Goal: Task Accomplishment & Management: Use online tool/utility

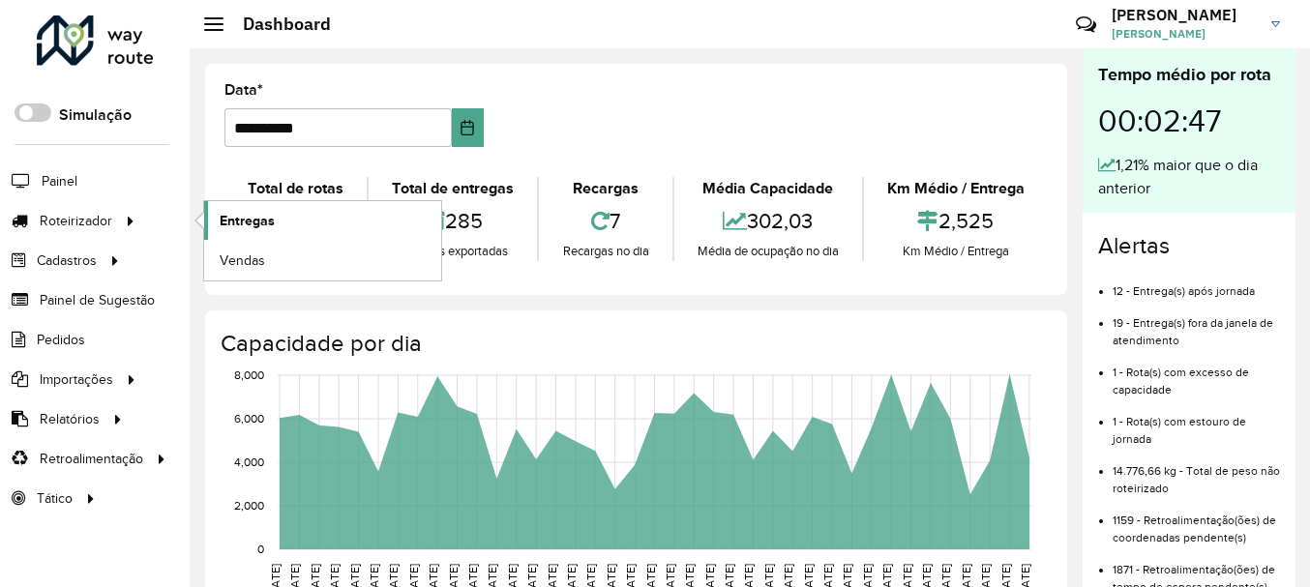
click at [226, 223] on span "Entregas" at bounding box center [247, 221] width 55 height 20
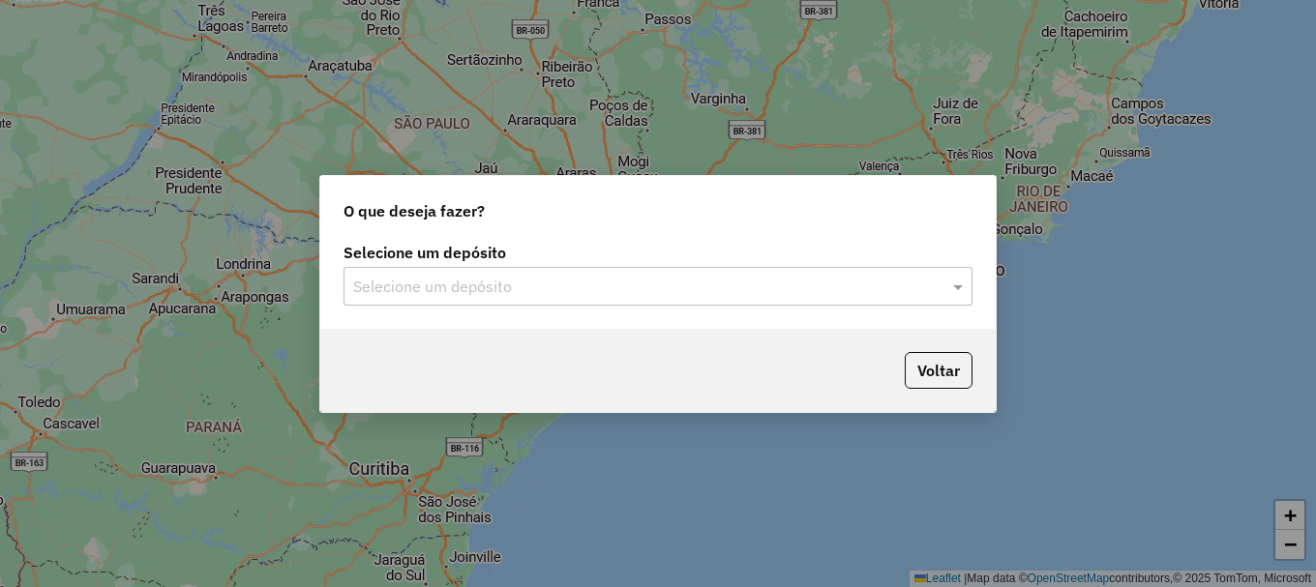
click at [507, 290] on input "text" at bounding box center [638, 287] width 571 height 23
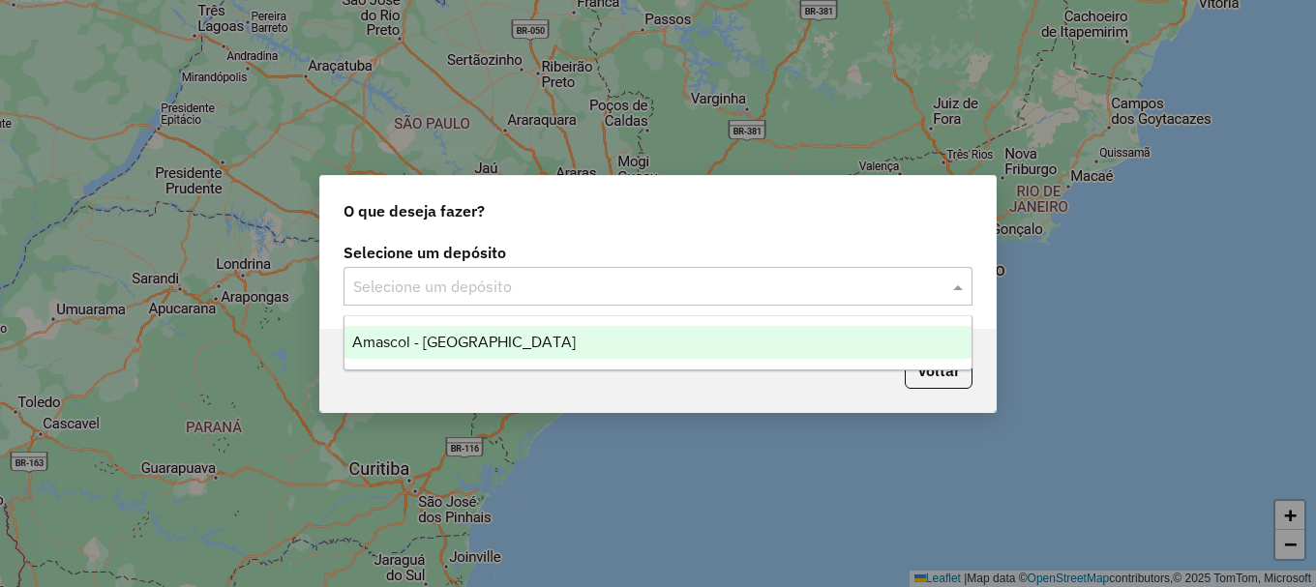
click at [531, 338] on div "Amascol - [GEOGRAPHIC_DATA]" at bounding box center [657, 342] width 627 height 33
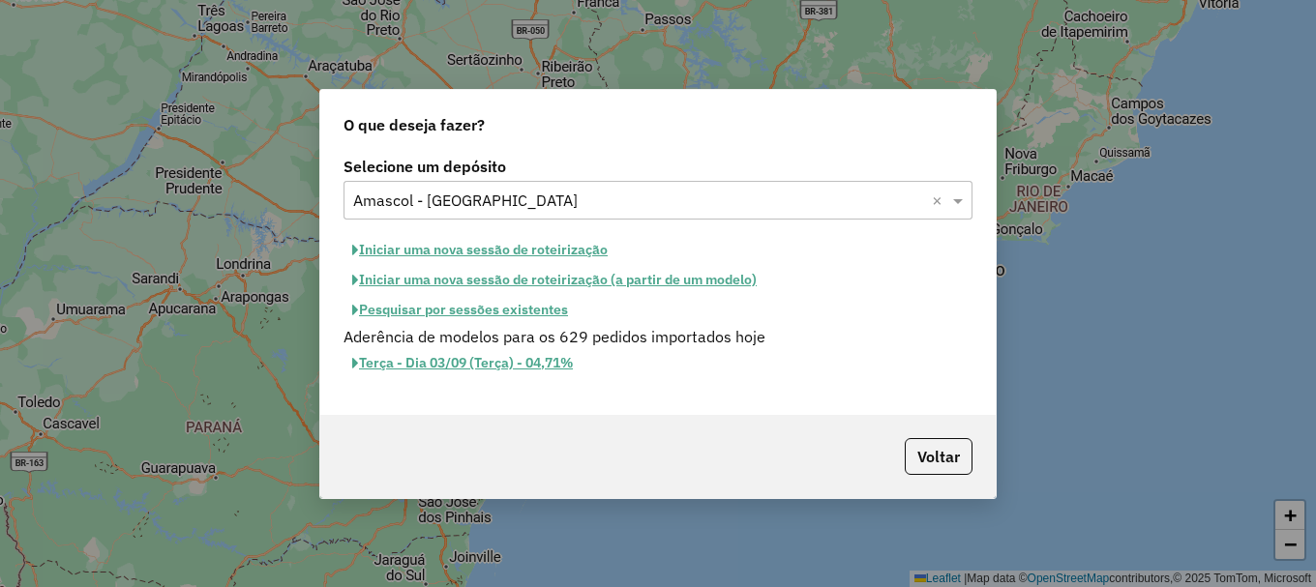
click at [536, 251] on button "Iniciar uma nova sessão de roteirização" at bounding box center [479, 250] width 273 height 30
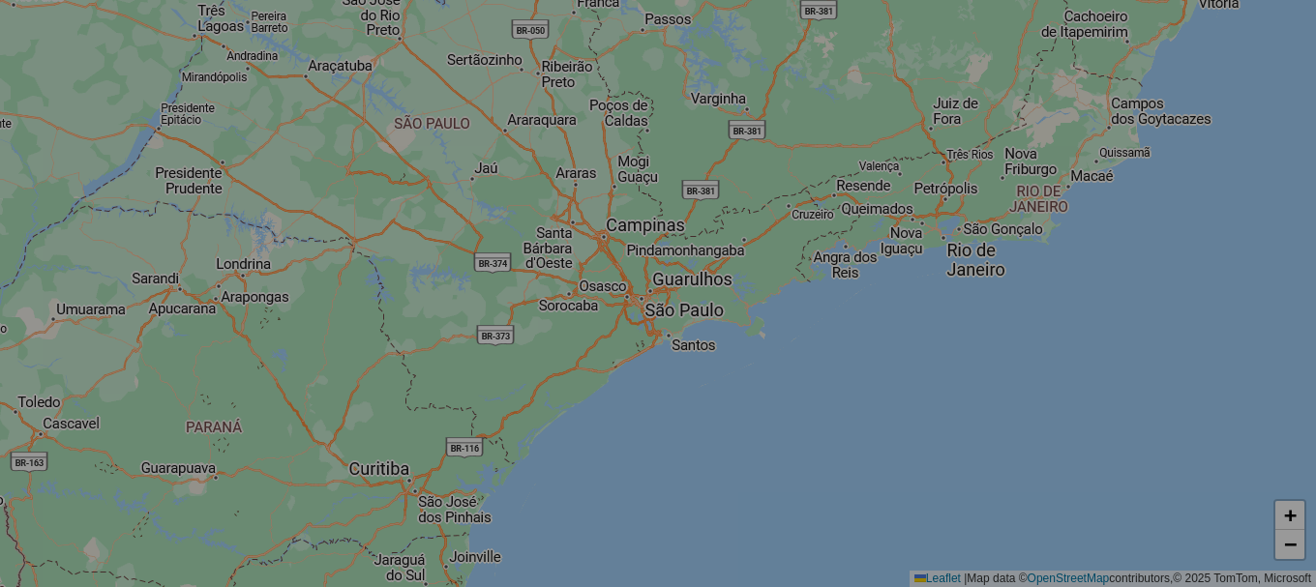
select select "*"
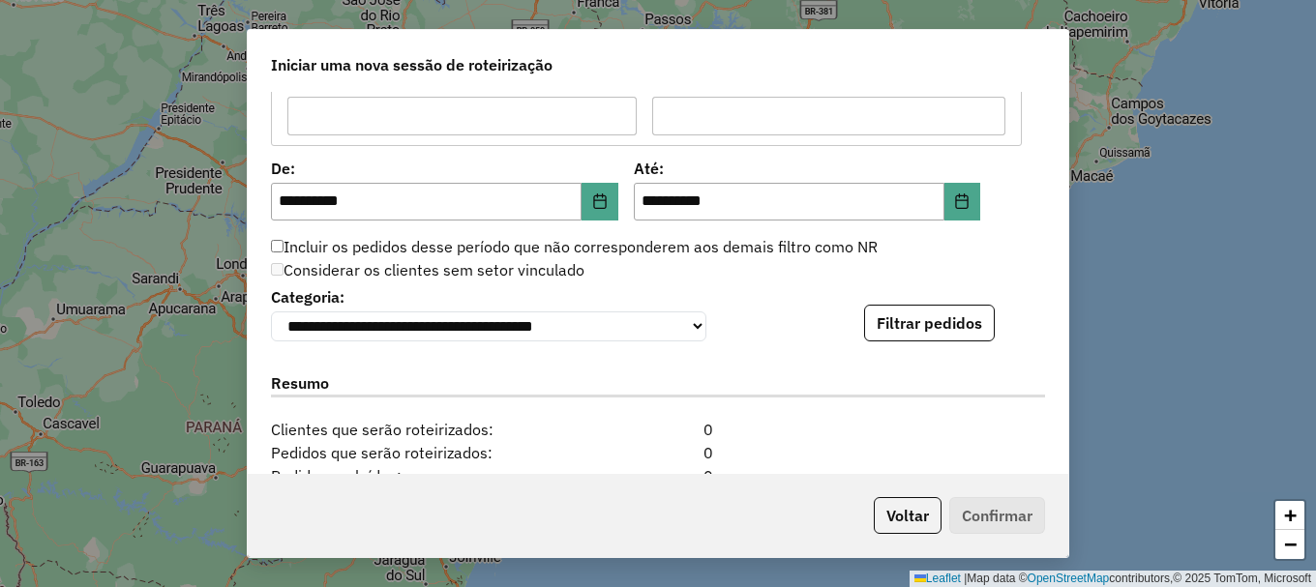
scroll to position [1935, 0]
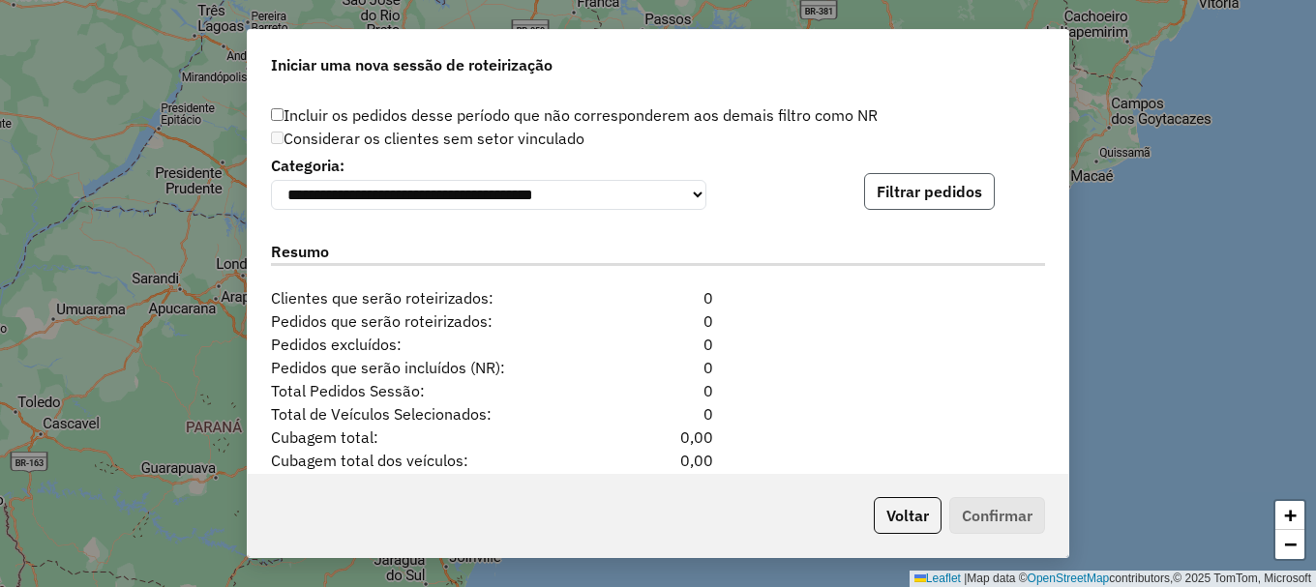
click at [943, 198] on button "Filtrar pedidos" at bounding box center [929, 191] width 131 height 37
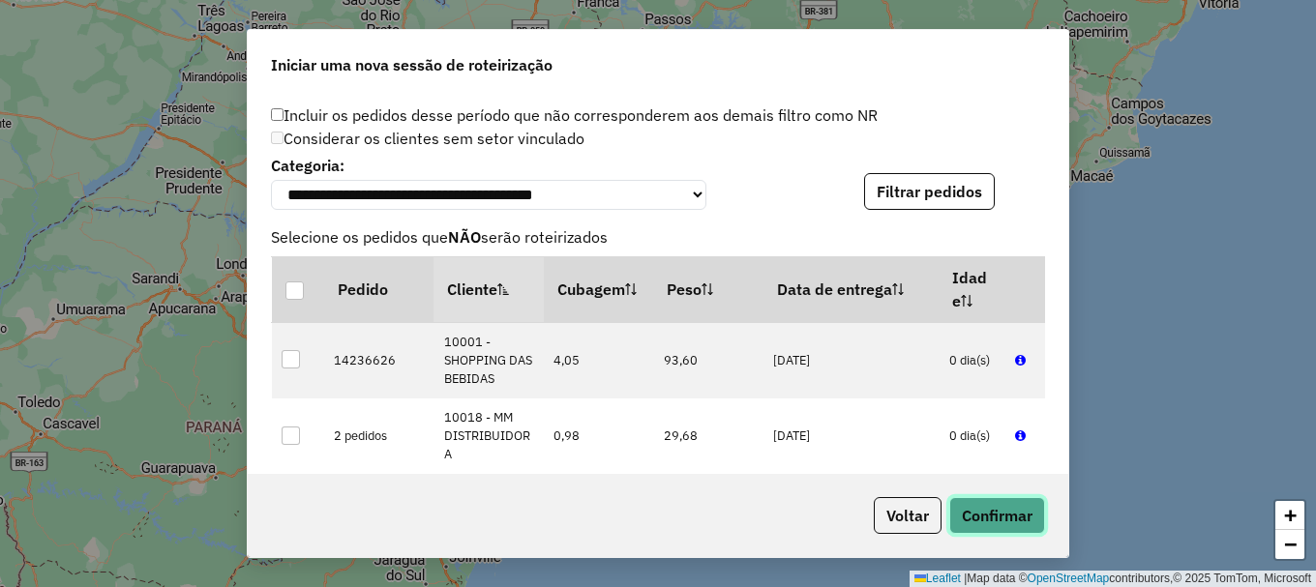
click at [1006, 516] on button "Confirmar" at bounding box center [997, 515] width 96 height 37
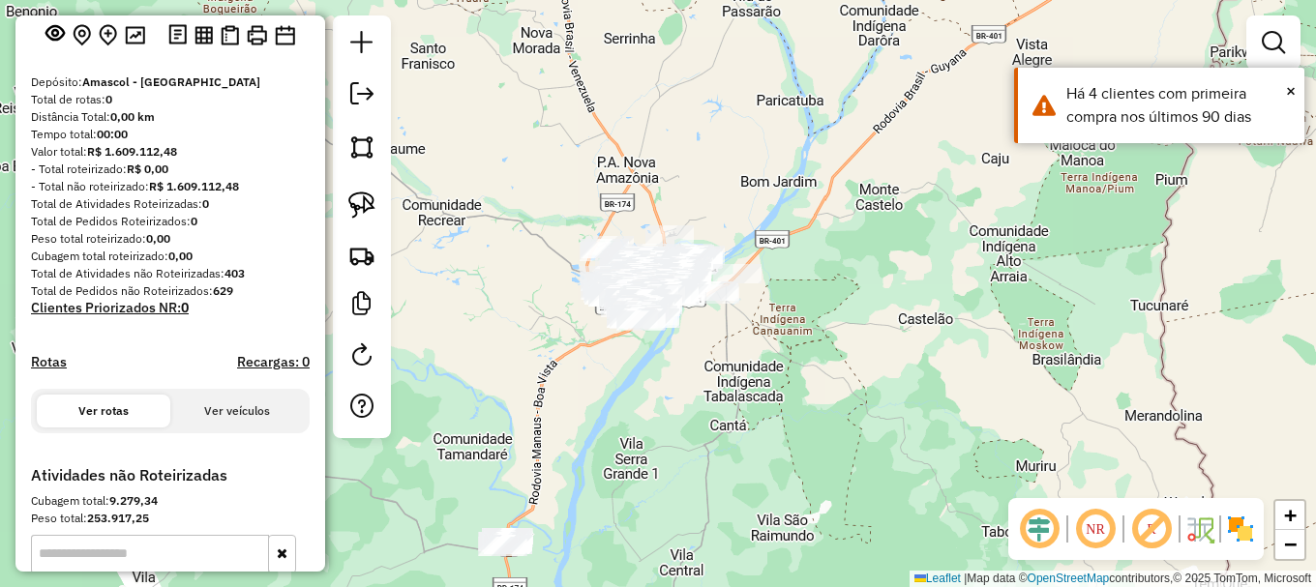
scroll to position [365, 0]
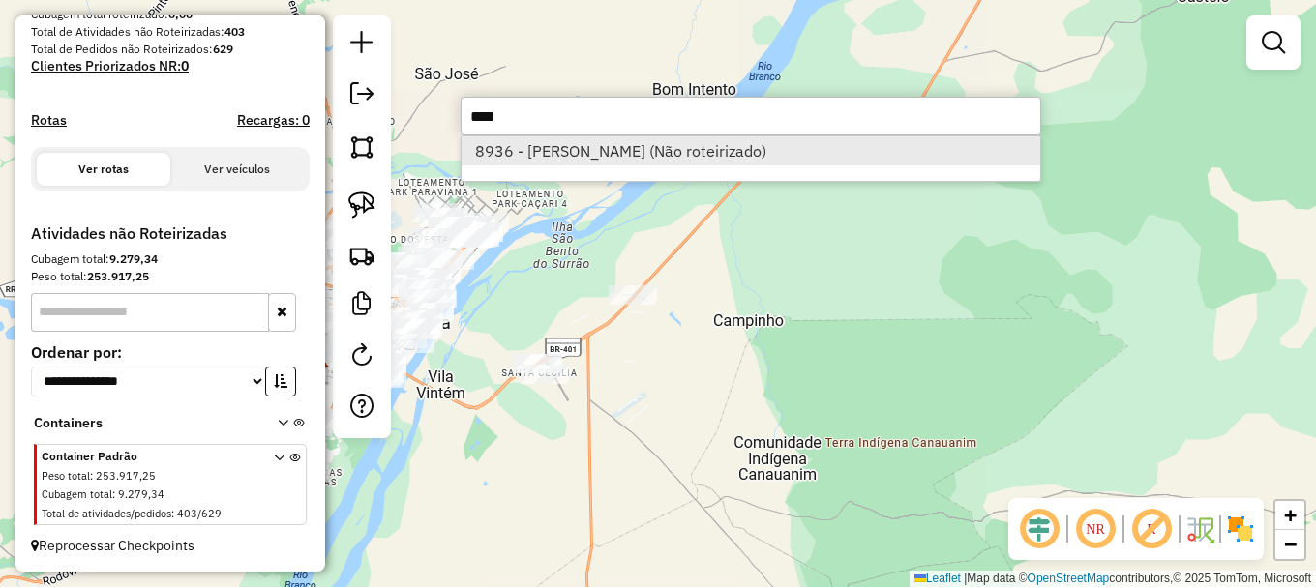
type input "****"
click at [586, 152] on li "8936 - SEVERINO OLIVEIRA (Não roteirizado)" at bounding box center [750, 150] width 579 height 29
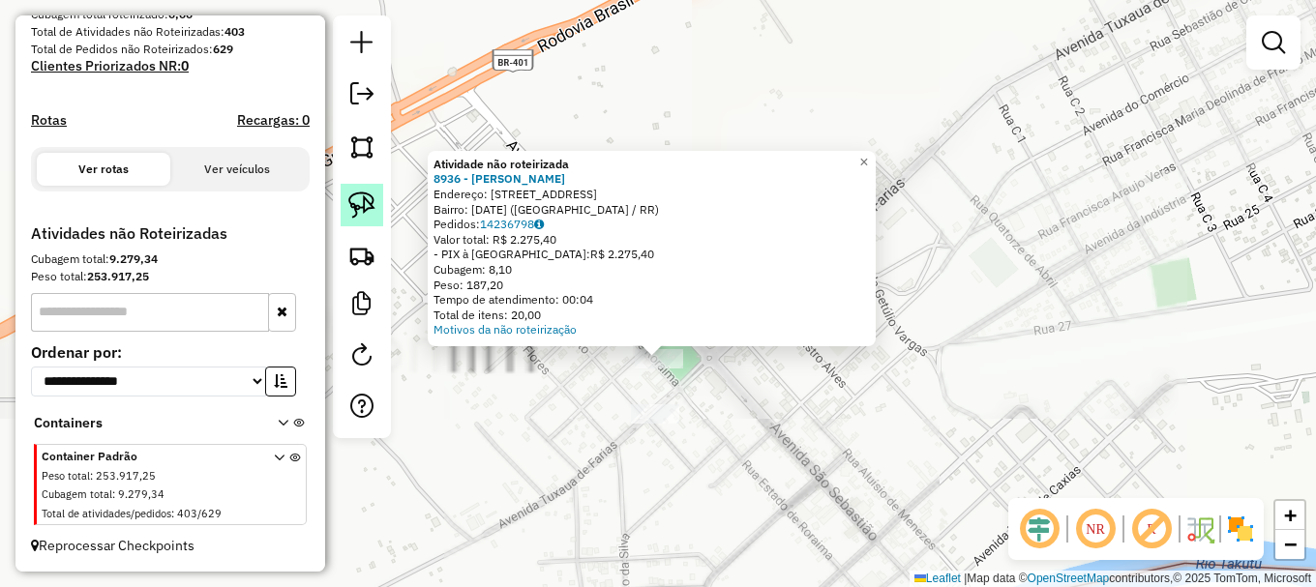
click at [371, 210] on img at bounding box center [361, 205] width 27 height 27
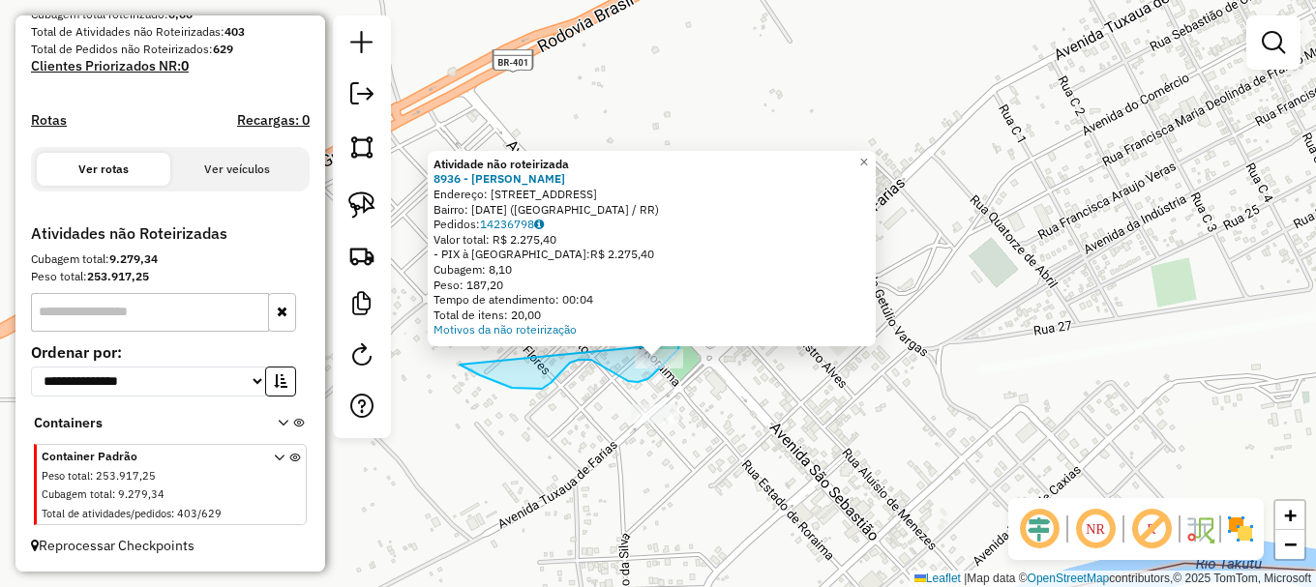
drag, startPoint x: 480, startPoint y: 375, endPoint x: 681, endPoint y: 338, distance: 204.7
click at [681, 338] on div "Atividade não roteirizada 8936 - SEVERINO OLIVEIRA Endereço: rua pacaraima 119 …" at bounding box center [658, 293] width 1316 height 587
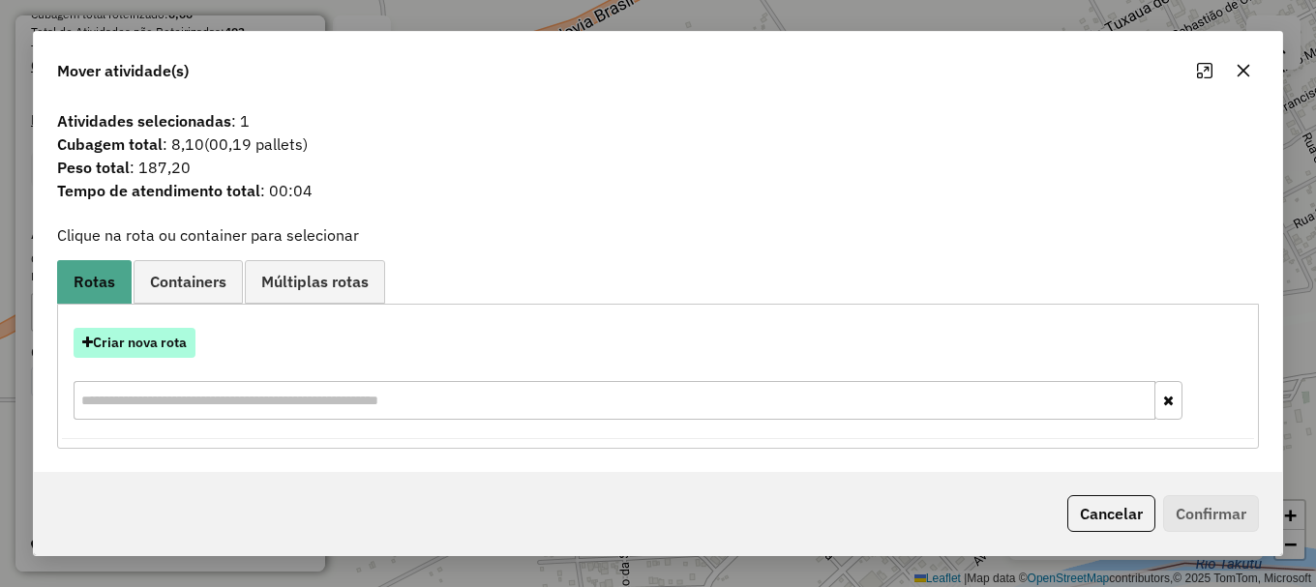
click at [144, 344] on button "Criar nova rota" at bounding box center [135, 343] width 122 height 30
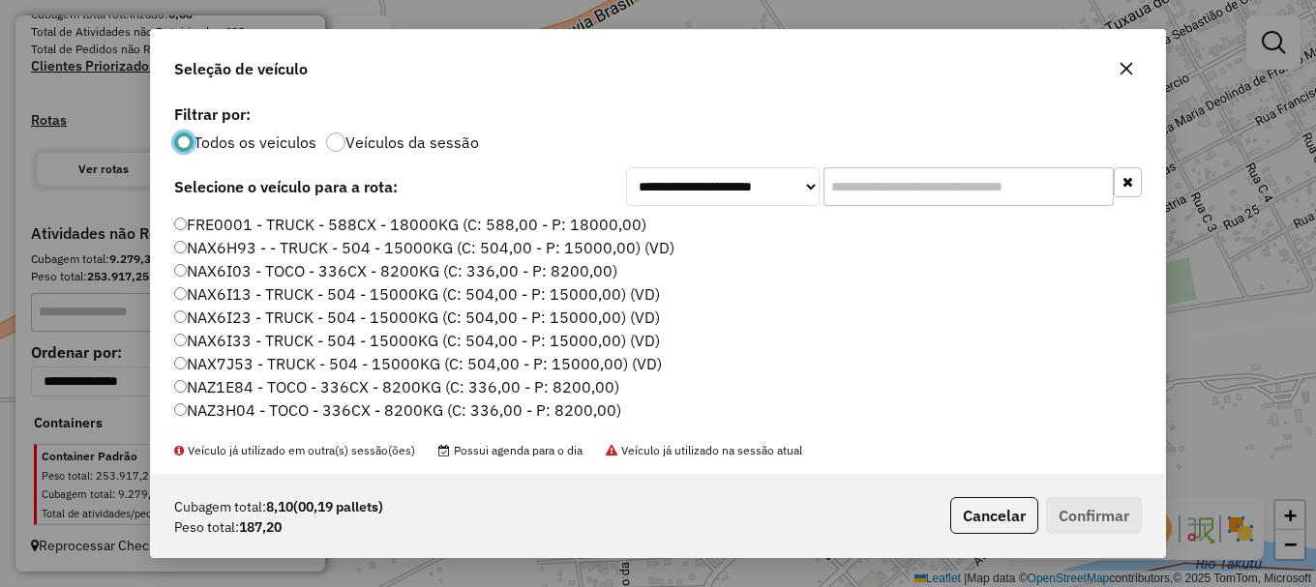
scroll to position [11, 6]
click at [1084, 513] on button "Confirmar" at bounding box center [1094, 515] width 96 height 37
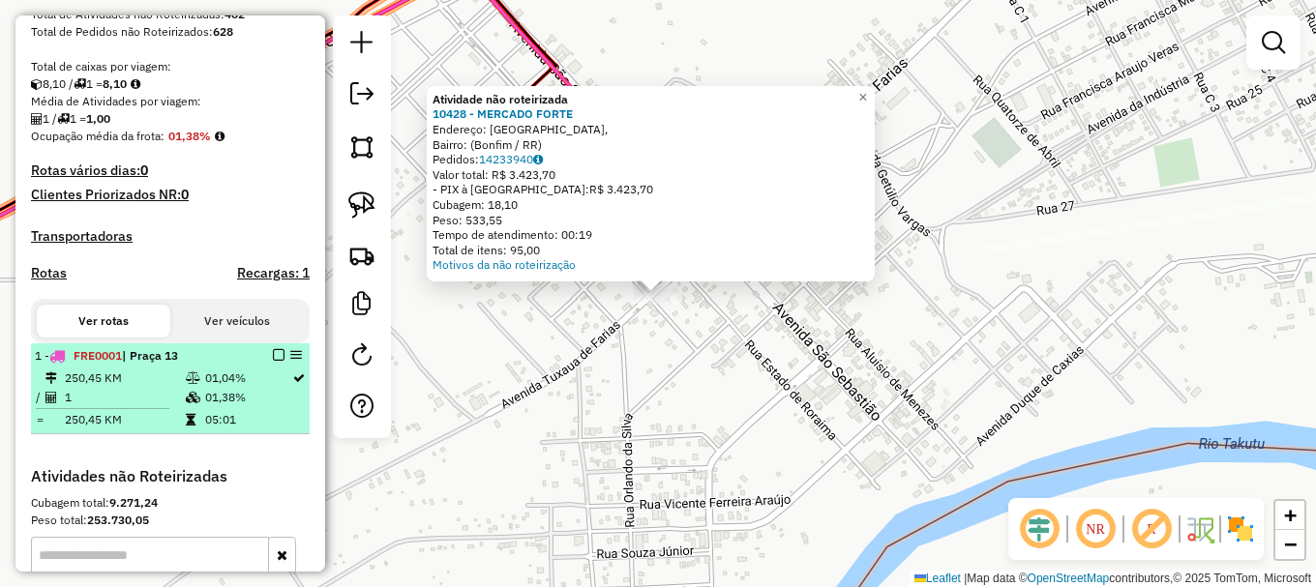
click at [274, 361] on em at bounding box center [279, 355] width 12 height 12
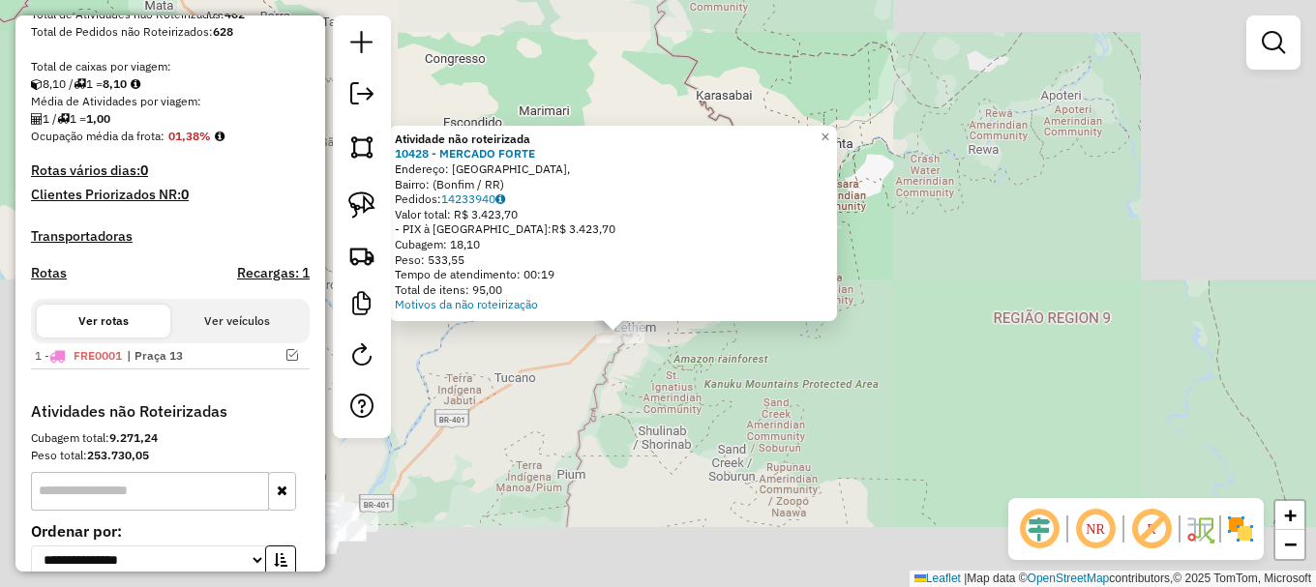
drag, startPoint x: 686, startPoint y: 399, endPoint x: 780, endPoint y: 61, distance: 350.4
click at [781, 67] on div "Atividade não roteirizada 10428 - MERCADO FORTE Endereço: [GEOGRAPHIC_DATA], [G…" at bounding box center [658, 293] width 1316 height 587
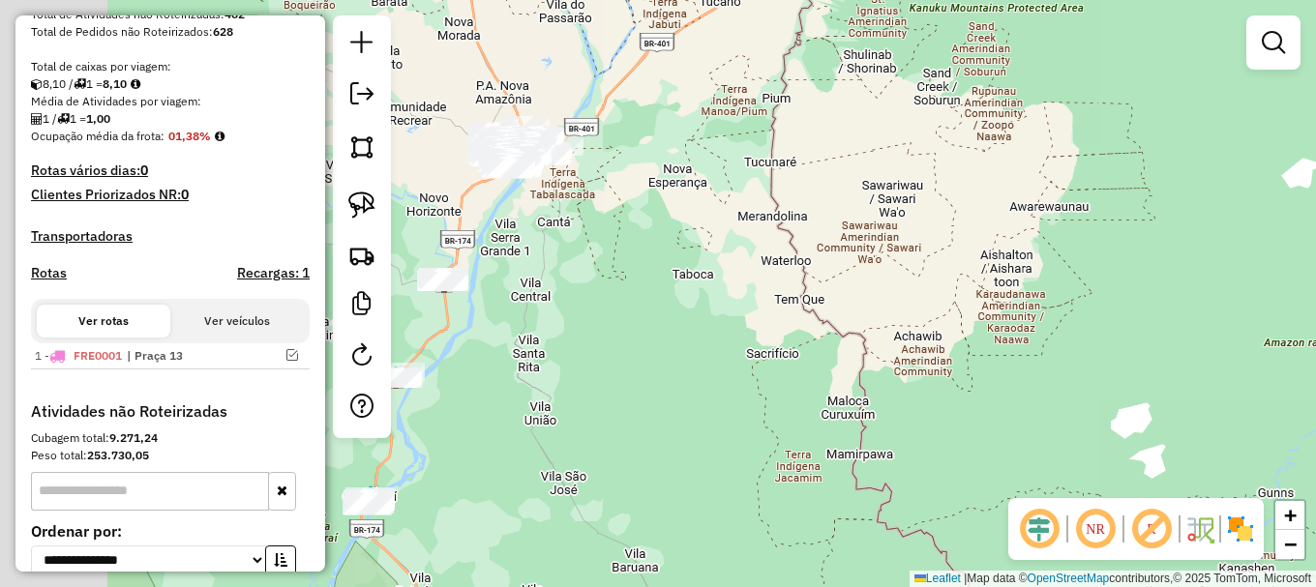
drag, startPoint x: 690, startPoint y: 299, endPoint x: 1148, endPoint y: 46, distance: 523.5
click at [1154, 45] on div "Atividade não roteirizada 10428 - MERCADO FORTE Endereço: [GEOGRAPHIC_DATA], [G…" at bounding box center [658, 293] width 1316 height 587
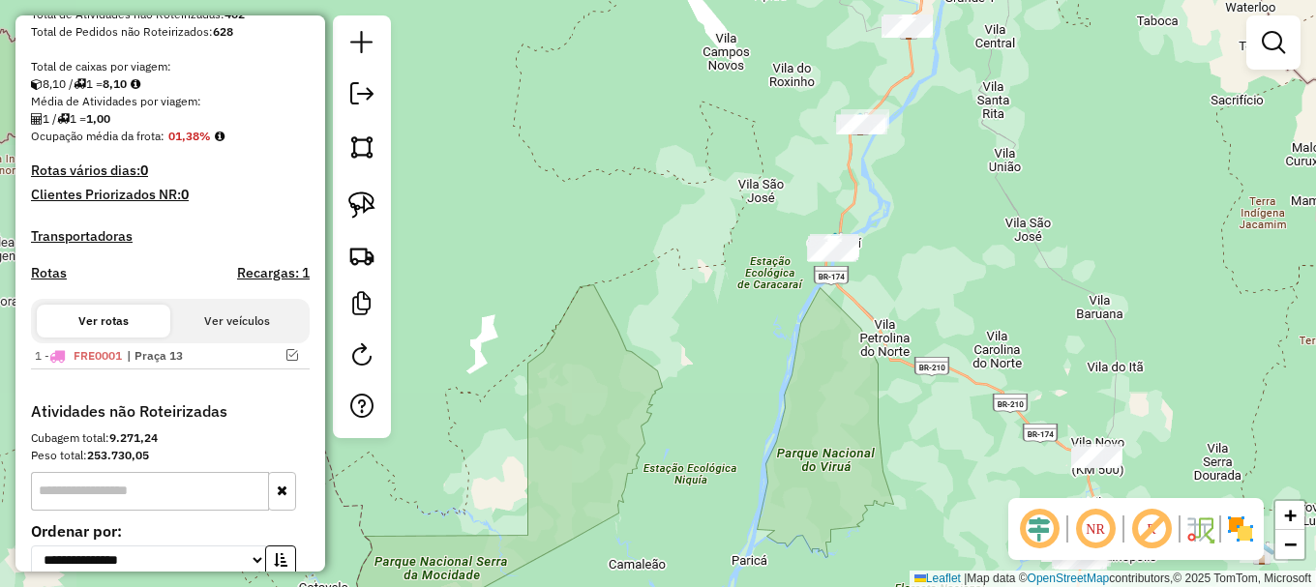
drag, startPoint x: 965, startPoint y: 276, endPoint x: 727, endPoint y: 133, distance: 278.6
click at [738, 137] on div "Atividade não roteirizada 10428 - MERCADO FORTE Endereço: [GEOGRAPHIC_DATA], [G…" at bounding box center [658, 293] width 1316 height 587
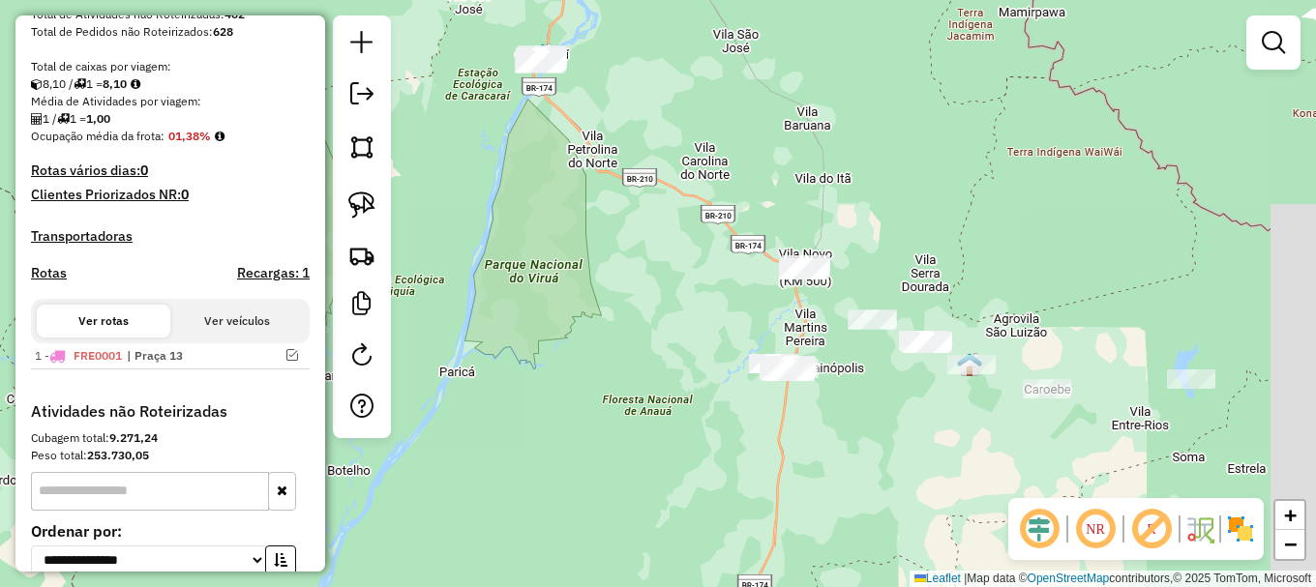
drag, startPoint x: 714, startPoint y: 273, endPoint x: 601, endPoint y: 261, distance: 113.8
click at [698, 267] on div "Atividade não roteirizada 10428 - MERCADO FORTE Endereço: [GEOGRAPHIC_DATA], [G…" at bounding box center [658, 293] width 1316 height 587
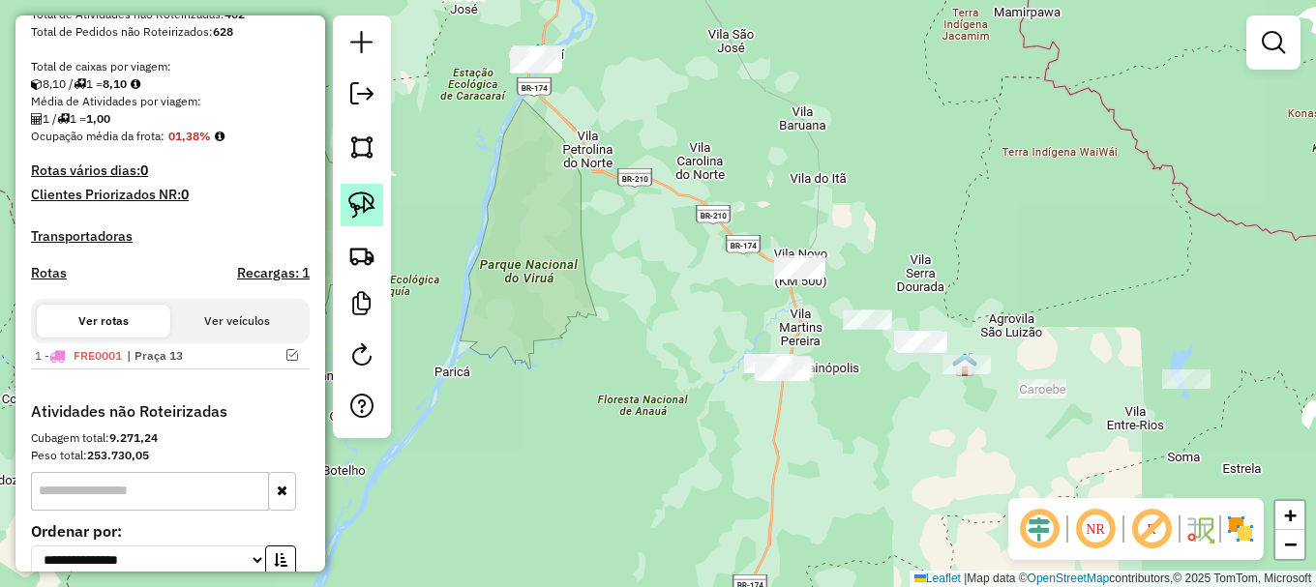
click at [363, 214] on img at bounding box center [361, 205] width 27 height 27
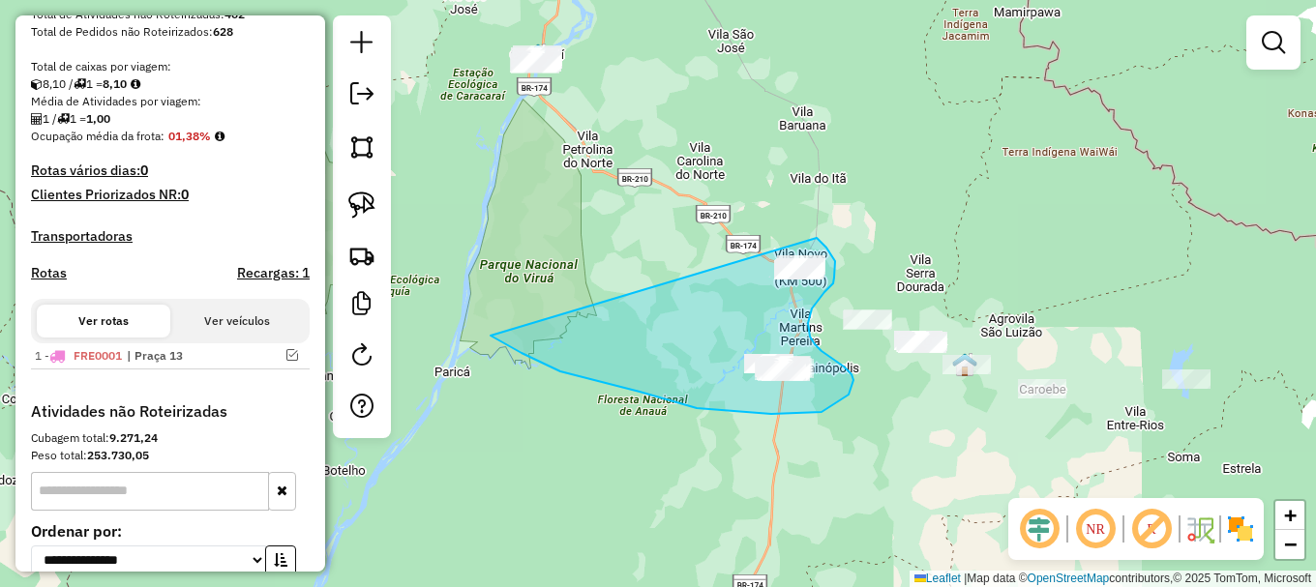
drag, startPoint x: 591, startPoint y: 380, endPoint x: 783, endPoint y: 221, distance: 249.3
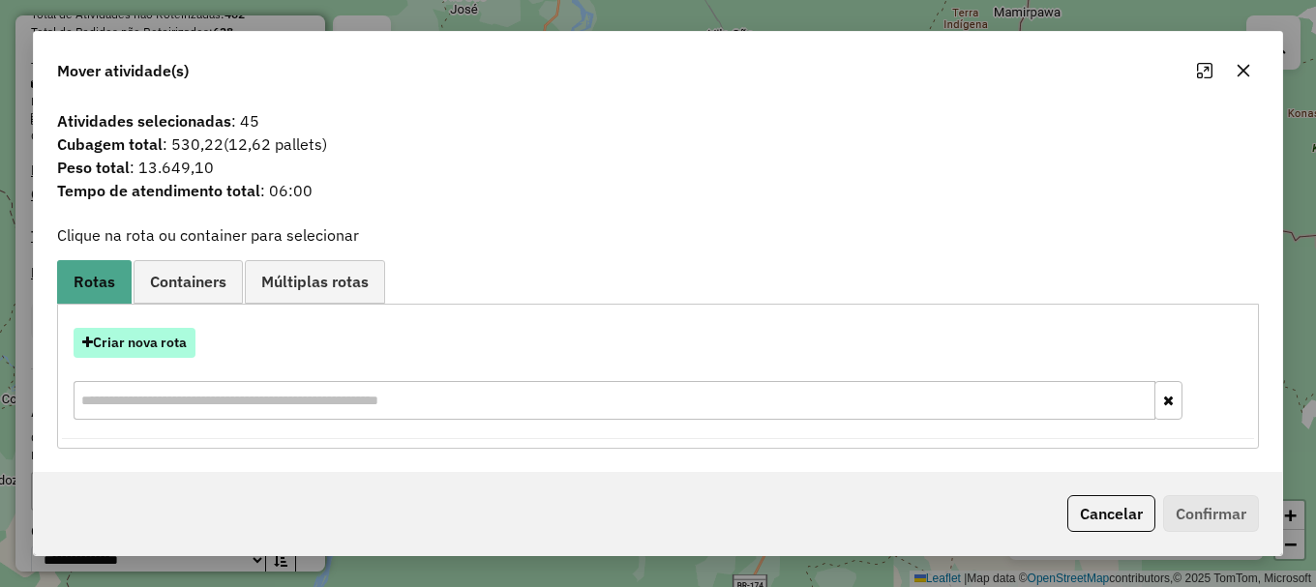
click at [146, 335] on button "Criar nova rota" at bounding box center [135, 343] width 122 height 30
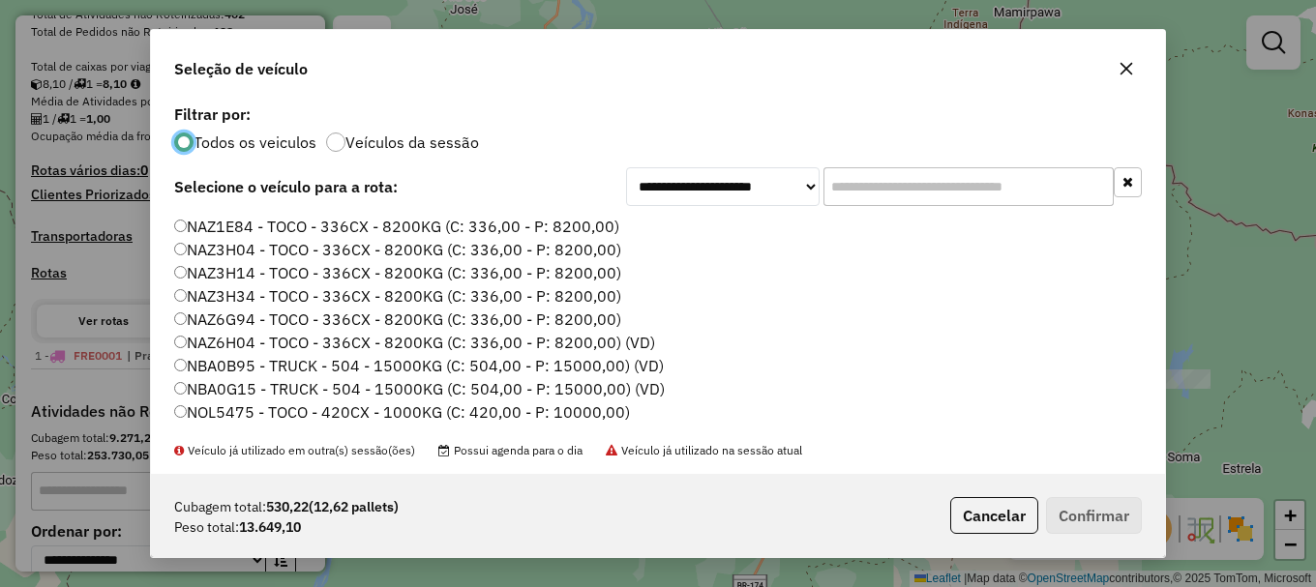
scroll to position [193, 0]
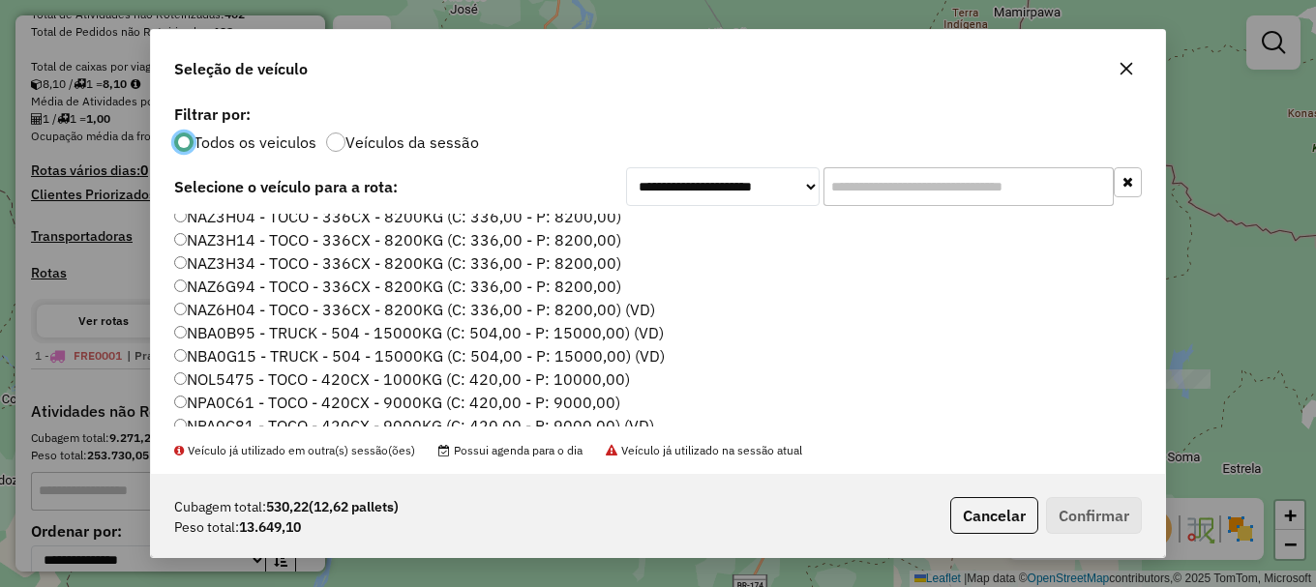
click at [248, 333] on label "NBA0B95 - TRUCK - 504 - 15000KG (C: 504,00 - P: 15000,00) (VD)" at bounding box center [419, 332] width 490 height 23
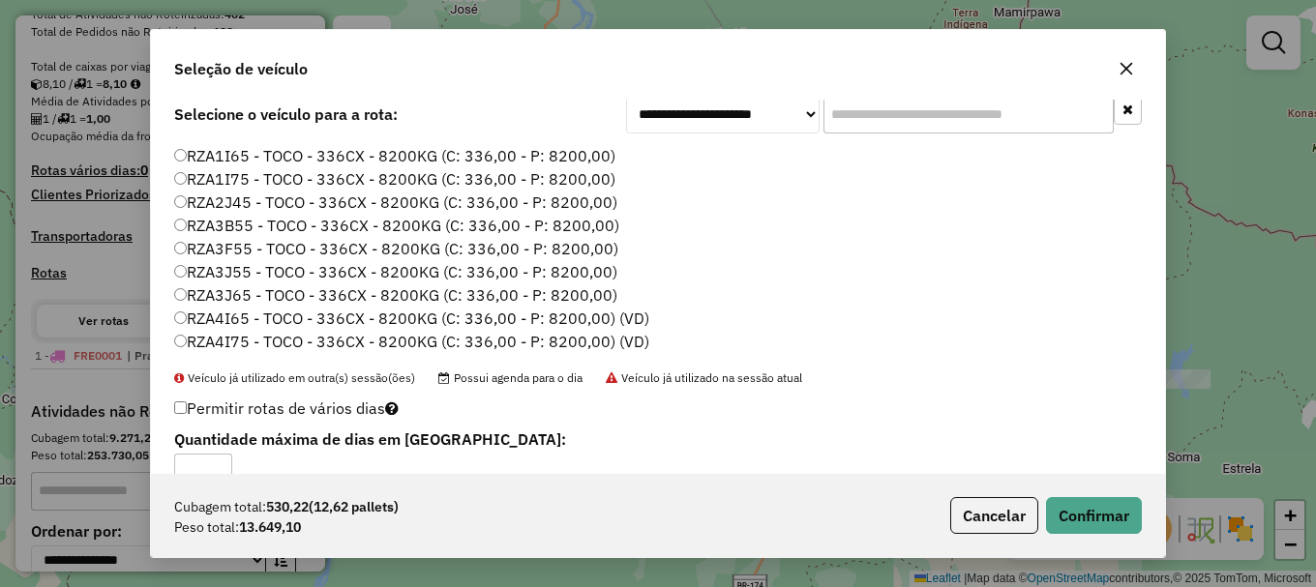
scroll to position [114, 0]
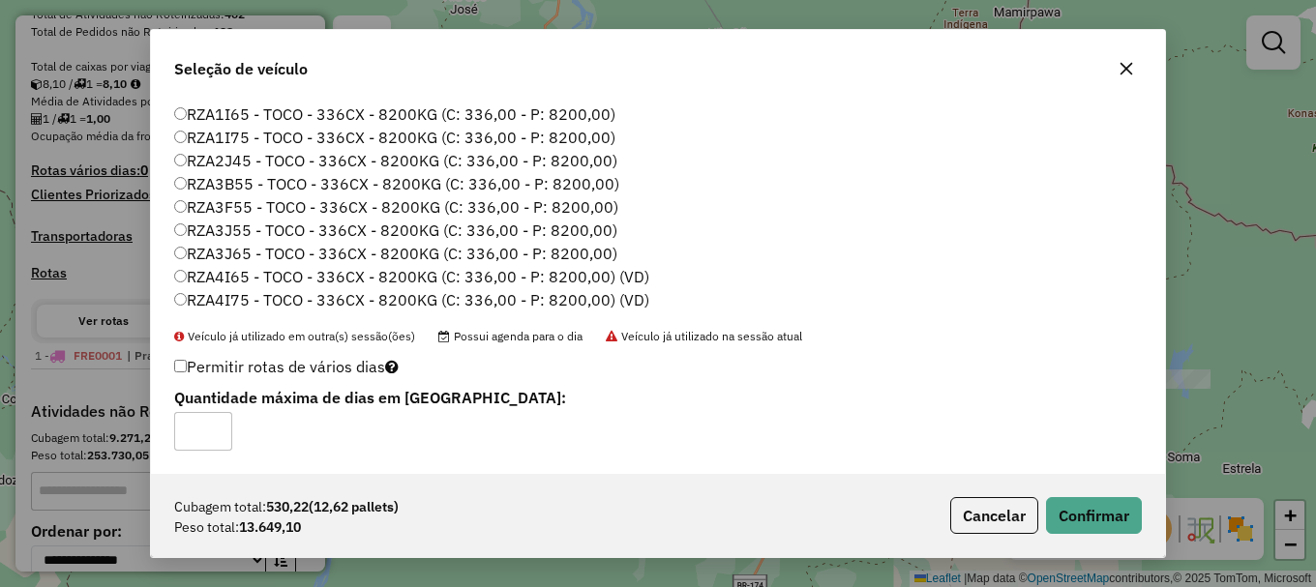
type input "*"
click at [1101, 508] on button "Confirmar" at bounding box center [1094, 515] width 96 height 37
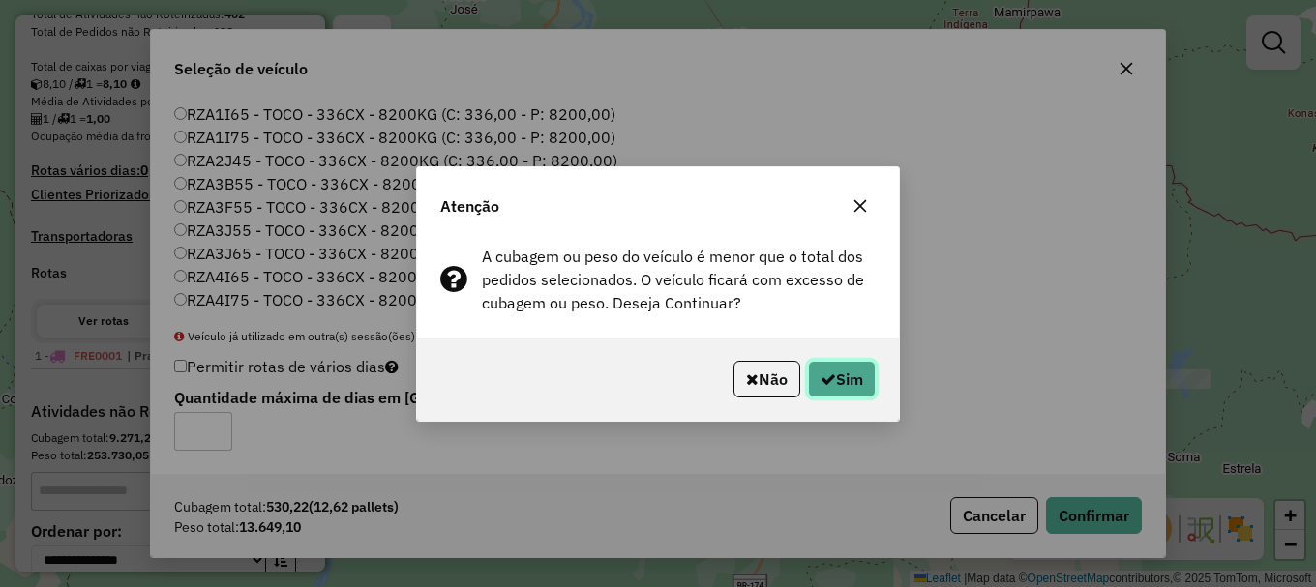
click at [835, 375] on button "Sim" at bounding box center [842, 379] width 68 height 37
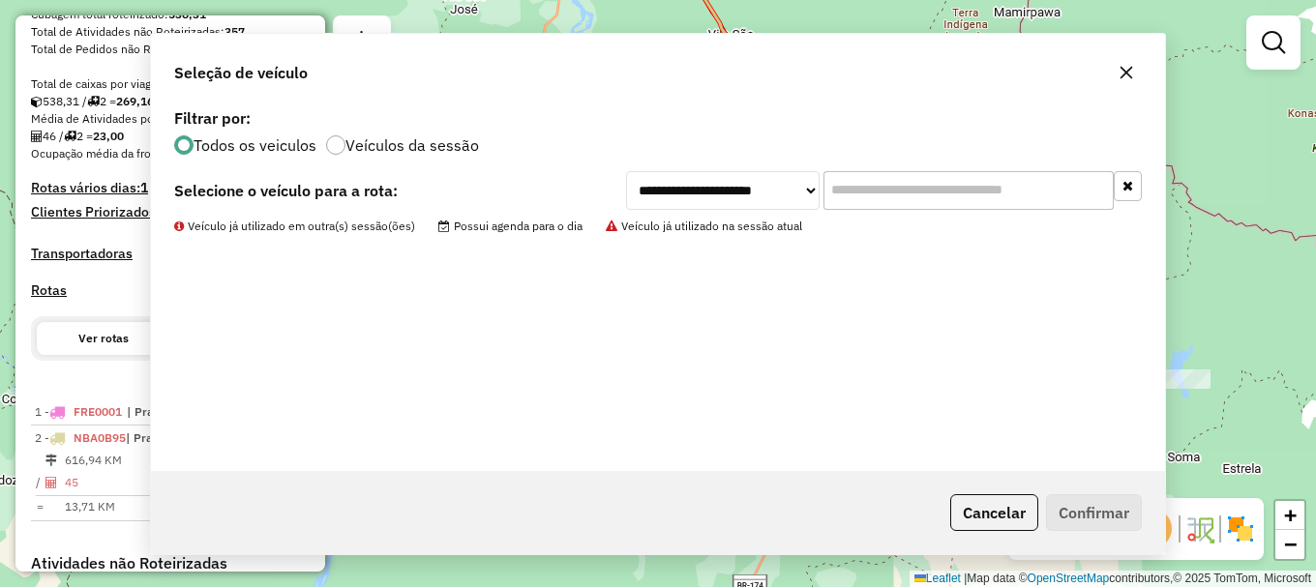
scroll to position [0, 0]
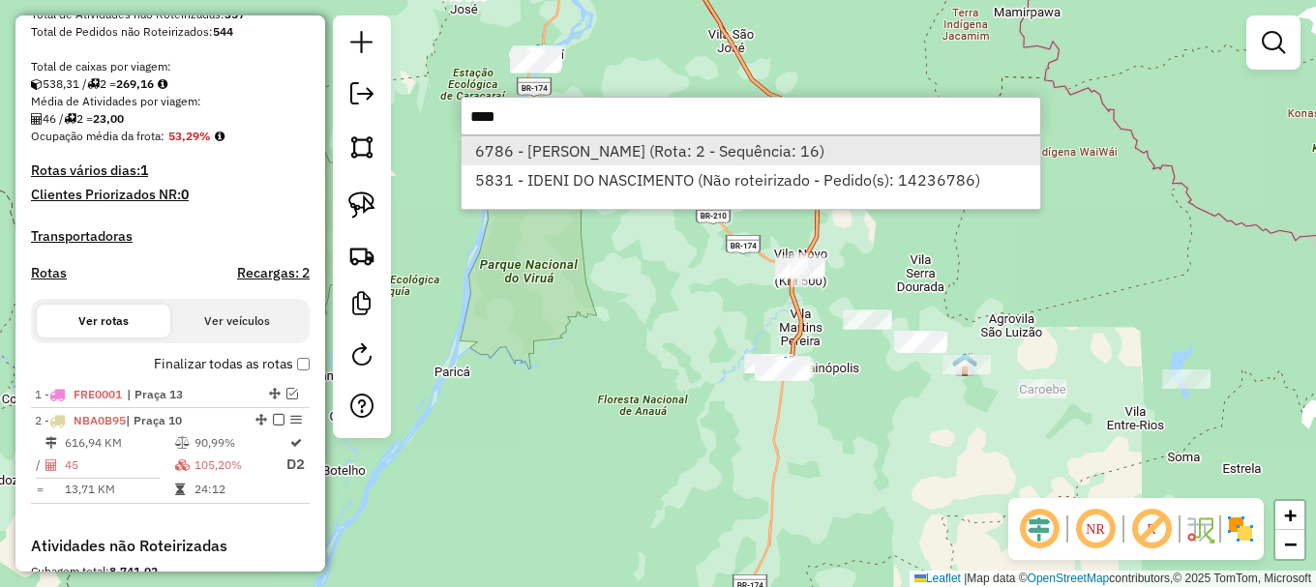
type input "****"
click at [597, 145] on li "6786 - MARIA LOHANY SILVA D (Rota: 2 - Sequência: 16)" at bounding box center [750, 150] width 579 height 29
select select "**********"
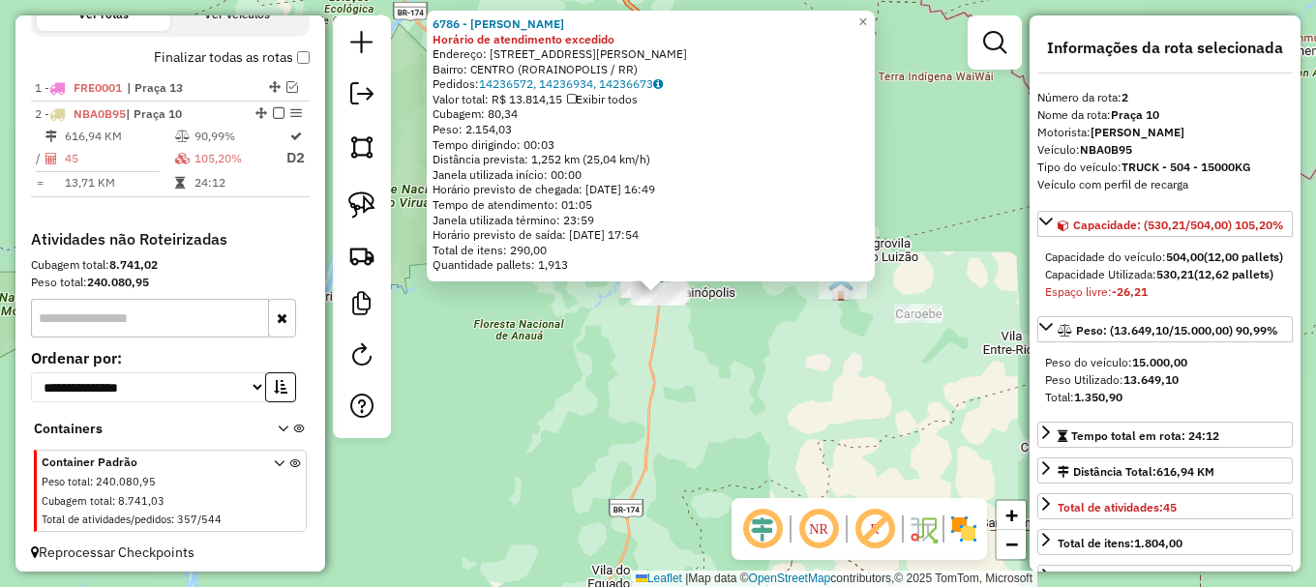
scroll to position [713, 0]
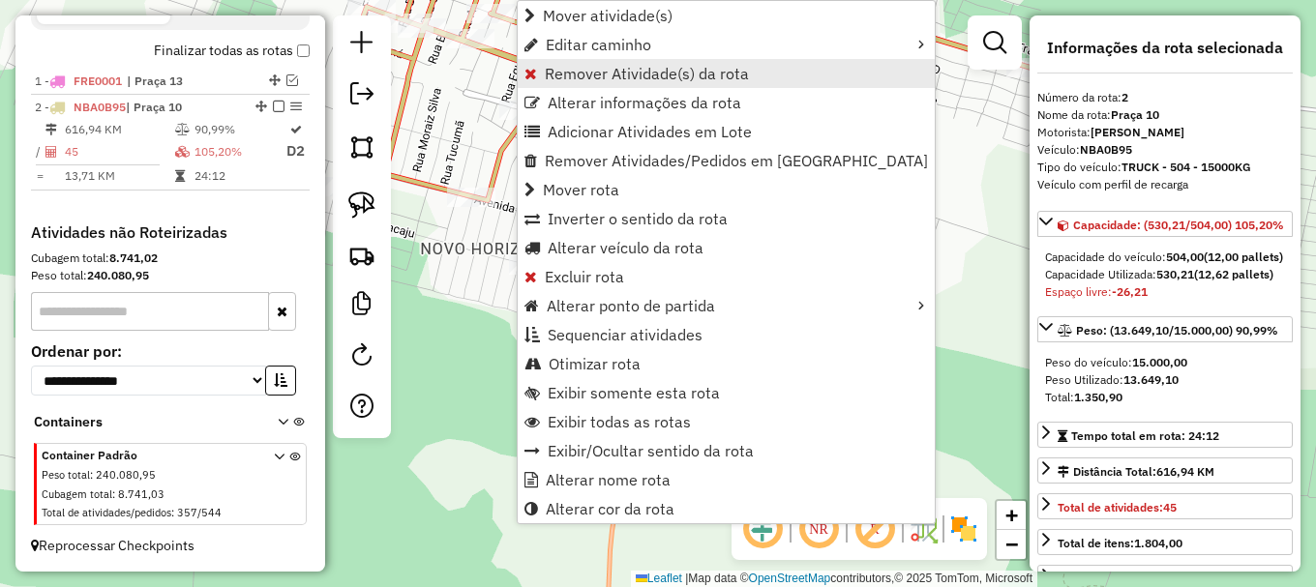
click at [564, 70] on span "Remover Atividade(s) da rota" at bounding box center [647, 73] width 204 height 15
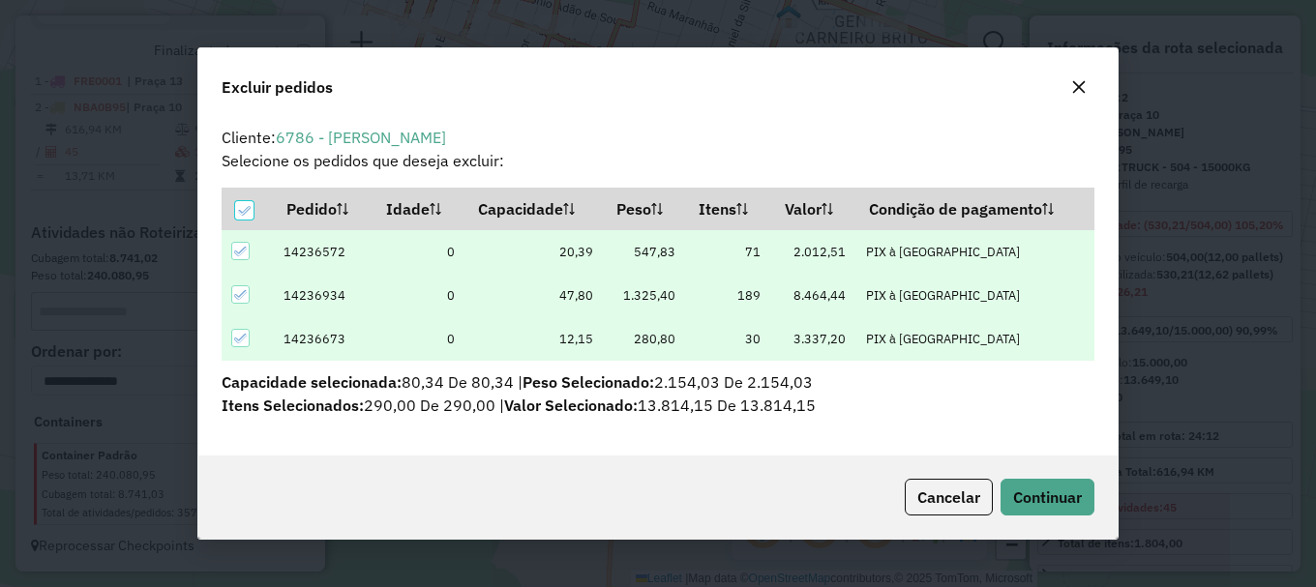
scroll to position [0, 0]
click at [252, 201] on div at bounding box center [244, 210] width 18 height 18
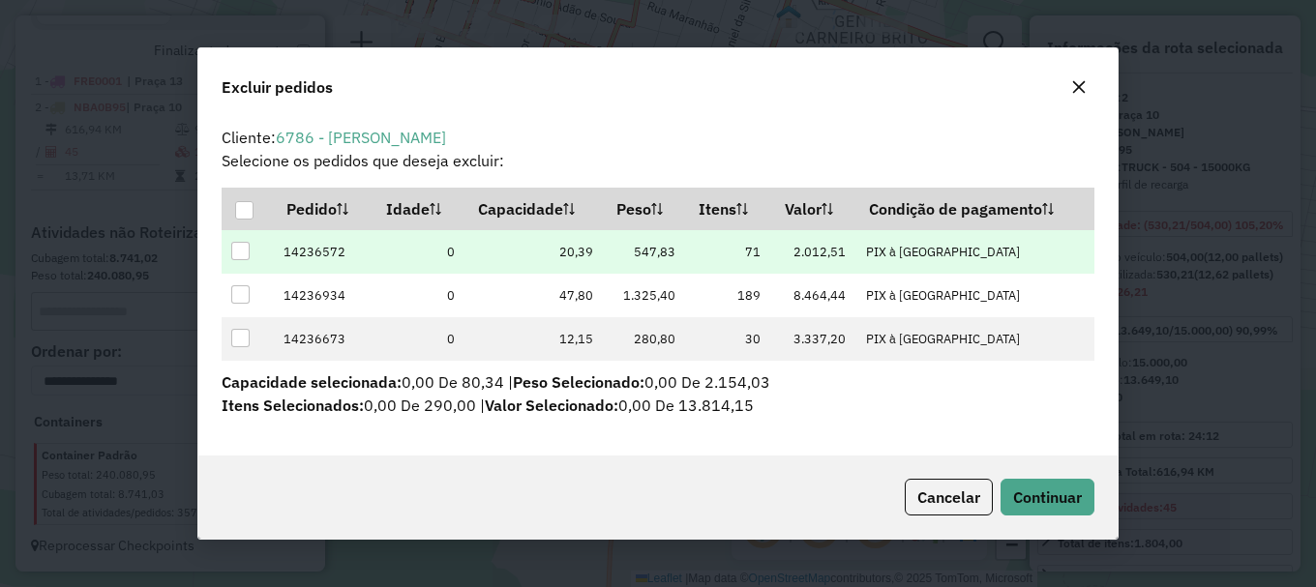
click at [244, 247] on div at bounding box center [240, 251] width 18 height 18
click at [1043, 497] on span "Continuar" at bounding box center [1047, 497] width 69 height 19
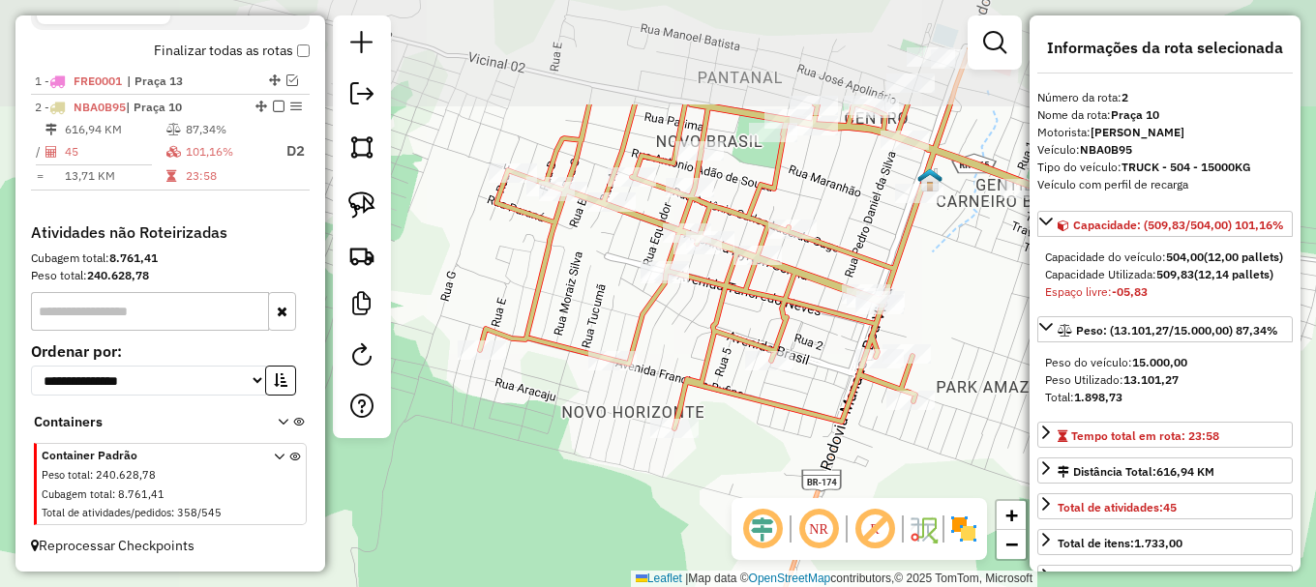
drag, startPoint x: 547, startPoint y: 146, endPoint x: 684, endPoint y: 305, distance: 209.9
click at [683, 304] on div "Janela de atendimento Grade de atendimento Capacidade Transportadoras Veículos …" at bounding box center [658, 293] width 1316 height 587
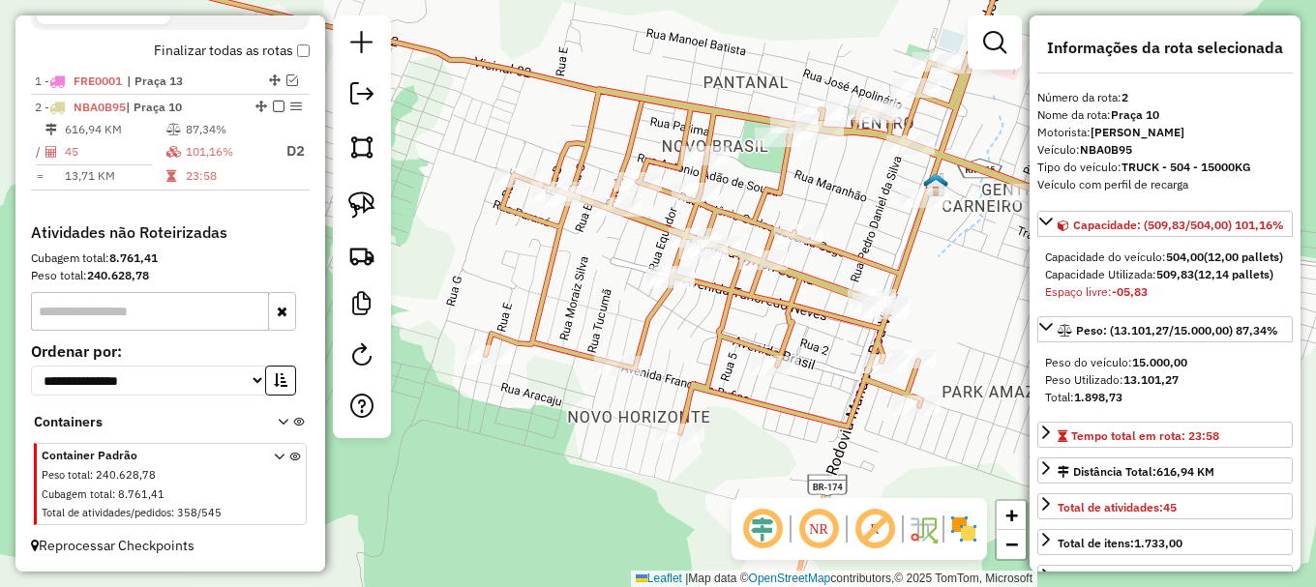
click at [551, 268] on icon at bounding box center [584, 187] width 1186 height 492
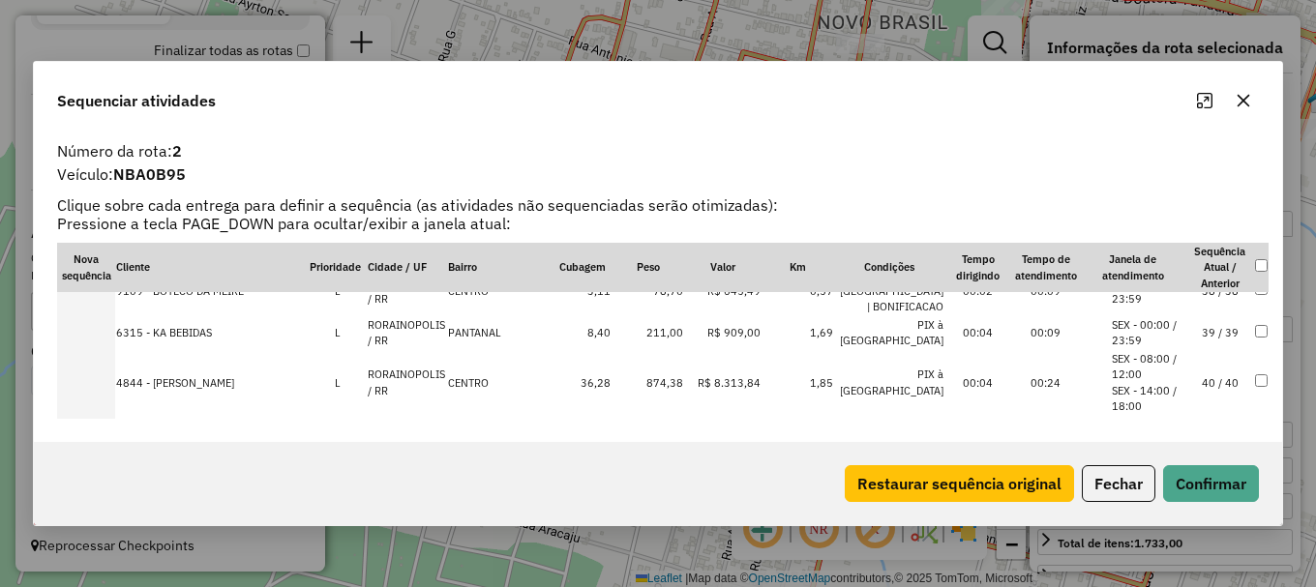
scroll to position [1447, 0]
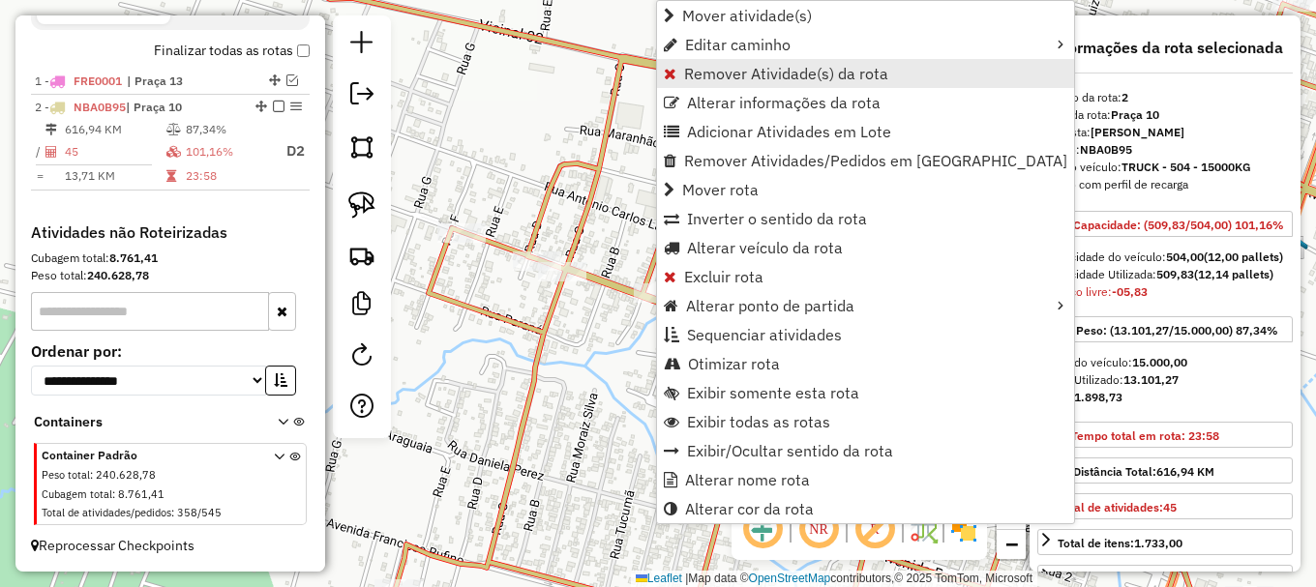
click at [732, 73] on span "Remover Atividade(s) da rota" at bounding box center [786, 73] width 204 height 15
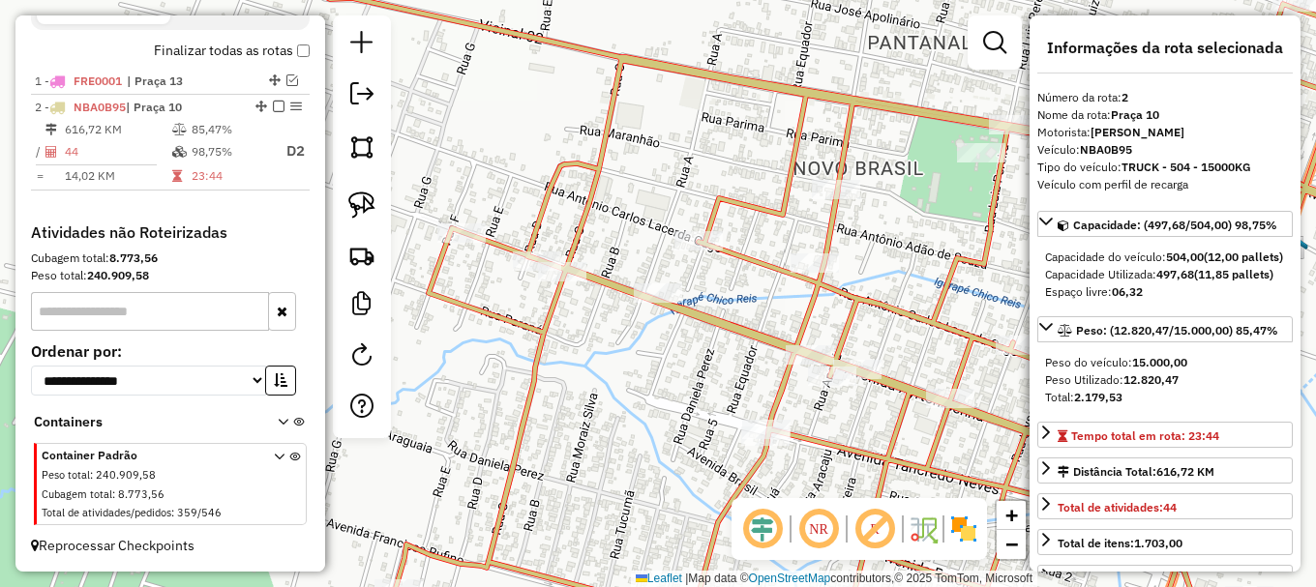
drag, startPoint x: 350, startPoint y: 200, endPoint x: 390, endPoint y: 240, distance: 56.1
click at [351, 202] on img at bounding box center [361, 205] width 27 height 27
drag, startPoint x: 549, startPoint y: 370, endPoint x: 648, endPoint y: 264, distance: 145.1
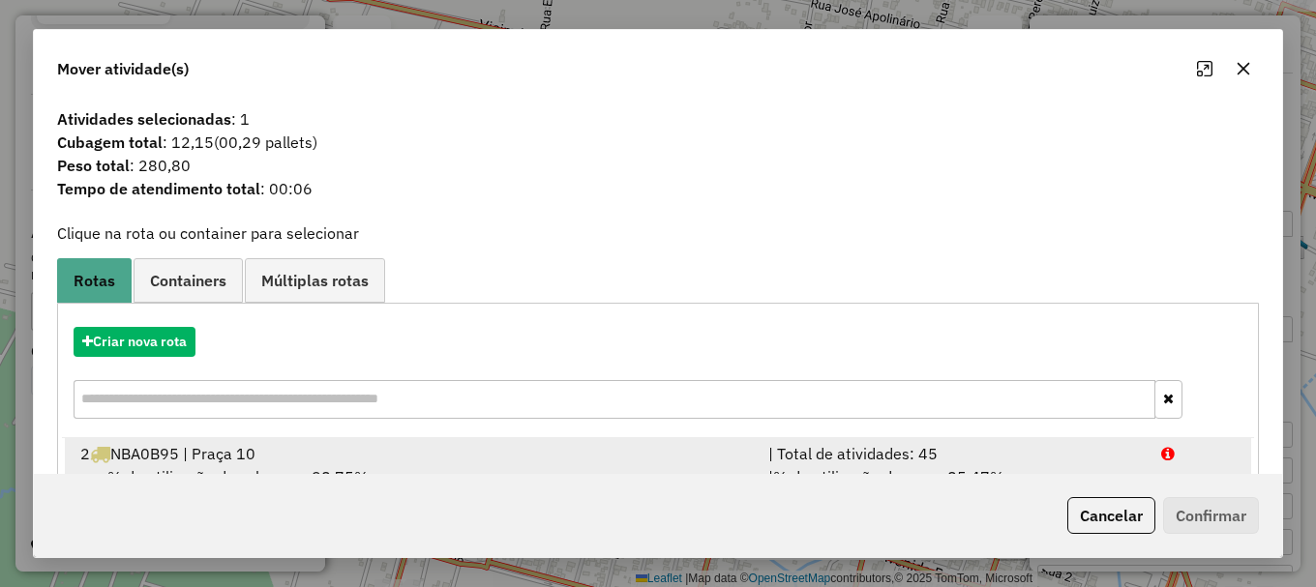
click at [1183, 455] on div at bounding box center [1198, 453] width 99 height 23
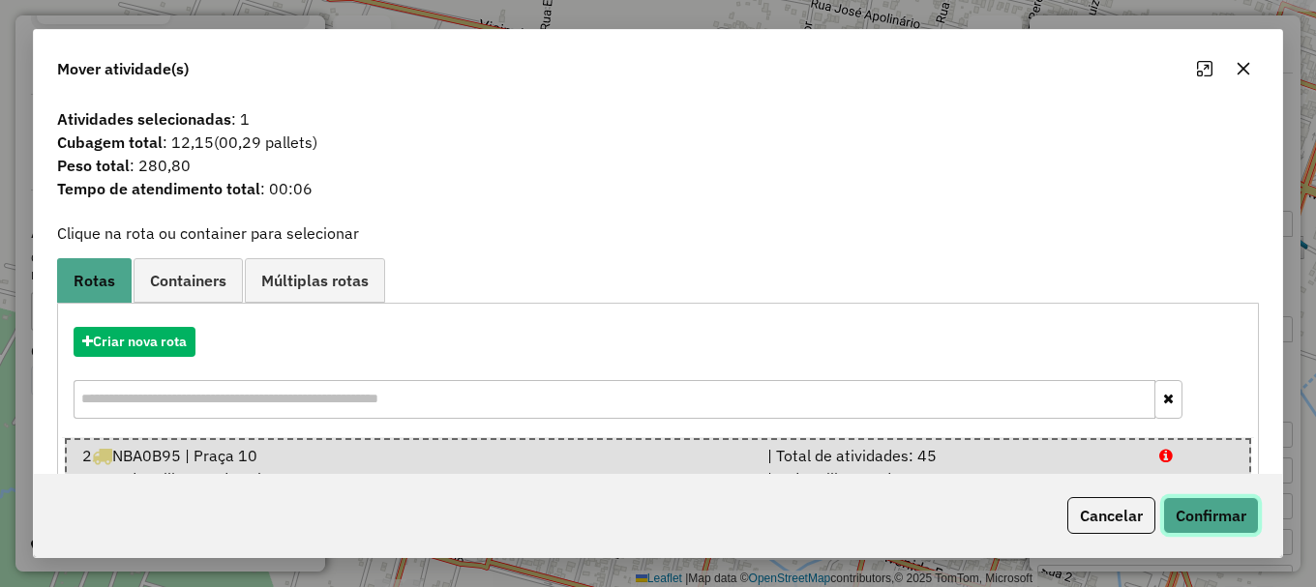
click at [1213, 517] on button "Confirmar" at bounding box center [1211, 515] width 96 height 37
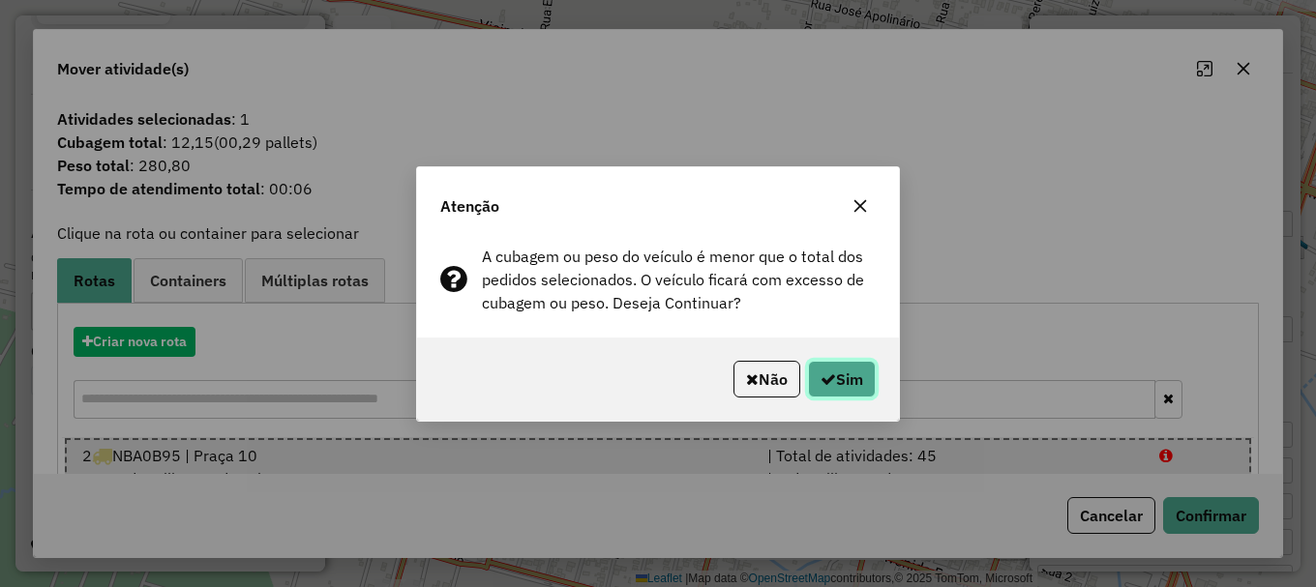
click at [846, 389] on button "Sim" at bounding box center [842, 379] width 68 height 37
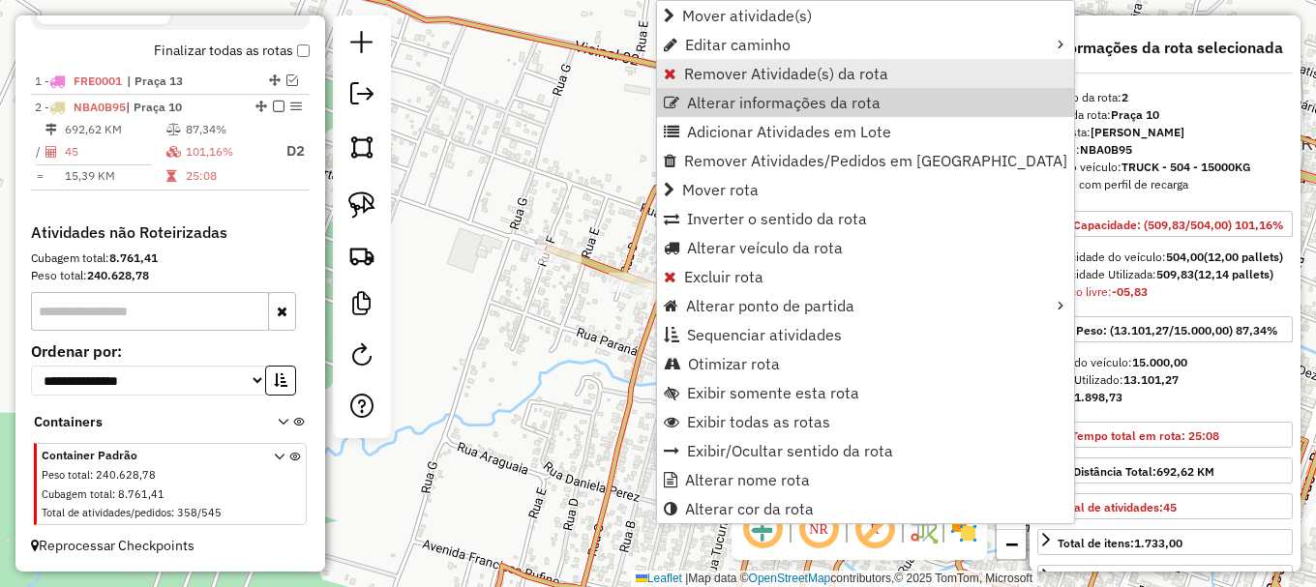
click at [738, 73] on span "Remover Atividade(s) da rota" at bounding box center [786, 73] width 204 height 15
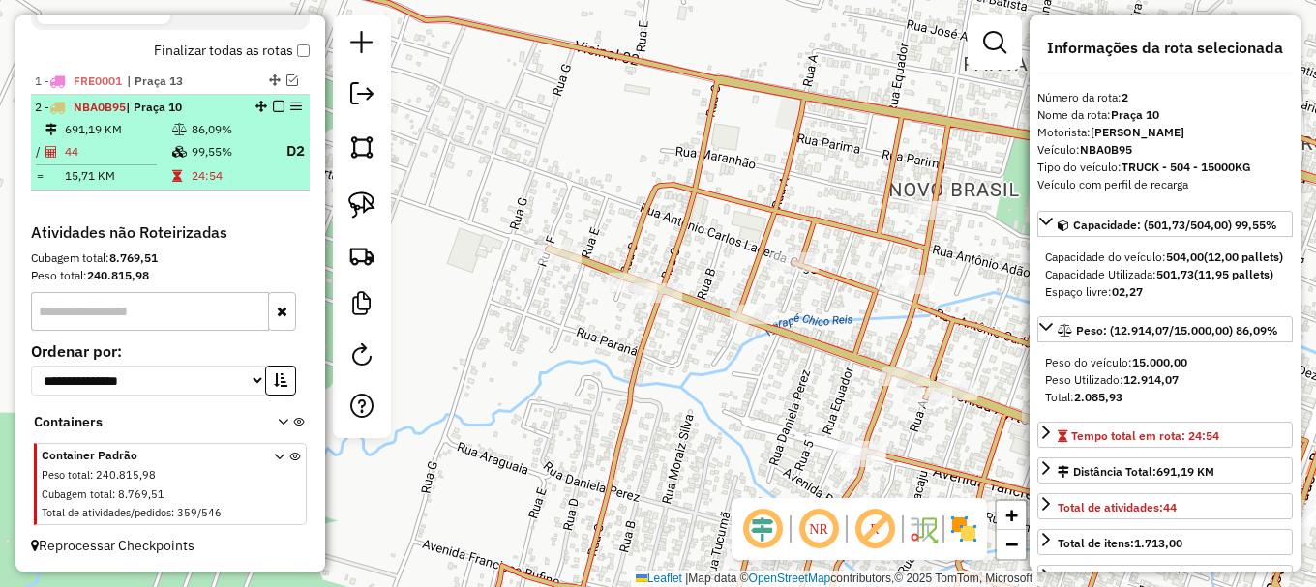
click at [274, 104] on em at bounding box center [279, 107] width 12 height 12
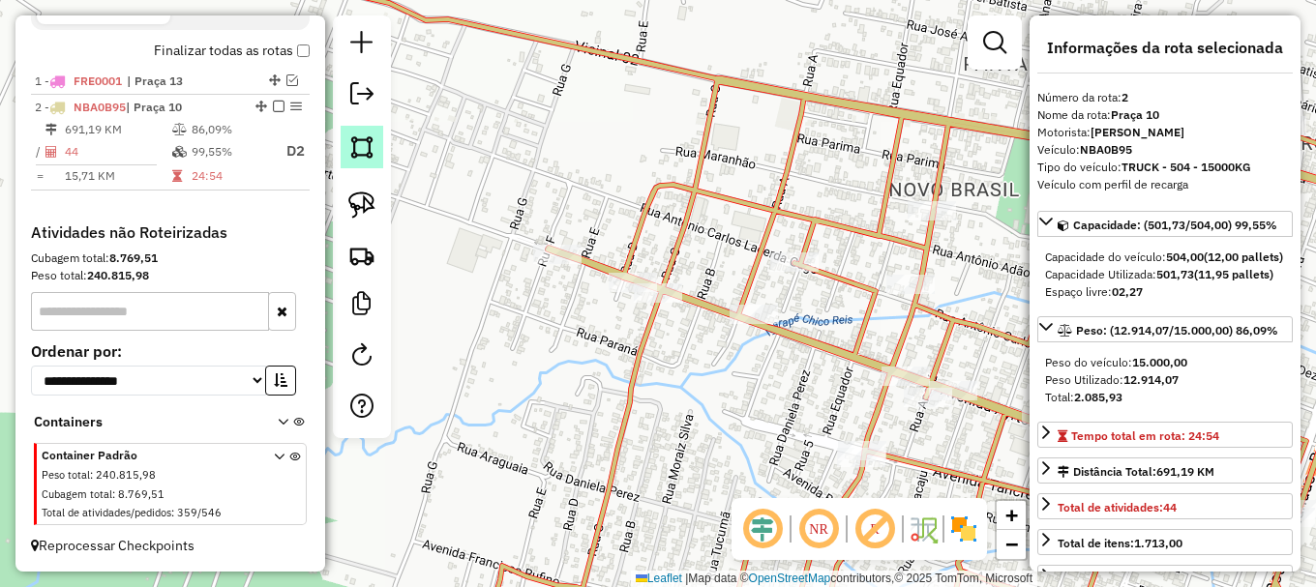
scroll to position [643, 0]
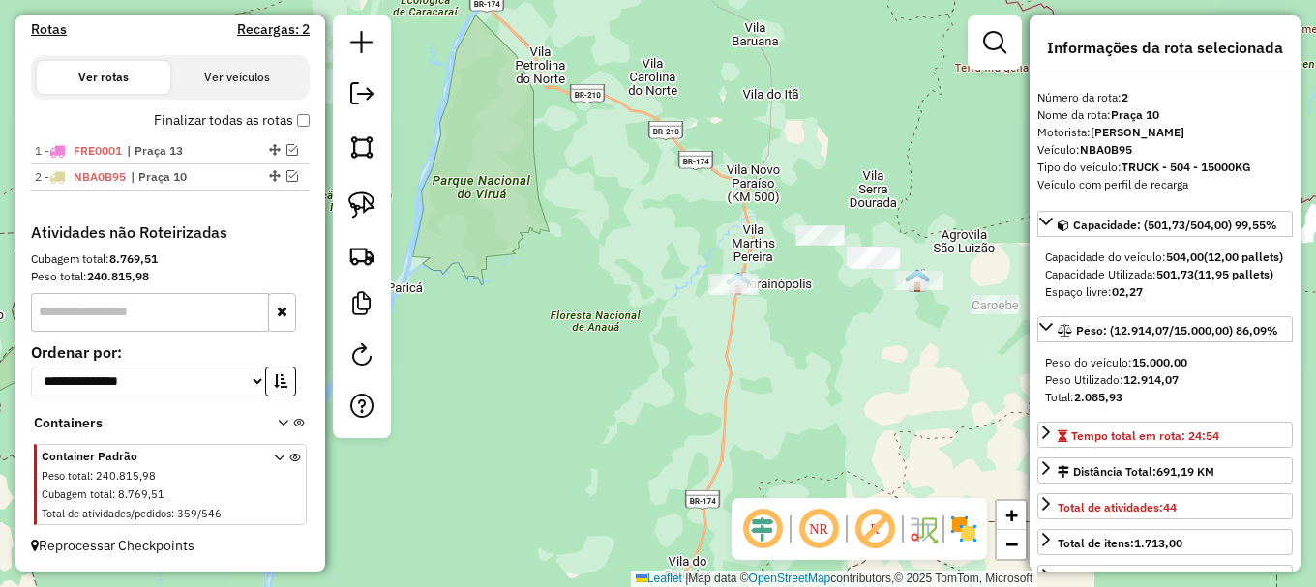
drag, startPoint x: 817, startPoint y: 369, endPoint x: 633, endPoint y: 299, distance: 197.5
click at [656, 303] on div "Janela de atendimento Grade de atendimento Capacidade Transportadoras Veículos …" at bounding box center [658, 293] width 1316 height 587
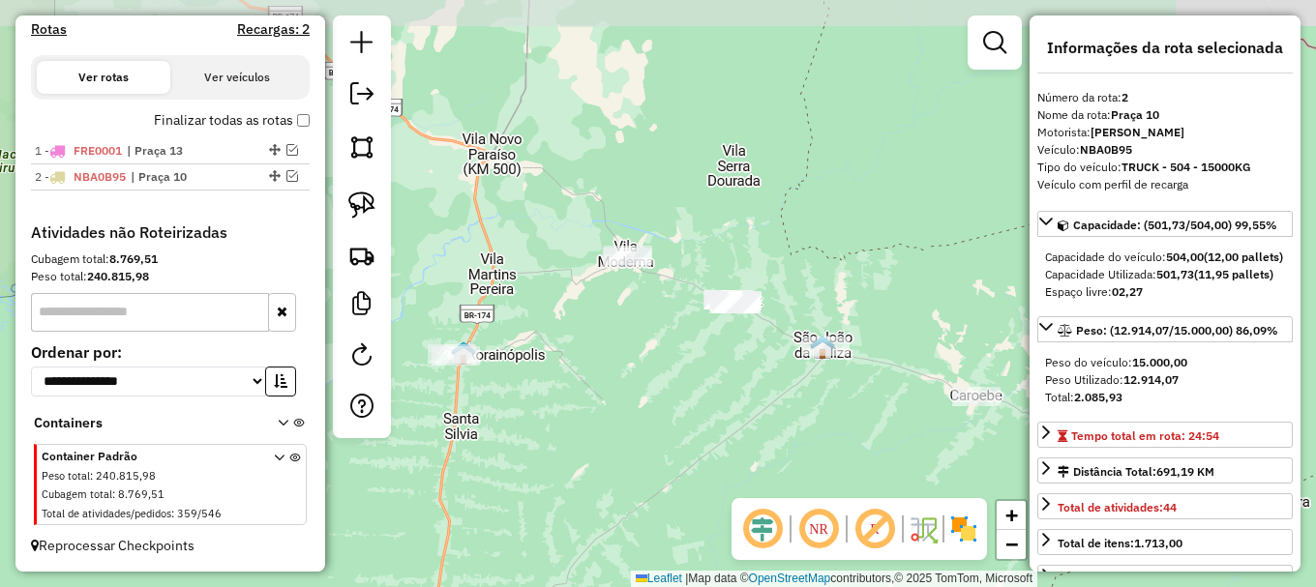
drag, startPoint x: 622, startPoint y: 225, endPoint x: 765, endPoint y: 371, distance: 204.5
click at [765, 371] on div "Janela de atendimento Grade de atendimento Capacidade Transportadoras Veículos …" at bounding box center [658, 293] width 1316 height 587
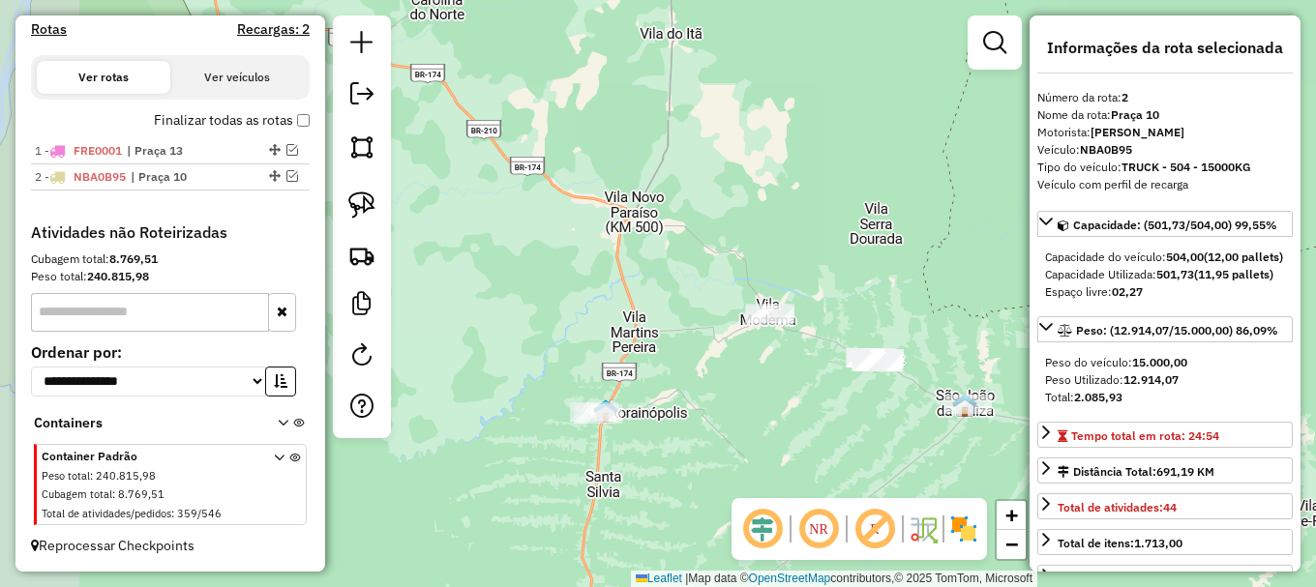
drag, startPoint x: 572, startPoint y: 300, endPoint x: 450, endPoint y: 235, distance: 138.1
click at [545, 281] on div "Janela de atendimento Grade de atendimento Capacidade Transportadoras Veículos …" at bounding box center [658, 293] width 1316 height 587
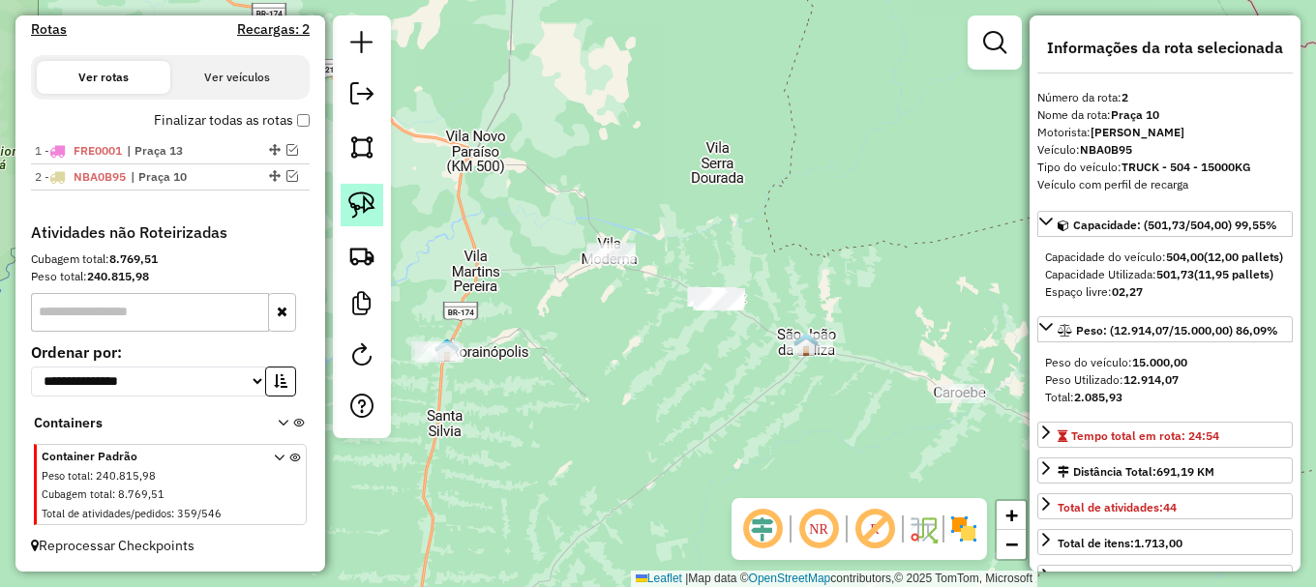
click at [364, 191] on link at bounding box center [362, 205] width 43 height 43
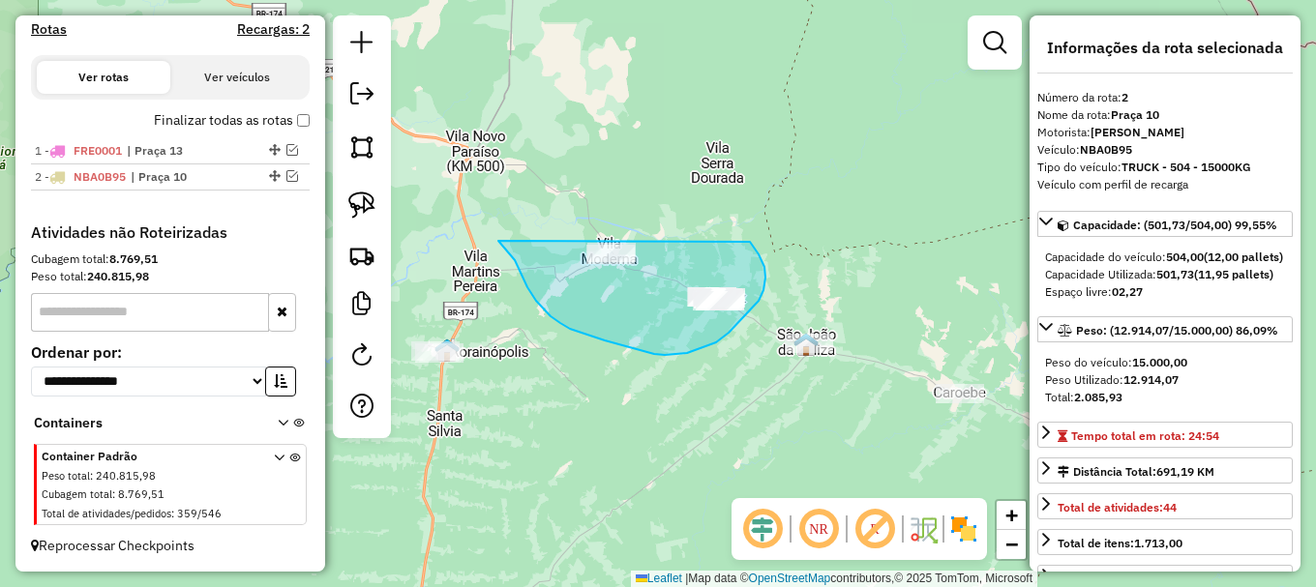
drag, startPoint x: 515, startPoint y: 260, endPoint x: 685, endPoint y: 169, distance: 193.0
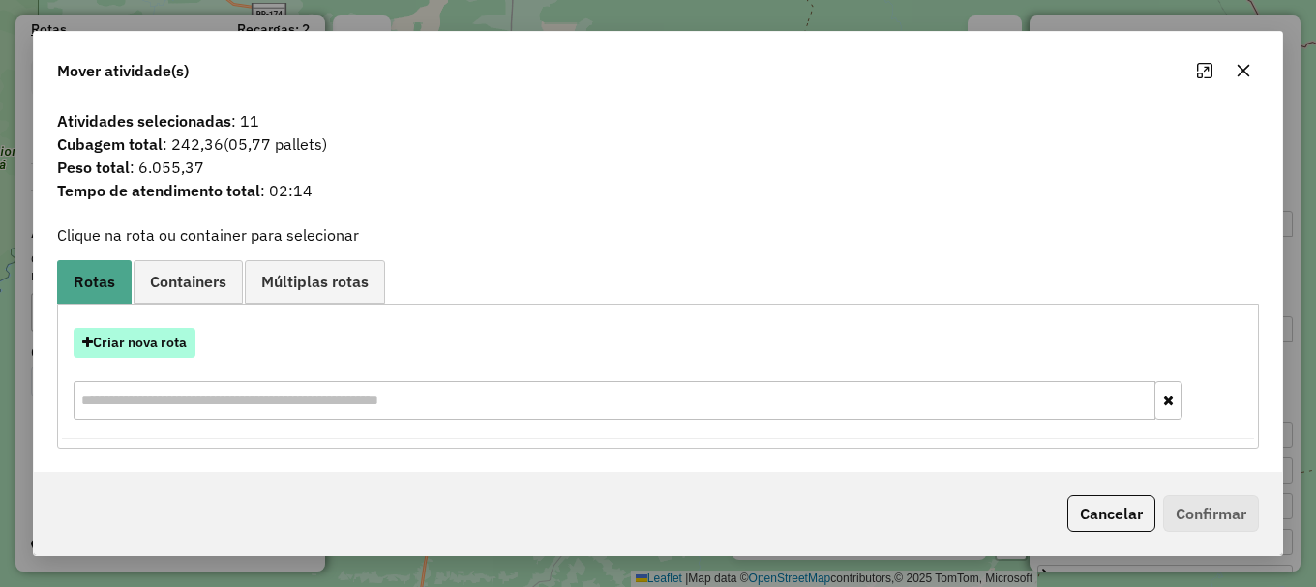
click at [150, 340] on button "Criar nova rota" at bounding box center [135, 343] width 122 height 30
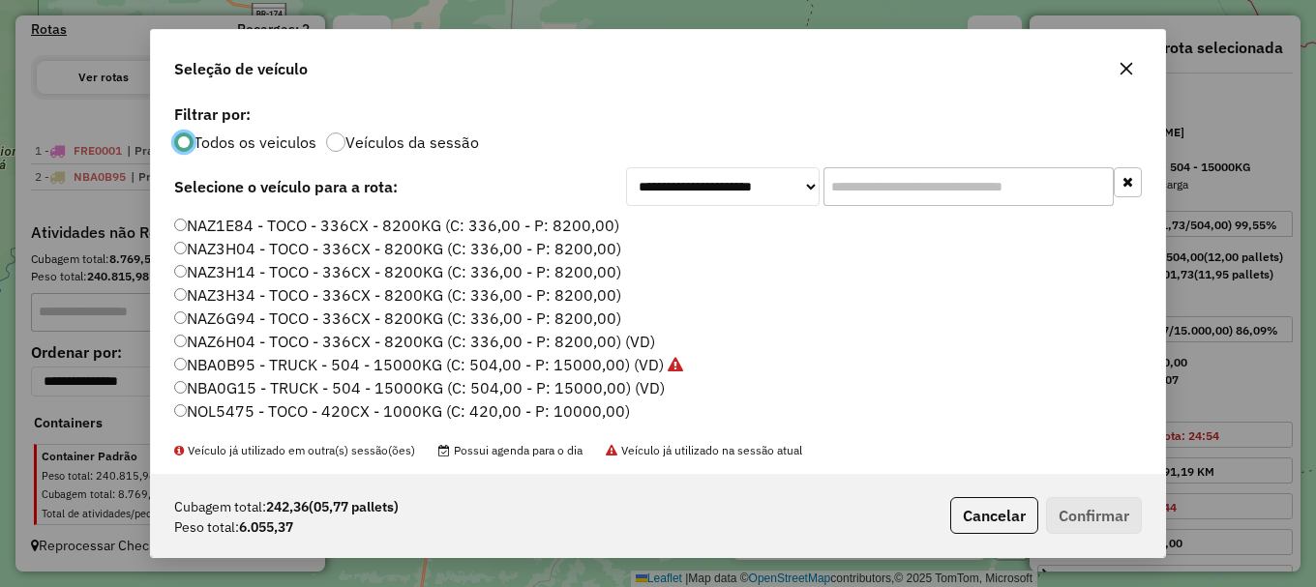
scroll to position [193, 0]
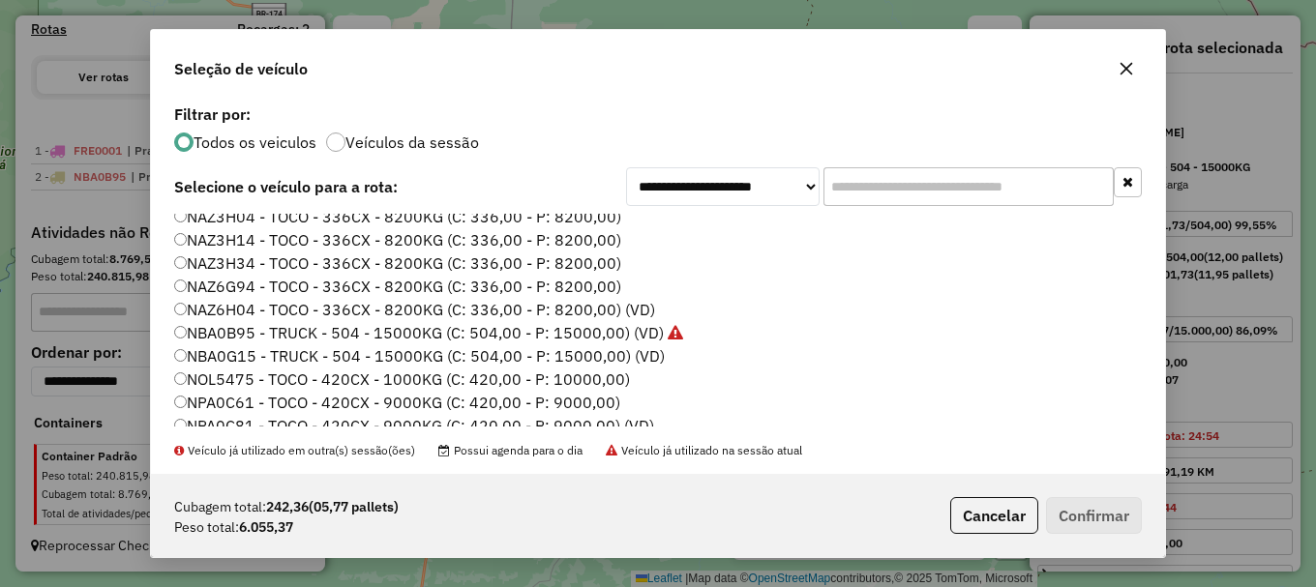
click at [239, 352] on label "NBA0G15 - TRUCK - 504 - 15000KG (C: 504,00 - P: 15000,00) (VD)" at bounding box center [419, 355] width 490 height 23
drag, startPoint x: 1079, startPoint y: 506, endPoint x: 617, endPoint y: 352, distance: 486.4
click at [630, 350] on div "**********" at bounding box center [658, 293] width 1016 height 528
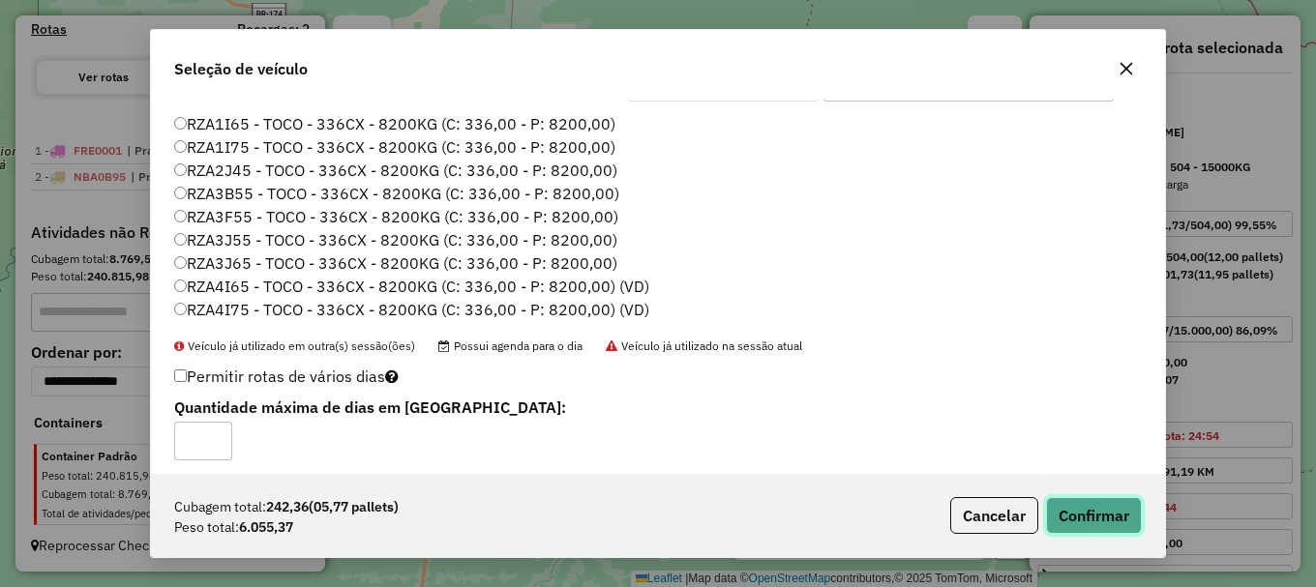
scroll to position [114, 0]
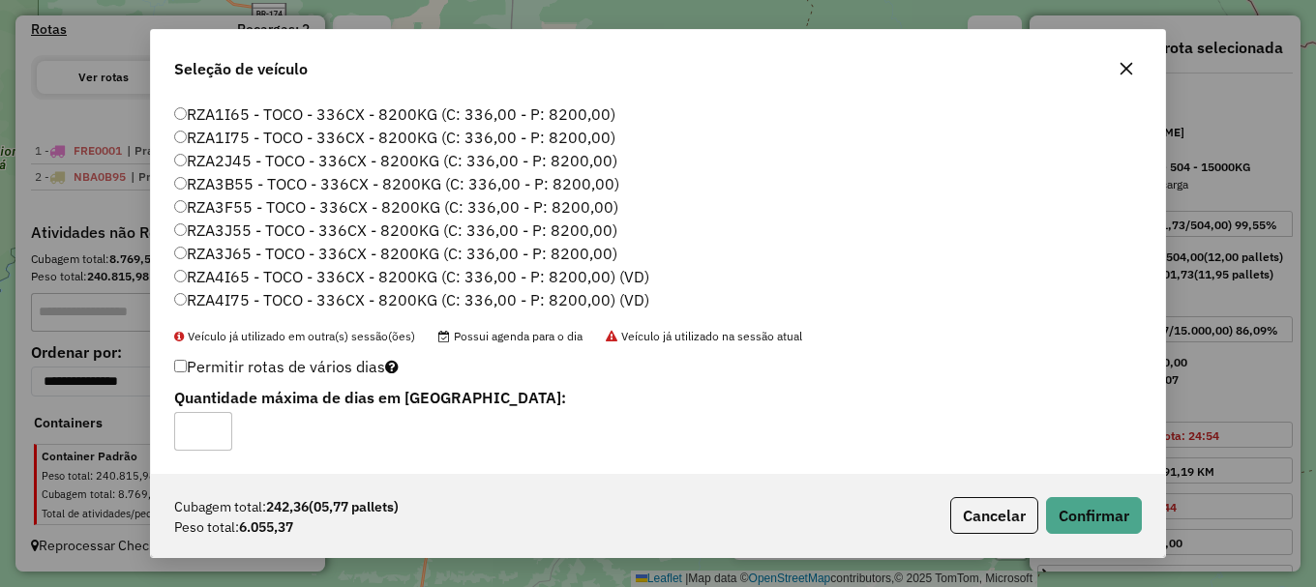
type input "*"
drag, startPoint x: 1115, startPoint y: 513, endPoint x: 1079, endPoint y: 506, distance: 37.4
click at [1114, 513] on button "Confirmar" at bounding box center [1094, 515] width 96 height 37
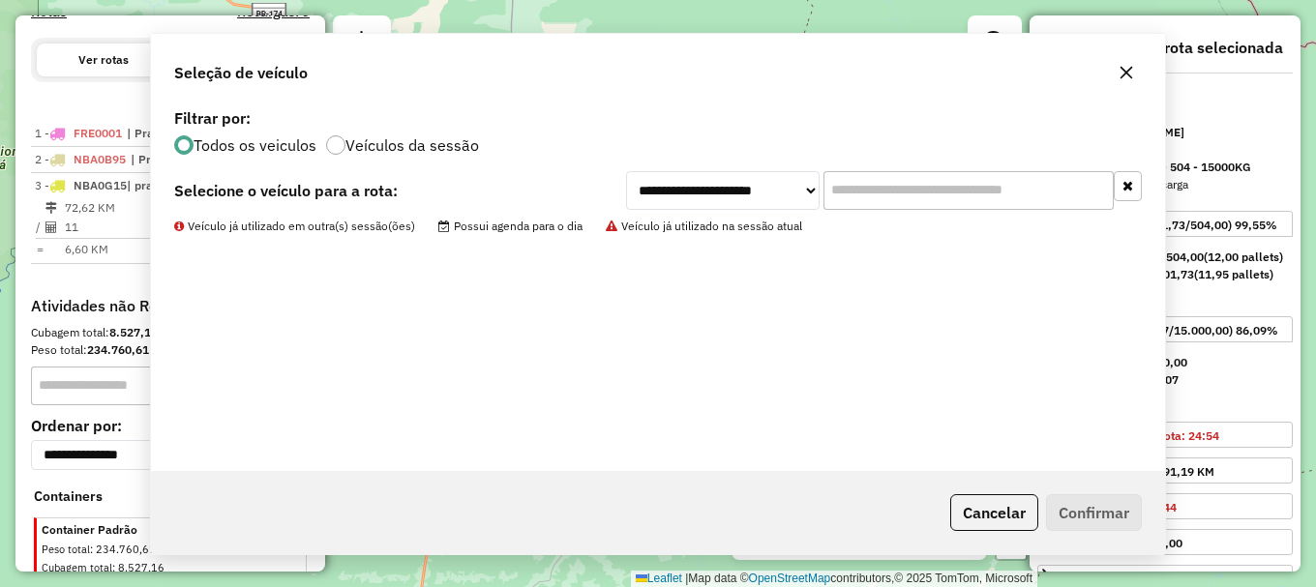
scroll to position [0, 0]
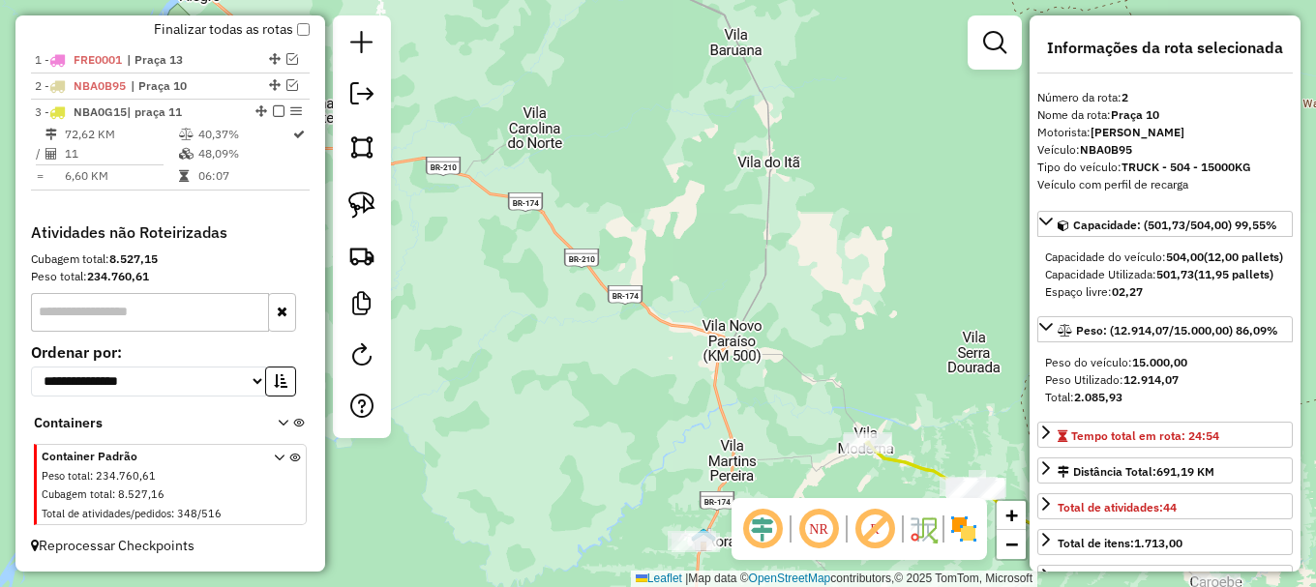
drag, startPoint x: 552, startPoint y: 189, endPoint x: 877, endPoint y: 405, distance: 390.7
click at [864, 404] on div "Janela de atendimento Grade de atendimento Capacidade Transportadoras Veículos …" at bounding box center [658, 293] width 1316 height 587
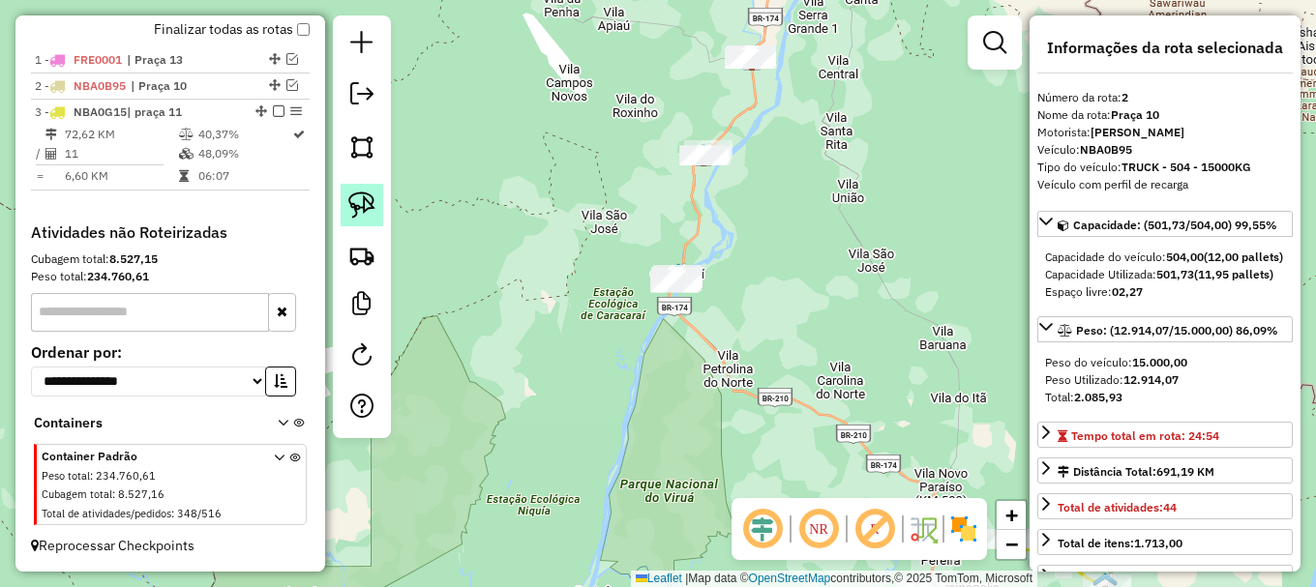
click at [372, 203] on img at bounding box center [361, 205] width 27 height 27
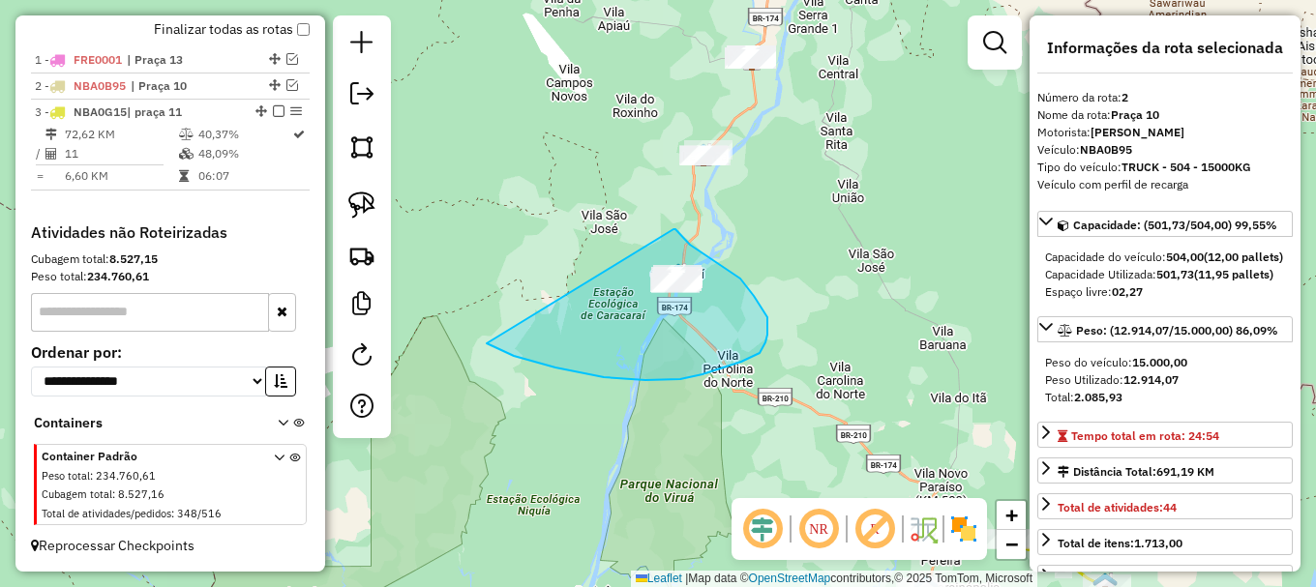
drag, startPoint x: 491, startPoint y: 346, endPoint x: 672, endPoint y: 229, distance: 215.5
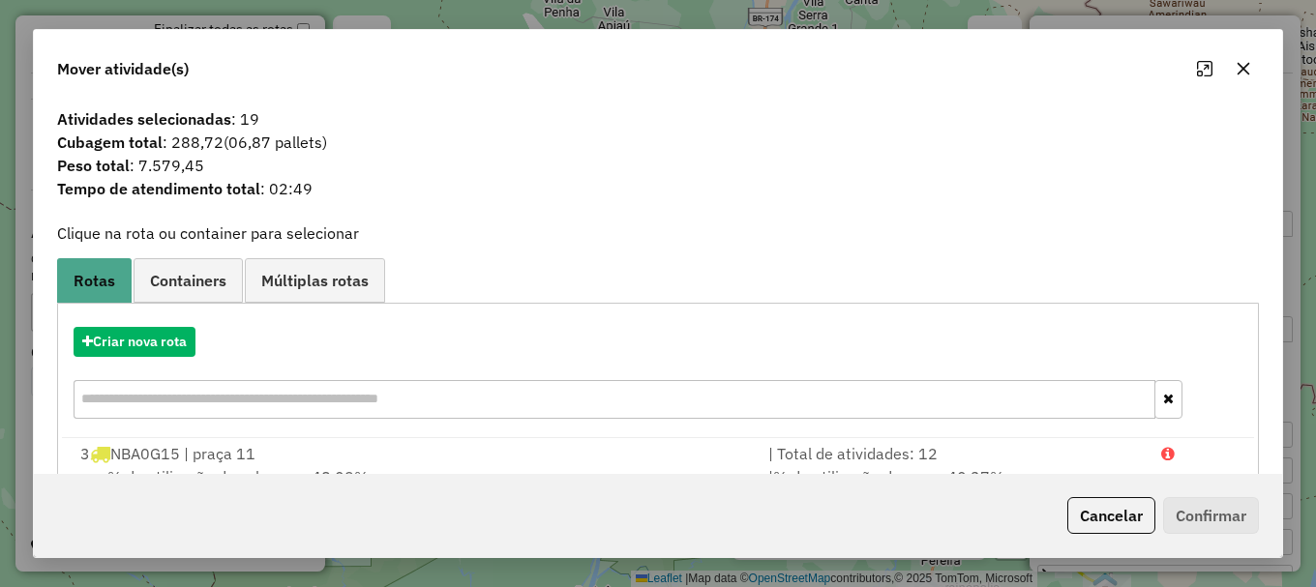
scroll to position [75, 0]
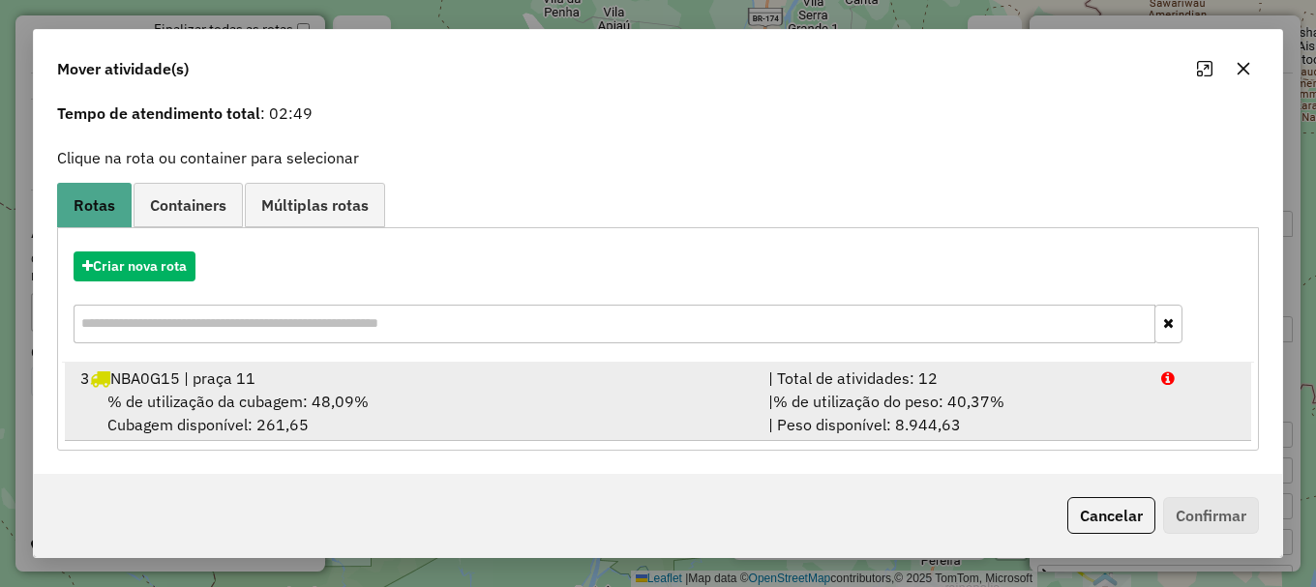
click at [1192, 404] on li "3 NBA0G15 | praça 11 | Total de atividades: 12 % de utilização da cubagem: 48,0…" at bounding box center [658, 402] width 1186 height 78
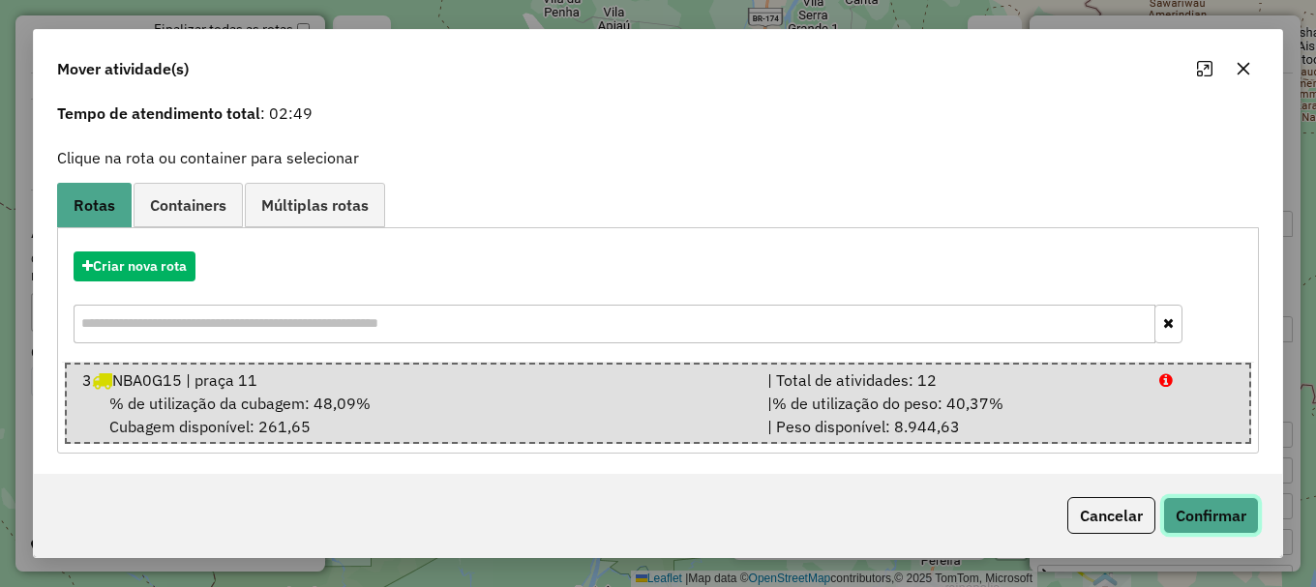
click at [1209, 518] on button "Confirmar" at bounding box center [1211, 515] width 96 height 37
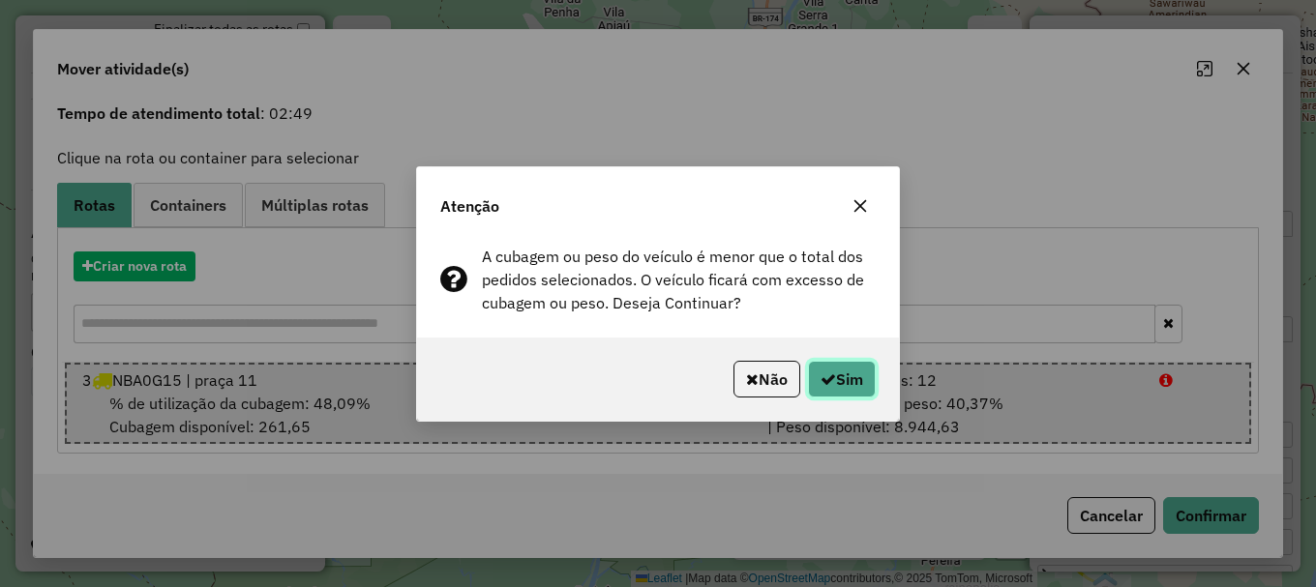
click at [851, 384] on button "Sim" at bounding box center [842, 379] width 68 height 37
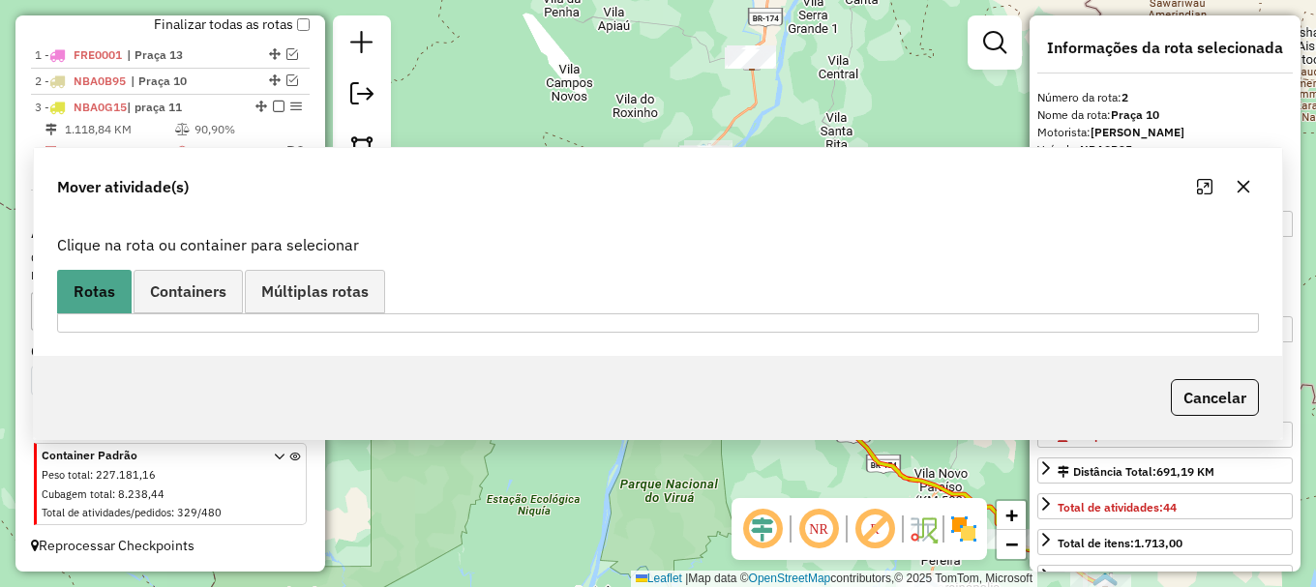
scroll to position [739, 0]
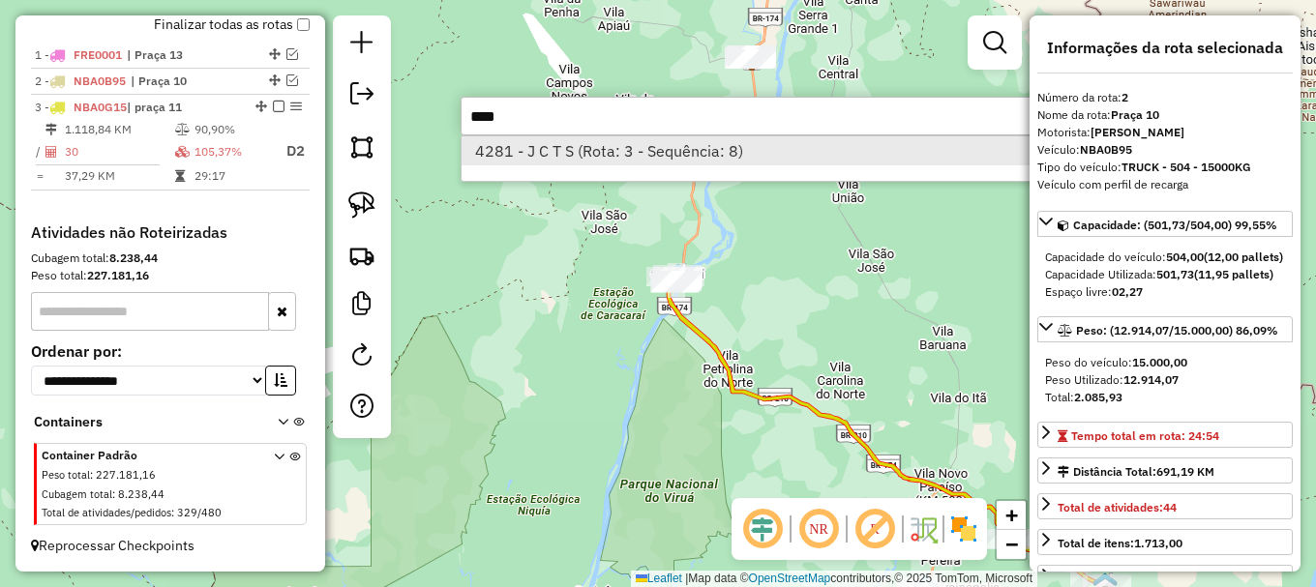
type input "****"
click at [556, 152] on li "4281 - J C T S (Rota: 3 - Sequência: 8)" at bounding box center [750, 150] width 579 height 29
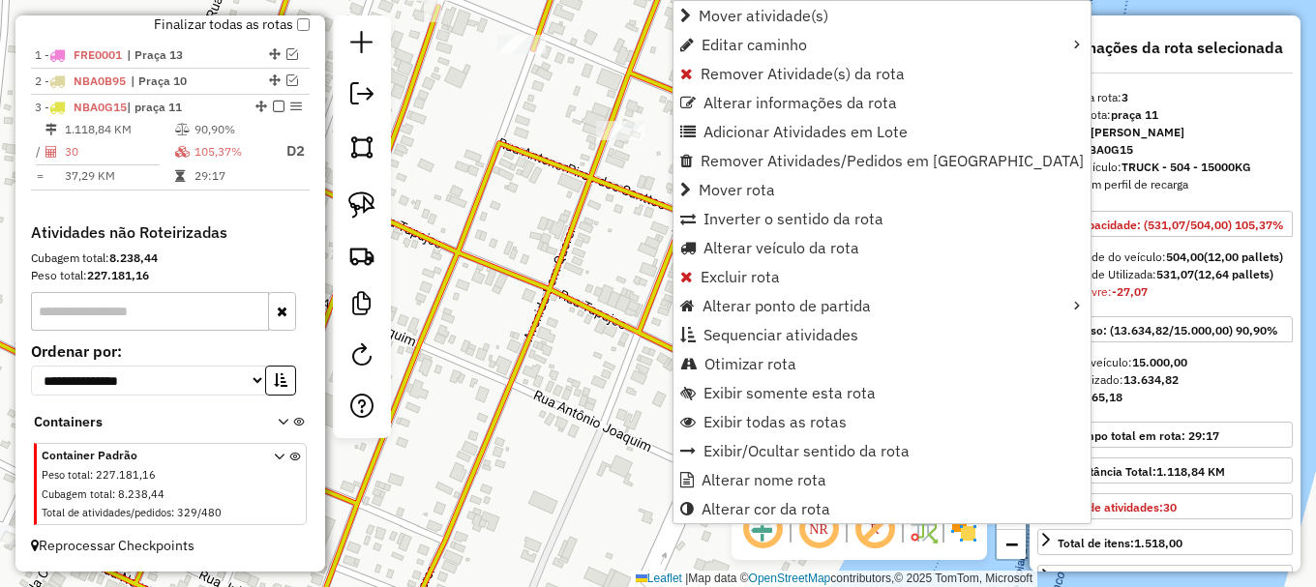
click at [615, 185] on icon at bounding box center [383, 293] width 1031 height 704
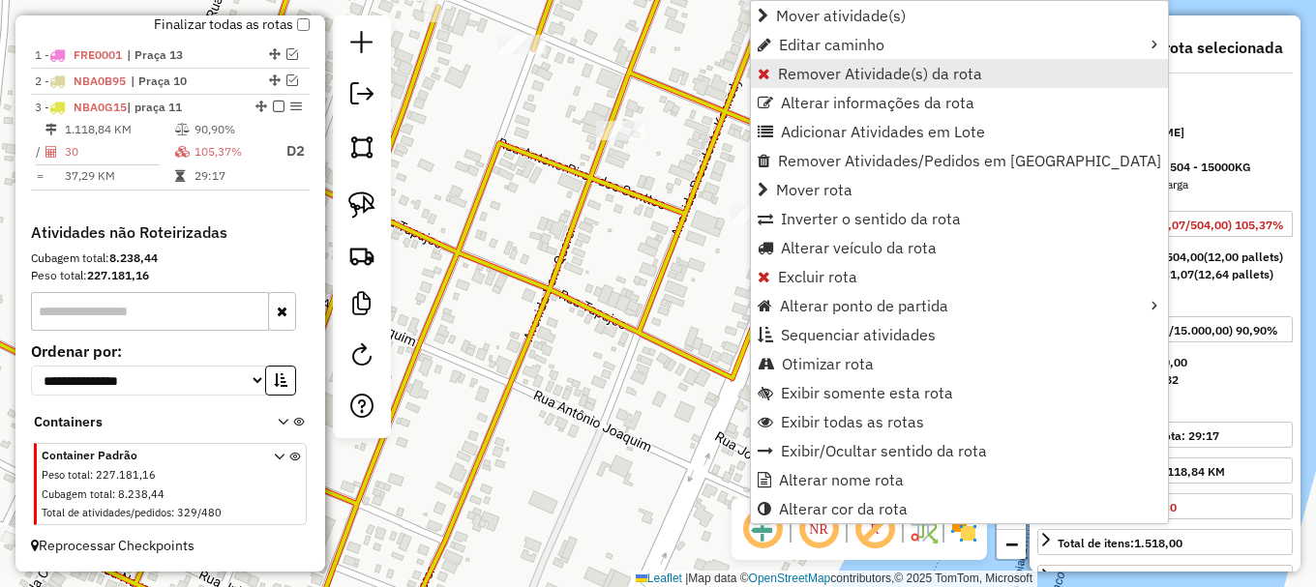
click at [801, 83] on link "Remover Atividade(s) da rota" at bounding box center [959, 73] width 417 height 29
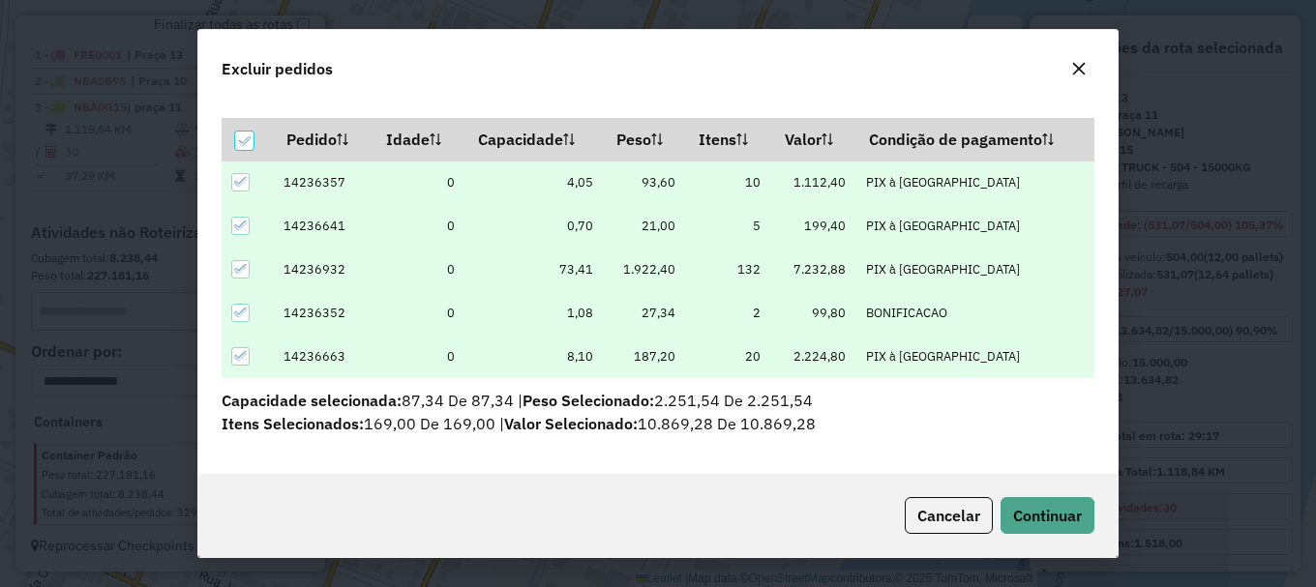
scroll to position [51, 0]
click at [247, 137] on icon at bounding box center [244, 141] width 14 height 14
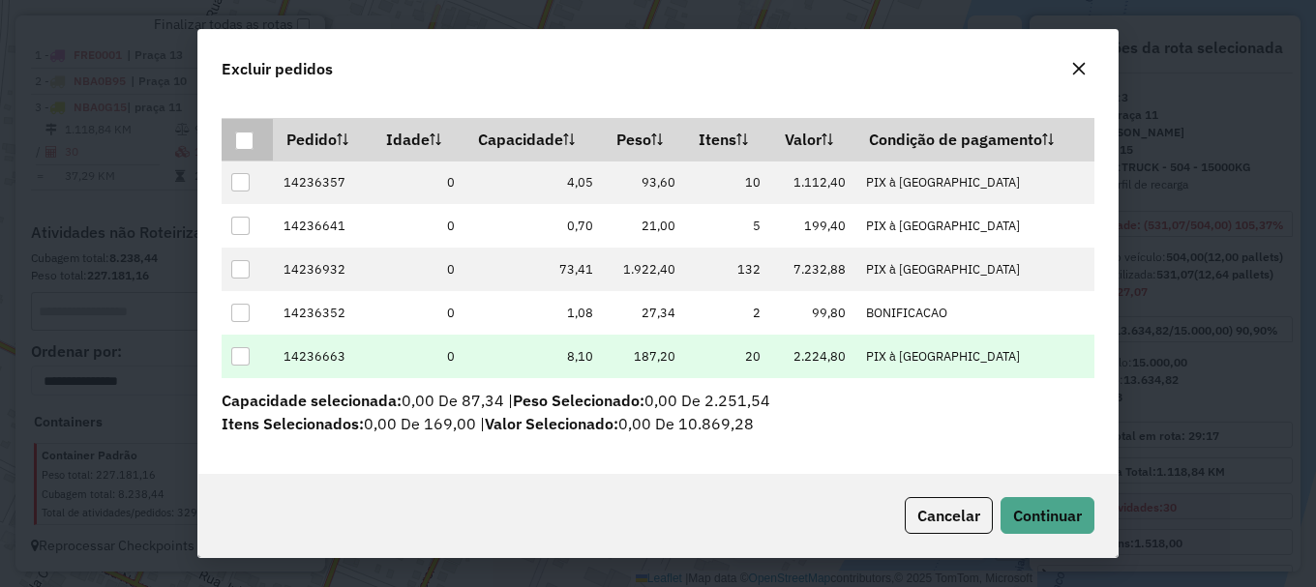
click at [233, 356] on div at bounding box center [240, 356] width 18 height 18
click at [1034, 509] on span "Continuar" at bounding box center [1047, 515] width 69 height 19
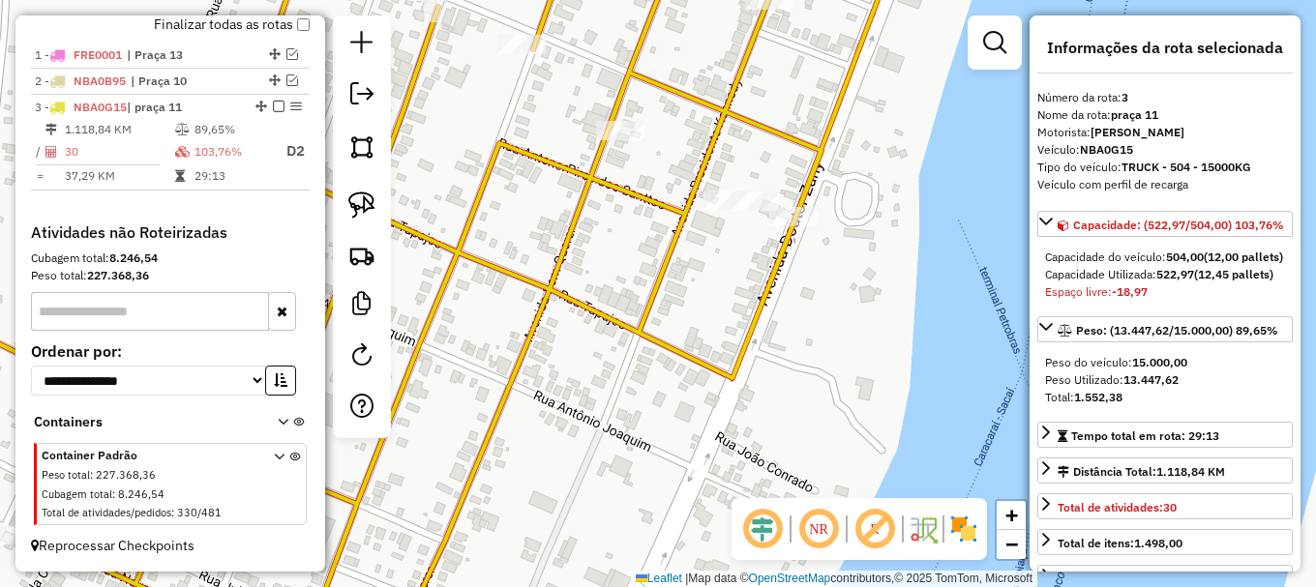
click at [490, 268] on icon at bounding box center [383, 293] width 1031 height 704
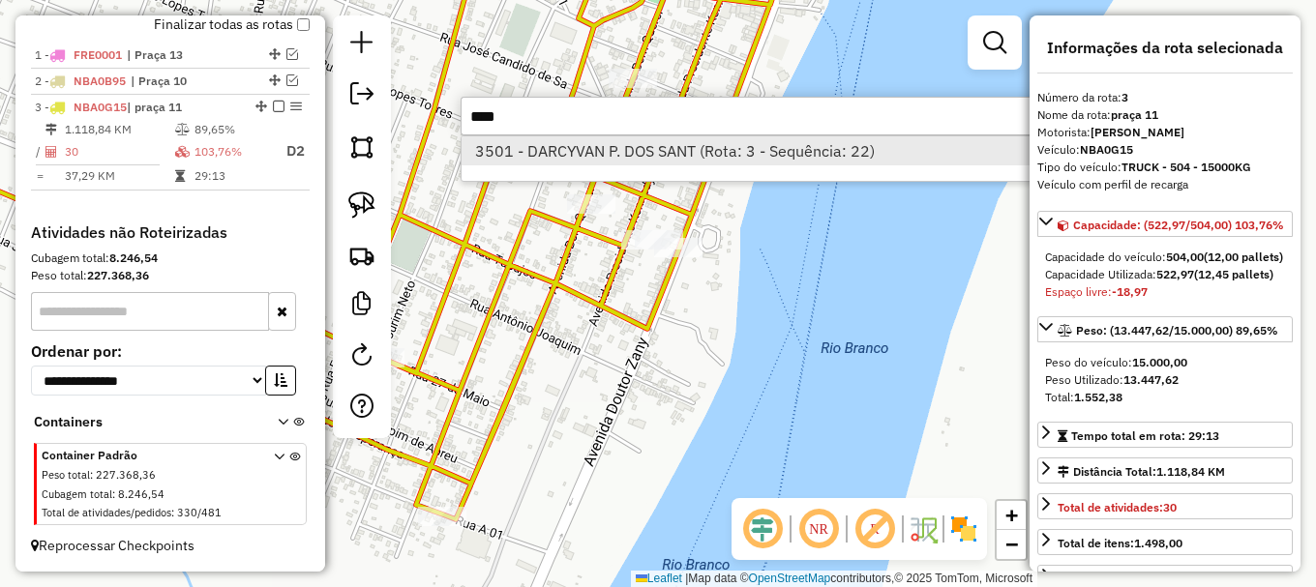
type input "****"
click at [595, 146] on li "3501 - DARCYVAN P. DOS SANT (Rota: 3 - Sequência: 22)" at bounding box center [750, 150] width 579 height 29
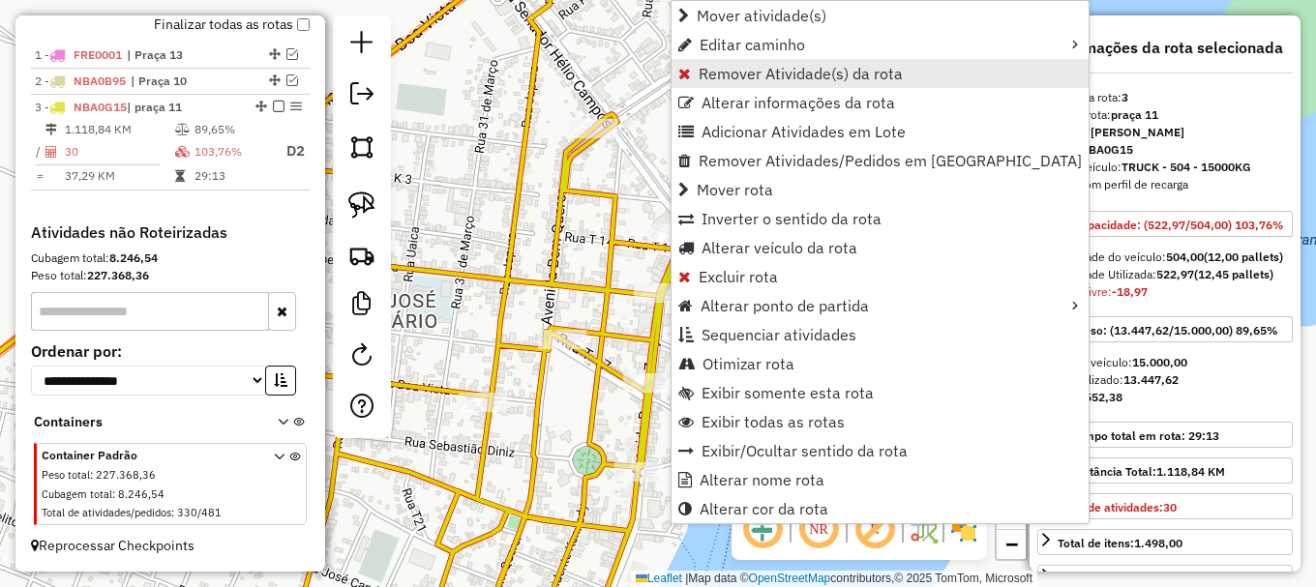
click at [705, 72] on span "Remover Atividade(s) da rota" at bounding box center [800, 73] width 204 height 15
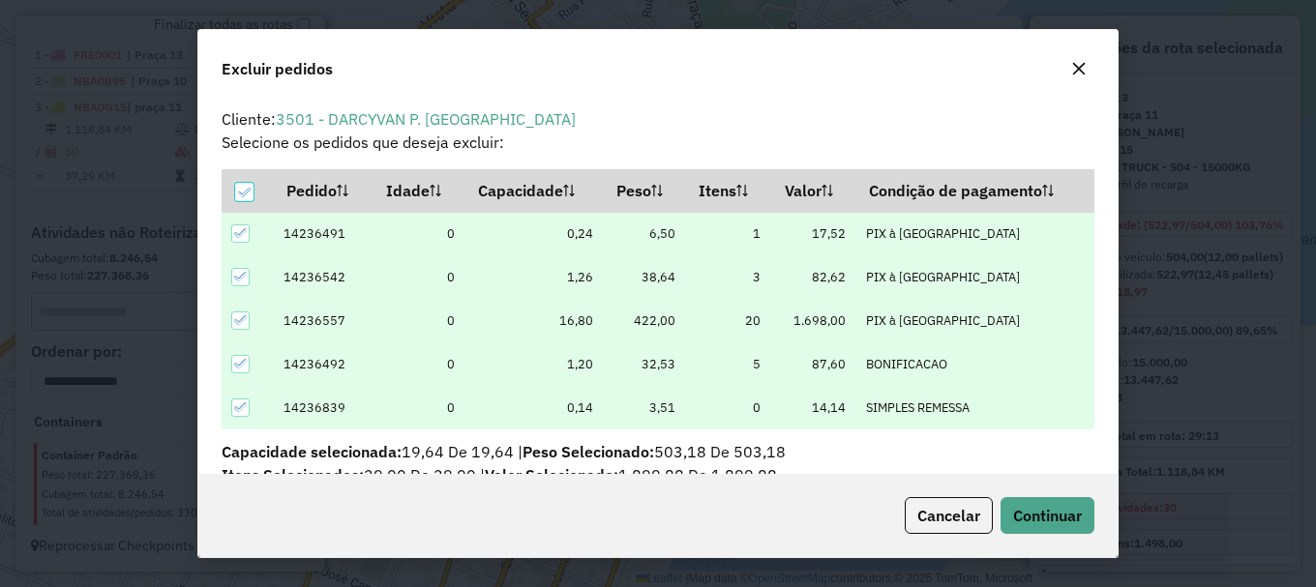
scroll to position [12, 6]
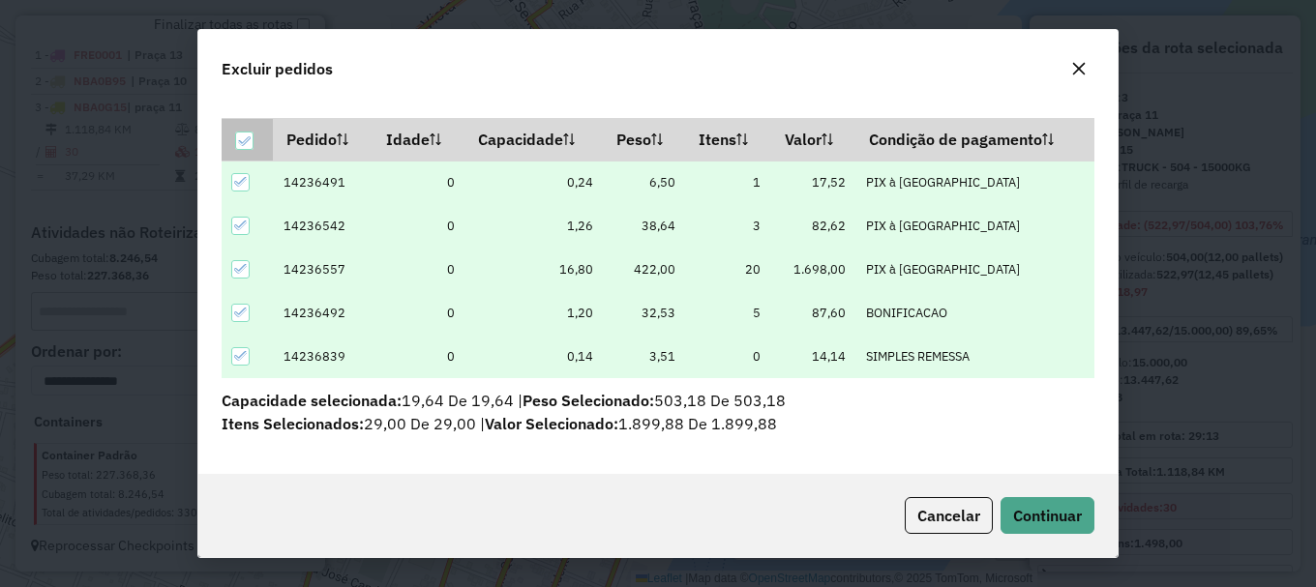
click at [242, 143] on icon at bounding box center [244, 141] width 14 height 14
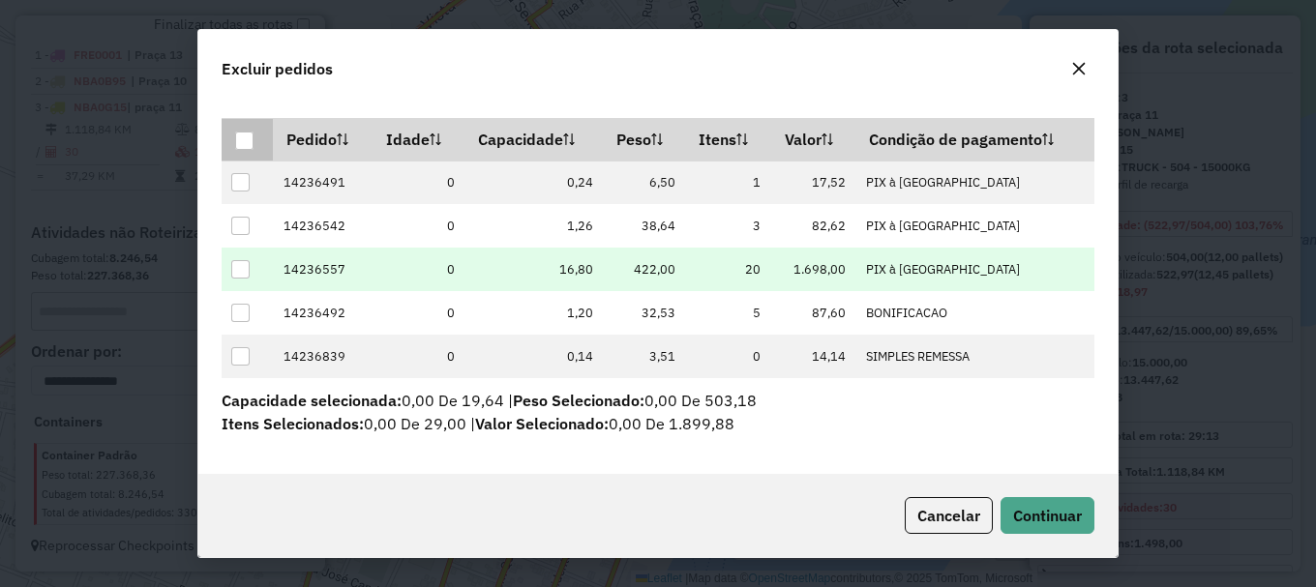
click at [243, 268] on div at bounding box center [240, 269] width 18 height 18
click at [1039, 517] on span "Continuar" at bounding box center [1047, 515] width 69 height 19
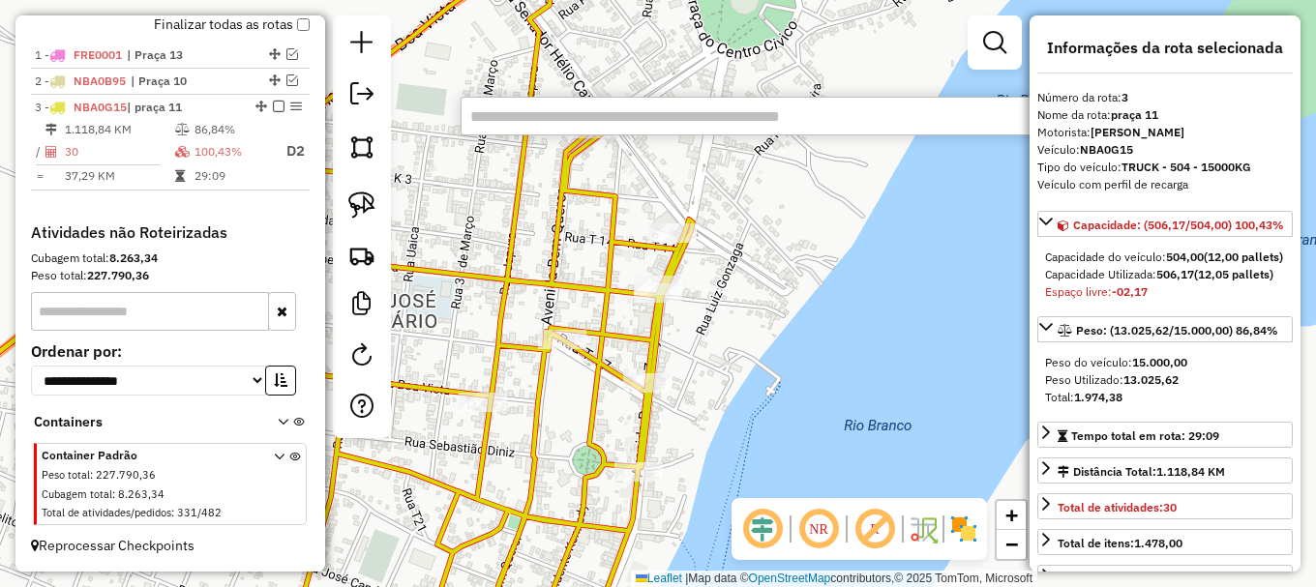
type input "*"
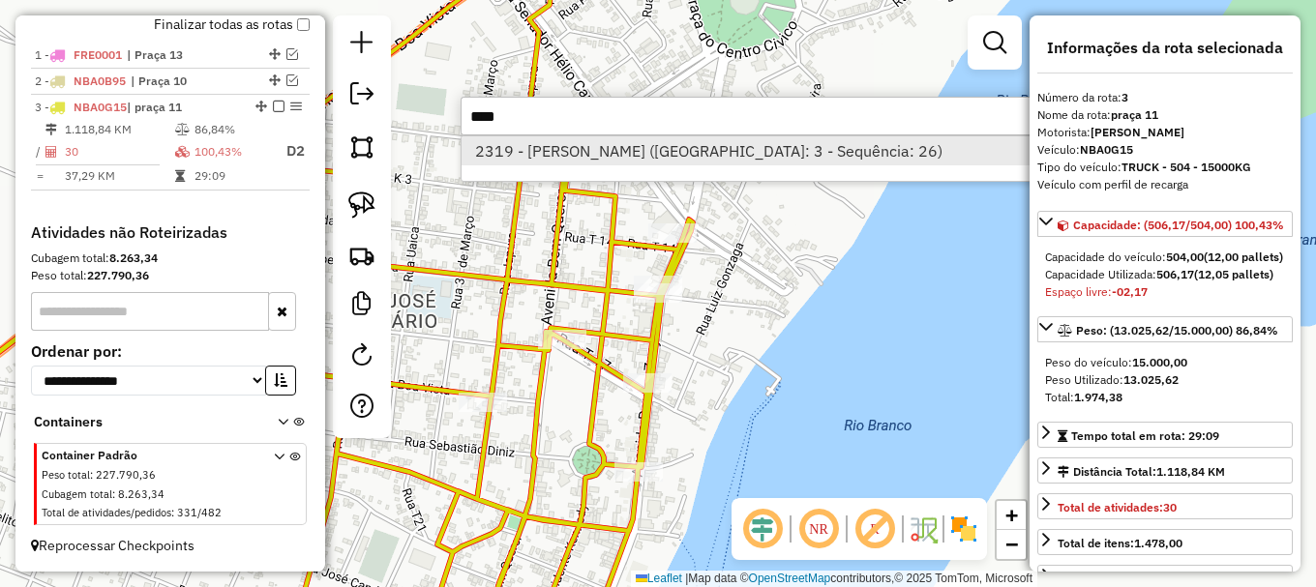
type input "****"
click at [564, 150] on li "2319 - L L VIANA (Rota: 3 - Sequência: 26)" at bounding box center [750, 150] width 579 height 29
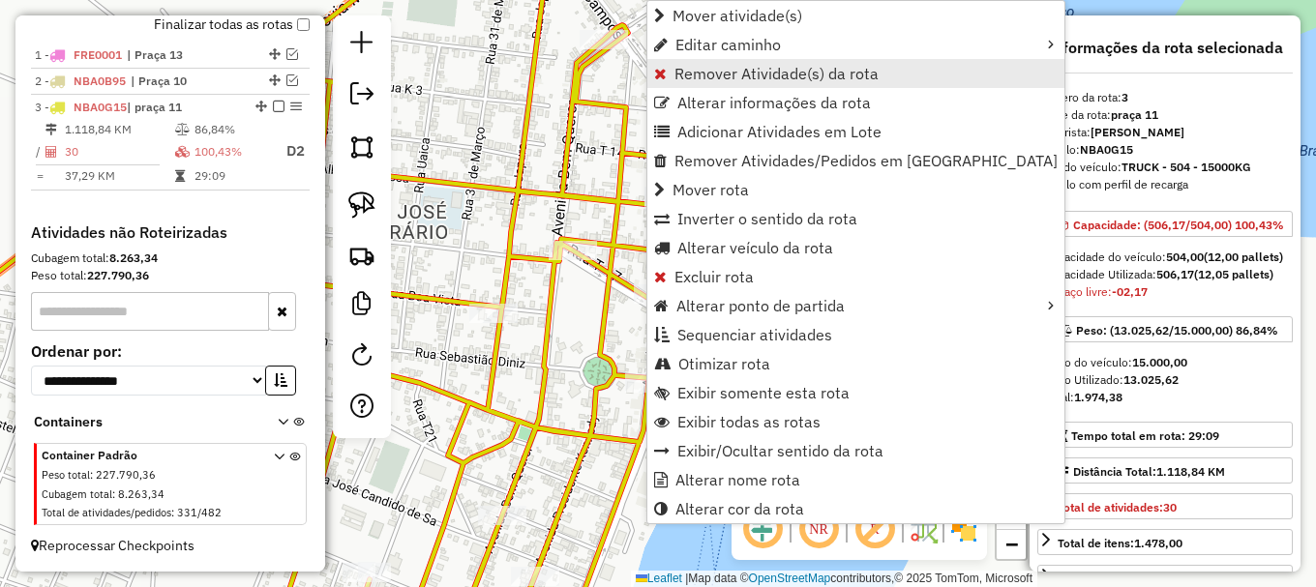
click at [695, 72] on span "Remover Atividade(s) da rota" at bounding box center [776, 73] width 204 height 15
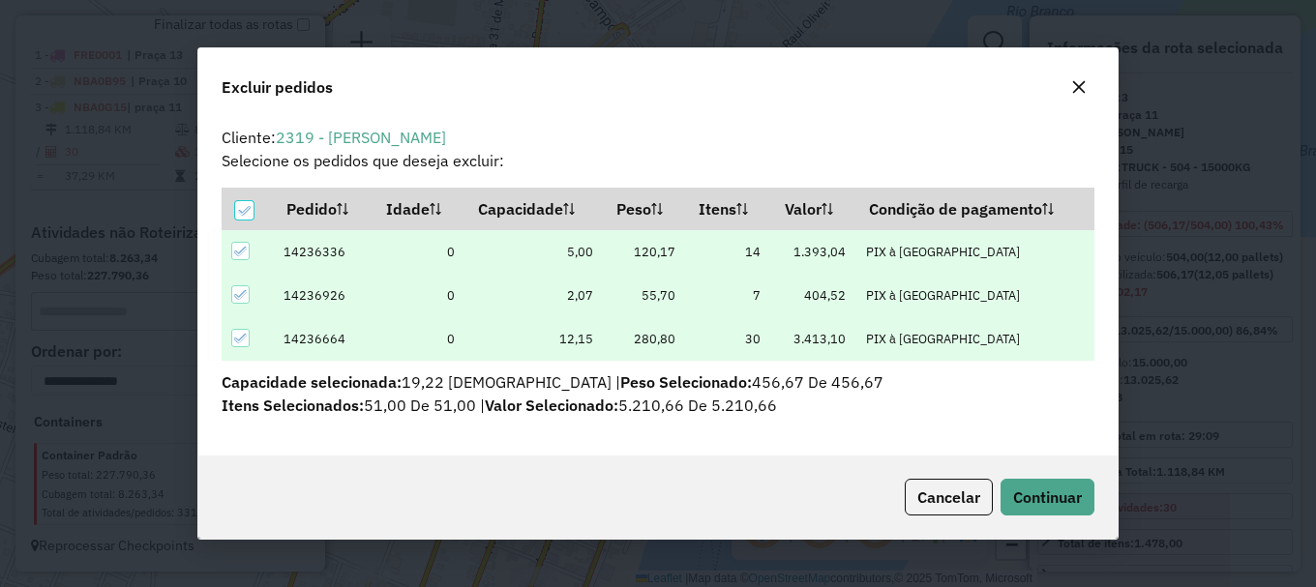
scroll to position [0, 0]
click at [249, 209] on icon at bounding box center [244, 211] width 14 height 14
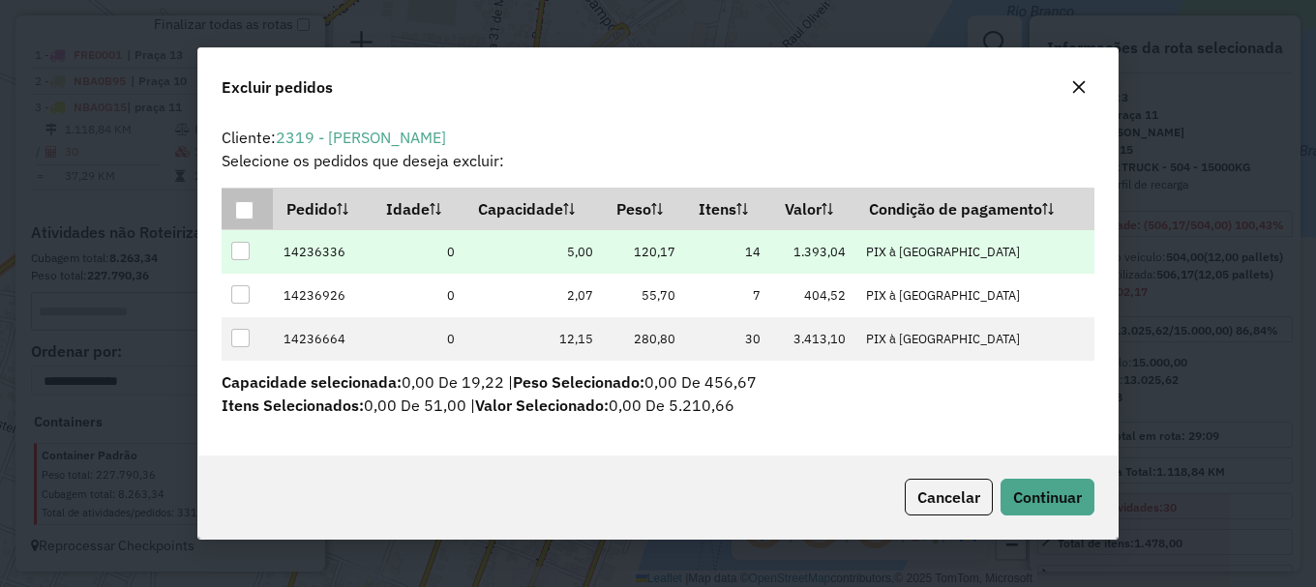
click at [242, 250] on div at bounding box center [240, 251] width 18 height 18
click at [1035, 499] on span "Continuar" at bounding box center [1047, 497] width 69 height 19
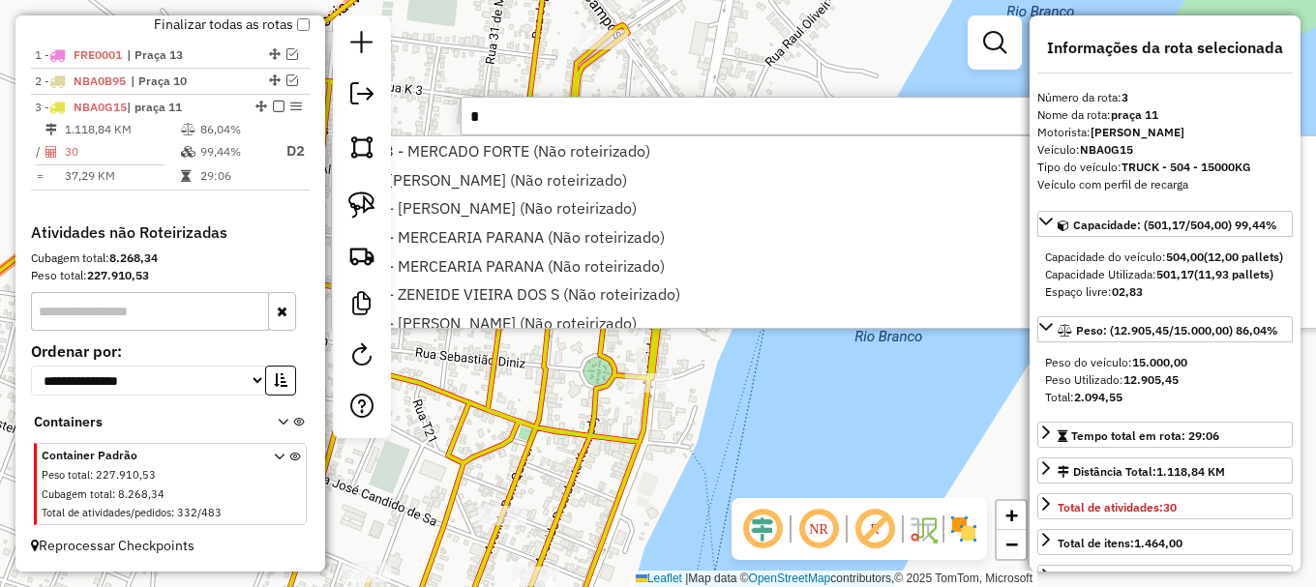
type input "*"
click at [865, 467] on div "Janela de atendimento Grade de atendimento Capacidade Transportadoras Veículos …" at bounding box center [658, 293] width 1316 height 587
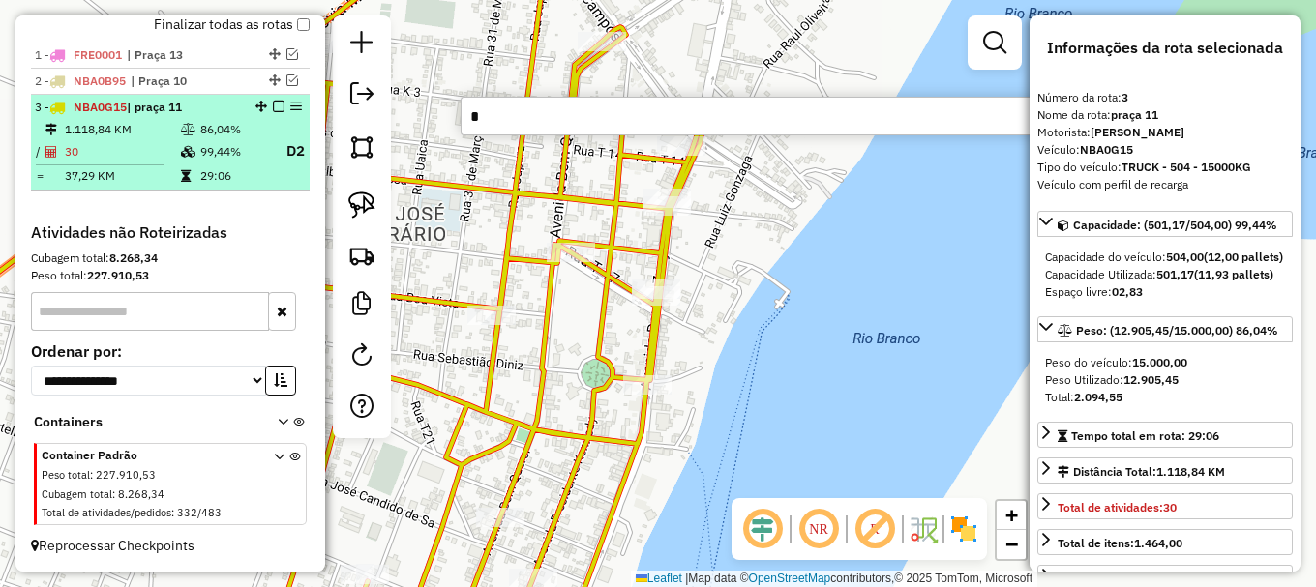
click at [274, 106] on em at bounding box center [279, 107] width 12 height 12
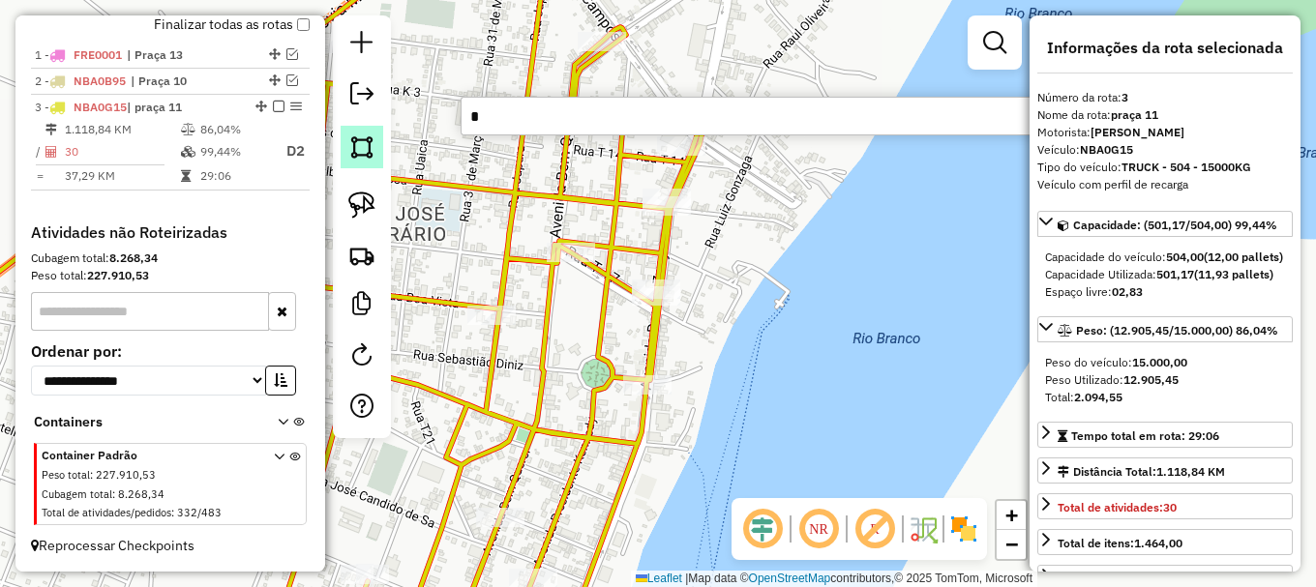
scroll to position [669, 0]
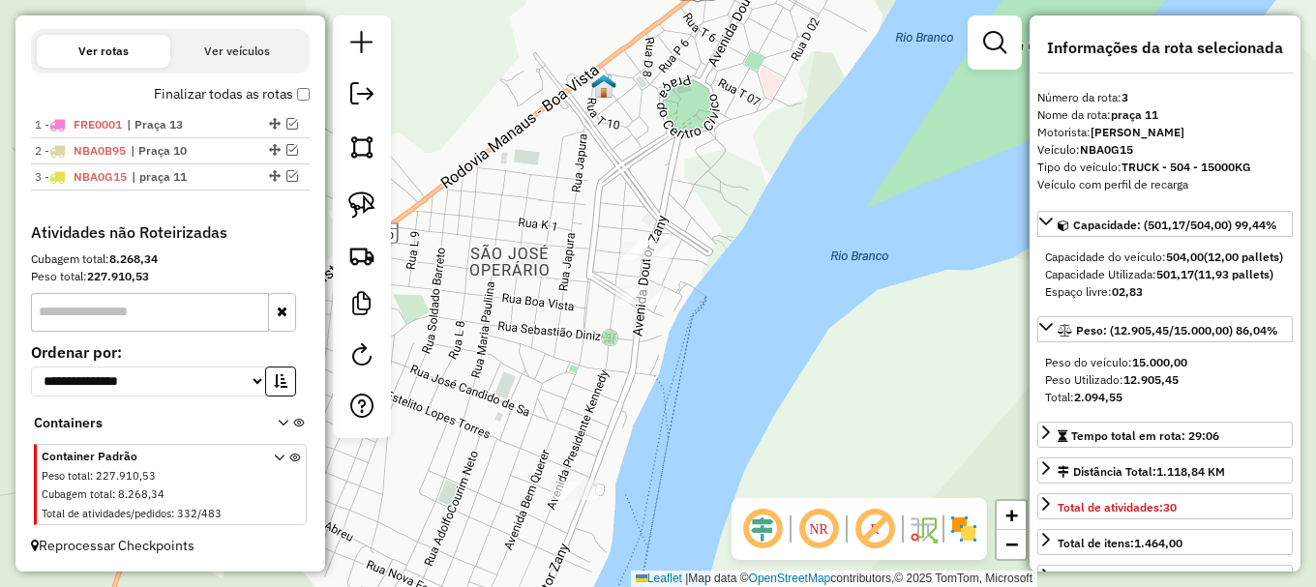
click at [487, 295] on div "Janela de atendimento Grade de atendimento Capacidade Transportadoras Veículos …" at bounding box center [658, 293] width 1316 height 587
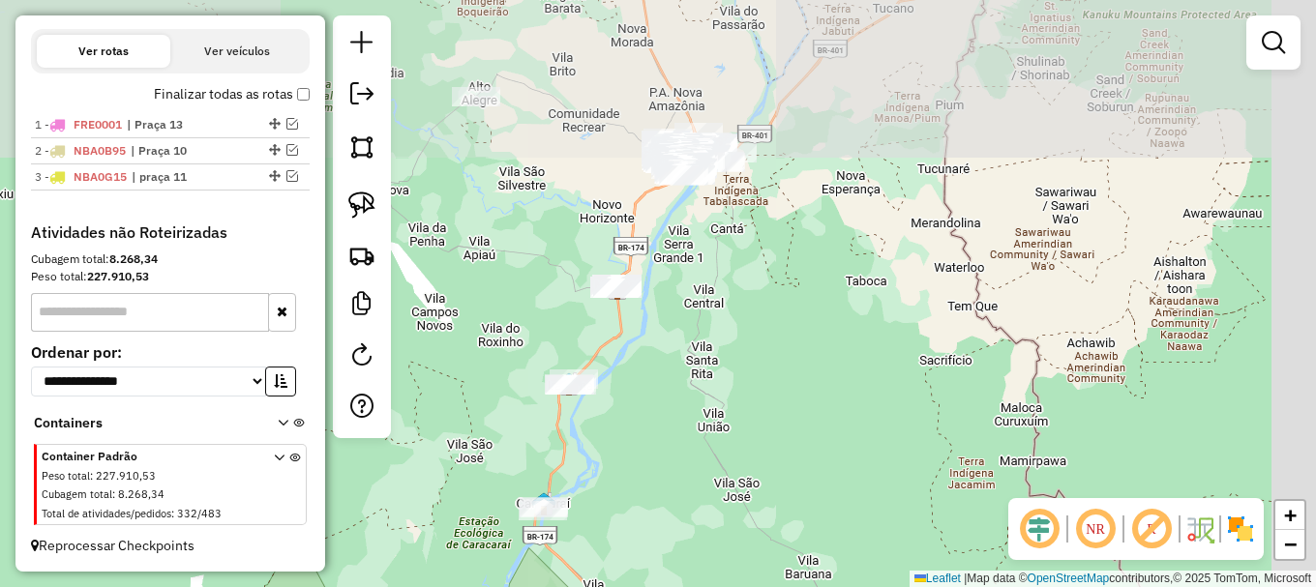
drag, startPoint x: 688, startPoint y: 176, endPoint x: 544, endPoint y: 457, distance: 315.4
click at [544, 457] on div "Janela de atendimento Grade de atendimento Capacidade Transportadoras Veículos …" at bounding box center [658, 293] width 1316 height 587
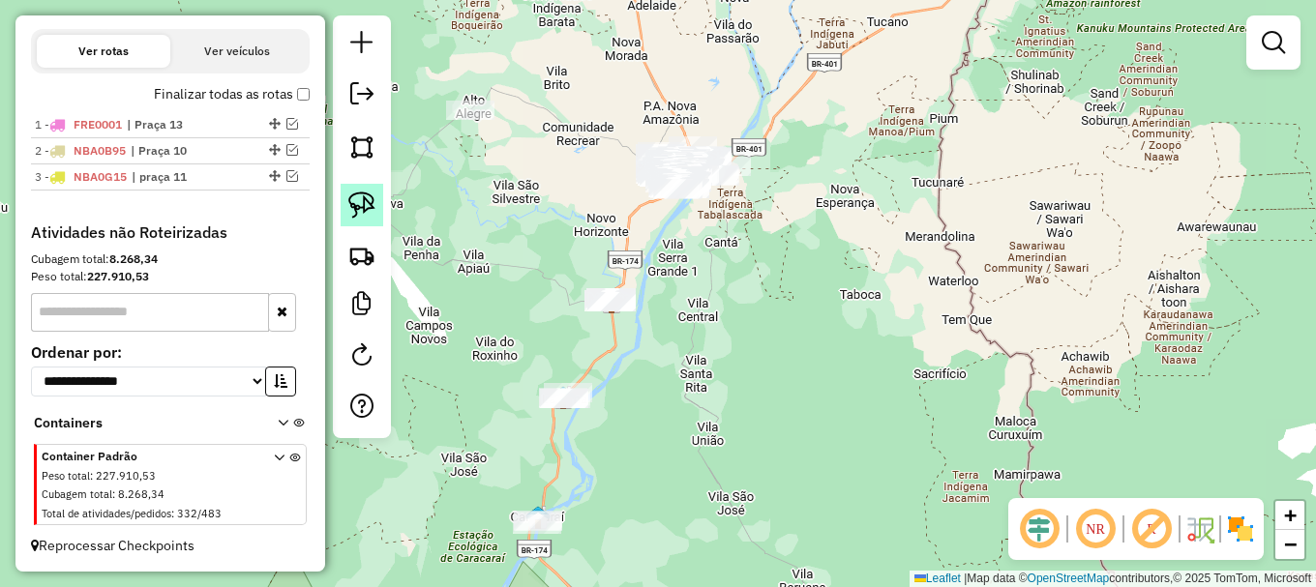
drag, startPoint x: 359, startPoint y: 199, endPoint x: 397, endPoint y: 248, distance: 61.3
click at [360, 199] on img at bounding box center [361, 205] width 27 height 27
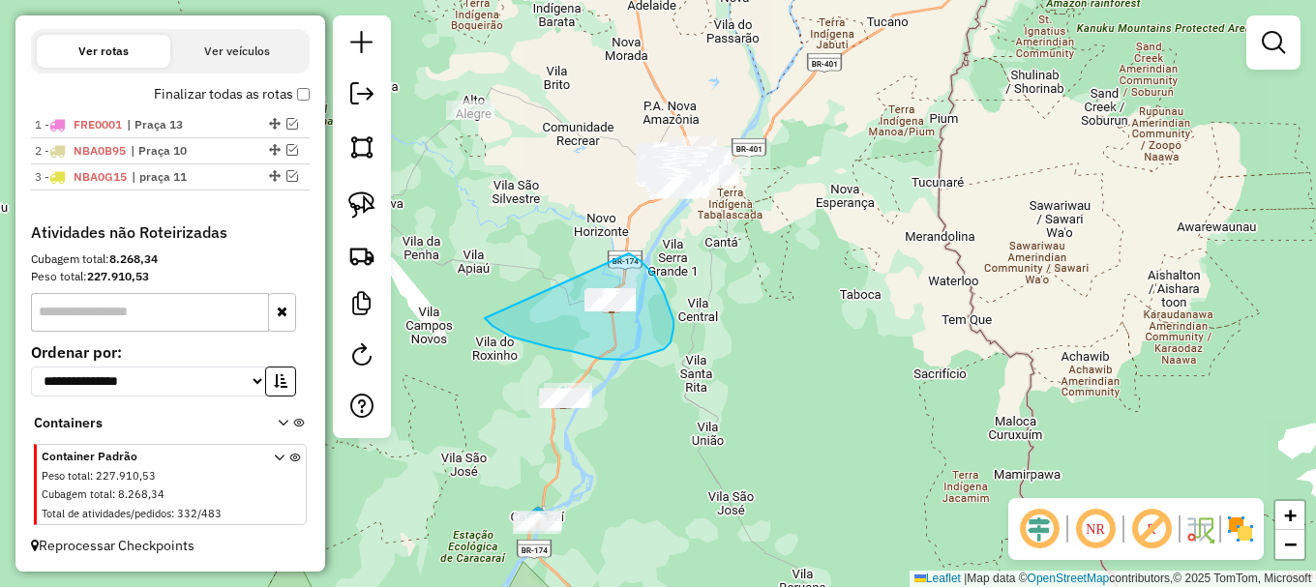
drag, startPoint x: 492, startPoint y: 326, endPoint x: 616, endPoint y: 253, distance: 143.5
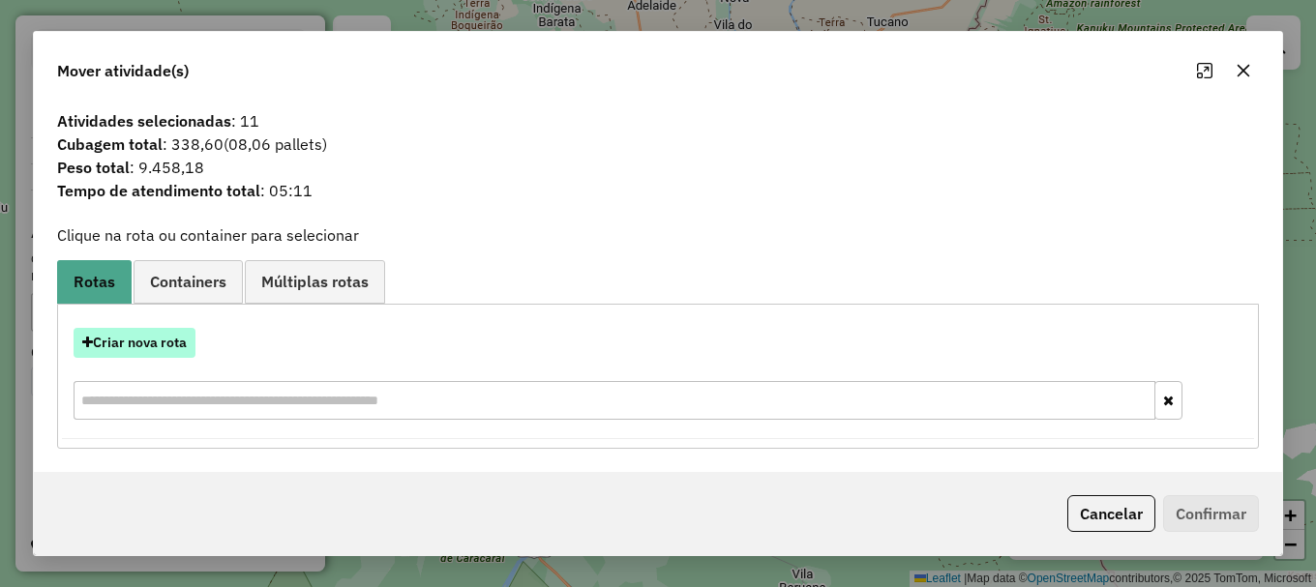
click at [176, 338] on button "Criar nova rota" at bounding box center [135, 343] width 122 height 30
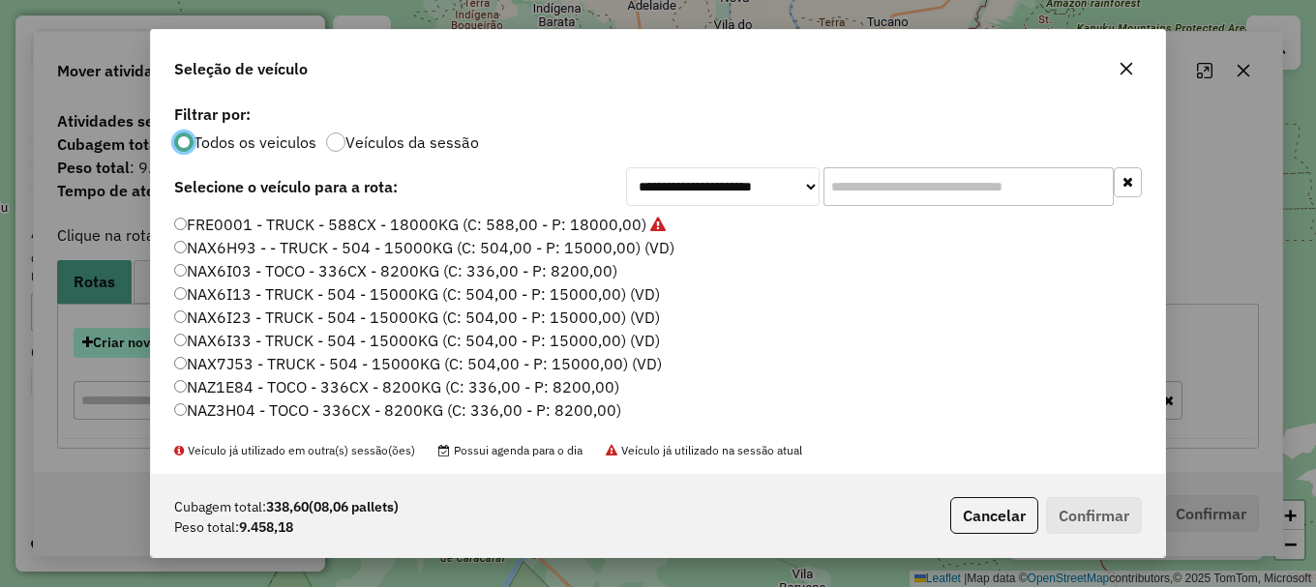
scroll to position [11, 6]
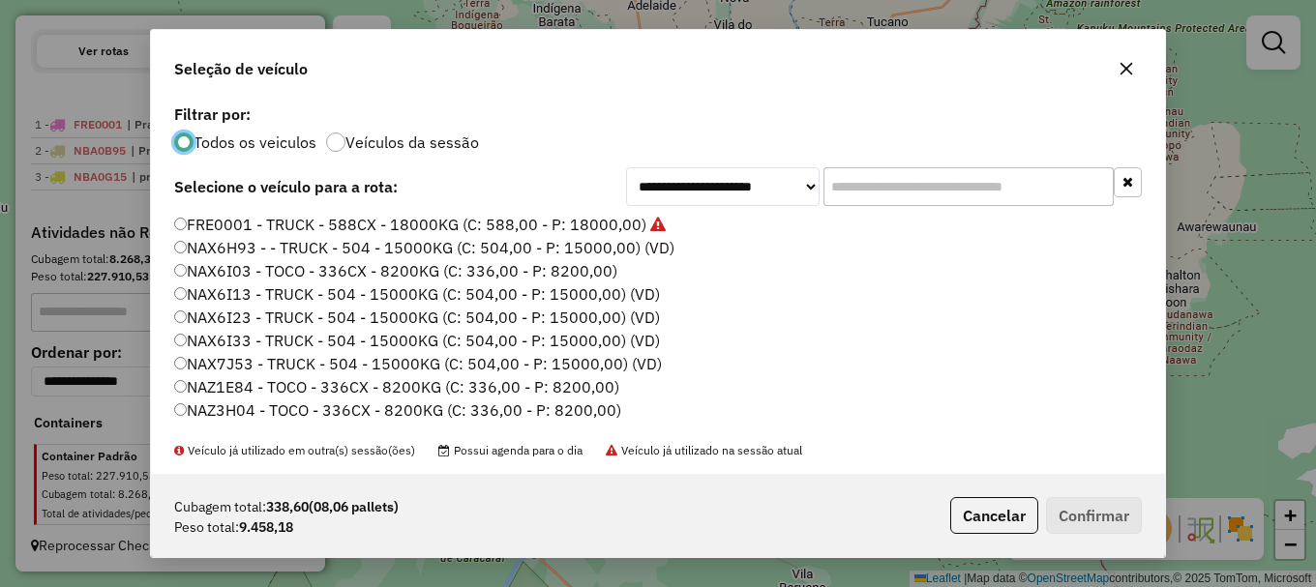
click at [221, 271] on label "NAX6I03 - TOCO - 336CX - 8200KG (C: 336,00 - P: 8200,00)" at bounding box center [395, 270] width 443 height 23
click at [1109, 523] on button "Confirmar" at bounding box center [1094, 515] width 96 height 37
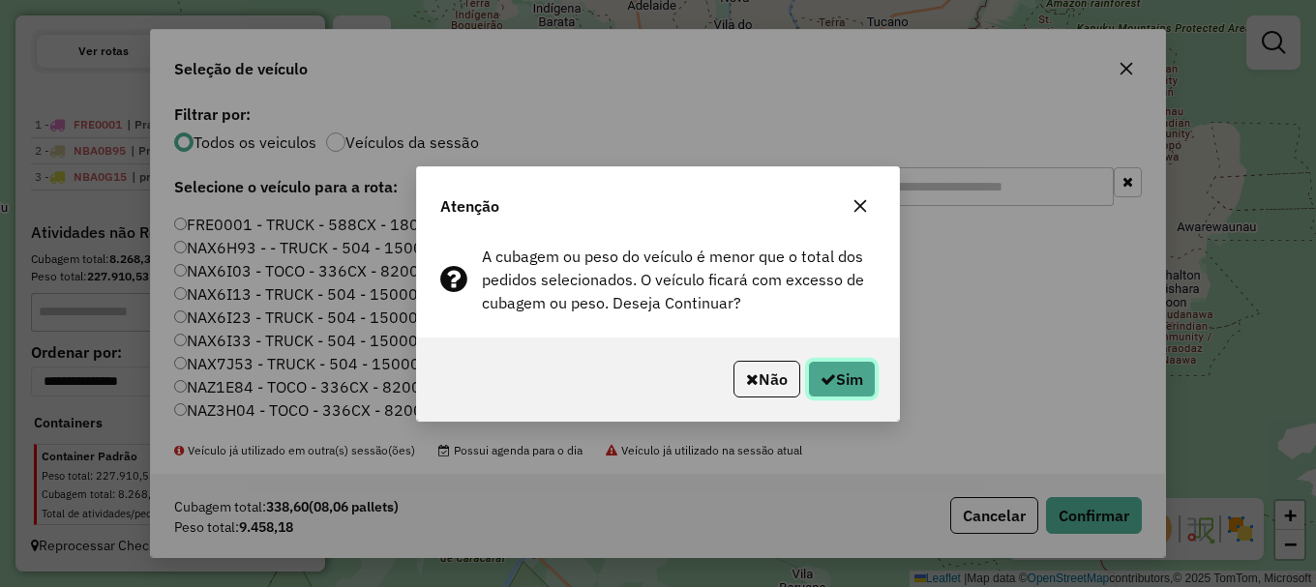
click at [848, 372] on button "Sim" at bounding box center [842, 379] width 68 height 37
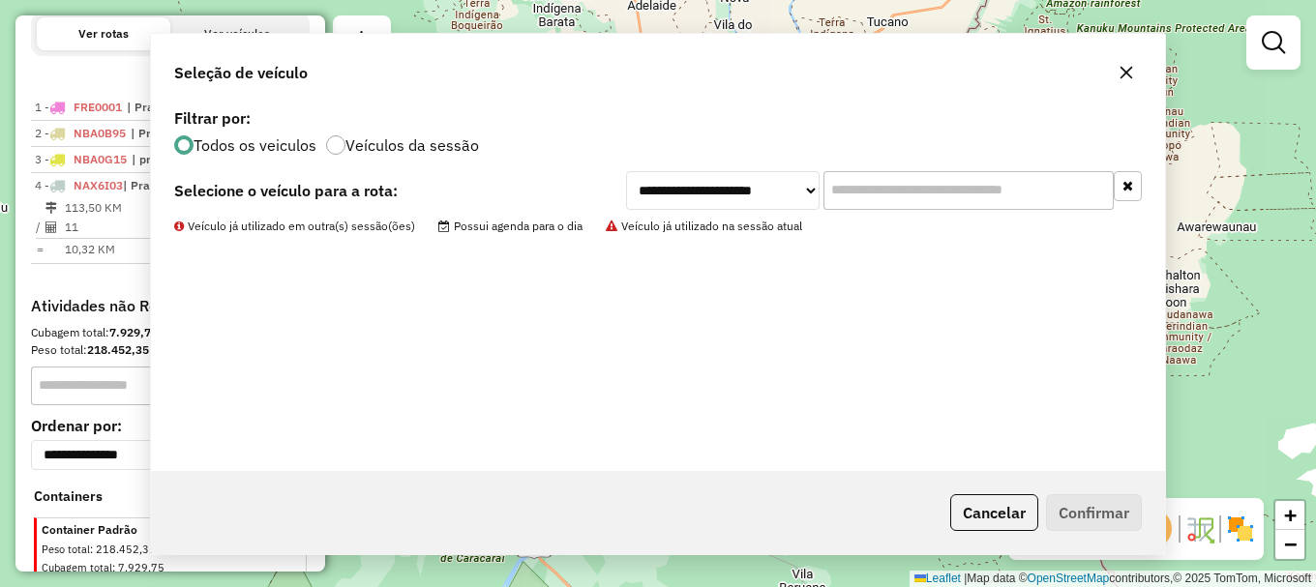
scroll to position [739, 0]
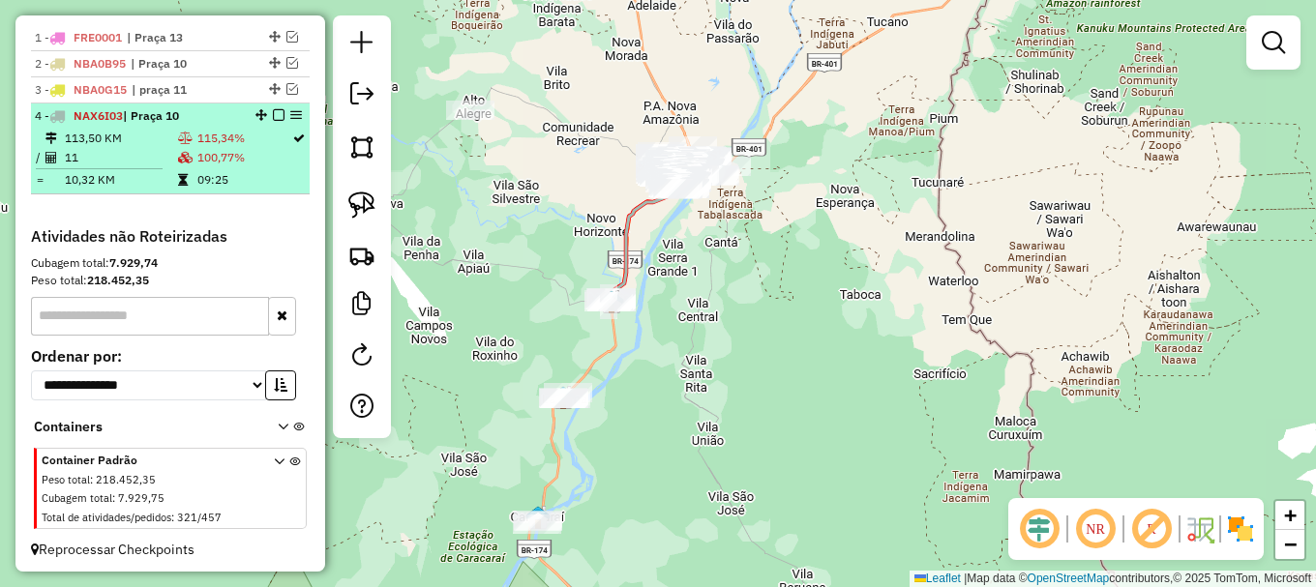
click at [273, 121] on em at bounding box center [279, 115] width 12 height 12
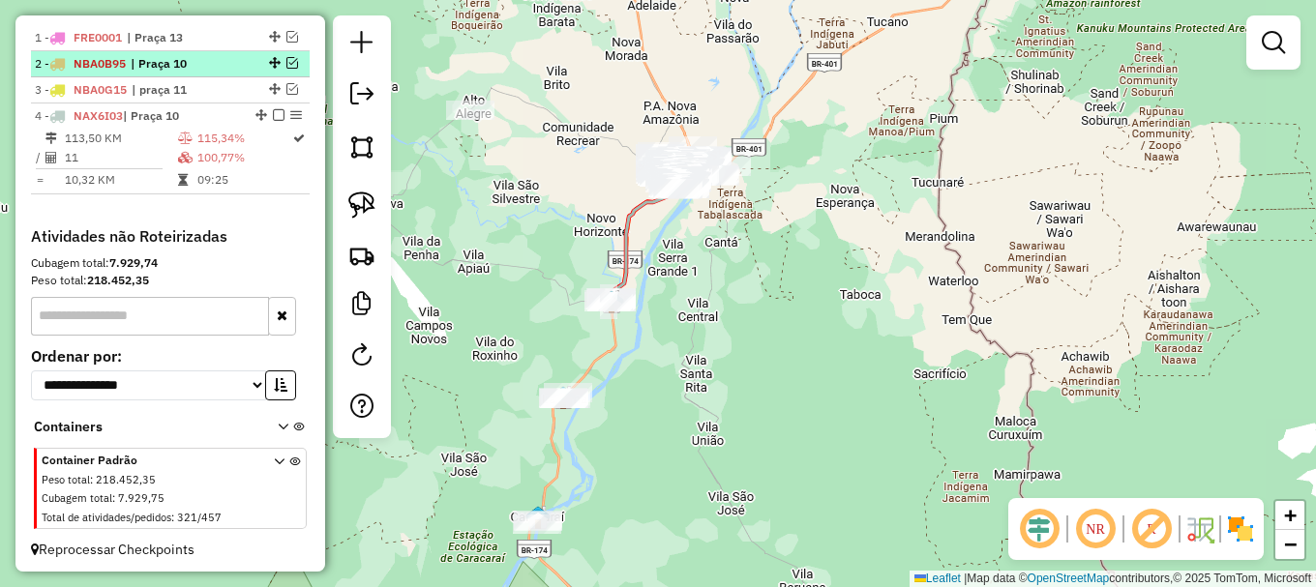
scroll to position [696, 0]
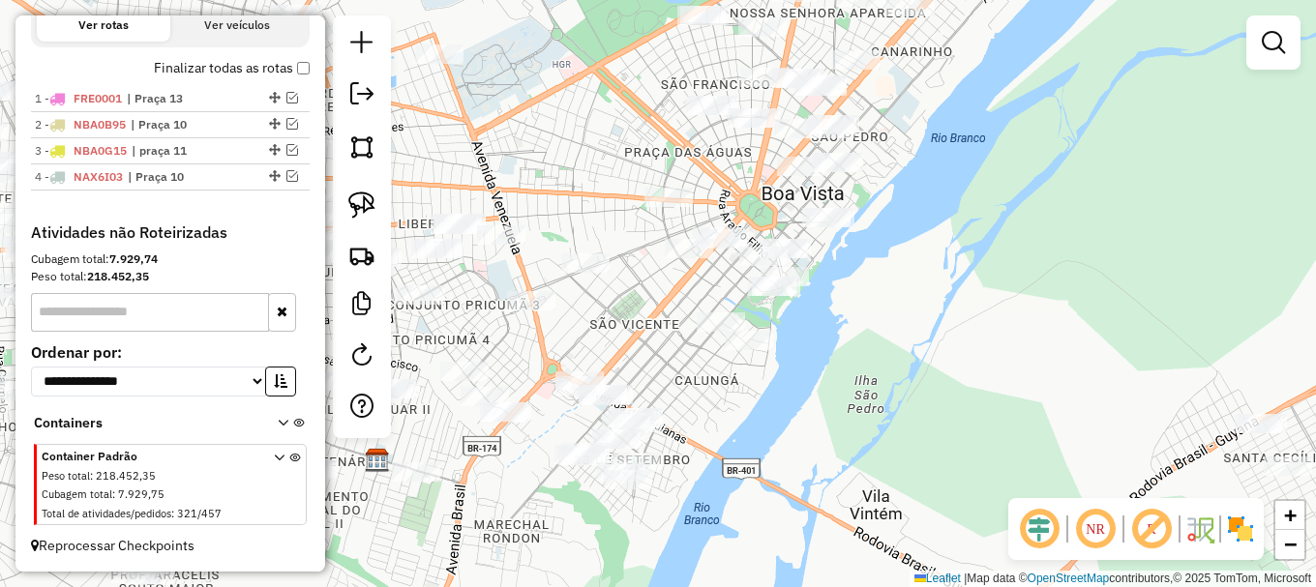
click at [474, 320] on div "Janela de atendimento Grade de atendimento Capacidade Transportadoras Veículos …" at bounding box center [658, 293] width 1316 height 587
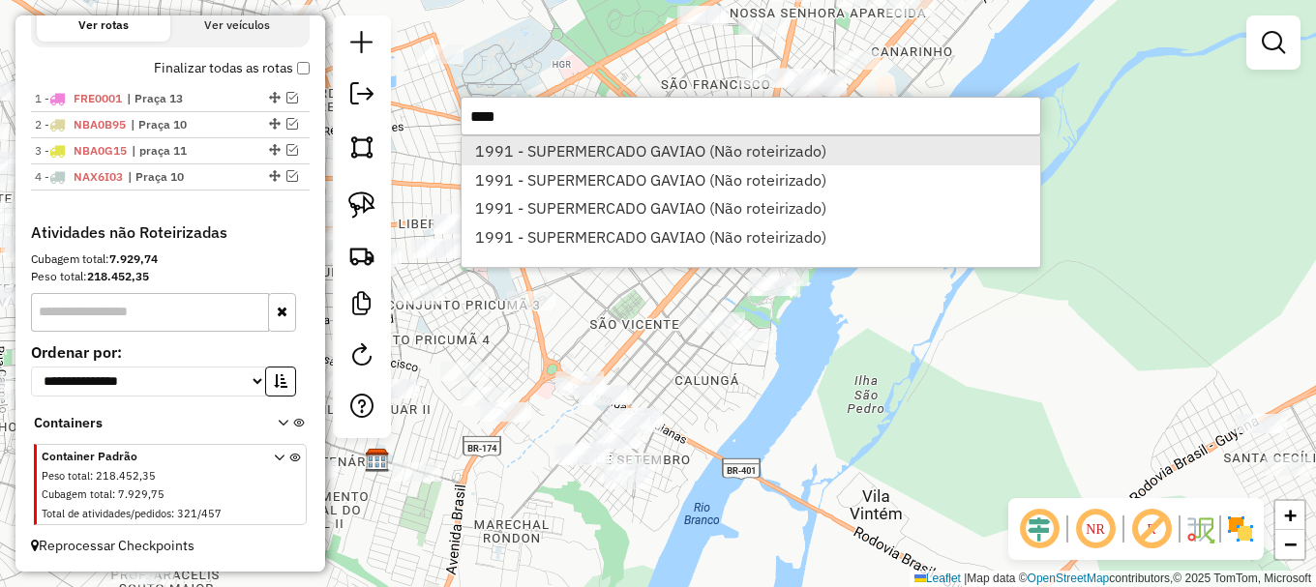
type input "****"
click at [623, 152] on li "1991 - SUPERMERCADO GAVIAO (Não roteirizado)" at bounding box center [750, 150] width 579 height 29
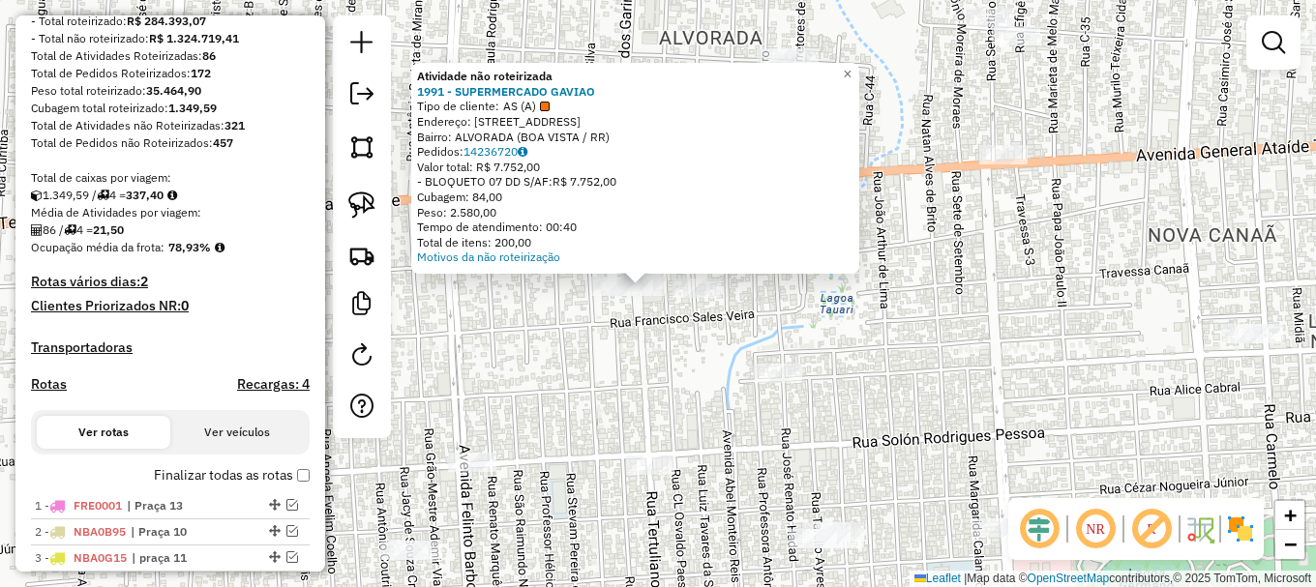
scroll to position [212, 0]
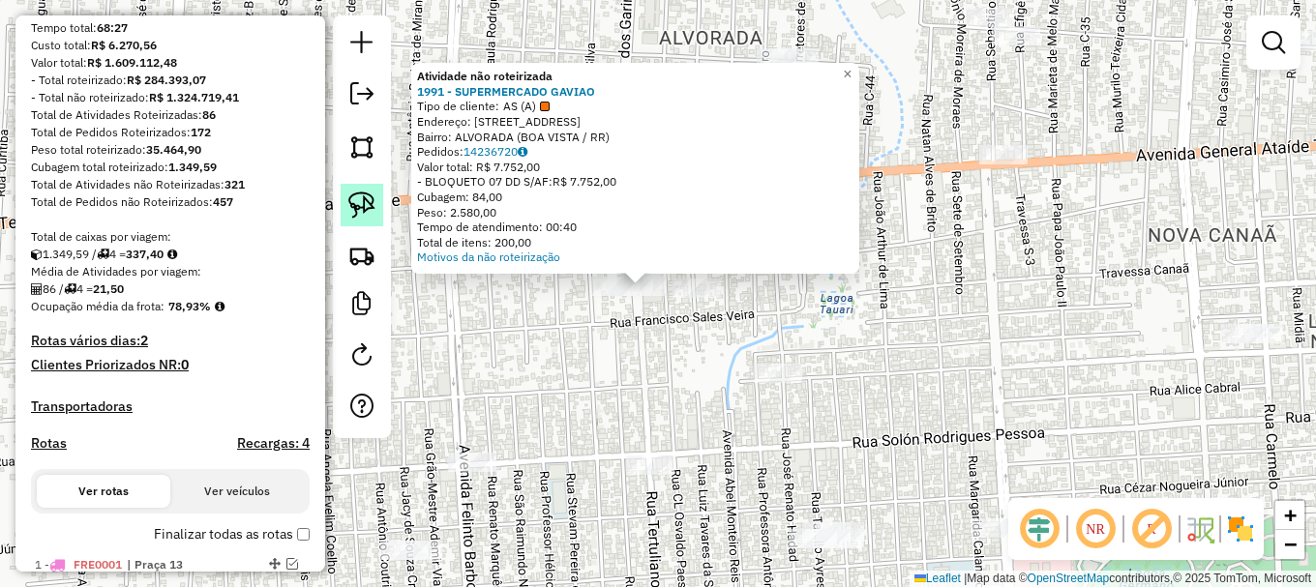
click at [361, 217] on img at bounding box center [361, 205] width 27 height 27
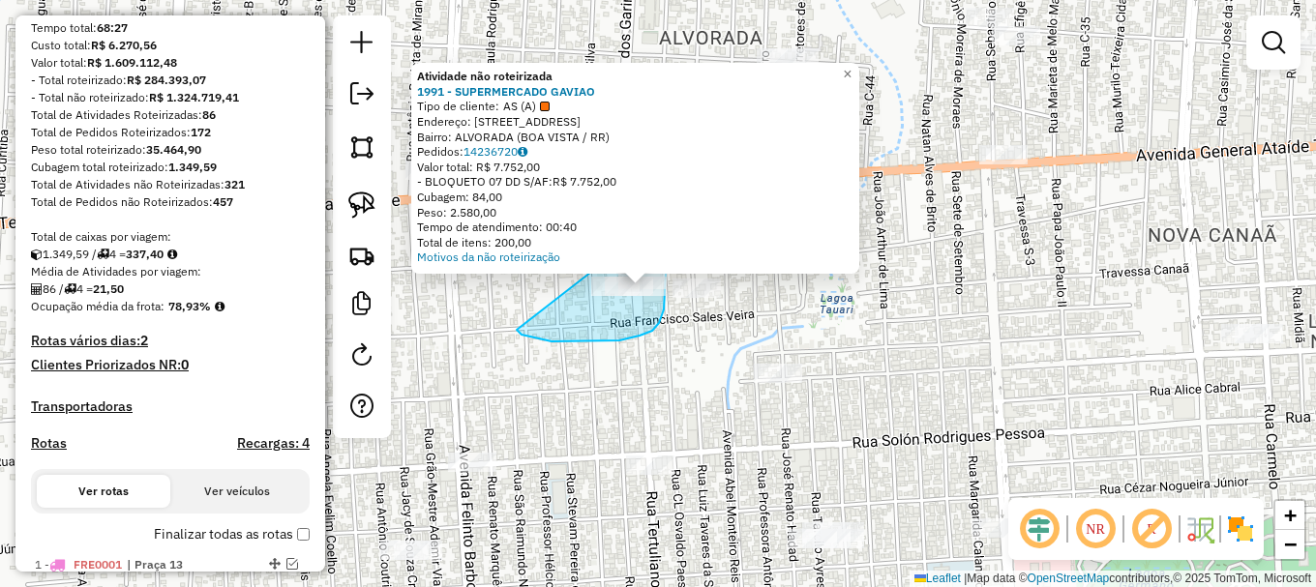
drag, startPoint x: 597, startPoint y: 342, endPoint x: 639, endPoint y: 235, distance: 114.3
click at [639, 235] on div "Atividade não roteirizada 1991 - SUPERMERCADO GAVIAO Tipo de cliente: AS (A) En…" at bounding box center [658, 293] width 1316 height 587
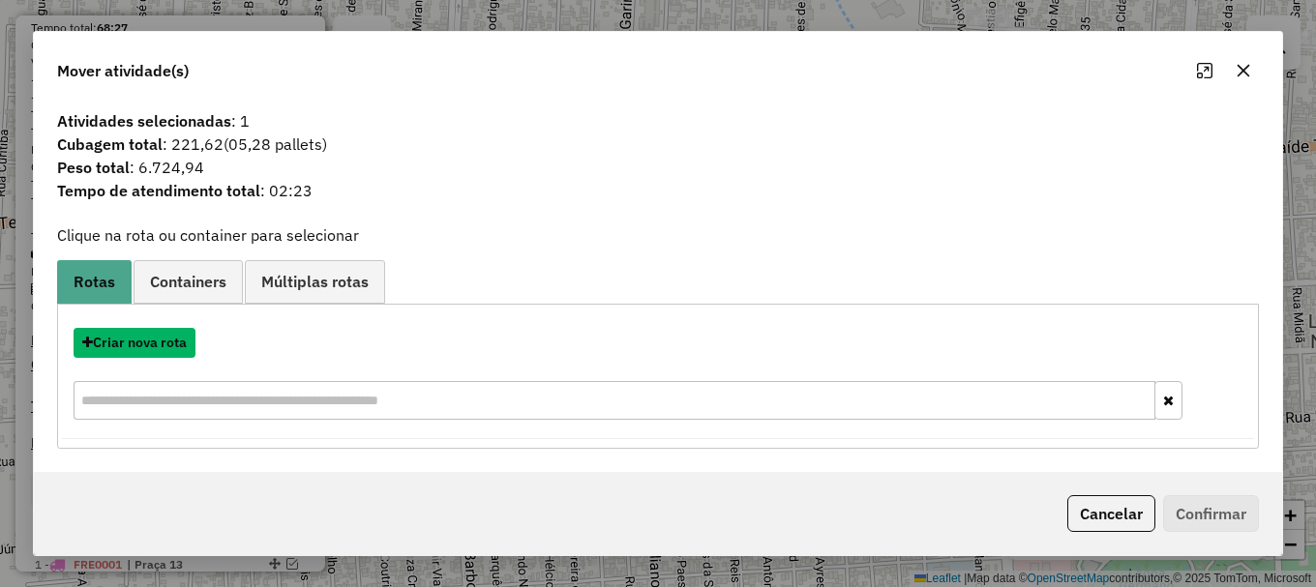
click at [179, 340] on button "Criar nova rota" at bounding box center [135, 343] width 122 height 30
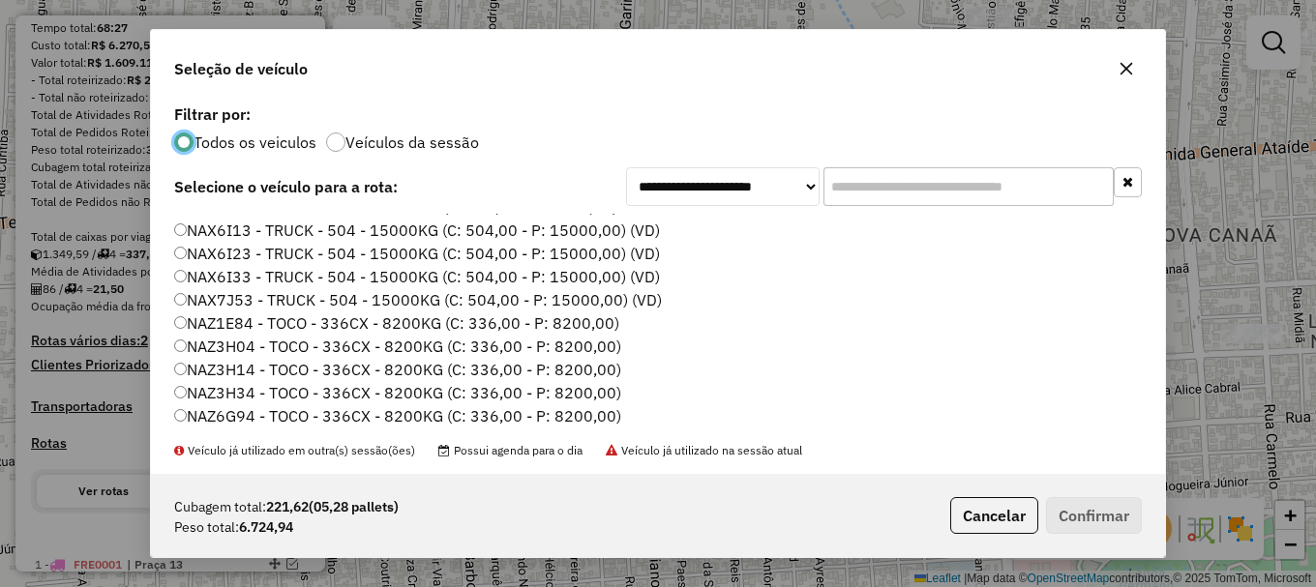
scroll to position [97, 0]
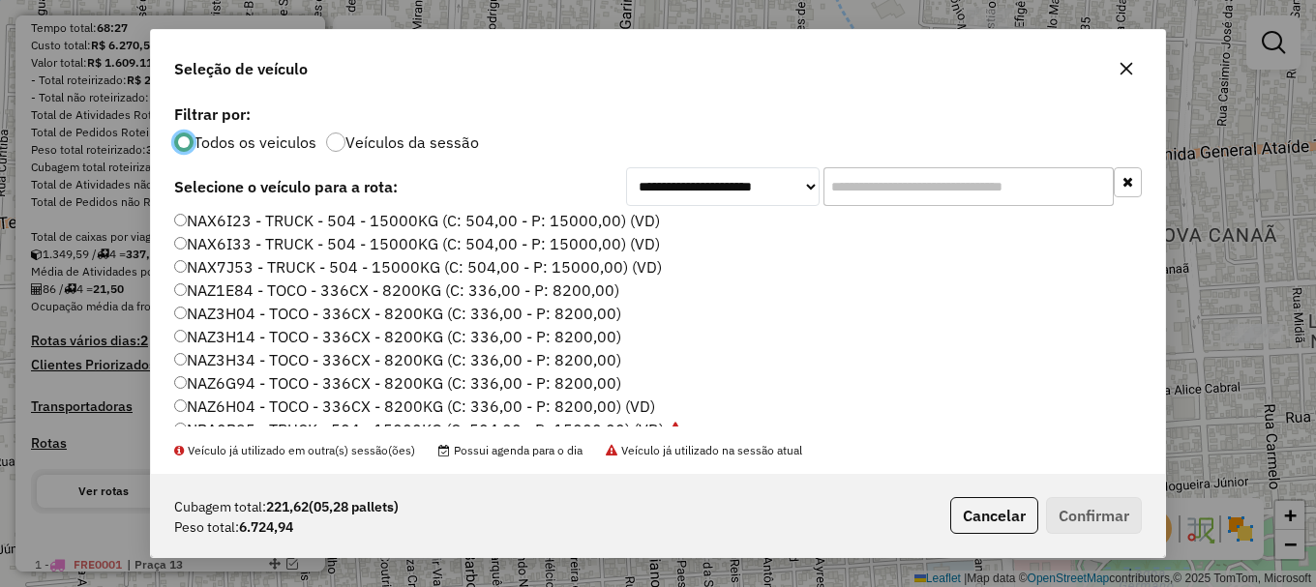
click at [243, 341] on label "NAZ3H14 - TOCO - 336CX - 8200KG (C: 336,00 - P: 8200,00)" at bounding box center [397, 336] width 447 height 23
click at [1096, 516] on button "Confirmar" at bounding box center [1094, 515] width 96 height 37
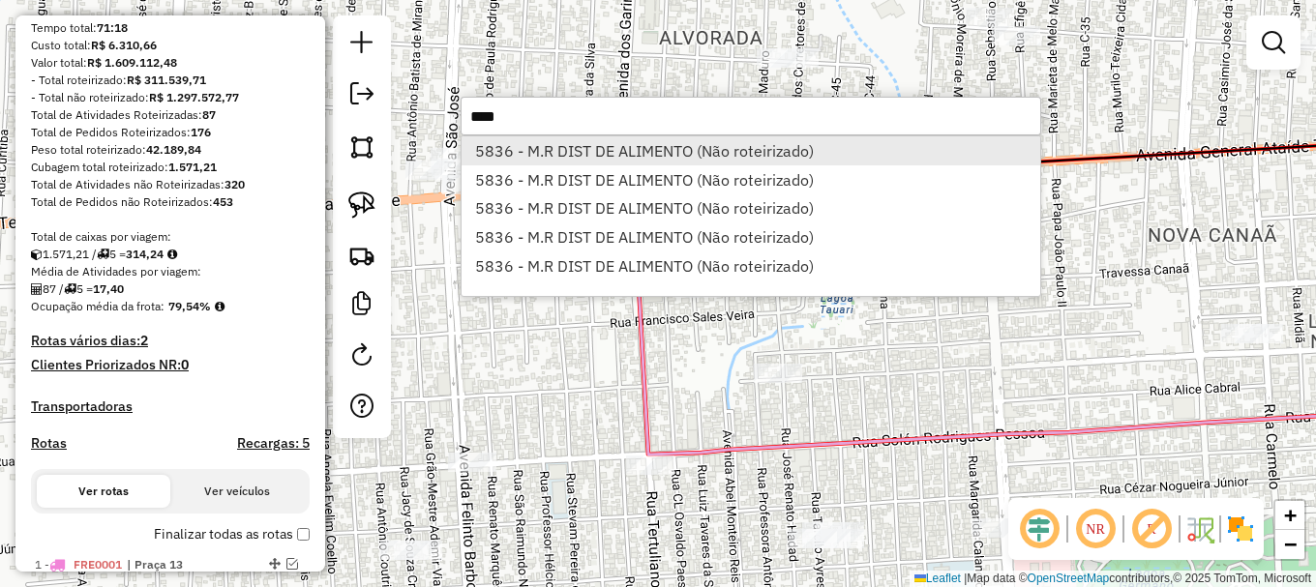
type input "****"
click at [555, 154] on li "5836 - M.R DIST DE ALIMENTO (Não roteirizado)" at bounding box center [750, 150] width 579 height 29
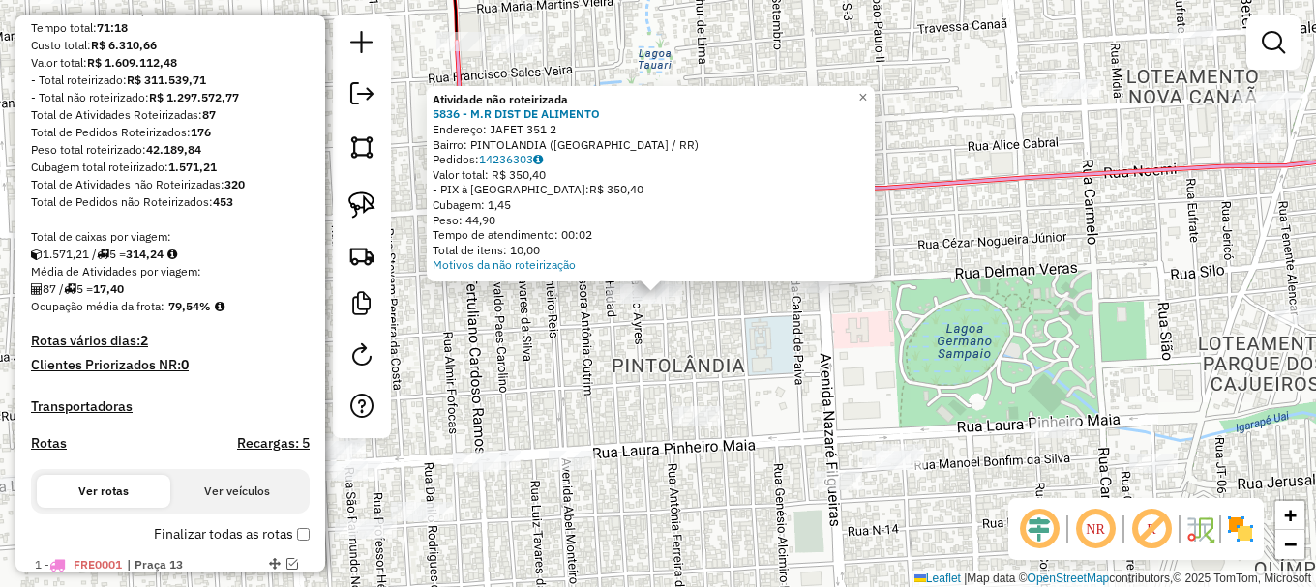
drag, startPoint x: 368, startPoint y: 205, endPoint x: 398, endPoint y: 246, distance: 50.5
click at [369, 206] on img at bounding box center [361, 205] width 27 height 27
drag, startPoint x: 567, startPoint y: 339, endPoint x: 650, endPoint y: 199, distance: 162.3
click at [650, 199] on div "Atividade não roteirizada 5836 - M.R DIST DE ALIMENTO Endereço: JAFET 351 2 Bai…" at bounding box center [658, 293] width 1316 height 587
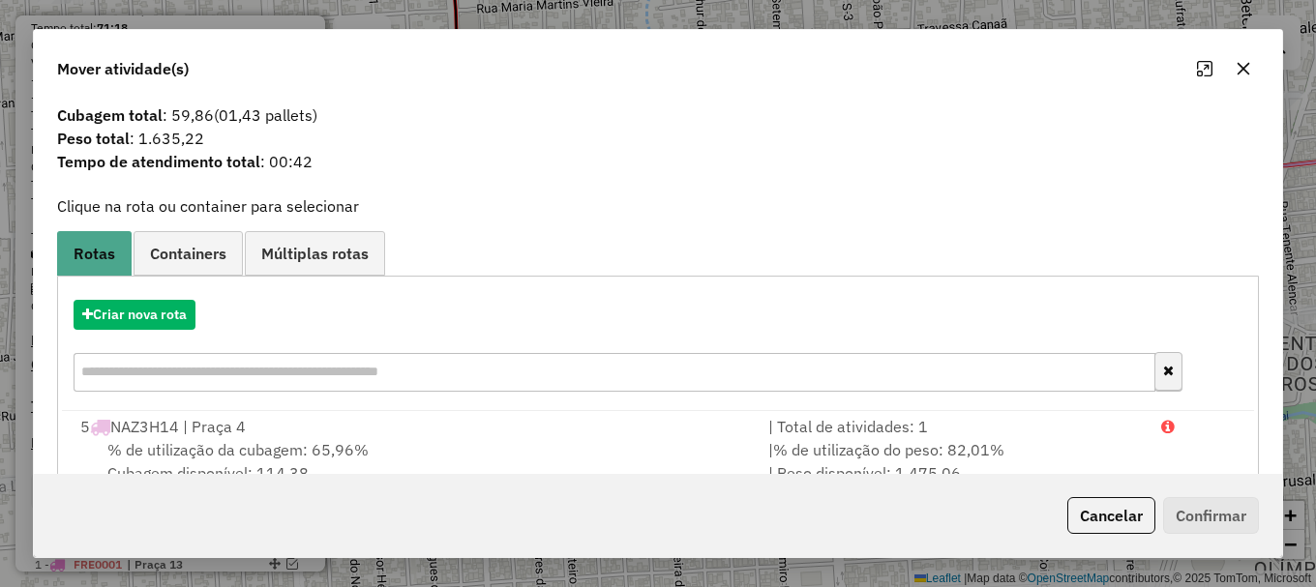
scroll to position [0, 0]
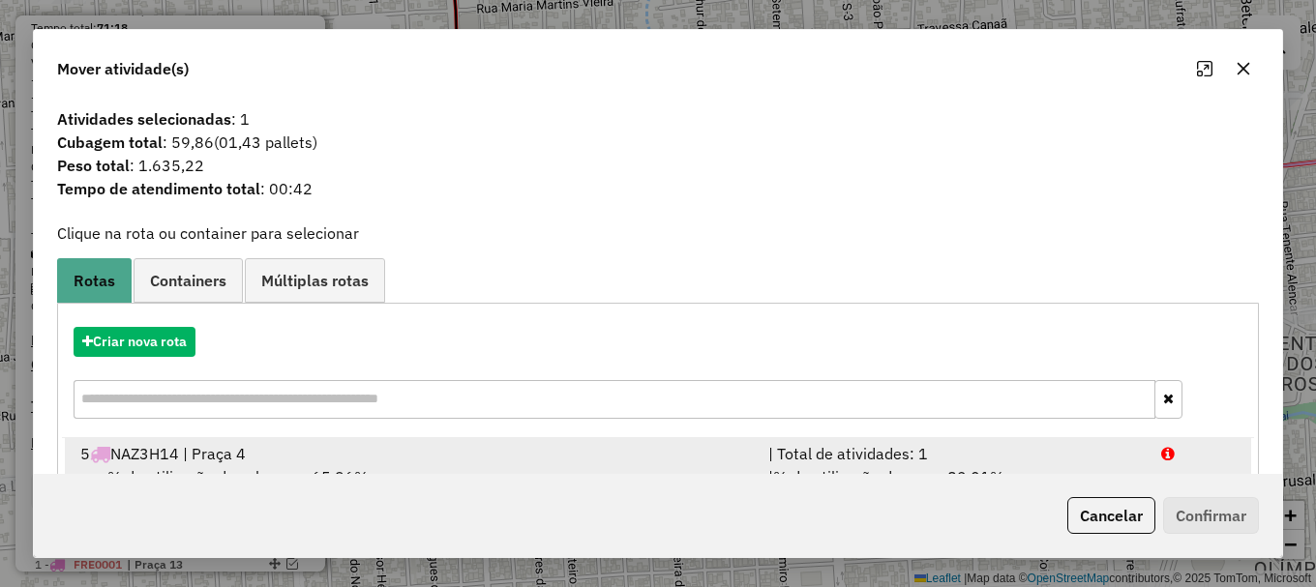
click at [1187, 450] on div at bounding box center [1198, 453] width 99 height 23
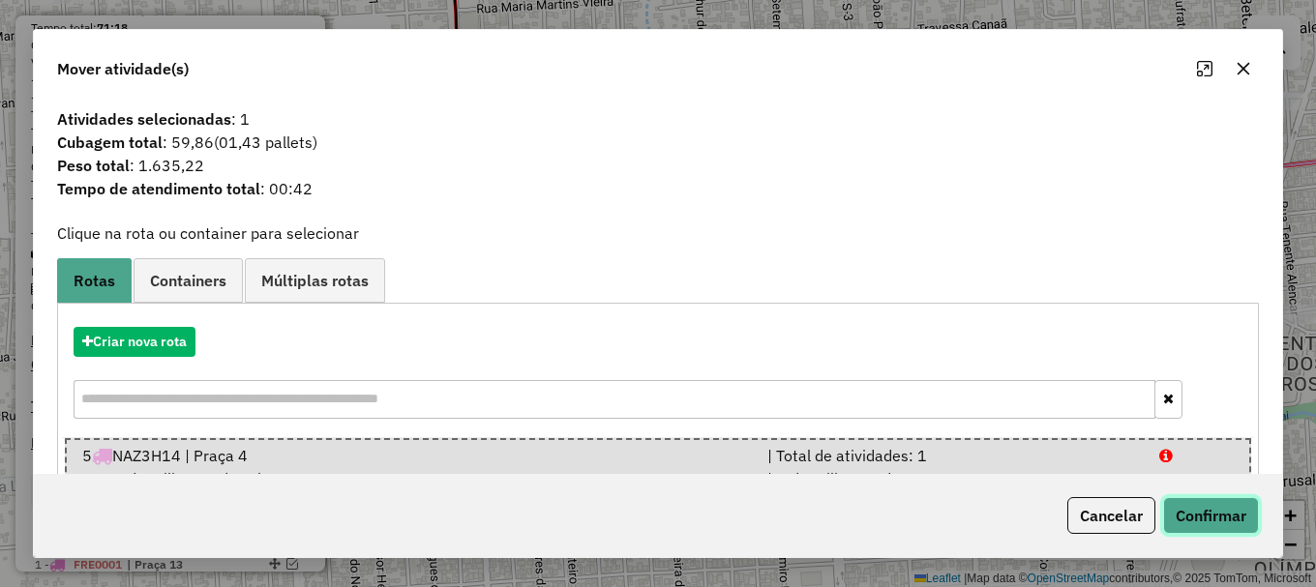
click at [1209, 520] on button "Confirmar" at bounding box center [1211, 515] width 96 height 37
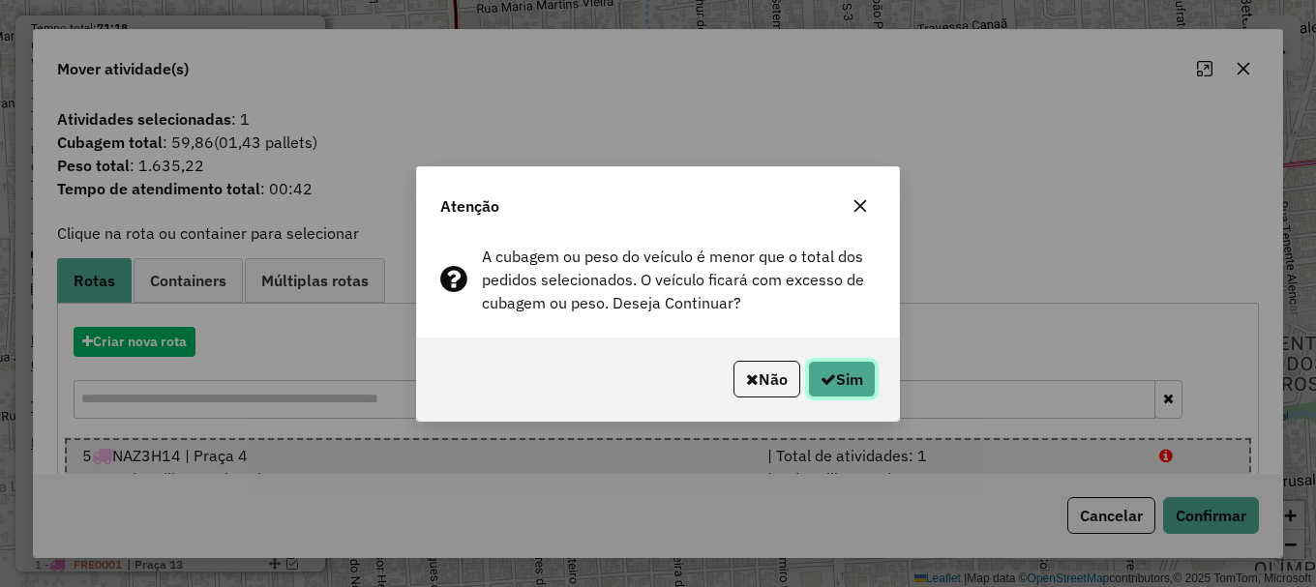
click at [847, 386] on button "Sim" at bounding box center [842, 379] width 68 height 37
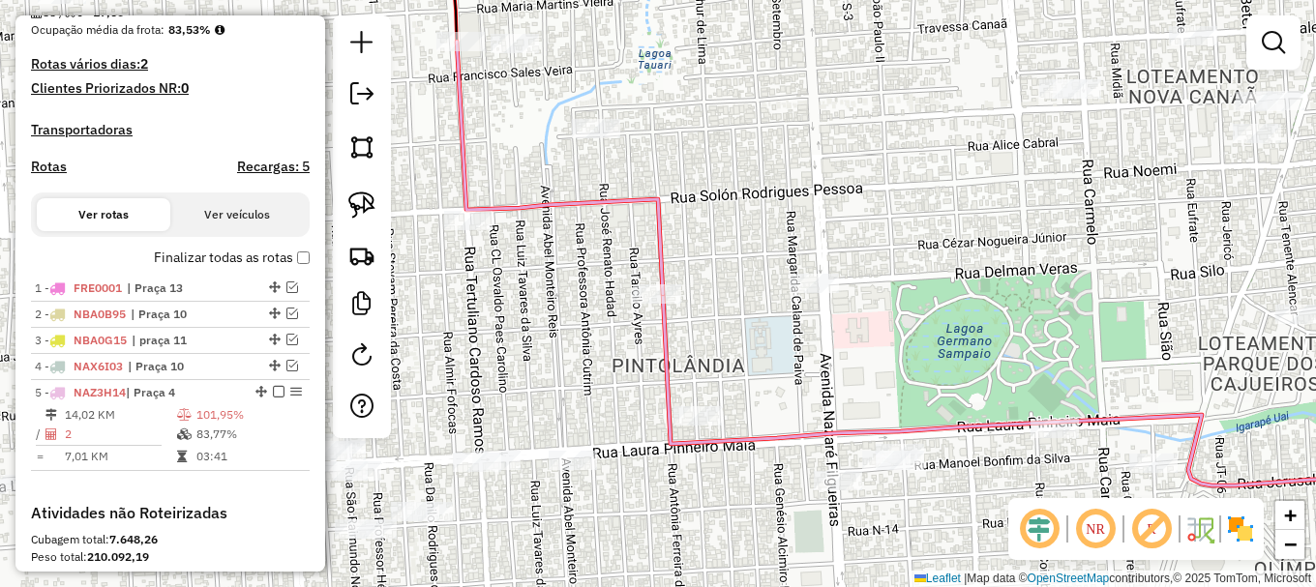
scroll to position [787, 0]
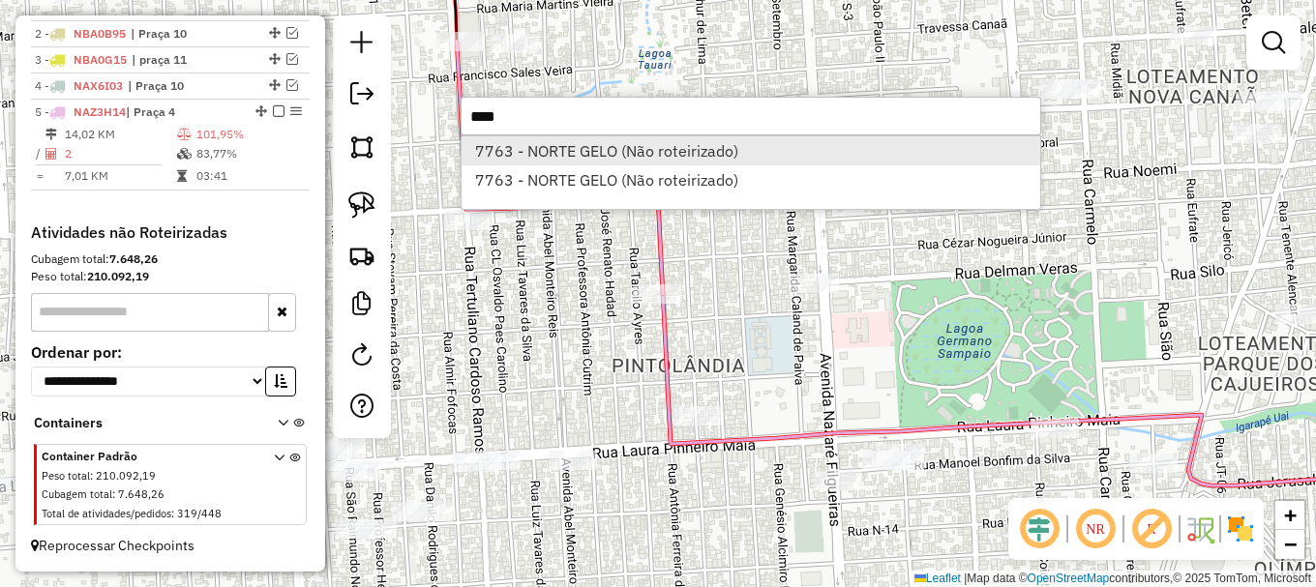
type input "****"
click at [596, 156] on li "7763 - NORTE GELO (Não roteirizado)" at bounding box center [750, 150] width 579 height 29
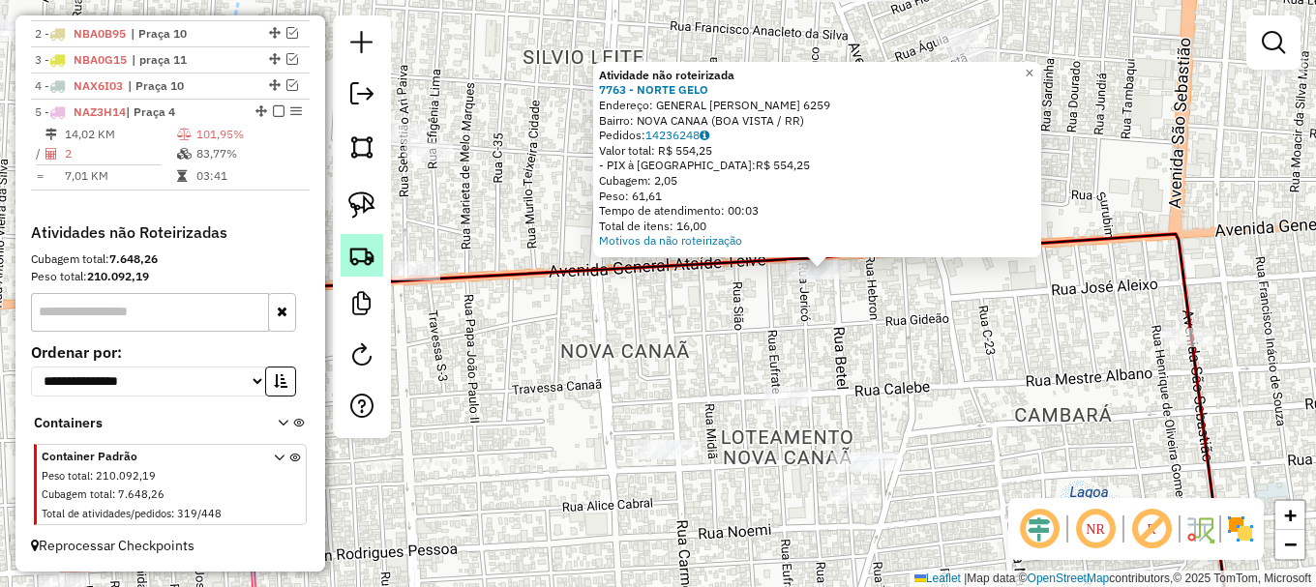
drag, startPoint x: 498, startPoint y: 332, endPoint x: 367, endPoint y: 264, distance: 148.0
click at [453, 293] on div "Atividade não roteirizada 7763 - NORTE GELO Endereço: GENERAL ATAIDE TEIVE 6259…" at bounding box center [658, 293] width 1316 height 587
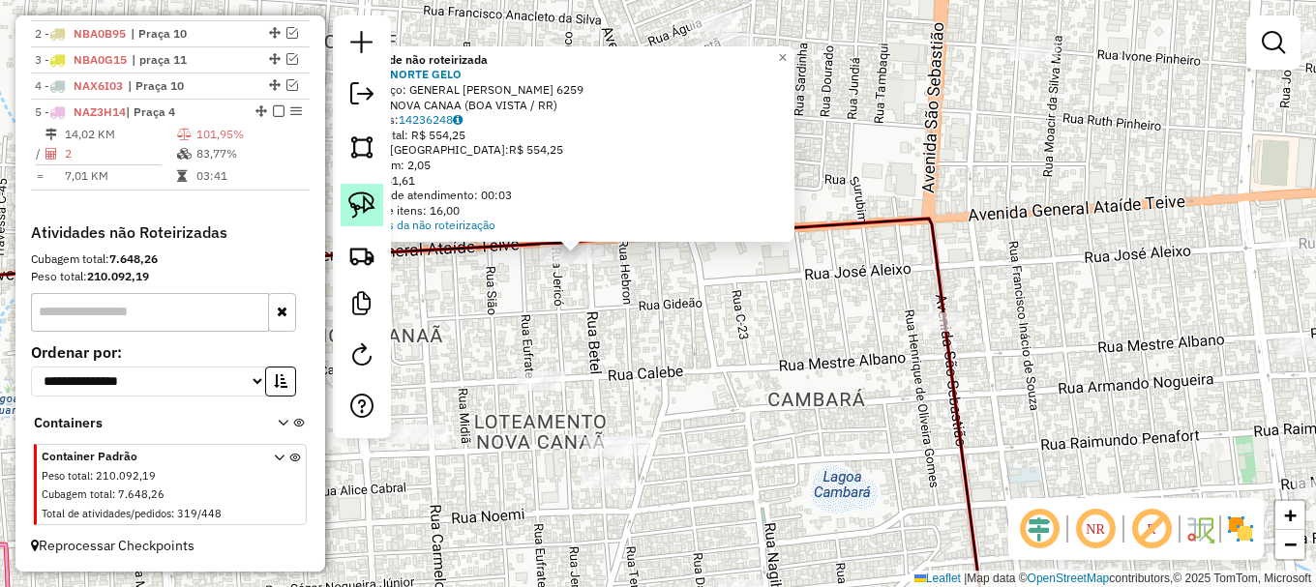
click at [352, 209] on img at bounding box center [361, 205] width 27 height 27
drag, startPoint x: 352, startPoint y: 209, endPoint x: 361, endPoint y: 216, distance: 11.0
click at [354, 210] on img at bounding box center [361, 205] width 27 height 27
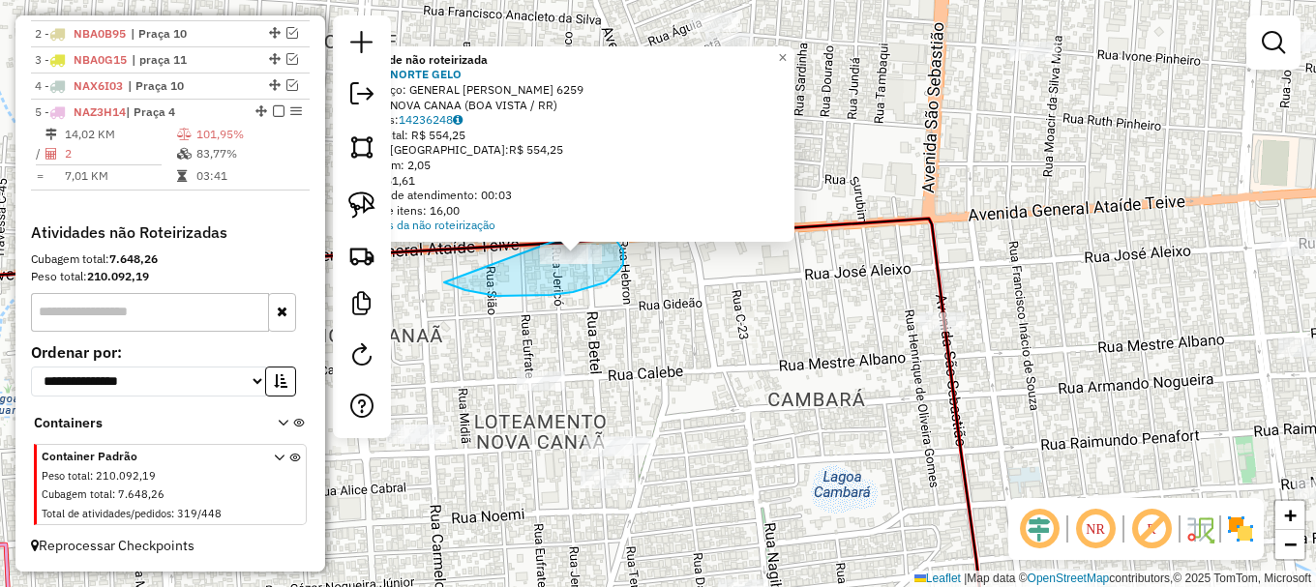
drag, startPoint x: 454, startPoint y: 286, endPoint x: 604, endPoint y: 212, distance: 167.4
click at [604, 212] on div "Atividade não roteirizada 7763 - NORTE GELO Endereço: GENERAL ATAIDE TEIVE 6259…" at bounding box center [658, 293] width 1316 height 587
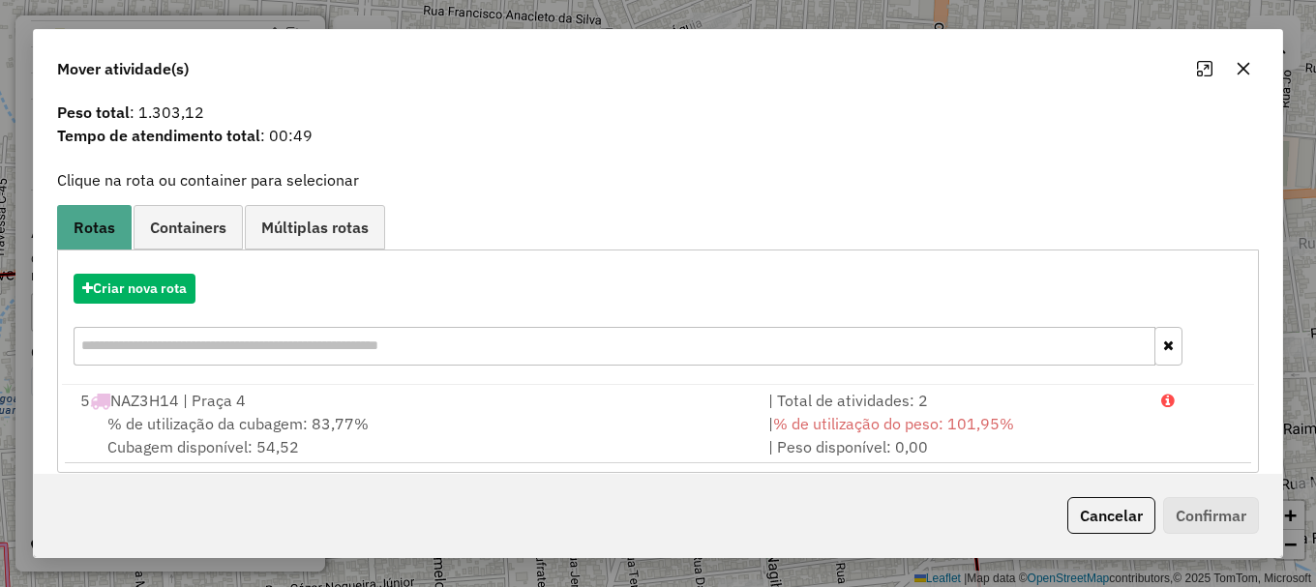
scroll to position [75, 0]
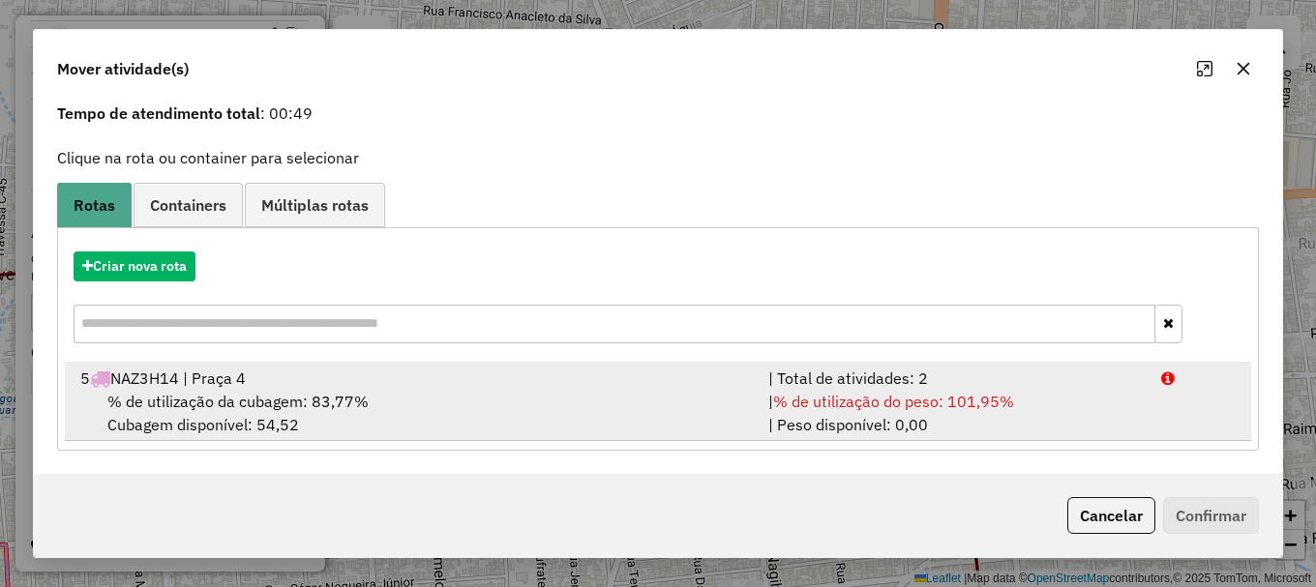
click at [1165, 388] on div at bounding box center [1198, 378] width 99 height 23
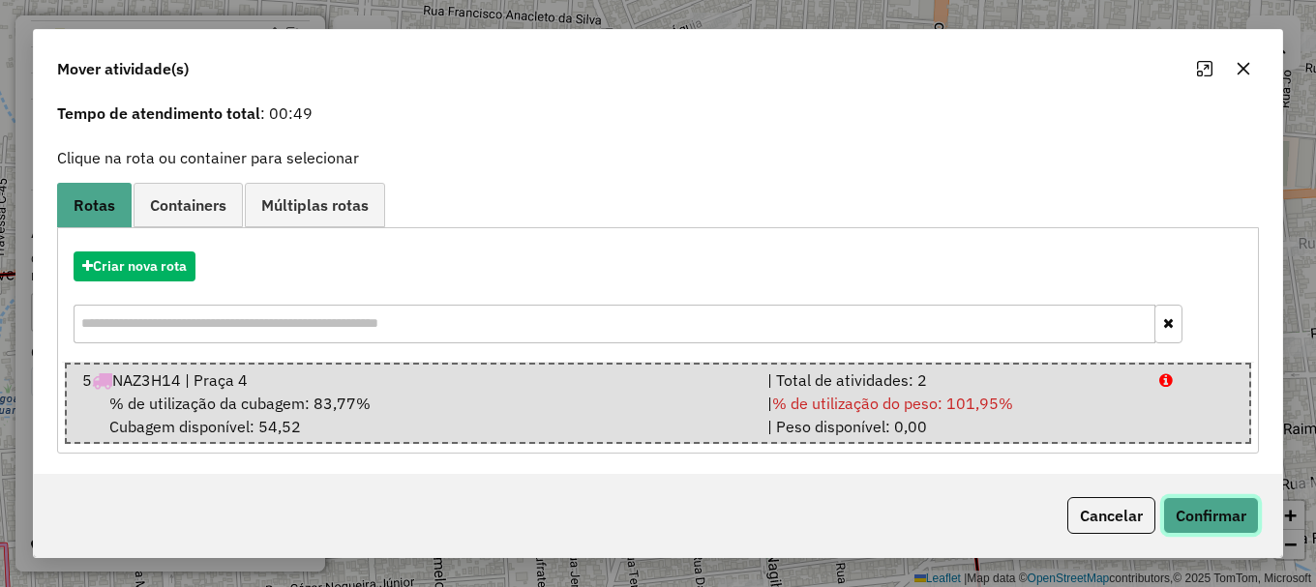
click at [1211, 519] on button "Confirmar" at bounding box center [1211, 515] width 96 height 37
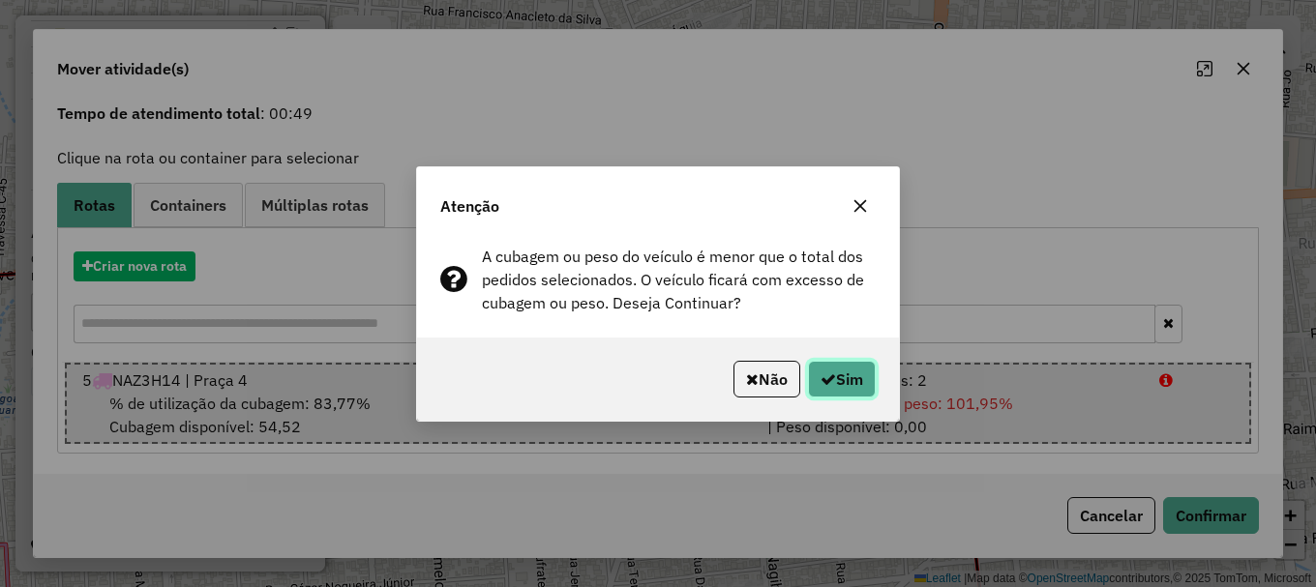
click at [861, 383] on button "Sim" at bounding box center [842, 379] width 68 height 37
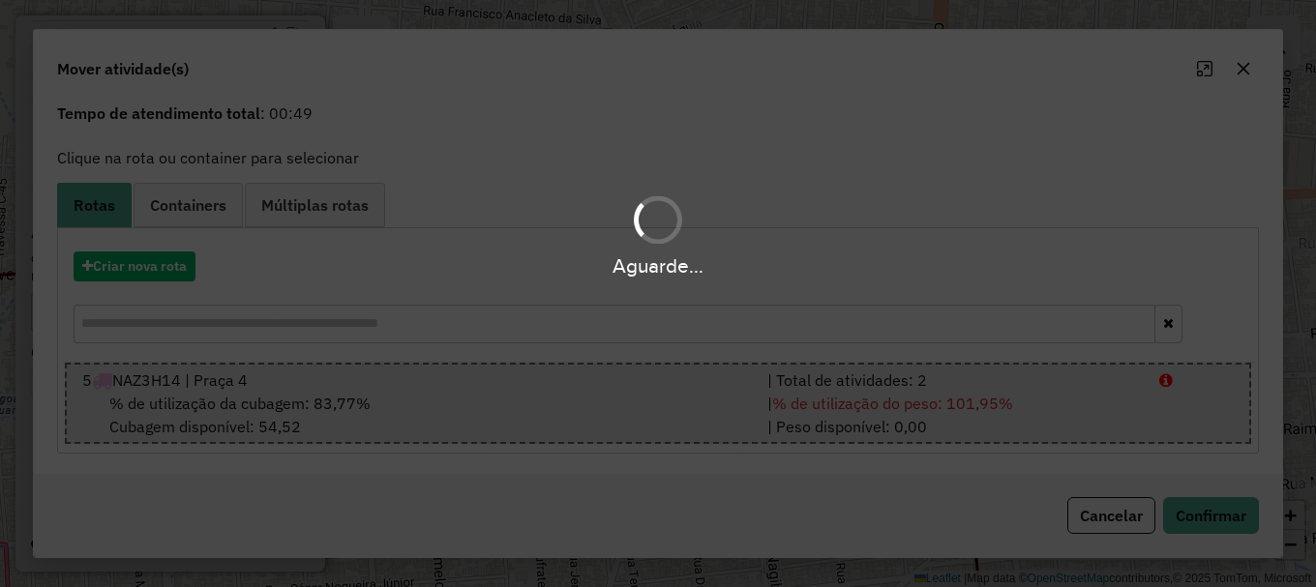
scroll to position [0, 0]
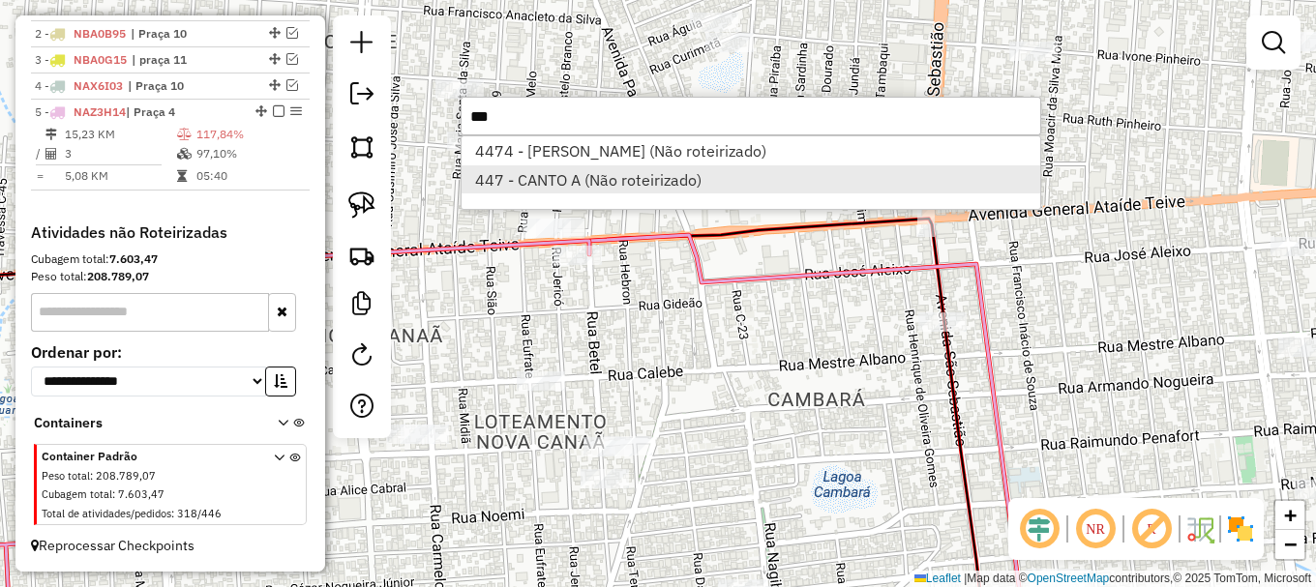
type input "***"
click at [569, 179] on li "447 - CANTO A (Não roteirizado)" at bounding box center [750, 179] width 579 height 29
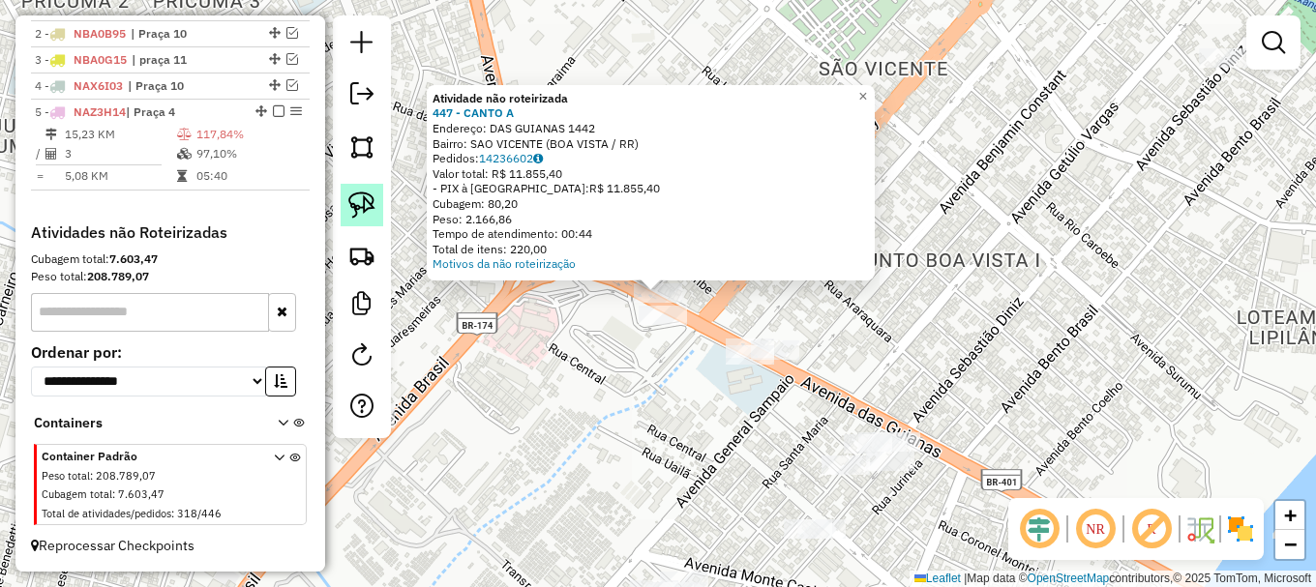
click at [360, 209] on img at bounding box center [361, 205] width 27 height 27
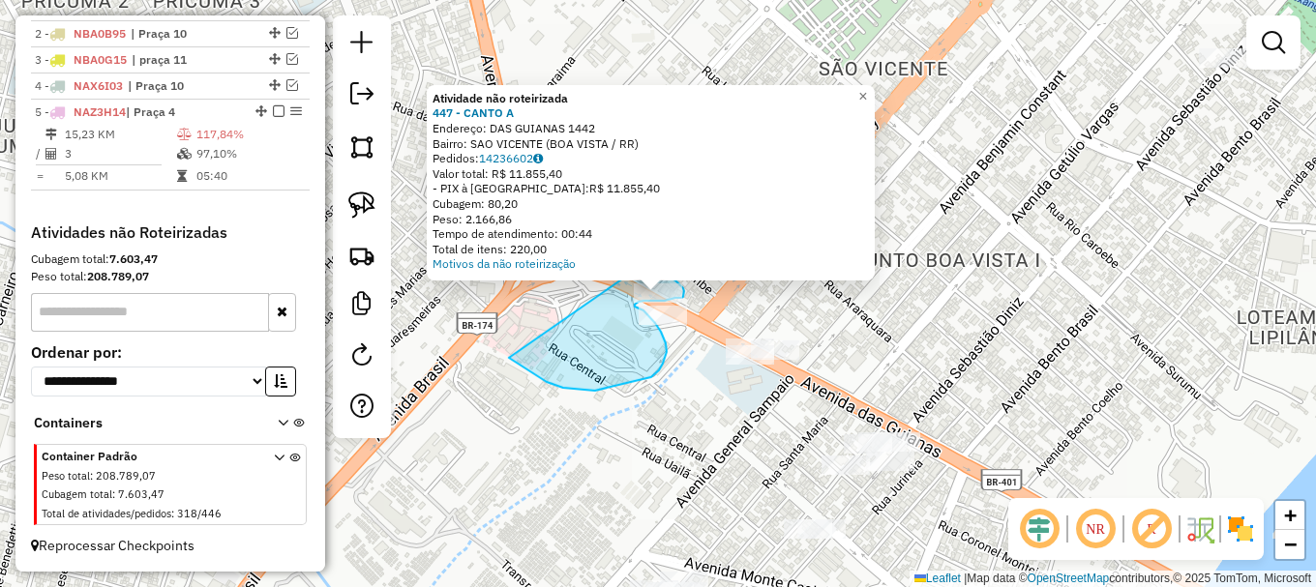
drag, startPoint x: 509, startPoint y: 358, endPoint x: 643, endPoint y: 261, distance: 165.7
click at [643, 261] on div "Atividade não roteirizada 447 - CANTO A Endereço: DAS GUIANAS 1442 Bairro: SAO …" at bounding box center [658, 293] width 1316 height 587
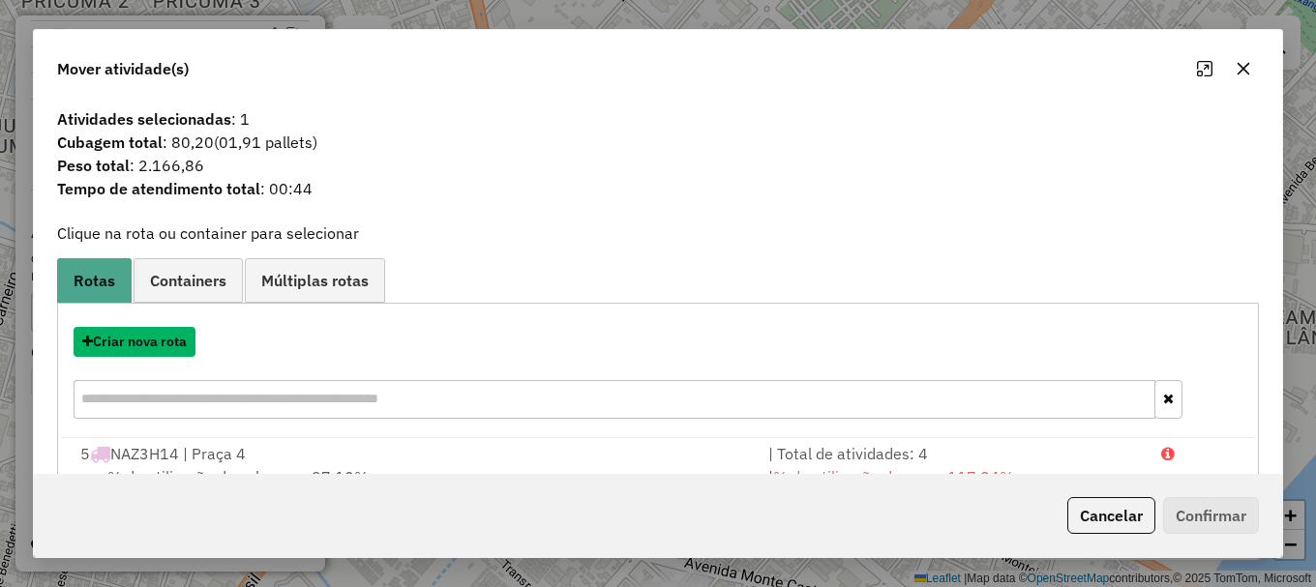
click at [158, 342] on button "Criar nova rota" at bounding box center [135, 342] width 122 height 30
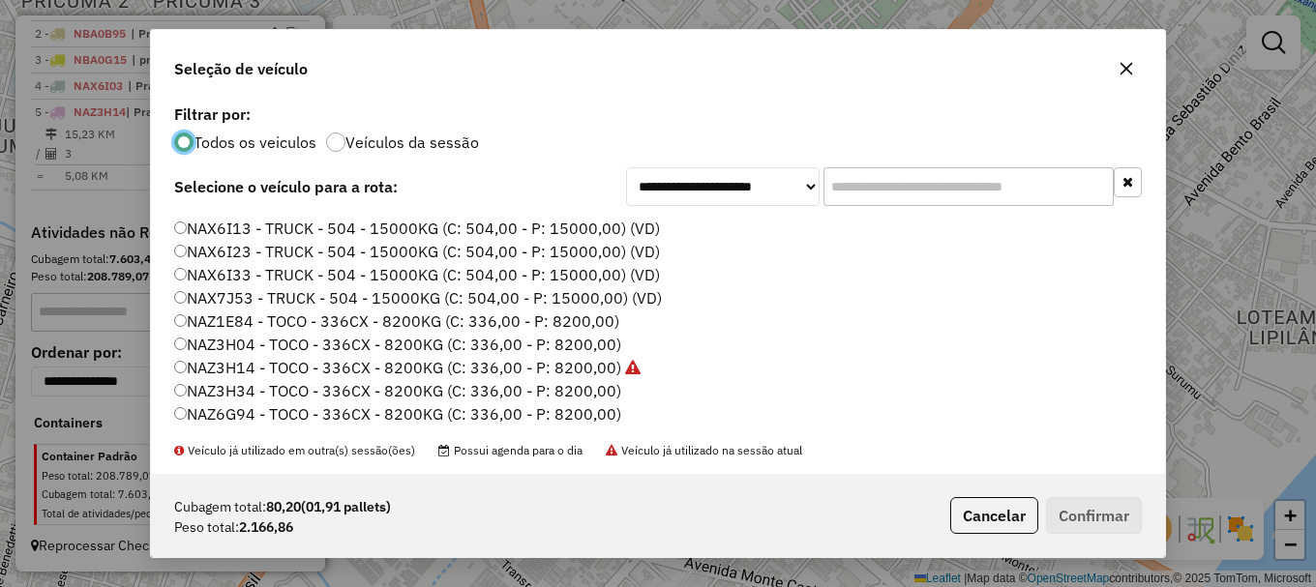
scroll to position [97, 0]
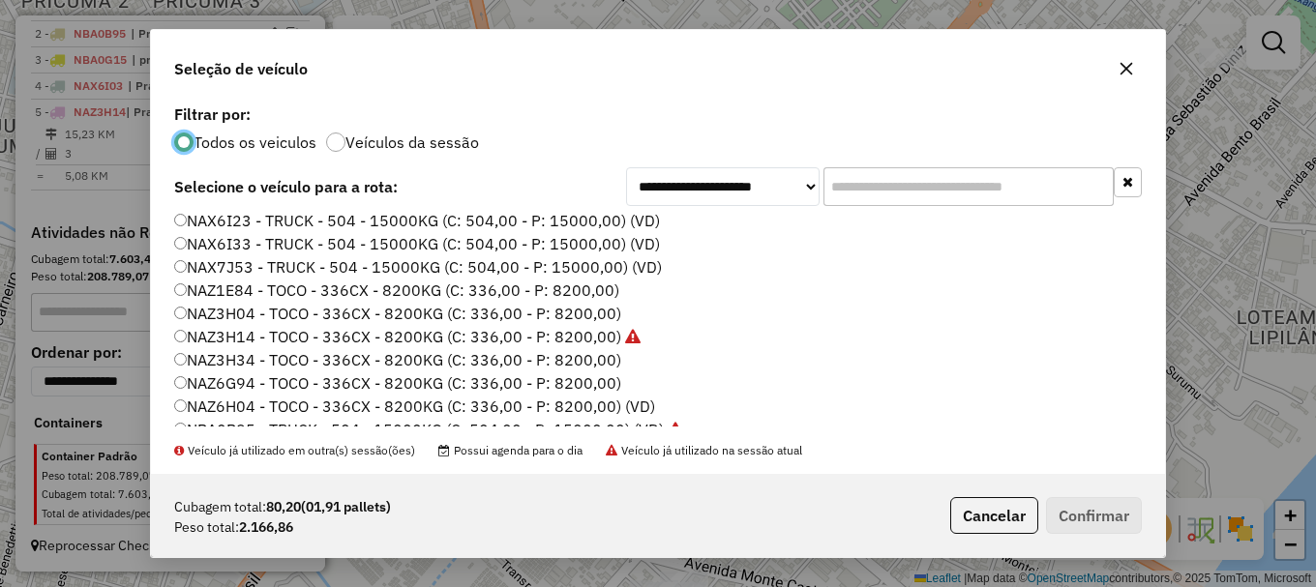
click at [244, 334] on label "NAZ3H14 - TOCO - 336CX - 8200KG (C: 336,00 - P: 8200,00)" at bounding box center [407, 336] width 466 height 23
click at [1091, 514] on button "Confirmar" at bounding box center [1094, 515] width 96 height 37
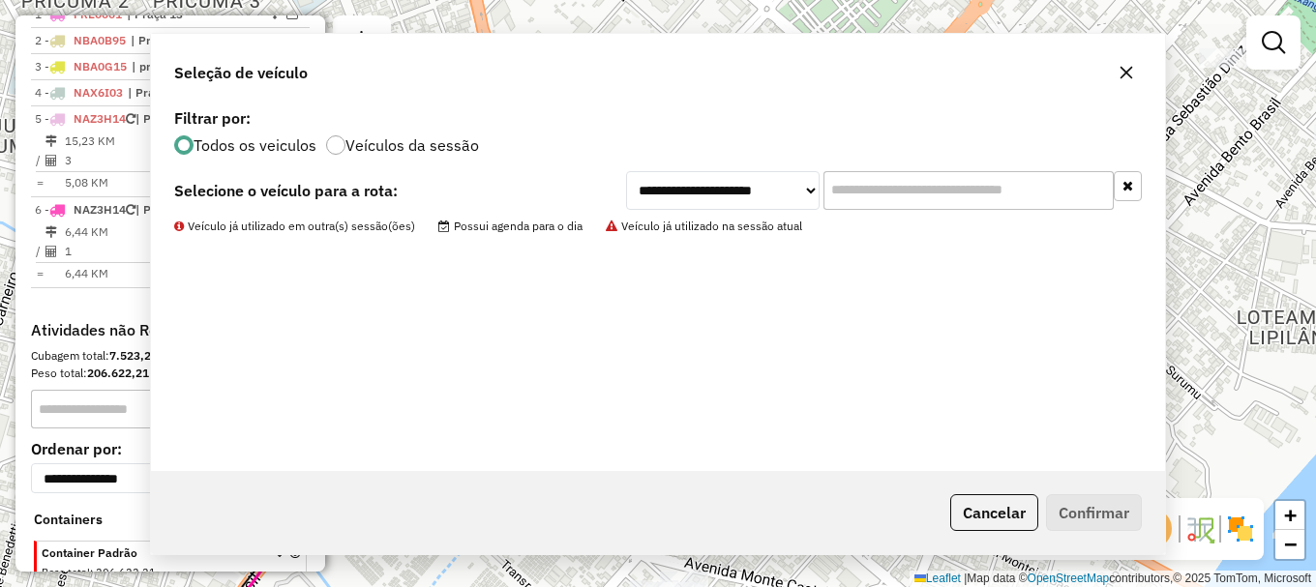
scroll to position [811, 0]
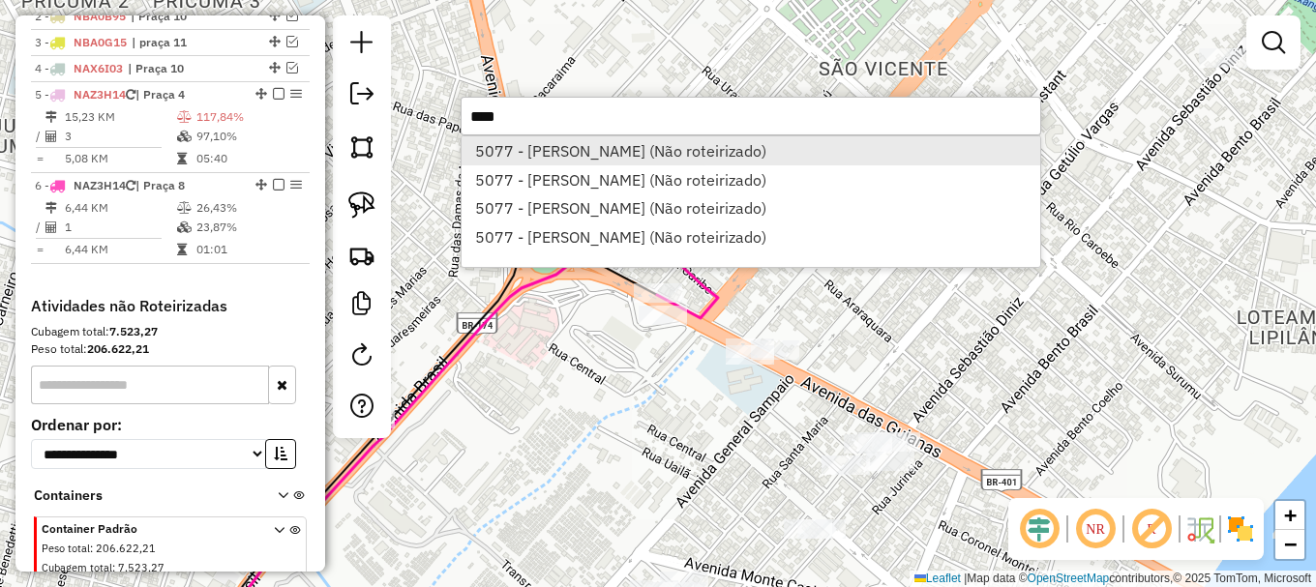
type input "****"
click at [591, 153] on li "5077 - H SOARES DA SILVA (Não roteirizado)" at bounding box center [750, 150] width 579 height 29
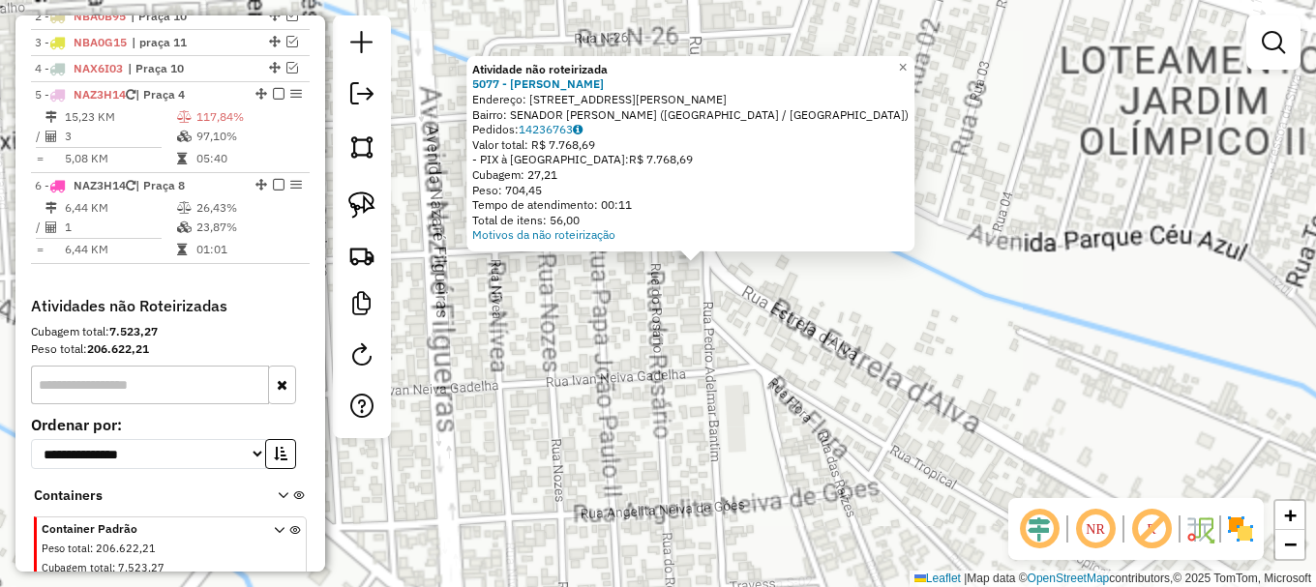
click at [614, 325] on div "Atividade não roteirizada 5077 - H SOARES DA SILVA Endereço: R Rua Pedro Aldema…" at bounding box center [658, 293] width 1316 height 587
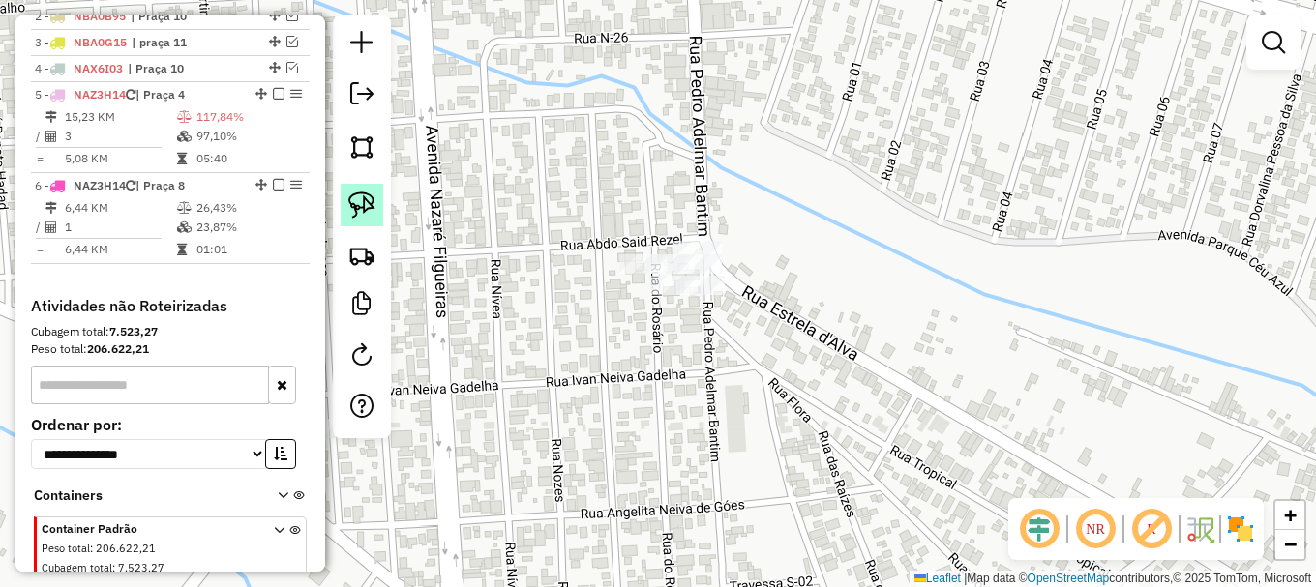
drag, startPoint x: 375, startPoint y: 201, endPoint x: 433, endPoint y: 302, distance: 116.2
click at [376, 201] on link at bounding box center [362, 205] width 43 height 43
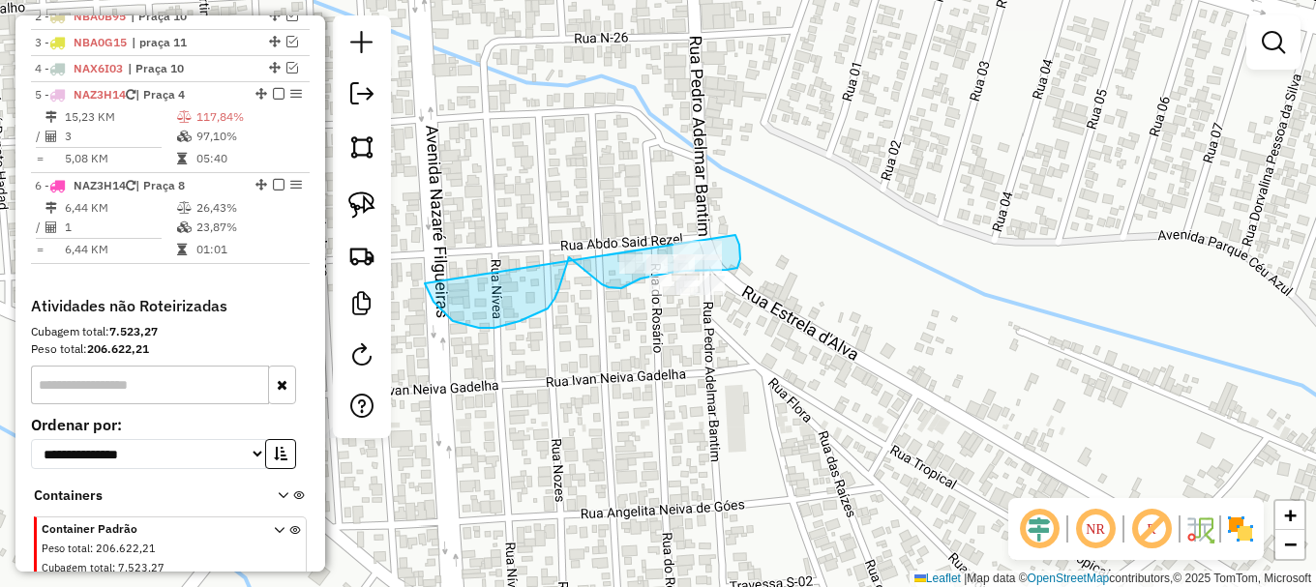
drag, startPoint x: 433, startPoint y: 302, endPoint x: 713, endPoint y: 202, distance: 296.8
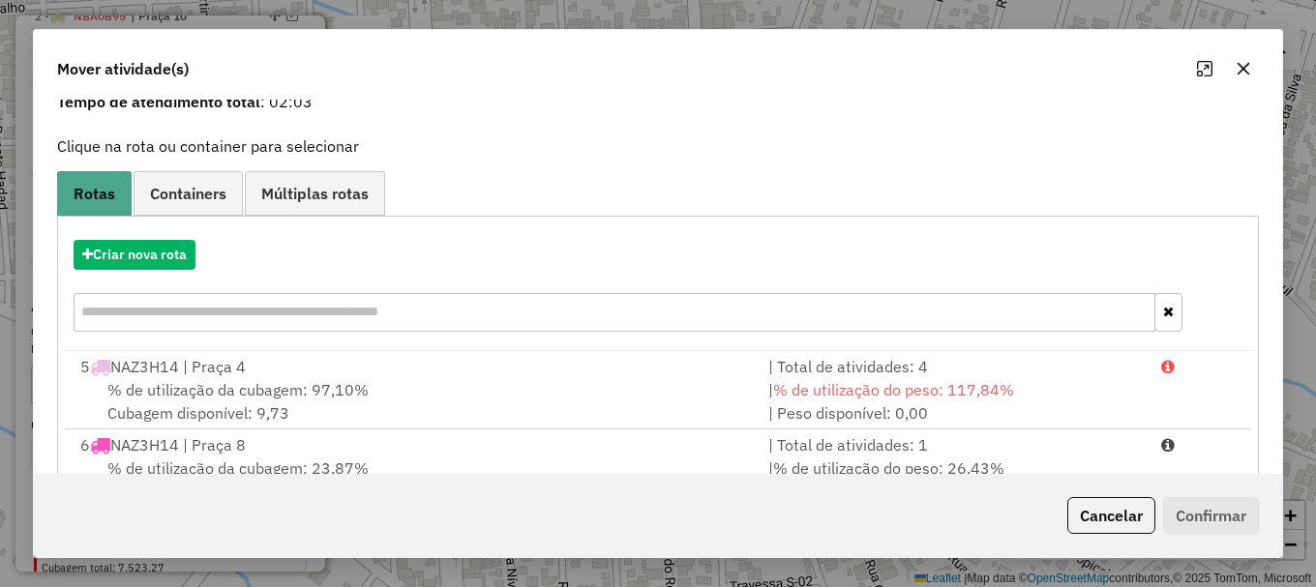
scroll to position [154, 0]
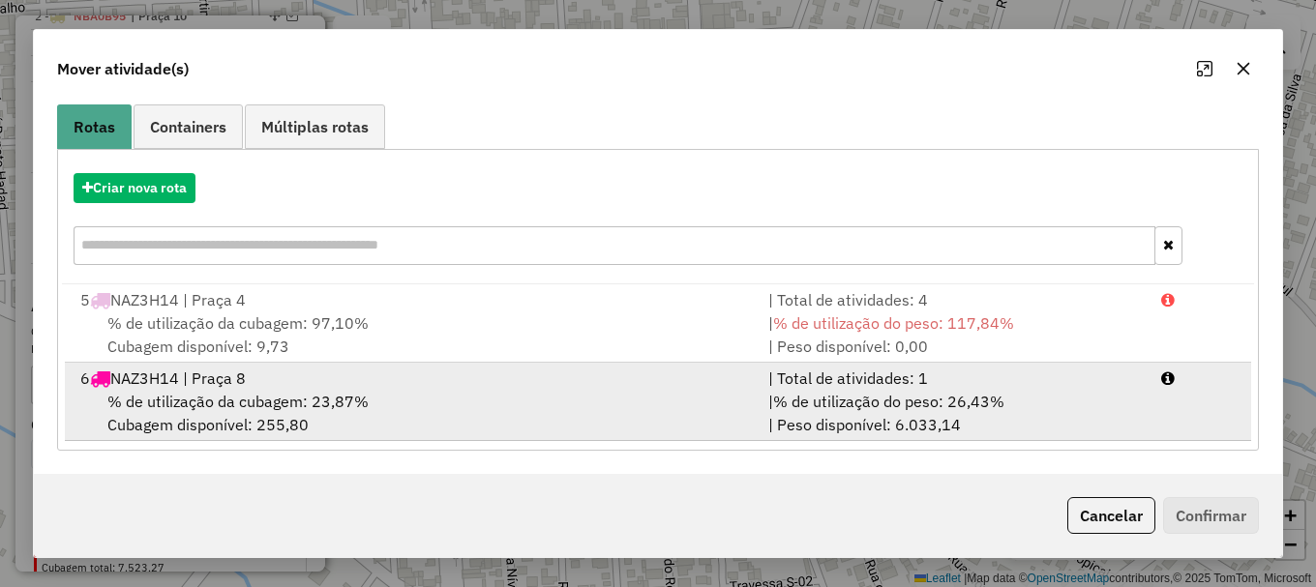
click at [1185, 403] on li "6 NAZ3H14 | Praça 8 | Total de atividades: 1 % de utilização da cubagem: 23,87%…" at bounding box center [658, 402] width 1186 height 78
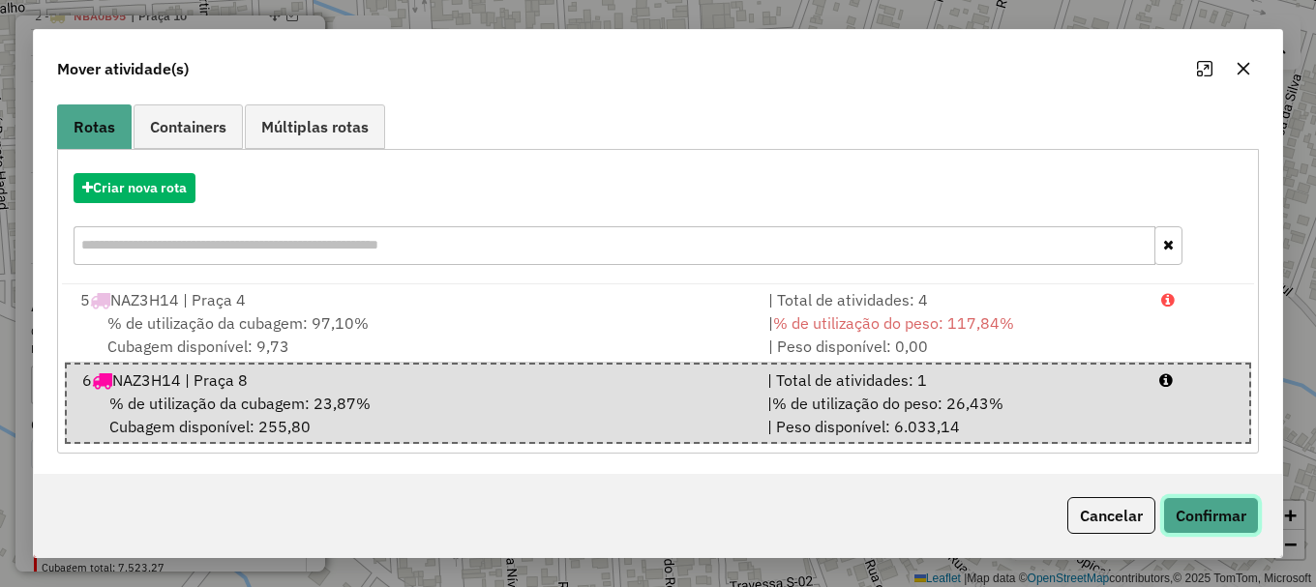
click at [1193, 512] on button "Confirmar" at bounding box center [1211, 515] width 96 height 37
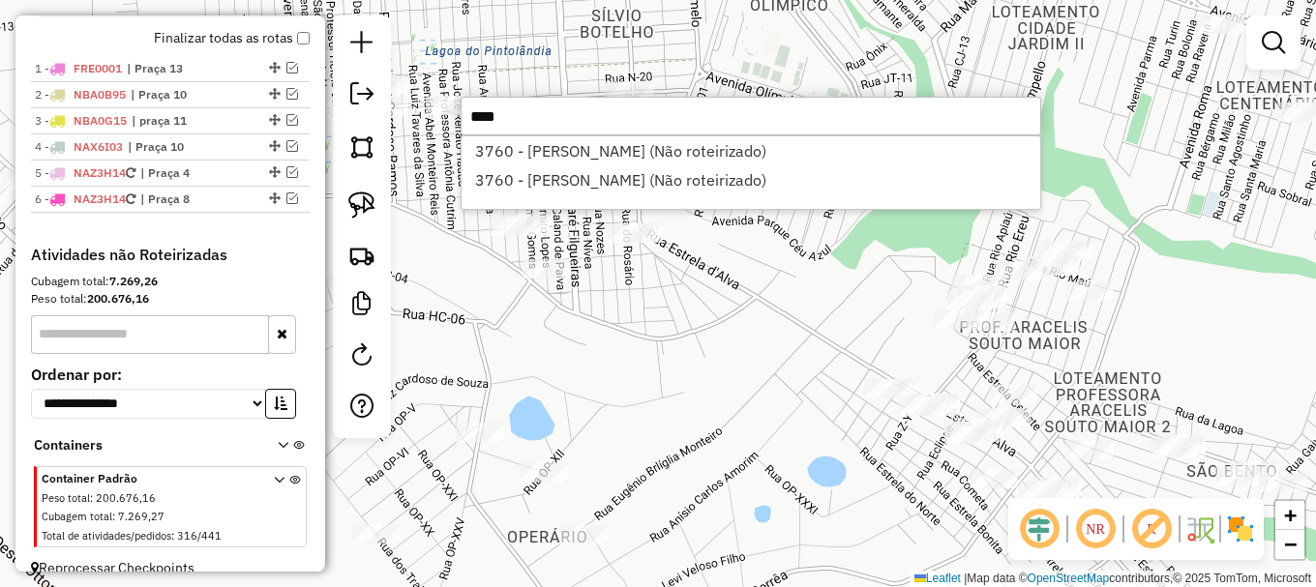
scroll to position [748, 0]
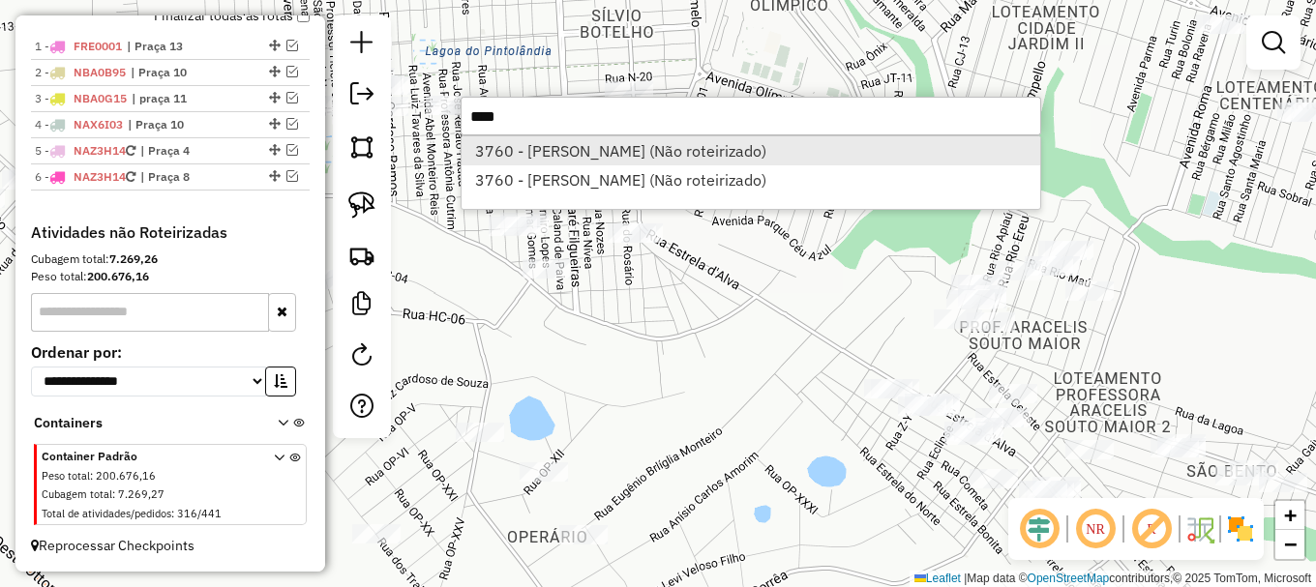
type input "****"
click at [567, 152] on li "3760 - FRANCISCO MONTEIRO B (Não roteirizado)" at bounding box center [750, 150] width 579 height 29
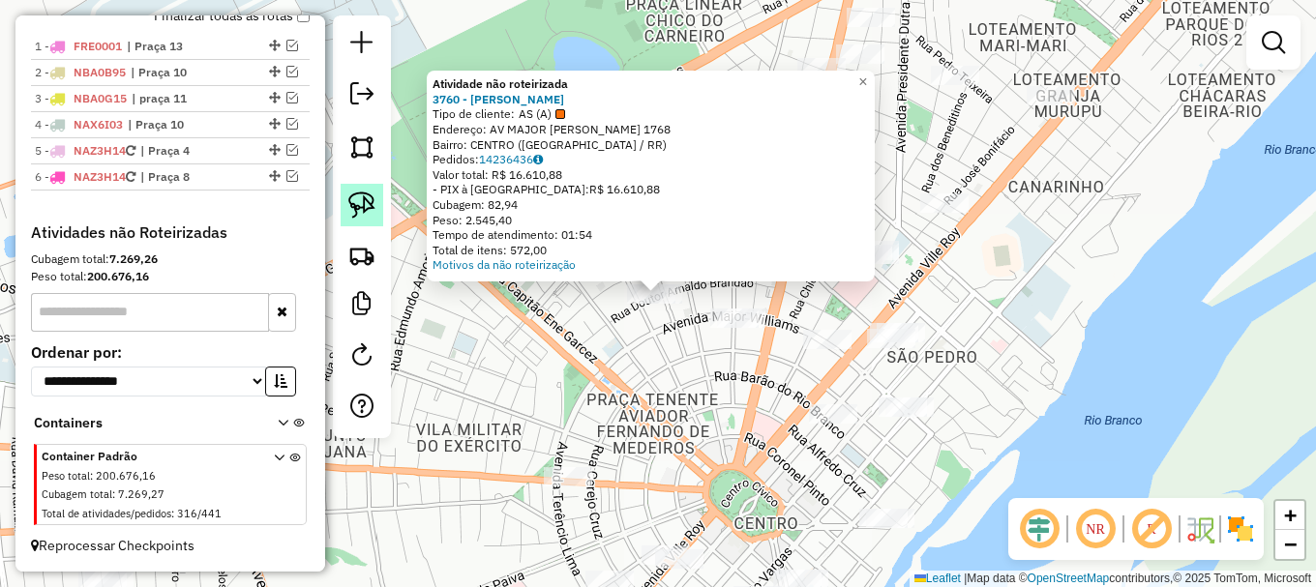
click at [368, 212] on img at bounding box center [361, 205] width 27 height 27
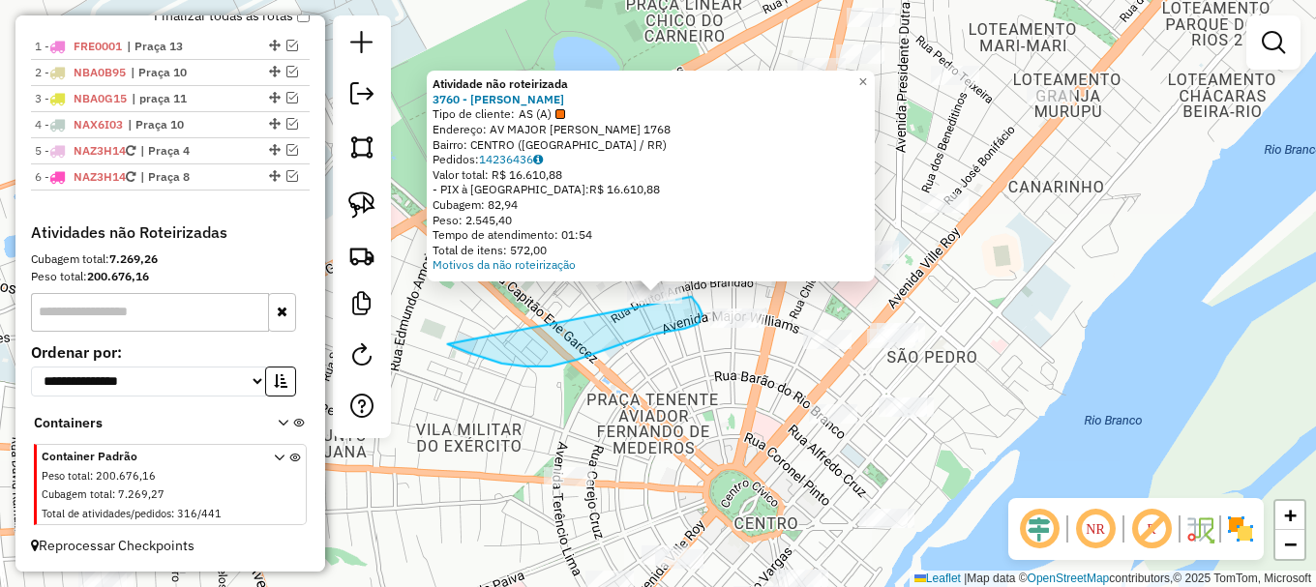
drag, startPoint x: 514, startPoint y: 364, endPoint x: 661, endPoint y: 264, distance: 177.6
click at [661, 264] on div "Atividade não roteirizada 3760 - FRANCISCO MONTEIRO B Tipo de cliente: AS (A) E…" at bounding box center [658, 293] width 1316 height 587
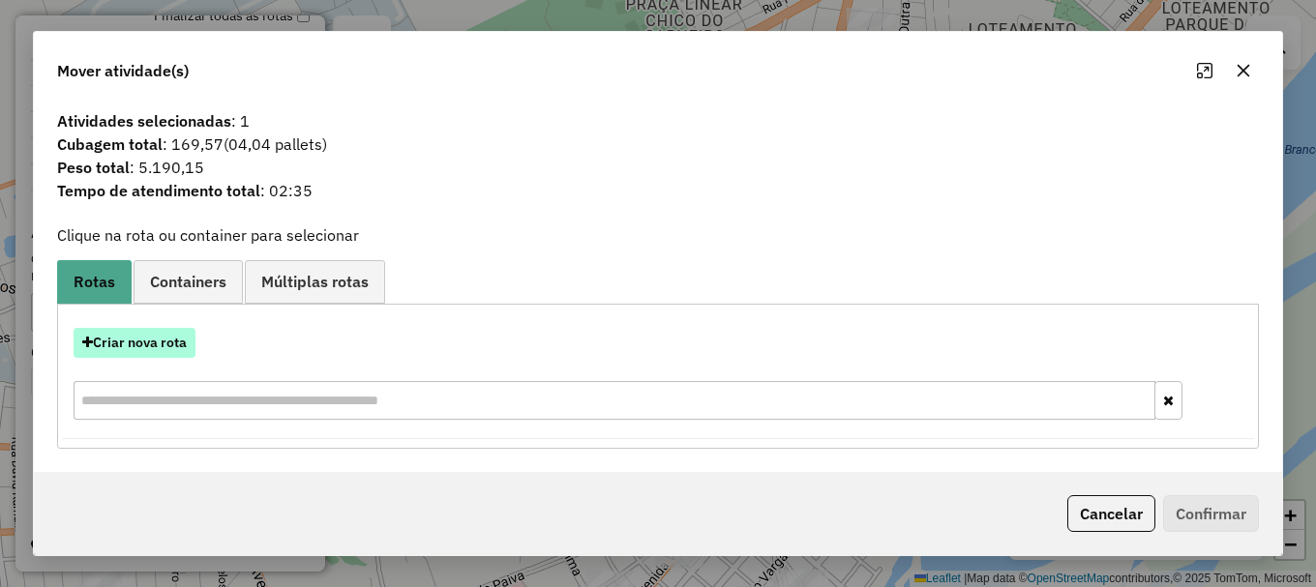
click at [148, 346] on button "Criar nova rota" at bounding box center [135, 343] width 122 height 30
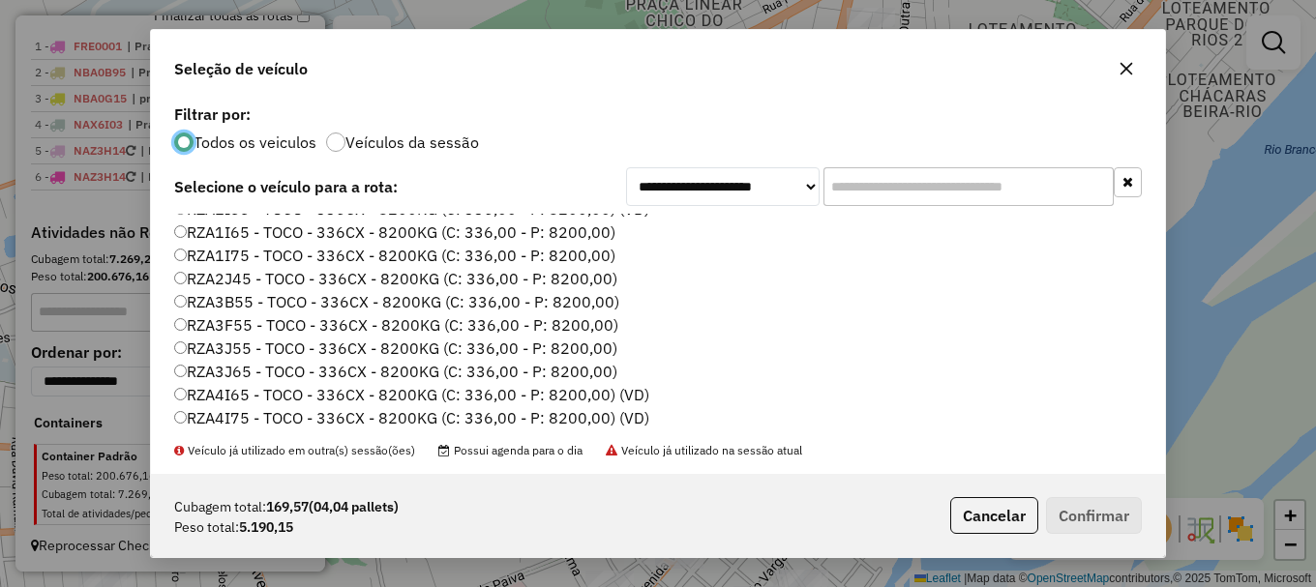
scroll to position [646, 0]
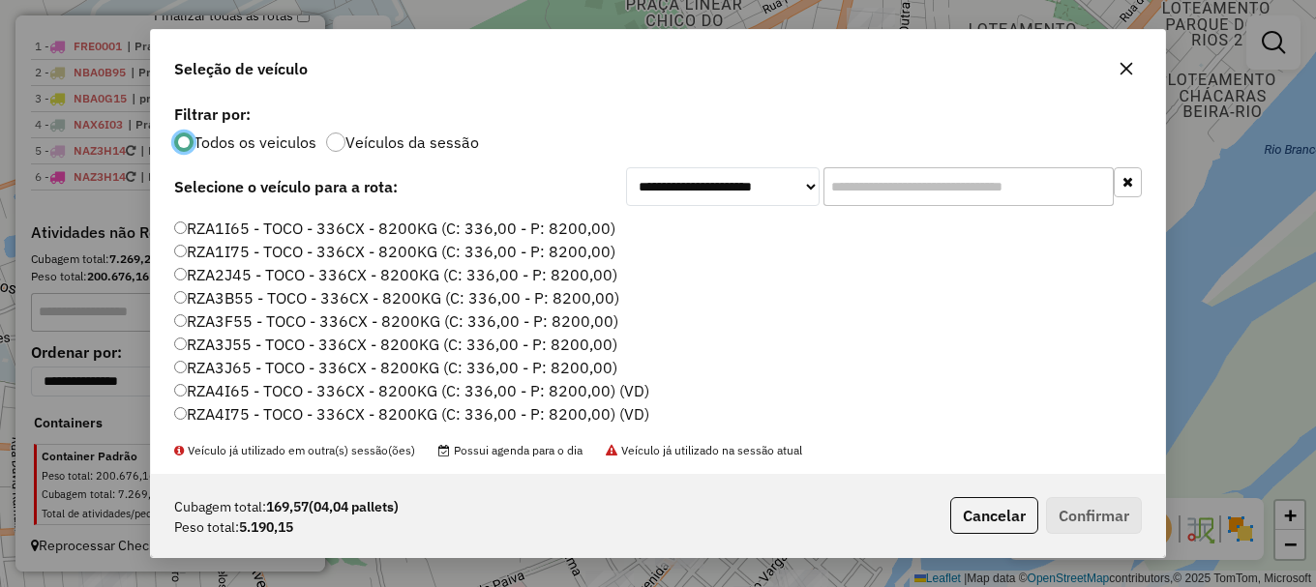
click at [236, 252] on label "RZA1I75 - TOCO - 336CX - 8200KG (C: 336,00 - P: 8200,00)" at bounding box center [394, 251] width 441 height 23
click at [1074, 514] on button "Confirmar" at bounding box center [1094, 515] width 96 height 37
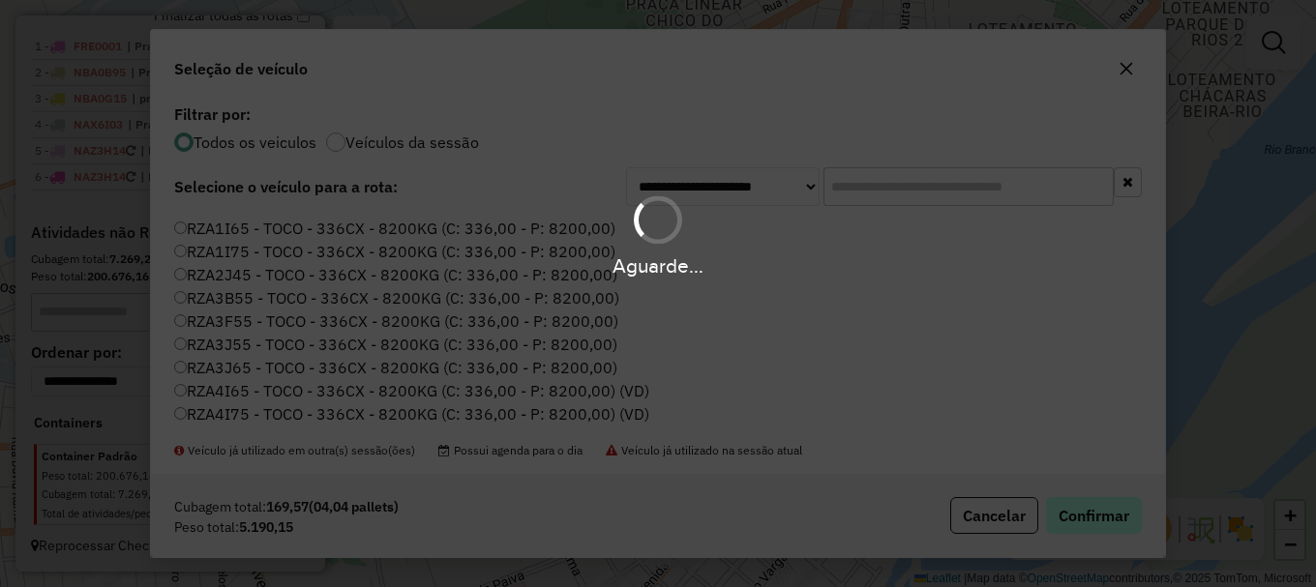
scroll to position [772, 0]
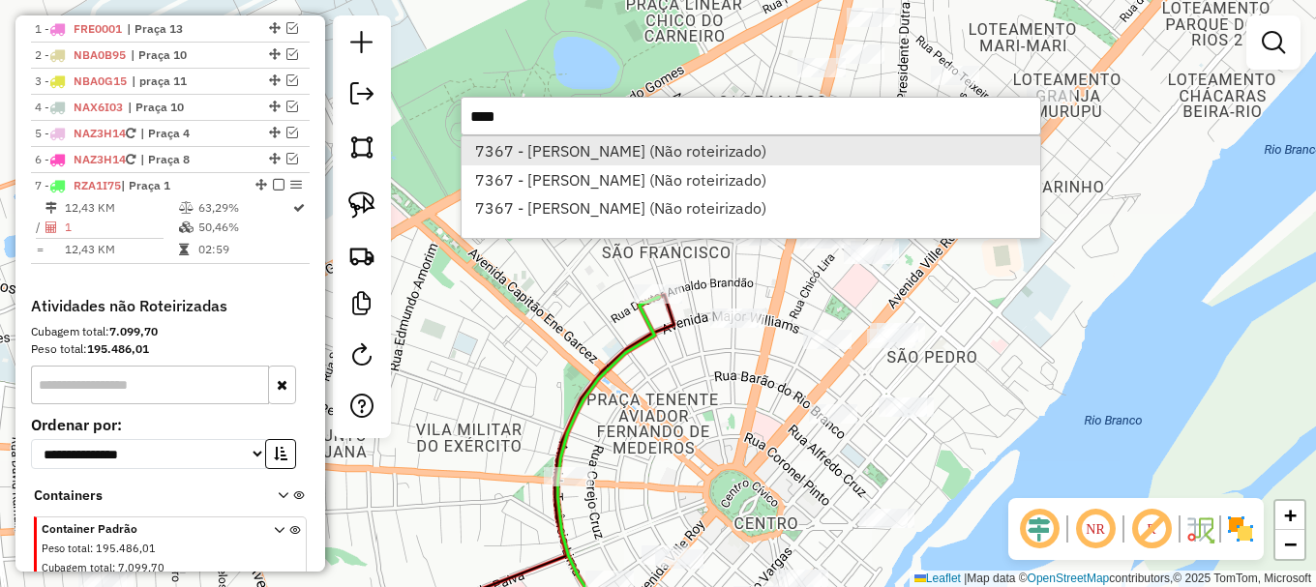
type input "****"
click at [558, 149] on li "7367 - GAVIAO CARANA (Não roteirizado)" at bounding box center [750, 150] width 579 height 29
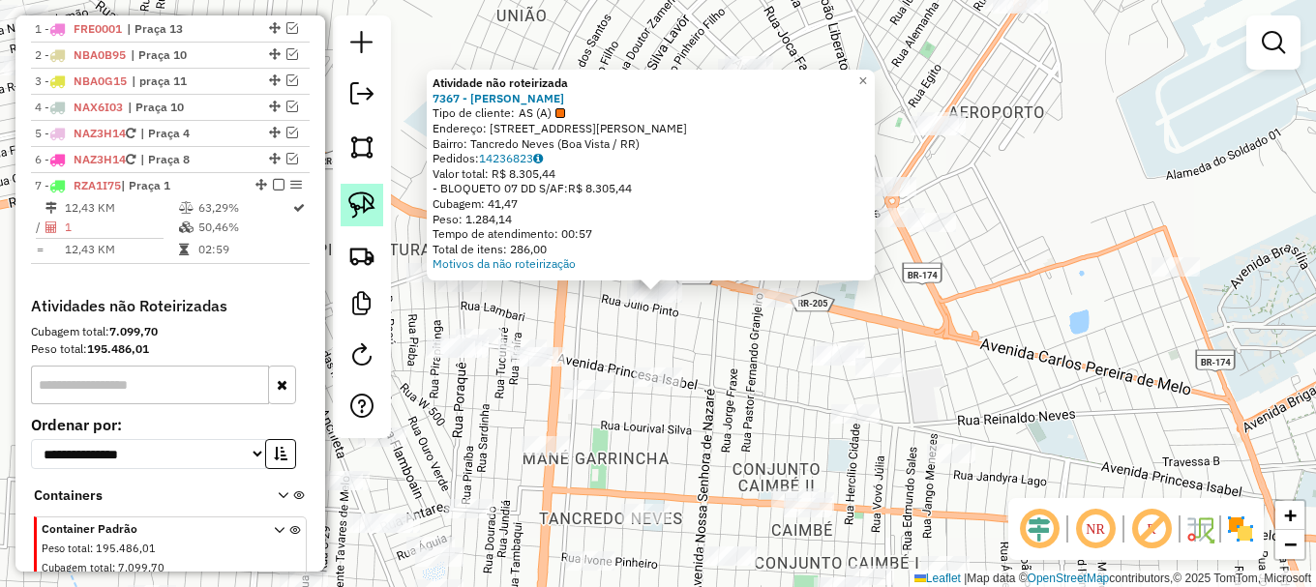
click at [378, 201] on link at bounding box center [362, 205] width 43 height 43
drag, startPoint x: 580, startPoint y: 341, endPoint x: 722, endPoint y: 287, distance: 150.9
click at [651, 223] on div "Atividade não roteirizada 7367 - GAVIAO CARANA Tipo de cliente: AS (A) Endereço…" at bounding box center [650, 173] width 436 height 196
click at [364, 208] on img at bounding box center [361, 205] width 27 height 27
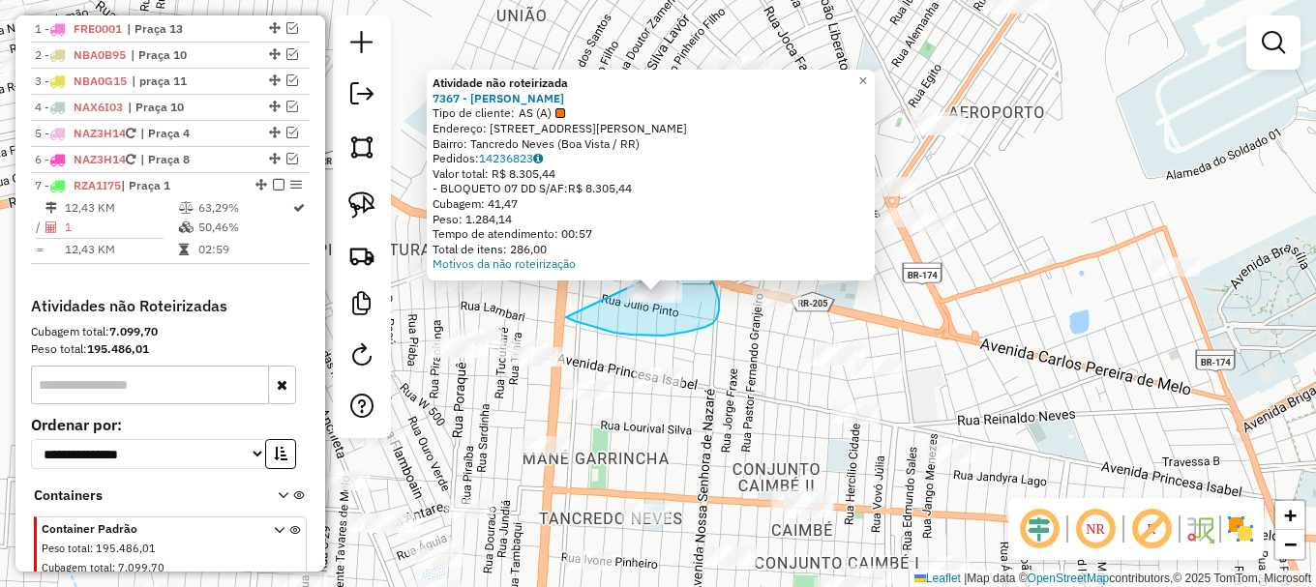
drag, startPoint x: 631, startPoint y: 335, endPoint x: 642, endPoint y: 204, distance: 131.1
click at [642, 204] on div "Atividade não roteirizada 7367 - GAVIAO CARANA Tipo de cliente: AS (A) Endereço…" at bounding box center [658, 293] width 1316 height 587
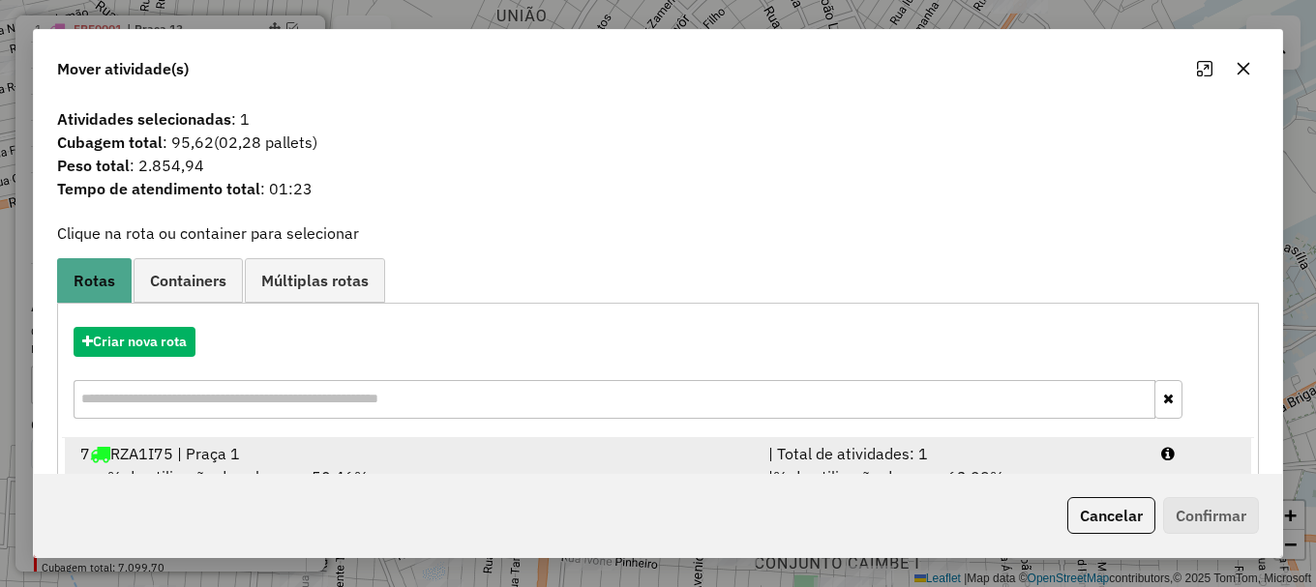
click at [1186, 465] on li "7 RZA1I75 | Praça 1 | Total de atividades: 1 % de utilização da cubagem: 50,46%…" at bounding box center [658, 477] width 1186 height 78
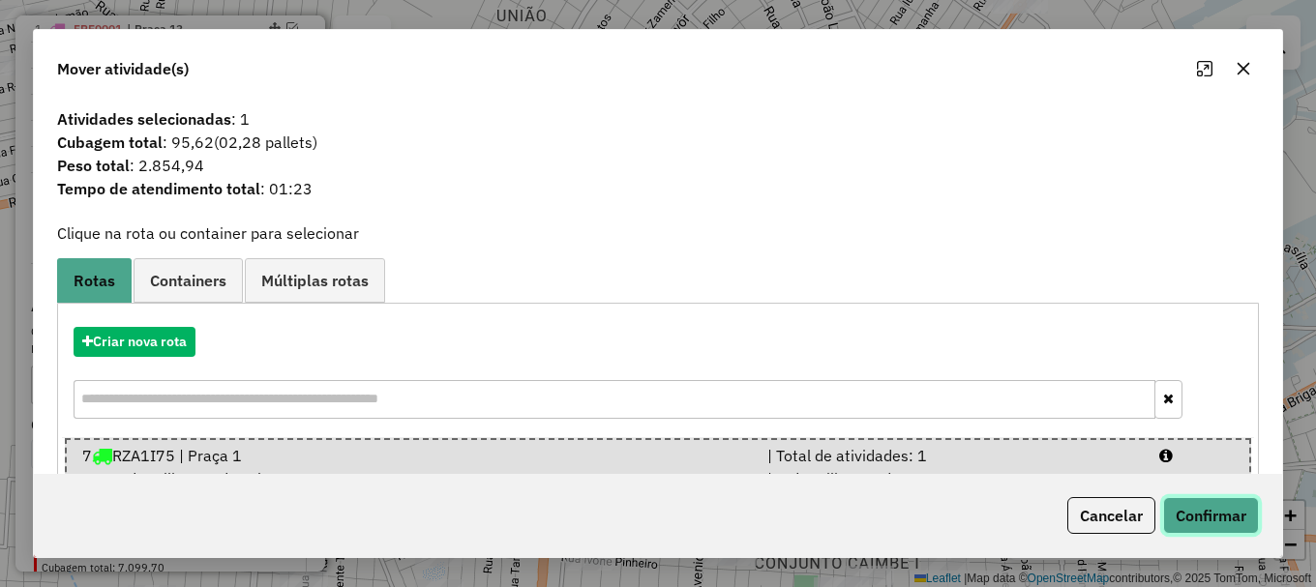
click at [1217, 516] on button "Confirmar" at bounding box center [1211, 515] width 96 height 37
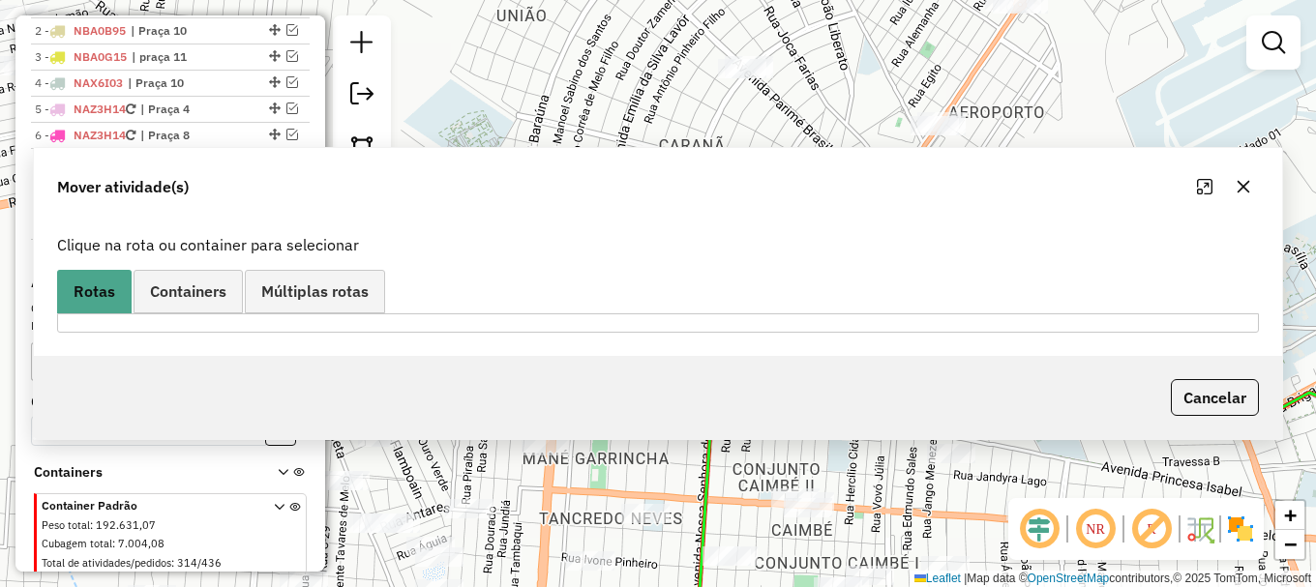
scroll to position [748, 0]
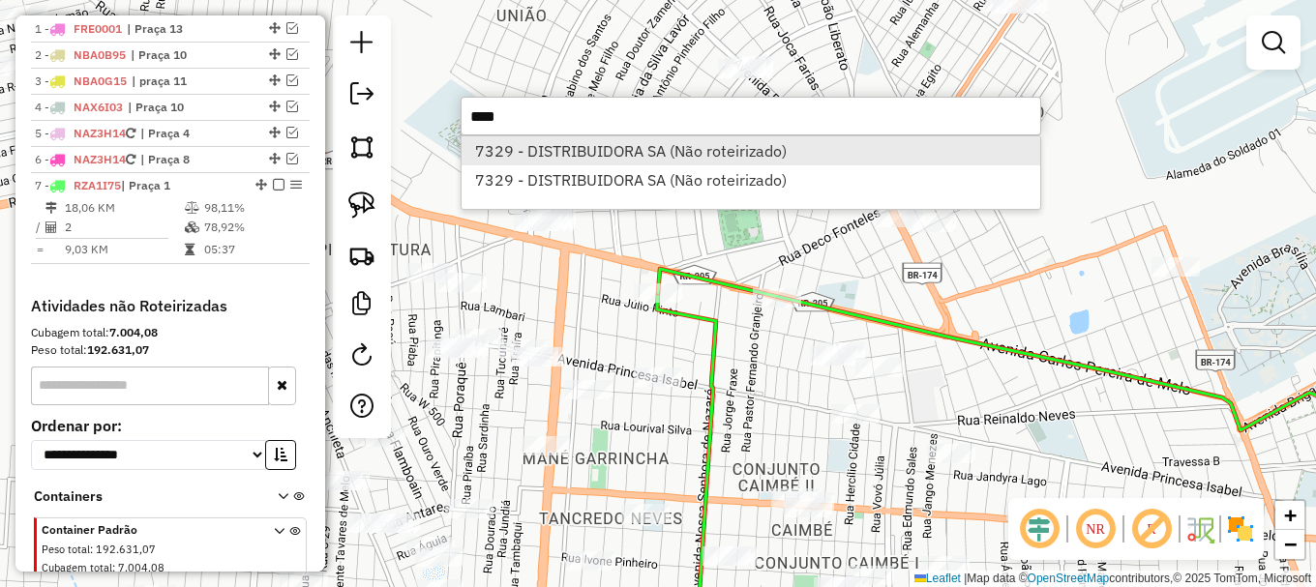
type input "****"
click at [591, 149] on li "7329 - DISTRIBUIDORA SA (Não roteirizado)" at bounding box center [750, 150] width 579 height 29
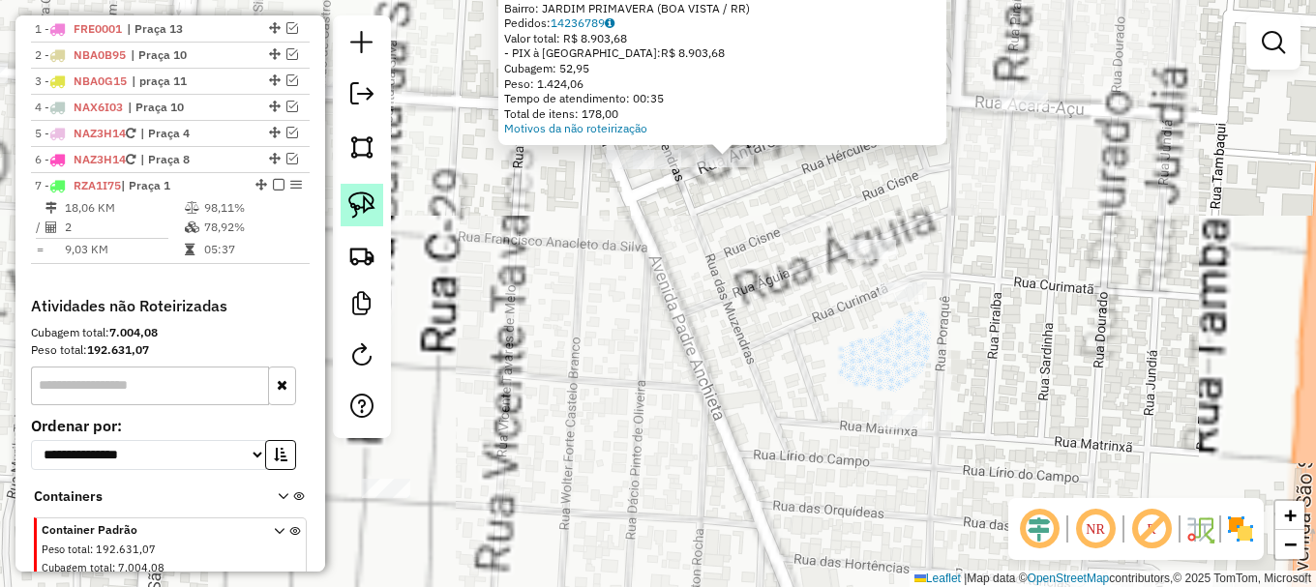
click at [372, 209] on img at bounding box center [361, 205] width 27 height 27
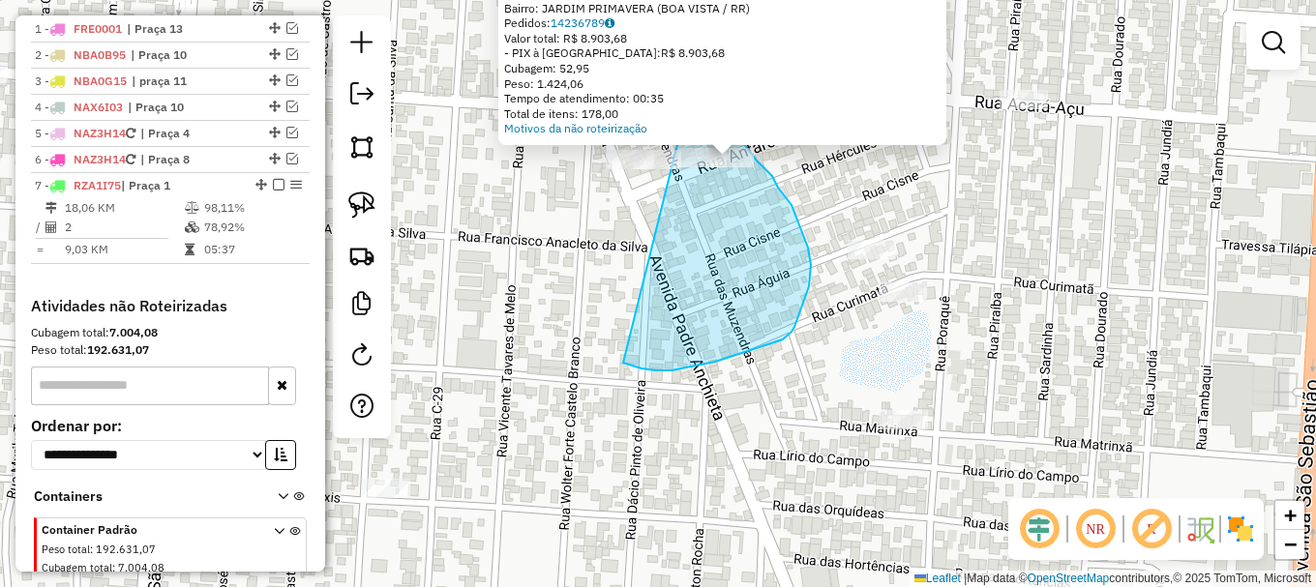
drag, startPoint x: 629, startPoint y: 365, endPoint x: 679, endPoint y: 108, distance: 261.3
click at [679, 108] on div "Atividade não roteirizada 7329 - DISTRIBUIDORA SA Endereço: ANTARES 287 Bairro:…" at bounding box center [658, 293] width 1316 height 587
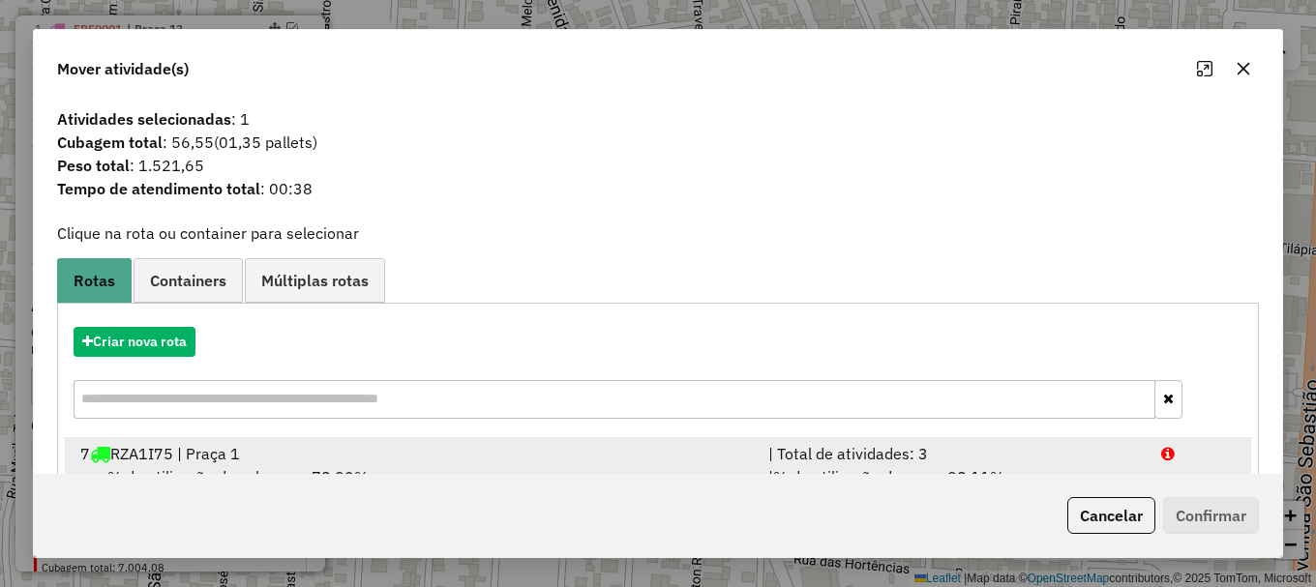
scroll to position [75, 0]
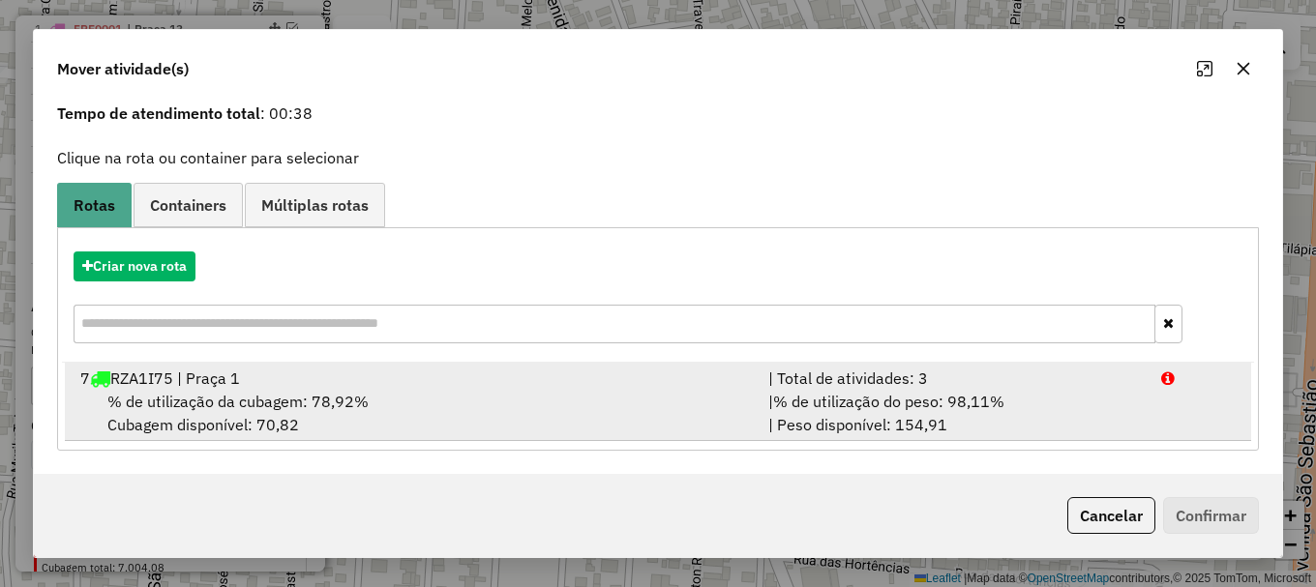
click at [1201, 416] on li "7 RZA1I75 | Praça 1 | Total de atividades: 3 % de utilização da cubagem: 78,92%…" at bounding box center [658, 402] width 1186 height 78
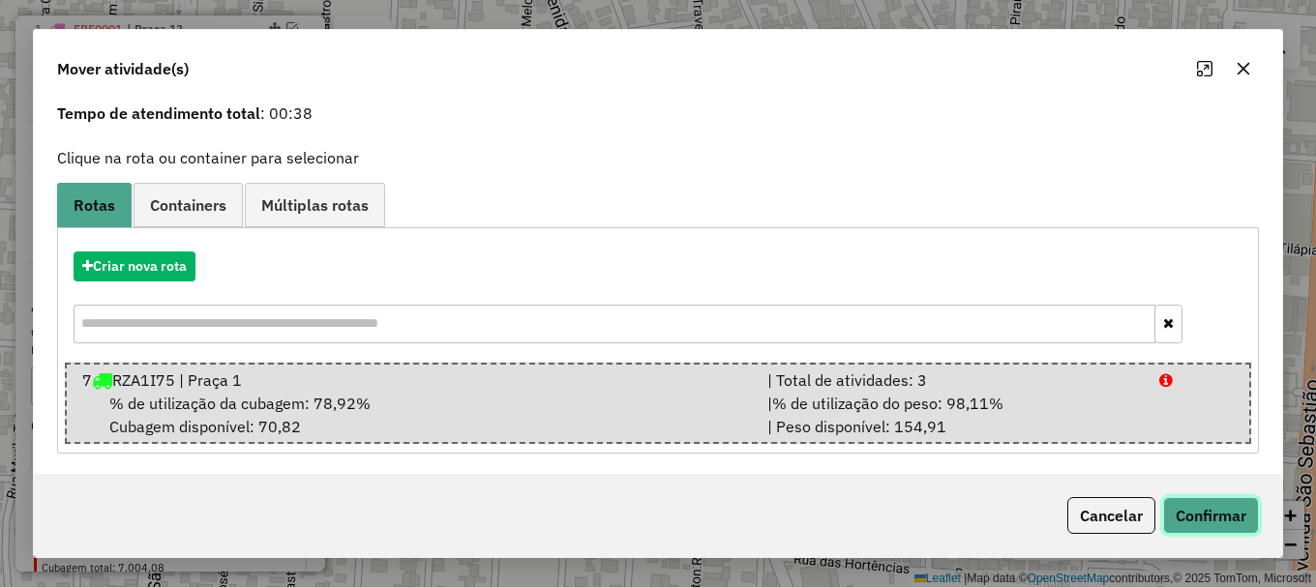
click at [1227, 513] on button "Confirmar" at bounding box center [1211, 515] width 96 height 37
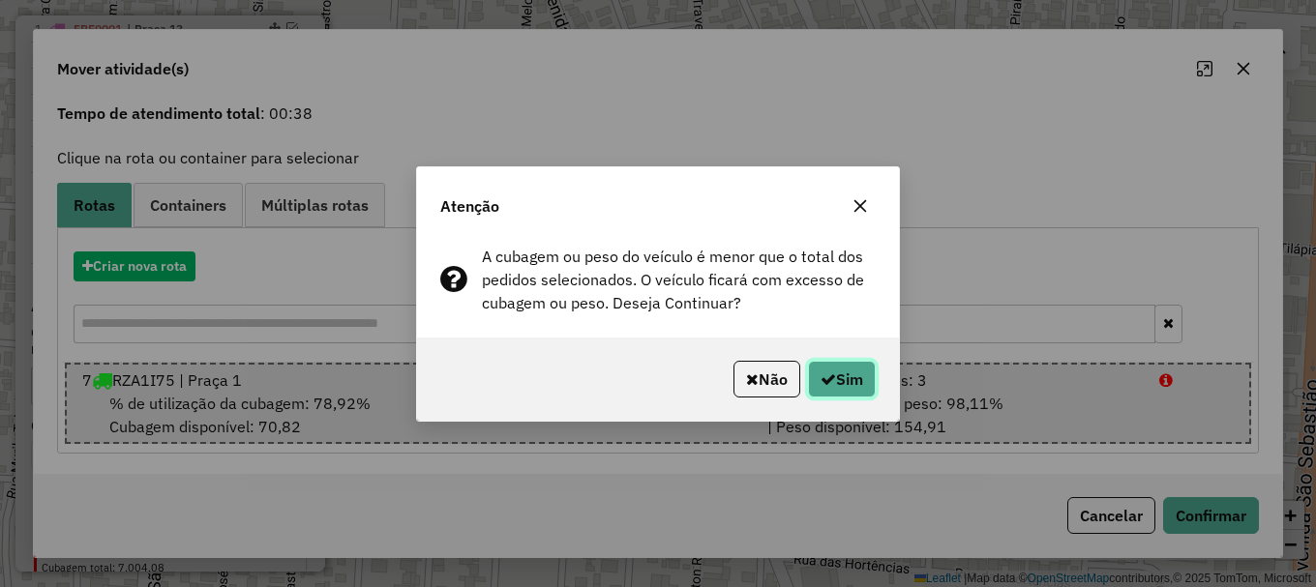
click at [842, 378] on button "Sim" at bounding box center [842, 379] width 68 height 37
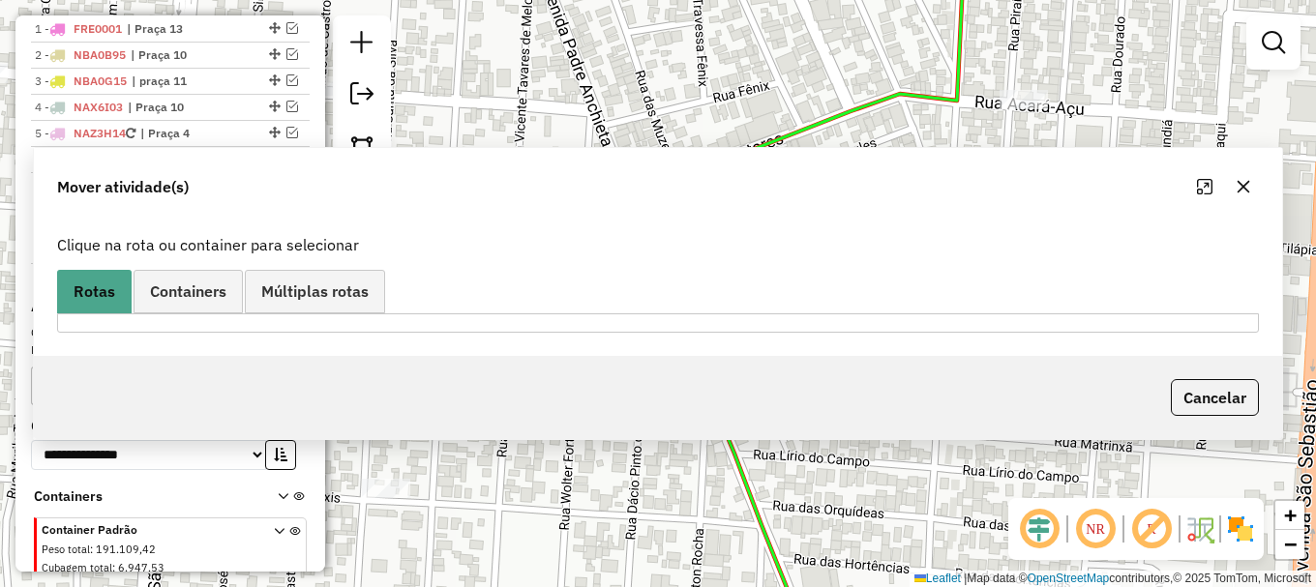
scroll to position [0, 0]
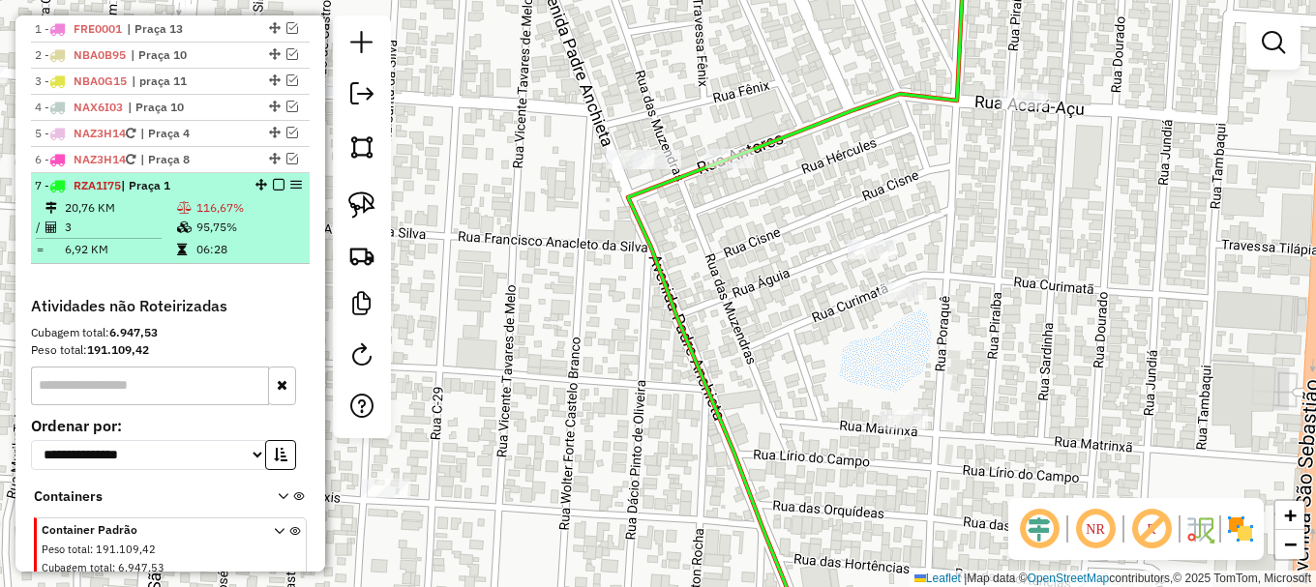
click at [274, 191] on em at bounding box center [279, 185] width 12 height 12
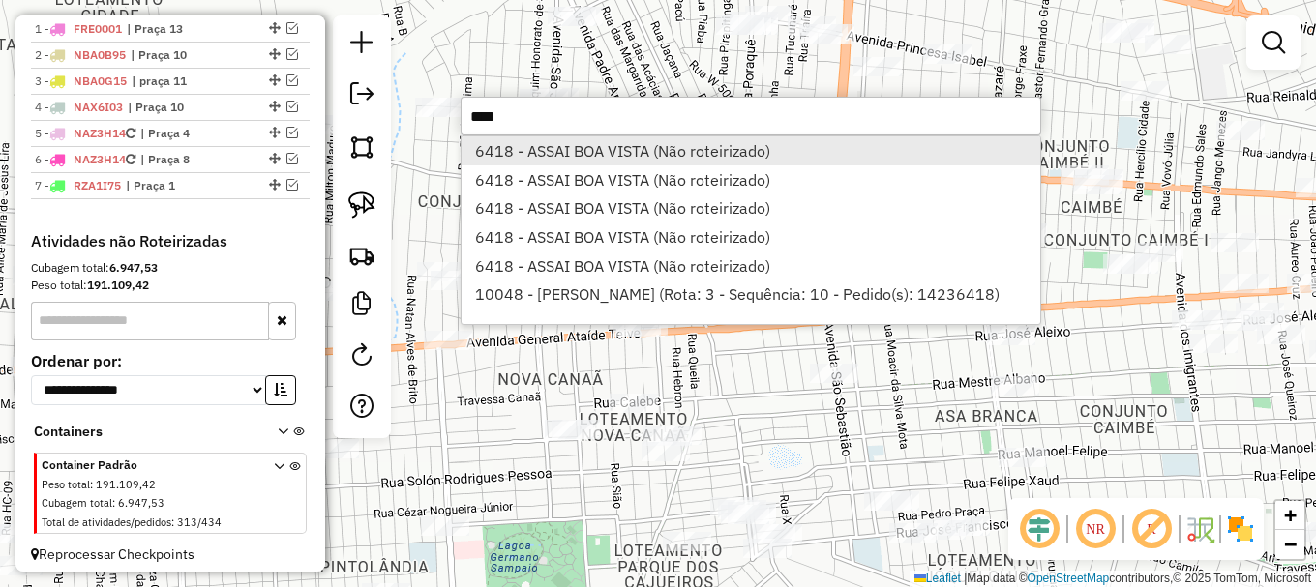
type input "****"
click at [553, 151] on li "6418 - ASSAI BOA VISTA (Não roteirizado)" at bounding box center [750, 150] width 579 height 29
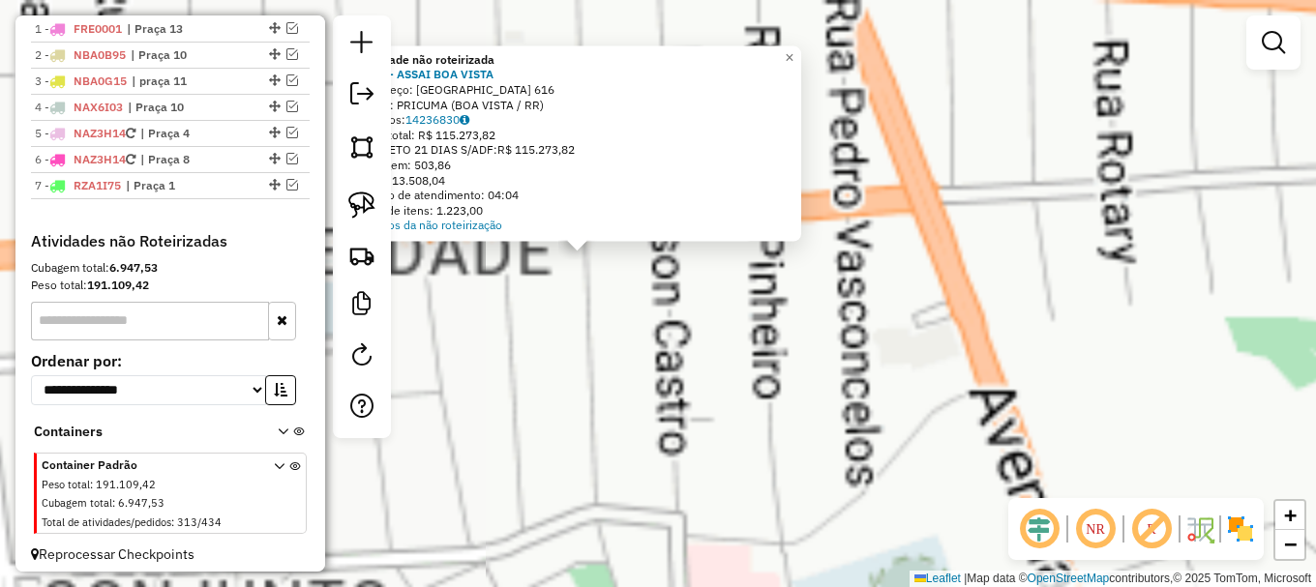
click at [664, 327] on div "Atividade não roteirizada 6418 - ASSAI BOA VISTA Endereço: BRASIL 616 Bairro: P…" at bounding box center [658, 293] width 1316 height 587
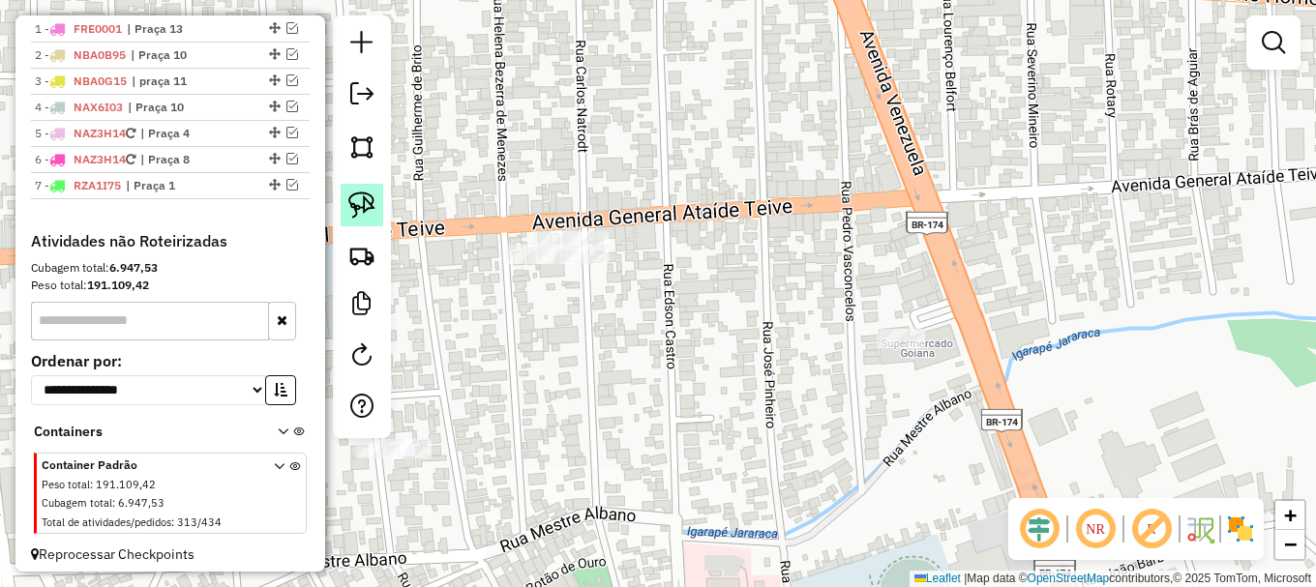
click at [376, 216] on link at bounding box center [362, 205] width 43 height 43
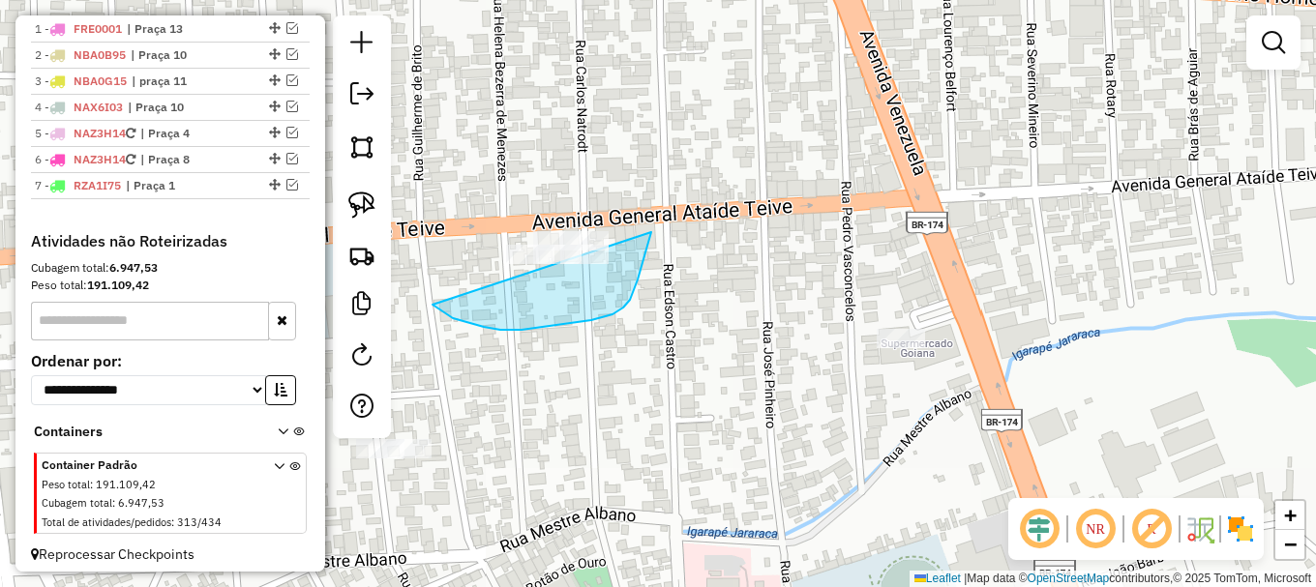
drag, startPoint x: 468, startPoint y: 323, endPoint x: 557, endPoint y: 133, distance: 210.3
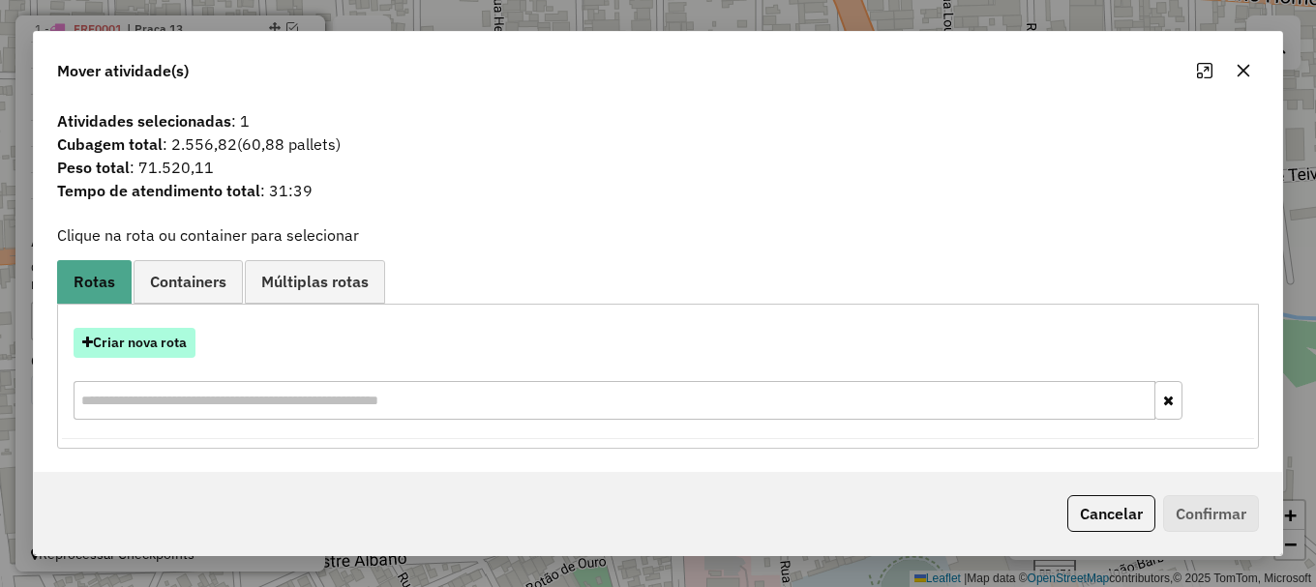
click at [154, 349] on button "Criar nova rota" at bounding box center [135, 343] width 122 height 30
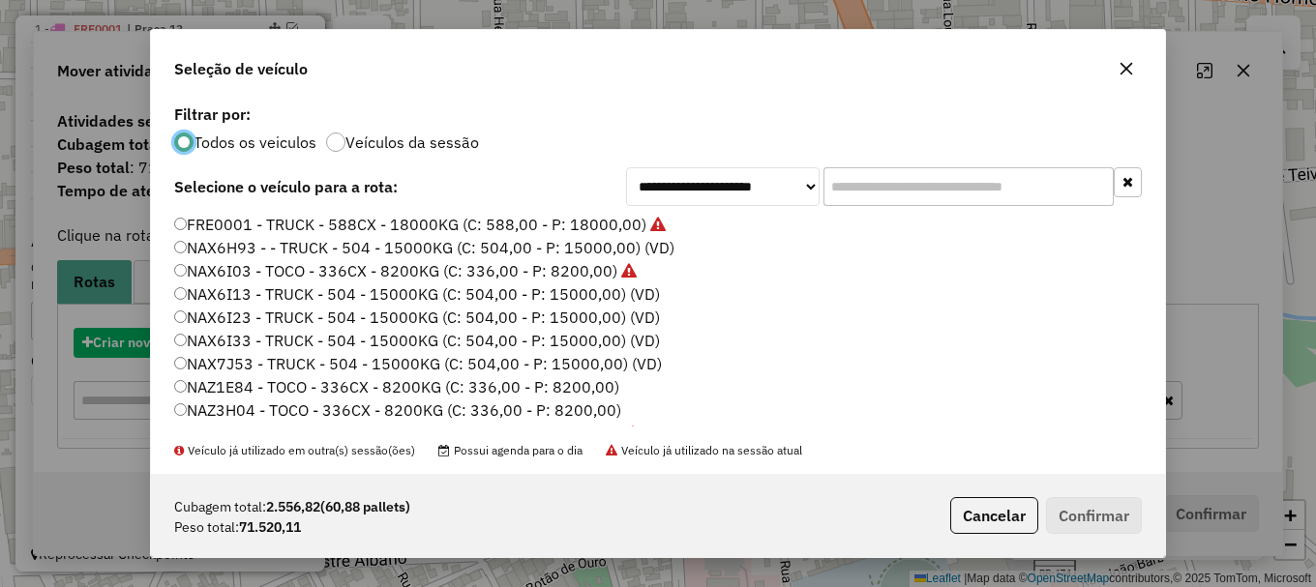
scroll to position [11, 6]
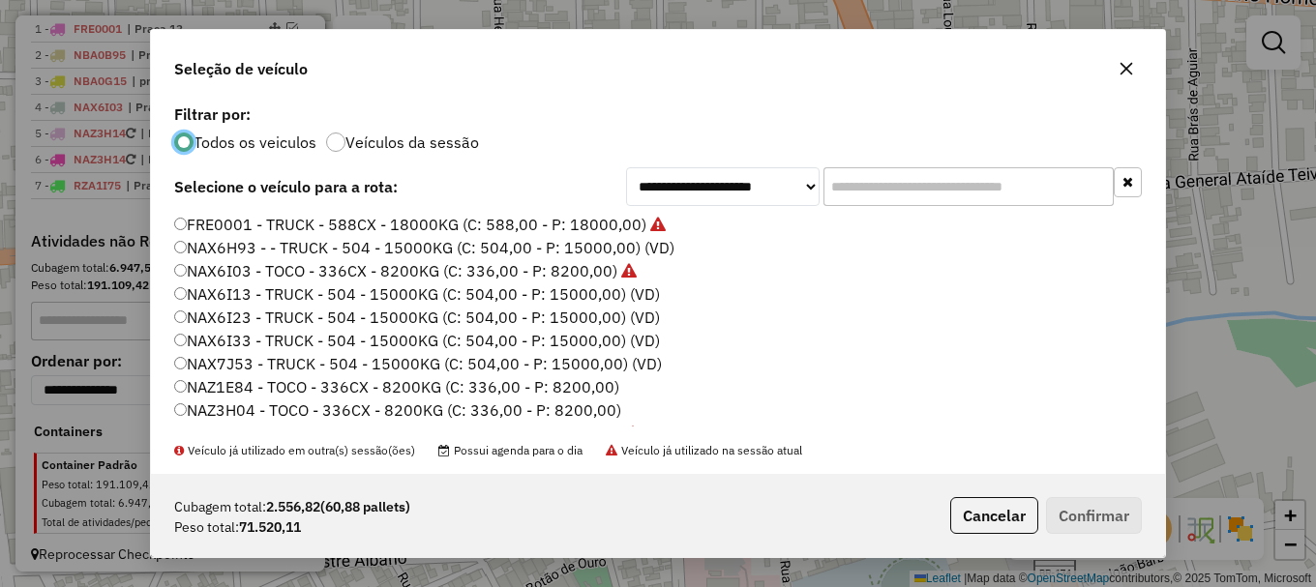
click at [253, 366] on label "NAX7J53 - TRUCK - 504 - 15000KG (C: 504,00 - P: 15000,00) (VD)" at bounding box center [418, 363] width 488 height 23
click at [1088, 513] on button "Confirmar" at bounding box center [1094, 515] width 96 height 37
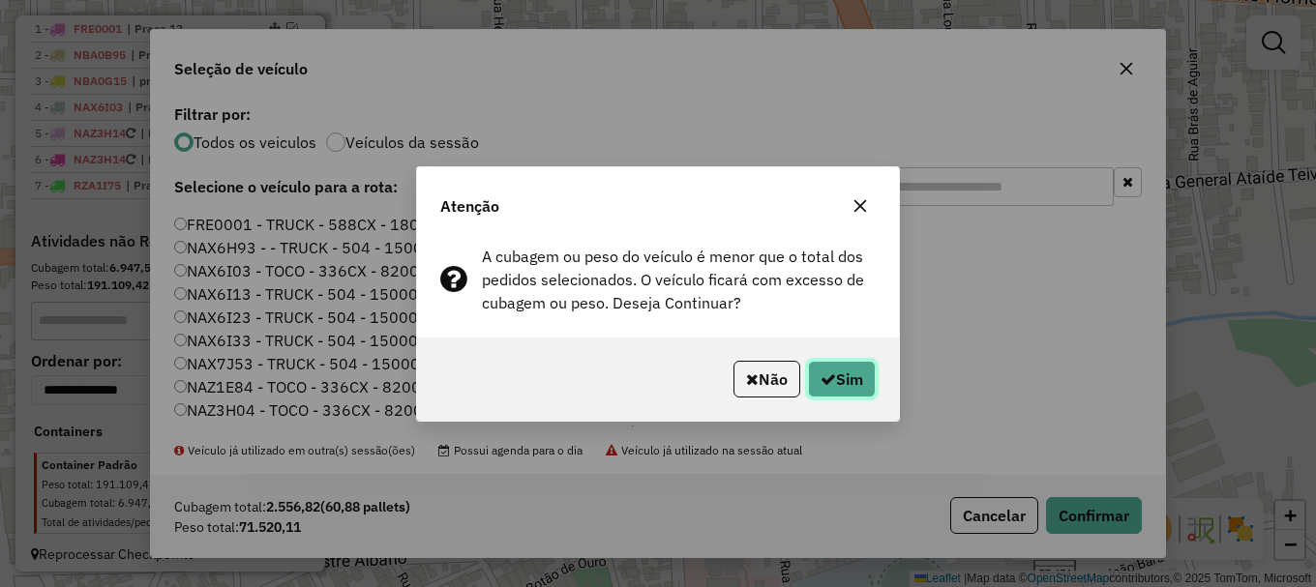
click at [849, 377] on button "Sim" at bounding box center [842, 379] width 68 height 37
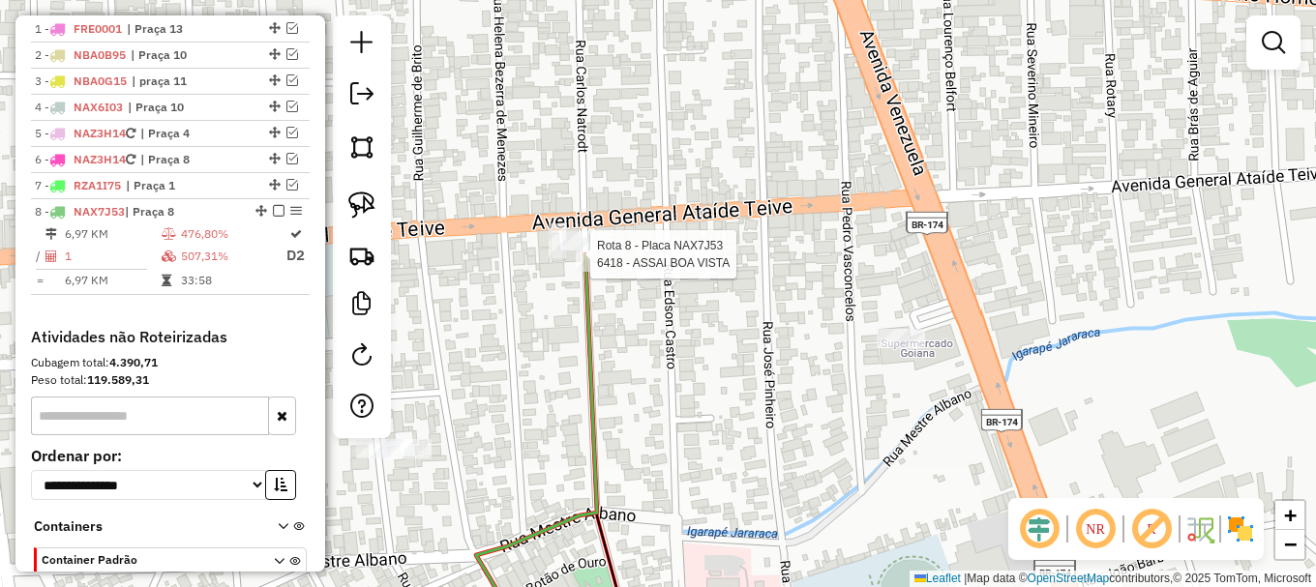
select select "**********"
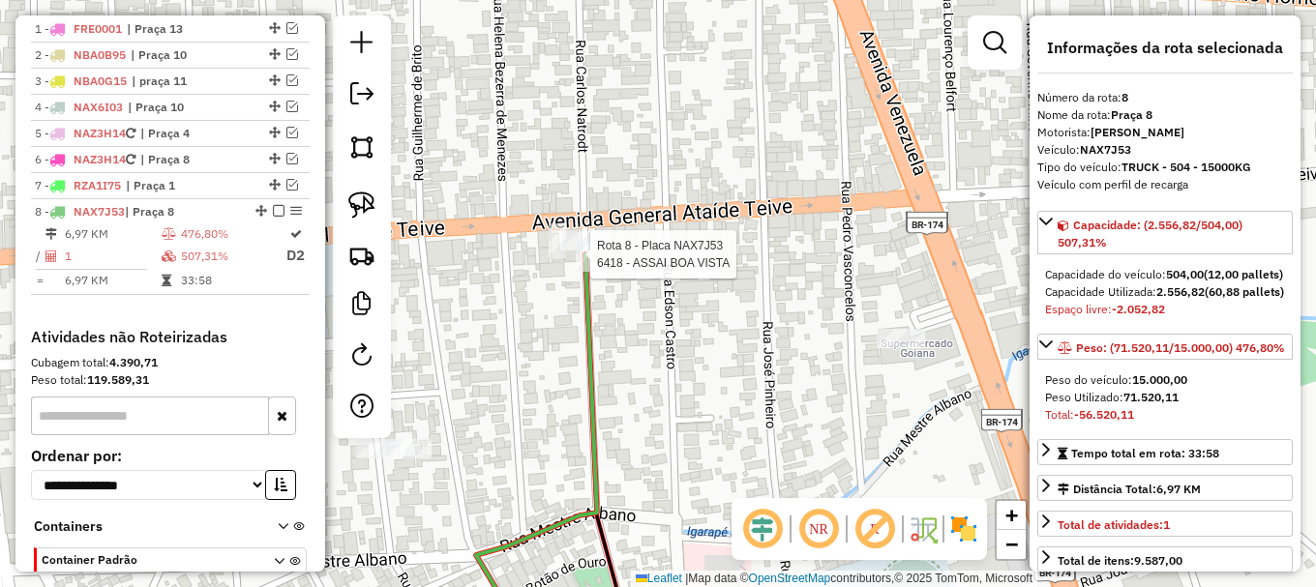
scroll to position [870, 0]
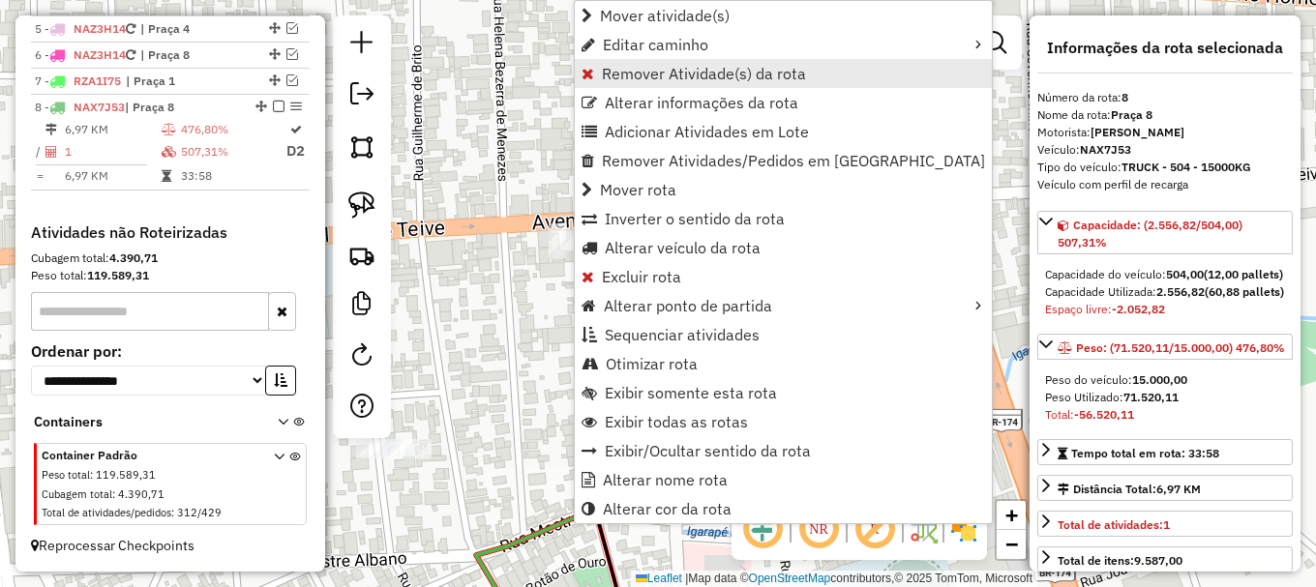
click at [609, 79] on span "Remover Atividade(s) da rota" at bounding box center [704, 73] width 204 height 15
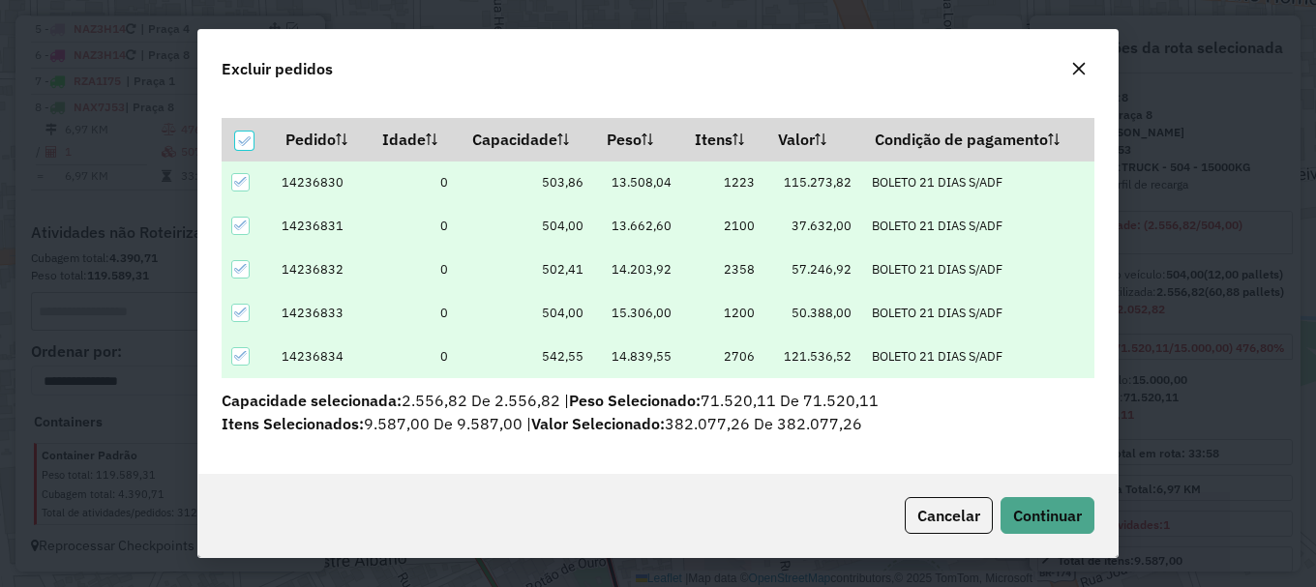
scroll to position [12, 6]
click at [248, 142] on icon at bounding box center [244, 141] width 14 height 14
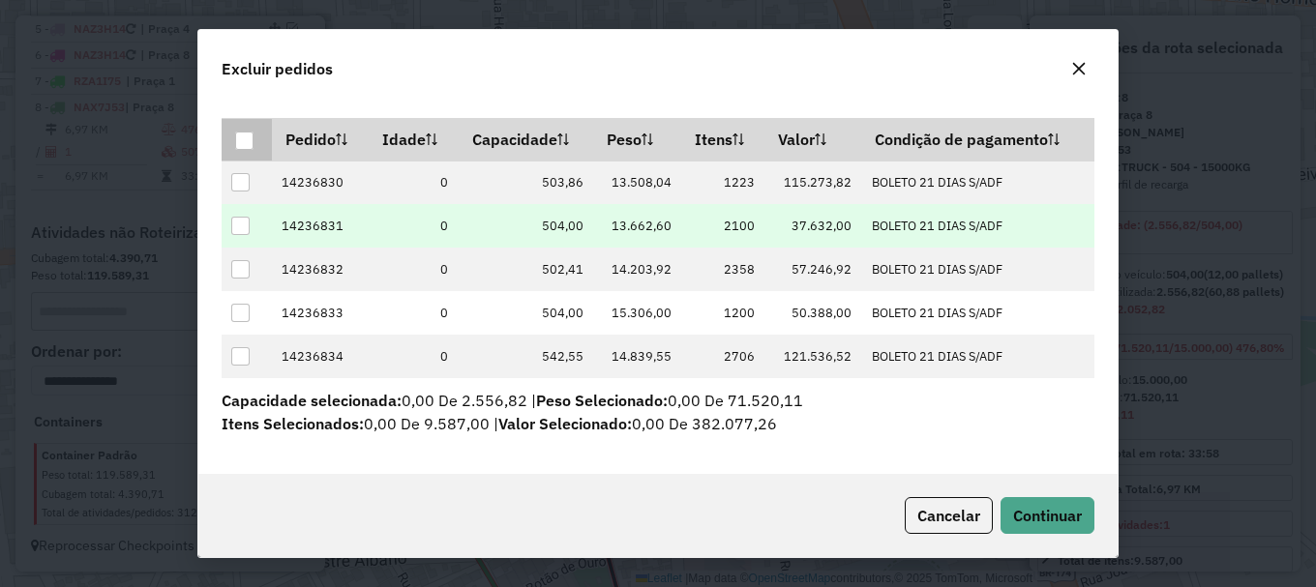
click at [238, 221] on div at bounding box center [240, 226] width 18 height 18
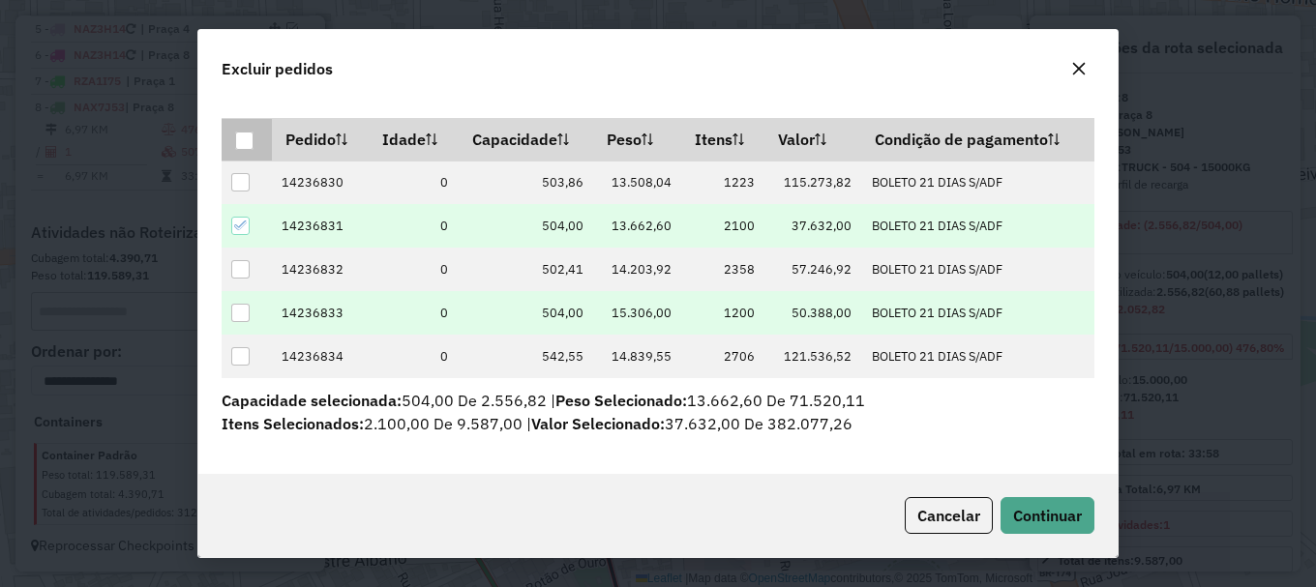
drag, startPoint x: 241, startPoint y: 261, endPoint x: 245, endPoint y: 295, distance: 34.1
click at [241, 263] on div at bounding box center [240, 269] width 18 height 18
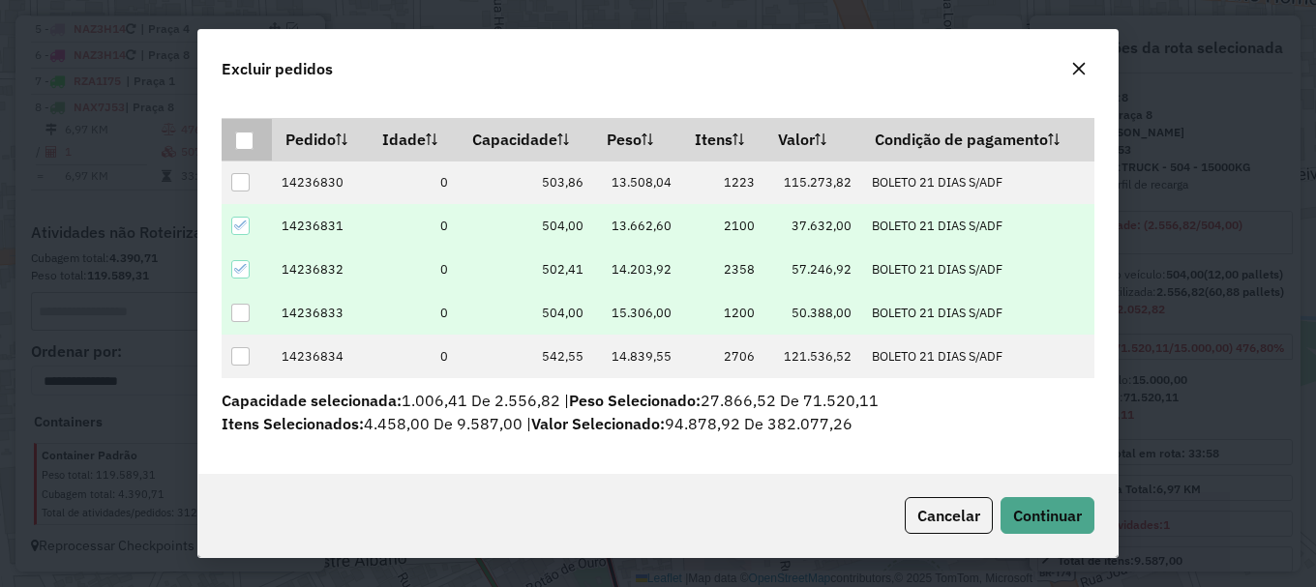
click at [236, 317] on div at bounding box center [240, 313] width 18 height 18
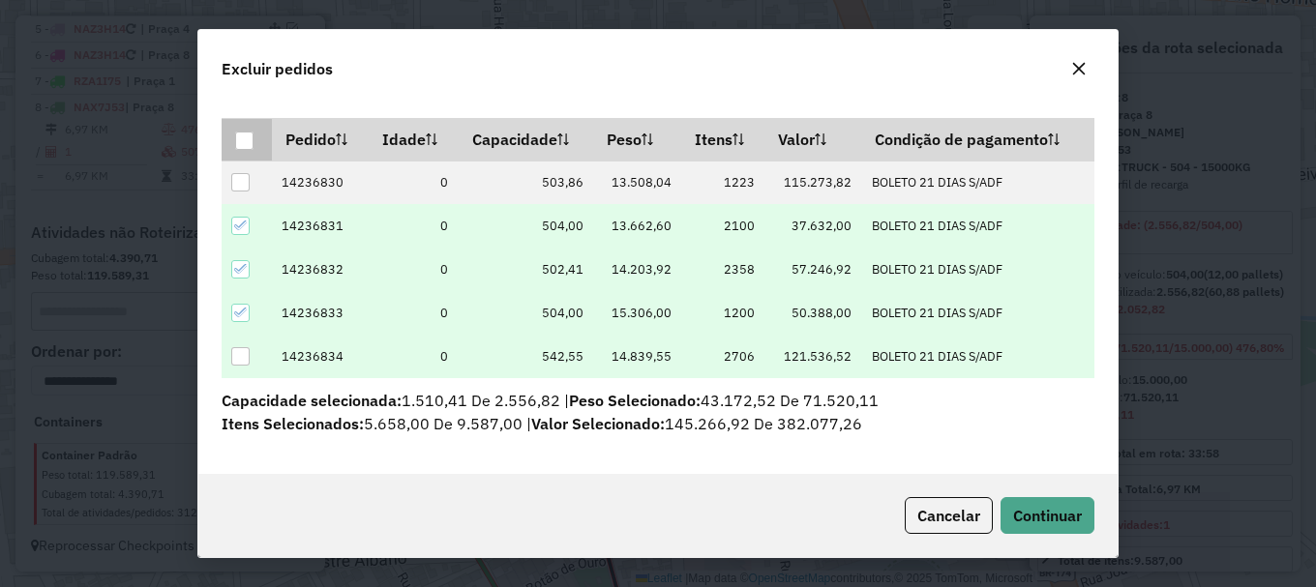
click at [242, 353] on div at bounding box center [240, 356] width 18 height 18
click at [1081, 514] on span "Continuar" at bounding box center [1047, 515] width 69 height 19
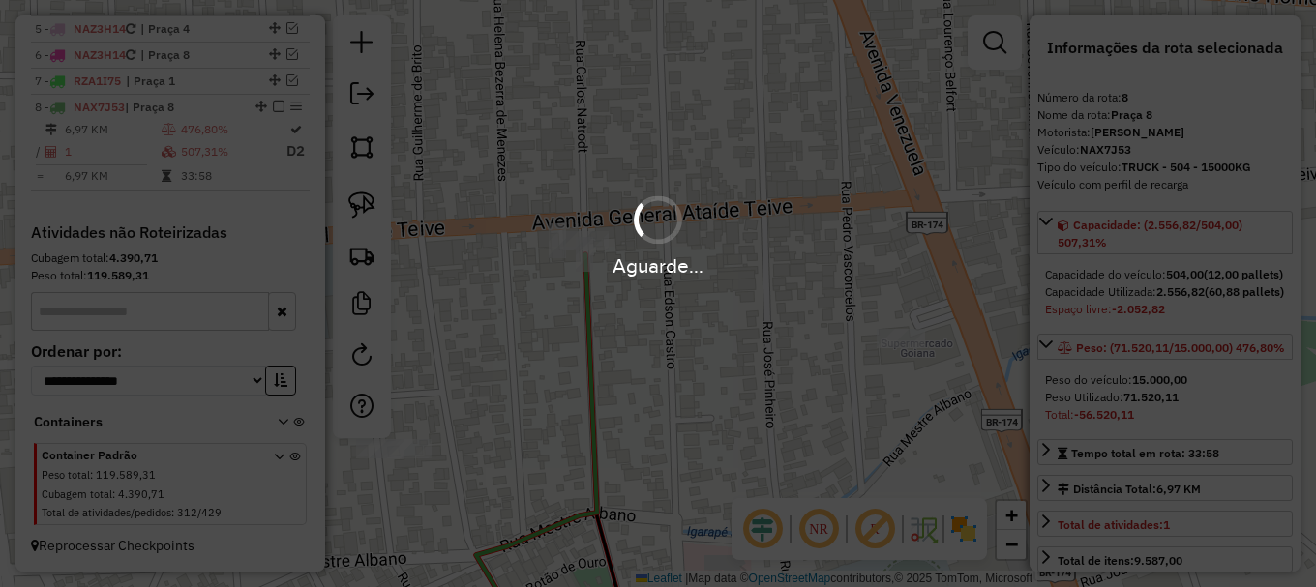
scroll to position [865, 0]
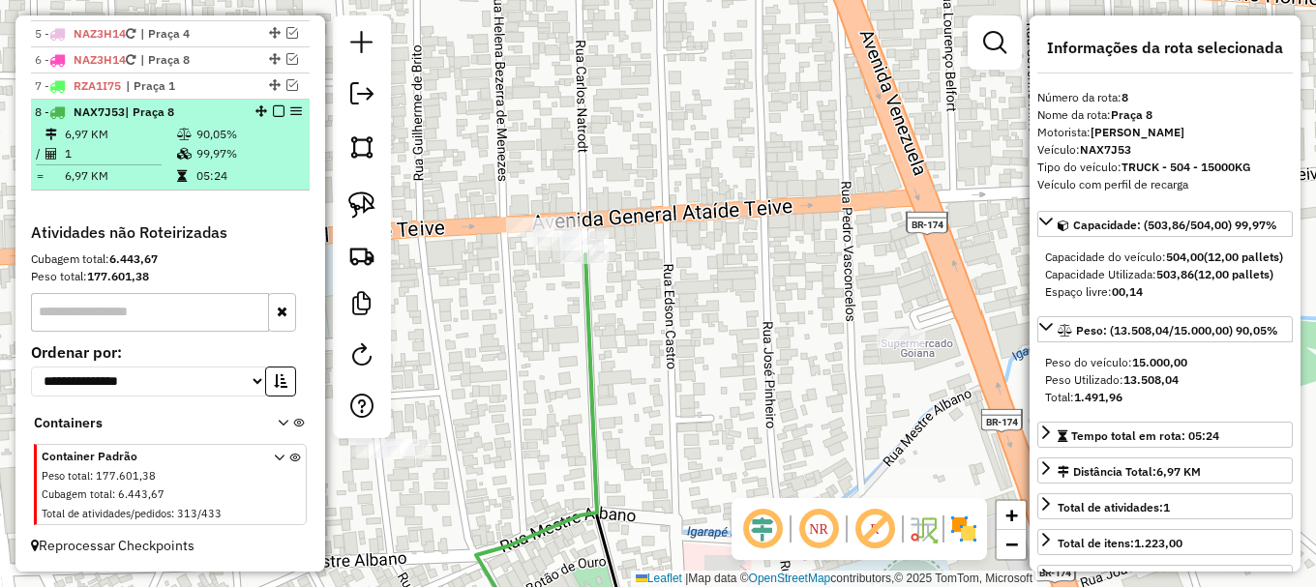
click at [273, 110] on em at bounding box center [279, 111] width 12 height 12
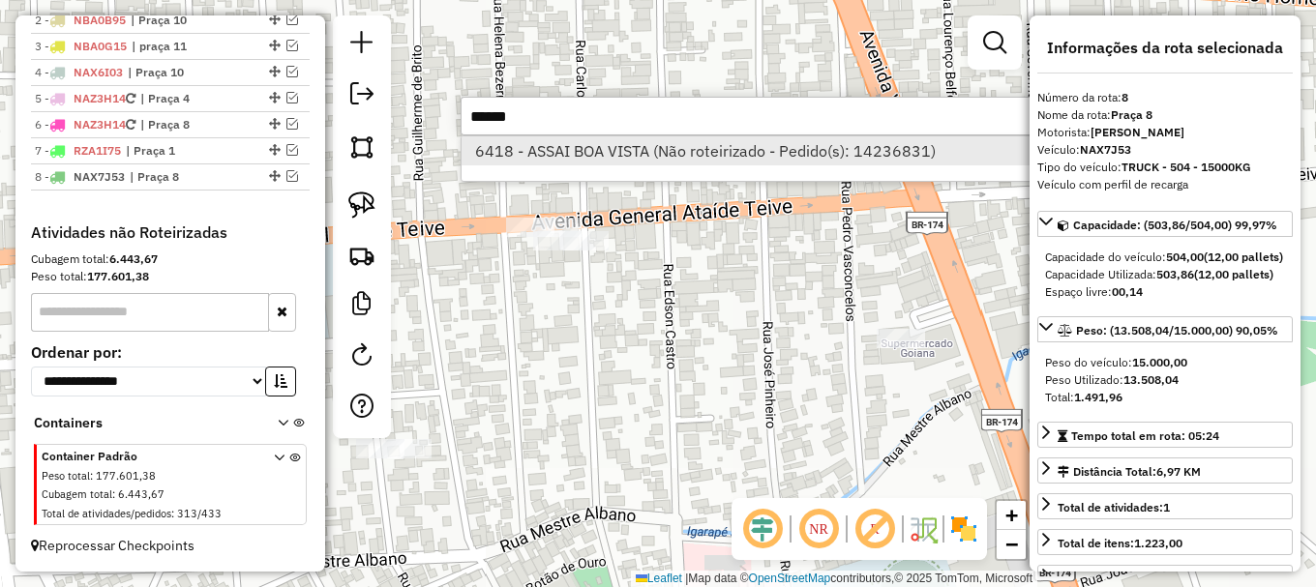
type input "******"
click at [560, 155] on li "6418 - ASSAI BOA VISTA (Não roteirizado - Pedido(s): 14236831)" at bounding box center [750, 150] width 579 height 29
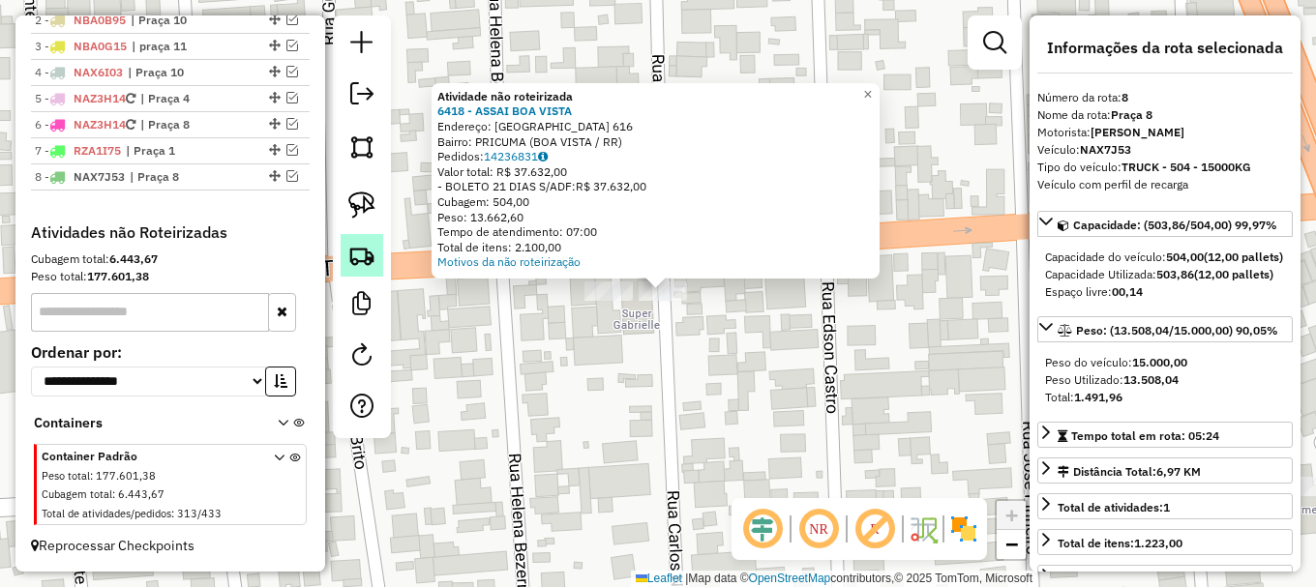
drag, startPoint x: 365, startPoint y: 200, endPoint x: 382, endPoint y: 241, distance: 44.2
click at [366, 200] on img at bounding box center [361, 205] width 27 height 27
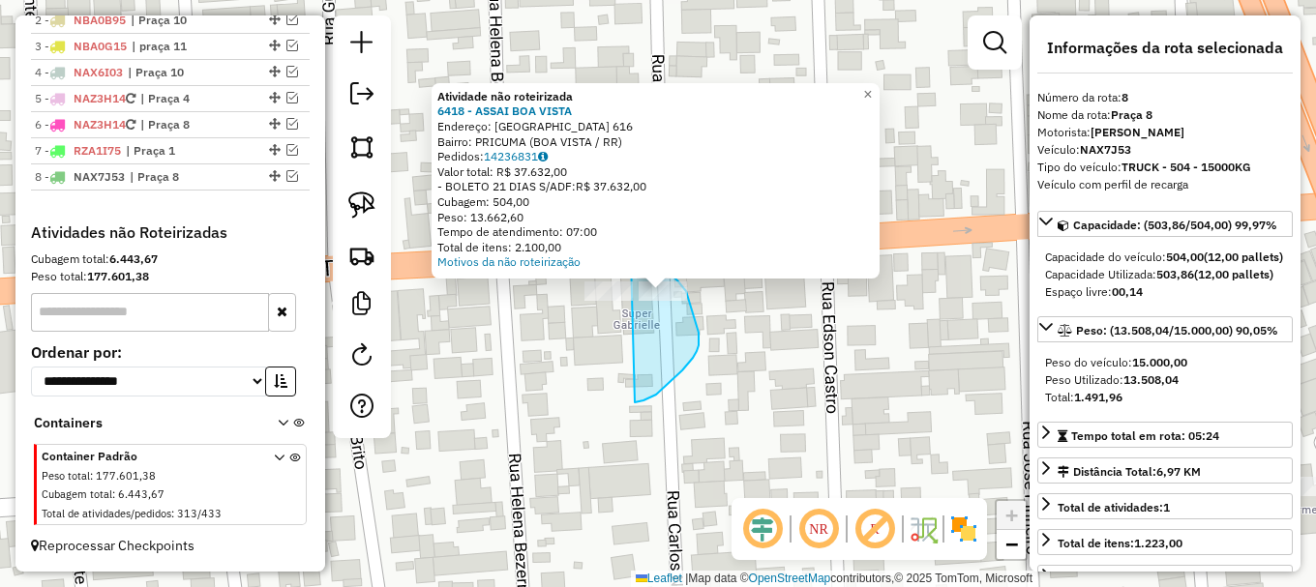
drag, startPoint x: 639, startPoint y: 401, endPoint x: 624, endPoint y: 264, distance: 138.1
click at [630, 261] on div "Atividade não roteirizada 6418 - ASSAI BOA VISTA Endereço: BRASIL 616 Bairro: P…" at bounding box center [658, 293] width 1316 height 587
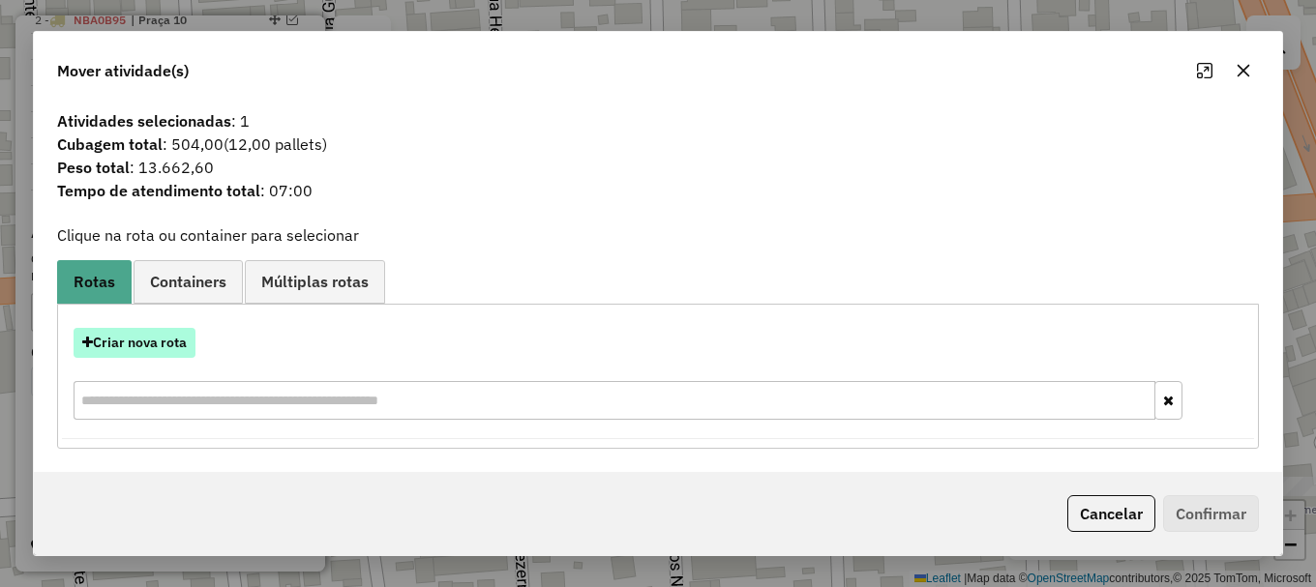
click at [153, 342] on button "Criar nova rota" at bounding box center [135, 343] width 122 height 30
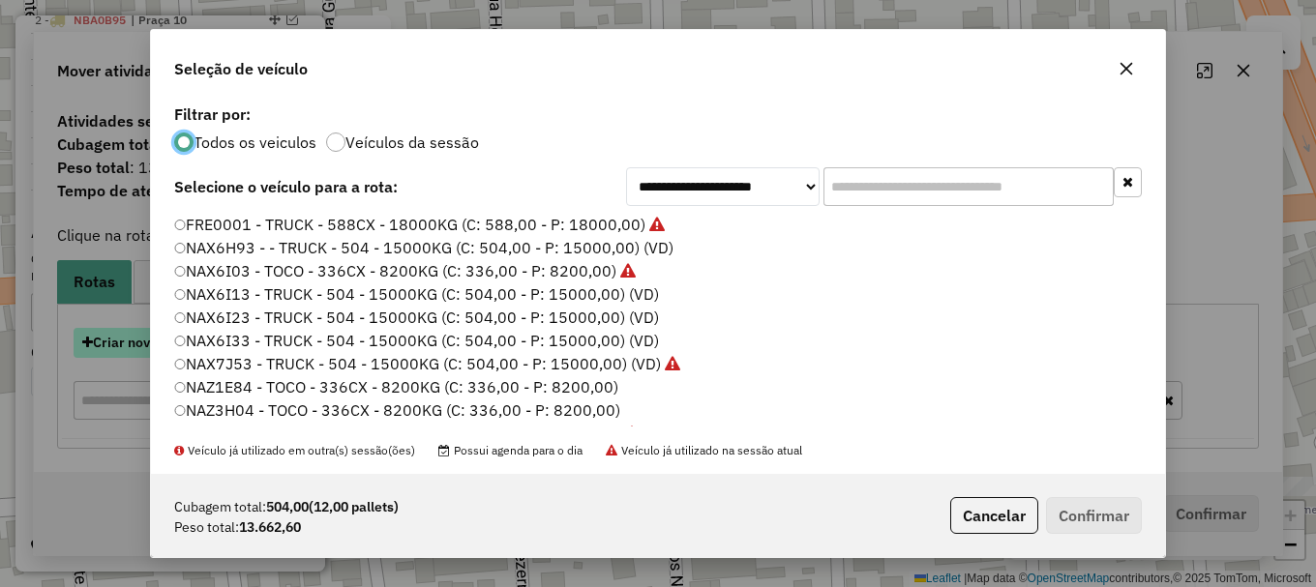
scroll to position [11, 6]
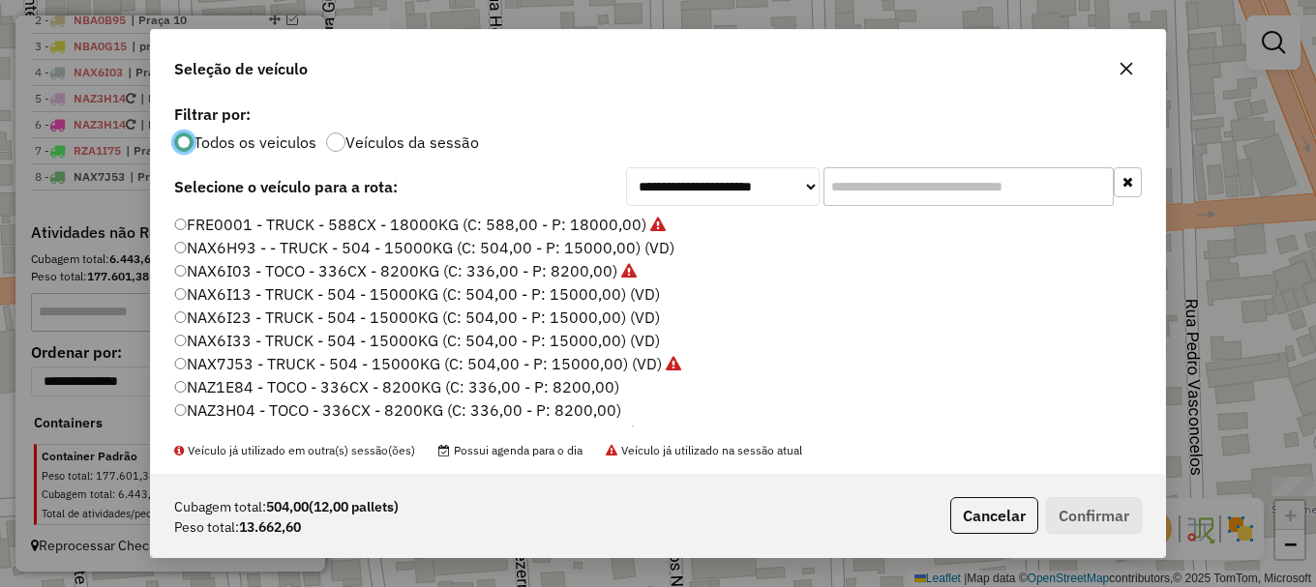
click at [250, 295] on label "NAX6I13 - TRUCK - 504 - 15000KG (C: 504,00 - P: 15000,00) (VD)" at bounding box center [417, 293] width 486 height 23
click at [1114, 505] on button "Confirmar" at bounding box center [1094, 515] width 96 height 37
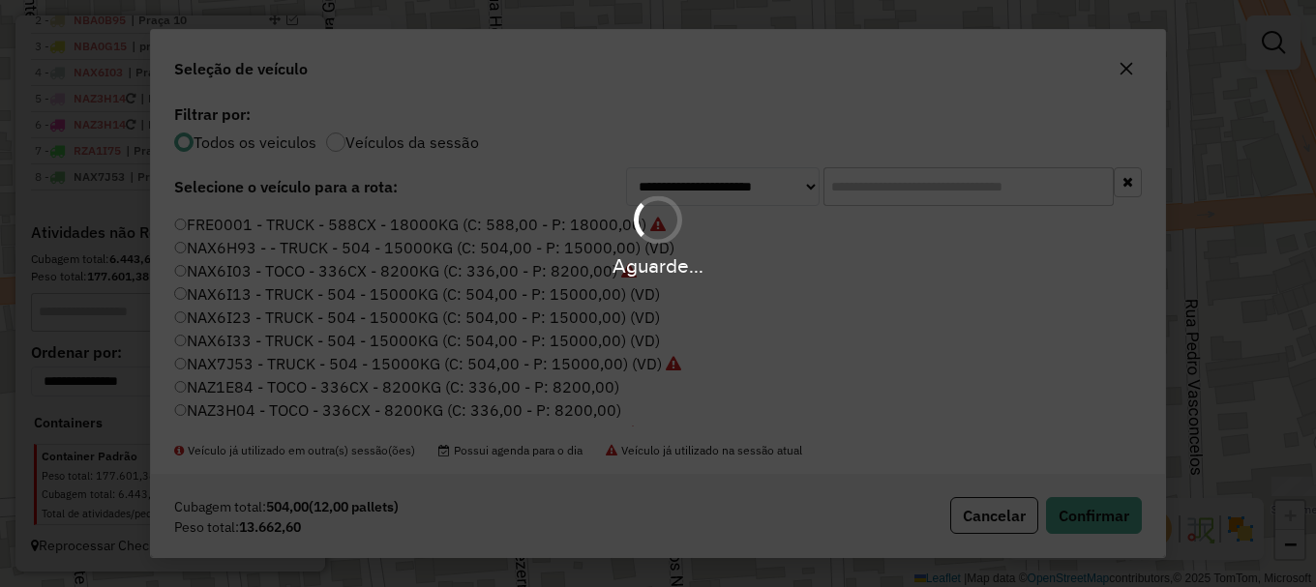
scroll to position [870, 0]
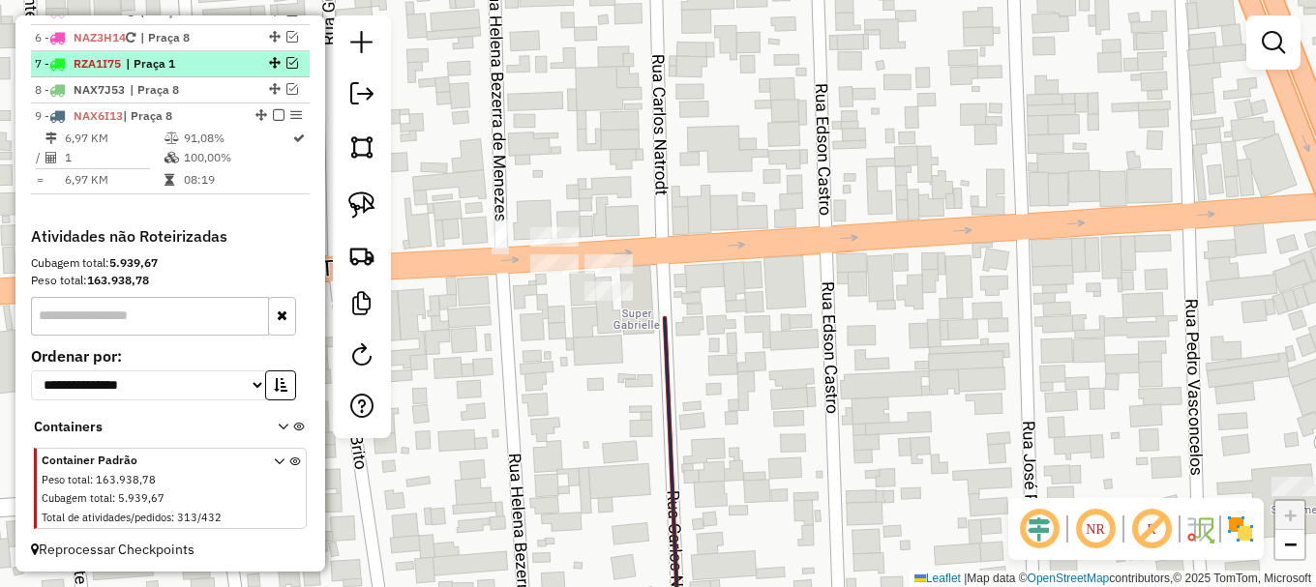
click at [276, 121] on em at bounding box center [279, 115] width 12 height 12
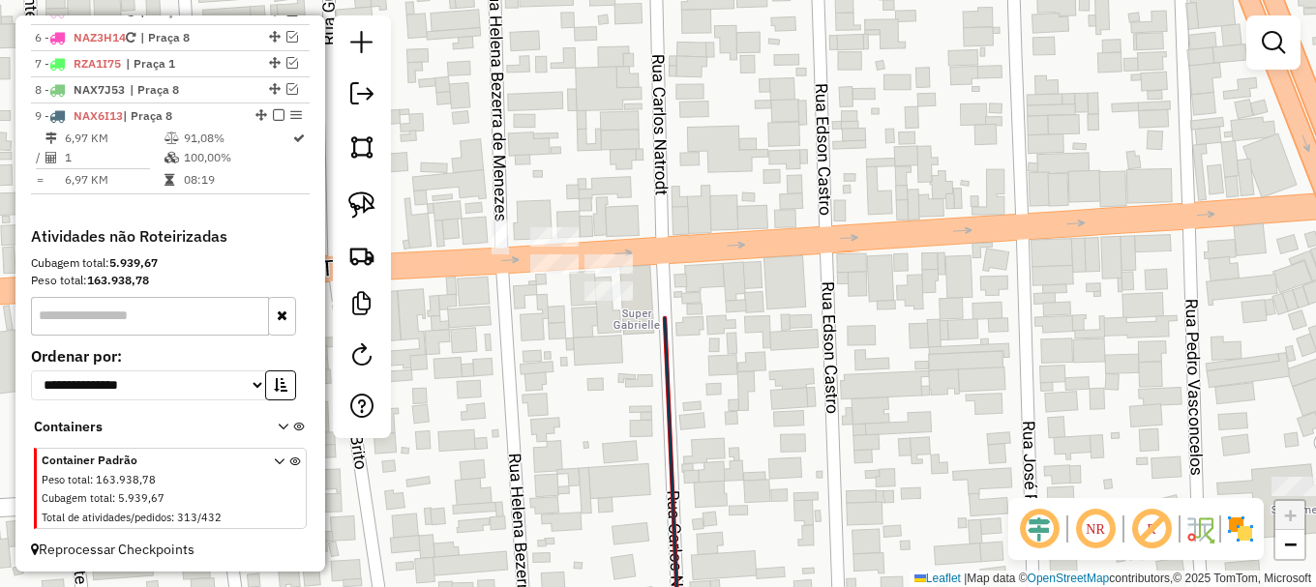
scroll to position [826, 0]
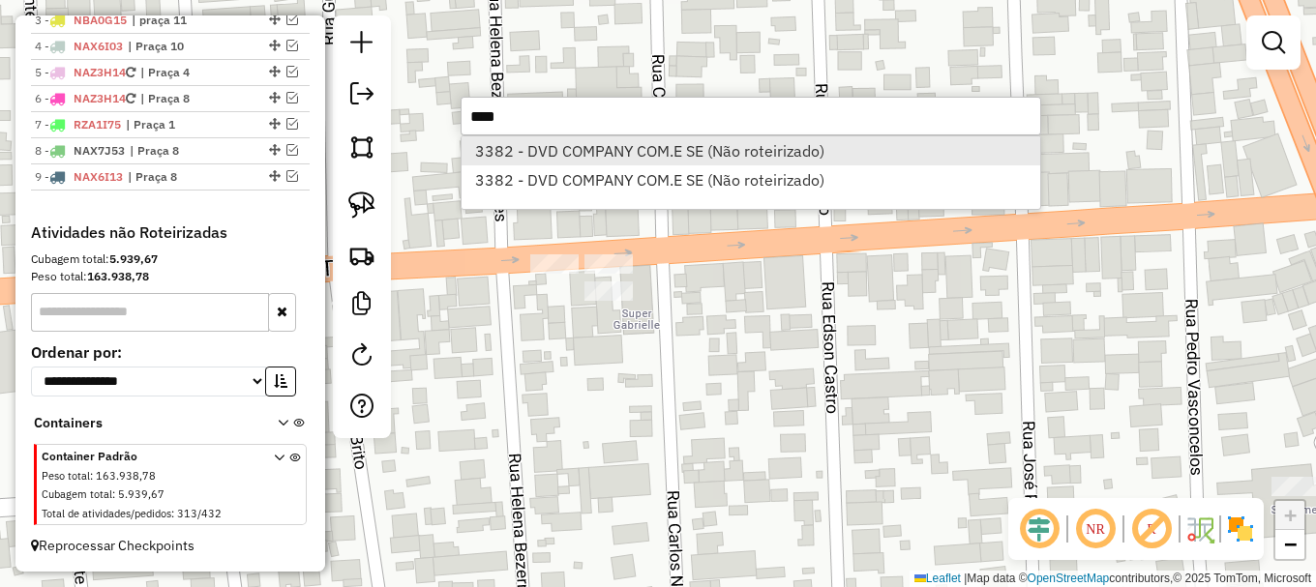
type input "****"
click at [543, 154] on li "3382 - DVD COMPANY COM.E SE (Não roteirizado)" at bounding box center [750, 150] width 579 height 29
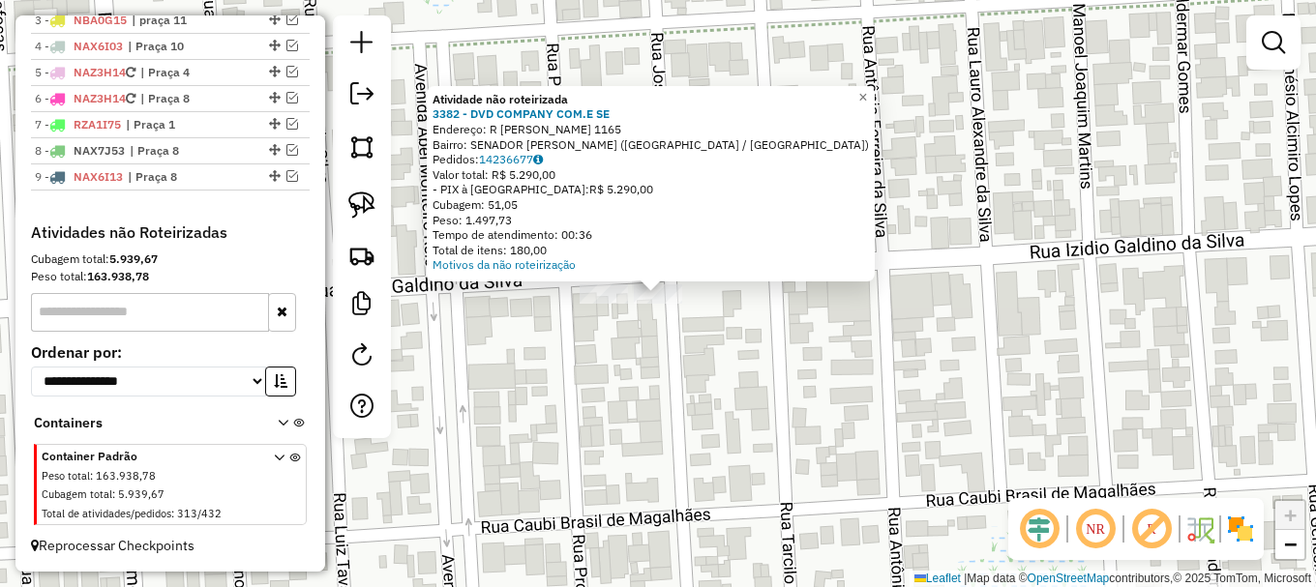
drag, startPoint x: 356, startPoint y: 198, endPoint x: 387, endPoint y: 269, distance: 77.1
click at [356, 197] on img at bounding box center [361, 205] width 27 height 27
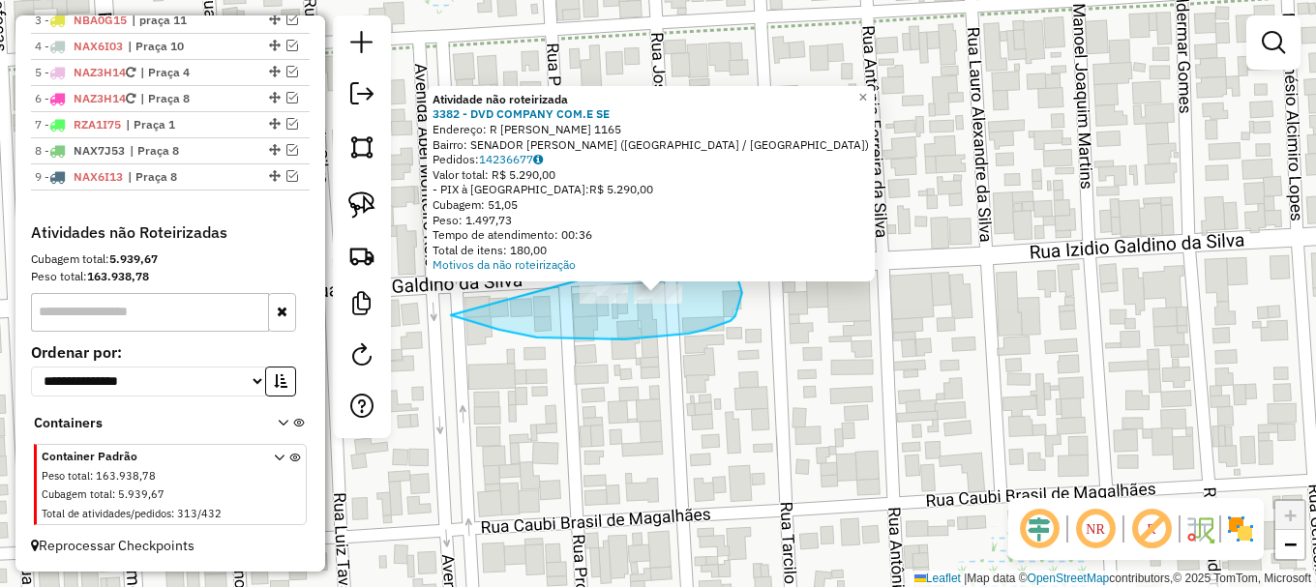
drag, startPoint x: 486, startPoint y: 325, endPoint x: 679, endPoint y: 225, distance: 217.6
click at [679, 225] on div "Atividade não roteirizada 3382 - DVD COMPANY COM.E SE Endereço: R IZIDIO GALDIN…" at bounding box center [658, 293] width 1316 height 587
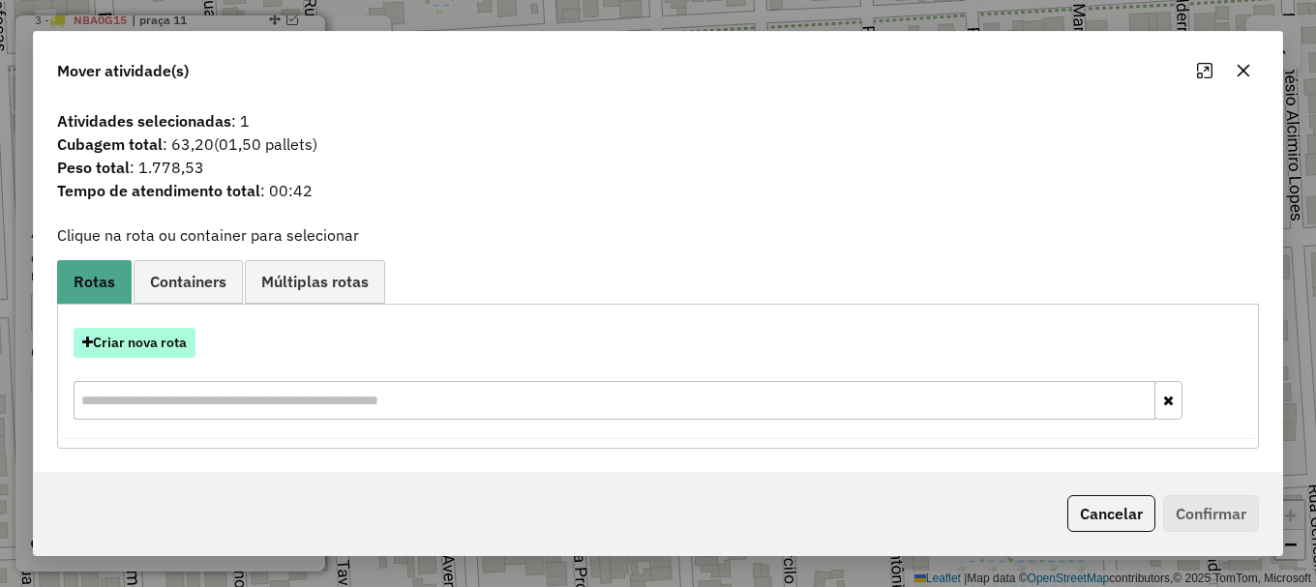
click at [140, 344] on button "Criar nova rota" at bounding box center [135, 343] width 122 height 30
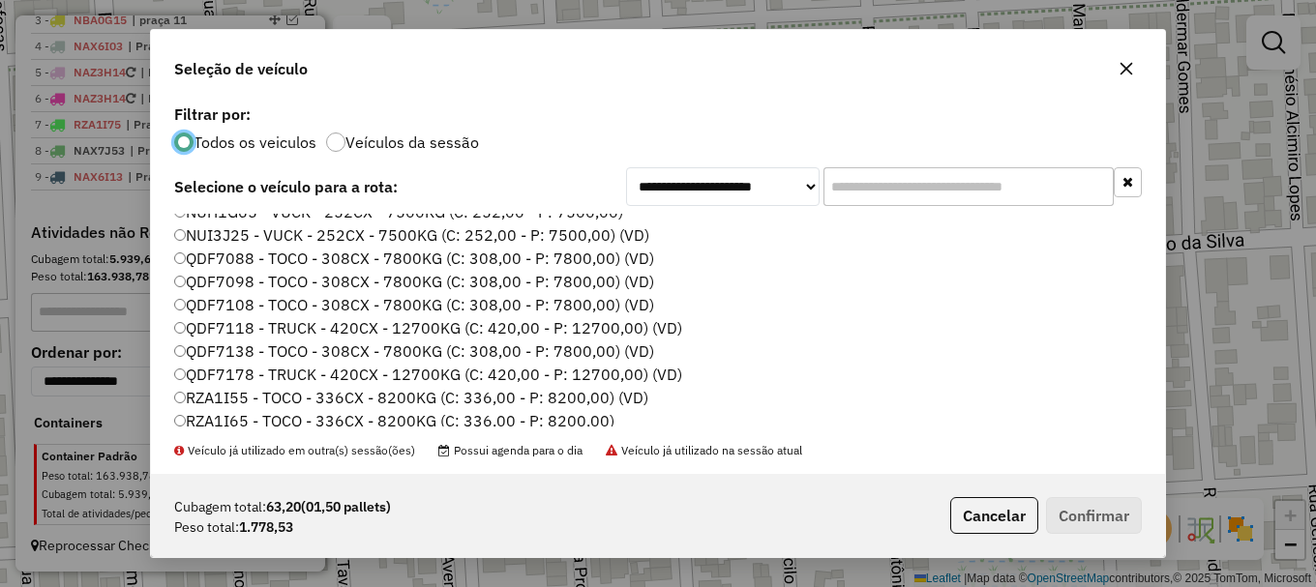
scroll to position [646, 0]
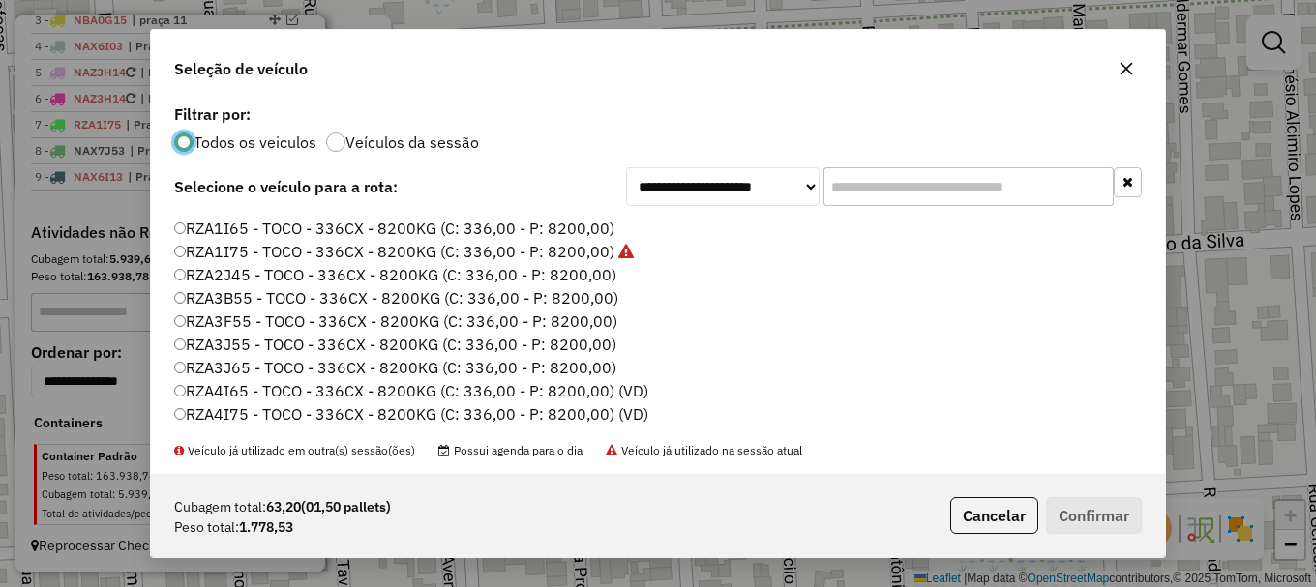
click at [252, 371] on label "RZA3J65 - TOCO - 336CX - 8200KG (C: 336,00 - P: 8200,00)" at bounding box center [395, 367] width 442 height 23
click at [1102, 512] on button "Confirmar" at bounding box center [1094, 515] width 96 height 37
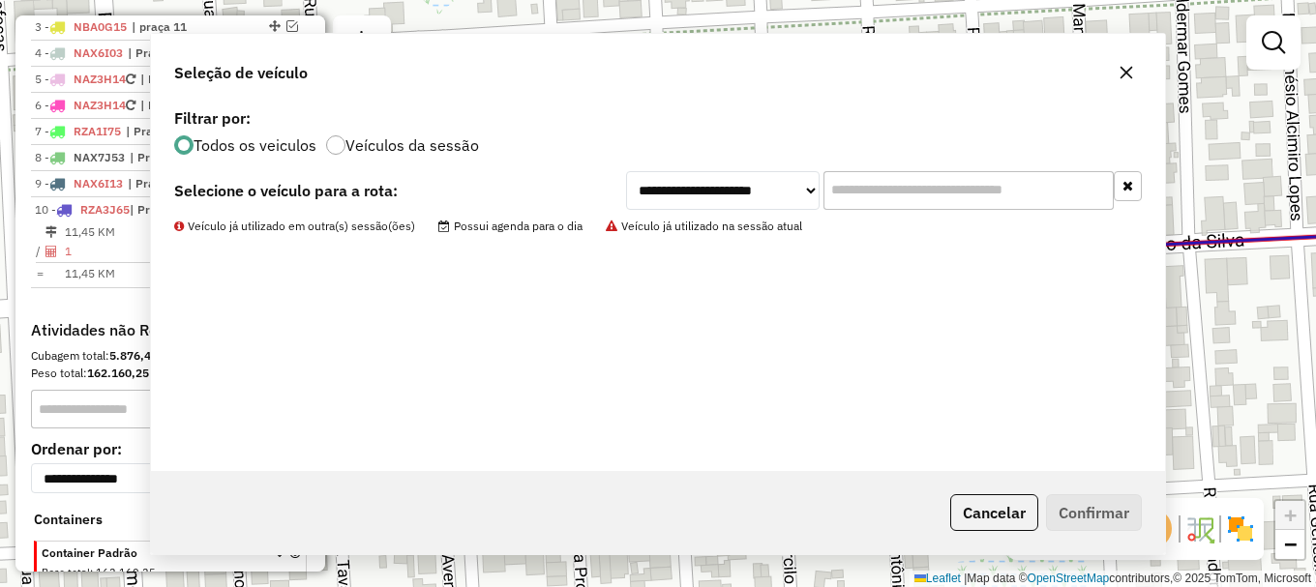
scroll to position [894, 0]
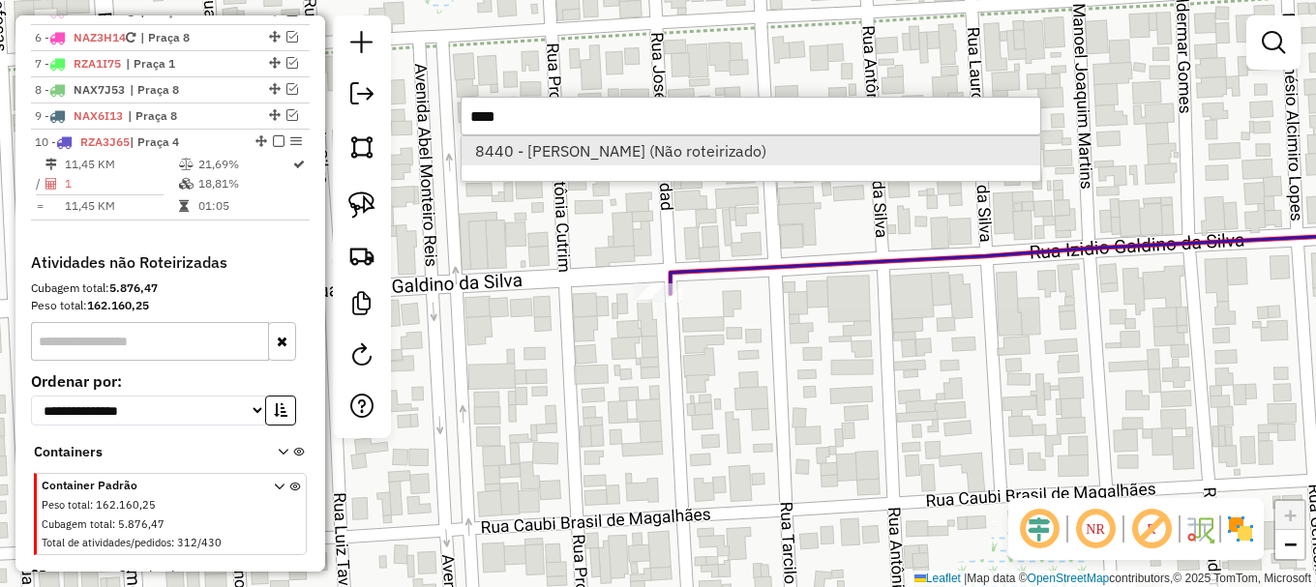
type input "****"
click at [586, 142] on li "8440 - ANTONIO JOSE COSTA O (Não roteirizado)" at bounding box center [750, 150] width 579 height 29
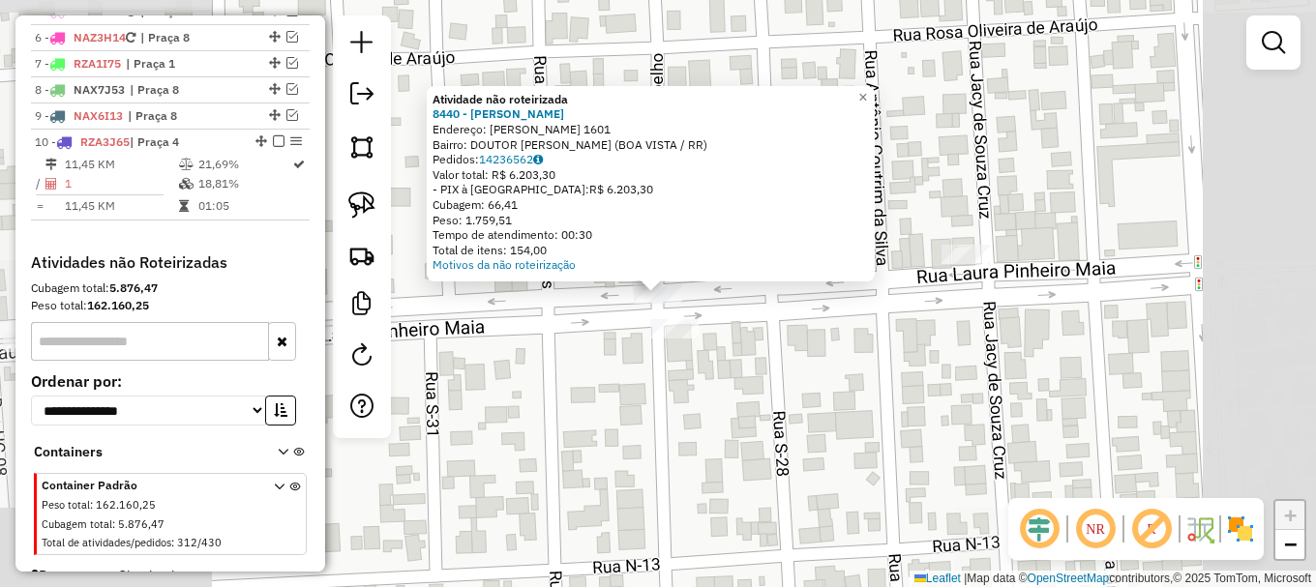
drag, startPoint x: 356, startPoint y: 205, endPoint x: 385, endPoint y: 255, distance: 58.1
click at [358, 207] on img at bounding box center [361, 205] width 27 height 27
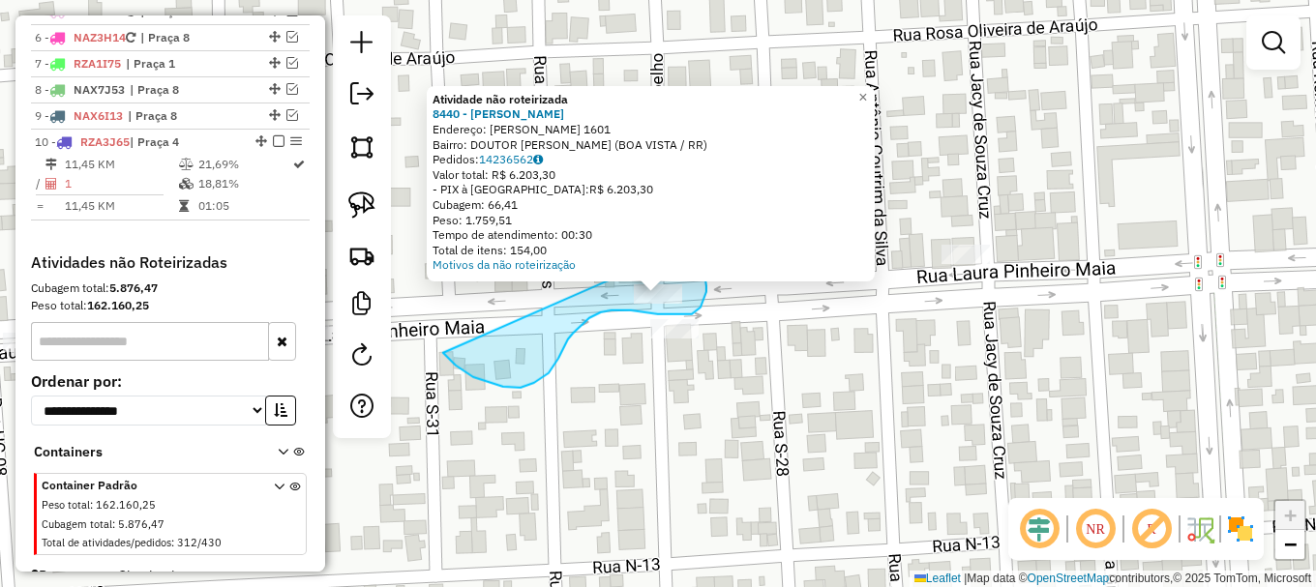
drag, startPoint x: 503, startPoint y: 386, endPoint x: 679, endPoint y: 238, distance: 230.0
click at [679, 238] on div "Atividade não roteirizada 8440 - ANTONIO JOSE COSTA O Endereço: LAURA PINHEIRO …" at bounding box center [658, 293] width 1316 height 587
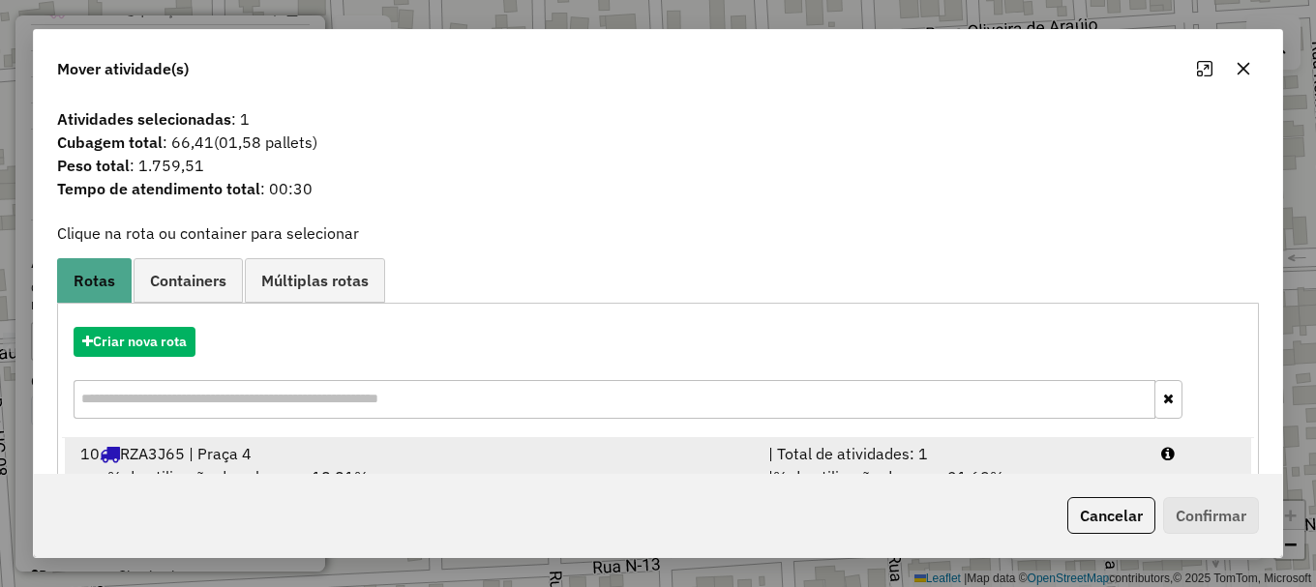
click at [1133, 458] on div "| Total de atividades: 1" at bounding box center [953, 453] width 393 height 23
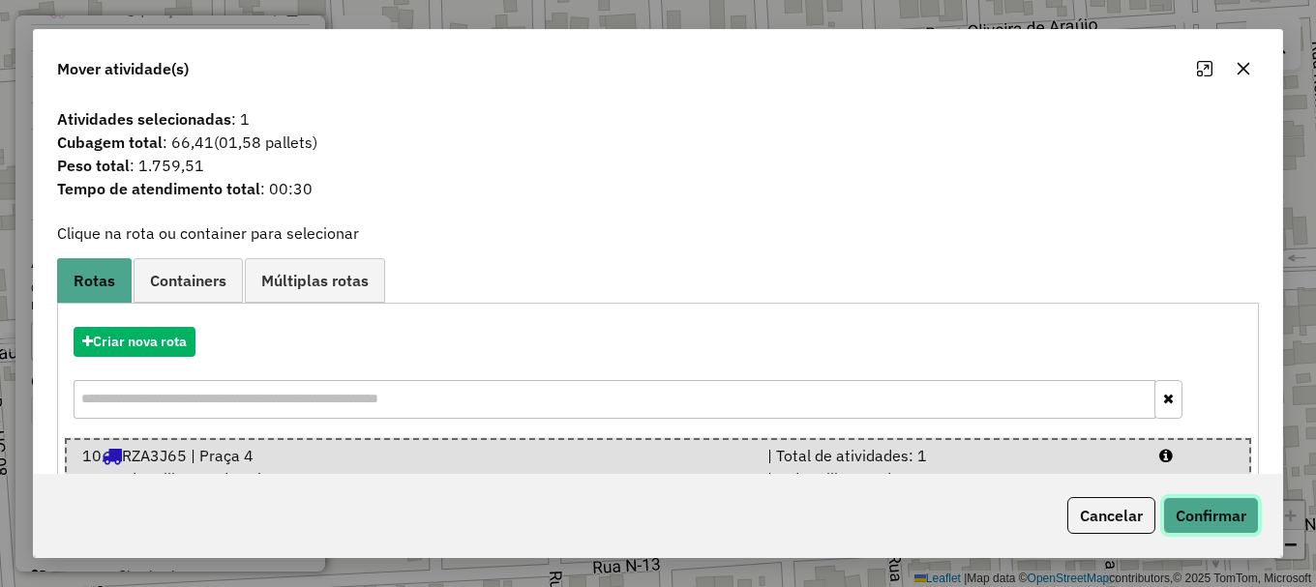
click at [1189, 510] on button "Confirmar" at bounding box center [1211, 515] width 96 height 37
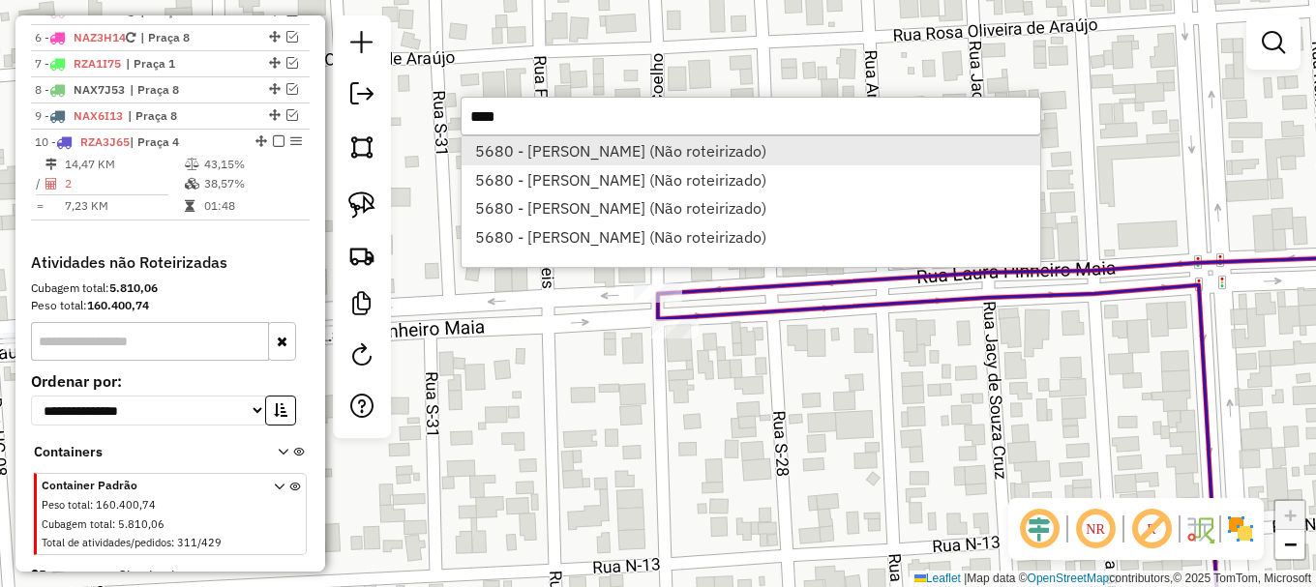
type input "****"
click at [640, 144] on li "5680 - ITALO RENATO SANTOS (Não roteirizado)" at bounding box center [750, 150] width 579 height 29
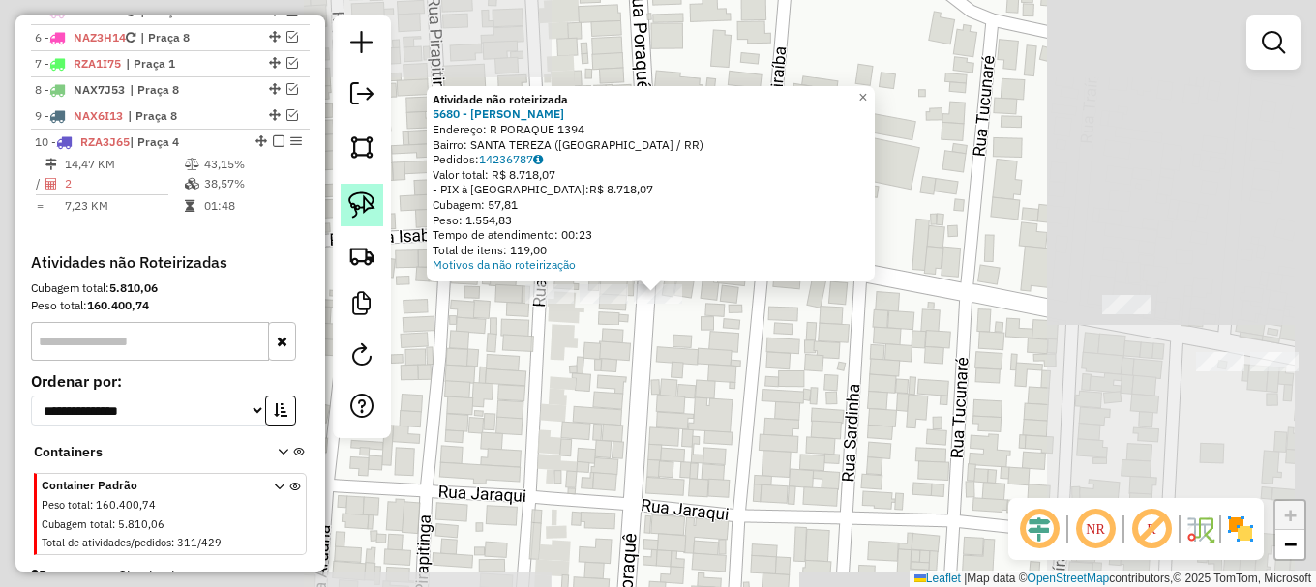
drag, startPoint x: 376, startPoint y: 214, endPoint x: 380, endPoint y: 224, distance: 11.3
click at [376, 213] on link at bounding box center [362, 205] width 43 height 43
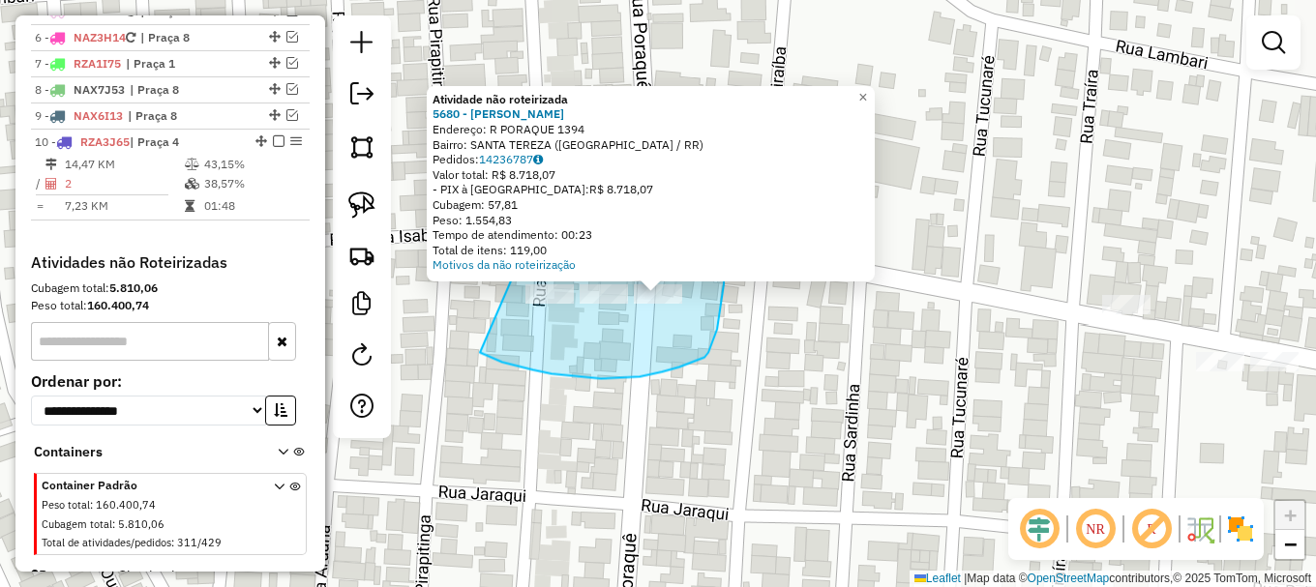
drag, startPoint x: 480, startPoint y: 352, endPoint x: 569, endPoint y: 130, distance: 239.6
click at [569, 130] on div "Atividade não roteirizada 5680 - ITALO RENATO SANTOS Endereço: R PORAQUE 1394 B…" at bounding box center [658, 293] width 1316 height 587
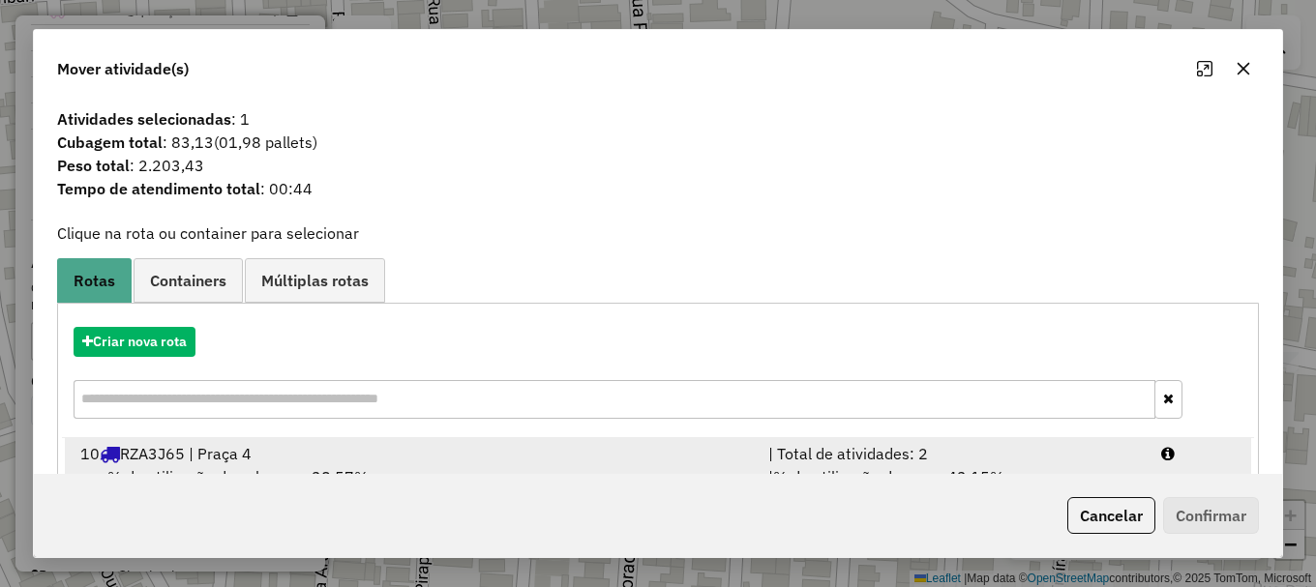
click at [1202, 457] on div at bounding box center [1198, 453] width 99 height 23
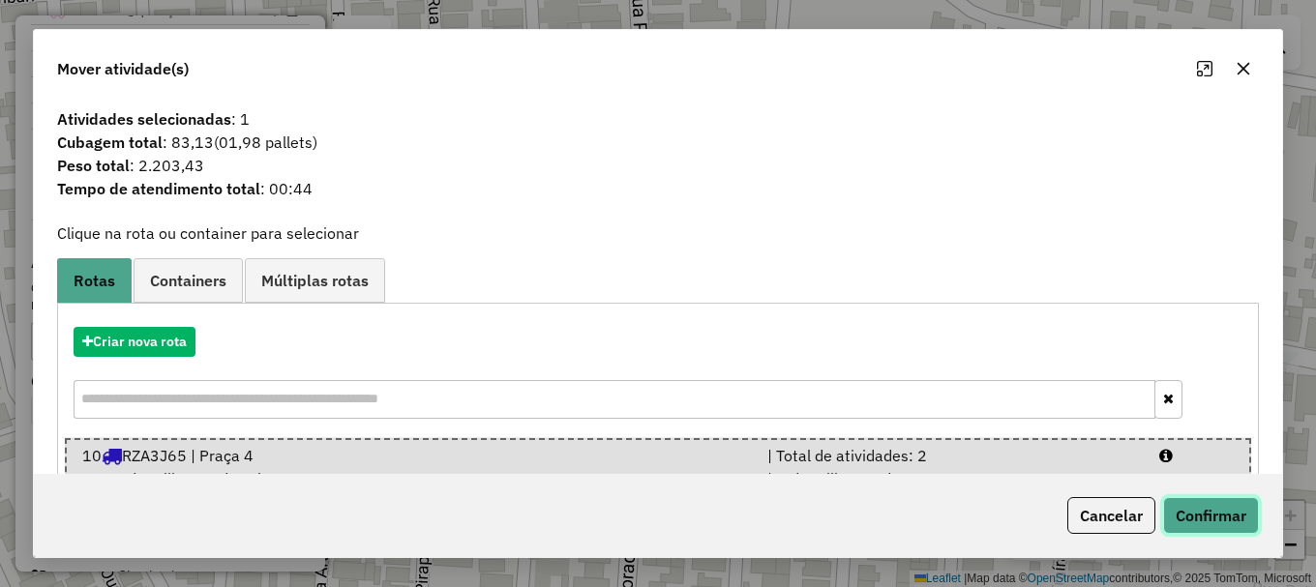
click at [1197, 515] on button "Confirmar" at bounding box center [1211, 515] width 96 height 37
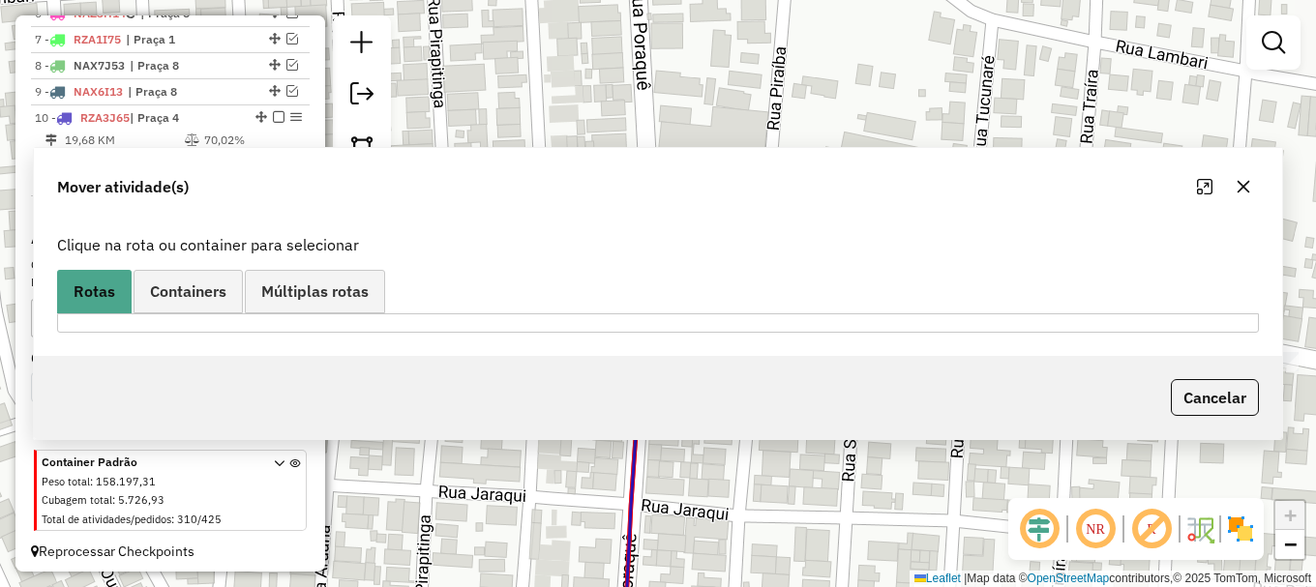
scroll to position [870, 0]
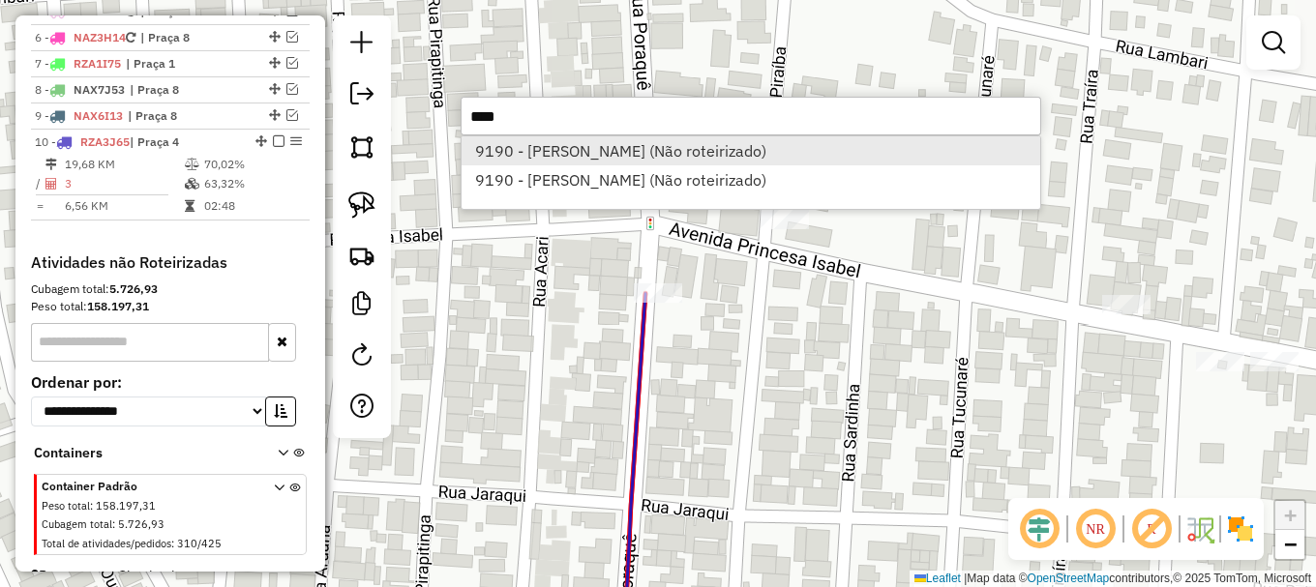
type input "****"
click at [580, 153] on li "9190 - MARILENA ROTH (Não roteirizado)" at bounding box center [750, 150] width 579 height 29
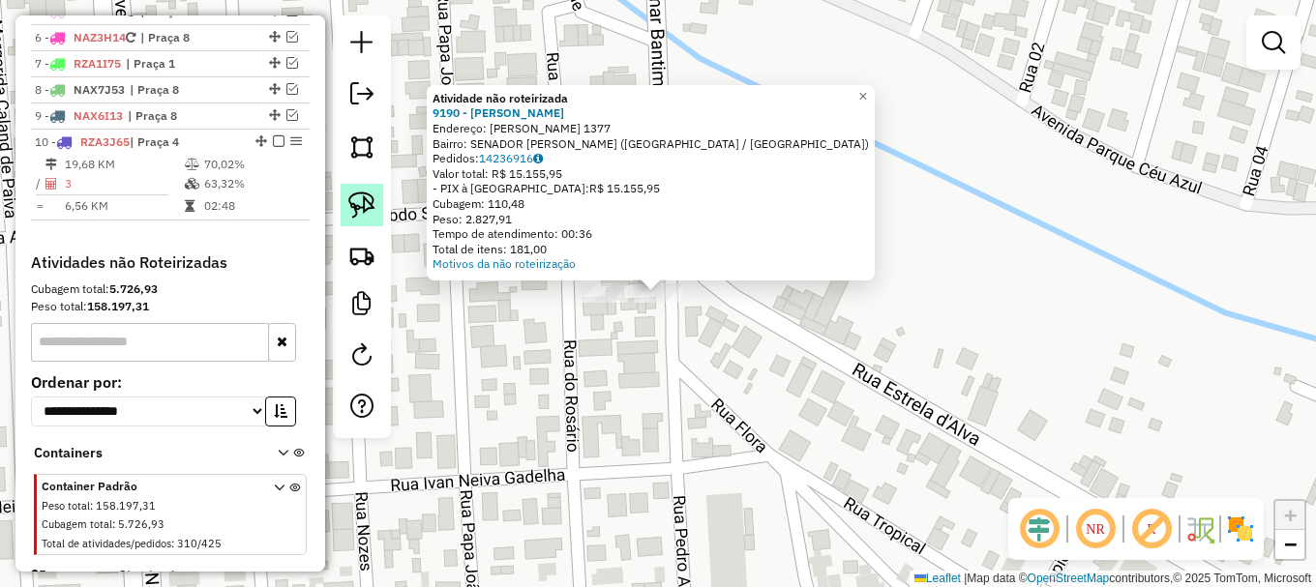
click at [367, 212] on img at bounding box center [361, 205] width 27 height 27
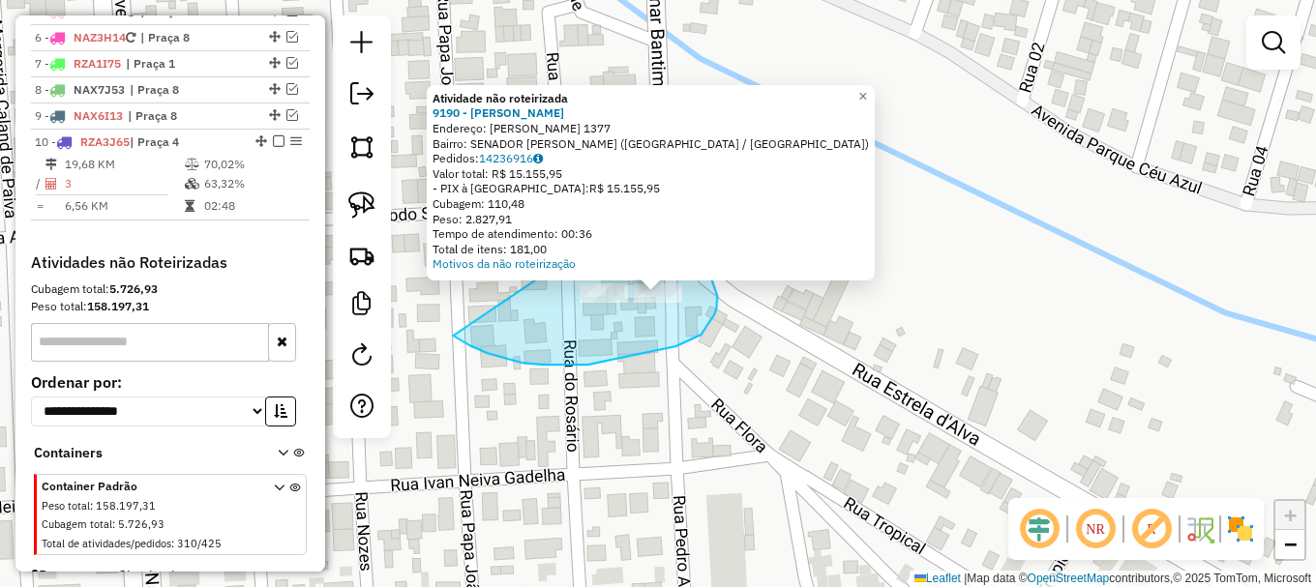
drag, startPoint x: 469, startPoint y: 345, endPoint x: 633, endPoint y: 198, distance: 219.9
click at [633, 198] on div "Atividade não roteirizada 9190 - MARILENA ROTH Endereço: IZIDIO GALDINO DA SILV…" at bounding box center [658, 293] width 1316 height 587
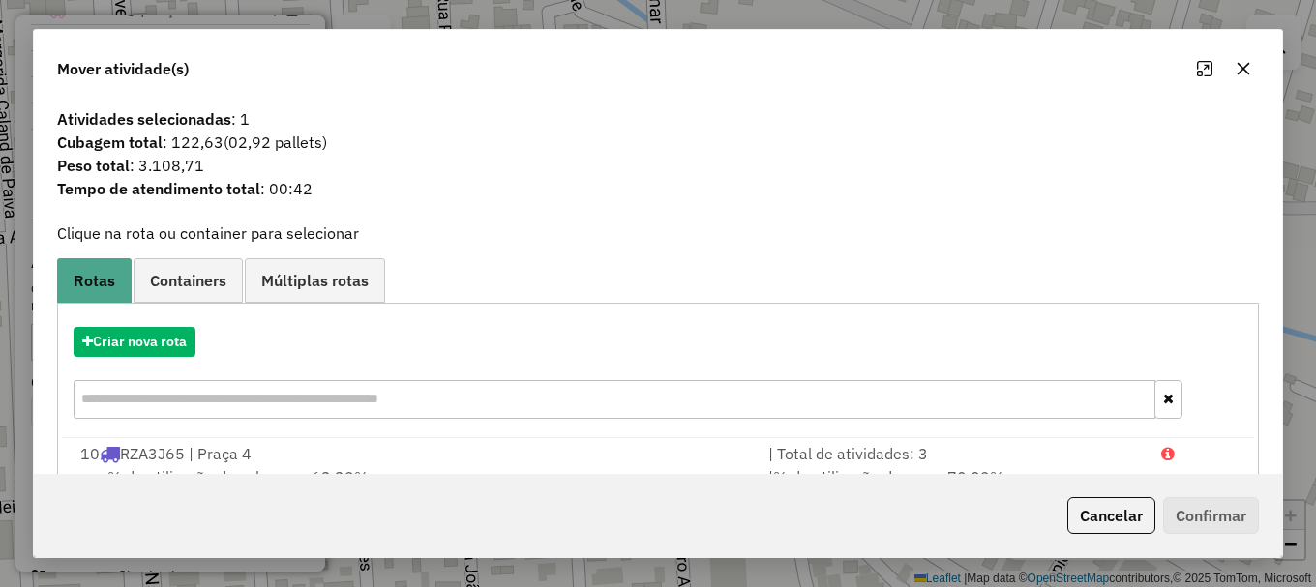
drag, startPoint x: 1177, startPoint y: 458, endPoint x: 1176, endPoint y: 475, distance: 17.4
click at [1176, 458] on div at bounding box center [1198, 453] width 99 height 23
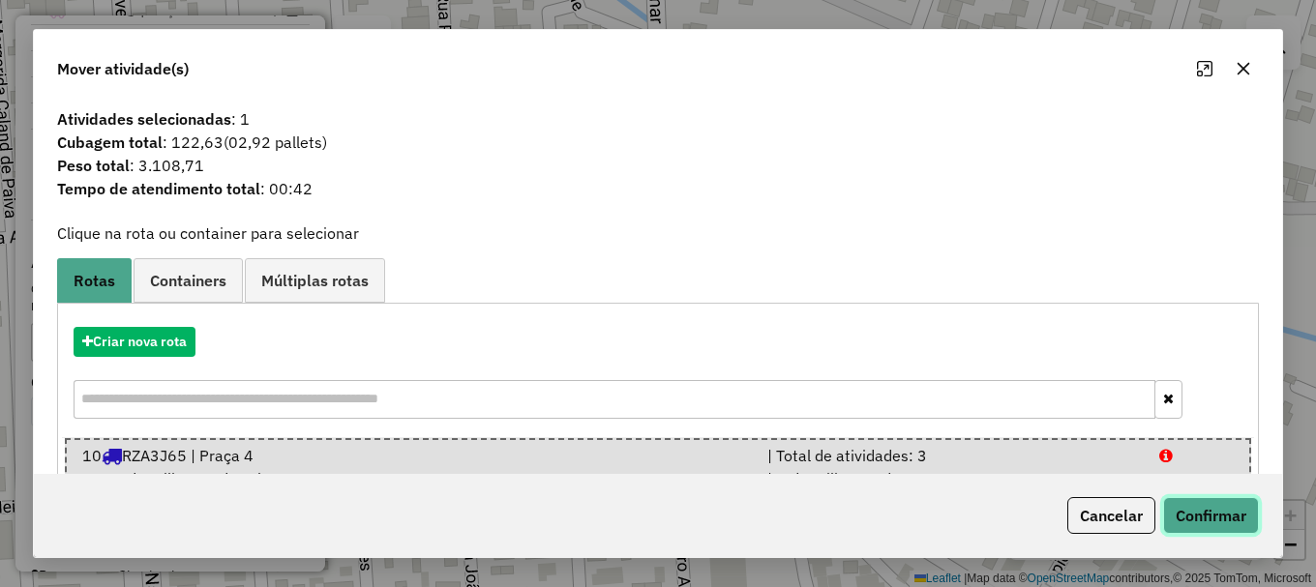
click at [1195, 515] on button "Confirmar" at bounding box center [1211, 515] width 96 height 37
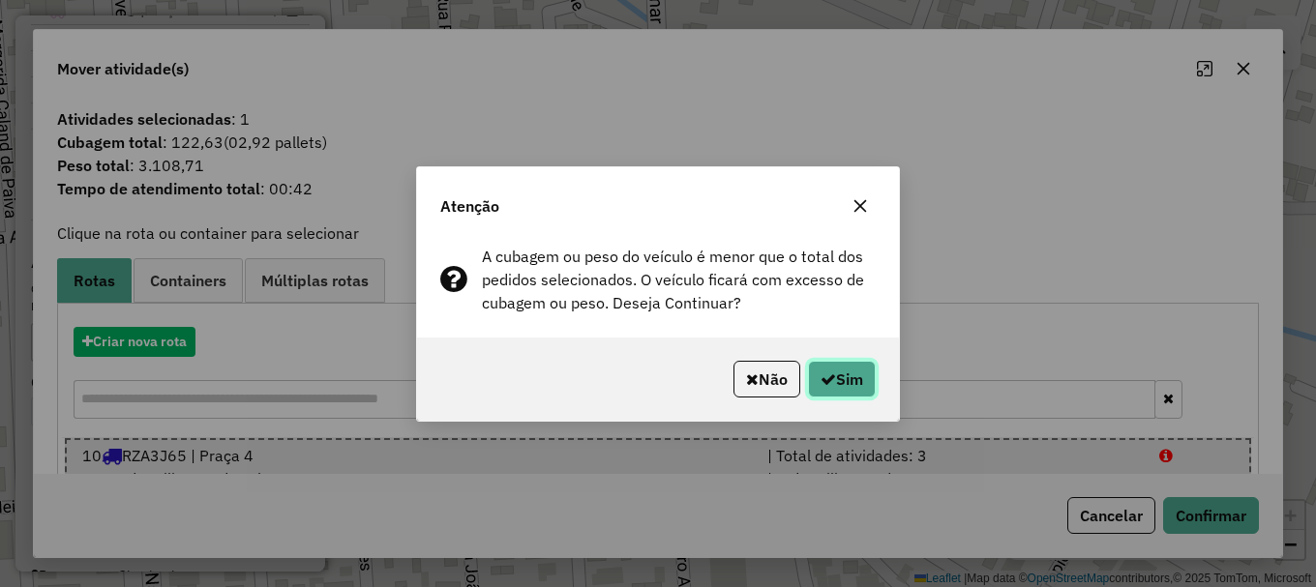
click at [841, 379] on button "Sim" at bounding box center [842, 379] width 68 height 37
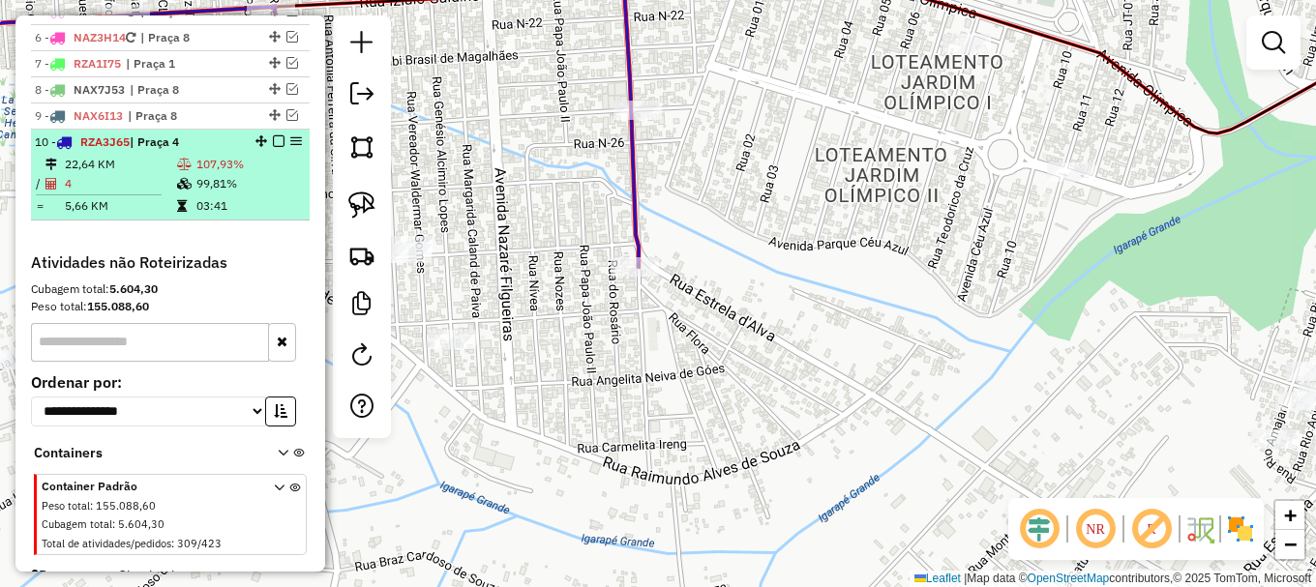
click at [273, 147] on em at bounding box center [279, 141] width 12 height 12
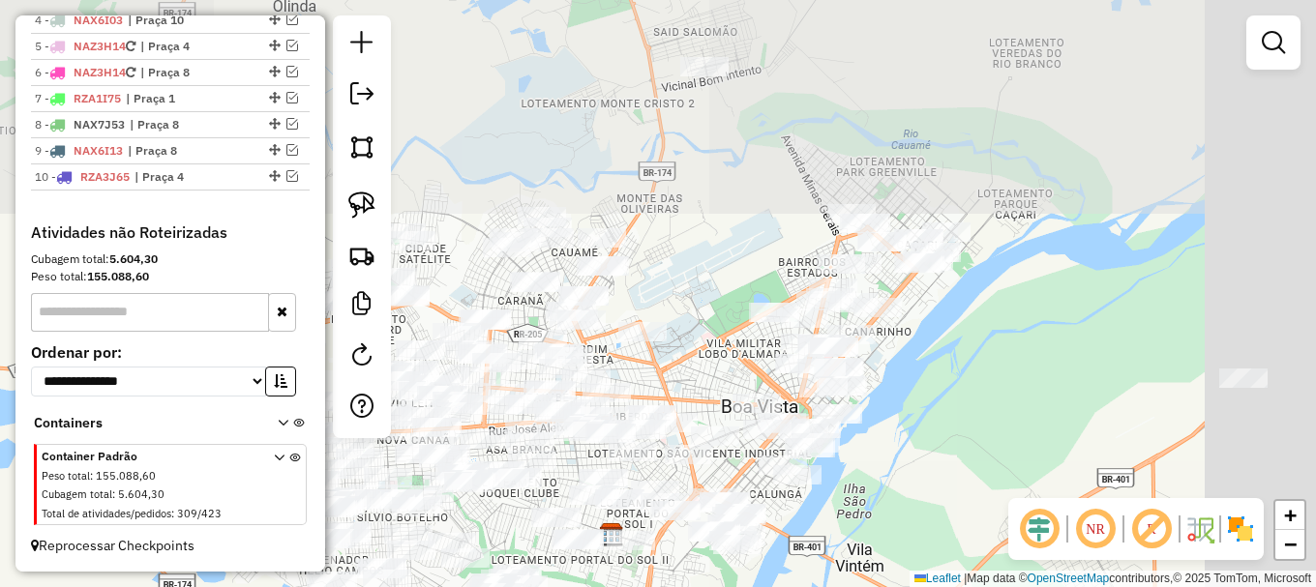
drag, startPoint x: 1209, startPoint y: 245, endPoint x: 831, endPoint y: 549, distance: 485.1
click at [838, 553] on div "Janela de atendimento Grade de atendimento Capacidade Transportadoras Veículos …" at bounding box center [658, 293] width 1316 height 587
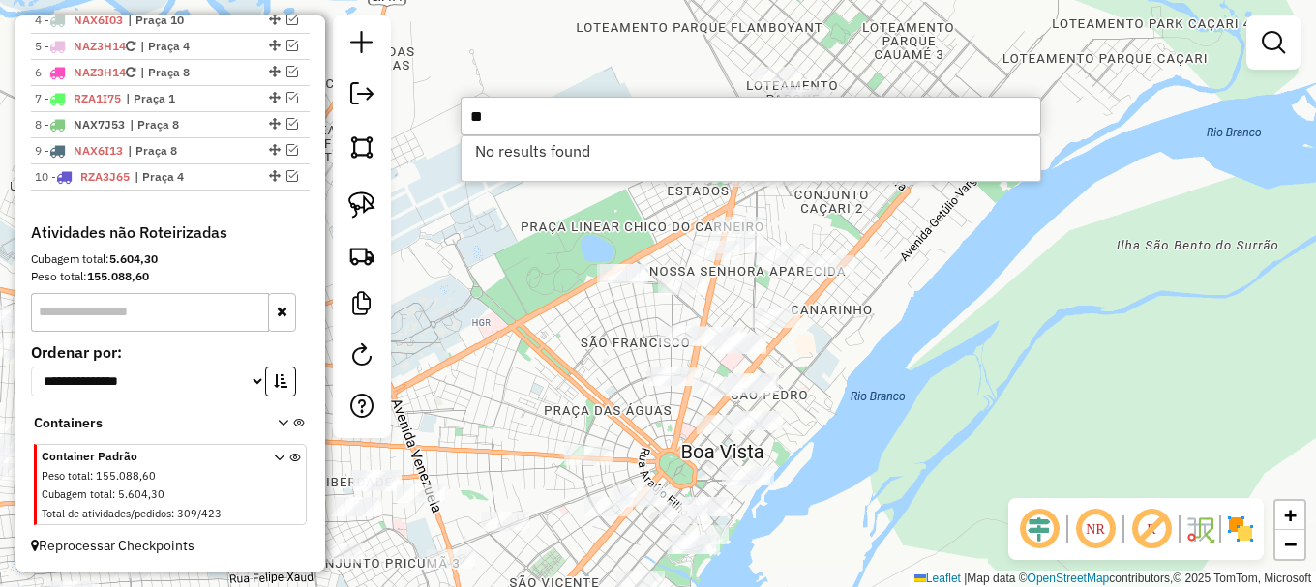
type input "*"
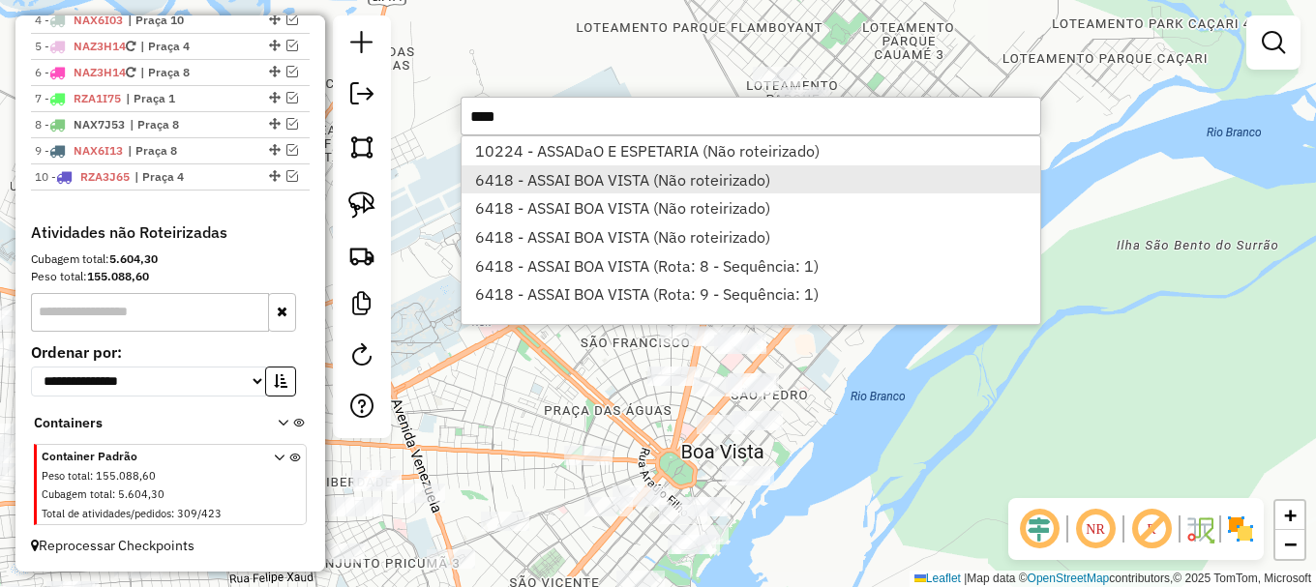
type input "****"
click at [594, 178] on li "6418 - ASSAI BOA VISTA (Não roteirizado)" at bounding box center [750, 179] width 579 height 29
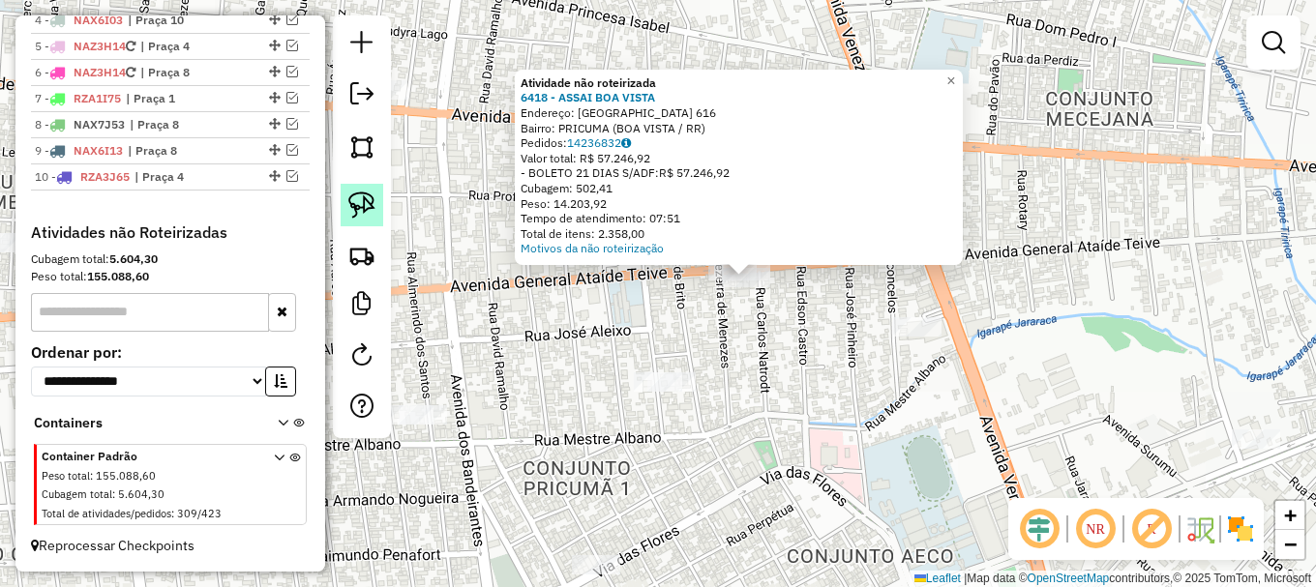
click at [374, 204] on img at bounding box center [361, 205] width 27 height 27
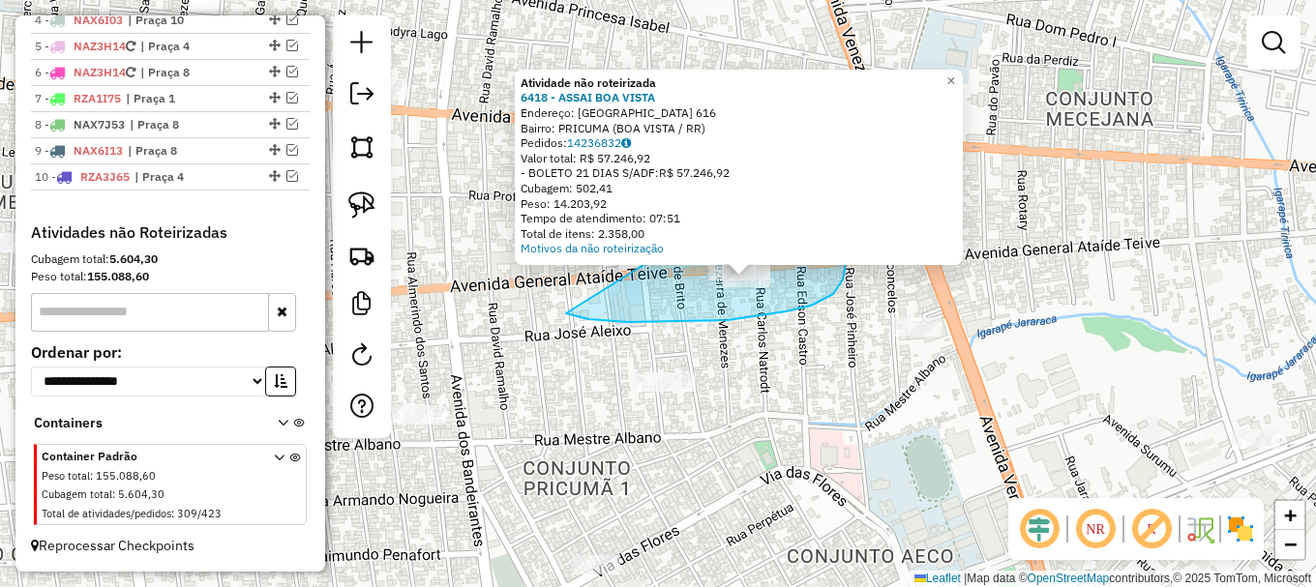
drag, startPoint x: 588, startPoint y: 319, endPoint x: 770, endPoint y: 177, distance: 230.9
click at [770, 177] on div "Atividade não roteirizada 6418 - ASSAI BOA VISTA Endereço: BRASIL 616 Bairro: P…" at bounding box center [658, 293] width 1316 height 587
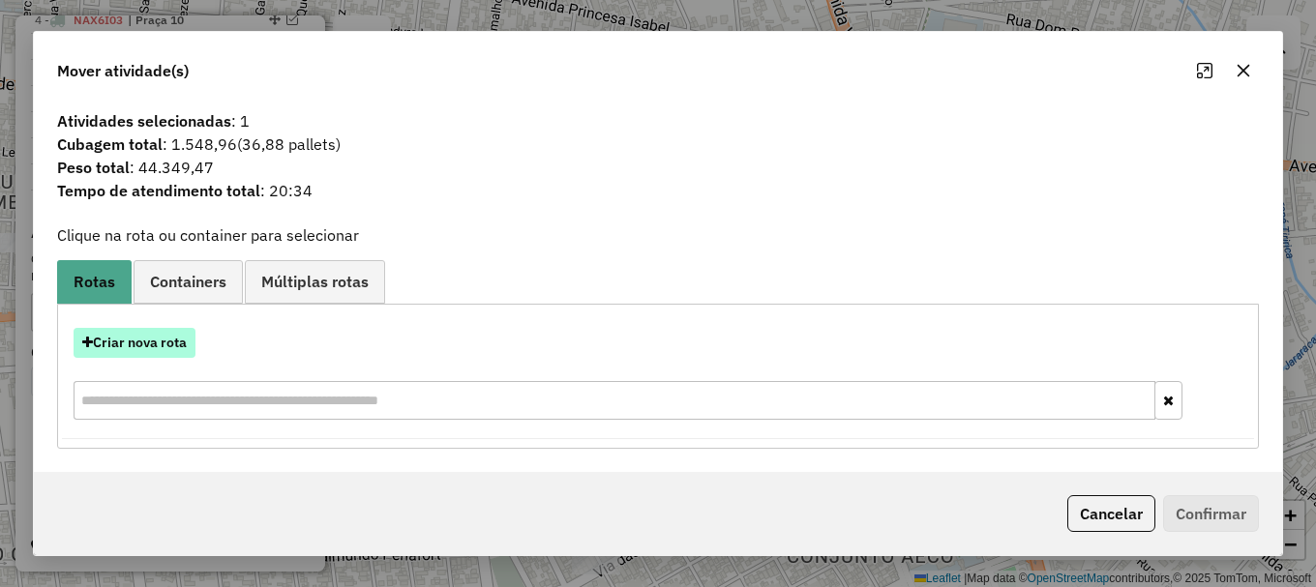
click at [139, 343] on button "Criar nova rota" at bounding box center [135, 343] width 122 height 30
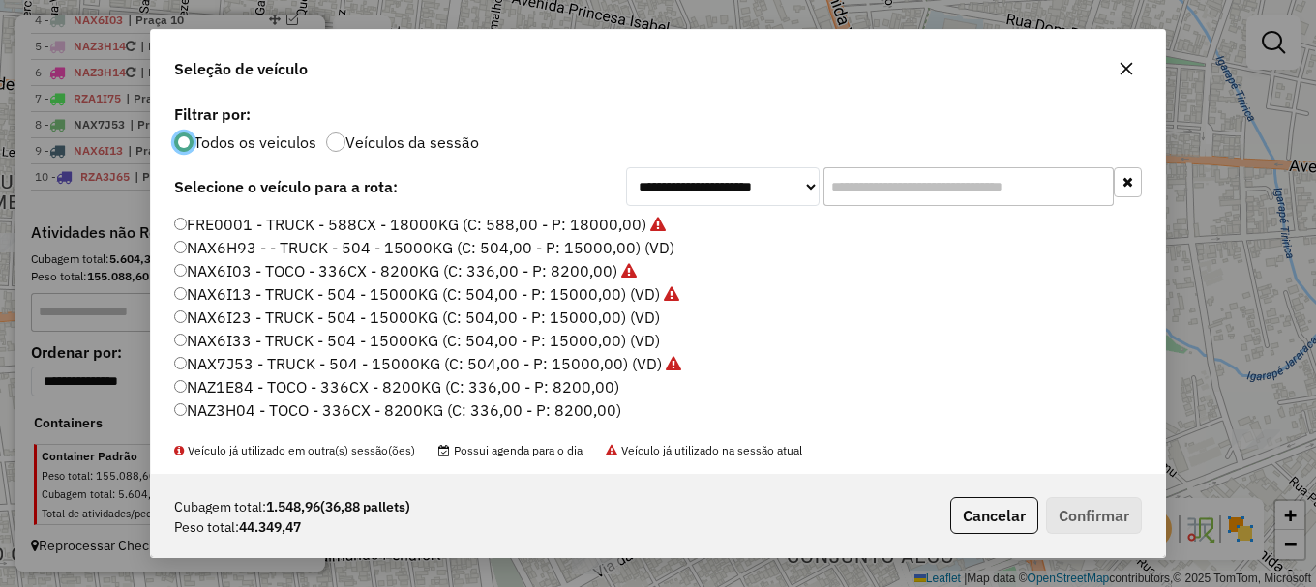
scroll to position [11, 6]
click at [1094, 508] on button "Confirmar" at bounding box center [1094, 515] width 96 height 37
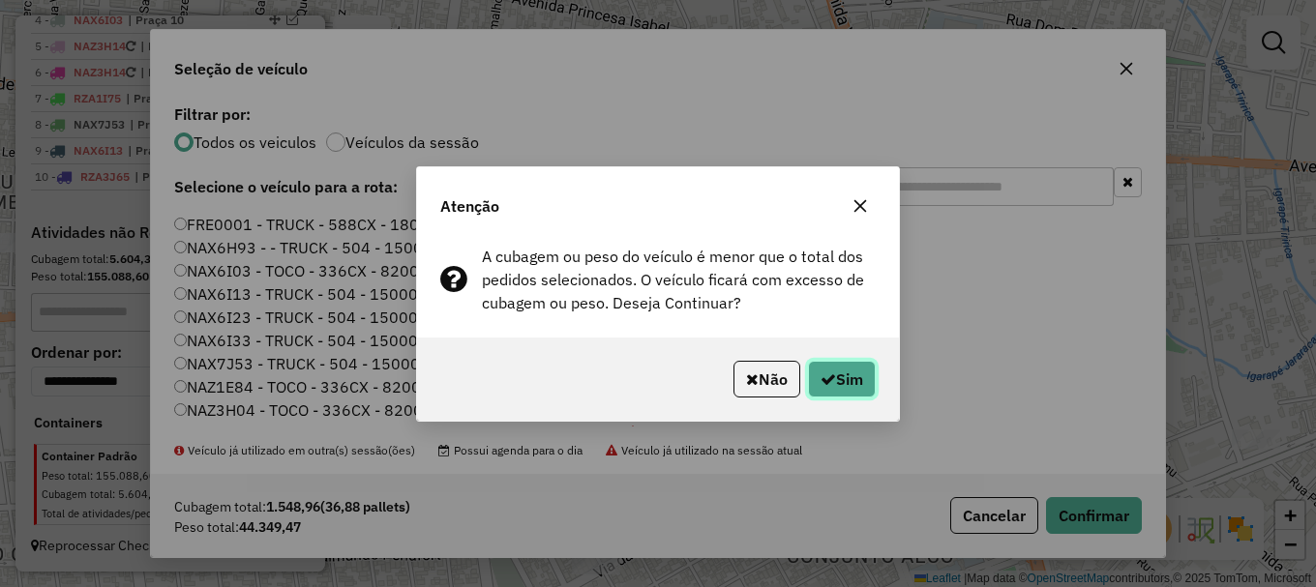
click at [837, 377] on button "Sim" at bounding box center [842, 379] width 68 height 37
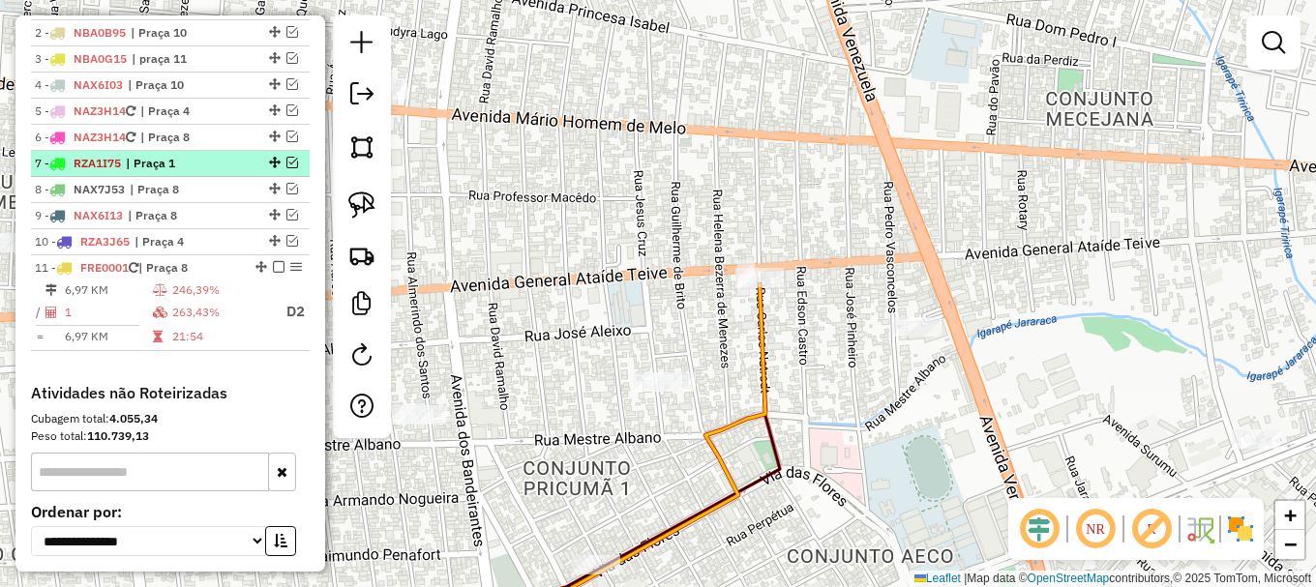
scroll to position [676, 0]
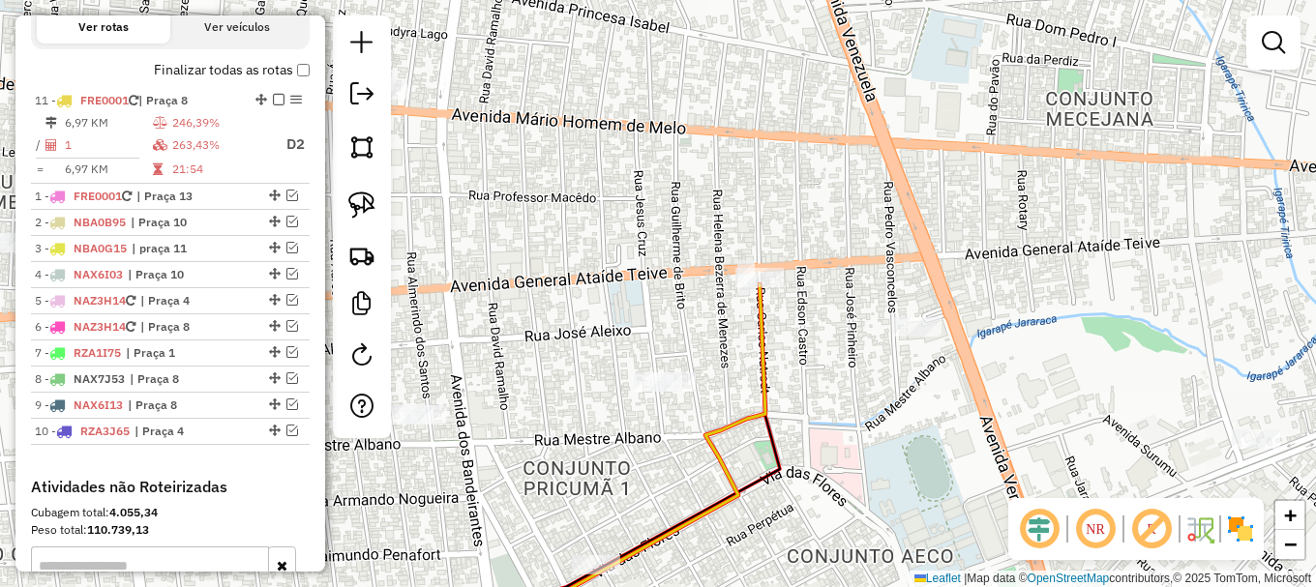
drag, startPoint x: 252, startPoint y: 377, endPoint x: 262, endPoint y: 56, distance: 321.3
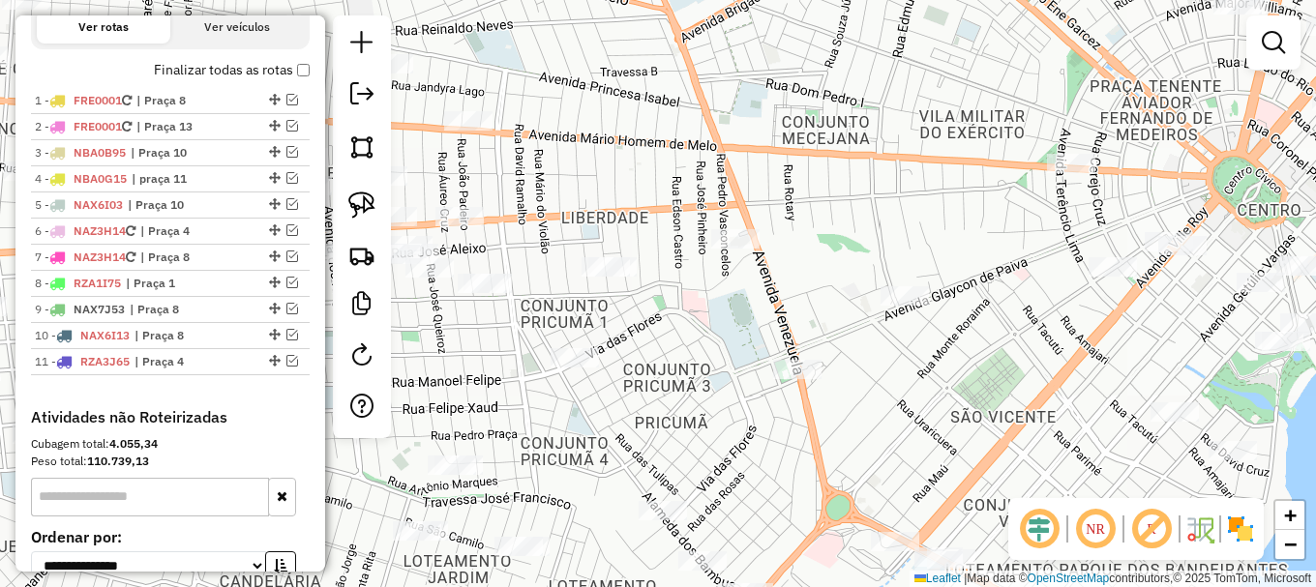
drag, startPoint x: 903, startPoint y: 163, endPoint x: 481, endPoint y: 223, distance: 426.0
click at [561, 207] on div "Janela de atendimento Grade de atendimento Capacidade Transportadoras Veículos …" at bounding box center [658, 293] width 1316 height 587
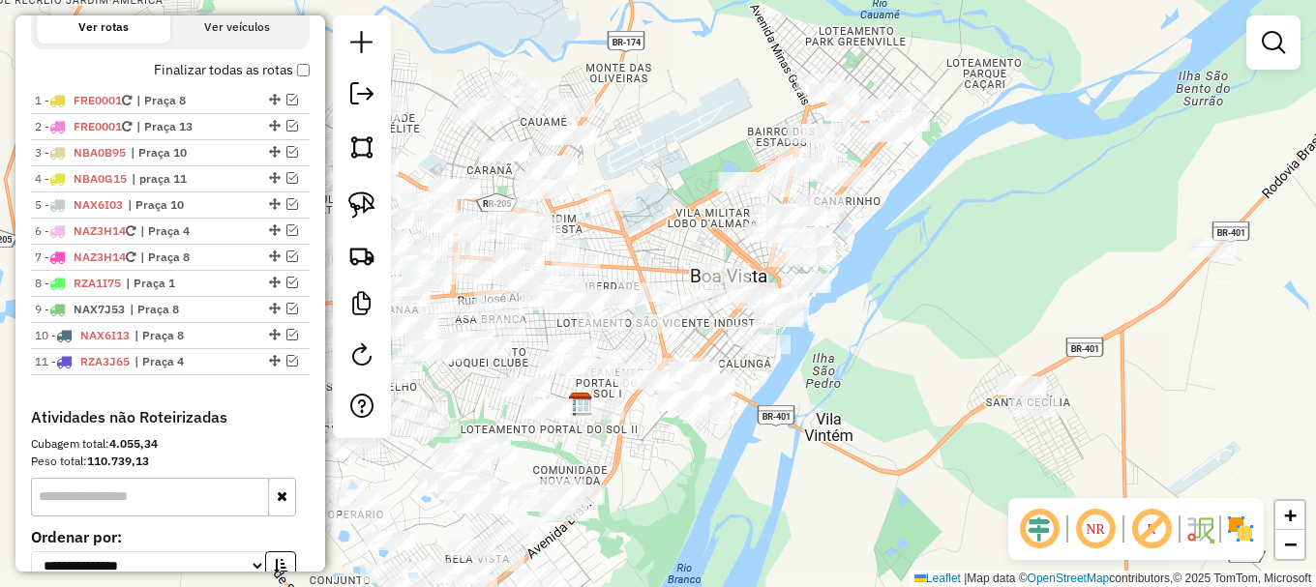
drag, startPoint x: 957, startPoint y: 223, endPoint x: 791, endPoint y: 429, distance: 263.5
click at [793, 428] on div "Janela de atendimento Grade de atendimento Capacidade Transportadoras Veículos …" at bounding box center [658, 293] width 1316 height 587
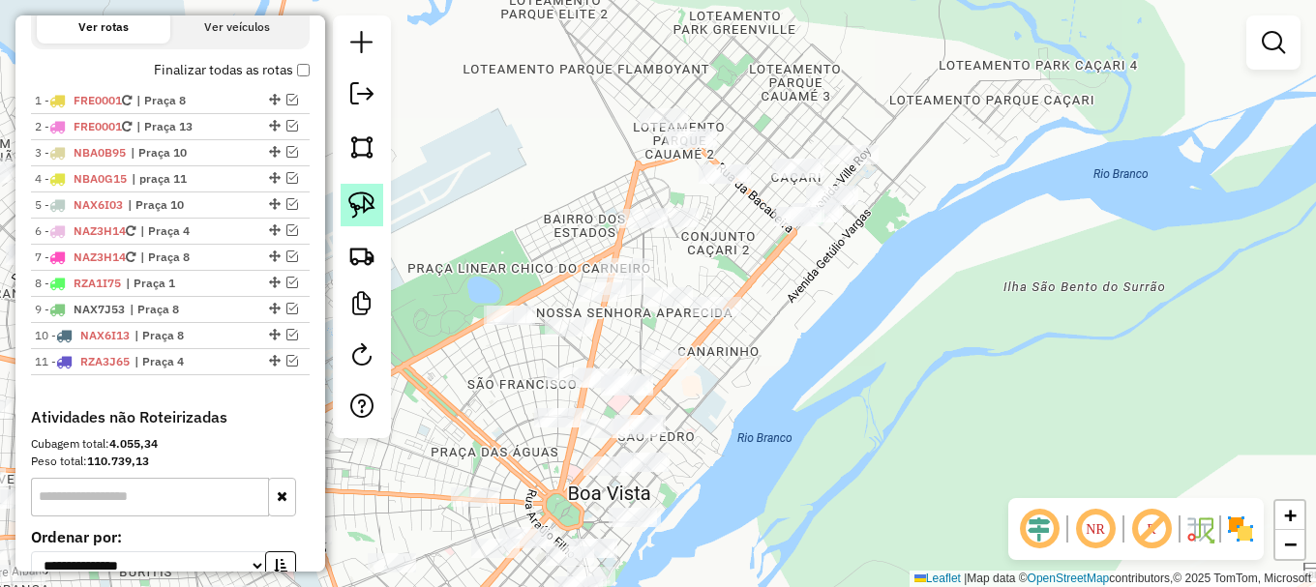
click at [369, 201] on img at bounding box center [361, 205] width 27 height 27
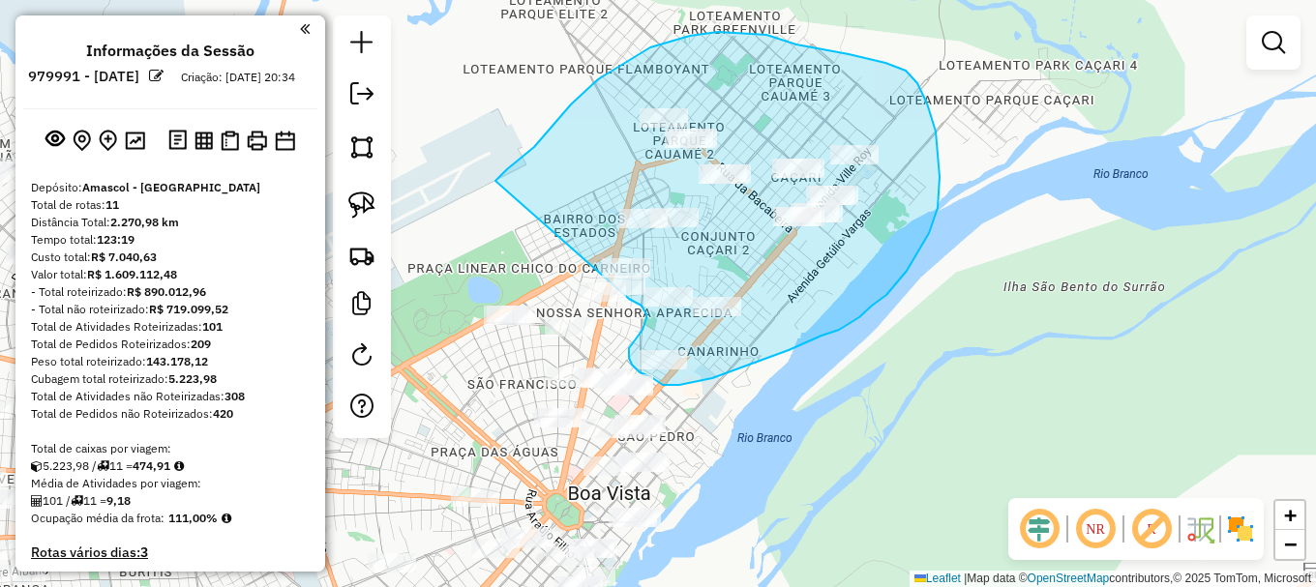
scroll to position [676, 0]
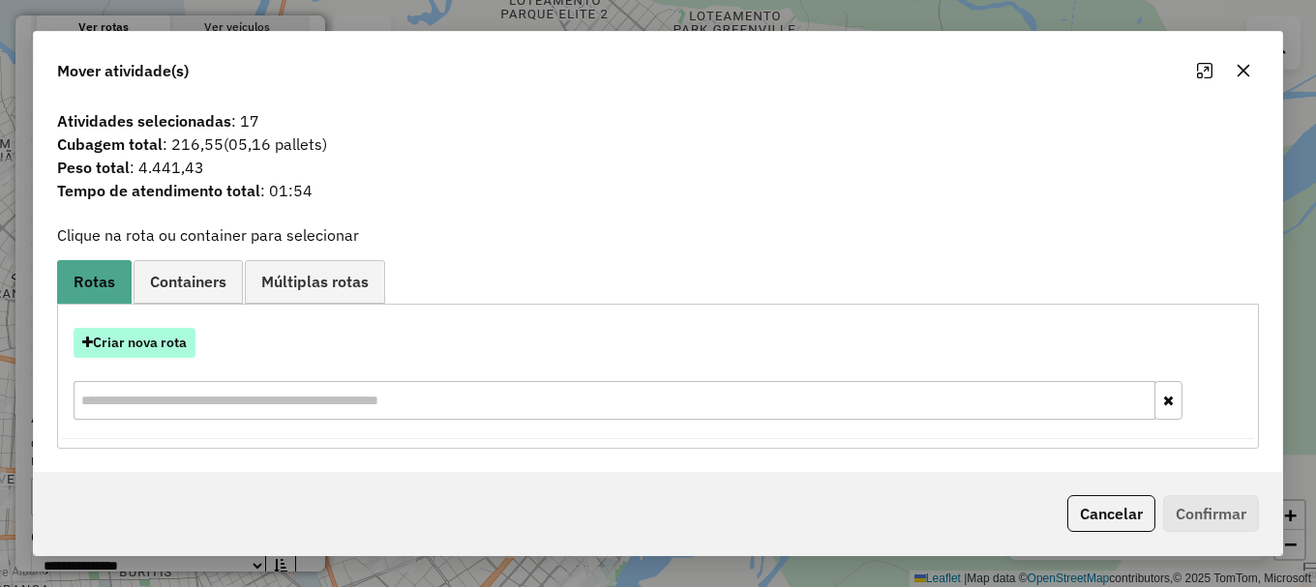
click at [134, 339] on button "Criar nova rota" at bounding box center [135, 343] width 122 height 30
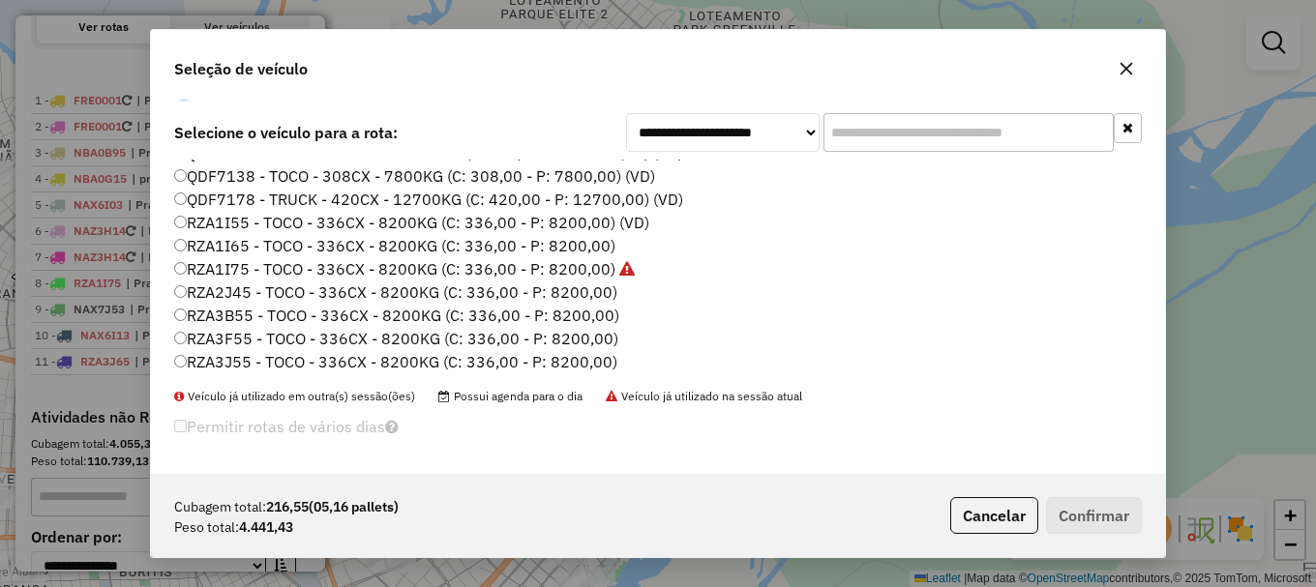
scroll to position [646, 0]
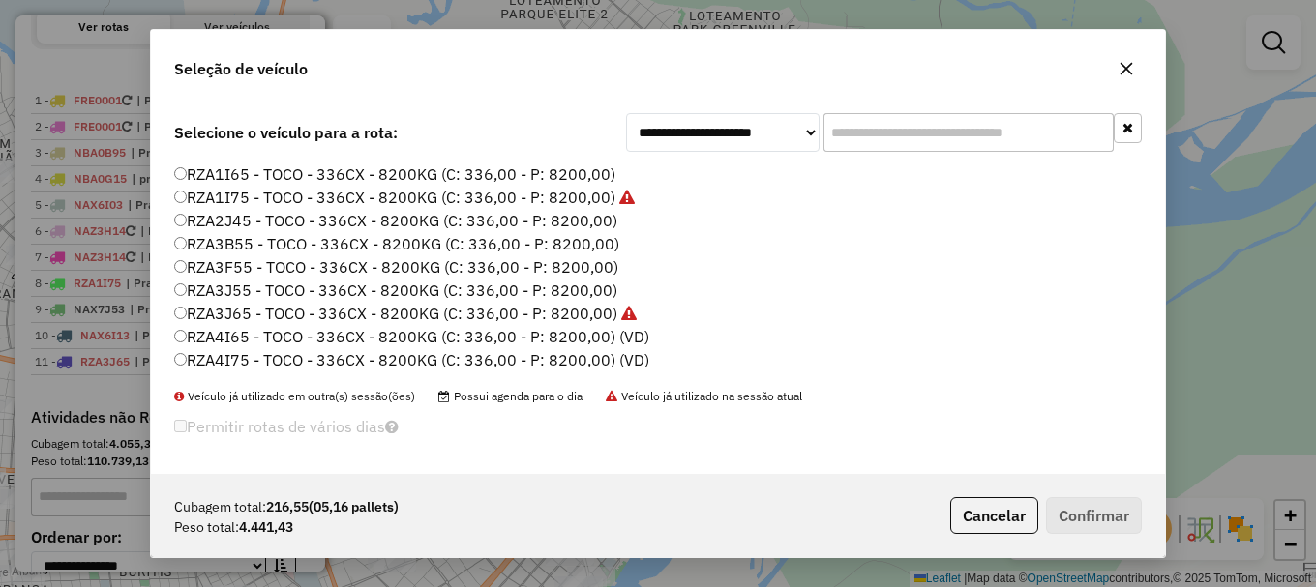
click at [258, 291] on label "RZA3J55 - TOCO - 336CX - 8200KG (C: 336,00 - P: 8200,00)" at bounding box center [395, 290] width 443 height 23
click at [1091, 518] on button "Confirmar" at bounding box center [1094, 515] width 96 height 37
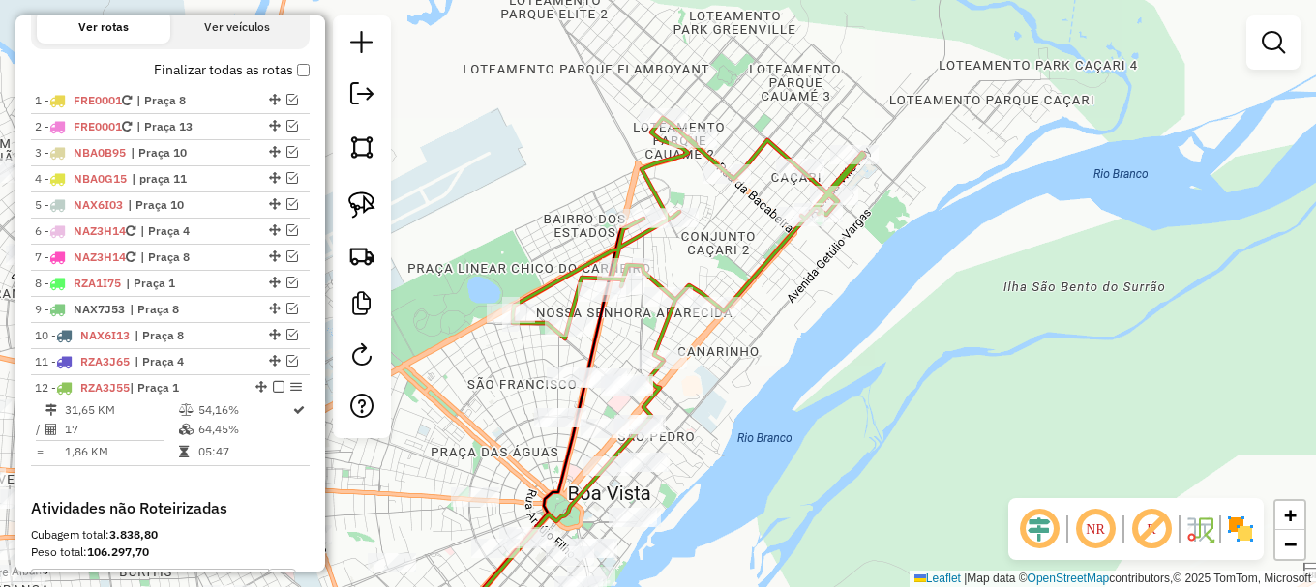
scroll to position [0, 0]
select select "**********"
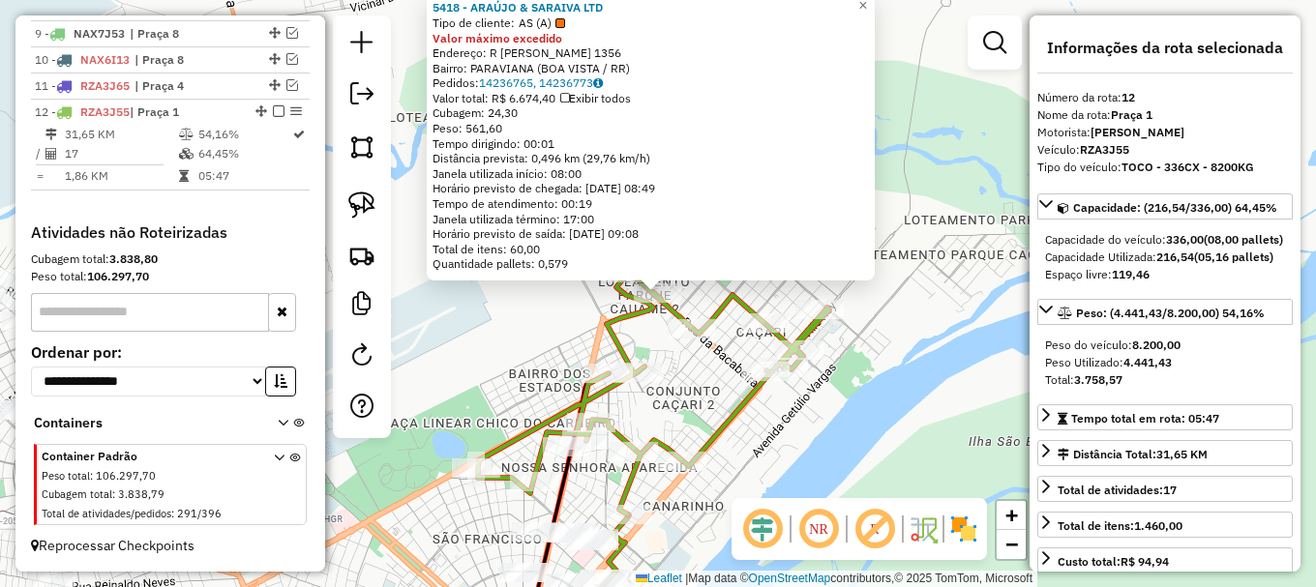
scroll to position [969, 0]
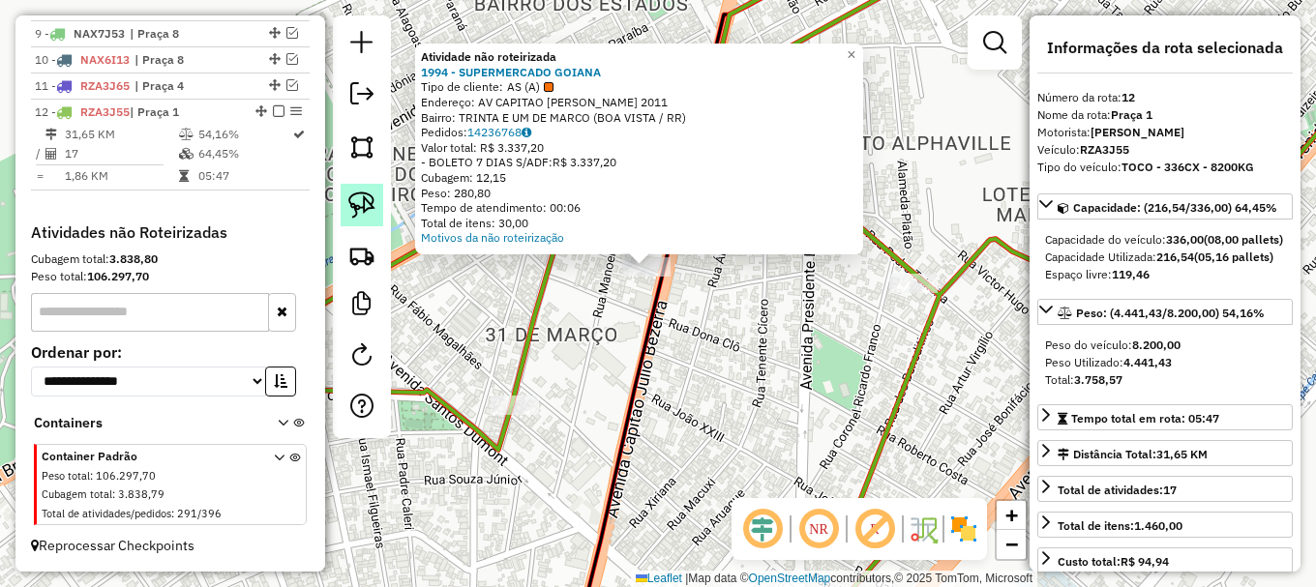
click at [379, 199] on link at bounding box center [362, 205] width 43 height 43
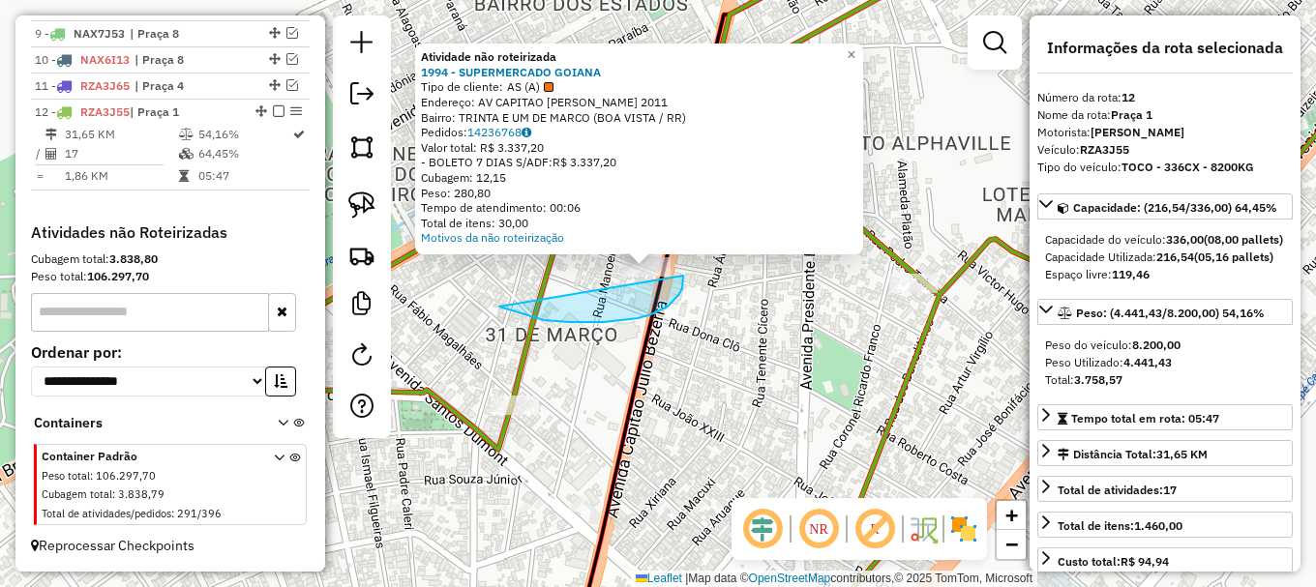
drag, startPoint x: 504, startPoint y: 309, endPoint x: 656, endPoint y: 224, distance: 173.6
click at [656, 224] on div "Atividade não roteirizada 1994 - SUPERMERCADO GOIANA Tipo de cliente: AS (A) En…" at bounding box center [658, 293] width 1316 height 587
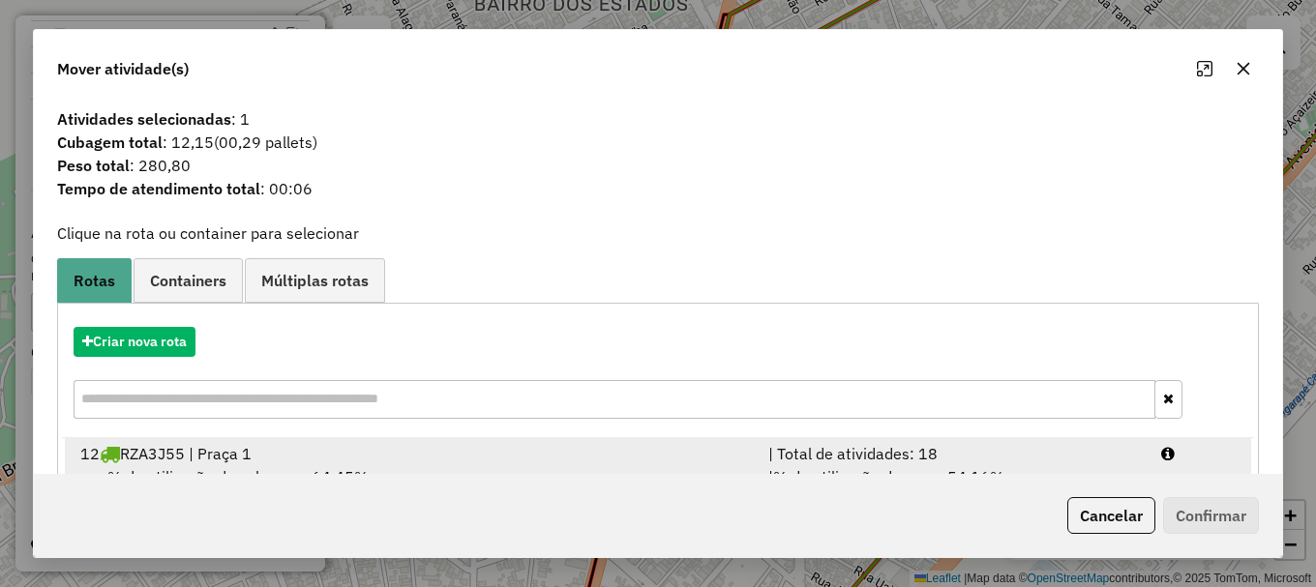
click at [1211, 462] on div at bounding box center [1198, 453] width 99 height 23
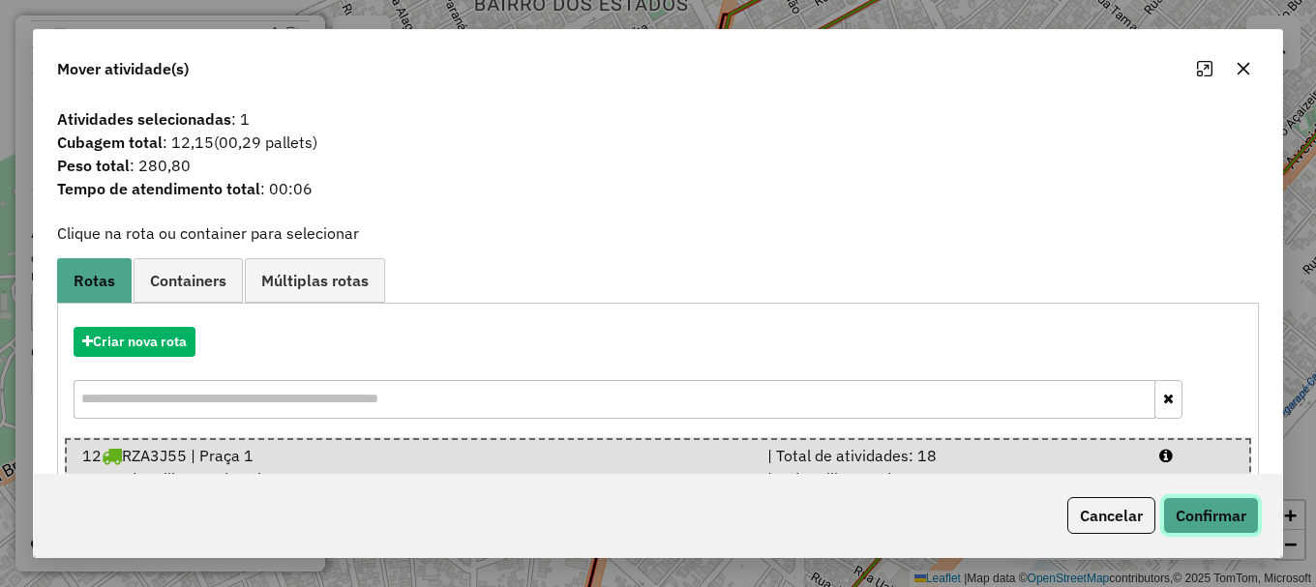
click at [1214, 522] on button "Confirmar" at bounding box center [1211, 515] width 96 height 37
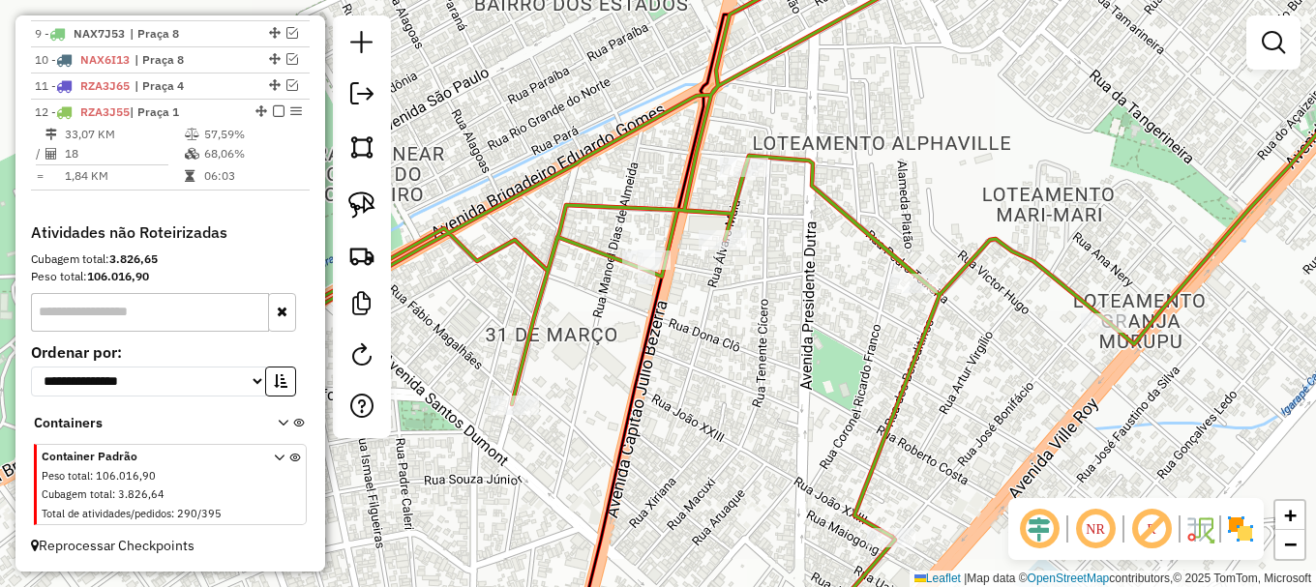
drag, startPoint x: 1276, startPoint y: 42, endPoint x: 1251, endPoint y: 53, distance: 27.7
click at [1274, 43] on em at bounding box center [1273, 42] width 23 height 23
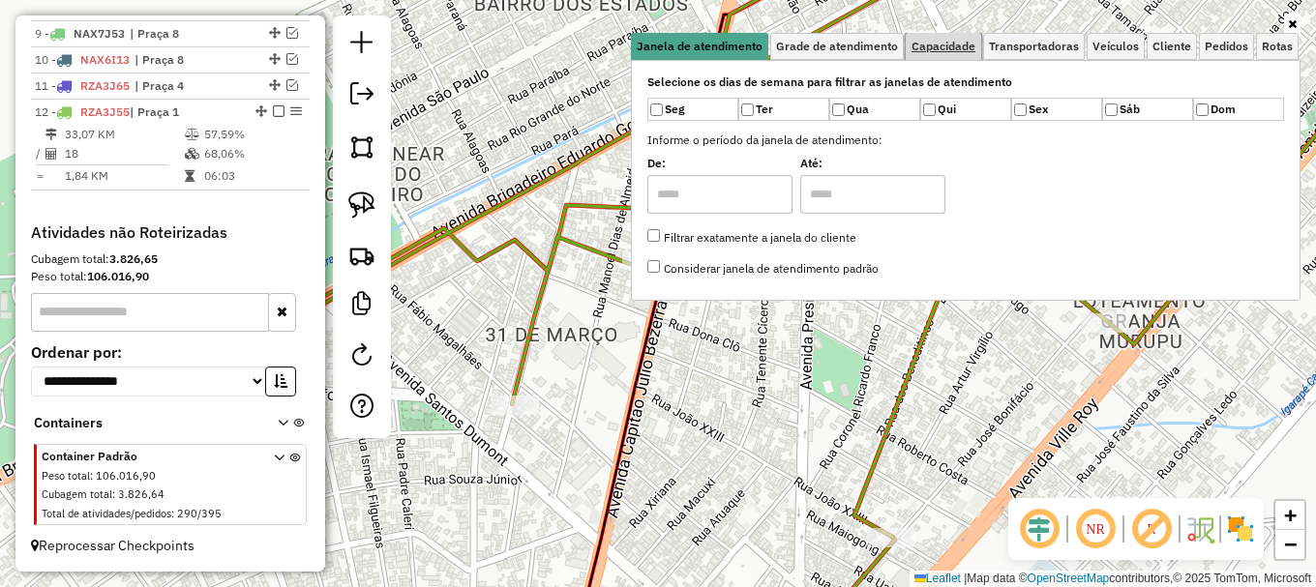
click at [959, 41] on span "Capacidade" at bounding box center [943, 47] width 64 height 12
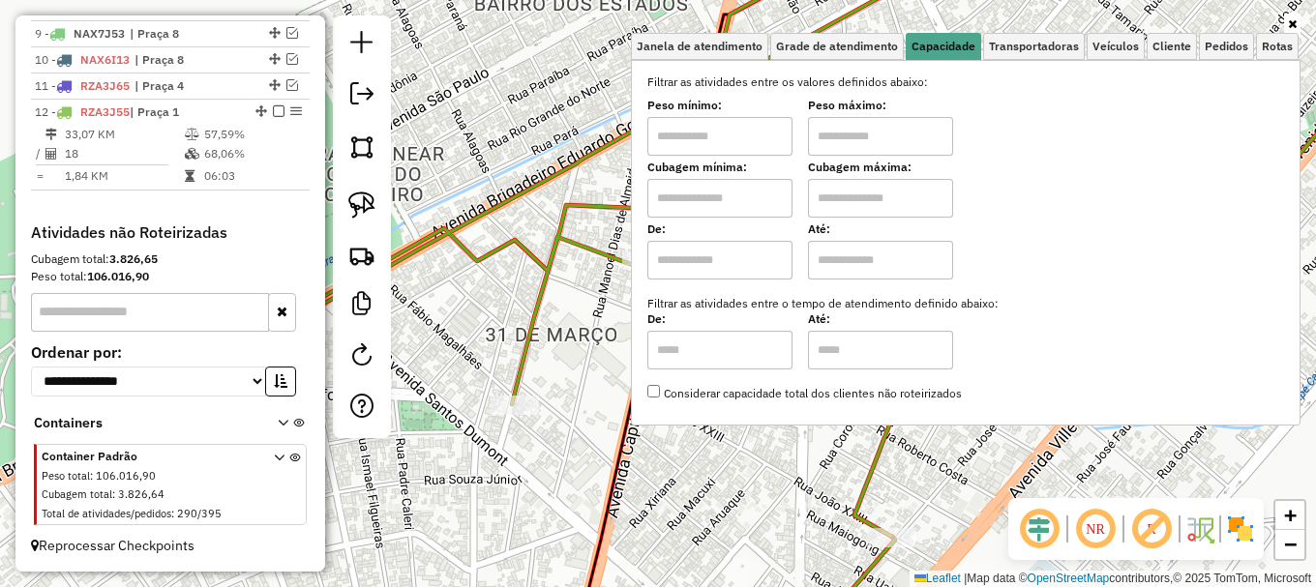
click at [748, 197] on input "text" at bounding box center [719, 198] width 145 height 39
type input "*****"
click at [906, 194] on input "text" at bounding box center [880, 198] width 145 height 39
type input "*******"
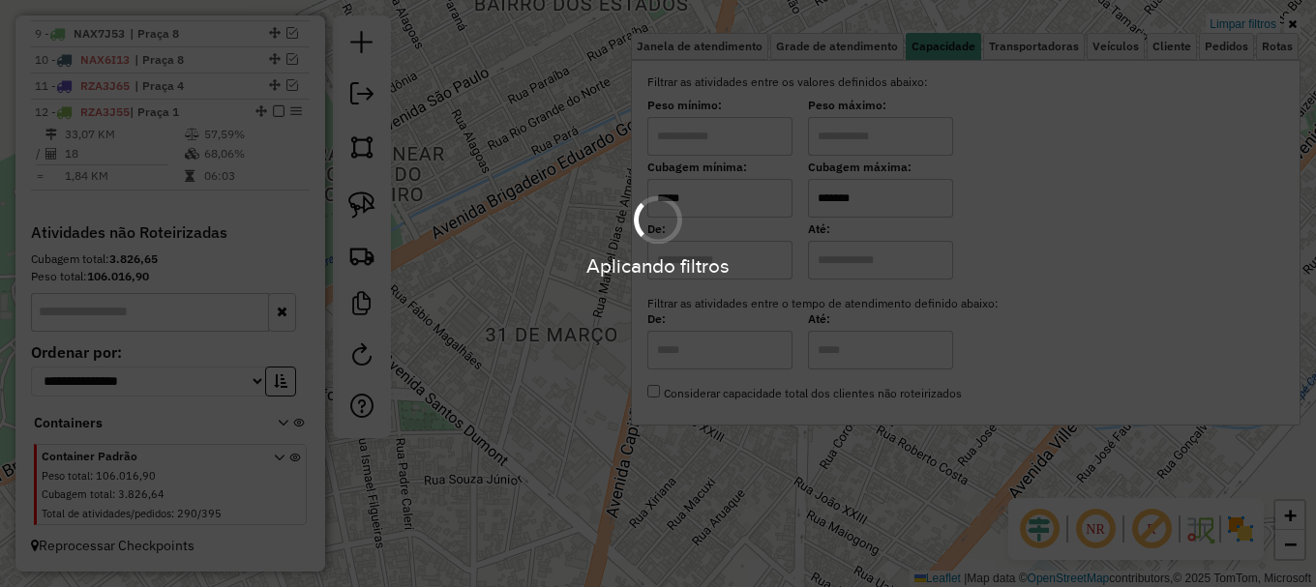
click at [574, 401] on hb-app "Aplicando filtros Pop-up bloqueado! Seu navegador bloqueou automáticamente a ab…" at bounding box center [658, 293] width 1316 height 587
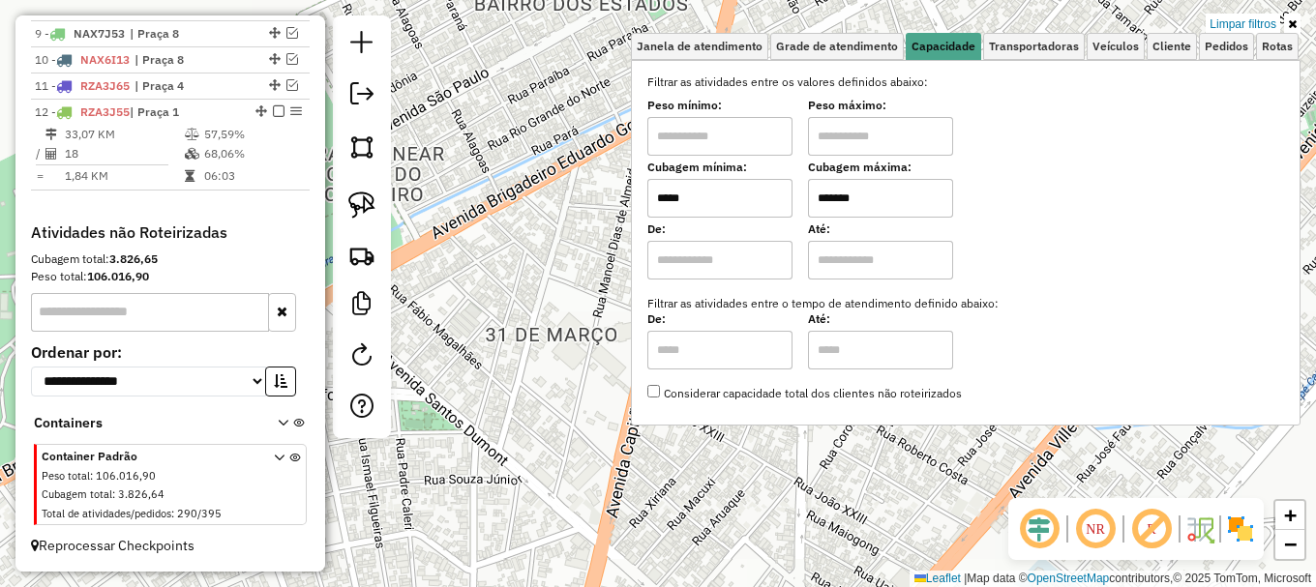
click at [573, 401] on div "Limpar filtros Janela de atendimento Grade de atendimento Capacidade Transporta…" at bounding box center [658, 293] width 1316 height 587
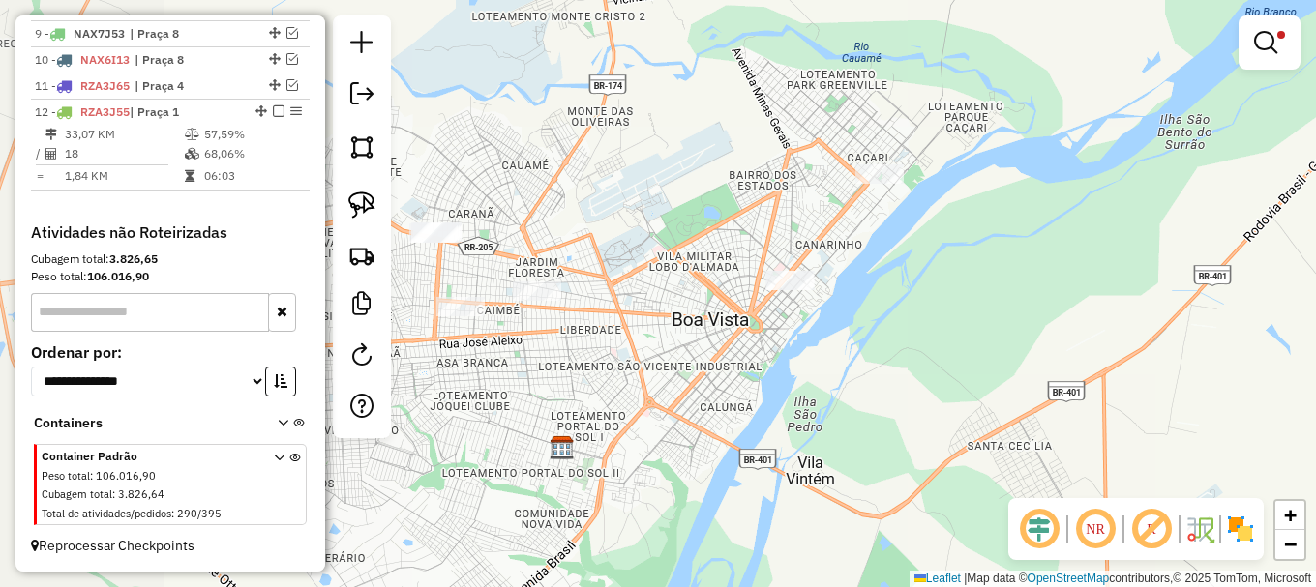
drag, startPoint x: 833, startPoint y: 312, endPoint x: 903, endPoint y: 200, distance: 131.3
click at [884, 245] on div "Limpar filtros Janela de atendimento Grade de atendimento Capacidade Transporta…" at bounding box center [658, 293] width 1316 height 587
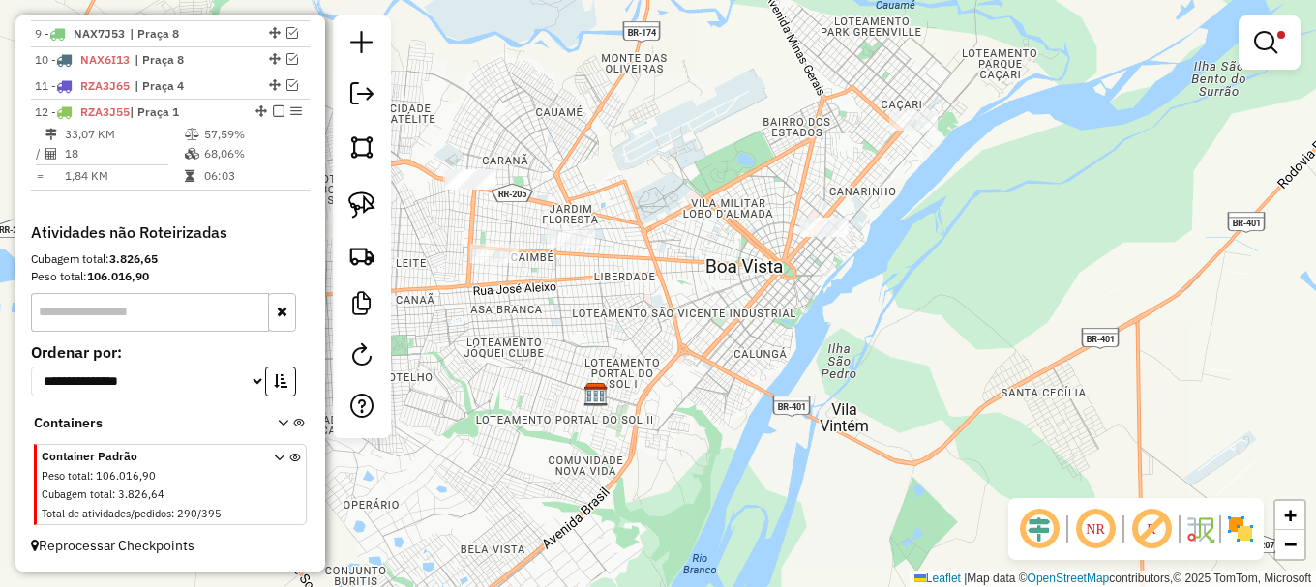
drag, startPoint x: 1262, startPoint y: 43, endPoint x: 1130, endPoint y: 100, distance: 143.4
click at [1260, 43] on em at bounding box center [1265, 42] width 23 height 23
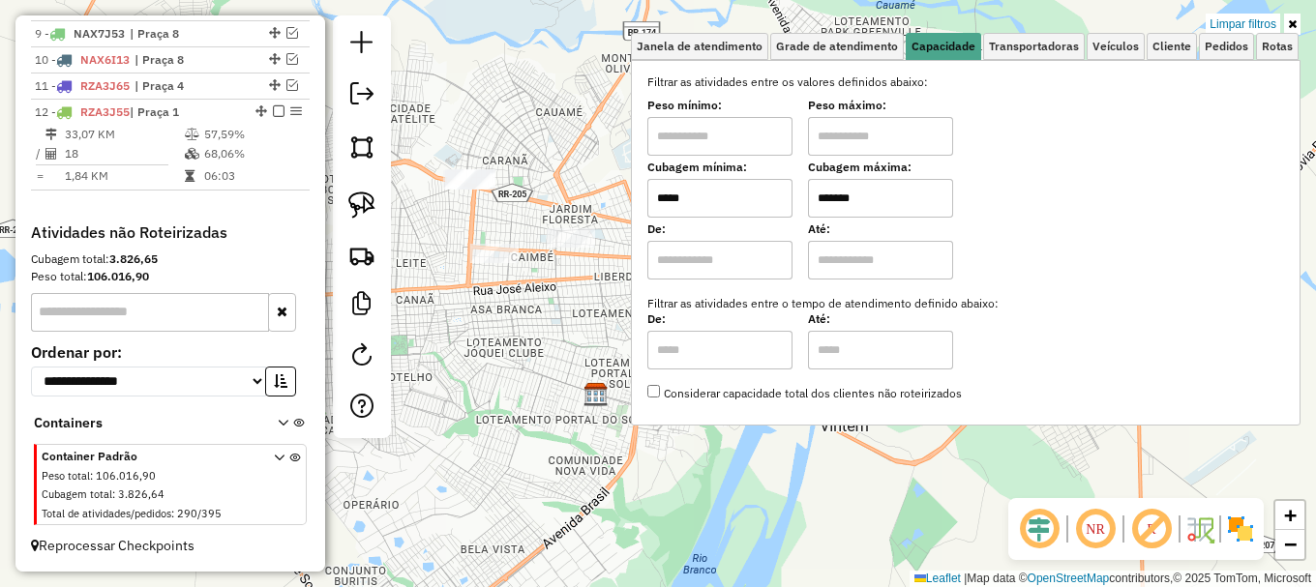
click at [764, 193] on input "*****" at bounding box center [719, 198] width 145 height 39
click at [586, 340] on div "Limpar filtros Janela de atendimento Grade de atendimento Capacidade Transporta…" at bounding box center [658, 293] width 1316 height 587
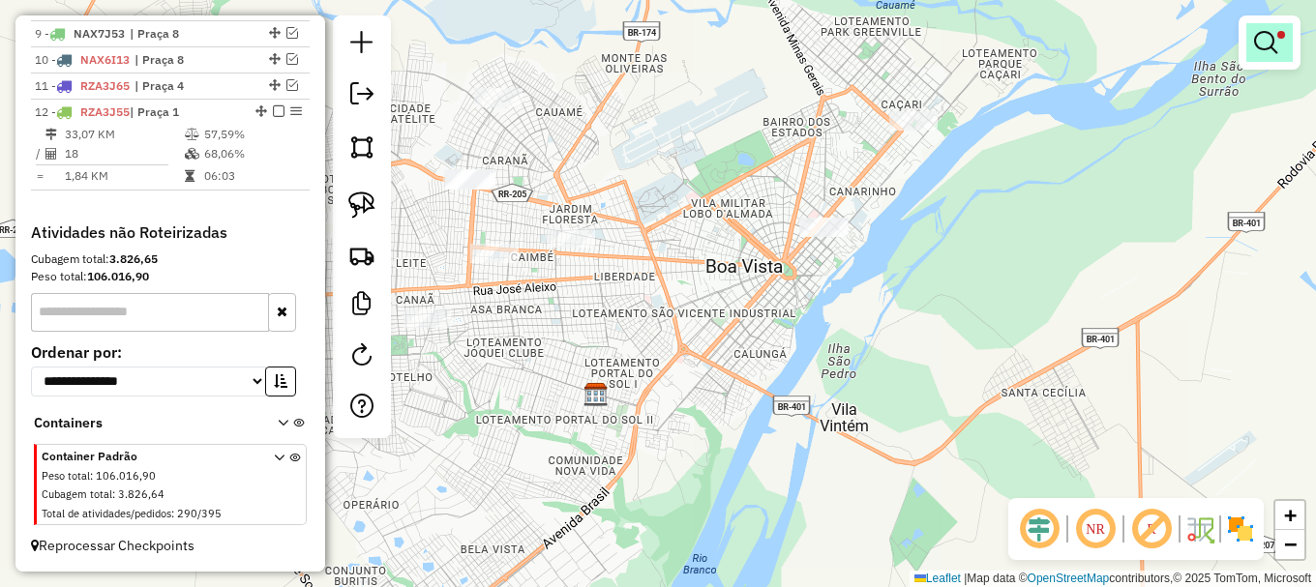
click at [1265, 43] on em at bounding box center [1265, 42] width 23 height 23
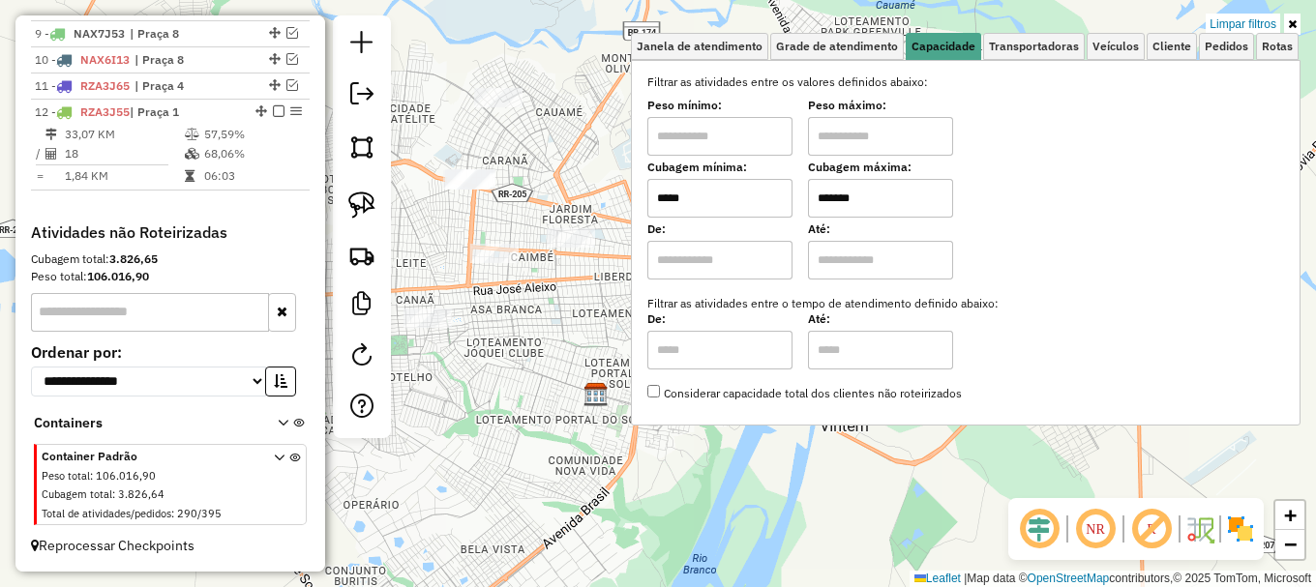
click at [784, 201] on input "*****" at bounding box center [719, 198] width 145 height 39
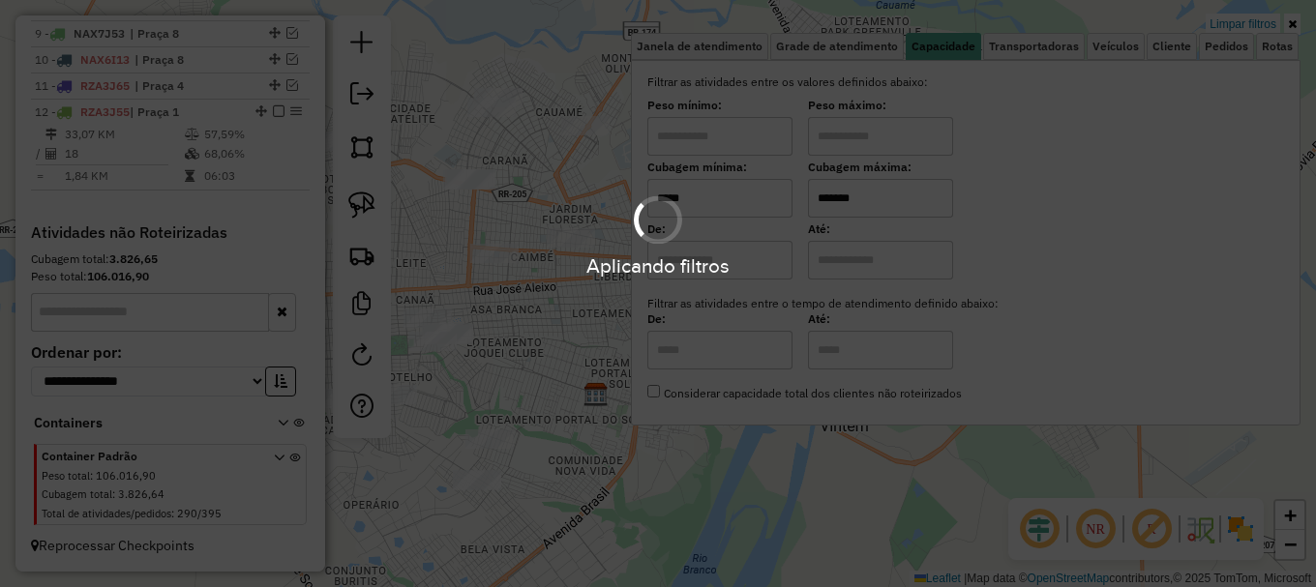
type input "*****"
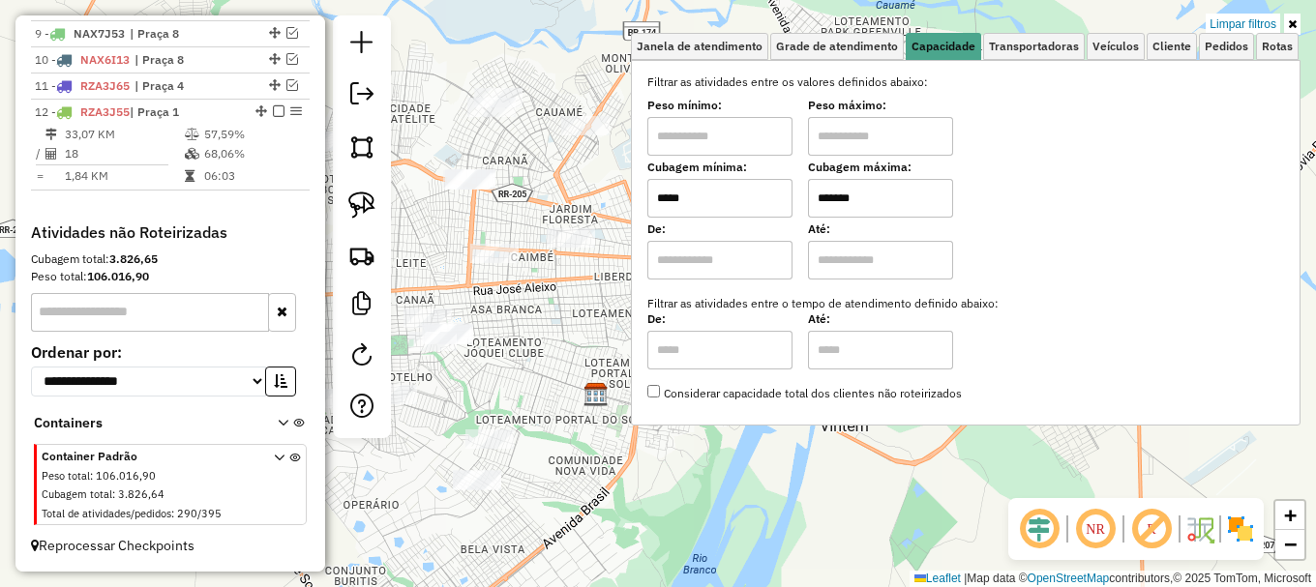
drag, startPoint x: 582, startPoint y: 280, endPoint x: 593, endPoint y: 281, distance: 10.7
click at [583, 280] on div "Limpar filtros Janela de atendimento Grade de atendimento Capacidade Transporta…" at bounding box center [658, 293] width 1316 height 587
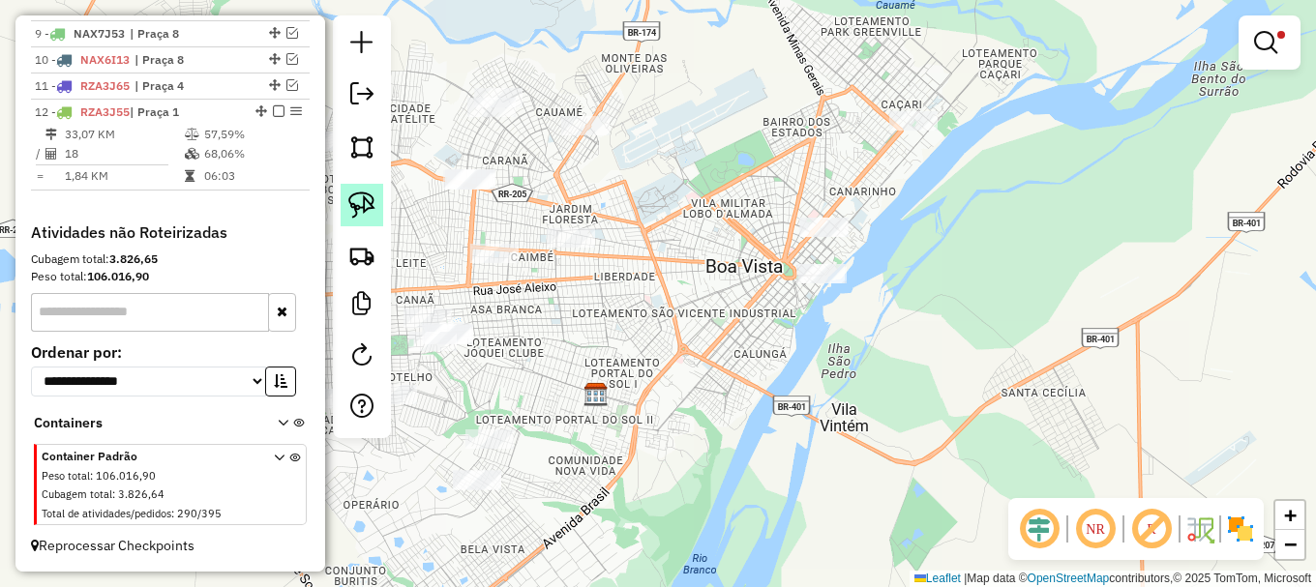
drag, startPoint x: 354, startPoint y: 196, endPoint x: 434, endPoint y: 263, distance: 104.4
click at [355, 196] on img at bounding box center [361, 205] width 27 height 27
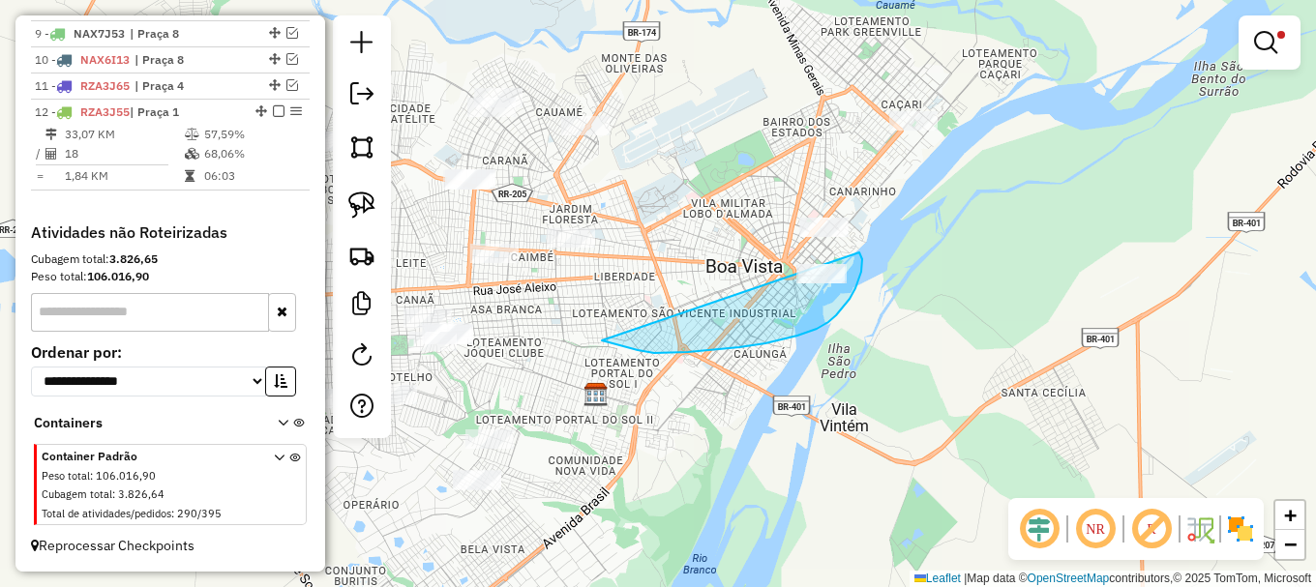
click at [847, 230] on div "Limpar filtros Janela de atendimento Grade de atendimento Capacidade Transporta…" at bounding box center [658, 293] width 1316 height 587
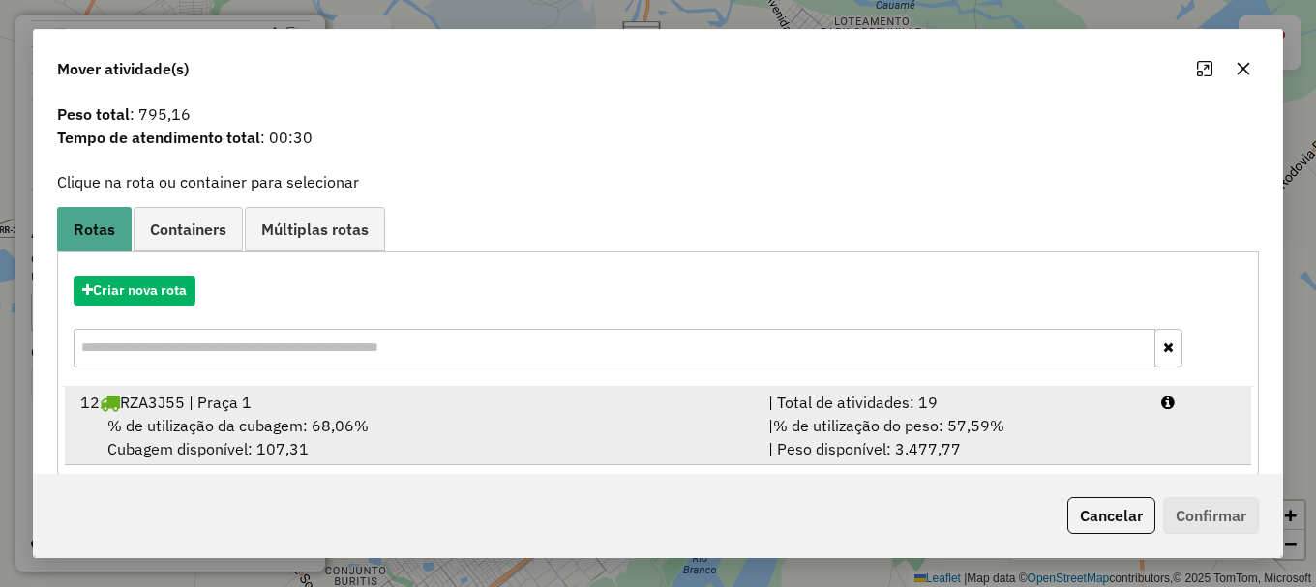
scroll to position [75, 0]
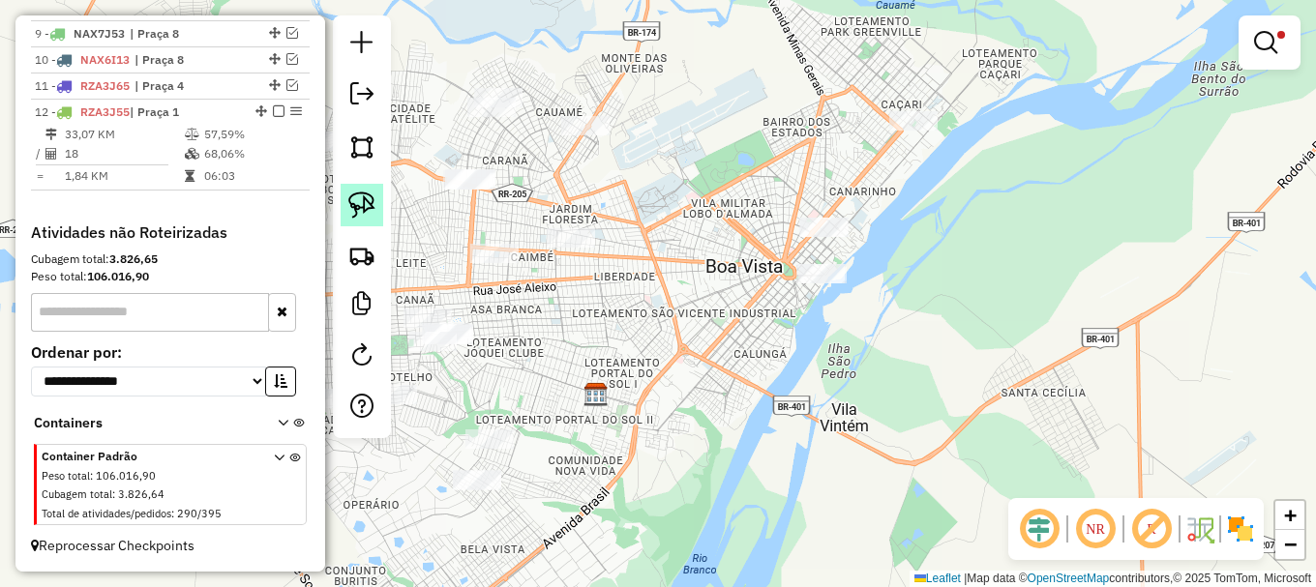
click at [360, 200] on img at bounding box center [361, 205] width 27 height 27
drag, startPoint x: 737, startPoint y: 237, endPoint x: 888, endPoint y: 169, distance: 165.4
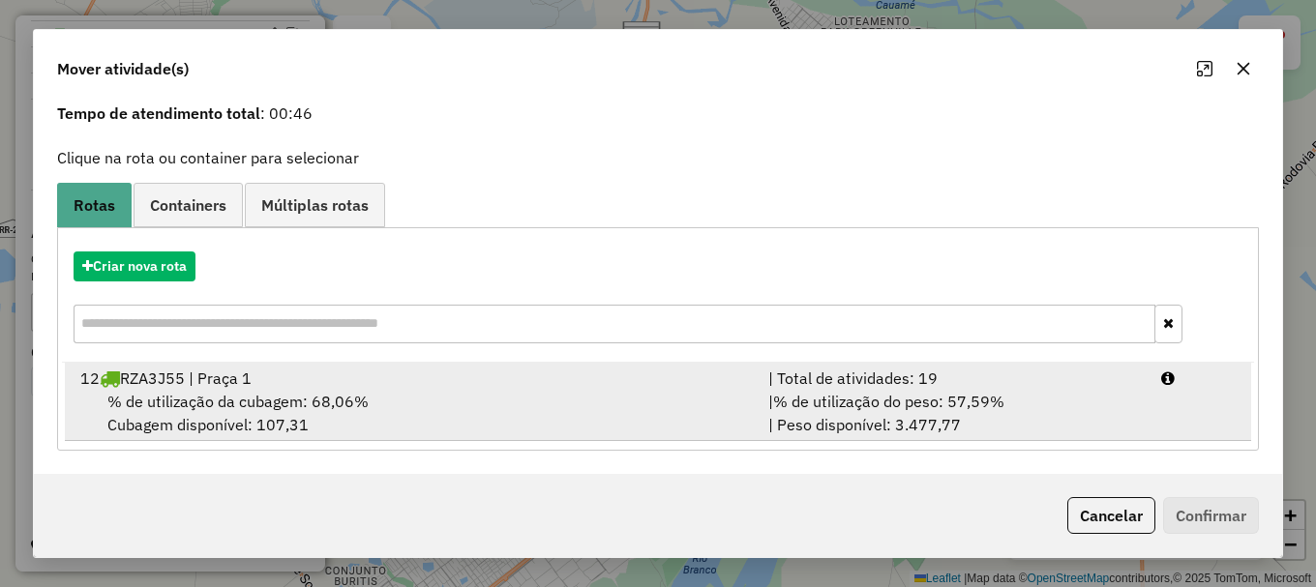
click at [1203, 408] on li "12 RZA3J55 | Praça 1 | Total de atividades: 19 % de utilização da cubagem: 68,0…" at bounding box center [658, 402] width 1186 height 78
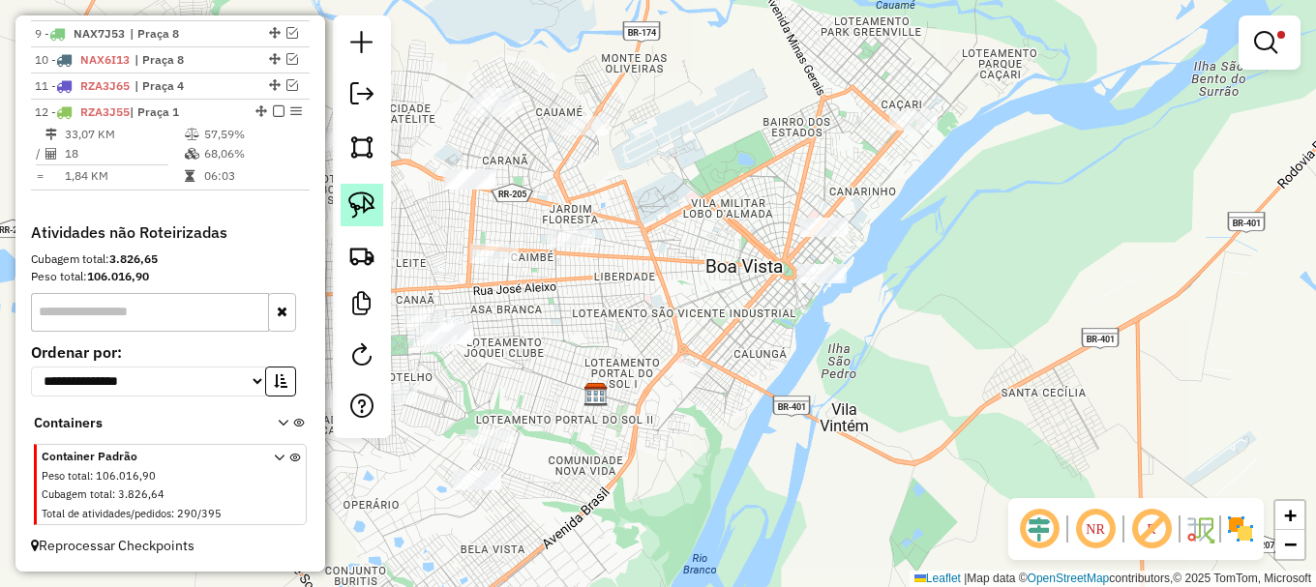
click at [362, 208] on img at bounding box center [361, 205] width 27 height 27
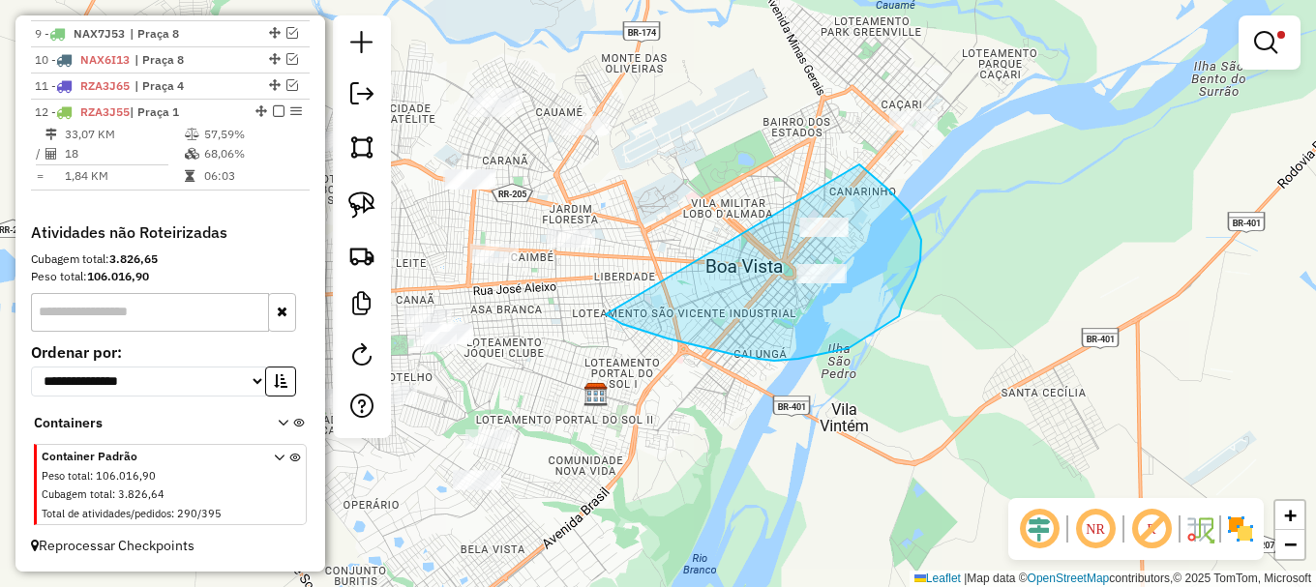
drag, startPoint x: 639, startPoint y: 329, endPoint x: 852, endPoint y: 164, distance: 269.0
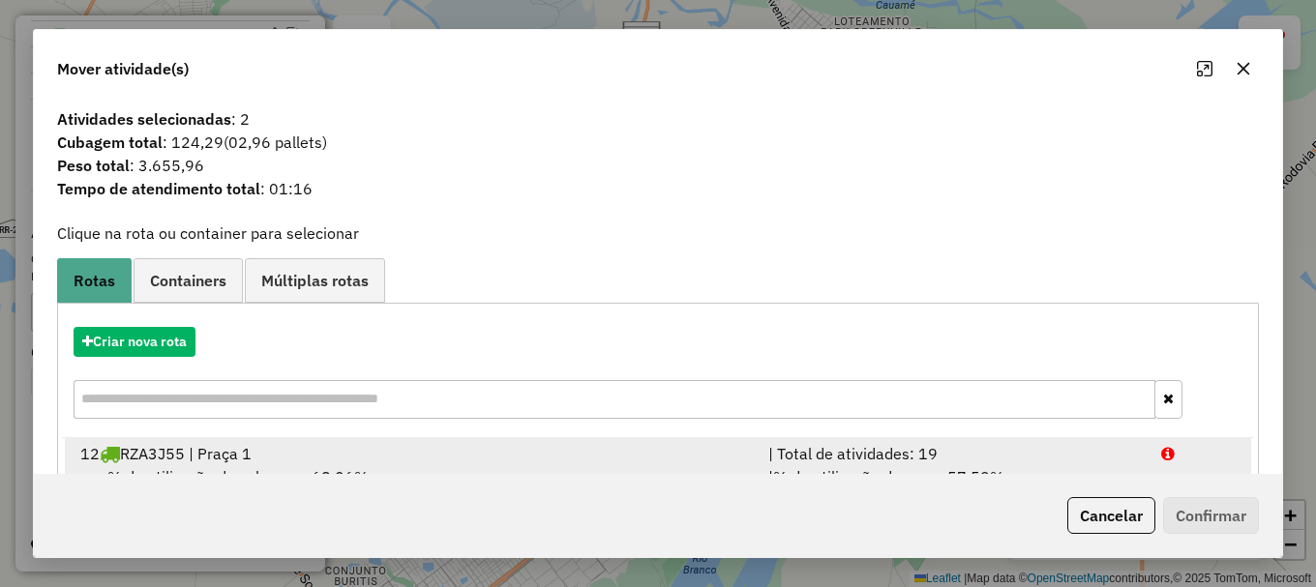
click at [1186, 463] on div at bounding box center [1198, 453] width 99 height 23
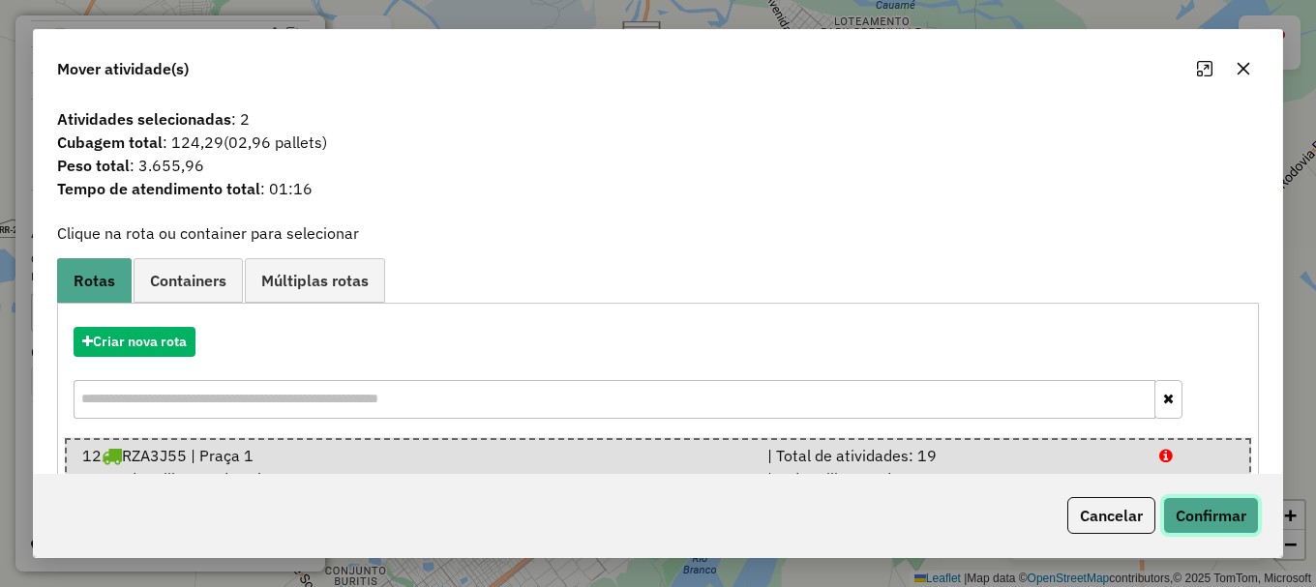
click at [1194, 507] on button "Confirmar" at bounding box center [1211, 515] width 96 height 37
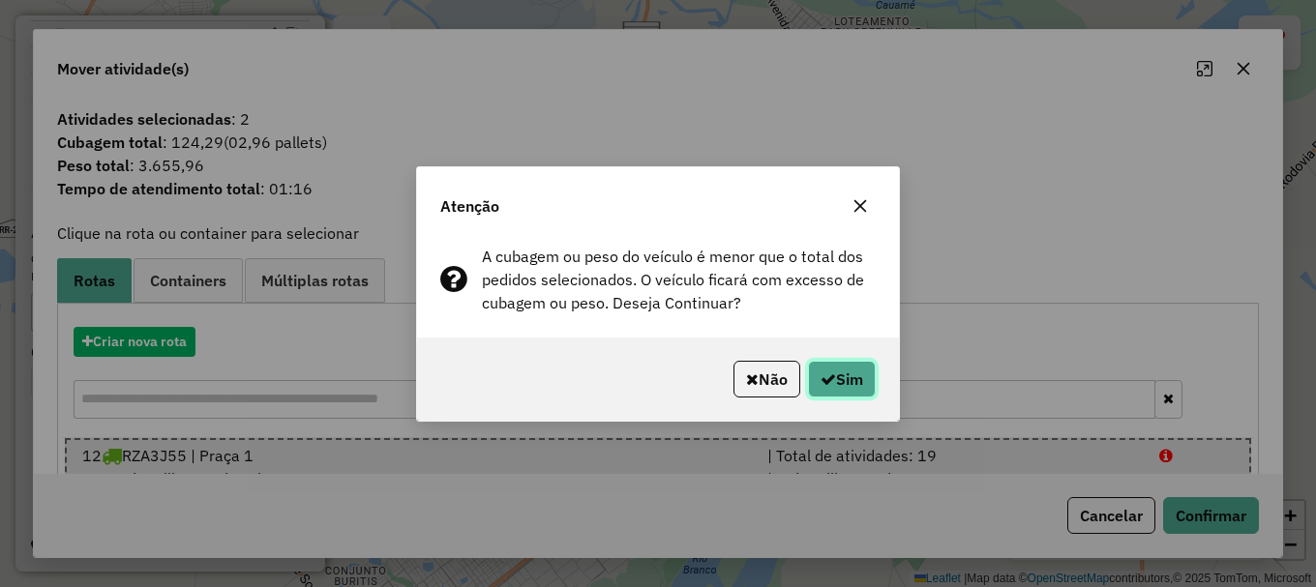
click at [835, 385] on button "Sim" at bounding box center [842, 379] width 68 height 37
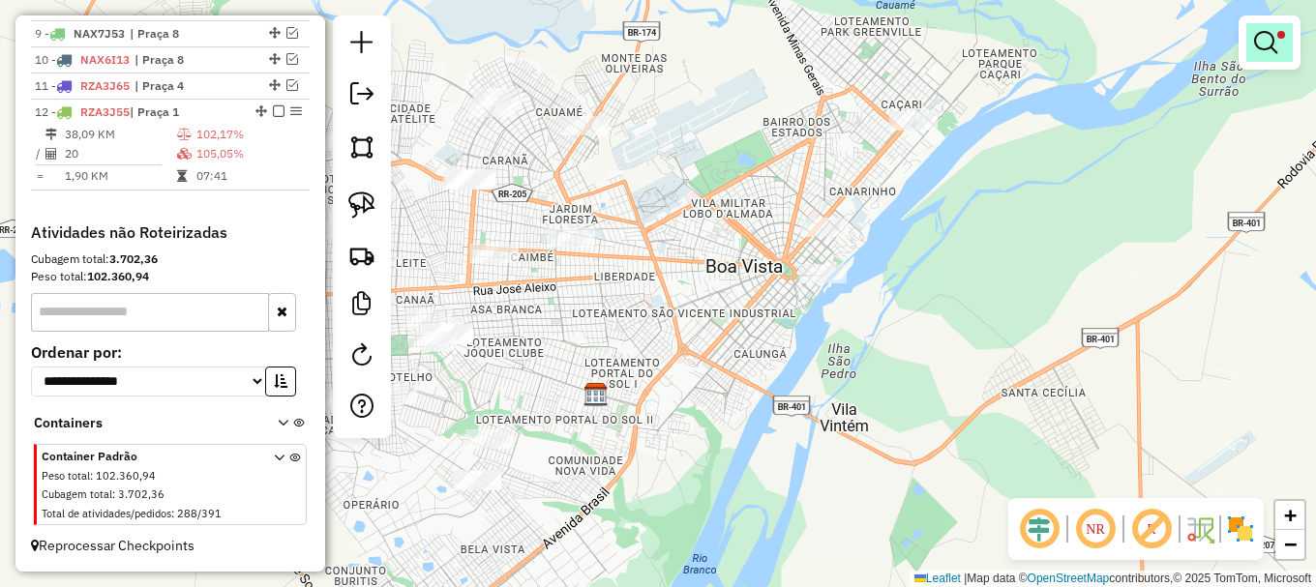
click at [1262, 41] on em at bounding box center [1265, 42] width 23 height 23
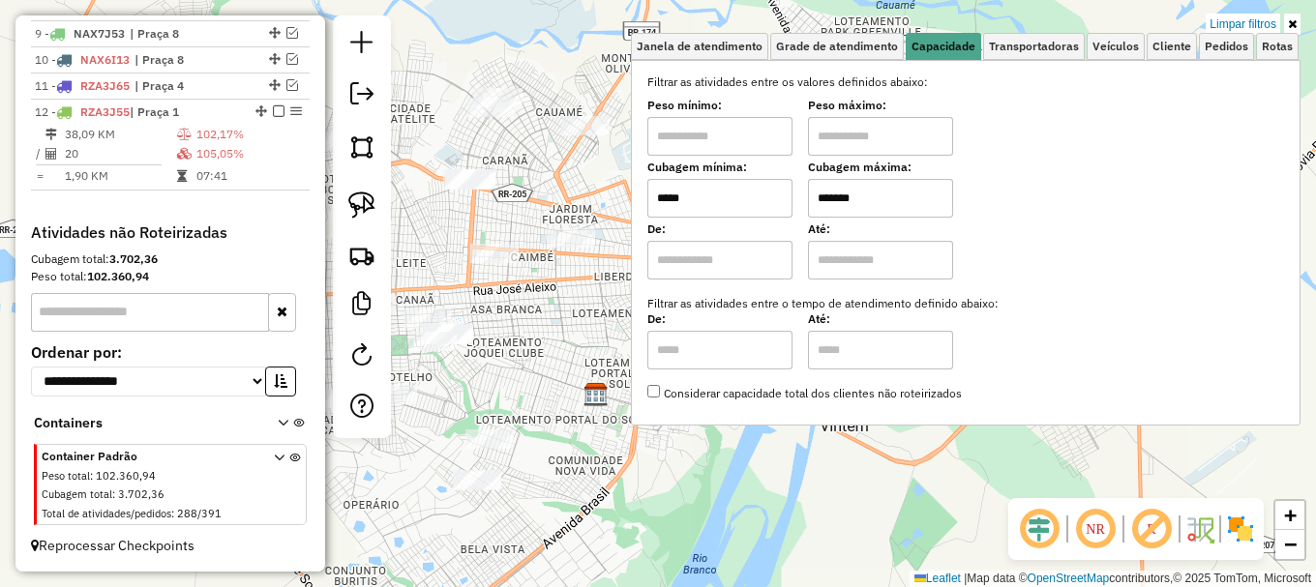
drag, startPoint x: 1255, startPoint y: 30, endPoint x: 1004, endPoint y: 132, distance: 270.4
click at [1254, 30] on link "Limpar filtros" at bounding box center [1242, 24] width 74 height 21
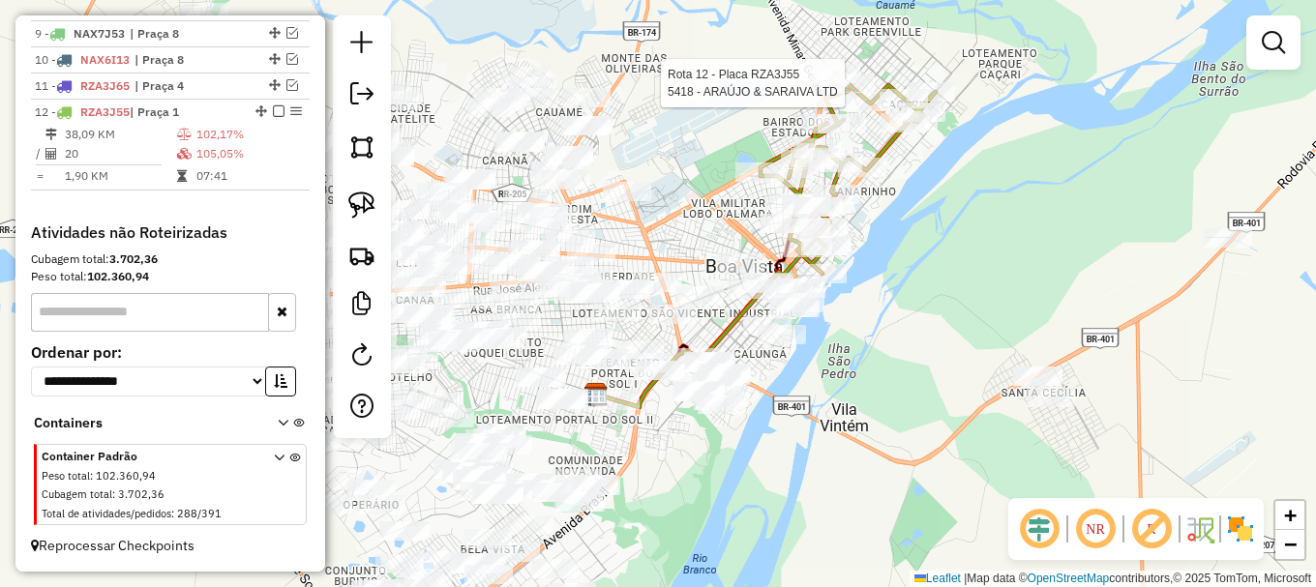
select select "**********"
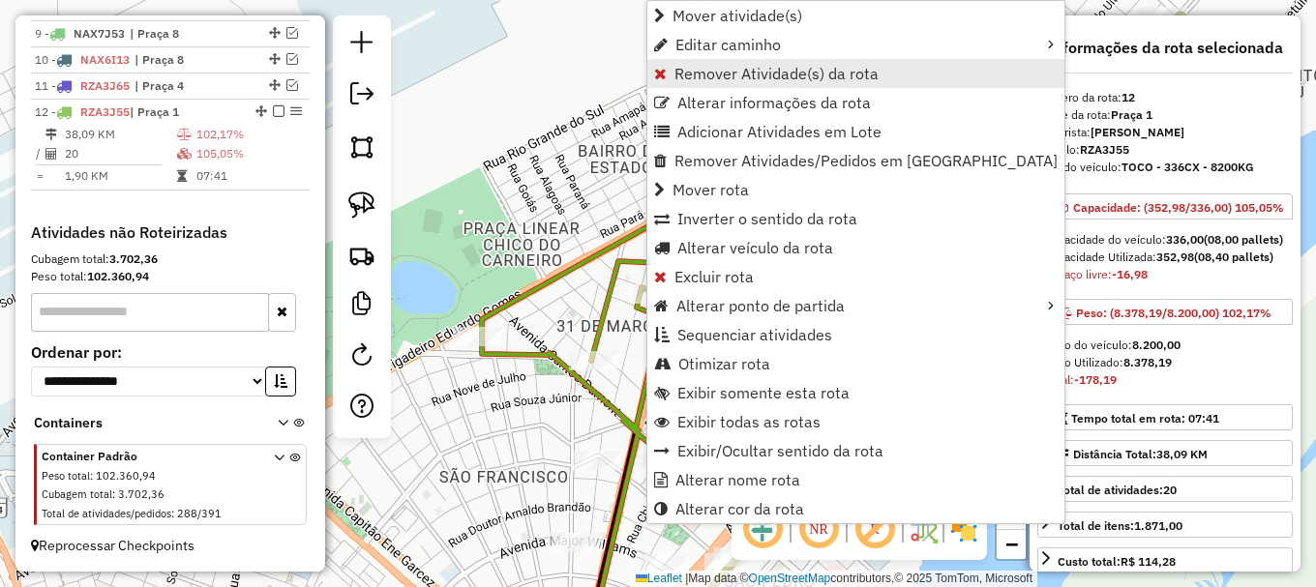
click at [753, 74] on span "Remover Atividade(s) da rota" at bounding box center [776, 73] width 204 height 15
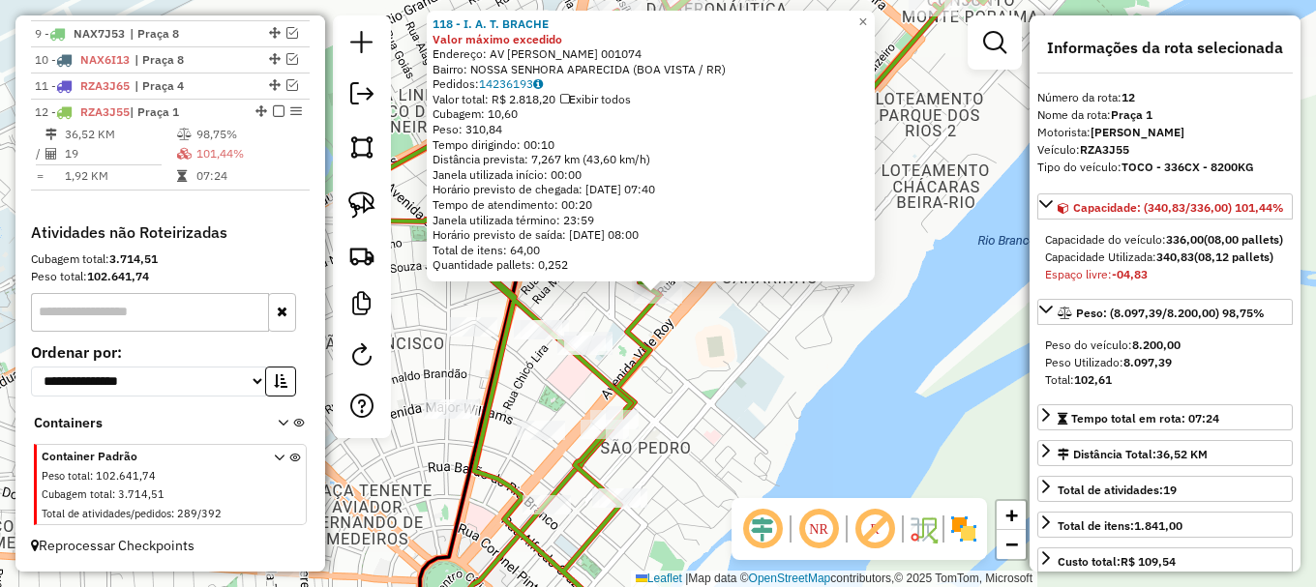
click at [714, 357] on div "118 - I. A. T. BRACHE Valor máximo excedido Endereço: AV JOSE BONIFACIO 001074 …" at bounding box center [658, 293] width 1316 height 587
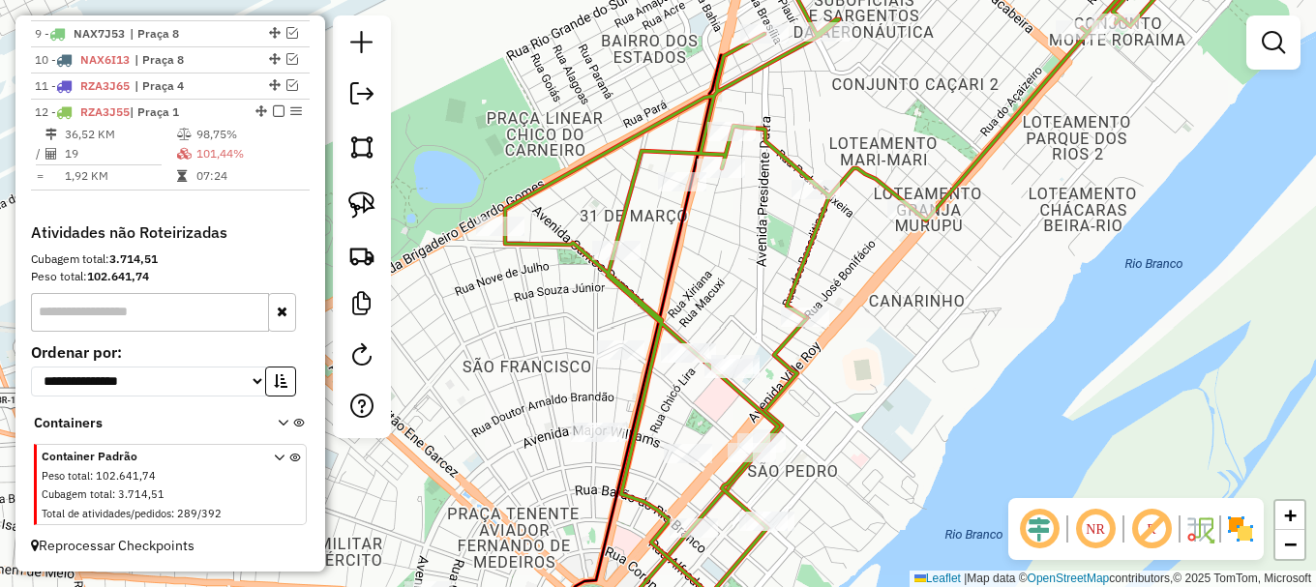
drag, startPoint x: 620, startPoint y: 195, endPoint x: 759, endPoint y: 225, distance: 142.5
click at [768, 219] on div "Janela de atendimento Grade de atendimento Capacidade Transportadoras Veículos …" at bounding box center [658, 293] width 1316 height 587
click at [604, 240] on div "Rota 12 - Placa RZA3J55 10547 - TRIBUS CONVENIENCIA Janela de atendimento Grade…" at bounding box center [658, 293] width 1316 height 587
select select "**********"
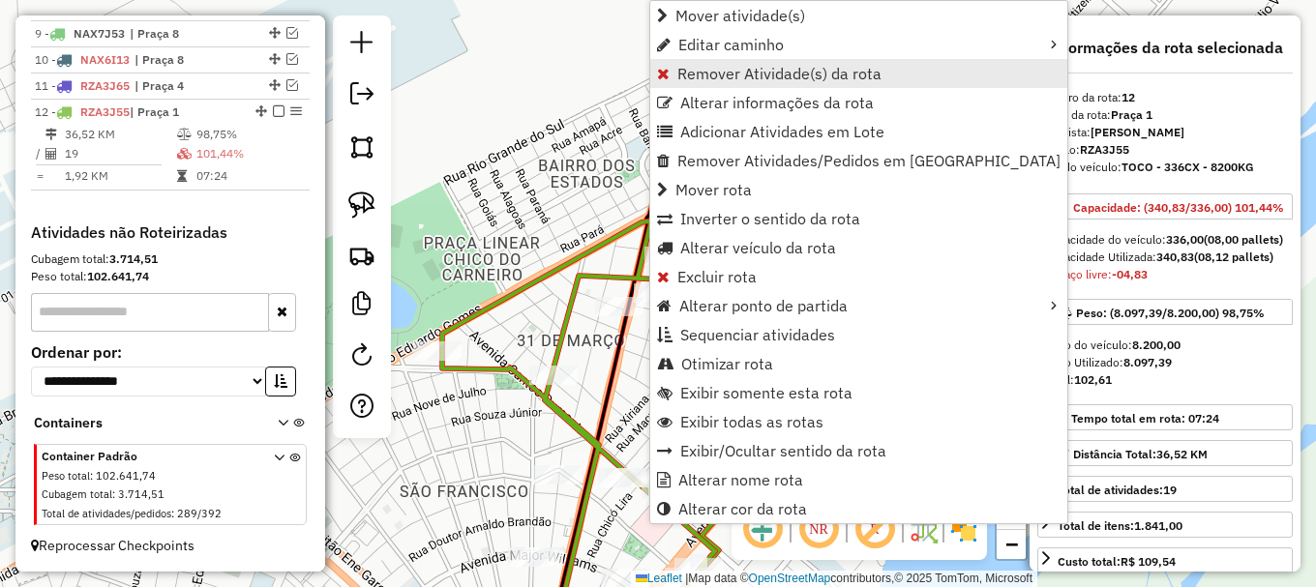
click at [719, 81] on span "Remover Atividade(s) da rota" at bounding box center [779, 73] width 204 height 15
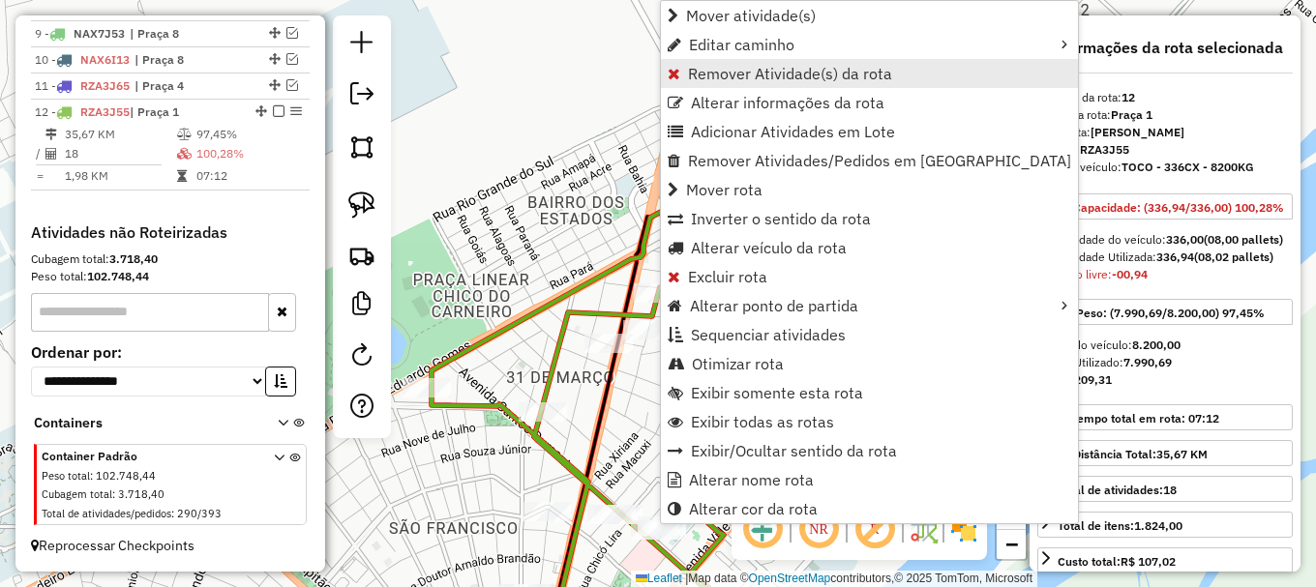
click at [728, 74] on span "Remover Atividade(s) da rota" at bounding box center [790, 73] width 204 height 15
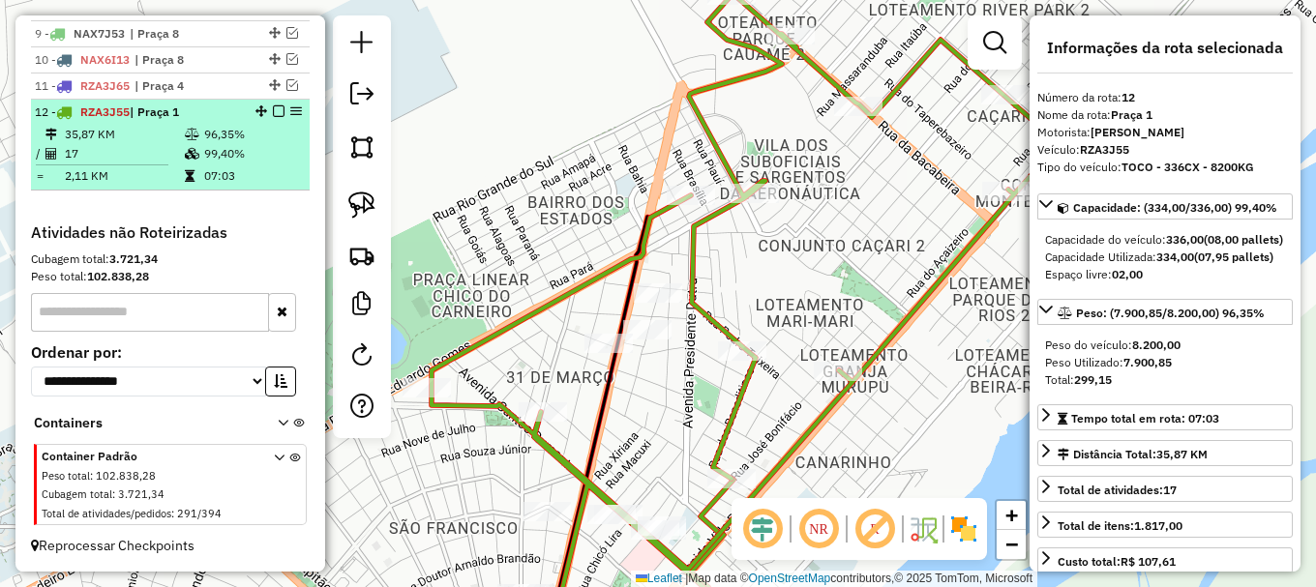
click at [273, 112] on em at bounding box center [279, 111] width 12 height 12
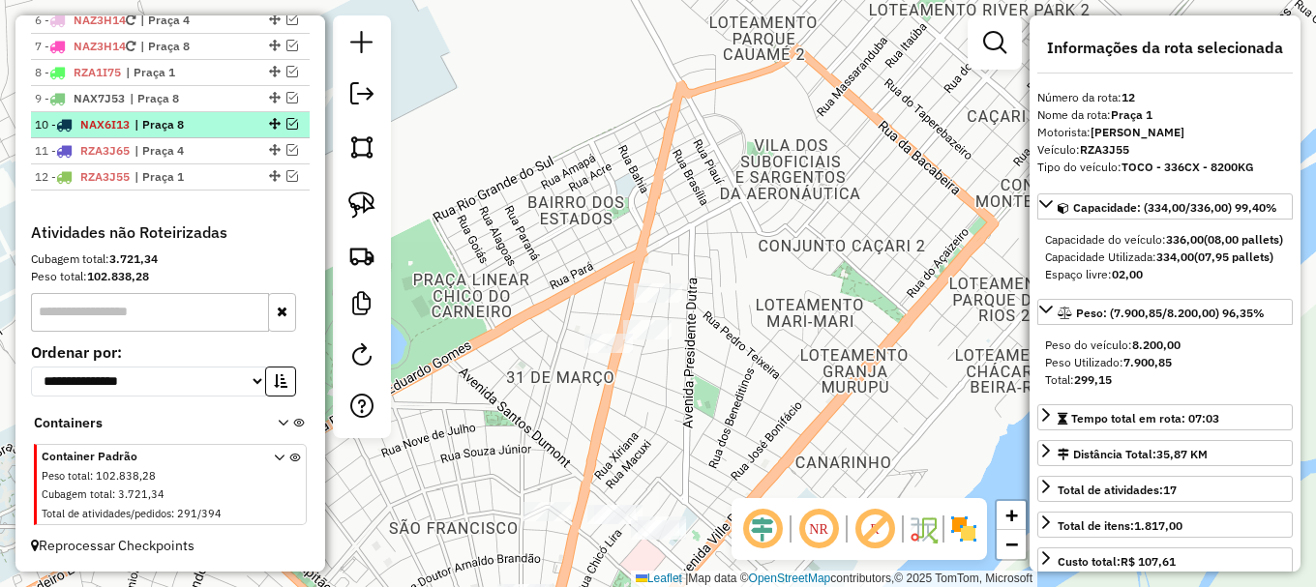
scroll to position [905, 0]
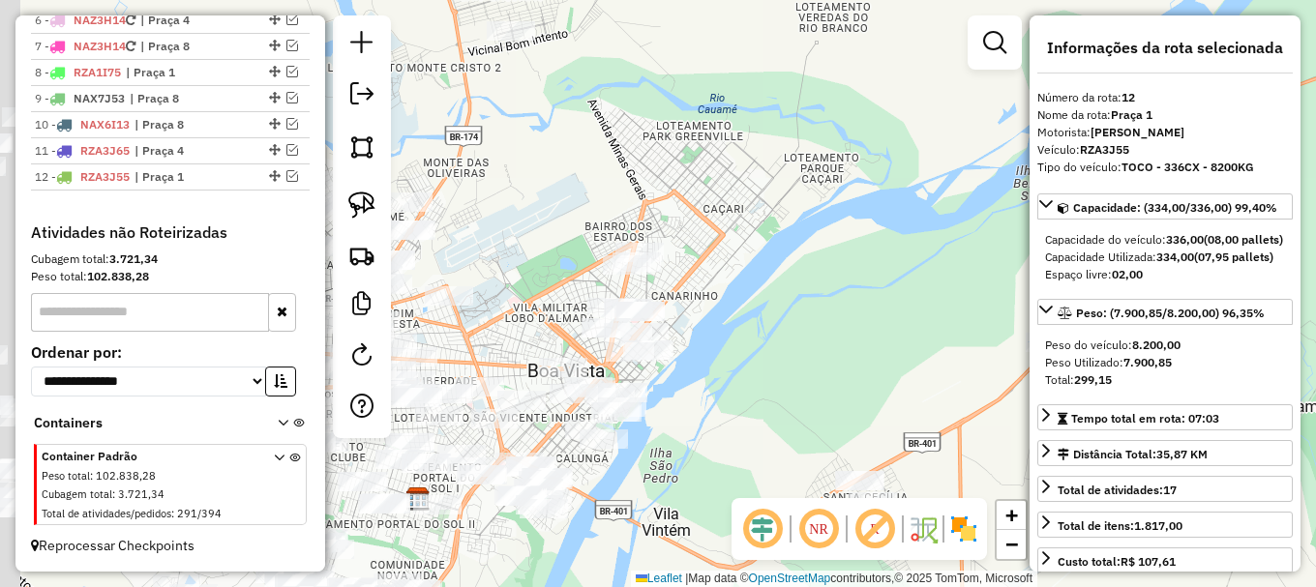
drag, startPoint x: 668, startPoint y: 364, endPoint x: 781, endPoint y: 257, distance: 155.4
click at [782, 258] on div "Janela de atendimento Grade de atendimento Capacidade Transportadoras Veículos …" at bounding box center [658, 293] width 1316 height 587
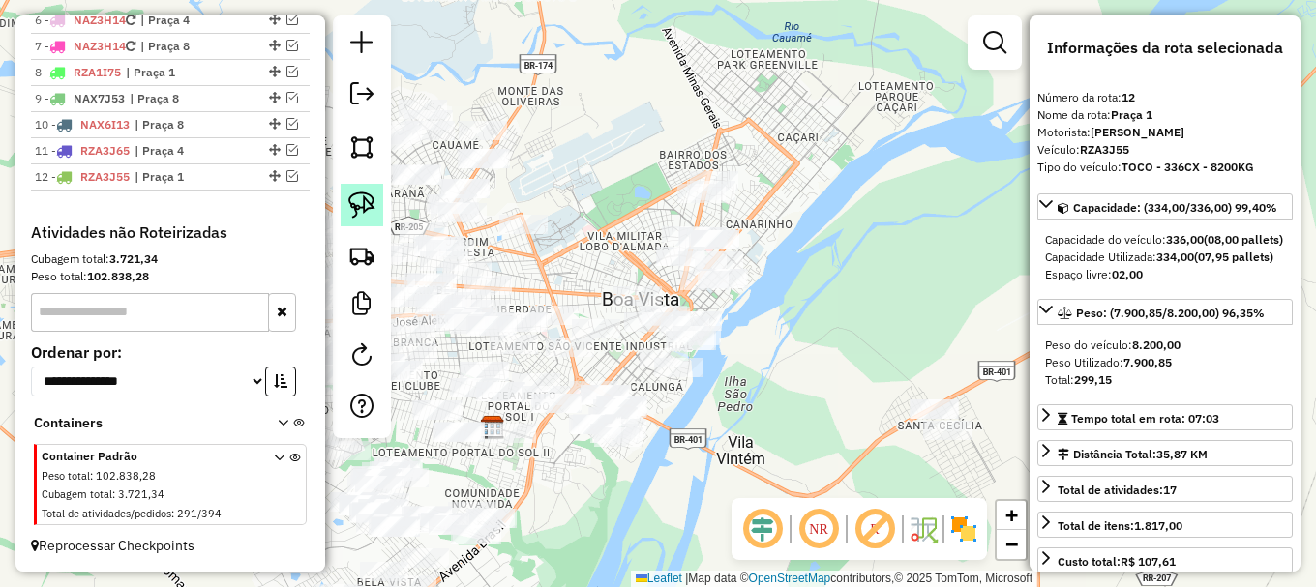
click at [359, 192] on img at bounding box center [361, 205] width 27 height 27
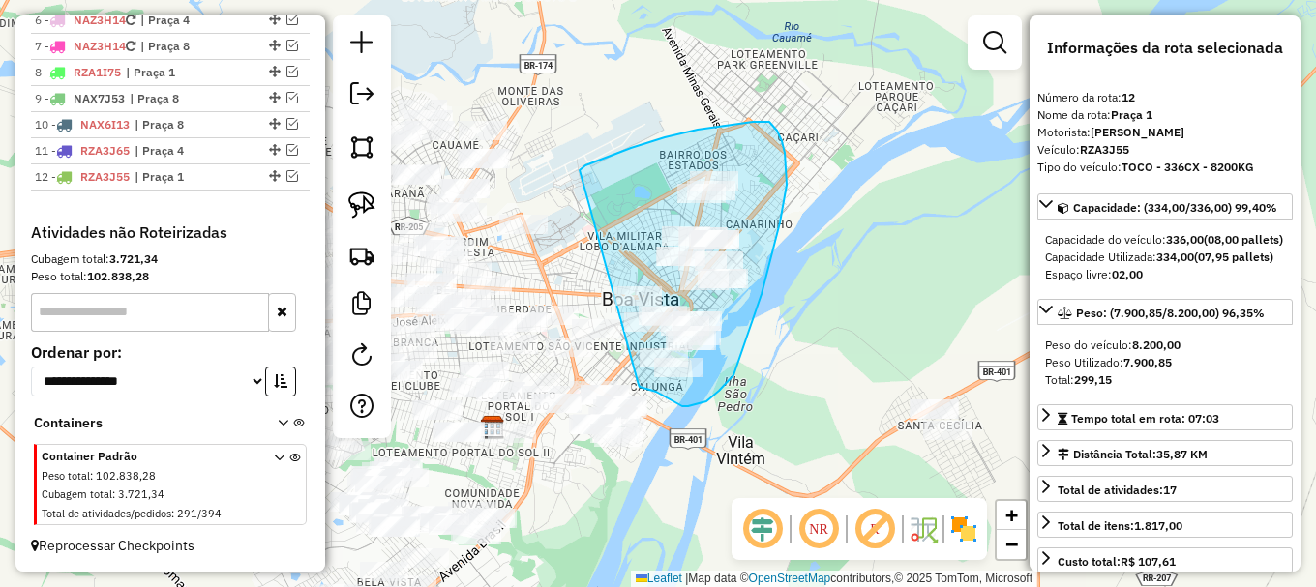
drag, startPoint x: 615, startPoint y: 154, endPoint x: 636, endPoint y: 381, distance: 228.3
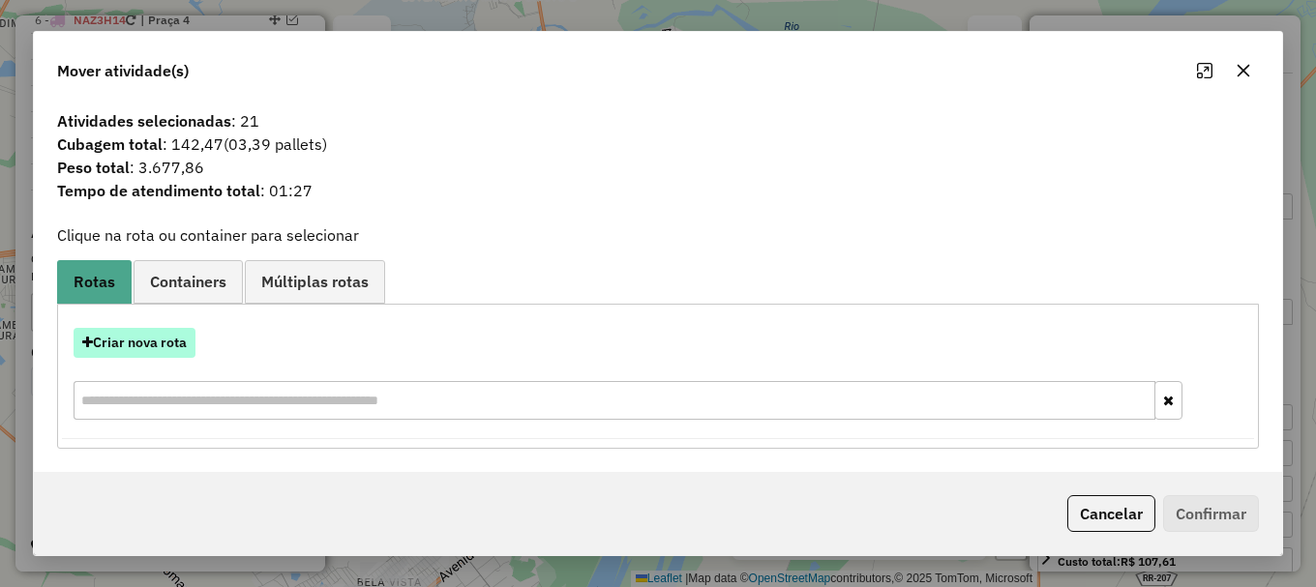
click at [159, 348] on button "Criar nova rota" at bounding box center [135, 343] width 122 height 30
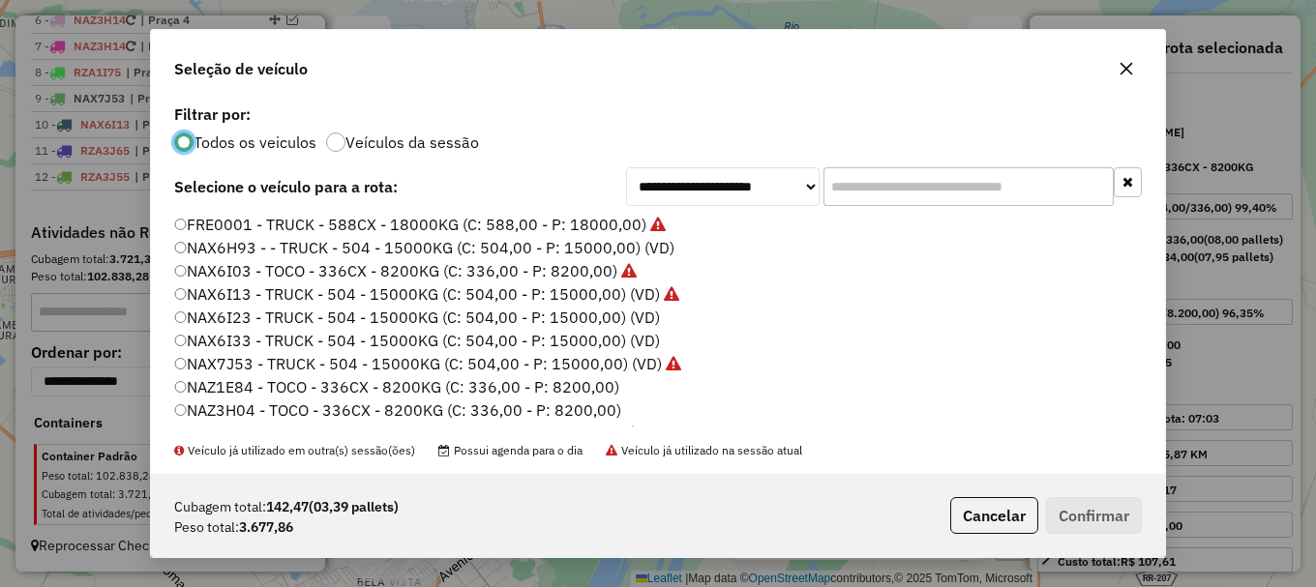
scroll to position [646, 0]
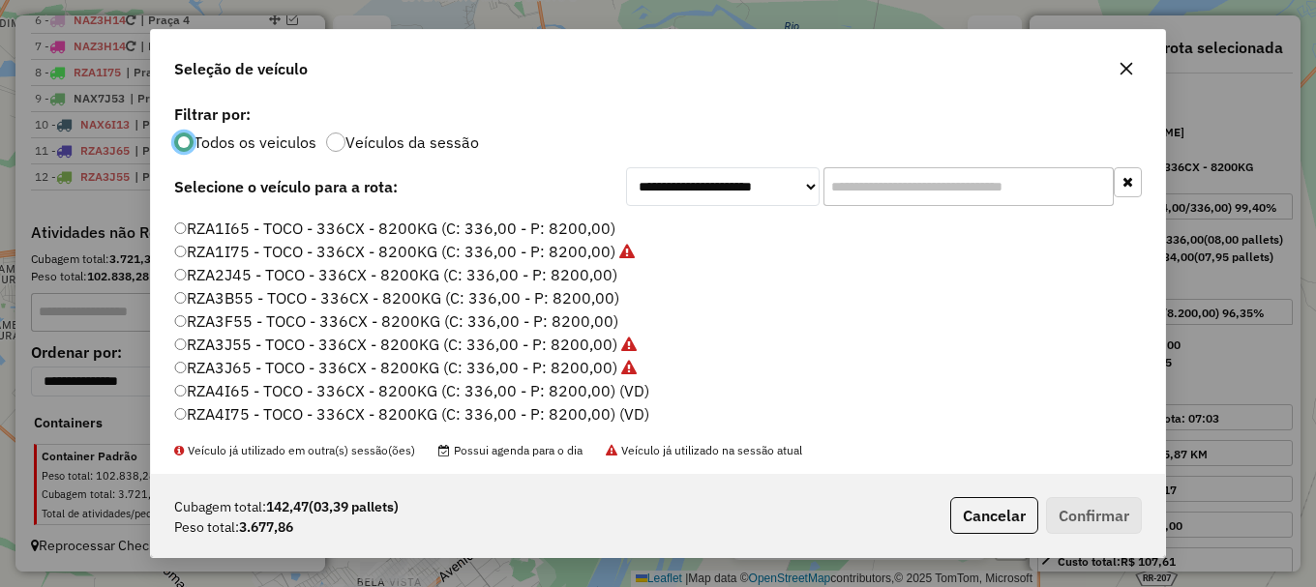
click at [247, 275] on label "RZA2J45 - TOCO - 336CX - 8200KG (C: 336,00 - P: 8200,00)" at bounding box center [395, 274] width 443 height 23
click at [1106, 520] on button "Confirmar" at bounding box center [1094, 515] width 96 height 37
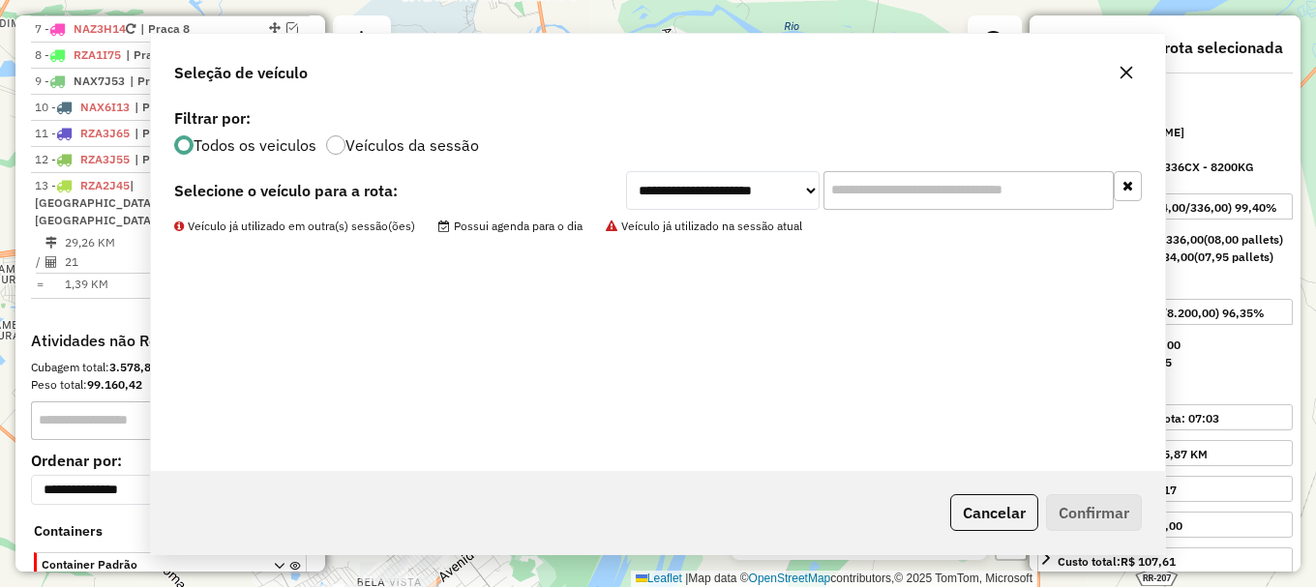
scroll to position [995, 0]
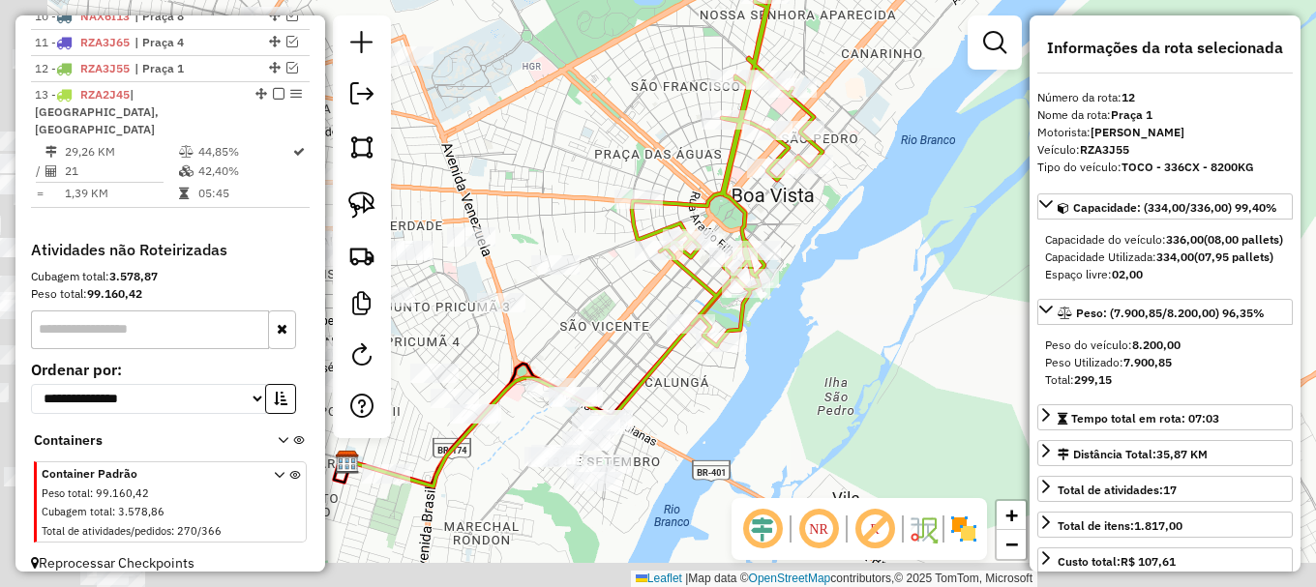
drag, startPoint x: 536, startPoint y: 465, endPoint x: 633, endPoint y: 224, distance: 259.6
click at [617, 240] on div "Janela de atendimento Grade de atendimento Capacidade Transportadoras Veículos …" at bounding box center [658, 293] width 1316 height 587
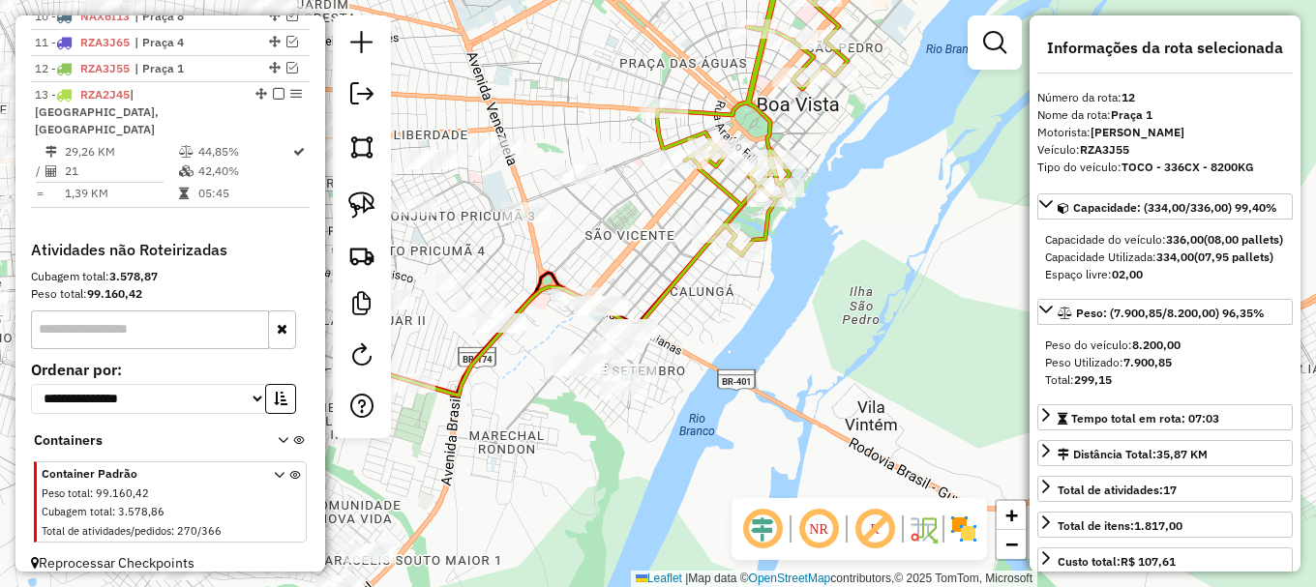
drag, startPoint x: 1005, startPoint y: 40, endPoint x: 895, endPoint y: 86, distance: 119.7
click at [1002, 41] on em at bounding box center [994, 42] width 23 height 23
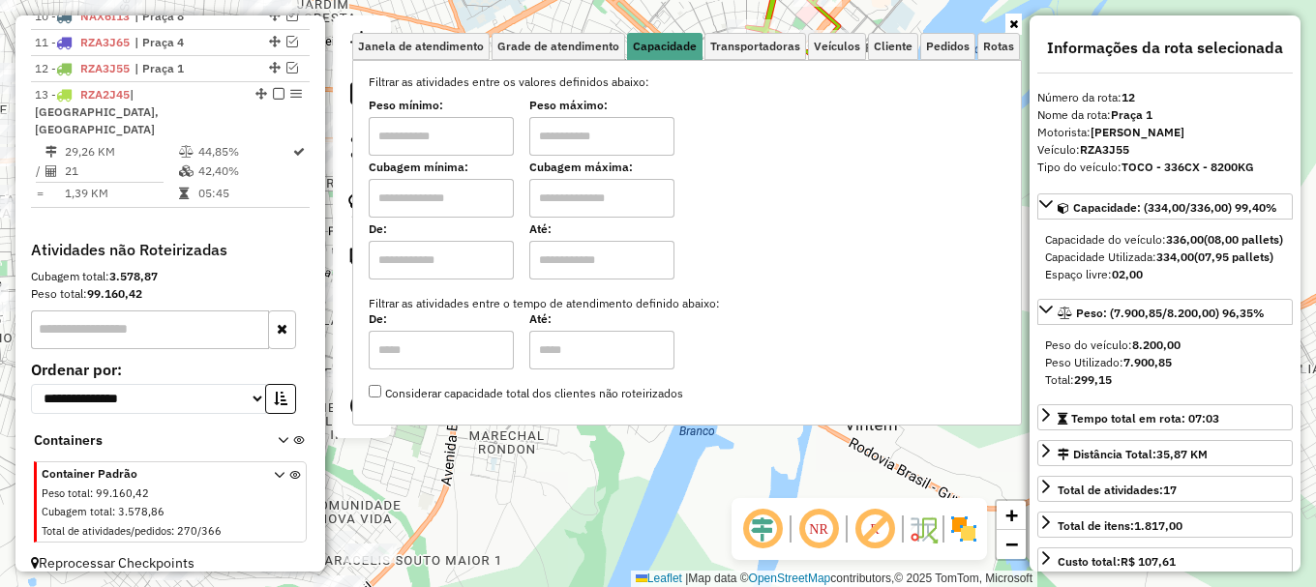
click at [468, 193] on input "text" at bounding box center [441, 198] width 145 height 39
type input "*****"
click at [601, 196] on input "text" at bounding box center [601, 198] width 145 height 39
type input "*******"
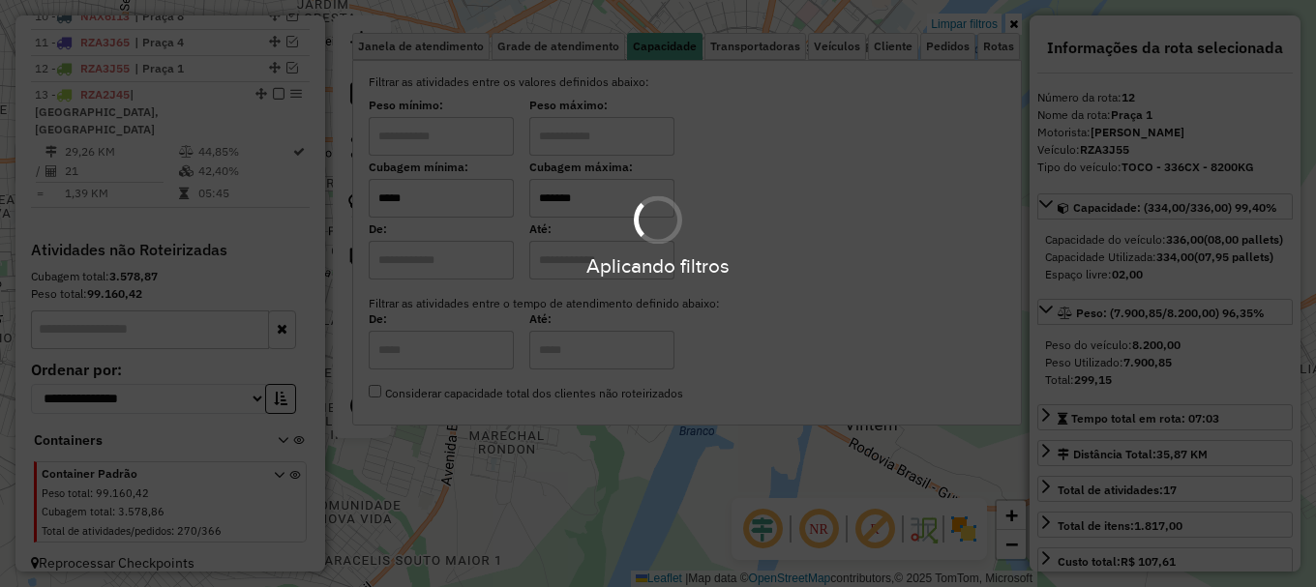
click at [550, 480] on div "Limpar filtros Janela de atendimento Grade de atendimento Capacidade Transporta…" at bounding box center [658, 293] width 1316 height 587
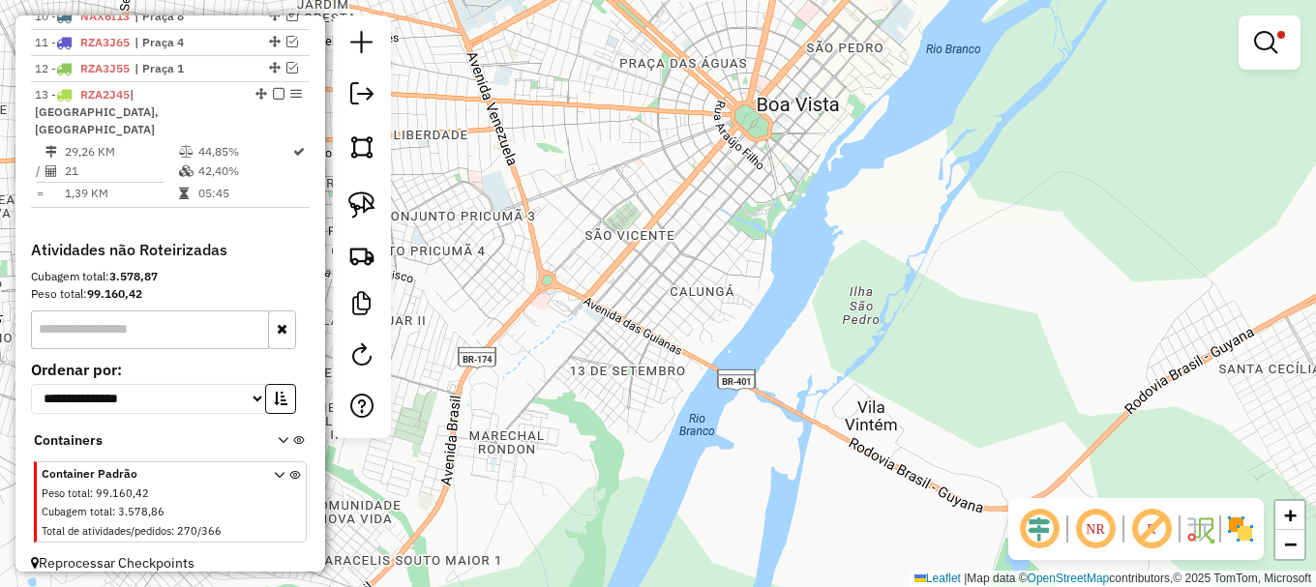
click at [550, 479] on div "Limpar filtros Janela de atendimento Grade de atendimento Capacidade Transporta…" at bounding box center [658, 293] width 1316 height 587
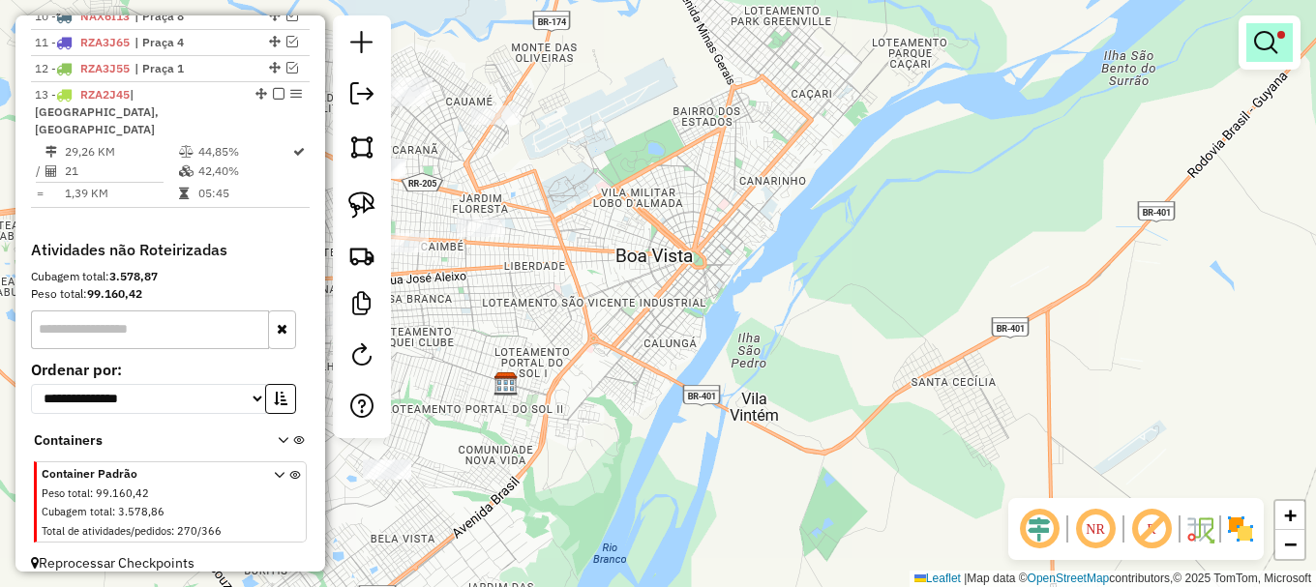
click at [1253, 33] on link at bounding box center [1269, 42] width 46 height 39
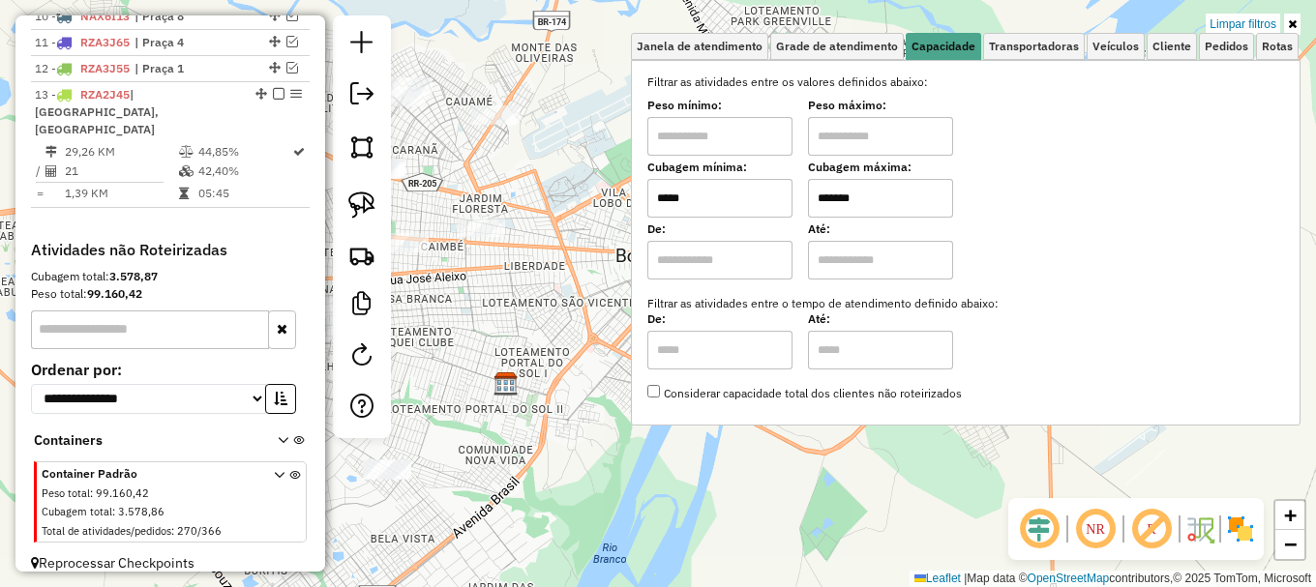
click at [741, 201] on input "*****" at bounding box center [719, 198] width 145 height 39
click at [585, 397] on div "Limpar filtros Janela de atendimento Grade de atendimento Capacidade Transporta…" at bounding box center [658, 293] width 1316 height 587
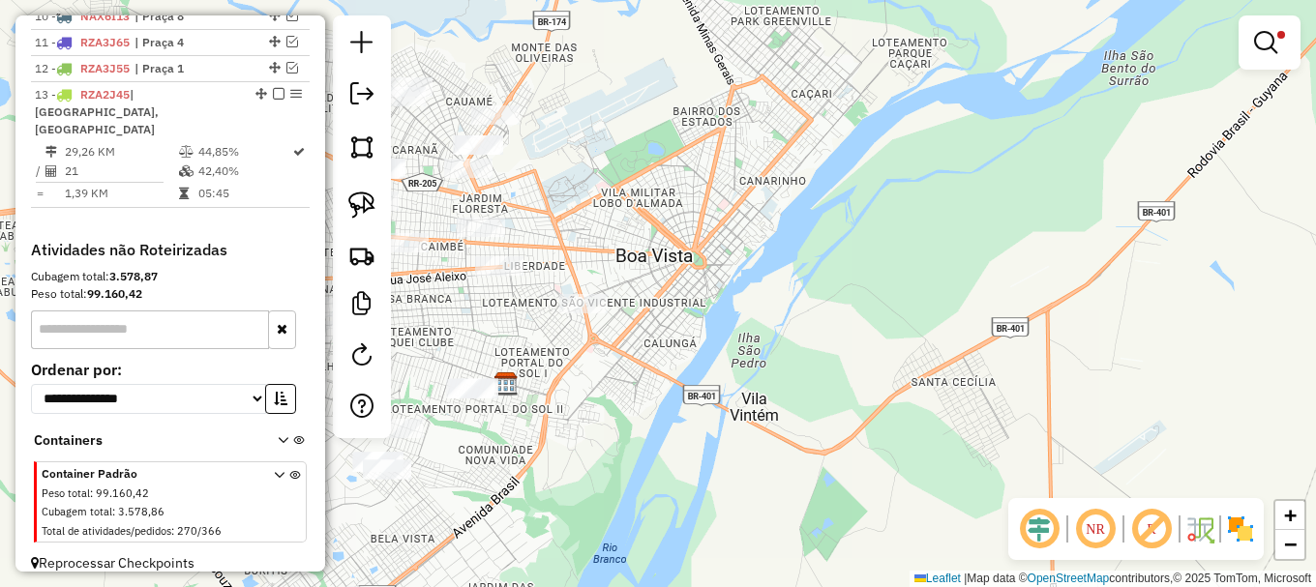
drag, startPoint x: 665, startPoint y: 342, endPoint x: 659, endPoint y: 317, distance: 24.9
click at [680, 331] on div "Limpar filtros Janela de atendimento Grade de atendimento Capacidade Transporta…" at bounding box center [658, 293] width 1316 height 587
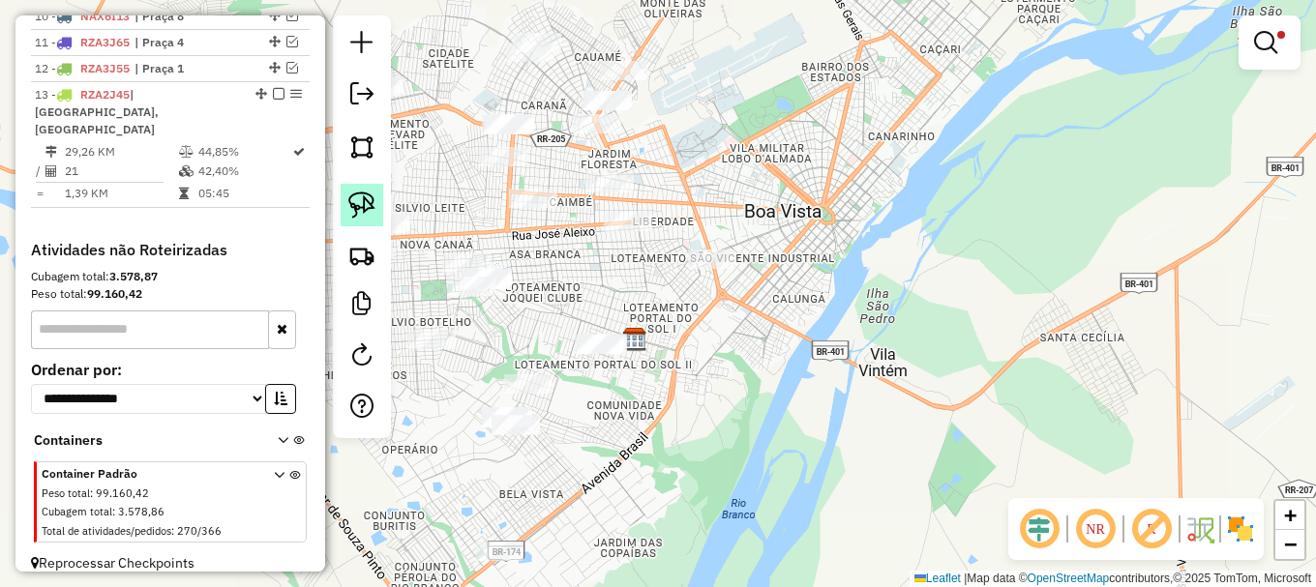
click at [361, 208] on img at bounding box center [361, 205] width 27 height 27
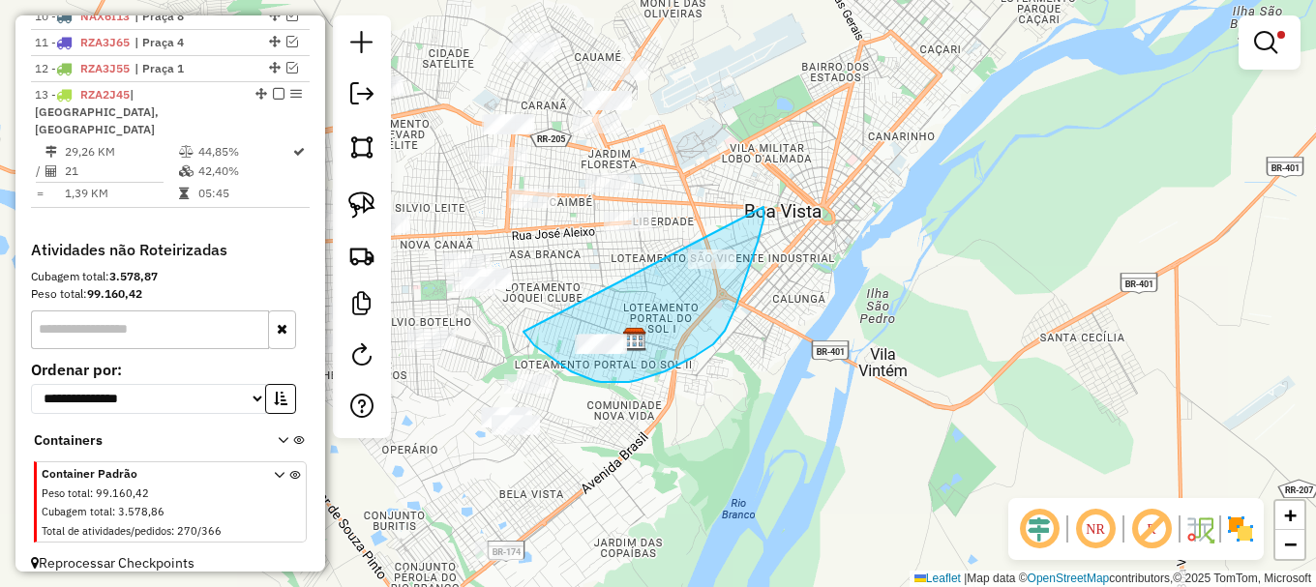
drag, startPoint x: 534, startPoint y: 345, endPoint x: 759, endPoint y: 198, distance: 269.1
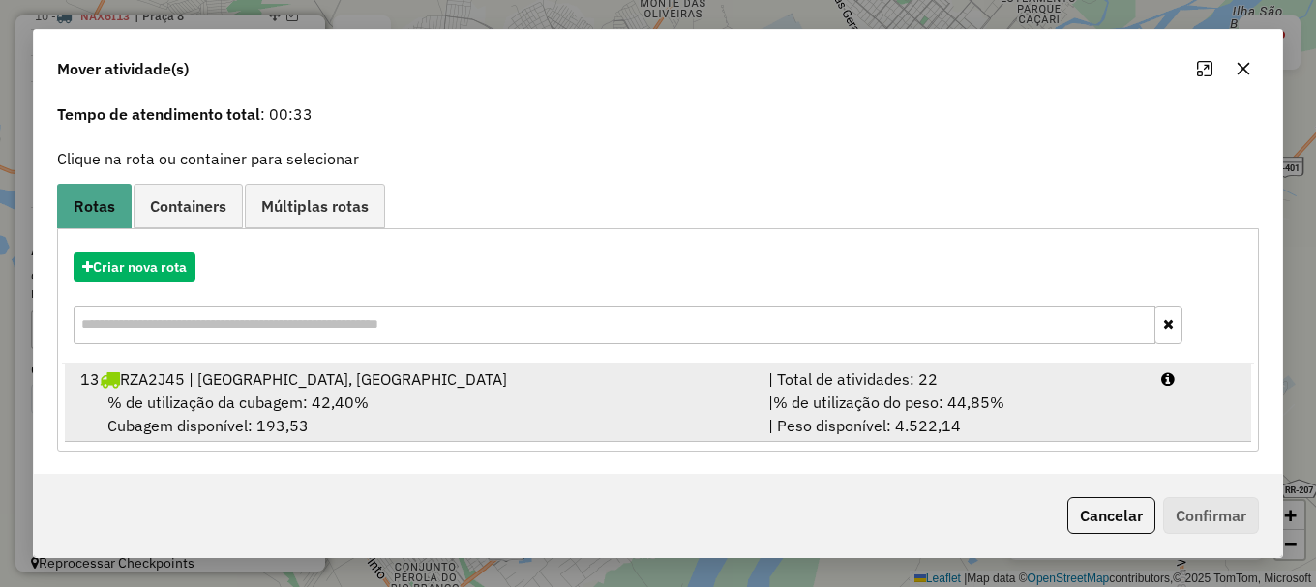
scroll to position [75, 0]
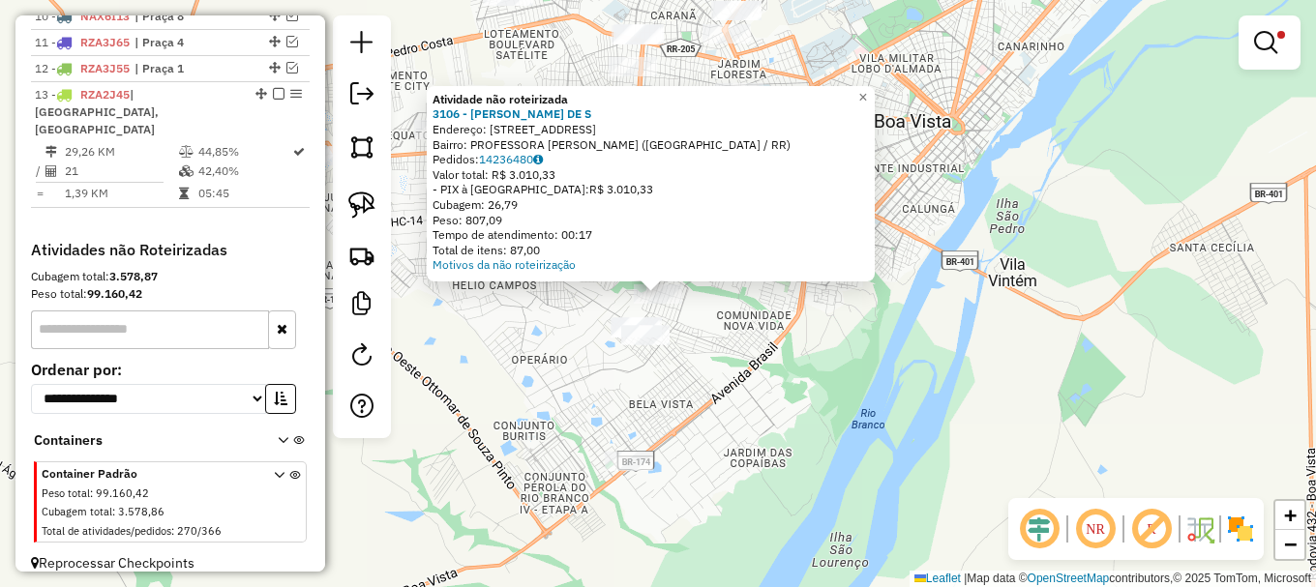
click at [738, 345] on div "Atividade não roteirizada 3106 - CLEIDIMAR ALVES DE S Endereço: AV RIO BRANCO 4…" at bounding box center [658, 293] width 1316 height 587
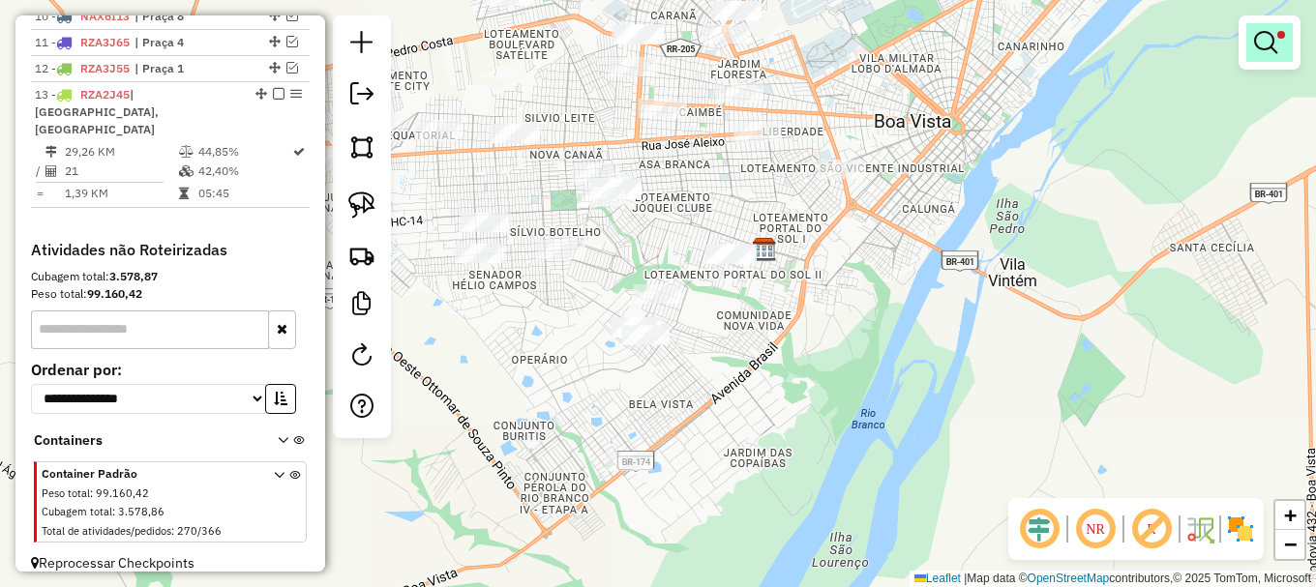
click at [1265, 34] on em at bounding box center [1265, 42] width 23 height 23
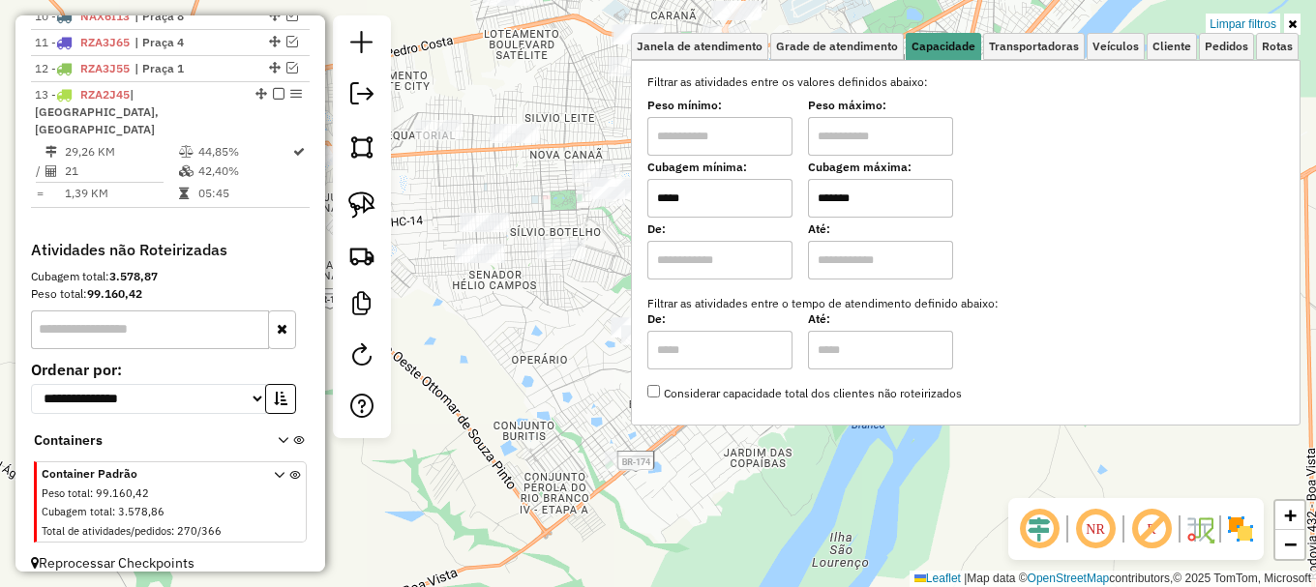
click at [734, 200] on input "*****" at bounding box center [719, 198] width 145 height 39
click at [734, 199] on input "*****" at bounding box center [719, 198] width 145 height 39
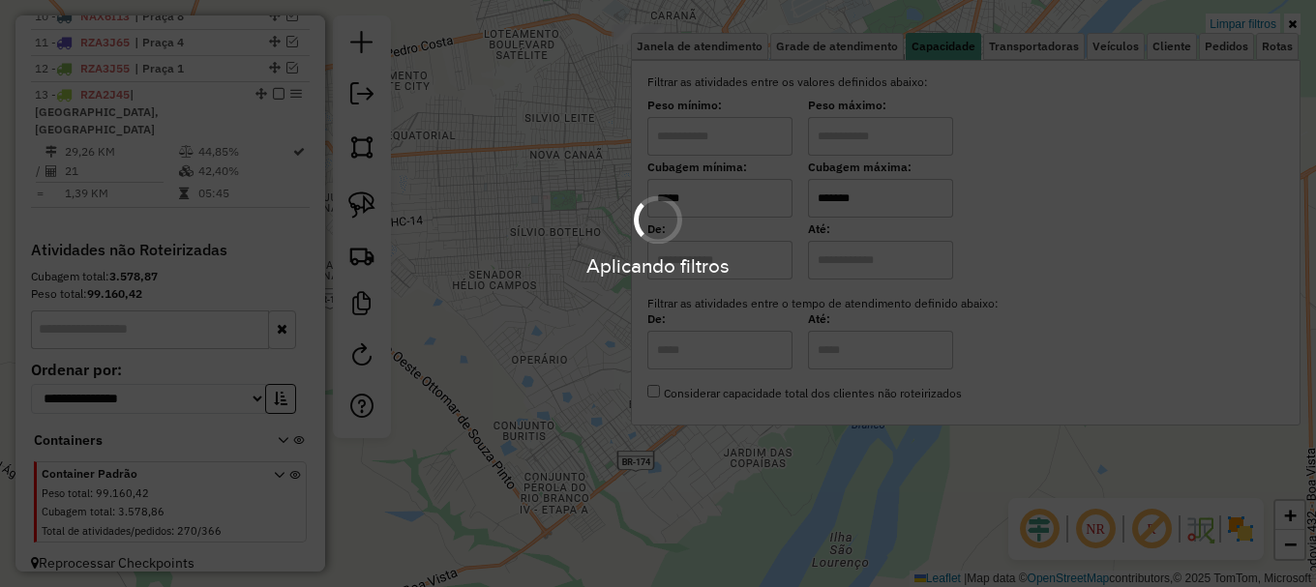
click at [551, 313] on div "Limpar filtros Janela de atendimento Grade de atendimento Capacidade Transporta…" at bounding box center [658, 293] width 1316 height 587
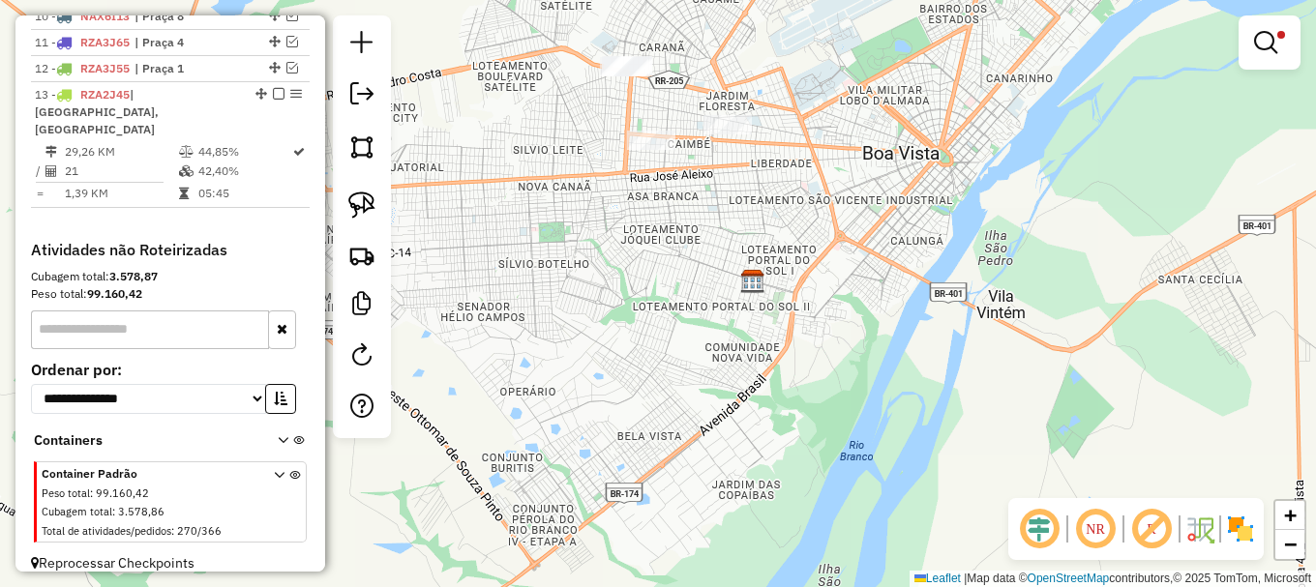
drag, startPoint x: 761, startPoint y: 201, endPoint x: 954, endPoint y: 189, distance: 192.9
click at [709, 284] on div "Limpar filtros Janela de atendimento Grade de atendimento Capacidade Transporta…" at bounding box center [658, 293] width 1316 height 587
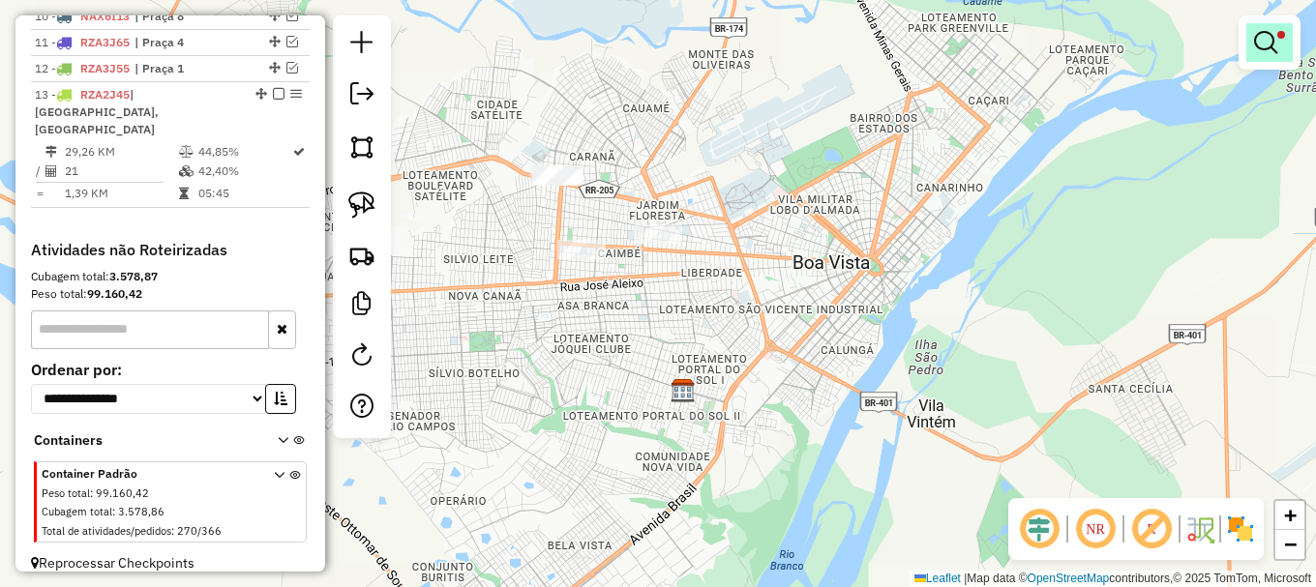
click at [1269, 38] on em at bounding box center [1265, 42] width 23 height 23
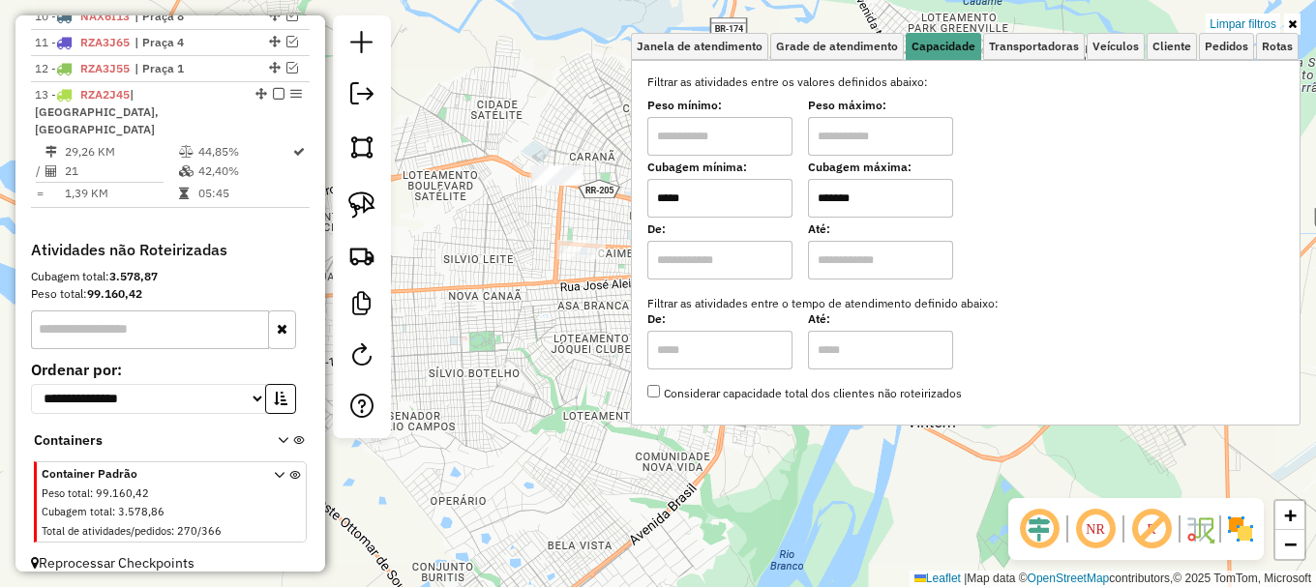
click at [700, 195] on input "*****" at bounding box center [719, 198] width 145 height 39
click at [701, 194] on input "*****" at bounding box center [719, 198] width 145 height 39
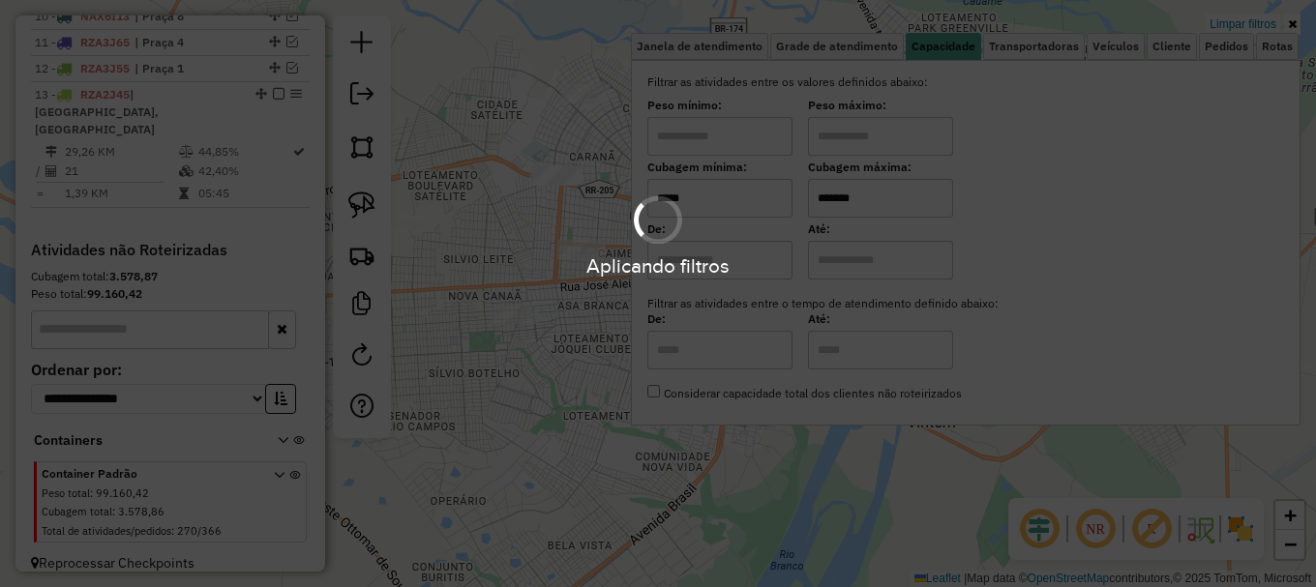
type input "*****"
click at [599, 386] on hb-app "Aplicando filtros Pop-up bloqueado! Seu navegador bloqueou automáticamente a ab…" at bounding box center [658, 293] width 1316 height 587
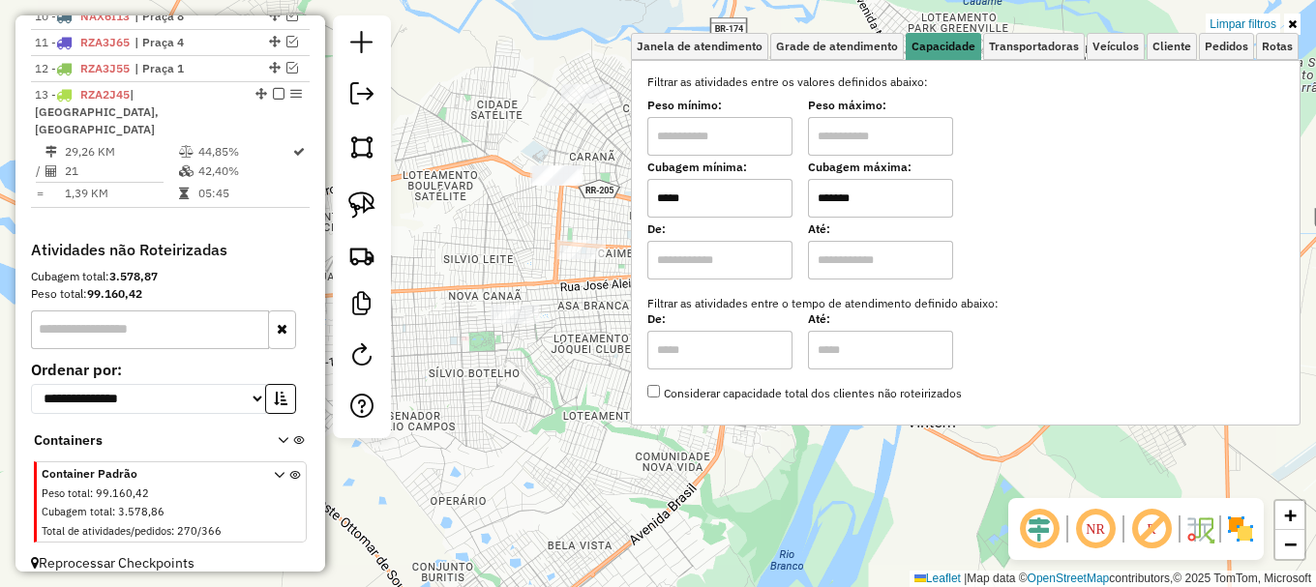
click at [553, 354] on div "Limpar filtros Janela de atendimento Grade de atendimento Capacidade Transporta…" at bounding box center [658, 293] width 1316 height 587
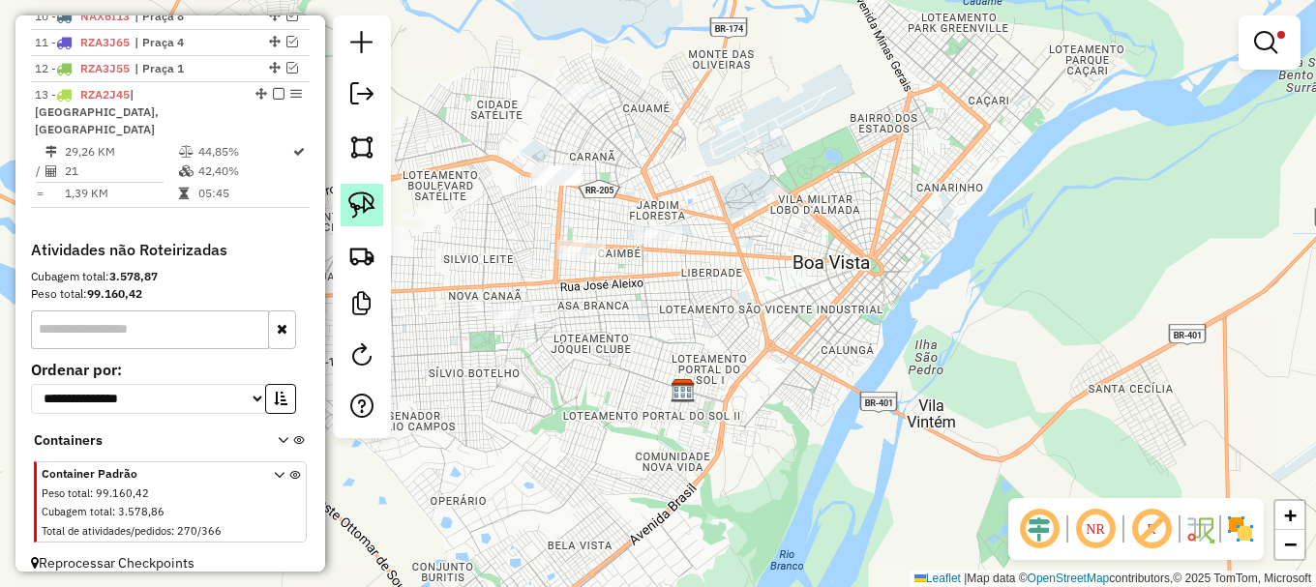
click at [359, 211] on img at bounding box center [361, 205] width 27 height 27
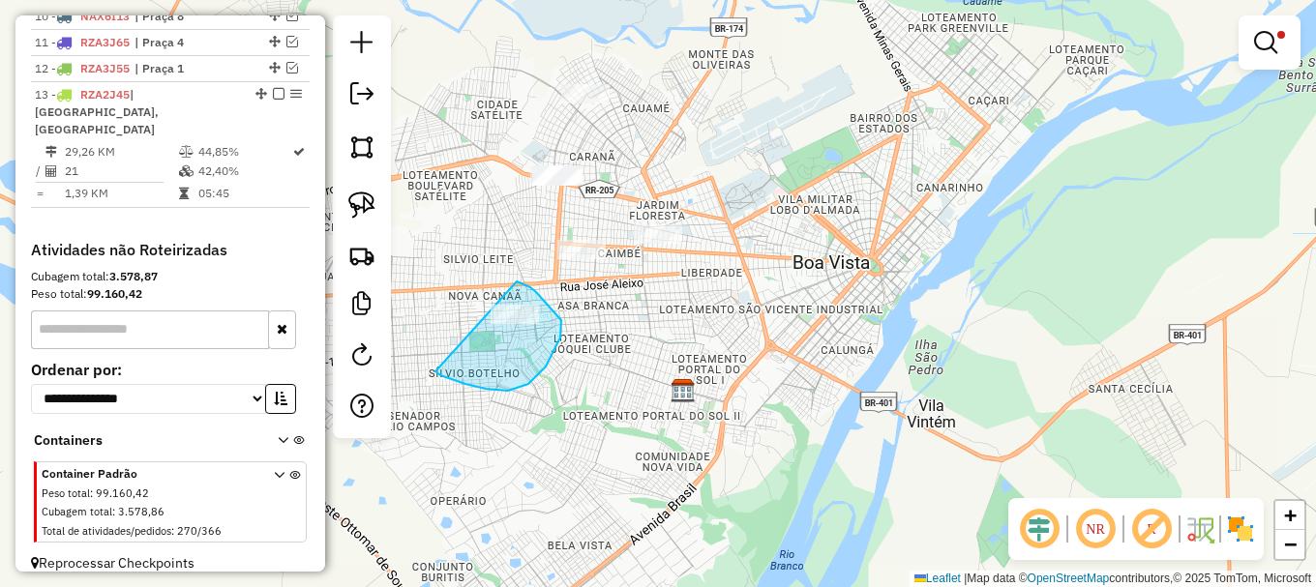
drag, startPoint x: 452, startPoint y: 380, endPoint x: 509, endPoint y: 281, distance: 114.8
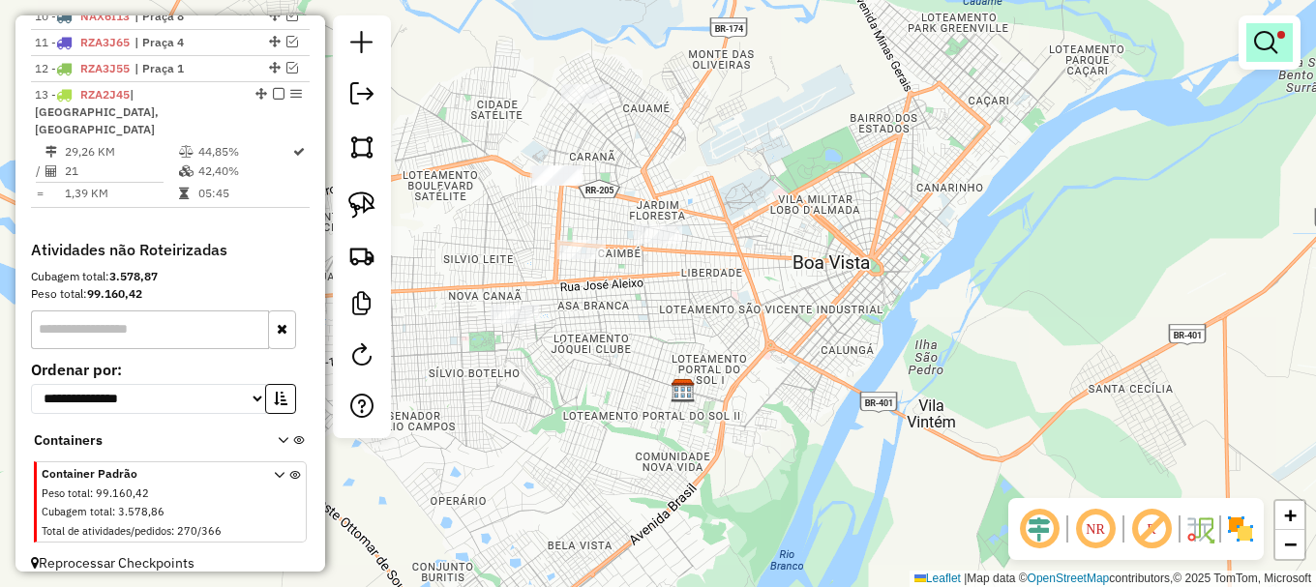
click at [1257, 47] on em at bounding box center [1265, 42] width 23 height 23
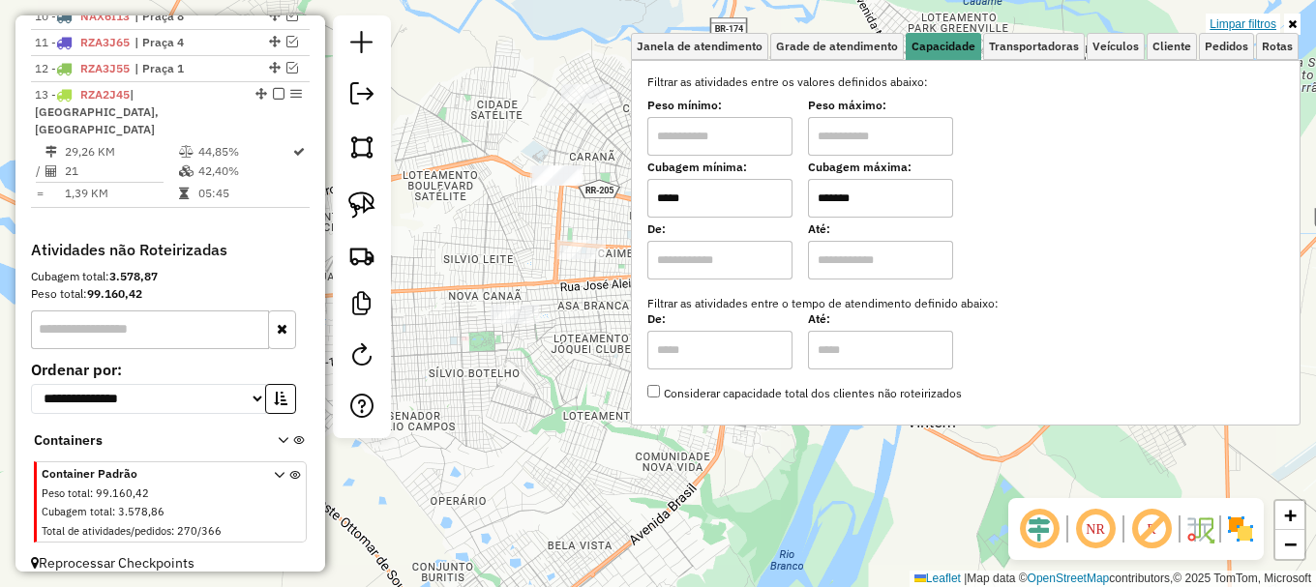
click at [1225, 16] on link "Limpar filtros" at bounding box center [1242, 24] width 74 height 21
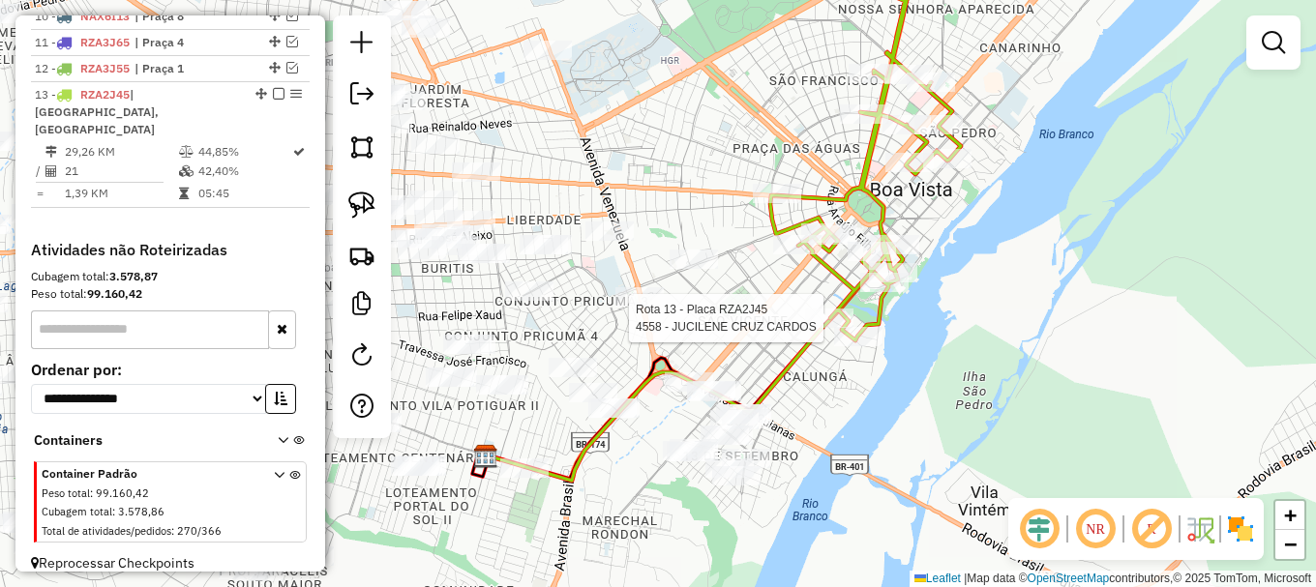
select select "**********"
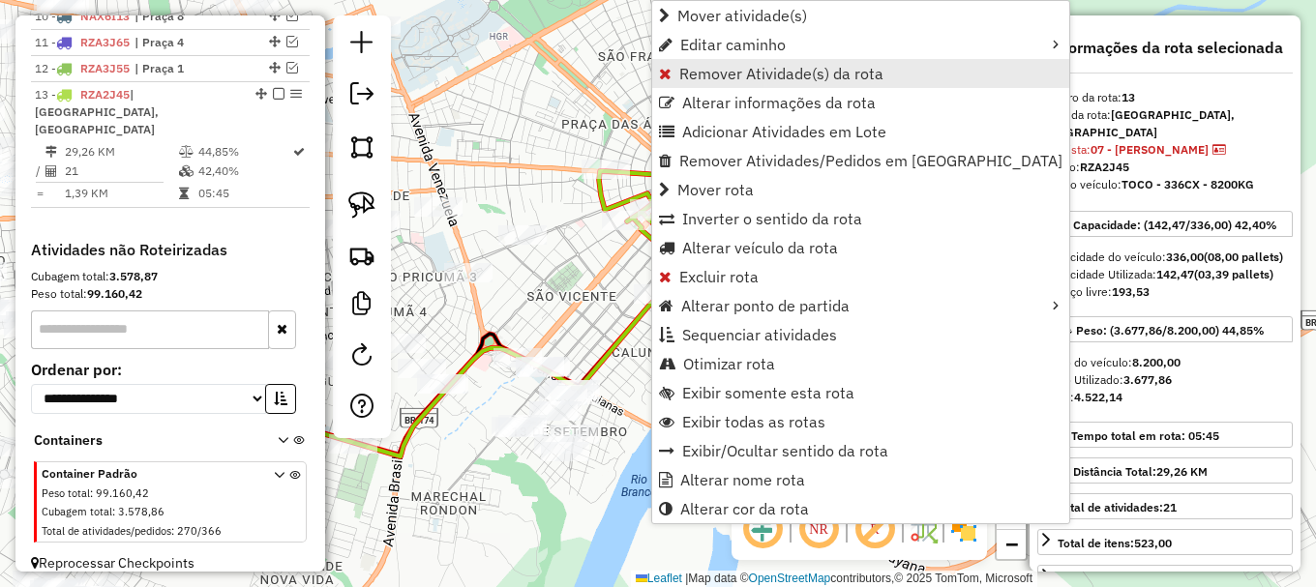
click at [718, 71] on span "Remover Atividade(s) da rota" at bounding box center [781, 73] width 204 height 15
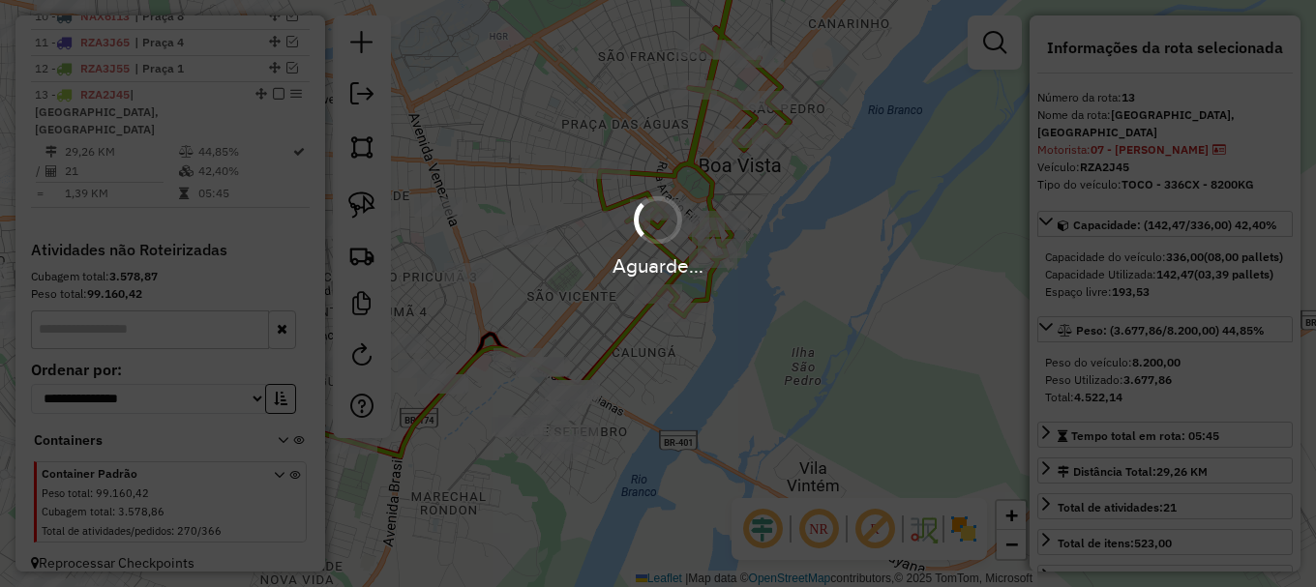
click at [681, 312] on div "Aguarde..." at bounding box center [658, 293] width 1316 height 587
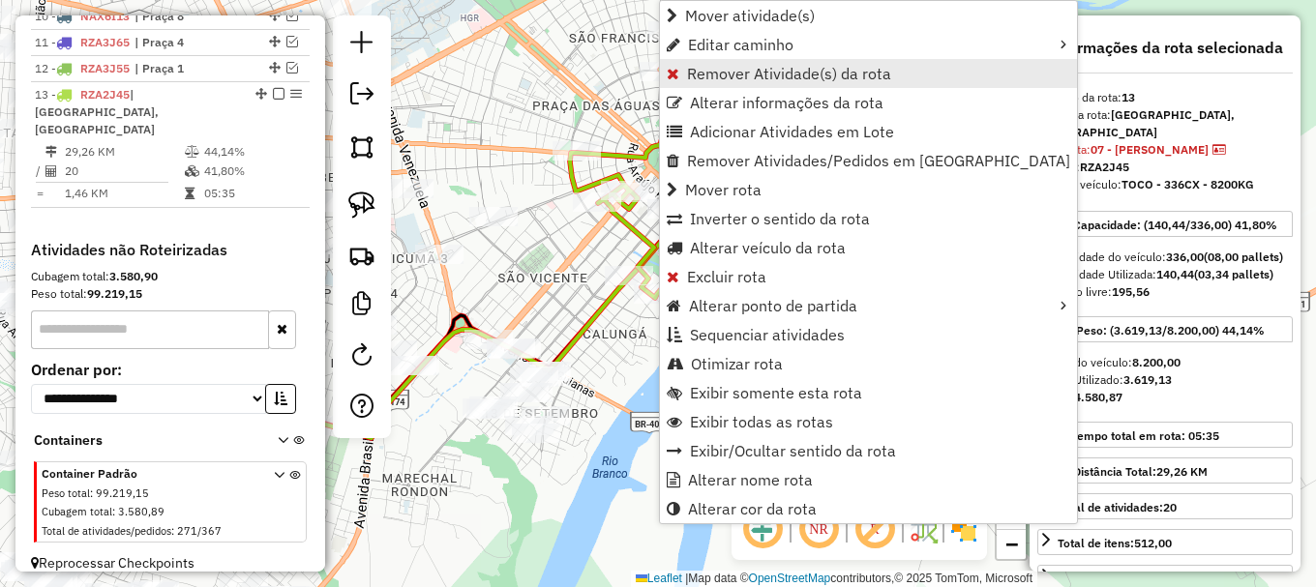
click at [728, 73] on span "Remover Atividade(s) da rota" at bounding box center [789, 73] width 204 height 15
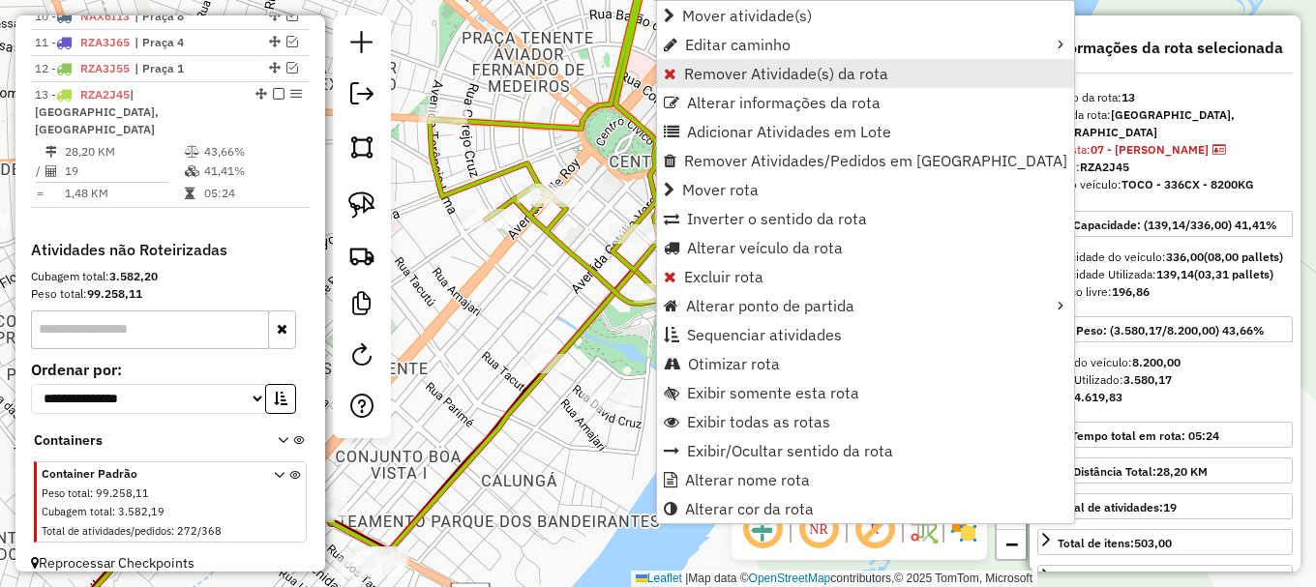
click at [717, 81] on span "Remover Atividade(s) da rota" at bounding box center [786, 73] width 204 height 15
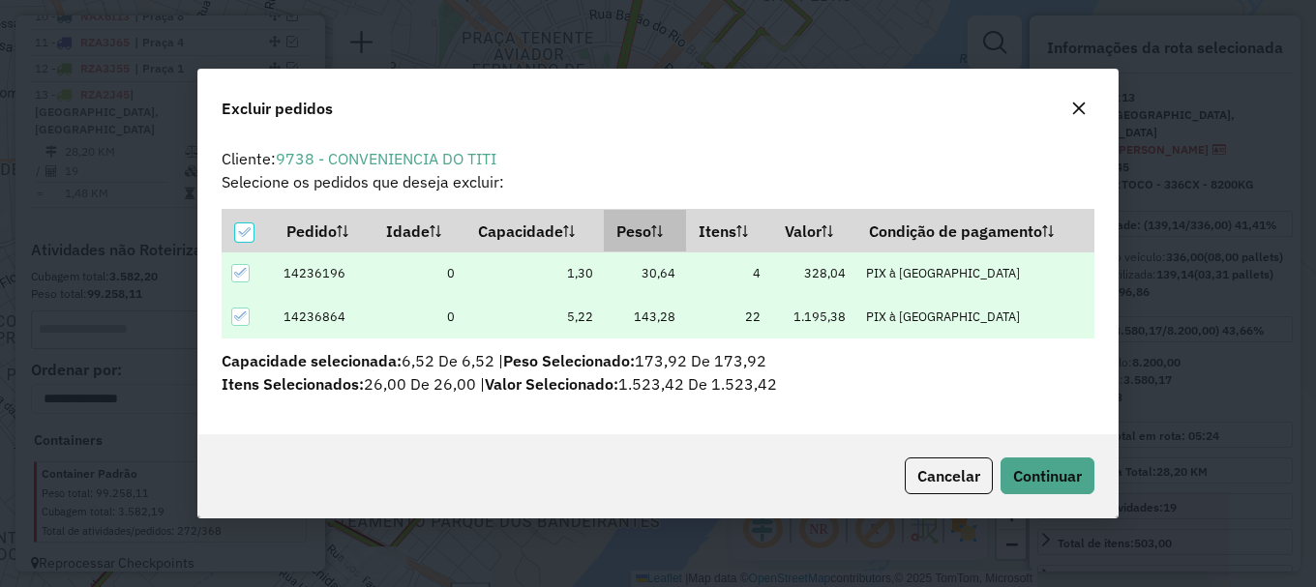
scroll to position [0, 0]
click at [1039, 480] on span "Continuar" at bounding box center [1047, 475] width 69 height 19
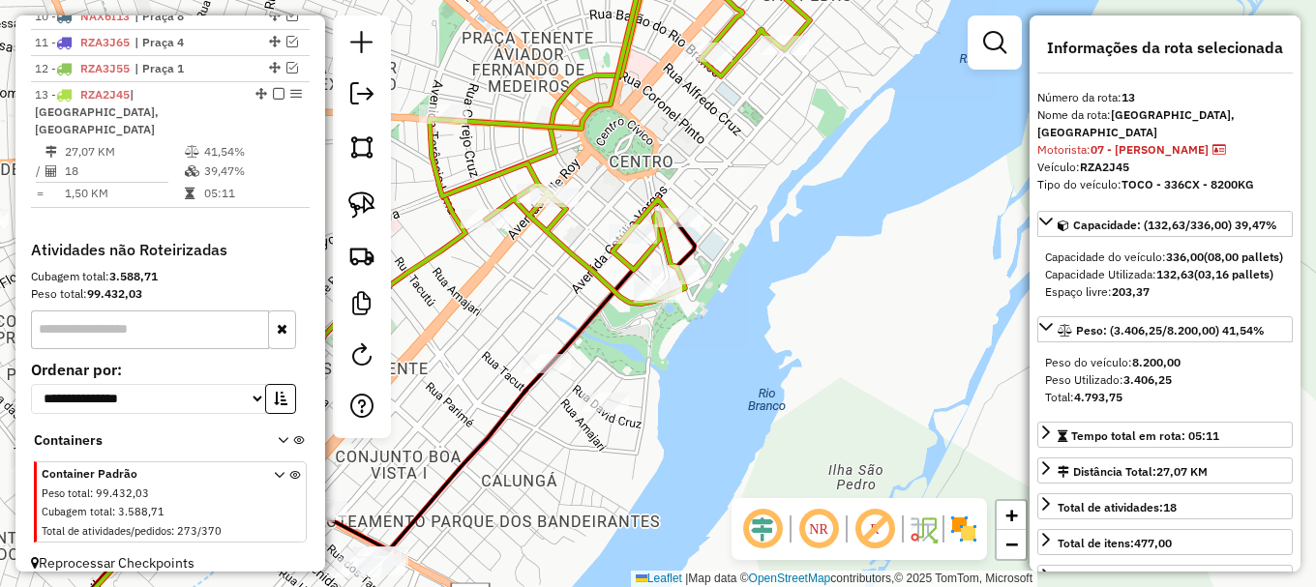
click at [498, 293] on div "Janela de atendimento Grade de atendimento Capacidade Transportadoras Veículos …" at bounding box center [658, 293] width 1316 height 587
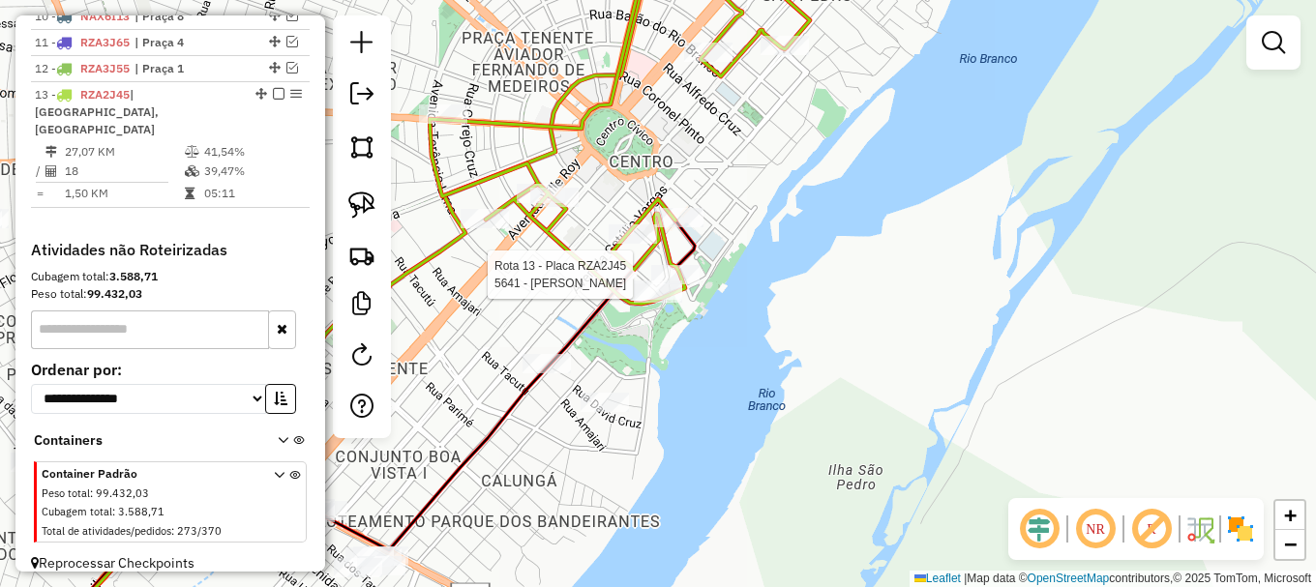
select select "**********"
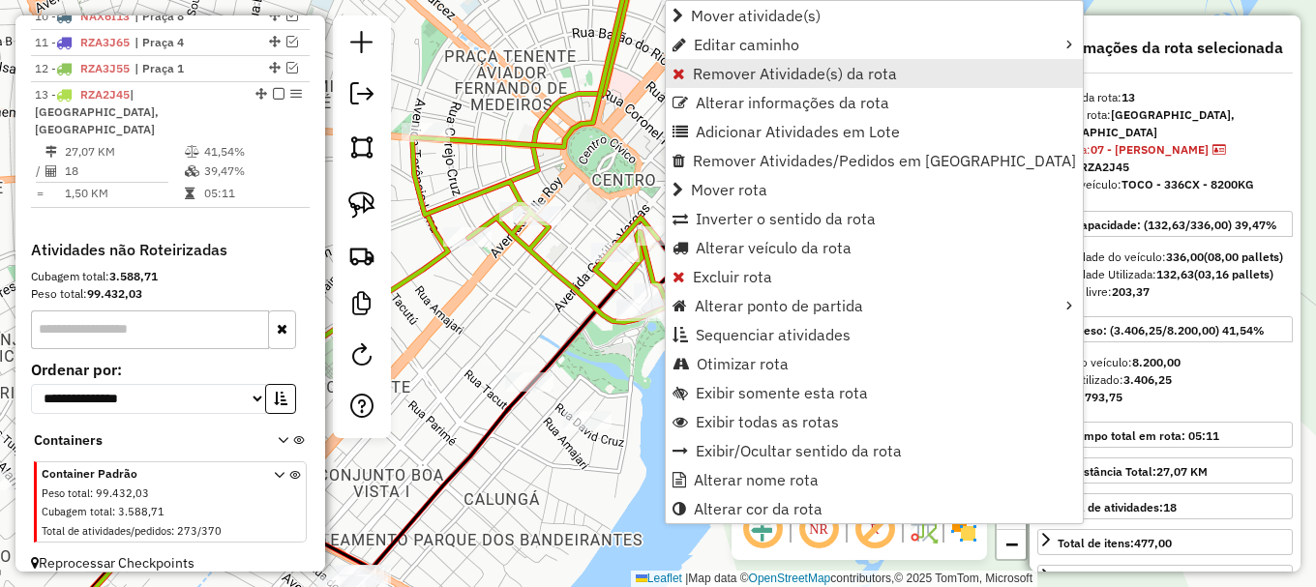
click at [723, 63] on link "Remover Atividade(s) da rota" at bounding box center [874, 73] width 417 height 29
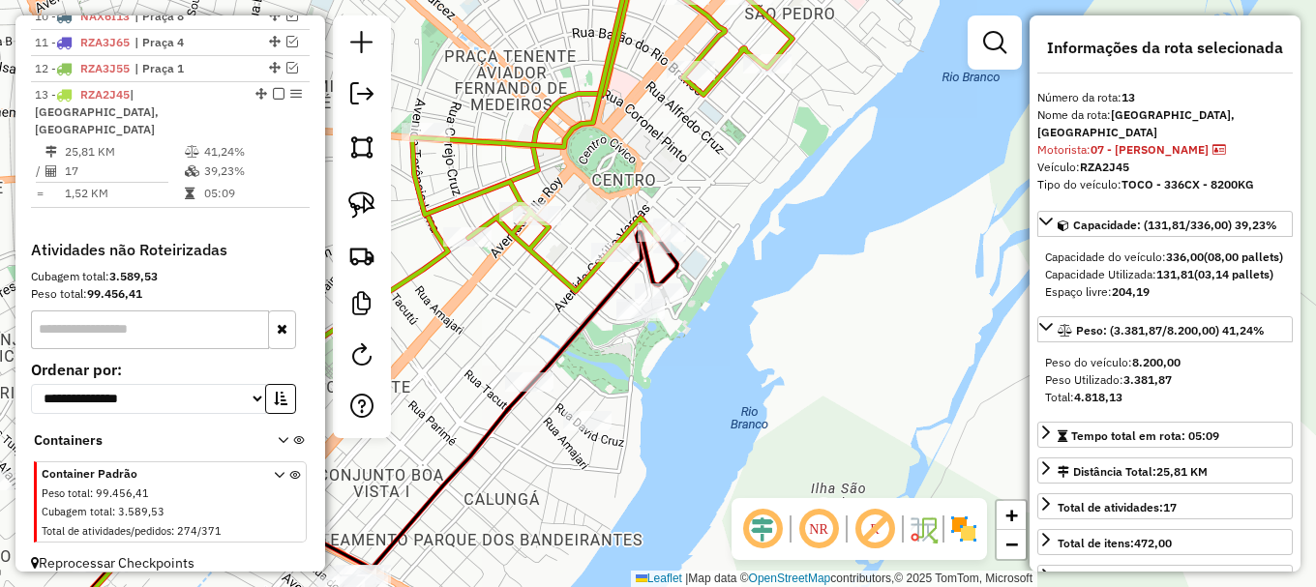
click at [986, 42] on em at bounding box center [994, 42] width 23 height 23
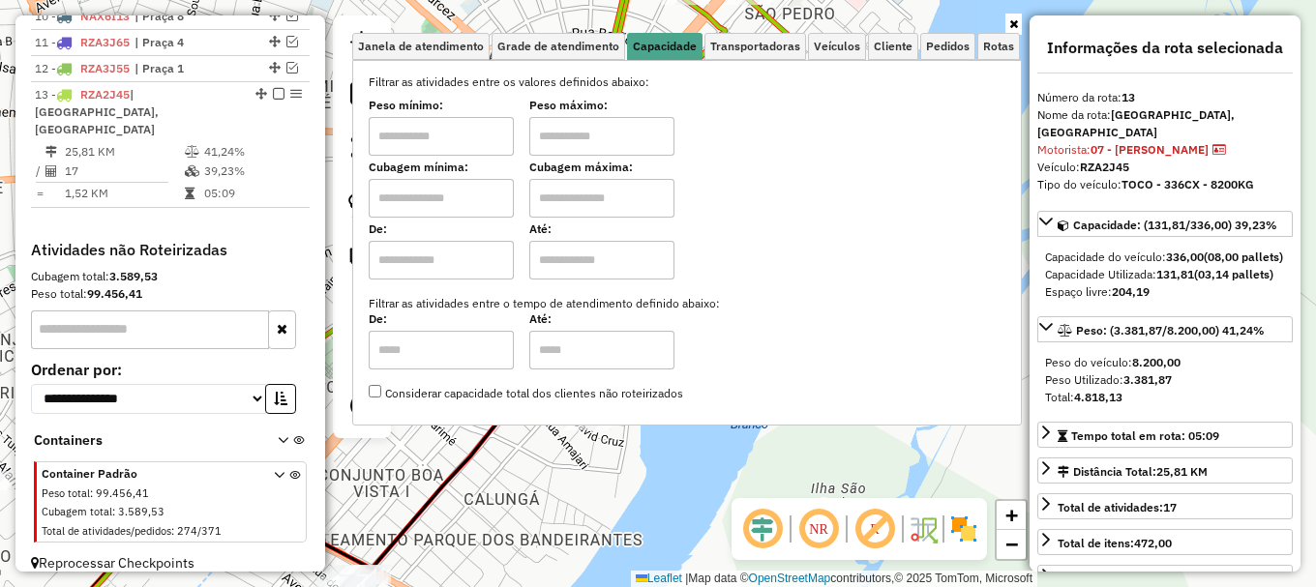
click at [455, 192] on input "text" at bounding box center [441, 198] width 145 height 39
type input "*****"
click at [581, 192] on input "text" at bounding box center [601, 198] width 145 height 39
type input "*******"
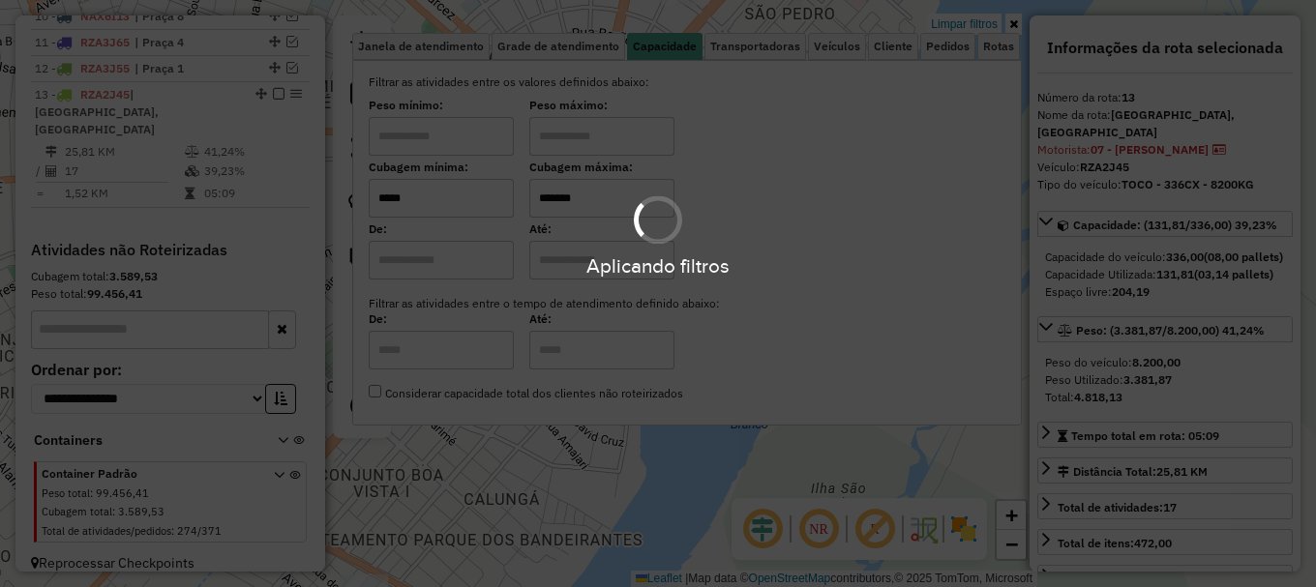
click at [516, 467] on hb-app "Aplicando filtros Pop-up bloqueado! Seu navegador bloqueou automáticamente a ab…" at bounding box center [658, 293] width 1316 height 587
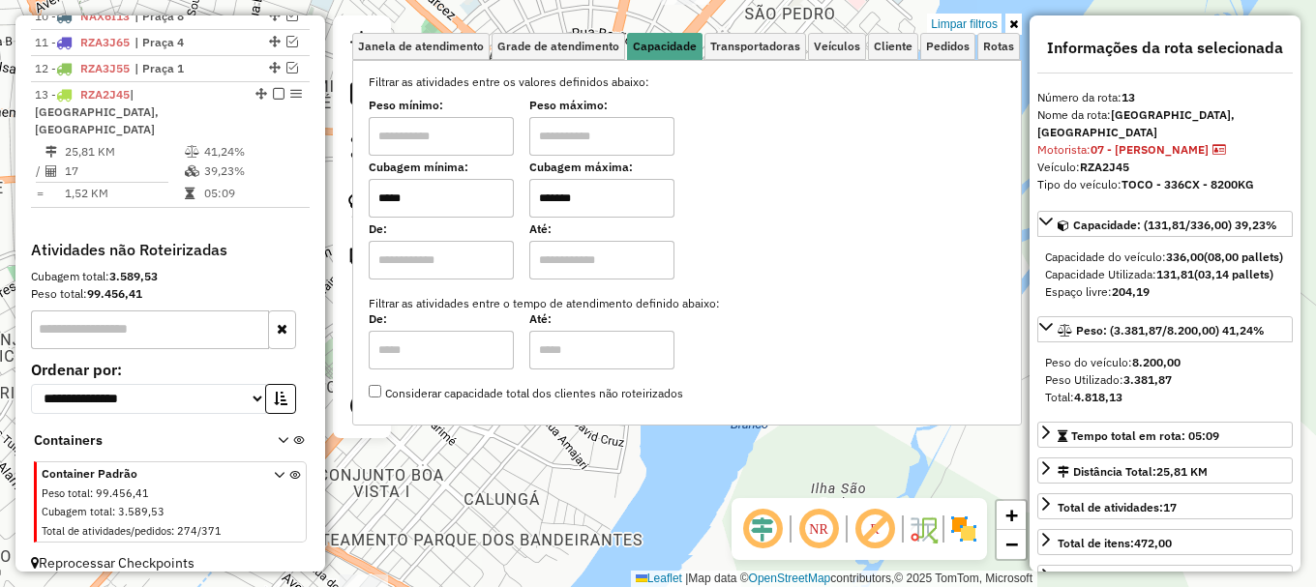
click at [516, 467] on div "Limpar filtros Janela de atendimento Grade de atendimento Capacidade Transporta…" at bounding box center [658, 293] width 1316 height 587
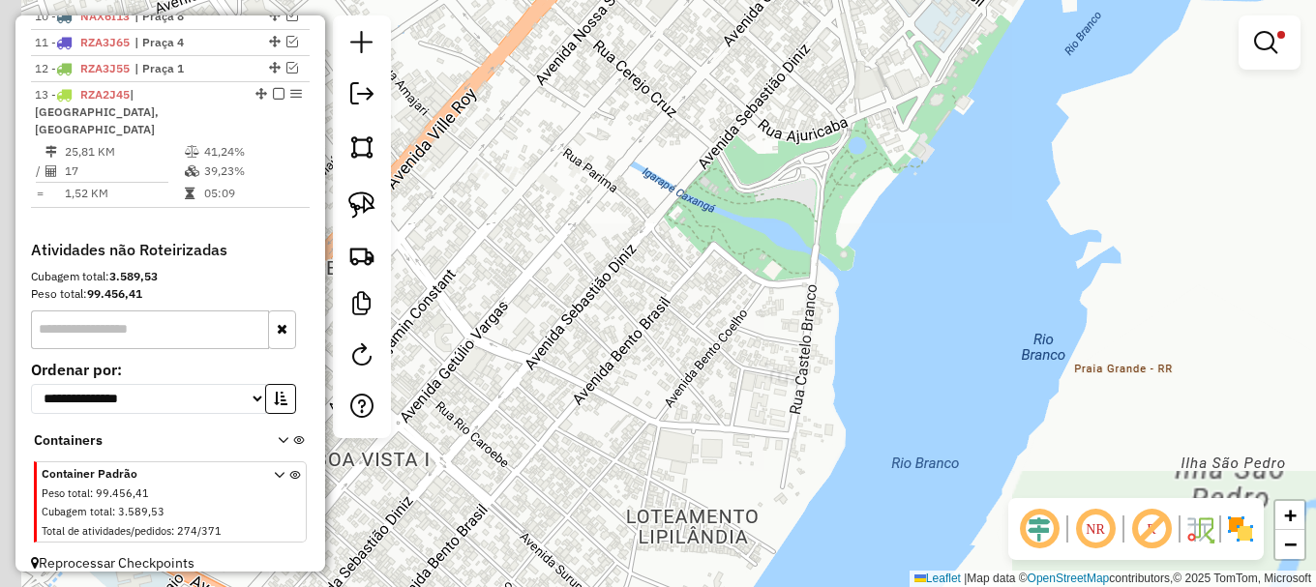
drag, startPoint x: 539, startPoint y: 467, endPoint x: 788, endPoint y: 286, distance: 308.3
click at [756, 310] on div "Limpar filtros Janela de atendimento Grade de atendimento Capacidade Transporta…" at bounding box center [658, 293] width 1316 height 587
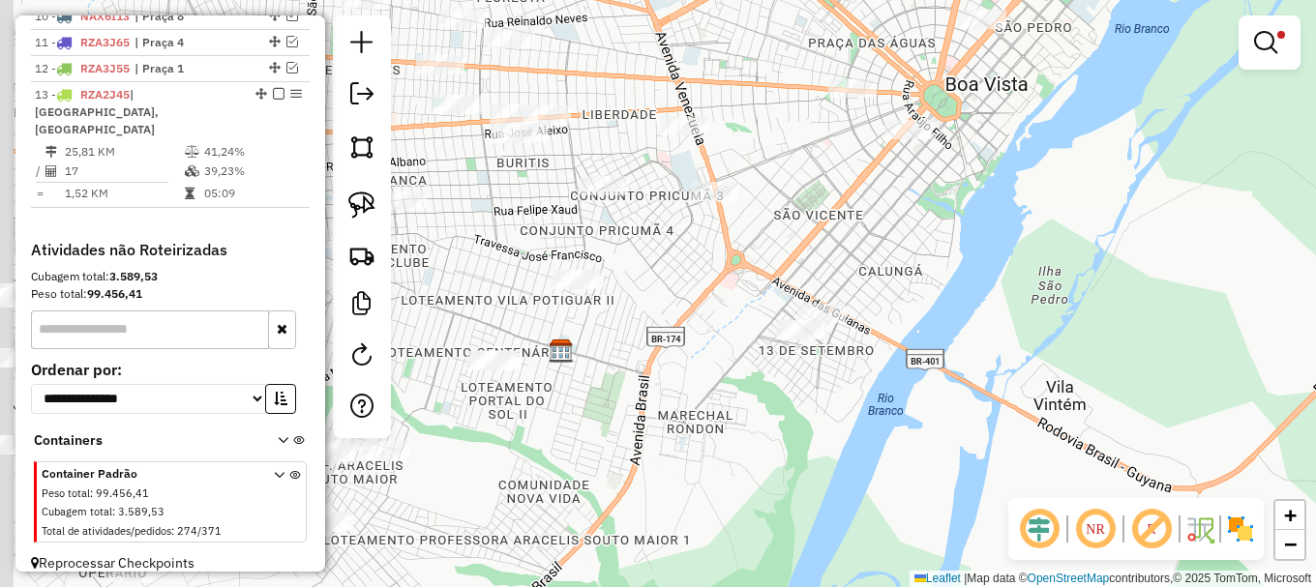
drag, startPoint x: 703, startPoint y: 298, endPoint x: 680, endPoint y: 282, distance: 27.9
click at [715, 290] on div "Limpar filtros Janela de atendimento Grade de atendimento Capacidade Transporta…" at bounding box center [658, 293] width 1316 height 587
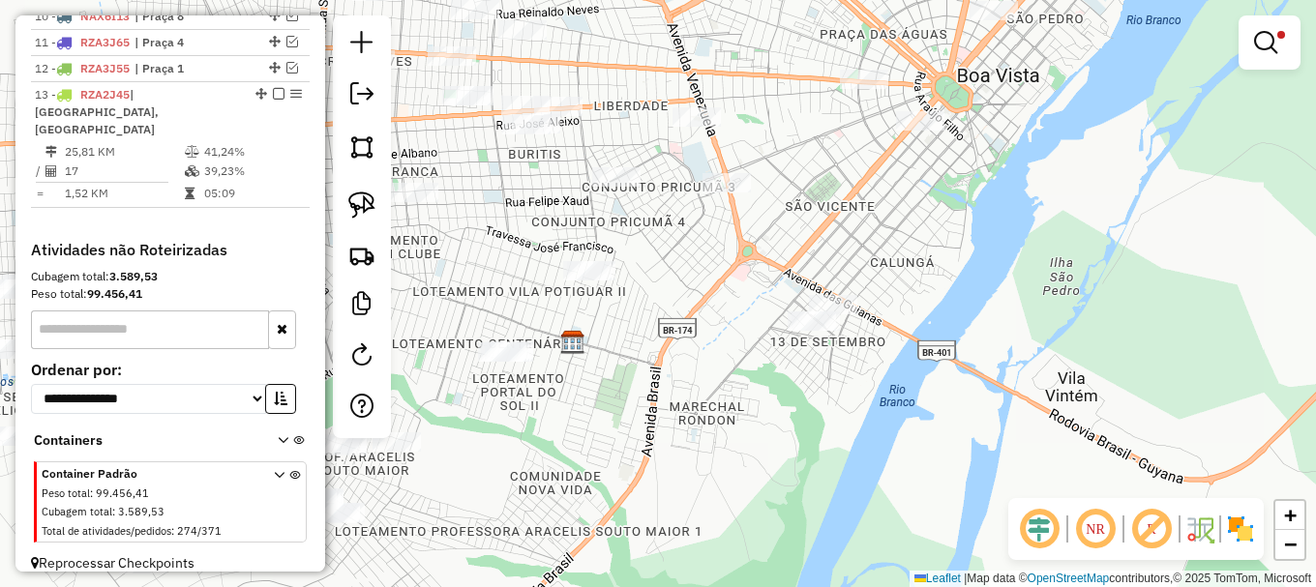
drag, startPoint x: 366, startPoint y: 209, endPoint x: 398, endPoint y: 291, distance: 88.2
click at [367, 209] on img at bounding box center [361, 205] width 27 height 27
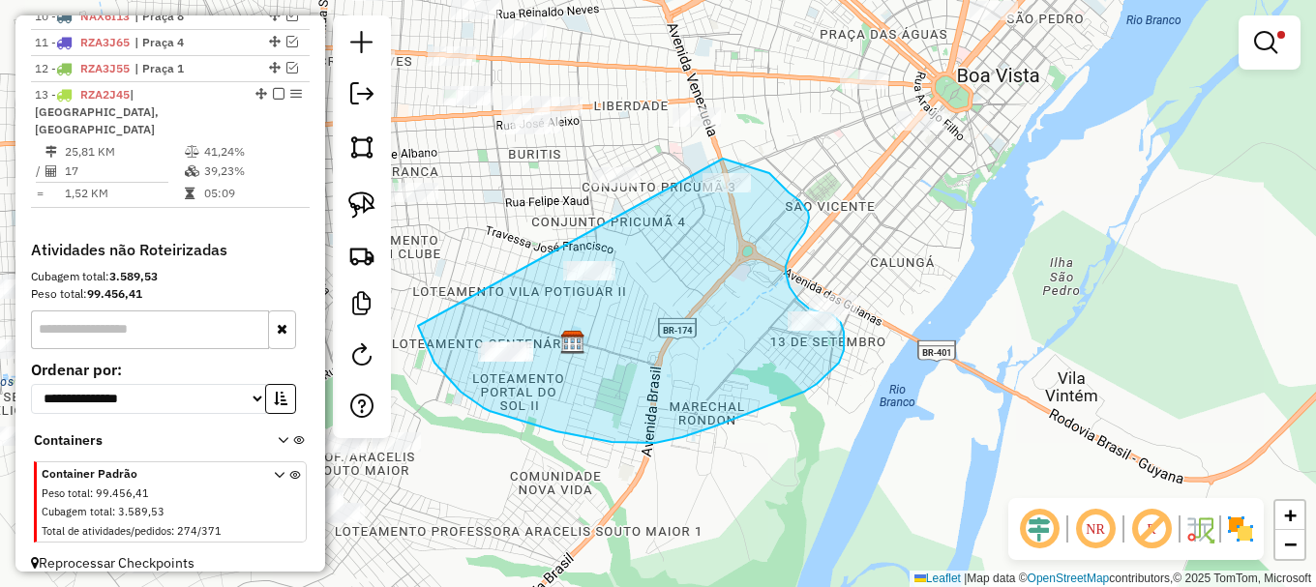
drag, startPoint x: 460, startPoint y: 392, endPoint x: 721, endPoint y: 162, distance: 347.5
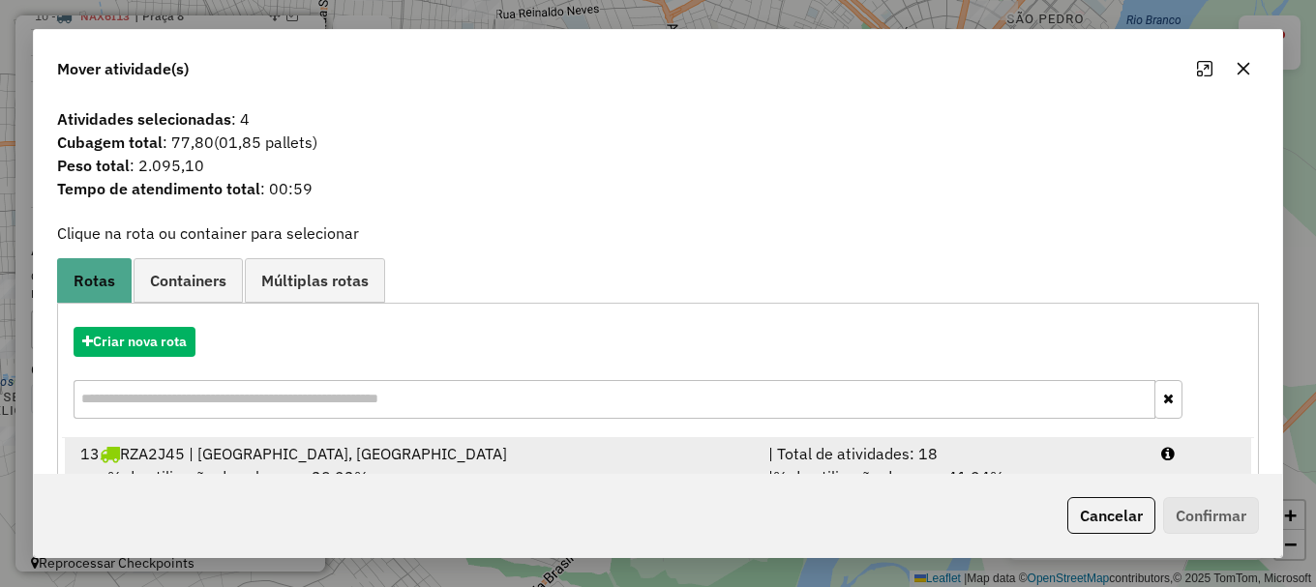
click at [1165, 446] on icon at bounding box center [1168, 453] width 14 height 15
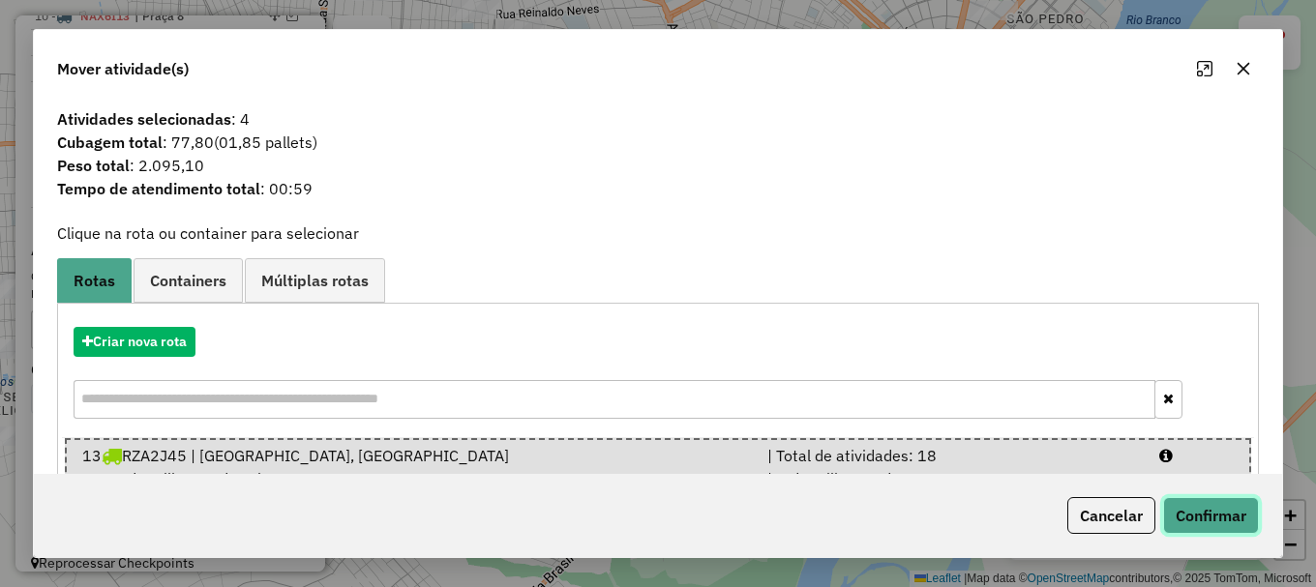
click at [1203, 521] on button "Confirmar" at bounding box center [1211, 515] width 96 height 37
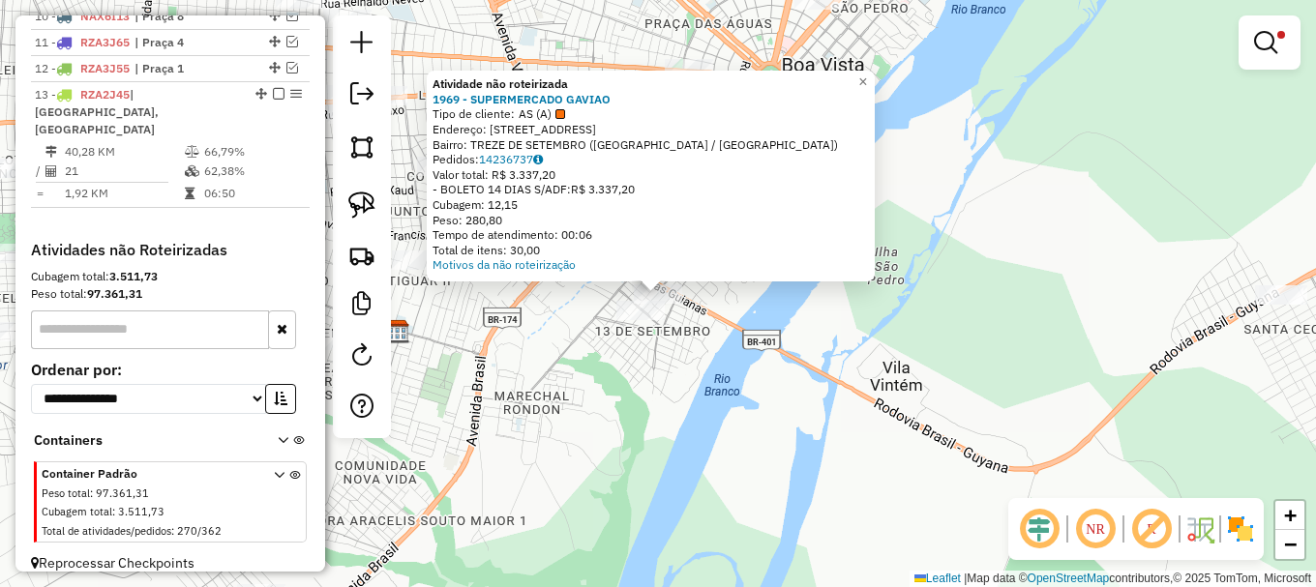
click at [773, 357] on div "Atividade não roteirizada 1969 - SUPERMERCADO GAVIAO Tipo de cliente: AS (A) En…" at bounding box center [658, 293] width 1316 height 587
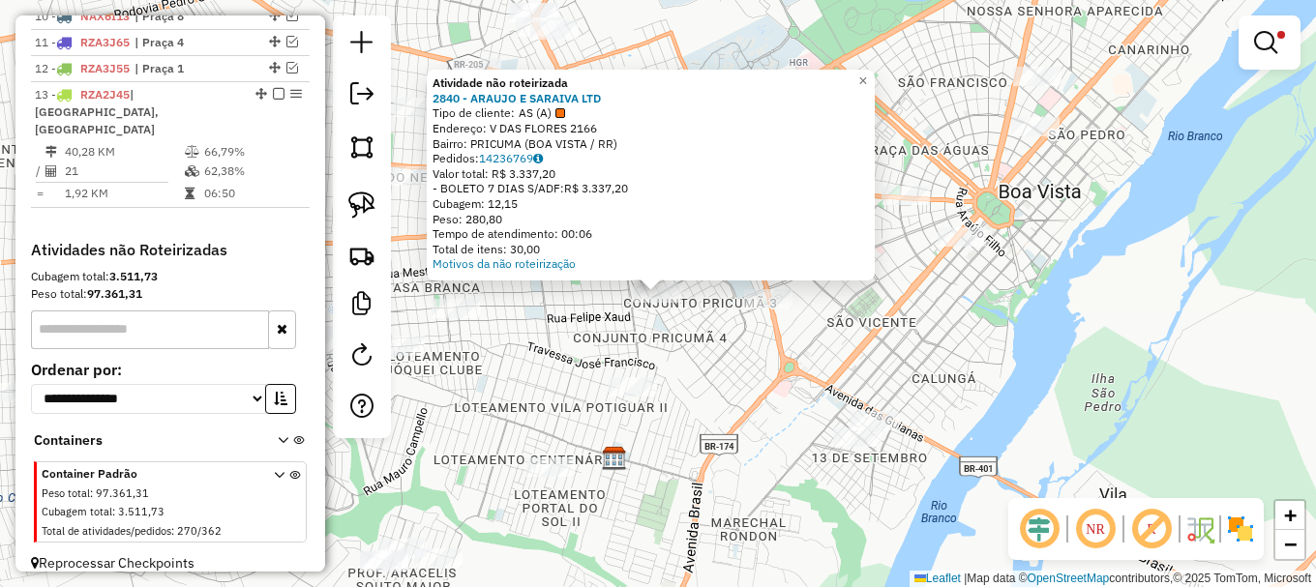
click at [654, 341] on div "Atividade não roteirizada 2840 - ARAUJO E SARAIVA LTD Tipo de cliente: AS (A) E…" at bounding box center [658, 293] width 1316 height 587
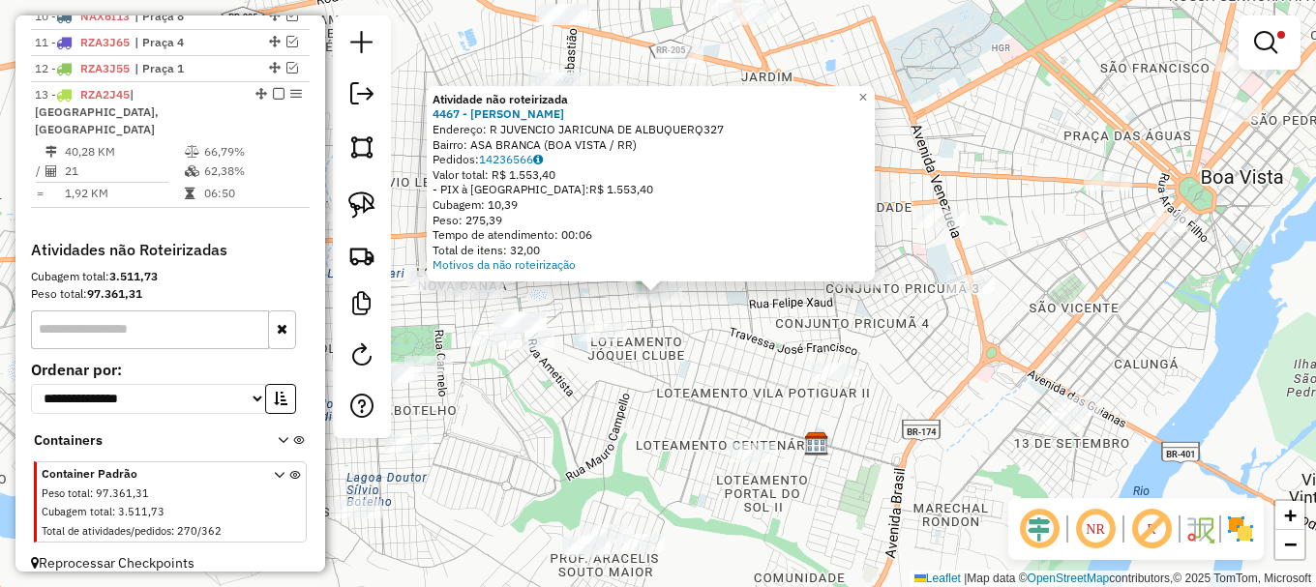
click at [604, 342] on div at bounding box center [603, 331] width 48 height 19
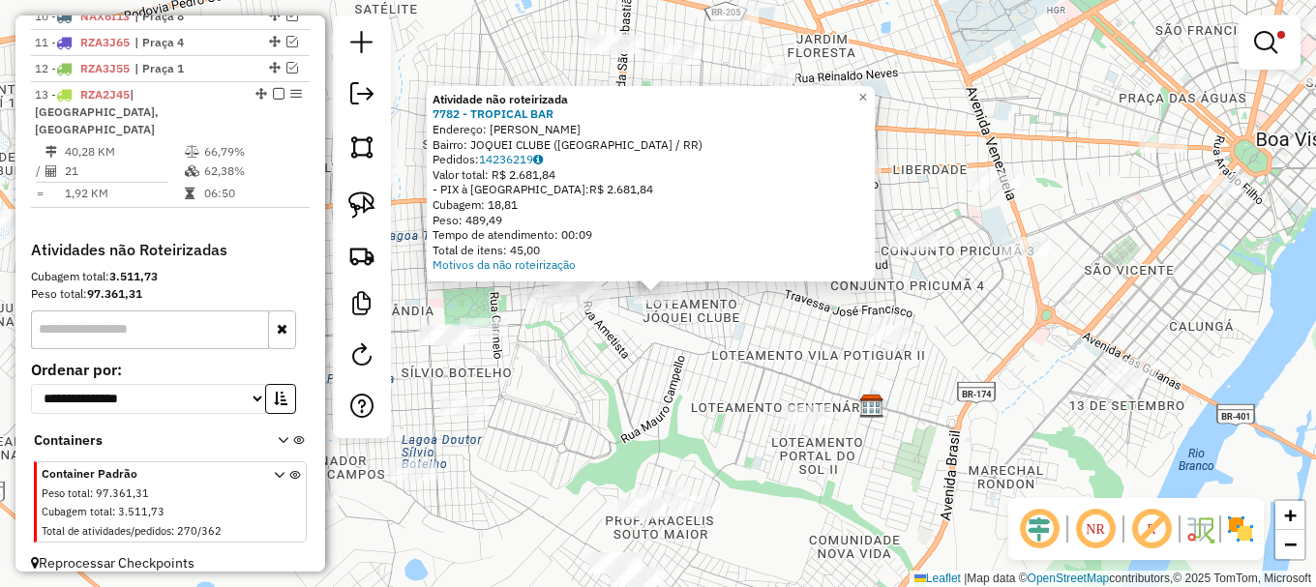
drag, startPoint x: 623, startPoint y: 343, endPoint x: 601, endPoint y: 343, distance: 22.3
click at [623, 343] on div "Atividade não roteirizada 7782 - TROPICAL BAR Endereço: JOSE FRANCISCO RUA JO B…" at bounding box center [658, 293] width 1316 height 587
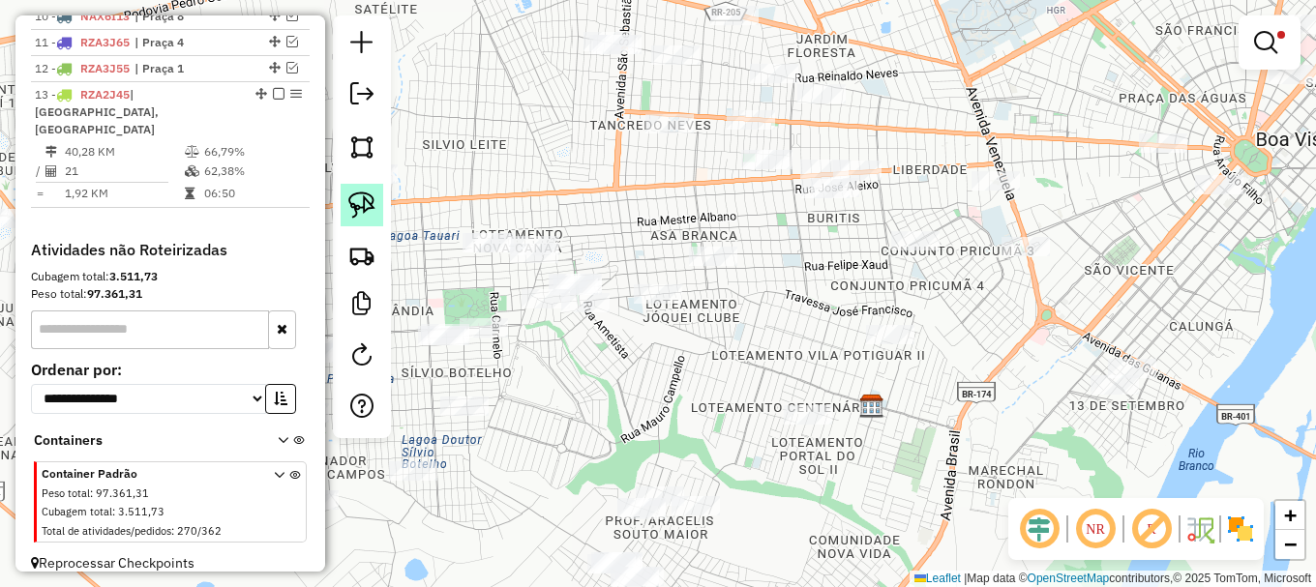
click at [372, 223] on link at bounding box center [362, 205] width 43 height 43
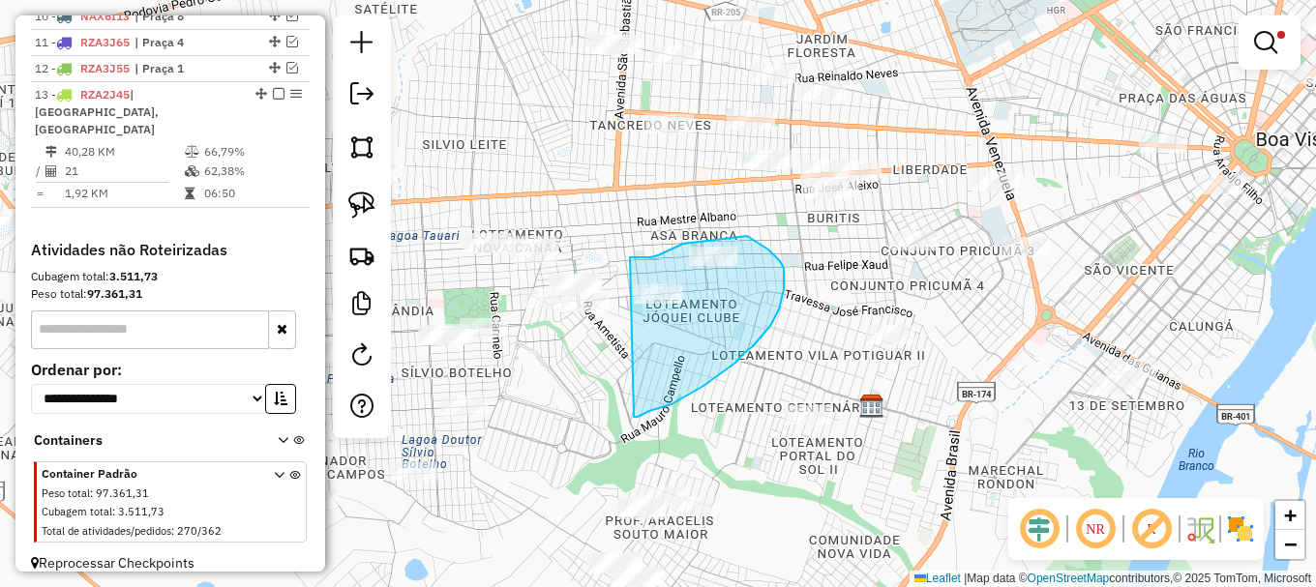
drag, startPoint x: 671, startPoint y: 404, endPoint x: 629, endPoint y: 257, distance: 153.1
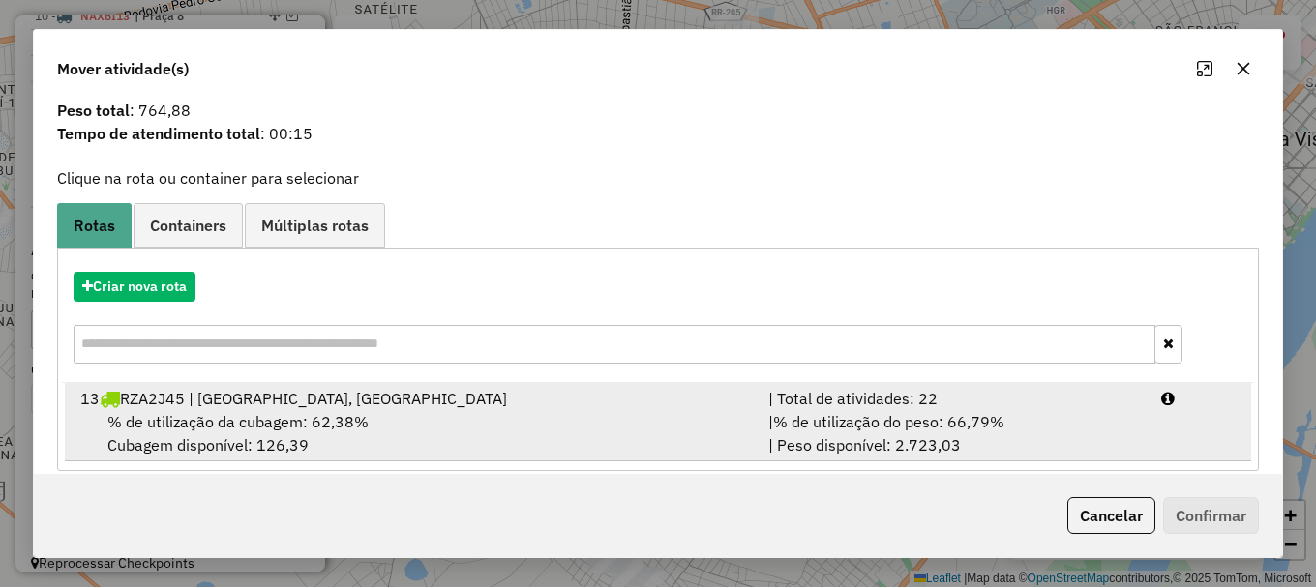
scroll to position [75, 0]
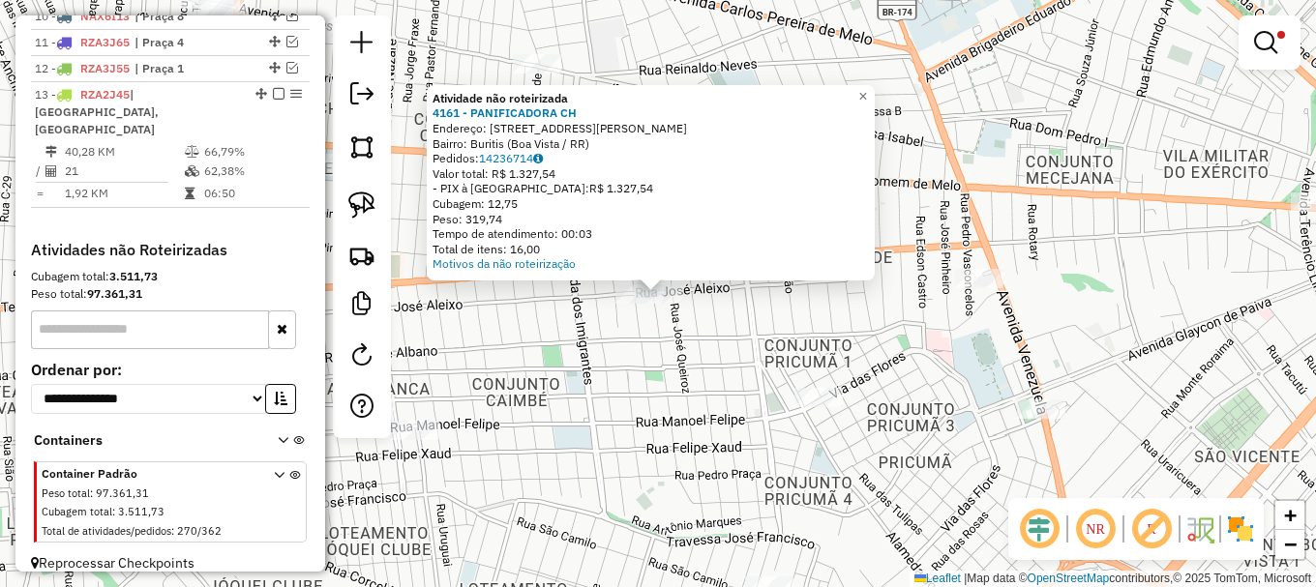
click at [668, 315] on div "Atividade não roteirizada 4161 - PANIFICADORA CH Endereço: Rua José Aleixo, 935…" at bounding box center [658, 293] width 1316 height 587
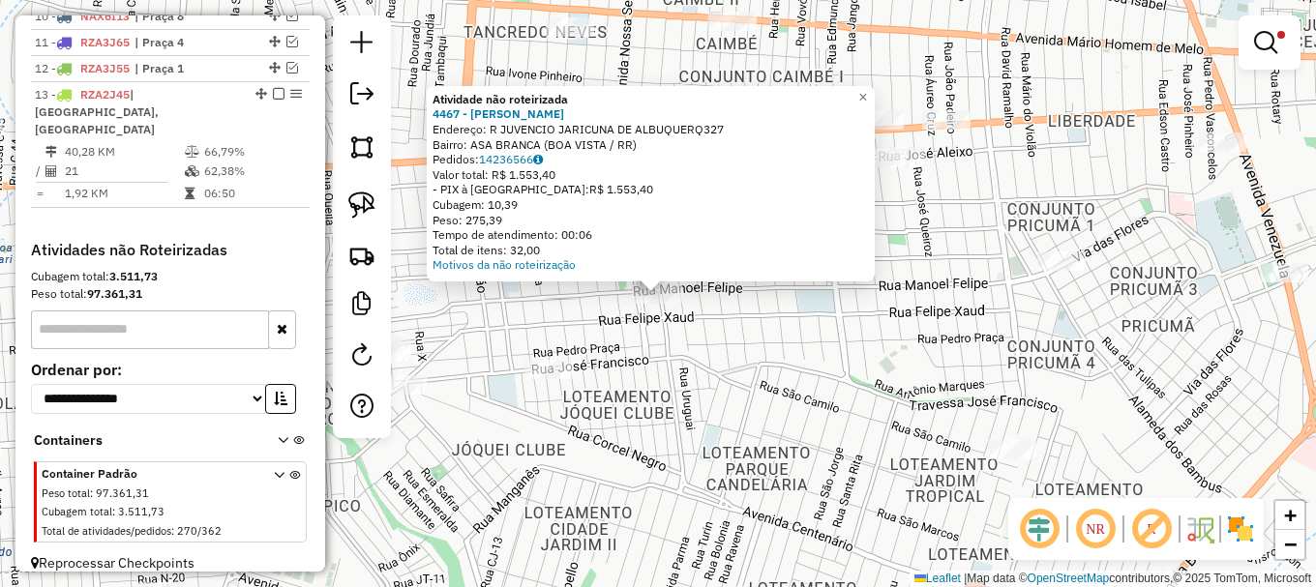
drag, startPoint x: 812, startPoint y: 346, endPoint x: 829, endPoint y: 337, distance: 19.9
click at [813, 346] on div "Atividade não roteirizada 4467 - CLEIDSON CHARLES FER Endereço: R JUVENCIO JARI…" at bounding box center [658, 293] width 1316 height 587
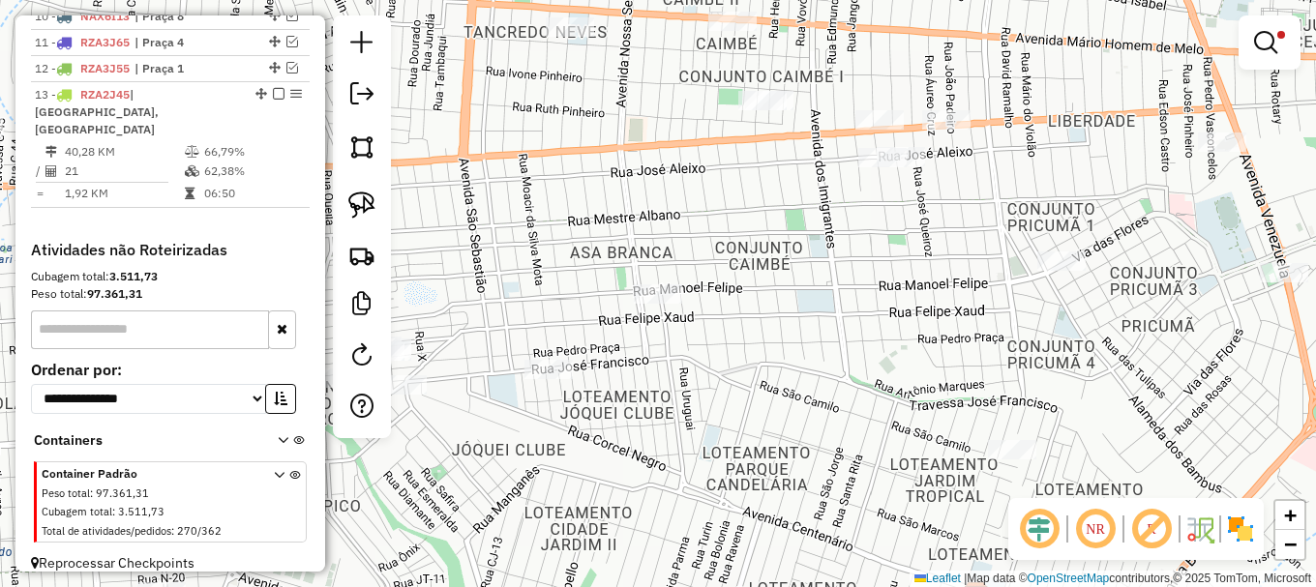
drag, startPoint x: 1268, startPoint y: 35, endPoint x: 1189, endPoint y: 57, distance: 82.4
click at [1266, 36] on em at bounding box center [1265, 42] width 23 height 23
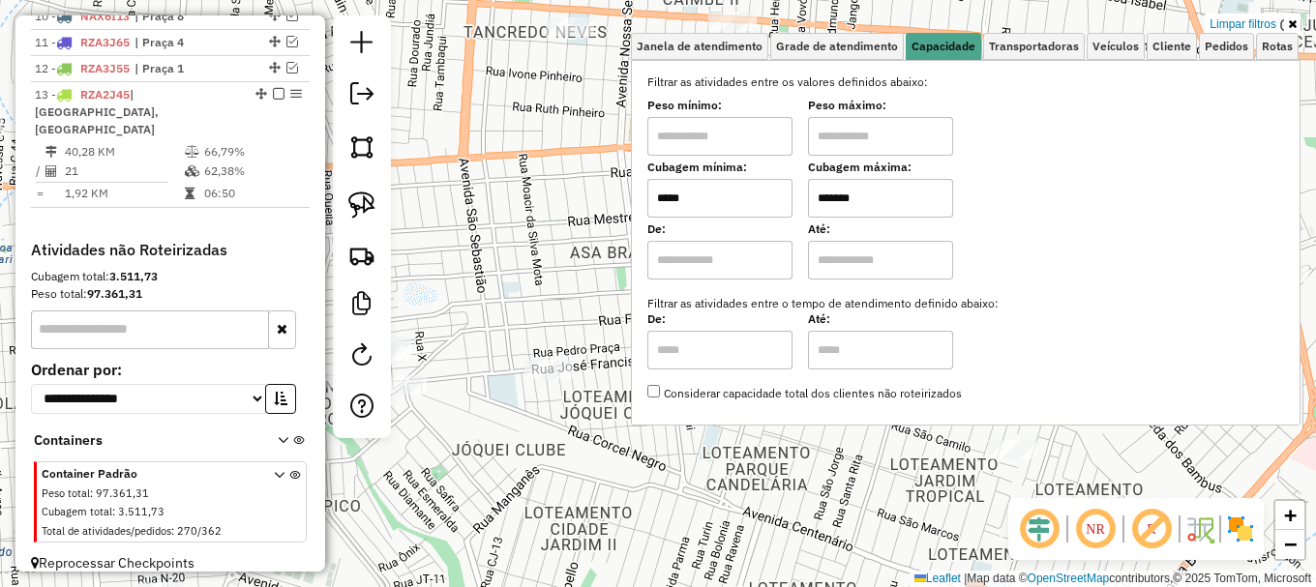
click at [694, 193] on input "*****" at bounding box center [719, 198] width 145 height 39
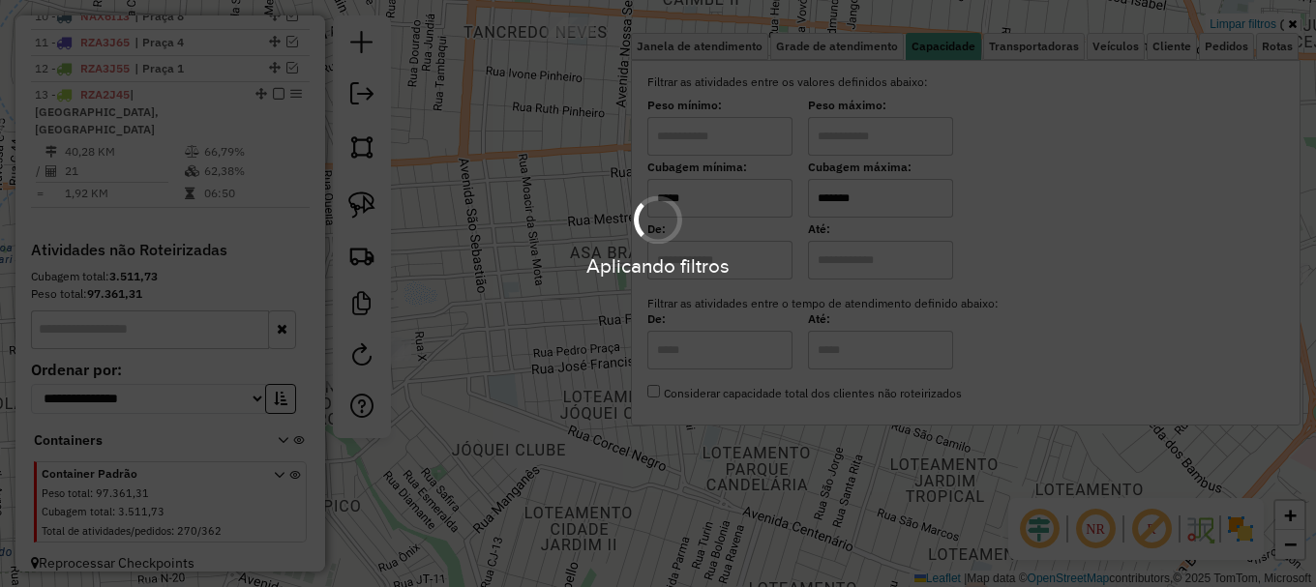
click at [550, 420] on hb-app "Aplicando filtros Pop-up bloqueado! Seu navegador bloqueou automáticamente a ab…" at bounding box center [658, 293] width 1316 height 587
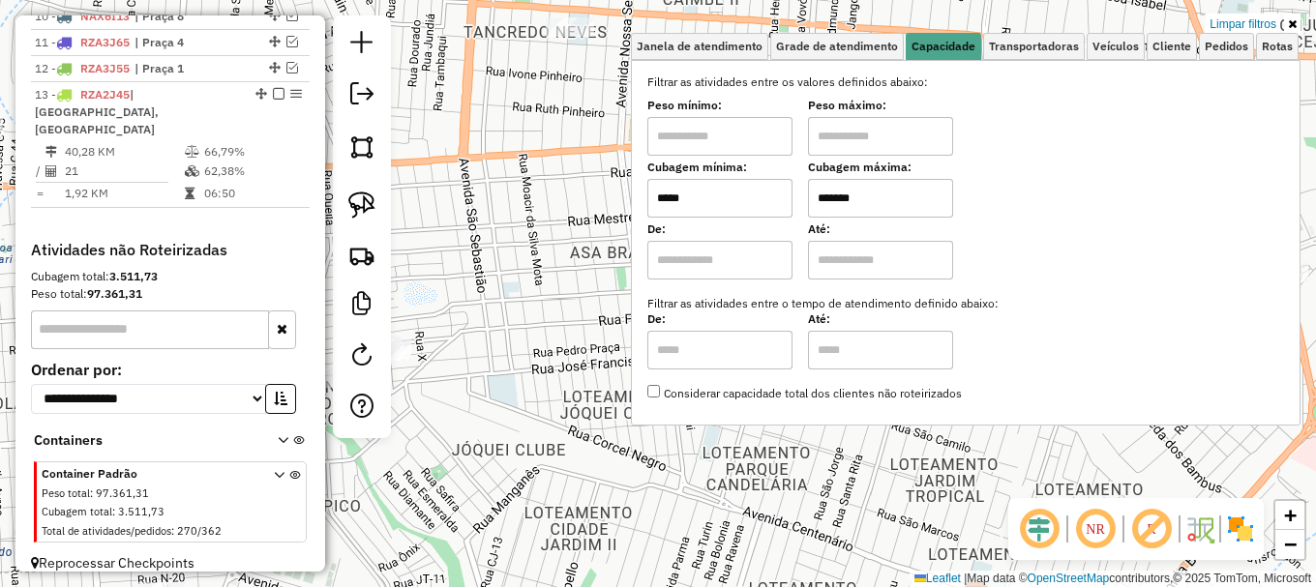
click at [713, 201] on input "*****" at bounding box center [719, 198] width 145 height 39
click at [713, 200] on input "*****" at bounding box center [719, 198] width 145 height 39
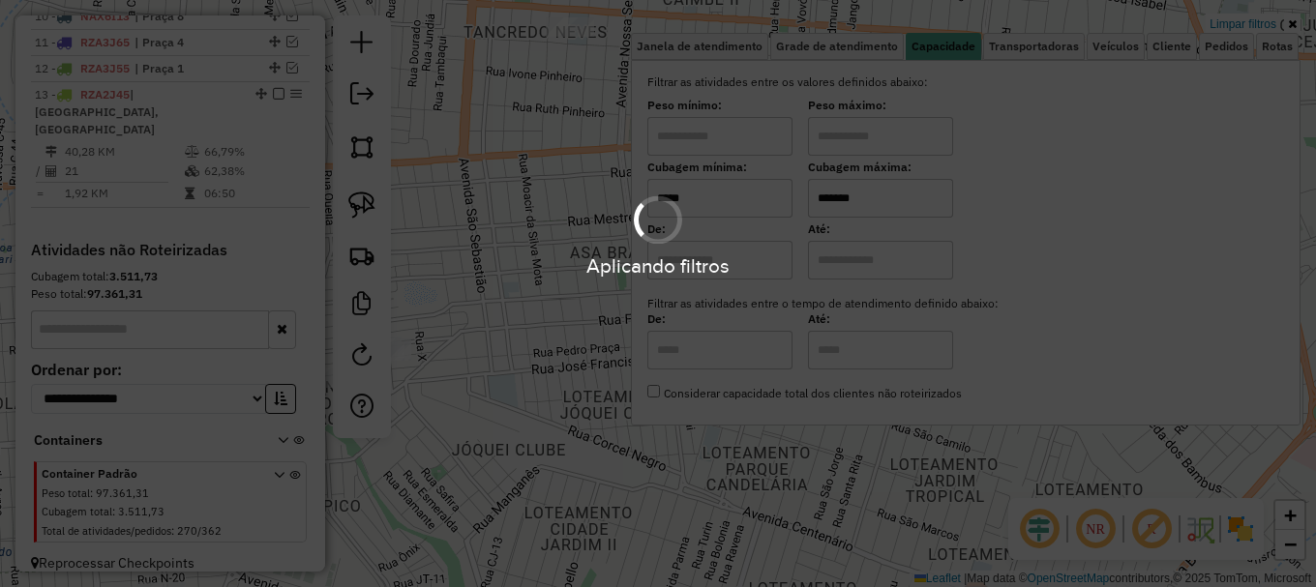
type input "*****"
click at [579, 357] on hb-app "Aplicando filtros Pop-up bloqueado! Seu navegador bloqueou automáticamente a ab…" at bounding box center [658, 293] width 1316 height 587
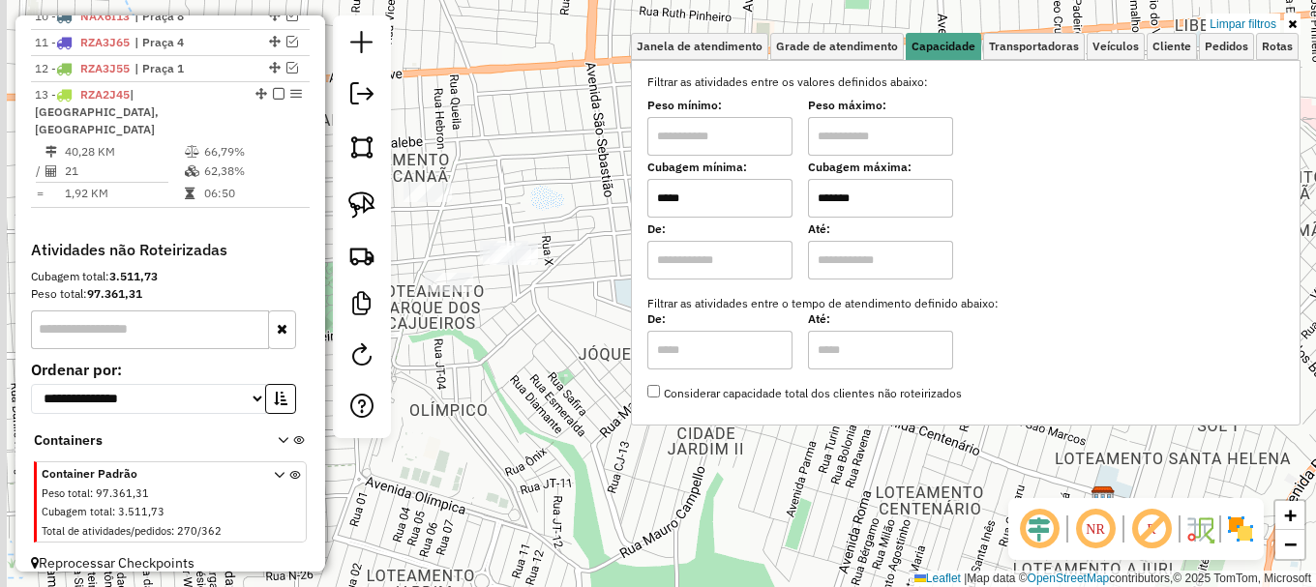
drag, startPoint x: 526, startPoint y: 356, endPoint x: 641, endPoint y: 252, distance: 155.5
click at [654, 255] on div "Limpar filtros Janela de atendimento Grade de atendimento Capacidade Transporta…" at bounding box center [658, 293] width 1316 height 587
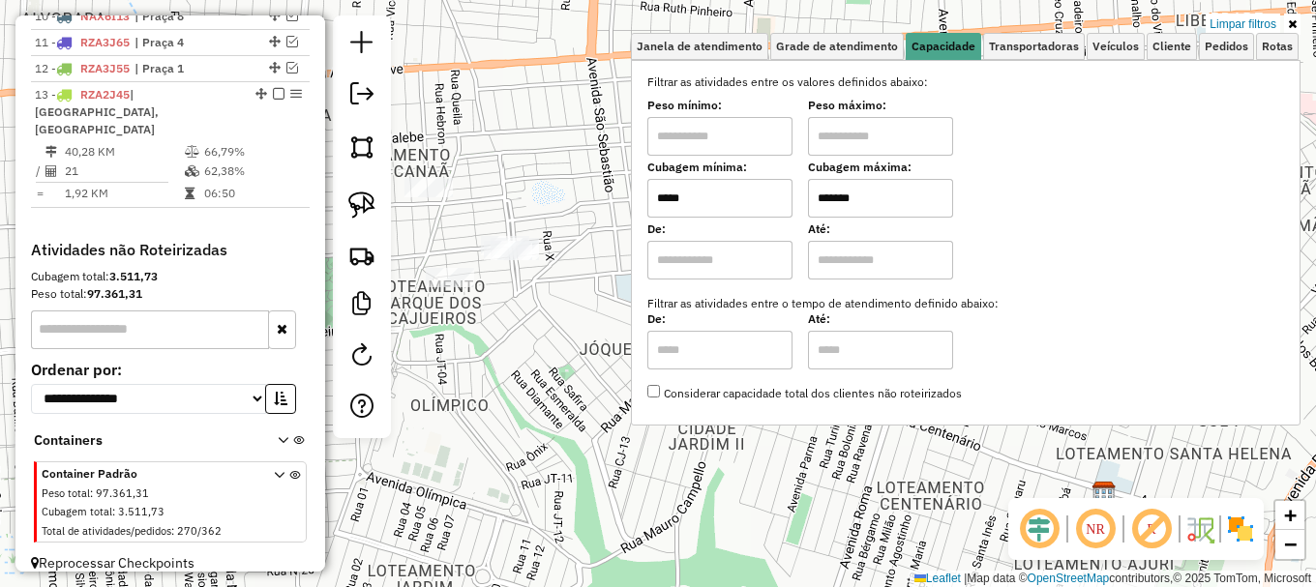
drag, startPoint x: 376, startPoint y: 212, endPoint x: 412, endPoint y: 284, distance: 80.9
click at [376, 214] on link at bounding box center [362, 205] width 43 height 43
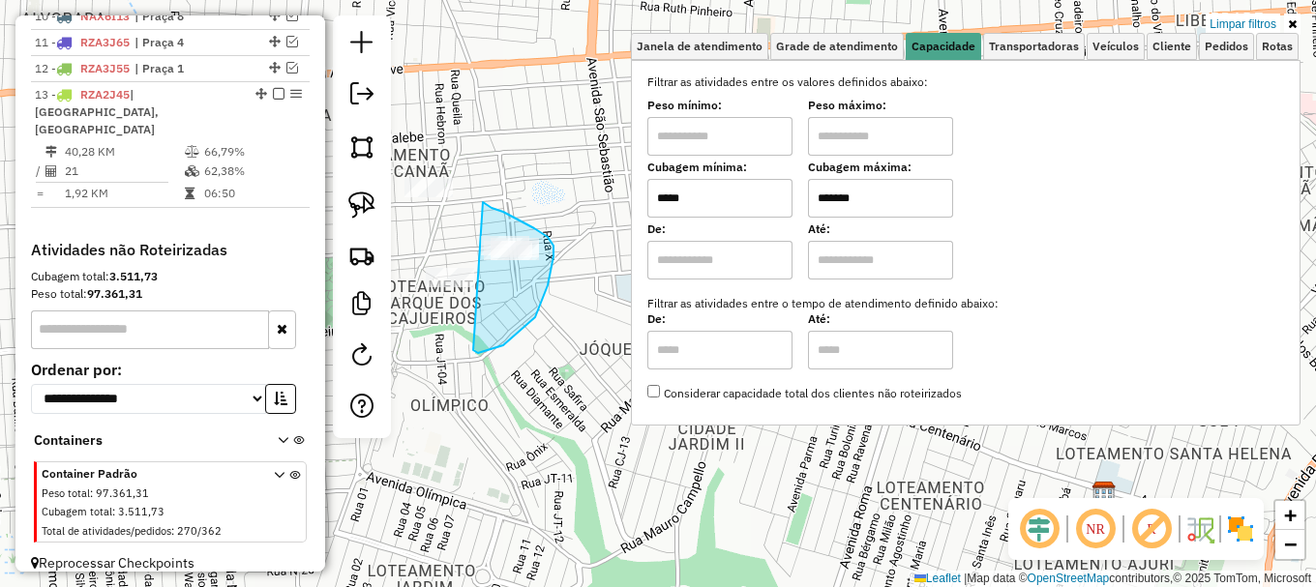
drag, startPoint x: 476, startPoint y: 352, endPoint x: 483, endPoint y: 202, distance: 150.1
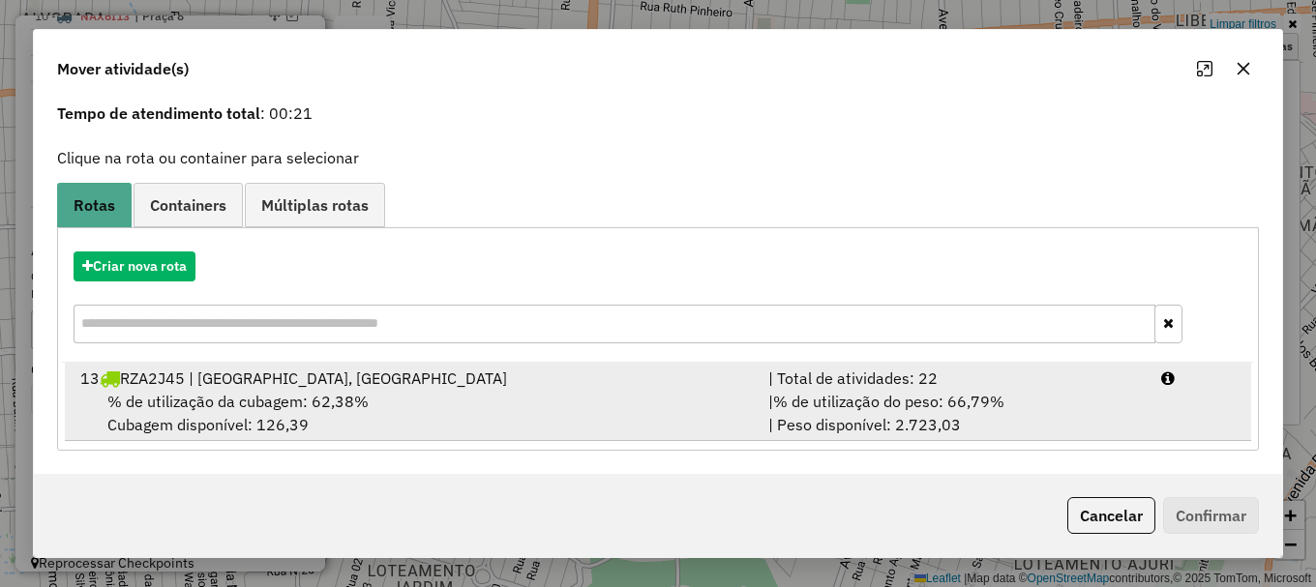
click at [1183, 429] on li "13 RZA2J45 | Praça 1, Praça 2 | Total de atividades: 22 % de utilização da cuba…" at bounding box center [658, 402] width 1186 height 78
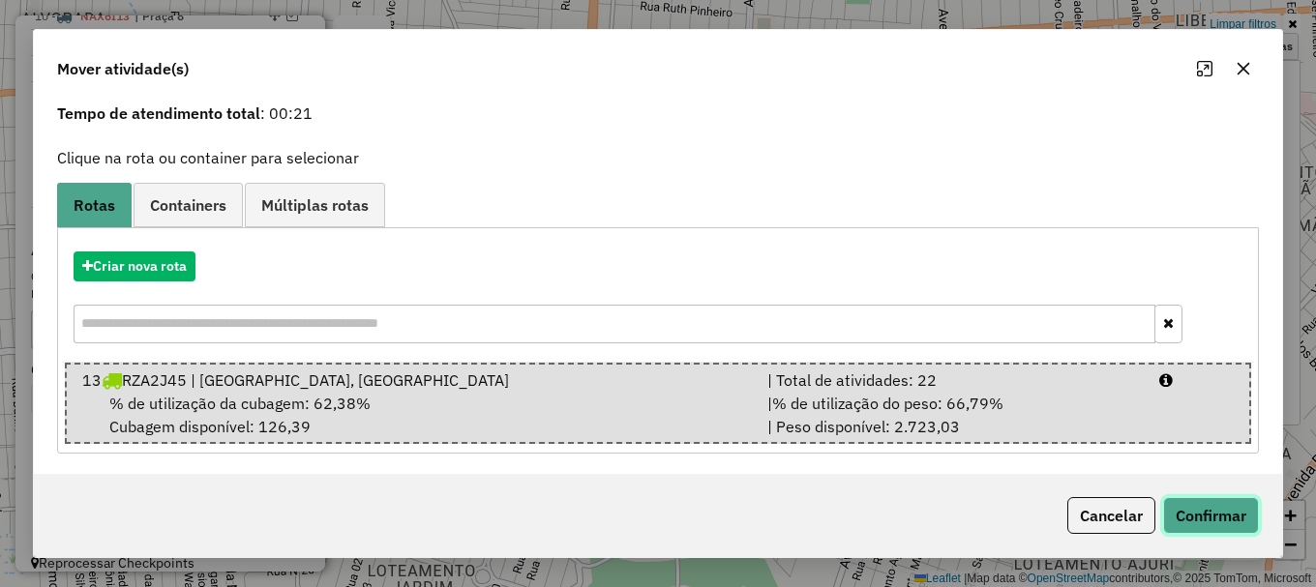
click at [1207, 518] on button "Confirmar" at bounding box center [1211, 515] width 96 height 37
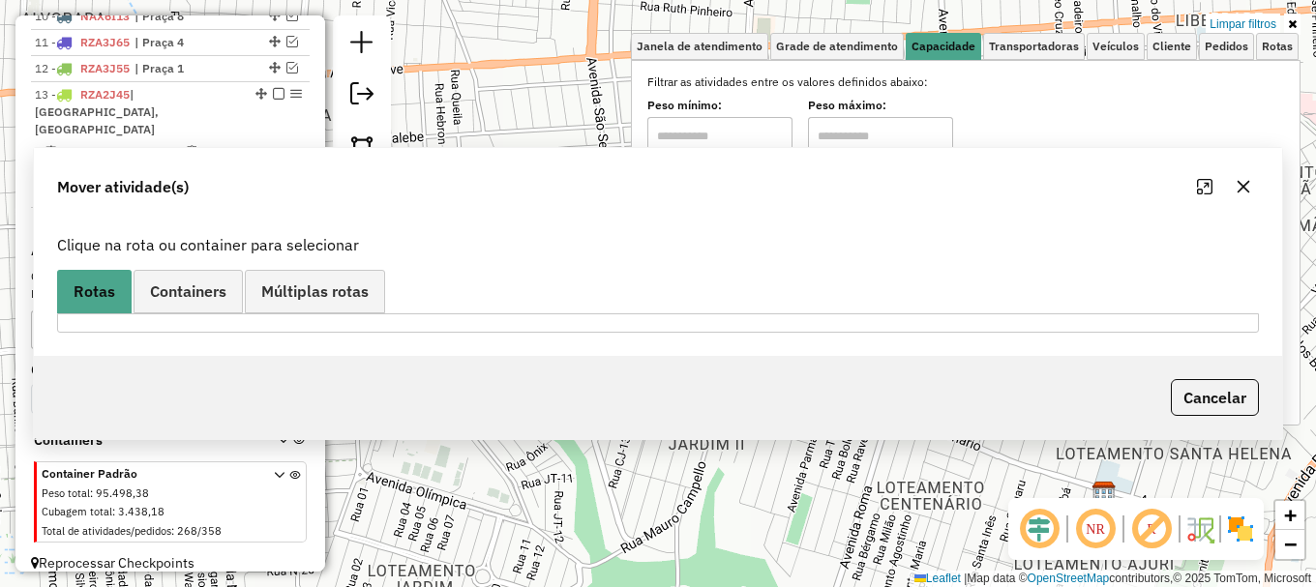
scroll to position [0, 0]
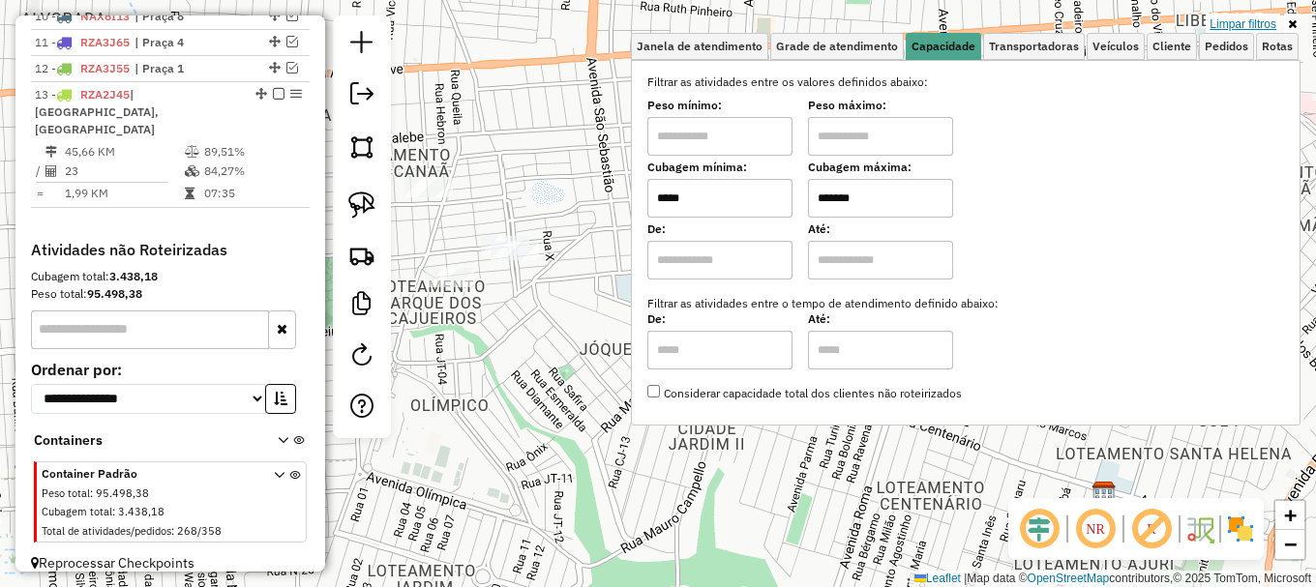
click at [1230, 19] on link "Limpar filtros" at bounding box center [1242, 24] width 74 height 21
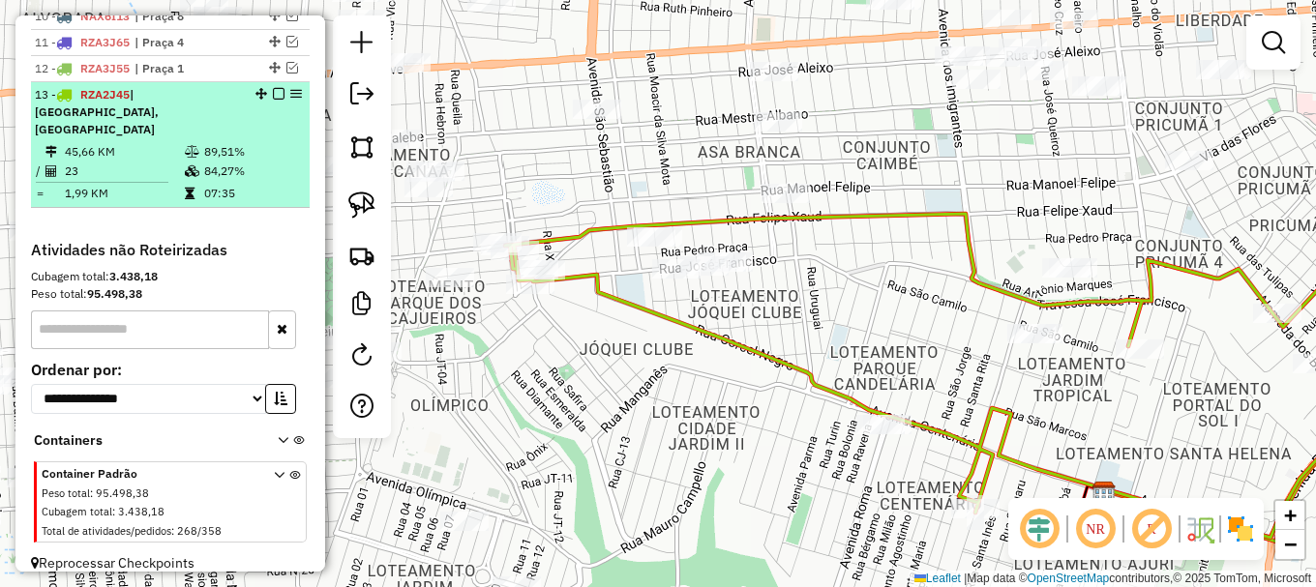
click at [273, 100] on em at bounding box center [279, 94] width 12 height 12
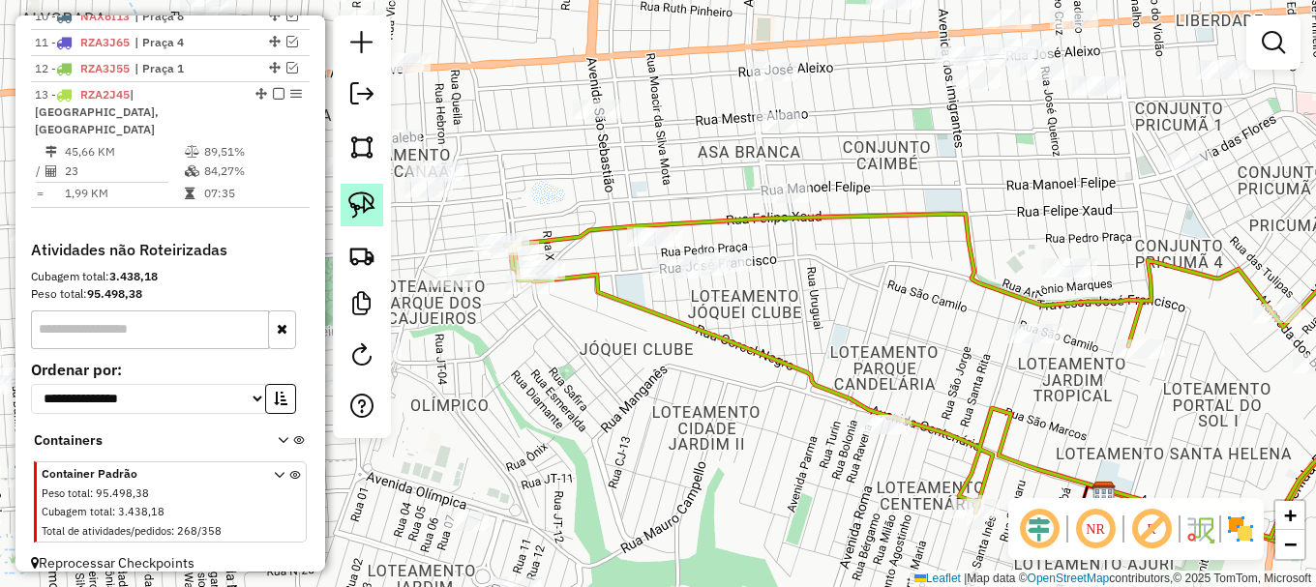
scroll to position [931, 0]
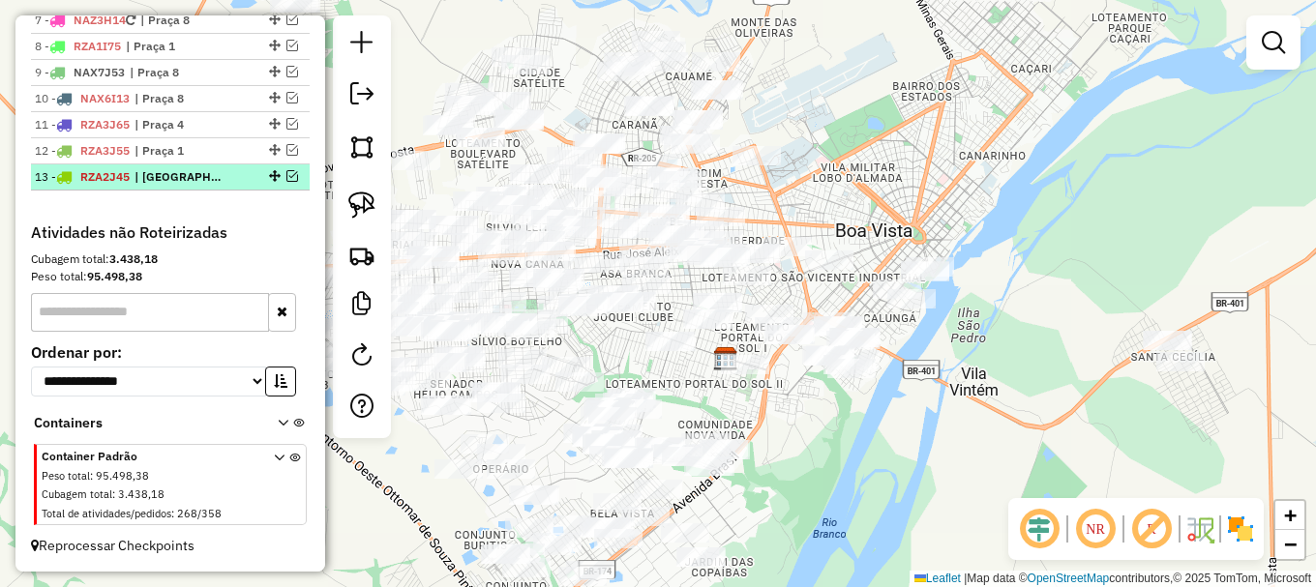
click at [288, 176] on em at bounding box center [292, 176] width 12 height 12
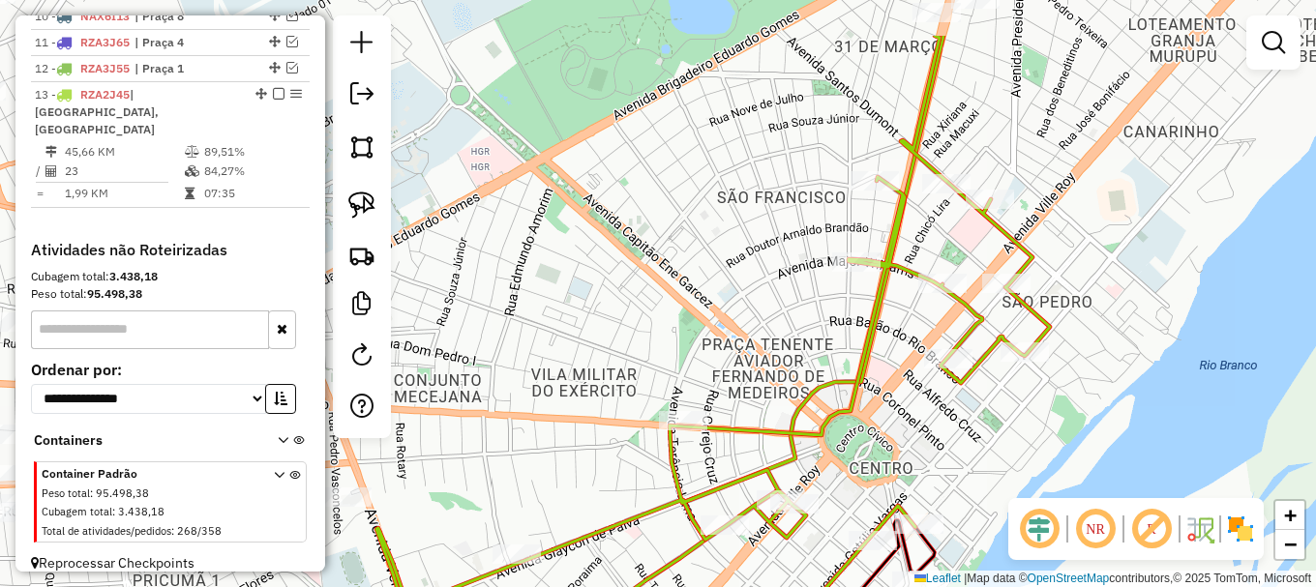
drag, startPoint x: 939, startPoint y: 193, endPoint x: 893, endPoint y: 371, distance: 184.0
click at [893, 370] on div "Janela de atendimento Grade de atendimento Capacidade Transportadoras Veículos …" at bounding box center [658, 293] width 1316 height 587
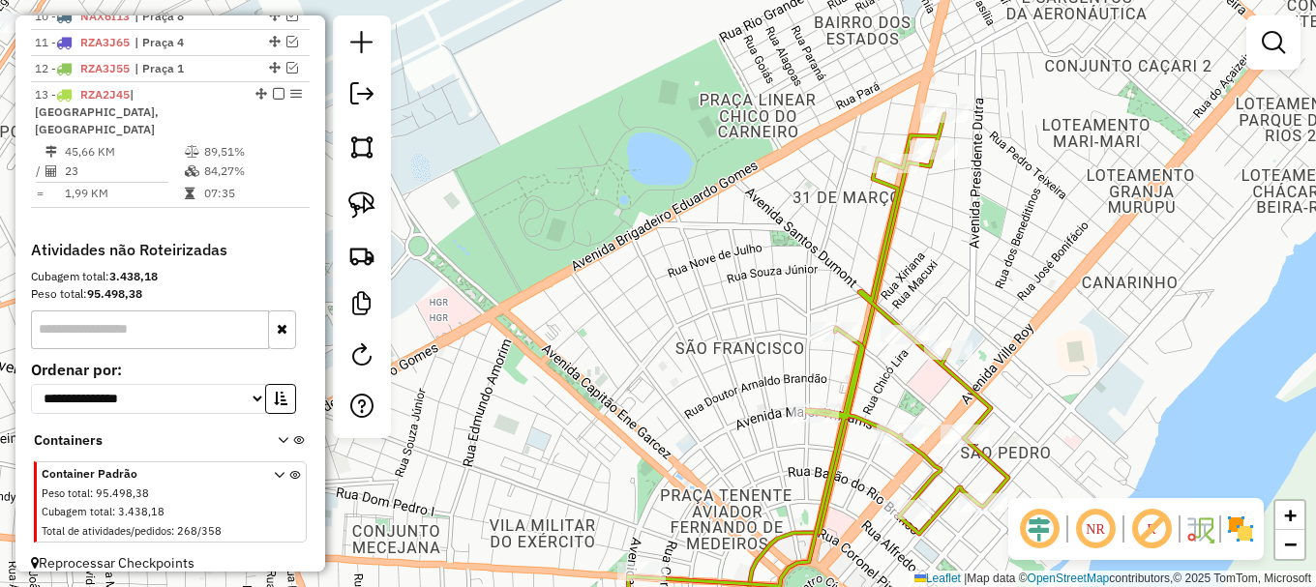
click at [898, 203] on icon at bounding box center [818, 379] width 380 height 531
select select "**********"
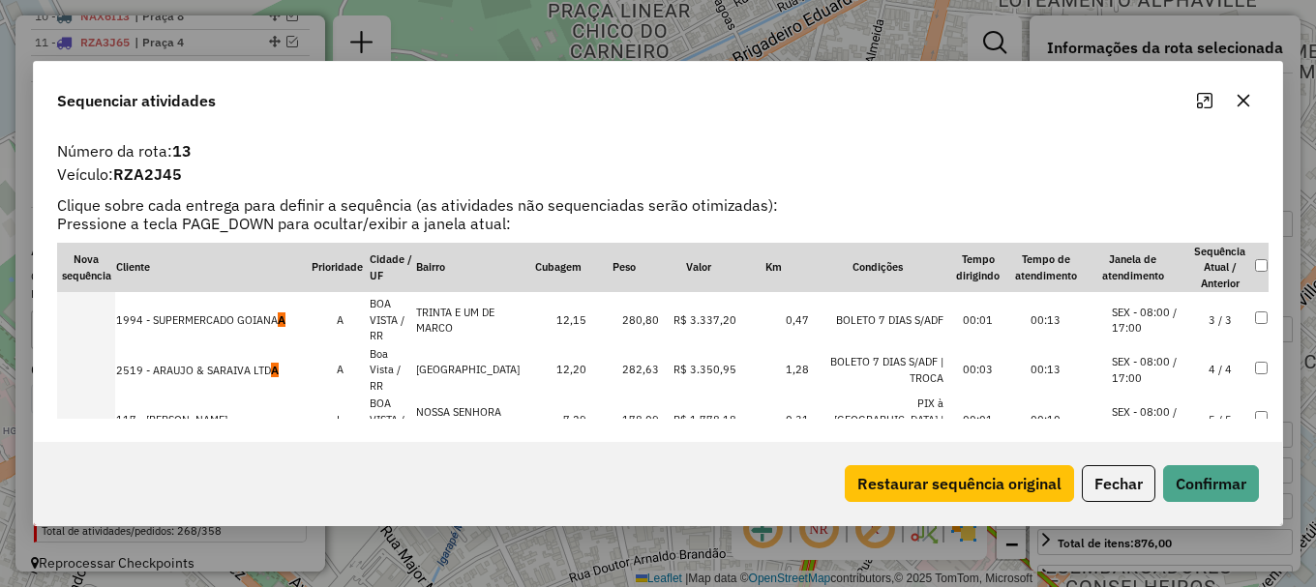
click at [1173, 354] on li "SEX - 08:00 / 17:00" at bounding box center [1149, 370] width 74 height 32
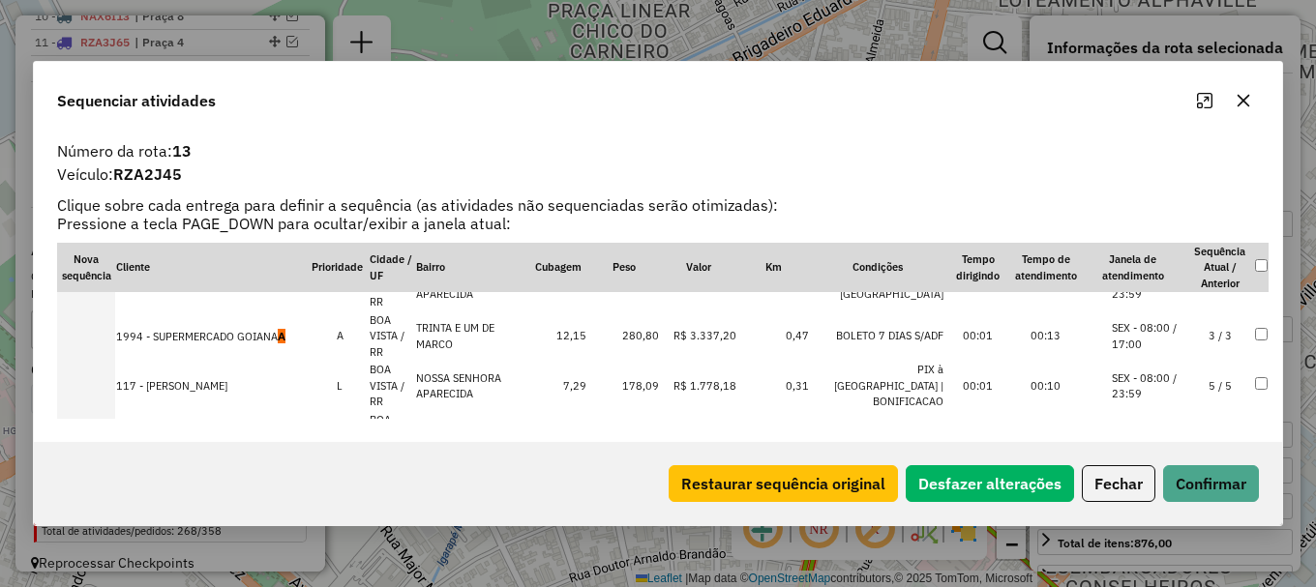
drag, startPoint x: 1162, startPoint y: 312, endPoint x: 1153, endPoint y: 326, distance: 16.9
click at [1161, 320] on li "SEX - 08:00 / 17:00" at bounding box center [1149, 336] width 74 height 32
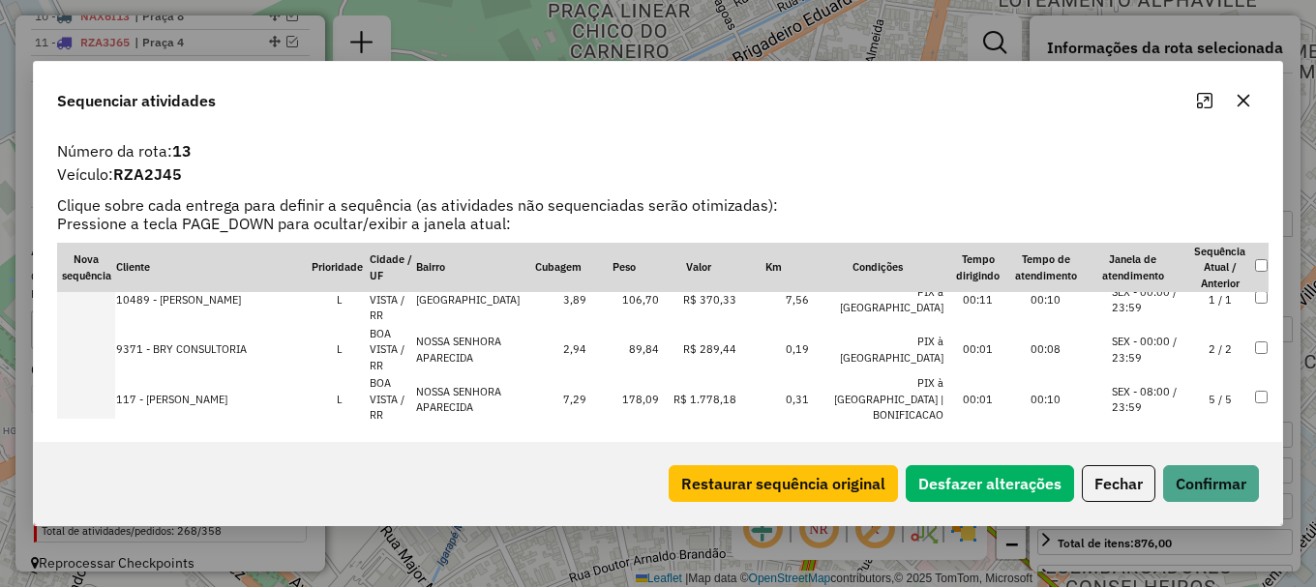
scroll to position [83, 0]
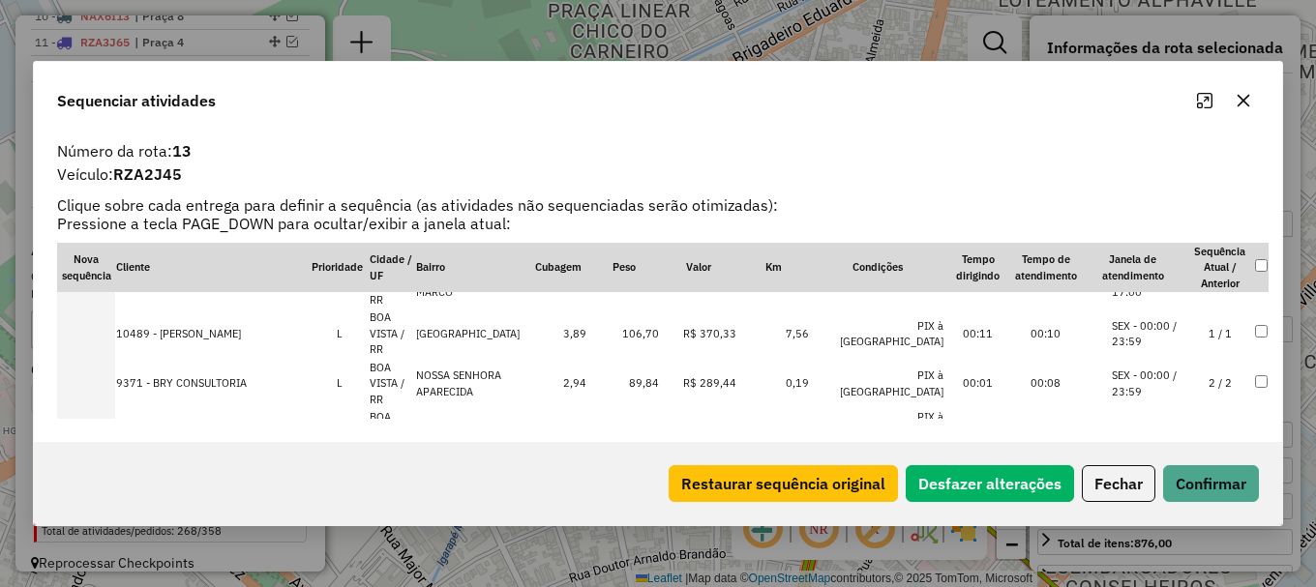
drag, startPoint x: 1161, startPoint y: 309, endPoint x: 1144, endPoint y: 372, distance: 66.2
click at [1161, 318] on li "SEX - 00:00 / 23:59" at bounding box center [1149, 334] width 74 height 32
click at [1150, 368] on li "SEX - 00:00 / 23:59" at bounding box center [1149, 384] width 74 height 32
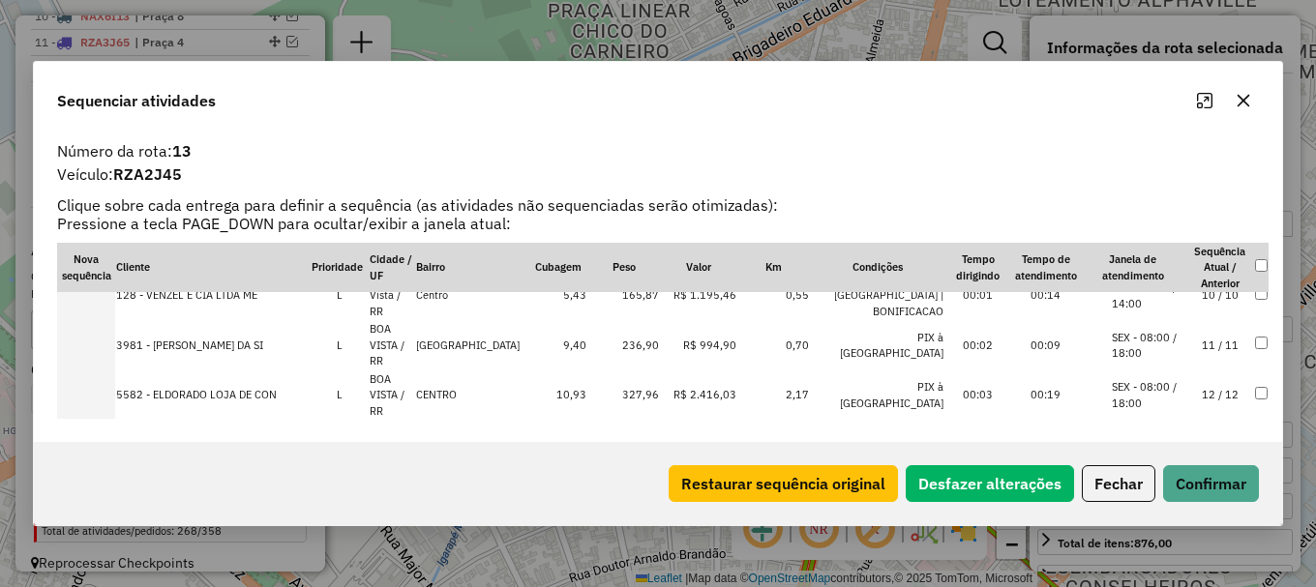
click at [1146, 330] on li "SEX - 08:00 / 18:00" at bounding box center [1149, 346] width 74 height 32
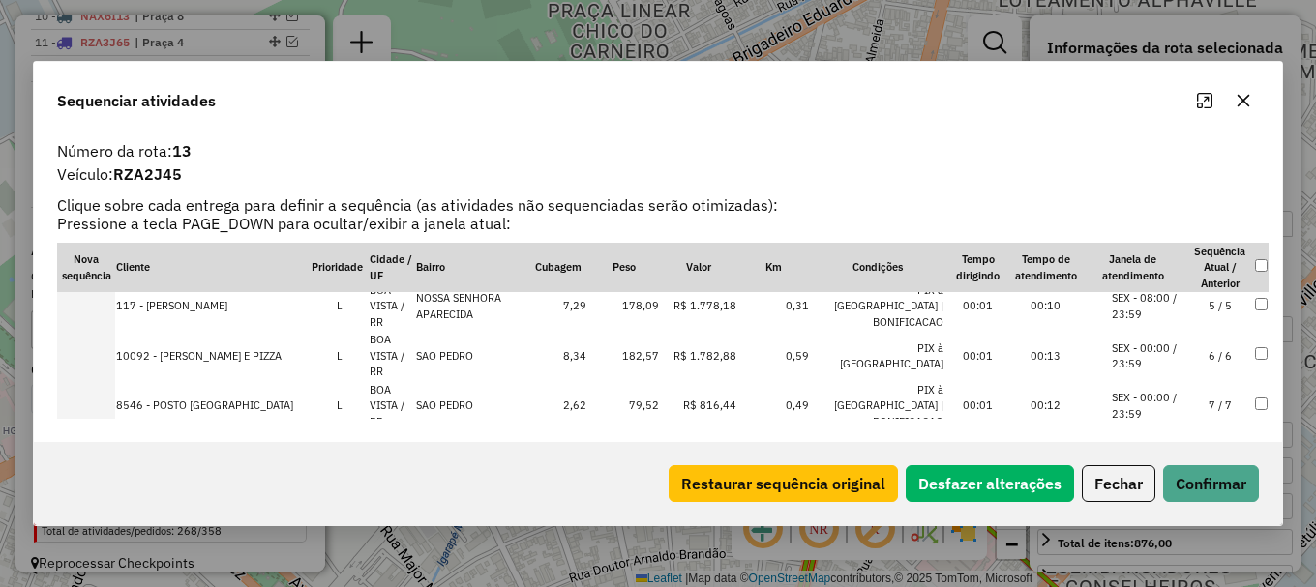
scroll to position [230, 0]
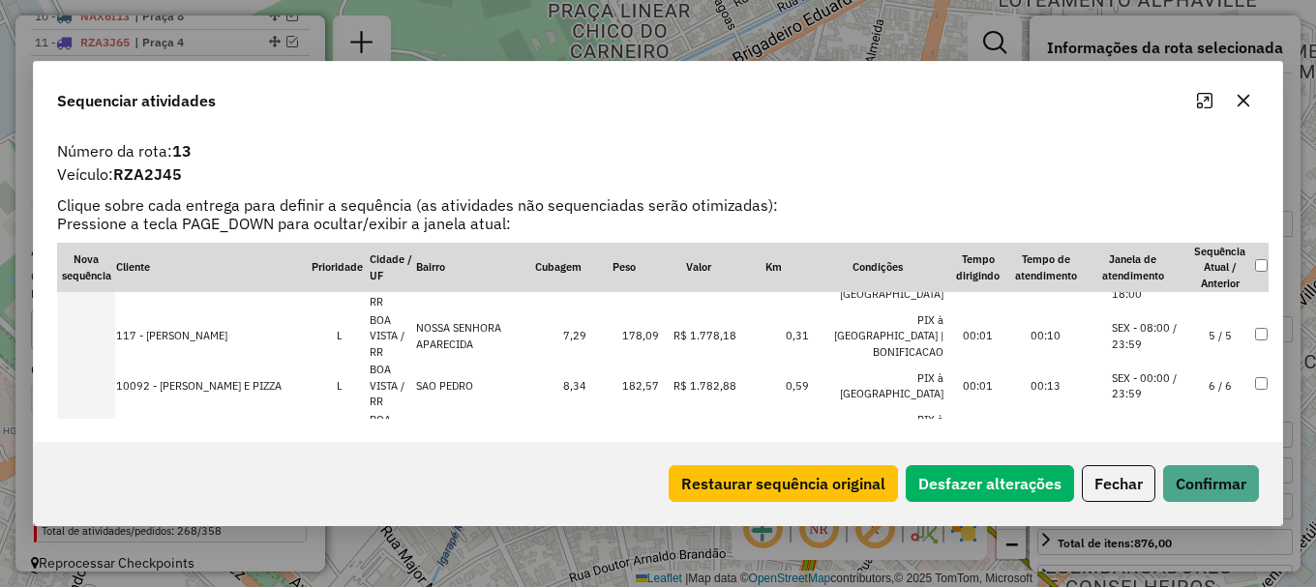
click at [1151, 323] on li "SEX - 08:00 / 23:59" at bounding box center [1149, 336] width 74 height 32
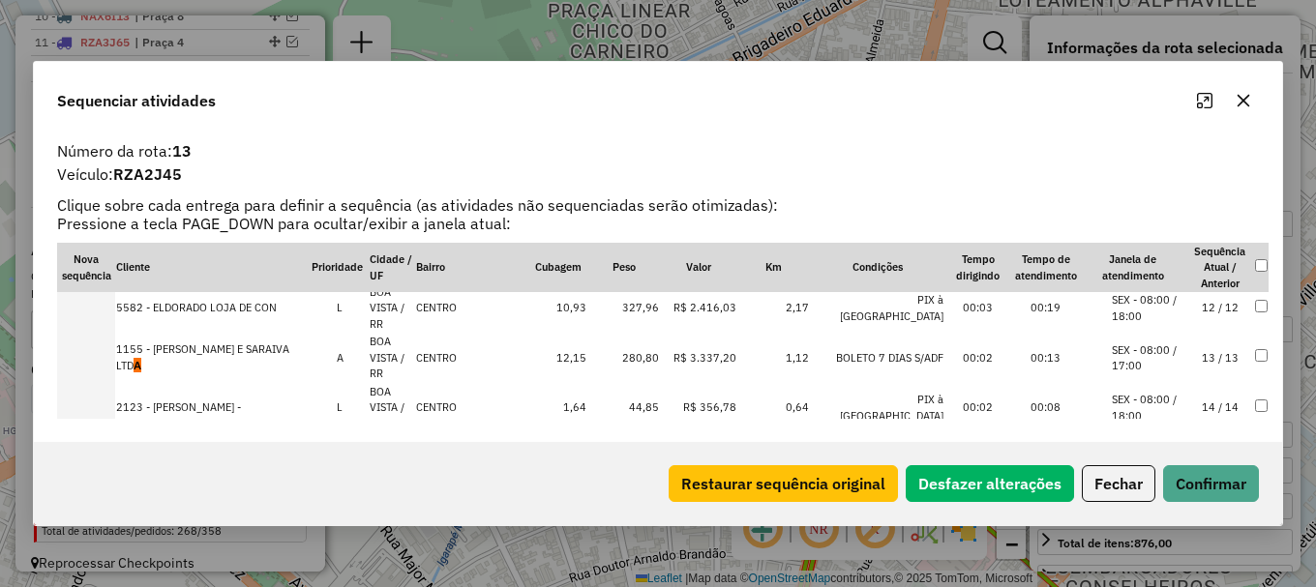
scroll to position [580, 0]
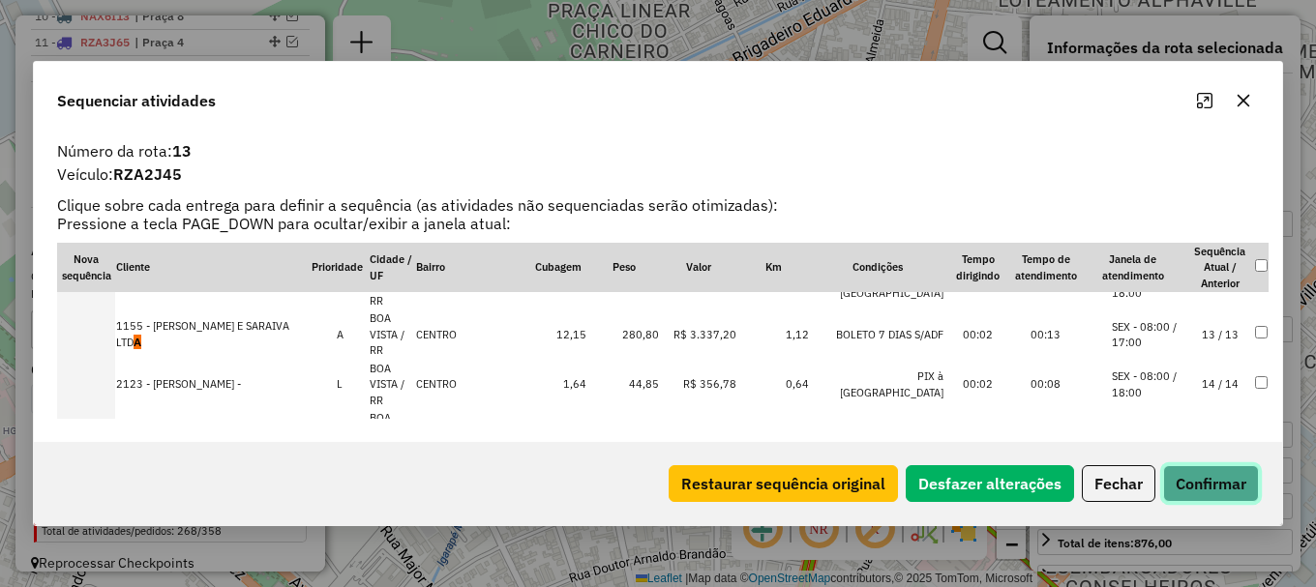
click at [1208, 482] on button "Confirmar" at bounding box center [1211, 483] width 96 height 37
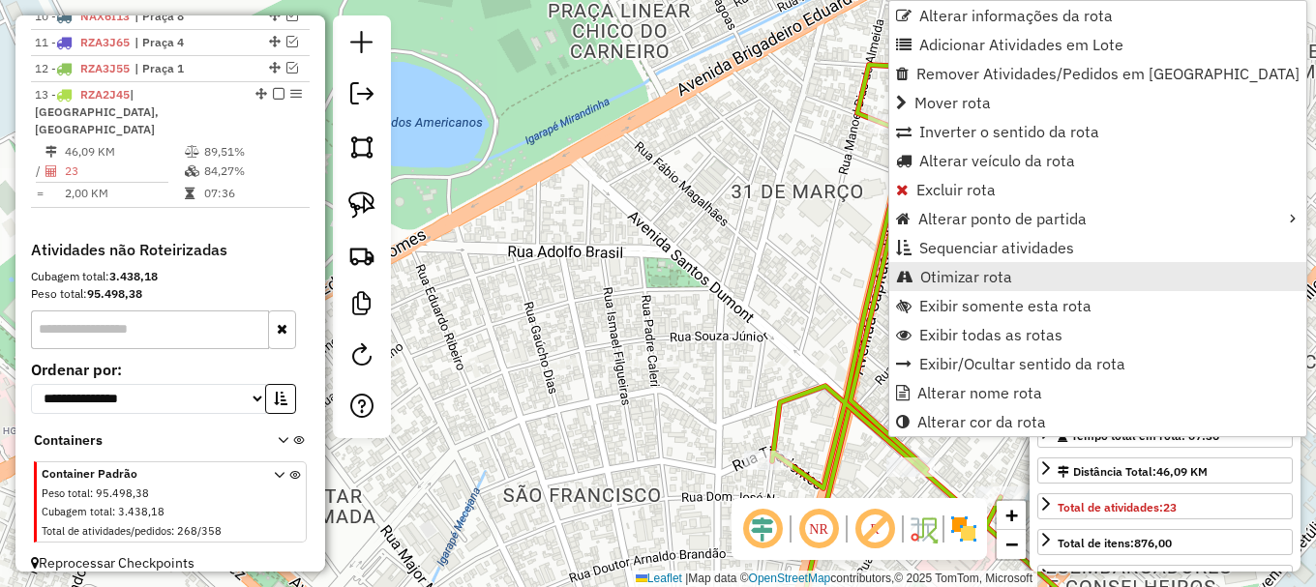
click at [952, 273] on span "Otimizar rota" at bounding box center [966, 276] width 92 height 15
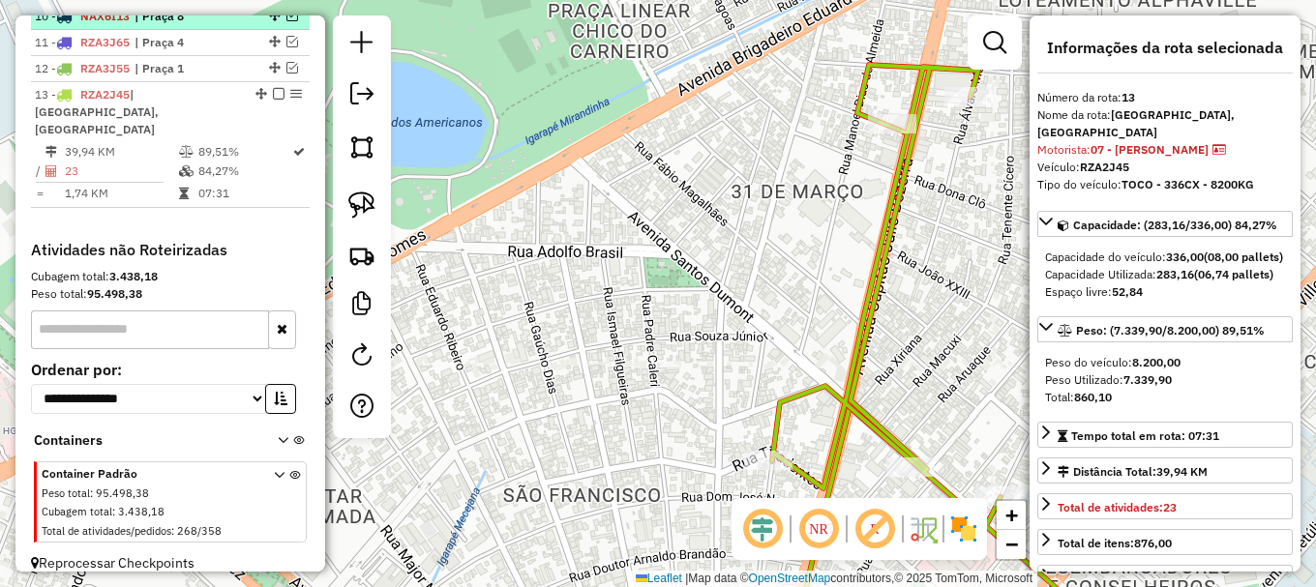
click at [273, 100] on em at bounding box center [279, 94] width 12 height 12
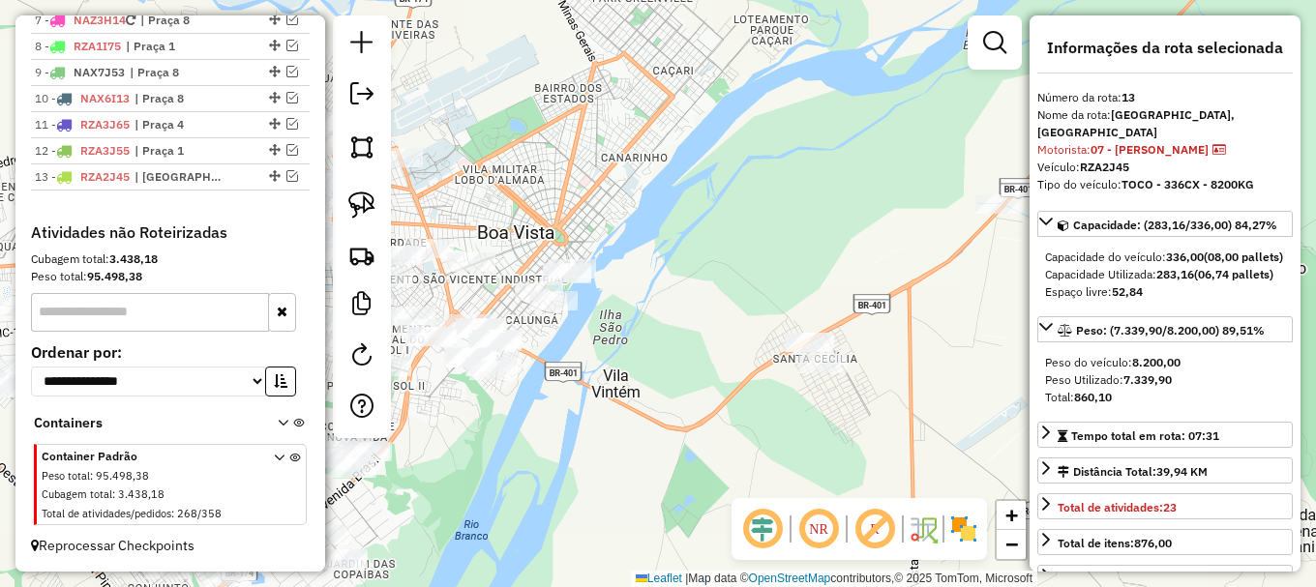
drag, startPoint x: 735, startPoint y: 404, endPoint x: 579, endPoint y: 356, distance: 163.1
click at [579, 356] on div "Janela de atendimento Grade de atendimento Capacidade Transportadoras Veículos …" at bounding box center [658, 293] width 1316 height 587
click at [357, 202] on img at bounding box center [361, 205] width 27 height 27
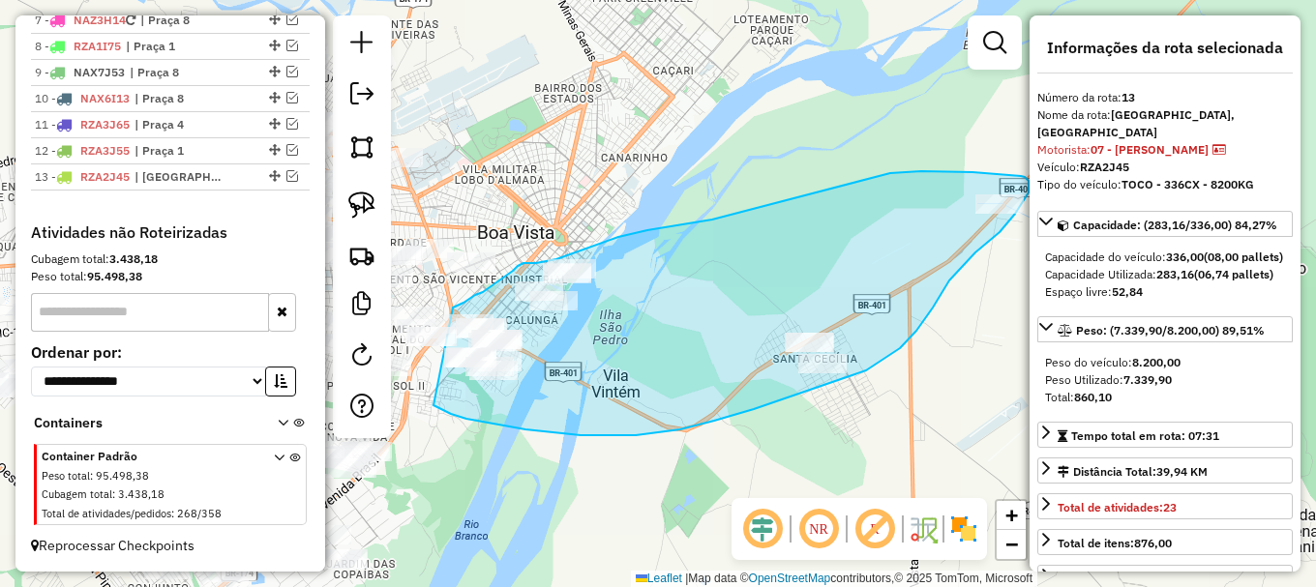
drag, startPoint x: 466, startPoint y: 419, endPoint x: 452, endPoint y: 308, distance: 112.2
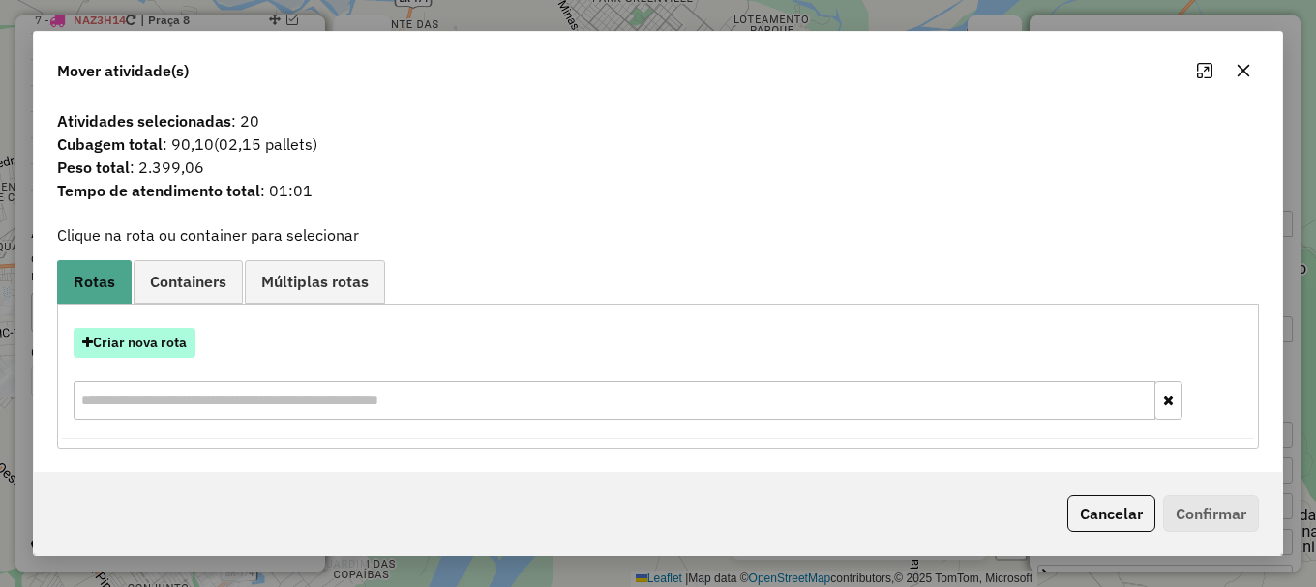
click at [156, 347] on button "Criar nova rota" at bounding box center [135, 343] width 122 height 30
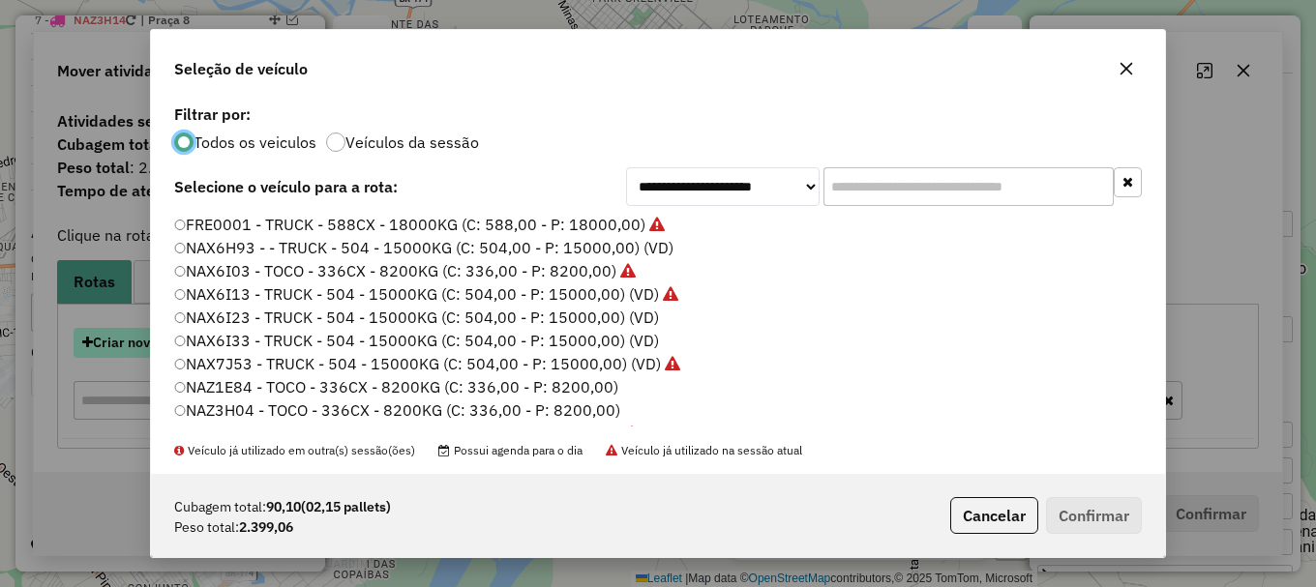
scroll to position [11, 6]
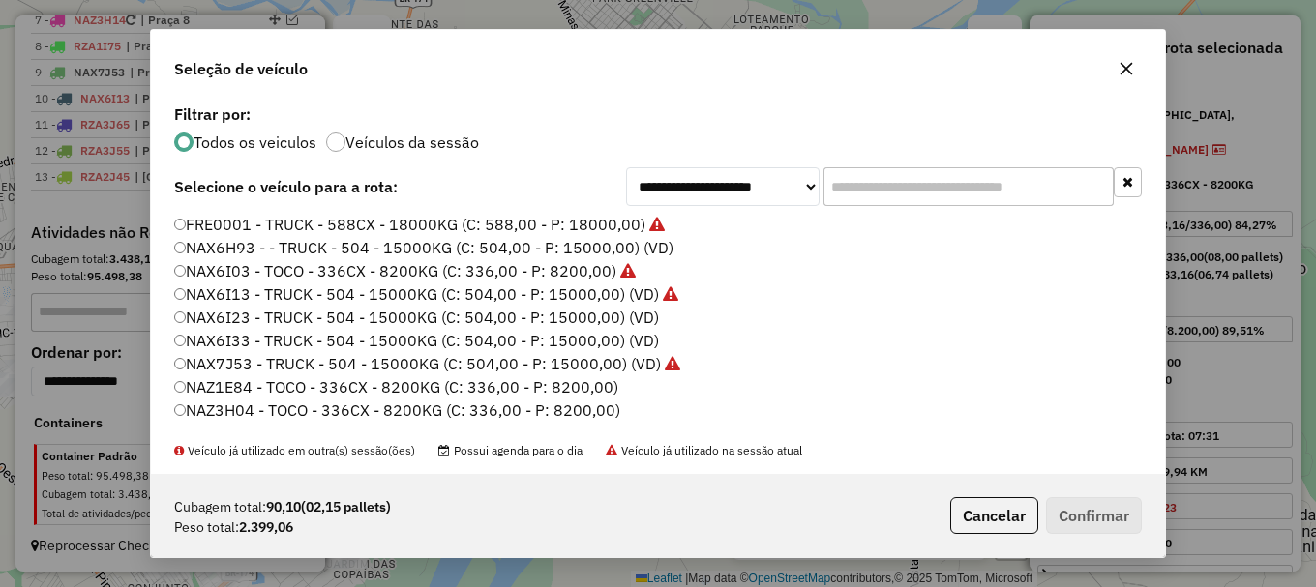
drag, startPoint x: 240, startPoint y: 410, endPoint x: 285, endPoint y: 407, distance: 45.6
click at [241, 410] on label "NAZ3H04 - TOCO - 336CX - 8200KG (C: 336,00 - P: 8200,00)" at bounding box center [397, 410] width 446 height 23
click at [1099, 520] on button "Confirmar" at bounding box center [1094, 515] width 96 height 37
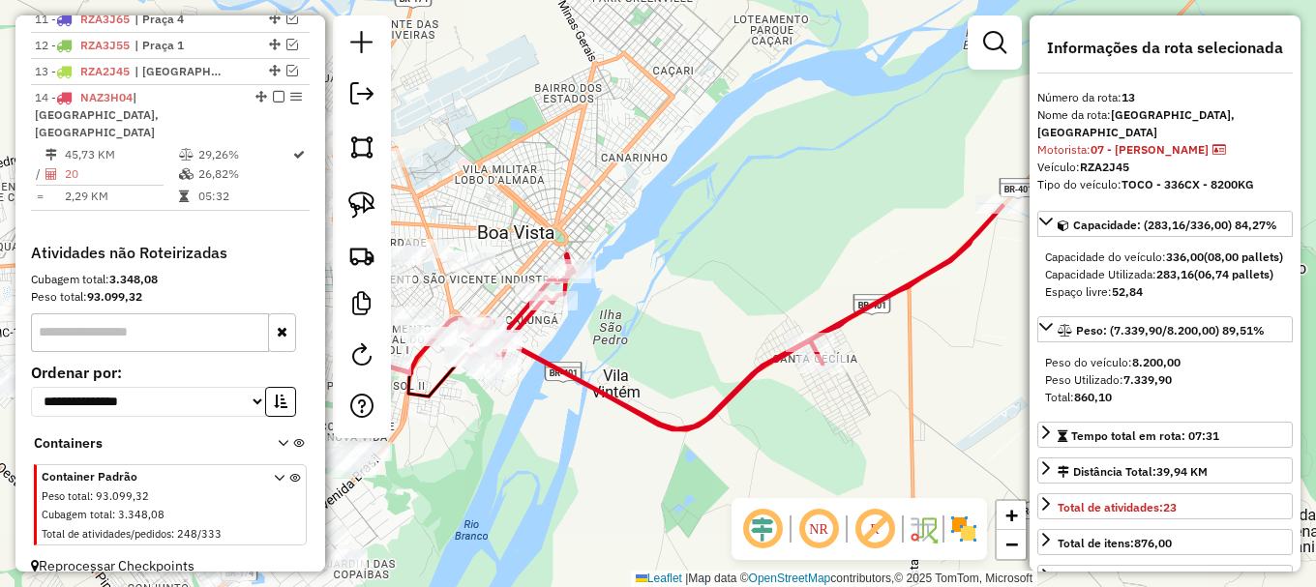
scroll to position [1022, 0]
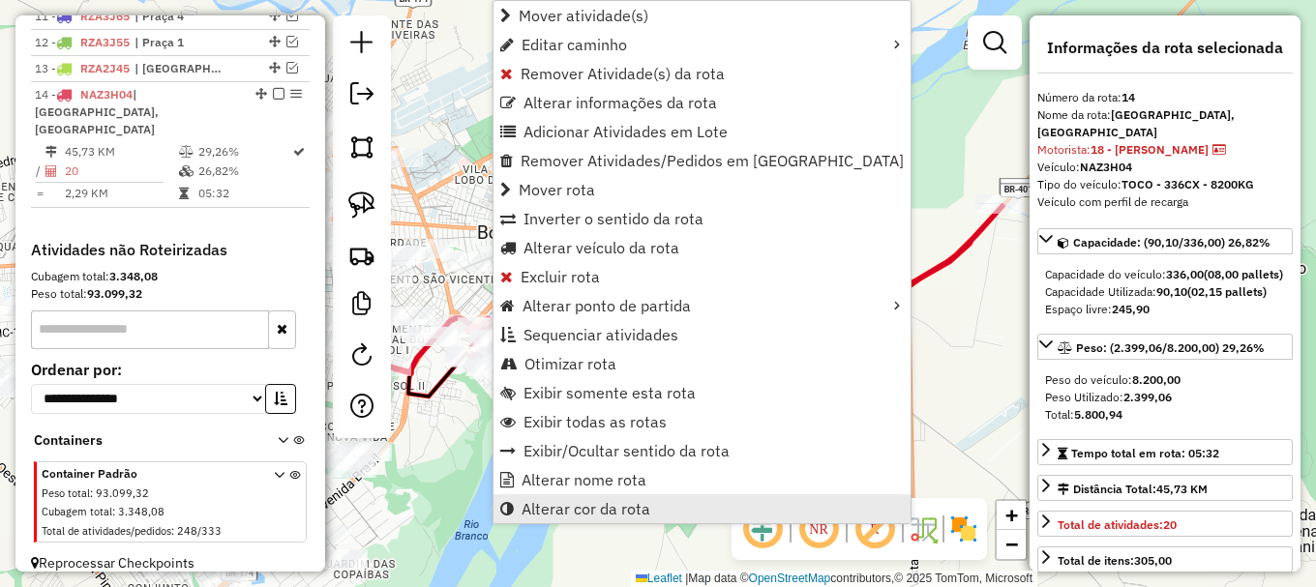
drag, startPoint x: 582, startPoint y: 523, endPoint x: 587, endPoint y: 515, distance: 10.0
click at [580, 522] on div "Mover atividade(s) Editar caminho Remover Atividade(s) da rota Alterar informaç…" at bounding box center [701, 262] width 419 height 524
click at [604, 516] on span "Alterar cor da rota" at bounding box center [585, 508] width 129 height 15
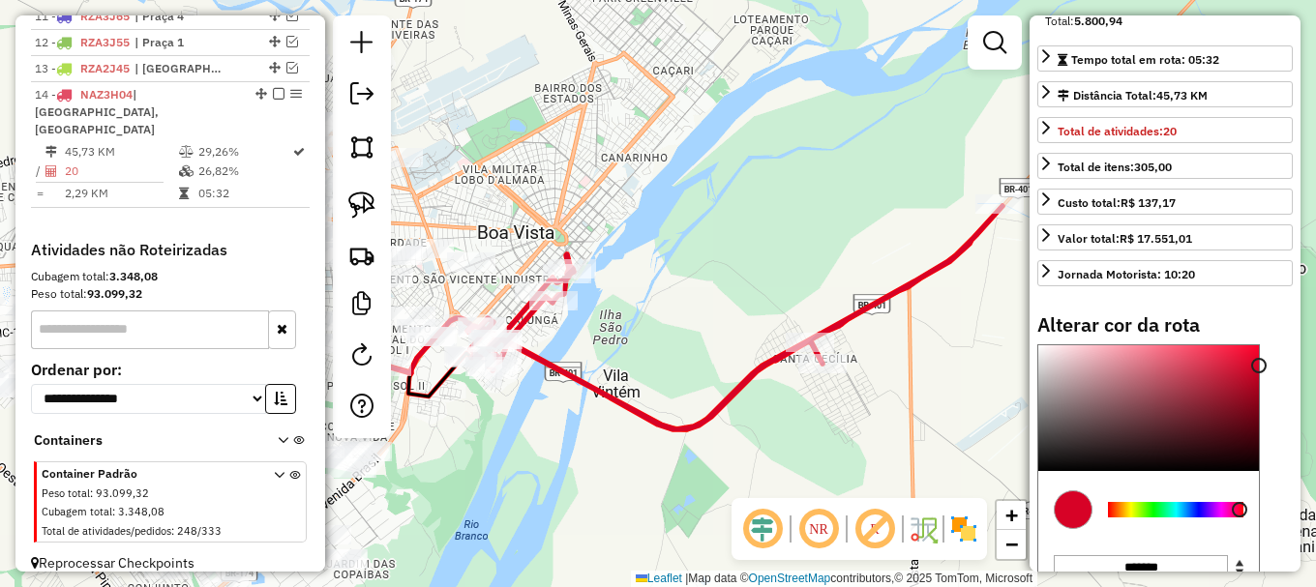
scroll to position [484, 0]
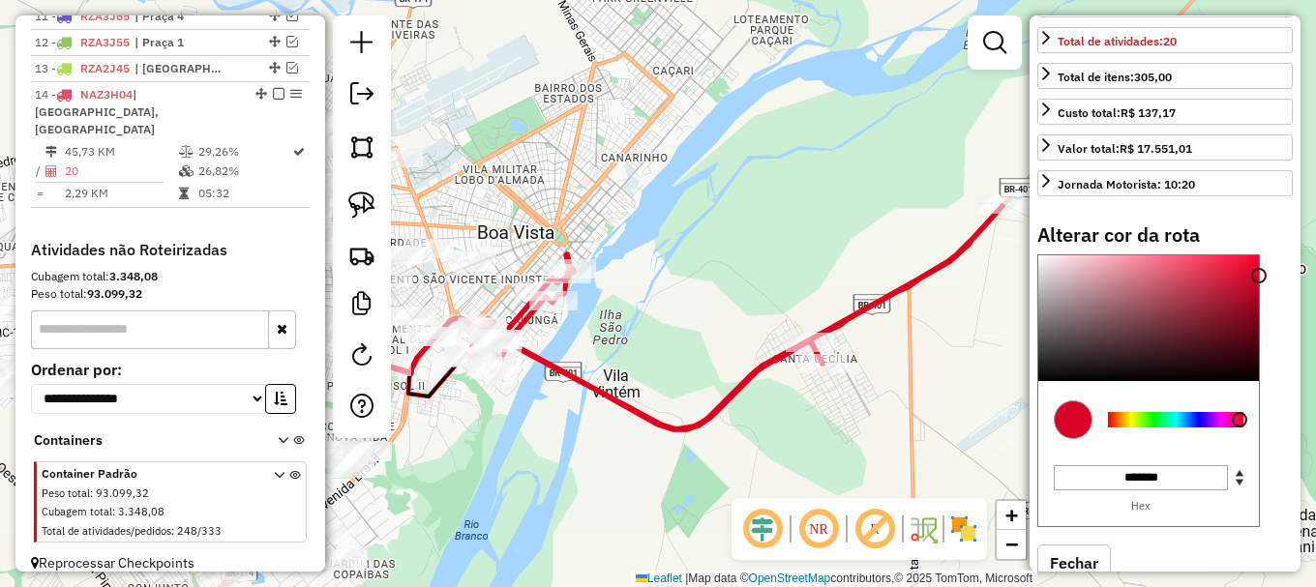
type input "*******"
click at [1141, 421] on div at bounding box center [1175, 419] width 135 height 15
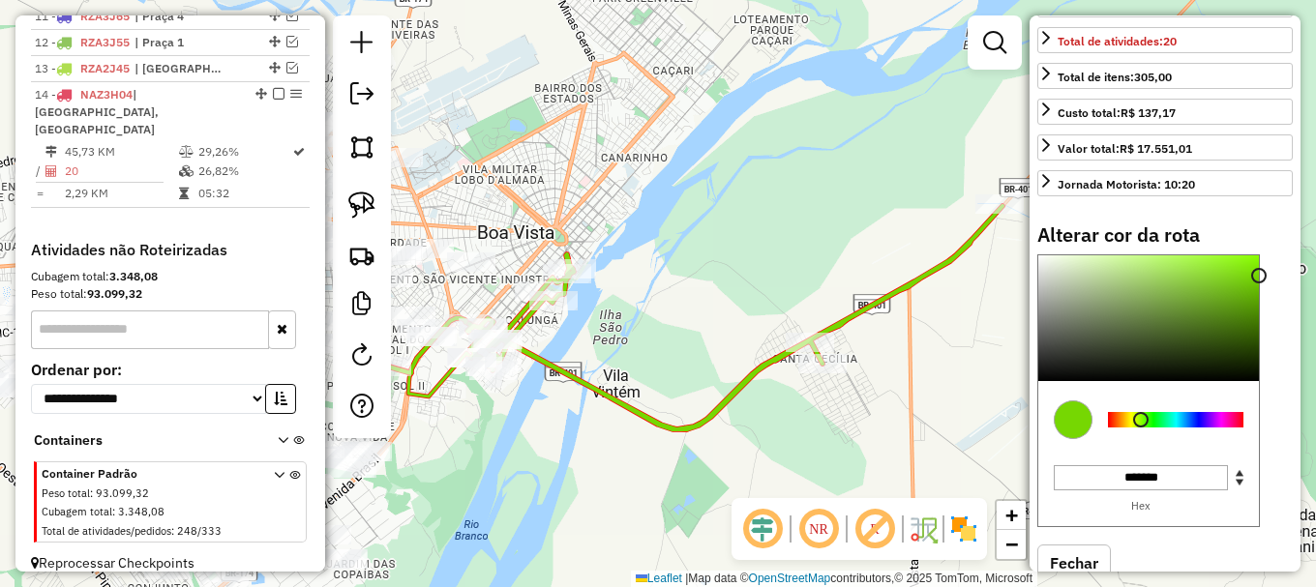
click at [570, 207] on div "Janela de atendimento Grade de atendimento Capacidade Transportadoras Veículos …" at bounding box center [658, 293] width 1316 height 587
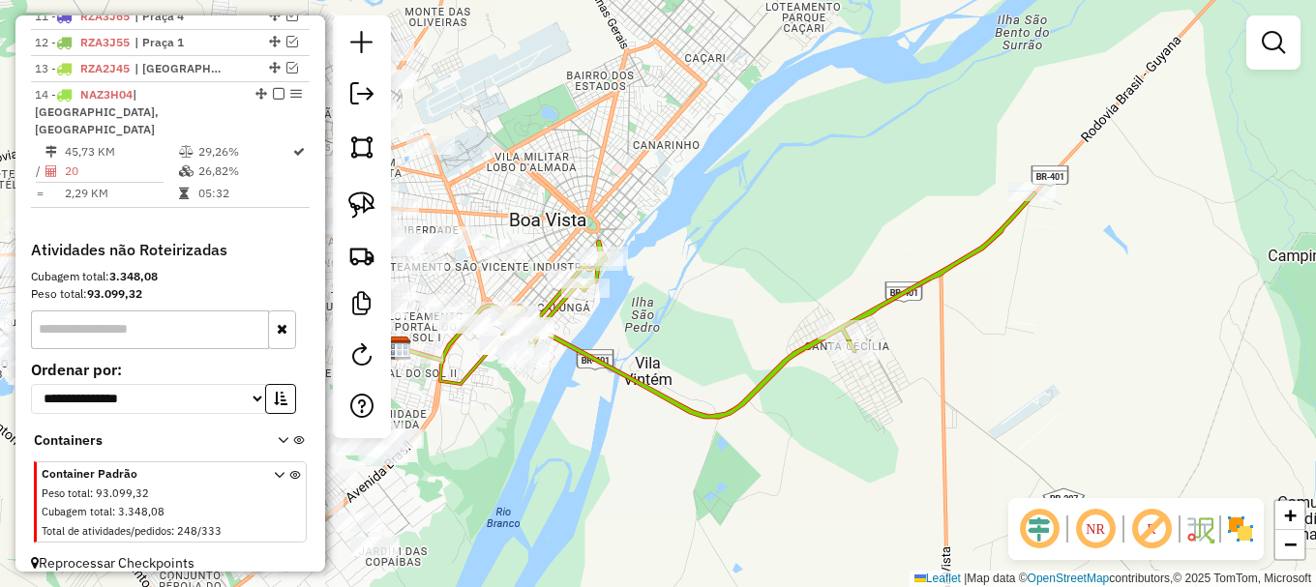
drag, startPoint x: 533, startPoint y: 223, endPoint x: 811, endPoint y: 140, distance: 289.9
click at [727, 173] on div "Janela de atendimento Grade de atendimento Capacidade Transportadoras Veículos …" at bounding box center [658, 293] width 1316 height 587
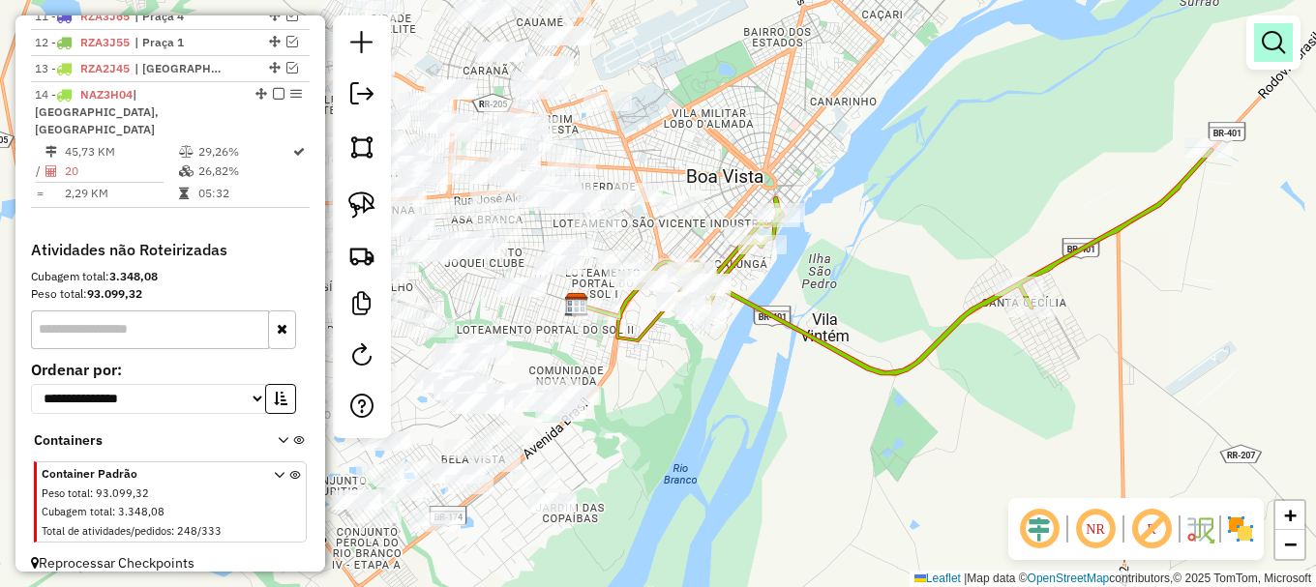
click at [1270, 37] on em at bounding box center [1273, 42] width 23 height 23
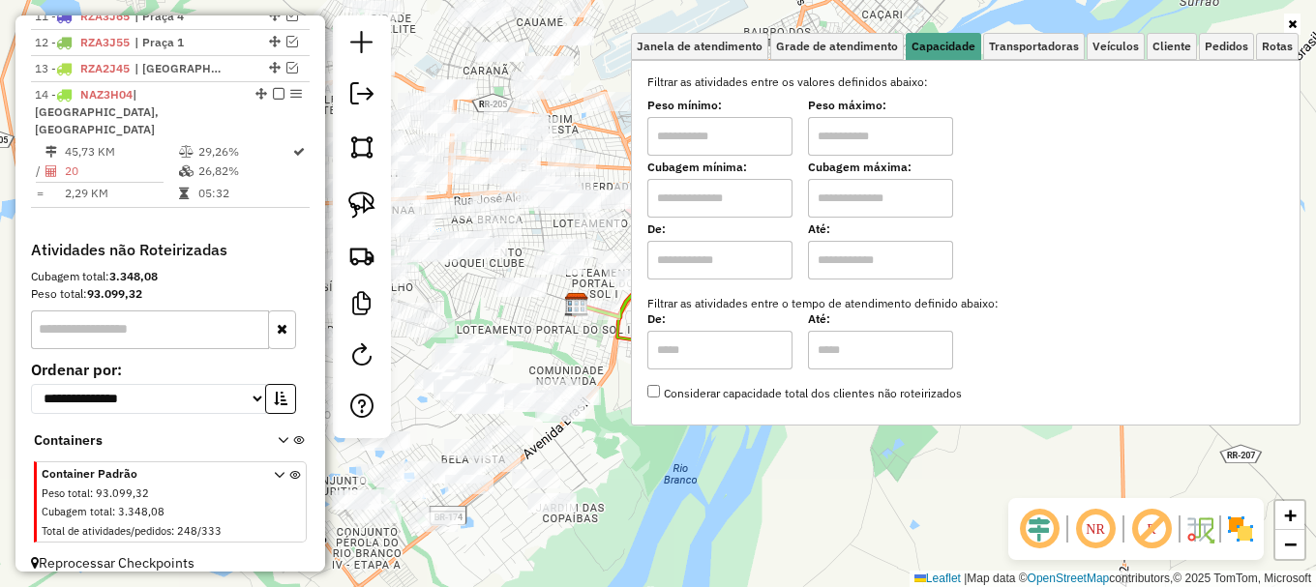
click at [704, 211] on input "text" at bounding box center [719, 198] width 145 height 39
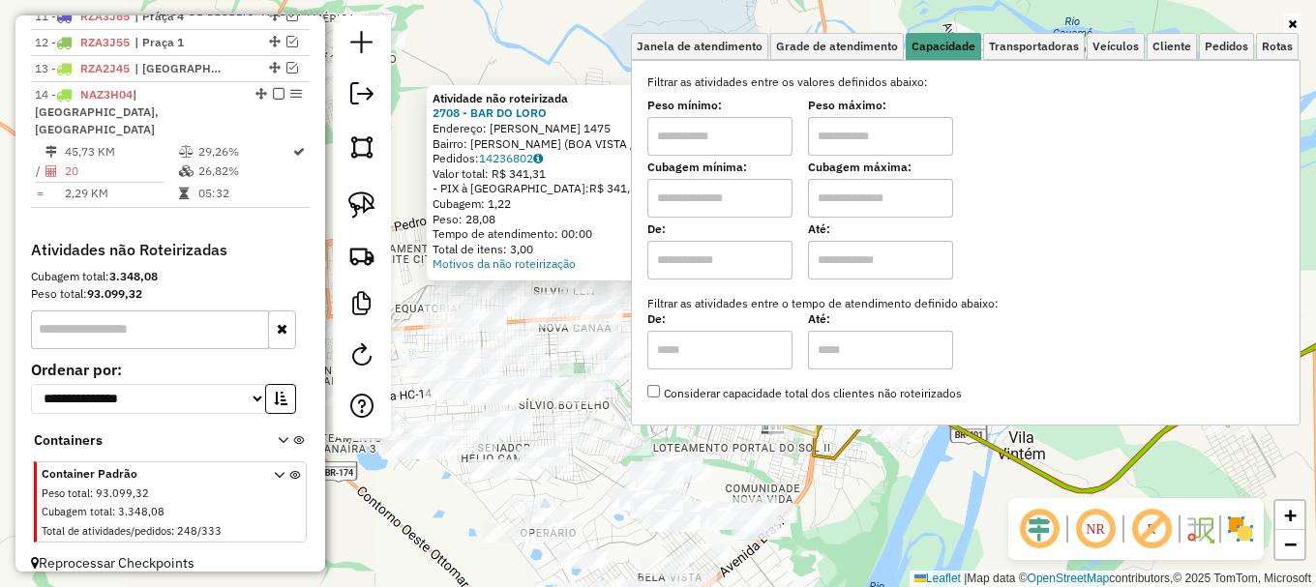
click at [745, 200] on input "text" at bounding box center [719, 198] width 145 height 39
type input "*****"
click at [883, 184] on input "text" at bounding box center [880, 198] width 145 height 39
type input "*******"
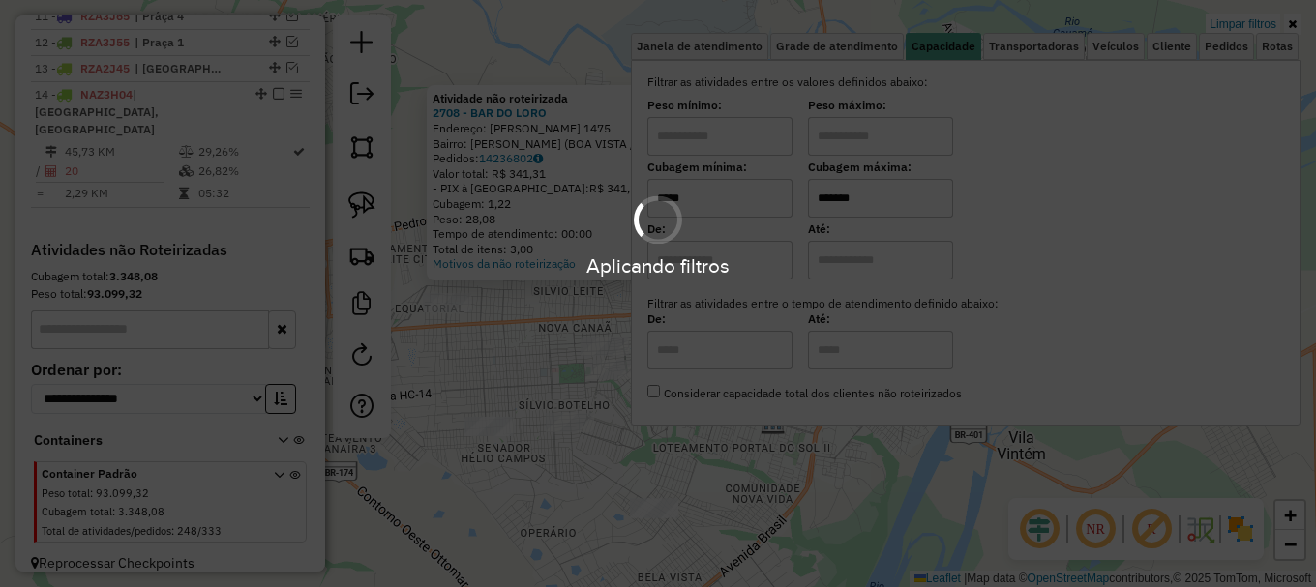
click at [834, 485] on hb-app "Aplicando filtros Pop-up bloqueado! Seu navegador bloqueou automáticamente a ab…" at bounding box center [658, 293] width 1316 height 587
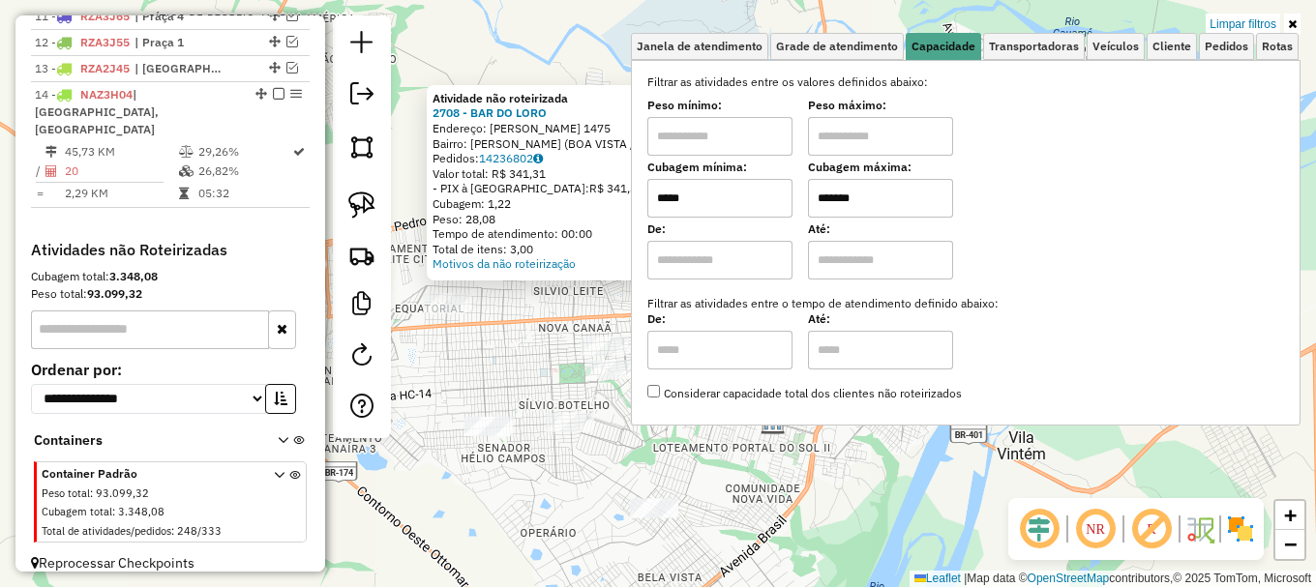
click at [830, 480] on div "Atividade não roteirizada 2708 - BAR DO LORO Endereço: IVONE PINHEIRO 1475 Bair…" at bounding box center [658, 293] width 1316 height 587
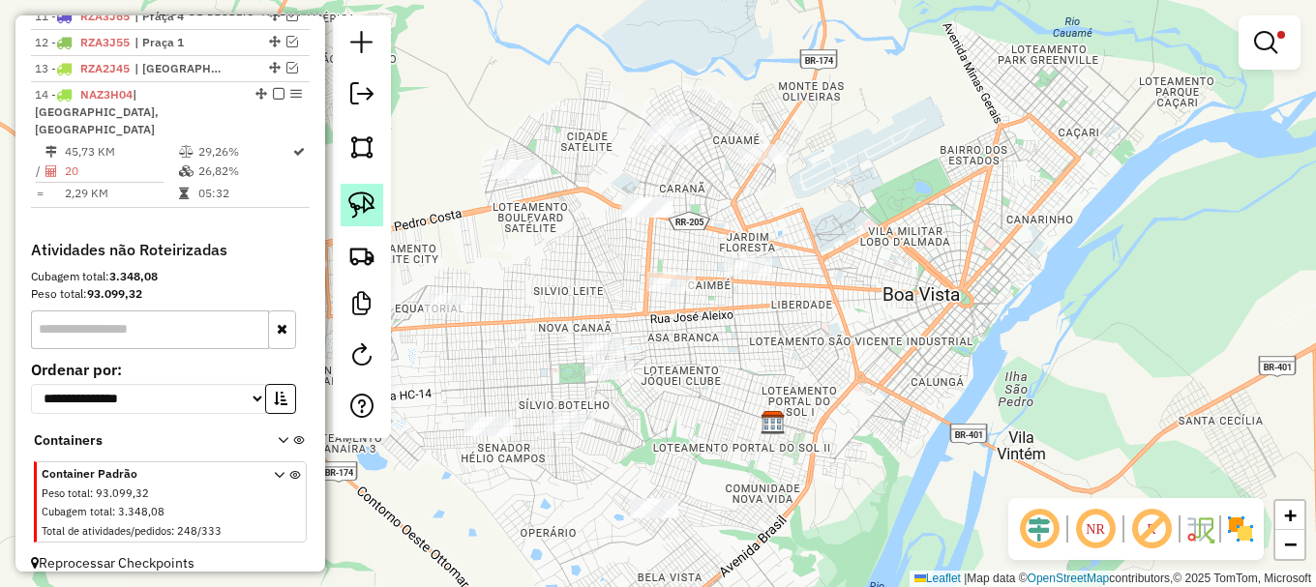
click at [369, 209] on img at bounding box center [361, 205] width 27 height 27
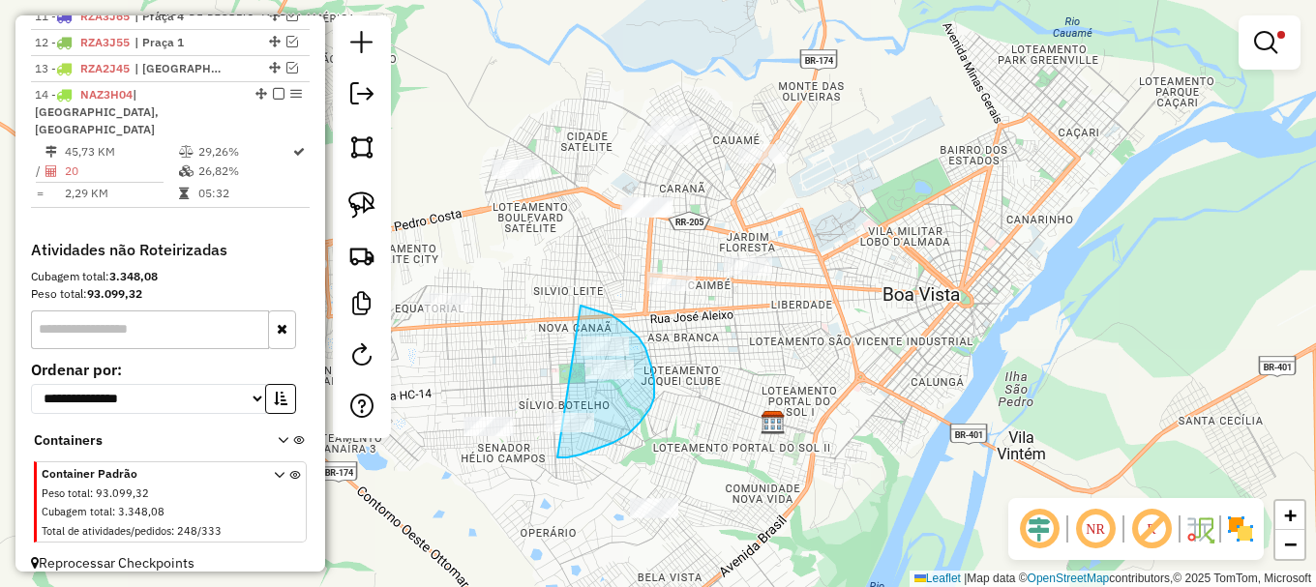
drag, startPoint x: 563, startPoint y: 458, endPoint x: 505, endPoint y: 301, distance: 167.1
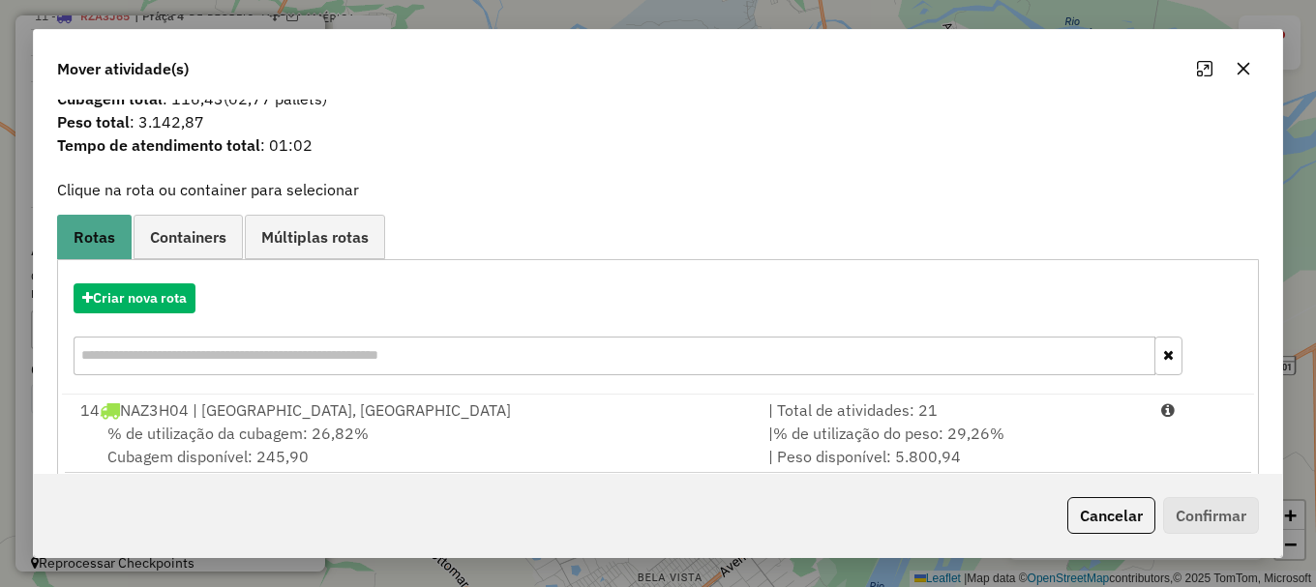
scroll to position [75, 0]
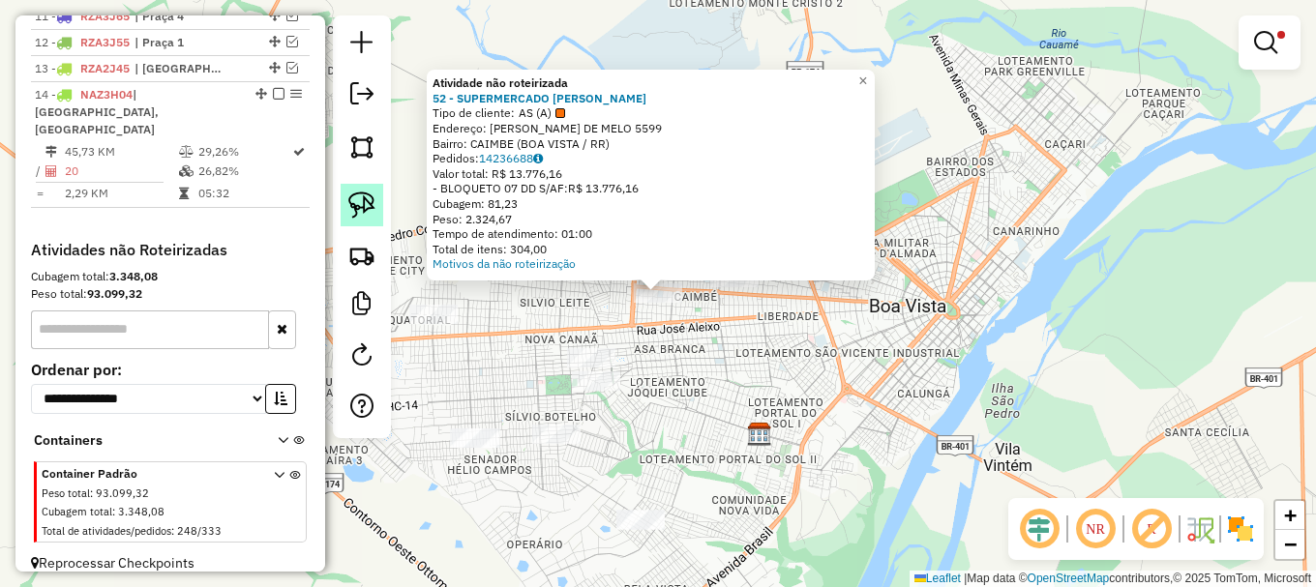
click at [366, 205] on img at bounding box center [361, 205] width 27 height 27
click at [733, 287] on div at bounding box center [734, 277] width 48 height 19
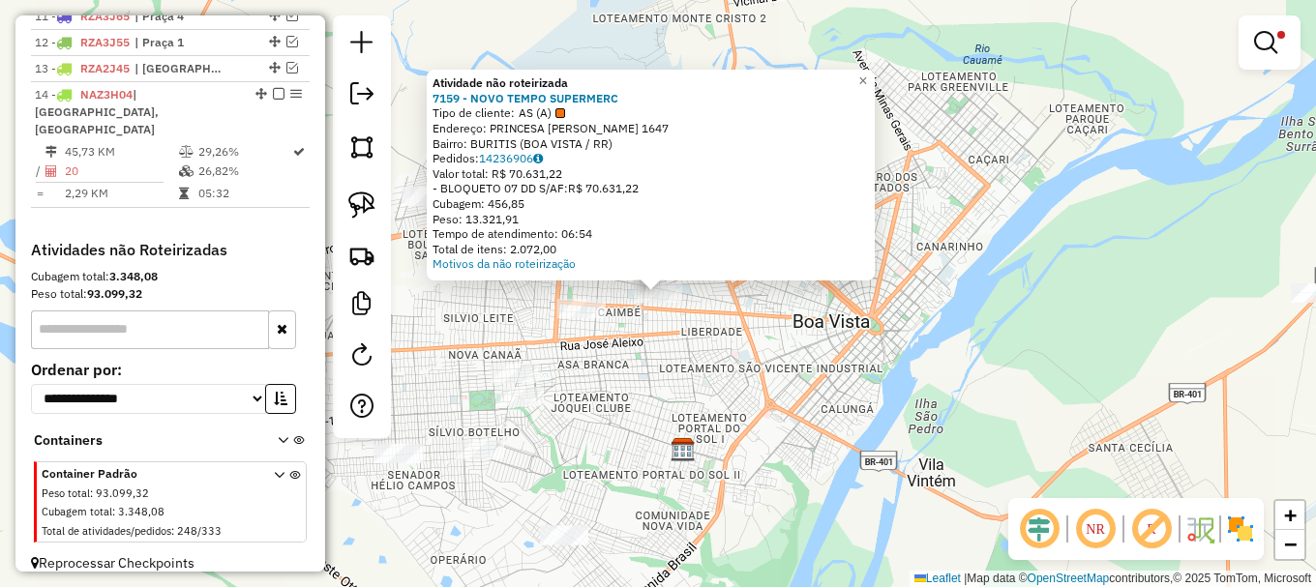
click at [592, 399] on div "Atividade não roteirizada 7159 - NOVO TEMPO SUPERMERC Tipo de cliente: AS (A) E…" at bounding box center [658, 293] width 1316 height 587
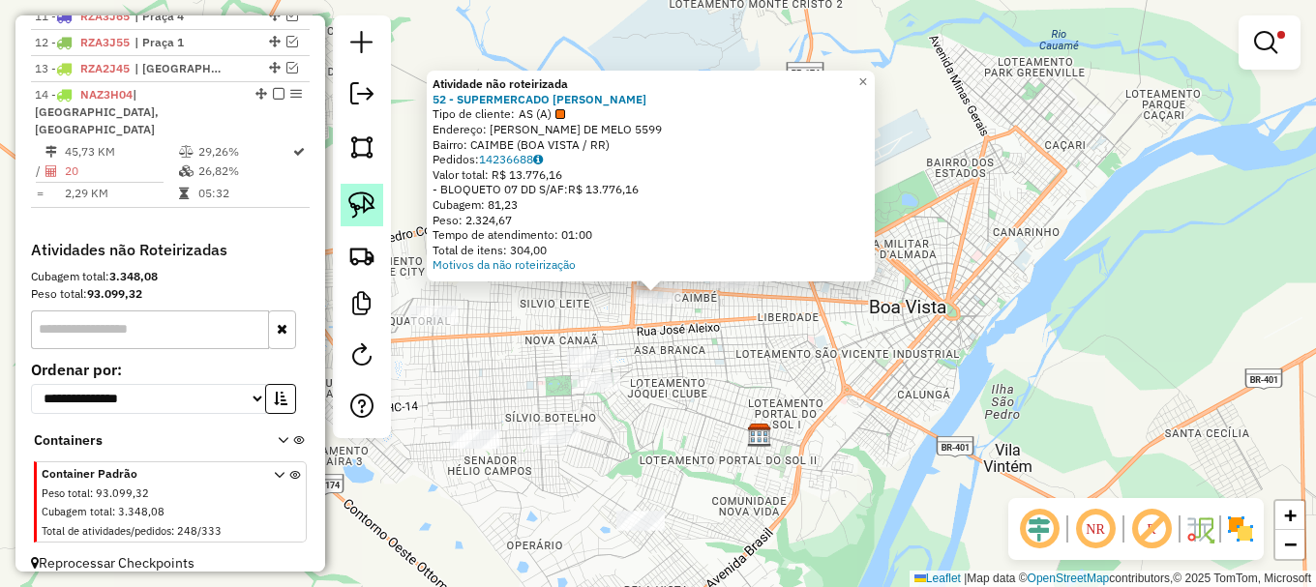
click at [373, 218] on link at bounding box center [362, 205] width 43 height 43
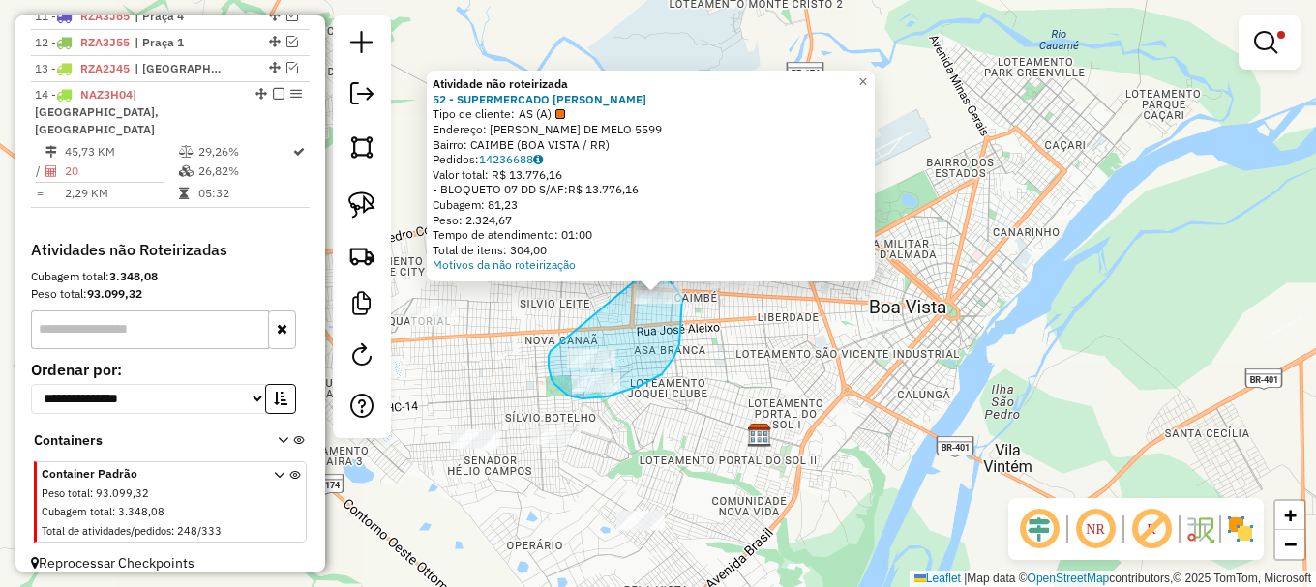
drag, startPoint x: 550, startPoint y: 351, endPoint x: 650, endPoint y: 261, distance: 134.3
click at [650, 261] on div "Atividade não roteirizada 52 - SUPERMERCADO PERES Tipo de cliente: AS (A) Ender…" at bounding box center [658, 293] width 1316 height 587
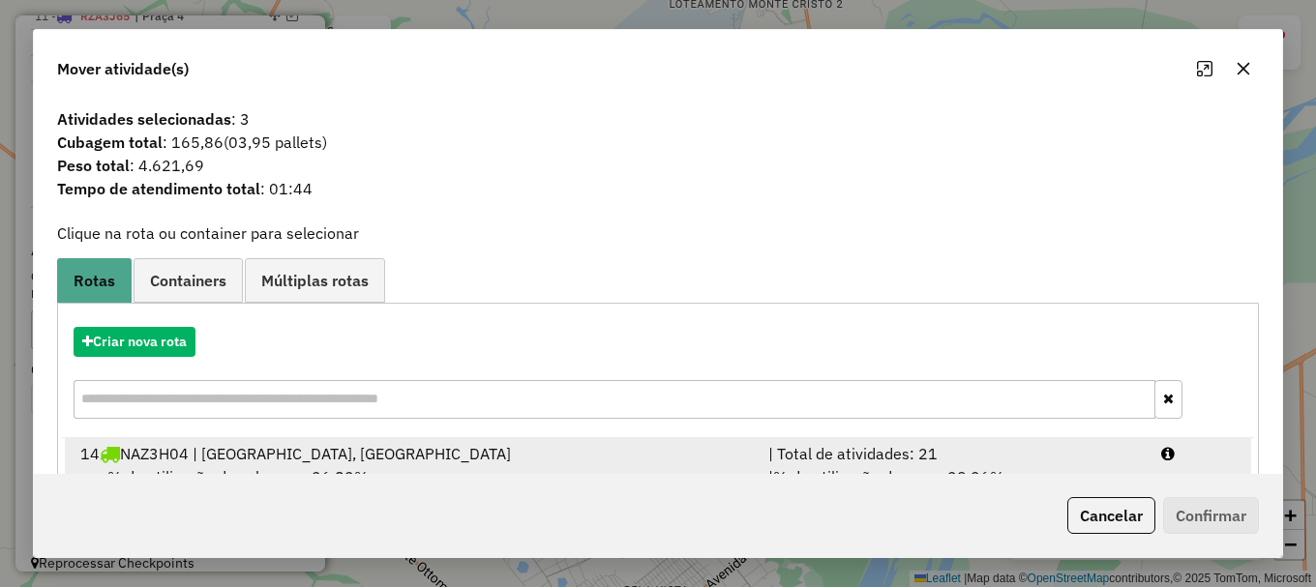
click at [1164, 459] on icon at bounding box center [1168, 453] width 14 height 15
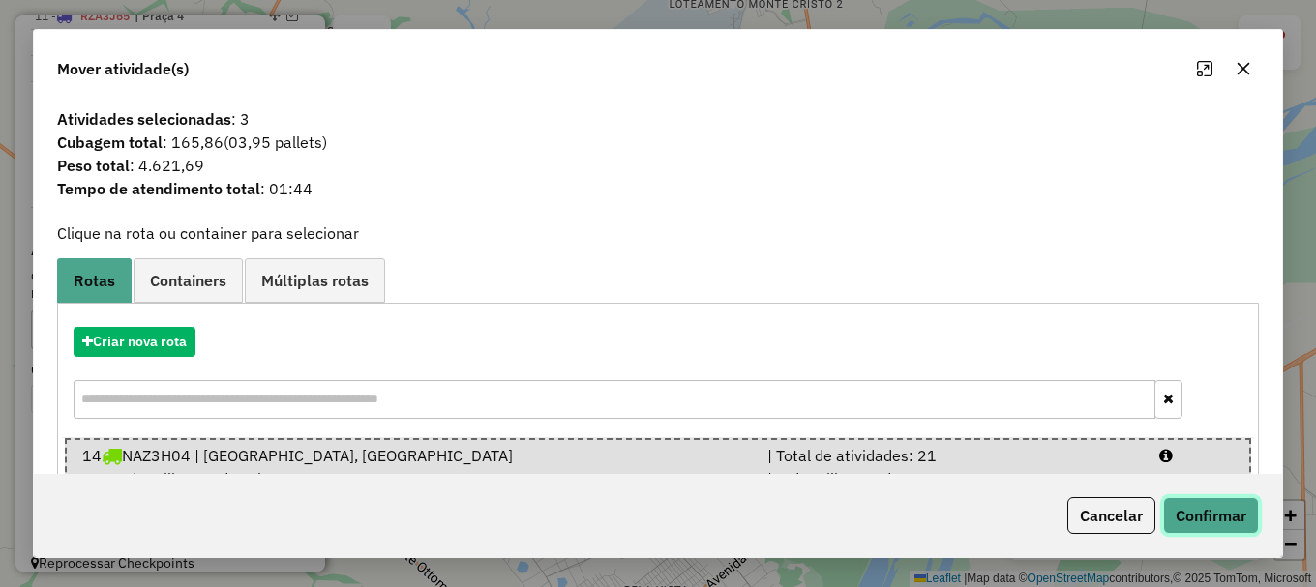
click at [1195, 507] on button "Confirmar" at bounding box center [1211, 515] width 96 height 37
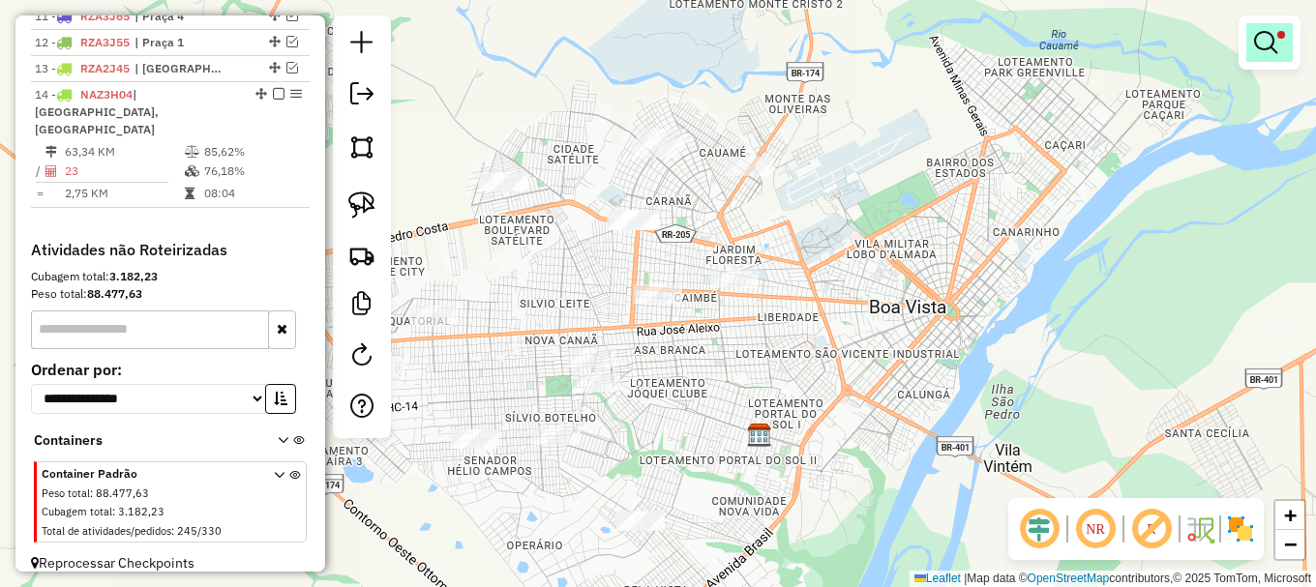
click at [1258, 43] on em at bounding box center [1265, 42] width 23 height 23
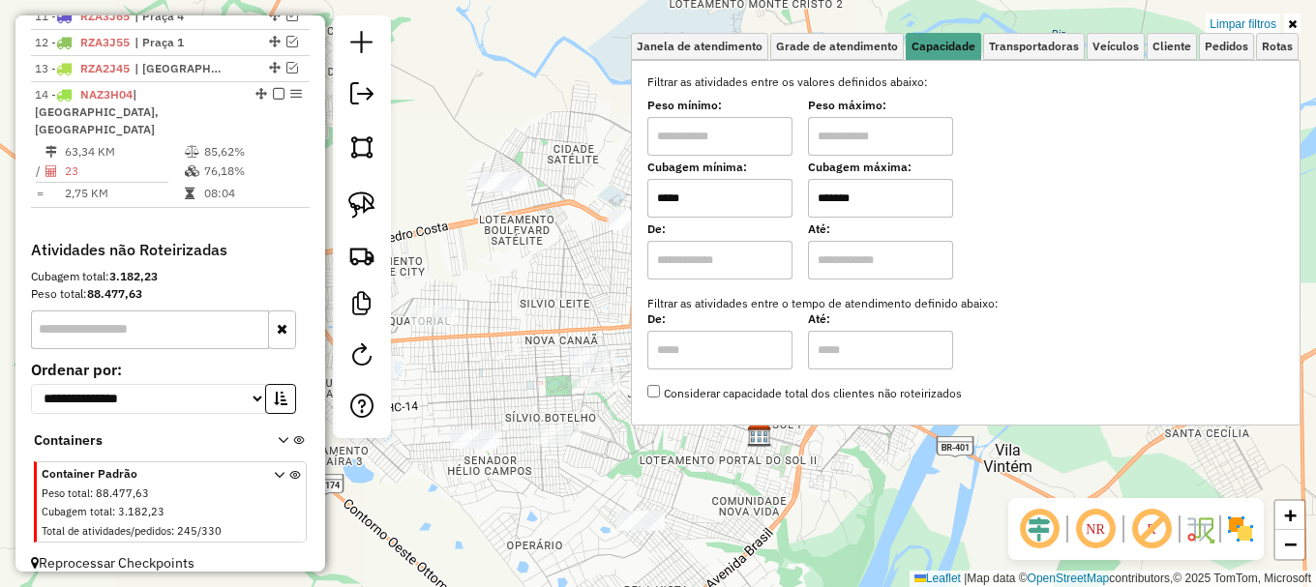
drag, startPoint x: 1240, startPoint y: 19, endPoint x: 466, endPoint y: 167, distance: 788.0
click at [1239, 19] on link "Limpar filtros" at bounding box center [1242, 24] width 74 height 21
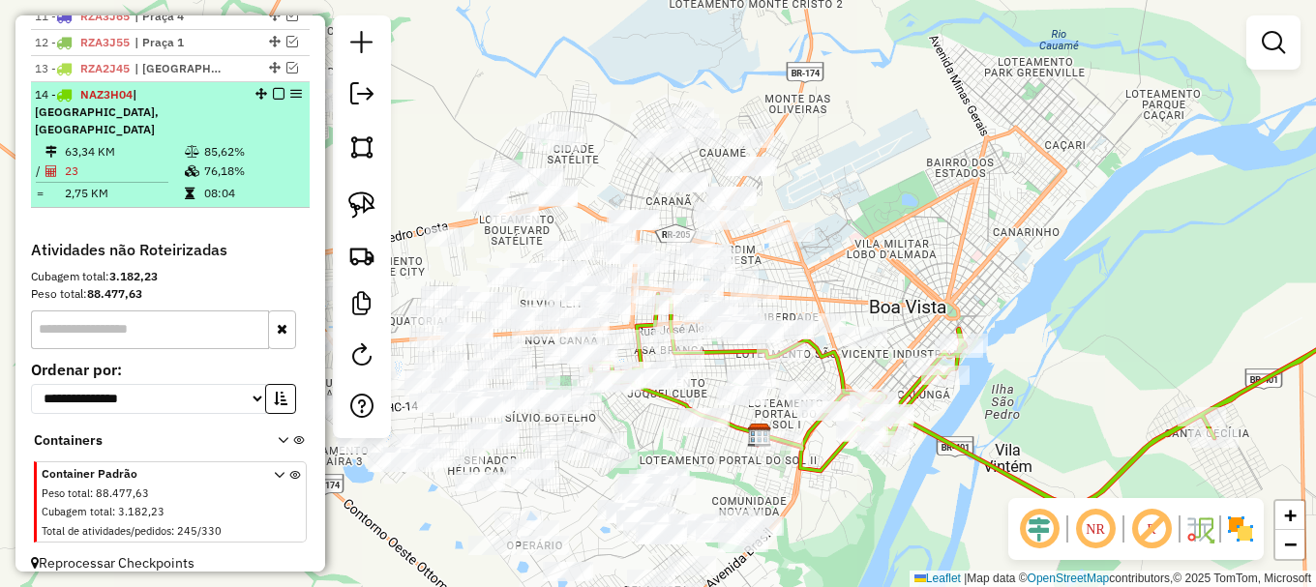
click at [273, 100] on em at bounding box center [279, 94] width 12 height 12
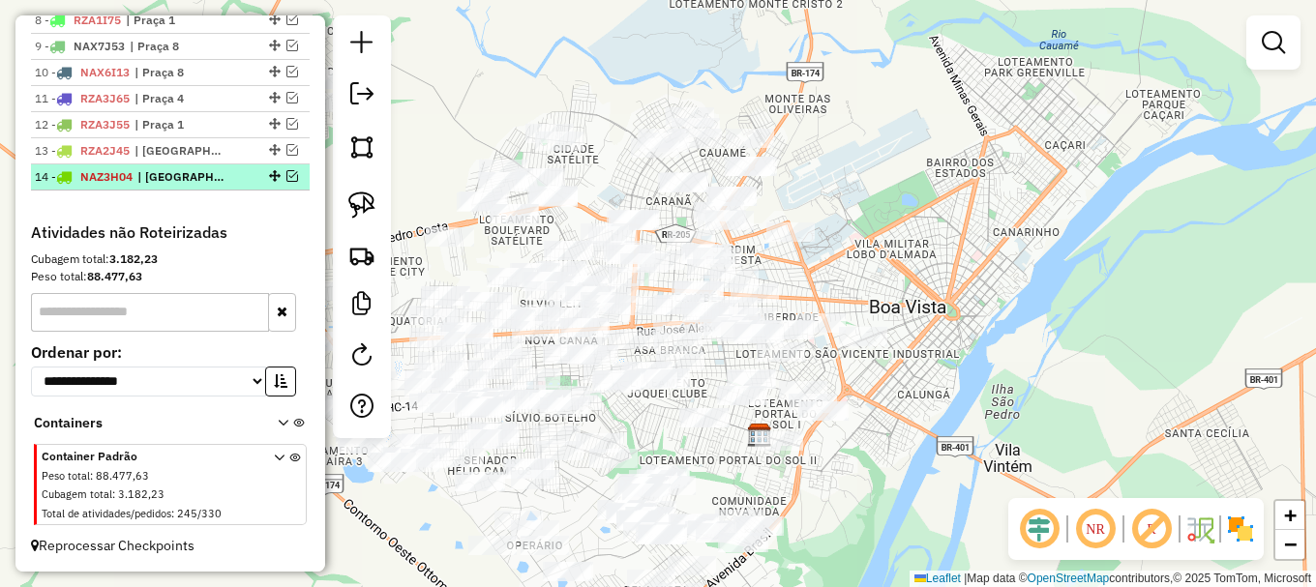
scroll to position [957, 0]
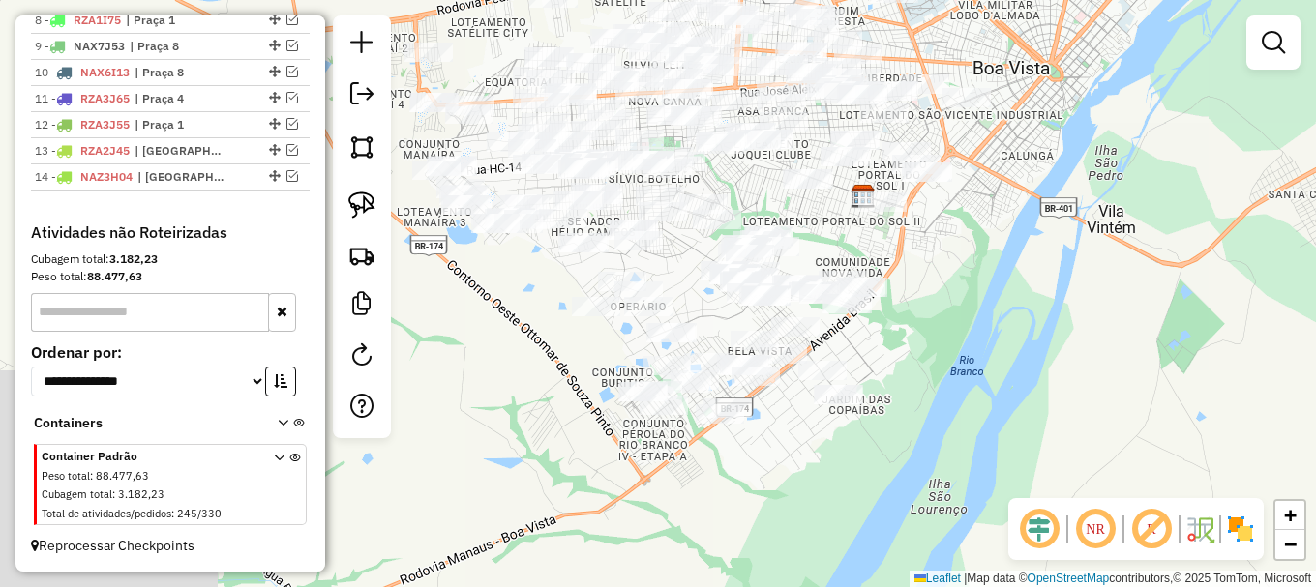
drag, startPoint x: 854, startPoint y: 482, endPoint x: 977, endPoint y: 187, distance: 319.6
click at [976, 190] on div "Janela de atendimento Grade de atendimento Capacidade Transportadoras Veículos …" at bounding box center [658, 293] width 1316 height 587
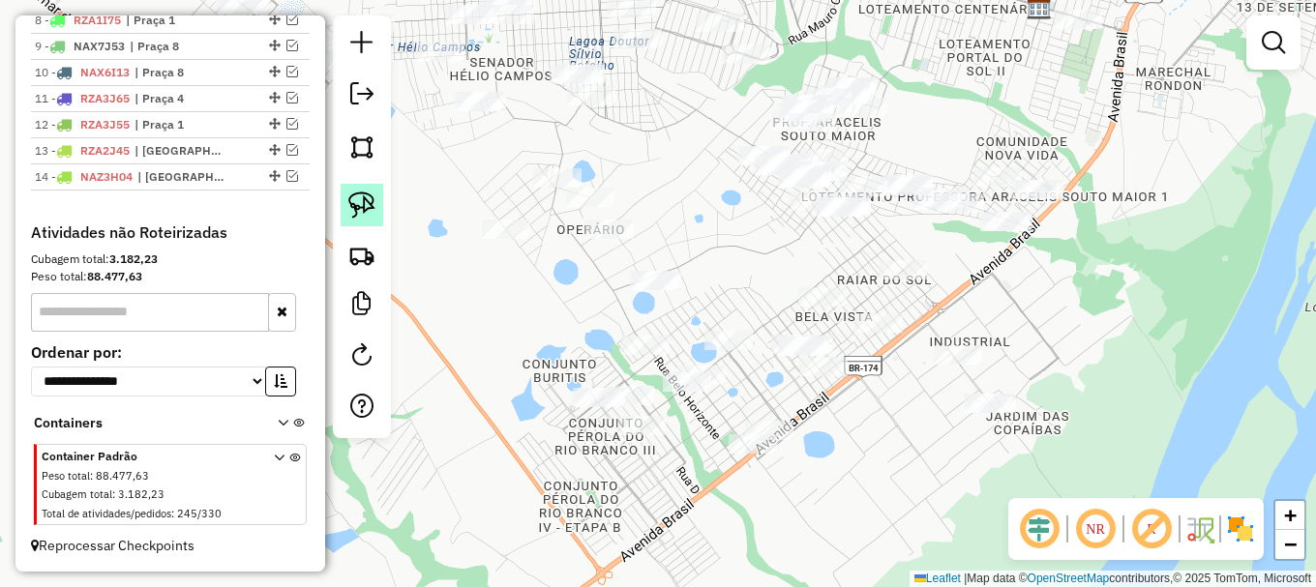
click at [360, 207] on img at bounding box center [361, 205] width 27 height 27
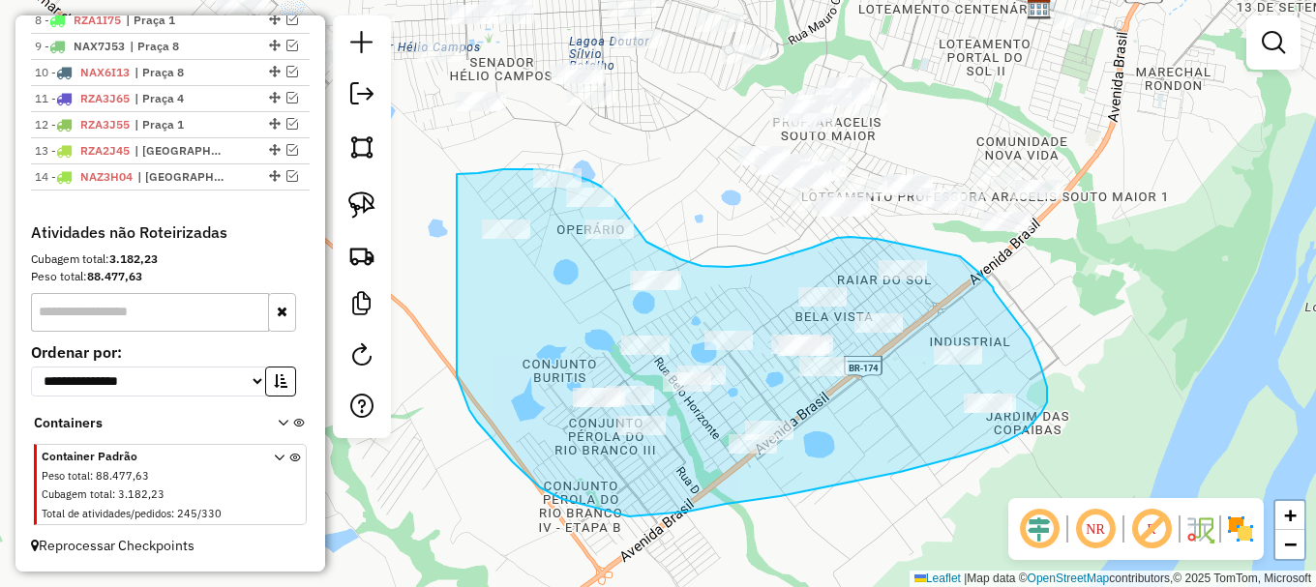
drag, startPoint x: 469, startPoint y: 410, endPoint x: 445, endPoint y: 174, distance: 237.3
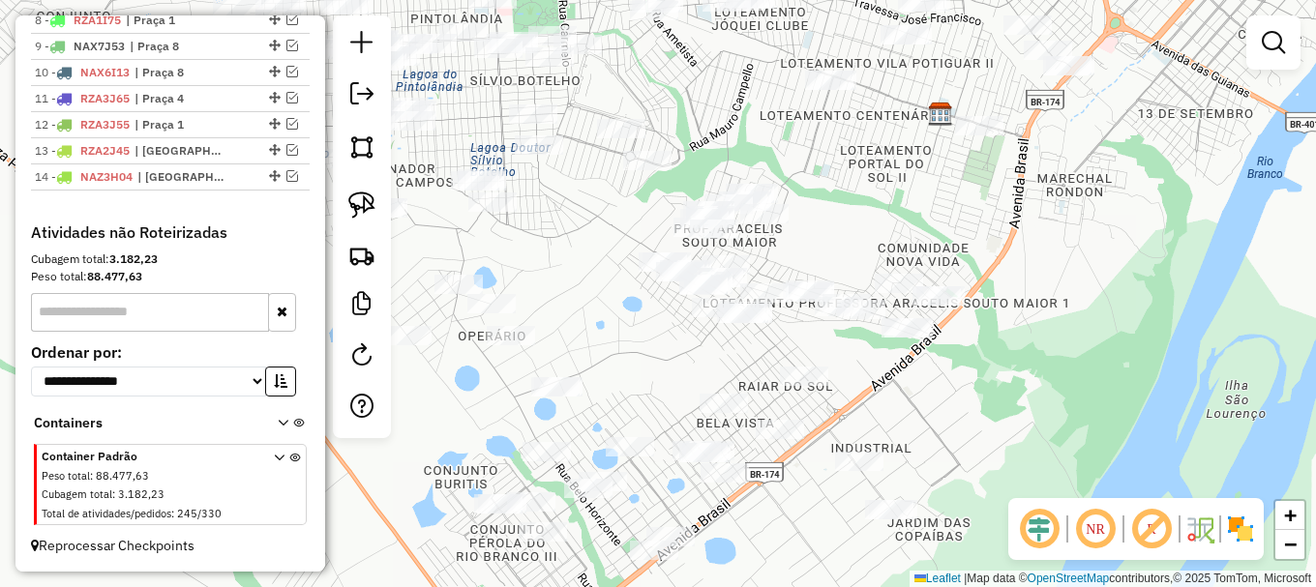
drag, startPoint x: 754, startPoint y: 257, endPoint x: 625, endPoint y: 358, distance: 163.3
click at [640, 353] on div "Janela de atendimento Grade de atendimento Capacidade Transportadoras Veículos …" at bounding box center [658, 293] width 1316 height 587
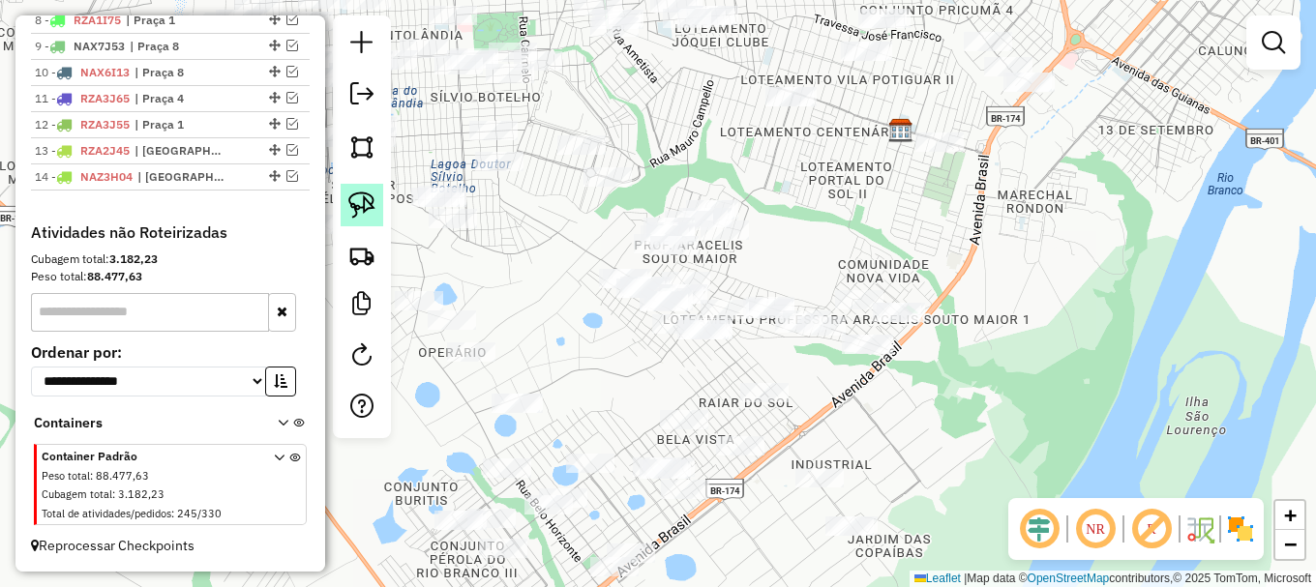
drag, startPoint x: 351, startPoint y: 214, endPoint x: 401, endPoint y: 285, distance: 87.5
click at [352, 214] on img at bounding box center [361, 205] width 27 height 27
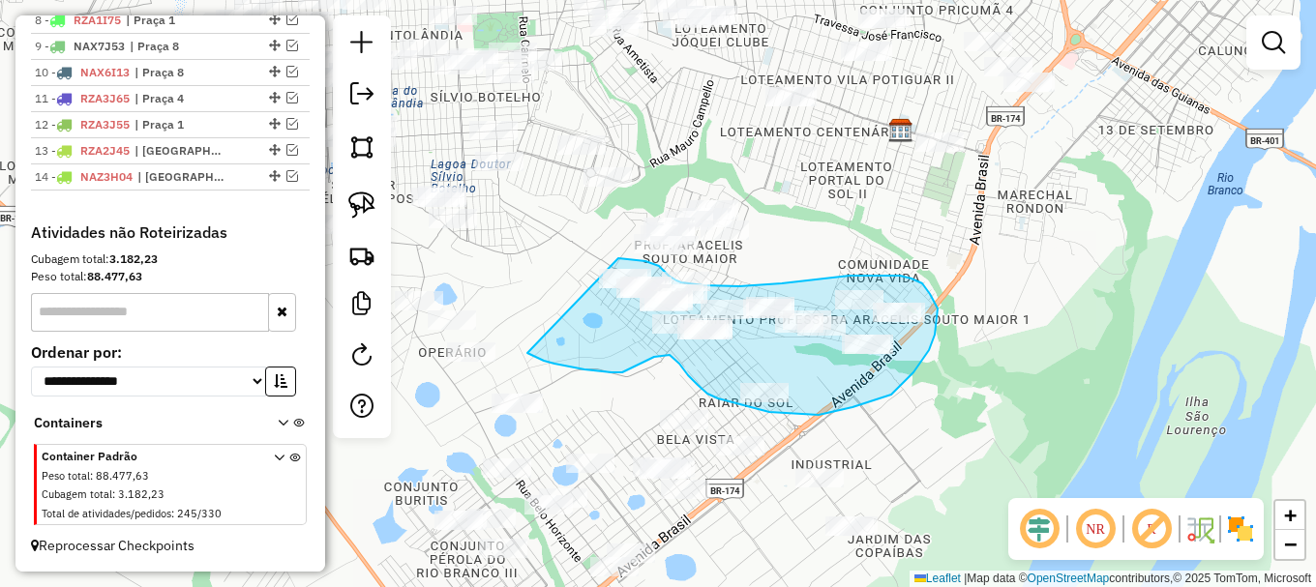
drag, startPoint x: 554, startPoint y: 364, endPoint x: 591, endPoint y: 258, distance: 111.7
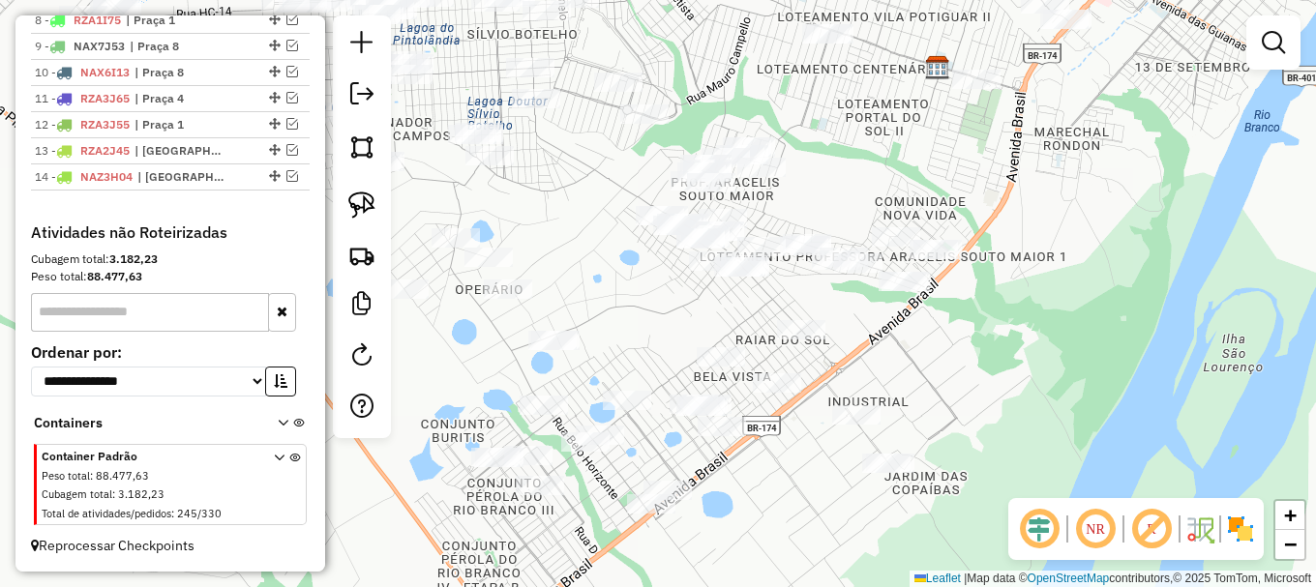
drag, startPoint x: 609, startPoint y: 402, endPoint x: 666, endPoint y: 306, distance: 112.3
click at [666, 306] on div "Janela de atendimento Grade de atendimento Capacidade Transportadoras Veículos …" at bounding box center [658, 293] width 1316 height 587
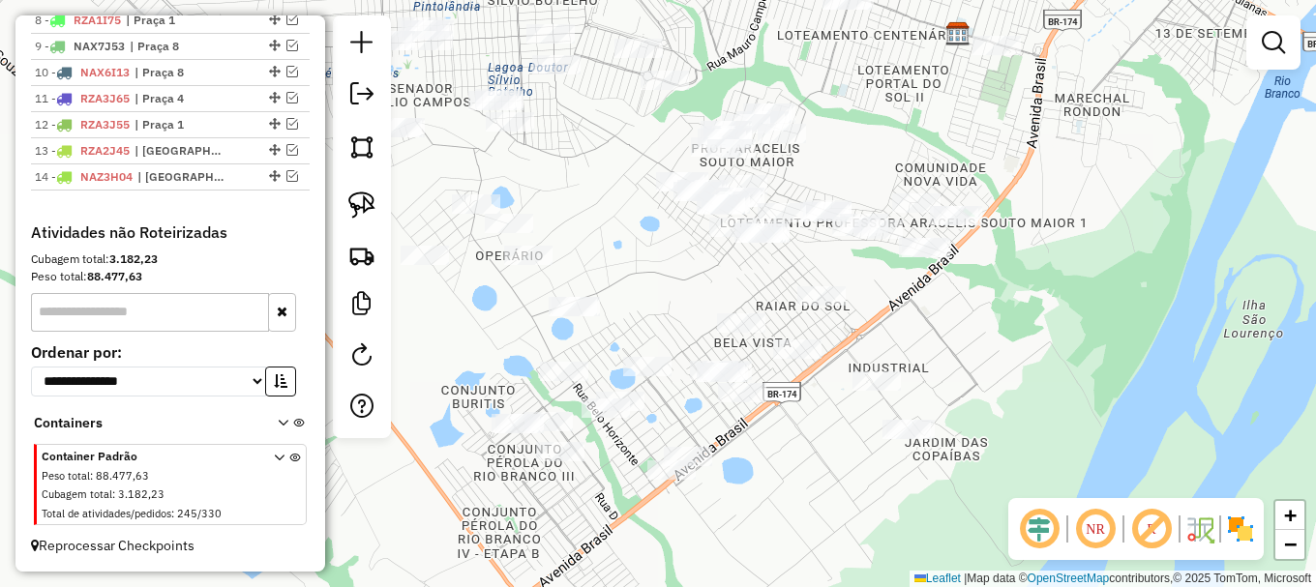
click at [507, 194] on div "Janela de atendimento Grade de atendimento Capacidade Transportadoras Veículos …" at bounding box center [658, 293] width 1316 height 587
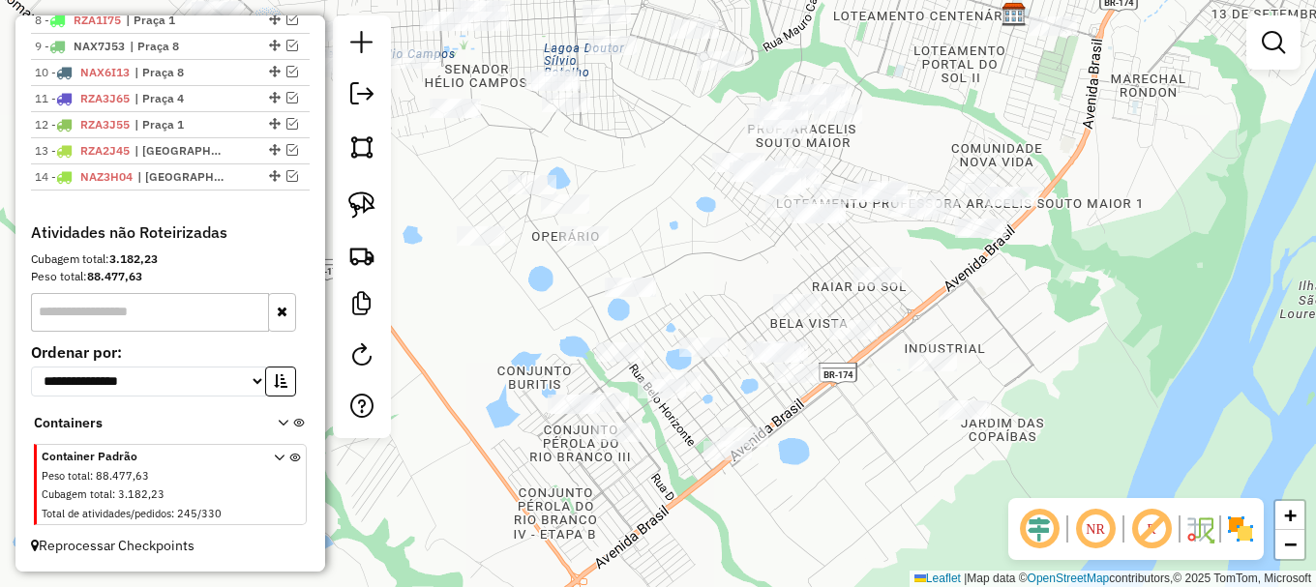
drag, startPoint x: 549, startPoint y: 323, endPoint x: 463, endPoint y: 275, distance: 97.9
click at [464, 275] on div "Janela de atendimento Grade de atendimento Capacidade Transportadoras Veículos …" at bounding box center [658, 293] width 1316 height 587
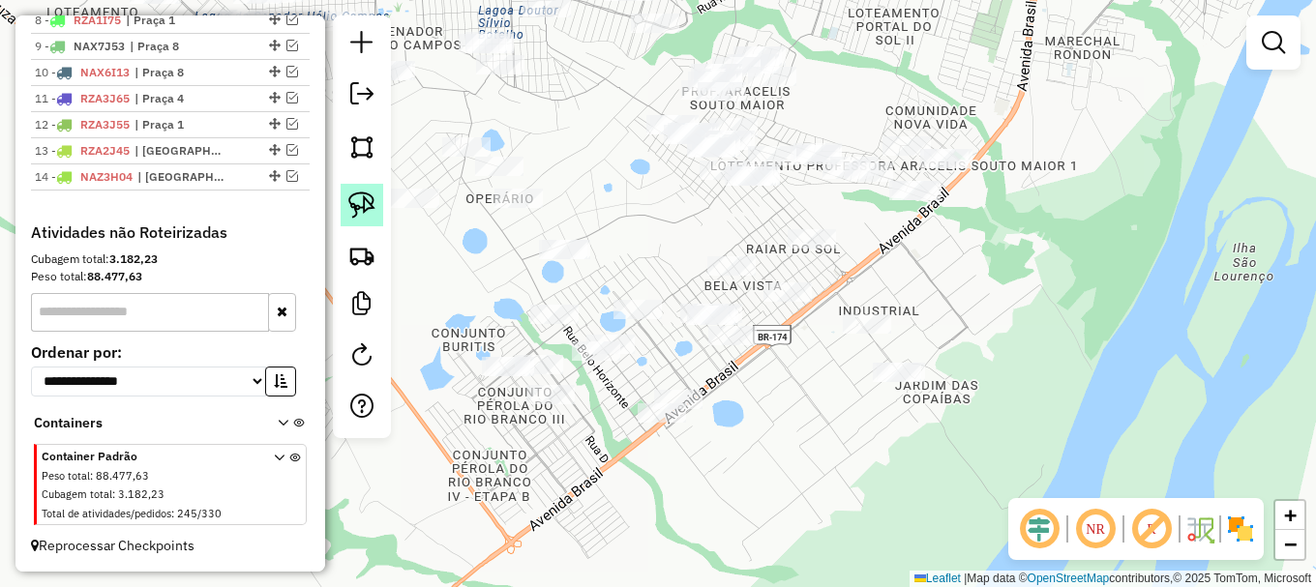
click at [364, 202] on img at bounding box center [361, 205] width 27 height 27
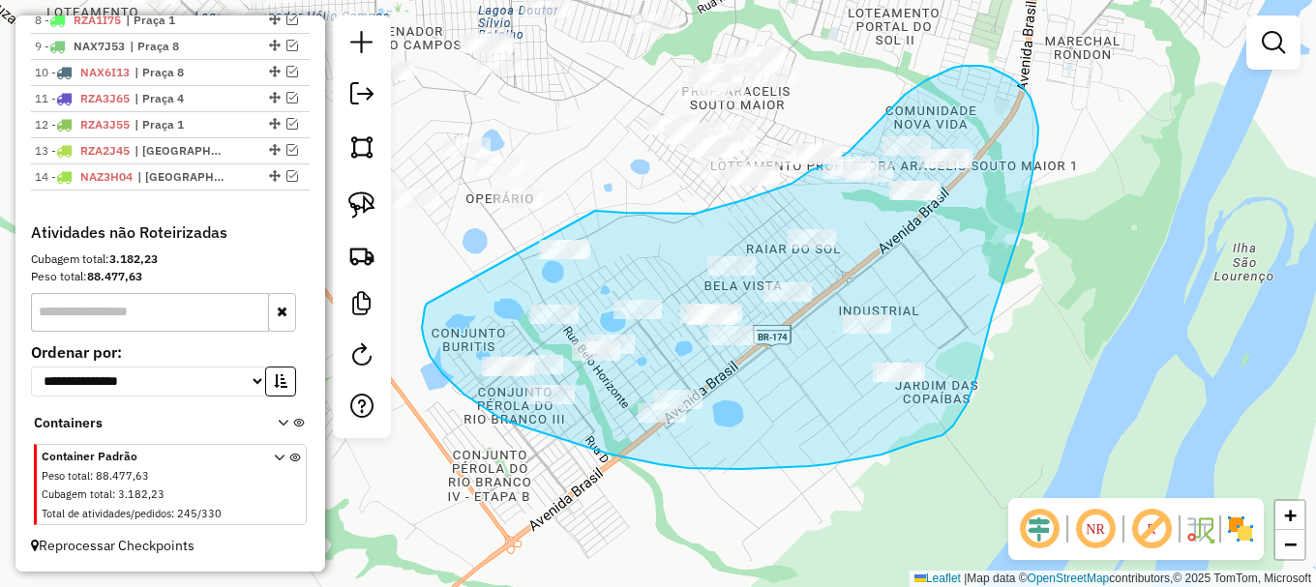
drag, startPoint x: 427, startPoint y: 304, endPoint x: 594, endPoint y: 211, distance: 191.4
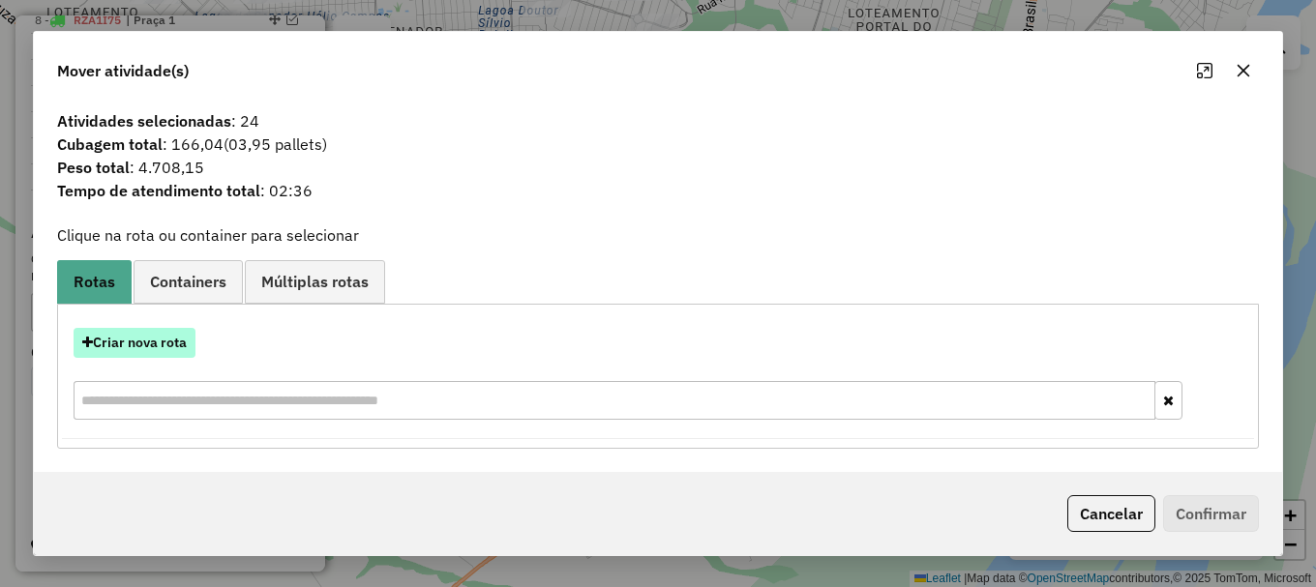
click at [142, 342] on button "Criar nova rota" at bounding box center [135, 343] width 122 height 30
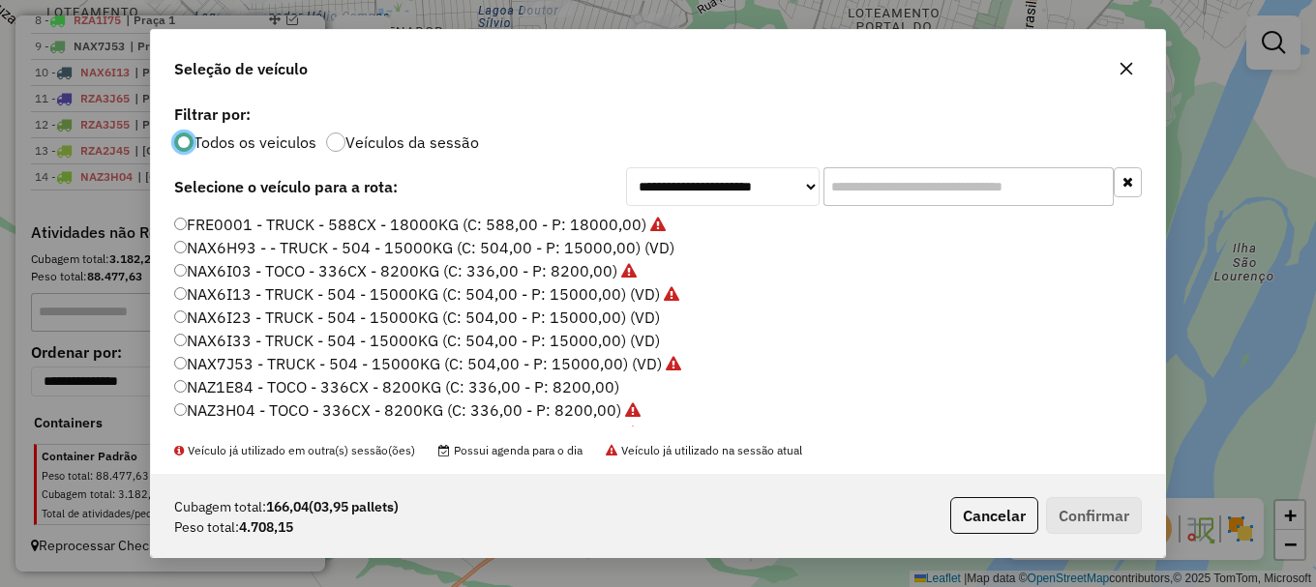
scroll to position [97, 0]
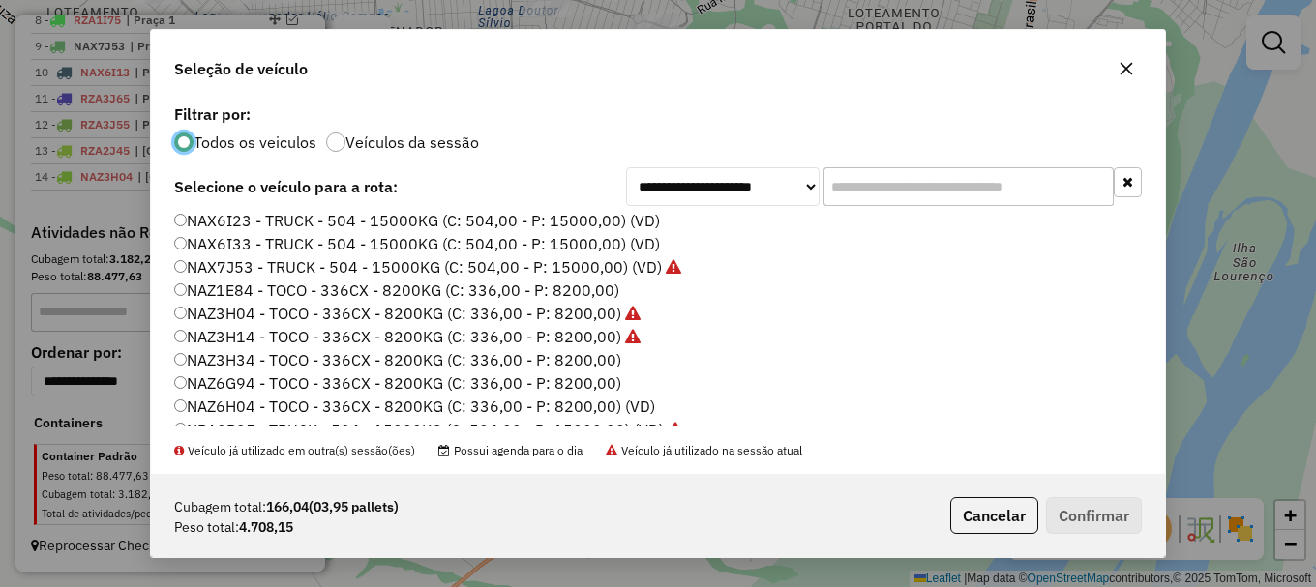
click at [252, 406] on label "NAZ6H04 - TOCO - 336CX - 8200KG (C: 336,00 - P: 8200,00) (VD)" at bounding box center [414, 406] width 481 height 23
click at [1095, 523] on button "Confirmar" at bounding box center [1094, 515] width 96 height 37
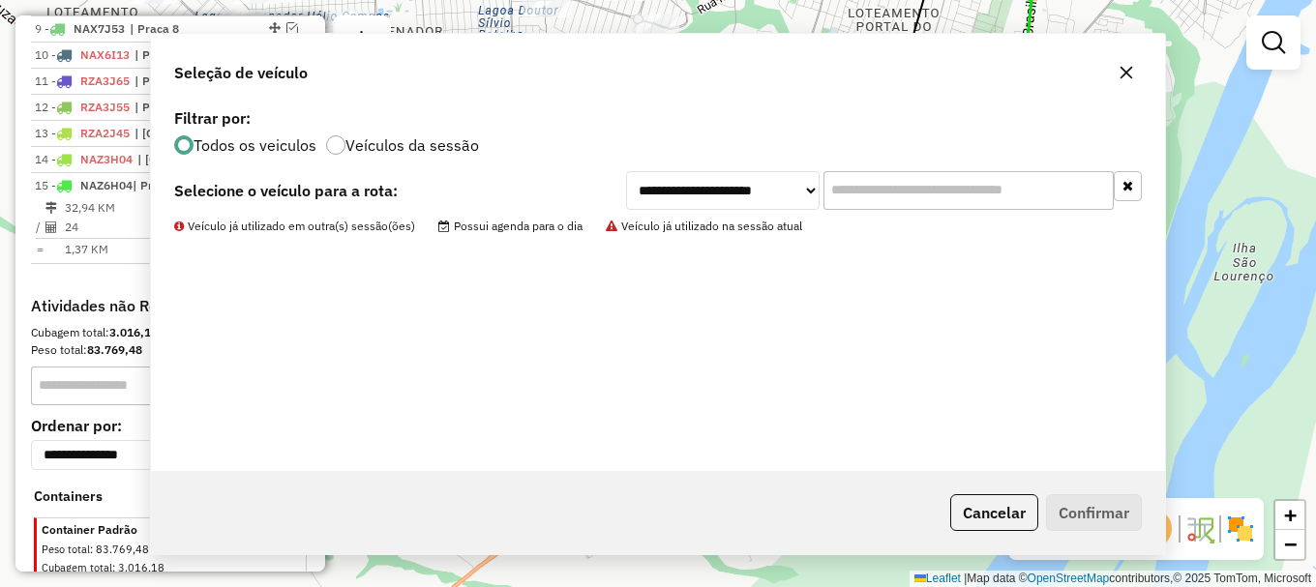
scroll to position [1022, 0]
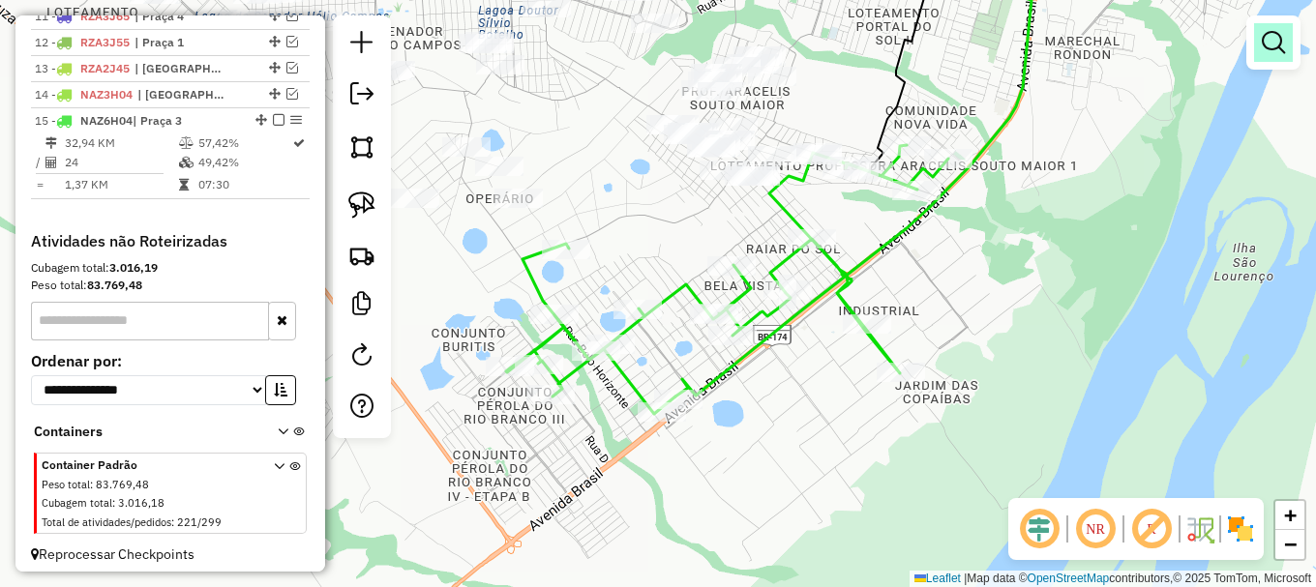
click at [1273, 26] on link at bounding box center [1273, 42] width 39 height 39
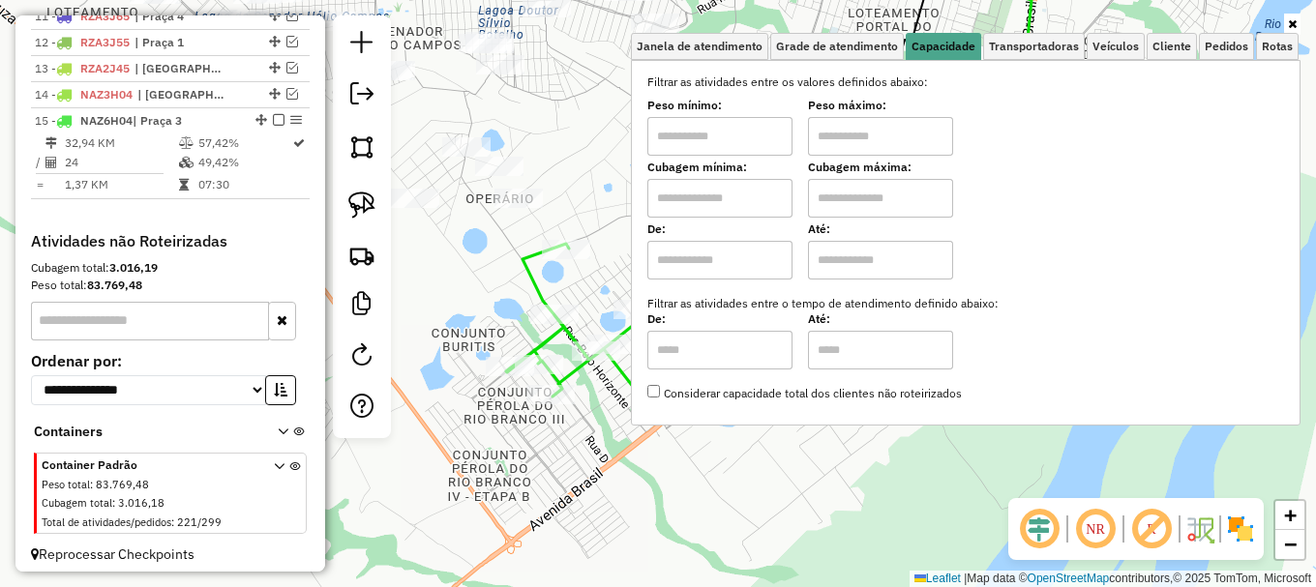
click at [726, 195] on input "text" at bounding box center [719, 198] width 145 height 39
type input "*****"
click at [865, 195] on input "text" at bounding box center [880, 198] width 145 height 39
type input "*******"
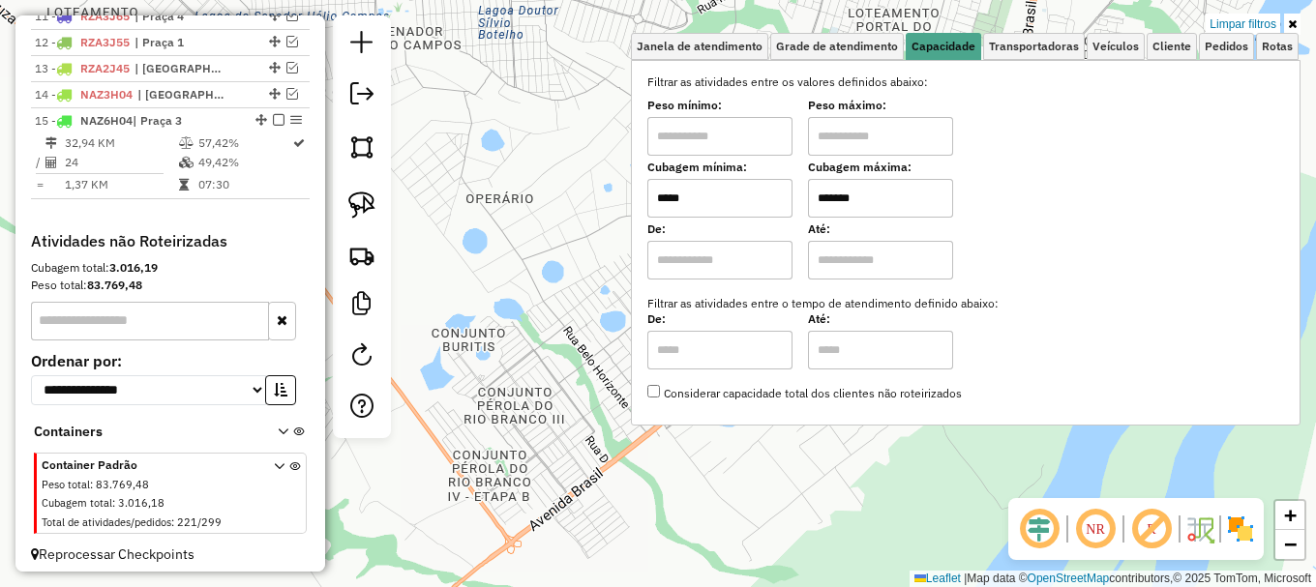
click at [587, 217] on div "Limpar filtros Janela de atendimento Grade de atendimento Capacidade Transporta…" at bounding box center [658, 293] width 1316 height 587
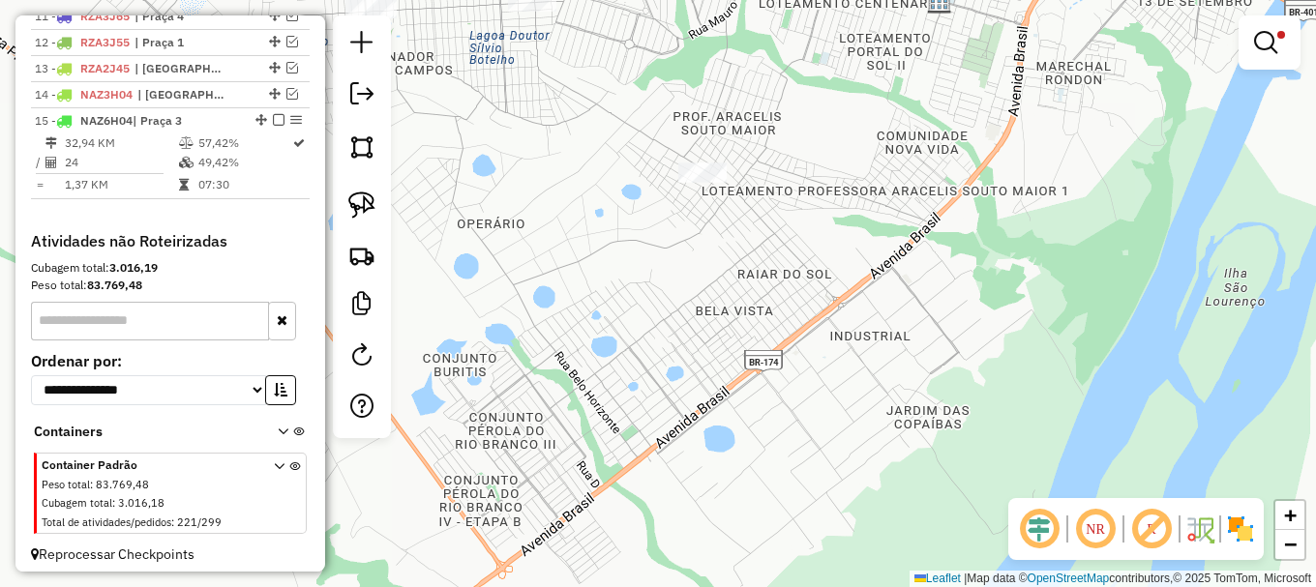
drag, startPoint x: 675, startPoint y: 220, endPoint x: 606, endPoint y: 288, distance: 97.8
click at [611, 284] on div "Limpar filtros Janela de atendimento Grade de atendimento Capacidade Transporta…" at bounding box center [658, 293] width 1316 height 587
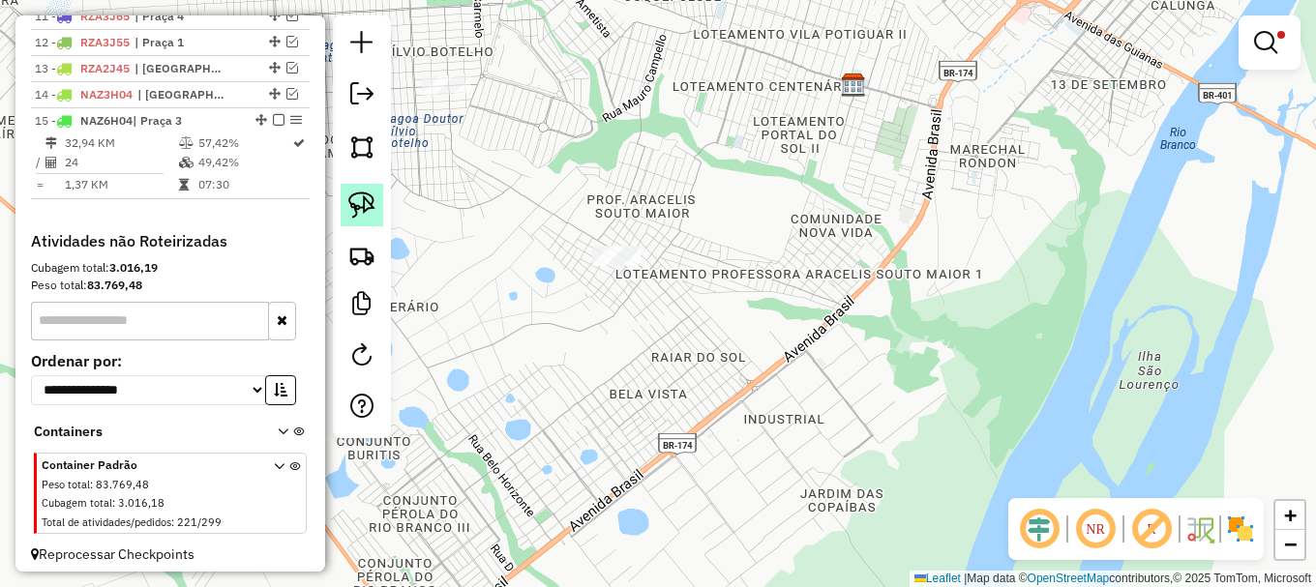
click at [369, 203] on img at bounding box center [361, 205] width 27 height 27
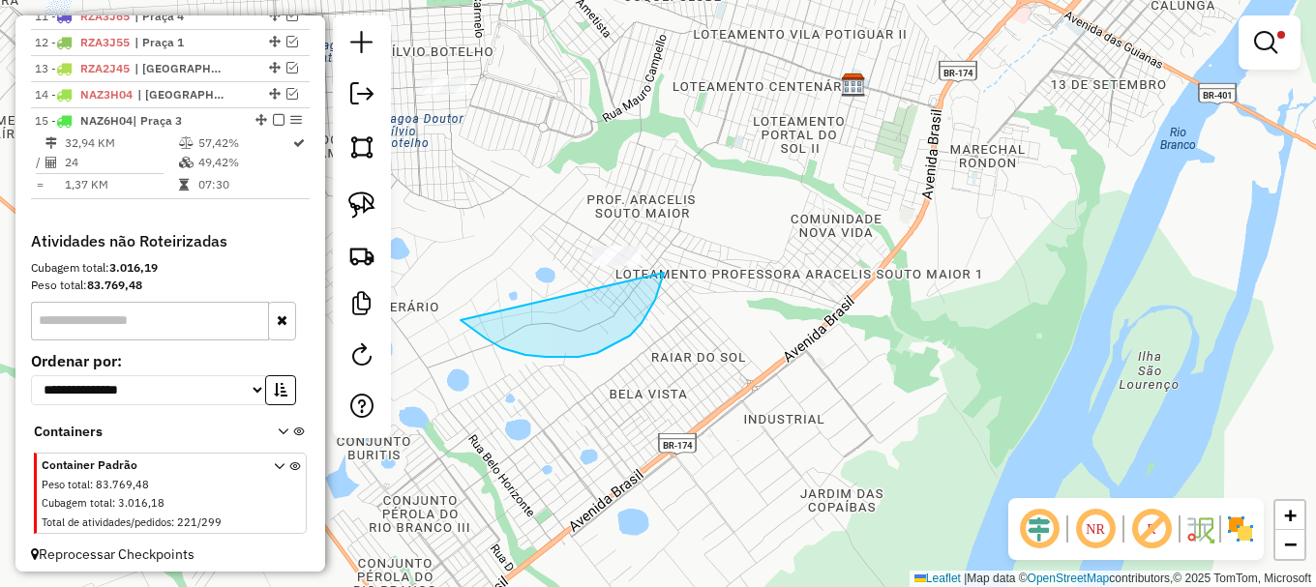
drag, startPoint x: 486, startPoint y: 339, endPoint x: 628, endPoint y: 176, distance: 216.0
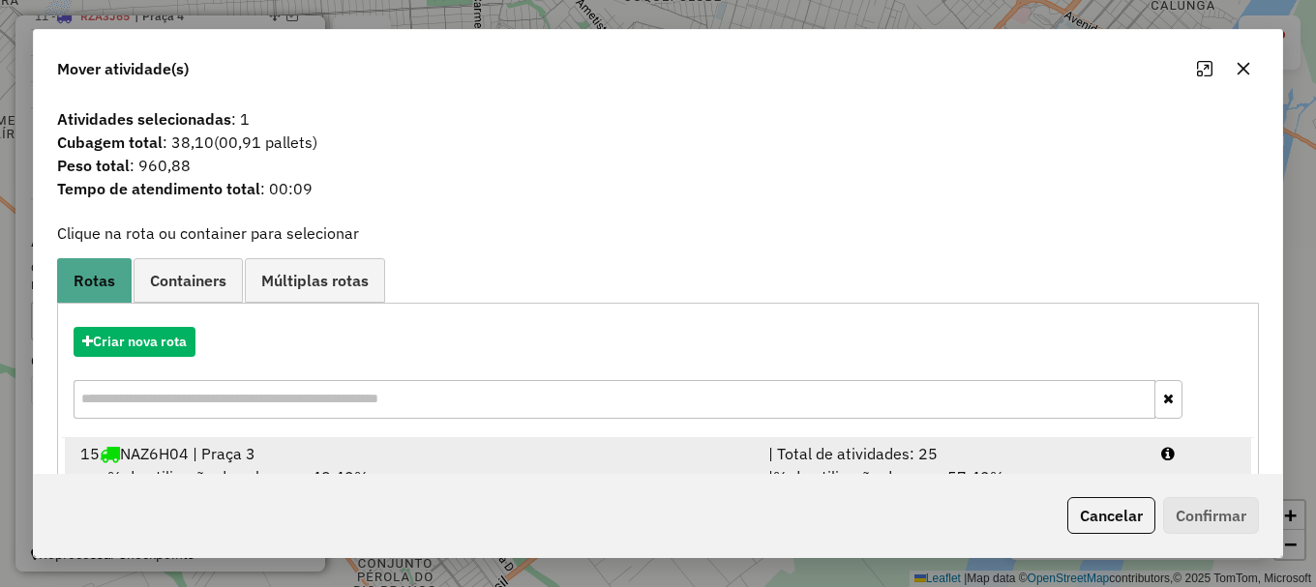
click at [1202, 448] on div at bounding box center [1198, 453] width 99 height 23
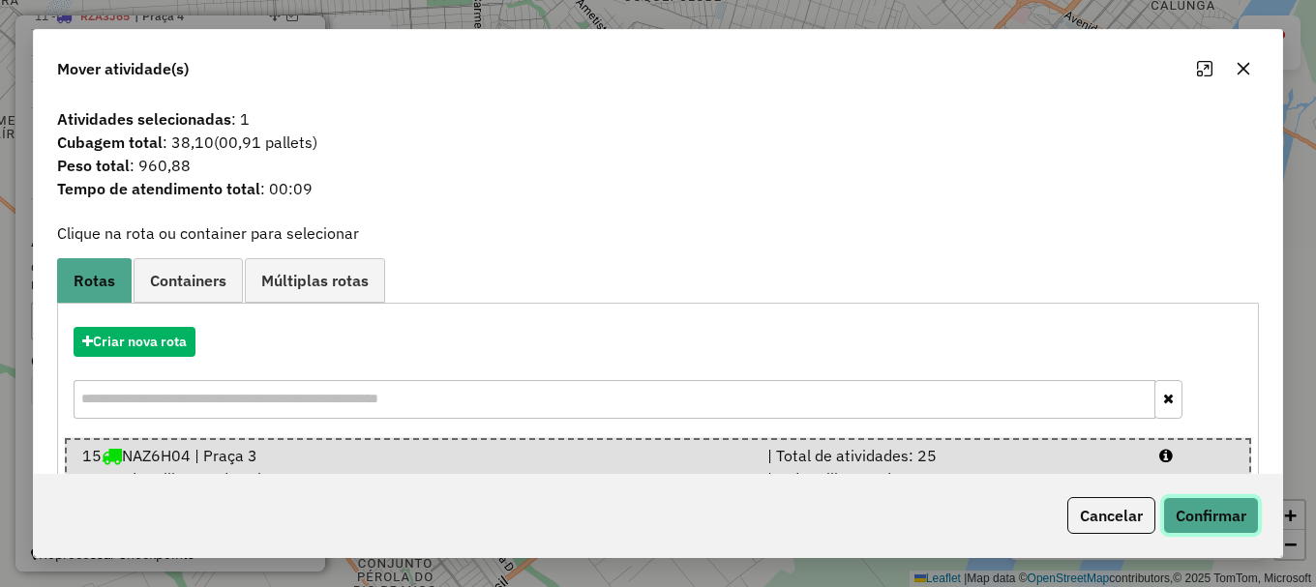
click at [1206, 513] on button "Confirmar" at bounding box center [1211, 515] width 96 height 37
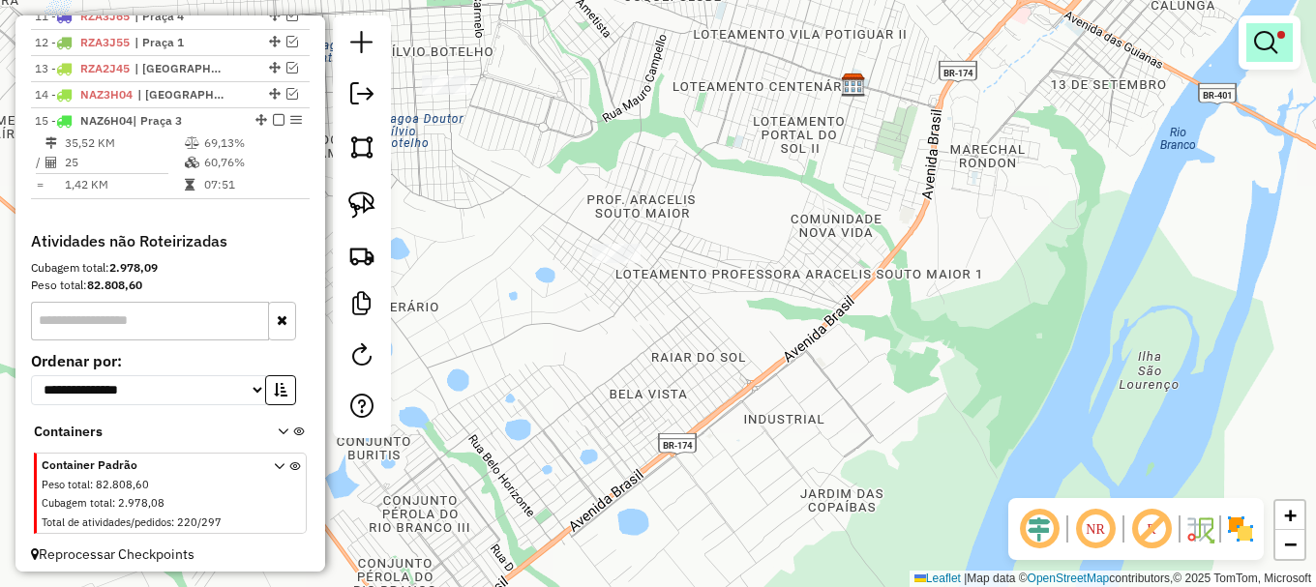
click at [1269, 43] on em at bounding box center [1265, 42] width 23 height 23
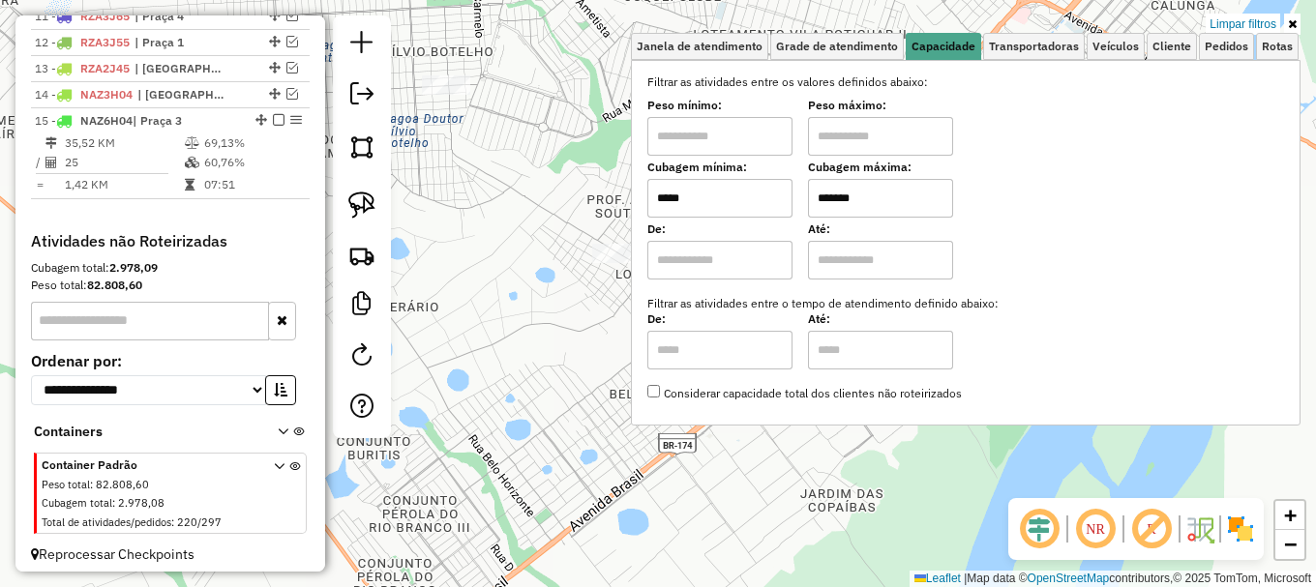
click at [734, 197] on input "*****" at bounding box center [719, 198] width 145 height 39
click at [736, 195] on input "*****" at bounding box center [719, 198] width 145 height 39
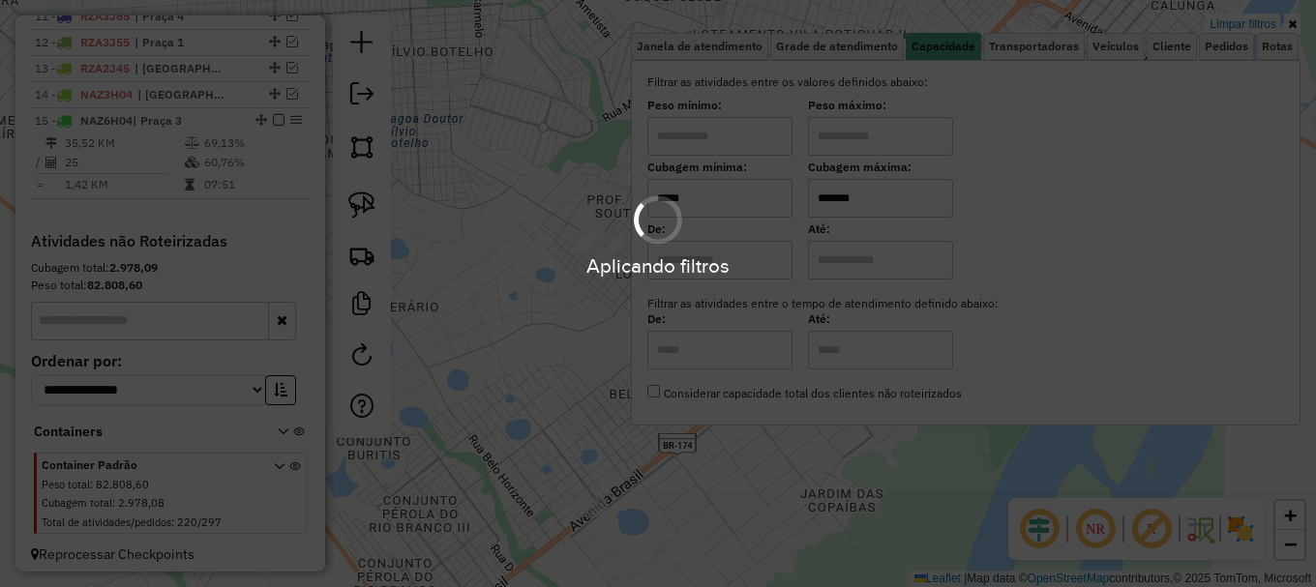
type input "*****"
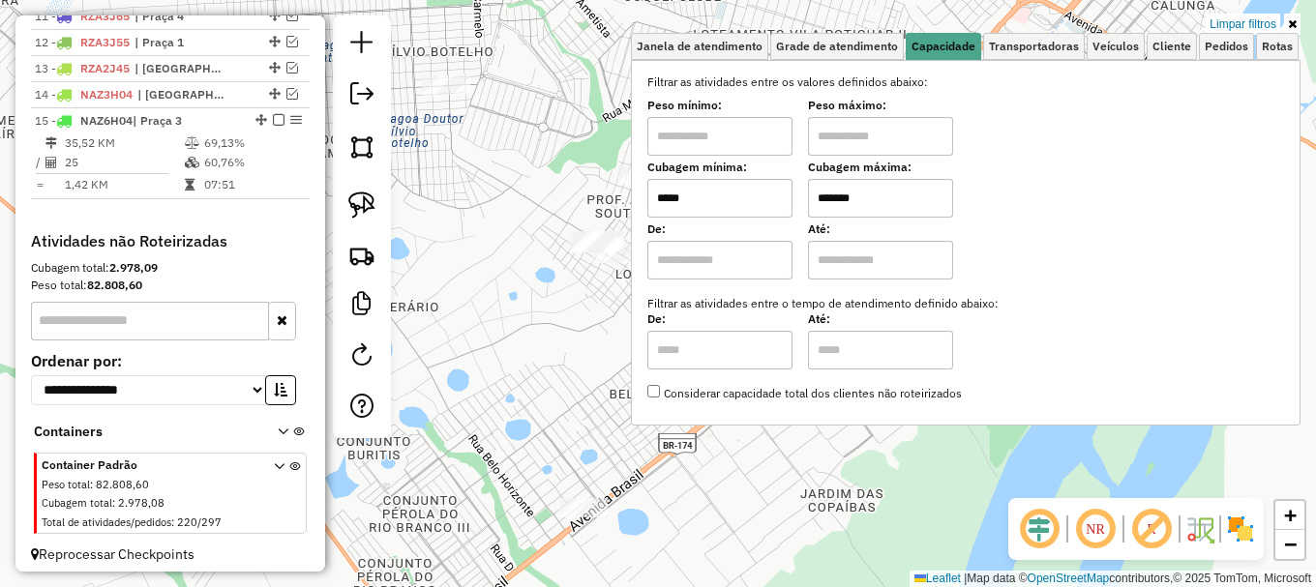
click at [527, 342] on hb-app "Aplicando filtros Pop-up bloqueado! Seu navegador bloqueou automáticamente a ab…" at bounding box center [658, 293] width 1316 height 587
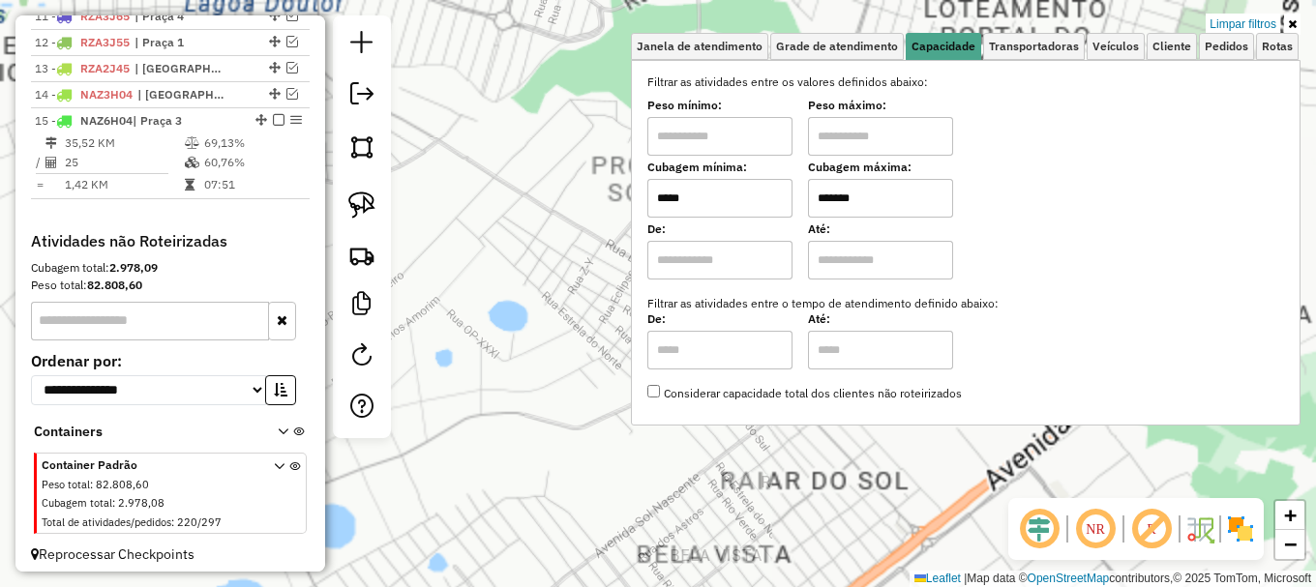
click at [554, 207] on div "Limpar filtros Janela de atendimento Grade de atendimento Capacidade Transporta…" at bounding box center [658, 293] width 1316 height 587
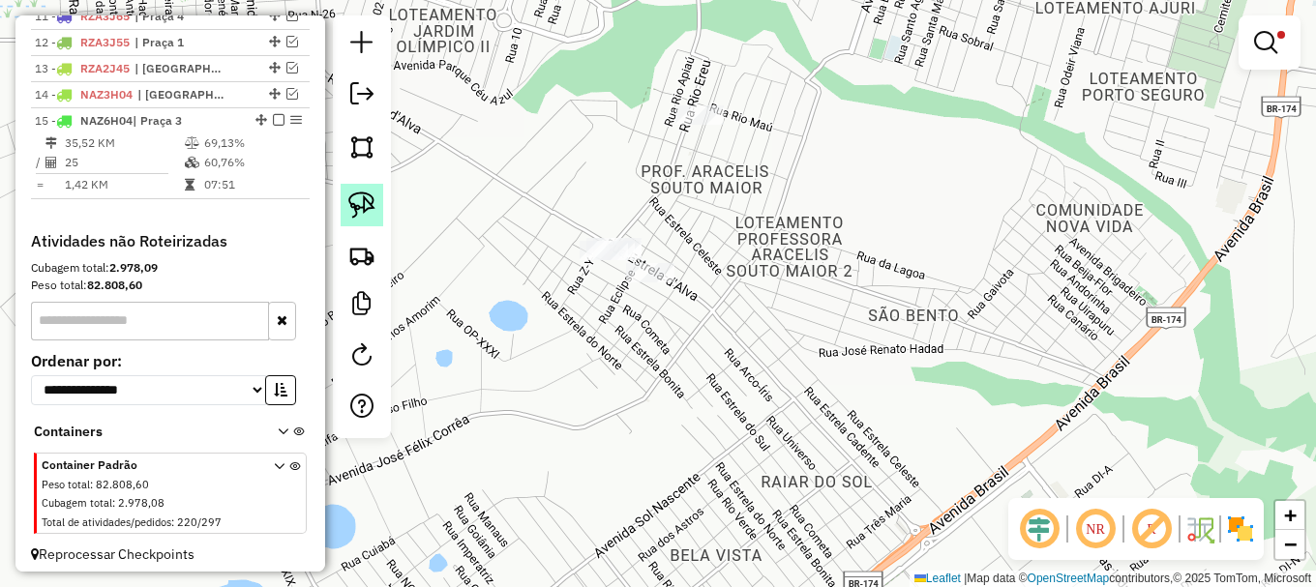
click at [360, 208] on img at bounding box center [361, 205] width 27 height 27
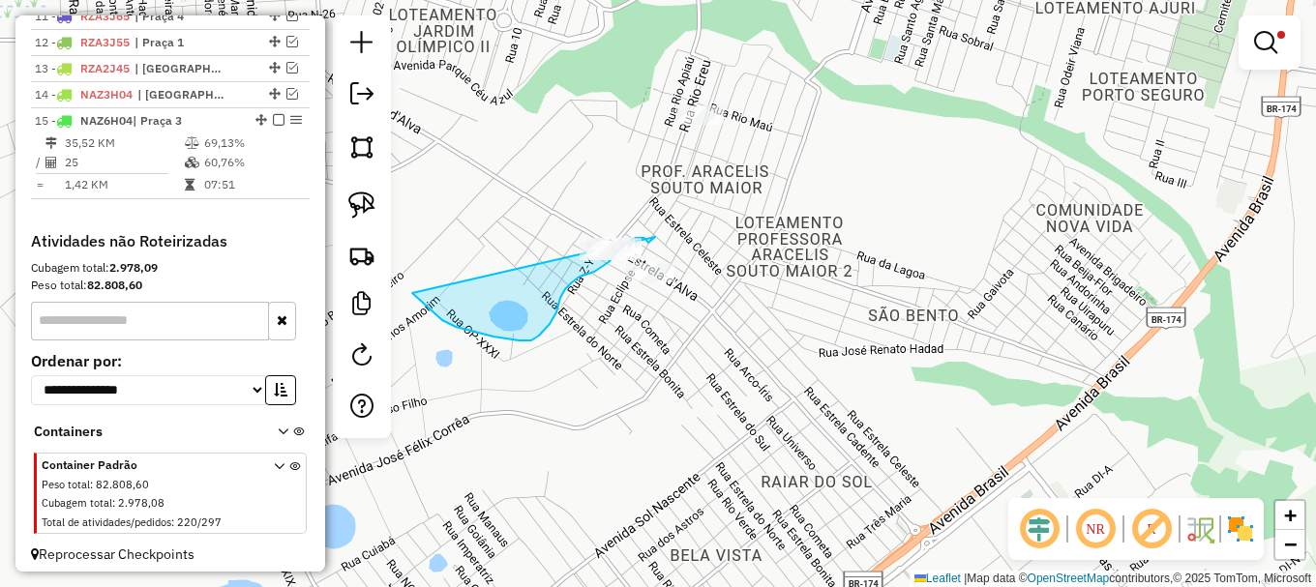
drag, startPoint x: 430, startPoint y: 310, endPoint x: 643, endPoint y: 209, distance: 236.3
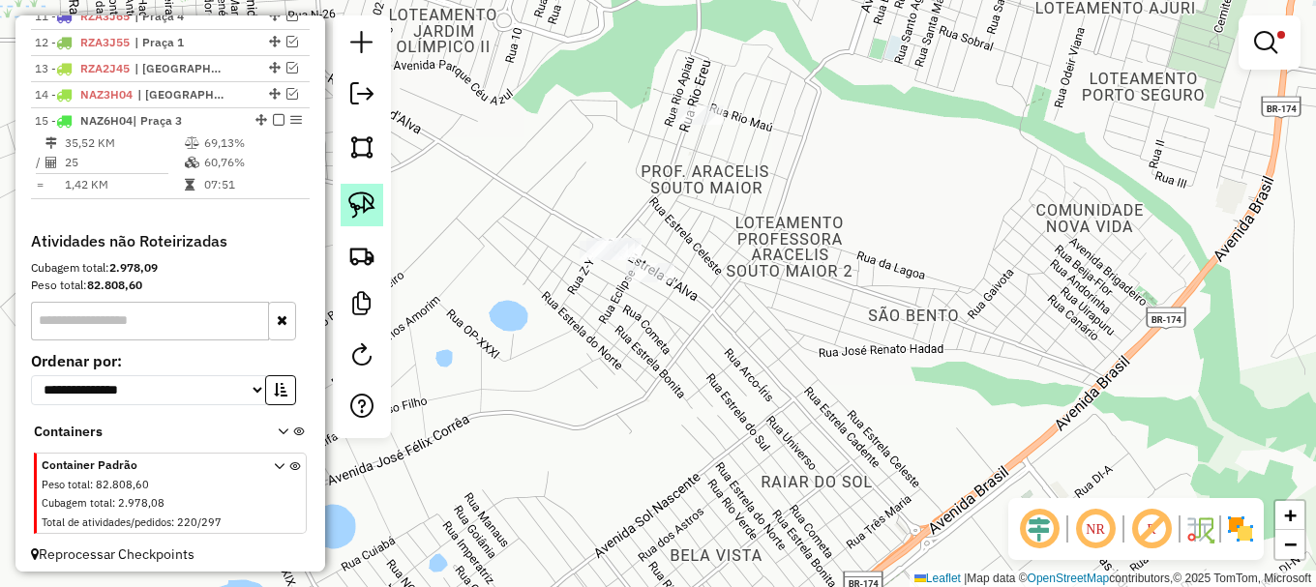
click at [364, 194] on img at bounding box center [361, 205] width 27 height 27
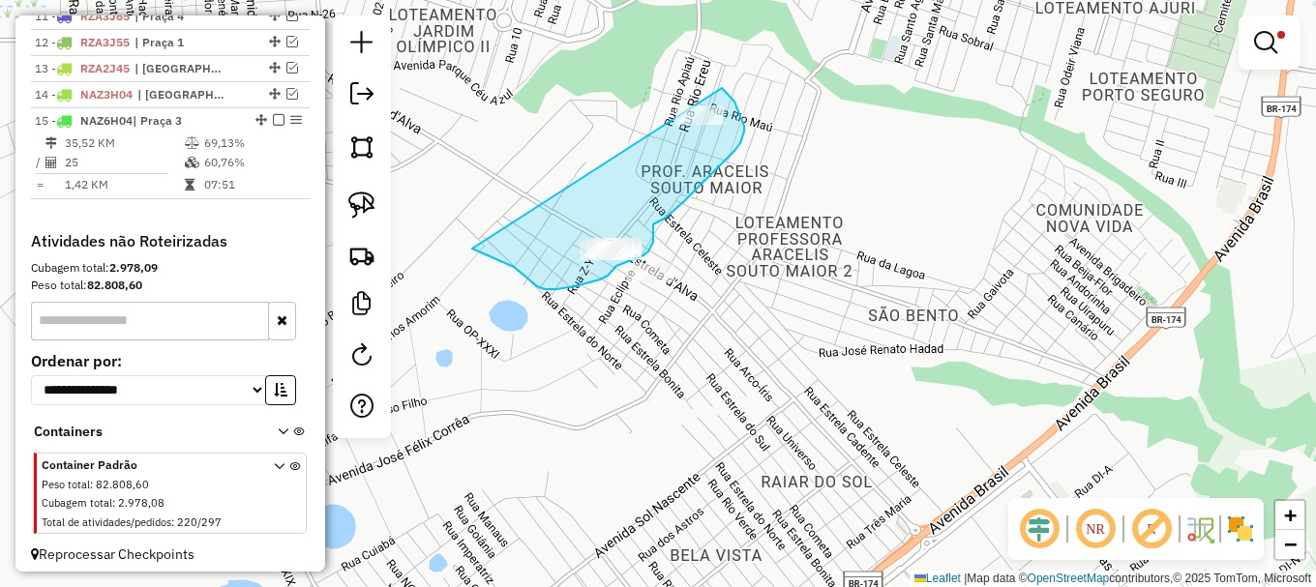
drag, startPoint x: 514, startPoint y: 267, endPoint x: 704, endPoint y: 86, distance: 262.8
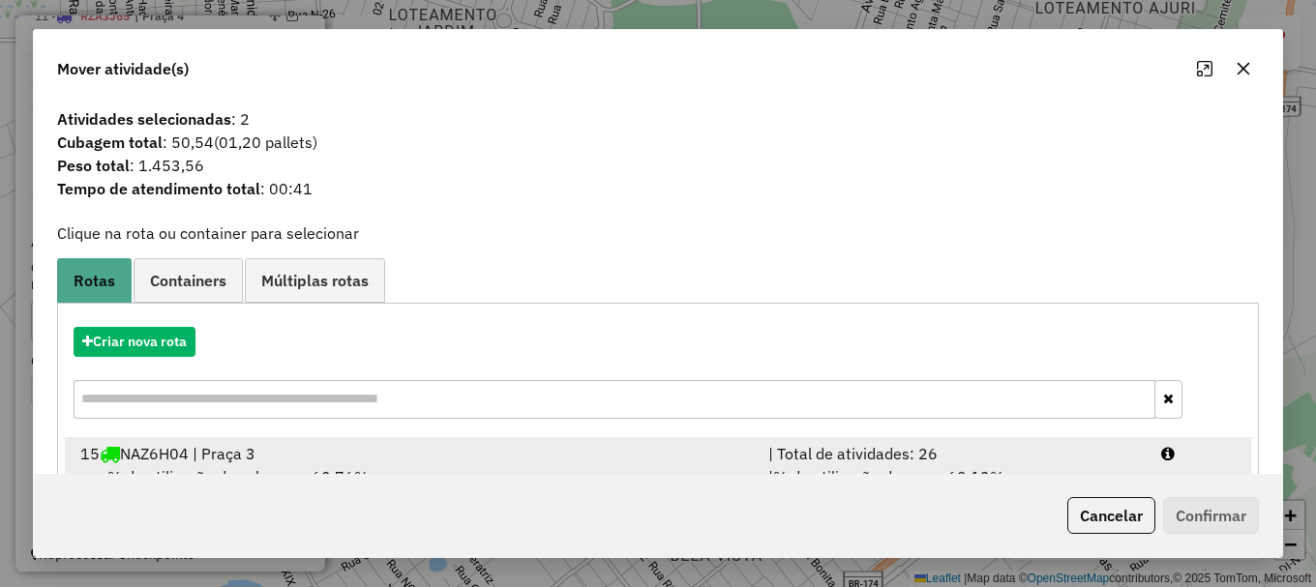
click at [1209, 452] on div at bounding box center [1198, 453] width 99 height 23
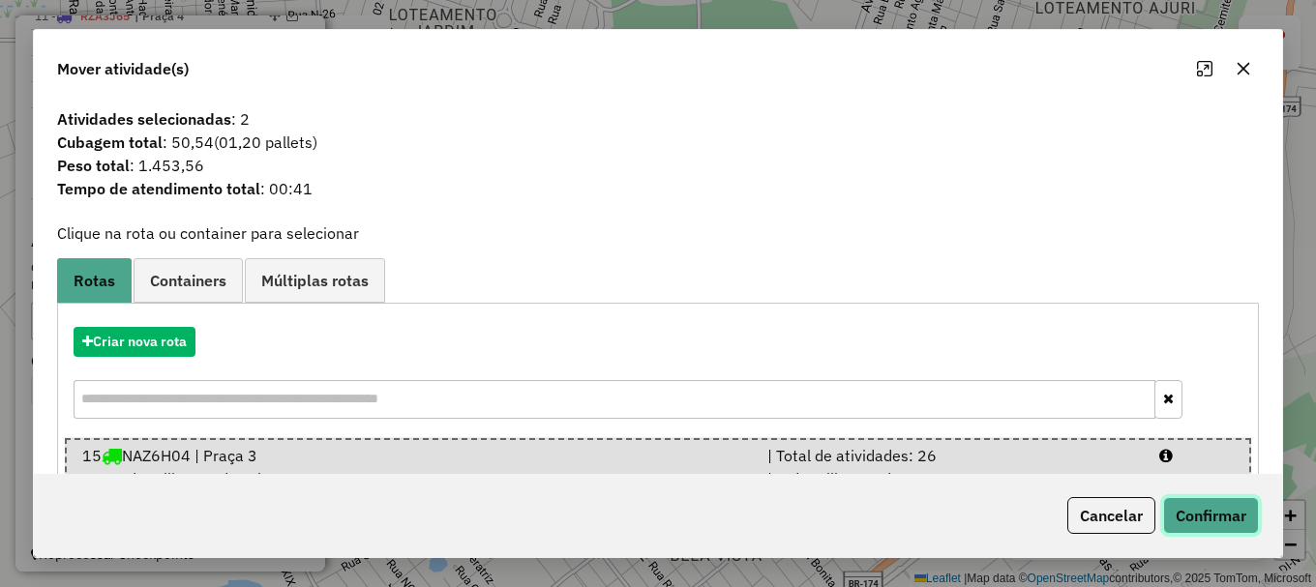
click at [1204, 509] on button "Confirmar" at bounding box center [1211, 515] width 96 height 37
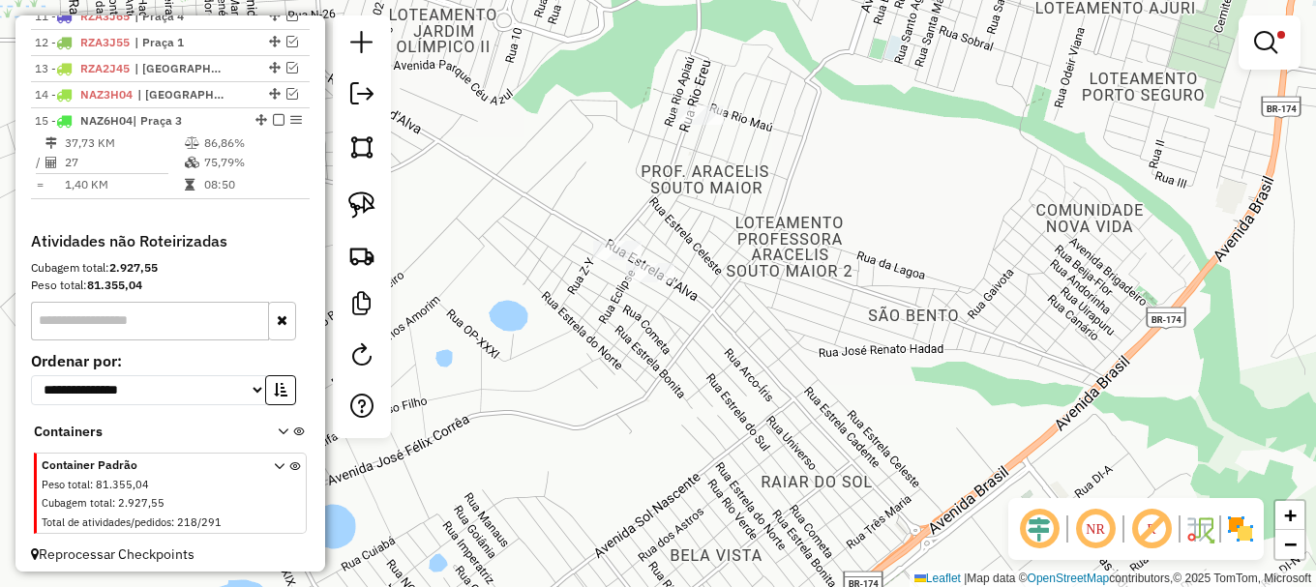
click at [1267, 34] on em at bounding box center [1265, 42] width 23 height 23
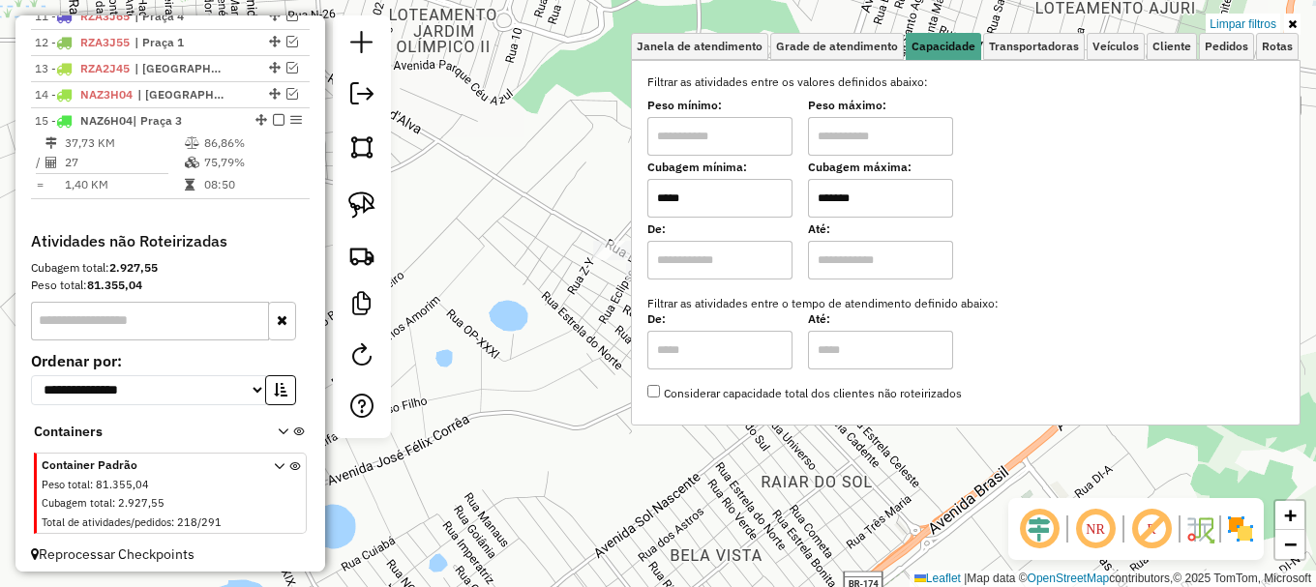
drag, startPoint x: 1237, startPoint y: 28, endPoint x: 472, endPoint y: 164, distance: 777.3
click at [1236, 28] on link "Limpar filtros" at bounding box center [1242, 24] width 74 height 21
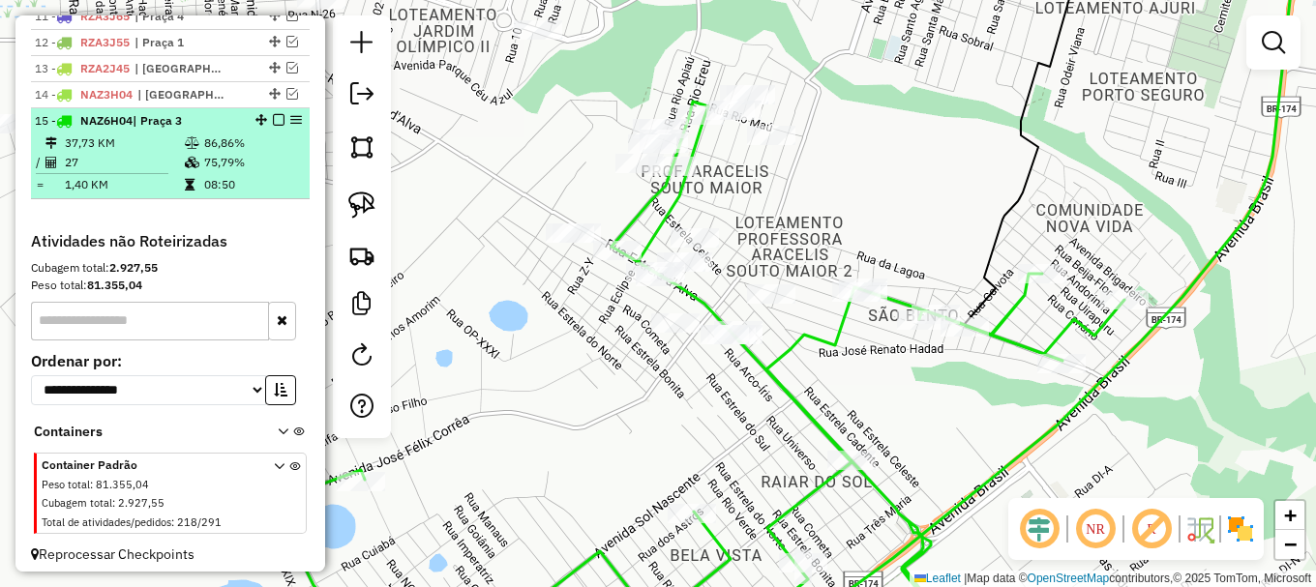
click at [278, 126] on em at bounding box center [279, 120] width 12 height 12
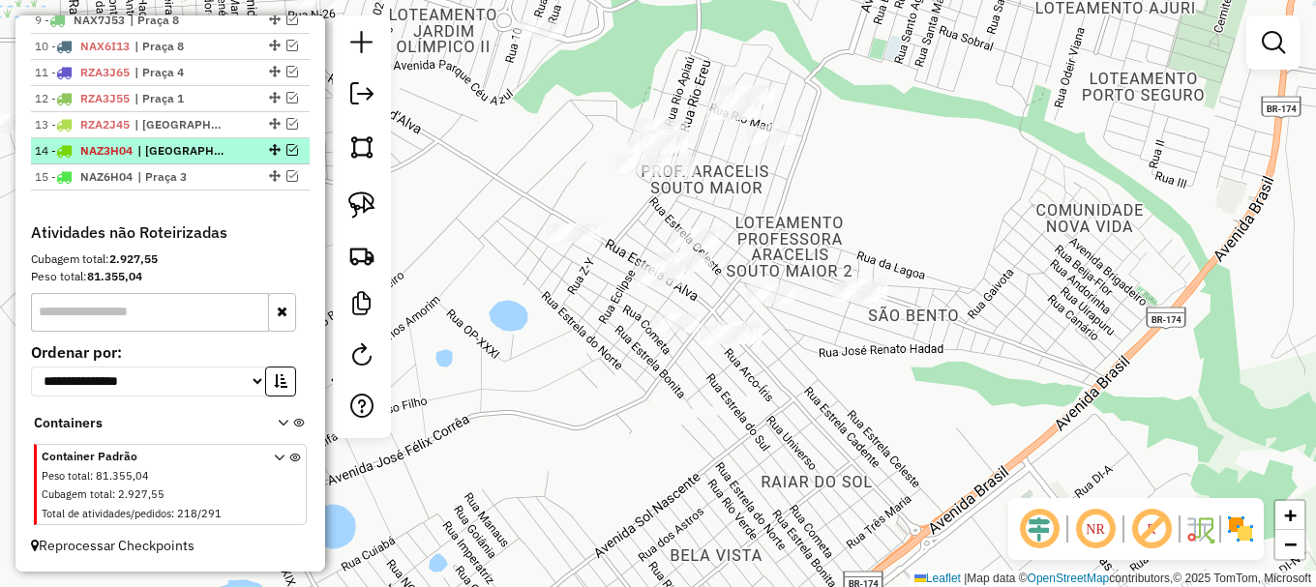
scroll to position [983, 0]
drag, startPoint x: 904, startPoint y: 101, endPoint x: 665, endPoint y: 456, distance: 428.0
click at [675, 445] on div "Janela de atendimento Grade de atendimento Capacidade Transportadoras Veículos …" at bounding box center [658, 293] width 1316 height 587
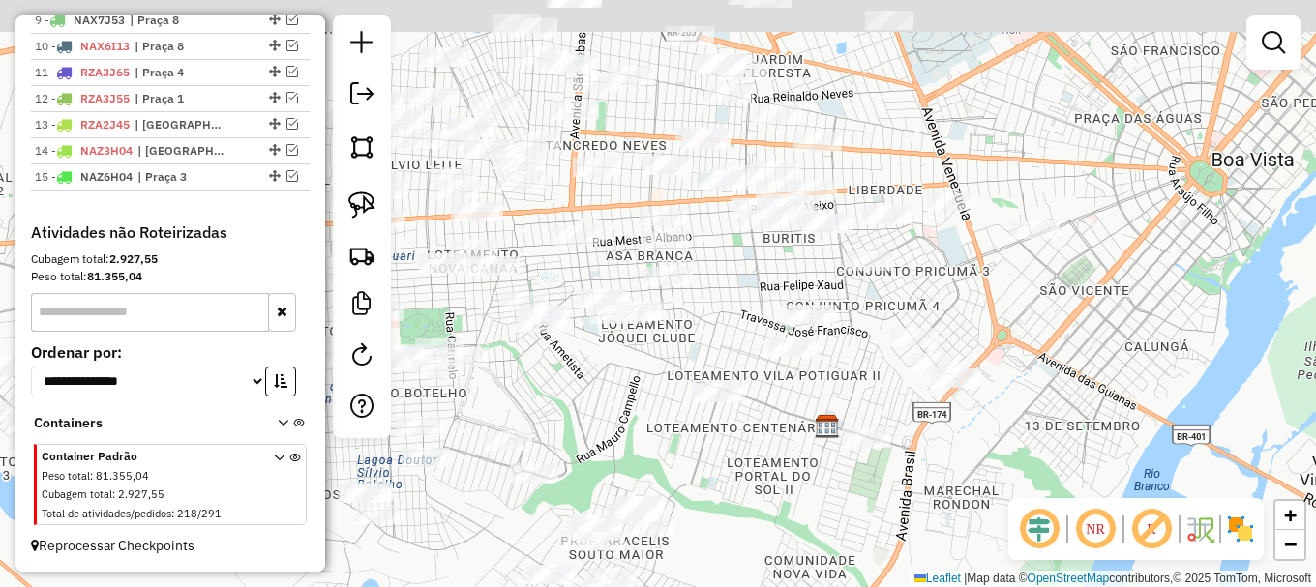
drag, startPoint x: 771, startPoint y: 191, endPoint x: 737, endPoint y: 301, distance: 115.4
click at [744, 297] on div "Janela de atendimento Grade de atendimento Capacidade Transportadoras Veículos …" at bounding box center [658, 293] width 1316 height 587
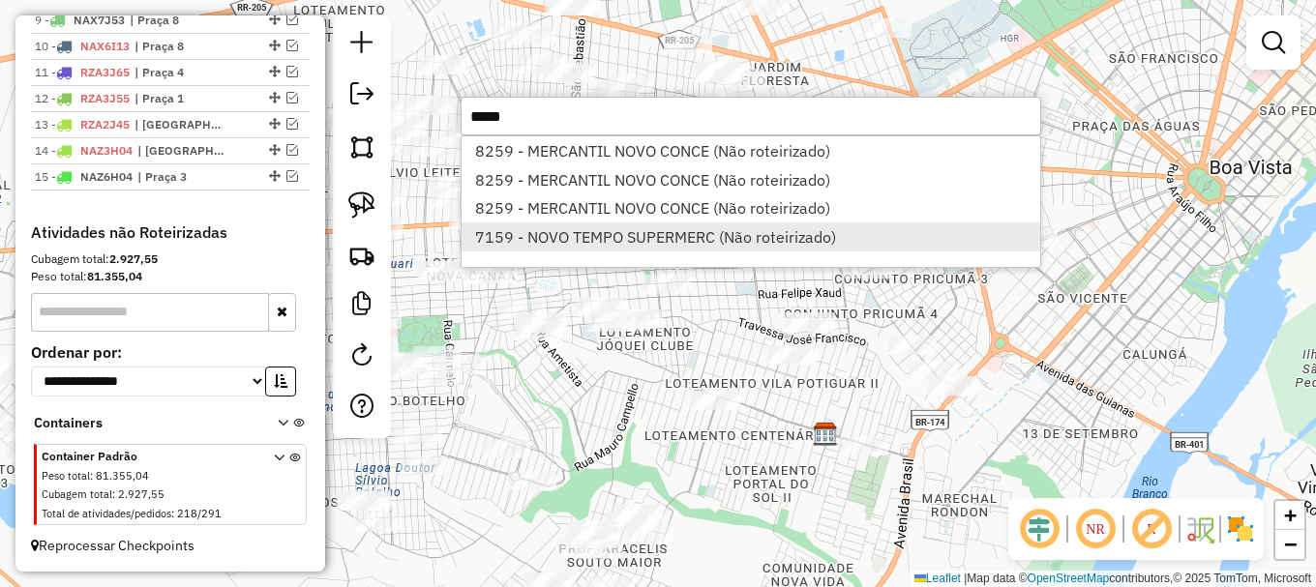
type input "****"
click at [566, 235] on li "7159 - NOVO TEMPO SUPERMERC (Não roteirizado)" at bounding box center [750, 237] width 579 height 29
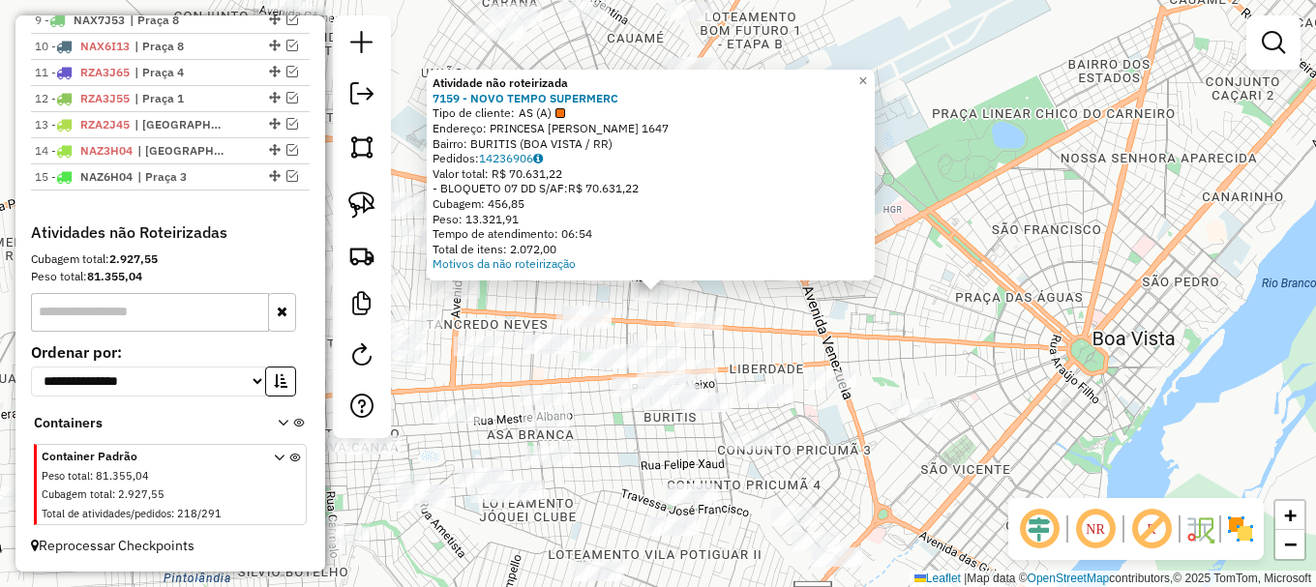
scroll to position [886, 0]
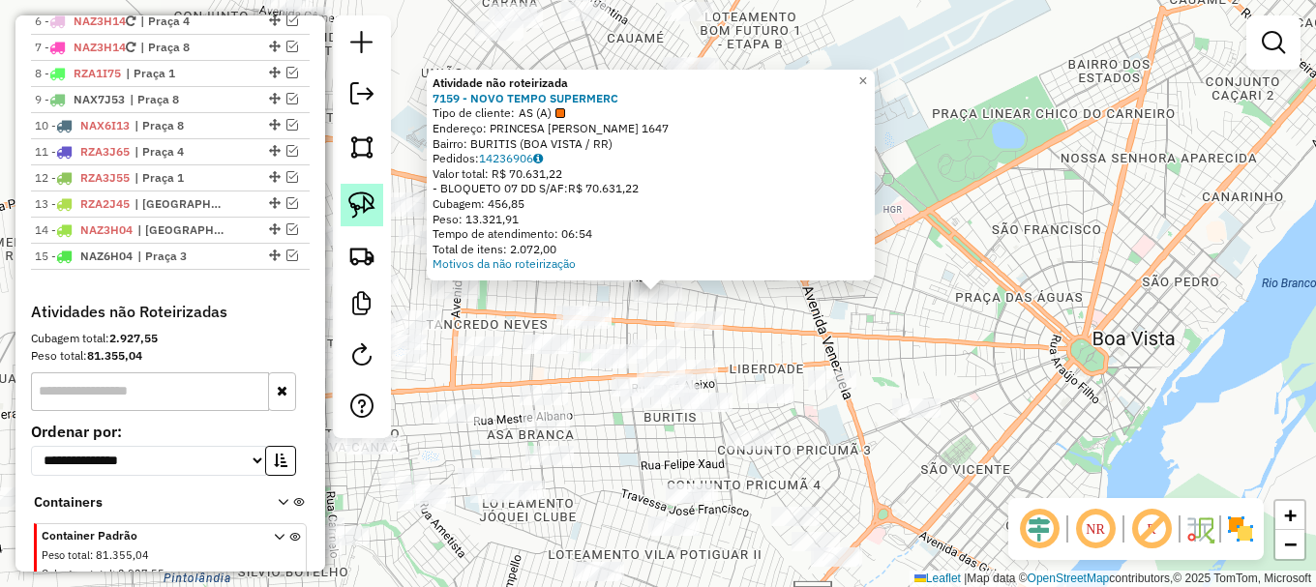
drag, startPoint x: 369, startPoint y: 204, endPoint x: 374, endPoint y: 213, distance: 10.5
click at [370, 204] on img at bounding box center [361, 205] width 27 height 27
drag, startPoint x: 613, startPoint y: 297, endPoint x: 671, endPoint y: 262, distance: 67.7
click at [671, 262] on div "Atividade não roteirizada 7159 - NOVO TEMPO SUPERMERC Tipo de cliente: AS (A) E…" at bounding box center [658, 293] width 1316 height 587
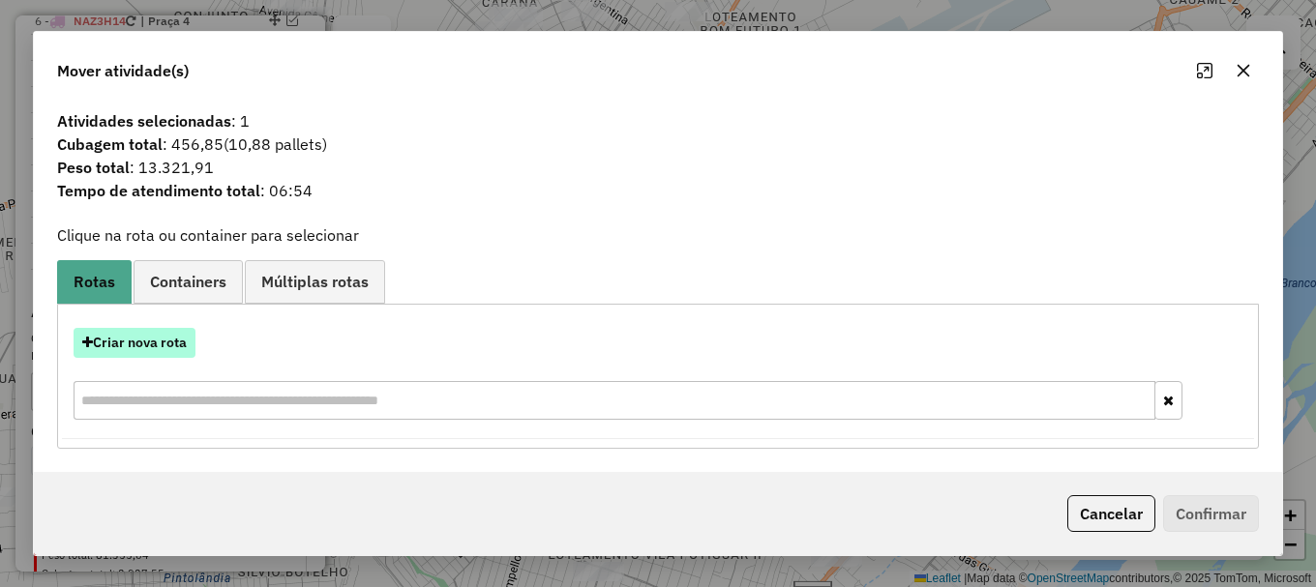
click at [151, 347] on button "Criar nova rota" at bounding box center [135, 343] width 122 height 30
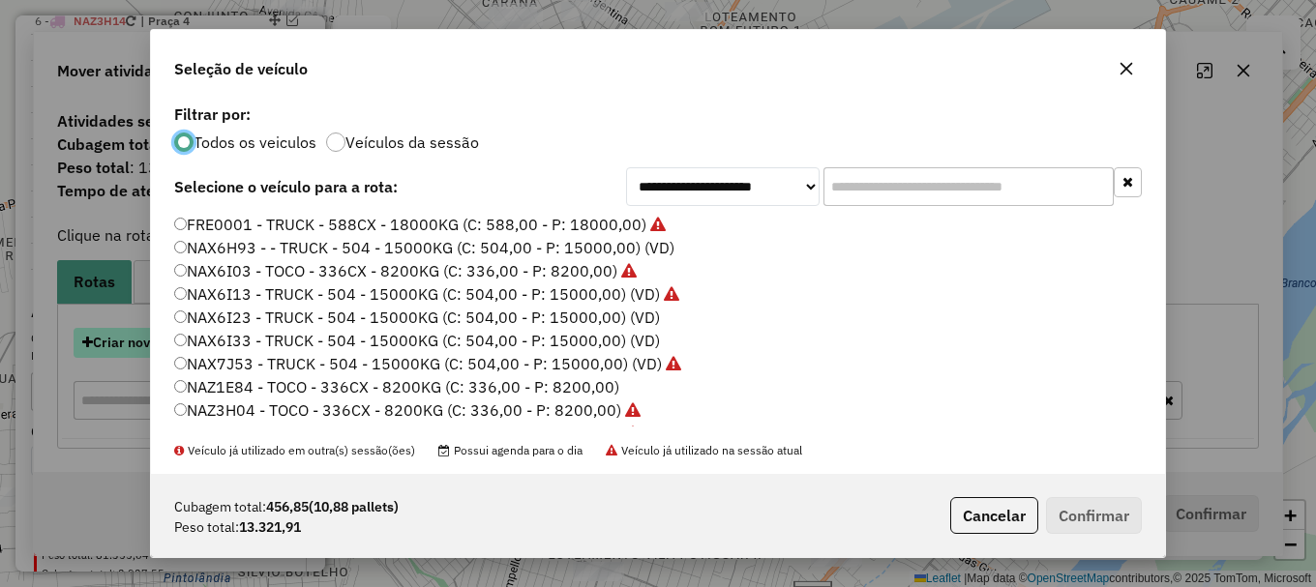
scroll to position [11, 6]
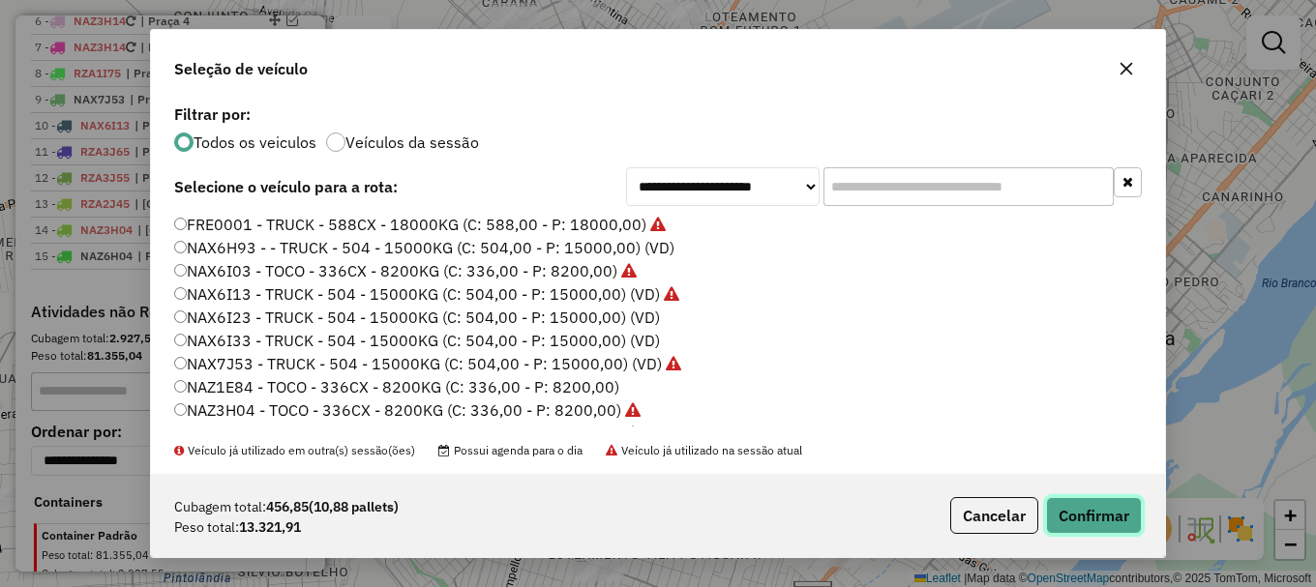
click at [1075, 512] on button "Confirmar" at bounding box center [1094, 515] width 96 height 37
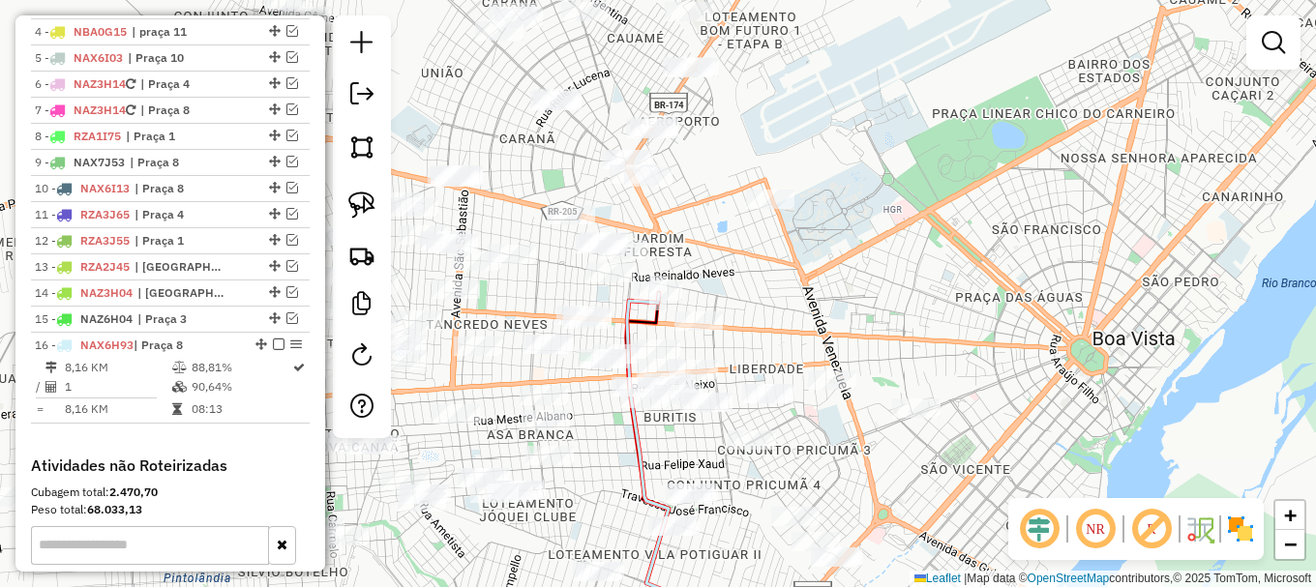
scroll to position [789, 0]
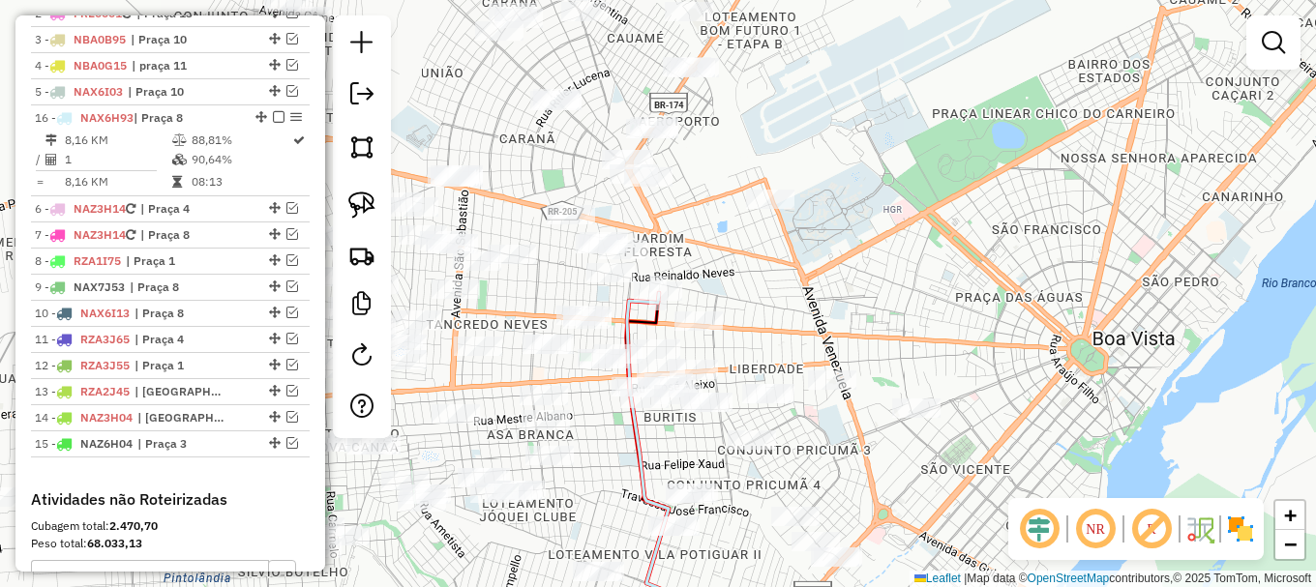
drag, startPoint x: 259, startPoint y: 398, endPoint x: 278, endPoint y: 120, distance: 278.3
click at [361, 201] on img at bounding box center [361, 205] width 27 height 27
drag, startPoint x: 497, startPoint y: 368, endPoint x: 543, endPoint y: 322, distance: 64.3
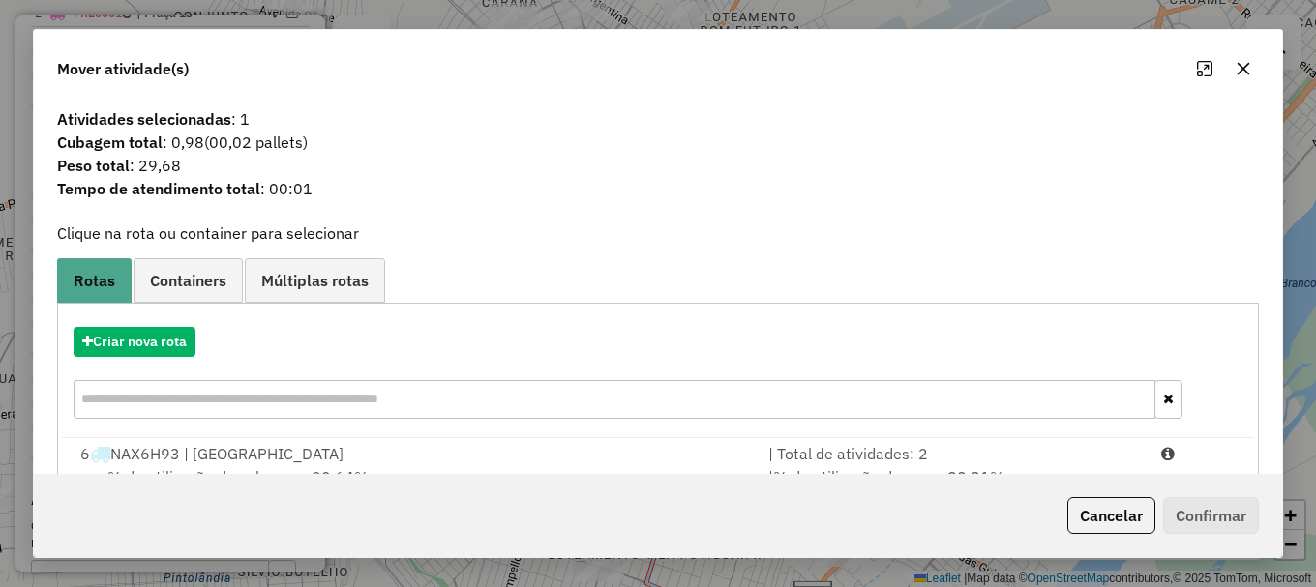
scroll to position [75, 0]
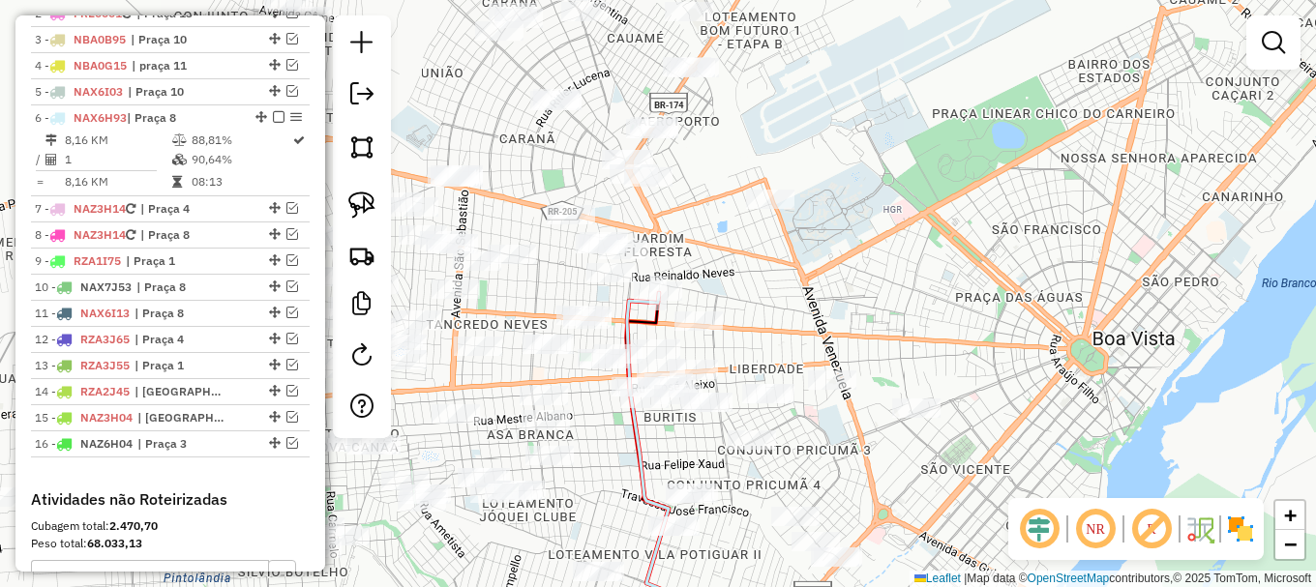
click at [1256, 47] on link at bounding box center [1273, 42] width 39 height 39
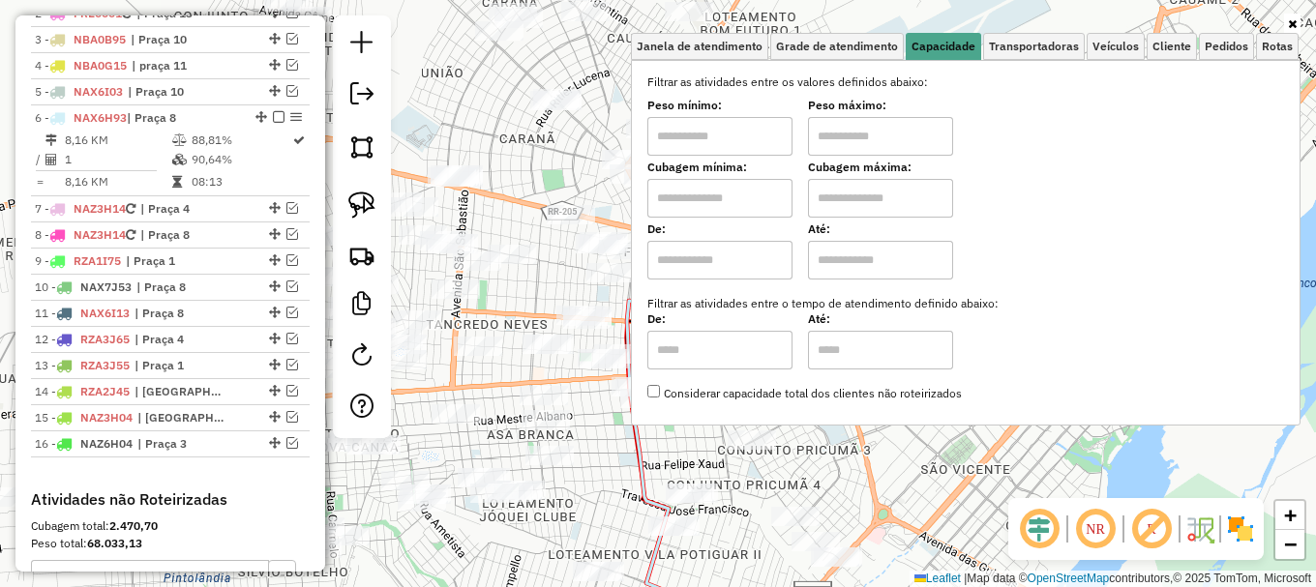
click at [892, 141] on input "text" at bounding box center [880, 136] width 145 height 39
click at [829, 195] on input "text" at bounding box center [880, 198] width 145 height 39
type input "*****"
click at [747, 202] on input "text" at bounding box center [719, 198] width 145 height 39
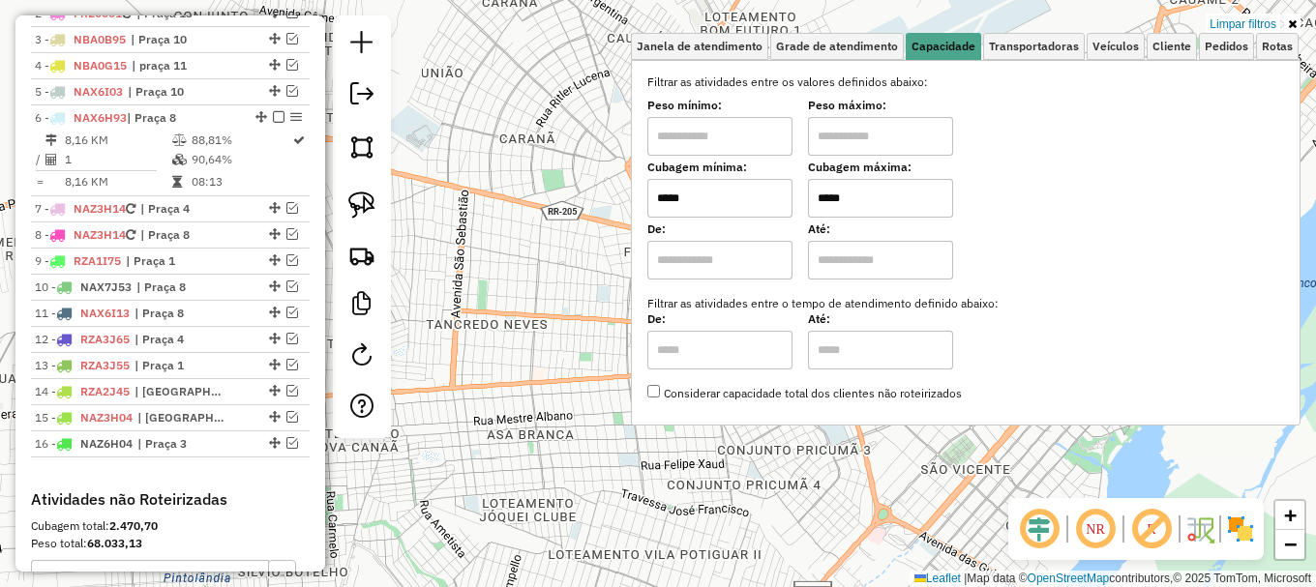
click at [569, 298] on div "Limpar filtros Janela de atendimento Grade de atendimento Capacidade Transporta…" at bounding box center [658, 293] width 1316 height 587
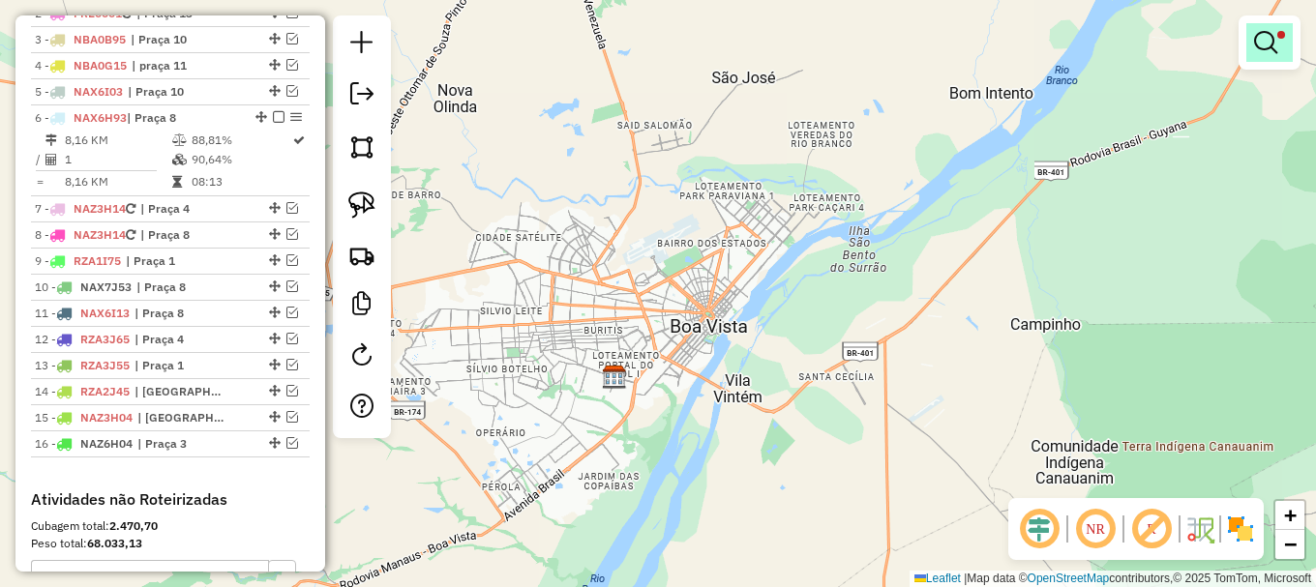
click at [1265, 44] on em at bounding box center [1265, 42] width 23 height 23
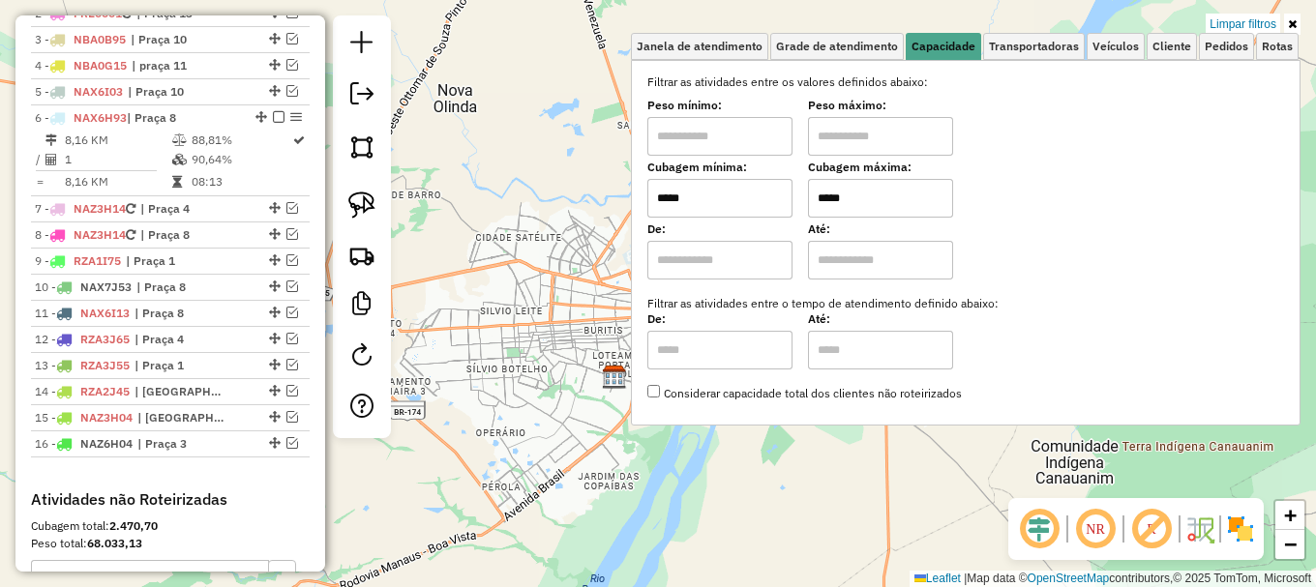
click at [727, 207] on input "*****" at bounding box center [719, 198] width 145 height 39
type input "*****"
click at [572, 268] on div "Limpar filtros Janela de atendimento Grade de atendimento Capacidade Transporta…" at bounding box center [658, 293] width 1316 height 587
click at [369, 215] on img at bounding box center [361, 205] width 27 height 27
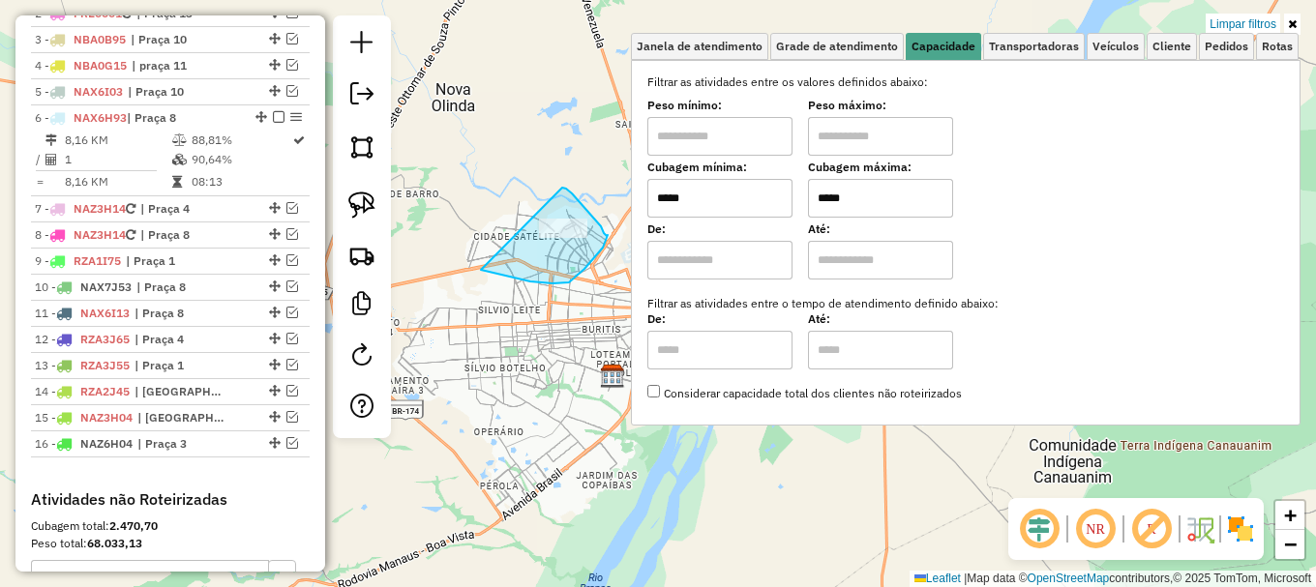
drag, startPoint x: 481, startPoint y: 270, endPoint x: 558, endPoint y: 190, distance: 111.5
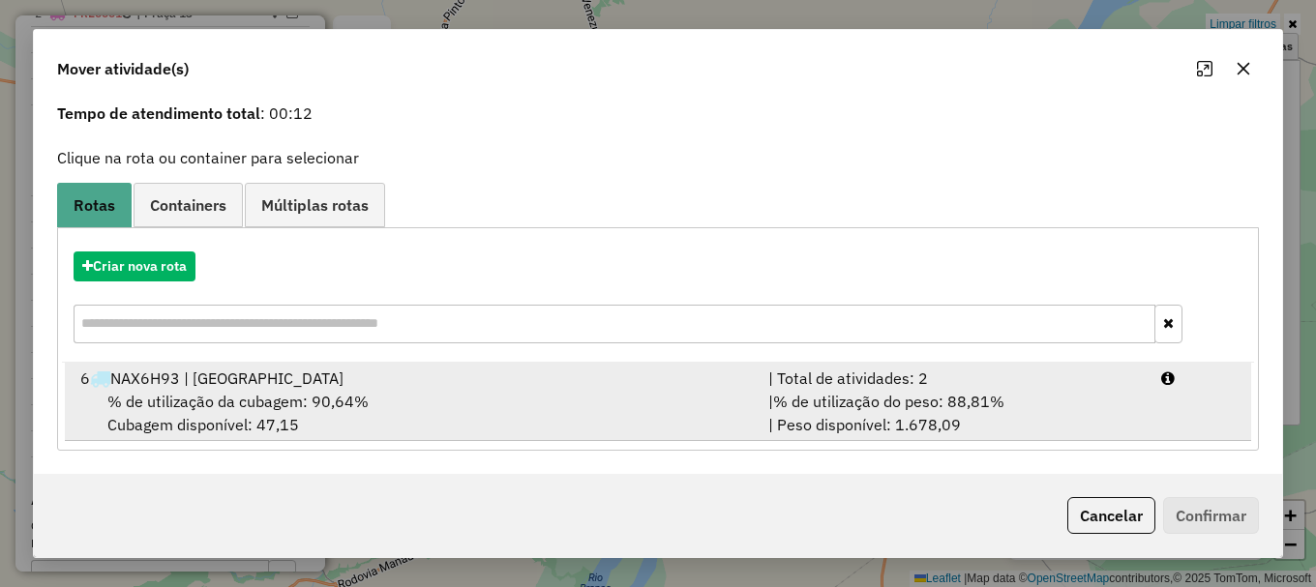
click at [1114, 418] on div "| % de utilização do peso: 88,81% | Peso disponível: 1.678,09" at bounding box center [953, 413] width 393 height 46
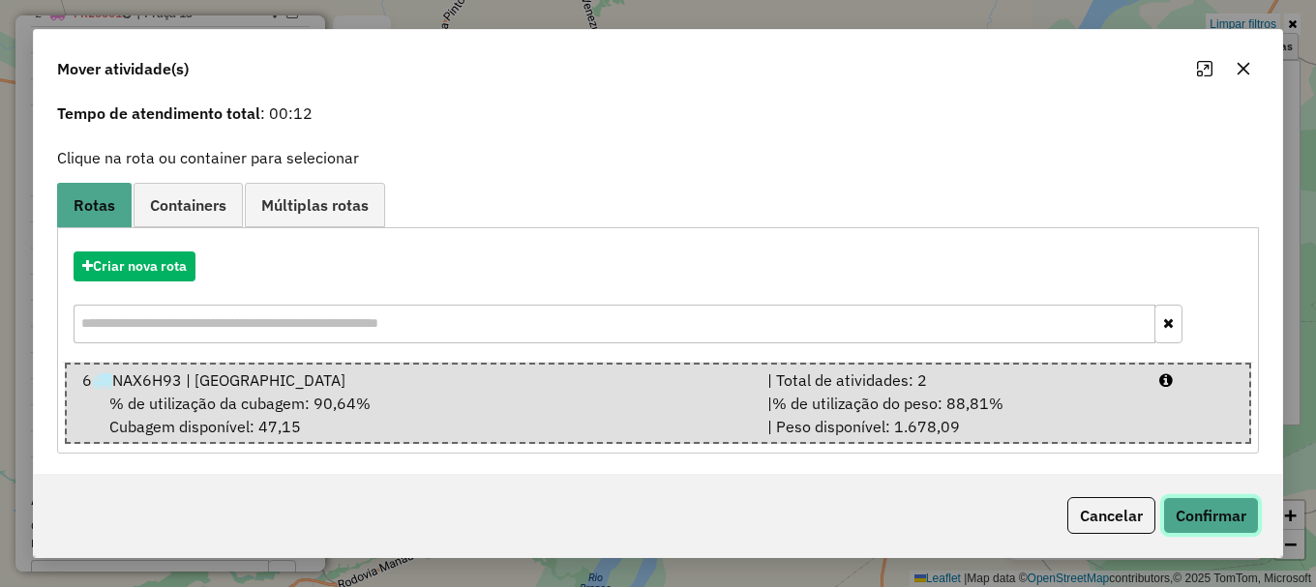
click at [1183, 515] on button "Confirmar" at bounding box center [1211, 515] width 96 height 37
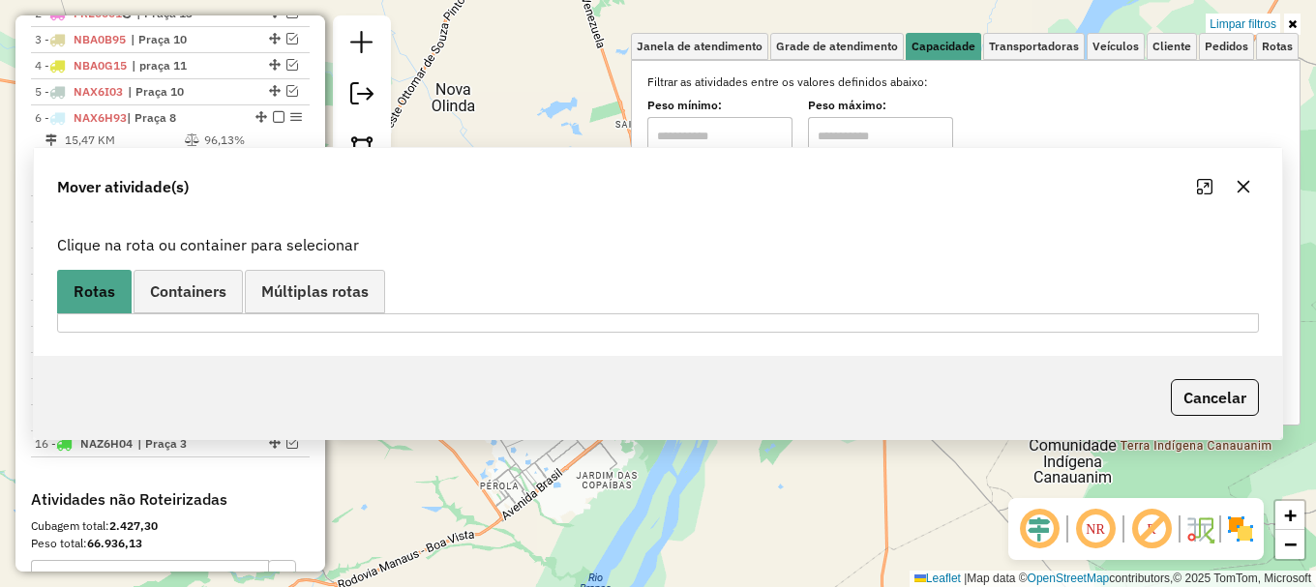
scroll to position [0, 0]
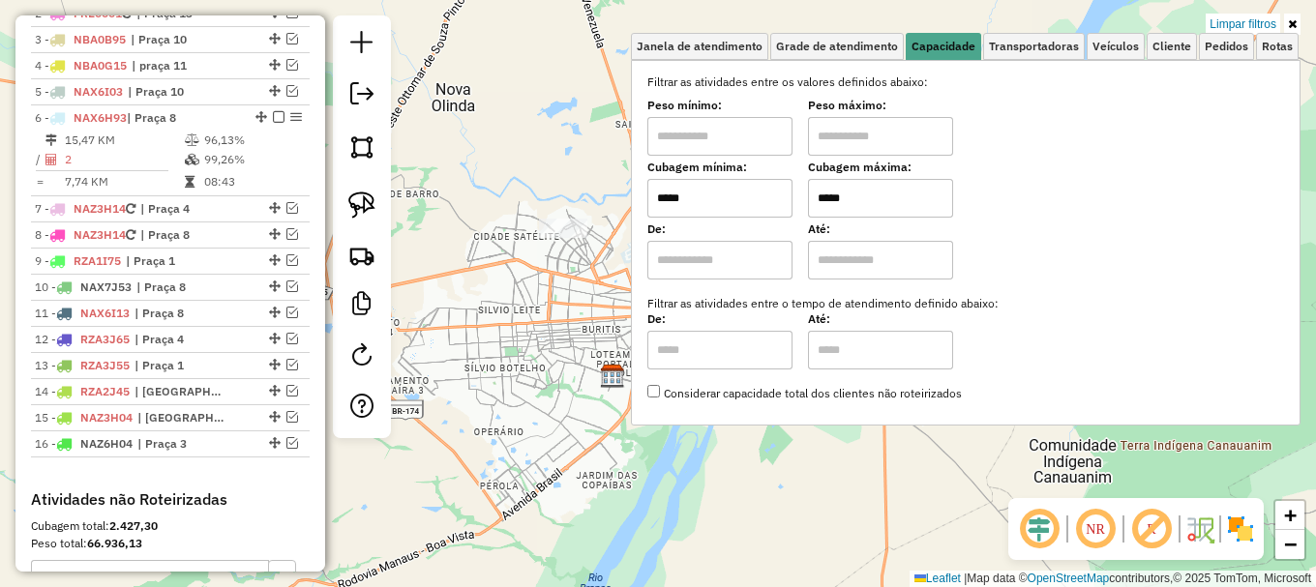
drag, startPoint x: 1249, startPoint y: 23, endPoint x: 811, endPoint y: 135, distance: 452.4
click at [1248, 23] on link "Limpar filtros" at bounding box center [1242, 24] width 74 height 21
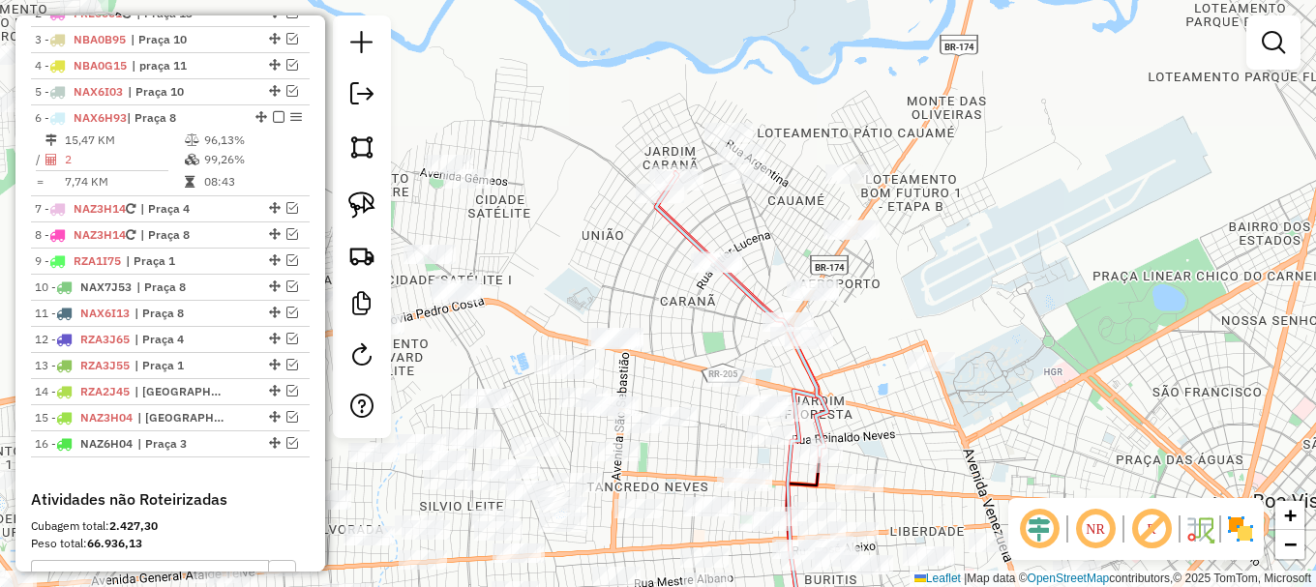
click at [682, 235] on icon at bounding box center [741, 314] width 171 height 282
select select "**********"
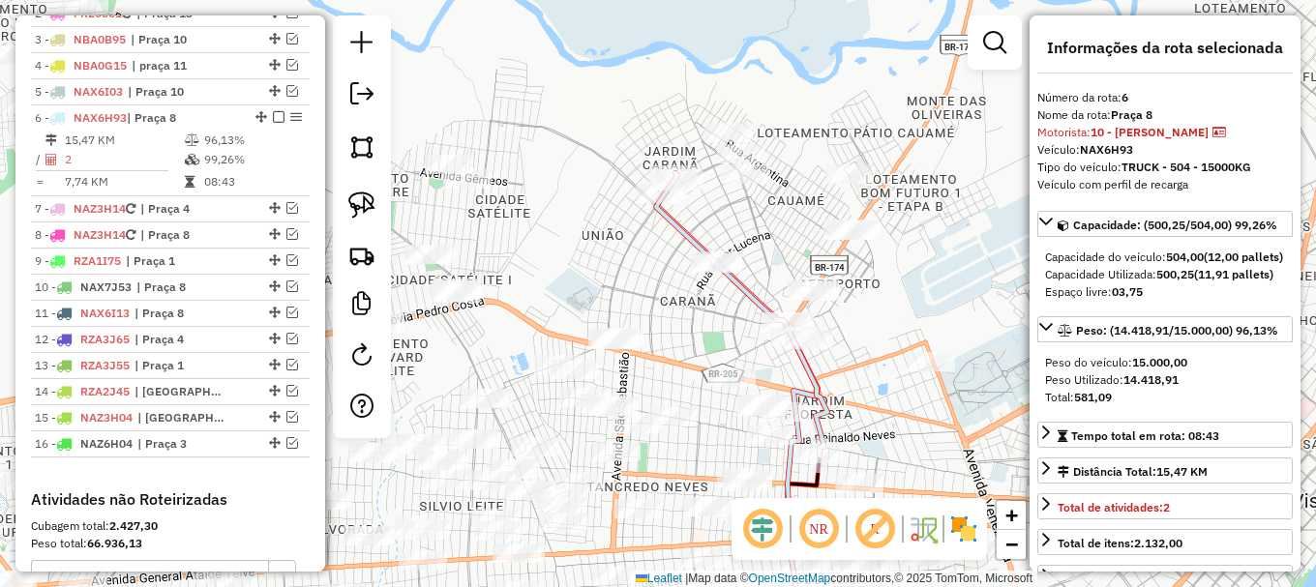
click at [682, 235] on icon at bounding box center [741, 314] width 171 height 282
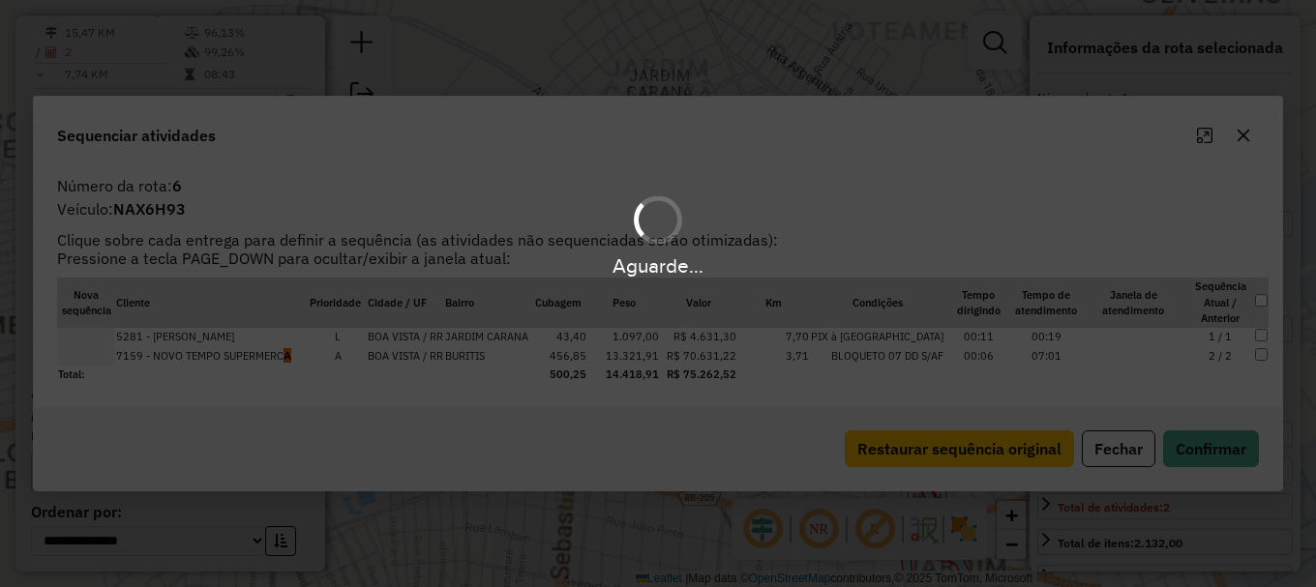
scroll to position [897, 0]
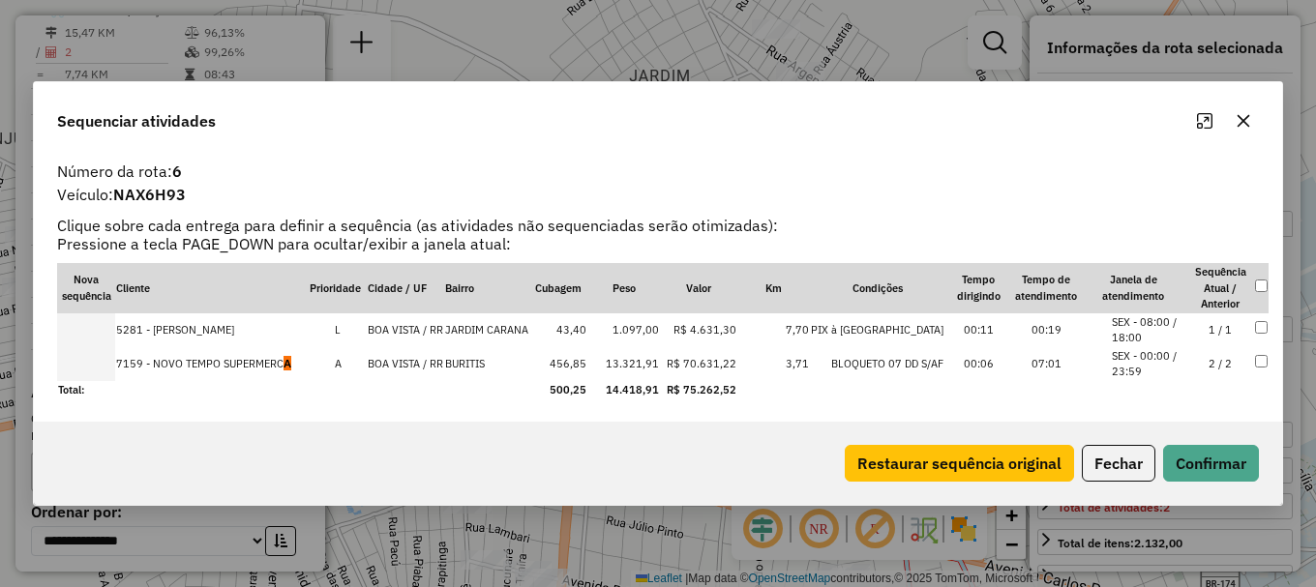
click at [96, 367] on td at bounding box center [86, 364] width 58 height 34
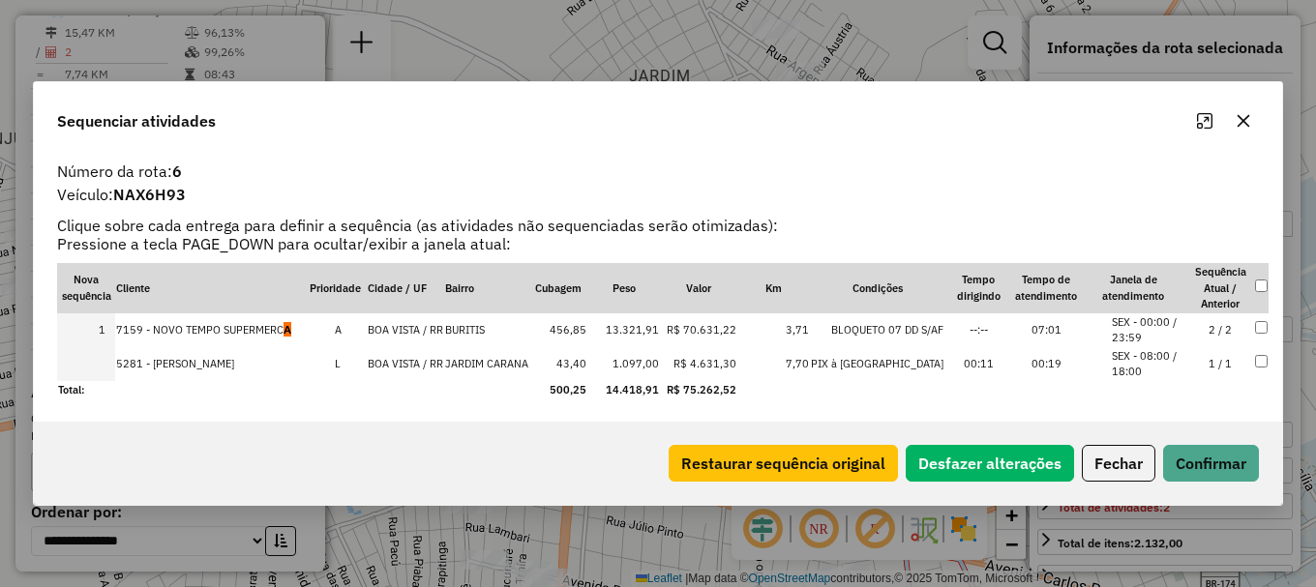
click at [96, 367] on td at bounding box center [86, 364] width 58 height 34
click at [1221, 464] on button "Confirmar" at bounding box center [1211, 463] width 96 height 37
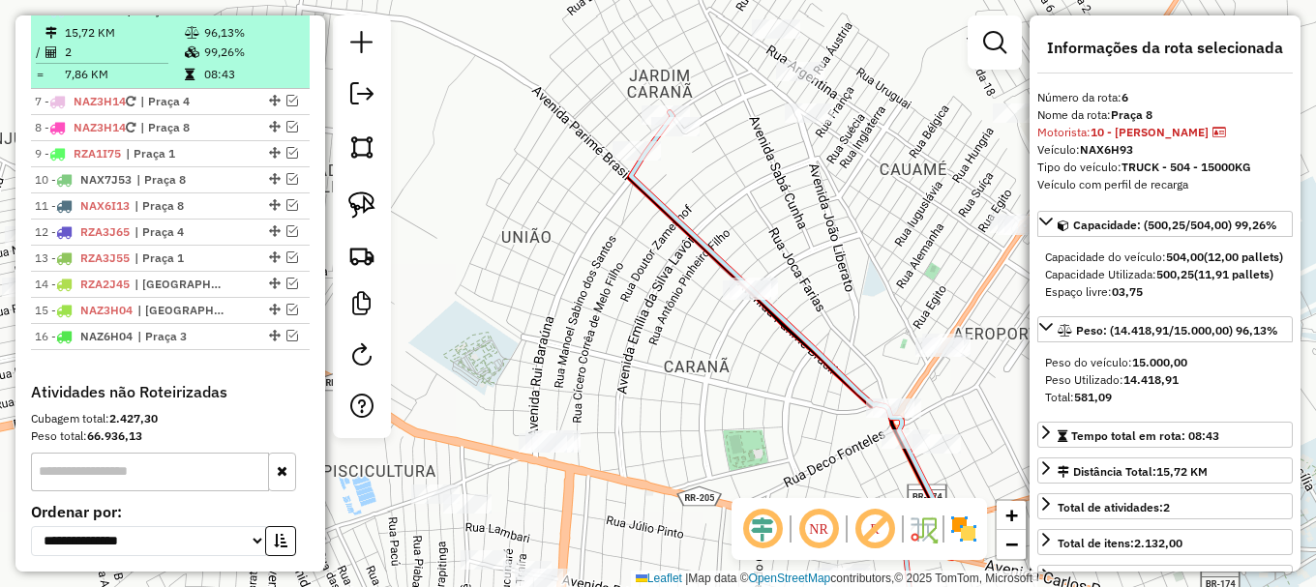
click at [273, 15] on em at bounding box center [279, 10] width 12 height 12
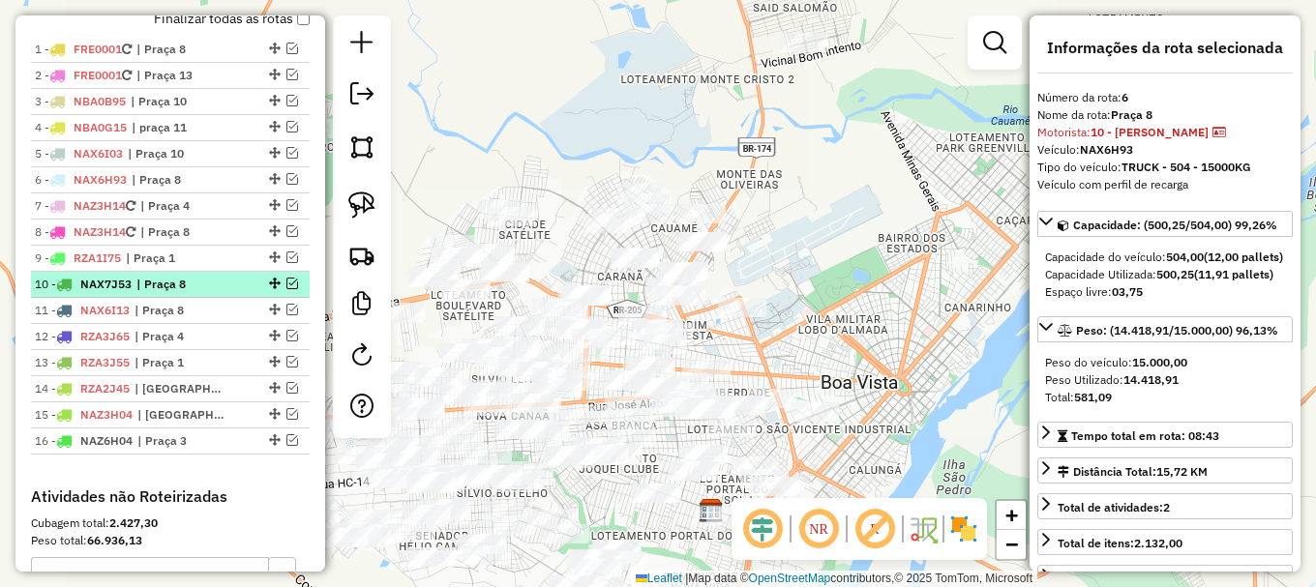
scroll to position [703, 0]
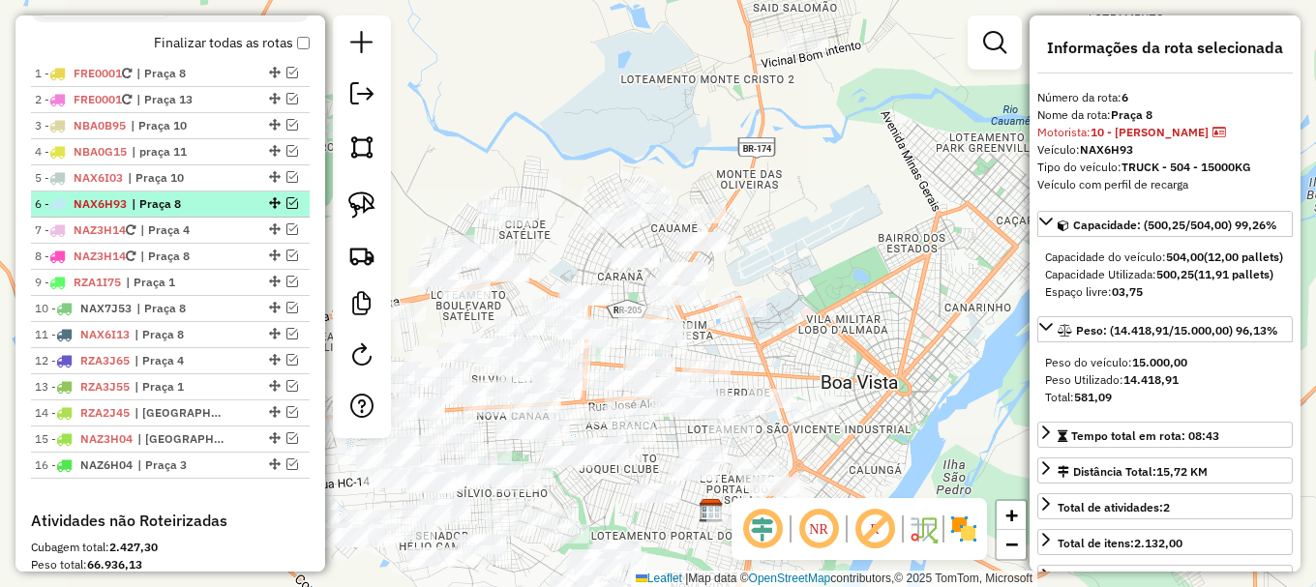
click at [287, 209] on em at bounding box center [292, 203] width 12 height 12
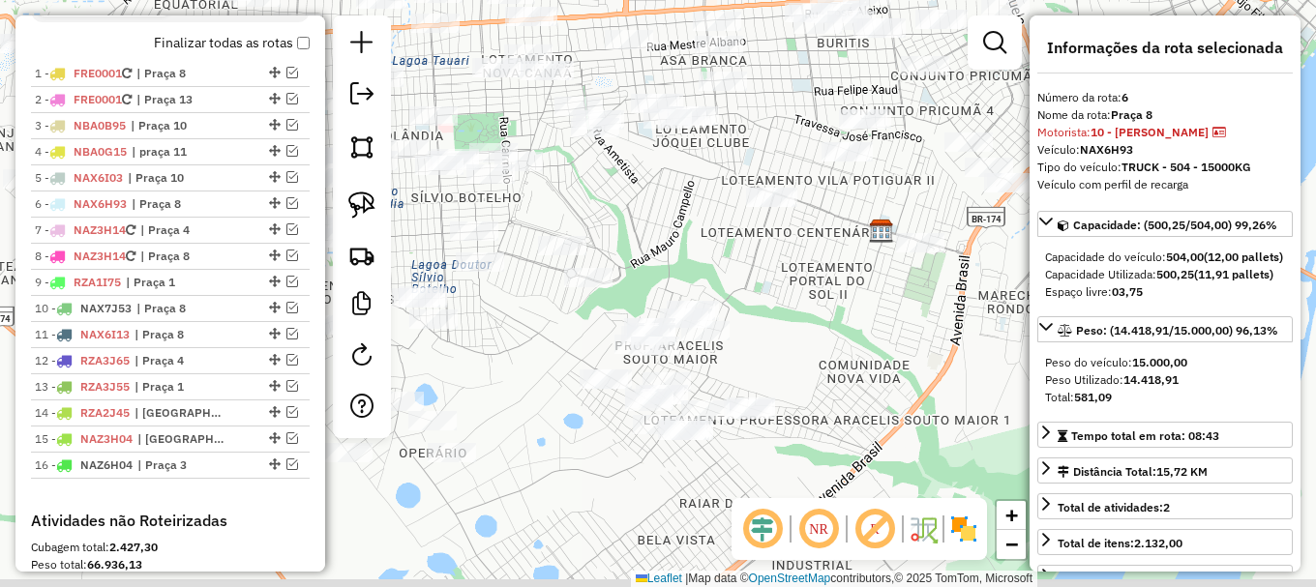
drag, startPoint x: 553, startPoint y: 449, endPoint x: 568, endPoint y: 319, distance: 130.4
click at [579, 329] on div "Janela de atendimento Grade de atendimento Capacidade Transportadoras Veículos …" at bounding box center [658, 293] width 1316 height 587
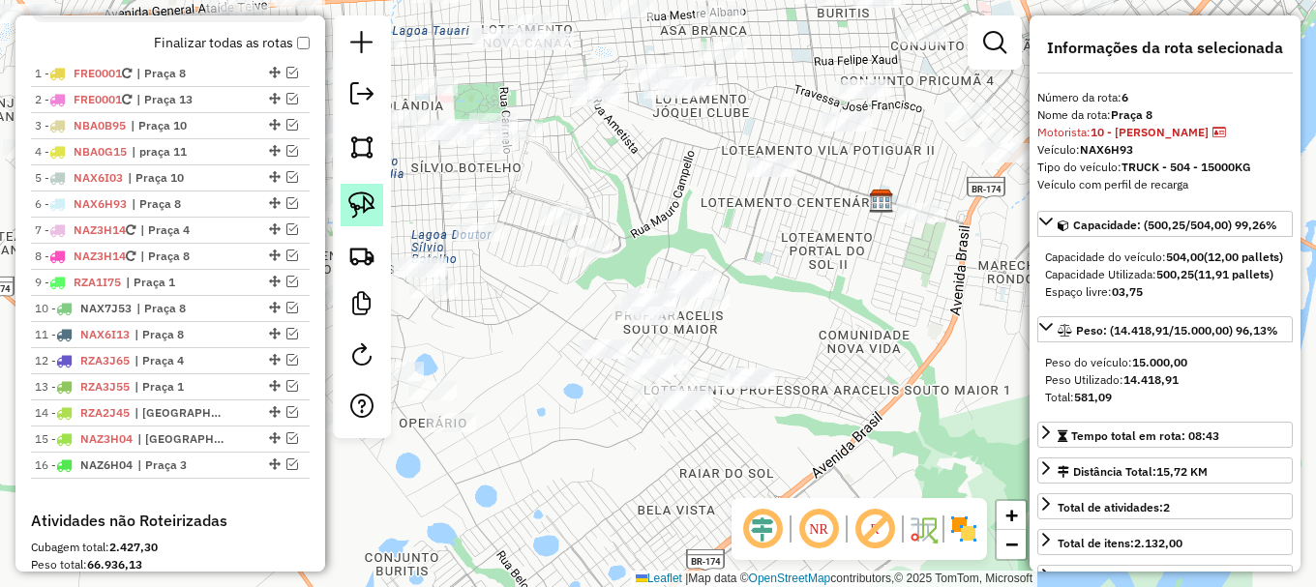
click at [368, 213] on img at bounding box center [361, 205] width 27 height 27
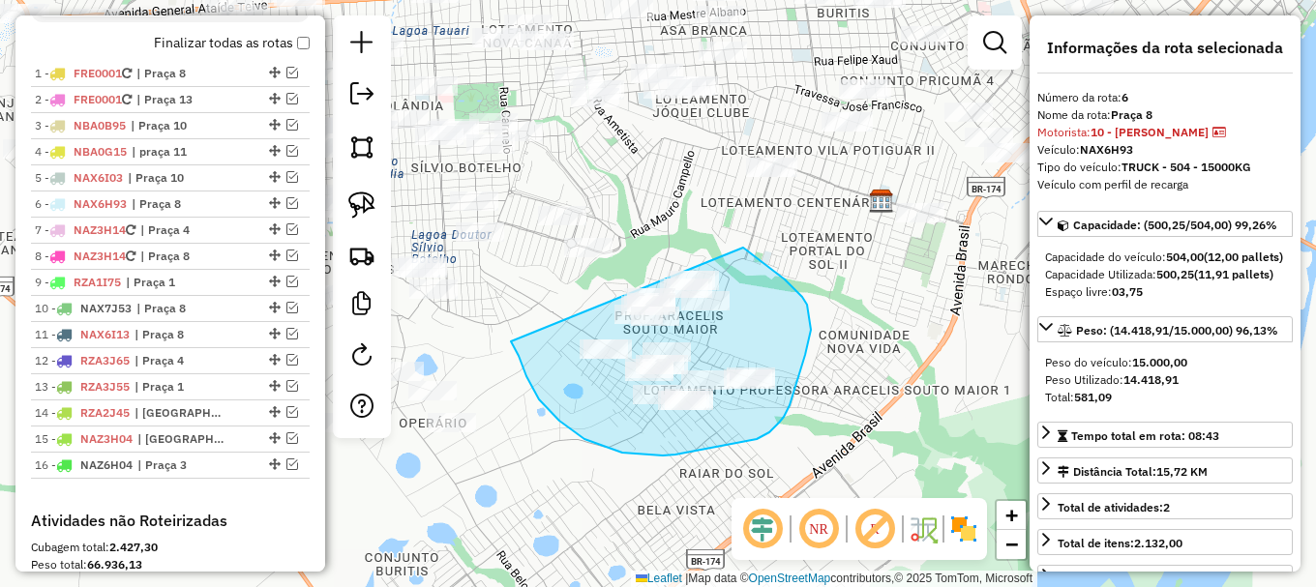
drag, startPoint x: 511, startPoint y: 342, endPoint x: 706, endPoint y: 224, distance: 227.8
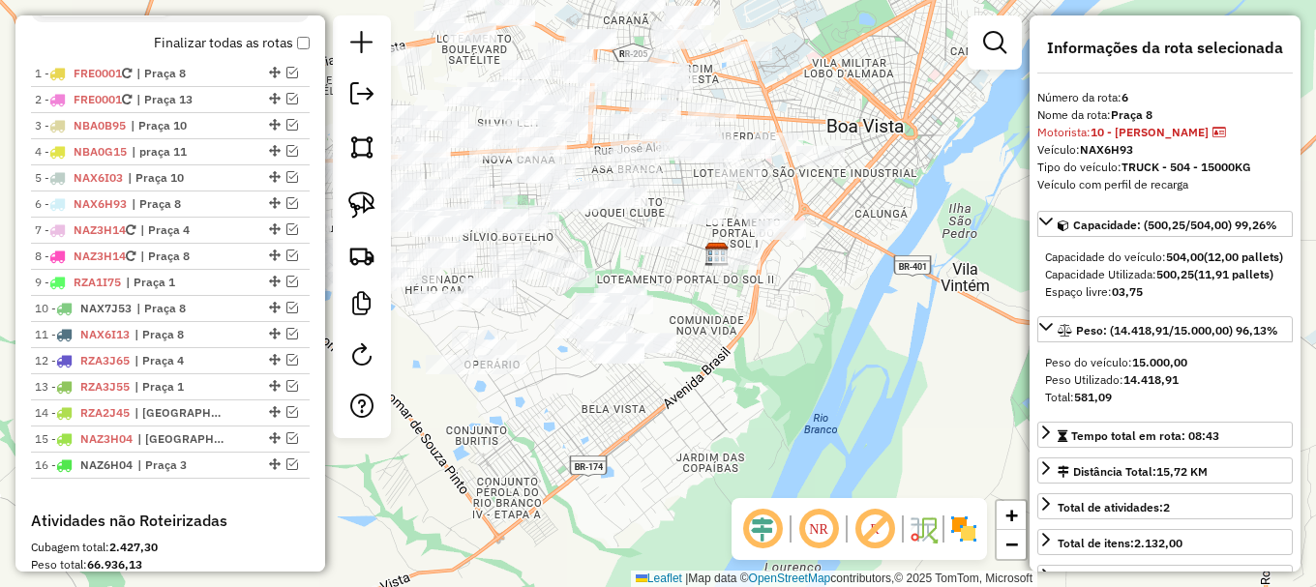
drag, startPoint x: 534, startPoint y: 318, endPoint x: 604, endPoint y: 336, distance: 71.8
click at [602, 339] on div "Janela de atendimento Grade de atendimento Capacidade Transportadoras Veículos …" at bounding box center [658, 293] width 1316 height 587
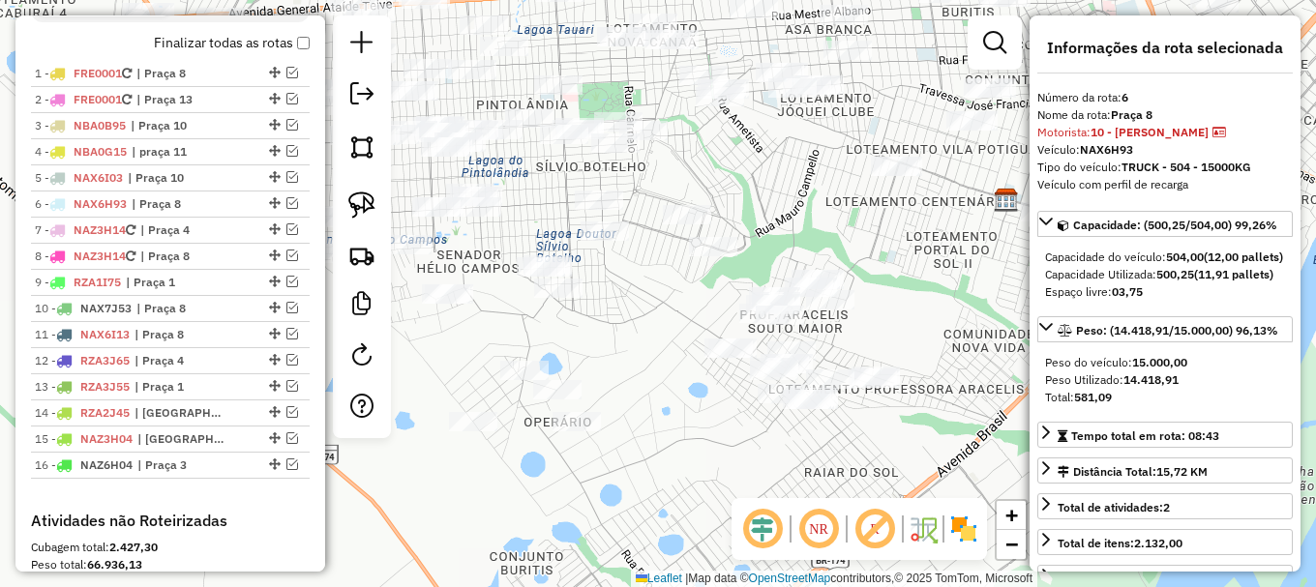
drag, startPoint x: 604, startPoint y: 340, endPoint x: 613, endPoint y: 304, distance: 37.1
click at [644, 308] on div "Janela de atendimento Grade de atendimento Capacidade Transportadoras Veículos …" at bounding box center [658, 293] width 1316 height 587
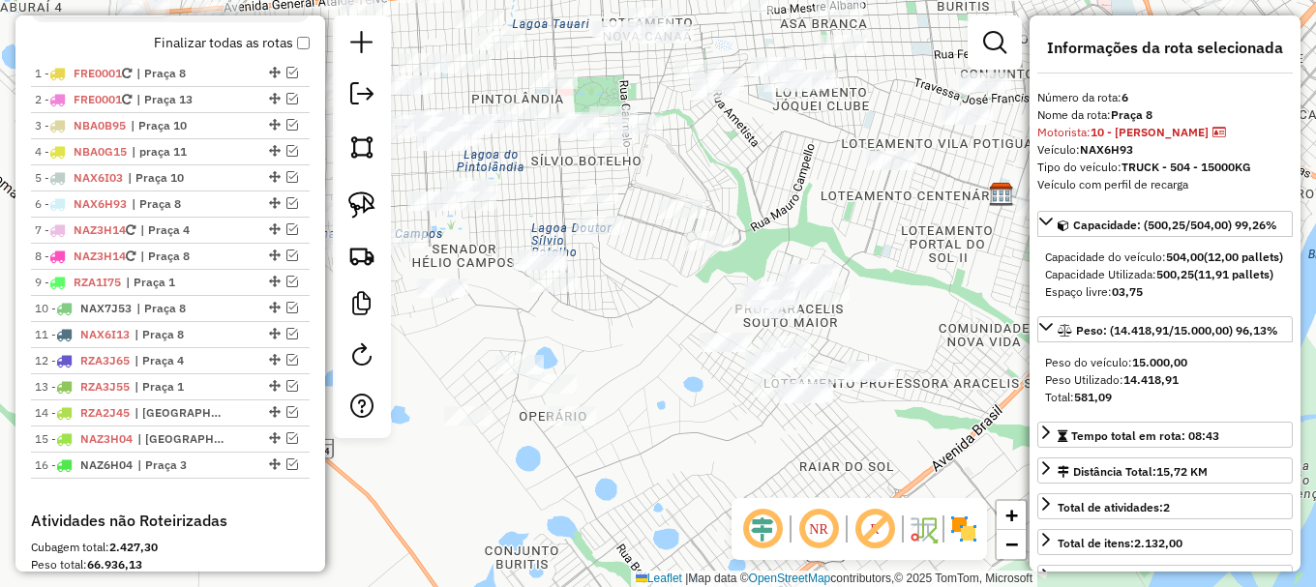
drag, startPoint x: 365, startPoint y: 214, endPoint x: 371, endPoint y: 226, distance: 14.3
click at [365, 213] on img at bounding box center [361, 205] width 27 height 27
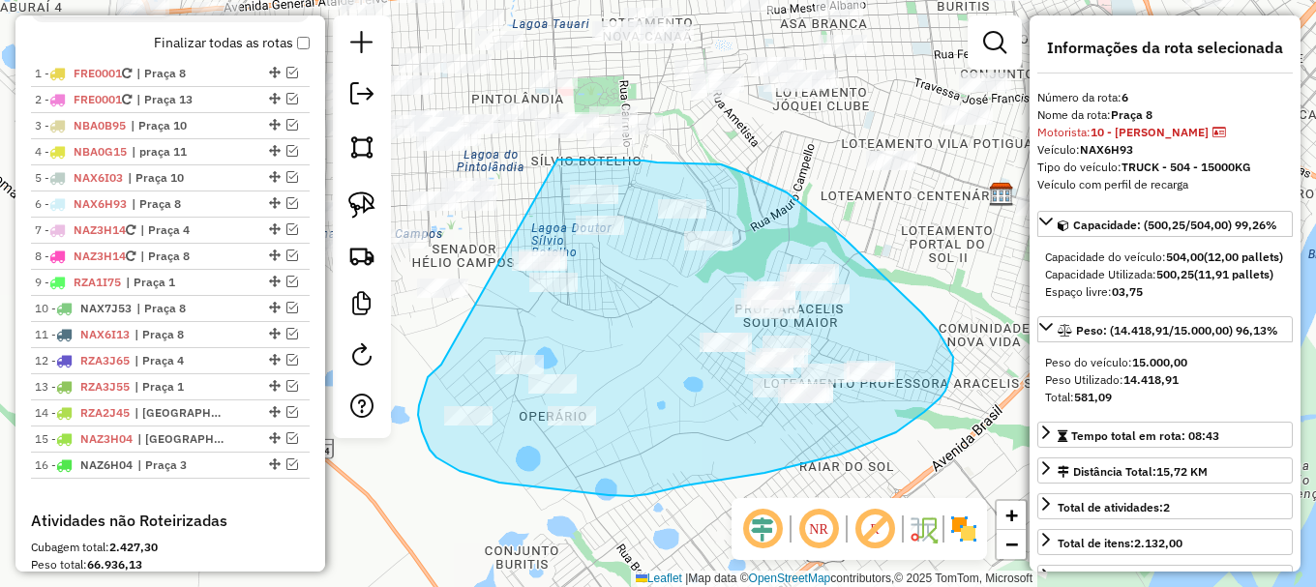
drag, startPoint x: 440, startPoint y: 366, endPoint x: 550, endPoint y: 162, distance: 231.6
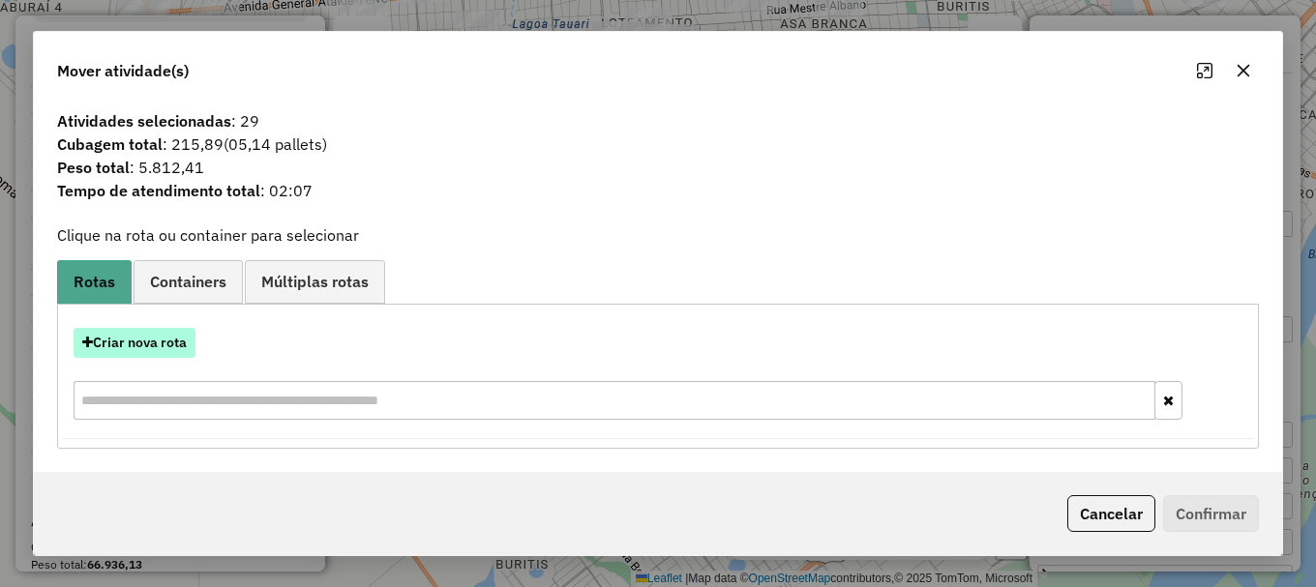
click at [156, 338] on button "Criar nova rota" at bounding box center [135, 343] width 122 height 30
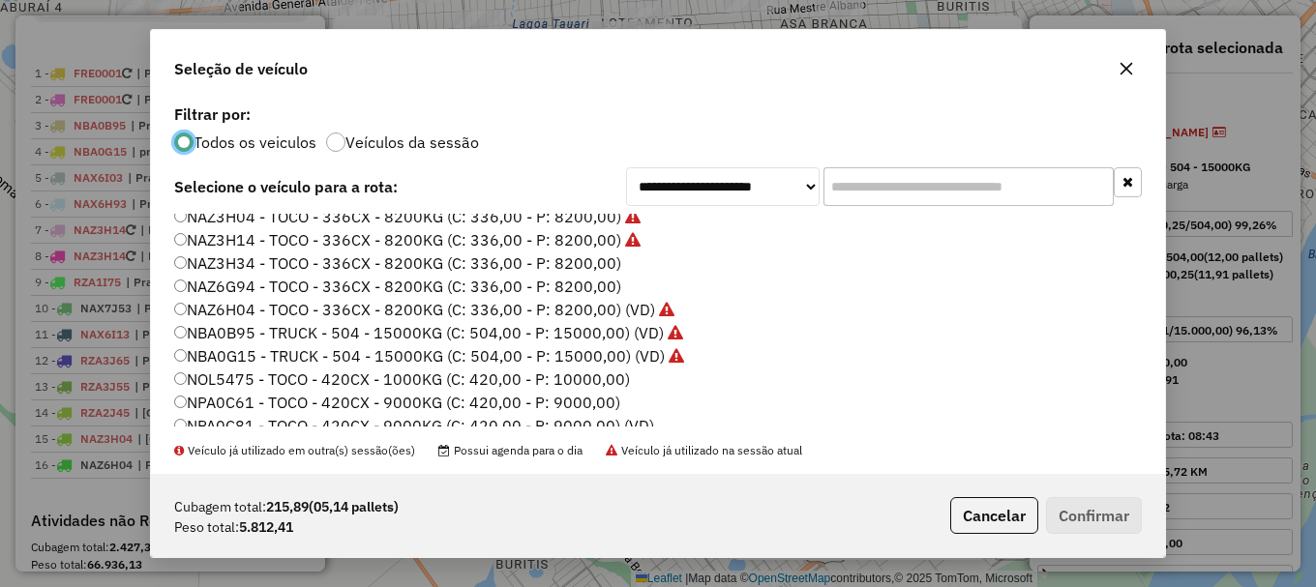
scroll to position [290, 0]
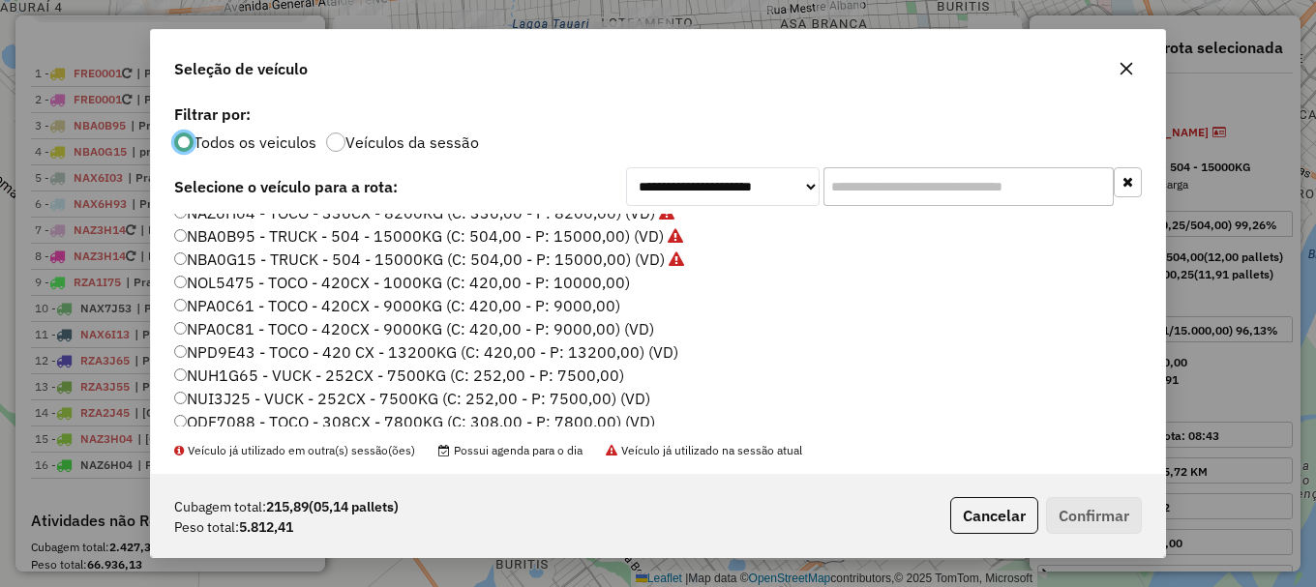
click at [241, 400] on label "NUI3J25 - VUCK - 252CX - 7500KG (C: 252,00 - P: 7500,00) (VD)" at bounding box center [412, 398] width 476 height 23
click at [261, 376] on label "NUH1G65 - VUCK - 252CX - 7500KG (C: 252,00 - P: 7500,00)" at bounding box center [399, 375] width 450 height 23
click at [1108, 519] on button "Confirmar" at bounding box center [1094, 515] width 96 height 37
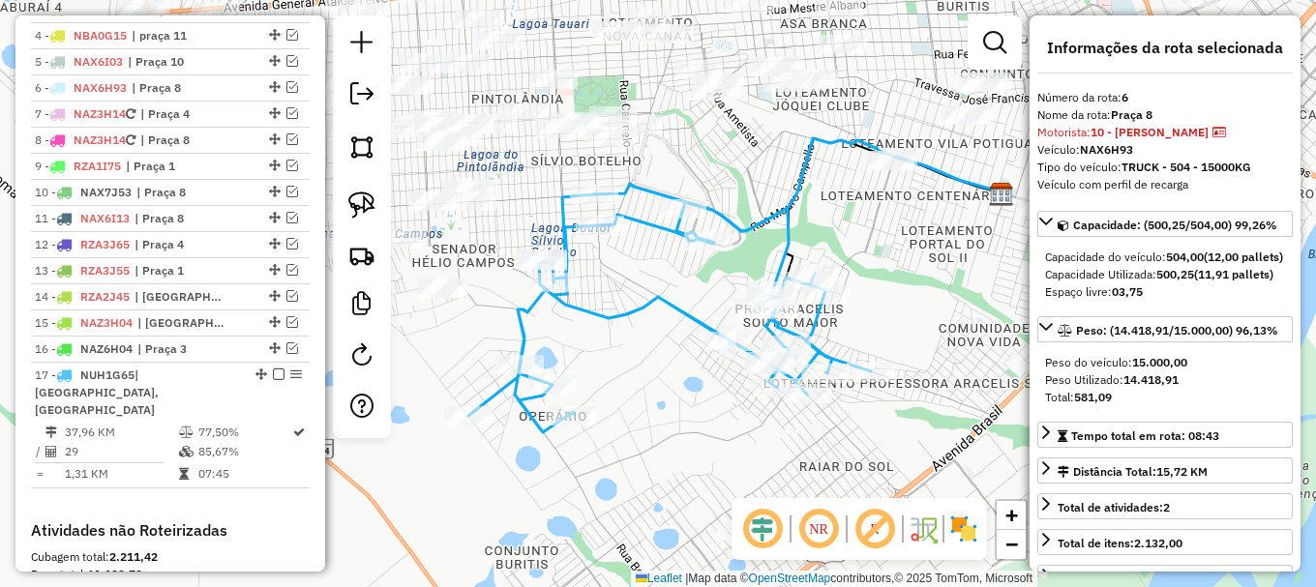
scroll to position [897, 0]
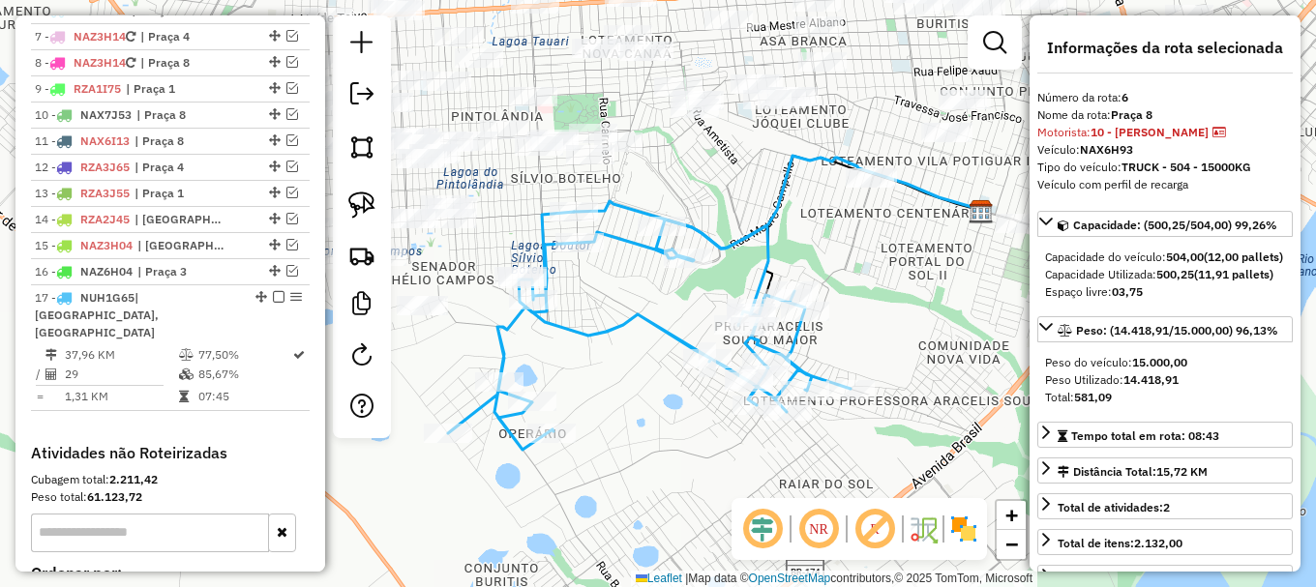
drag, startPoint x: 962, startPoint y: 180, endPoint x: 799, endPoint y: 260, distance: 181.3
click at [840, 249] on icon at bounding box center [779, 202] width 411 height 93
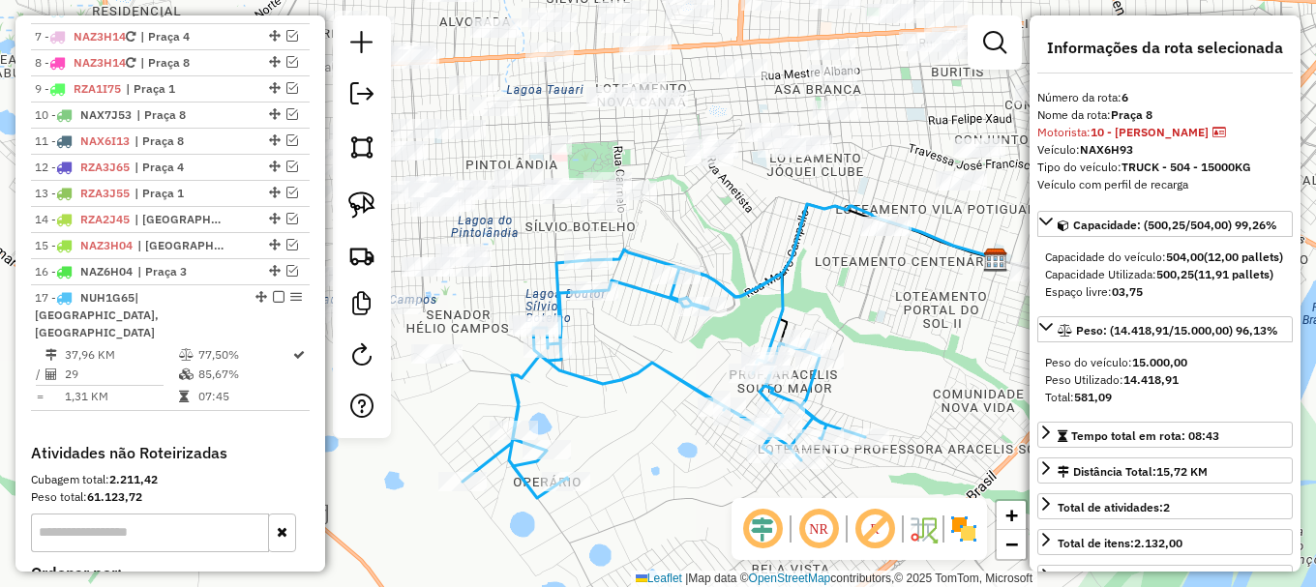
drag, startPoint x: 556, startPoint y: 263, endPoint x: 860, endPoint y: 141, distance: 327.3
click at [710, 229] on div "Janela de atendimento Grade de atendimento Capacidade Transportadoras Veículos …" at bounding box center [658, 293] width 1316 height 587
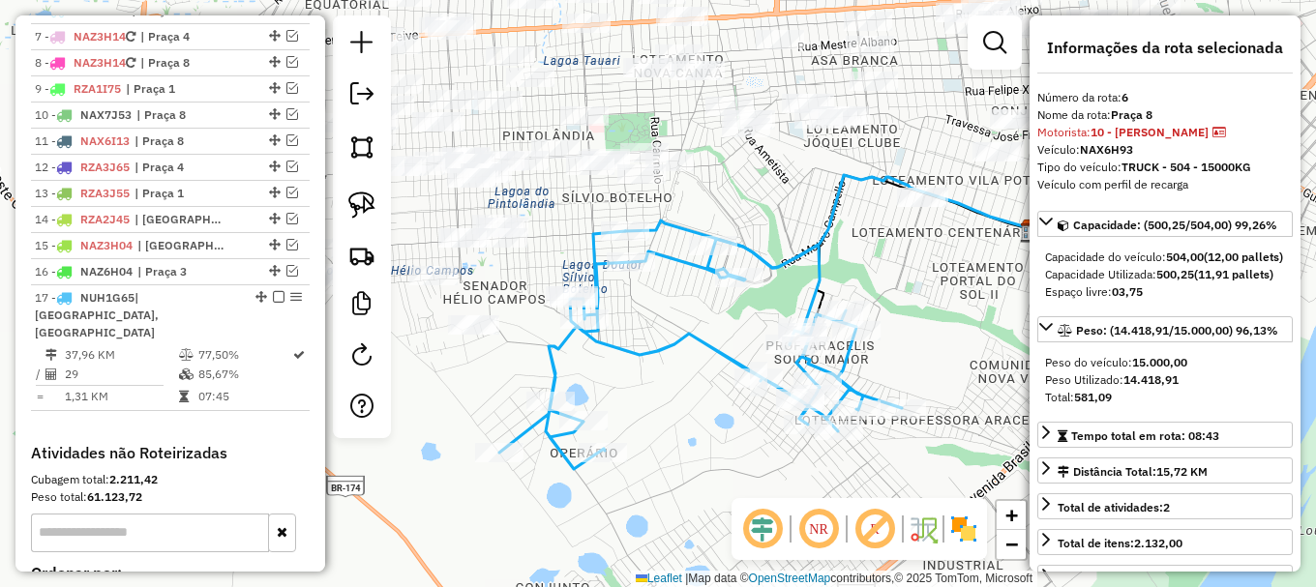
click at [995, 40] on em at bounding box center [994, 42] width 23 height 23
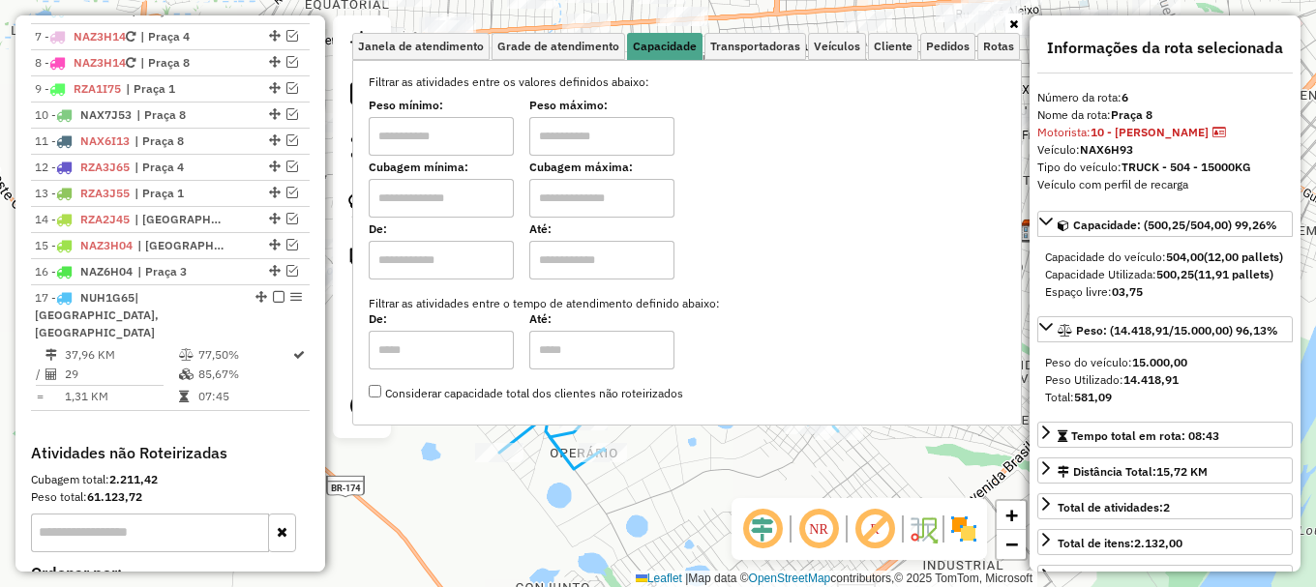
click at [478, 203] on input "text" at bounding box center [441, 198] width 145 height 39
type input "*****"
click at [592, 189] on input "text" at bounding box center [601, 198] width 145 height 39
type input "*******"
click at [517, 494] on hb-app "Aplicando filtros Pop-up bloqueado! Seu navegador bloqueou automáticamente a ab…" at bounding box center [658, 293] width 1316 height 587
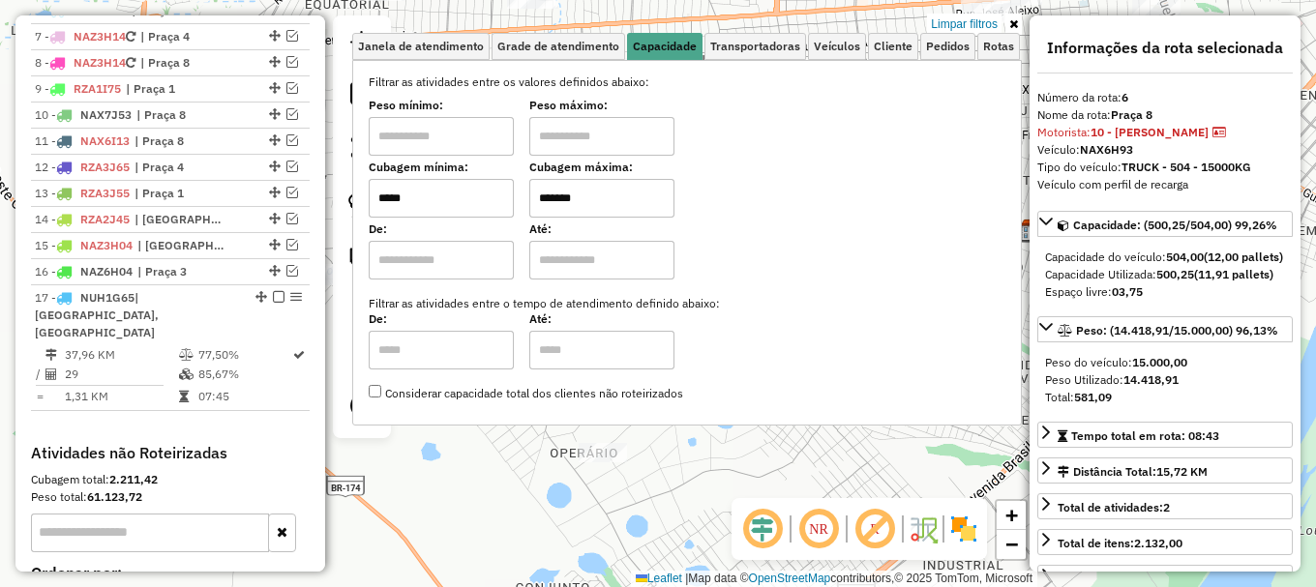
click at [517, 494] on div "Limpar filtros Janela de atendimento Grade de atendimento Capacidade Transporta…" at bounding box center [658, 293] width 1316 height 587
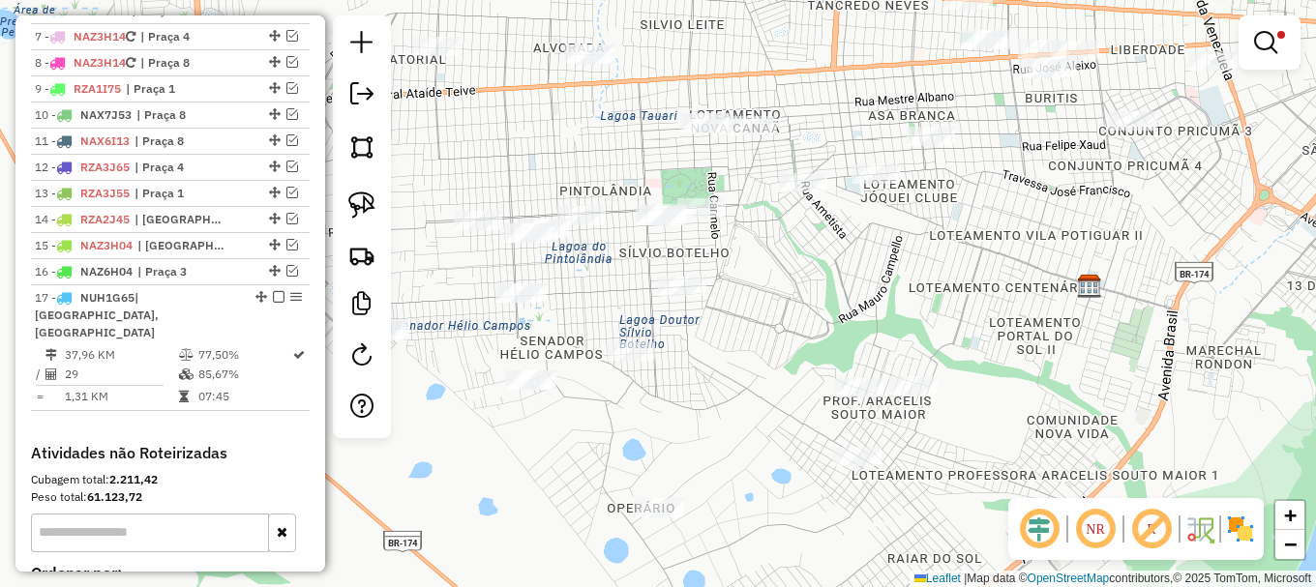
drag, startPoint x: 370, startPoint y: 204, endPoint x: 402, endPoint y: 355, distance: 154.5
click at [370, 206] on img at bounding box center [361, 205] width 27 height 27
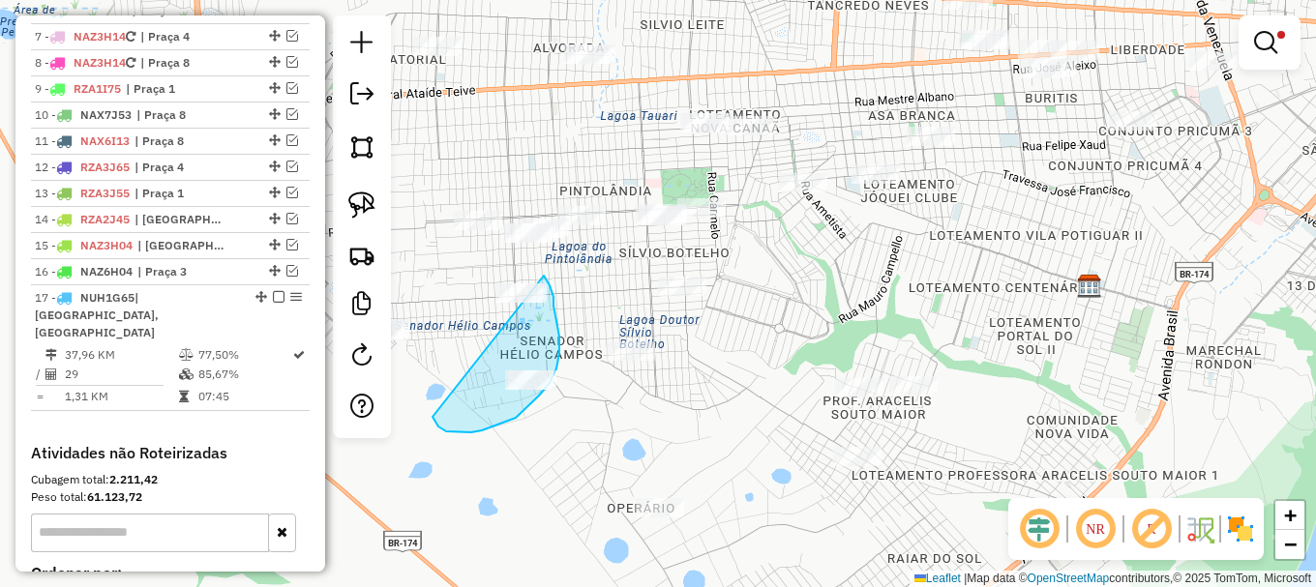
drag, startPoint x: 442, startPoint y: 430, endPoint x: 515, endPoint y: 256, distance: 187.8
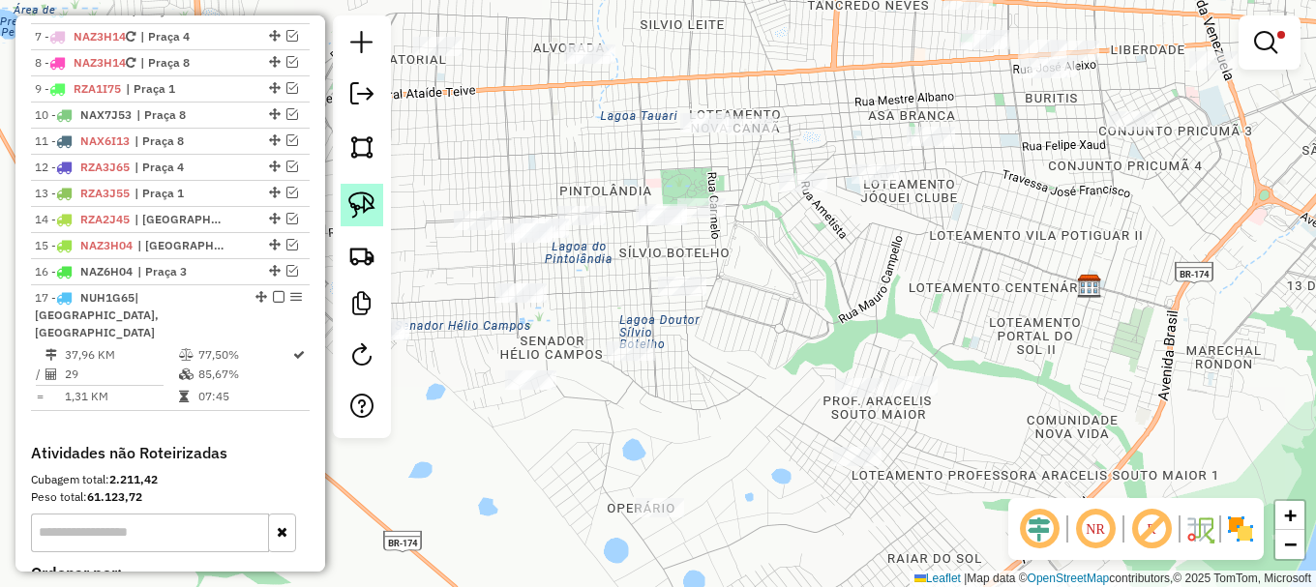
click at [363, 203] on img at bounding box center [361, 205] width 27 height 27
drag, startPoint x: 489, startPoint y: 422, endPoint x: 553, endPoint y: 329, distance: 113.3
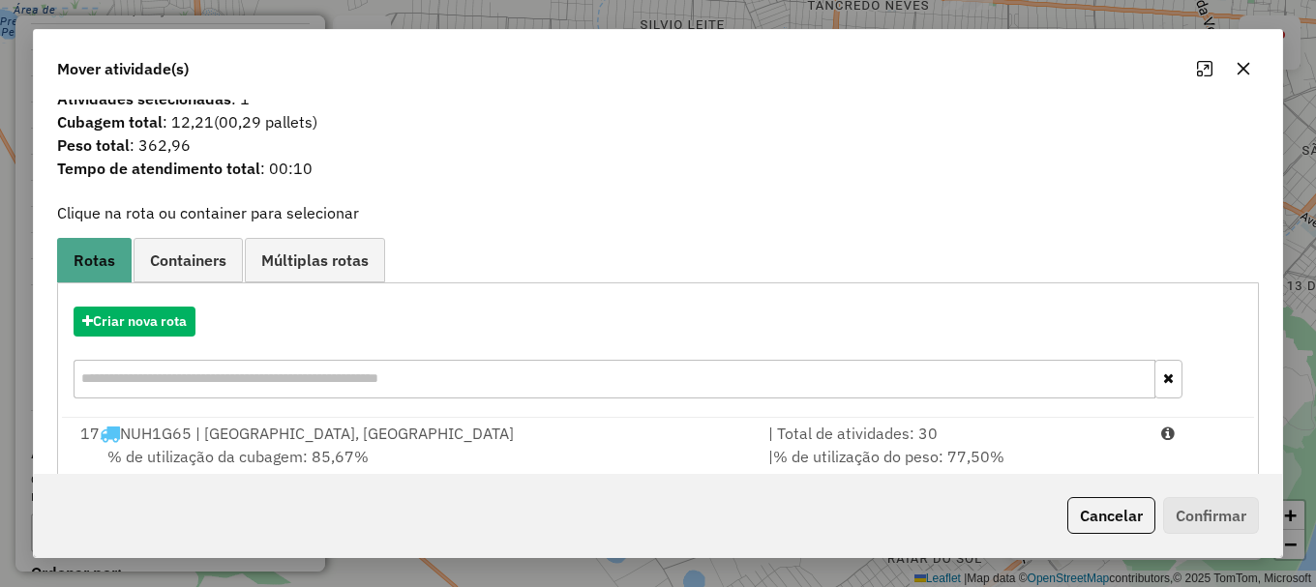
scroll to position [0, 0]
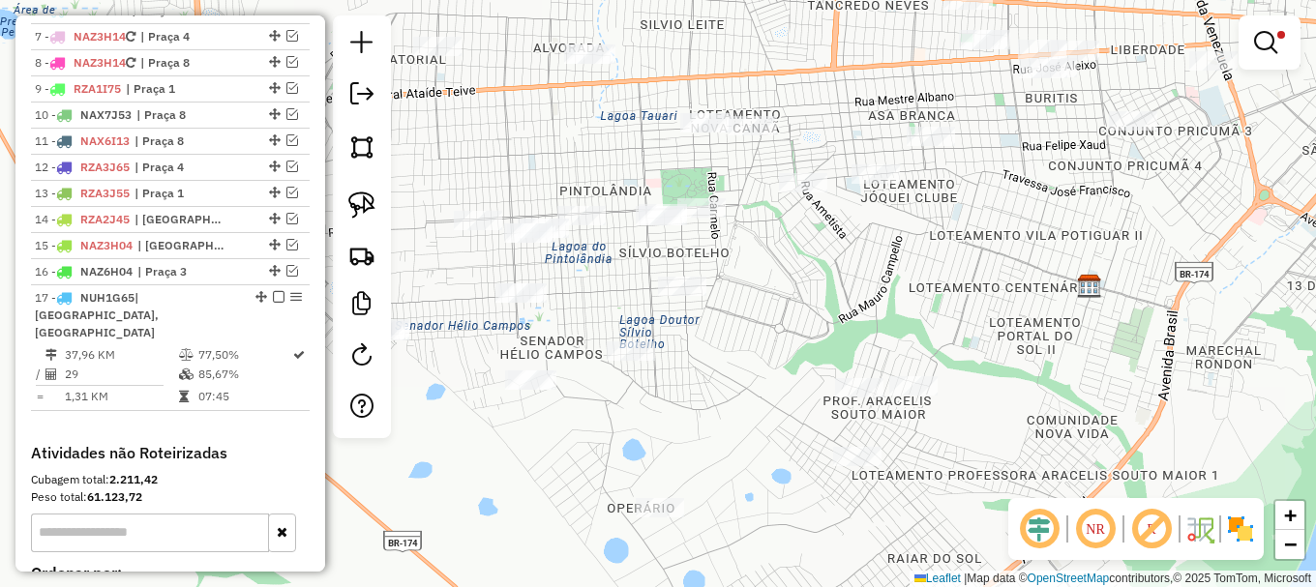
drag, startPoint x: 359, startPoint y: 209, endPoint x: 405, endPoint y: 260, distance: 69.2
click at [360, 209] on img at bounding box center [361, 205] width 27 height 27
drag, startPoint x: 499, startPoint y: 339, endPoint x: 495, endPoint y: 275, distance: 64.0
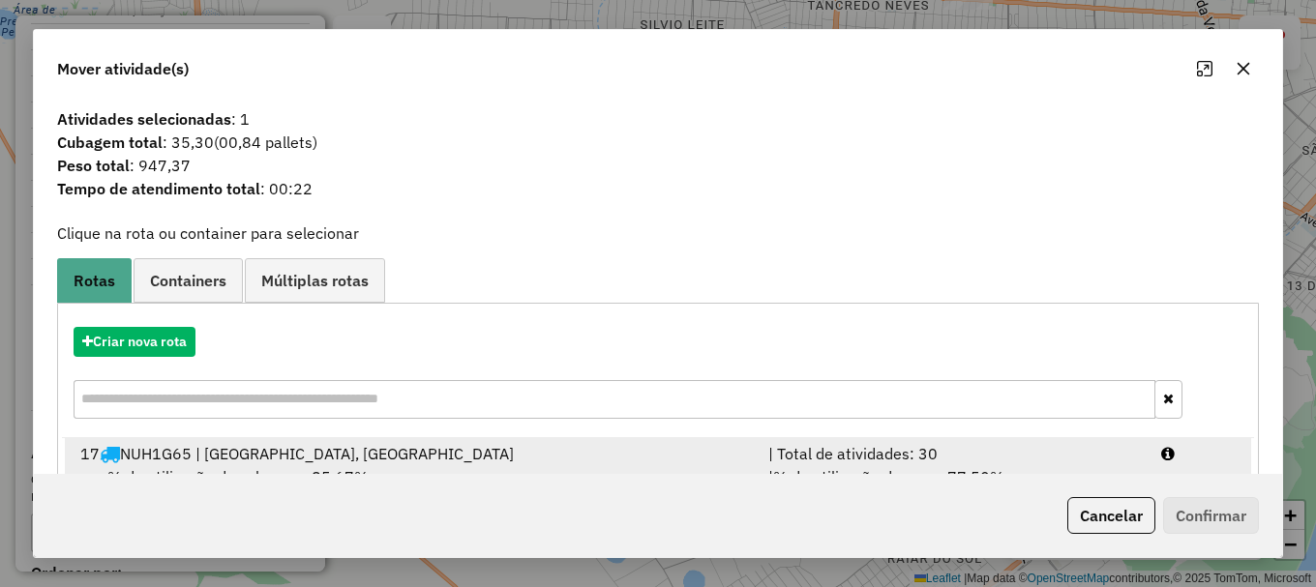
click at [1182, 449] on div at bounding box center [1198, 453] width 99 height 23
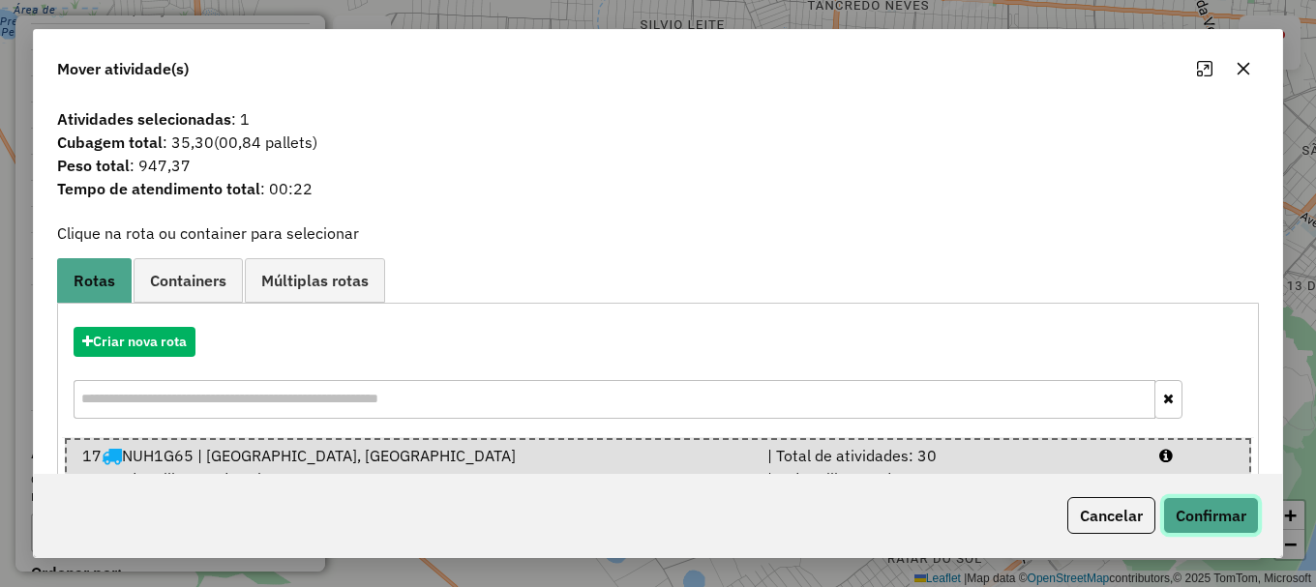
drag, startPoint x: 1213, startPoint y: 520, endPoint x: 1200, endPoint y: 511, distance: 16.6
click at [1213, 520] on button "Confirmar" at bounding box center [1211, 515] width 96 height 37
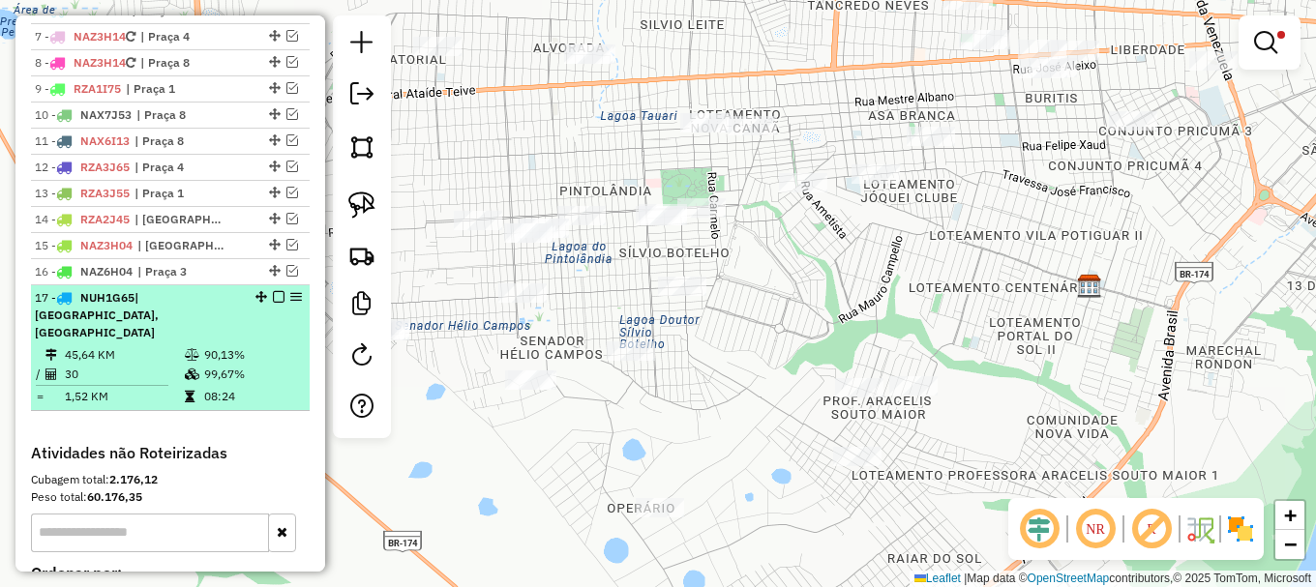
click at [273, 303] on em at bounding box center [279, 297] width 12 height 12
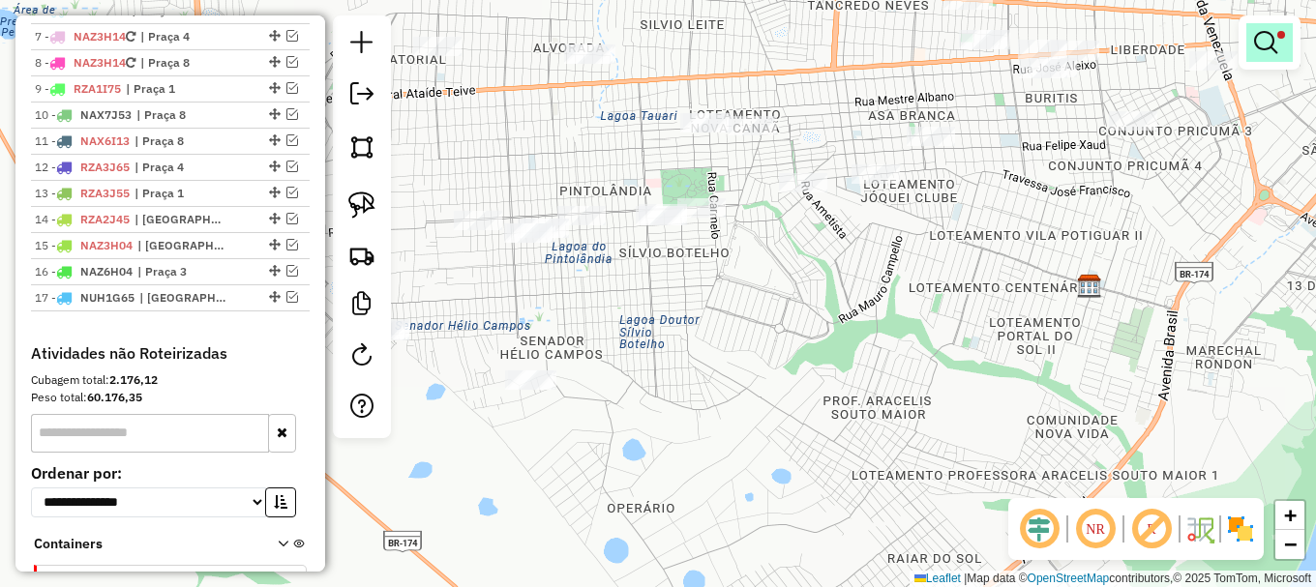
click at [1265, 42] on em at bounding box center [1265, 42] width 23 height 23
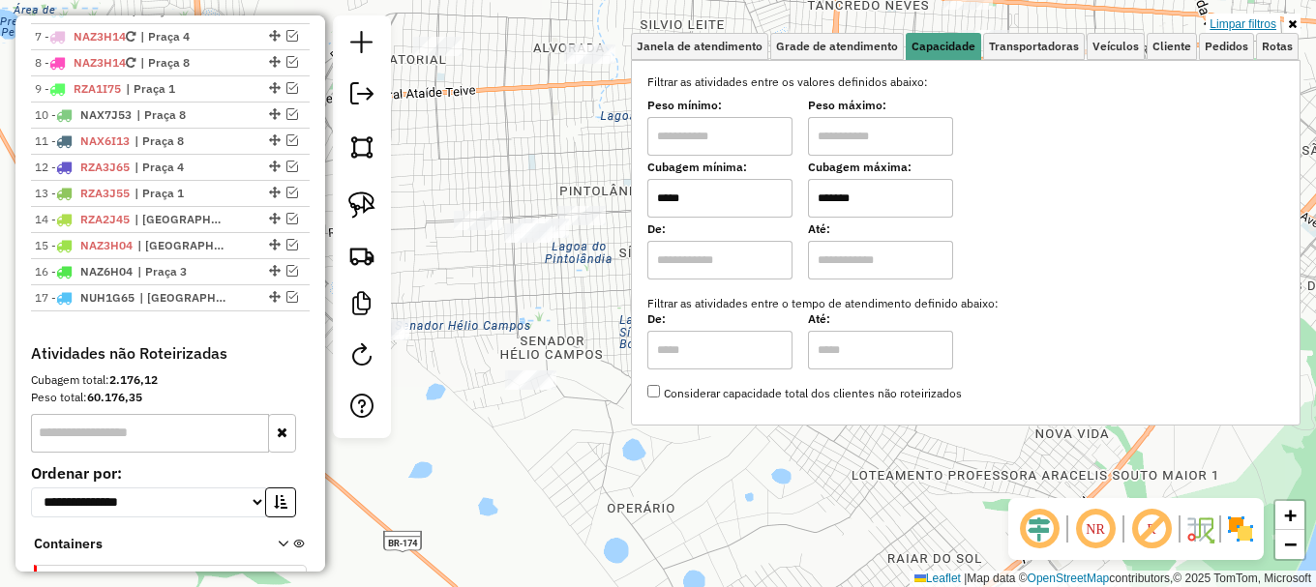
click at [1248, 25] on link "Limpar filtros" at bounding box center [1242, 24] width 74 height 21
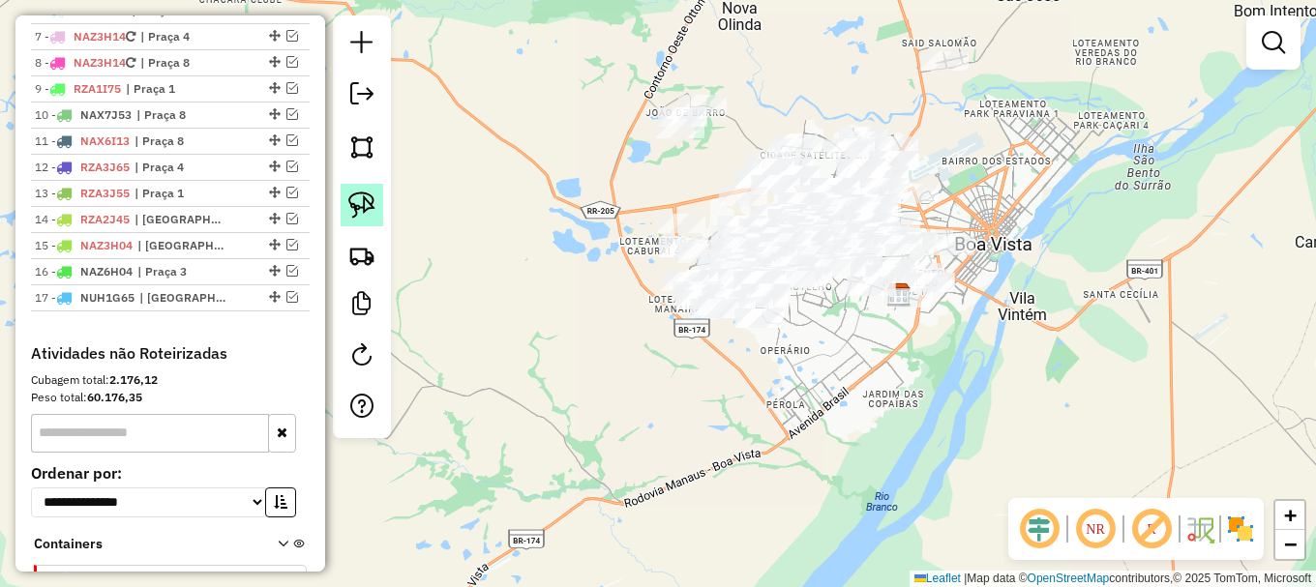
click at [377, 209] on link at bounding box center [362, 205] width 43 height 43
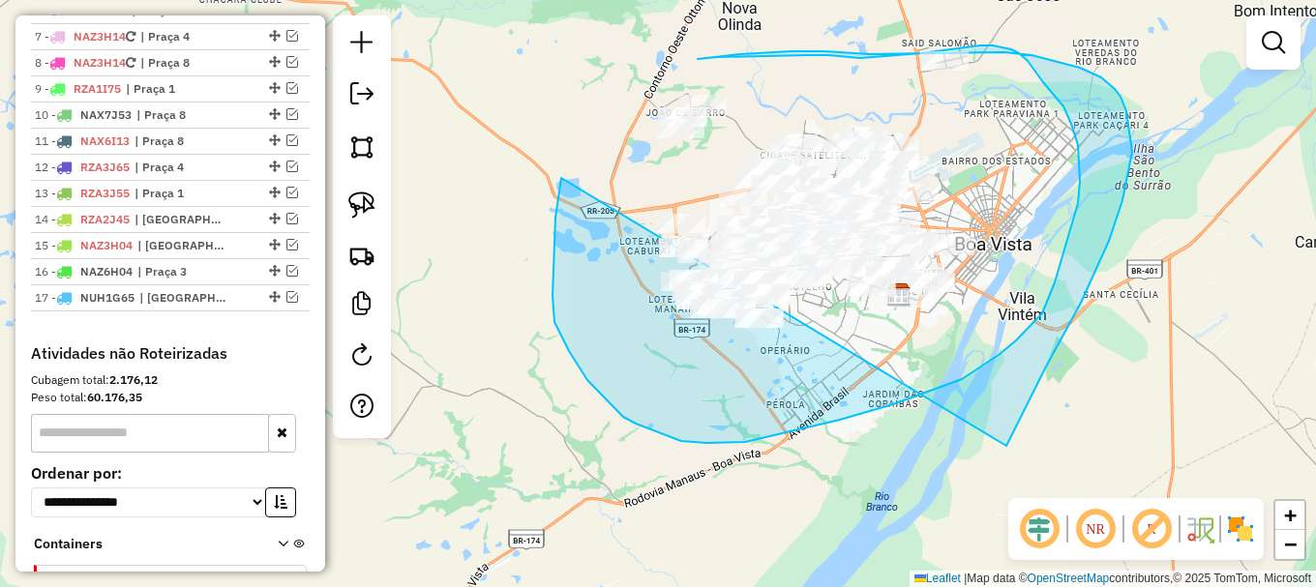
drag, startPoint x: 561, startPoint y: 178, endPoint x: 969, endPoint y: 514, distance: 528.6
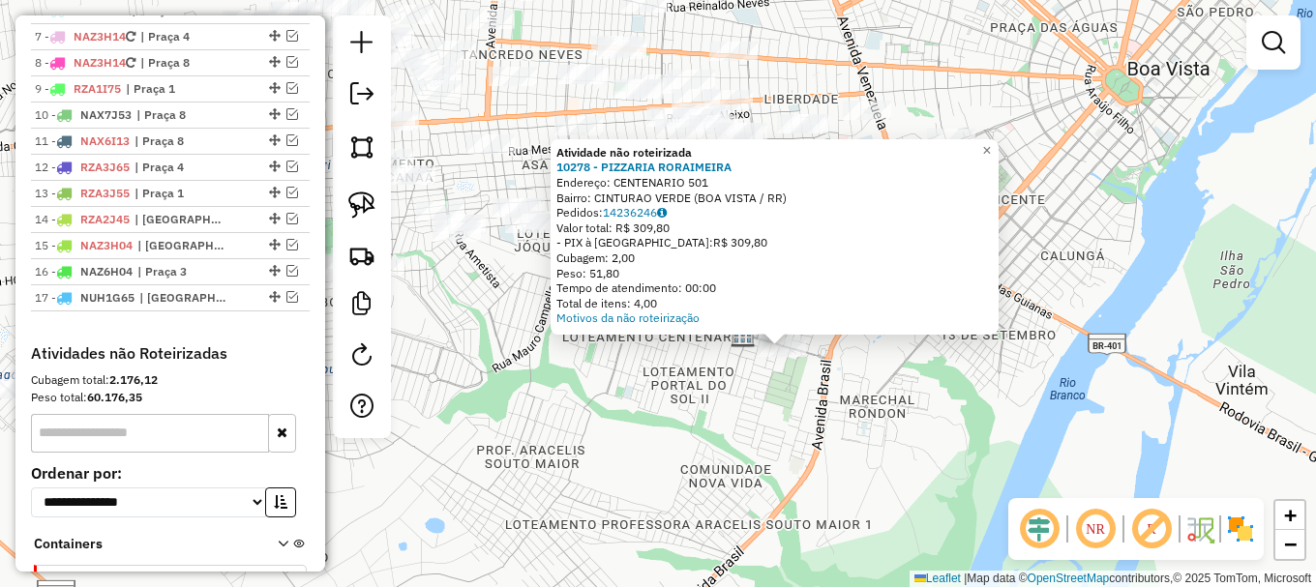
drag, startPoint x: 616, startPoint y: 366, endPoint x: 812, endPoint y: 406, distance: 199.6
click at [766, 419] on div "Atividade não roteirizada 10278 - PIZZARIA RORAIMEIRA Endereço: CENTENARIO 501 …" at bounding box center [658, 293] width 1316 height 587
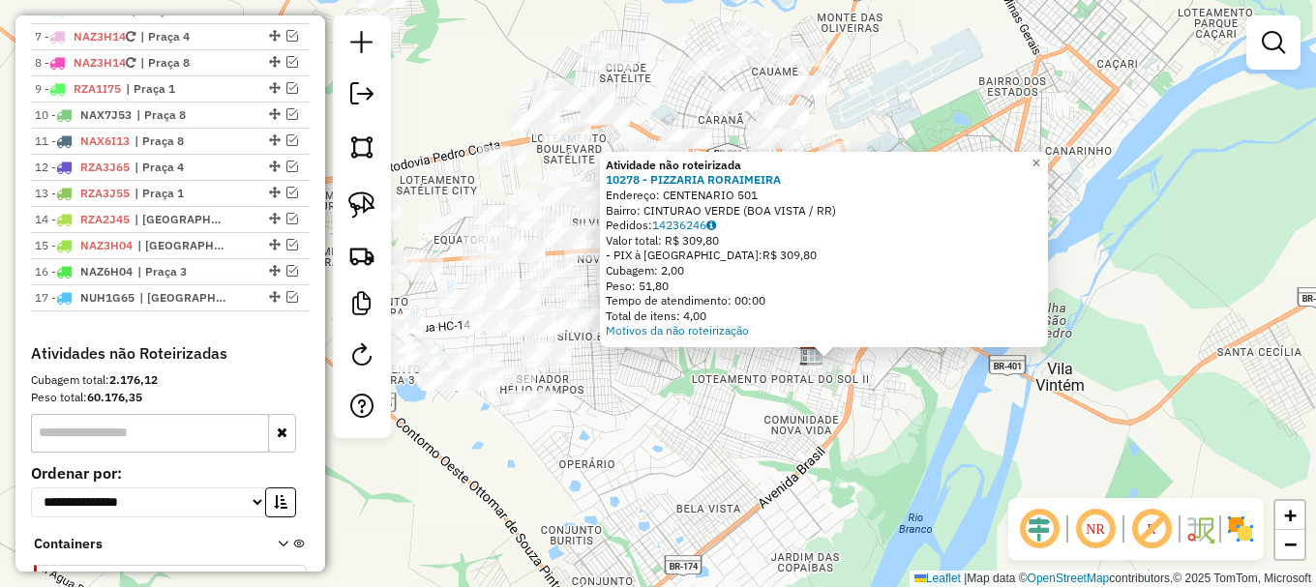
click at [780, 409] on div "Atividade não roteirizada 10278 - PIZZARIA RORAIMEIRA Endereço: CENTENARIO 501 …" at bounding box center [658, 293] width 1316 height 587
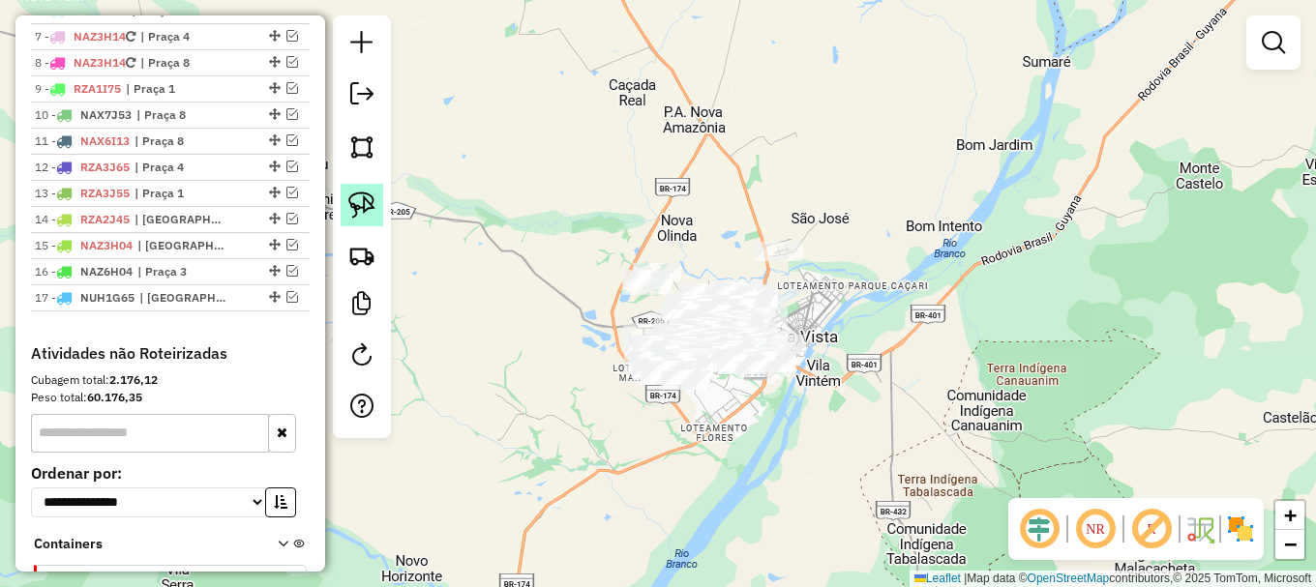
click at [370, 219] on link at bounding box center [362, 205] width 43 height 43
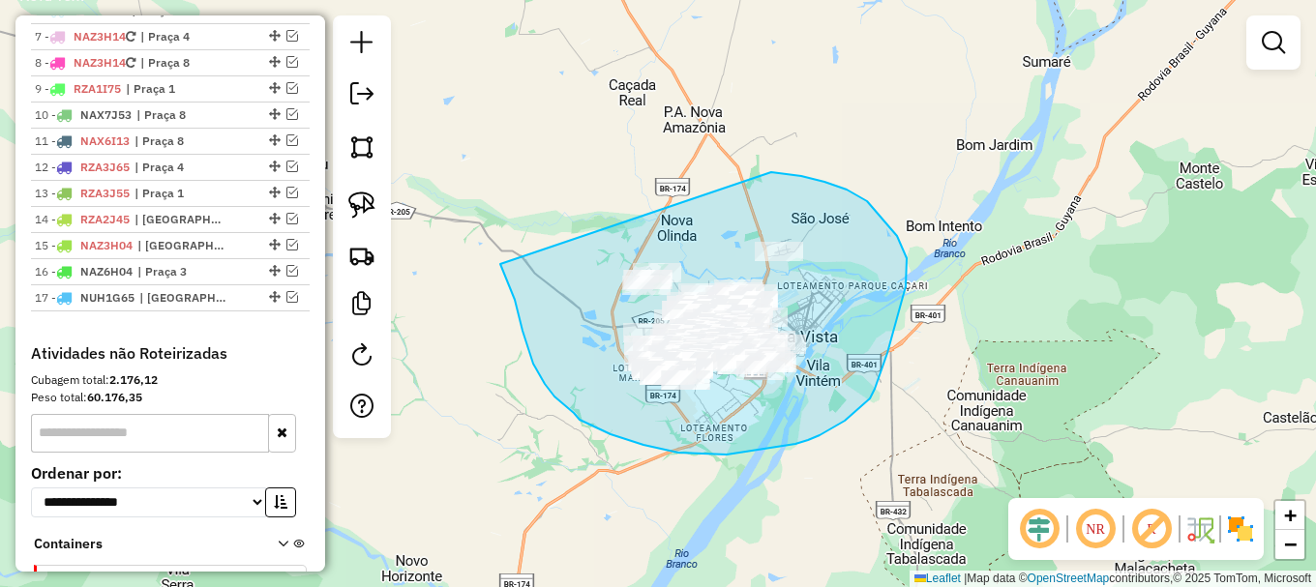
drag, startPoint x: 527, startPoint y: 347, endPoint x: 768, endPoint y: 177, distance: 295.0
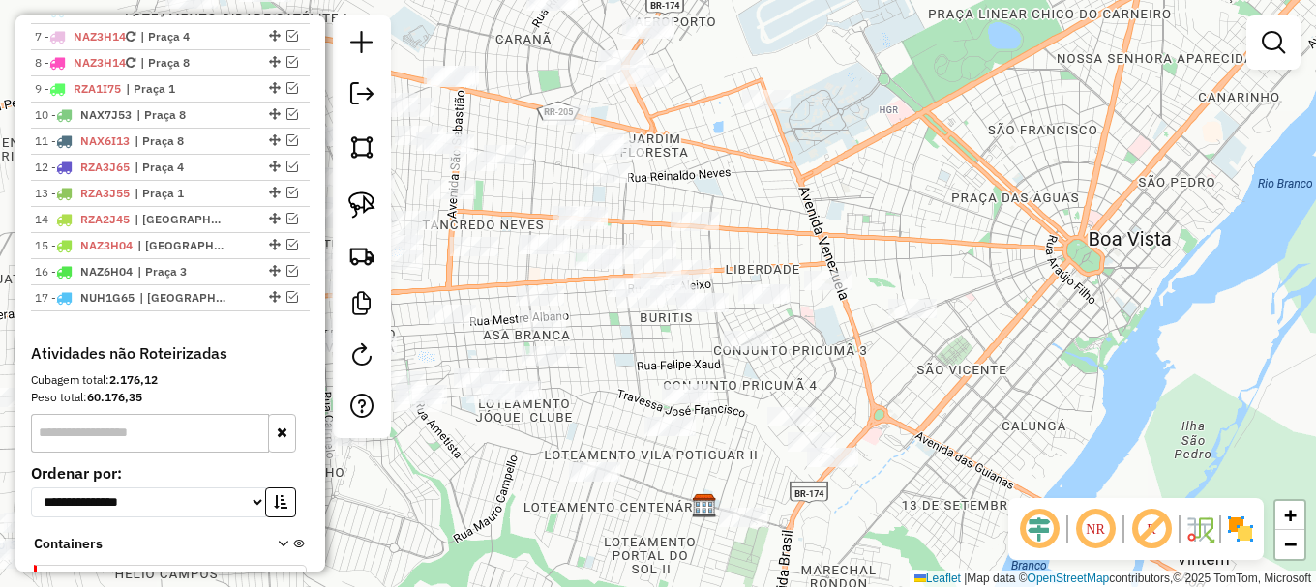
drag, startPoint x: 530, startPoint y: 460, endPoint x: 539, endPoint y: 451, distance: 13.0
click at [544, 463] on div "Janela de atendimento Grade de atendimento Capacidade Transportadoras Veículos …" at bounding box center [658, 293] width 1316 height 587
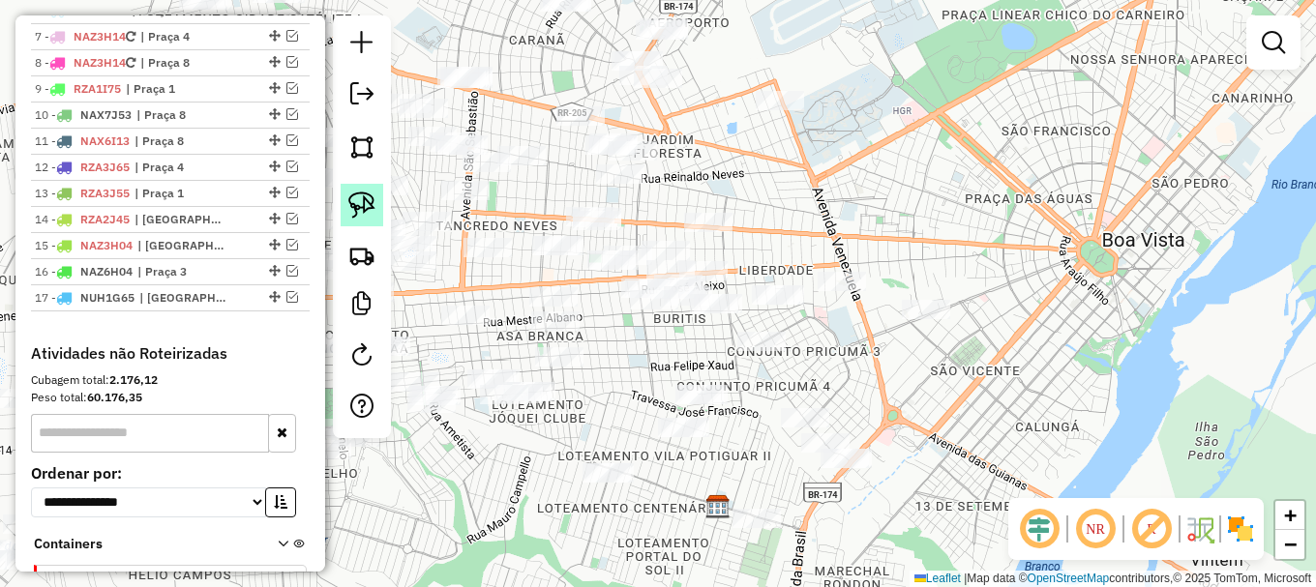
click at [362, 209] on img at bounding box center [361, 205] width 27 height 27
drag, startPoint x: 362, startPoint y: 209, endPoint x: 405, endPoint y: 300, distance: 100.8
click at [362, 210] on img at bounding box center [361, 205] width 27 height 27
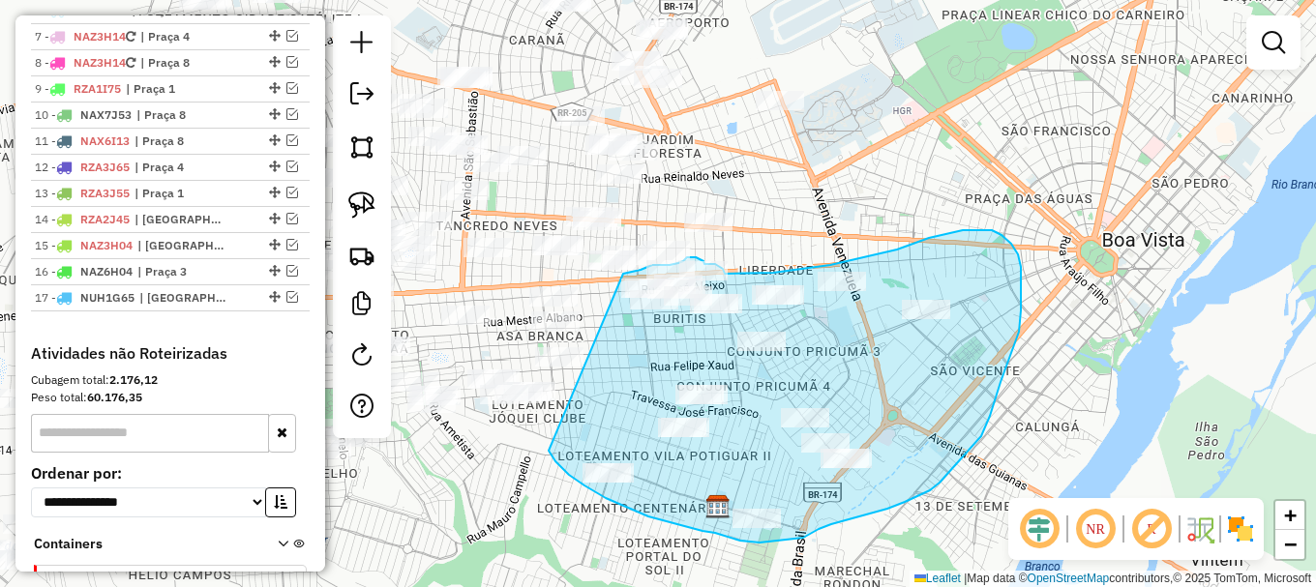
drag, startPoint x: 569, startPoint y: 475, endPoint x: 623, endPoint y: 274, distance: 208.4
click at [623, 274] on div "Janela de atendimento Grade de atendimento Capacidade Transportadoras Veículos …" at bounding box center [658, 293] width 1316 height 587
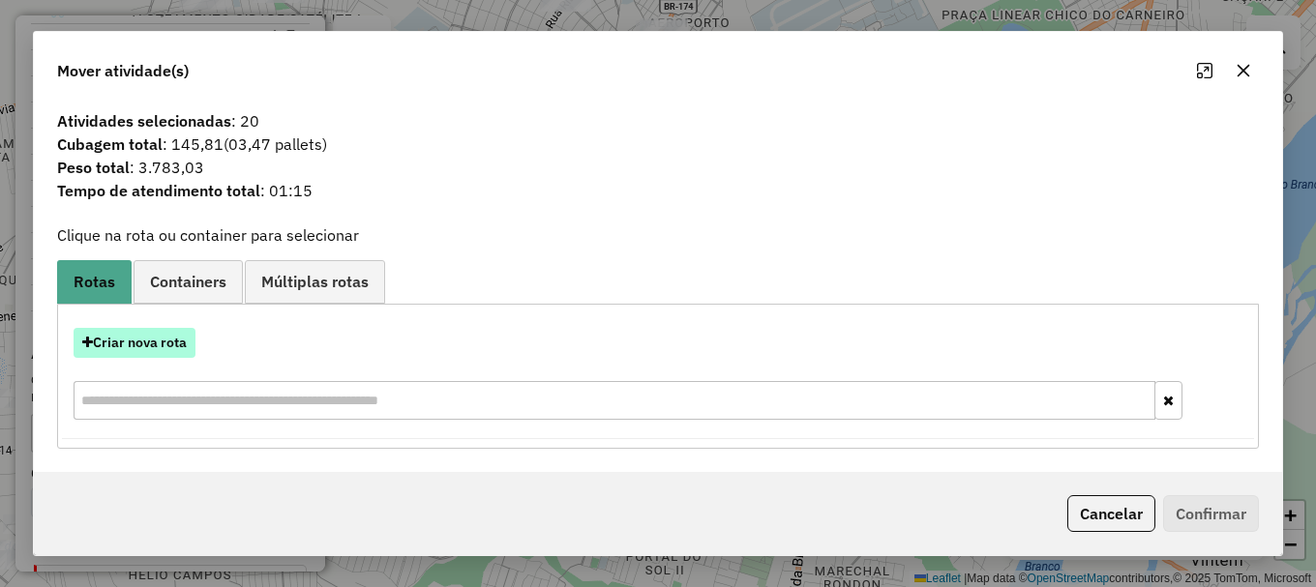
click at [140, 342] on button "Criar nova rota" at bounding box center [135, 343] width 122 height 30
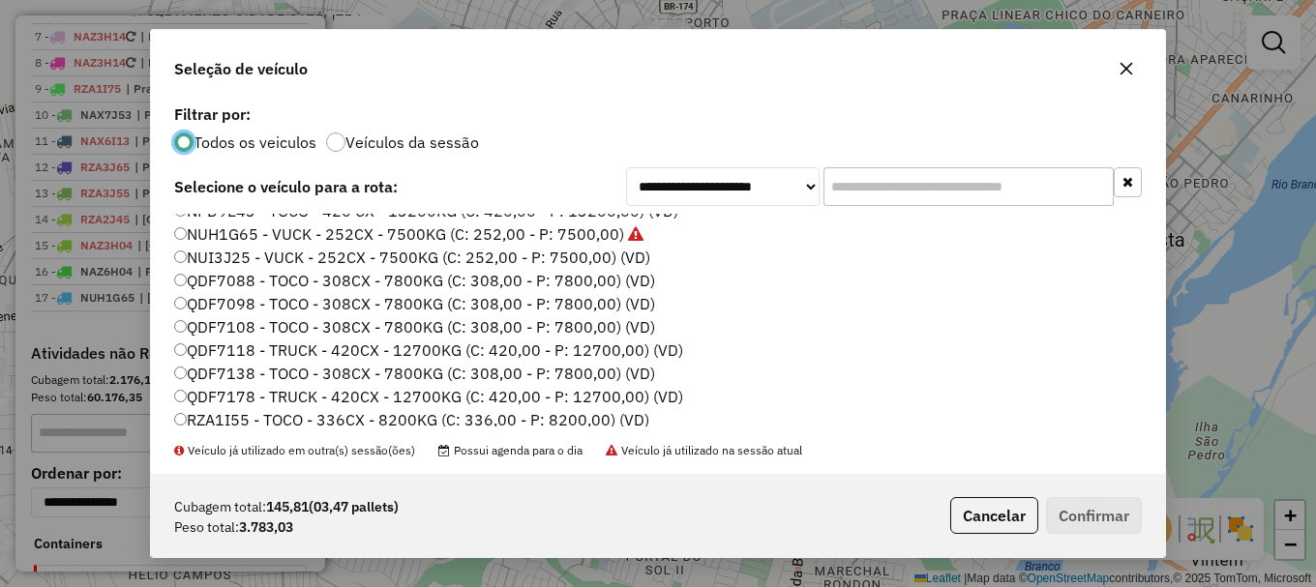
scroll to position [580, 0]
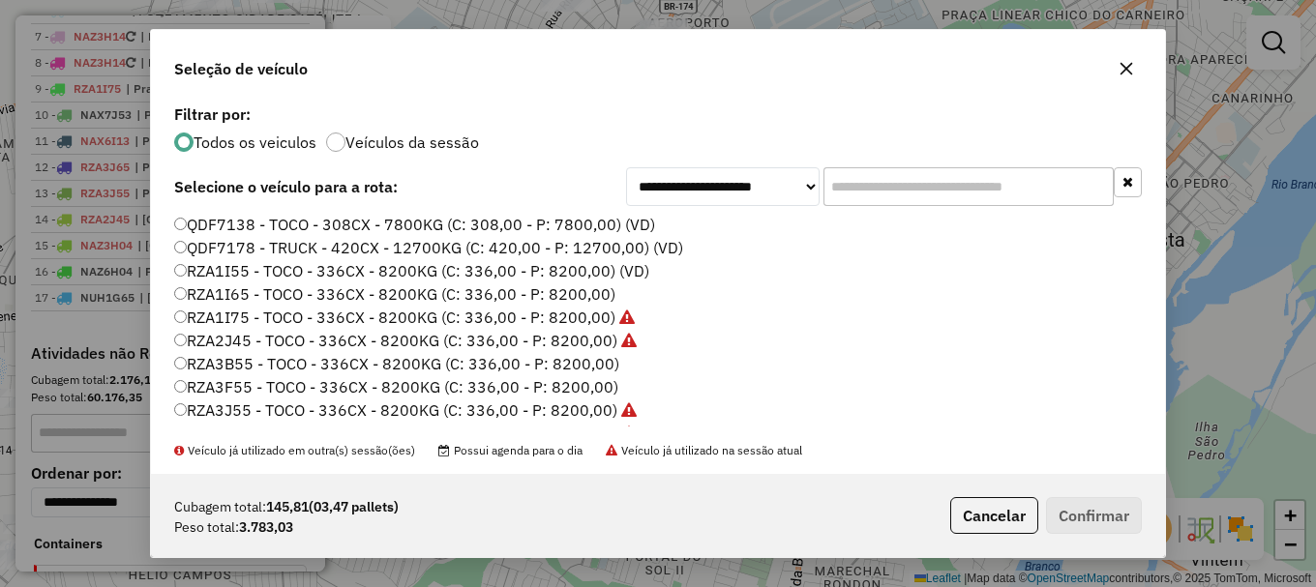
click at [237, 363] on label "RZA3B55 - TOCO - 336CX - 8200KG (C: 336,00 - P: 8200,00)" at bounding box center [396, 363] width 445 height 23
click at [1094, 517] on button "Confirmar" at bounding box center [1094, 515] width 96 height 37
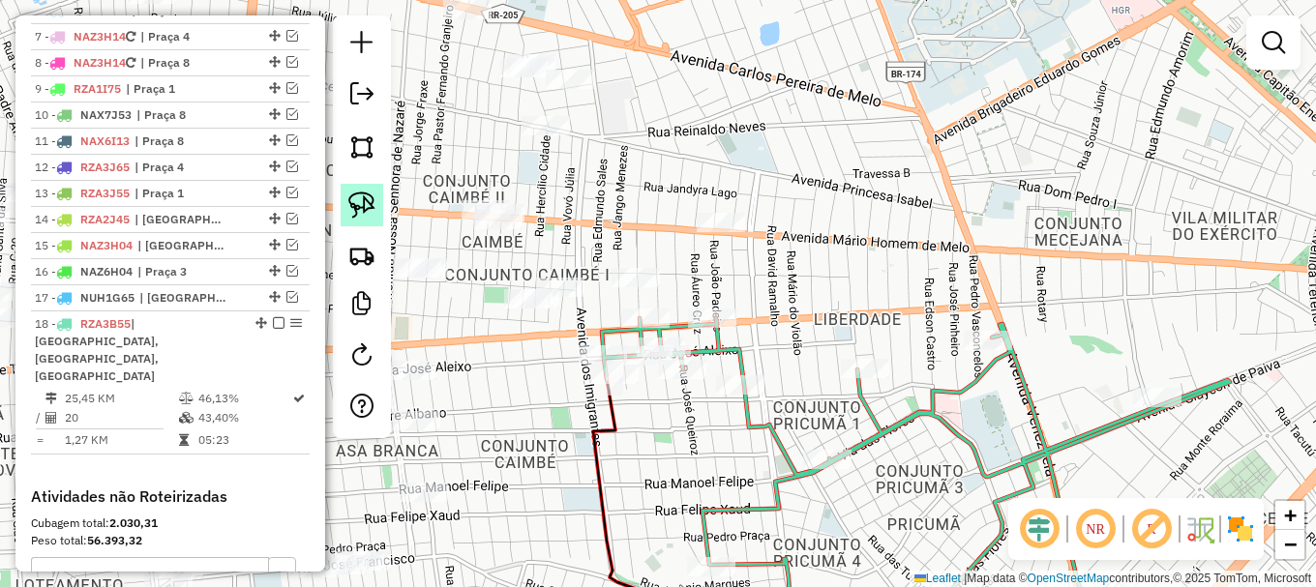
click at [358, 208] on img at bounding box center [361, 205] width 27 height 27
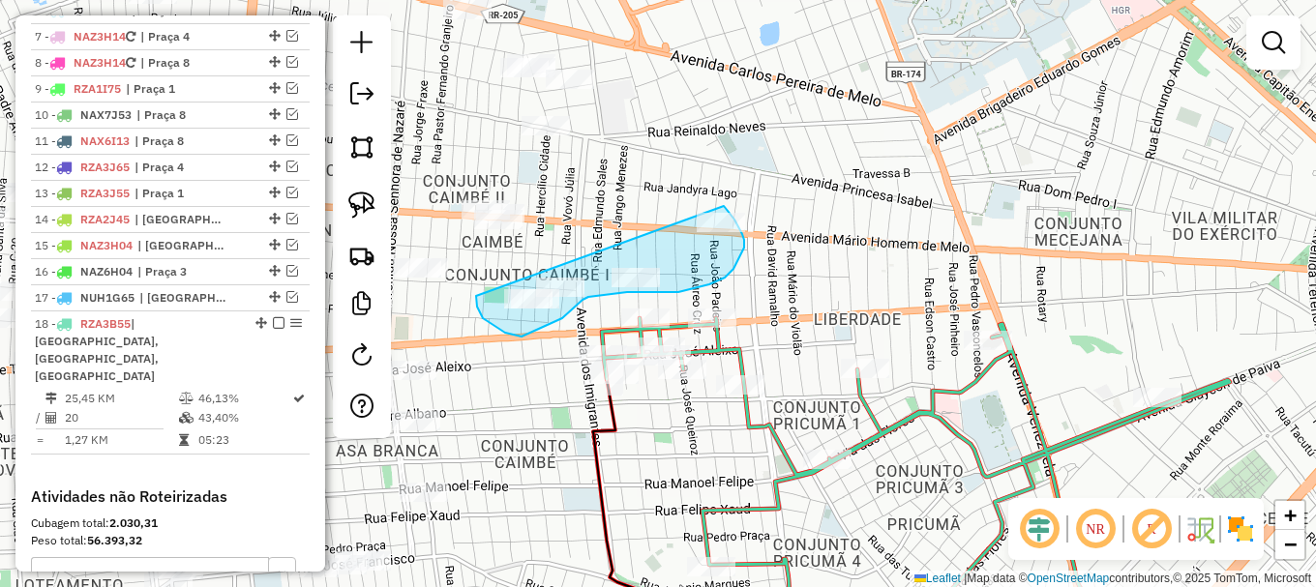
drag, startPoint x: 476, startPoint y: 296, endPoint x: 707, endPoint y: 191, distance: 254.1
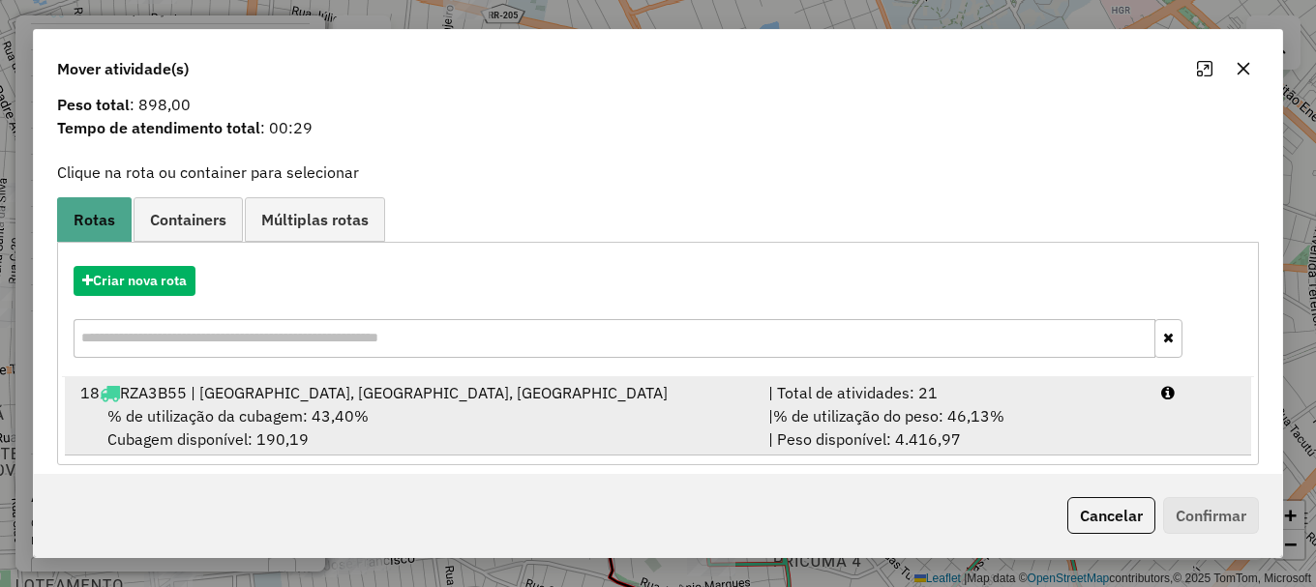
scroll to position [75, 0]
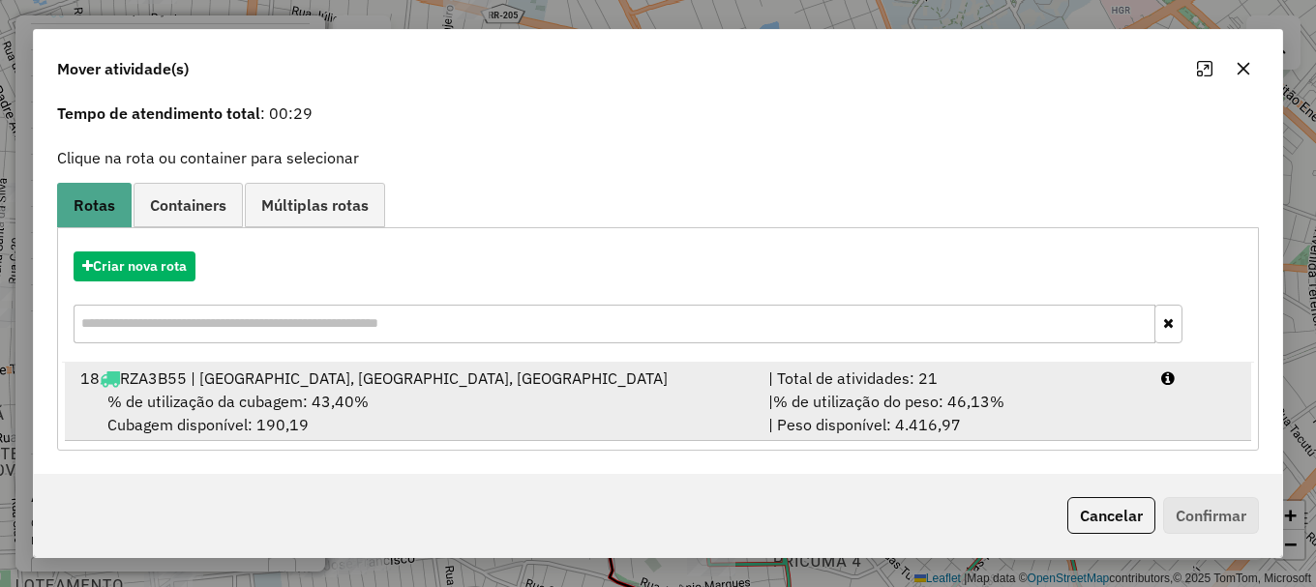
click at [1143, 384] on div "| Total de atividades: 21" at bounding box center [953, 378] width 393 height 23
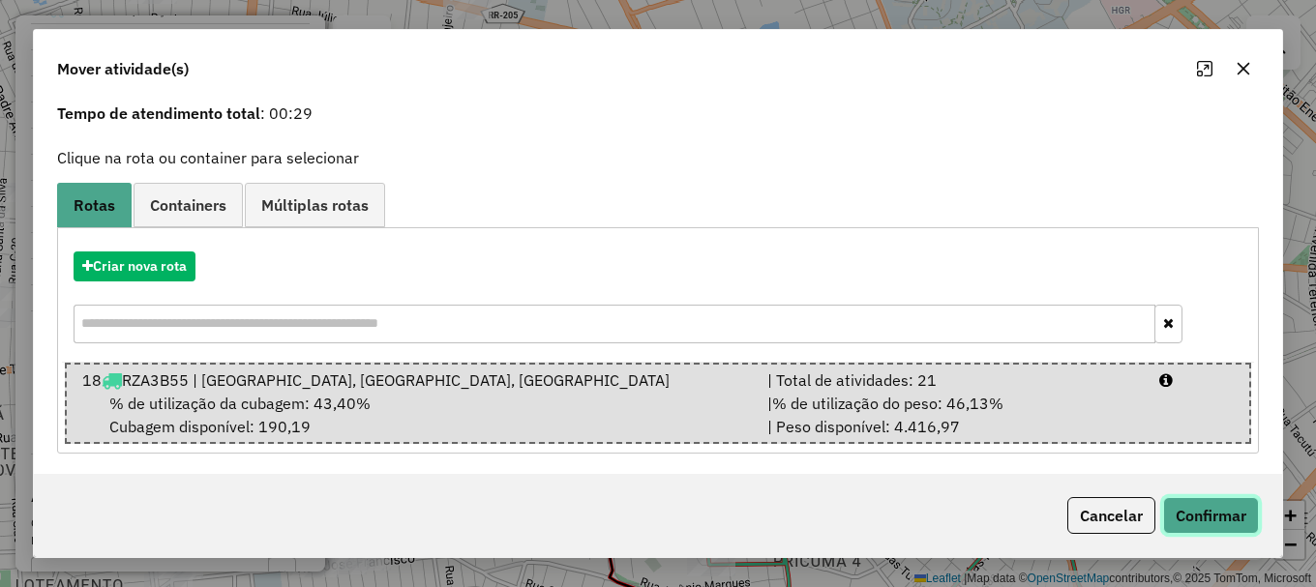
click at [1218, 512] on button "Confirmar" at bounding box center [1211, 515] width 96 height 37
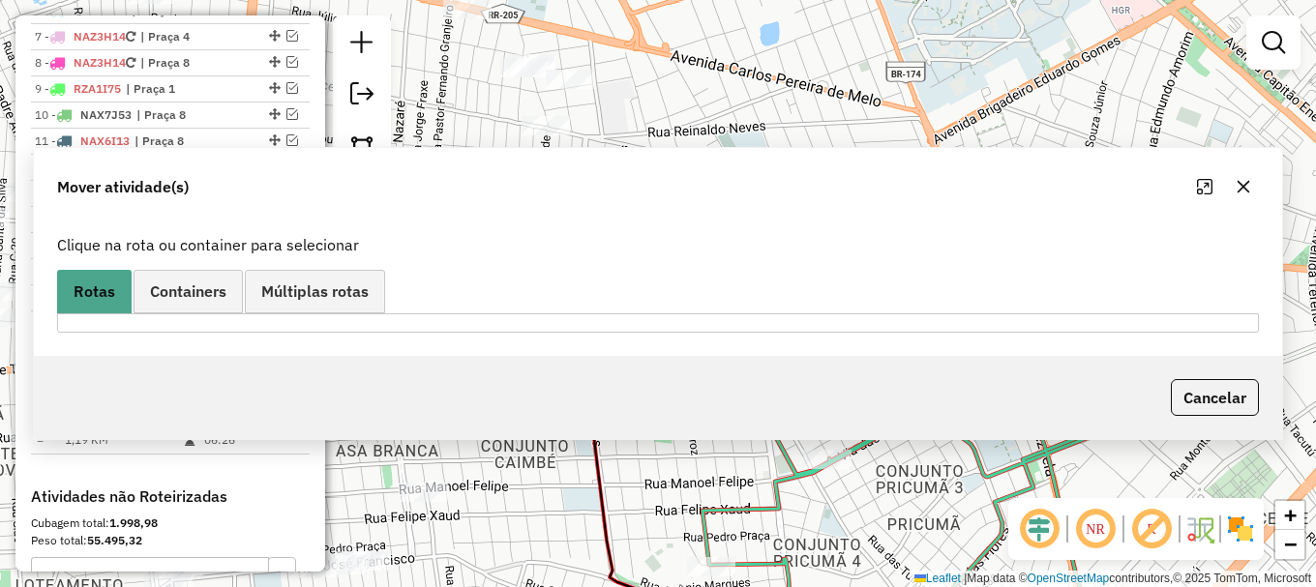
scroll to position [0, 0]
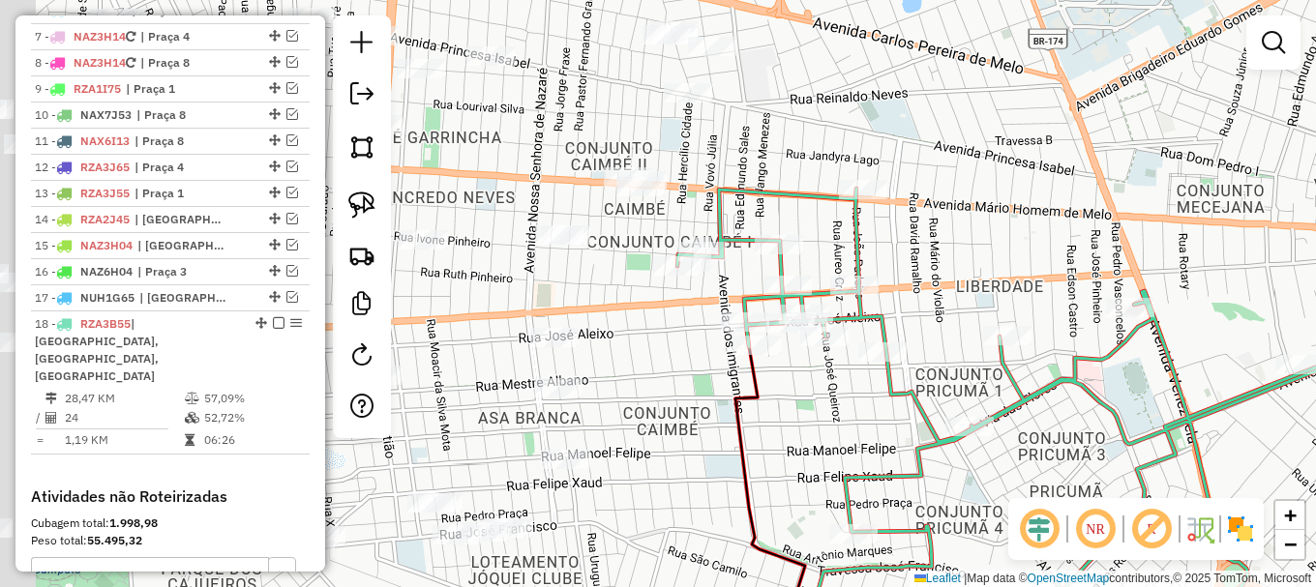
drag, startPoint x: 608, startPoint y: 360, endPoint x: 715, endPoint y: 307, distance: 119.8
click at [707, 313] on div "Janela de atendimento Grade de atendimento Capacidade Transportadoras Veículos …" at bounding box center [658, 293] width 1316 height 587
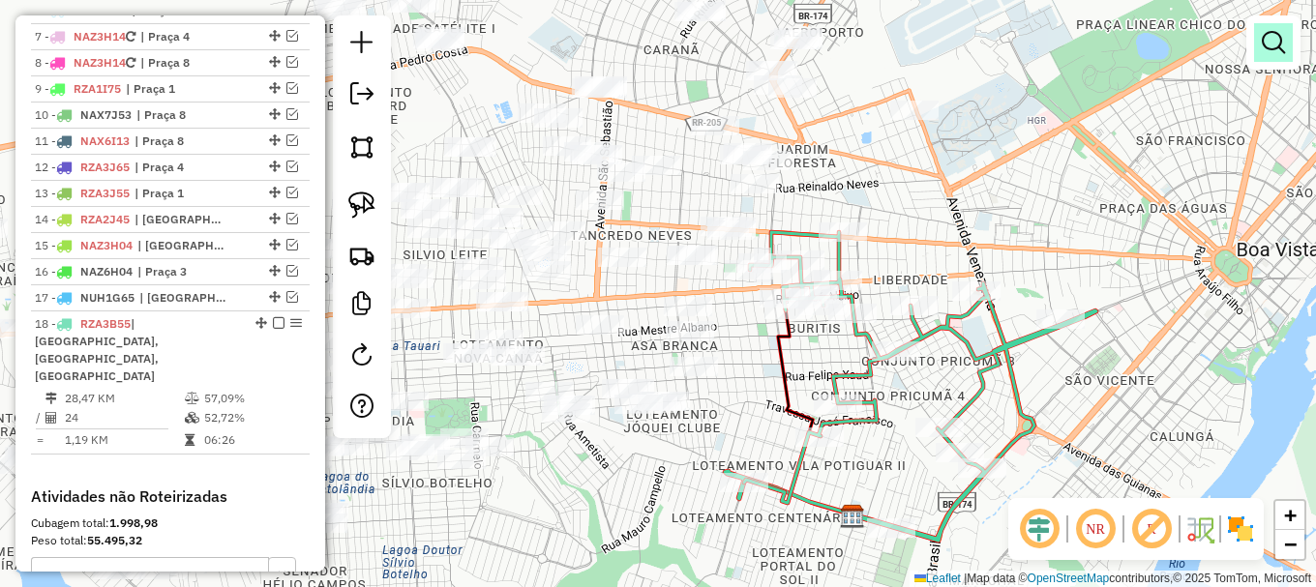
click at [1275, 38] on em at bounding box center [1273, 42] width 23 height 23
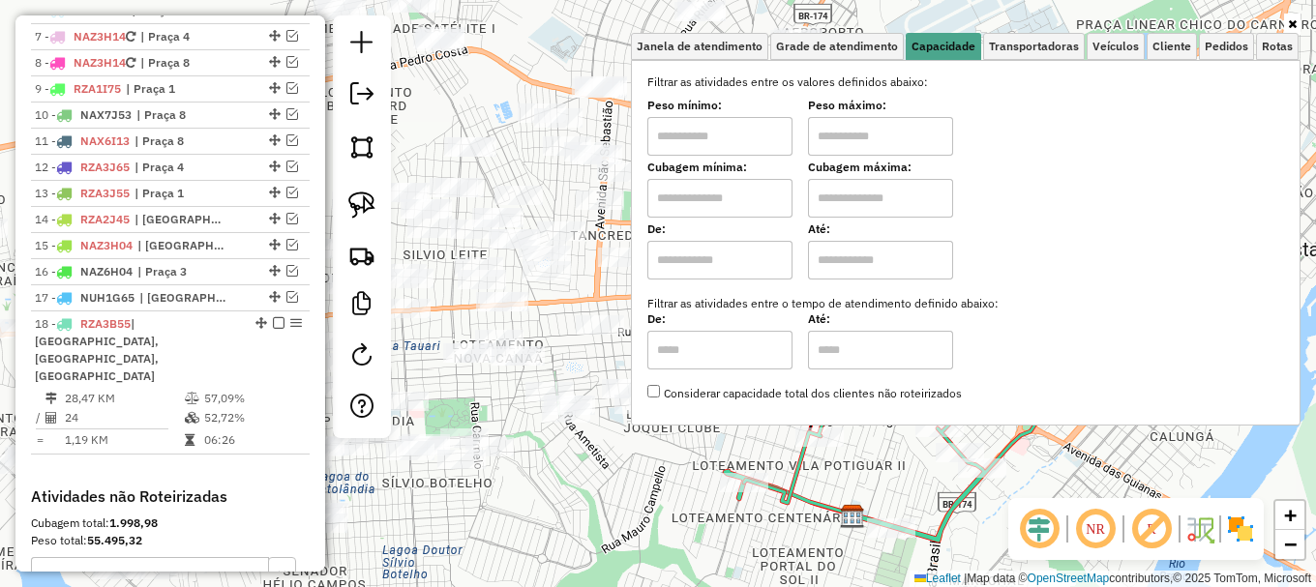
click at [617, 487] on div "Janela de atendimento Grade de atendimento Capacidade Transportadoras Veículos …" at bounding box center [658, 293] width 1316 height 587
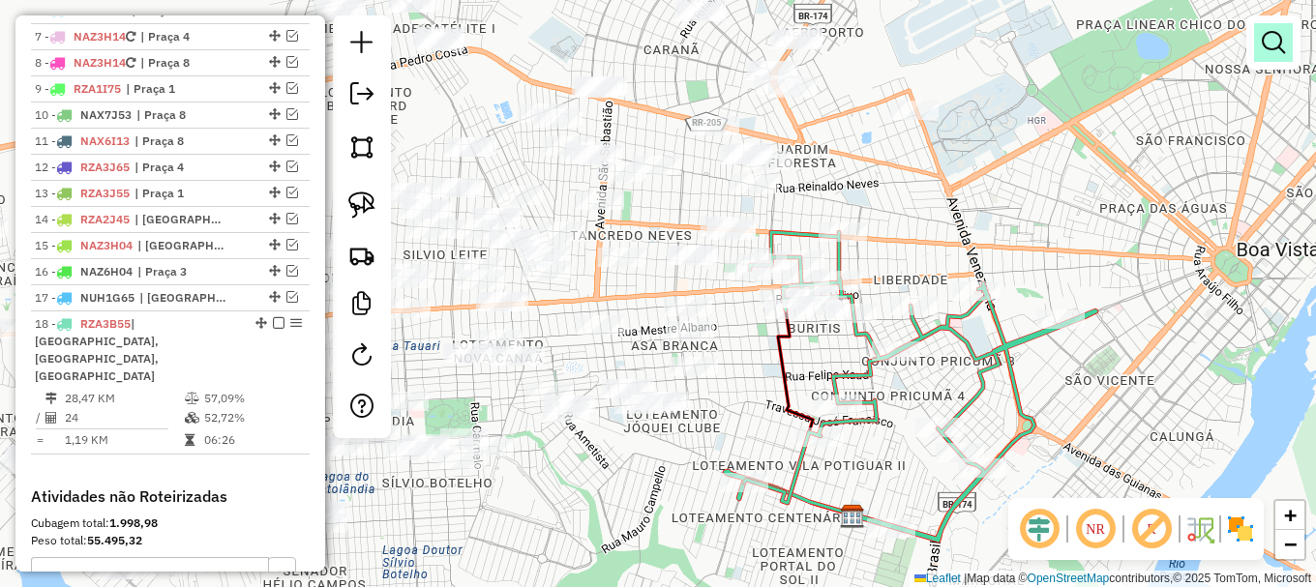
click at [1270, 41] on em at bounding box center [1273, 42] width 23 height 23
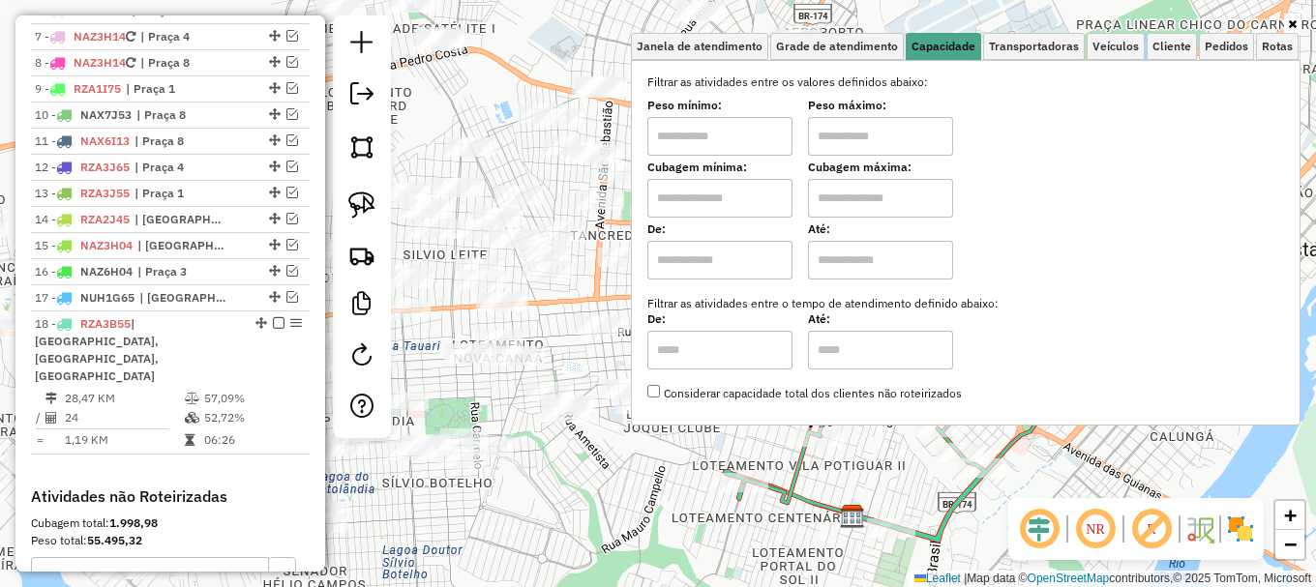
click at [742, 197] on input "text" at bounding box center [719, 198] width 145 height 39
type input "*****"
click at [882, 194] on input "text" at bounding box center [880, 198] width 145 height 39
type input "*******"
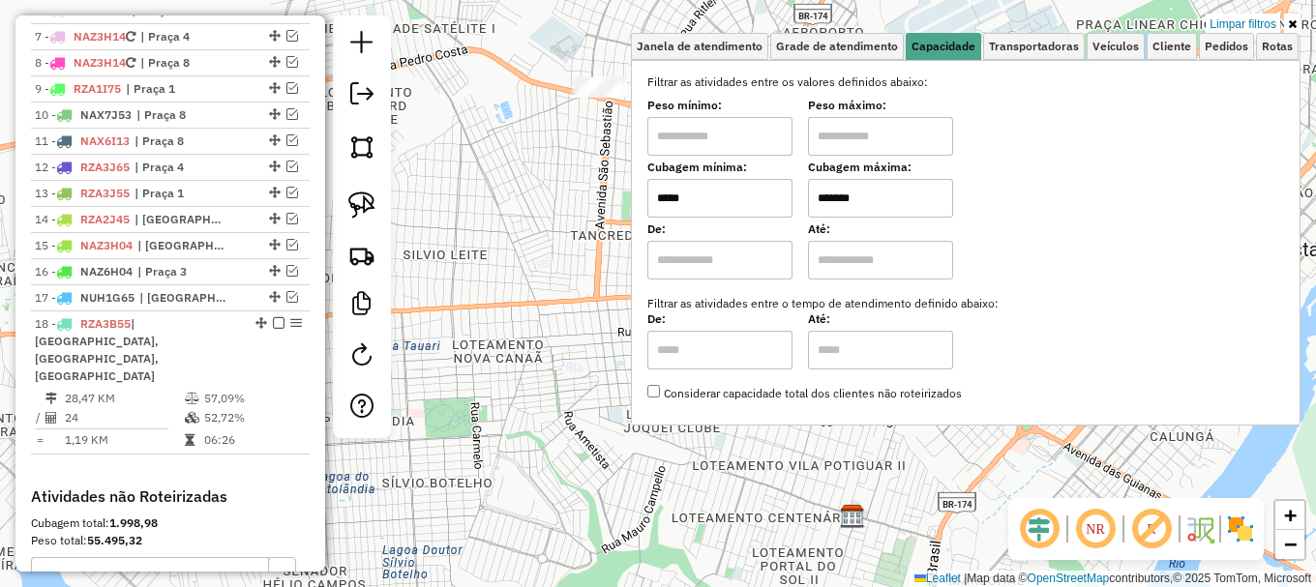
click at [588, 451] on hb-app "Aplicando filtros Pop-up bloqueado! Seu navegador bloqueou automáticamente a ab…" at bounding box center [658, 293] width 1316 height 587
click at [564, 405] on div "Limpar filtros Janela de atendimento Grade de atendimento Capacidade Transporta…" at bounding box center [658, 293] width 1316 height 587
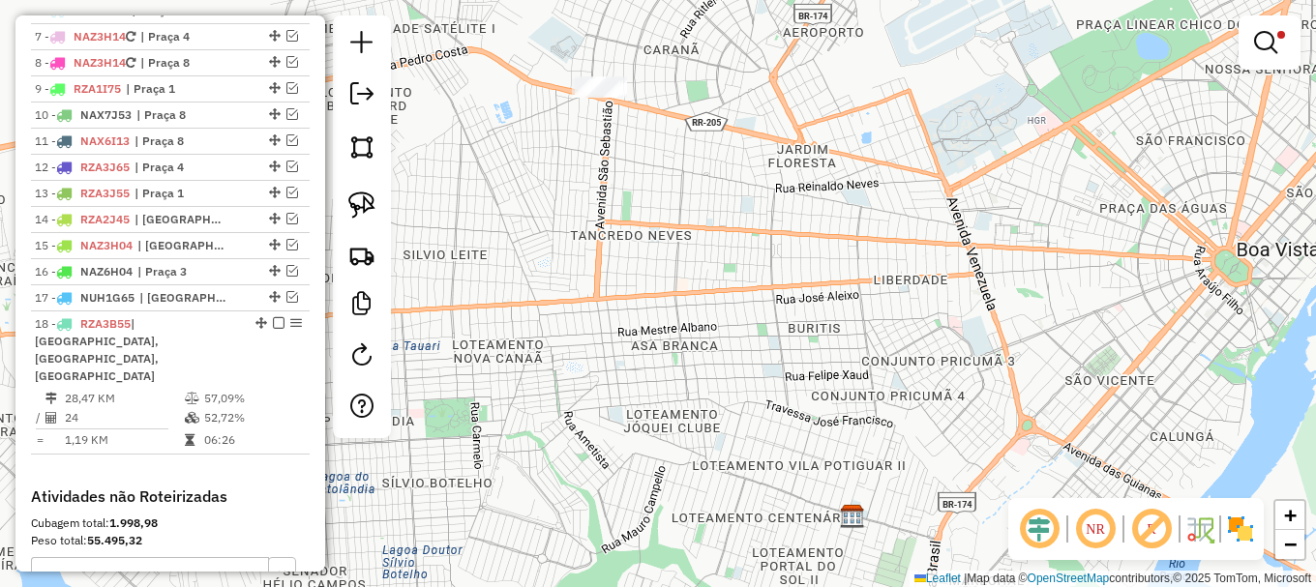
click at [564, 405] on div "Limpar filtros Janela de atendimento Grade de atendimento Capacidade Transporta…" at bounding box center [658, 293] width 1316 height 587
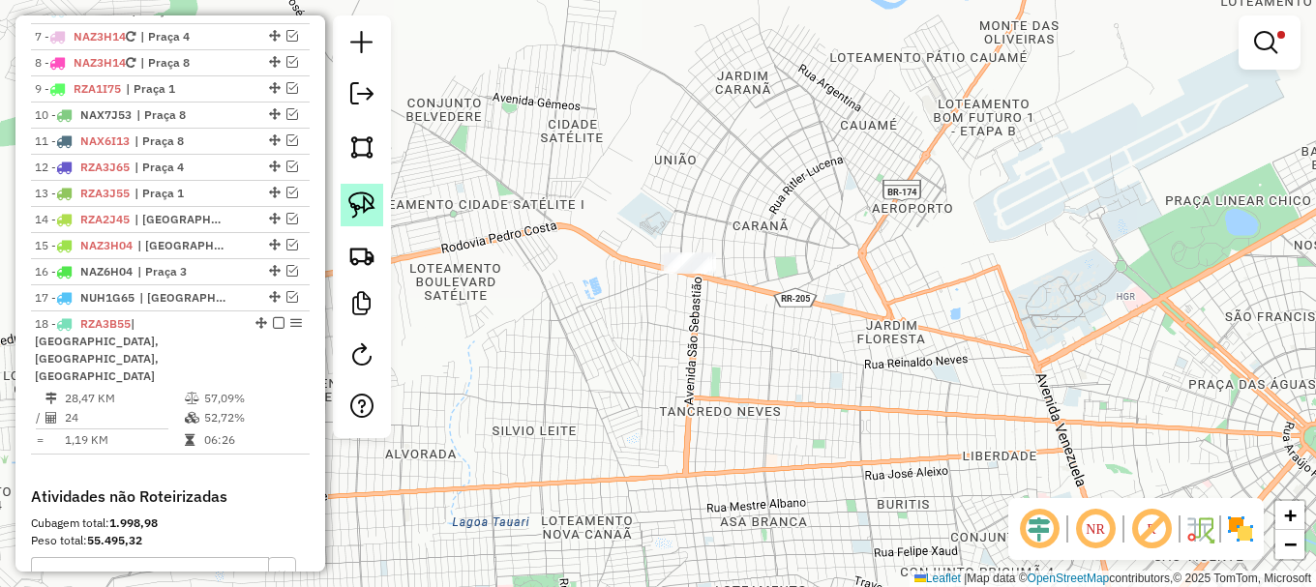
click at [367, 204] on img at bounding box center [361, 205] width 27 height 27
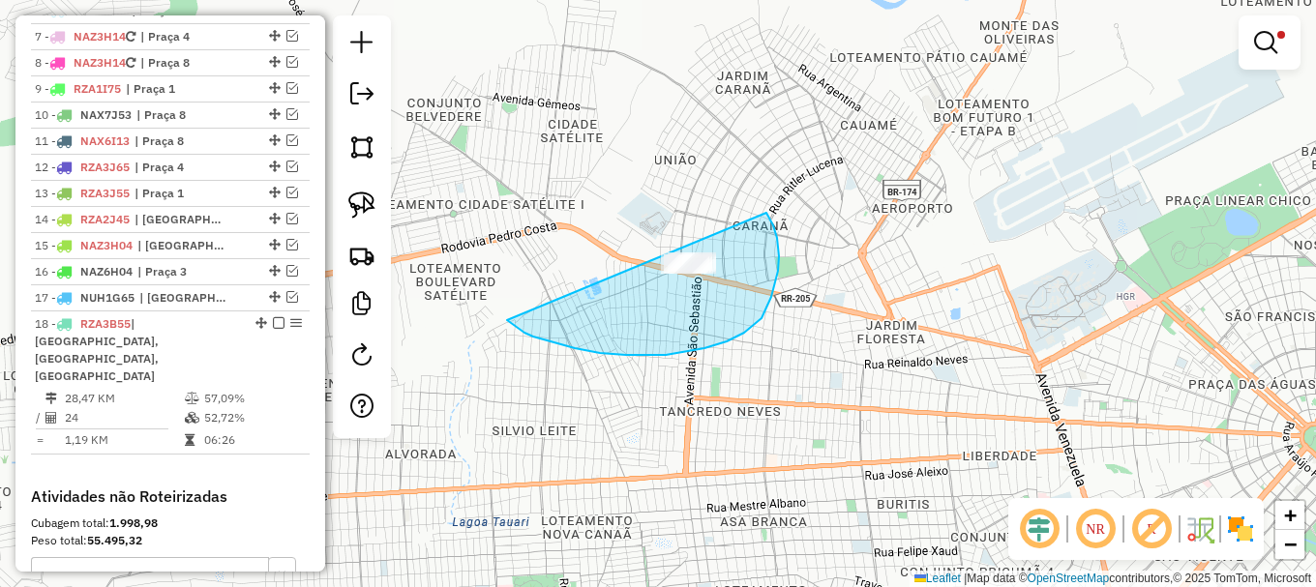
drag, startPoint x: 600, startPoint y: 353, endPoint x: 717, endPoint y: 168, distance: 218.7
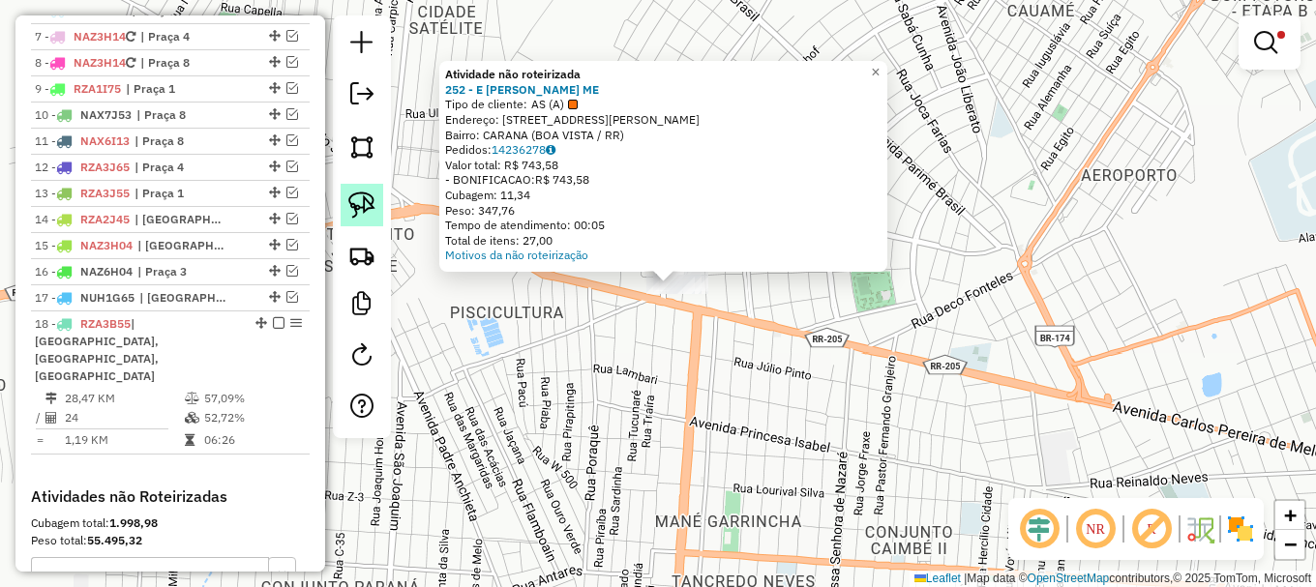
click at [362, 205] on img at bounding box center [361, 205] width 27 height 27
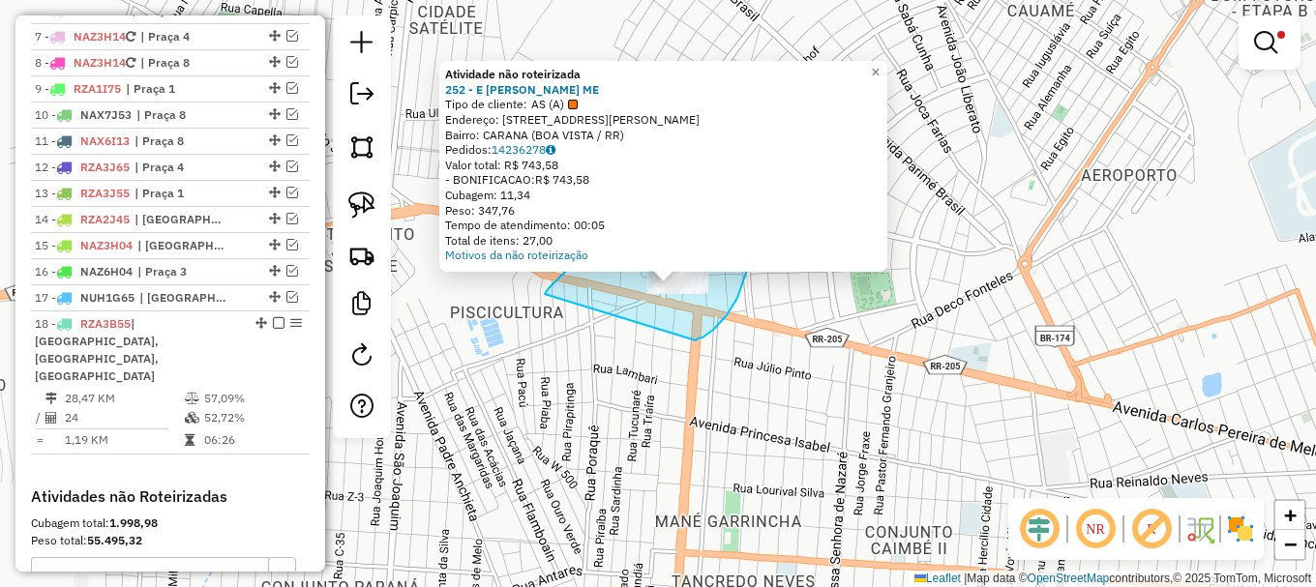
drag, startPoint x: 708, startPoint y: 333, endPoint x: 542, endPoint y: 298, distance: 170.0
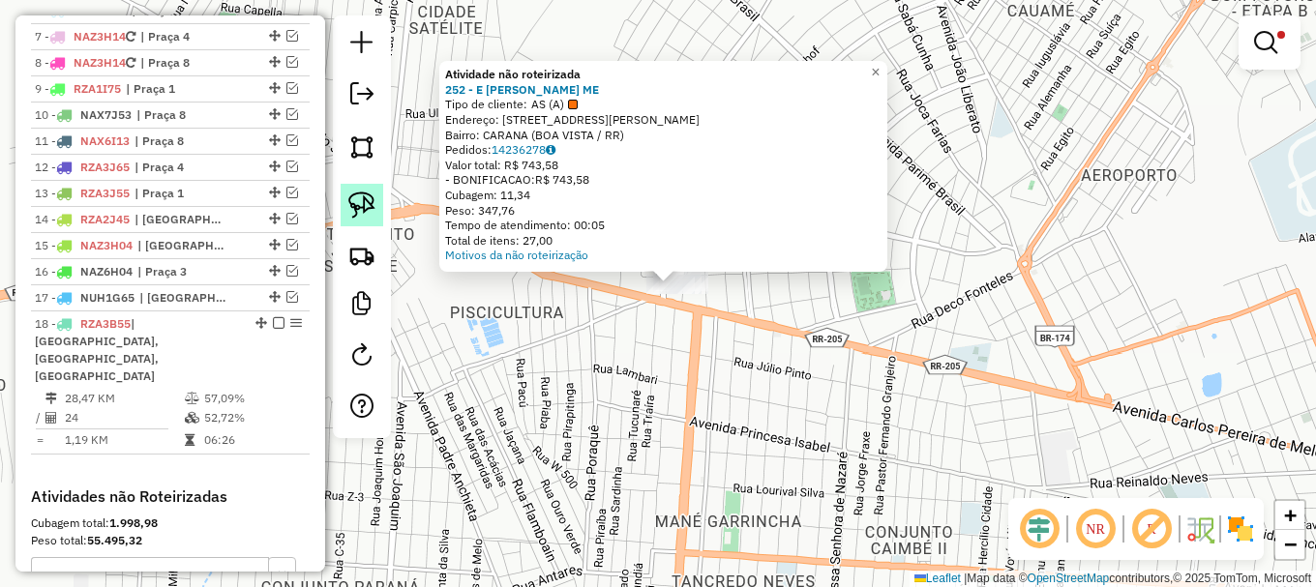
click at [365, 208] on img at bounding box center [361, 205] width 27 height 27
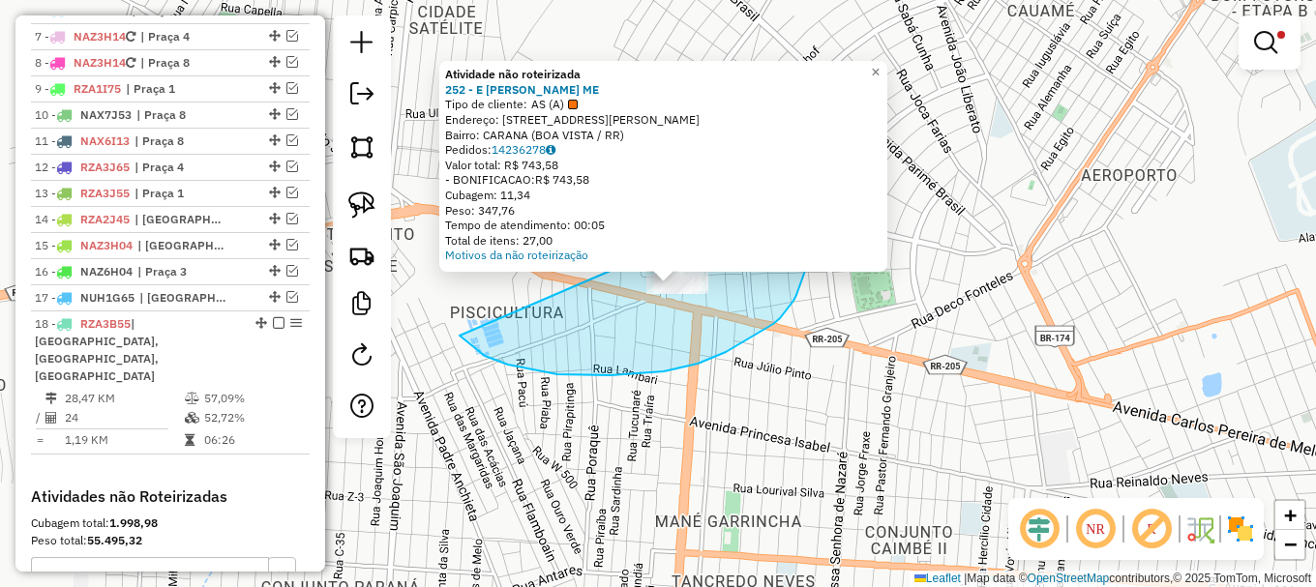
drag, startPoint x: 664, startPoint y: 371, endPoint x: 790, endPoint y: 191, distance: 220.9
click at [790, 191] on div "Atividade não roteirizada 252 - E DA SILVA AGUIAR ME Tipo de cliente: AS (A) En…" at bounding box center [658, 293] width 1316 height 587
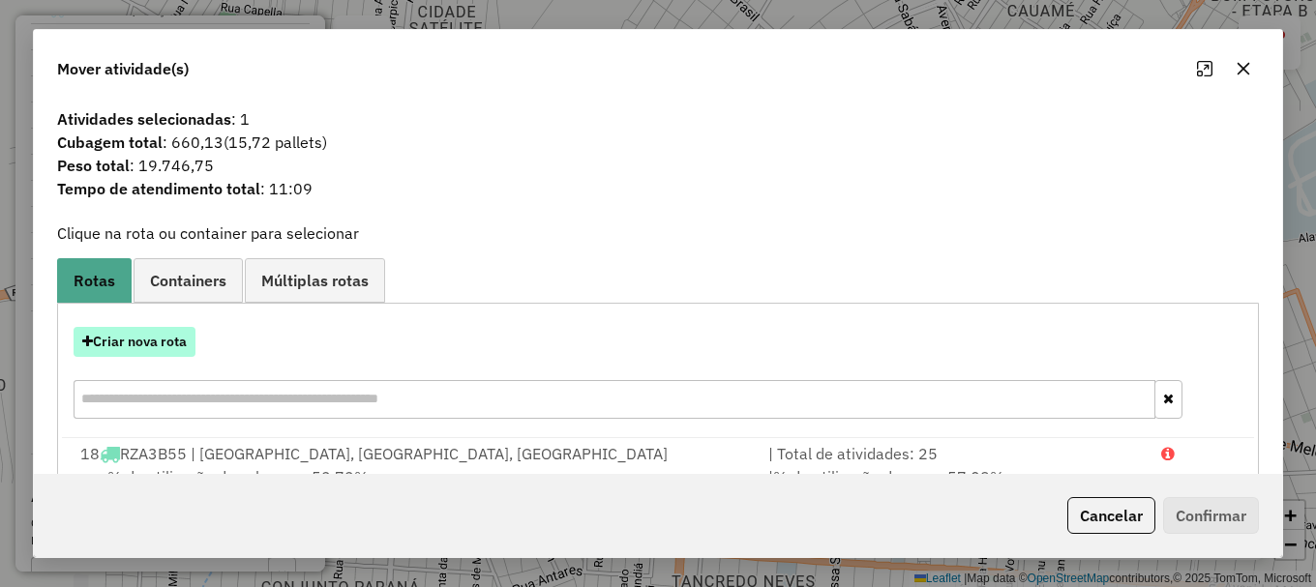
click at [134, 344] on button "Criar nova rota" at bounding box center [135, 342] width 122 height 30
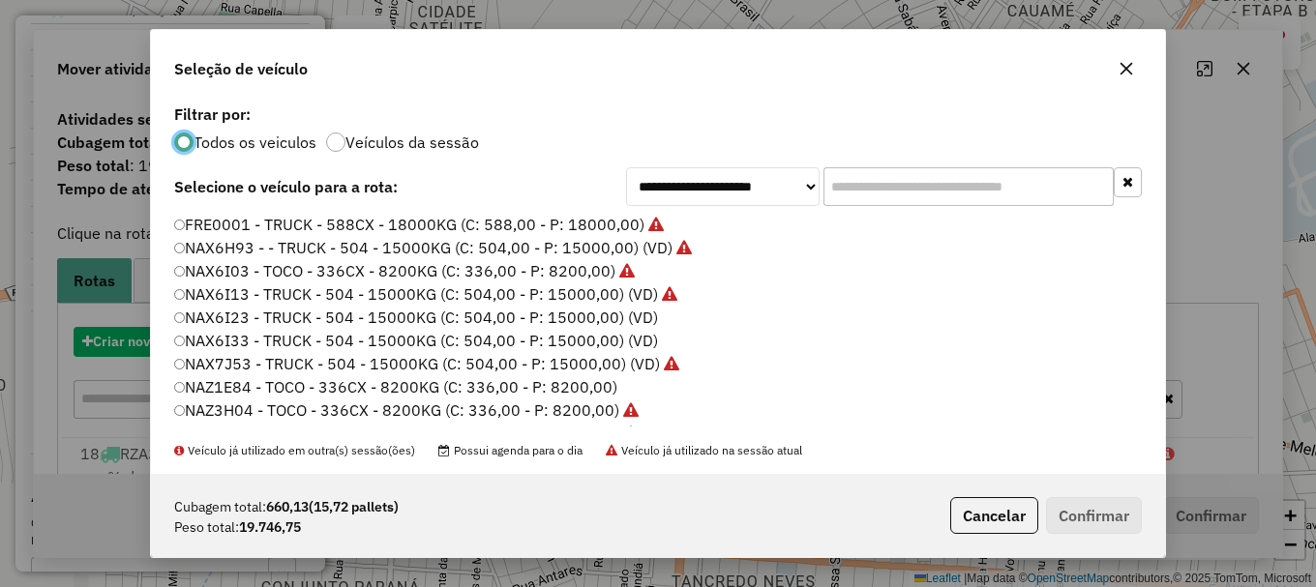
scroll to position [11, 6]
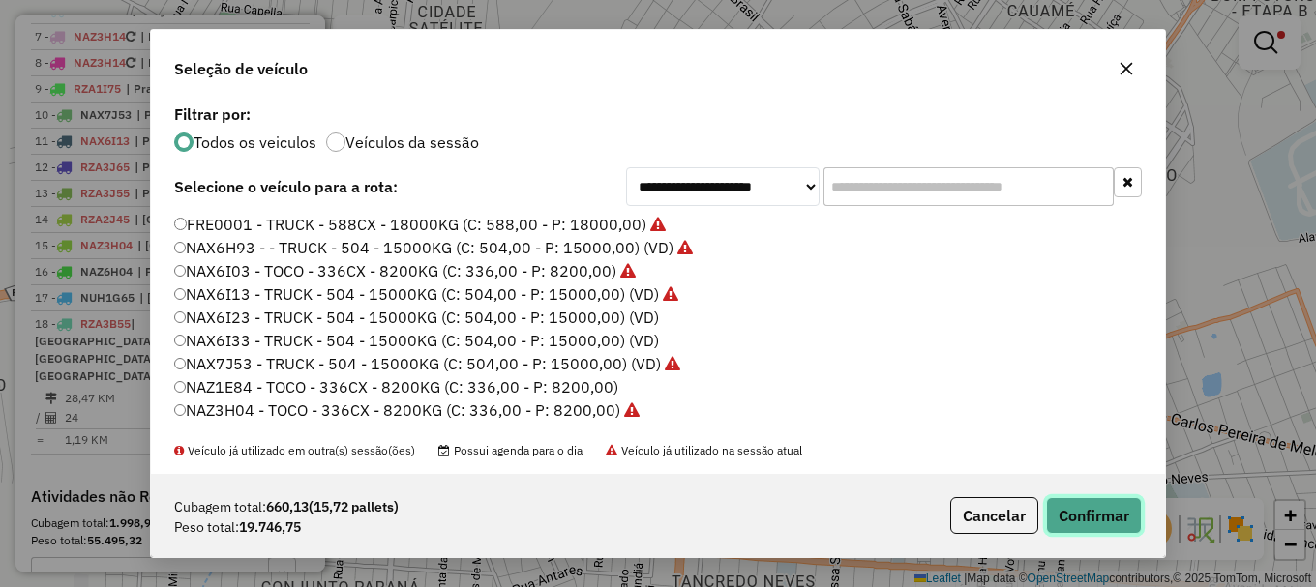
click at [1112, 510] on button "Confirmar" at bounding box center [1094, 515] width 96 height 37
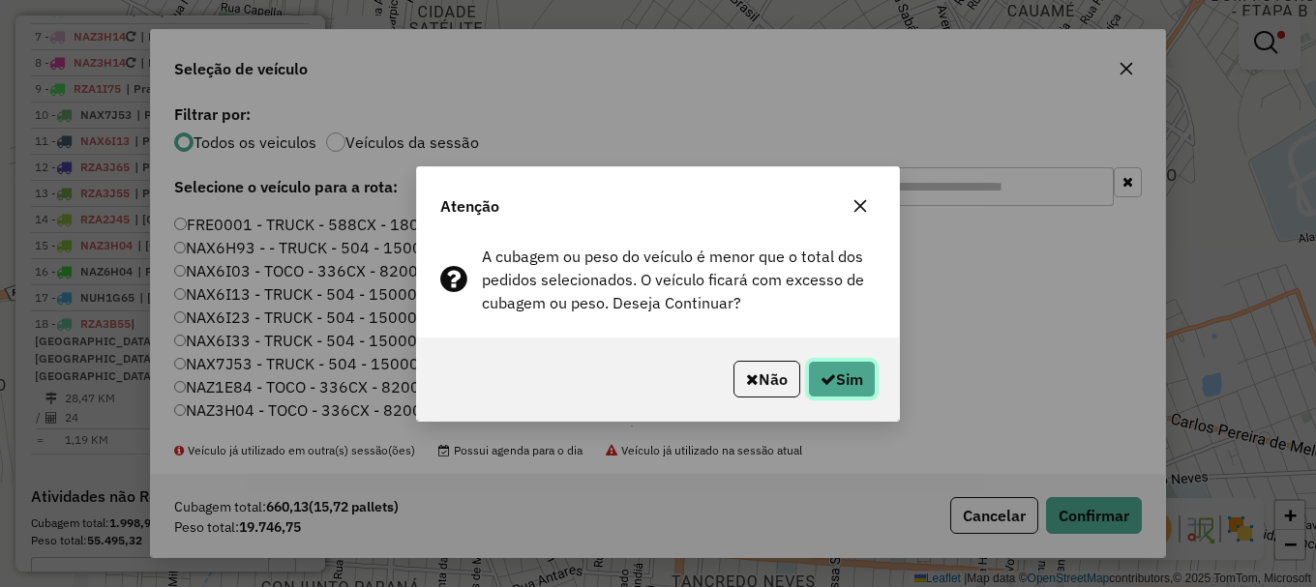
click at [840, 381] on button "Sim" at bounding box center [842, 379] width 68 height 37
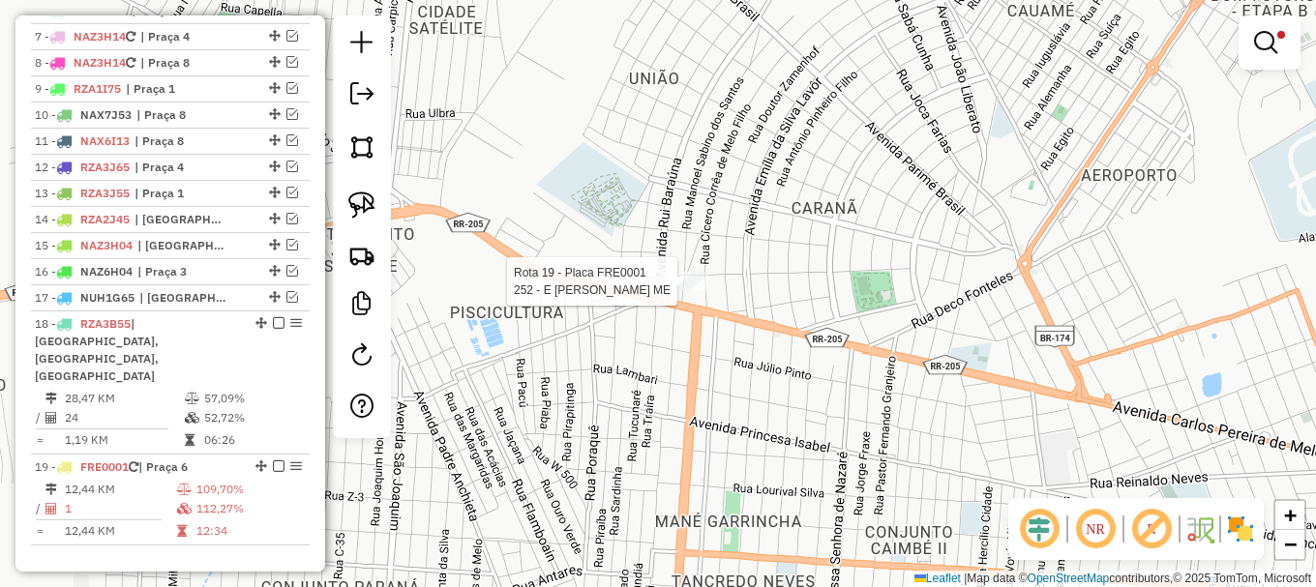
select select "**********"
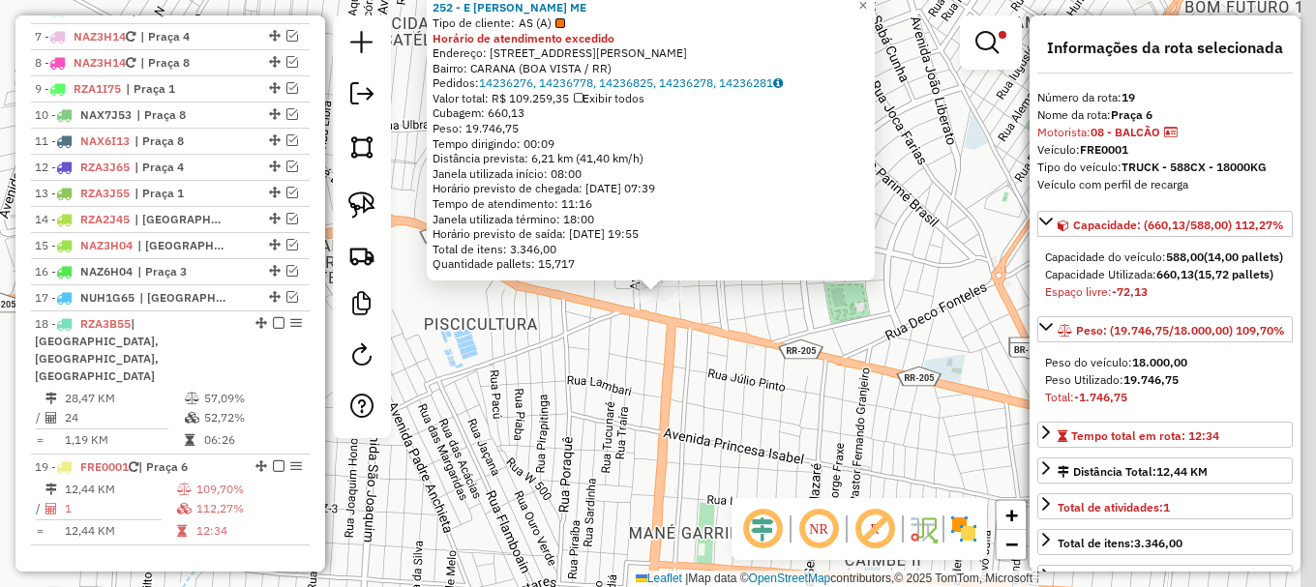
click at [672, 281] on div "Rota 19 - Placa FRE0001 252 - E DA SILVA AGUIAR ME 252 - E DA SILVA AGUIAR ME T…" at bounding box center [658, 293] width 1316 height 587
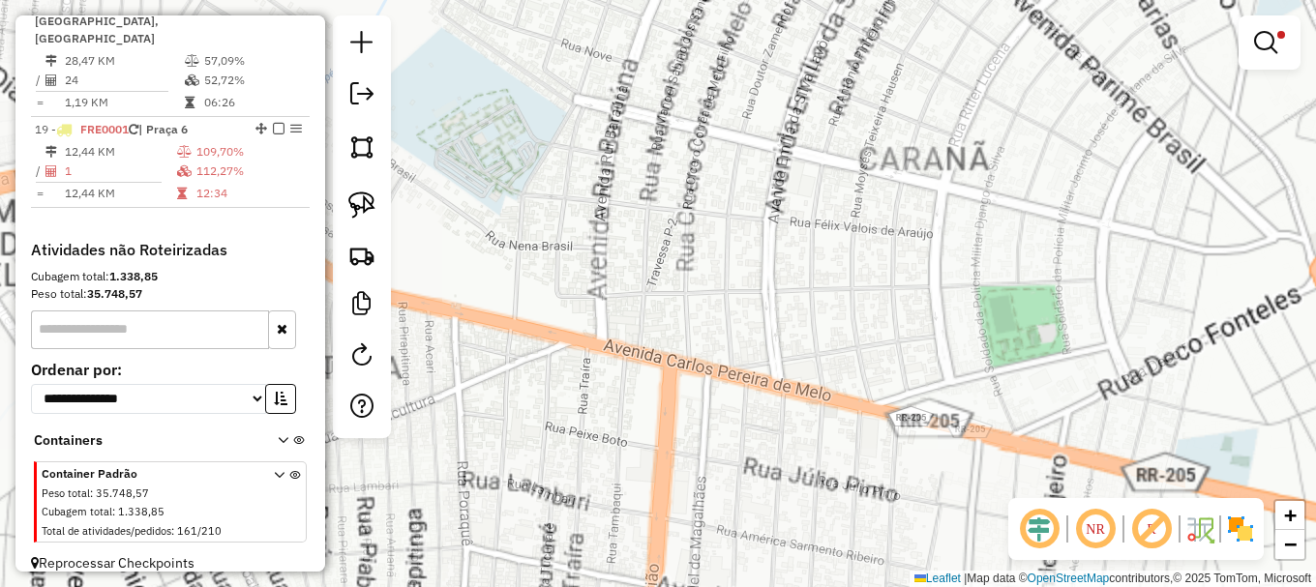
scroll to position [1234, 0]
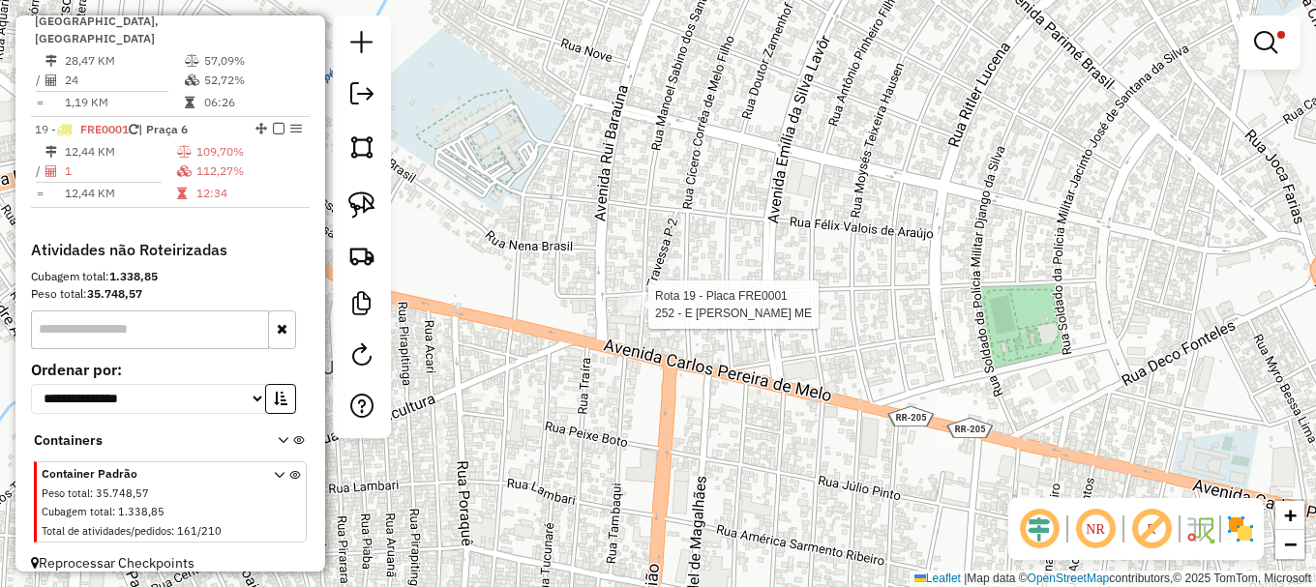
select select "**********"
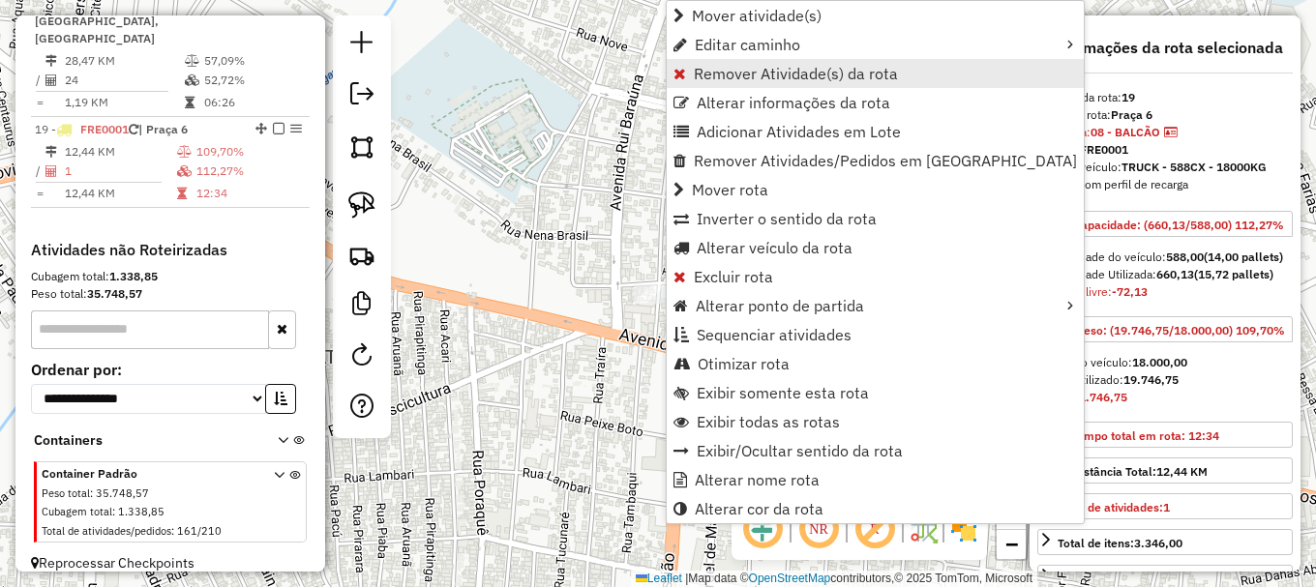
click at [768, 69] on span "Remover Atividade(s) da rota" at bounding box center [796, 73] width 204 height 15
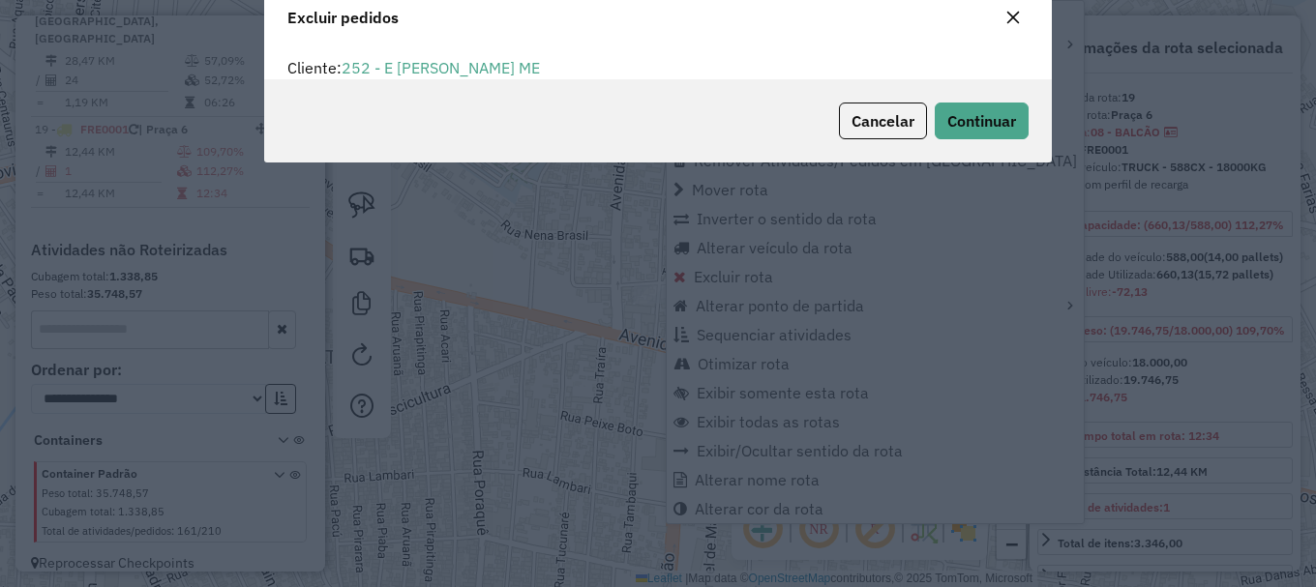
scroll to position [12, 6]
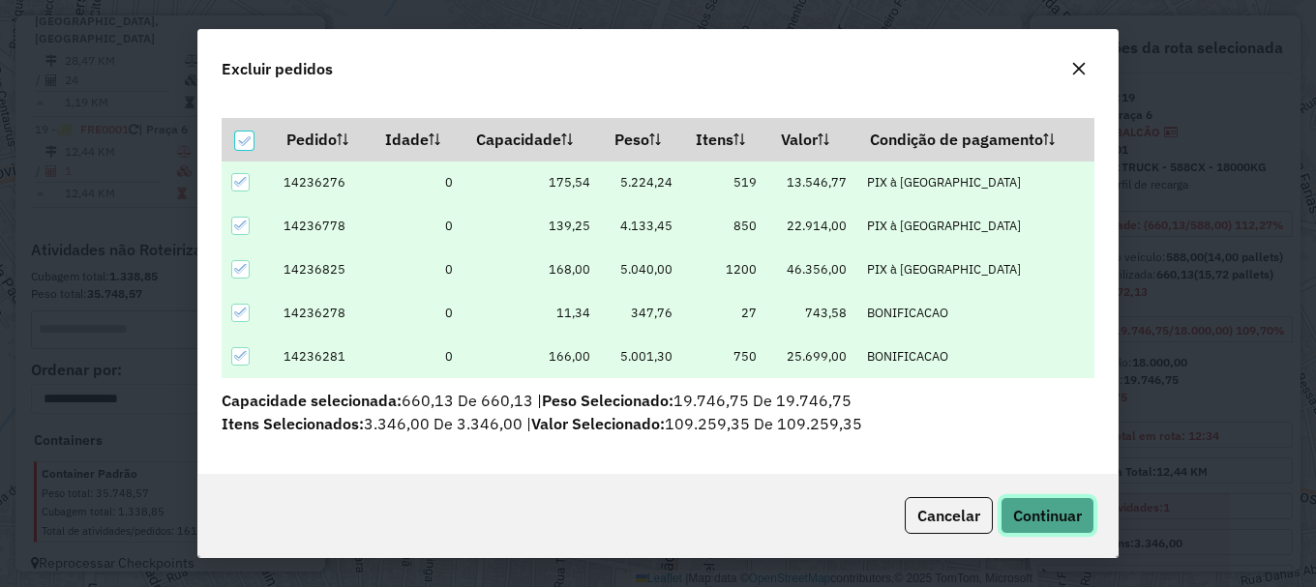
click at [1034, 506] on span "Continuar" at bounding box center [1047, 515] width 69 height 19
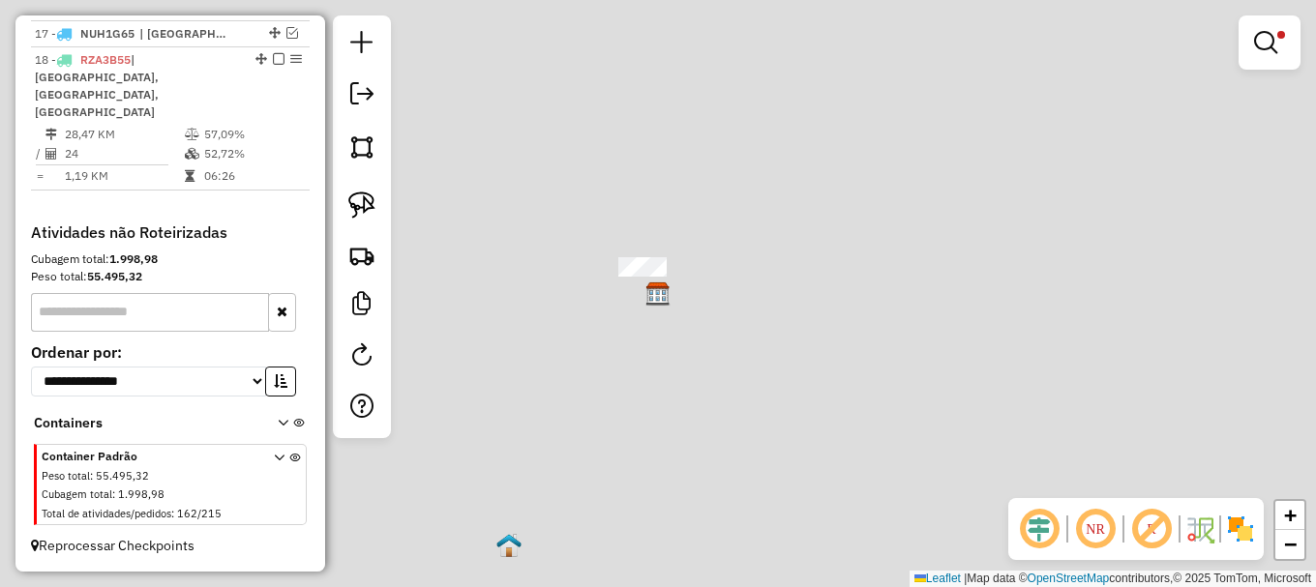
scroll to position [1144, 0]
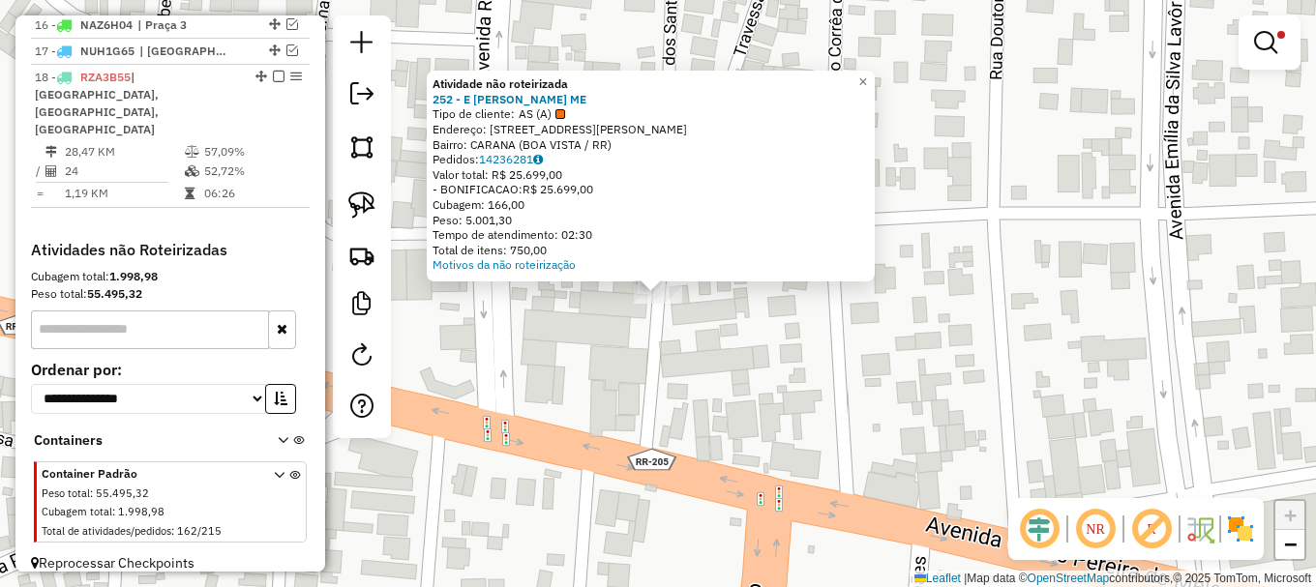
click at [633, 337] on div "Atividade não roteirizada 252 - E DA SILVA AGUIAR ME Tipo de cliente: AS (A) En…" at bounding box center [658, 293] width 1316 height 587
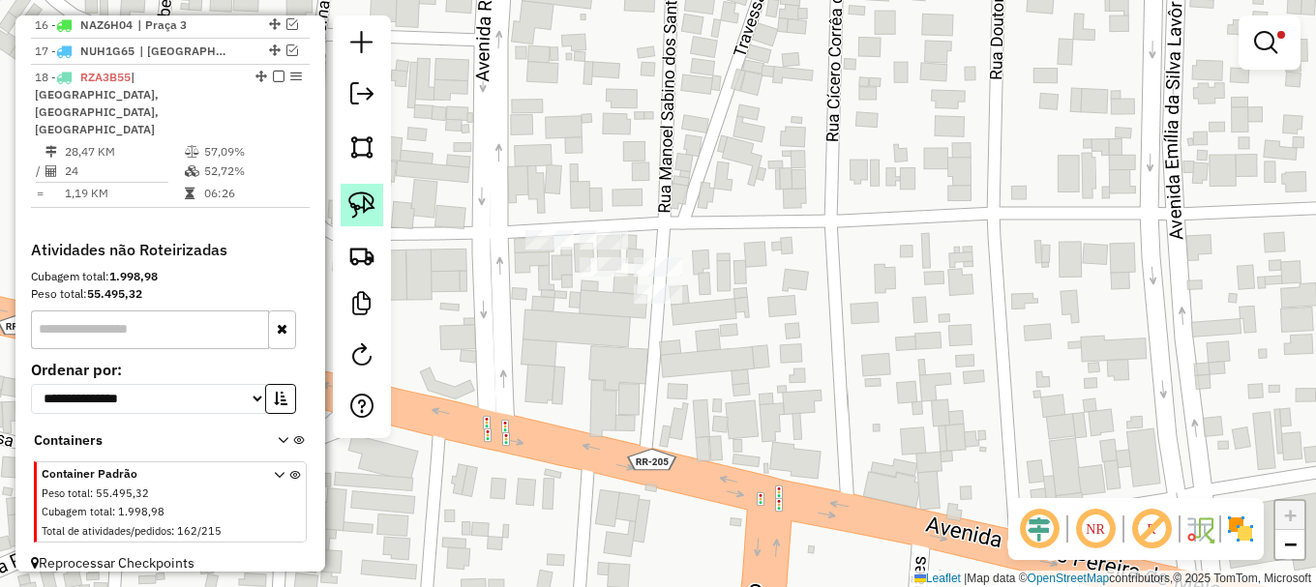
drag, startPoint x: 373, startPoint y: 208, endPoint x: 450, endPoint y: 270, distance: 98.4
click at [373, 209] on img at bounding box center [361, 205] width 27 height 27
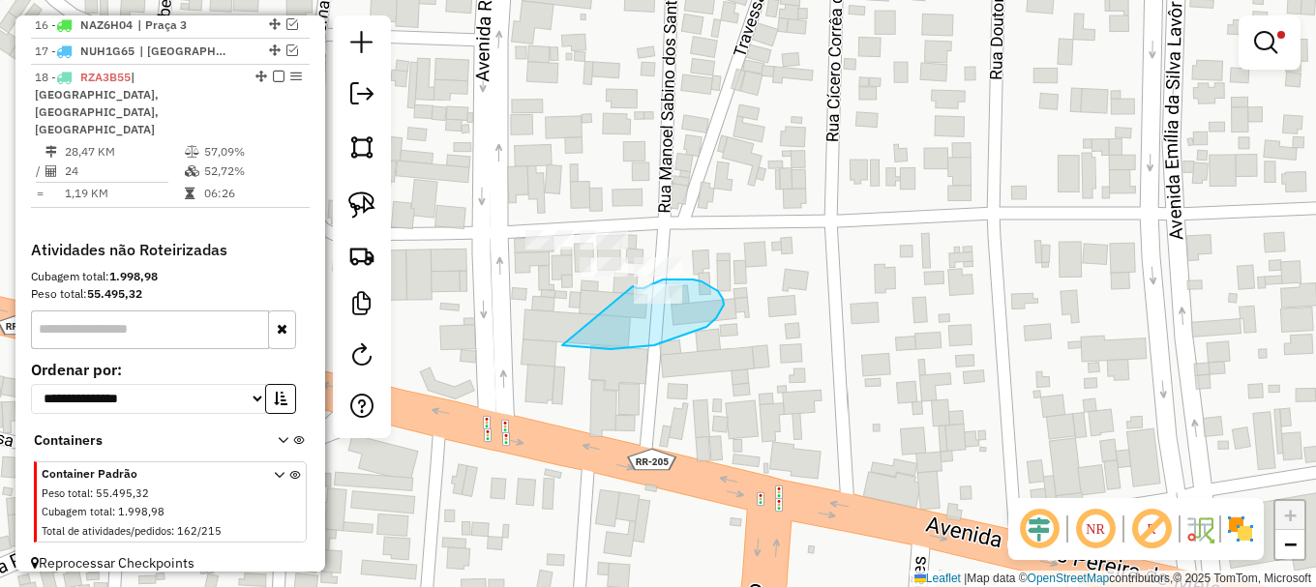
drag, startPoint x: 562, startPoint y: 345, endPoint x: 632, endPoint y: 286, distance: 91.3
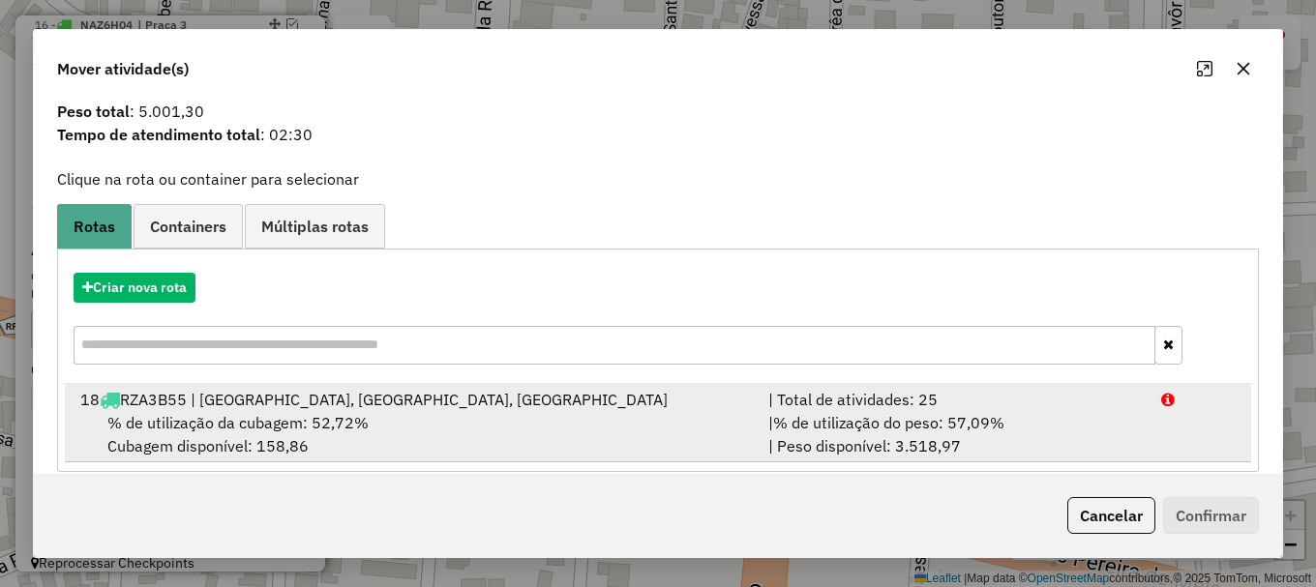
scroll to position [75, 0]
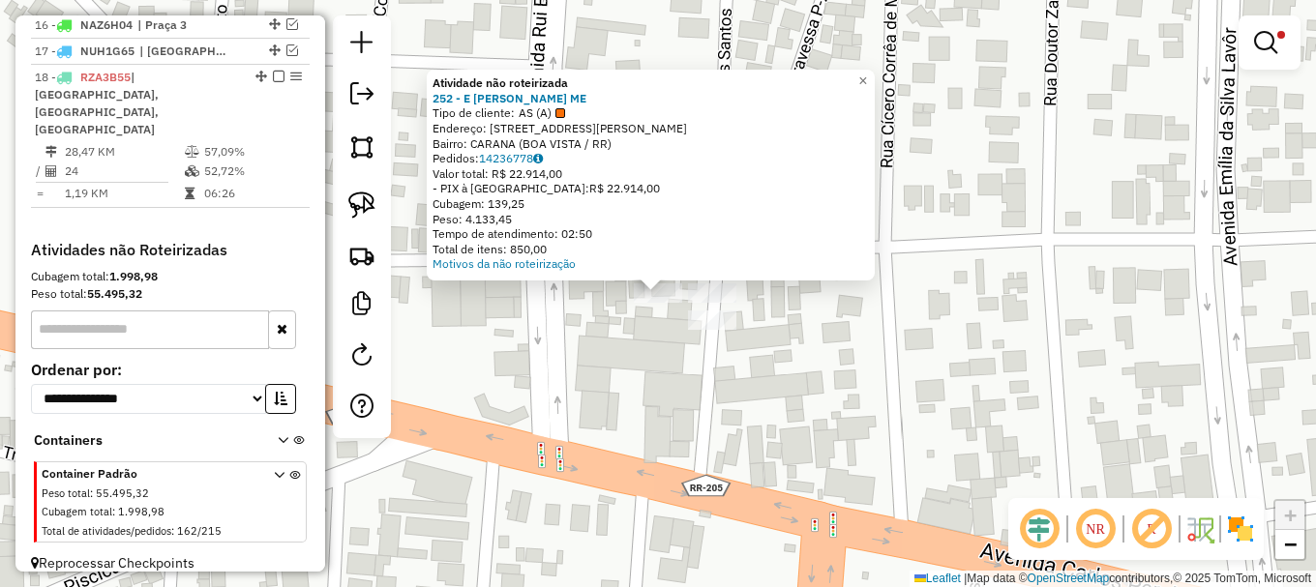
click at [604, 300] on div "Atividade não roteirizada 252 - E DA SILVA AGUIAR ME Tipo de cliente: AS (A) En…" at bounding box center [658, 293] width 1316 height 587
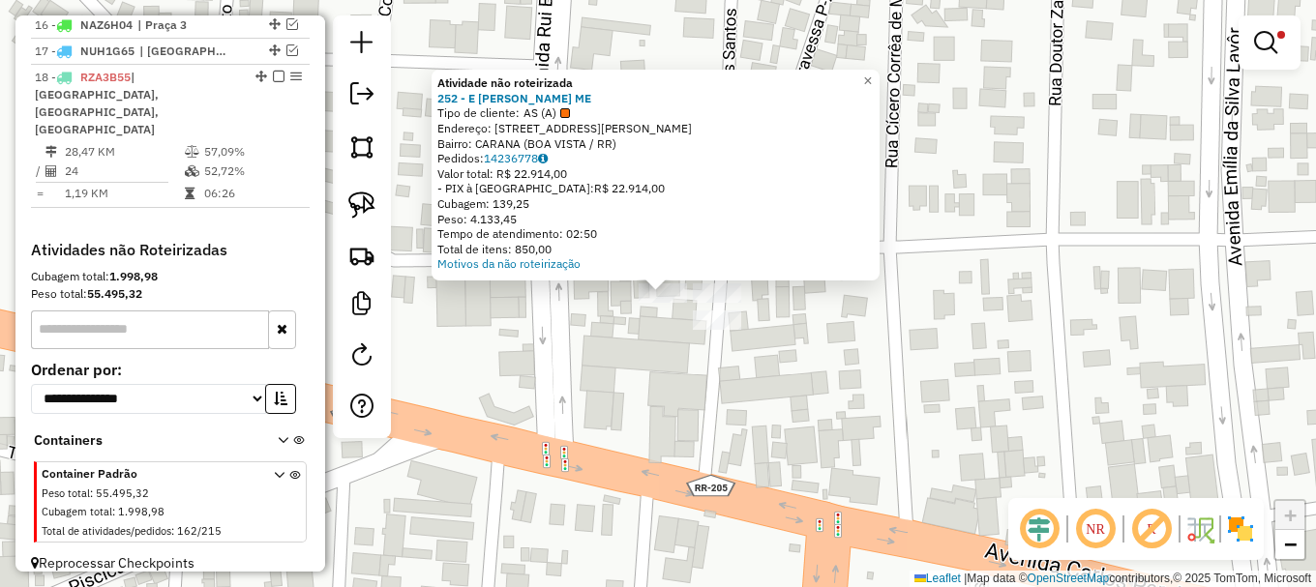
click at [661, 321] on div "Atividade não roteirizada 252 - E DA SILVA AGUIAR ME Tipo de cliente: AS (A) En…" at bounding box center [658, 293] width 1316 height 587
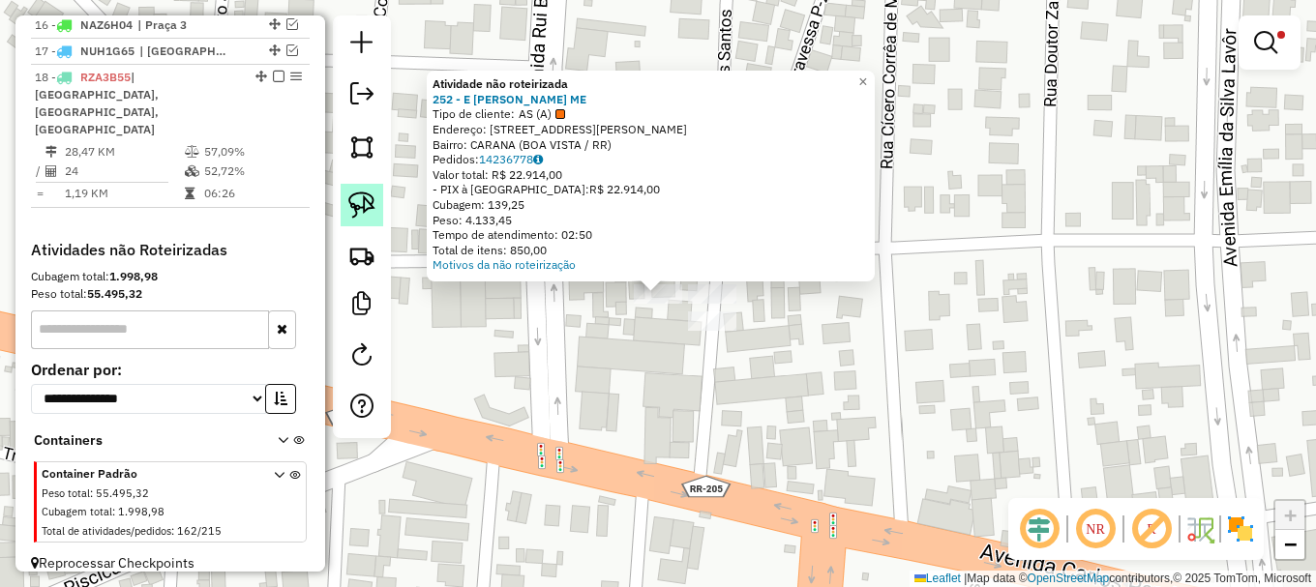
drag, startPoint x: 373, startPoint y: 209, endPoint x: 380, endPoint y: 219, distance: 11.8
click at [374, 211] on img at bounding box center [361, 205] width 27 height 27
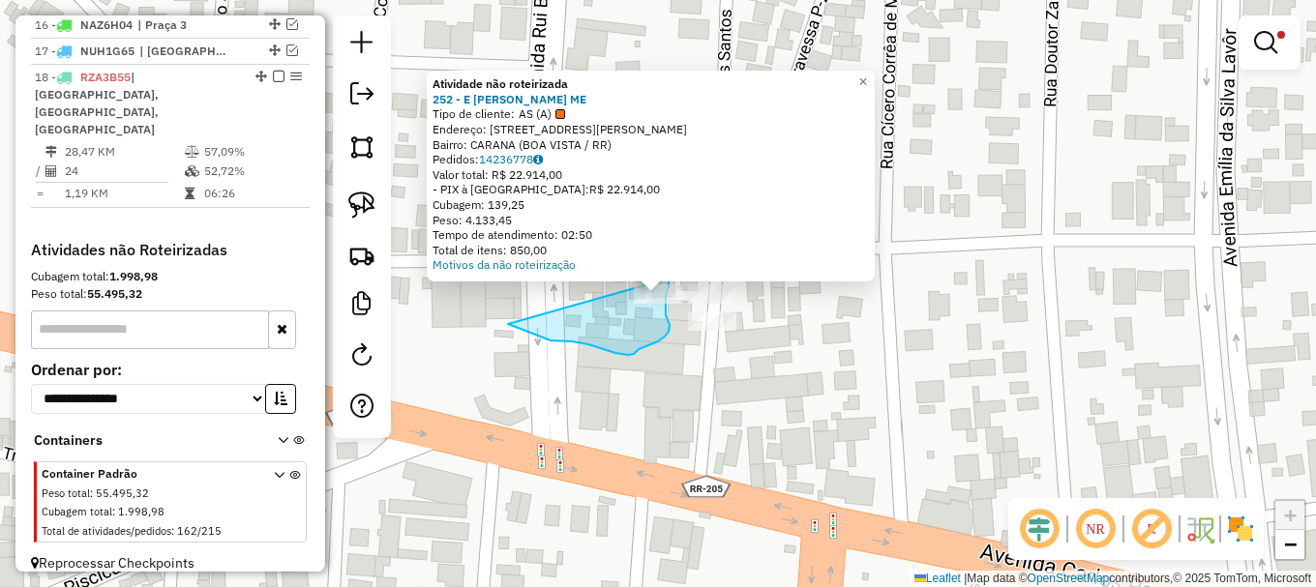
drag, startPoint x: 522, startPoint y: 330, endPoint x: 663, endPoint y: 271, distance: 152.2
click at [663, 271] on div "Atividade não roteirizada 252 - E DA SILVA AGUIAR ME Tipo de cliente: AS (A) En…" at bounding box center [658, 293] width 1316 height 587
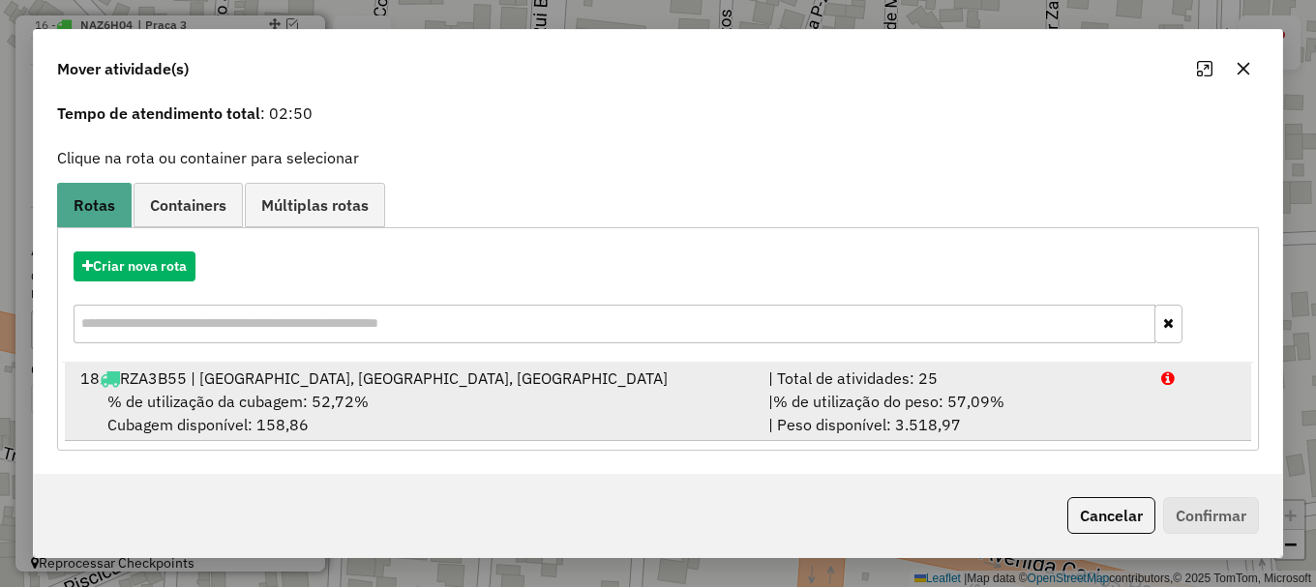
click at [1011, 396] on div "| % de utilização do peso: 57,09% | Peso disponível: 3.518,97" at bounding box center [953, 413] width 393 height 46
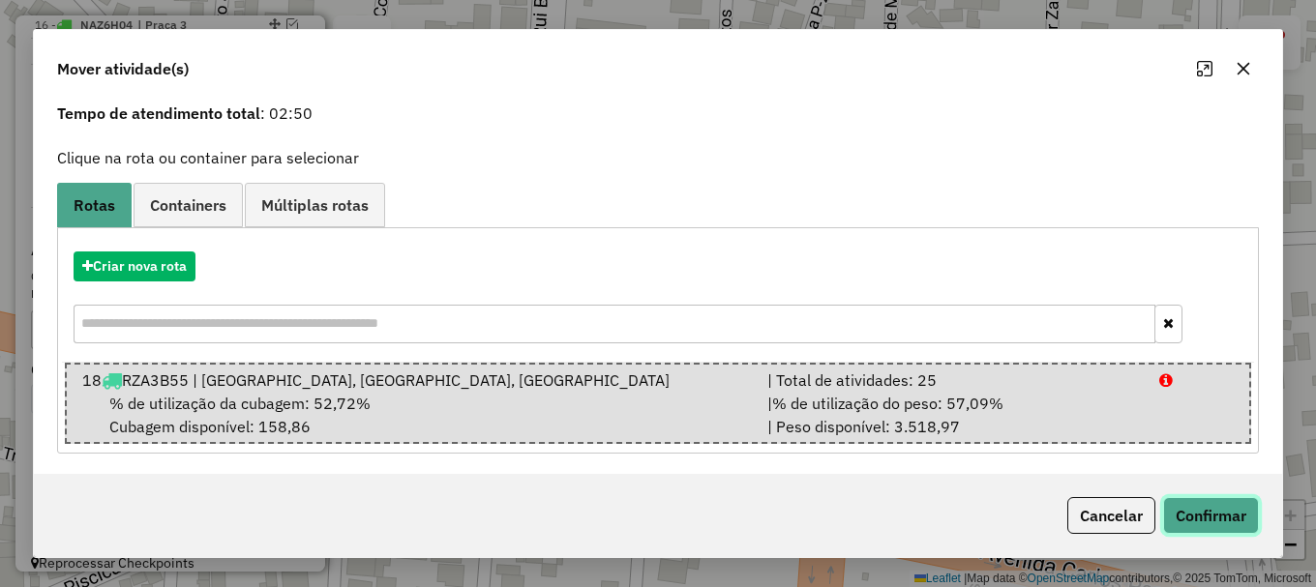
click at [1213, 516] on button "Confirmar" at bounding box center [1211, 515] width 96 height 37
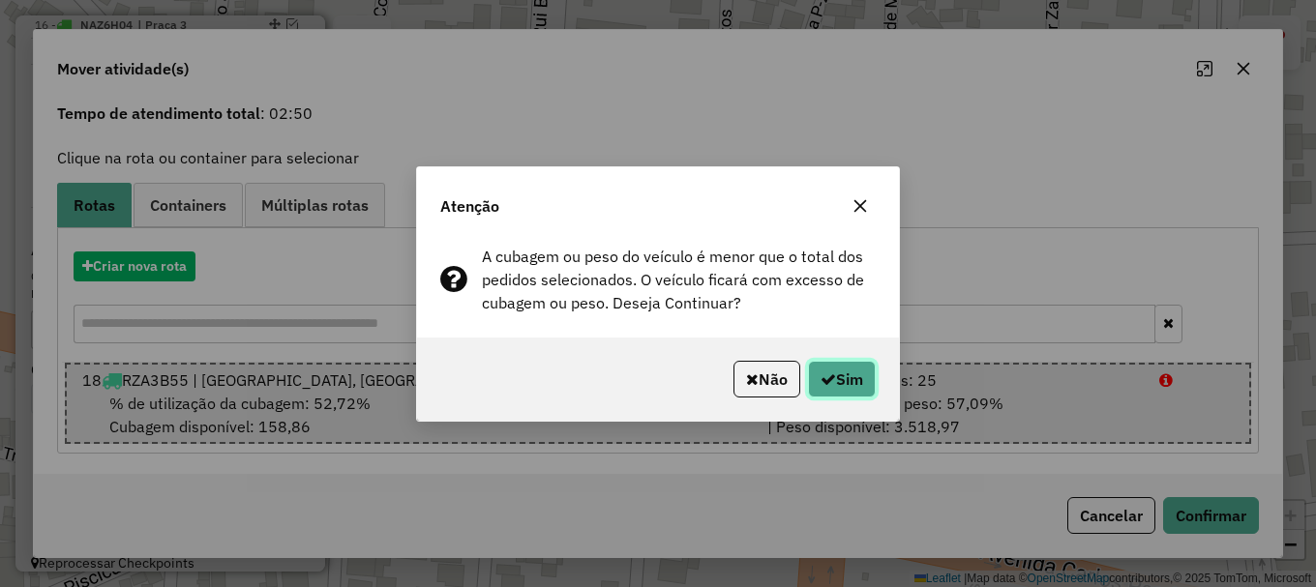
click at [863, 383] on button "Sim" at bounding box center [842, 379] width 68 height 37
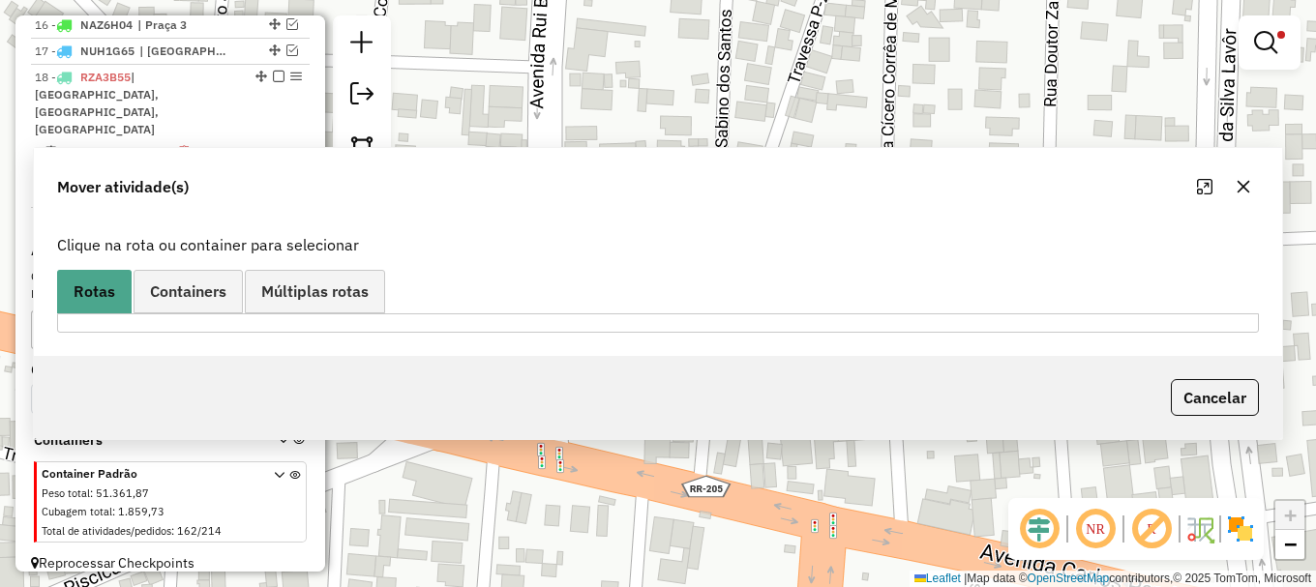
scroll to position [0, 0]
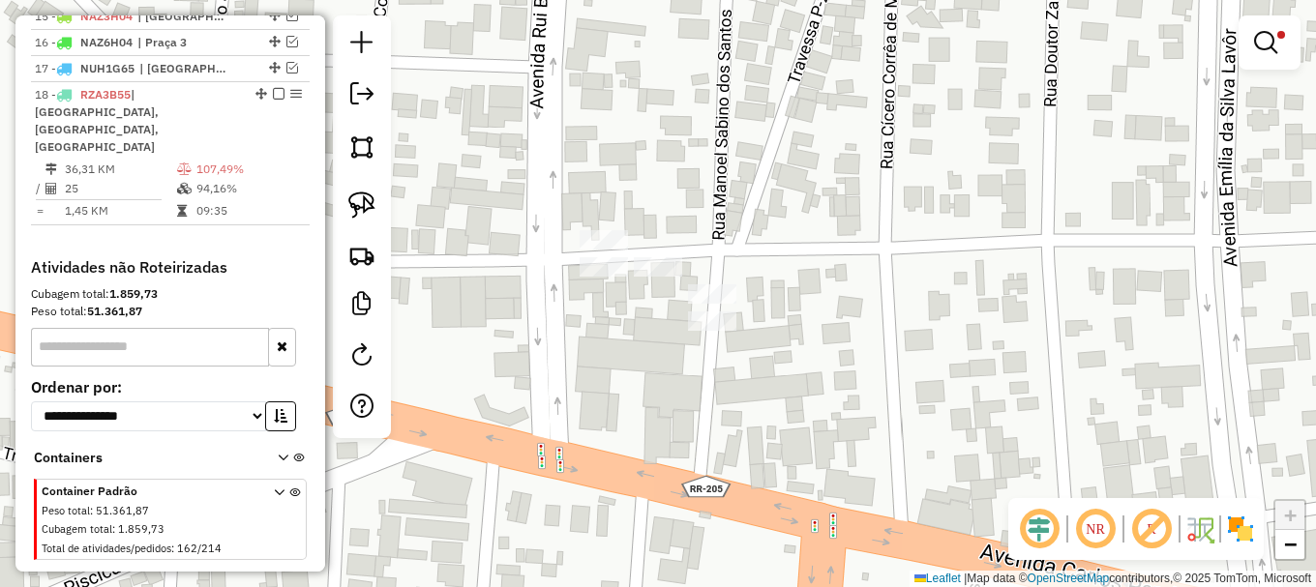
click at [1264, 39] on em at bounding box center [1265, 42] width 23 height 23
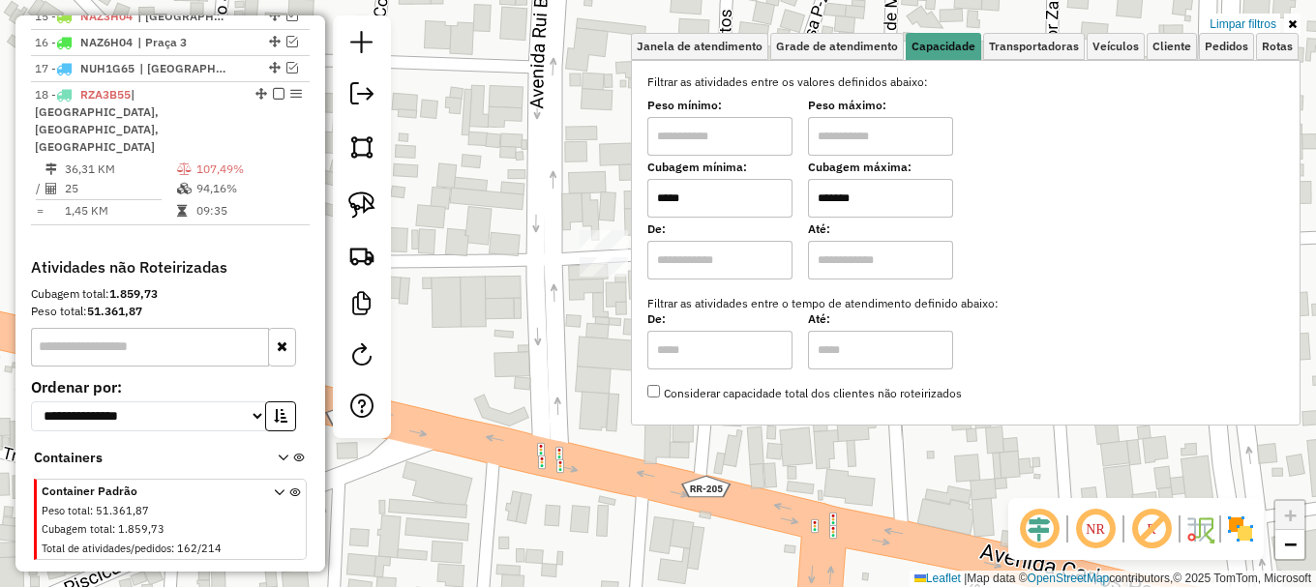
click at [1240, 30] on link "Limpar filtros" at bounding box center [1242, 24] width 74 height 21
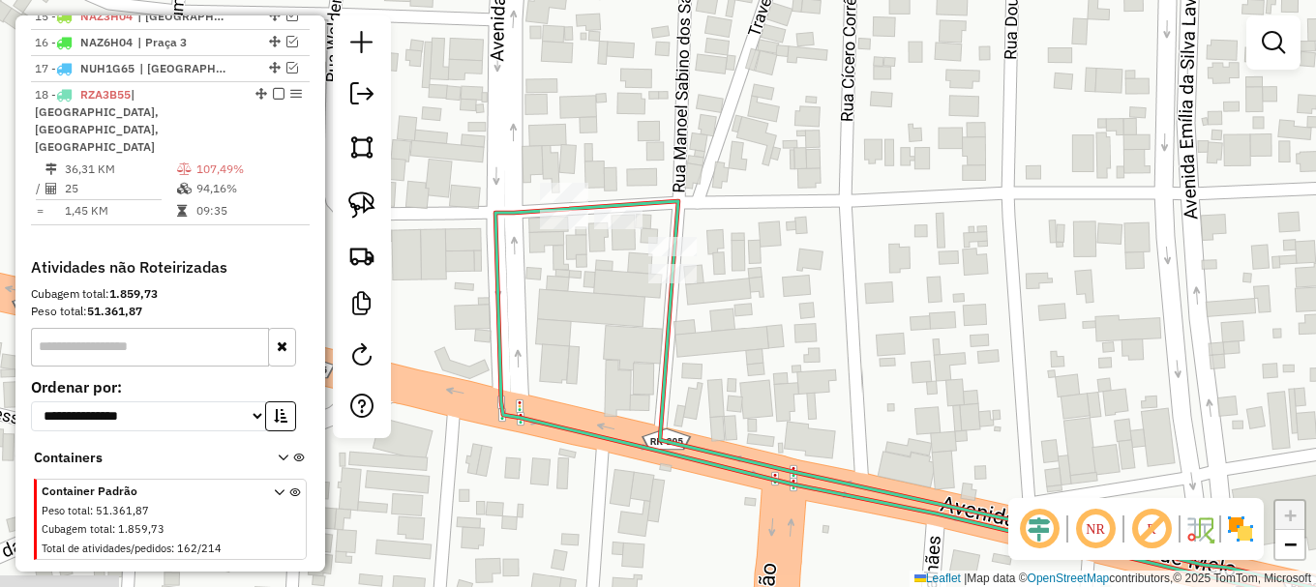
drag, startPoint x: 1122, startPoint y: 445, endPoint x: 800, endPoint y: 15, distance: 537.7
click at [835, 85] on div "Janela de atendimento Grade de atendimento Capacidade Transportadoras Veículos …" at bounding box center [658, 293] width 1316 height 587
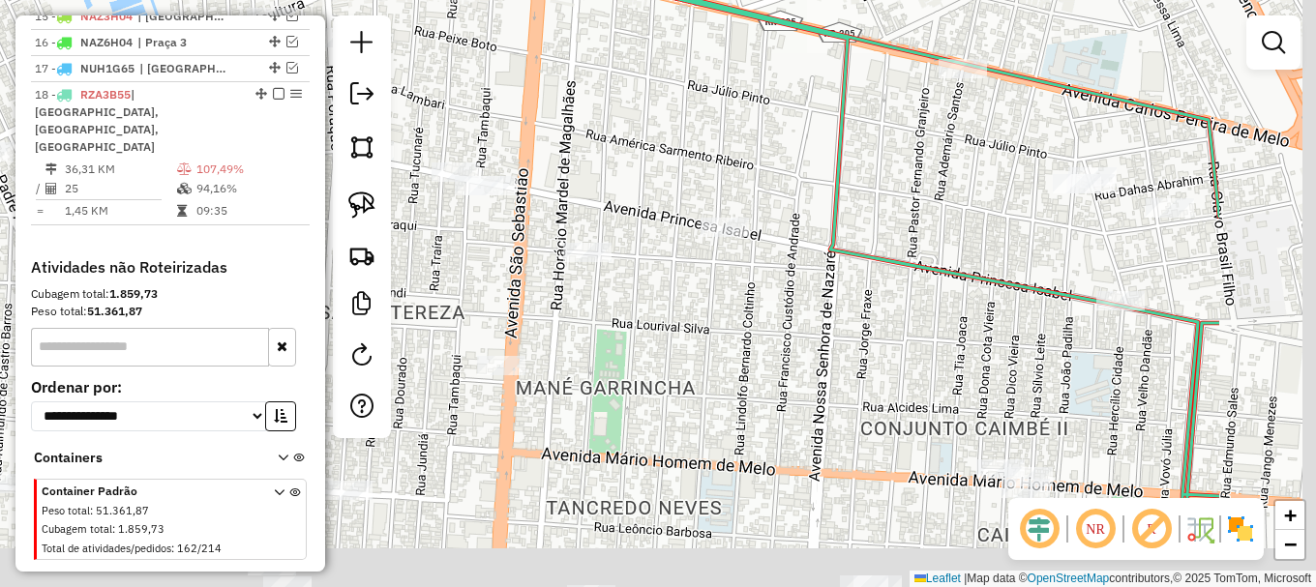
drag, startPoint x: 1067, startPoint y: 305, endPoint x: 734, endPoint y: 109, distance: 385.9
click at [756, 122] on icon at bounding box center [843, 207] width 752 height 620
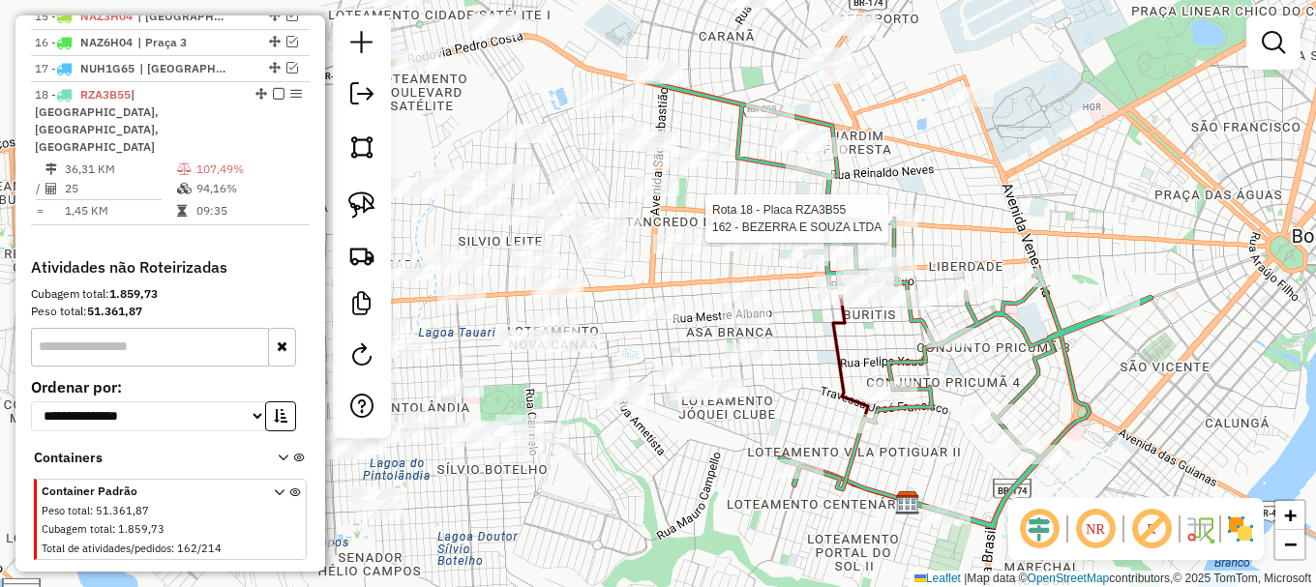
select select "**********"
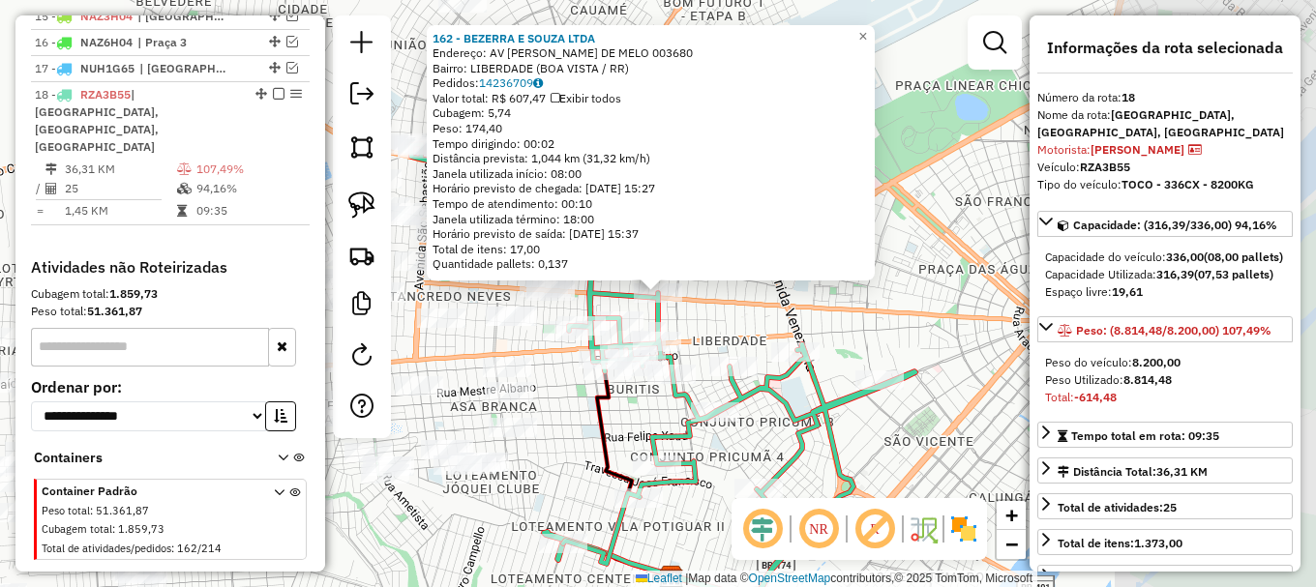
scroll to position [1144, 0]
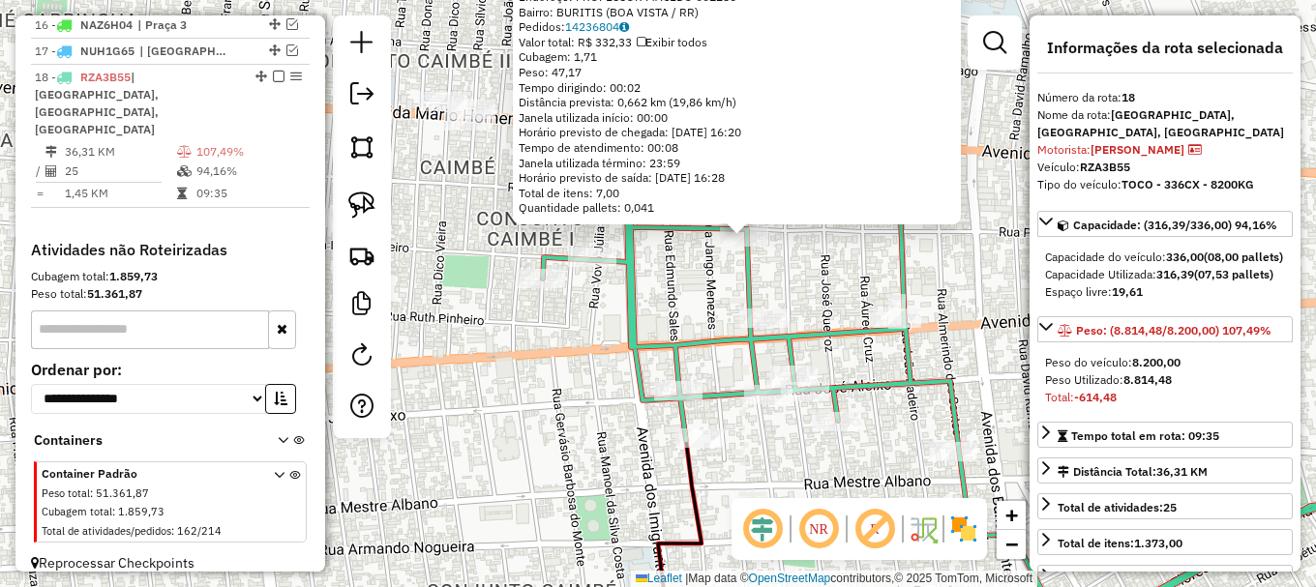
click at [594, 246] on div "Rota 18 - Placa RZA3B55 1219 - C.C. N. PEREIRA DE A 137 - GILSIVAN GOMES DUART …" at bounding box center [658, 293] width 1316 height 587
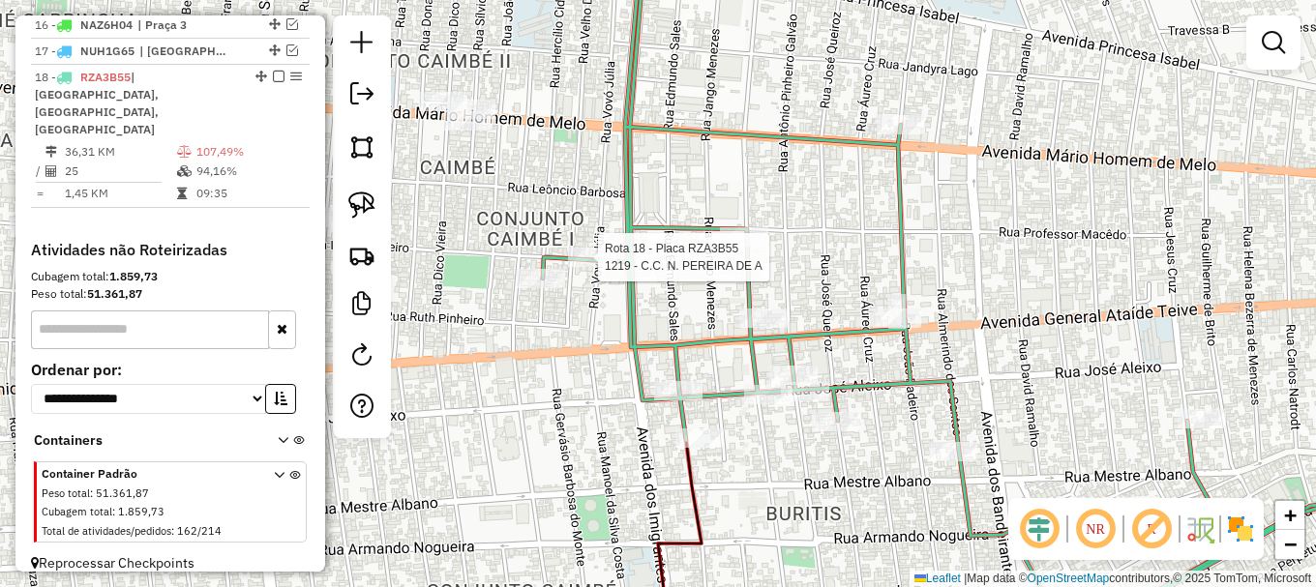
select select "**********"
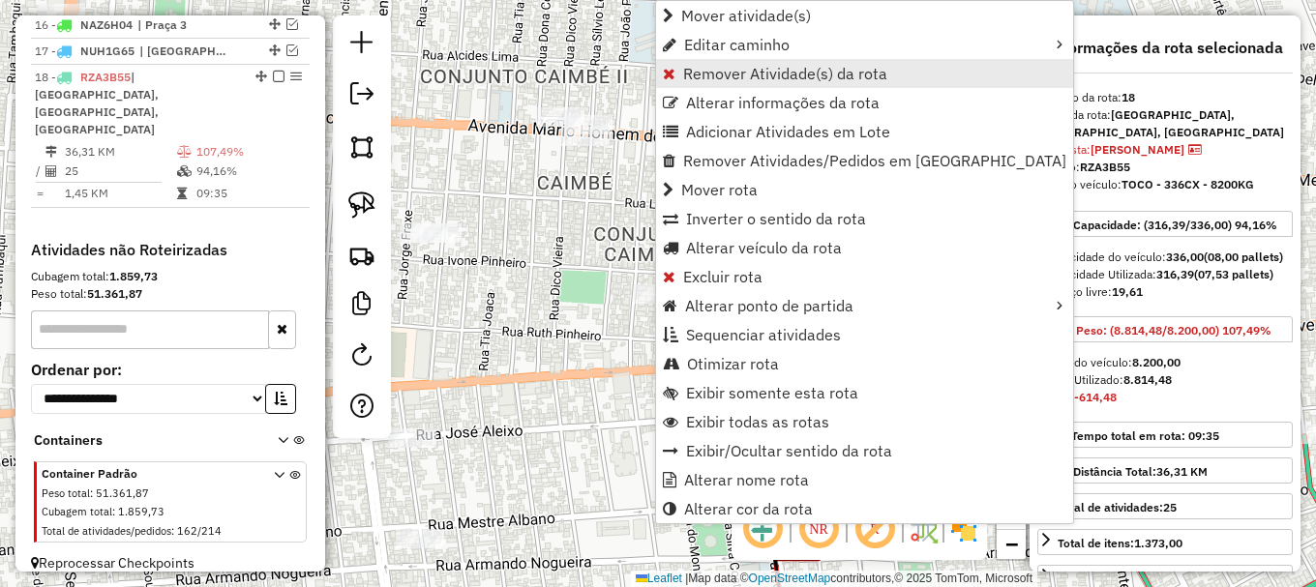
click at [717, 74] on span "Remover Atividade(s) da rota" at bounding box center [785, 73] width 204 height 15
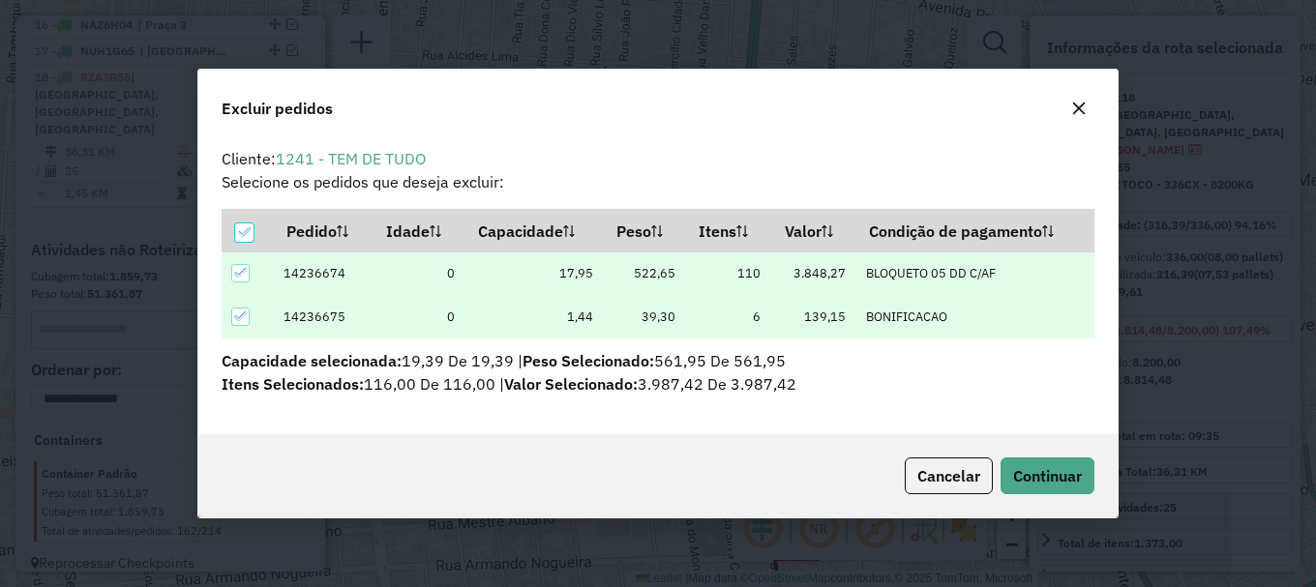
scroll to position [12, 6]
click at [1038, 472] on span "Continuar" at bounding box center [1047, 475] width 69 height 19
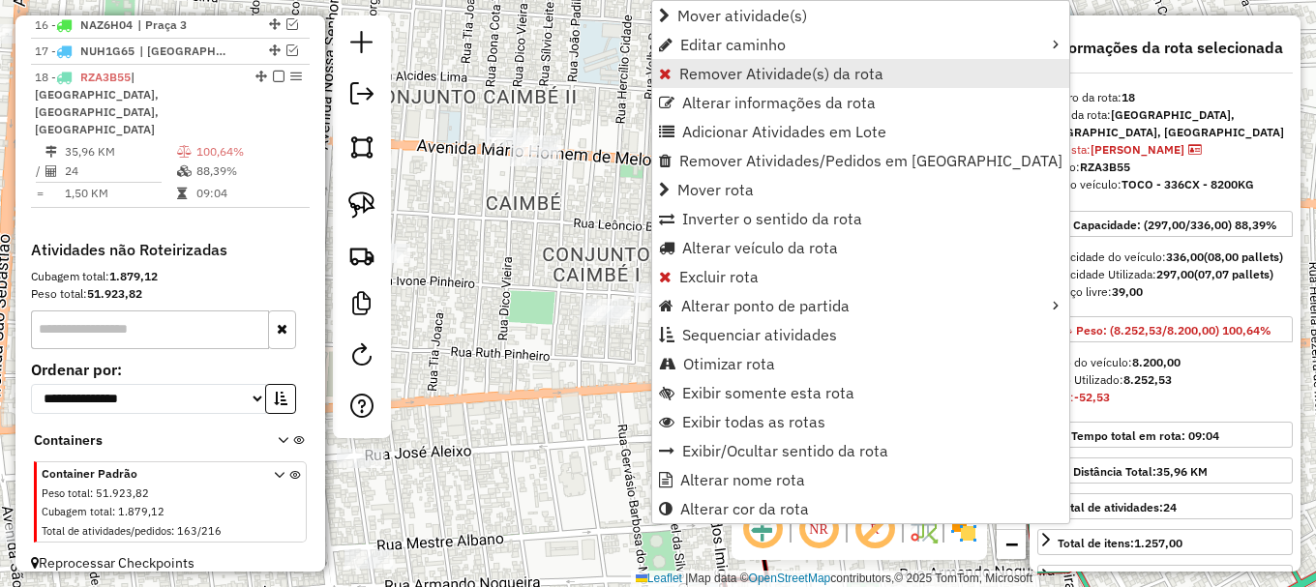
click at [702, 71] on span "Remover Atividade(s) da rota" at bounding box center [781, 73] width 204 height 15
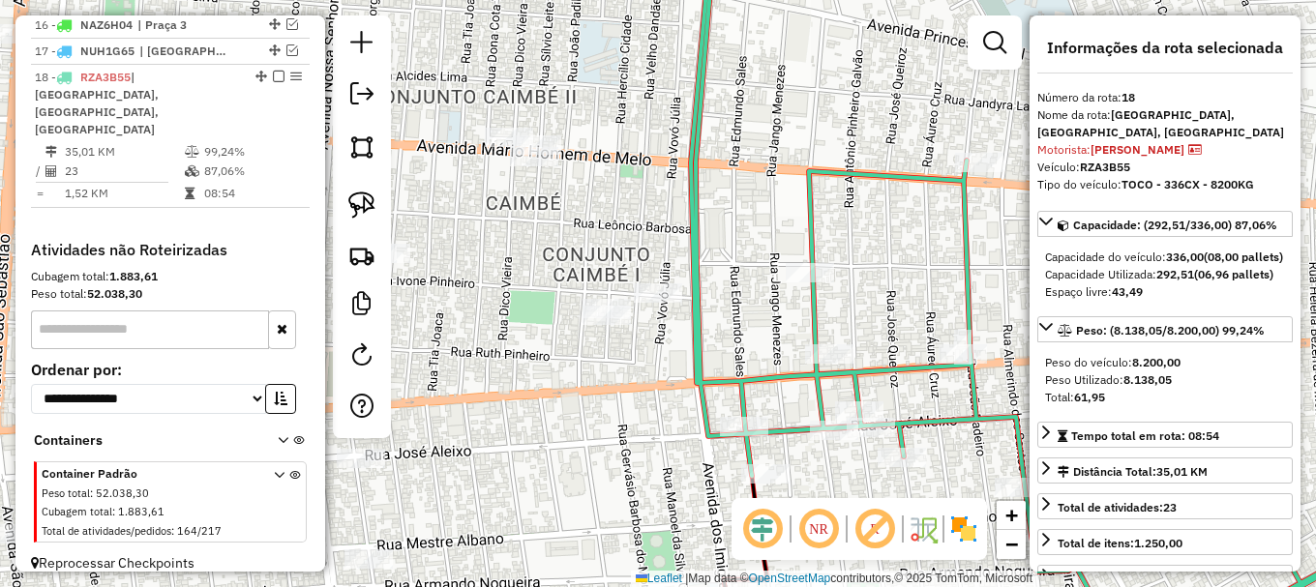
click at [273, 82] on em at bounding box center [279, 77] width 12 height 12
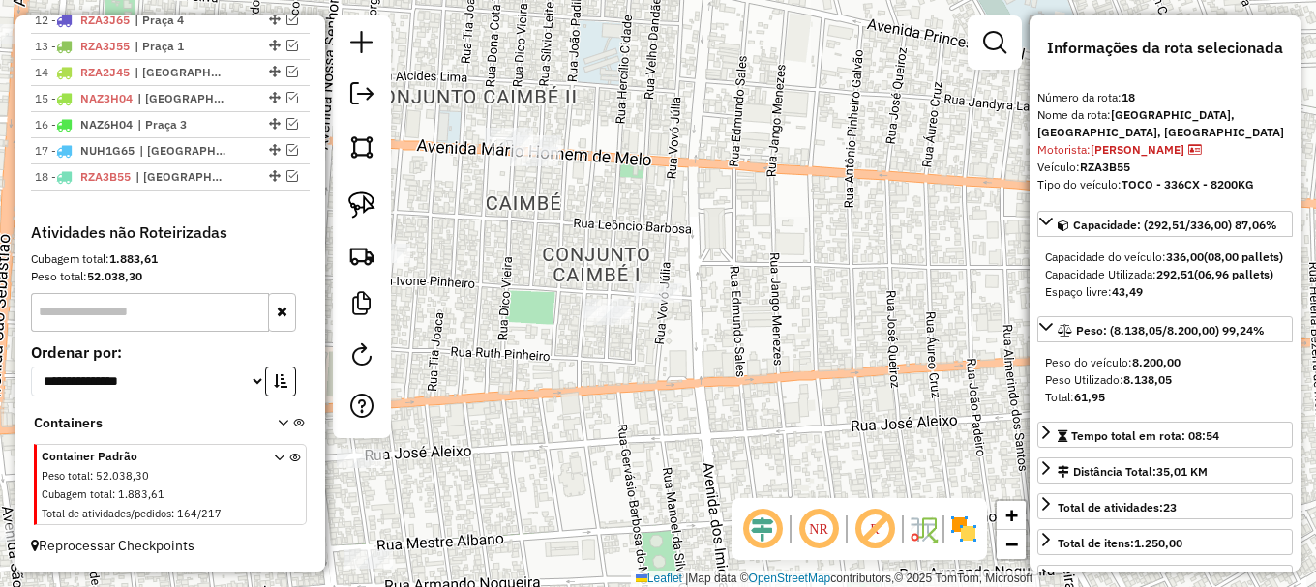
scroll to position [1061, 0]
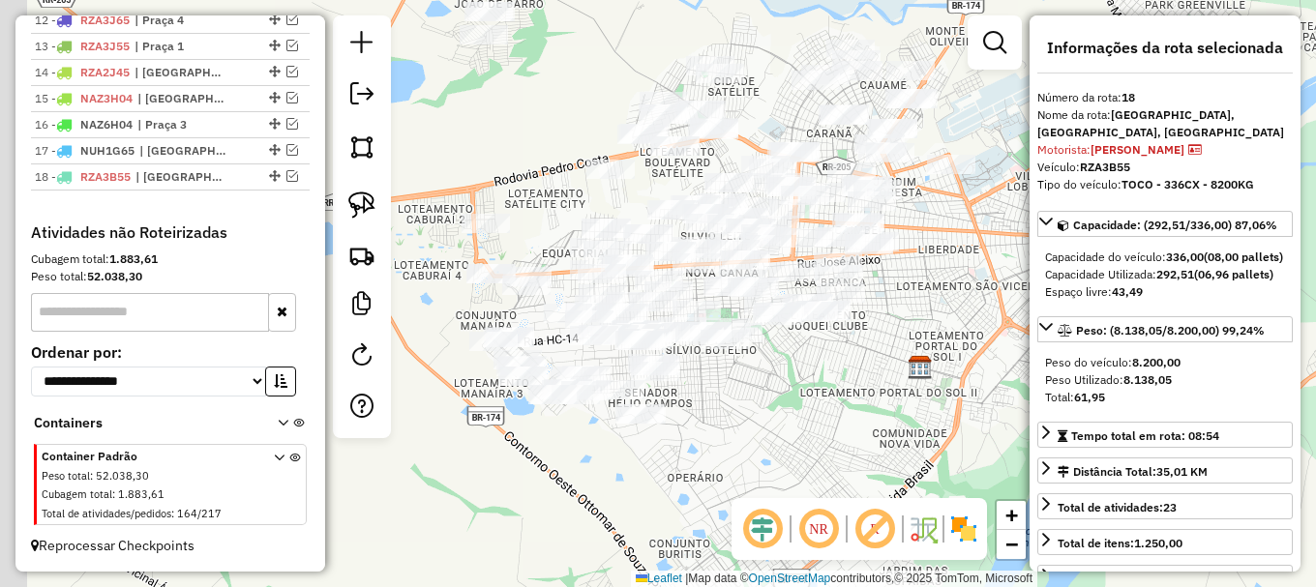
drag, startPoint x: 717, startPoint y: 421, endPoint x: 742, endPoint y: 403, distance: 30.6
click at [742, 403] on div "Janela de atendimento Grade de atendimento Capacidade Transportadoras Veículos …" at bounding box center [658, 293] width 1316 height 587
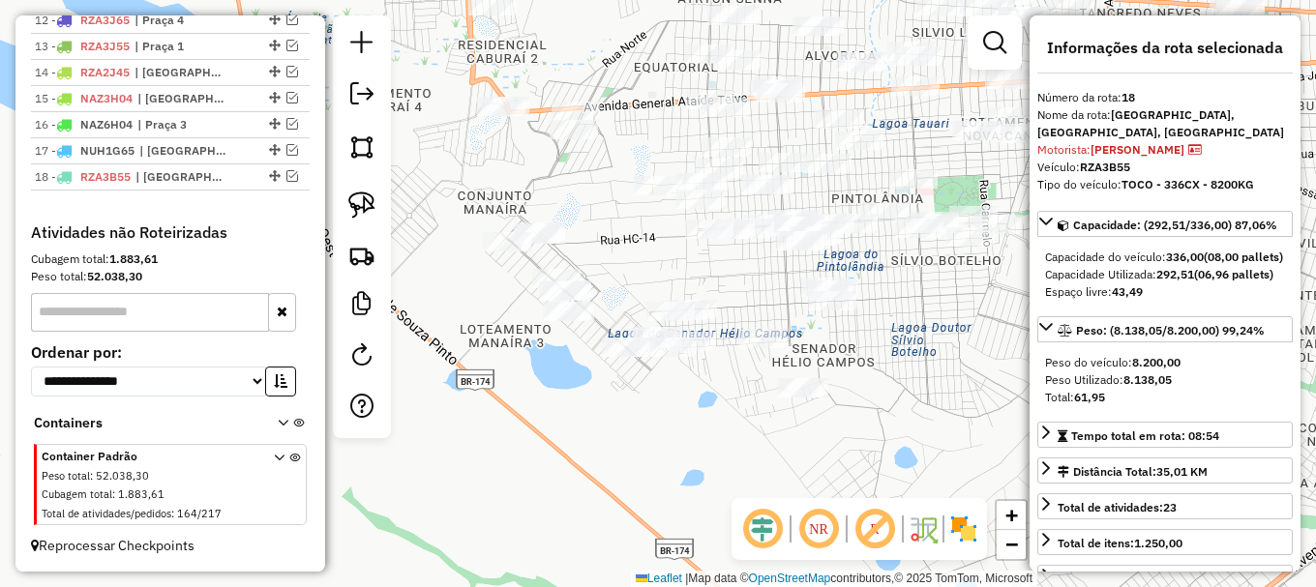
drag, startPoint x: 716, startPoint y: 389, endPoint x: 888, endPoint y: 334, distance: 180.8
click at [891, 334] on div "Janela de atendimento Grade de atendimento Capacidade Transportadoras Veículos …" at bounding box center [658, 293] width 1316 height 587
click at [358, 201] on img at bounding box center [361, 205] width 27 height 27
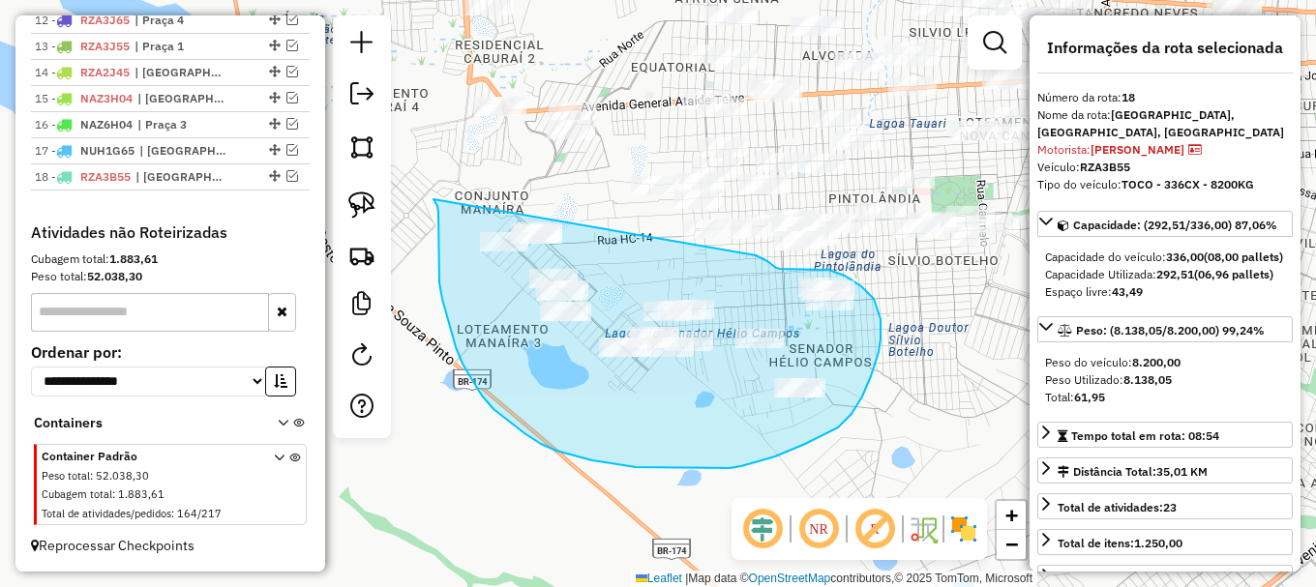
drag, startPoint x: 437, startPoint y: 206, endPoint x: 756, endPoint y: 255, distance: 322.1
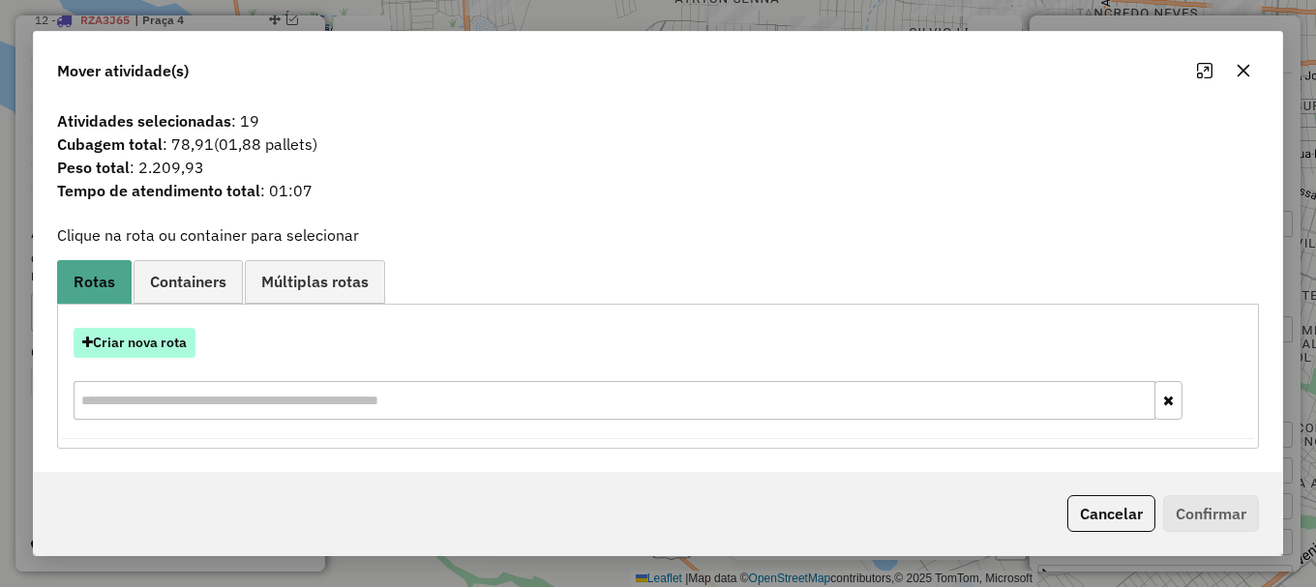
click at [134, 346] on button "Criar nova rota" at bounding box center [135, 343] width 122 height 30
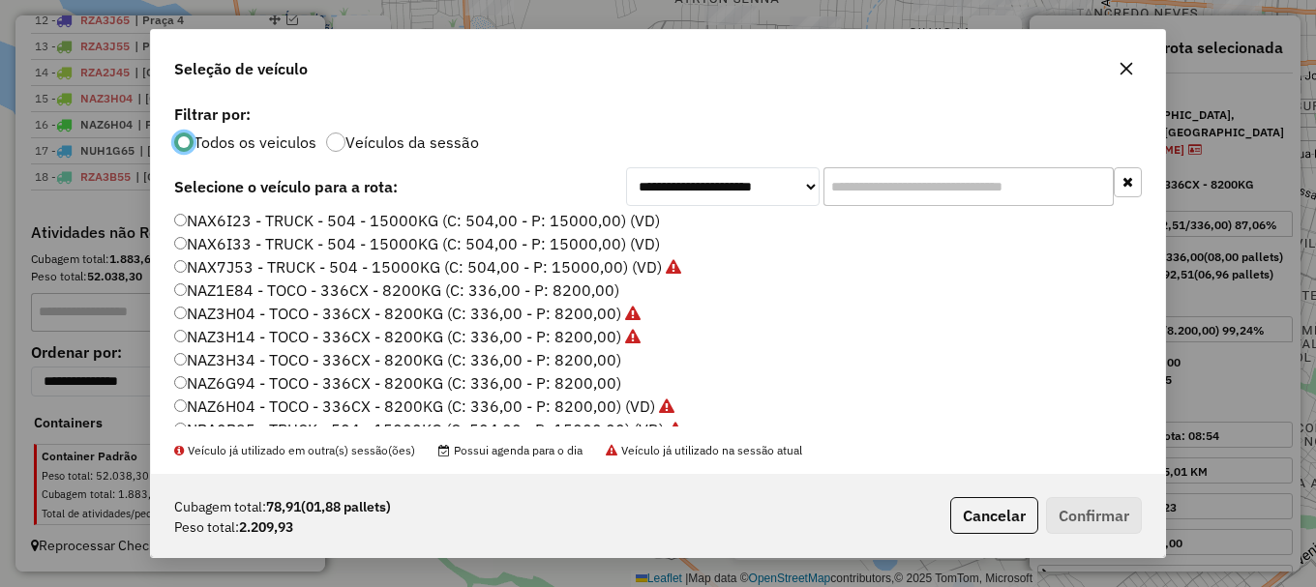
scroll to position [193, 0]
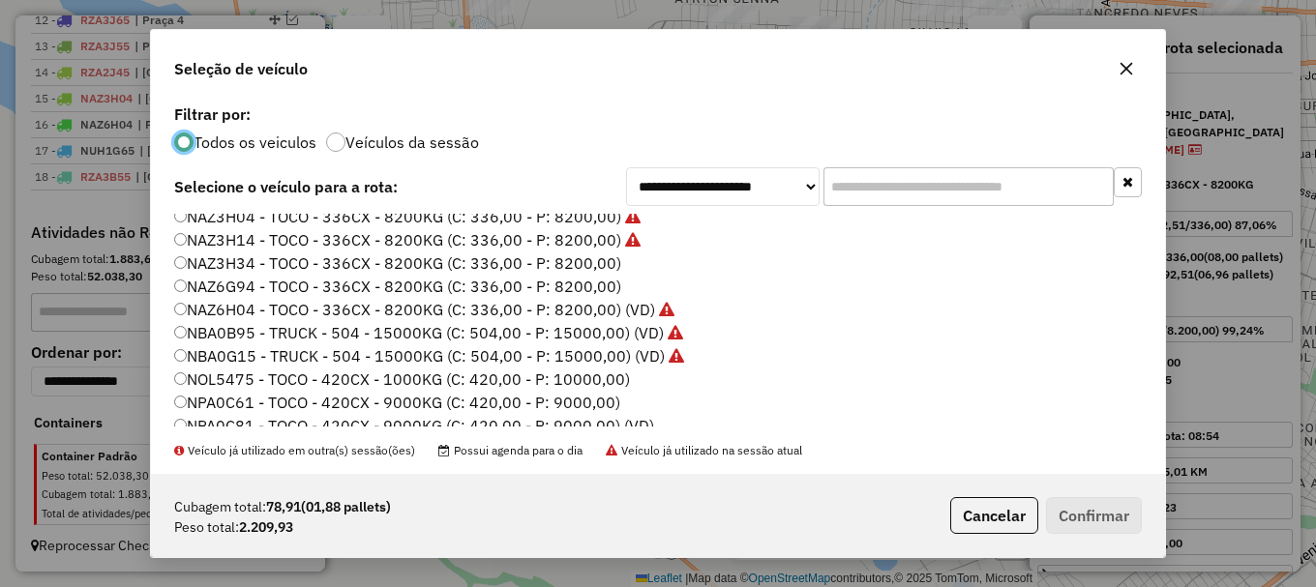
click at [248, 287] on label "NAZ6G94 - TOCO - 336CX - 8200KG (C: 336,00 - P: 8200,00)" at bounding box center [397, 286] width 447 height 23
click at [1113, 517] on button "Confirmar" at bounding box center [1094, 515] width 96 height 37
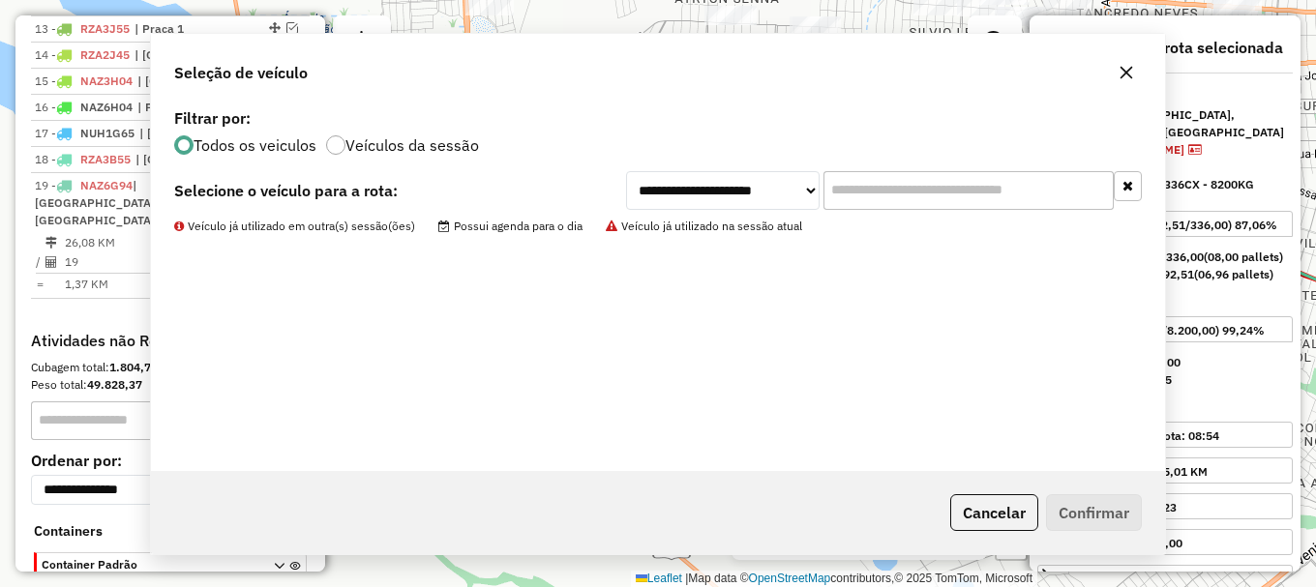
scroll to position [1152, 0]
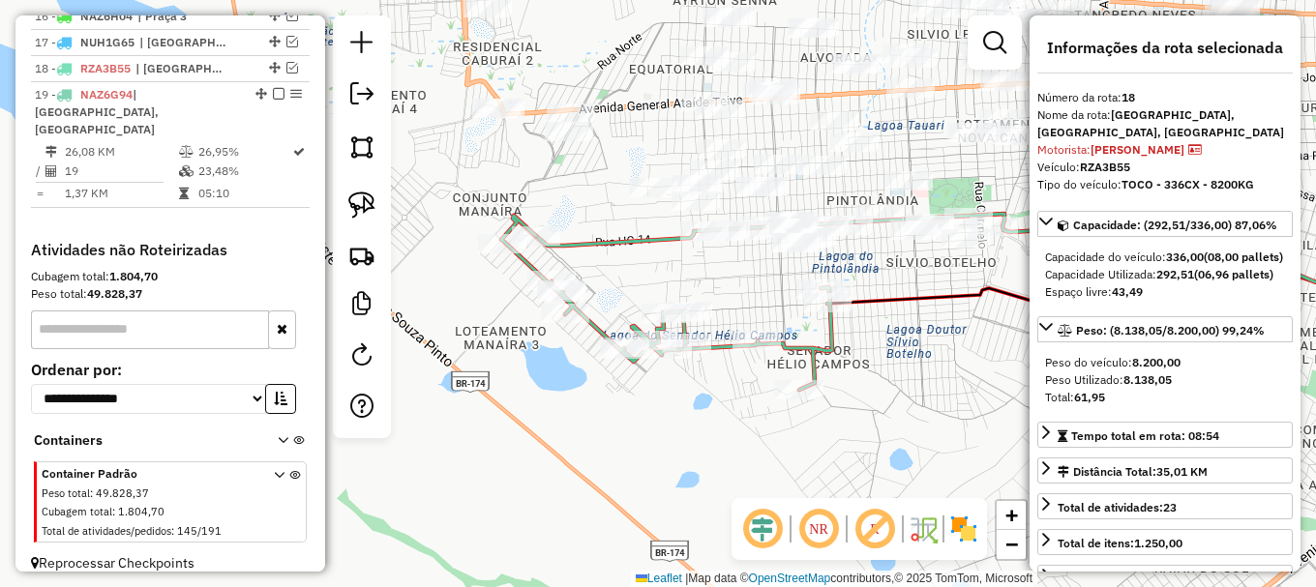
drag, startPoint x: 765, startPoint y: 283, endPoint x: 683, endPoint y: 316, distance: 88.6
click at [672, 329] on div "Janela de atendimento Grade de atendimento Capacidade Transportadoras Veículos …" at bounding box center [658, 293] width 1316 height 587
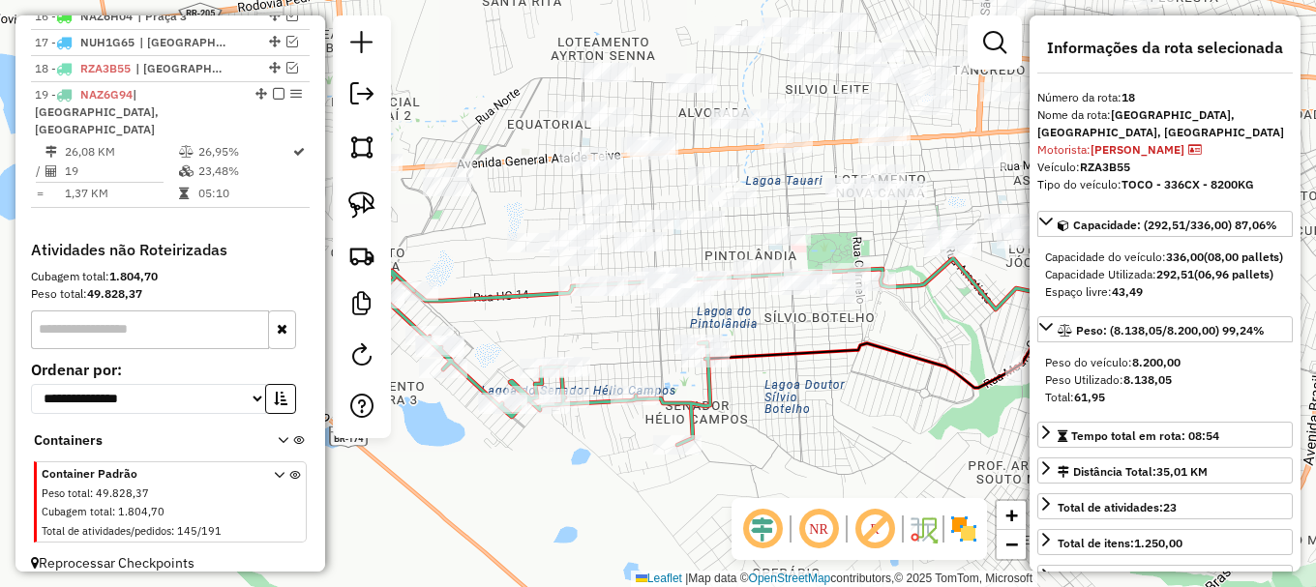
click at [999, 33] on em at bounding box center [994, 42] width 23 height 23
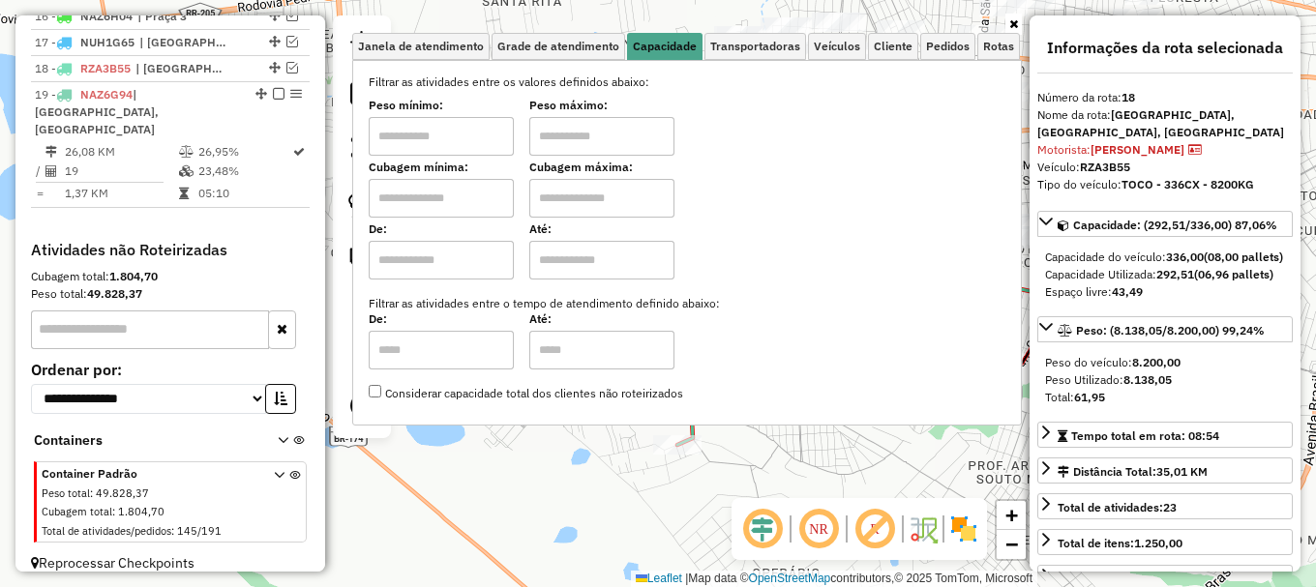
click at [457, 204] on input "text" at bounding box center [441, 198] width 145 height 39
type input "*****"
click at [625, 188] on input "text" at bounding box center [601, 198] width 145 height 39
type input "*******"
click at [557, 452] on div "Limpar filtros Janela de atendimento Grade de atendimento Capacidade Transporta…" at bounding box center [658, 293] width 1316 height 587
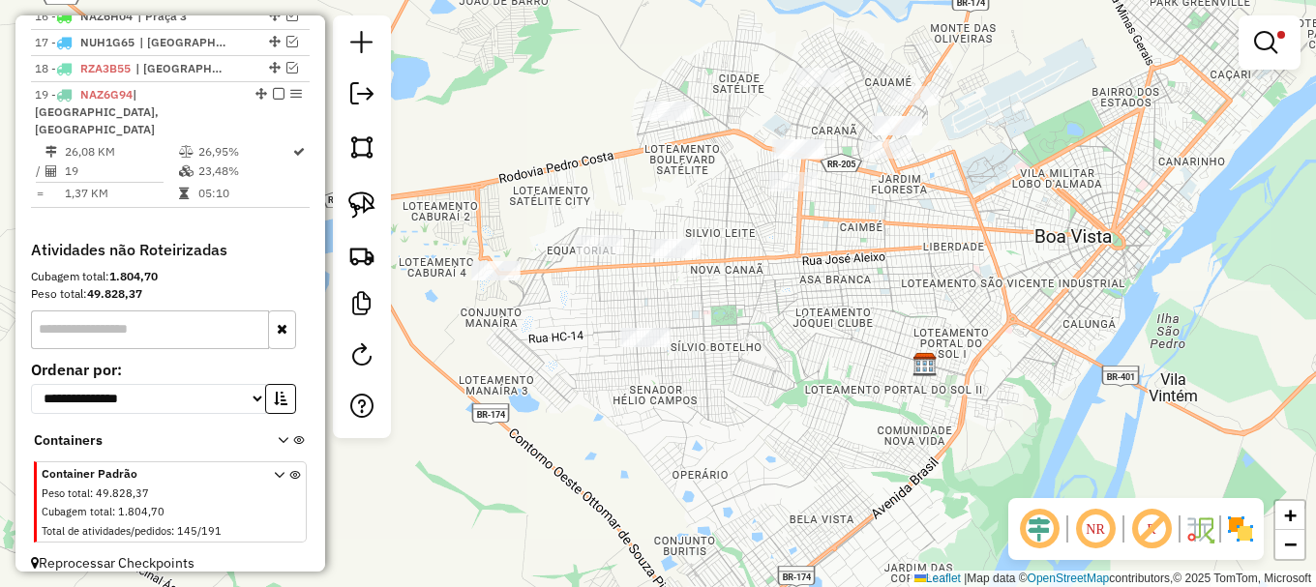
click at [1266, 33] on em at bounding box center [1265, 42] width 23 height 23
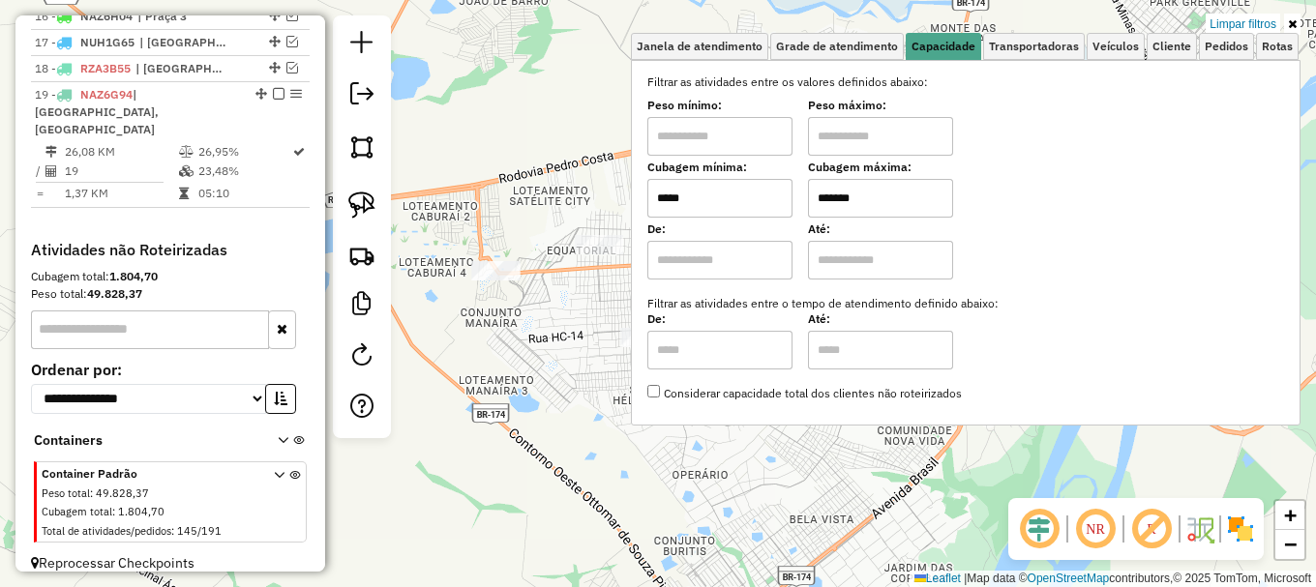
click at [698, 199] on input "*****" at bounding box center [719, 198] width 145 height 39
type input "*****"
click at [480, 372] on div "Limpar filtros Janela de atendimento Grade de atendimento Capacidade Transporta…" at bounding box center [658, 293] width 1316 height 587
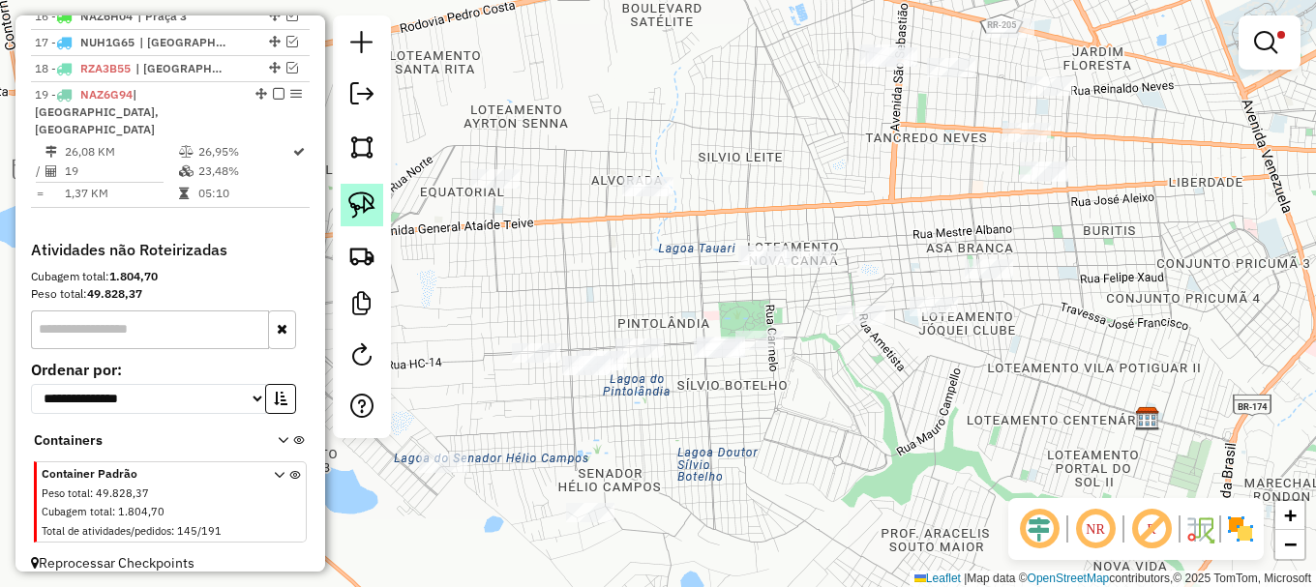
click at [379, 216] on link at bounding box center [362, 205] width 43 height 43
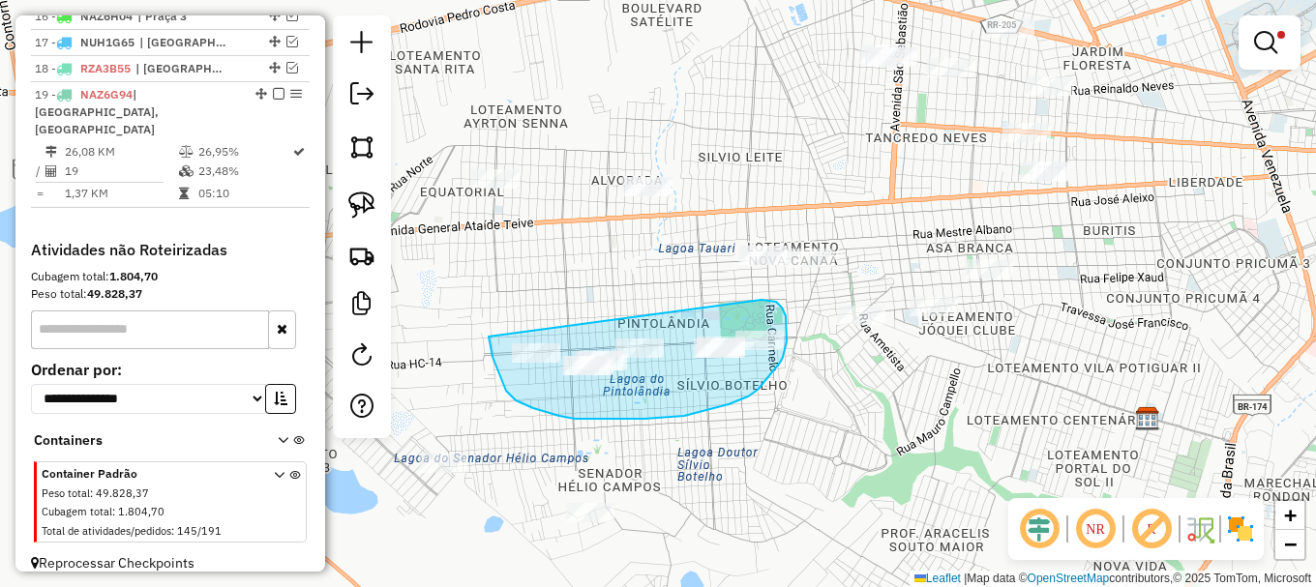
drag, startPoint x: 492, startPoint y: 357, endPoint x: 757, endPoint y: 301, distance: 270.0
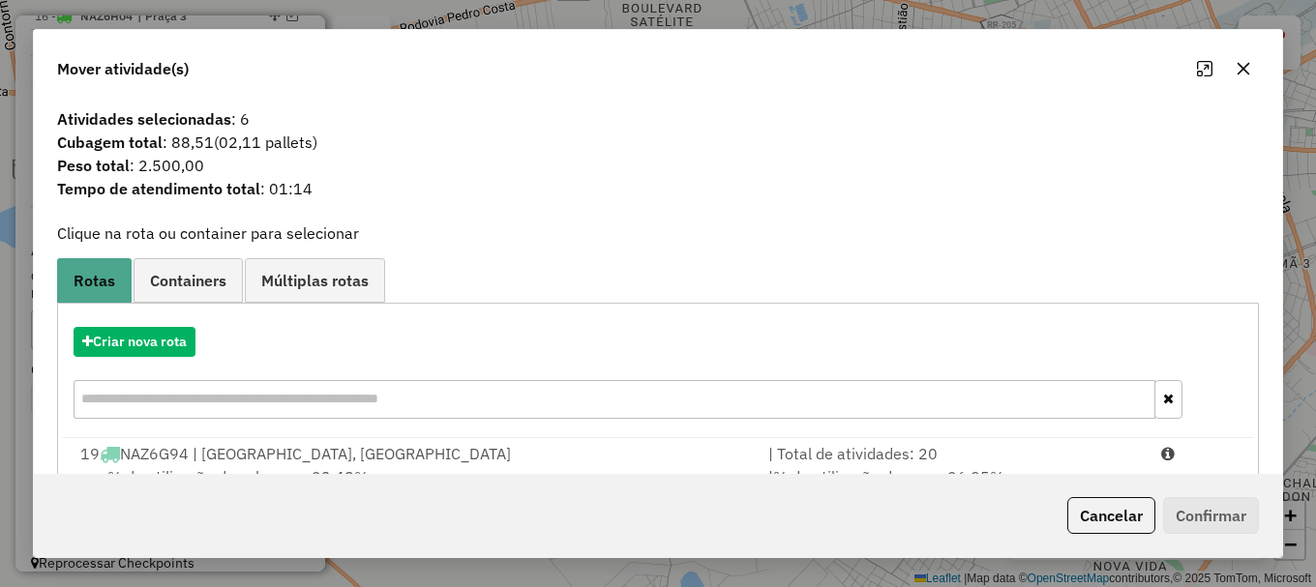
scroll to position [75, 0]
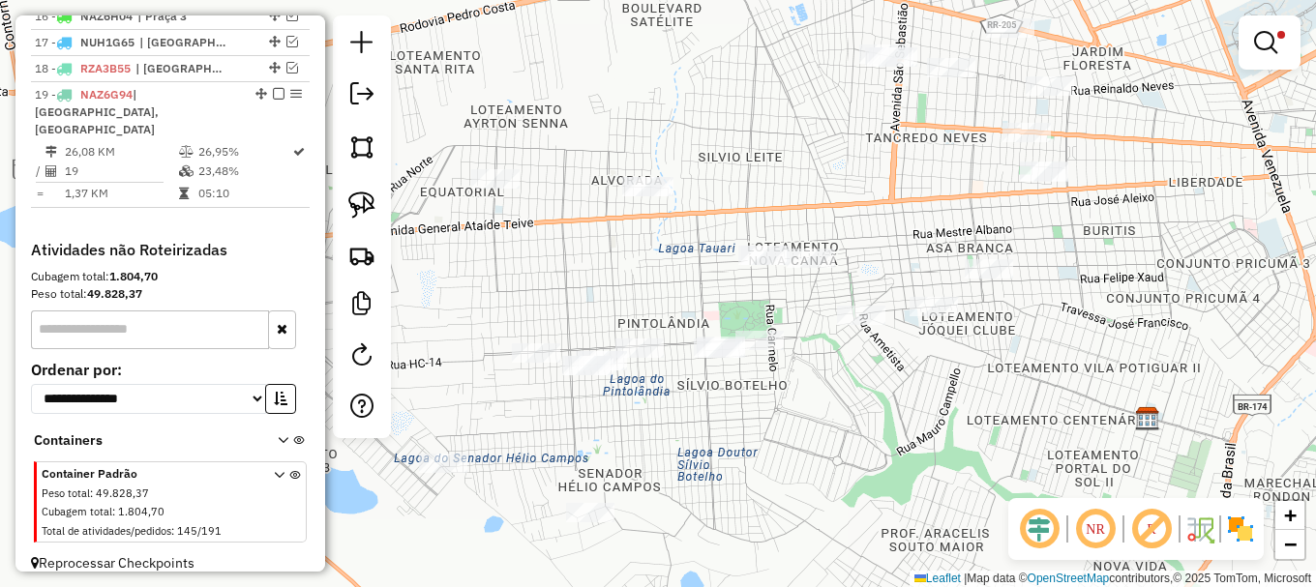
drag, startPoint x: 368, startPoint y: 206, endPoint x: 405, endPoint y: 296, distance: 97.6
click at [370, 208] on img at bounding box center [361, 205] width 27 height 27
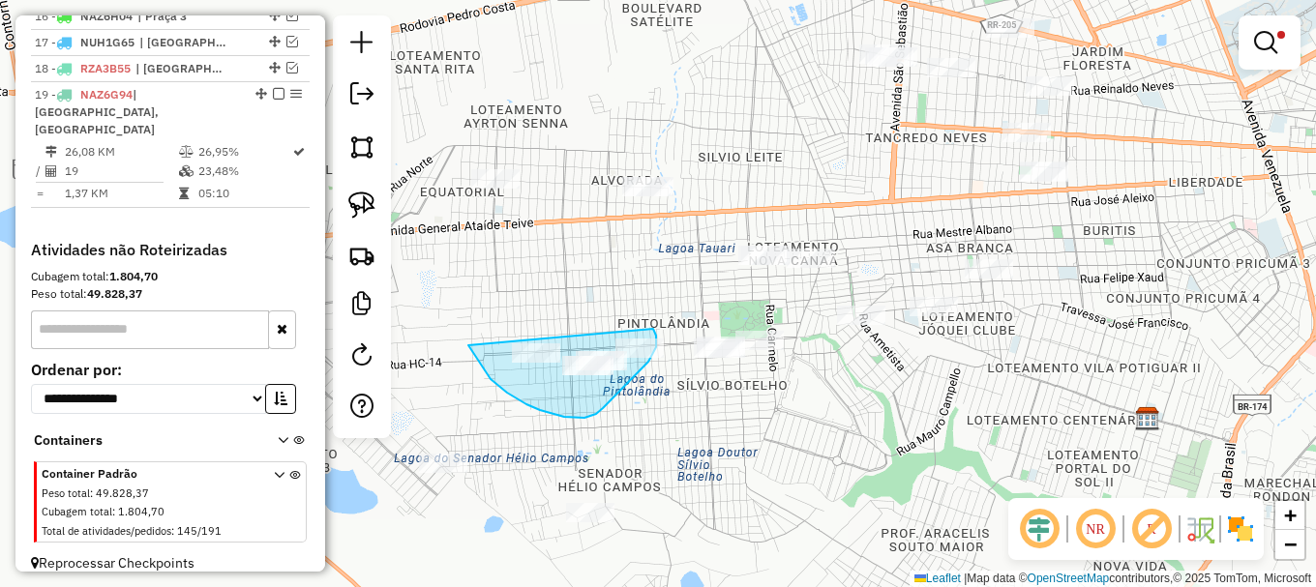
drag, startPoint x: 488, startPoint y: 375, endPoint x: 643, endPoint y: 318, distance: 165.9
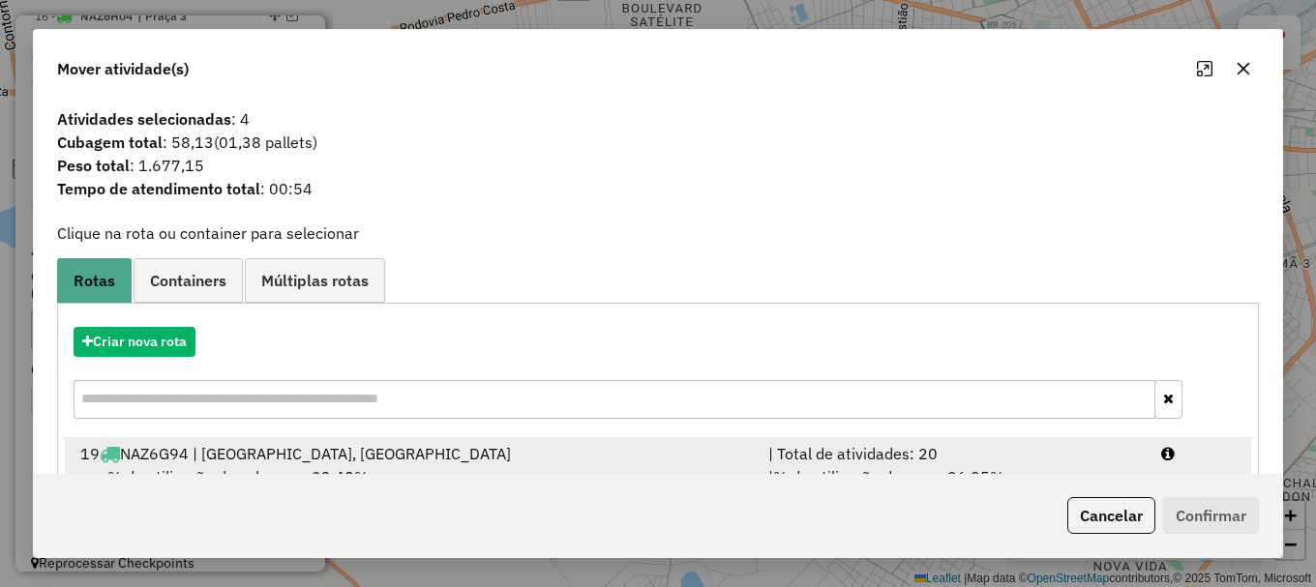
click at [1149, 454] on div at bounding box center [1198, 453] width 99 height 23
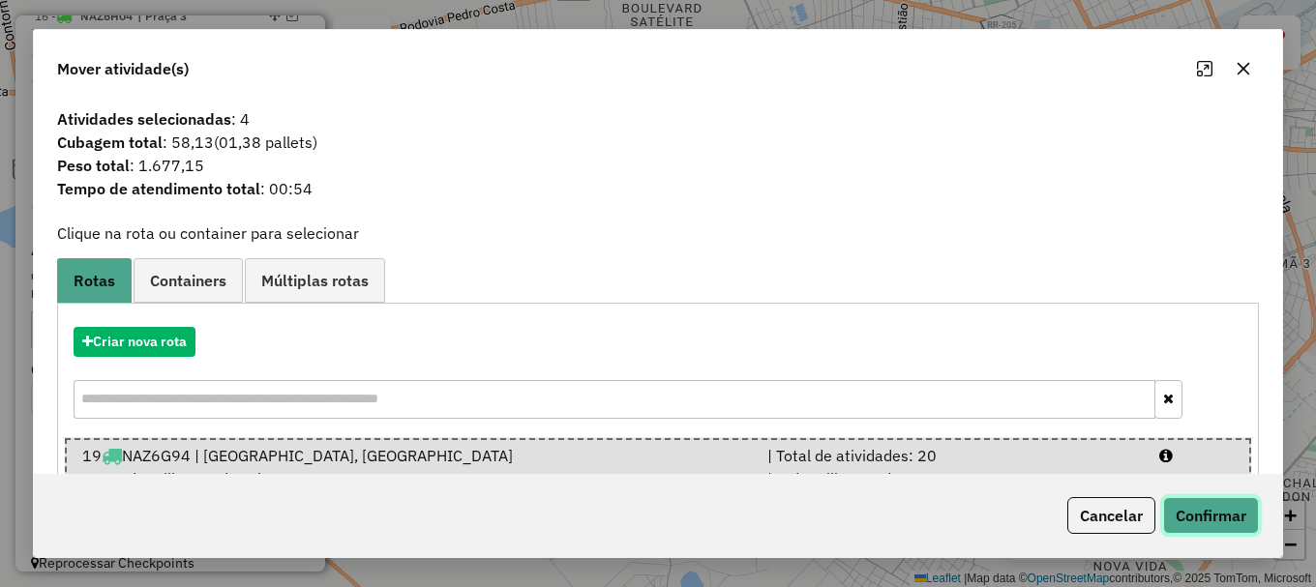
click at [1210, 513] on button "Confirmar" at bounding box center [1211, 515] width 96 height 37
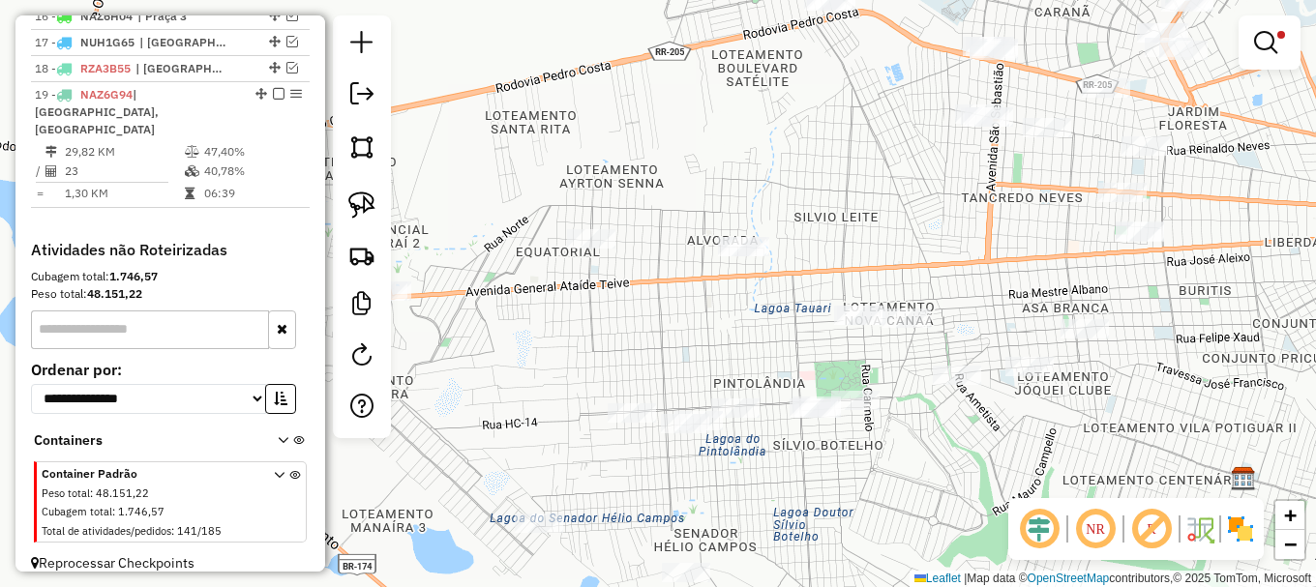
drag, startPoint x: 604, startPoint y: 284, endPoint x: 663, endPoint y: 290, distance: 59.3
click at [664, 297] on div "Limpar filtros Janela de atendimento Grade de atendimento Capacidade Transporta…" at bounding box center [658, 293] width 1316 height 587
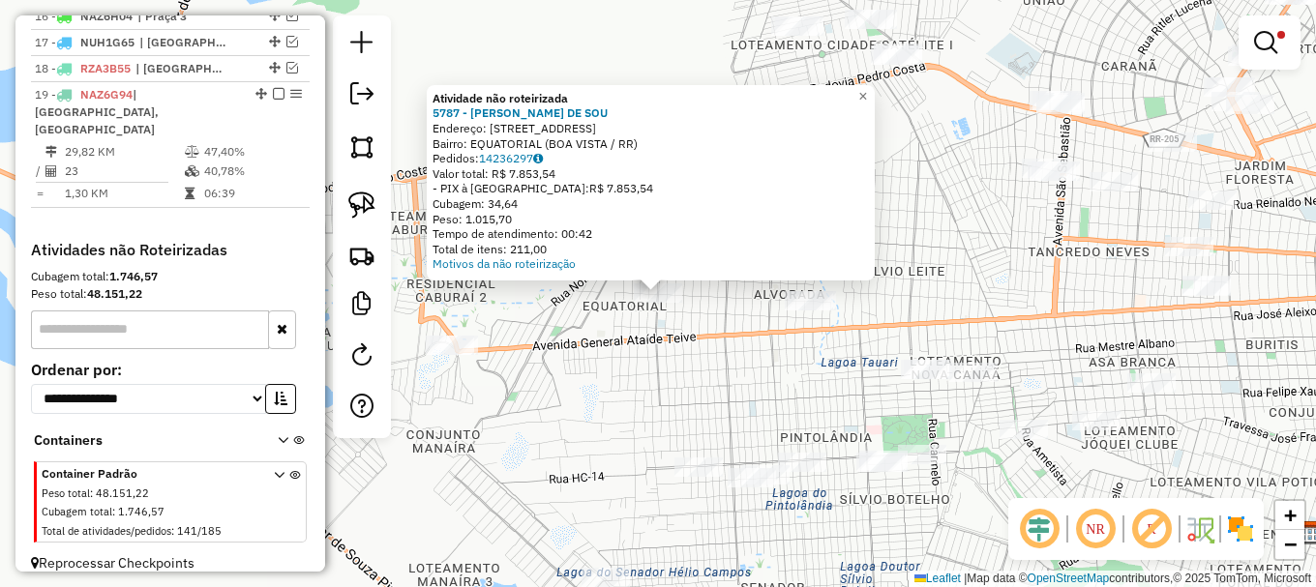
click at [383, 204] on div at bounding box center [362, 226] width 58 height 423
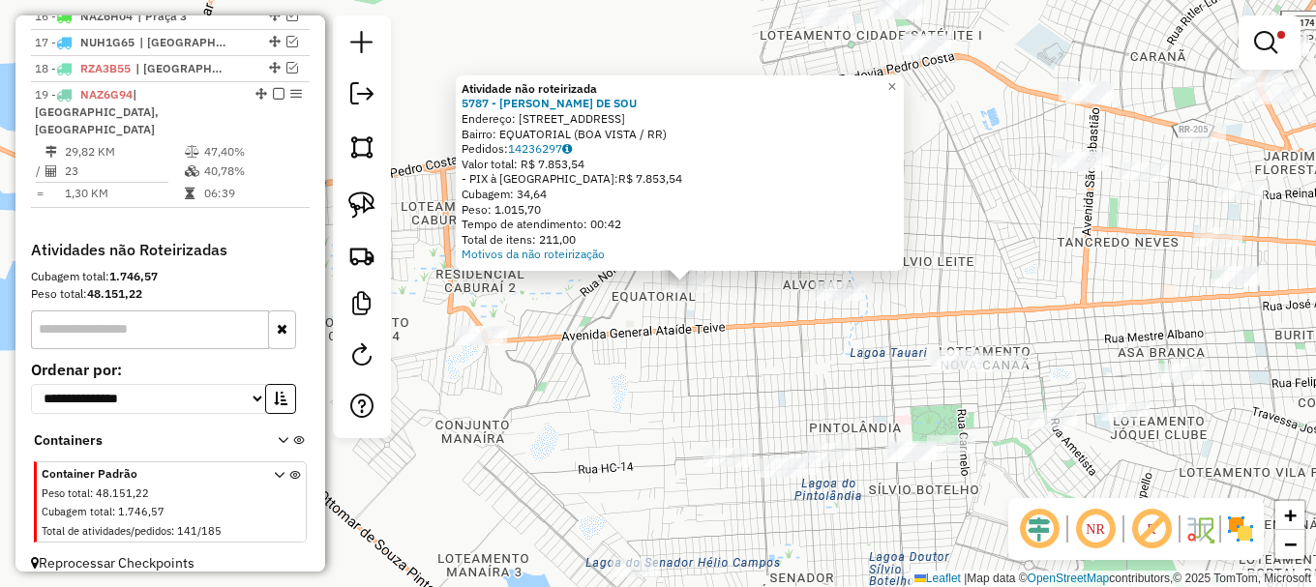
drag, startPoint x: 425, startPoint y: 335, endPoint x: 419, endPoint y: 261, distance: 73.8
click at [454, 294] on div "Atividade não roteirizada 5787 - VALBER SILVA DE SOU Endereço: R NORDESTE 371 B…" at bounding box center [658, 293] width 1316 height 587
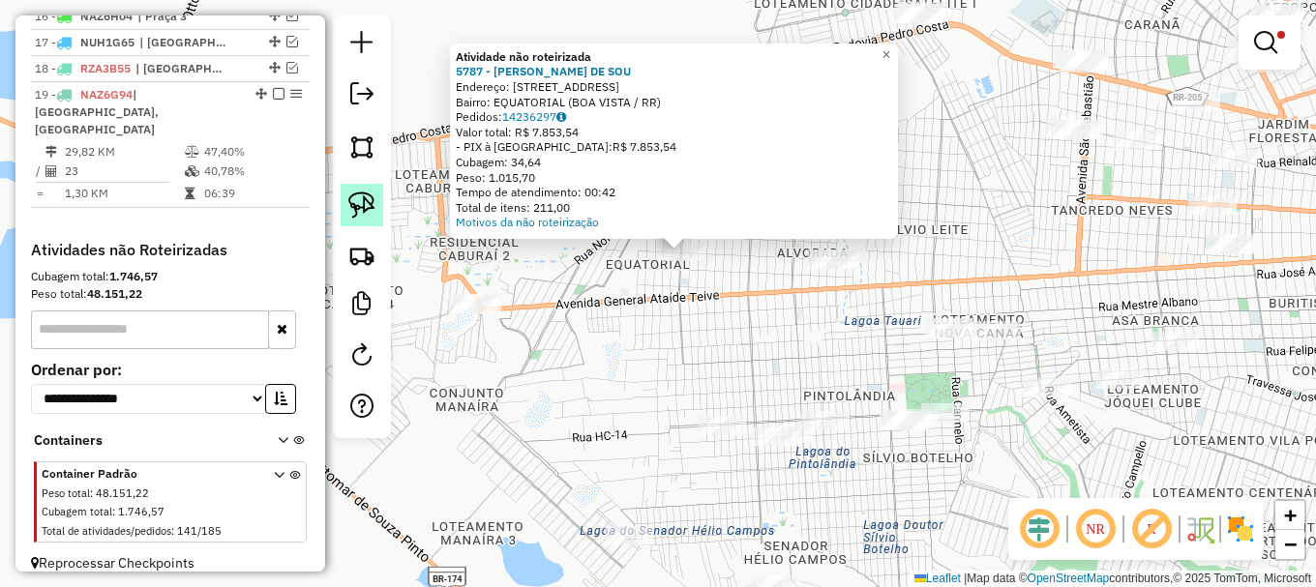
click at [361, 198] on img at bounding box center [361, 205] width 27 height 27
click at [364, 204] on img at bounding box center [361, 205] width 27 height 27
drag, startPoint x: 431, startPoint y: 296, endPoint x: 512, endPoint y: 251, distance: 92.3
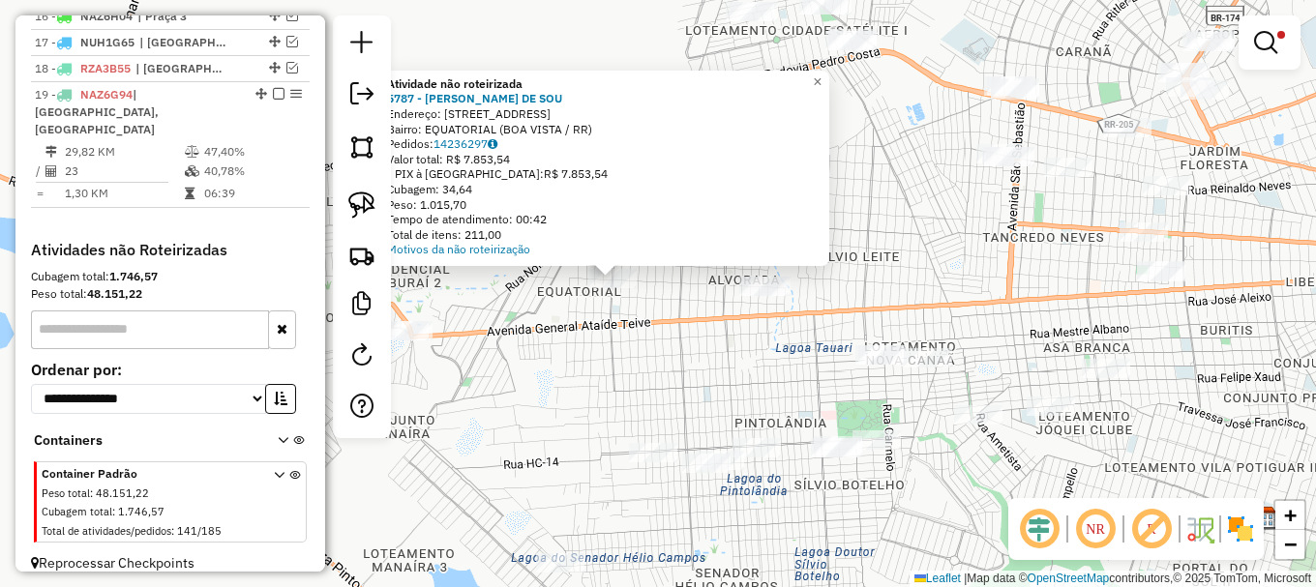
drag, startPoint x: 746, startPoint y: 314, endPoint x: 529, endPoint y: 319, distance: 216.8
click at [669, 333] on div "Atividade não roteirizada 5787 - VALBER SILVA DE SOU Endereço: R NORDESTE 371 B…" at bounding box center [658, 293] width 1316 height 587
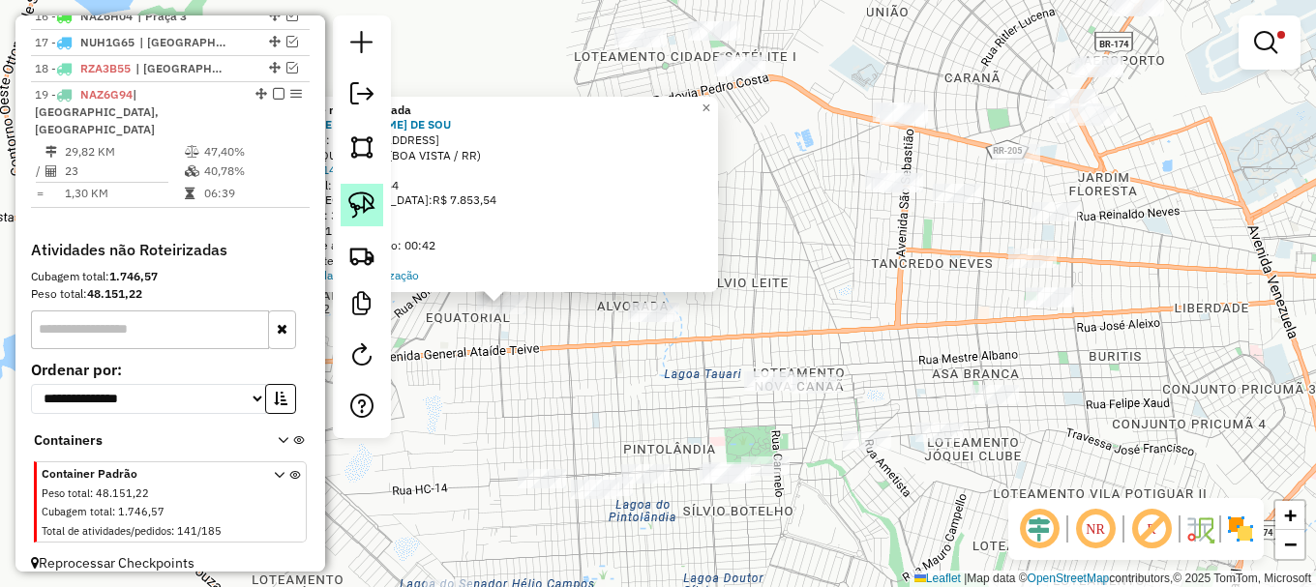
drag, startPoint x: 376, startPoint y: 219, endPoint x: 378, endPoint y: 232, distance: 13.7
click at [376, 220] on link at bounding box center [362, 205] width 43 height 43
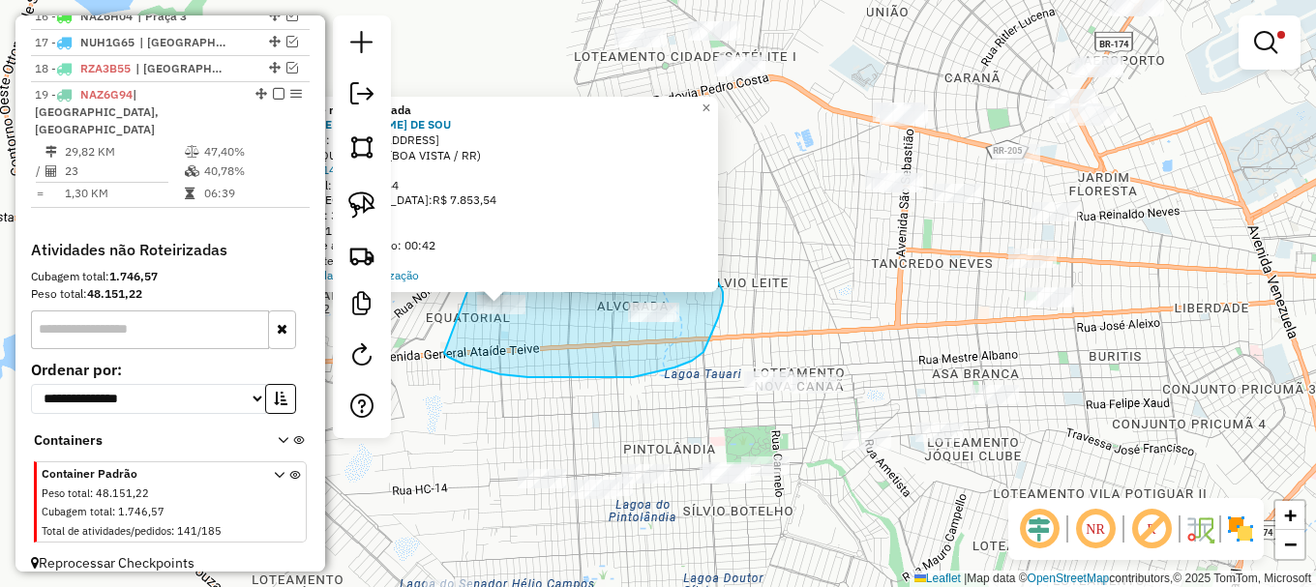
drag, startPoint x: 452, startPoint y: 358, endPoint x: 476, endPoint y: 228, distance: 131.9
click at [476, 228] on div "Atividade não roteirizada 5787 - VALBER SILVA DE SOU Endereço: R NORDESTE 371 B…" at bounding box center [658, 293] width 1316 height 587
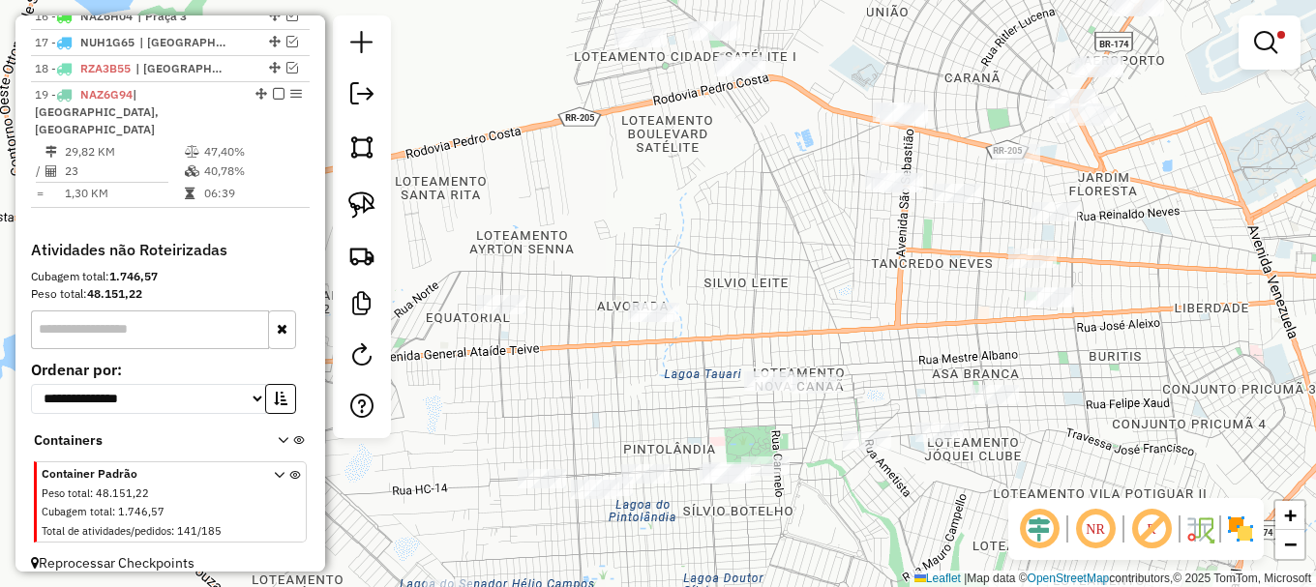
drag, startPoint x: 368, startPoint y: 209, endPoint x: 446, endPoint y: 316, distance: 132.9
click at [370, 213] on img at bounding box center [361, 205] width 27 height 27
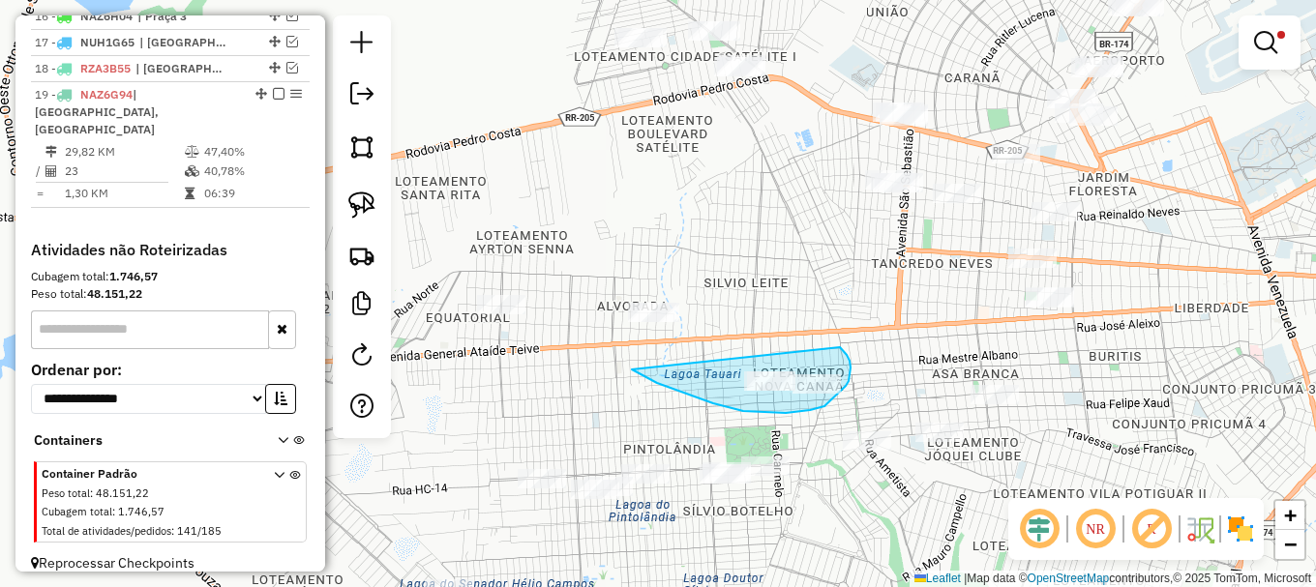
drag, startPoint x: 636, startPoint y: 372, endPoint x: 833, endPoint y: 341, distance: 199.9
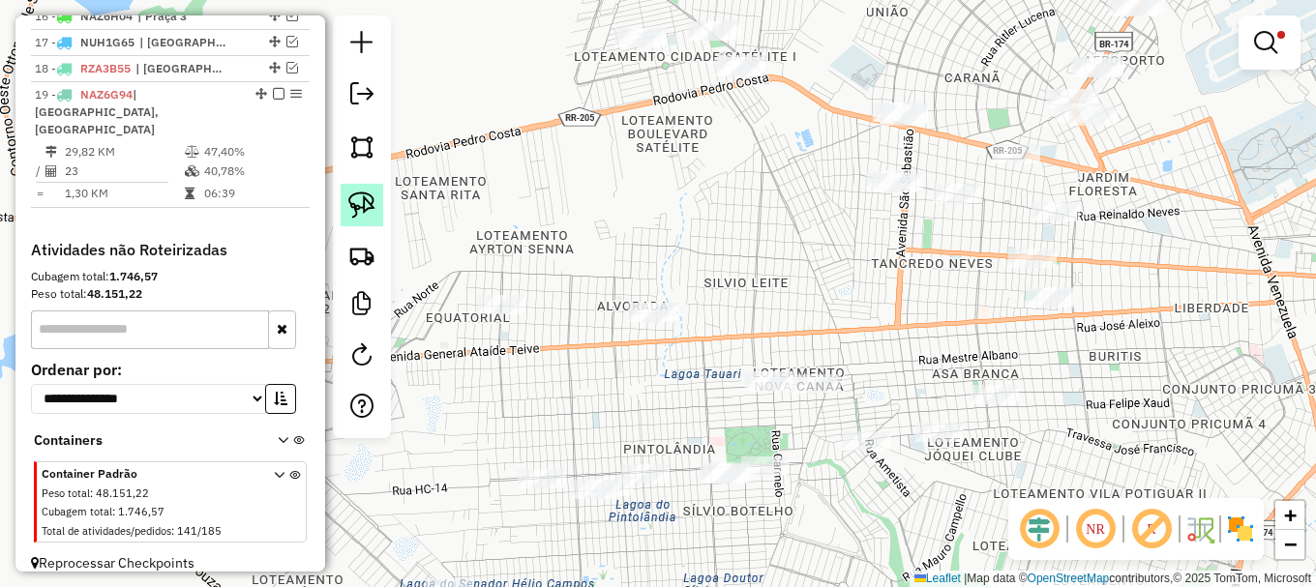
click at [357, 210] on img at bounding box center [361, 205] width 27 height 27
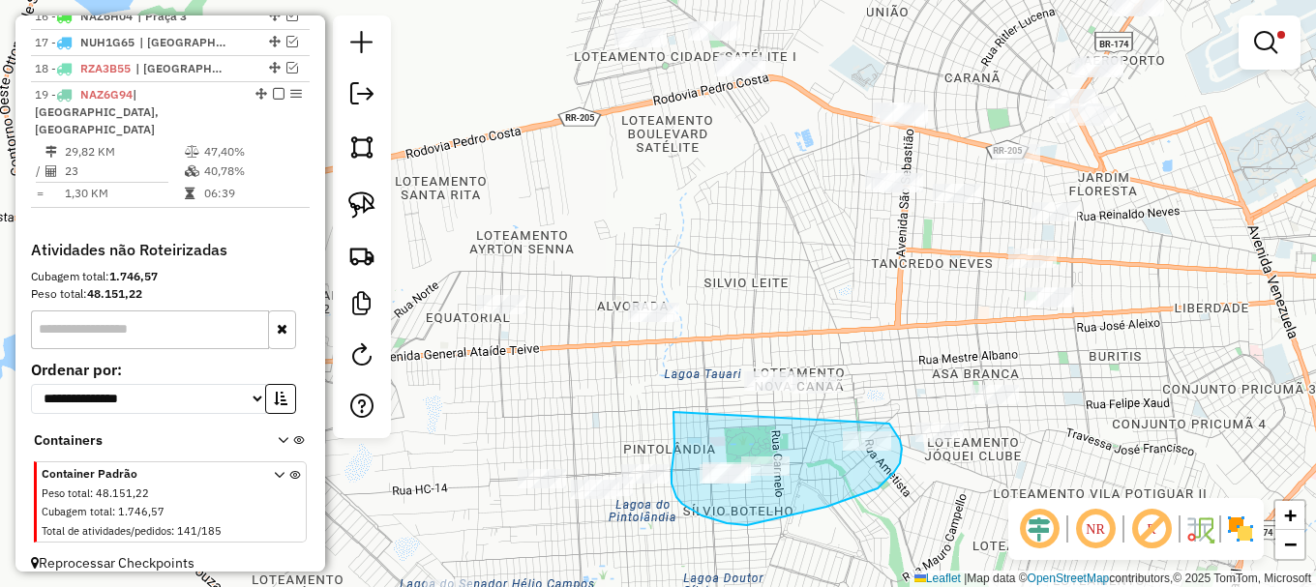
drag, startPoint x: 673, startPoint y: 412, endPoint x: 888, endPoint y: 424, distance: 215.1
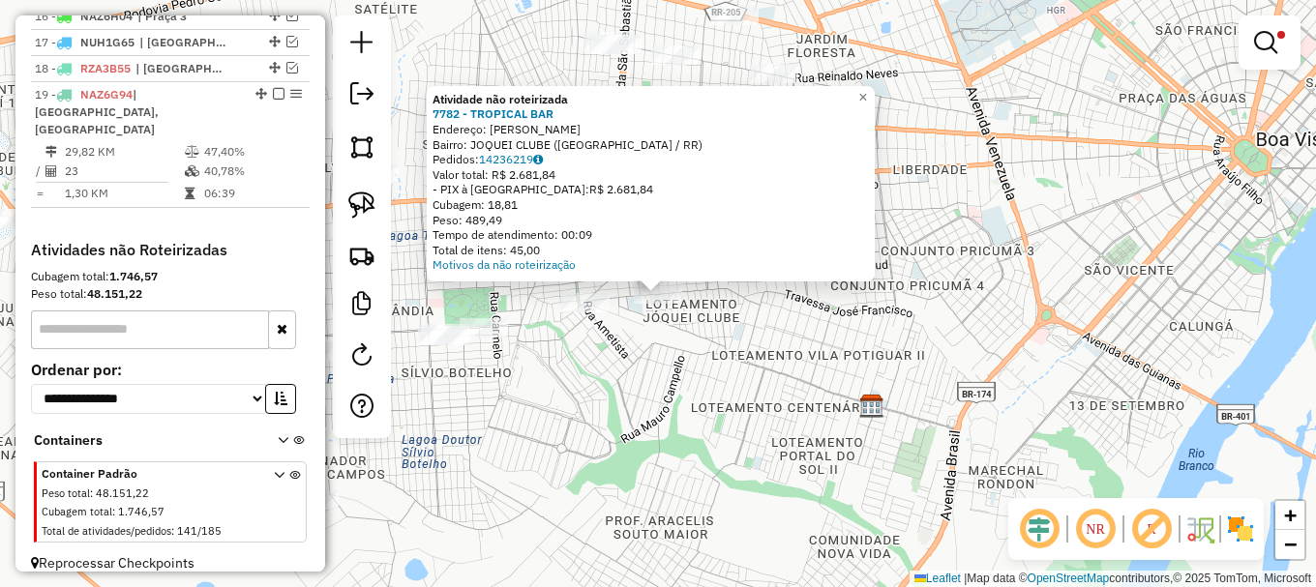
drag, startPoint x: 656, startPoint y: 397, endPoint x: 666, endPoint y: 388, distance: 13.0
click at [656, 398] on div "Atividade não roteirizada 7782 - TROPICAL BAR Endereço: JOSE FRANCISCO RUA JO B…" at bounding box center [658, 293] width 1316 height 587
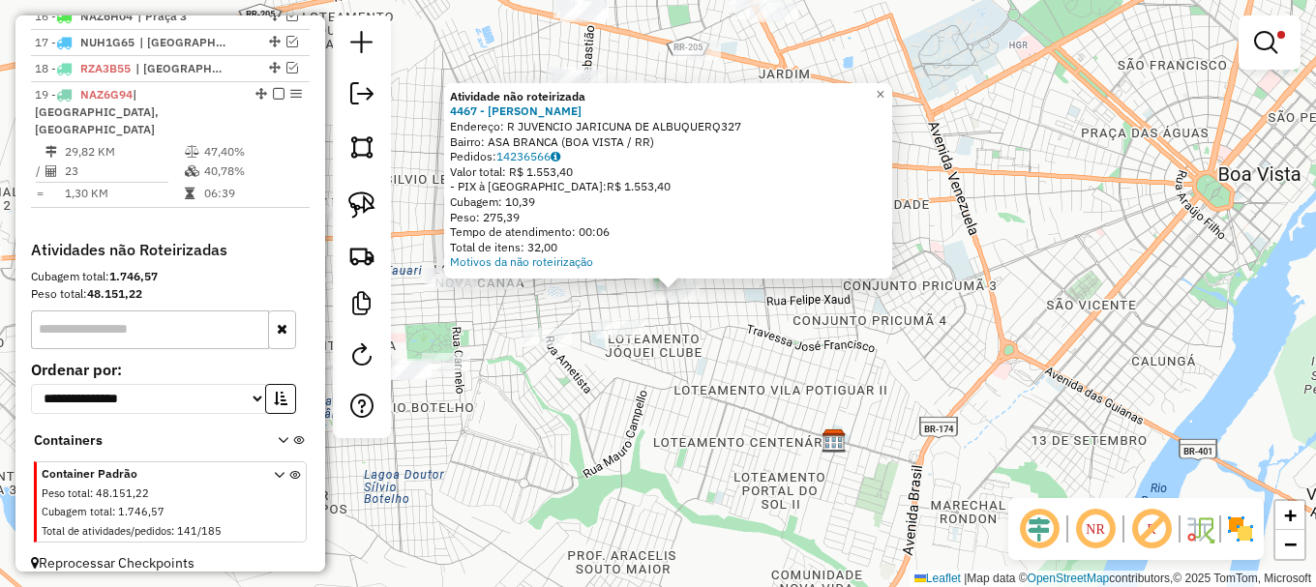
drag, startPoint x: 556, startPoint y: 418, endPoint x: 732, endPoint y: 385, distance: 179.1
click at [731, 385] on div "Atividade não roteirizada 4467 - CLEIDSON CHARLES FER Endereço: R JUVENCIO JARI…" at bounding box center [658, 293] width 1316 height 587
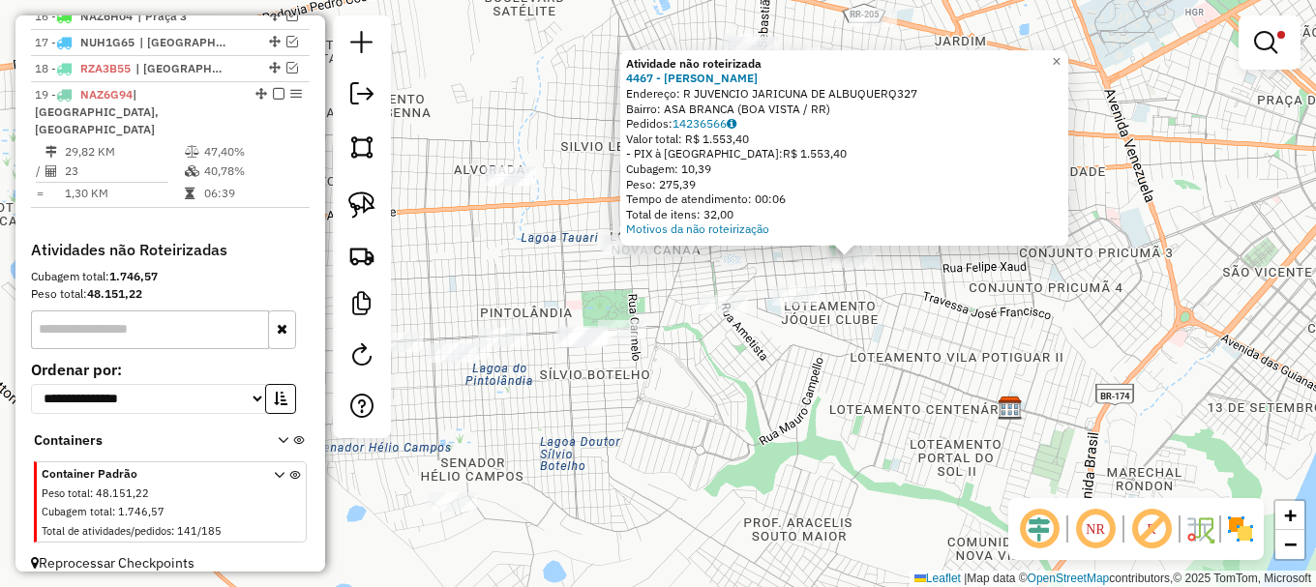
click at [687, 384] on div "Atividade não roteirizada 4467 - CLEIDSON CHARLES FER Endereço: R JUVENCIO JARI…" at bounding box center [658, 293] width 1316 height 587
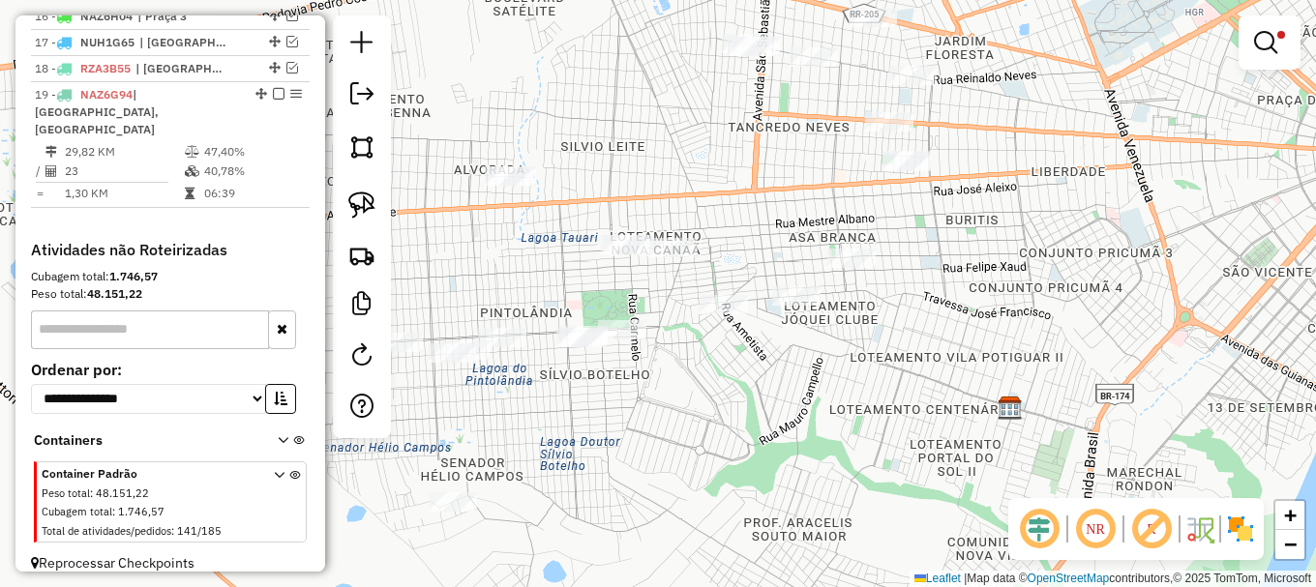
drag, startPoint x: 1156, startPoint y: 124, endPoint x: 1070, endPoint y: 328, distance: 221.5
click at [1072, 321] on div "Limpar filtros Janela de atendimento Grade de atendimento Capacidade Transporta…" at bounding box center [658, 293] width 1316 height 587
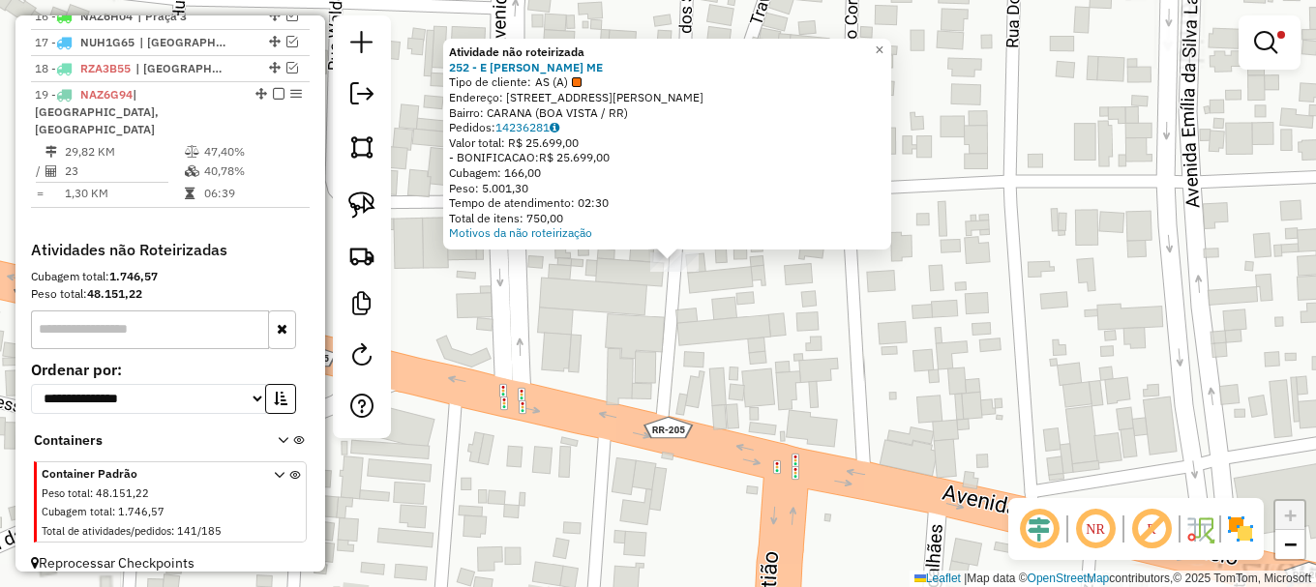
click at [628, 305] on div "Atividade não roteirizada 252 - E DA SILVA AGUIAR ME Tipo de cliente: AS (A) En…" at bounding box center [658, 293] width 1316 height 587
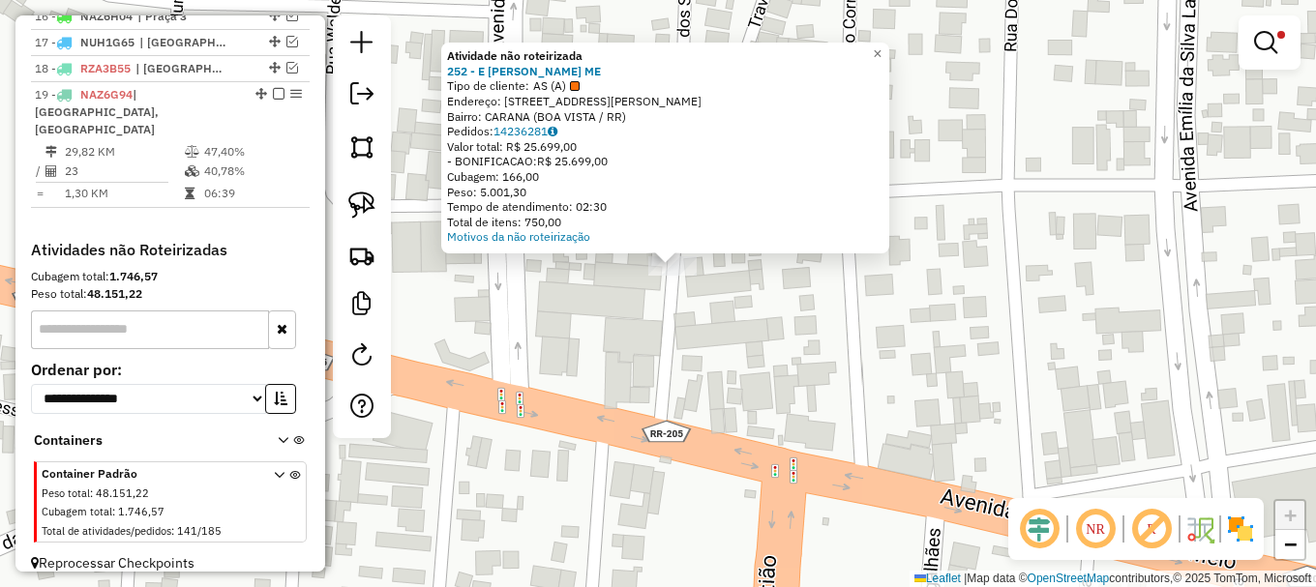
click at [698, 284] on div "Atividade não roteirizada 252 - E DA SILVA AGUIAR ME Tipo de cliente: AS (A) En…" at bounding box center [658, 293] width 1316 height 587
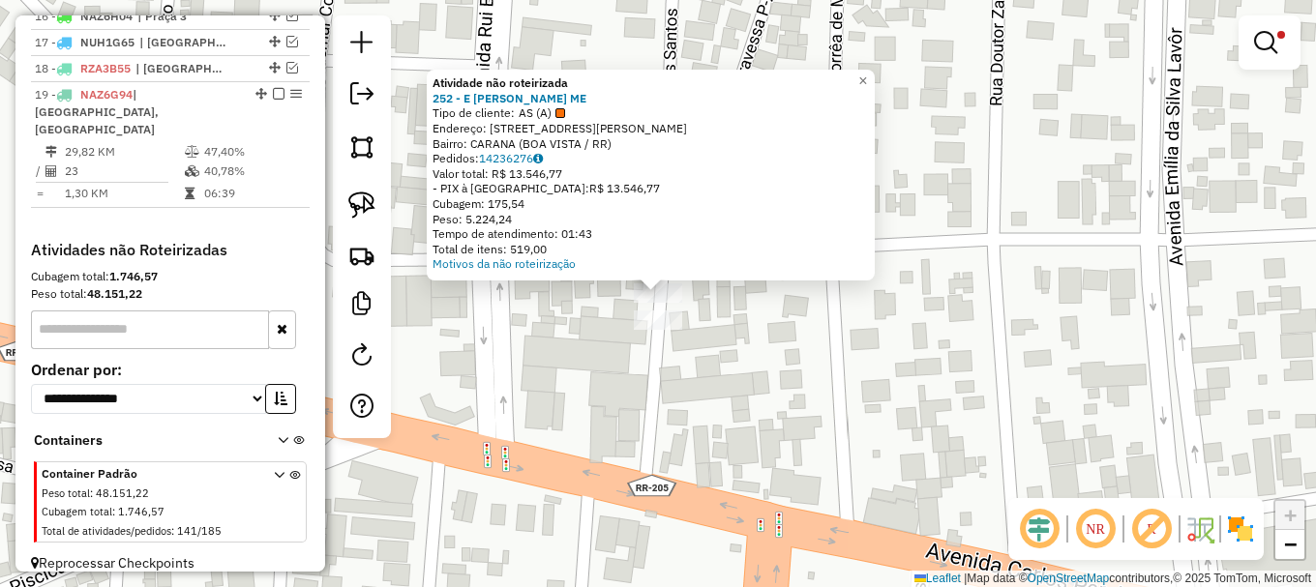
click at [618, 301] on div "Atividade não roteirizada 252 - E DA SILVA AGUIAR ME Tipo de cliente: AS (A) En…" at bounding box center [658, 293] width 1316 height 587
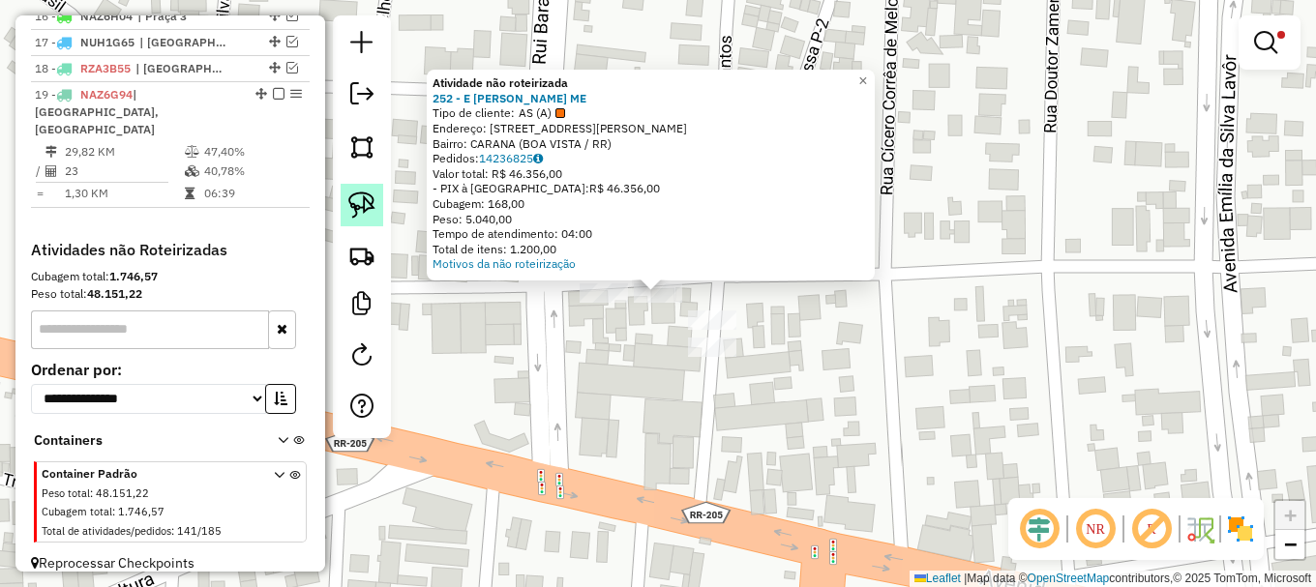
click at [376, 201] on link at bounding box center [362, 205] width 43 height 43
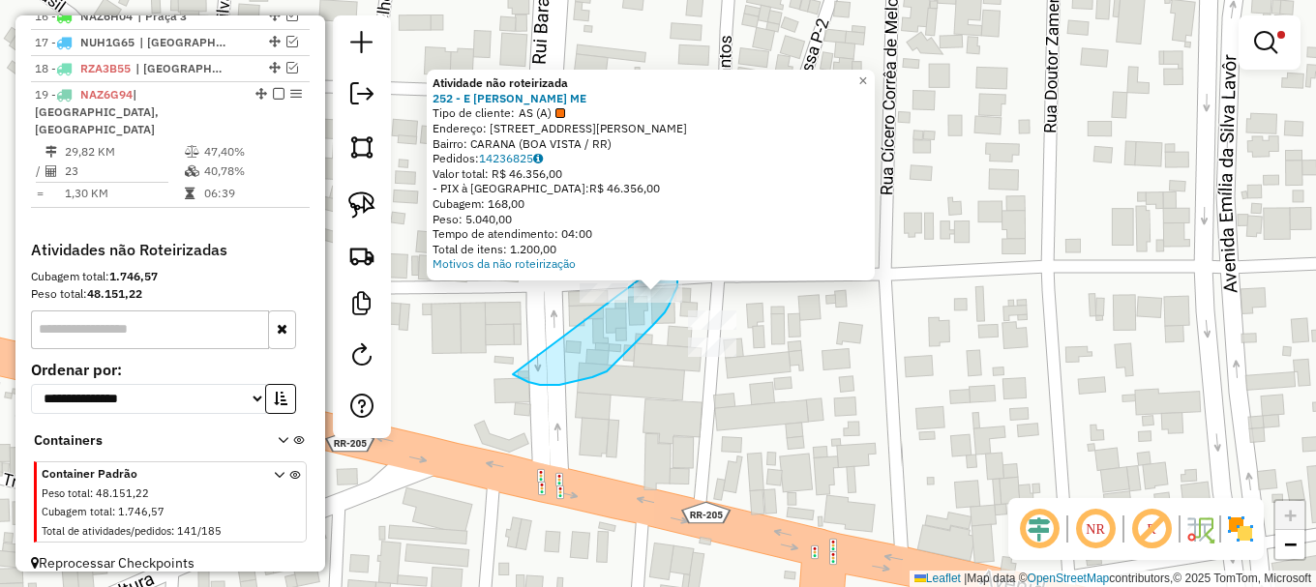
drag, startPoint x: 517, startPoint y: 375, endPoint x: 662, endPoint y: 261, distance: 184.6
click at [662, 261] on div "Atividade não roteirizada 252 - E DA SILVA AGUIAR ME Tipo de cliente: AS (A) En…" at bounding box center [658, 293] width 1316 height 587
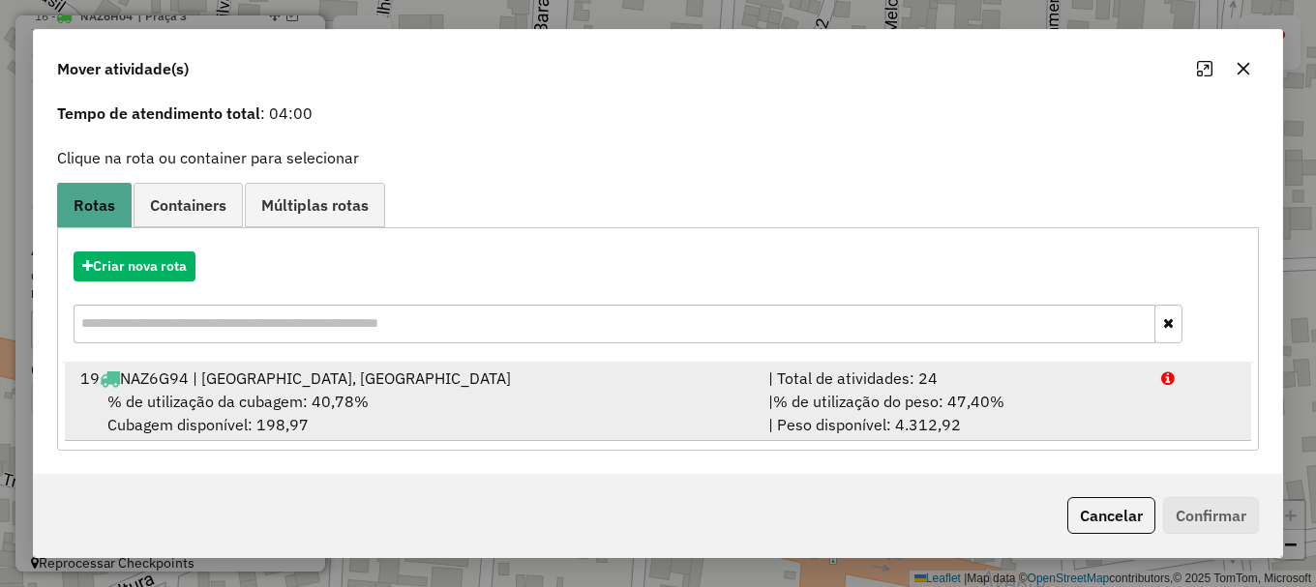
click at [1138, 412] on div "| % de utilização do peso: 47,40% | Peso disponível: 4.312,92" at bounding box center [953, 413] width 393 height 46
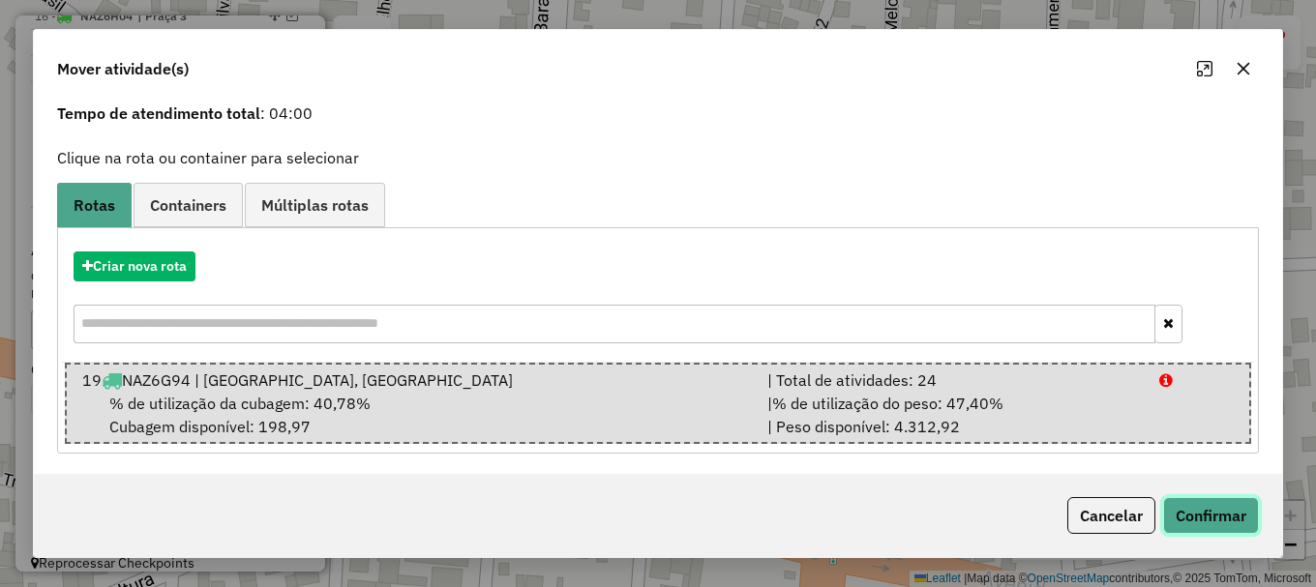
click at [1213, 509] on button "Confirmar" at bounding box center [1211, 515] width 96 height 37
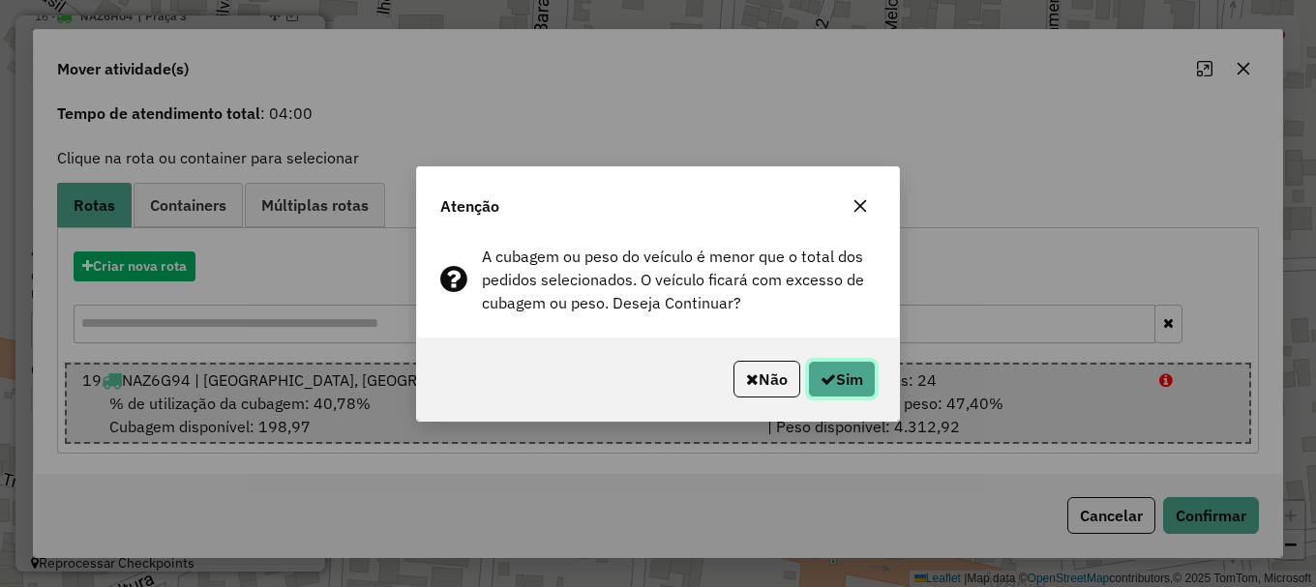
click at [845, 376] on button "Sim" at bounding box center [842, 379] width 68 height 37
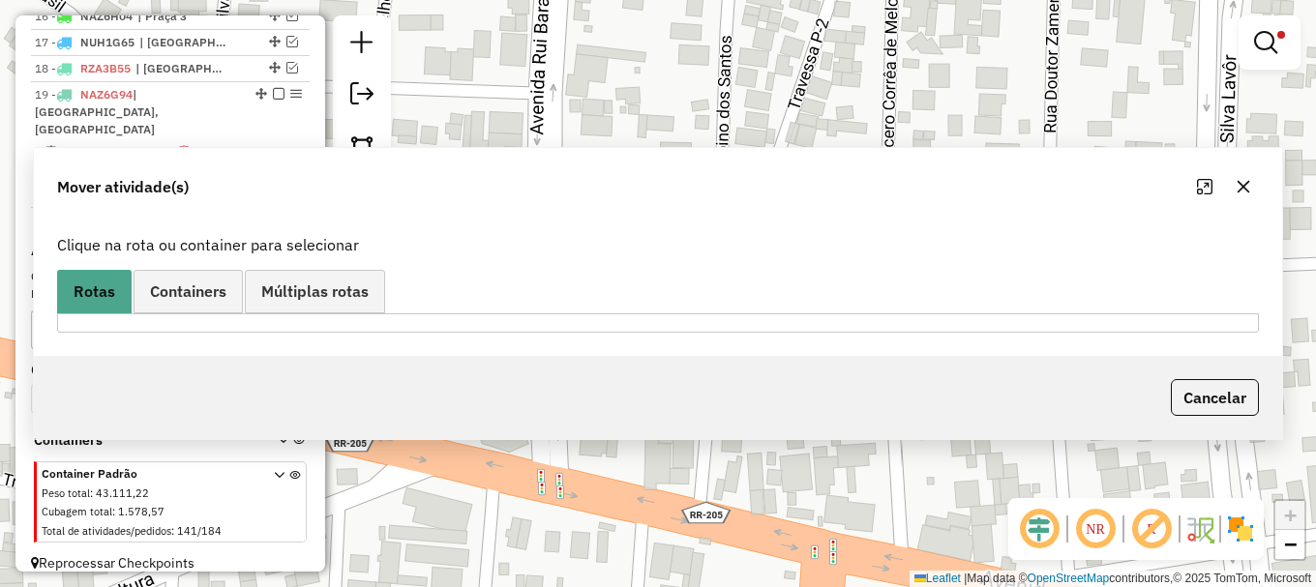
scroll to position [0, 0]
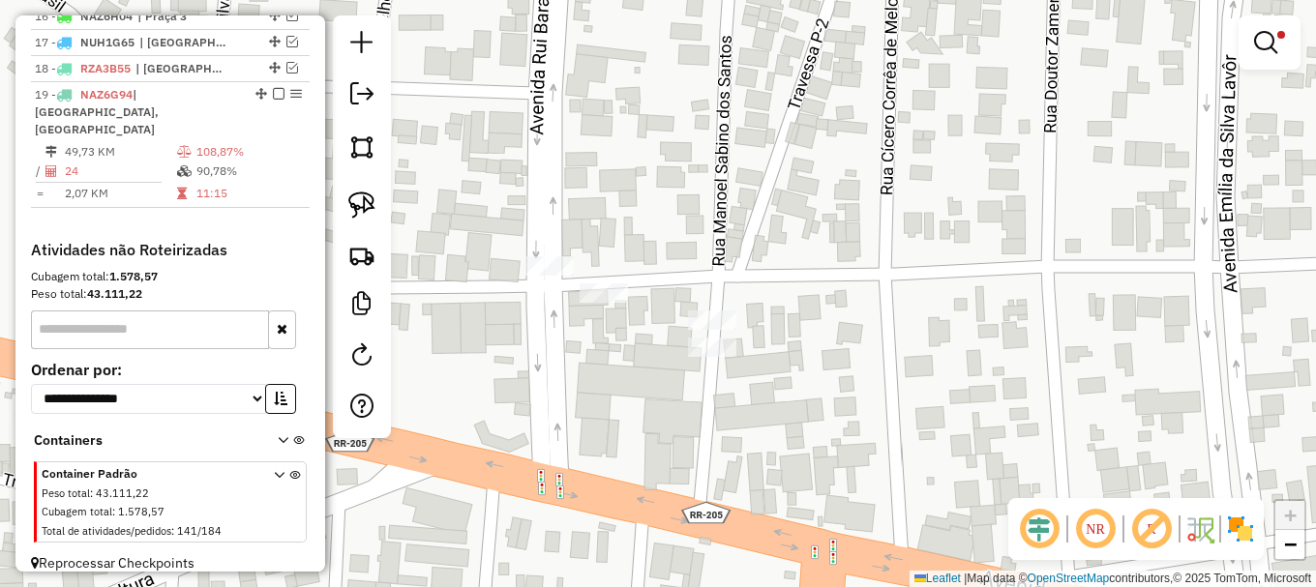
click at [1263, 37] on em at bounding box center [1265, 42] width 23 height 23
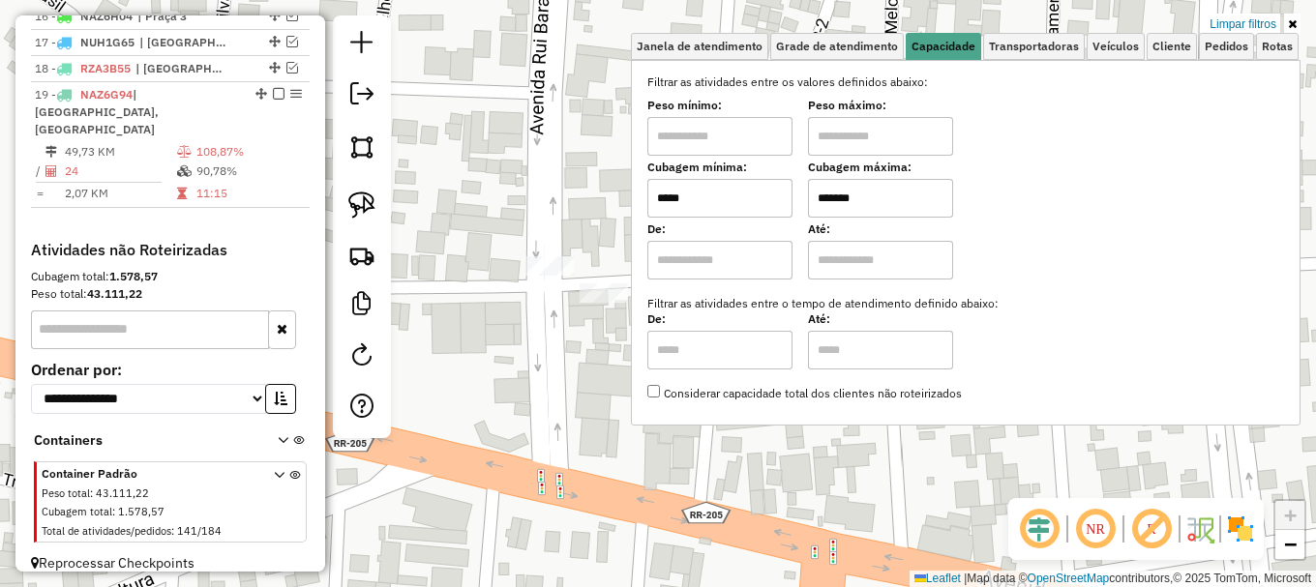
drag, startPoint x: 1240, startPoint y: 20, endPoint x: 1074, endPoint y: 90, distance: 180.4
click at [1238, 20] on link "Limpar filtros" at bounding box center [1242, 24] width 74 height 21
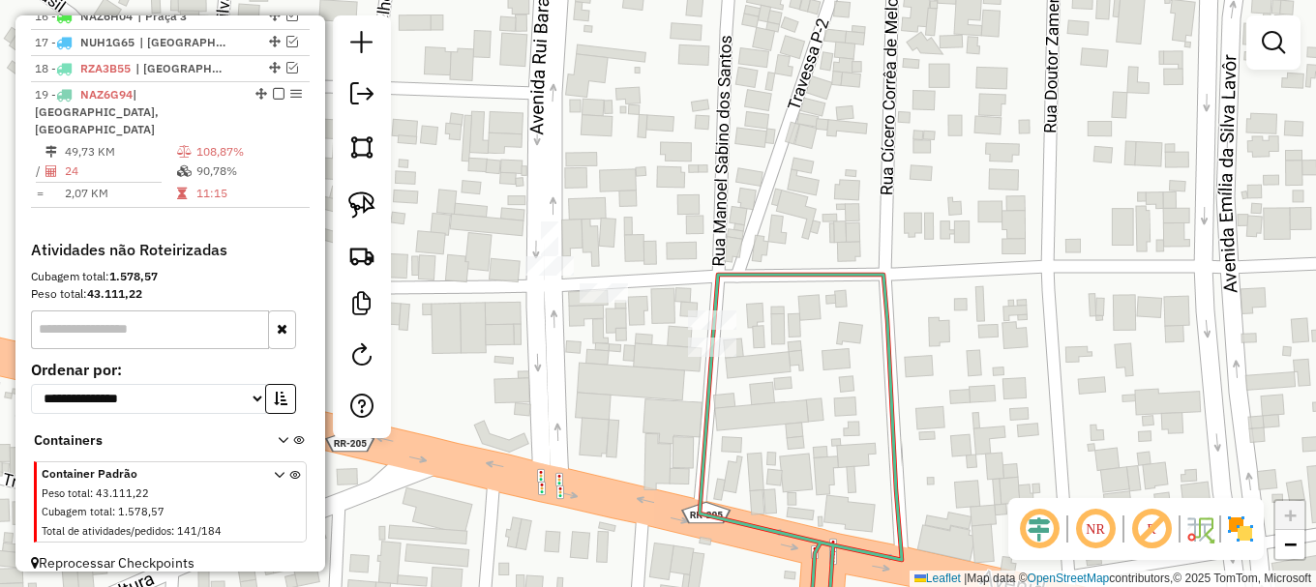
drag, startPoint x: 495, startPoint y: 168, endPoint x: 901, endPoint y: 218, distance: 408.3
click at [867, 215] on div "Janela de atendimento Grade de atendimento Capacidade Transportadoras Veículos …" at bounding box center [658, 293] width 1316 height 587
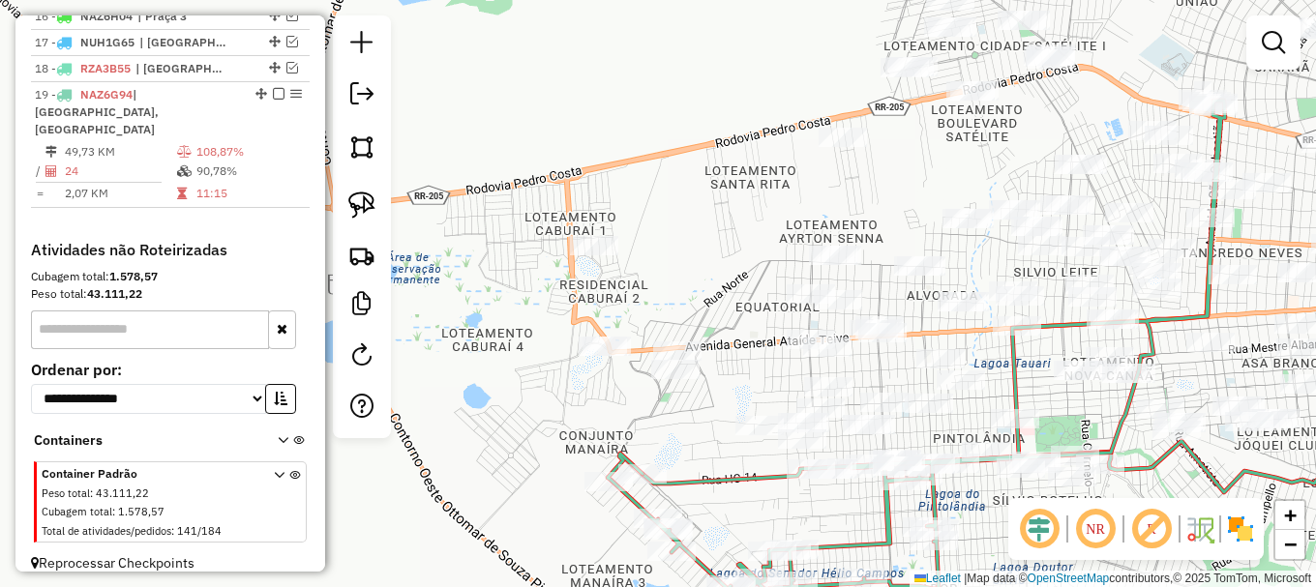
drag, startPoint x: 686, startPoint y: 475, endPoint x: 671, endPoint y: 331, distance: 144.9
click at [673, 338] on div "Janela de atendimento Grade de atendimento Capacidade Transportadoras Veículos …" at bounding box center [658, 293] width 1316 height 587
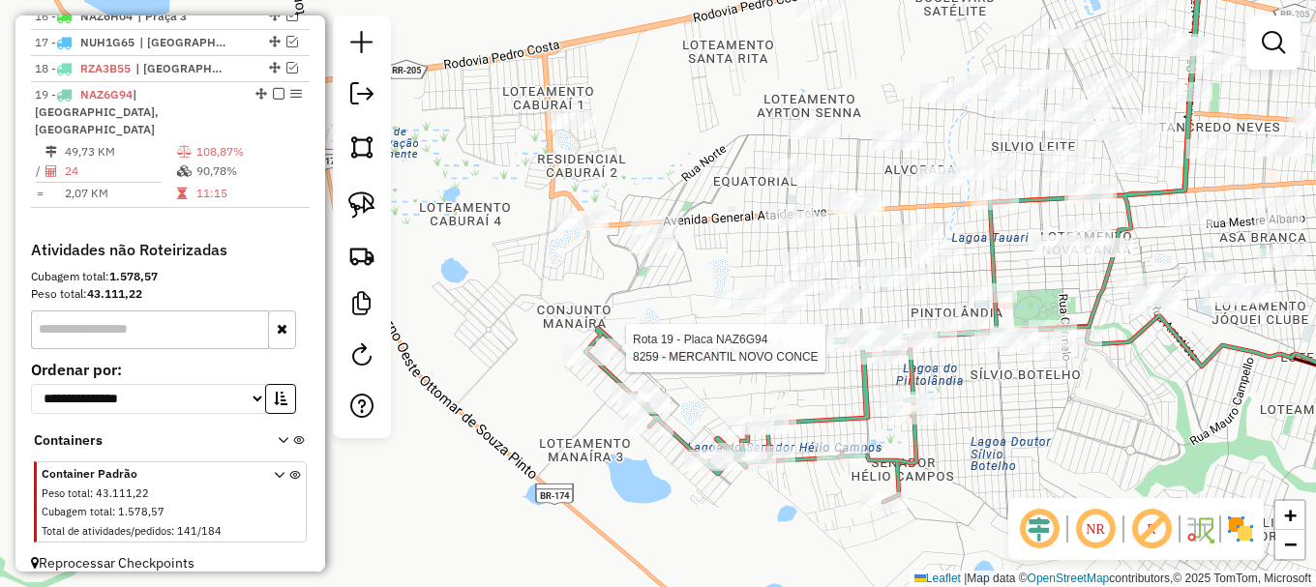
select select "**********"
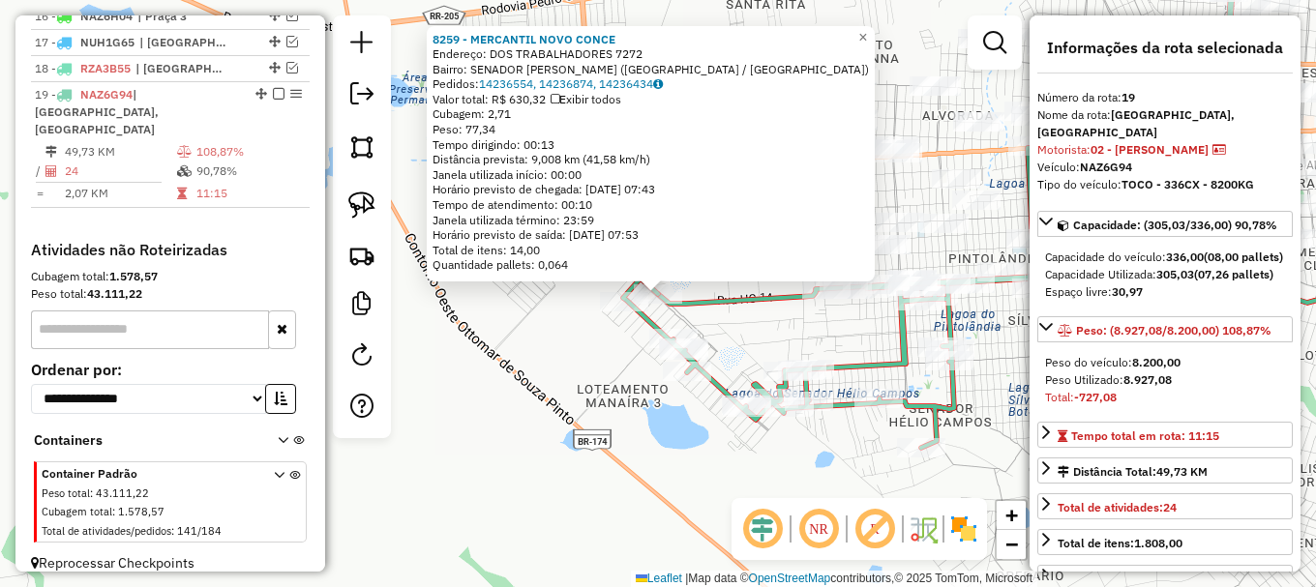
click at [761, 343] on div "Rota 19 - Placa NAZ6G94 10685 - DISTRIBUIDORA ARAGaO Rota 19 - Placa NAZ6G94 99…" at bounding box center [658, 293] width 1316 height 587
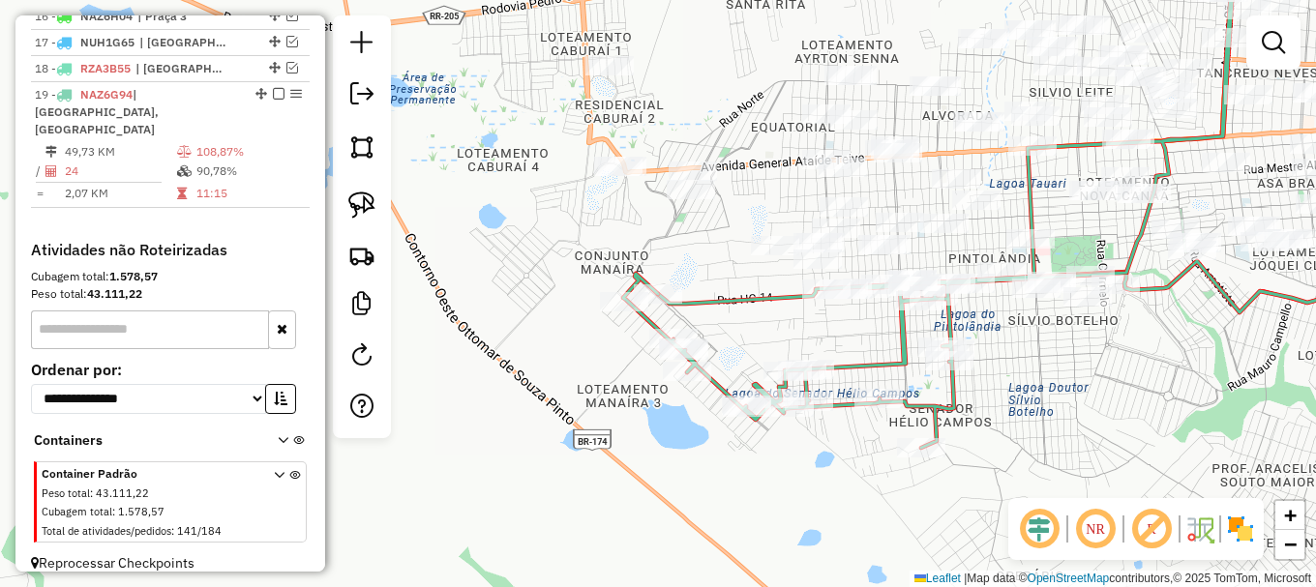
drag, startPoint x: 855, startPoint y: 317, endPoint x: 694, endPoint y: 394, distance: 178.7
click at [698, 393] on div "Janela de atendimento Grade de atendimento Capacidade Transportadoras Veículos …" at bounding box center [658, 293] width 1316 height 587
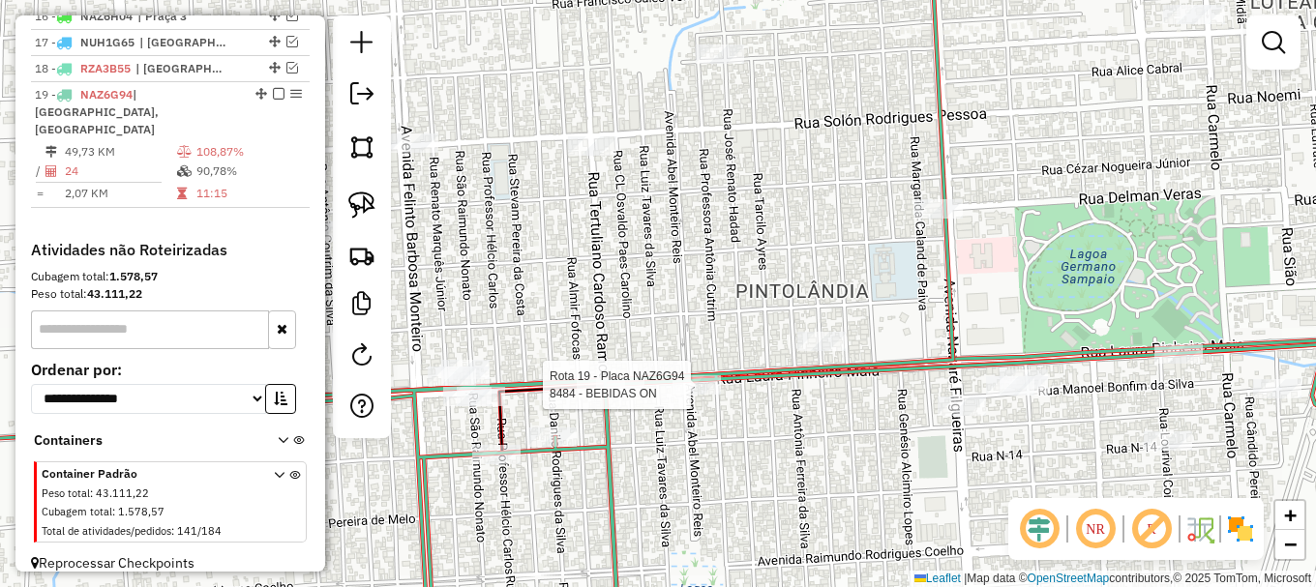
select select "**********"
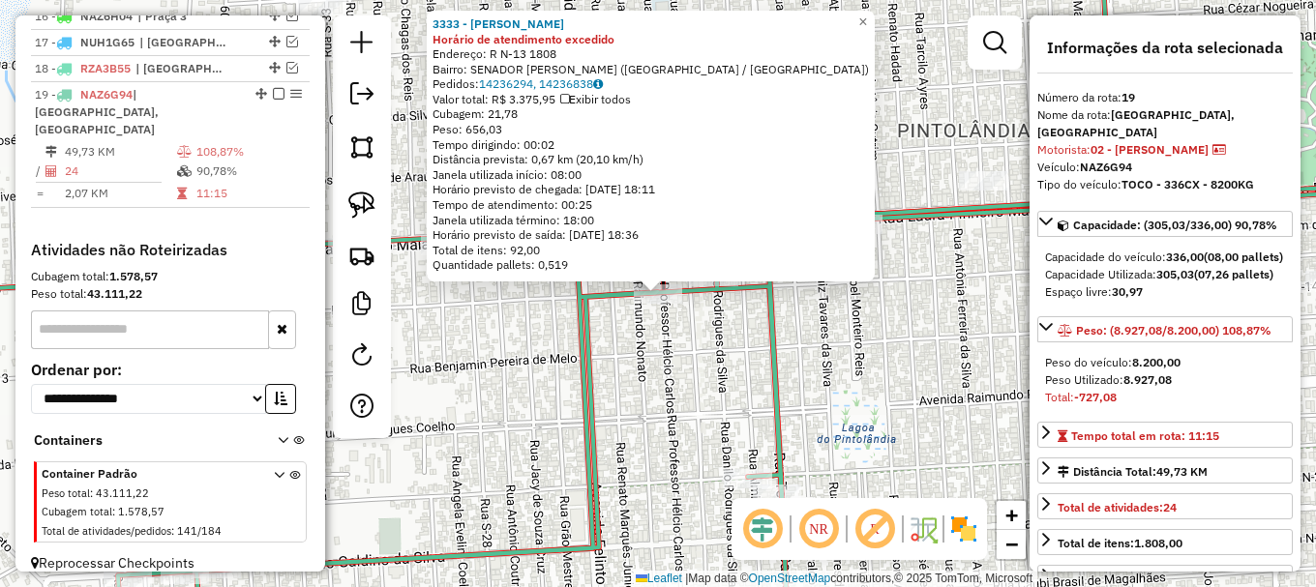
click at [616, 340] on div "3333 - IVO BATISTA MOURA DA Horário de atendimento excedido Endereço: R N-13 18…" at bounding box center [658, 293] width 1316 height 587
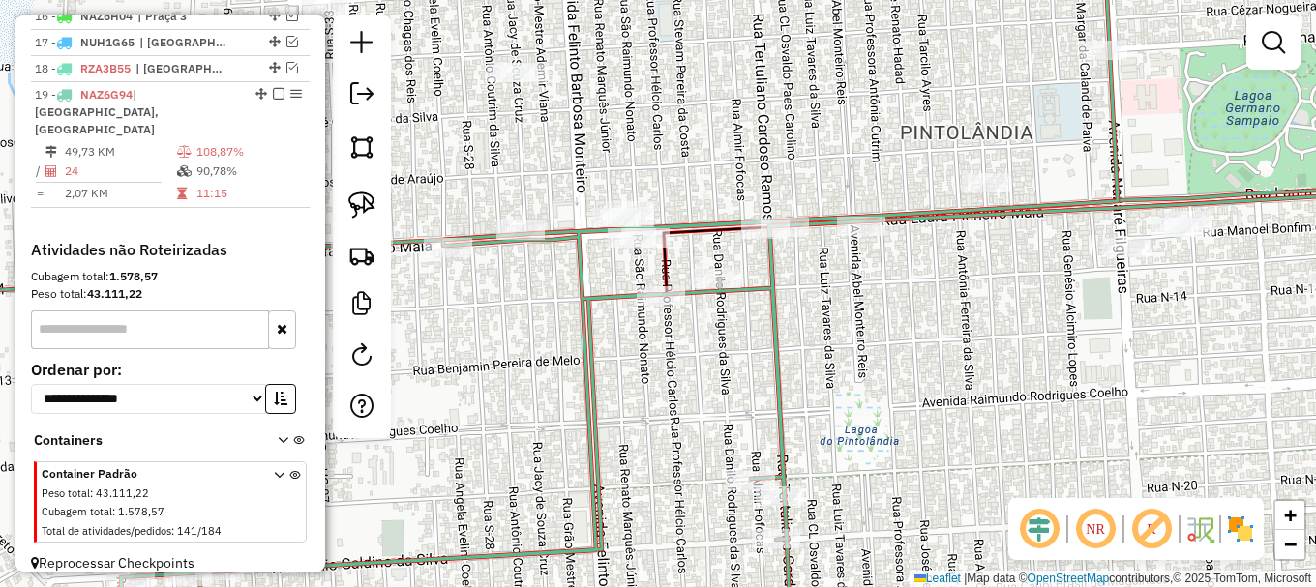
drag, startPoint x: 546, startPoint y: 318, endPoint x: 620, endPoint y: 341, distance: 77.7
click at [614, 341] on div "Janela de atendimento Grade de atendimento Capacidade Transportadoras Veículos …" at bounding box center [658, 293] width 1316 height 587
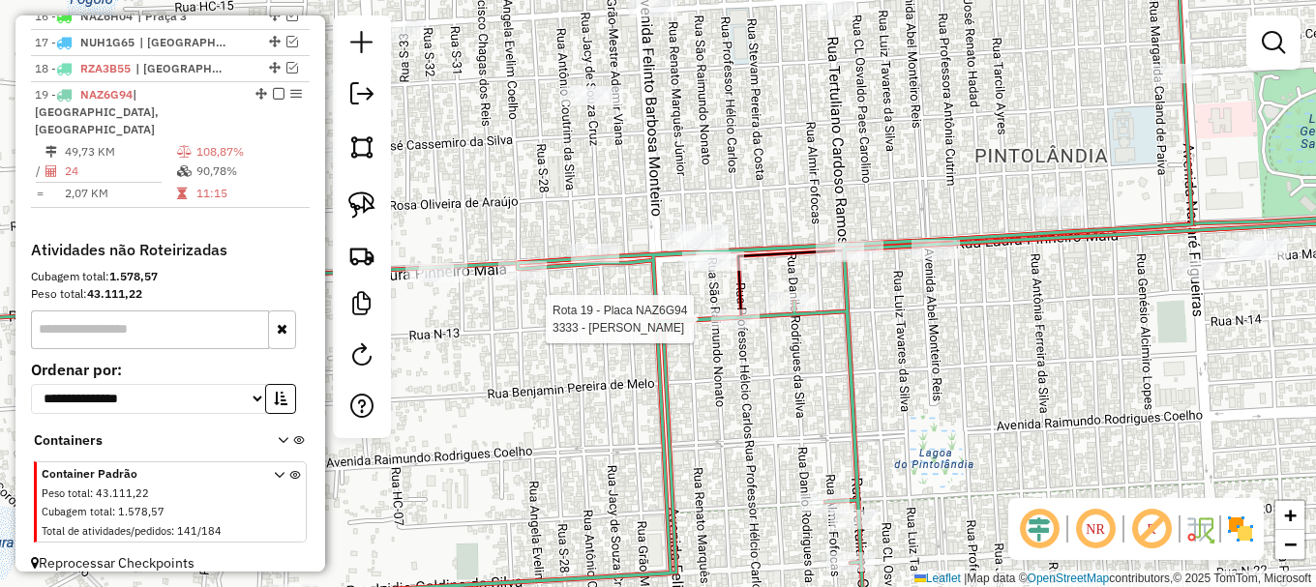
select select "**********"
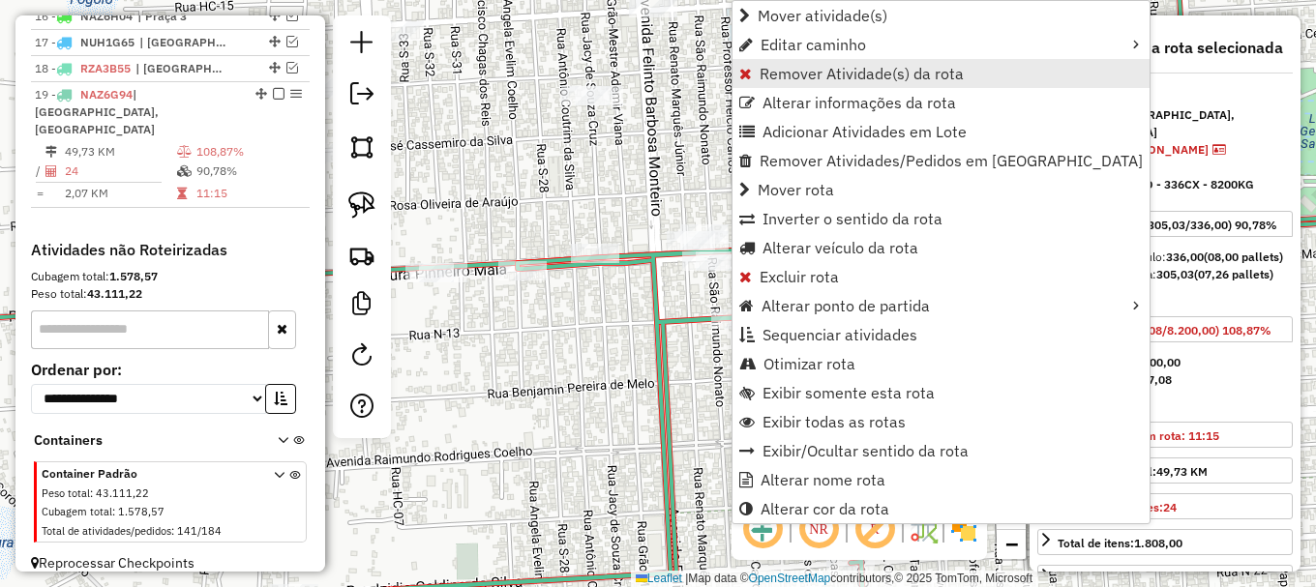
click at [790, 68] on span "Remover Atividade(s) da rota" at bounding box center [861, 73] width 204 height 15
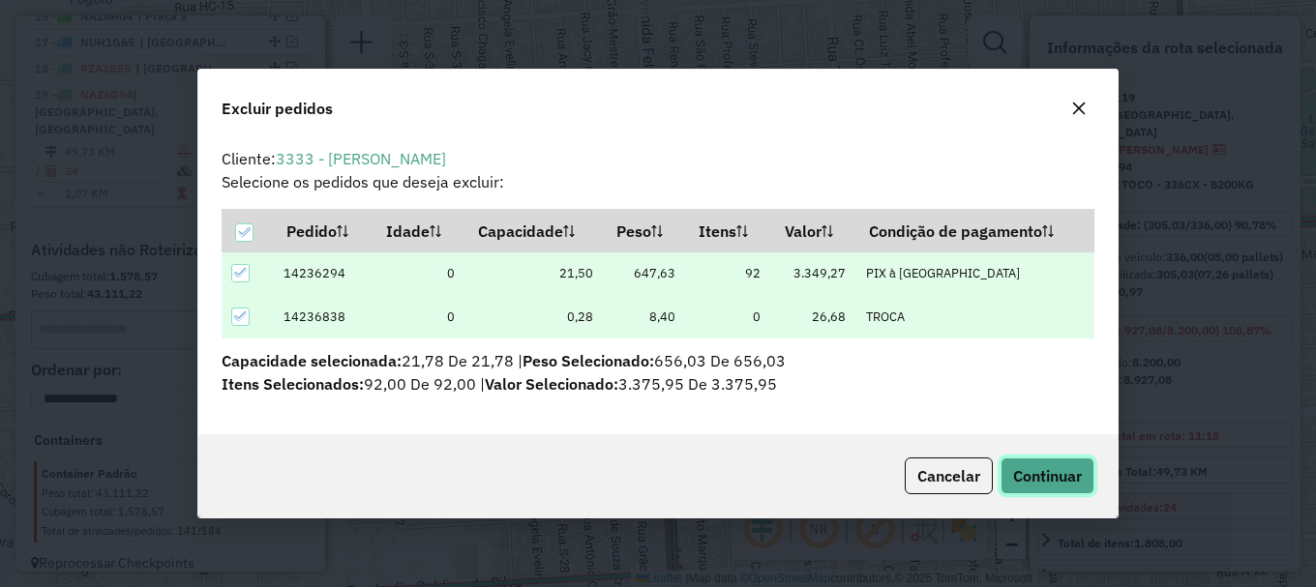
click at [1037, 471] on span "Continuar" at bounding box center [1047, 475] width 69 height 19
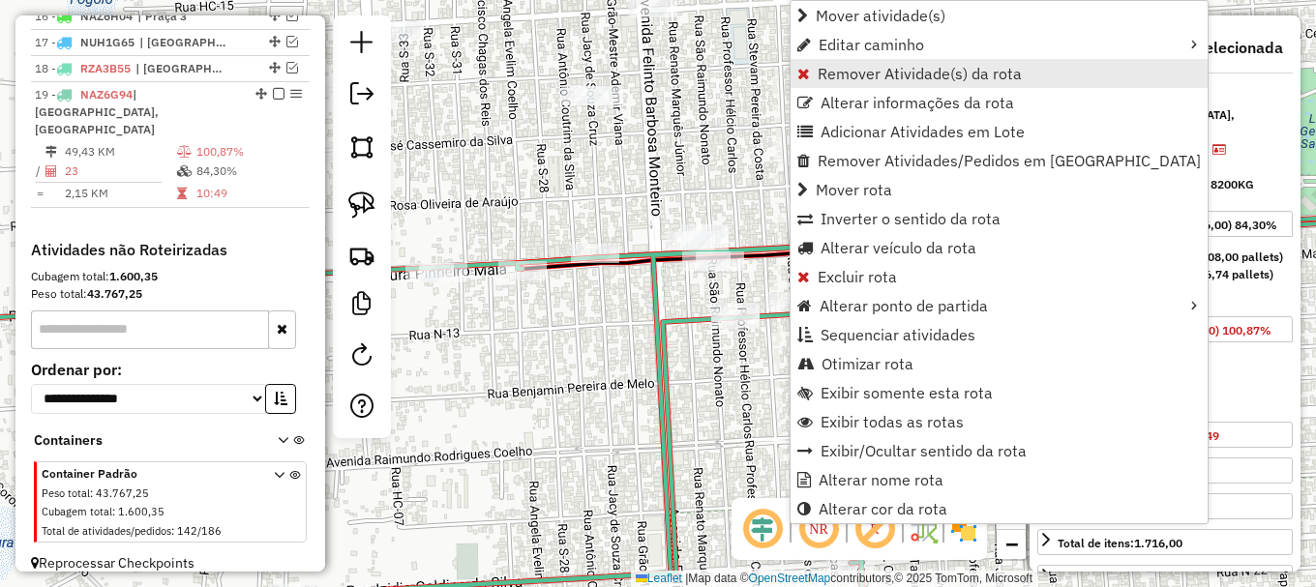
click at [855, 69] on span "Remover Atividade(s) da rota" at bounding box center [919, 73] width 204 height 15
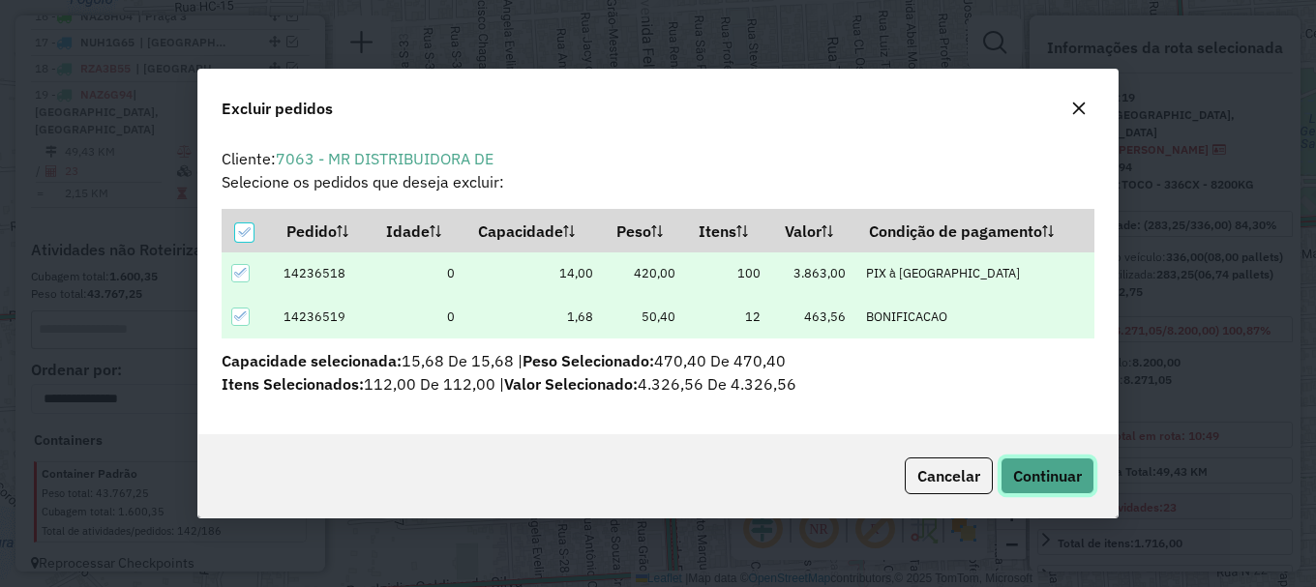
click at [1029, 464] on button "Continuar" at bounding box center [1047, 476] width 94 height 37
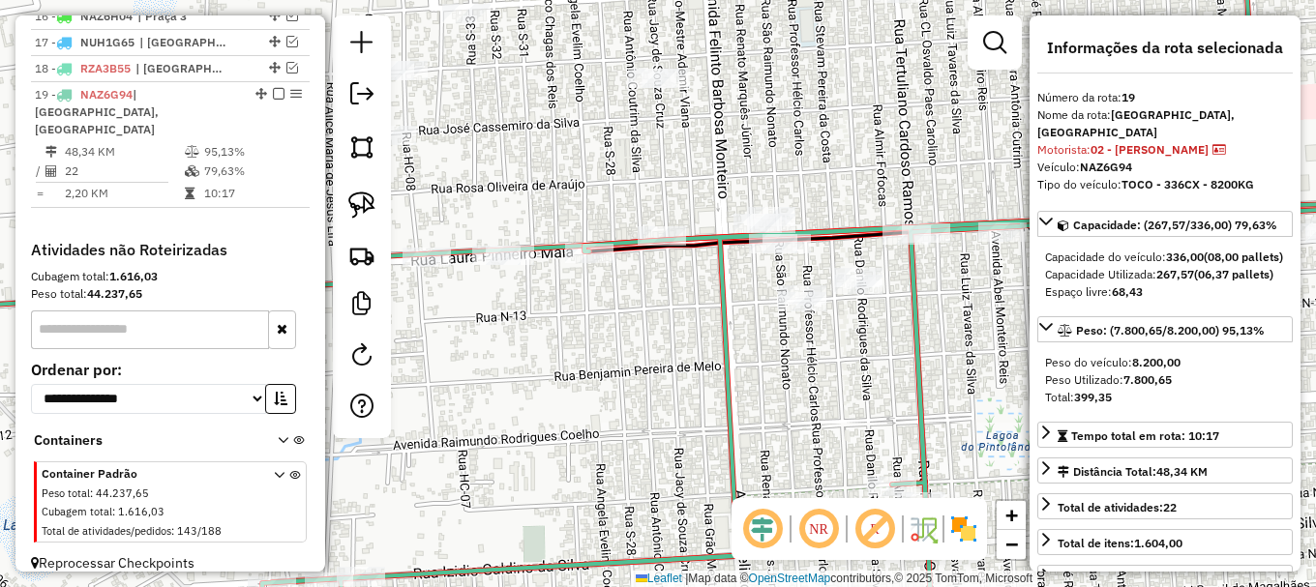
drag, startPoint x: 551, startPoint y: 337, endPoint x: 682, endPoint y: 302, distance: 135.2
click at [682, 301] on div "Janela de atendimento Grade de atendimento Capacidade Transportadoras Veículos …" at bounding box center [658, 293] width 1316 height 587
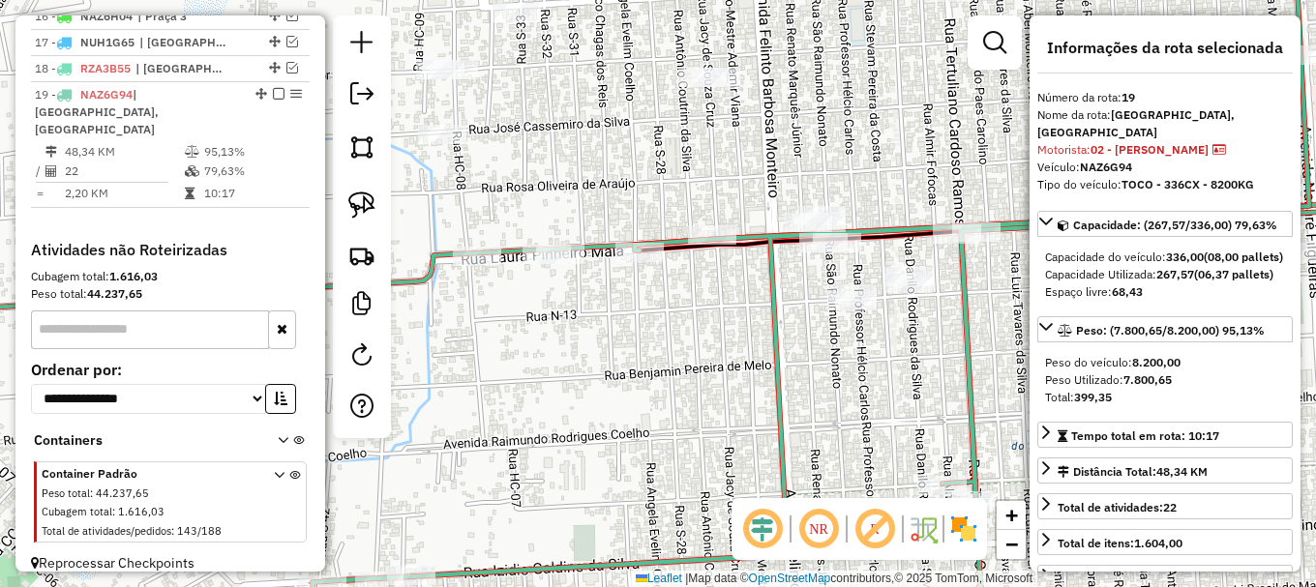
drag, startPoint x: 728, startPoint y: 293, endPoint x: 699, endPoint y: 305, distance: 30.4
click at [715, 303] on div "Janela de atendimento Grade de atendimento Capacidade Transportadoras Veículos …" at bounding box center [658, 293] width 1316 height 587
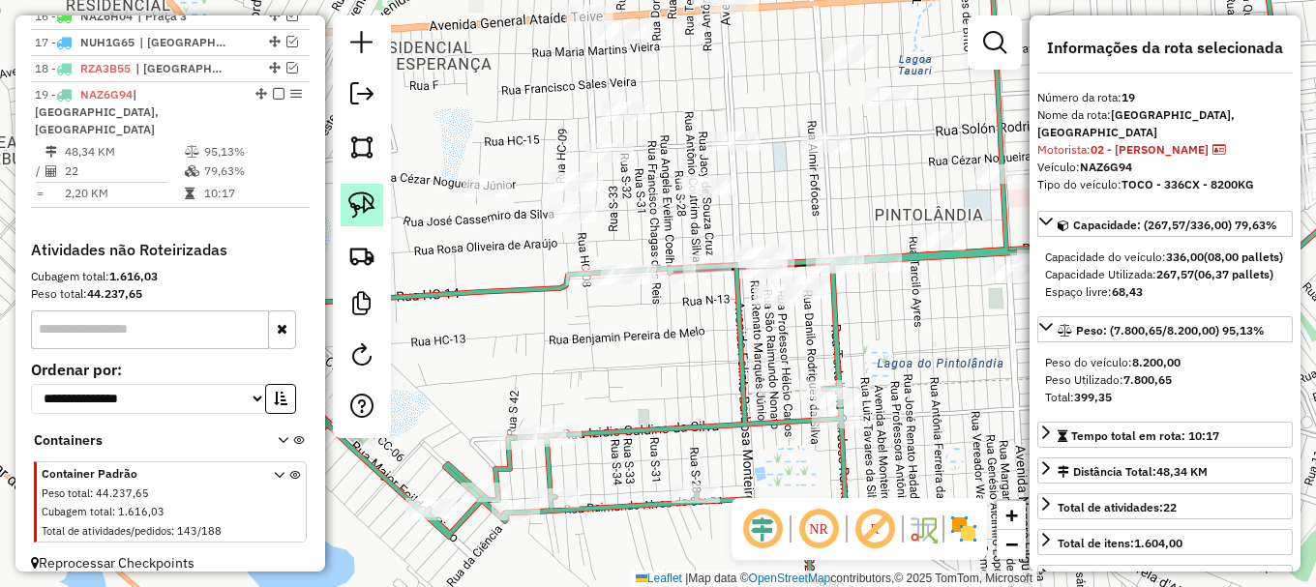
click at [366, 198] on img at bounding box center [361, 205] width 27 height 27
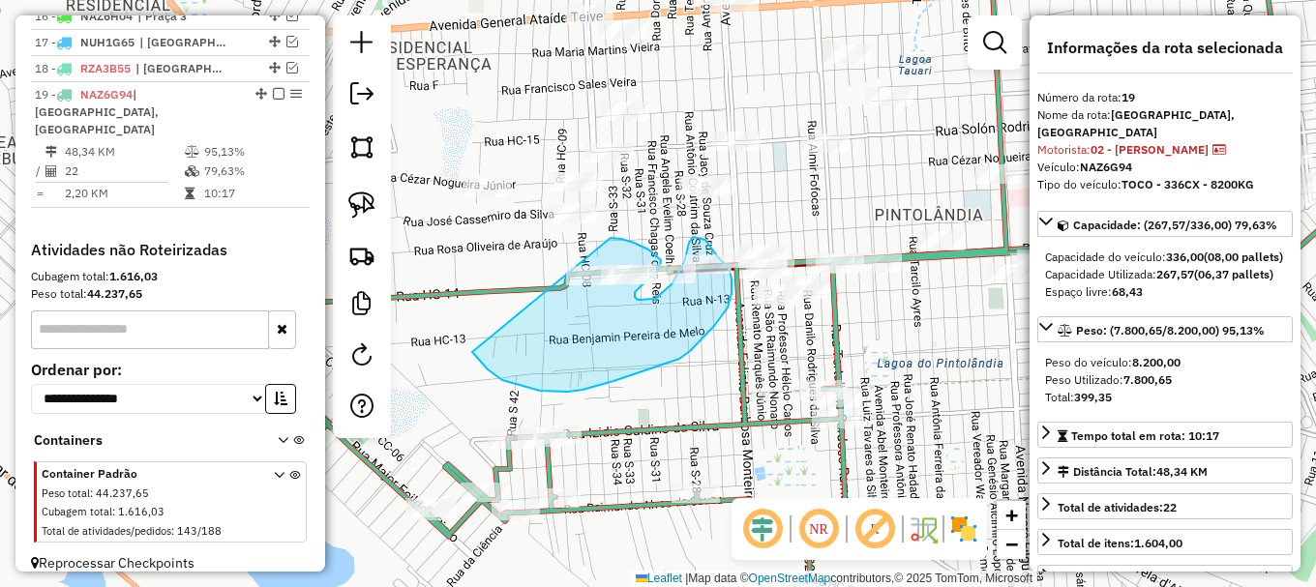
drag, startPoint x: 502, startPoint y: 380, endPoint x: 598, endPoint y: 238, distance: 171.5
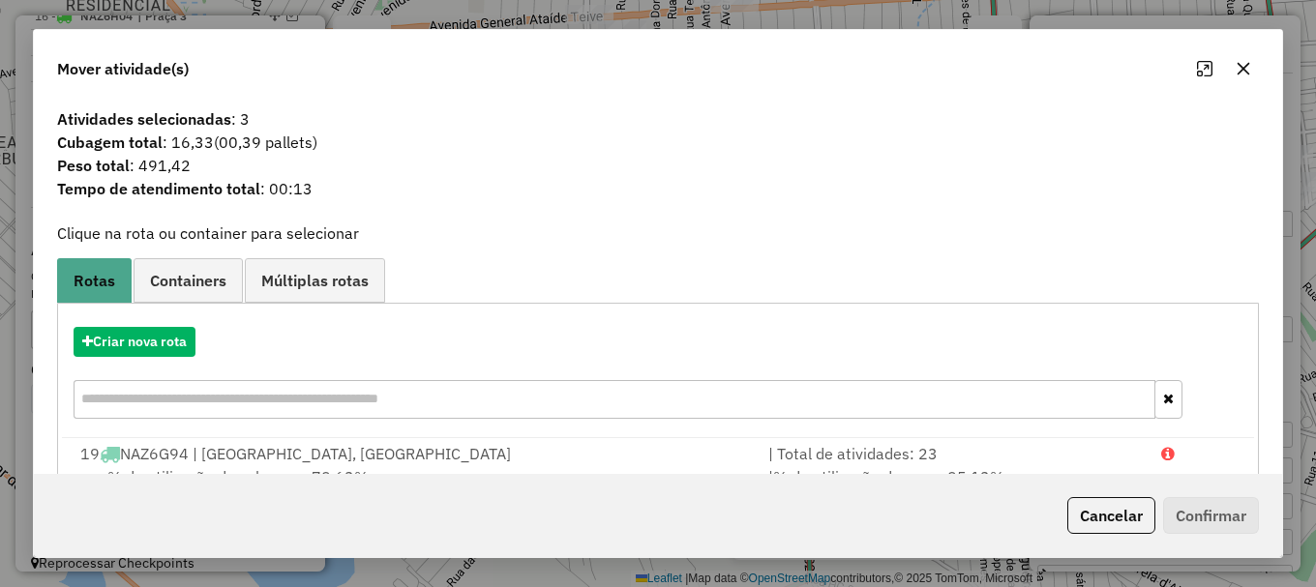
drag, startPoint x: 1193, startPoint y: 450, endPoint x: 1192, endPoint y: 528, distance: 78.4
click at [1191, 452] on div at bounding box center [1198, 453] width 99 height 23
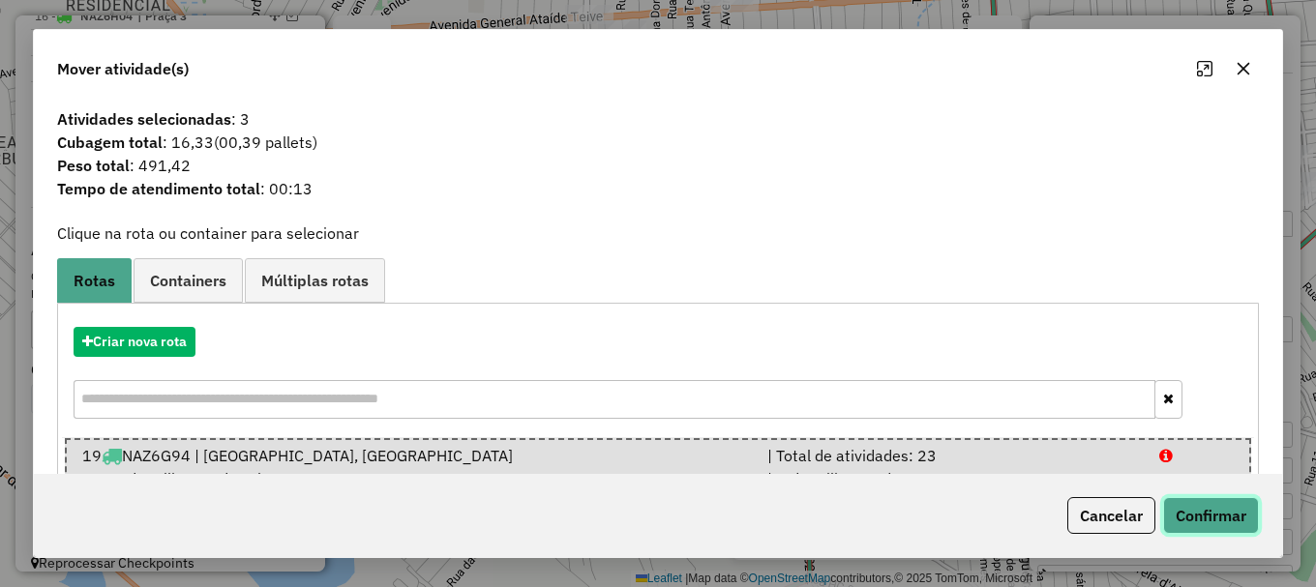
click at [1205, 520] on button "Confirmar" at bounding box center [1211, 515] width 96 height 37
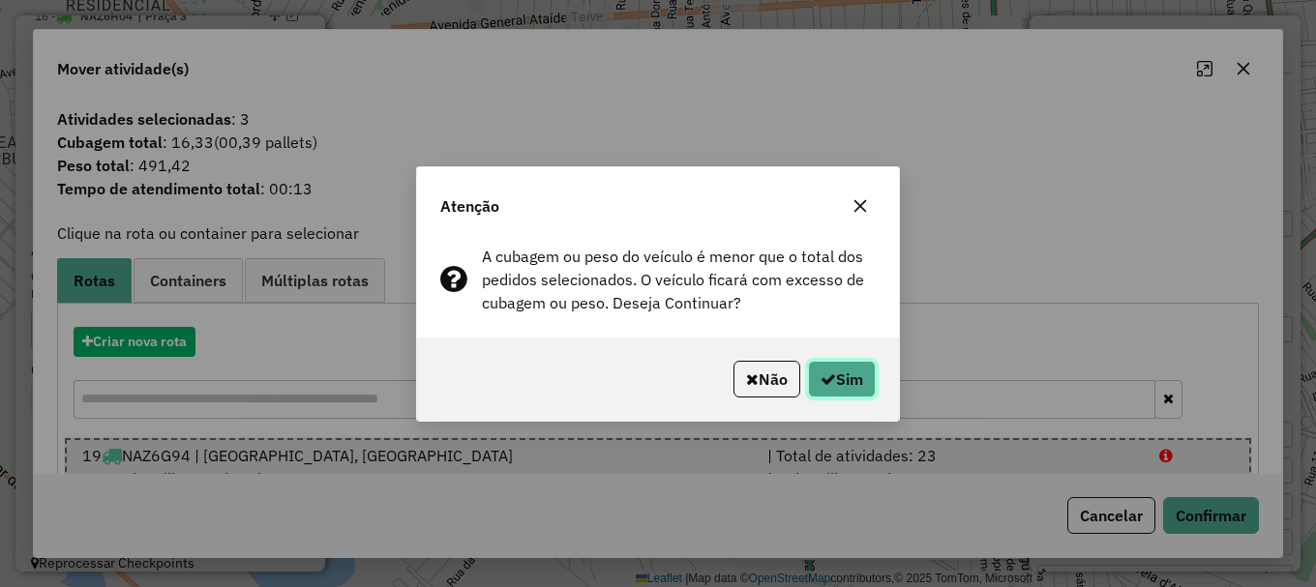
click at [863, 371] on button "Sim" at bounding box center [842, 379] width 68 height 37
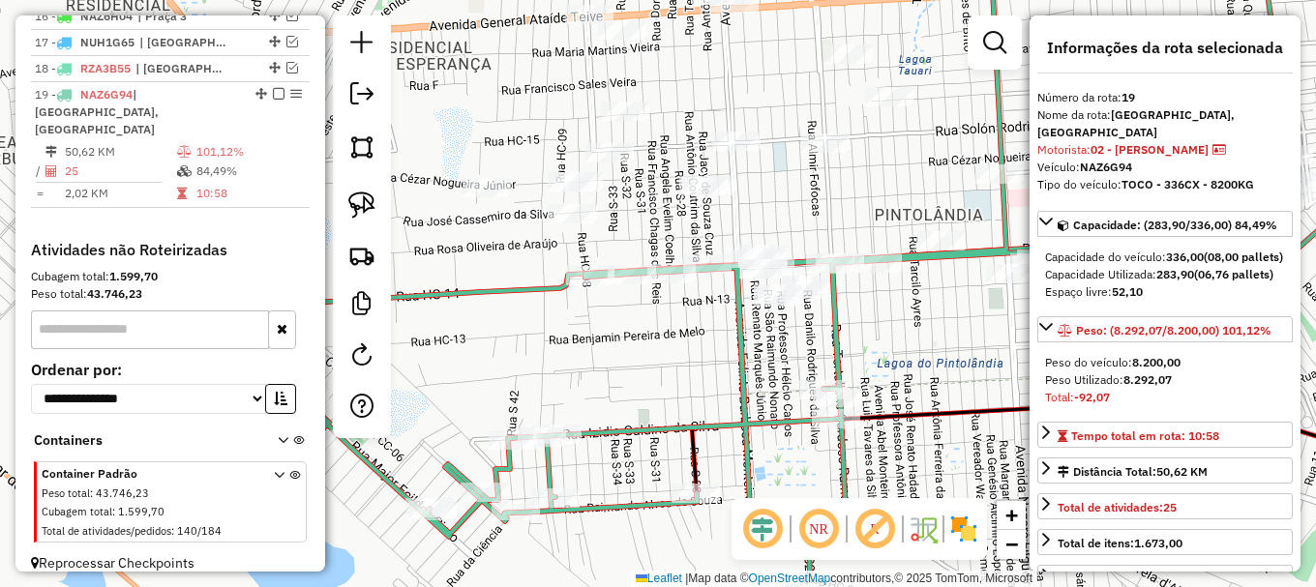
click at [507, 311] on div "Janela de atendimento Grade de atendimento Capacidade Transportadoras Veículos …" at bounding box center [658, 293] width 1316 height 587
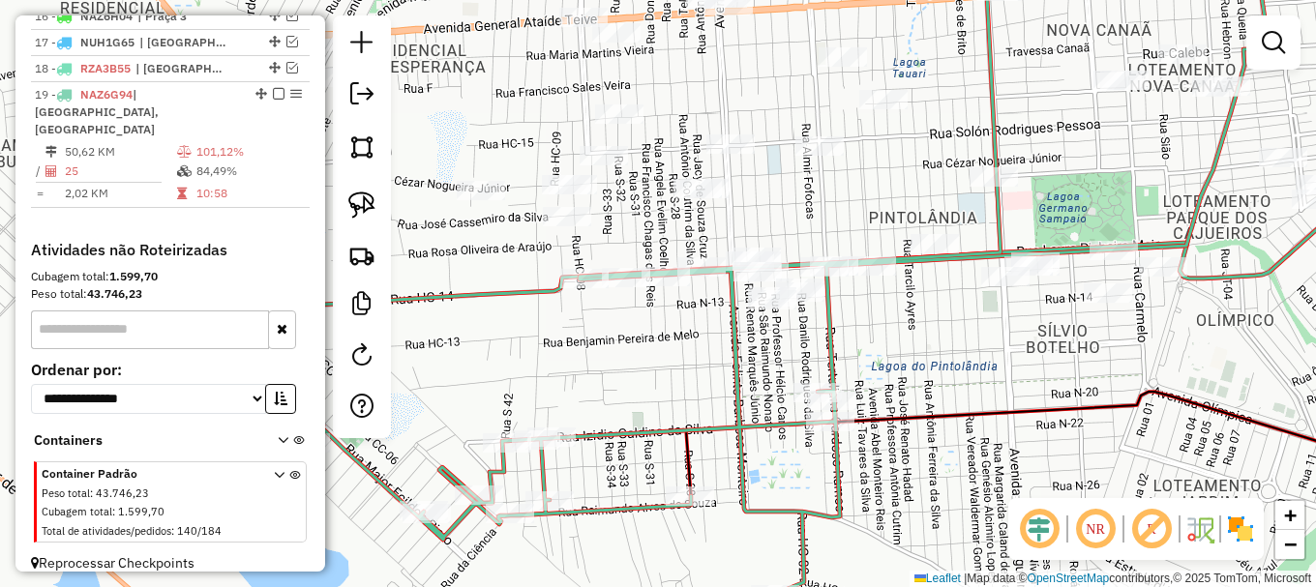
drag, startPoint x: 906, startPoint y: 343, endPoint x: 854, endPoint y: 357, distance: 54.0
click at [860, 363] on div "Janela de atendimento Grade de atendimento Capacidade Transportadoras Veículos …" at bounding box center [658, 293] width 1316 height 587
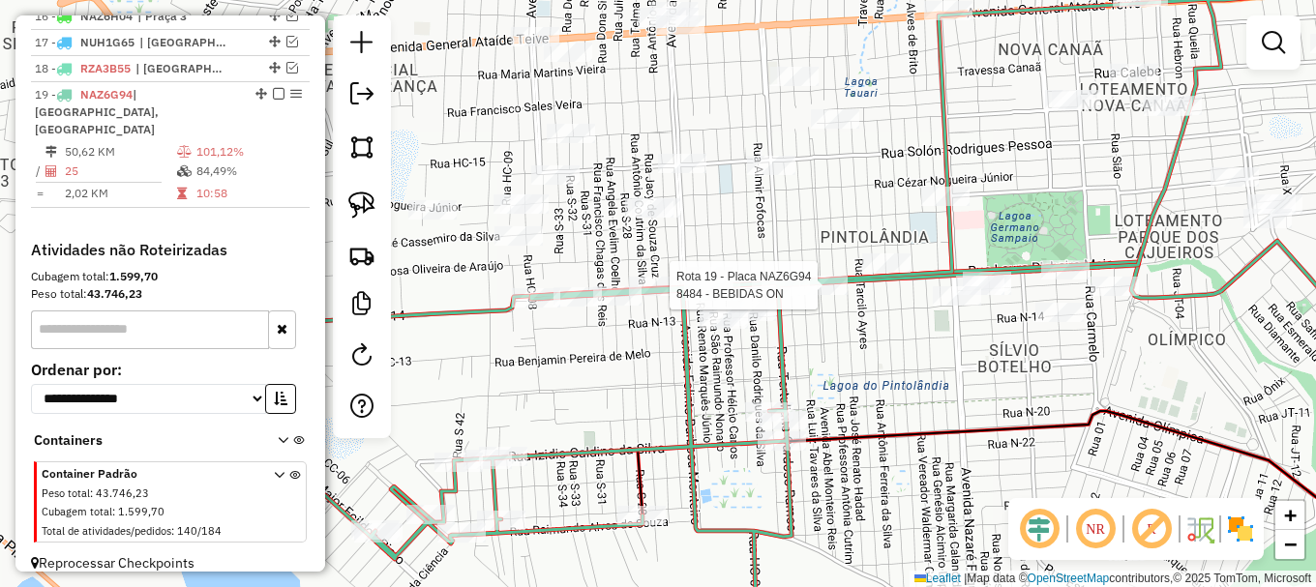
select select "**********"
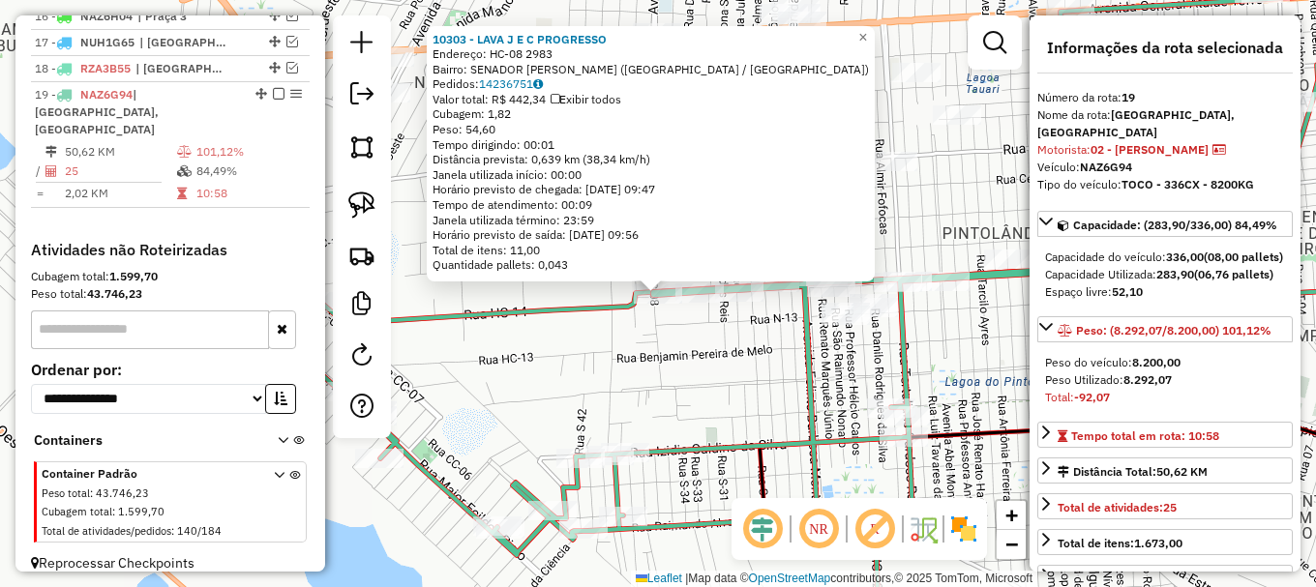
click at [685, 346] on div "10303 - LAVA J E C PROGRESSO Endereço: HC-08 2983 Bairro: SENADOR HELIO CAMPOS …" at bounding box center [658, 293] width 1316 height 587
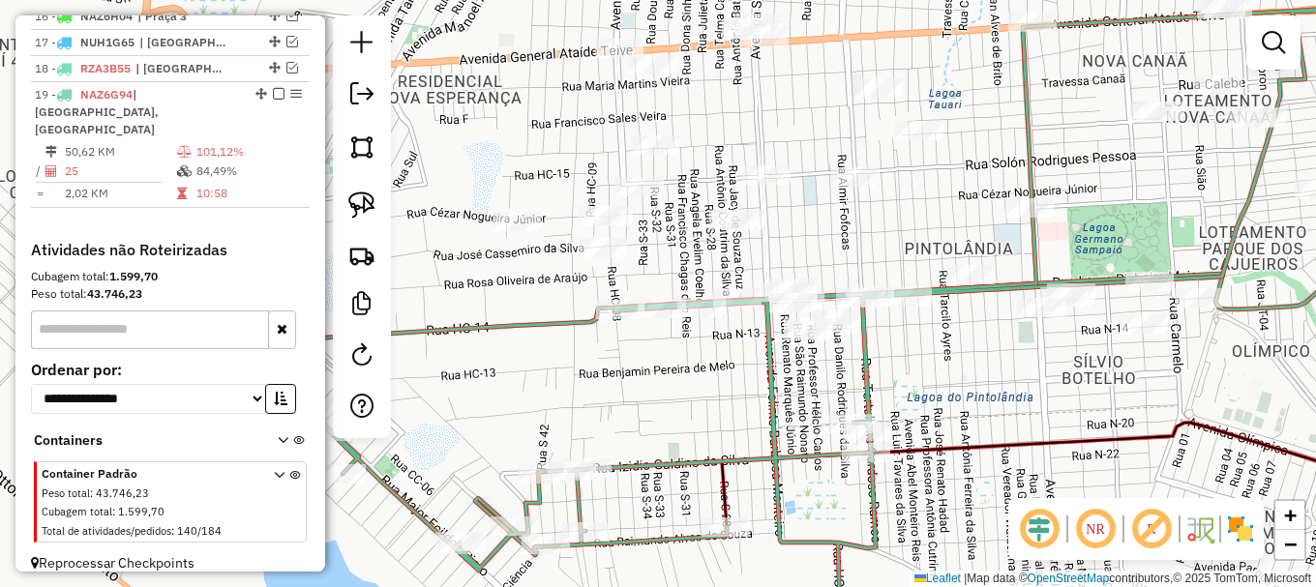
drag, startPoint x: 924, startPoint y: 336, endPoint x: 863, endPoint y: 356, distance: 64.2
click at [864, 356] on div "Janela de atendimento Grade de atendimento Capacidade Transportadoras Veículos …" at bounding box center [658, 293] width 1316 height 587
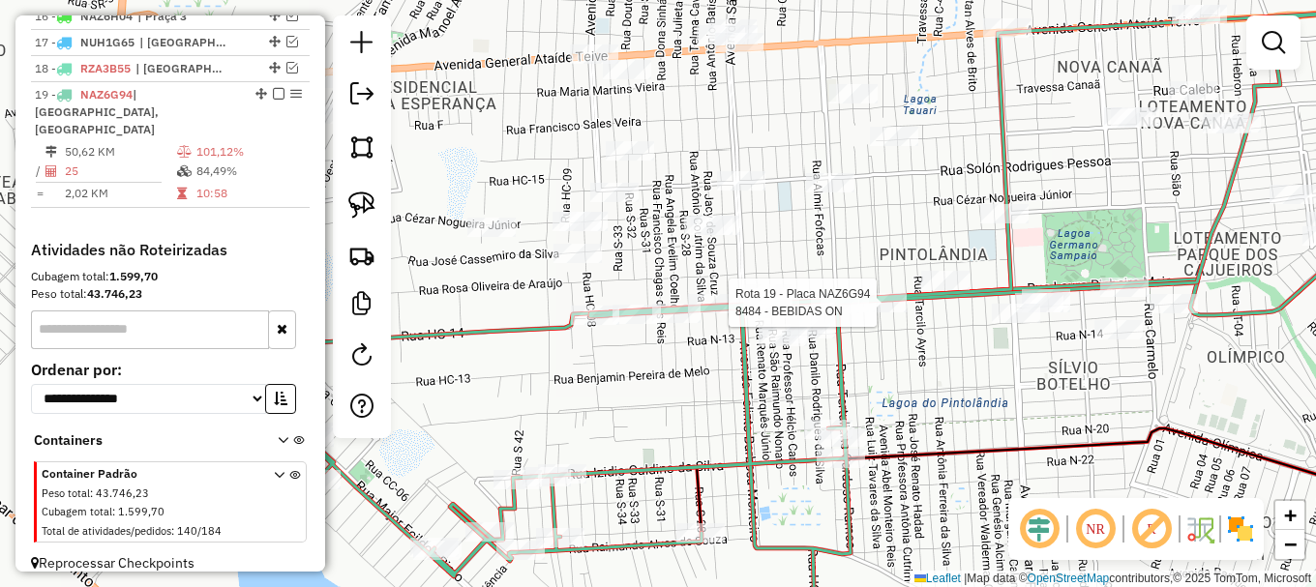
select select "**********"
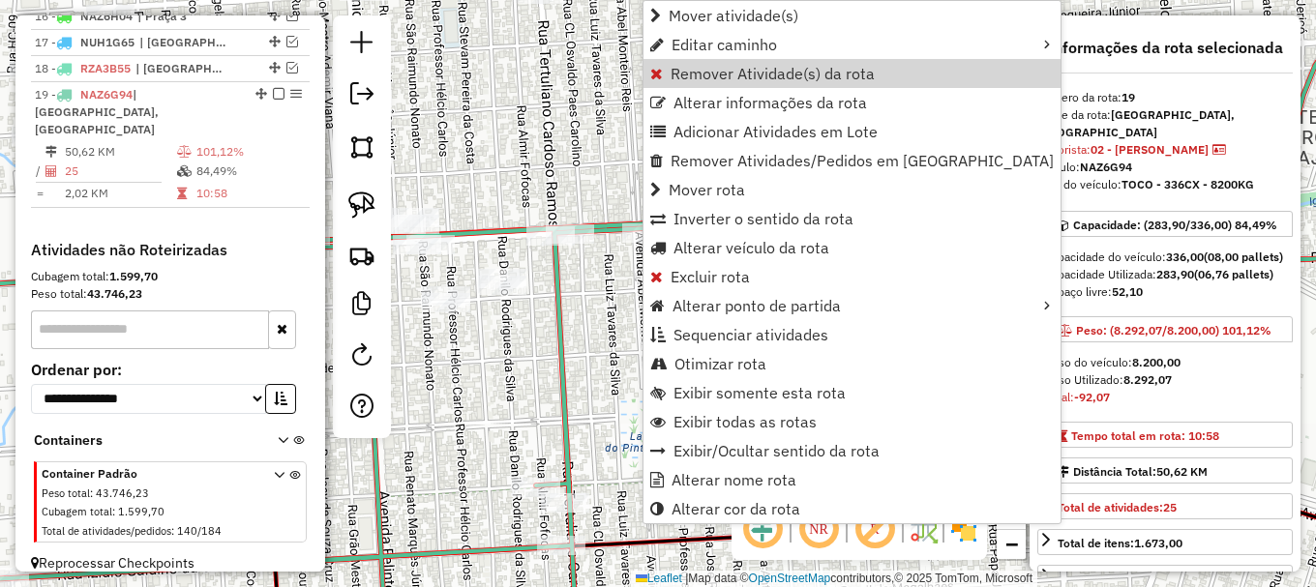
click at [702, 66] on span "Remover Atividade(s) da rota" at bounding box center [772, 73] width 204 height 15
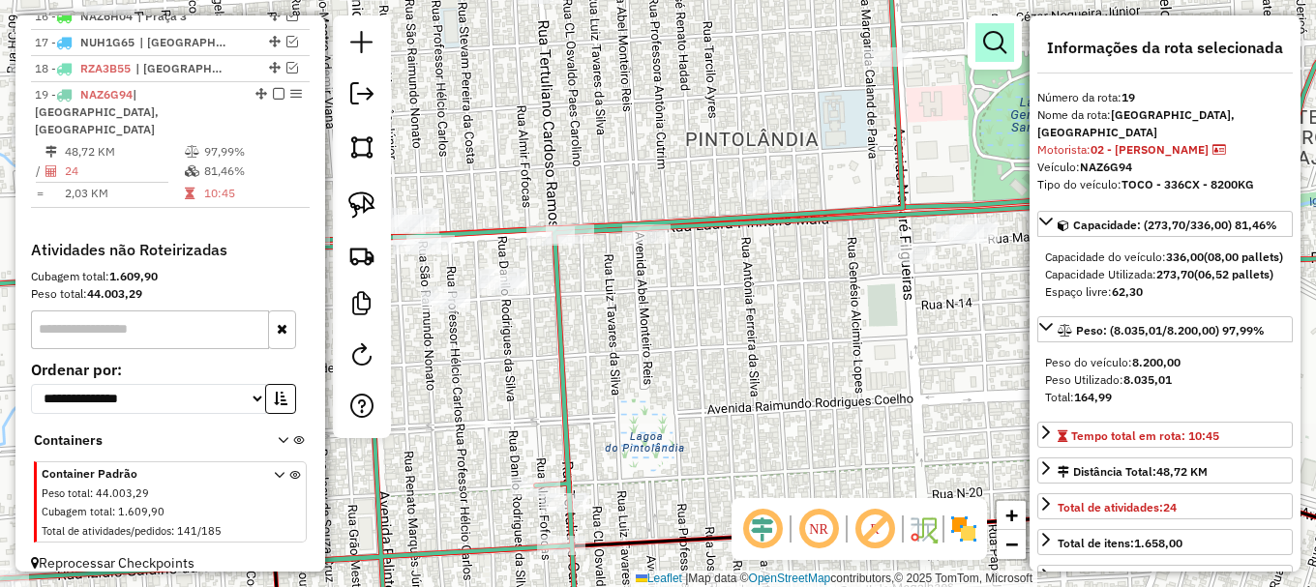
click at [985, 41] on em at bounding box center [994, 42] width 23 height 23
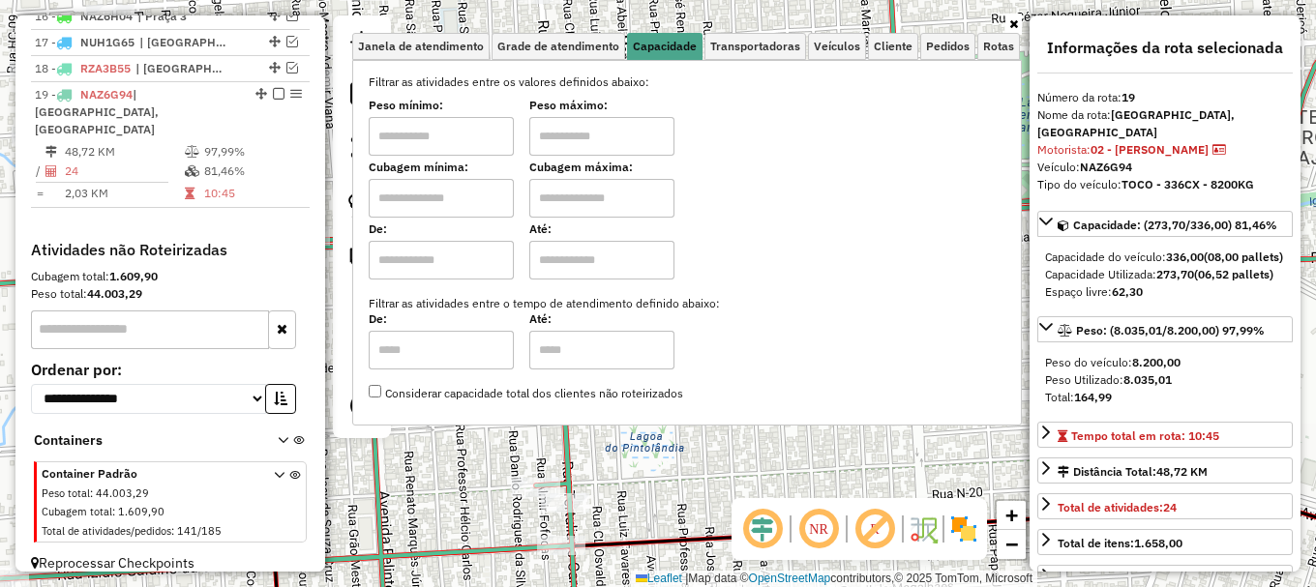
drag, startPoint x: 489, startPoint y: 202, endPoint x: 488, endPoint y: 213, distance: 10.7
click at [489, 203] on input "text" at bounding box center [441, 198] width 145 height 39
type input "****"
click at [598, 184] on input "text" at bounding box center [601, 198] width 145 height 39
type input "****"
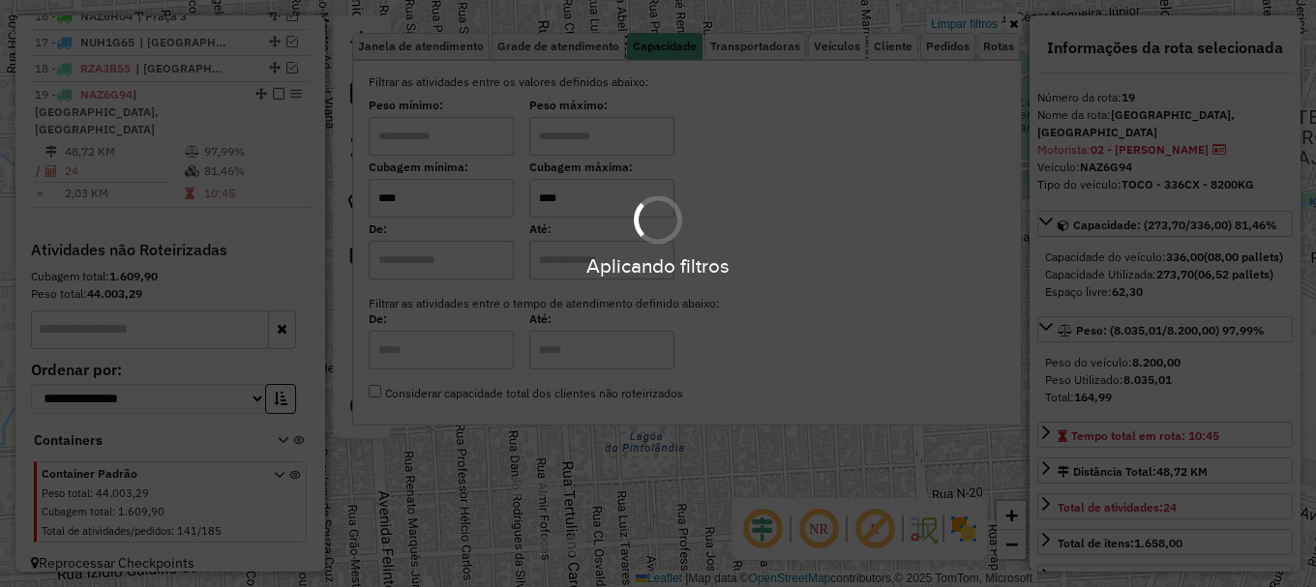
click at [456, 471] on div "Aplicando filtros" at bounding box center [658, 293] width 1316 height 587
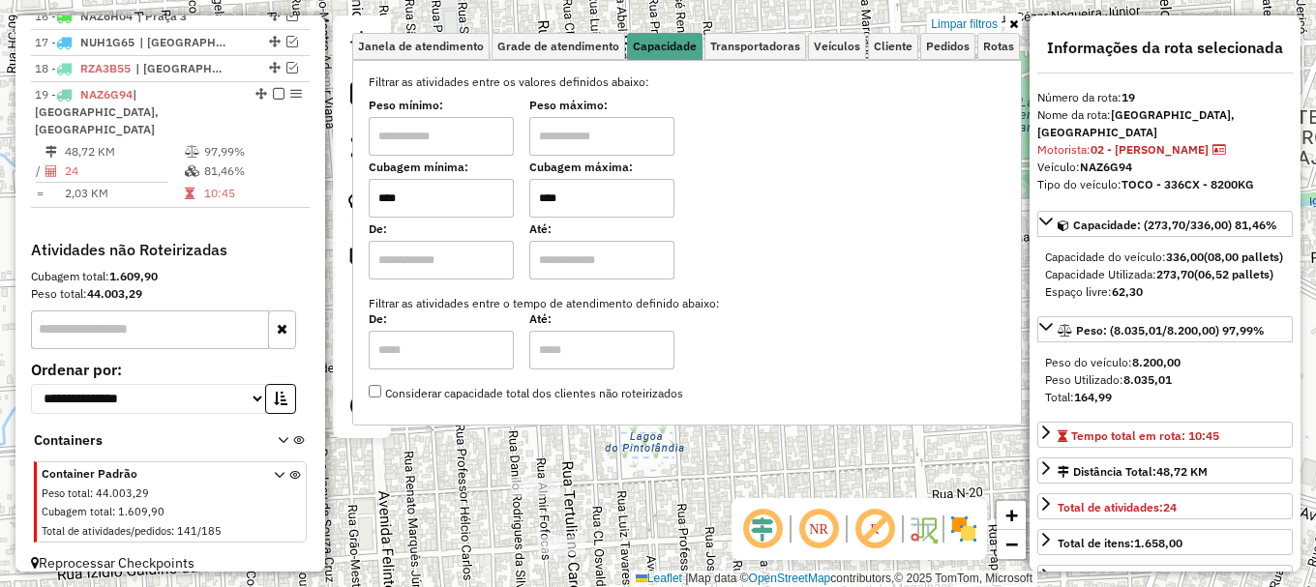
click at [456, 471] on div "Limpar filtros Janela de atendimento Grade de atendimento Capacidade Transporta…" at bounding box center [658, 293] width 1316 height 587
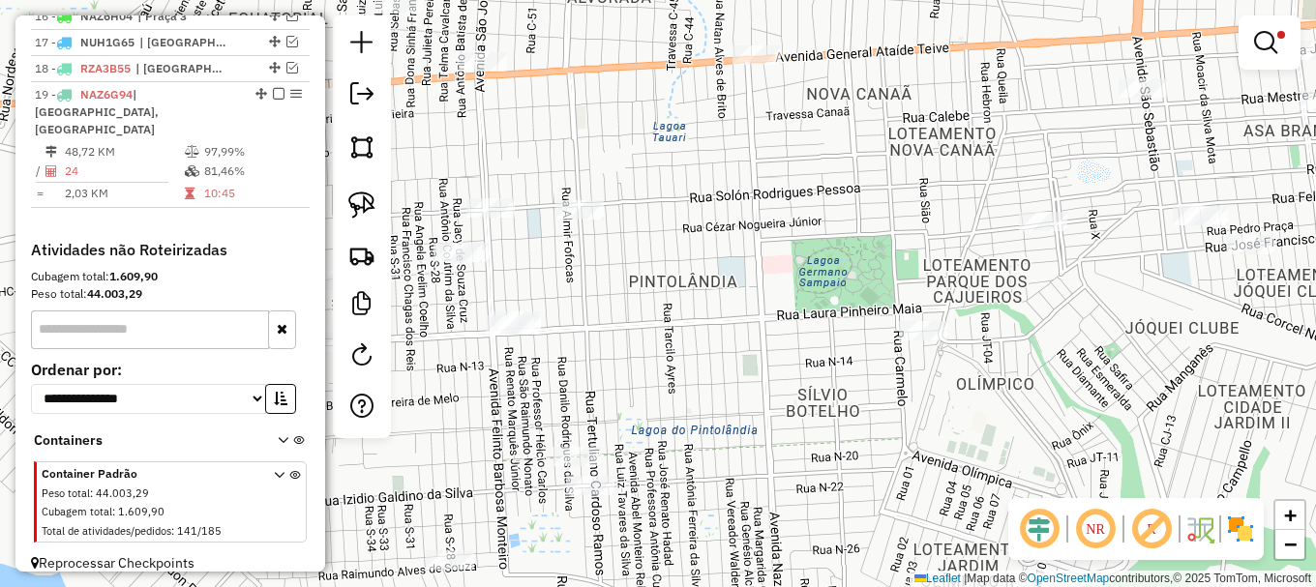
drag, startPoint x: 541, startPoint y: 351, endPoint x: 708, endPoint y: 312, distance: 171.8
click at [722, 323] on div "Limpar filtros Janela de atendimento Grade de atendimento Capacidade Transporta…" at bounding box center [658, 293] width 1316 height 587
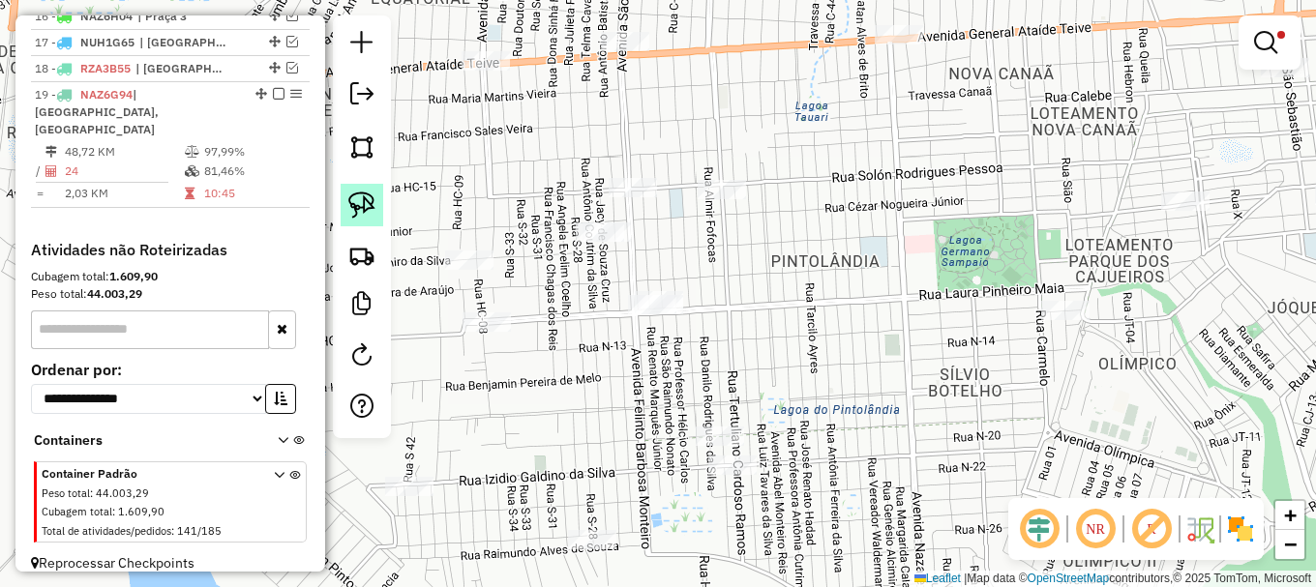
click at [370, 209] on img at bounding box center [361, 205] width 27 height 27
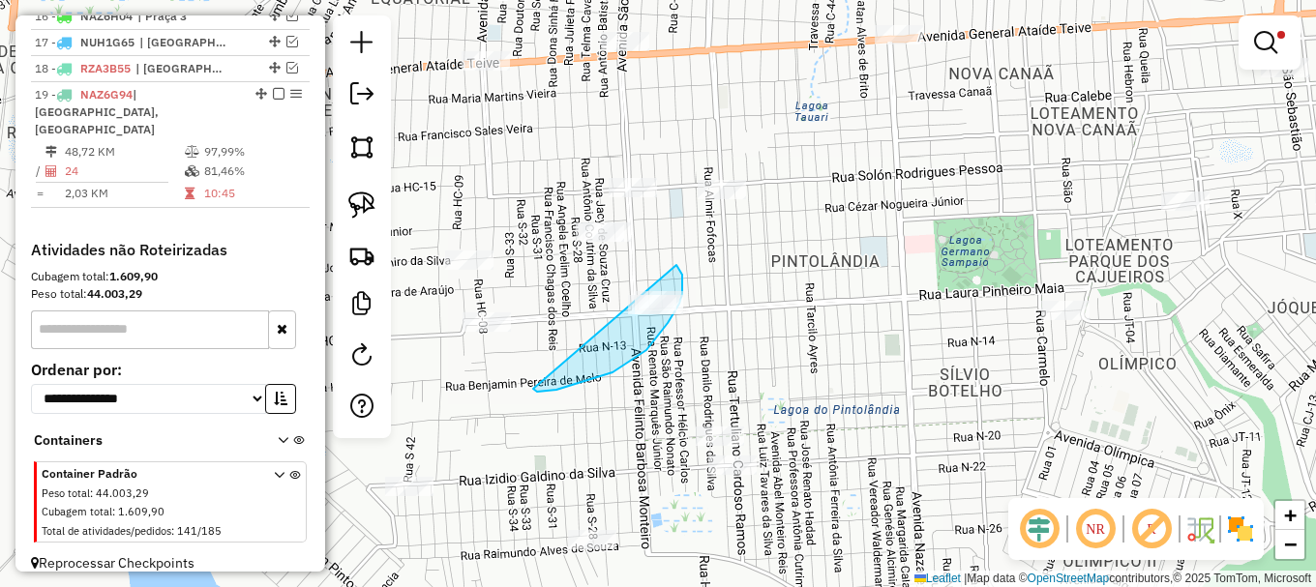
drag, startPoint x: 546, startPoint y: 392, endPoint x: 671, endPoint y: 263, distance: 179.9
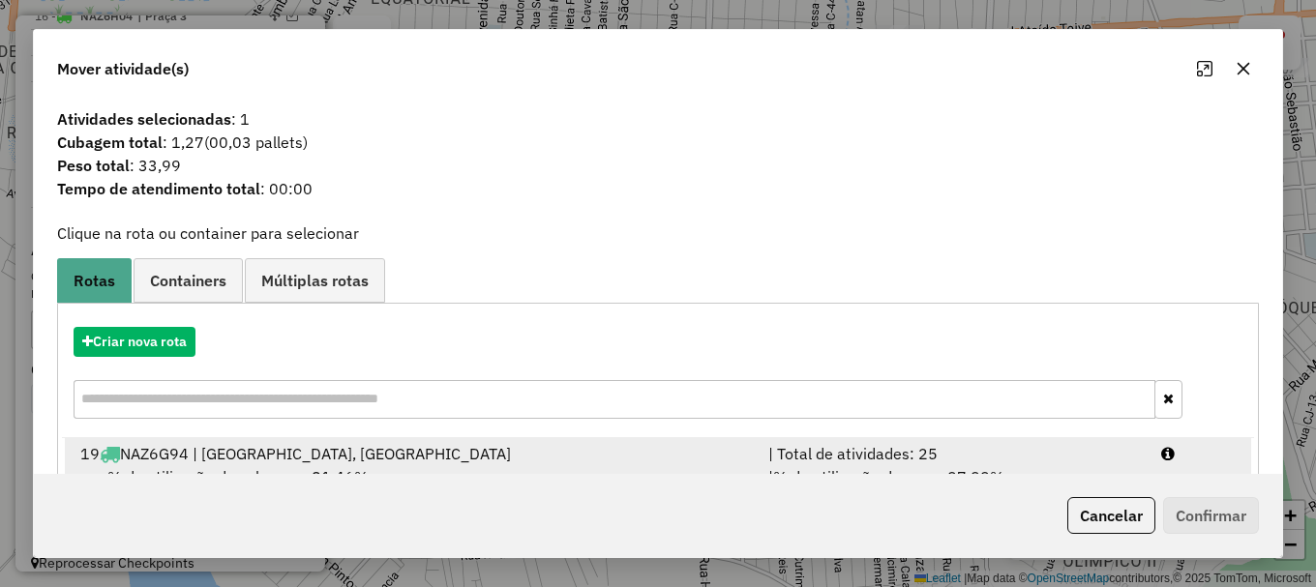
drag, startPoint x: 1201, startPoint y: 458, endPoint x: 1197, endPoint y: 468, distance: 11.3
click at [1196, 458] on div at bounding box center [1198, 453] width 99 height 23
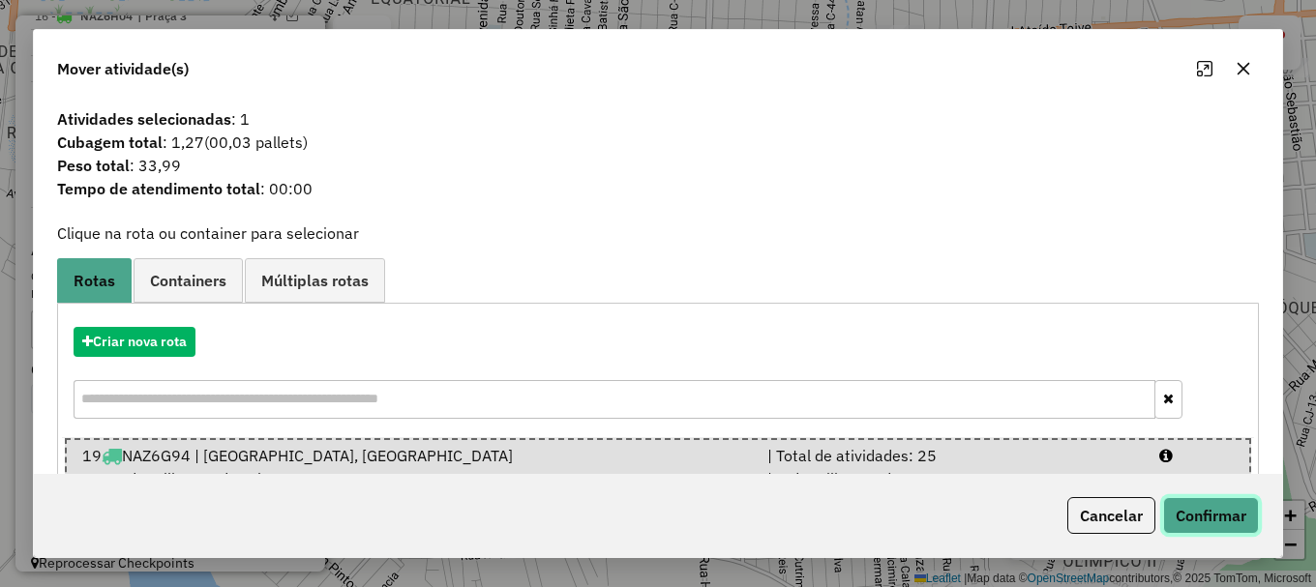
click at [1223, 516] on button "Confirmar" at bounding box center [1211, 515] width 96 height 37
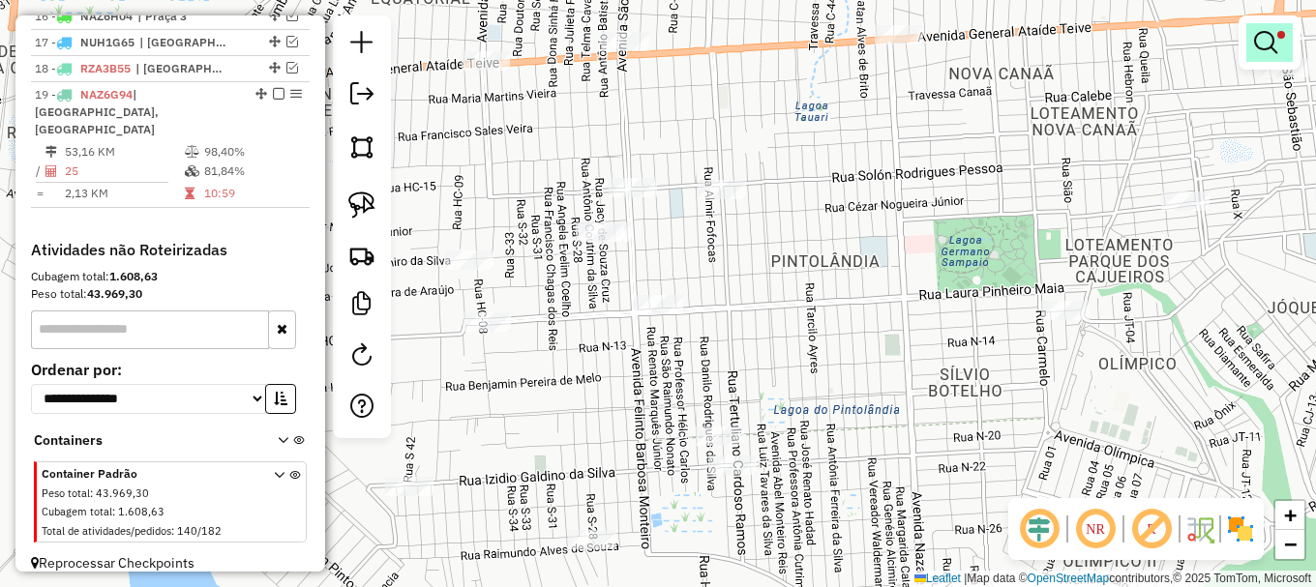
click at [1263, 39] on em at bounding box center [1265, 42] width 23 height 23
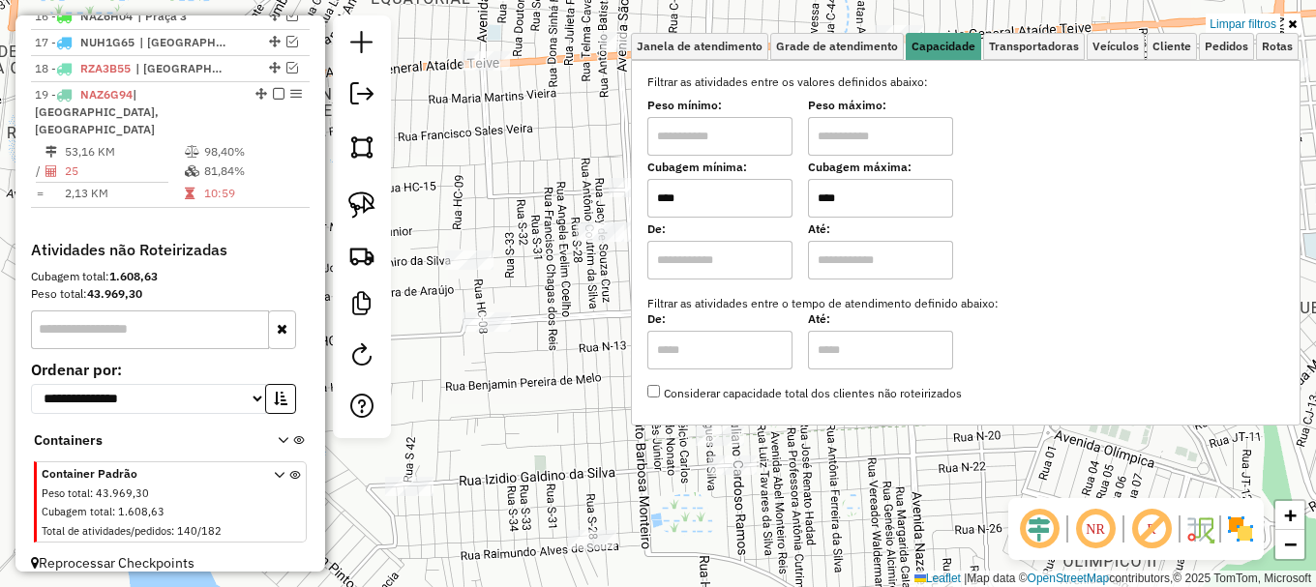
drag, startPoint x: 1237, startPoint y: 23, endPoint x: 818, endPoint y: 87, distance: 423.7
click at [1236, 23] on link "Limpar filtros" at bounding box center [1242, 24] width 74 height 21
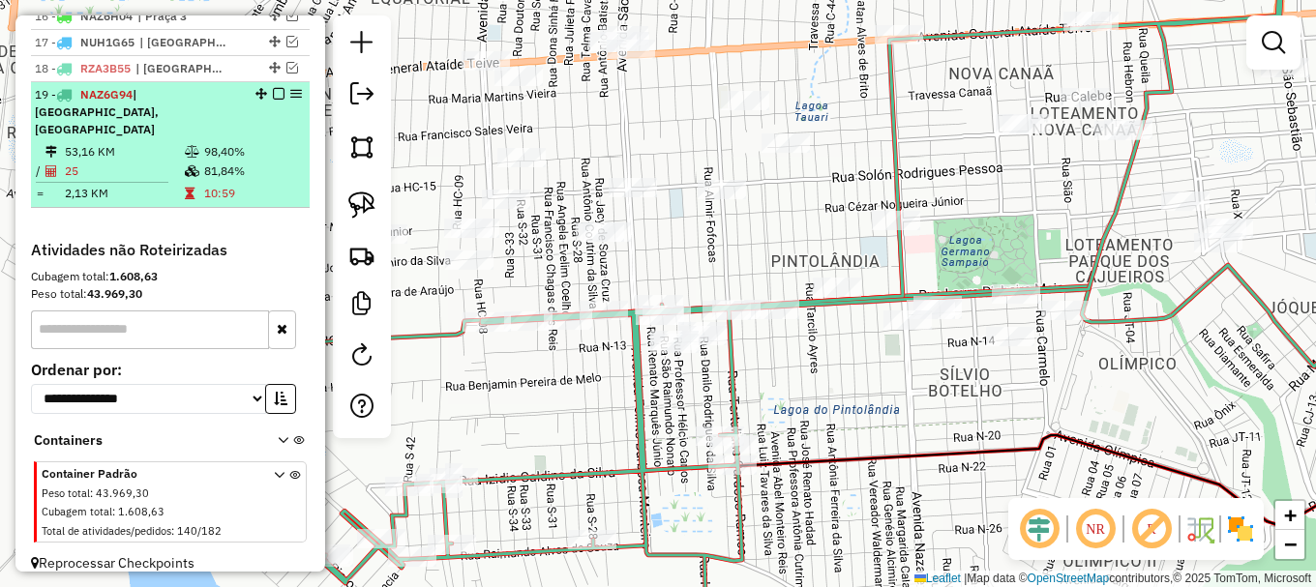
click at [273, 100] on em at bounding box center [279, 94] width 12 height 12
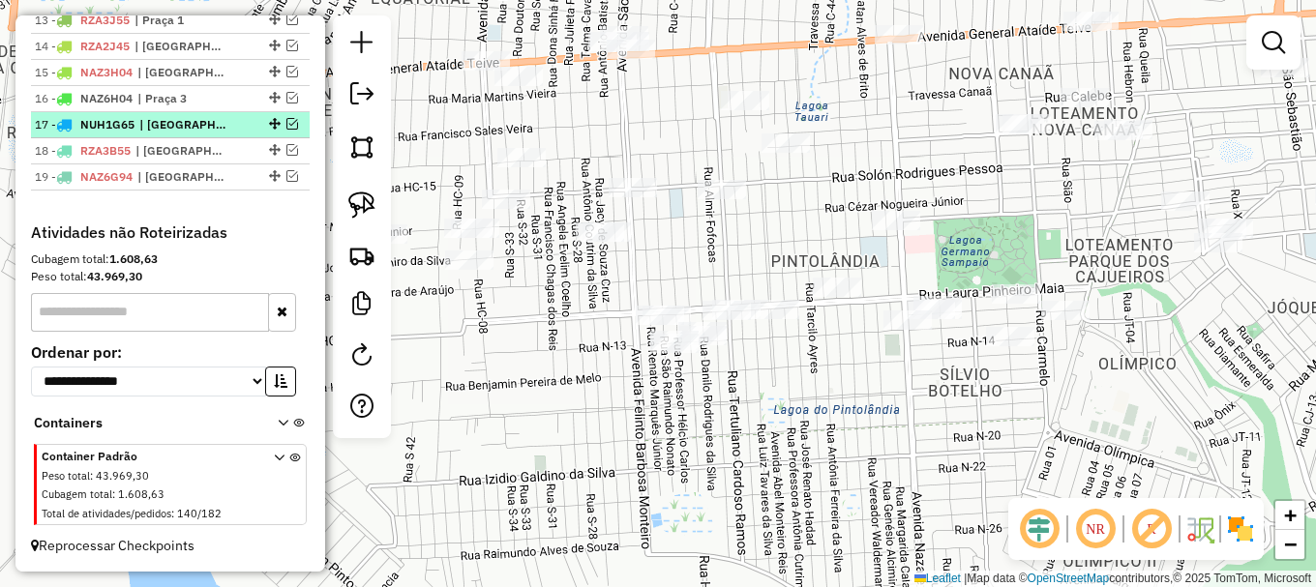
scroll to position [1087, 0]
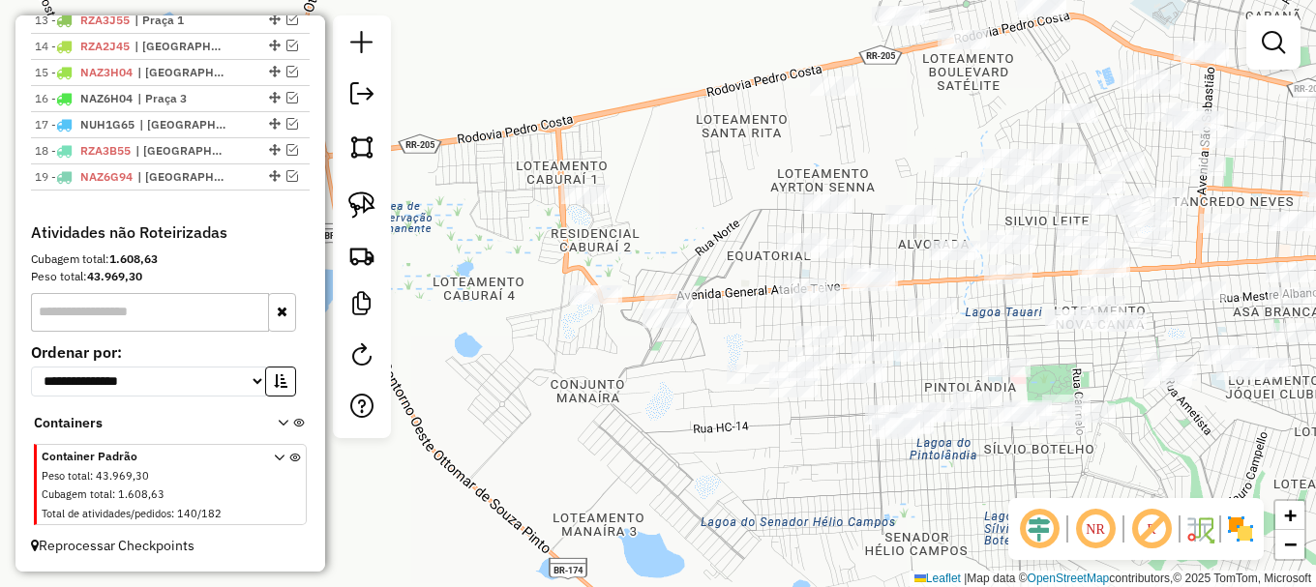
drag, startPoint x: 533, startPoint y: 394, endPoint x: 691, endPoint y: 424, distance: 160.5
click at [691, 424] on div "Janela de atendimento Grade de atendimento Capacidade Transportadoras Veículos …" at bounding box center [658, 293] width 1316 height 587
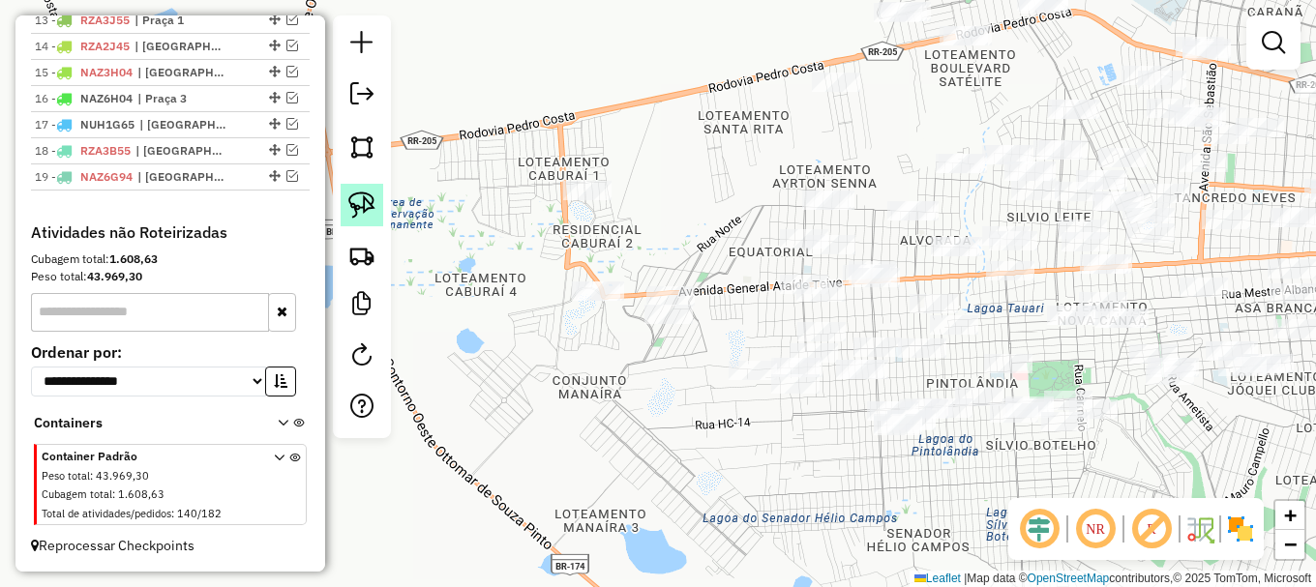
drag, startPoint x: 359, startPoint y: 197, endPoint x: 382, endPoint y: 218, distance: 30.9
click at [361, 199] on img at bounding box center [361, 205] width 27 height 27
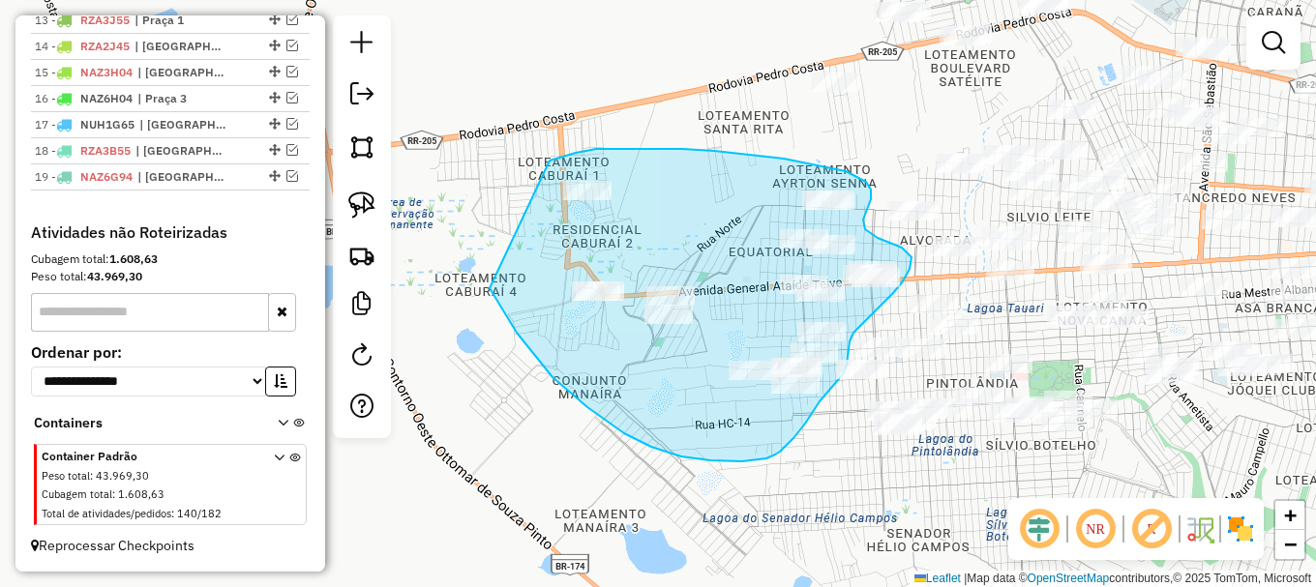
drag, startPoint x: 496, startPoint y: 301, endPoint x: 550, endPoint y: 161, distance: 150.0
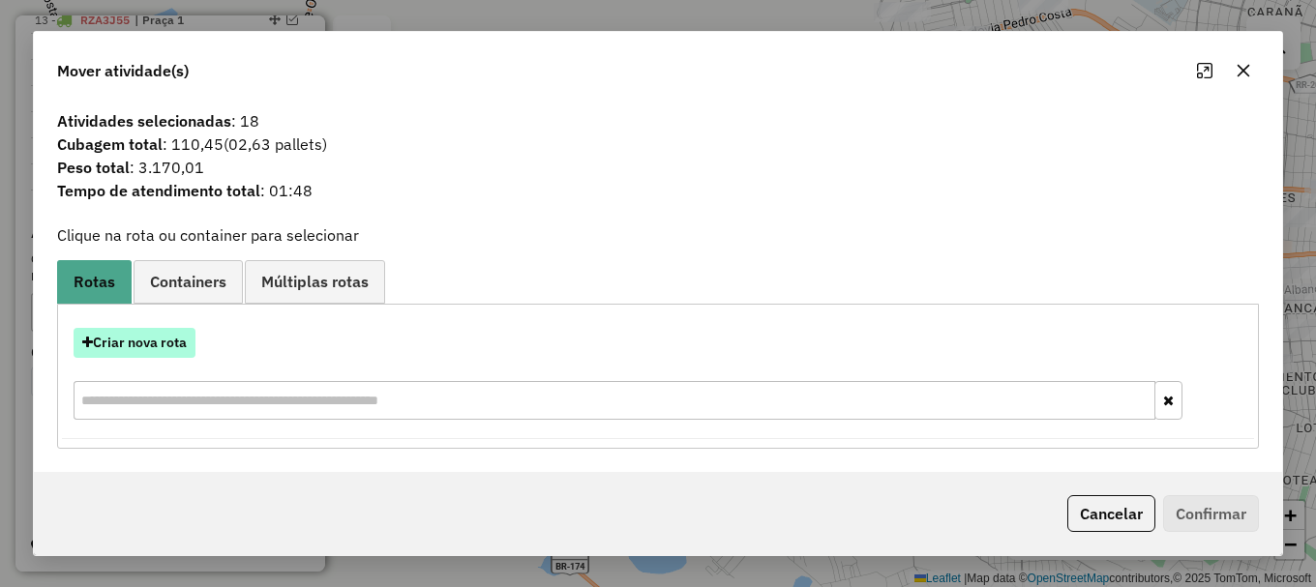
click at [167, 340] on button "Criar nova rota" at bounding box center [135, 343] width 122 height 30
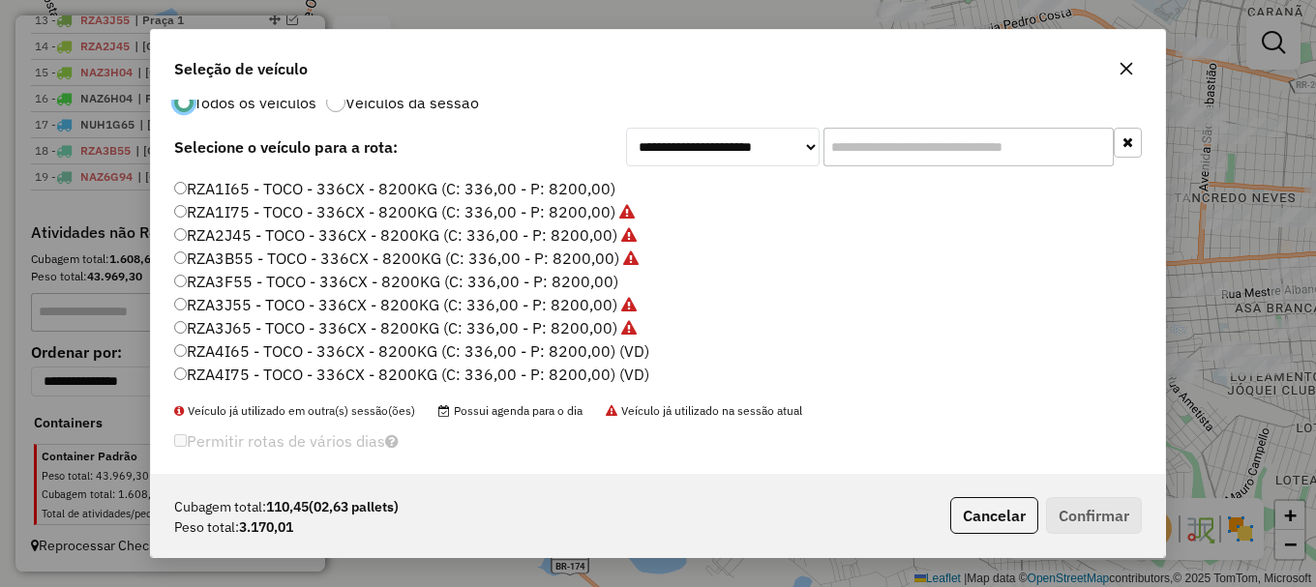
scroll to position [54, 0]
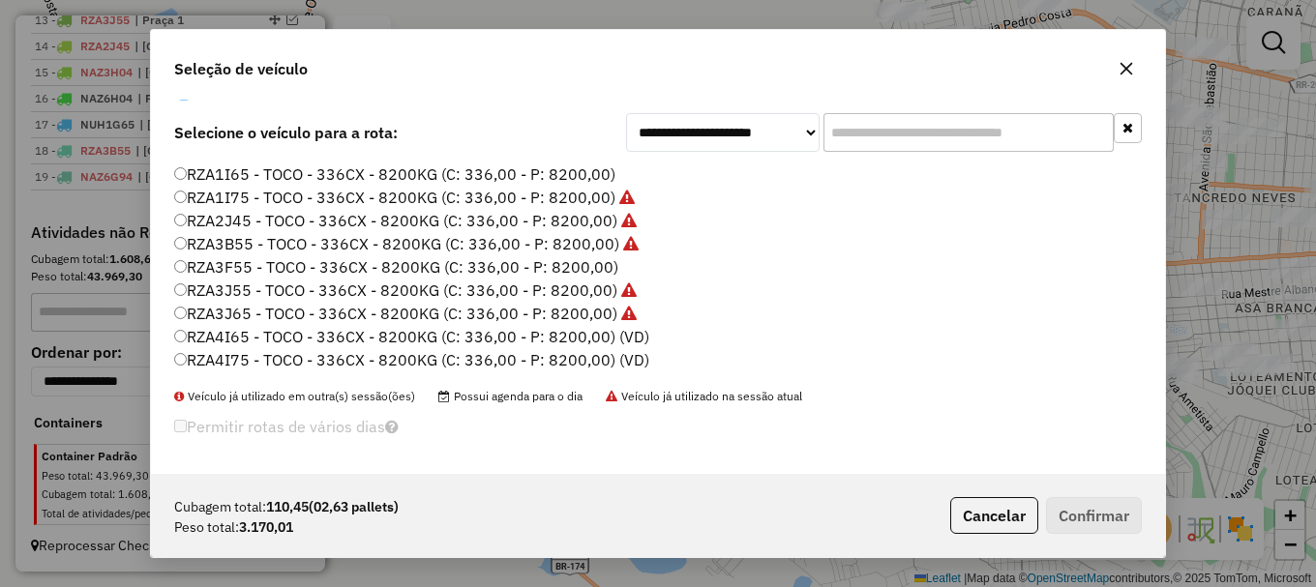
click at [242, 266] on label "RZA3F55 - TOCO - 336CX - 8200KG (C: 336,00 - P: 8200,00)" at bounding box center [396, 266] width 444 height 23
click at [1075, 514] on button "Confirmar" at bounding box center [1094, 515] width 96 height 37
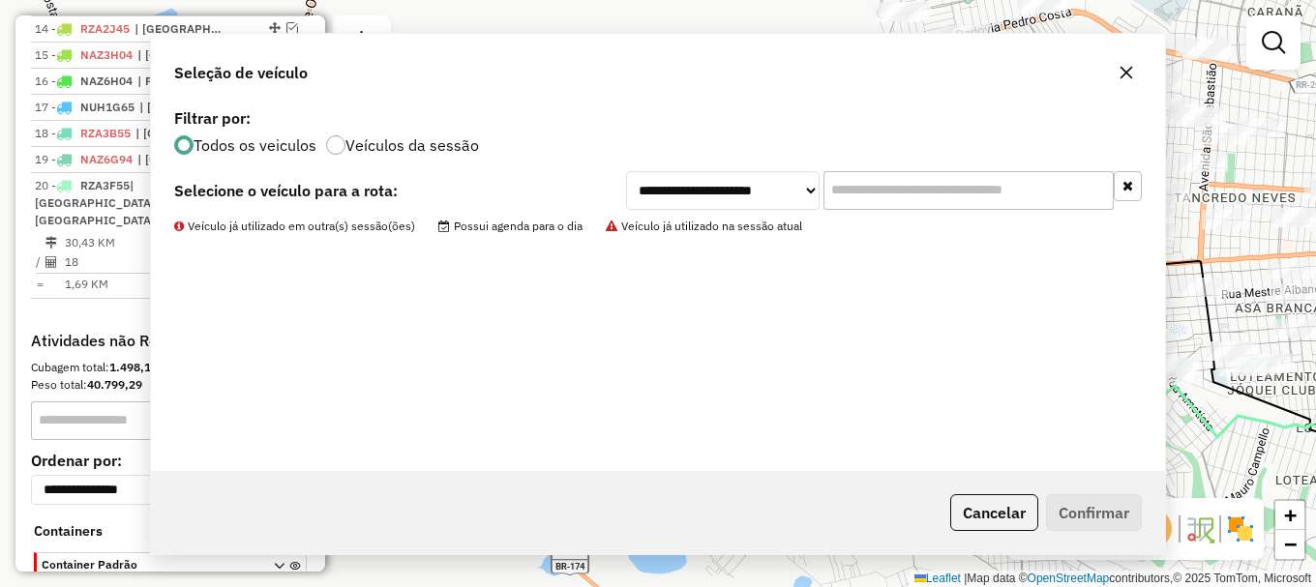
scroll to position [0, 0]
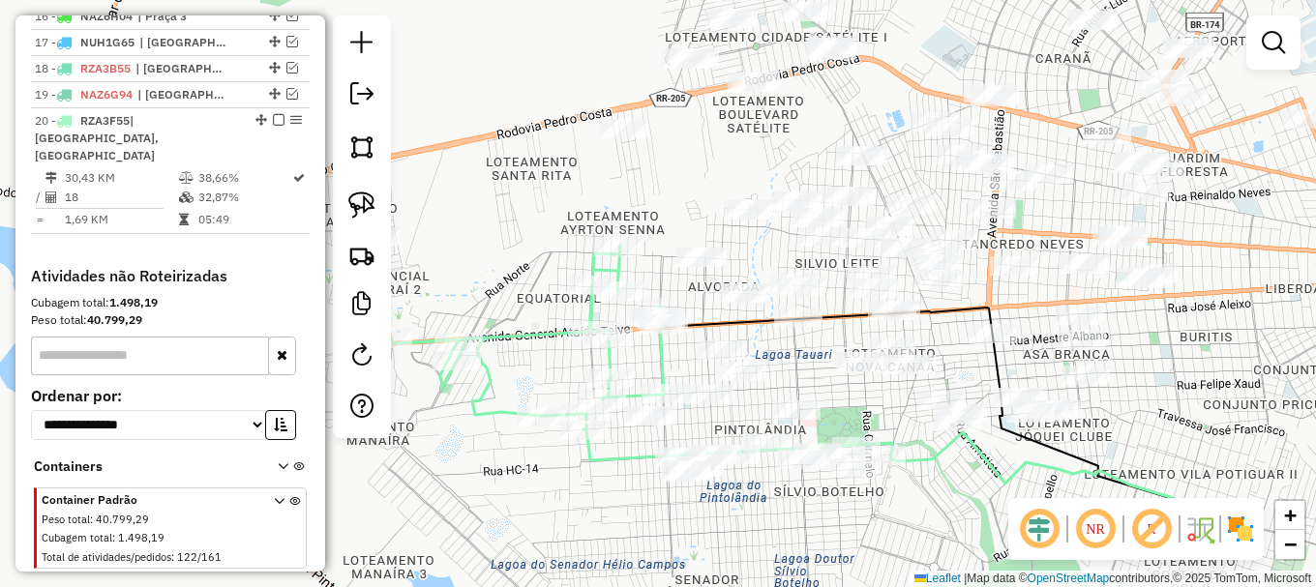
drag, startPoint x: 860, startPoint y: 131, endPoint x: 597, endPoint y: 174, distance: 266.7
click at [609, 175] on div "Janela de atendimento Grade de atendimento Capacidade Transportadoras Veículos …" at bounding box center [658, 293] width 1316 height 587
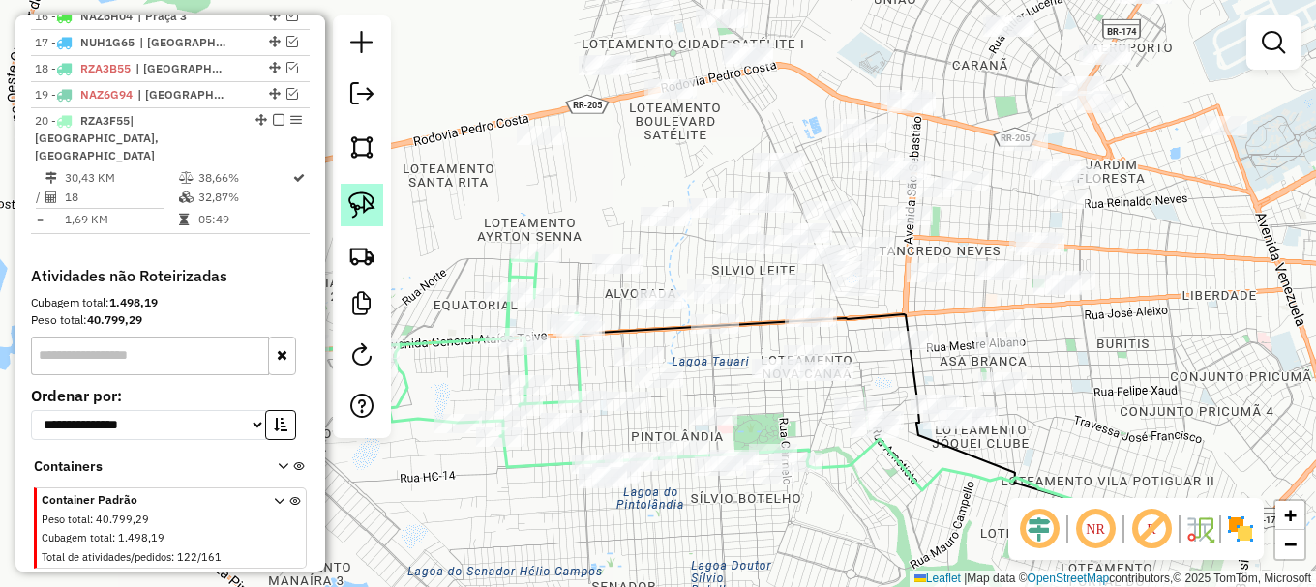
click at [362, 202] on img at bounding box center [361, 205] width 27 height 27
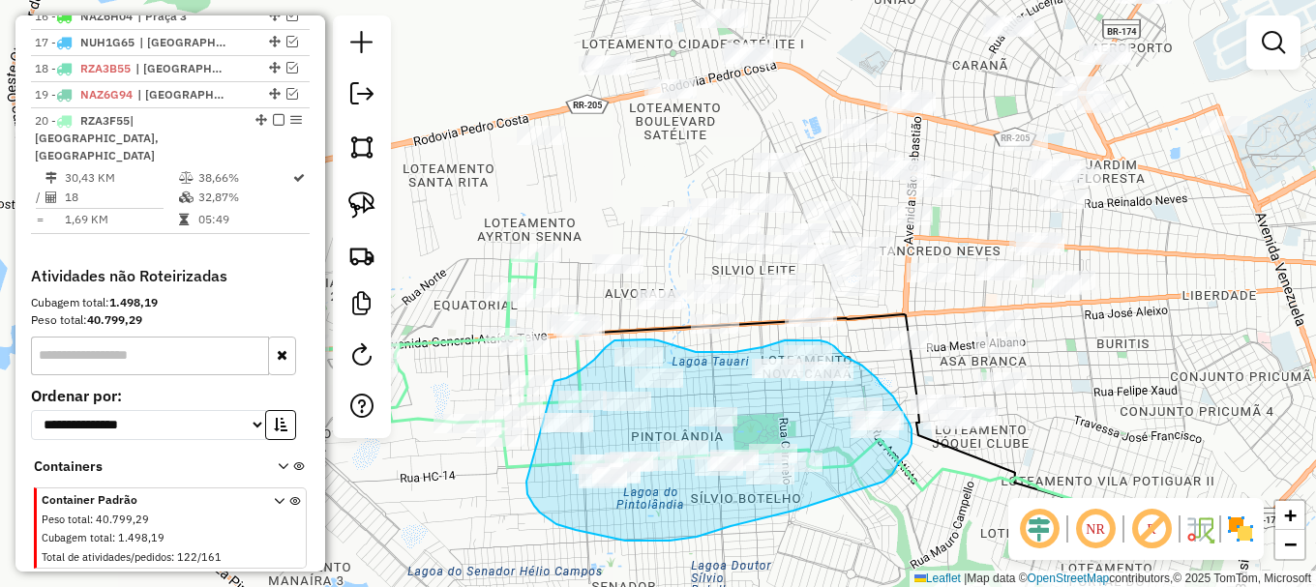
drag, startPoint x: 526, startPoint y: 489, endPoint x: 554, endPoint y: 381, distance: 111.0
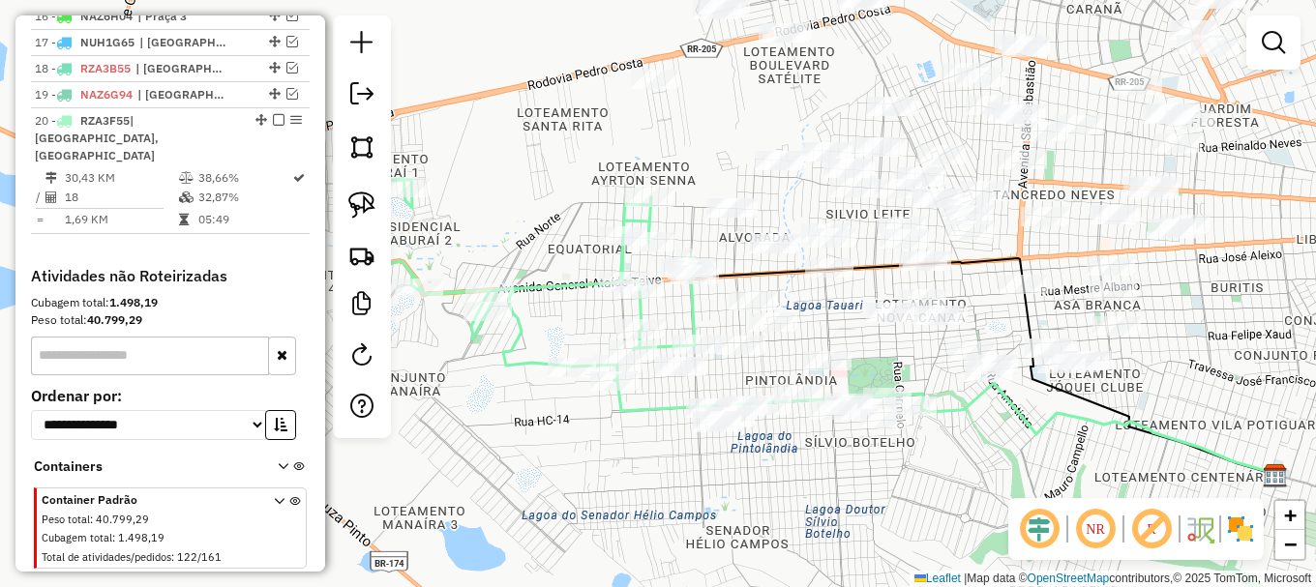
drag, startPoint x: 698, startPoint y: 366, endPoint x: 800, endPoint y: 314, distance: 114.7
click at [800, 314] on div "Janela de atendimento Grade de atendimento Capacidade Transportadoras Veículos …" at bounding box center [658, 293] width 1316 height 587
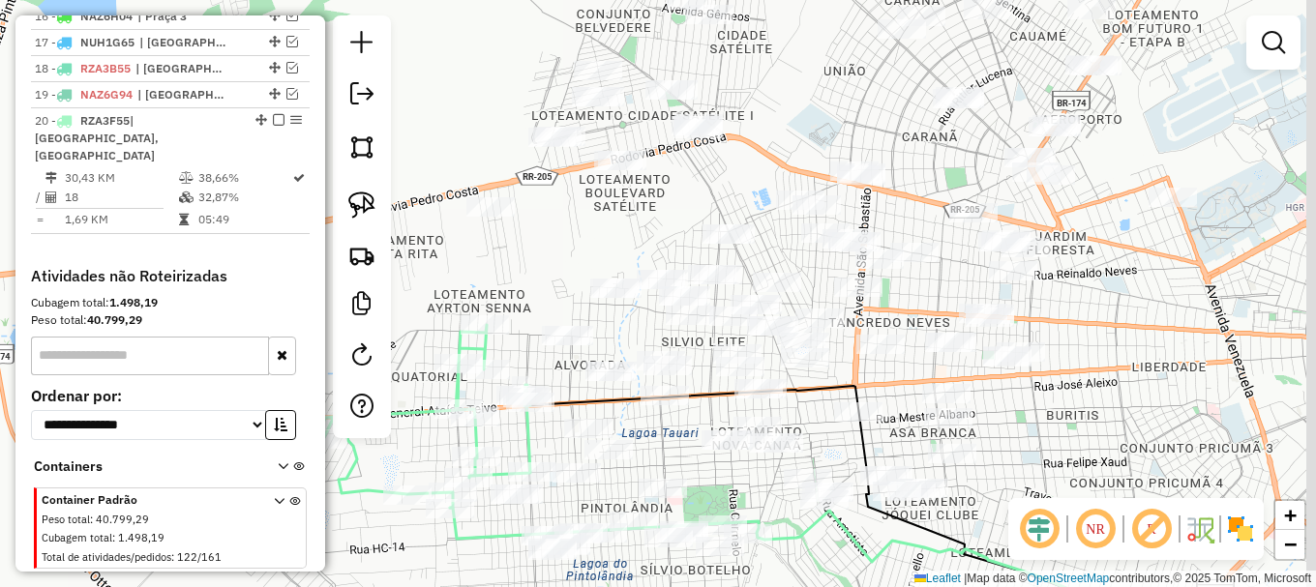
drag, startPoint x: 789, startPoint y: 164, endPoint x: 778, endPoint y: 210, distance: 46.9
click at [769, 176] on div "Janela de atendimento Grade de atendimento Capacidade Transportadoras Veículos …" at bounding box center [658, 293] width 1316 height 587
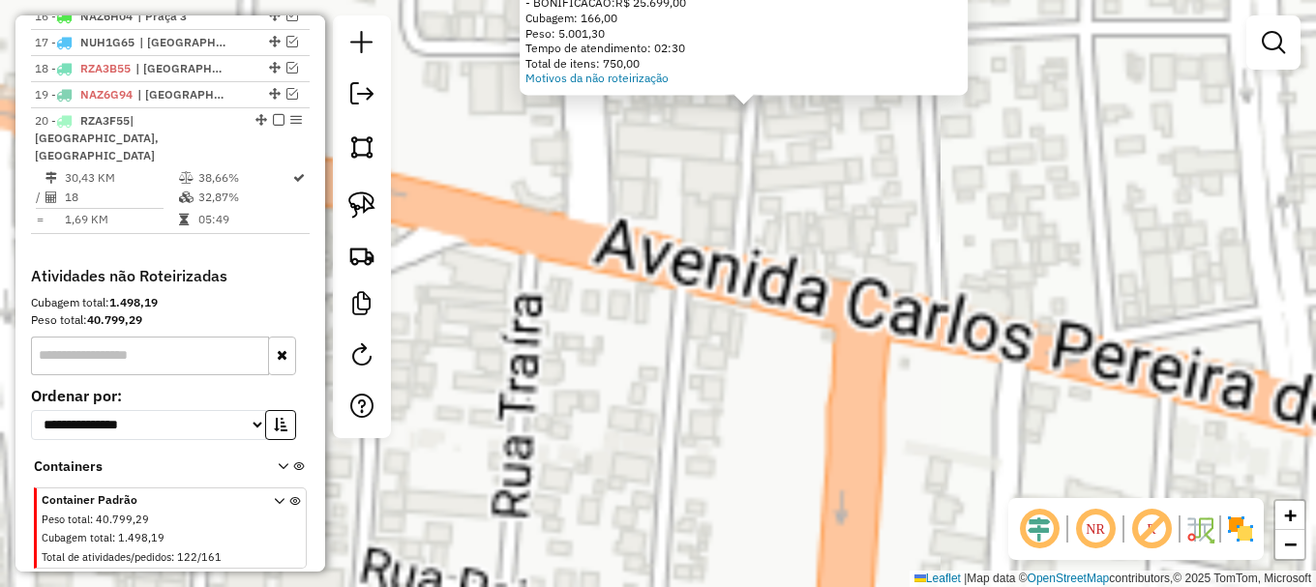
click at [634, 333] on div "Atividade não roteirizada 252 - E DA SILVA AGUIAR ME Tipo de cliente: AS (A) En…" at bounding box center [658, 293] width 1316 height 587
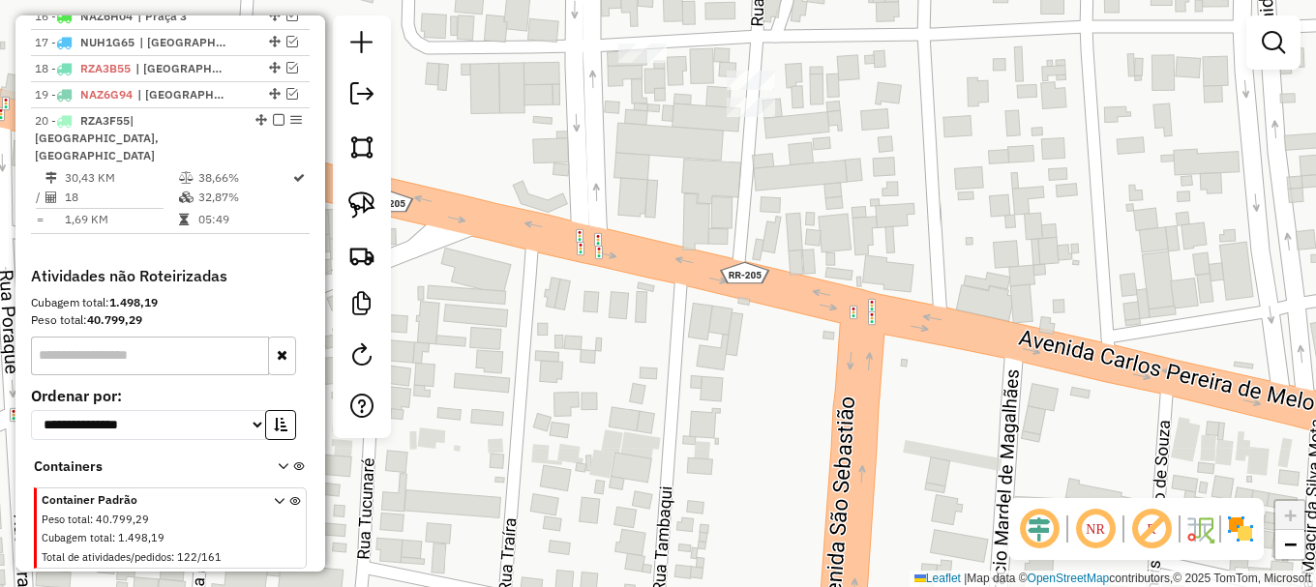
drag, startPoint x: 630, startPoint y: 201, endPoint x: 603, endPoint y: 343, distance: 144.8
click at [604, 342] on div "Janela de atendimento Grade de atendimento Capacidade Transportadoras Veículos …" at bounding box center [658, 293] width 1316 height 587
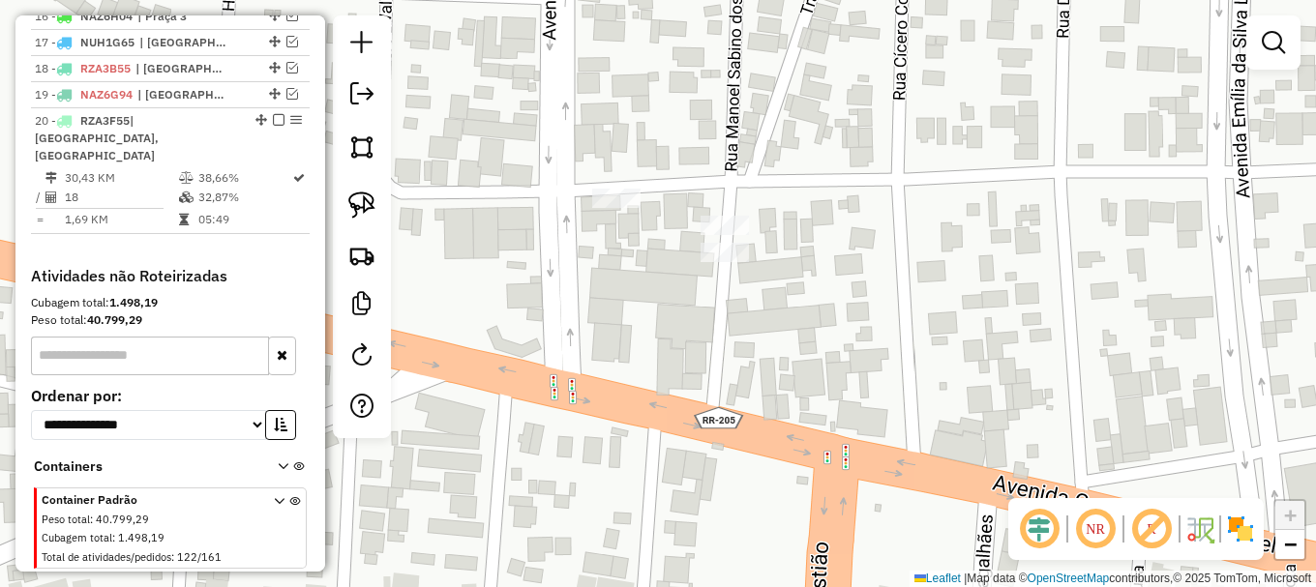
drag, startPoint x: 361, startPoint y: 199, endPoint x: 387, endPoint y: 225, distance: 36.9
click at [362, 202] on img at bounding box center [361, 205] width 27 height 27
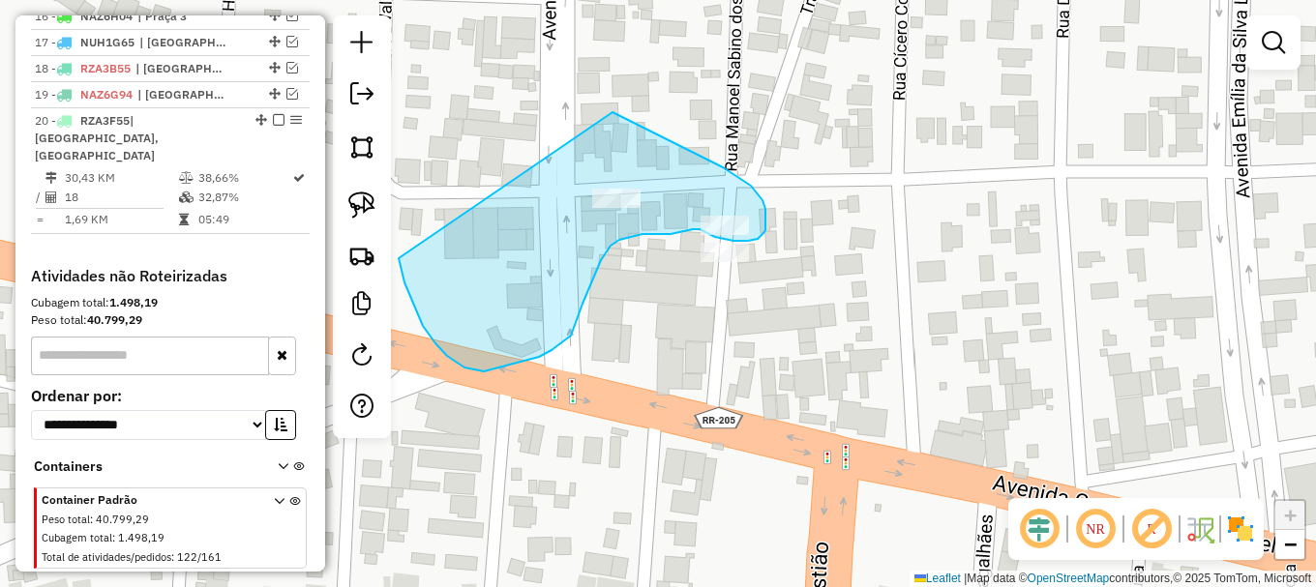
drag, startPoint x: 464, startPoint y: 368, endPoint x: 596, endPoint y: 109, distance: 289.9
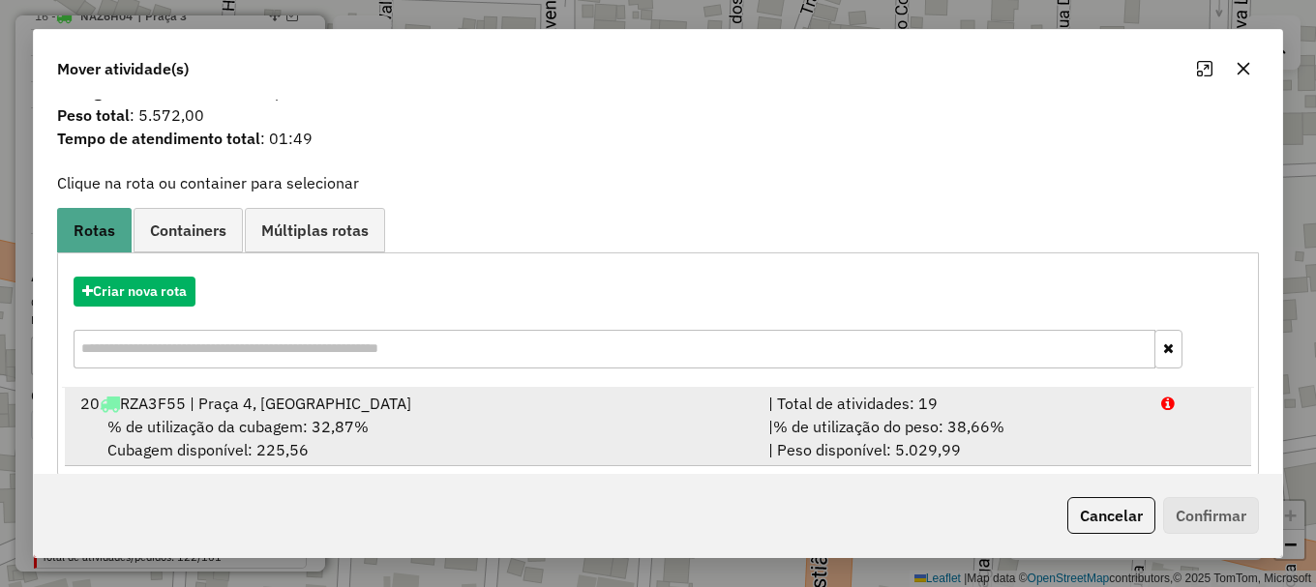
scroll to position [75, 0]
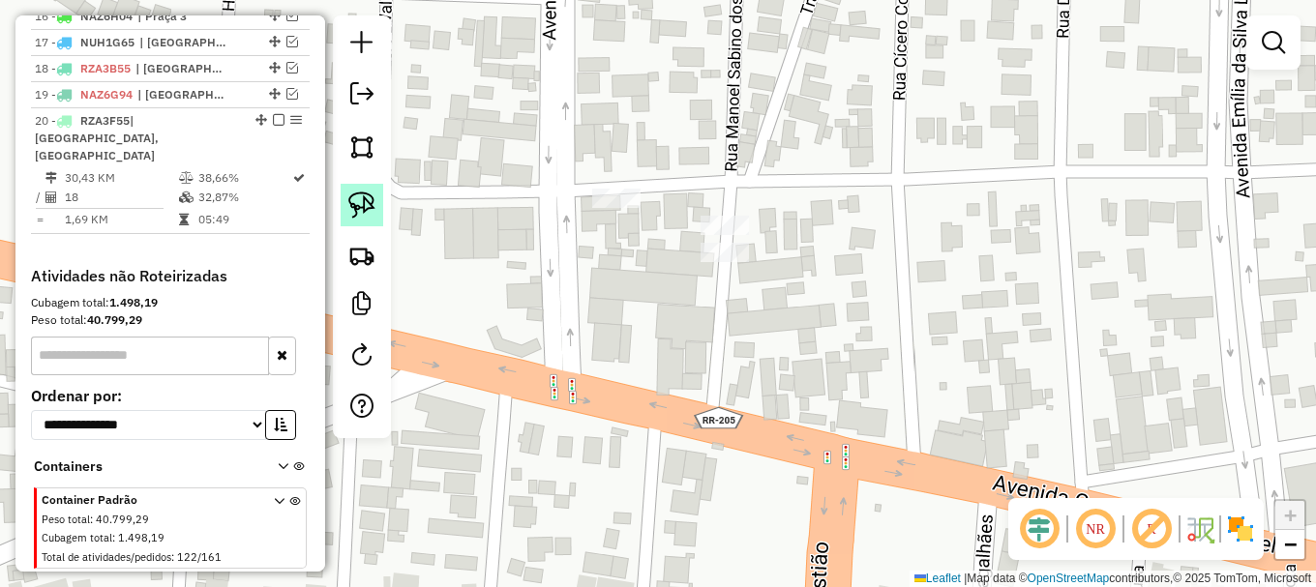
click at [366, 212] on img at bounding box center [361, 205] width 27 height 27
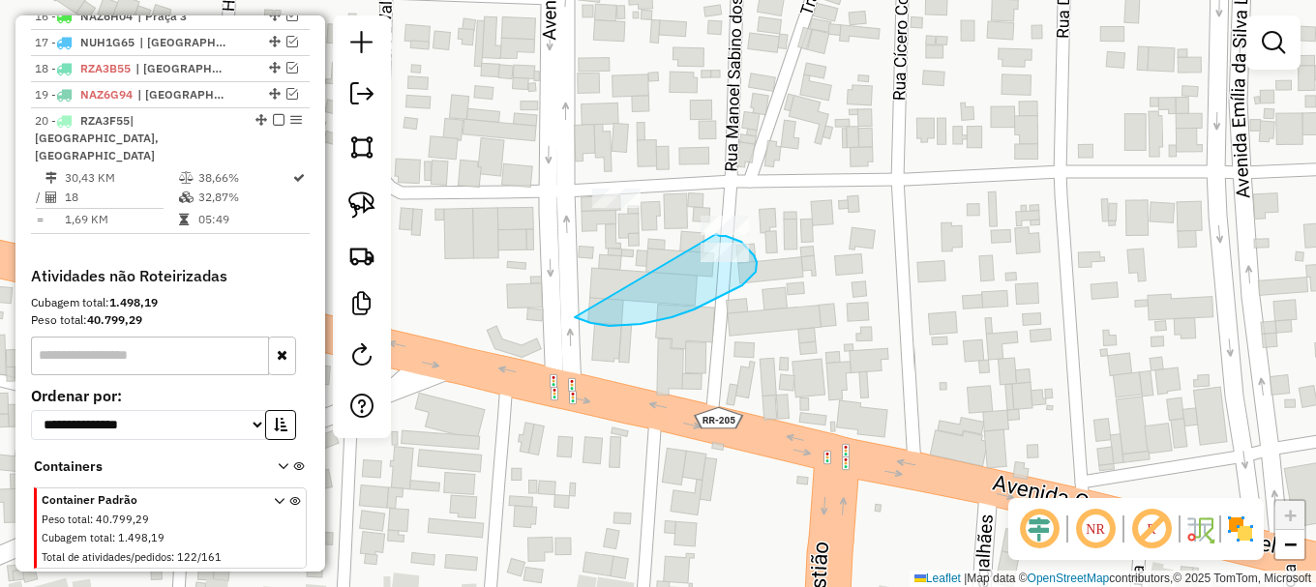
click at [716, 234] on div "Janela de atendimento Grade de atendimento Capacidade Transportadoras Veículos …" at bounding box center [658, 293] width 1316 height 587
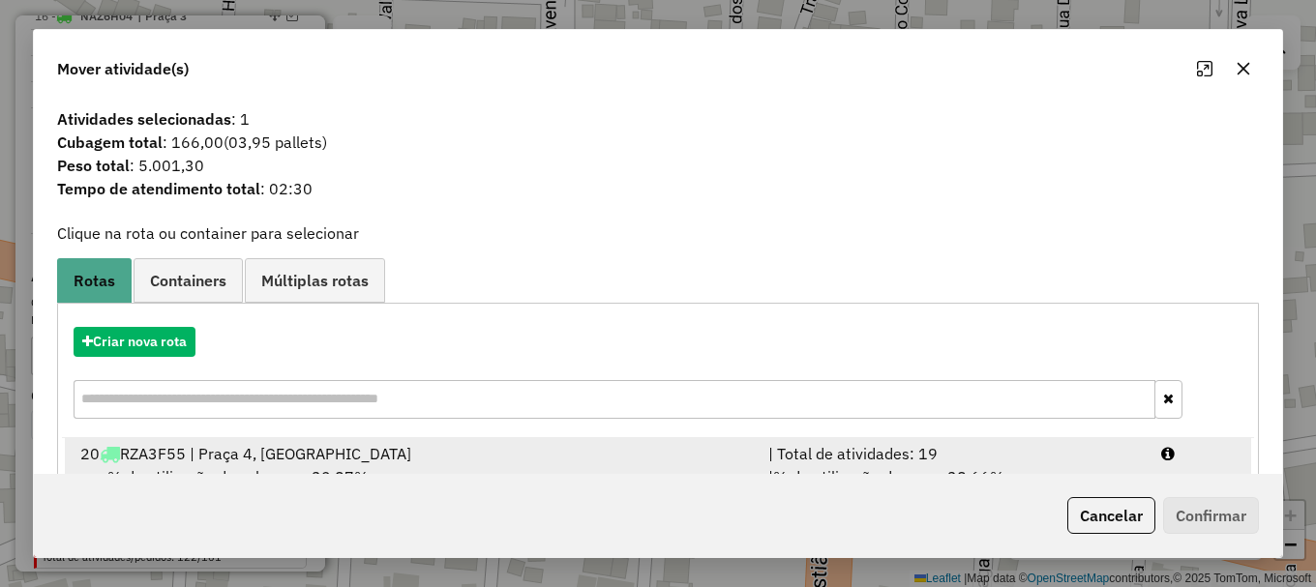
click at [1136, 455] on div "| Total de atividades: 19" at bounding box center [953, 453] width 393 height 23
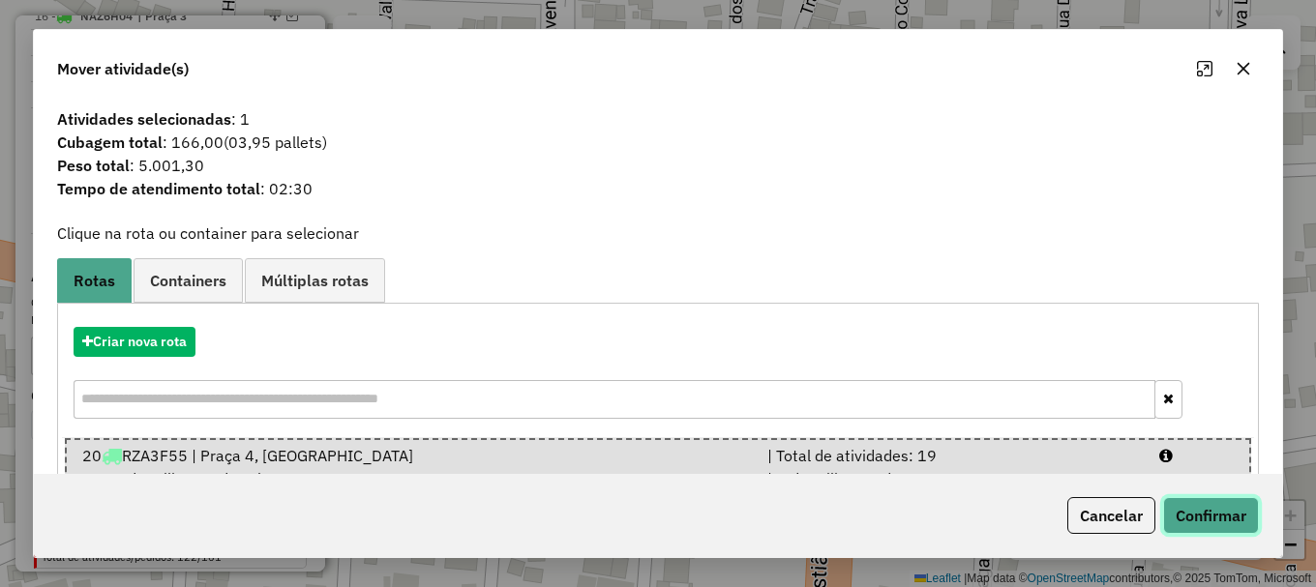
click at [1195, 513] on button "Confirmar" at bounding box center [1211, 515] width 96 height 37
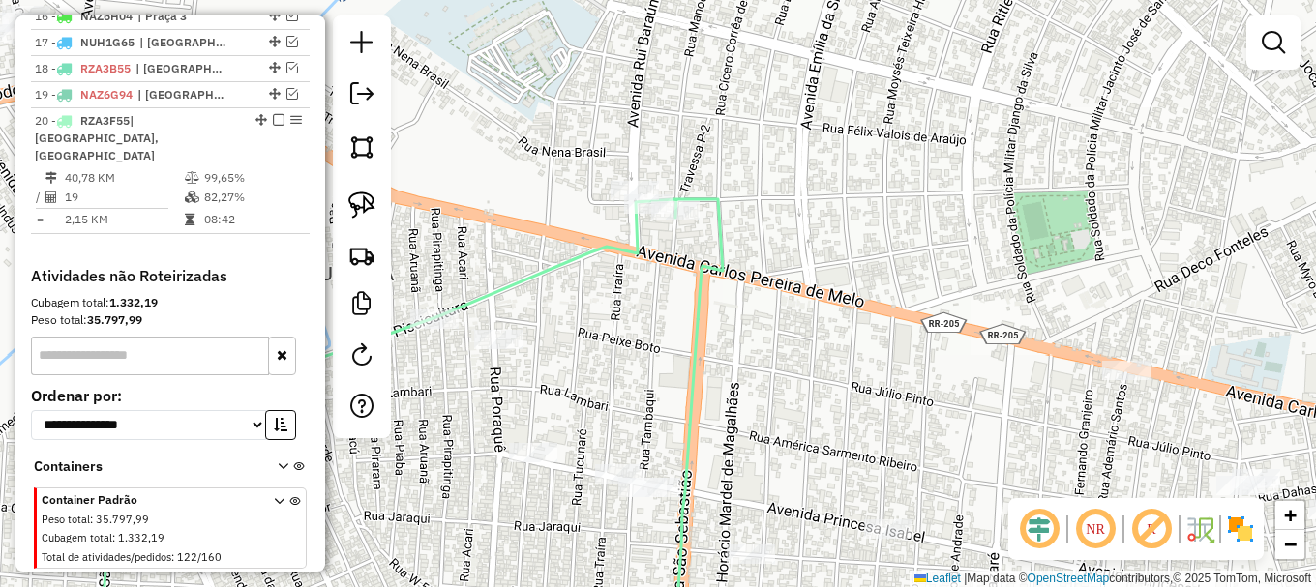
drag, startPoint x: 494, startPoint y: 238, endPoint x: 843, endPoint y: 69, distance: 387.2
click at [817, 88] on div "Janela de atendimento Grade de atendimento Capacidade Transportadoras Veículos …" at bounding box center [658, 293] width 1316 height 587
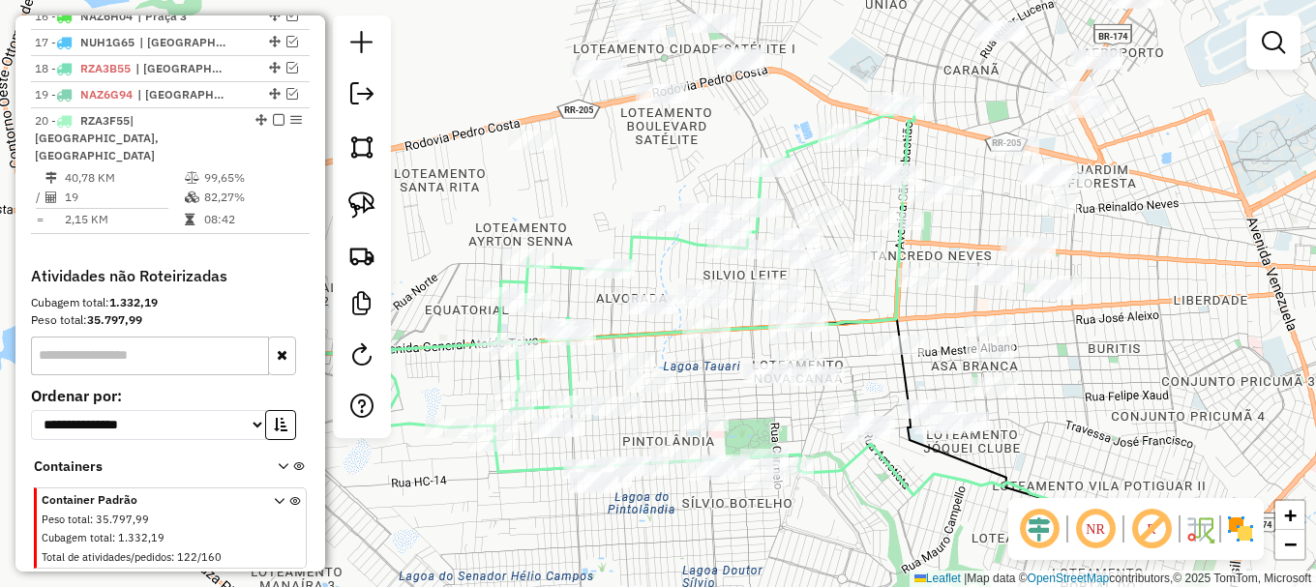
drag, startPoint x: 561, startPoint y: 247, endPoint x: 665, endPoint y: 148, distance: 143.0
click at [664, 150] on div "Janela de atendimento Grade de atendimento Capacidade Transportadoras Veículos …" at bounding box center [658, 293] width 1316 height 587
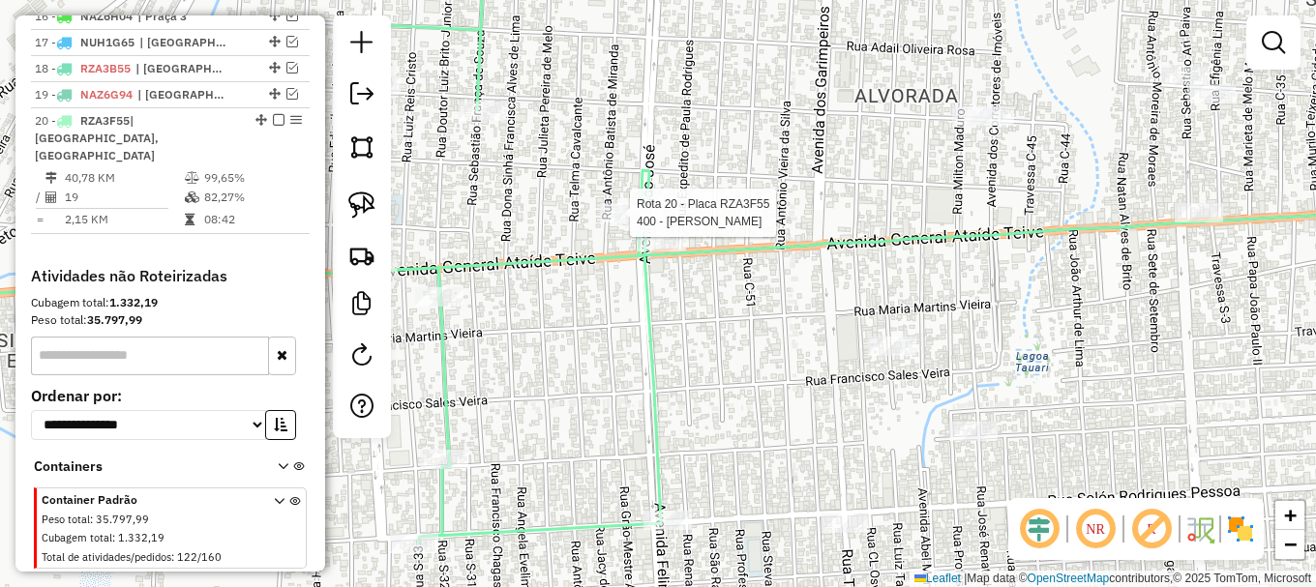
select select "**********"
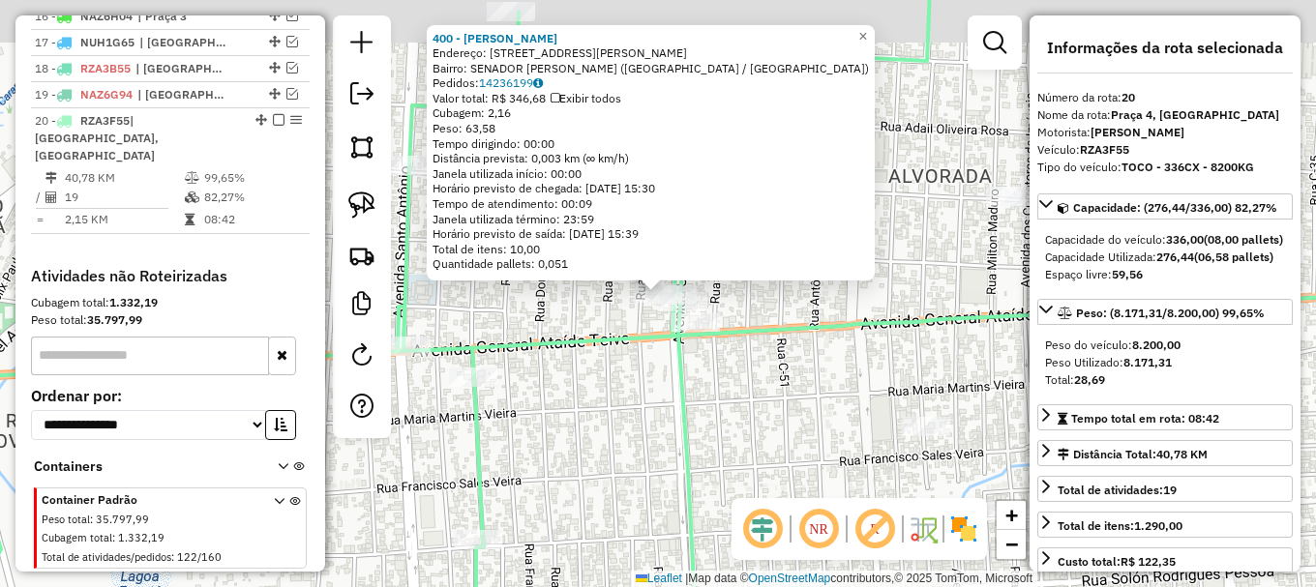
scroll to position [1178, 0]
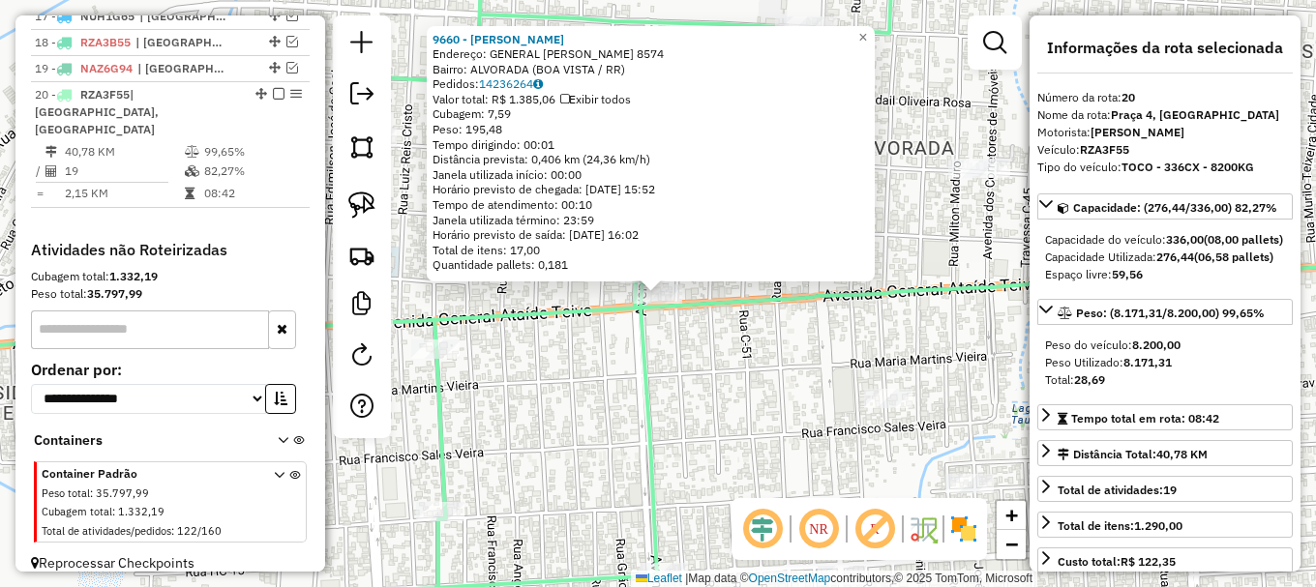
drag, startPoint x: 671, startPoint y: 347, endPoint x: 662, endPoint y: 343, distance: 10.4
click at [671, 348] on div "9660 - ANTONIOCLOVES ALVES Endereço: GENERAL ATAIDE TEIVE 8574 Bairro: ALVORADA…" at bounding box center [658, 293] width 1316 height 587
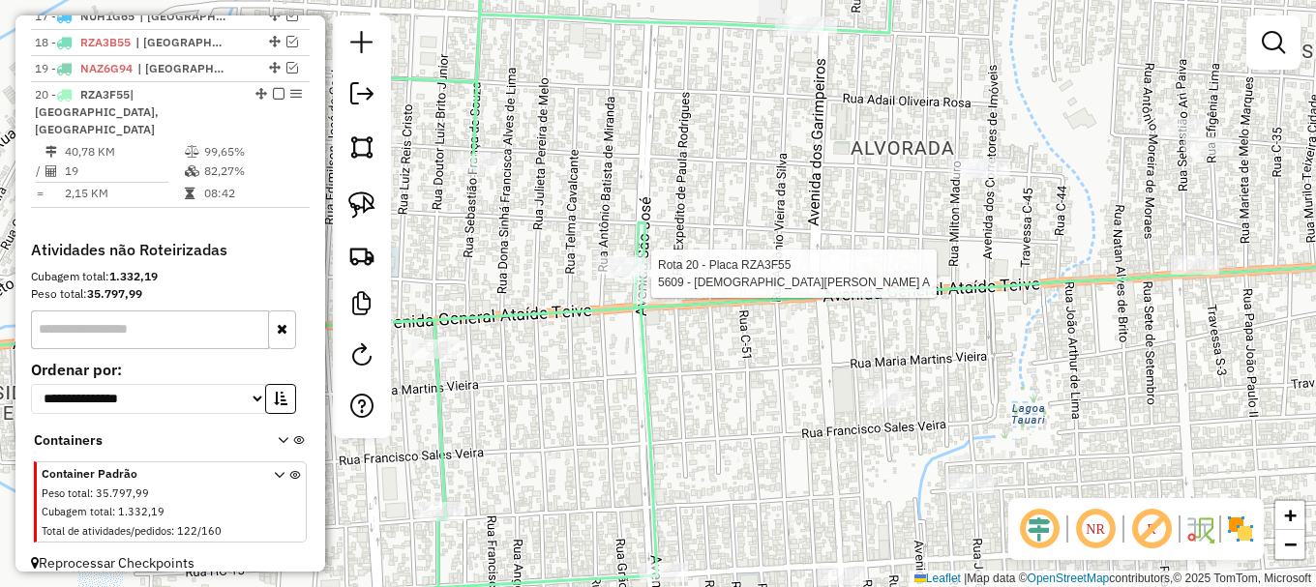
select select "**********"
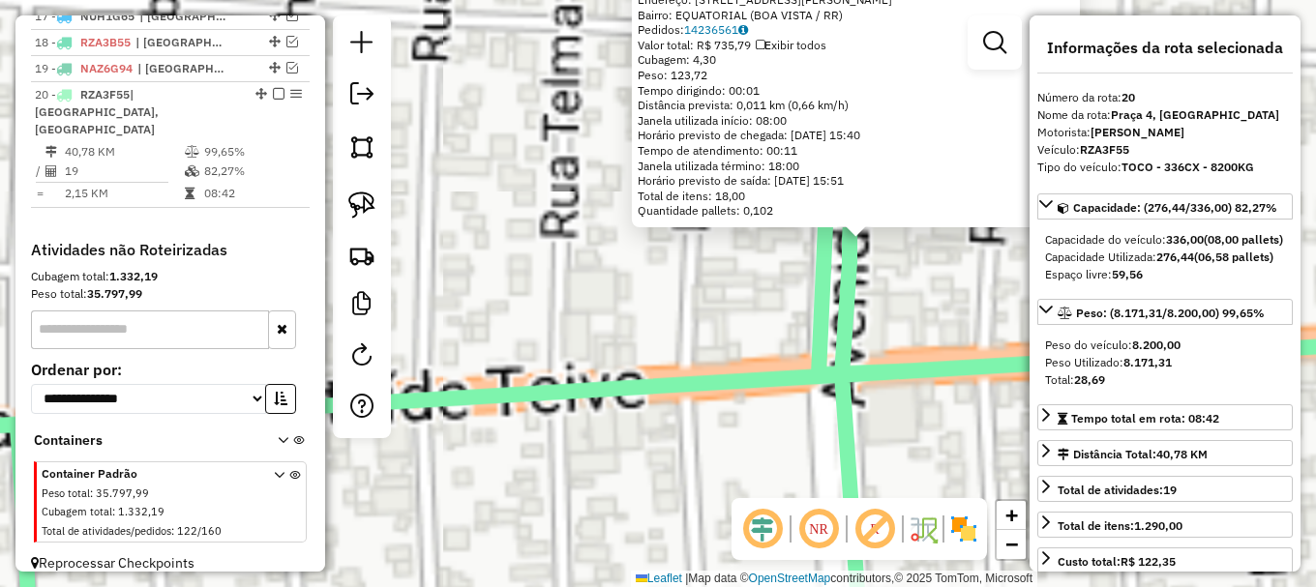
click at [592, 312] on div "5609 - CRISTIANE TORREIAS A Endereço: AV GENERAL ATAIDE TEIVE 140 Bairro: EQUAT…" at bounding box center [658, 293] width 1316 height 587
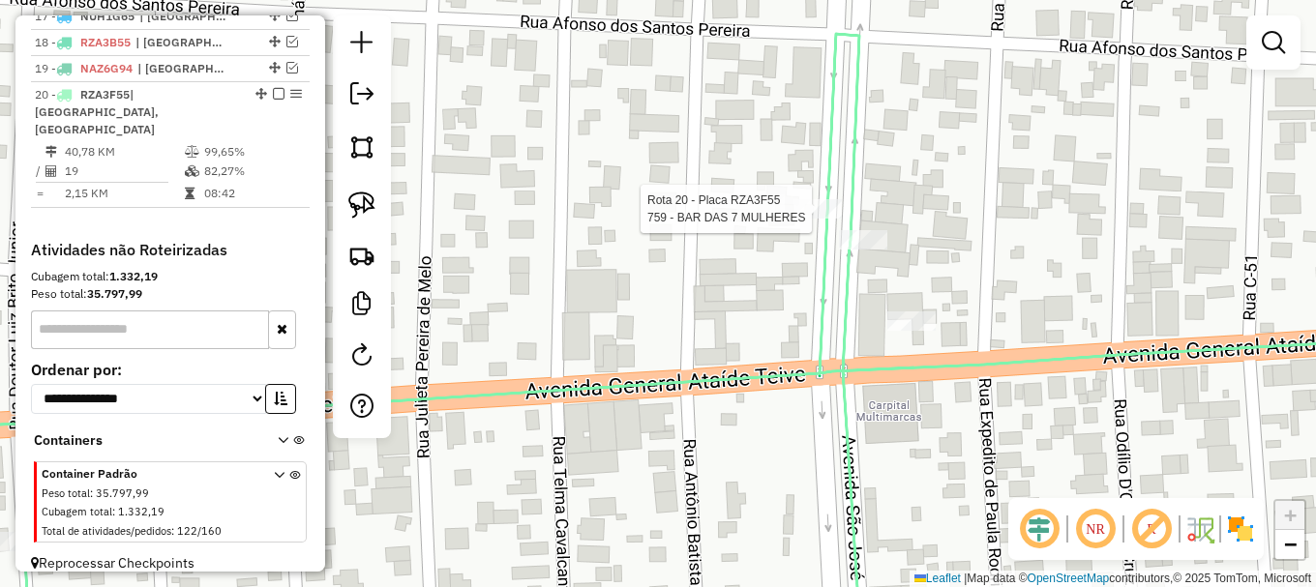
select select "**********"
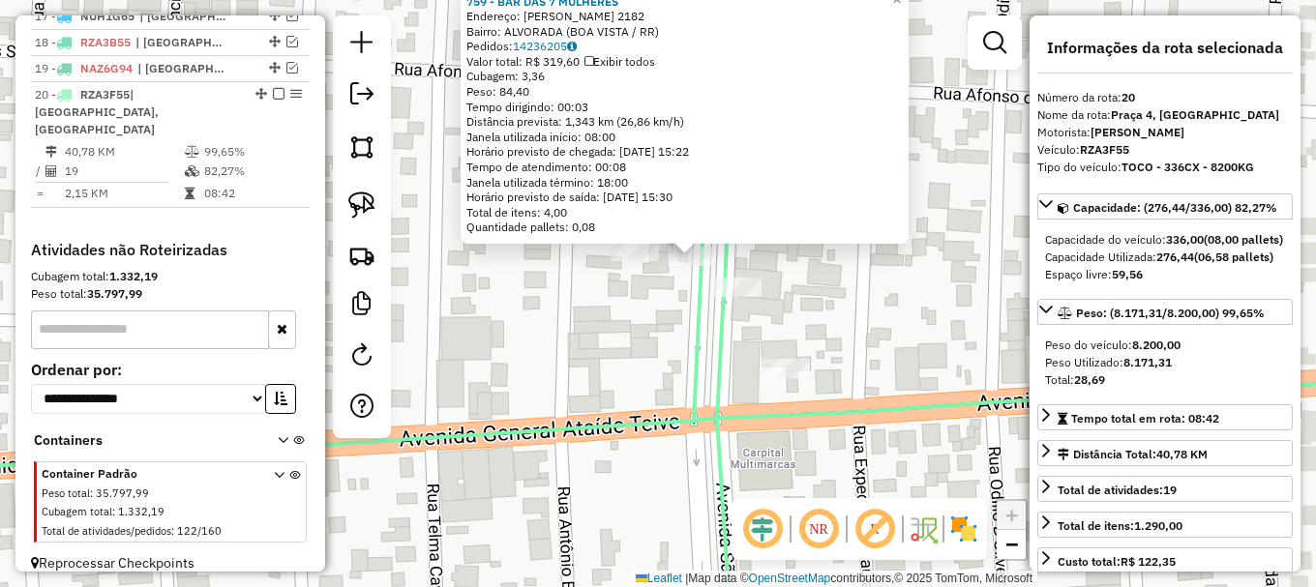
drag, startPoint x: 561, startPoint y: 383, endPoint x: 821, endPoint y: 183, distance: 328.4
click at [779, 210] on div "759 - BAR DAS 7 MULHERES Endereço: ADAIL OLIVEIRA ROSA 2182 Bairro: ALVORADA (B…" at bounding box center [658, 293] width 1316 height 587
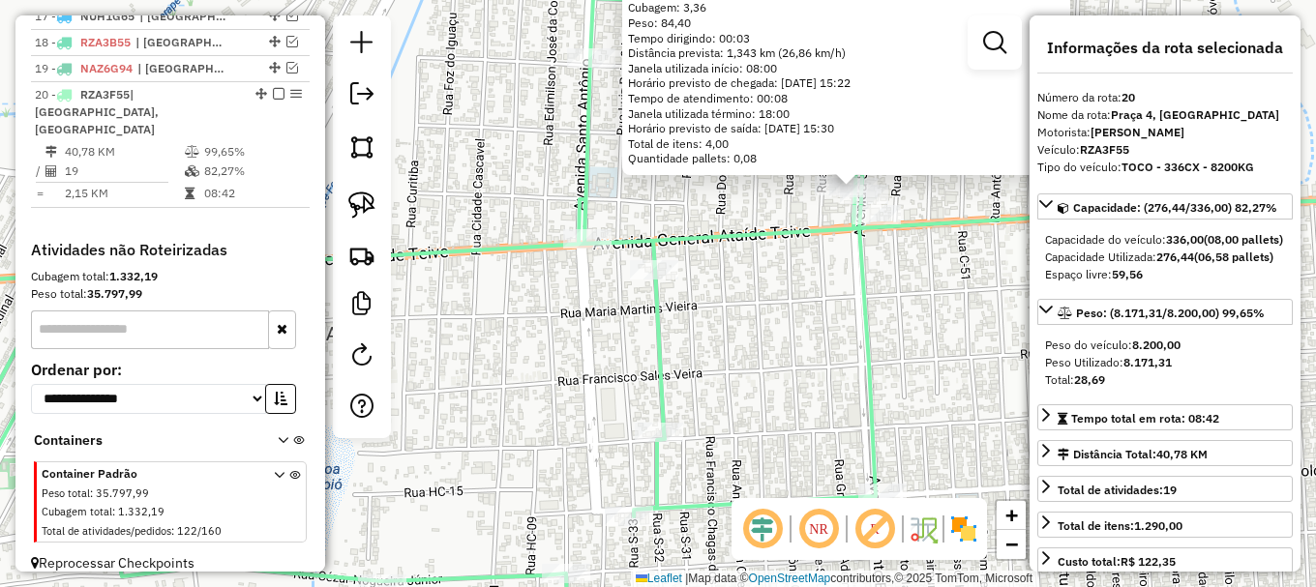
drag, startPoint x: 722, startPoint y: 396, endPoint x: 710, endPoint y: 154, distance: 242.1
click at [711, 163] on div "759 - BAR DAS 7 MULHERES Endereço: ADAIL OLIVEIRA ROSA 2182 Bairro: ALVORADA (B…" at bounding box center [658, 293] width 1316 height 587
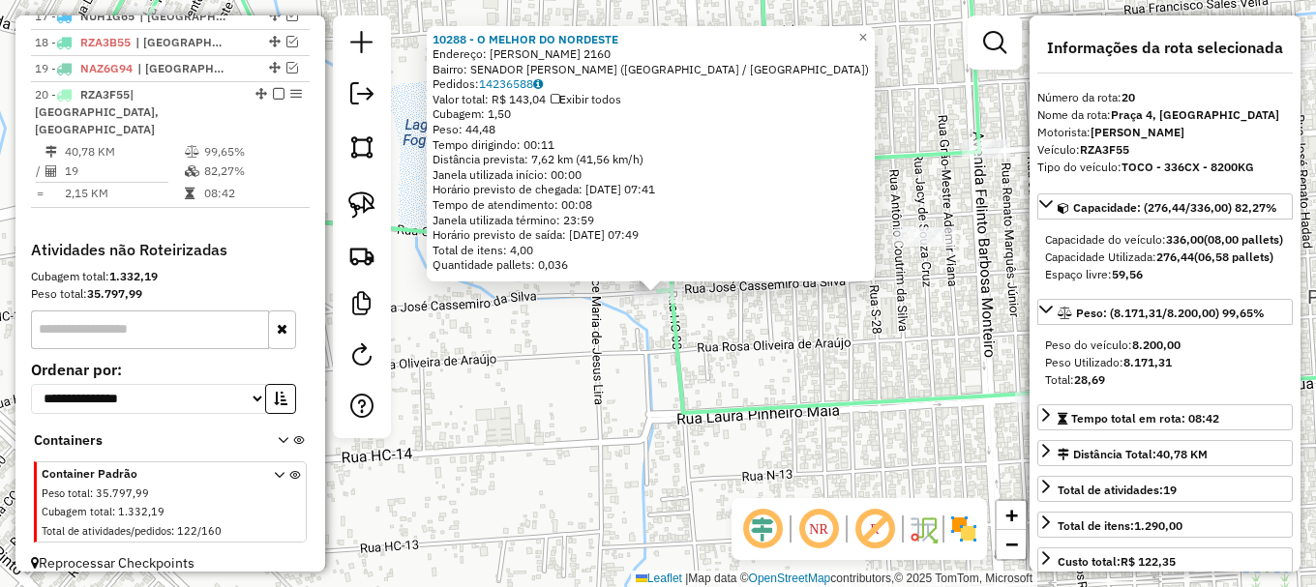
click at [635, 375] on div "10288 - O MELHOR DO NORDESTE Endereço: JOSE CASSIMIRO DA SILVA 2160 Bairro: SEN…" at bounding box center [658, 293] width 1316 height 587
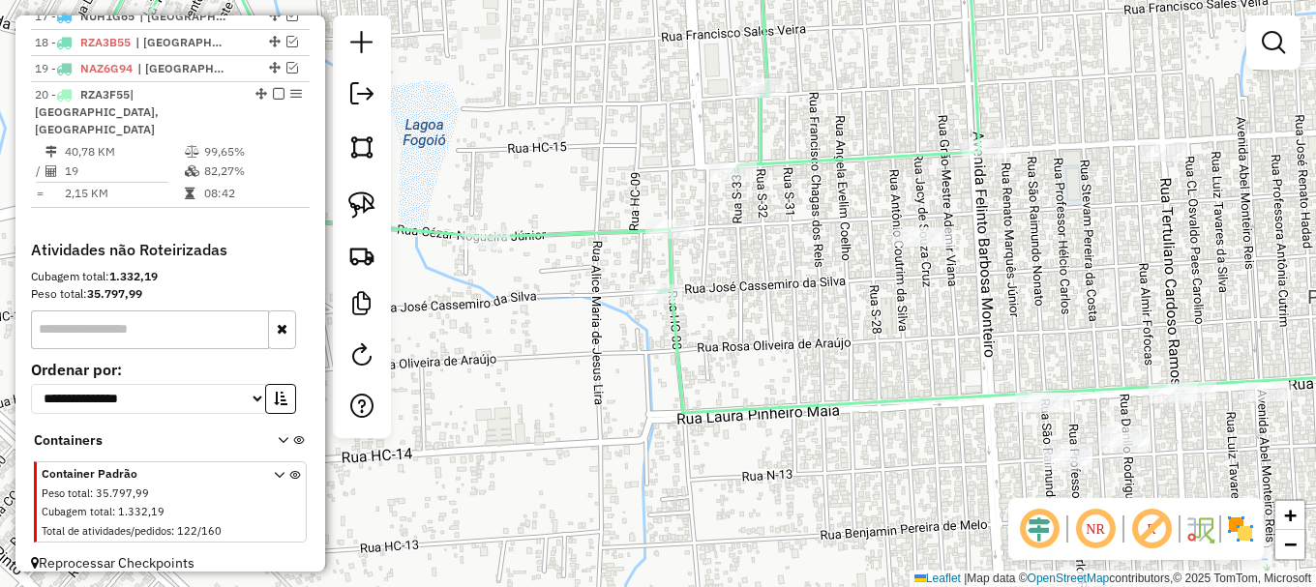
drag, startPoint x: 764, startPoint y: 289, endPoint x: 722, endPoint y: 412, distance: 130.0
click at [725, 403] on div "Janela de atendimento Grade de atendimento Capacidade Transportadoras Veículos …" at bounding box center [658, 293] width 1316 height 587
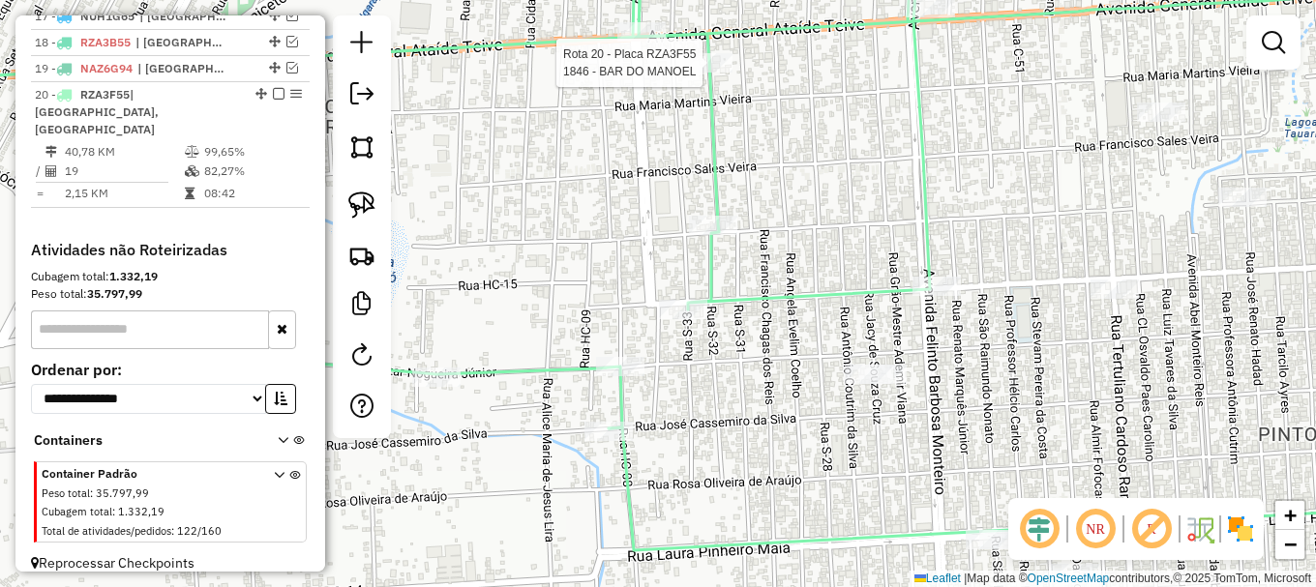
select select "**********"
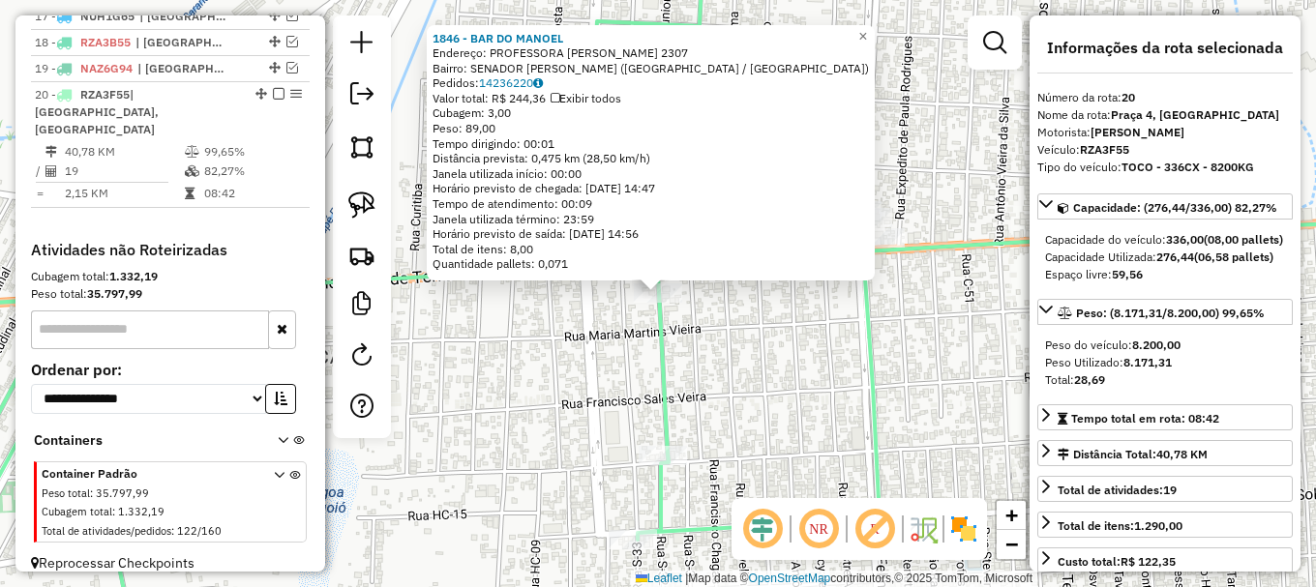
click at [603, 308] on div "1846 - BAR DO MANOEL Endereço: PROFESSORA MARIA DO CARMO LIMA 2307 Bairro: SENA…" at bounding box center [658, 293] width 1316 height 587
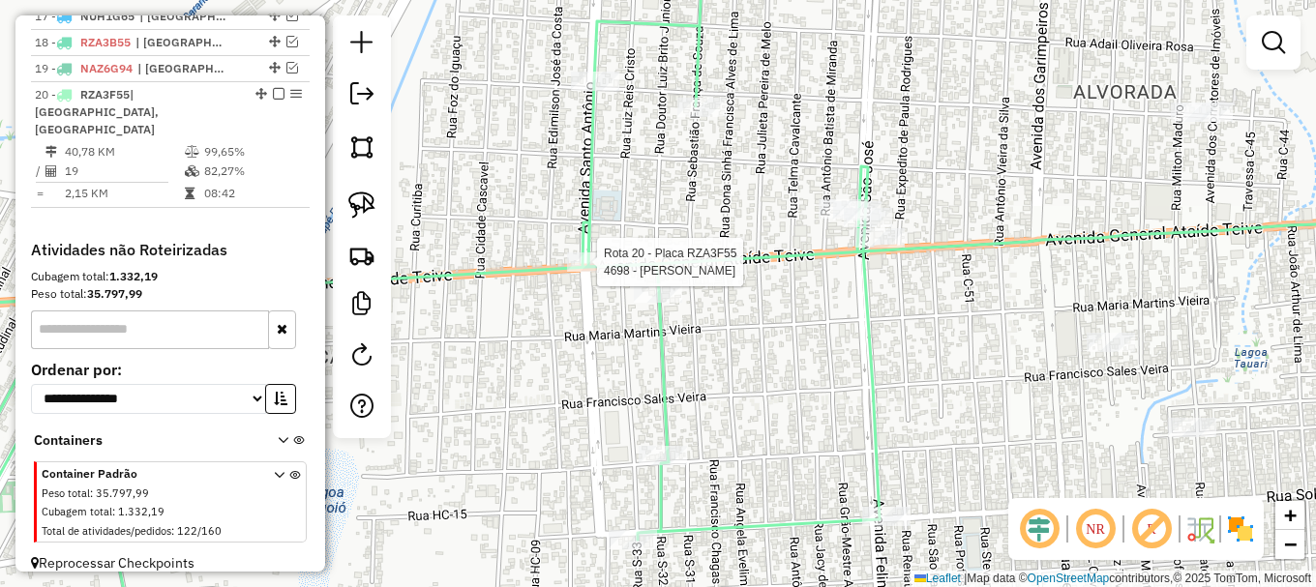
select select "**********"
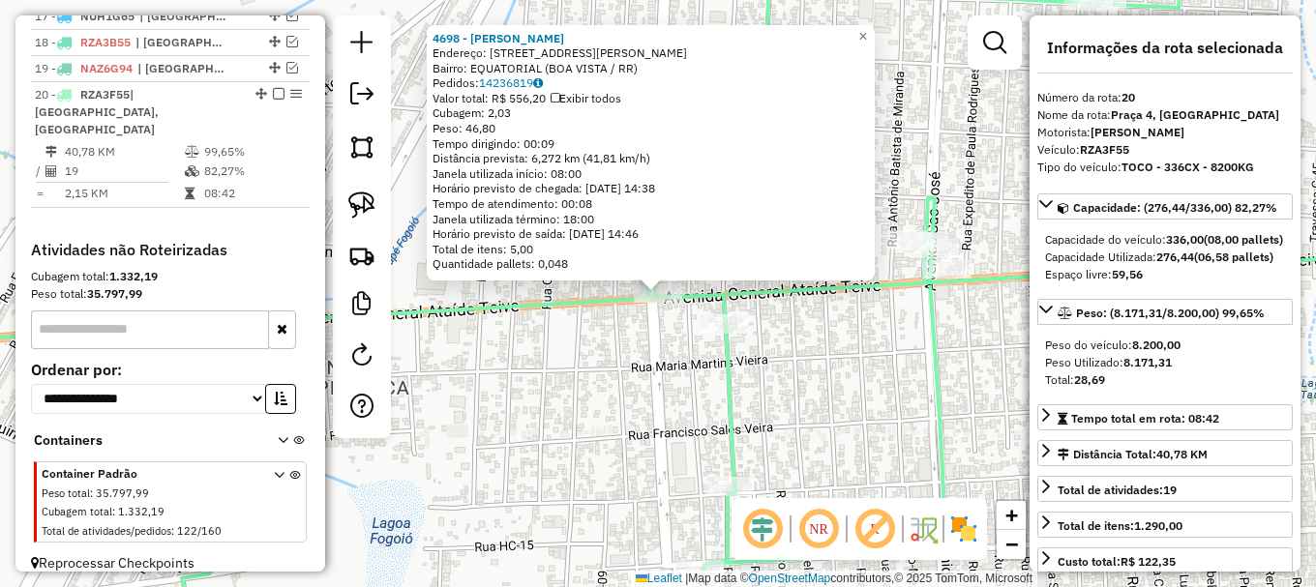
click at [636, 378] on div "4698 - RAFAEL NASCIMENTO Endereço: AV GENERAL ATAIDE TEIVE 9292 Bairro: EQUATOR…" at bounding box center [658, 293] width 1316 height 587
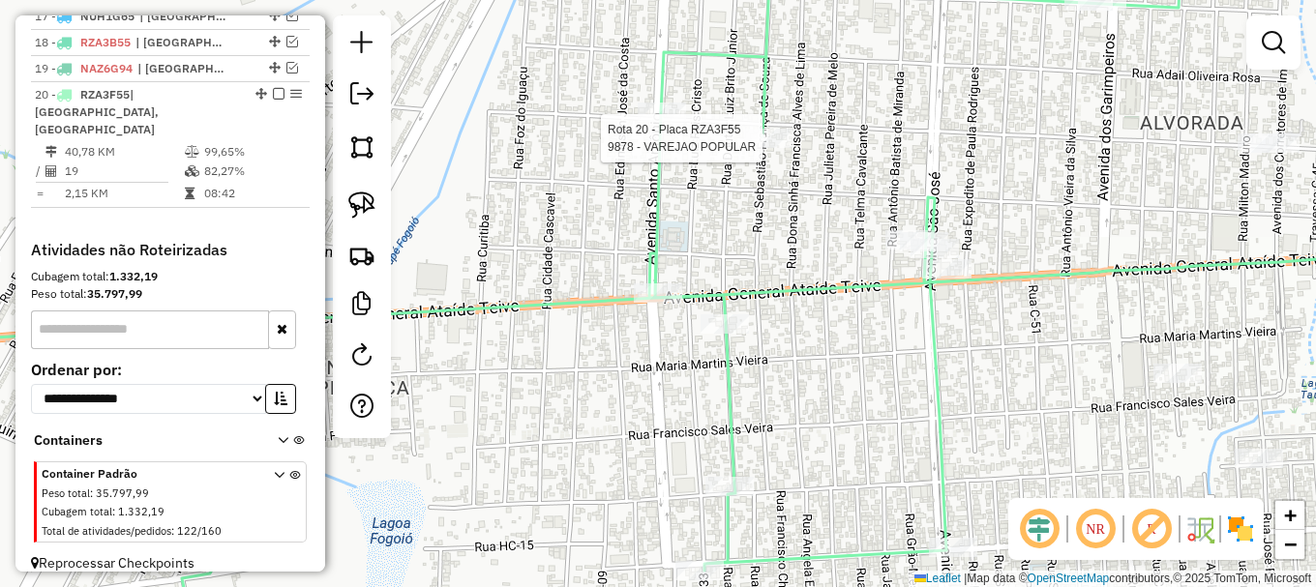
select select "**********"
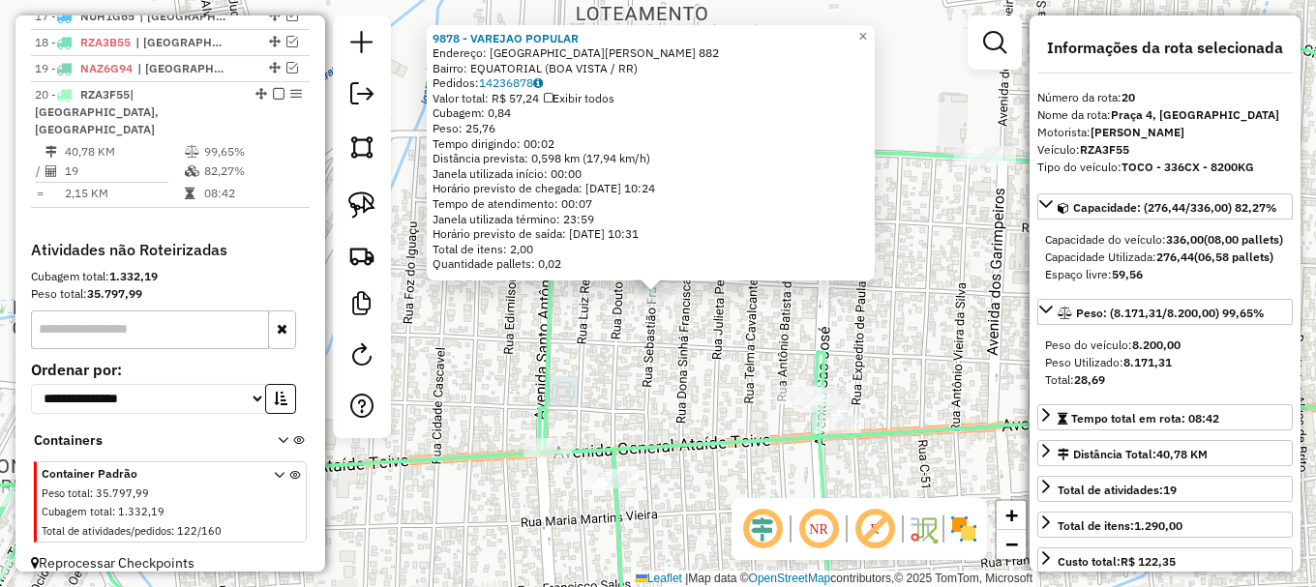
drag, startPoint x: 579, startPoint y: 336, endPoint x: 568, endPoint y: 317, distance: 21.7
click at [579, 335] on div "9878 - VAREJAO POPULAR Endereço: SEBASTIAO FRANCA DE SOUZA 882 Bairro: EQUATORI…" at bounding box center [658, 293] width 1316 height 587
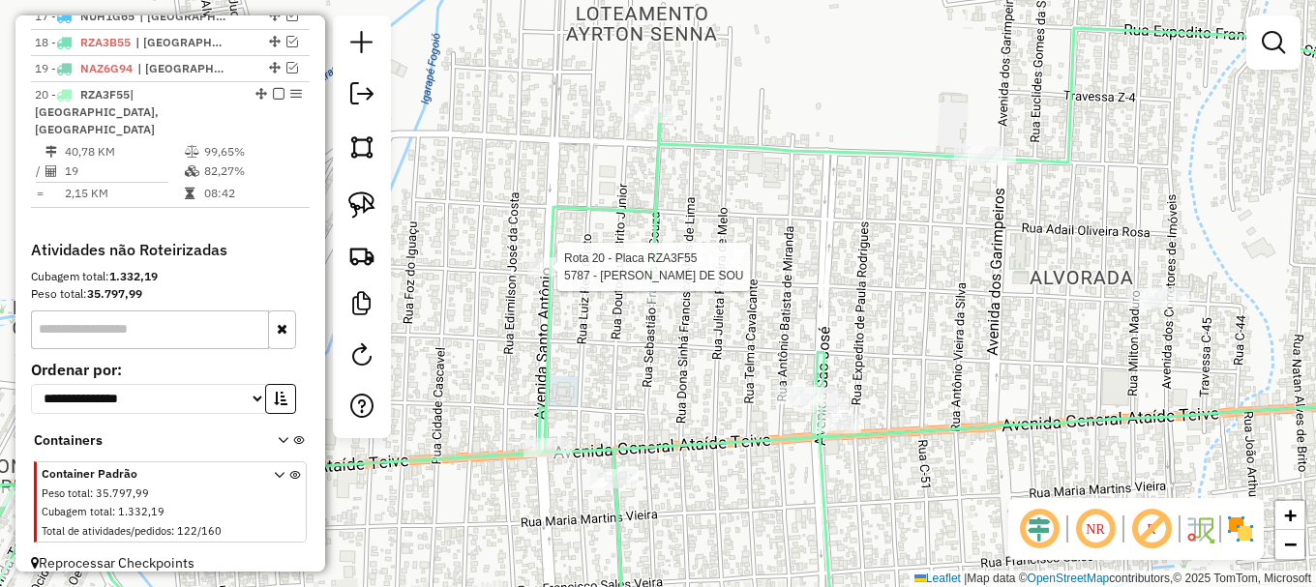
select select "**********"
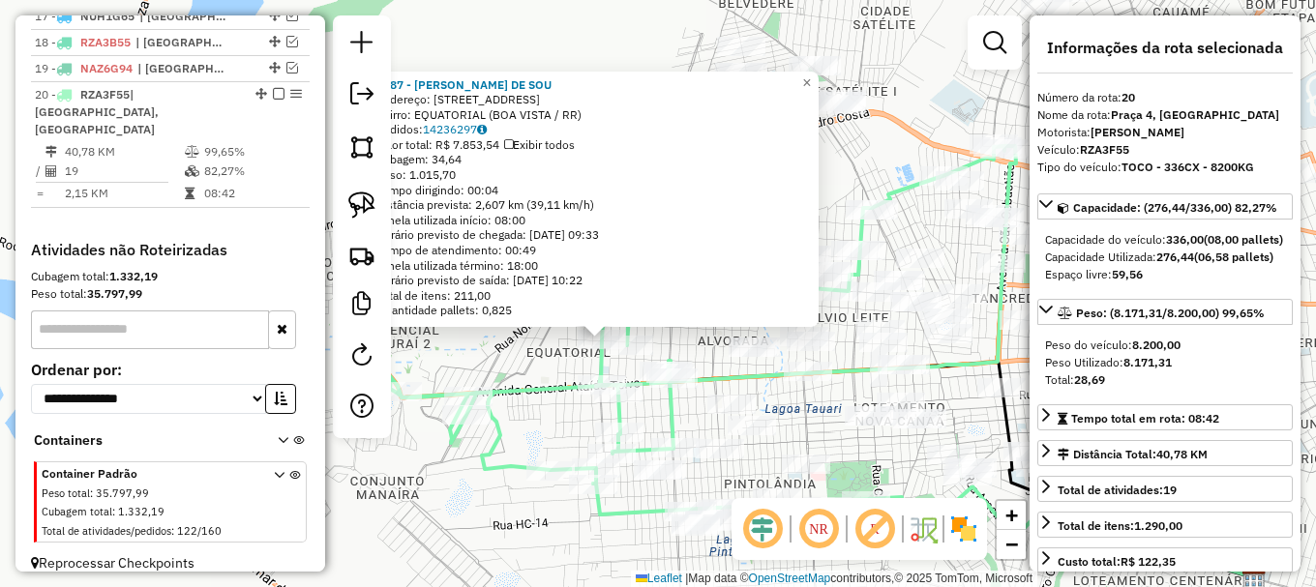
click at [706, 354] on div "5787 - VALBER SILVA DE SOU Endereço: R NORDESTE 371 Bairro: EQUATORIAL (BOA VIS…" at bounding box center [658, 293] width 1316 height 587
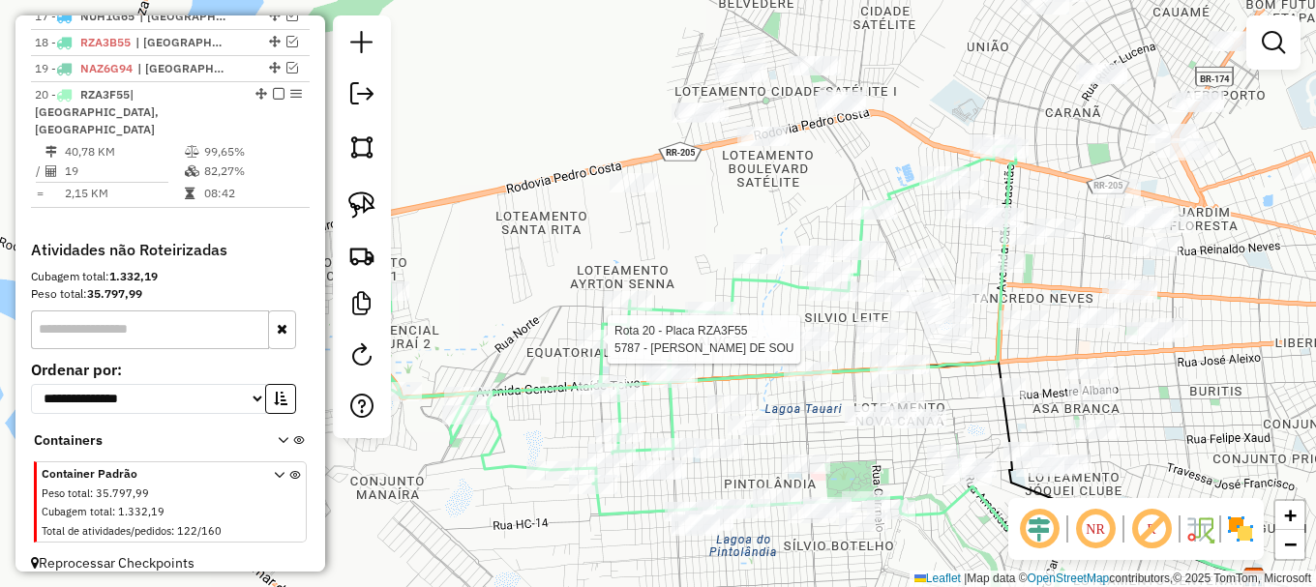
select select "**********"
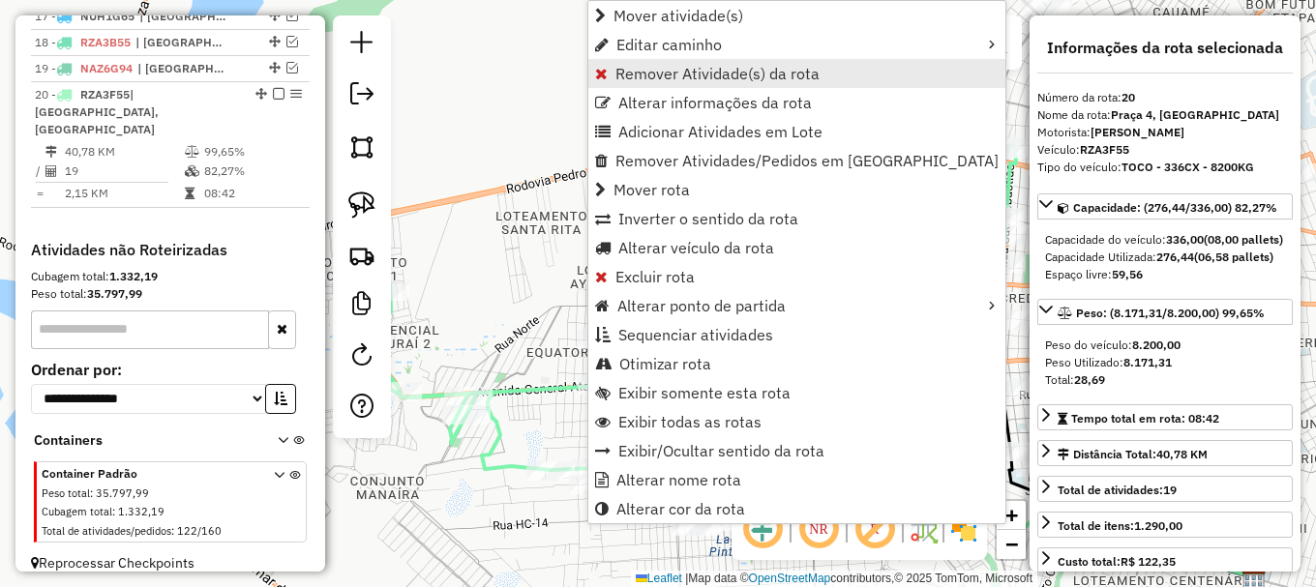
click at [662, 67] on span "Remover Atividade(s) da rota" at bounding box center [717, 73] width 204 height 15
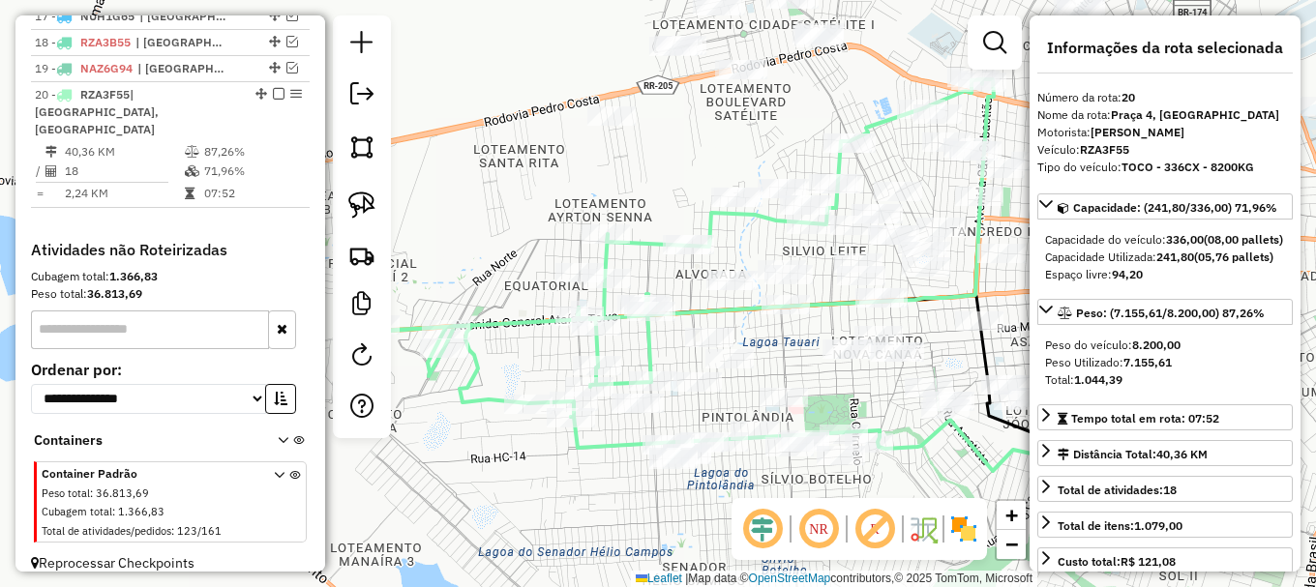
drag, startPoint x: 684, startPoint y: 319, endPoint x: 652, endPoint y: 259, distance: 67.9
click at [655, 261] on div "Janela de atendimento Grade de atendimento Capacidade Transportadoras Veículos …" at bounding box center [658, 293] width 1316 height 587
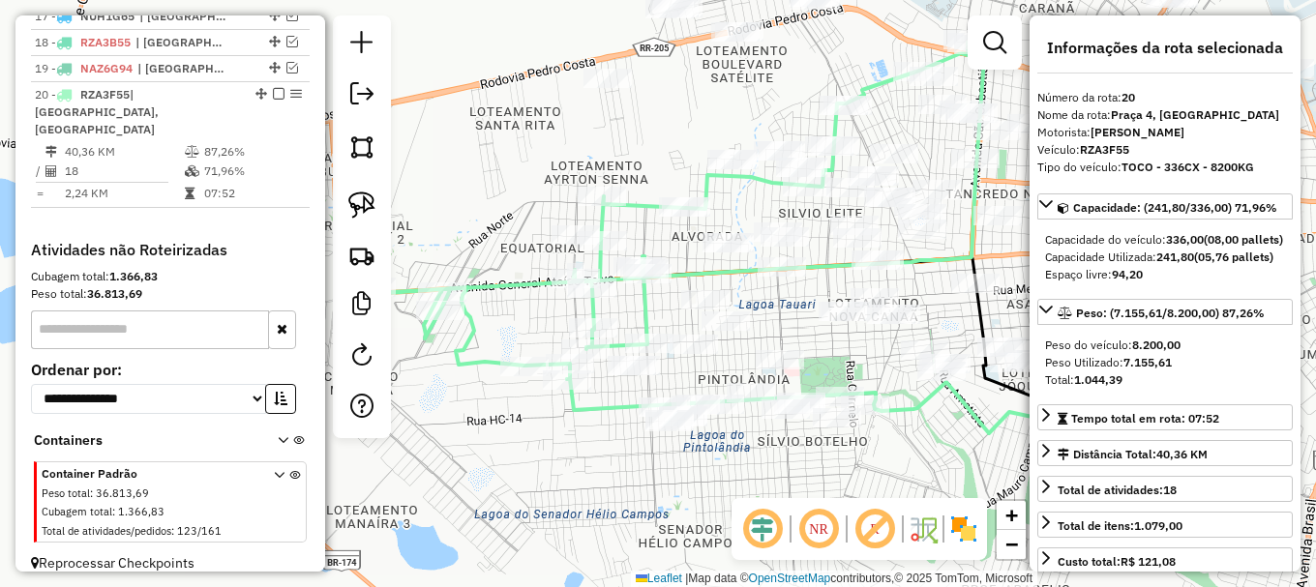
drag, startPoint x: 591, startPoint y: 414, endPoint x: 579, endPoint y: 391, distance: 26.0
click at [592, 395] on icon at bounding box center [899, 426] width 665 height 95
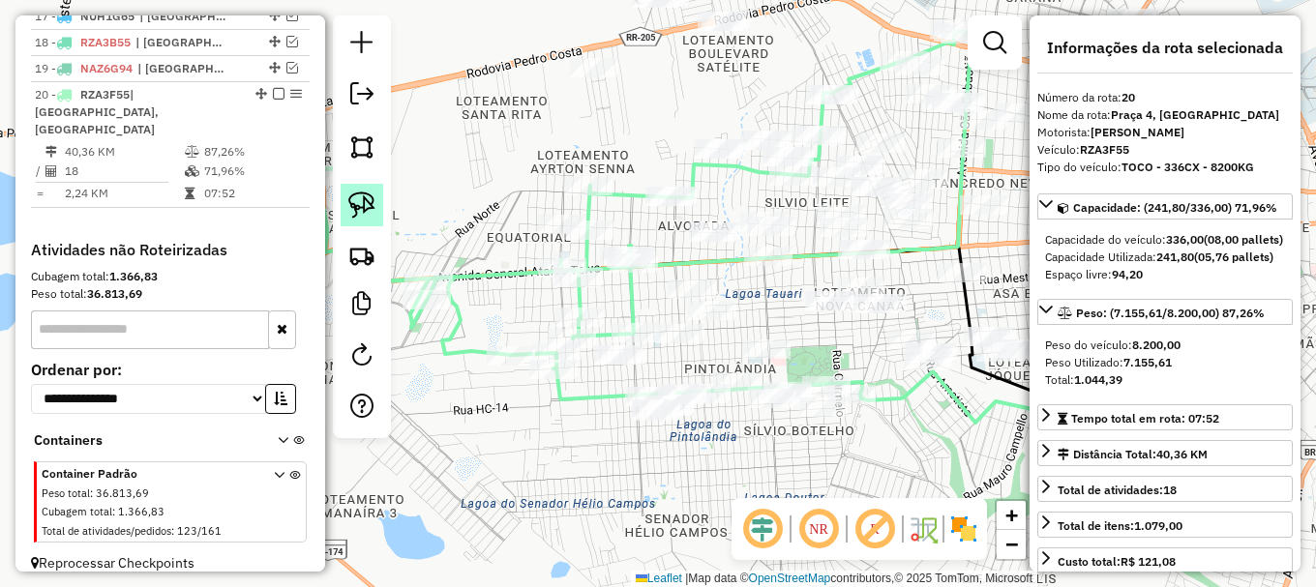
click at [374, 207] on link at bounding box center [362, 205] width 43 height 43
click at [374, 207] on img at bounding box center [361, 205] width 27 height 27
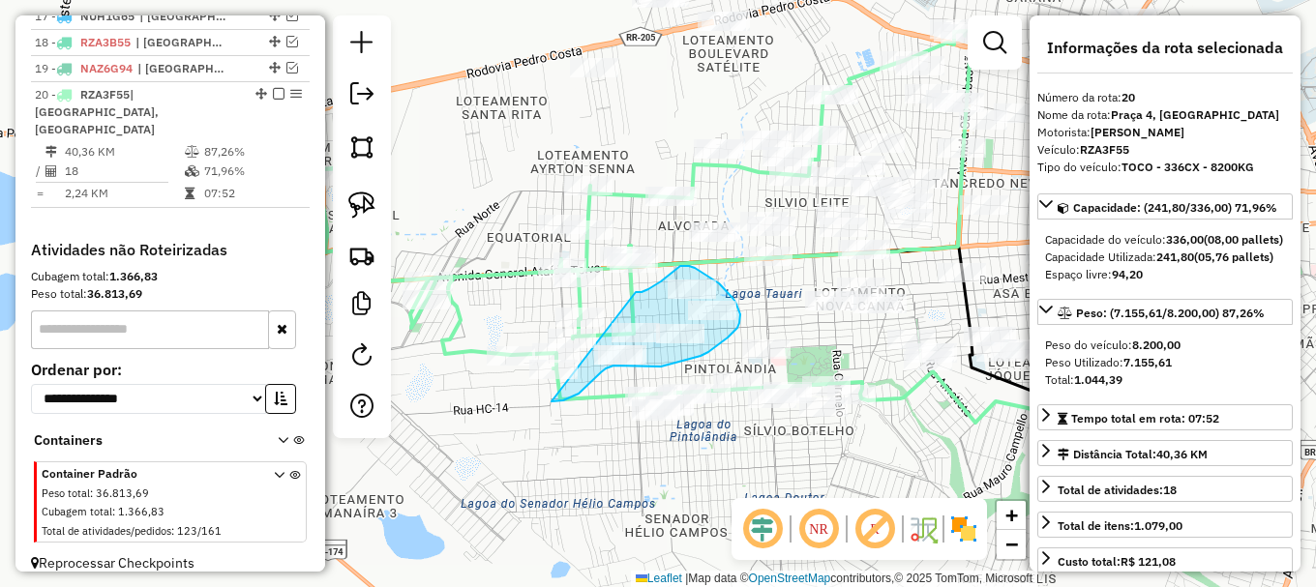
drag, startPoint x: 569, startPoint y: 398, endPoint x: 631, endPoint y: 299, distance: 116.5
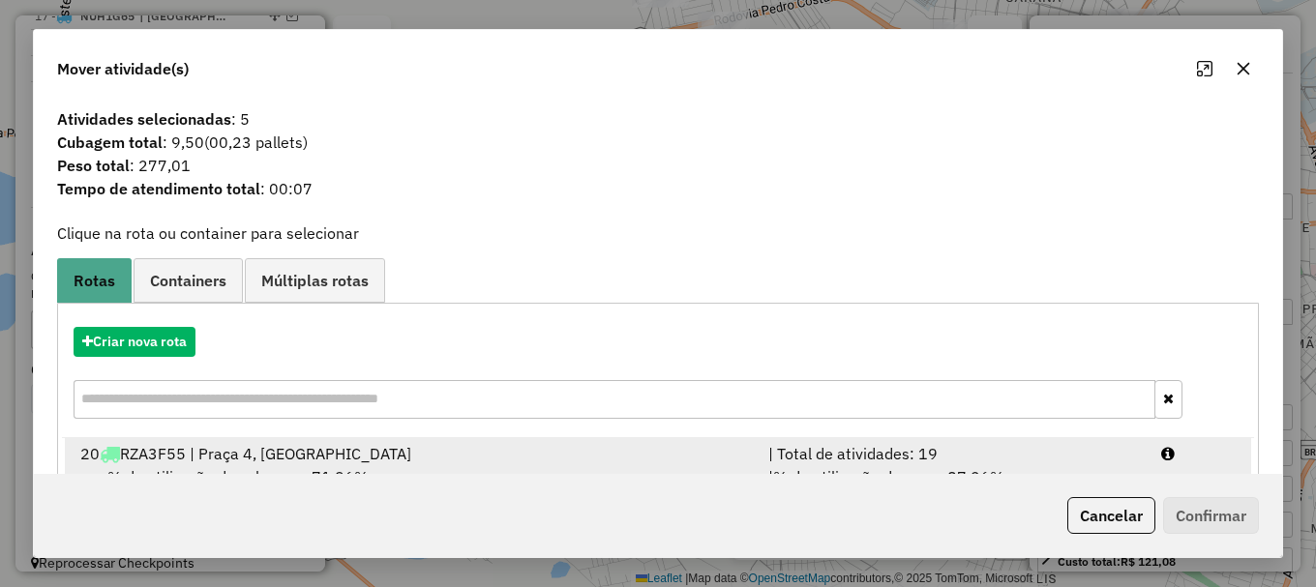
scroll to position [75, 0]
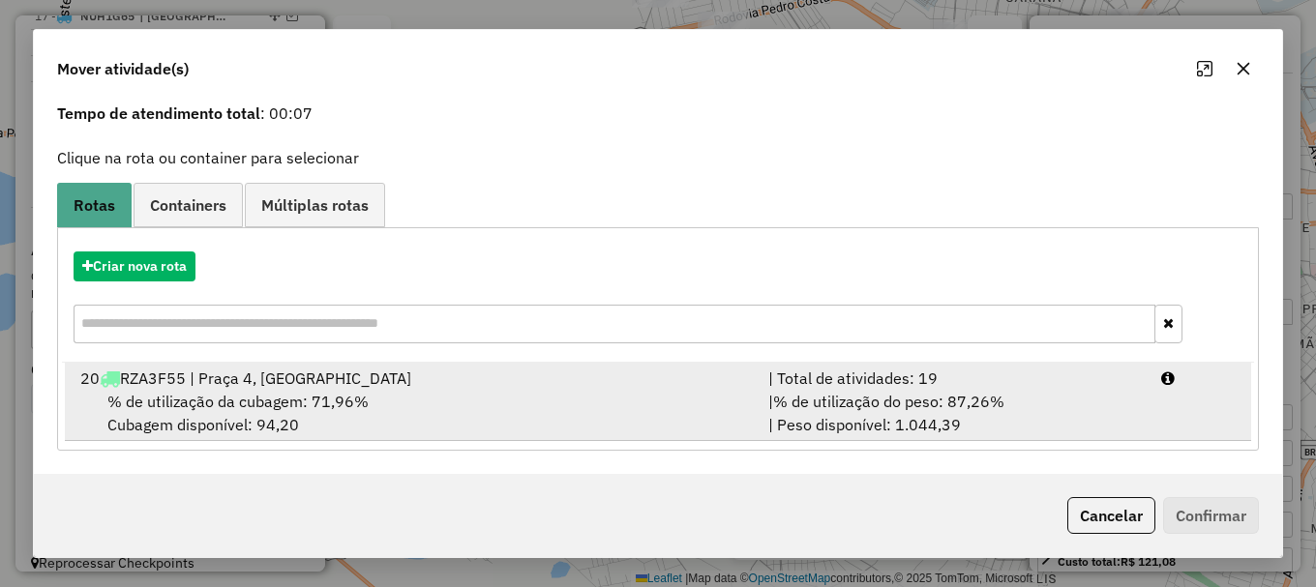
click at [1176, 409] on li "20 RZA3F55 | Praça 4, Praça 6 | Total de atividades: 19 % de utilização da cuba…" at bounding box center [658, 402] width 1186 height 78
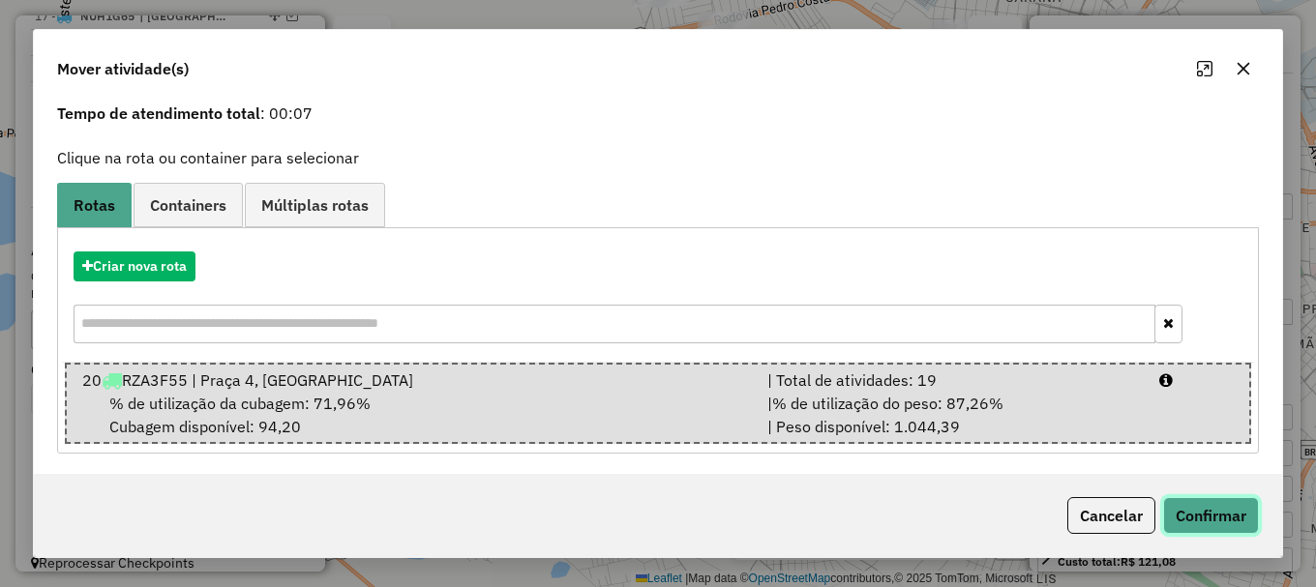
click at [1207, 510] on button "Confirmar" at bounding box center [1211, 515] width 96 height 37
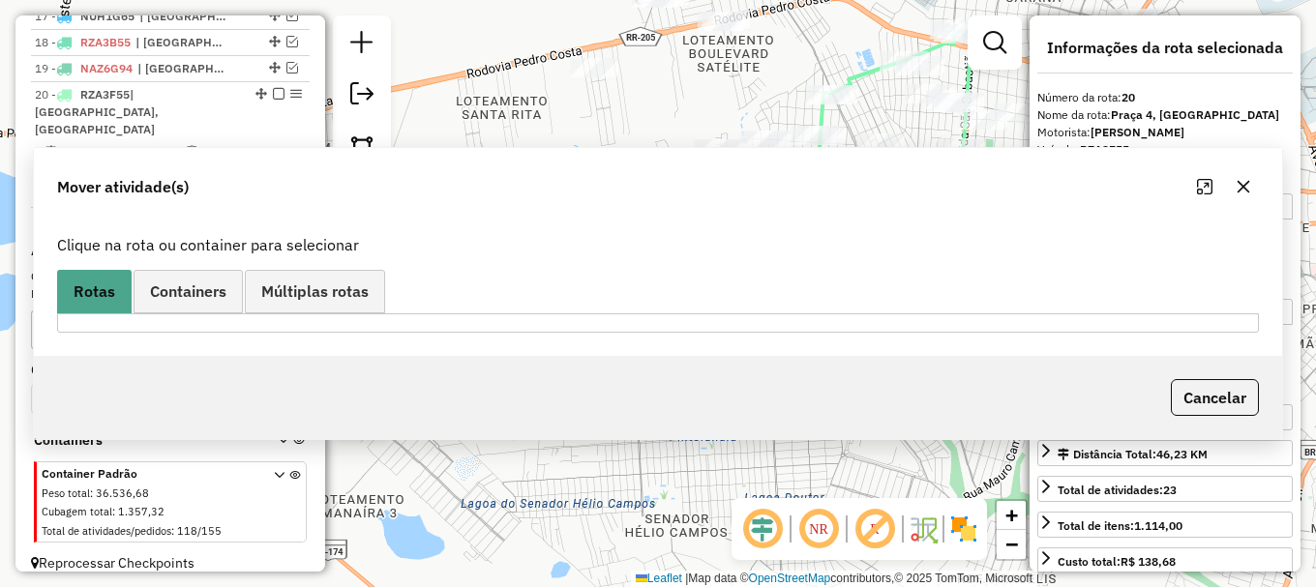
scroll to position [0, 0]
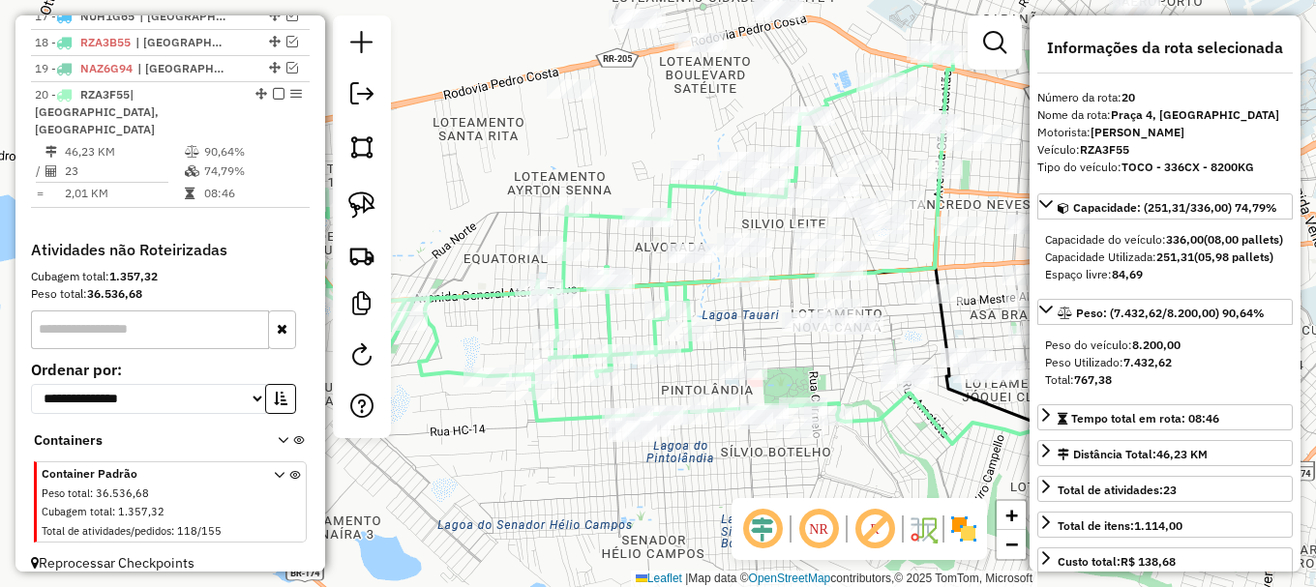
drag, startPoint x: 676, startPoint y: 127, endPoint x: 654, endPoint y: 145, distance: 28.9
click at [663, 137] on div "Janela de atendimento Grade de atendimento Capacidade Transportadoras Veículos …" at bounding box center [658, 293] width 1316 height 587
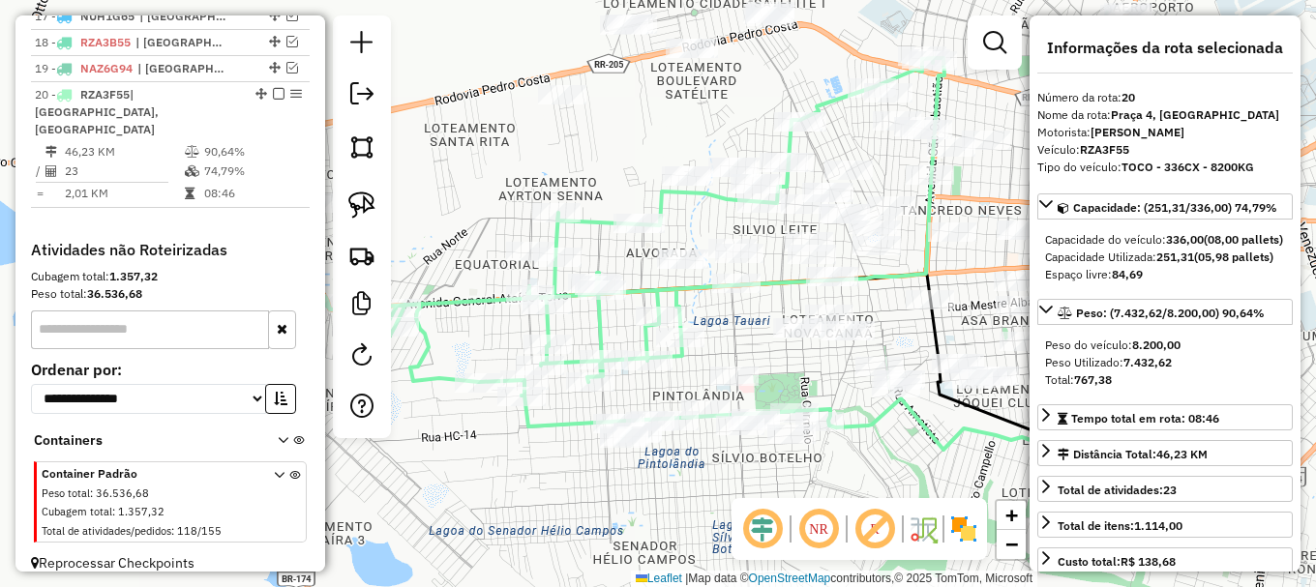
drag, startPoint x: 369, startPoint y: 199, endPoint x: 386, endPoint y: 204, distance: 18.1
click at [370, 197] on img at bounding box center [361, 205] width 27 height 27
drag, startPoint x: 603, startPoint y: 244, endPoint x: 609, endPoint y: 195, distance: 48.8
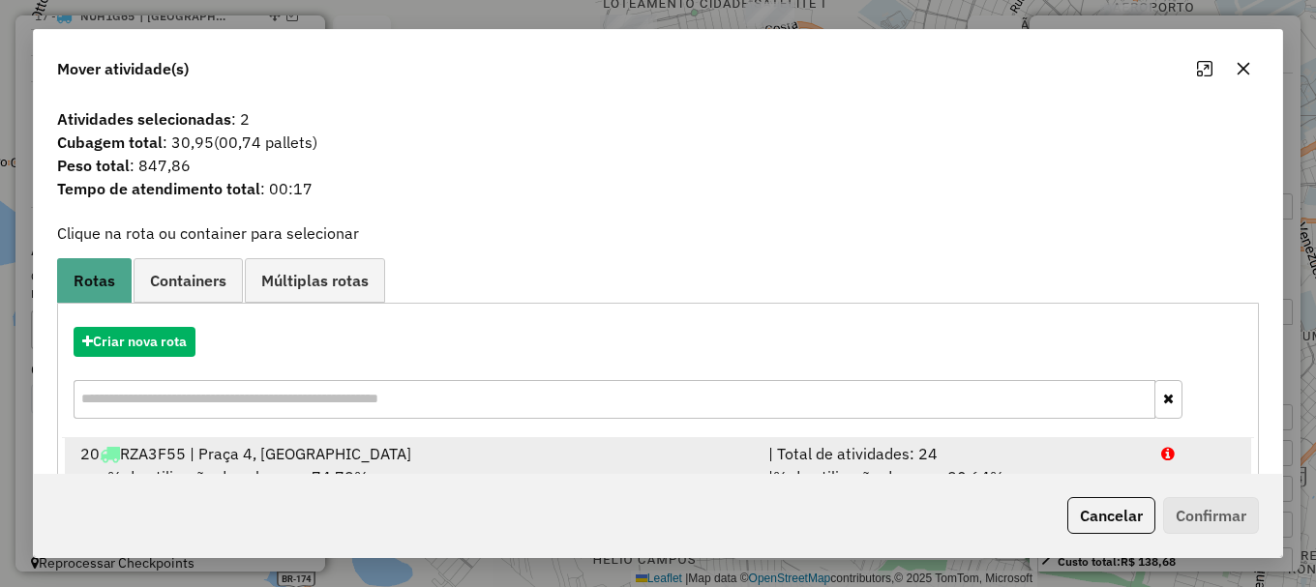
click at [1167, 458] on icon at bounding box center [1168, 453] width 14 height 15
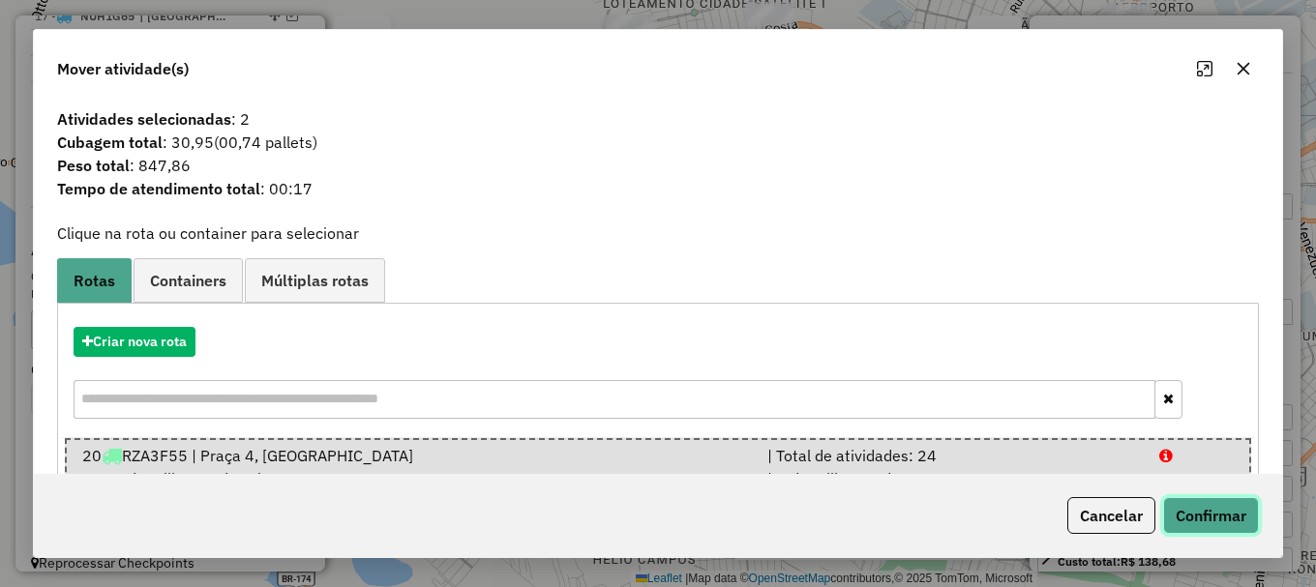
click at [1205, 522] on button "Confirmar" at bounding box center [1211, 515] width 96 height 37
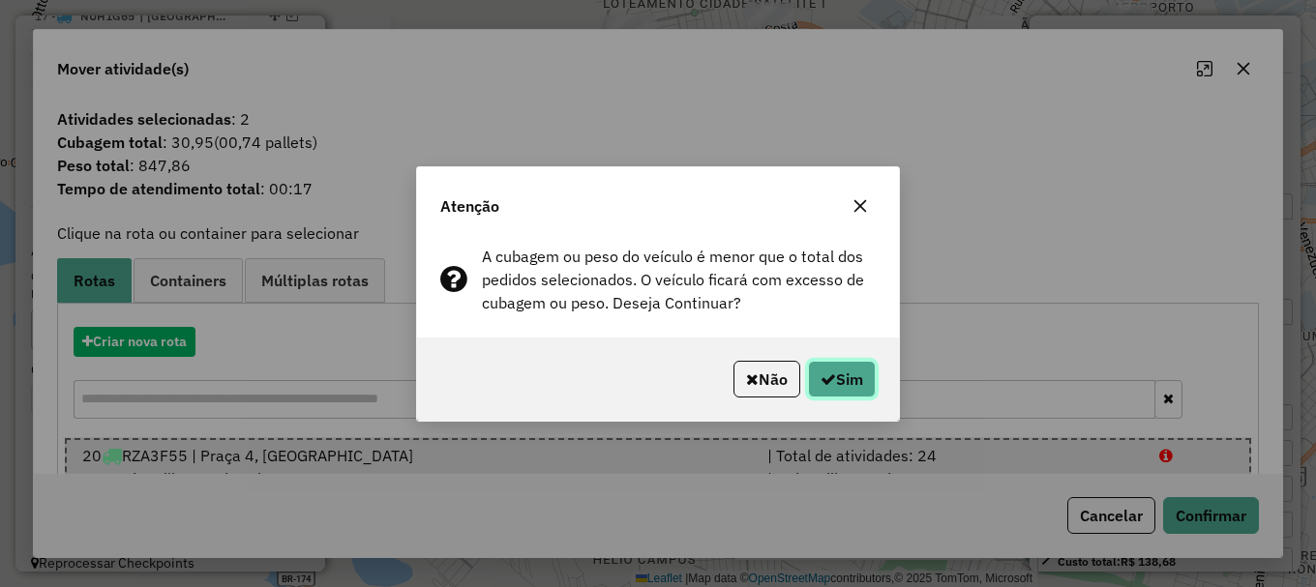
click at [836, 384] on button "Sim" at bounding box center [842, 379] width 68 height 37
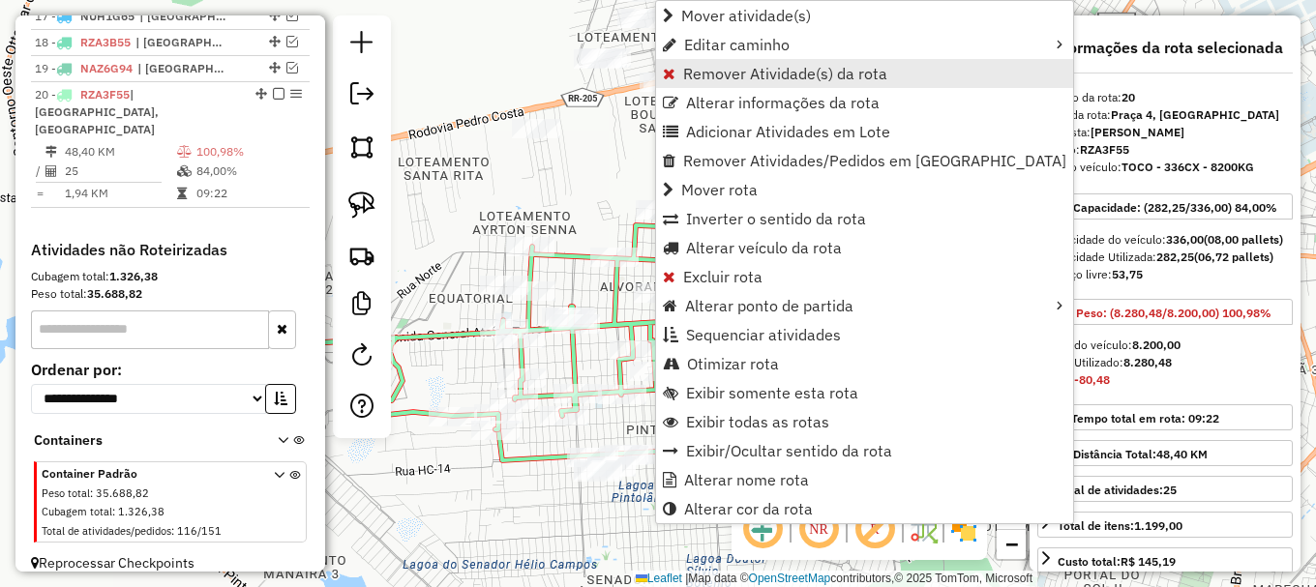
click at [707, 68] on span "Remover Atividade(s) da rota" at bounding box center [785, 73] width 204 height 15
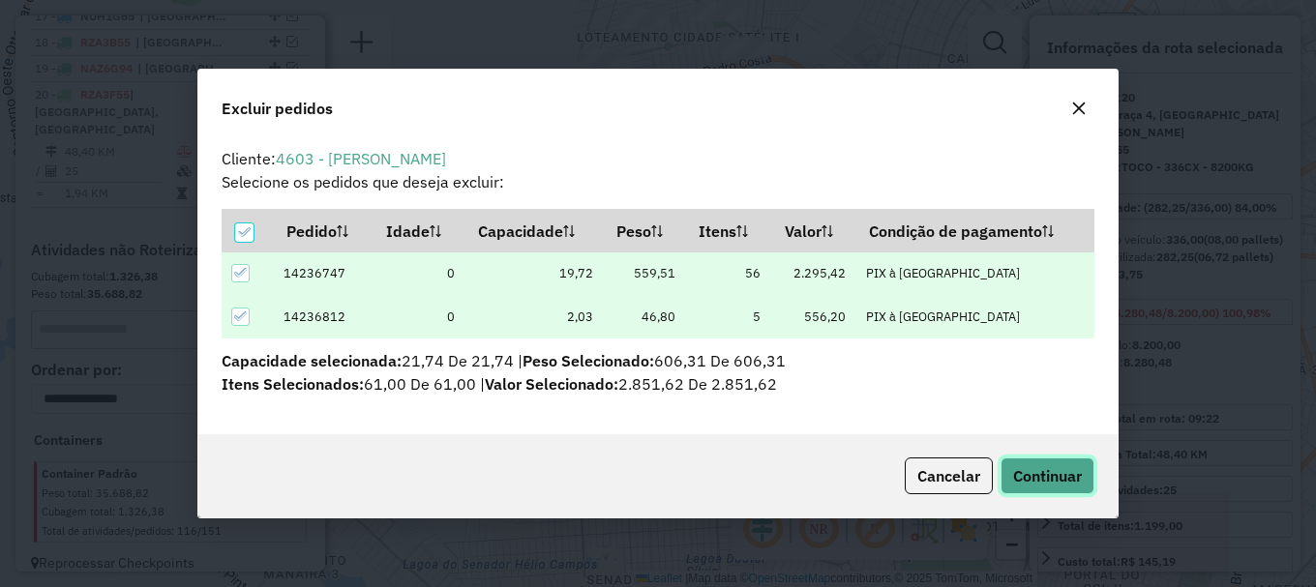
drag, startPoint x: 1030, startPoint y: 471, endPoint x: 1023, endPoint y: 463, distance: 10.9
click at [1031, 471] on span "Continuar" at bounding box center [1047, 475] width 69 height 19
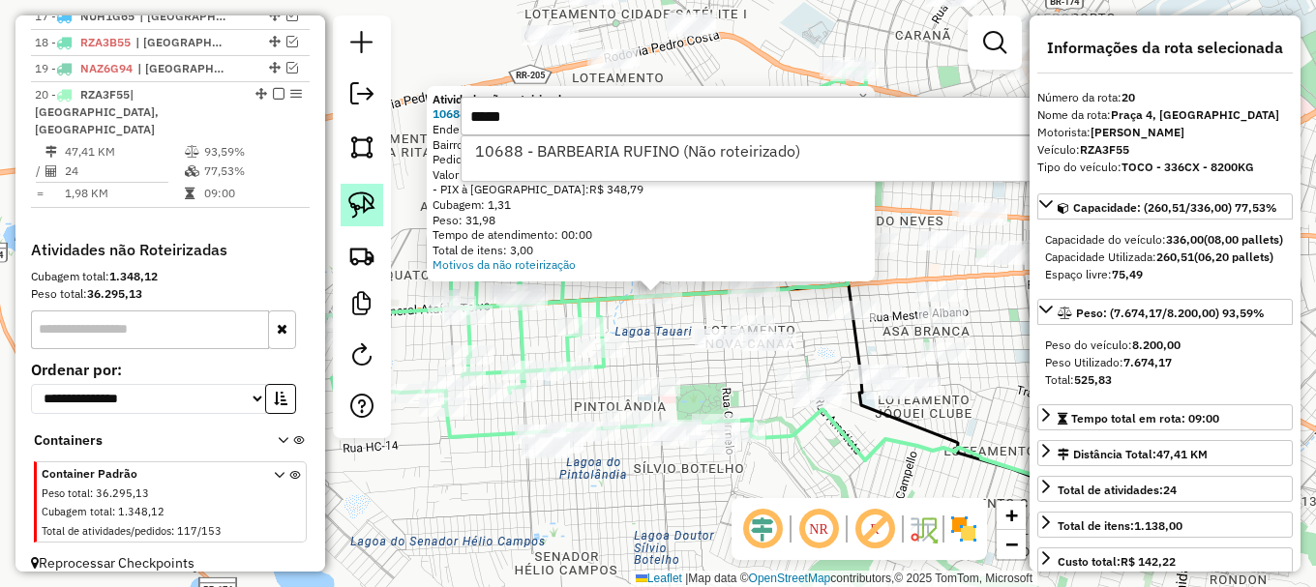
type input "*****"
click at [371, 204] on img at bounding box center [361, 205] width 27 height 27
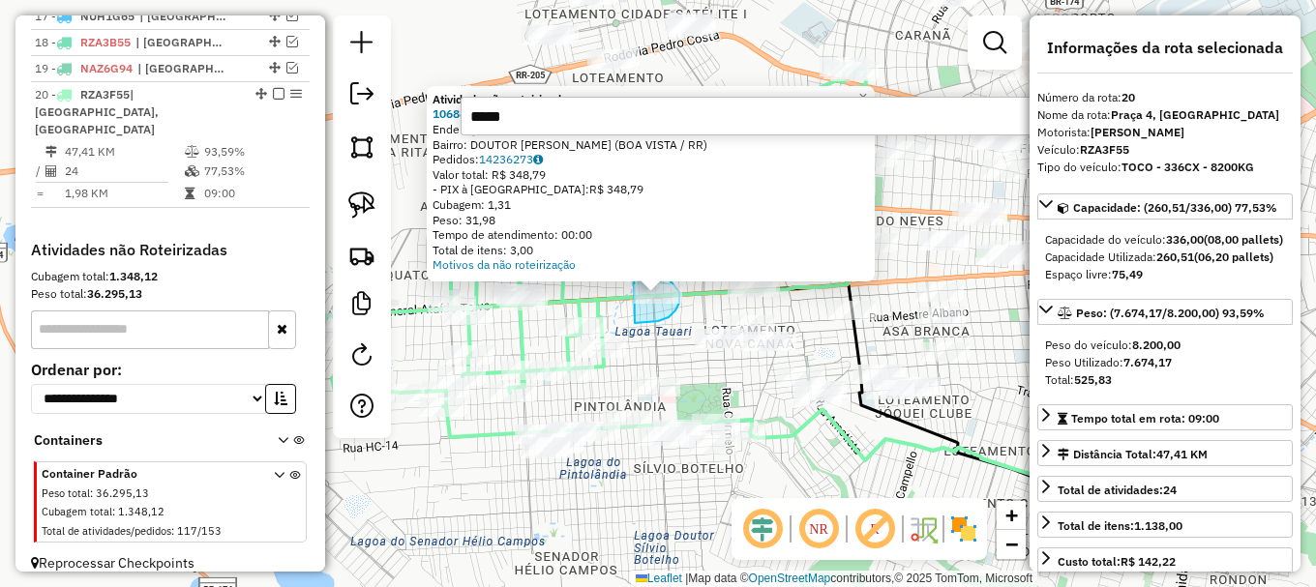
drag, startPoint x: 648, startPoint y: 322, endPoint x: 630, endPoint y: 267, distance: 58.1
click at [630, 267] on div "Atividade não roteirizada 10688 - BARBEARIA RUFINO Endereço: GENERAL ATAIDE TEI…" at bounding box center [658, 293] width 1316 height 587
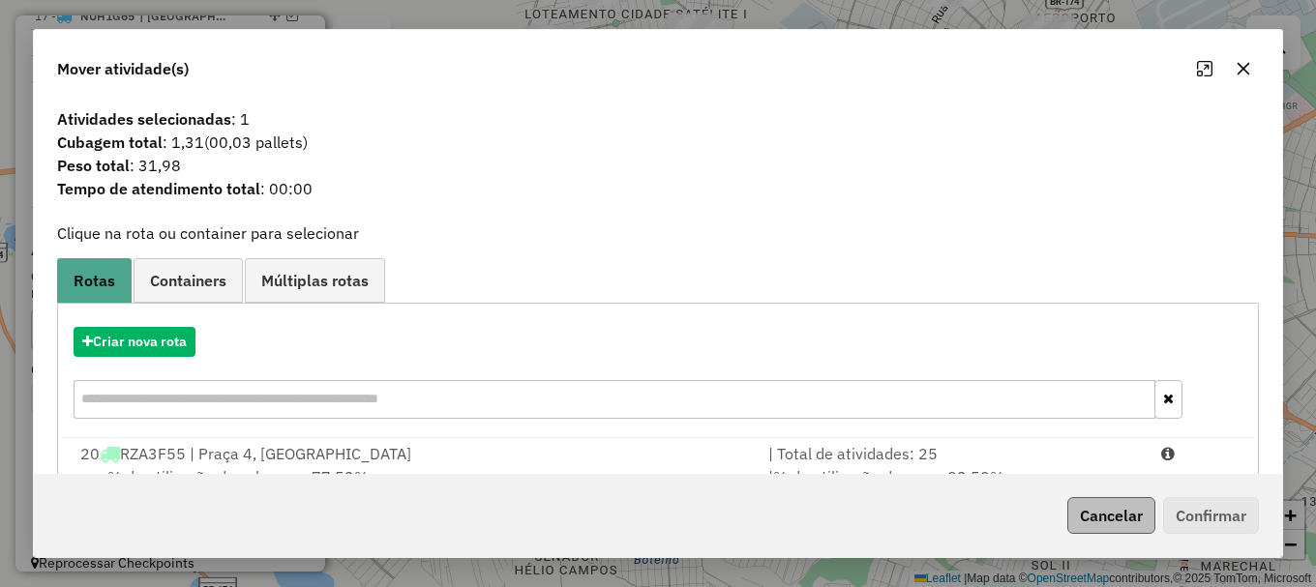
drag, startPoint x: 1135, startPoint y: 442, endPoint x: 1148, endPoint y: 514, distance: 72.9
click at [1133, 444] on div "| Total de atividades: 25" at bounding box center [953, 453] width 393 height 23
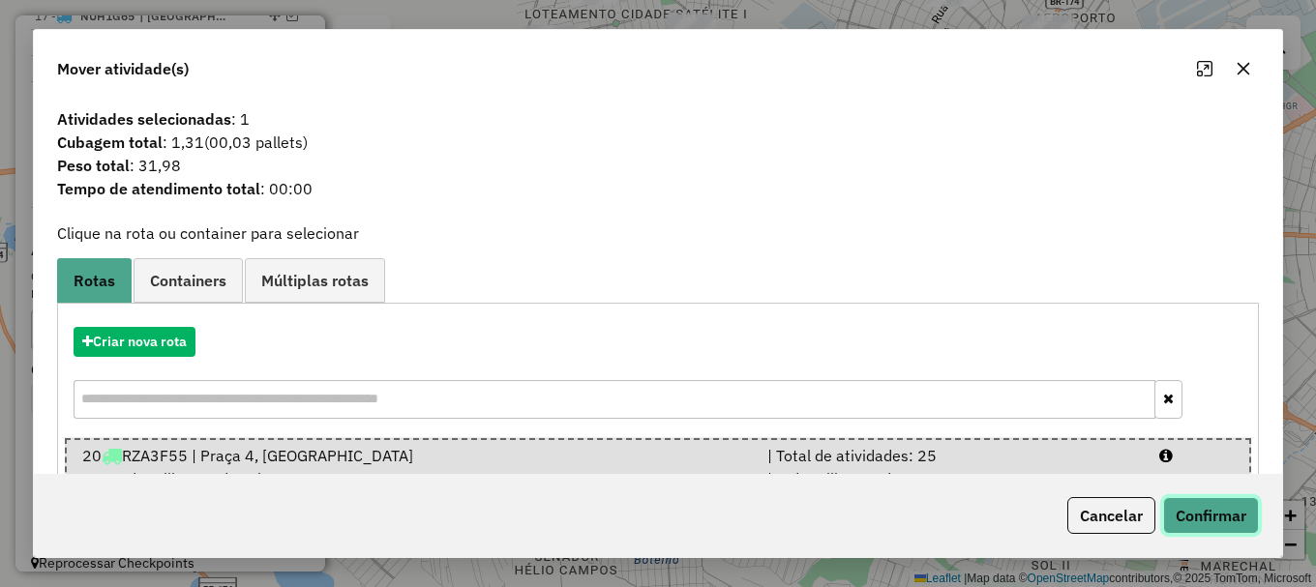
click at [1178, 502] on button "Confirmar" at bounding box center [1211, 515] width 96 height 37
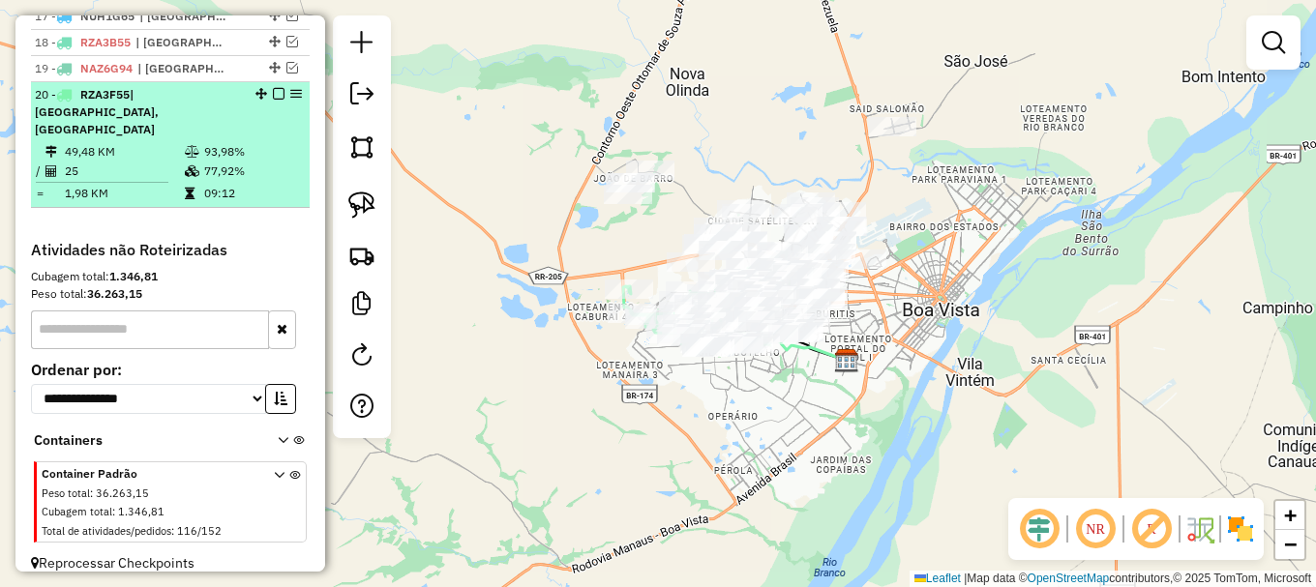
click at [275, 100] on em at bounding box center [279, 94] width 12 height 12
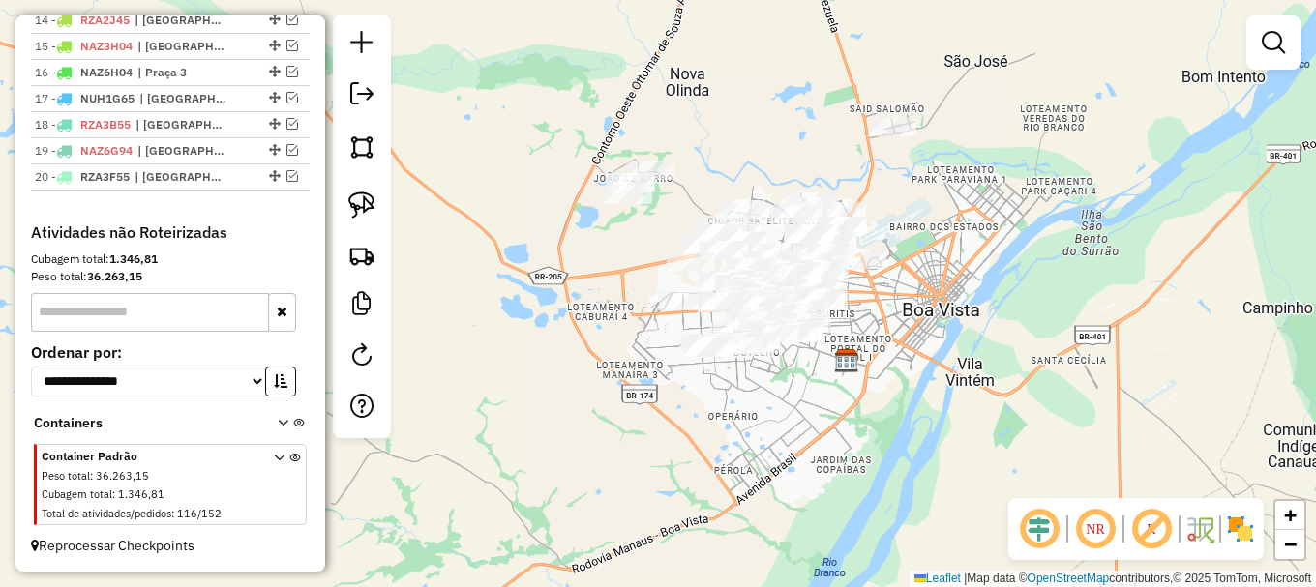
scroll to position [1114, 0]
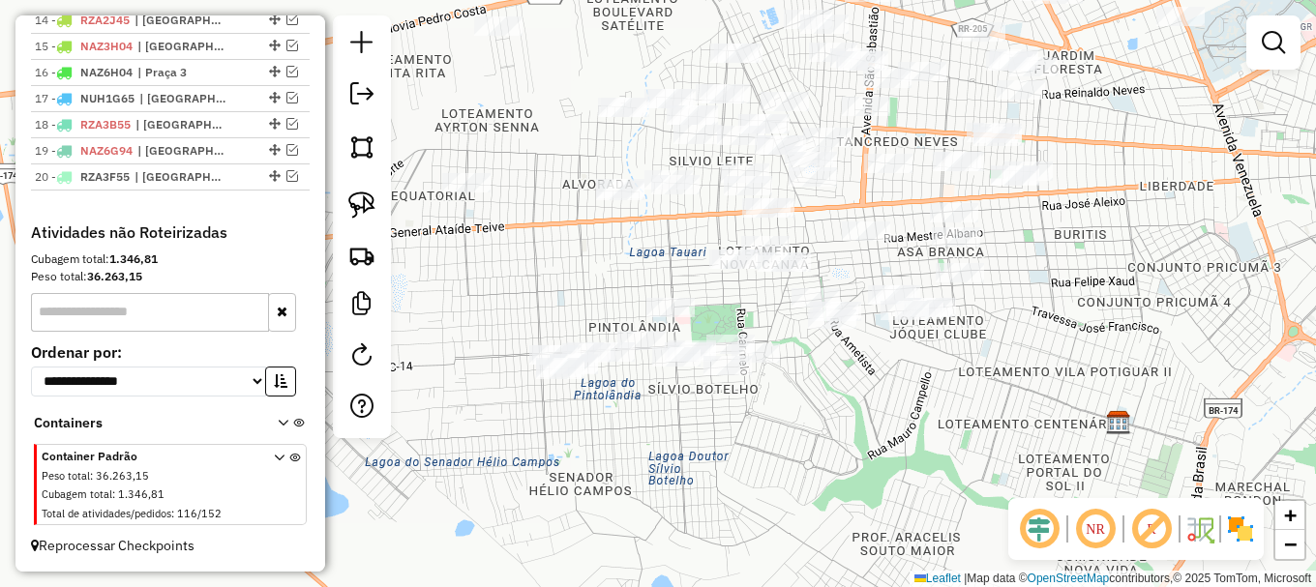
drag, startPoint x: 767, startPoint y: 368, endPoint x: 853, endPoint y: 371, distance: 86.2
click at [871, 386] on div "Janela de atendimento Grade de atendimento Capacidade Transportadoras Veículos …" at bounding box center [658, 293] width 1316 height 587
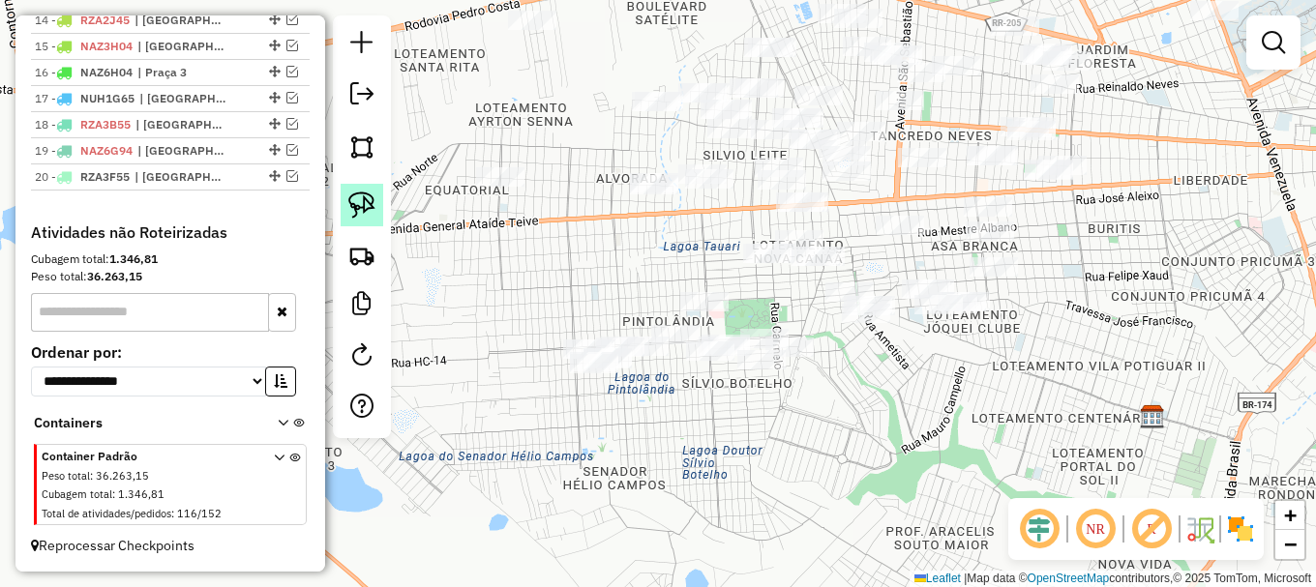
click at [361, 202] on img at bounding box center [361, 205] width 27 height 27
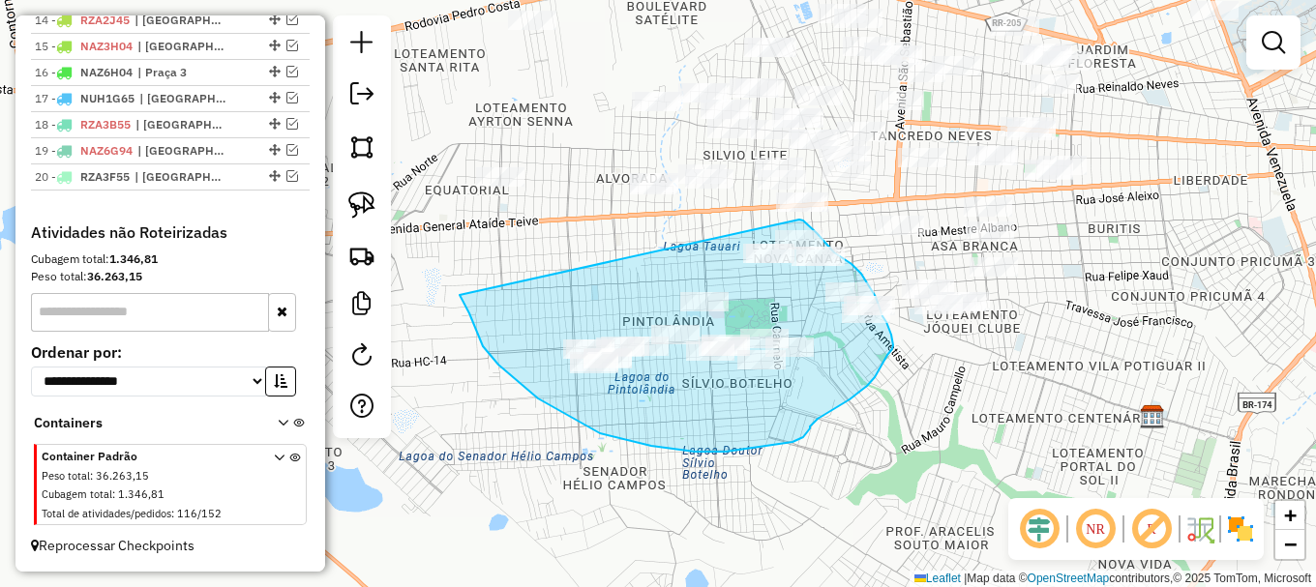
drag, startPoint x: 471, startPoint y: 318, endPoint x: 794, endPoint y: 225, distance: 336.2
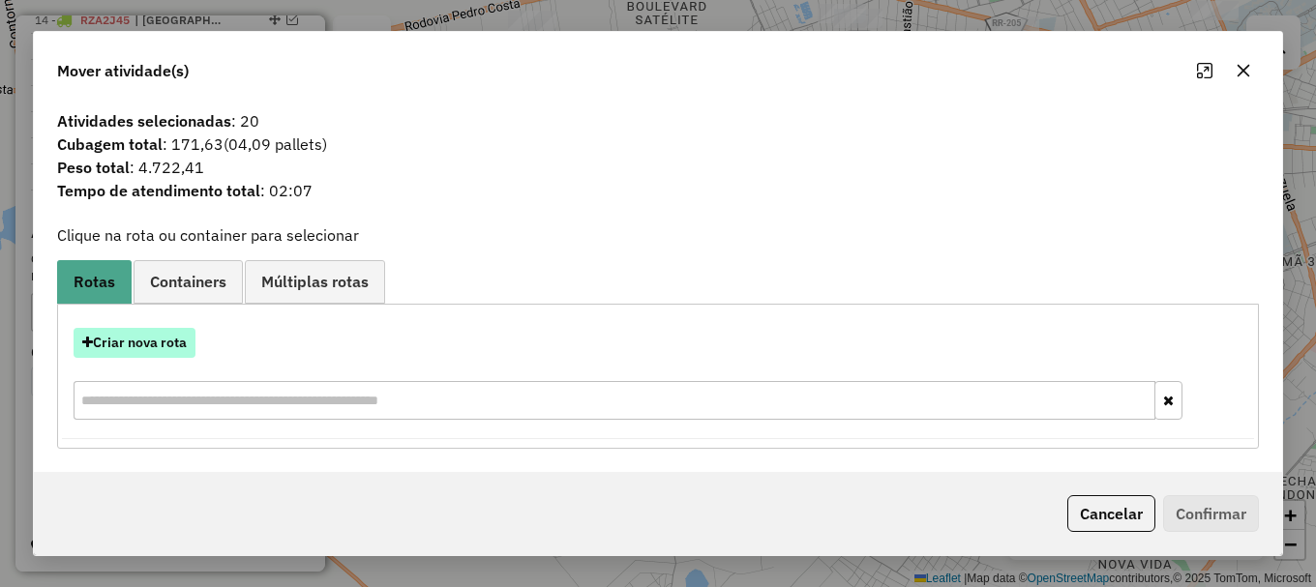
click at [136, 338] on button "Criar nova rota" at bounding box center [135, 343] width 122 height 30
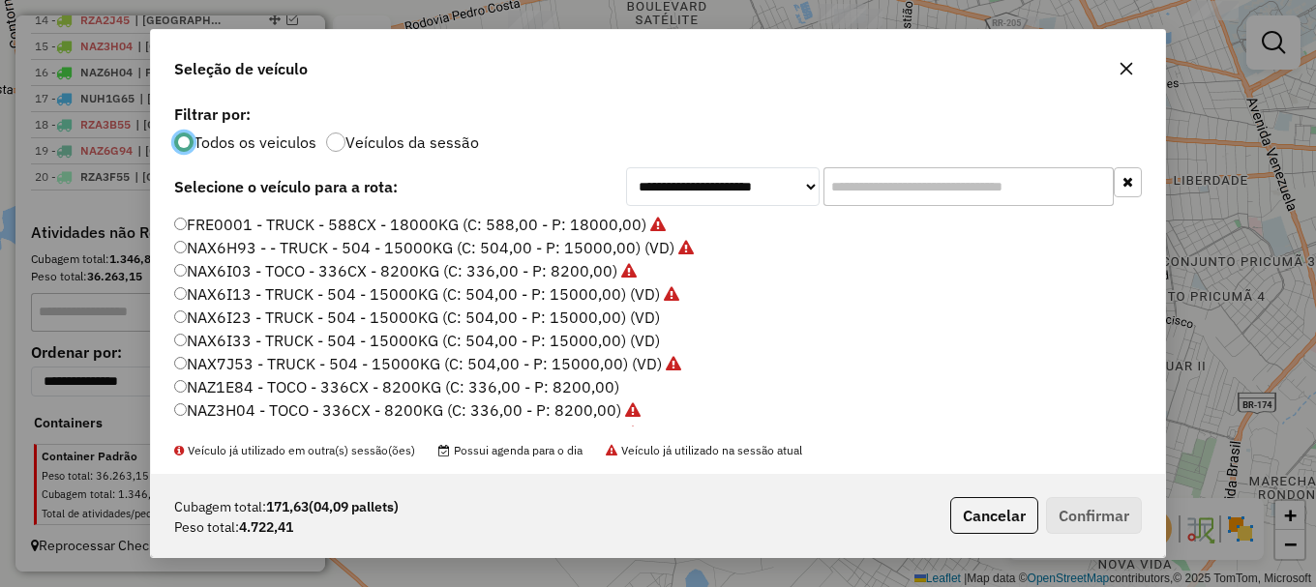
scroll to position [97, 0]
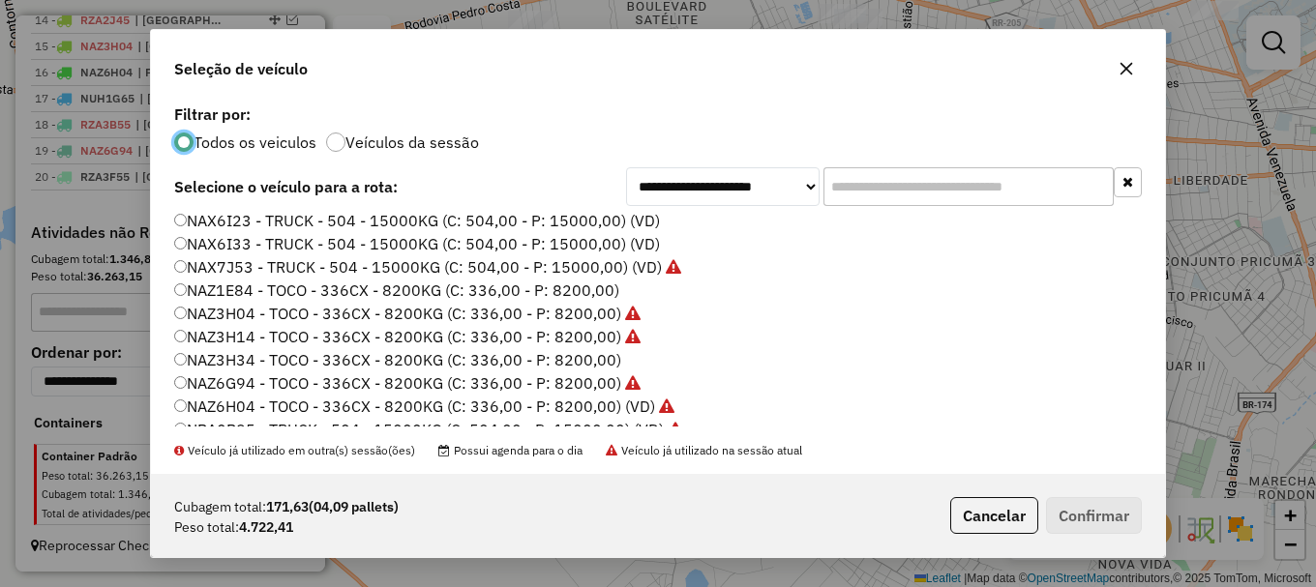
click at [225, 362] on label "NAZ3H34 - TOCO - 336CX - 8200KG (C: 336,00 - P: 8200,00)" at bounding box center [397, 359] width 447 height 23
click at [219, 358] on label "NAZ3H34 - TOCO - 336CX - 8200KG (C: 336,00 - P: 8200,00)" at bounding box center [397, 359] width 447 height 23
drag, startPoint x: 1116, startPoint y: 513, endPoint x: 1020, endPoint y: 463, distance: 108.6
click at [1114, 512] on button "Confirmar" at bounding box center [1094, 515] width 96 height 37
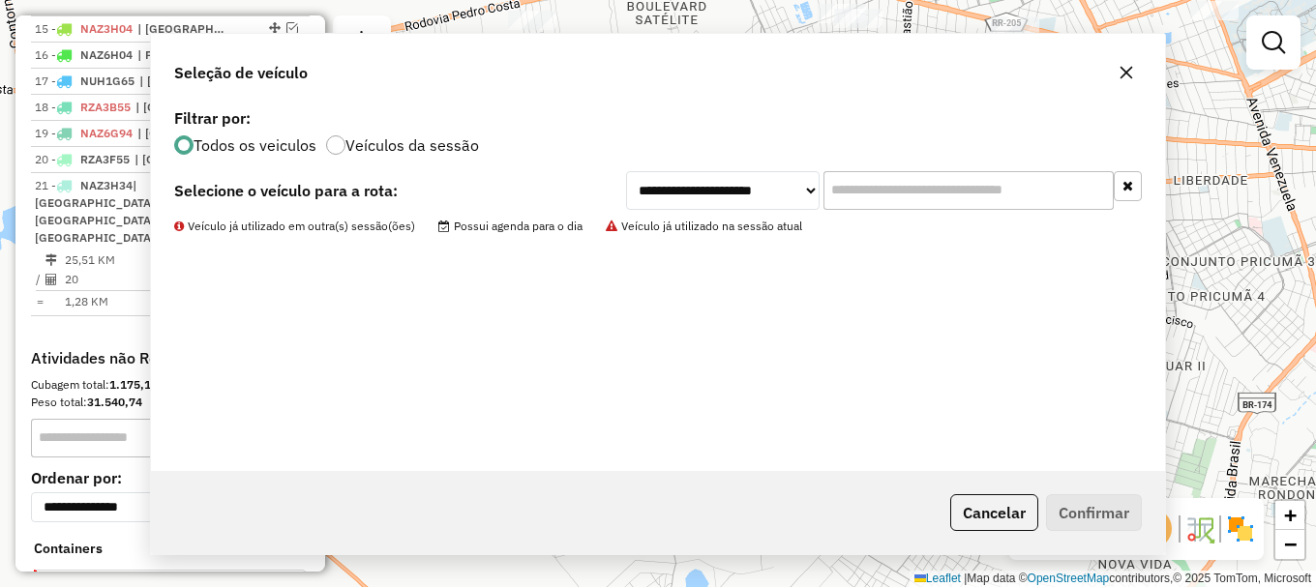
scroll to position [1178, 0]
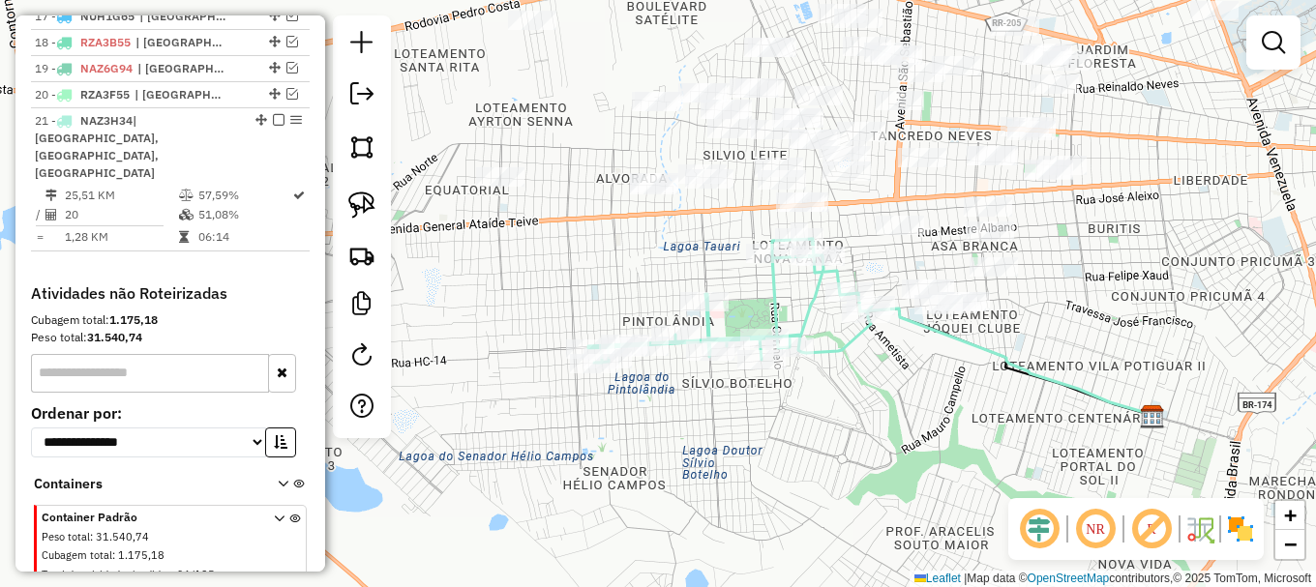
drag, startPoint x: 1271, startPoint y: 30, endPoint x: 1214, endPoint y: 50, distance: 60.6
click at [1270, 31] on em at bounding box center [1273, 42] width 23 height 23
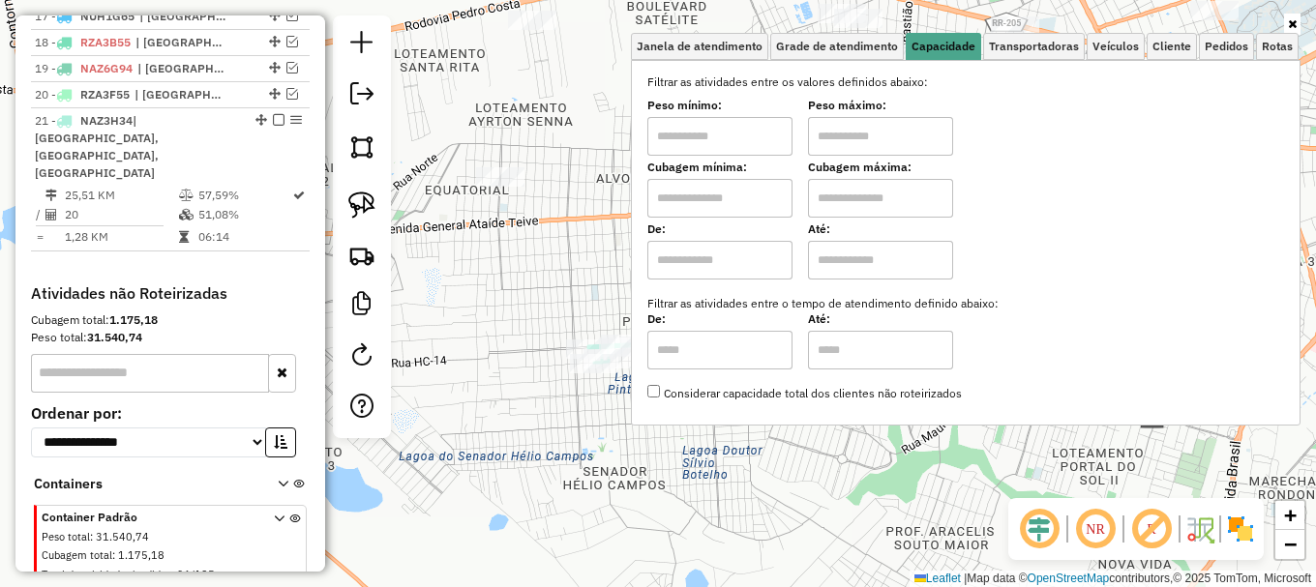
click at [788, 184] on input "text" at bounding box center [719, 198] width 145 height 39
type input "*****"
click at [863, 193] on input "text" at bounding box center [880, 198] width 145 height 39
type input "*******"
click at [536, 257] on div "Limpar filtros Janela de atendimento Grade de atendimento Capacidade Transporta…" at bounding box center [658, 293] width 1316 height 587
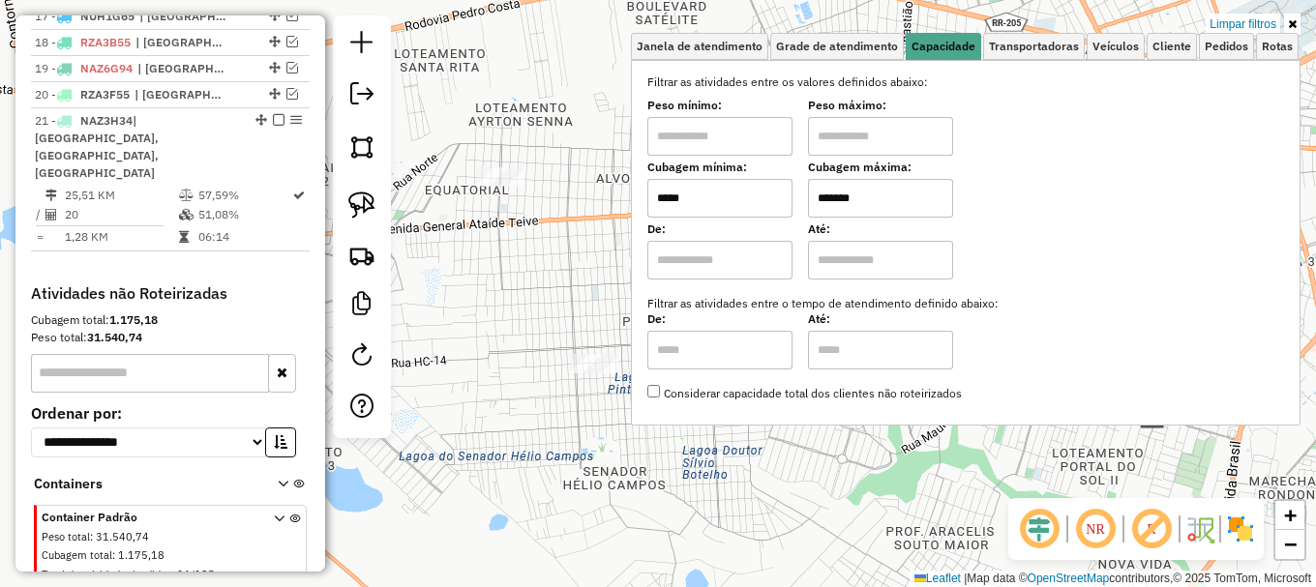
click at [536, 257] on div "Limpar filtros Janela de atendimento Grade de atendimento Capacidade Transporta…" at bounding box center [658, 293] width 1316 height 587
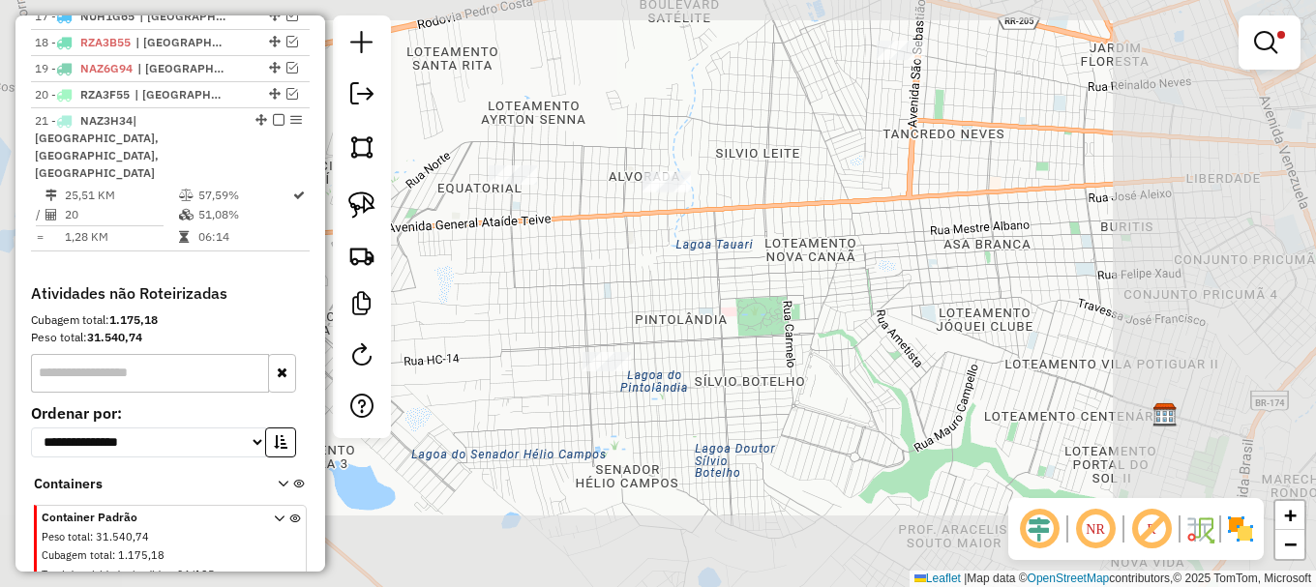
drag, startPoint x: 568, startPoint y: 249, endPoint x: 605, endPoint y: 294, distance: 58.5
click at [604, 294] on div "Limpar filtros Janela de atendimento Grade de atendimento Capacidade Transporta…" at bounding box center [658, 293] width 1316 height 587
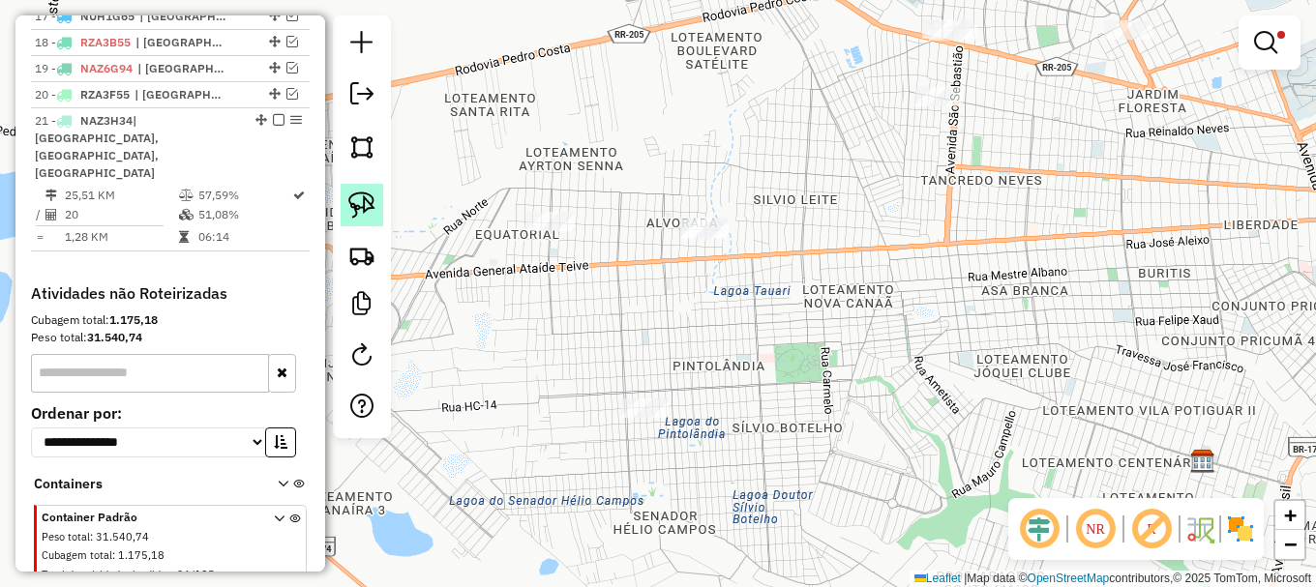
drag, startPoint x: 347, startPoint y: 198, endPoint x: 371, endPoint y: 217, distance: 30.4
click at [350, 198] on link at bounding box center [362, 205] width 43 height 43
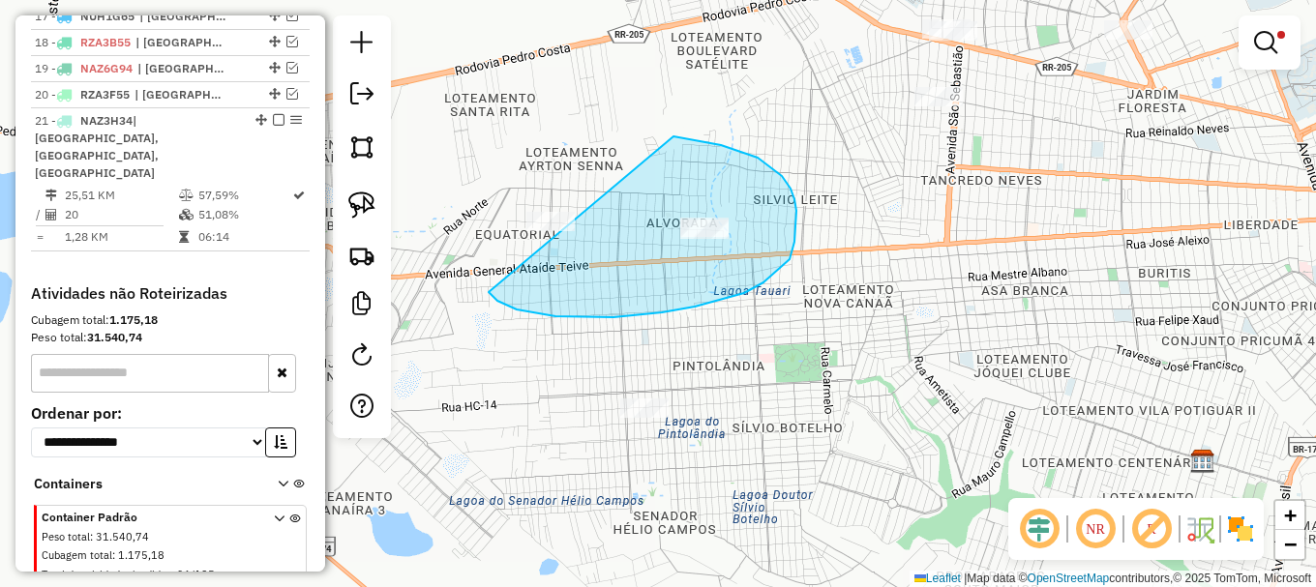
drag, startPoint x: 638, startPoint y: 315, endPoint x: 538, endPoint y: 114, distance: 224.5
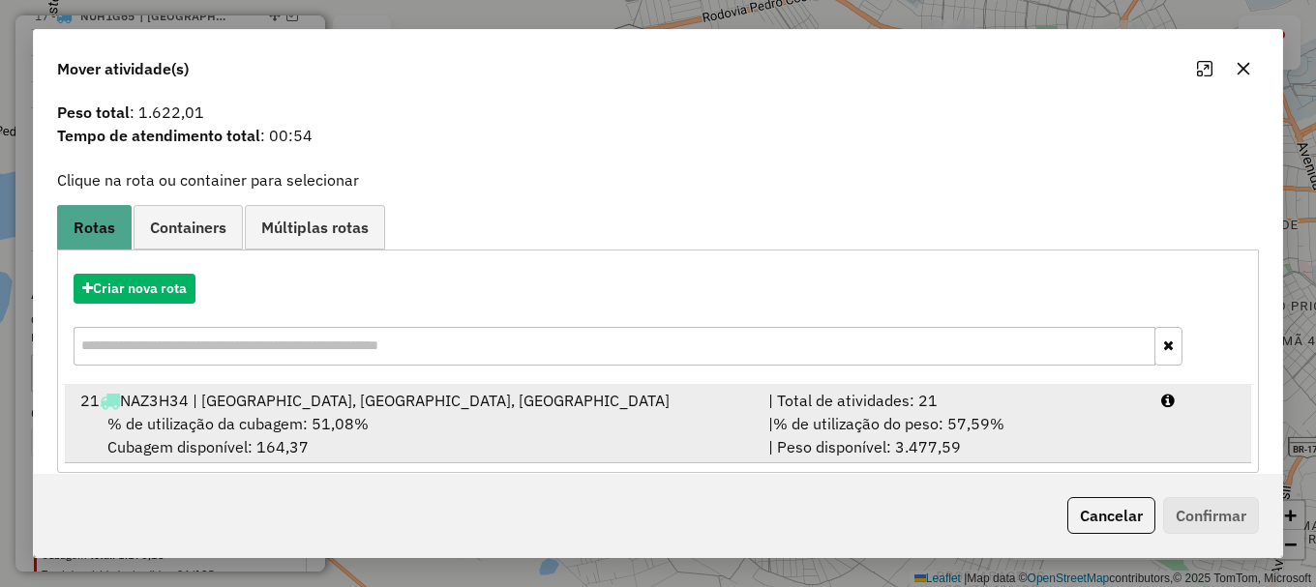
scroll to position [75, 0]
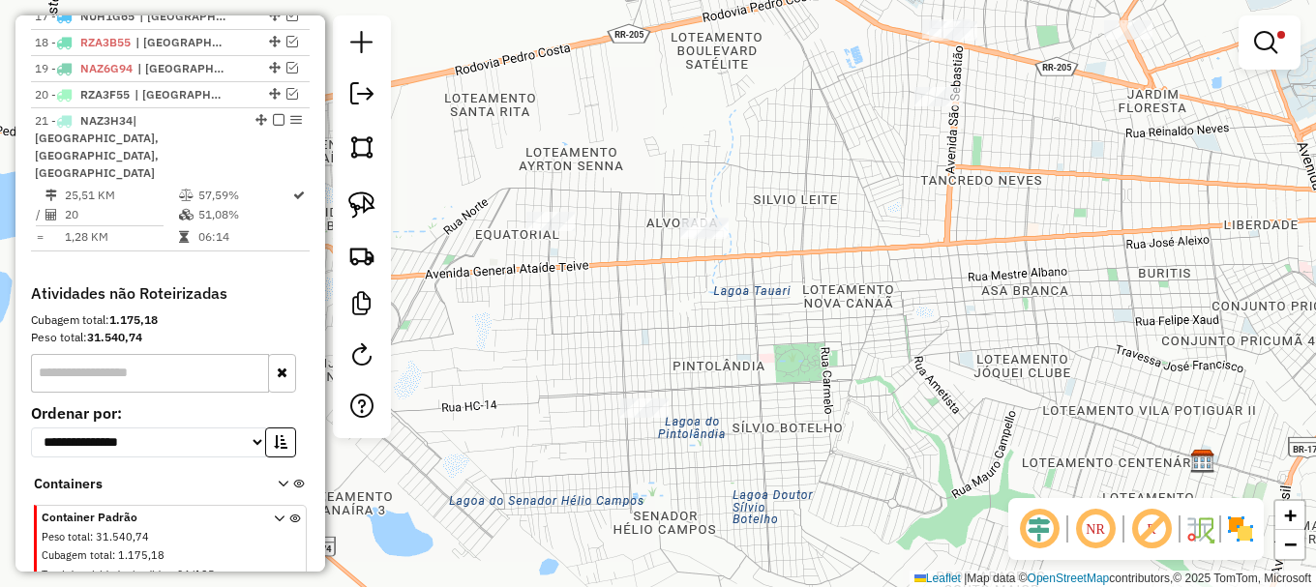
click at [470, 236] on div "Limpar filtros Janela de atendimento Grade de atendimento Capacidade Transporta…" at bounding box center [658, 293] width 1316 height 587
click at [367, 205] on img at bounding box center [361, 205] width 27 height 27
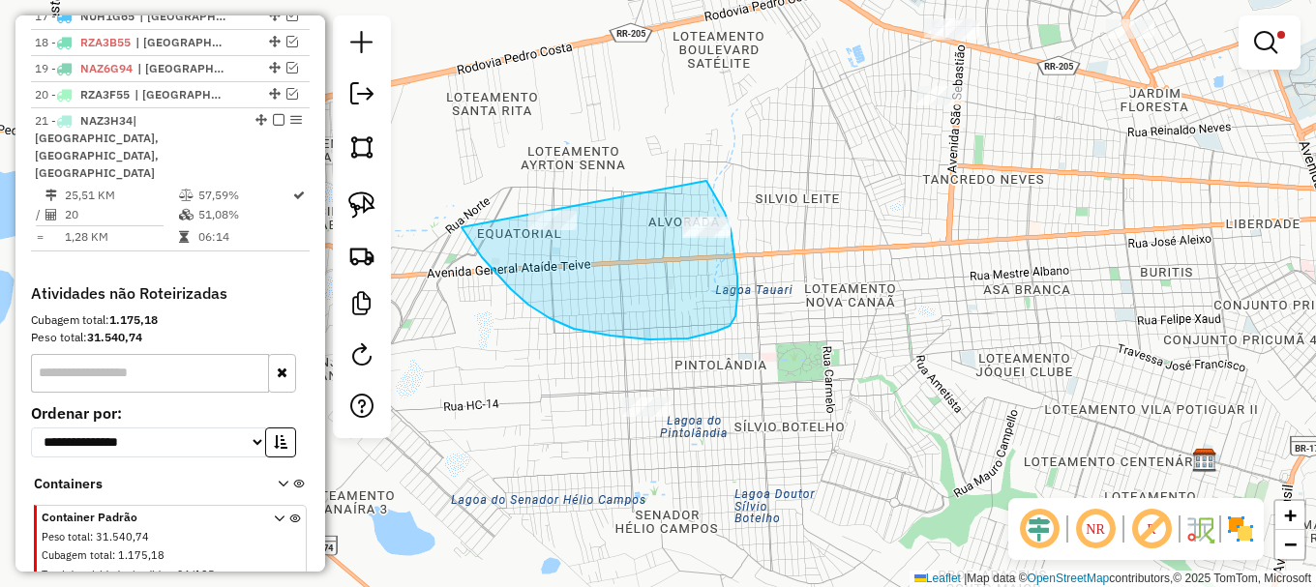
drag, startPoint x: 461, startPoint y: 227, endPoint x: 638, endPoint y: 117, distance: 207.8
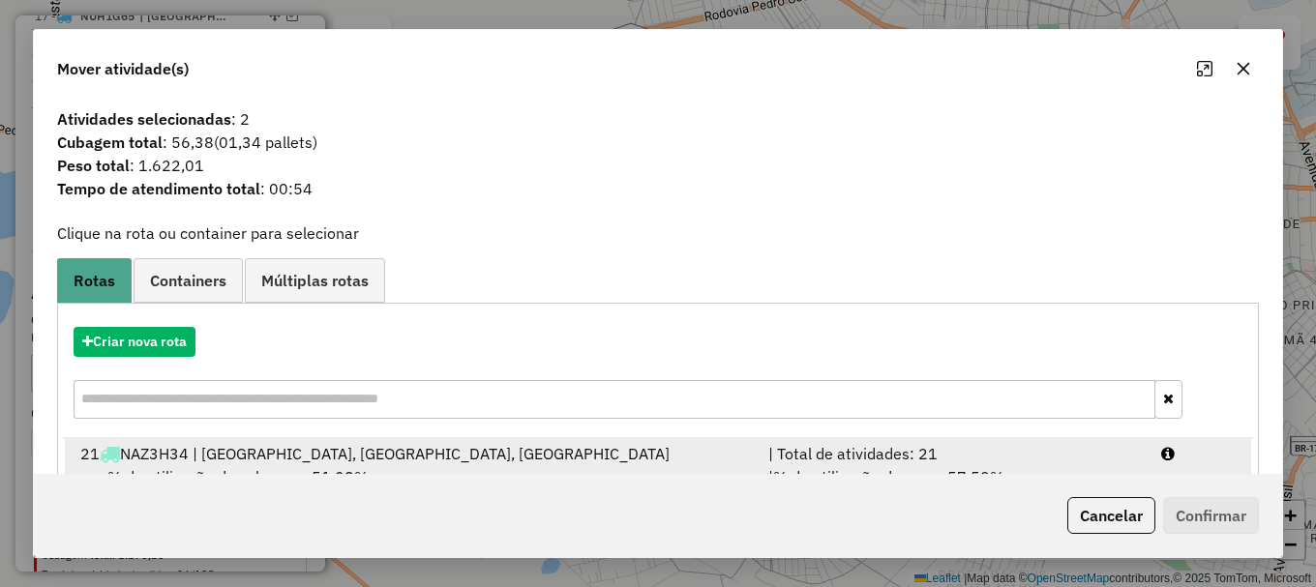
click at [1161, 453] on icon at bounding box center [1168, 453] width 14 height 15
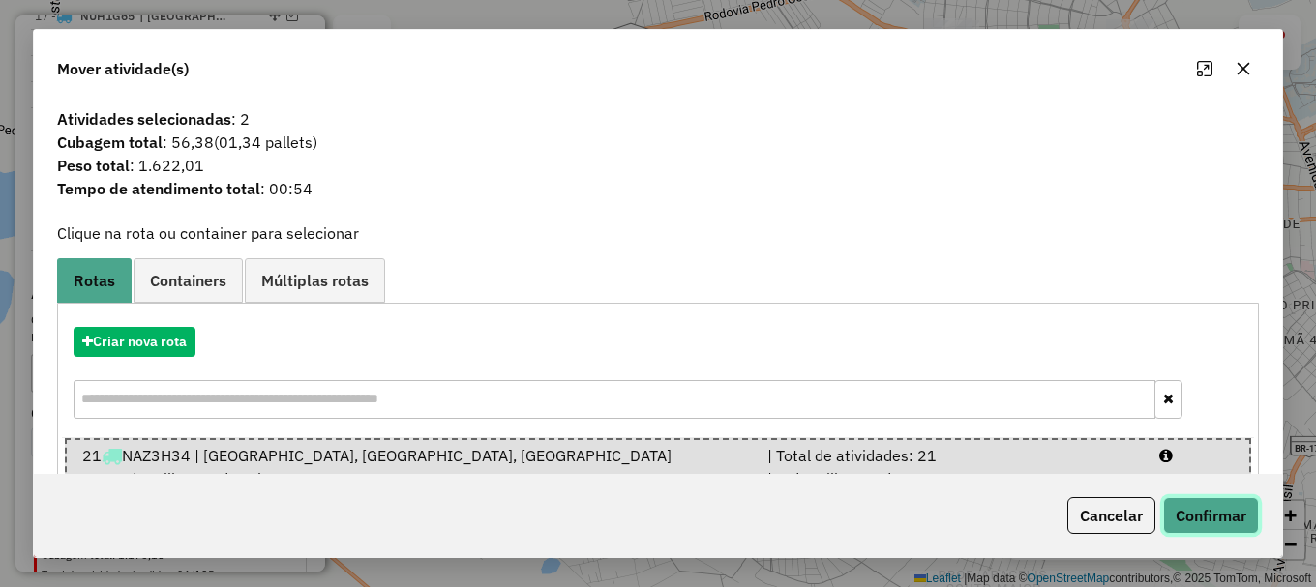
click at [1204, 519] on button "Confirmar" at bounding box center [1211, 515] width 96 height 37
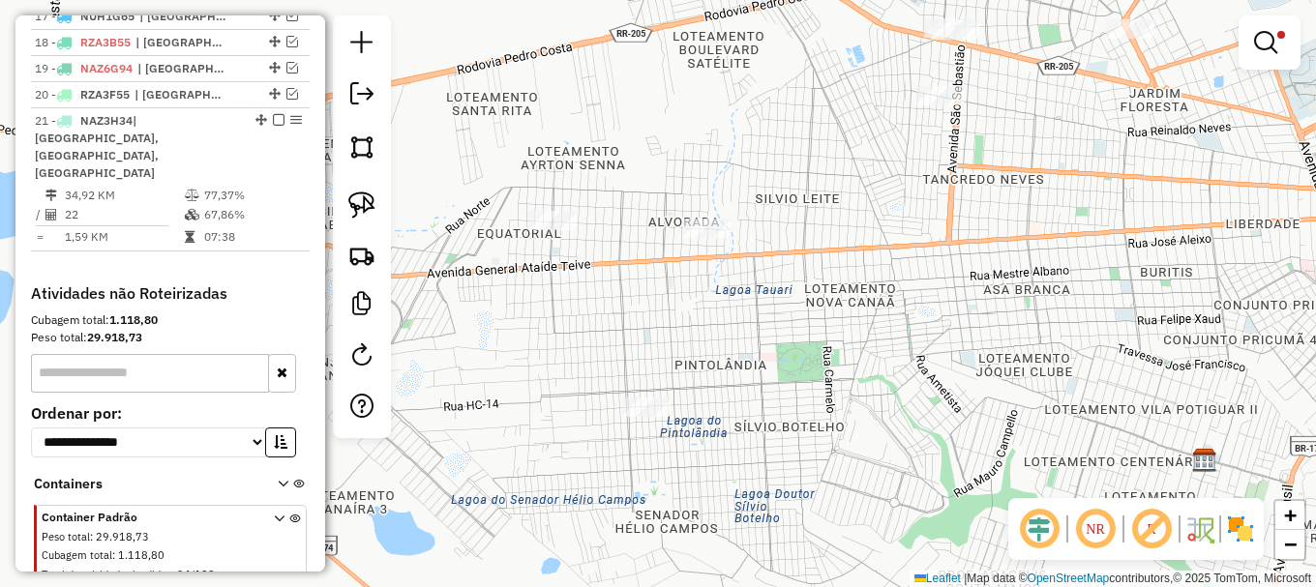
drag, startPoint x: 1265, startPoint y: 46, endPoint x: 965, endPoint y: 89, distance: 303.9
click at [1264, 46] on em at bounding box center [1265, 42] width 23 height 23
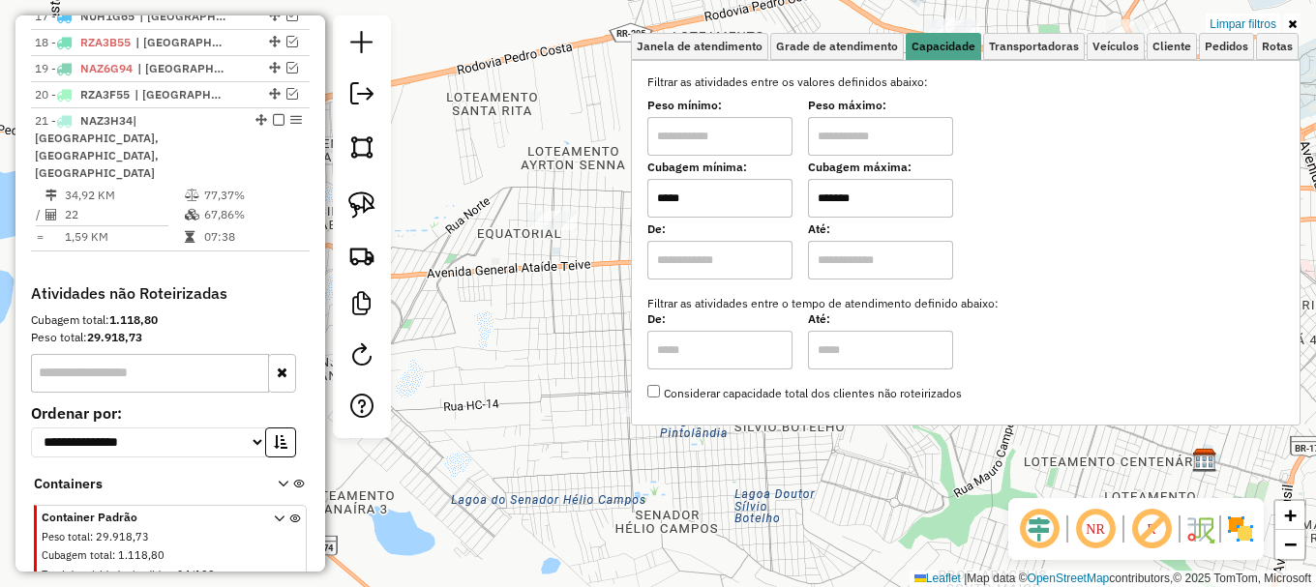
click at [711, 192] on input "*****" at bounding box center [719, 198] width 145 height 39
click at [711, 191] on input "*****" at bounding box center [719, 198] width 145 height 39
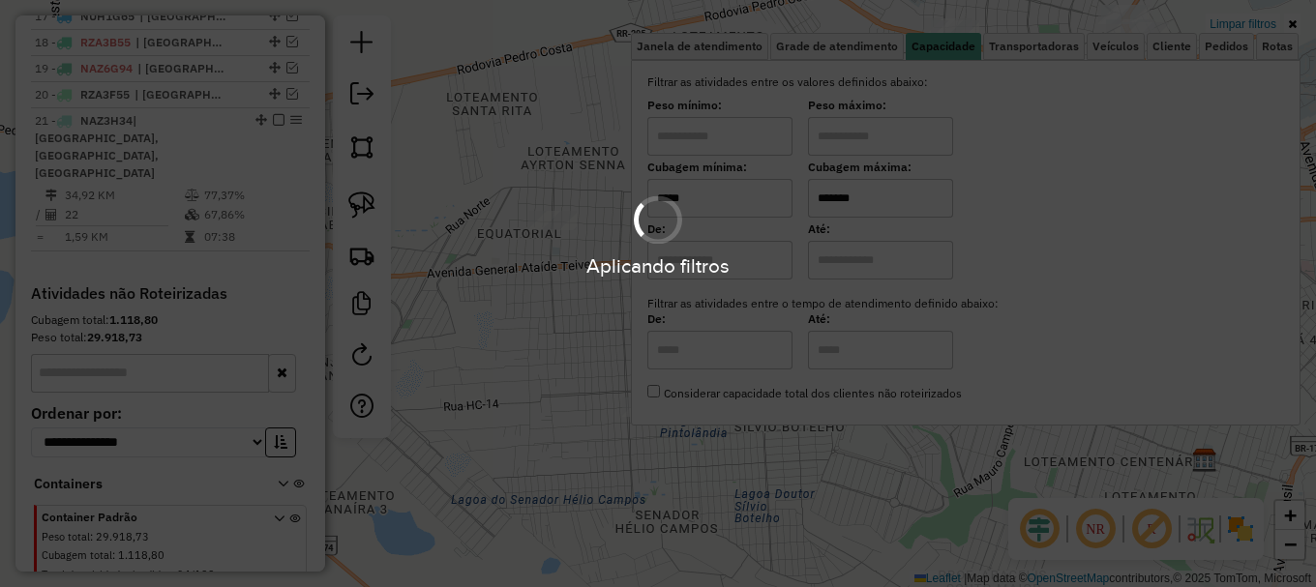
type input "*****"
click at [583, 313] on div "Limpar filtros Janela de atendimento Grade de atendimento Capacidade Transporta…" at bounding box center [658, 293] width 1316 height 587
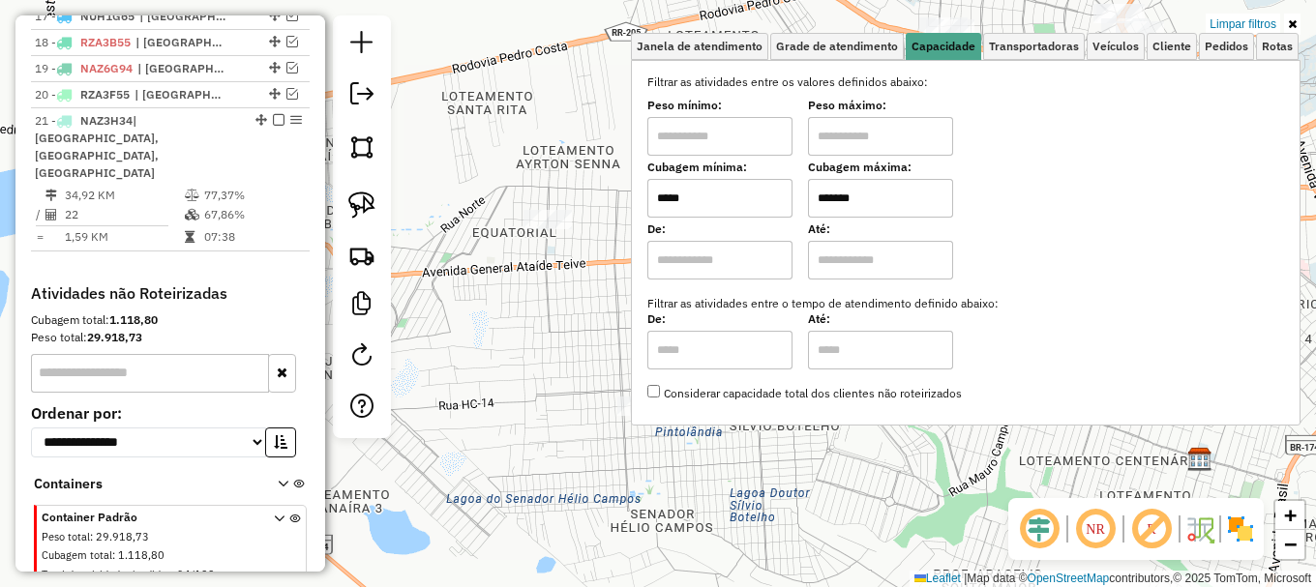
click at [582, 311] on div "Limpar filtros Janela de atendimento Grade de atendimento Capacidade Transporta…" at bounding box center [658, 293] width 1316 height 587
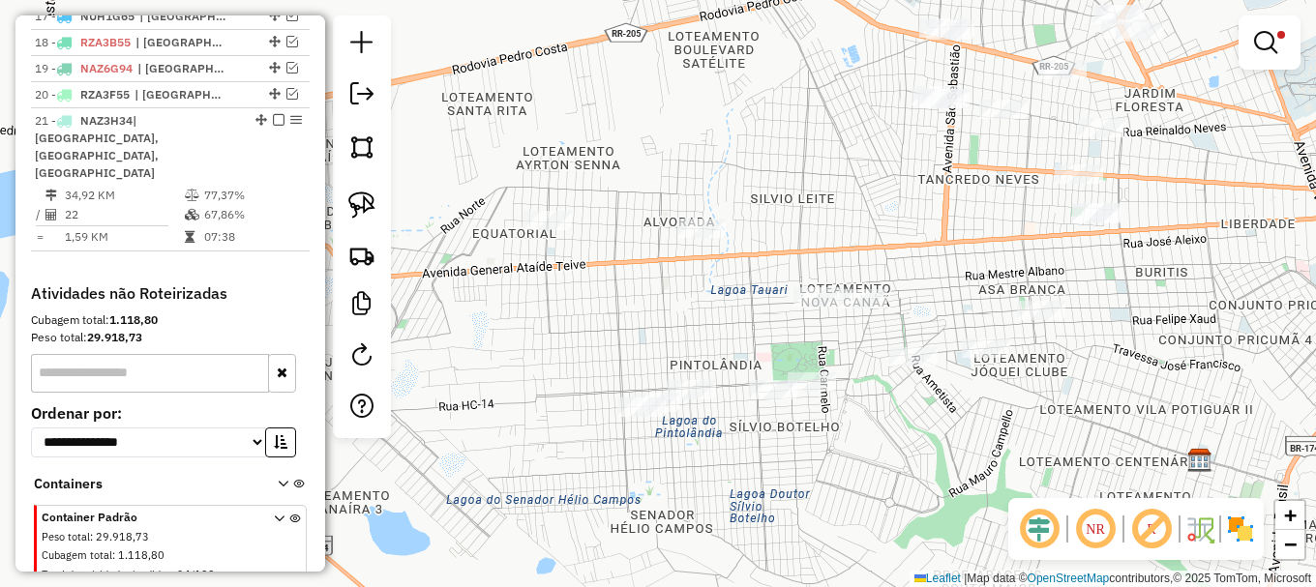
drag, startPoint x: 822, startPoint y: 440, endPoint x: 734, endPoint y: 453, distance: 88.9
click at [745, 452] on div "Rota 21 - Placa NAZ3H34 6841 - DISTRIBUIDORA CHIVAS Limpar filtros Janela de at…" at bounding box center [658, 293] width 1316 height 587
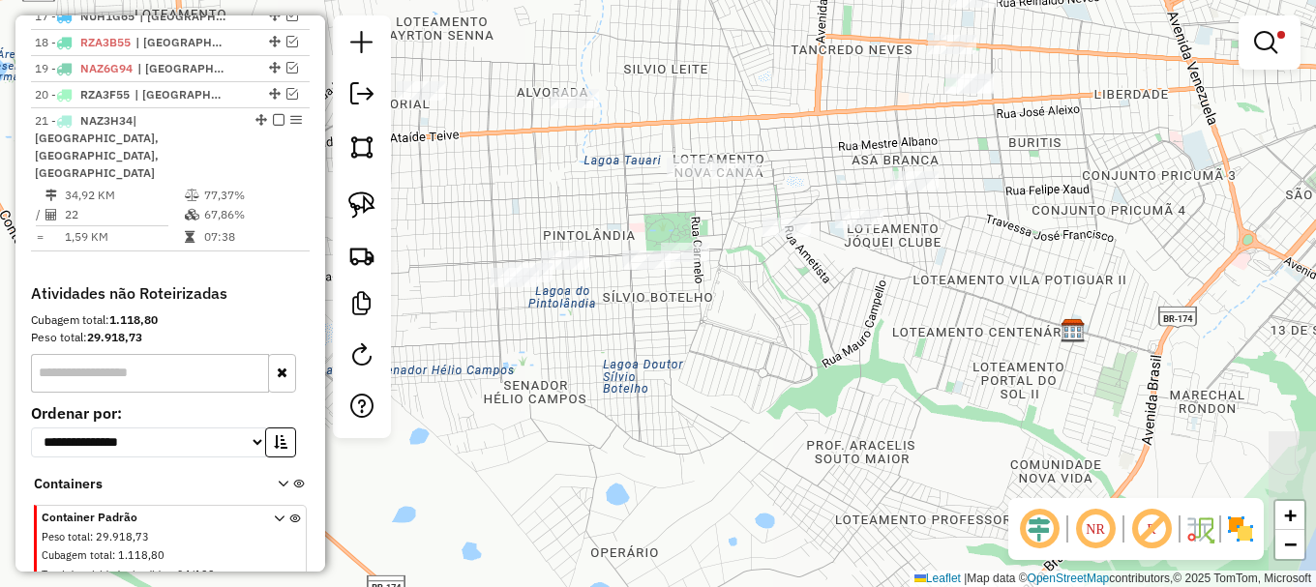
drag, startPoint x: 825, startPoint y: 440, endPoint x: 687, endPoint y: 425, distance: 139.2
click at [721, 431] on div "Limpar filtros Janela de atendimento Grade de atendimento Capacidade Transporta…" at bounding box center [658, 293] width 1316 height 587
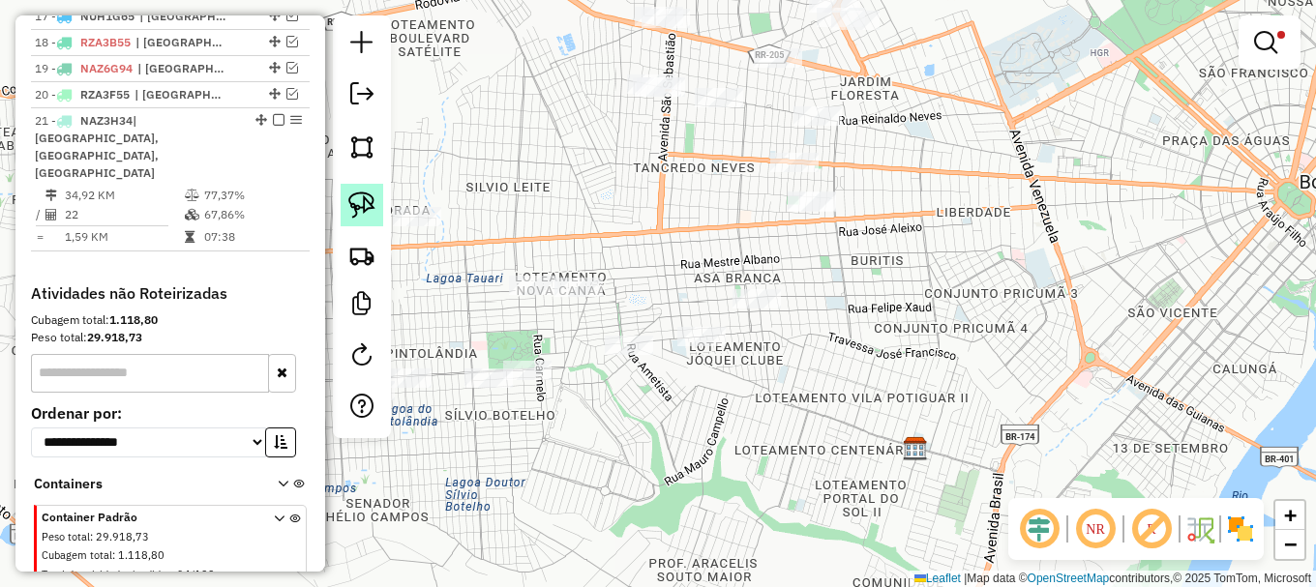
click at [358, 207] on img at bounding box center [361, 205] width 27 height 27
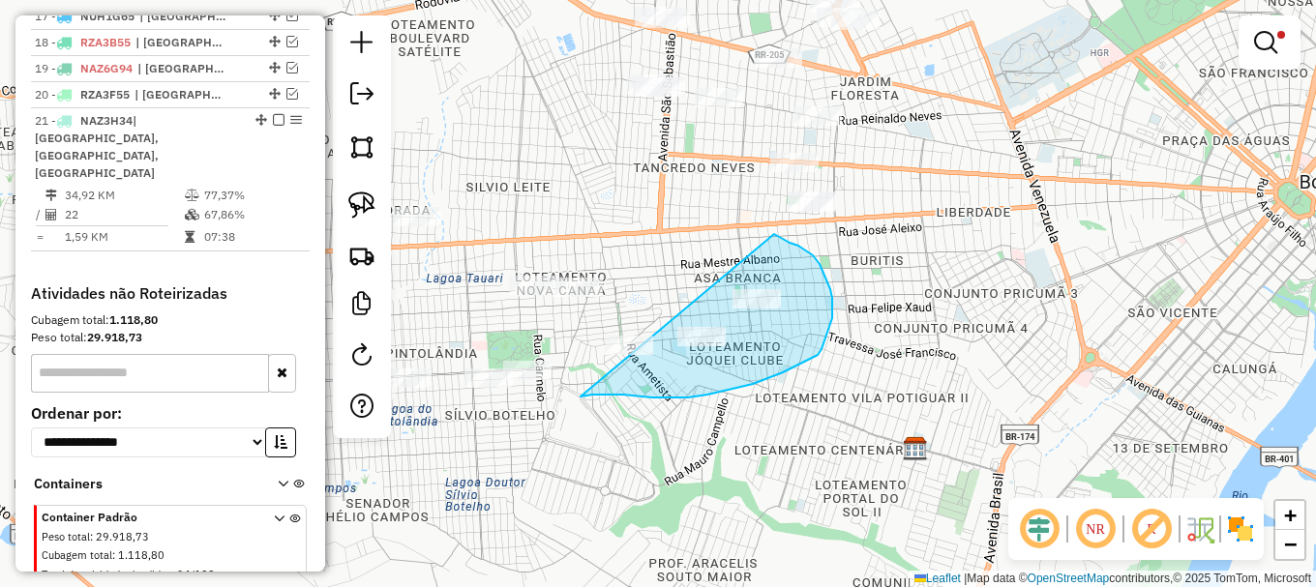
drag, startPoint x: 610, startPoint y: 395, endPoint x: 768, endPoint y: 234, distance: 225.1
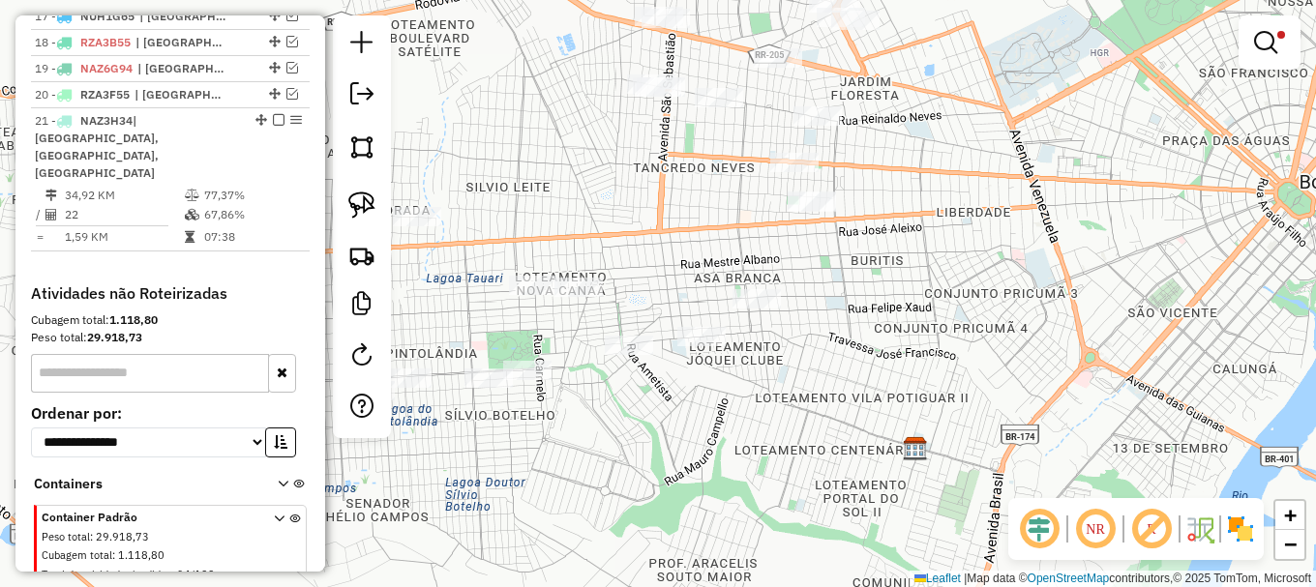
drag, startPoint x: 696, startPoint y: 259, endPoint x: 709, endPoint y: 282, distance: 26.0
click at [702, 274] on div "Limpar filtros Janela de atendimento Grade de atendimento Capacidade Transporta…" at bounding box center [658, 293] width 1316 height 587
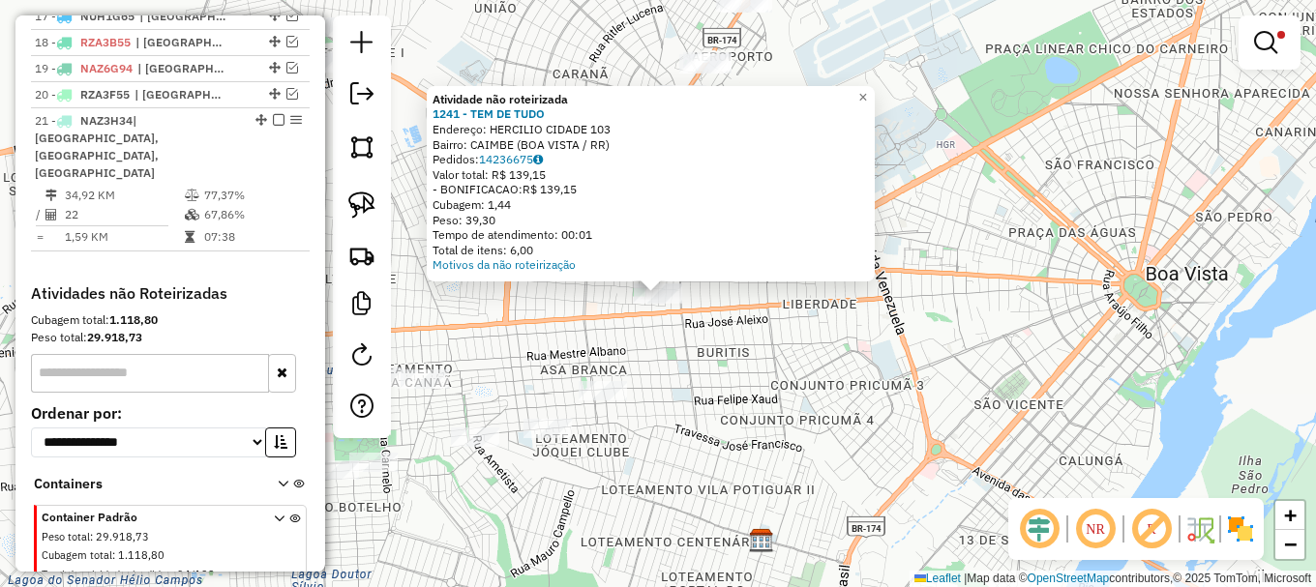
drag, startPoint x: 535, startPoint y: 342, endPoint x: 522, endPoint y: 332, distance: 15.9
click at [534, 342] on div "Atividade não roteirizada 1241 - TEM DE TUDO Endereço: HERCILIO CIDADE 103 Bair…" at bounding box center [658, 293] width 1316 height 587
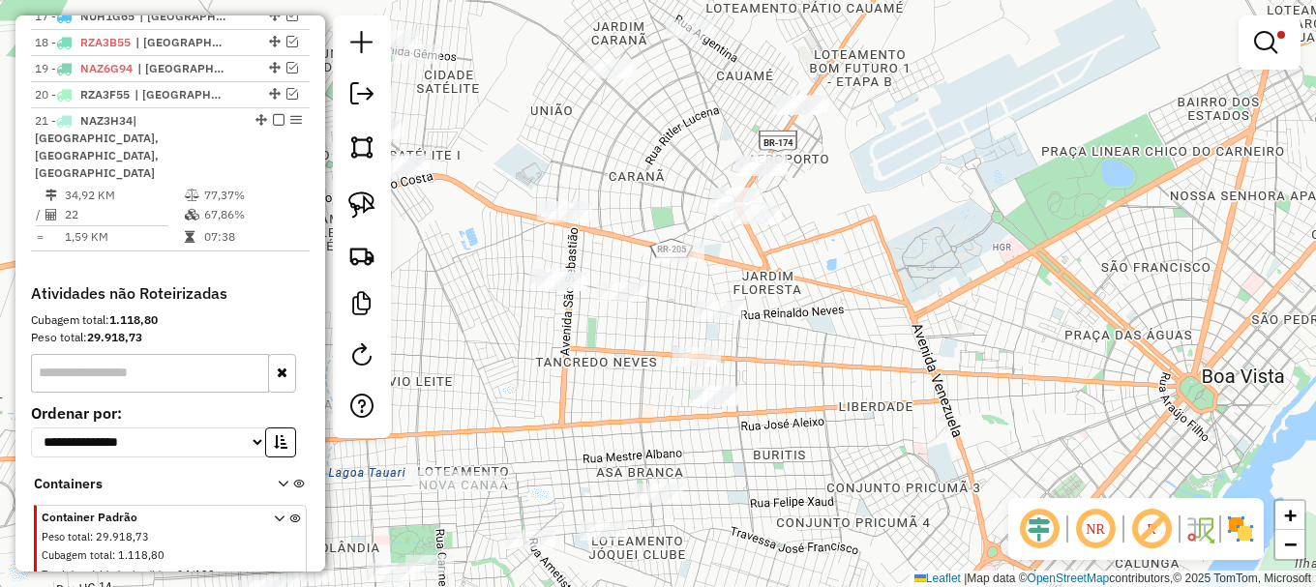
drag, startPoint x: 561, startPoint y: 396, endPoint x: 559, endPoint y: 420, distance: 24.3
click at [595, 429] on div "Limpar filtros Janela de atendimento Grade de atendimento Capacidade Transporta…" at bounding box center [658, 293] width 1316 height 587
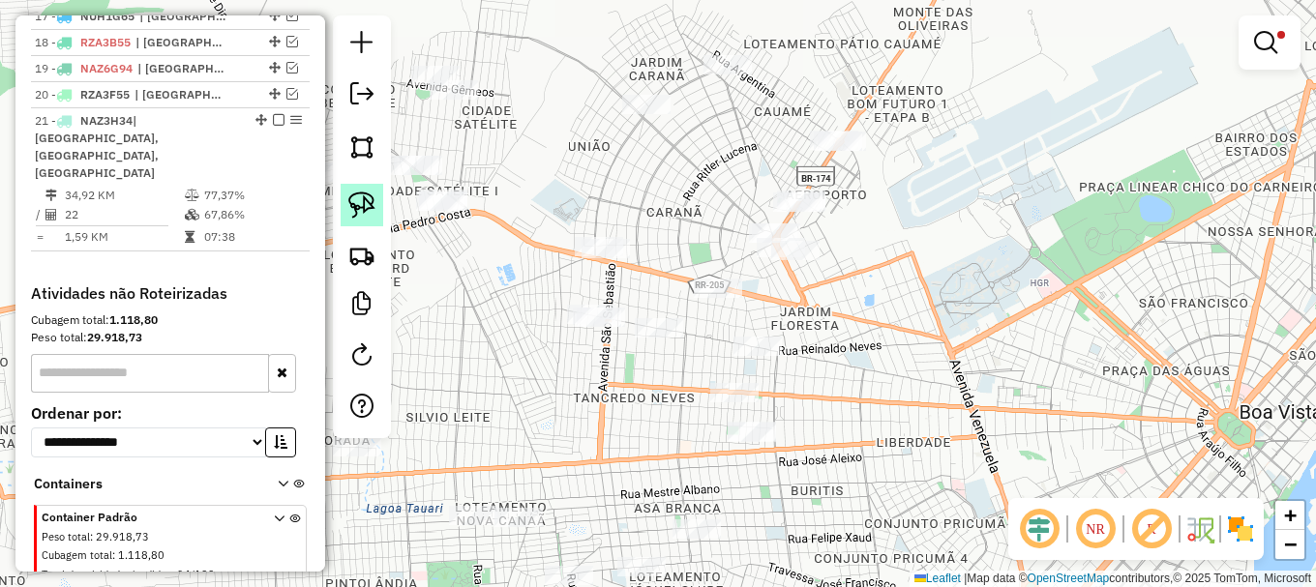
click at [360, 207] on img at bounding box center [361, 205] width 27 height 27
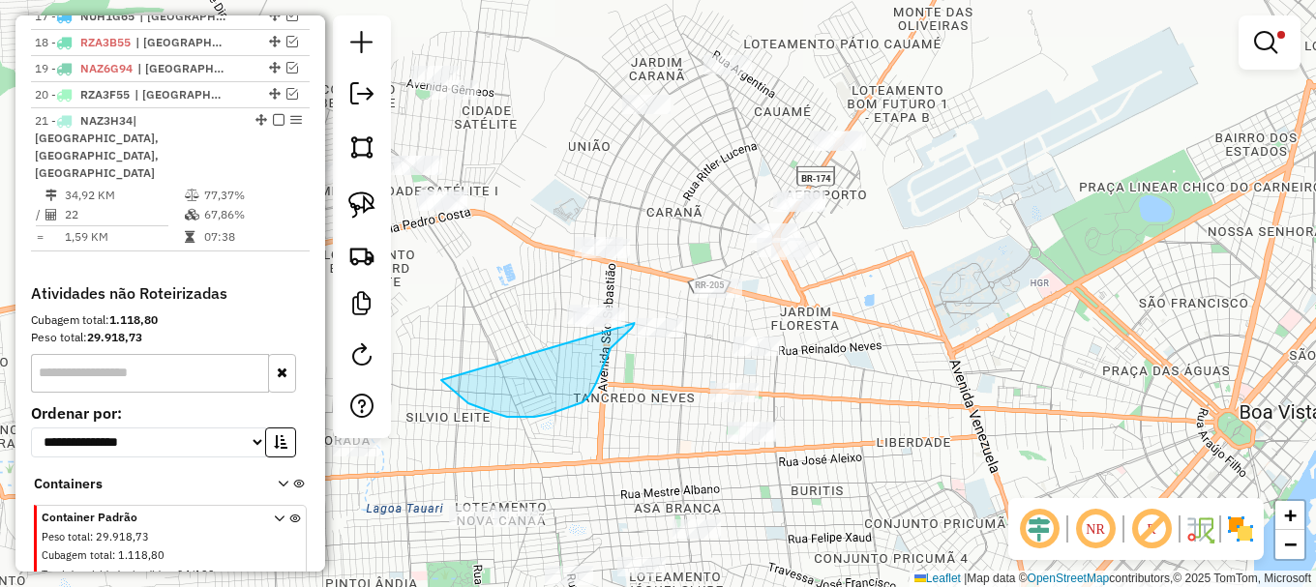
drag, startPoint x: 441, startPoint y: 380, endPoint x: 596, endPoint y: 278, distance: 185.7
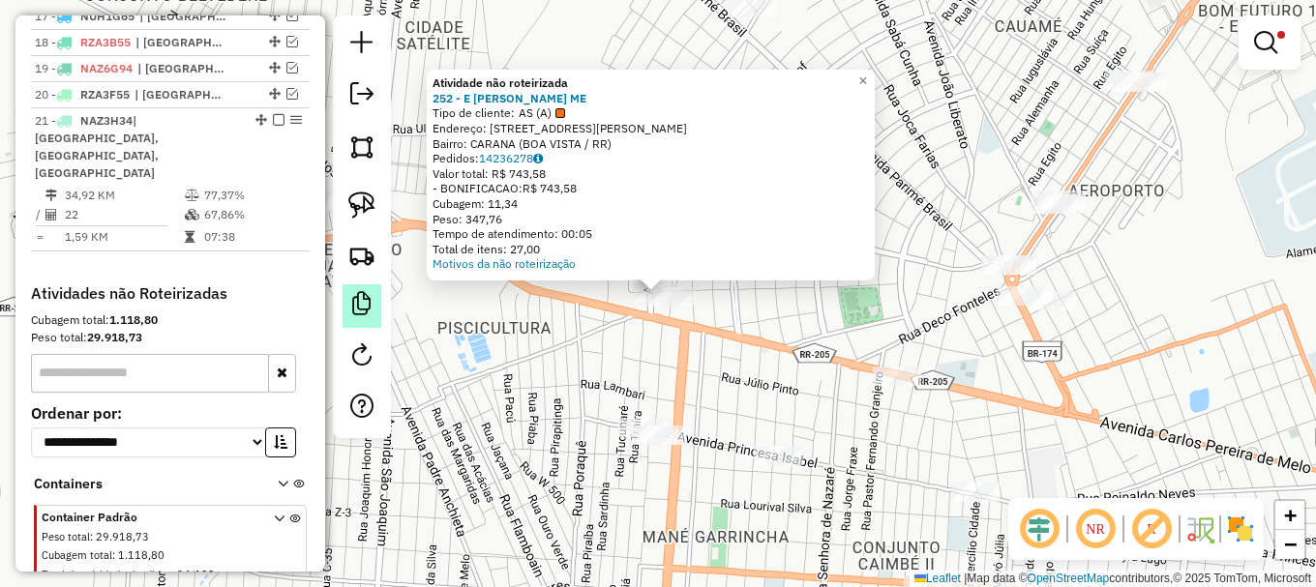
drag, startPoint x: 355, startPoint y: 198, endPoint x: 380, endPoint y: 315, distance: 119.7
click at [355, 200] on img at bounding box center [361, 205] width 27 height 27
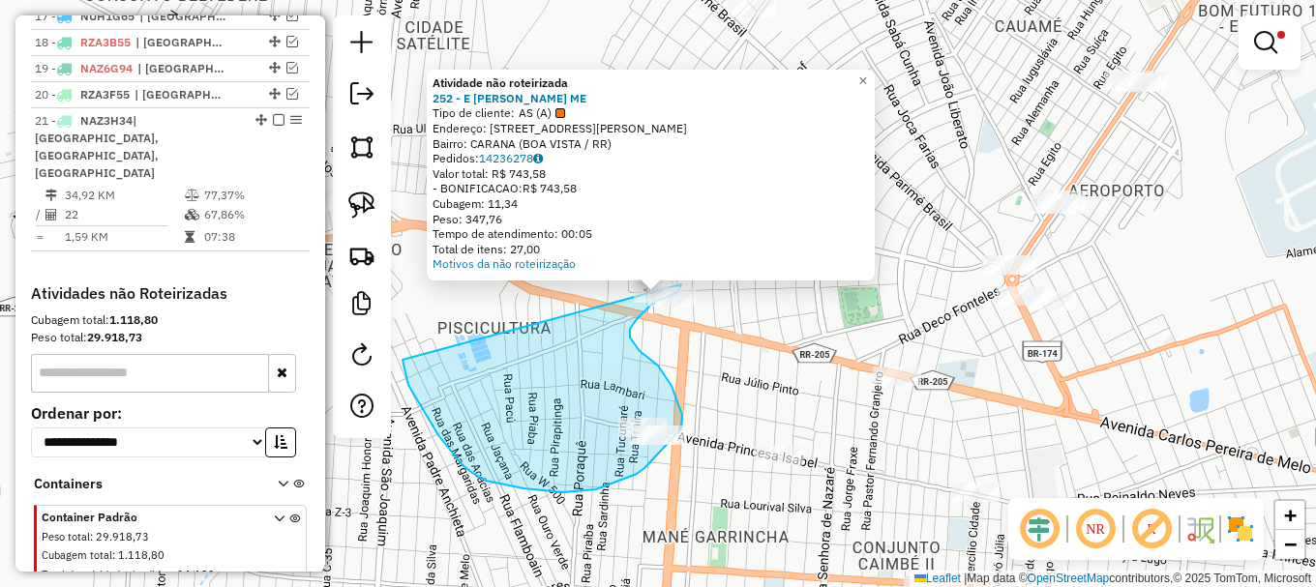
drag, startPoint x: 408, startPoint y: 385, endPoint x: 653, endPoint y: 253, distance: 277.9
click at [653, 253] on div "Atividade não roteirizada 252 - E DA SILVA AGUIAR ME Tipo de cliente: AS (A) En…" at bounding box center [658, 293] width 1316 height 587
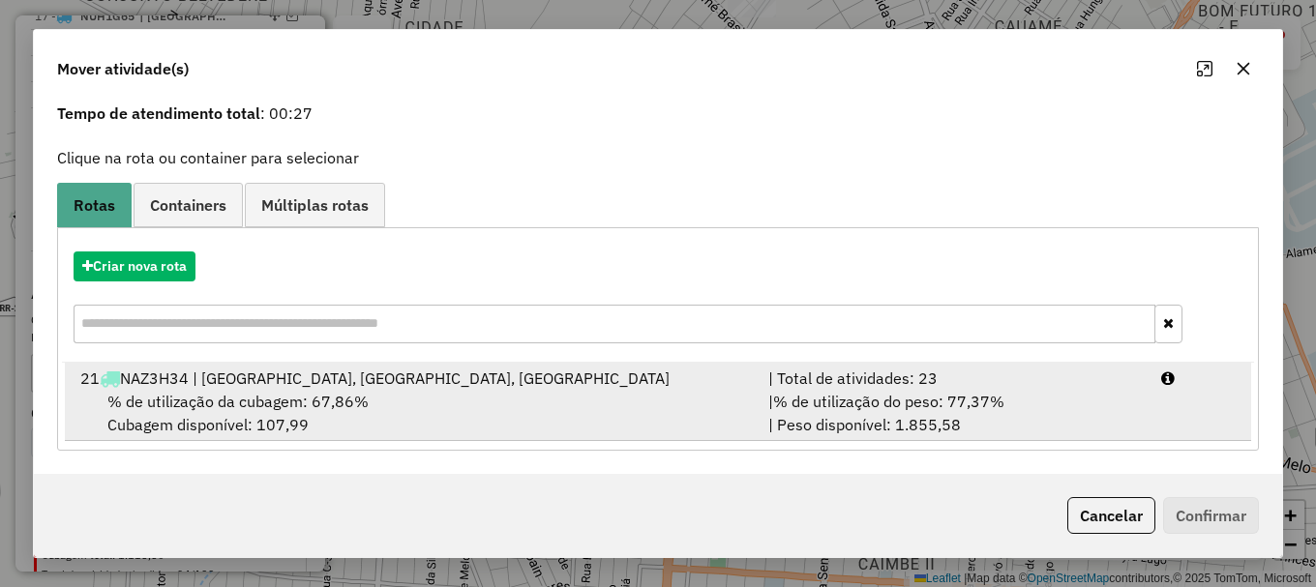
drag, startPoint x: 1217, startPoint y: 396, endPoint x: 1218, endPoint y: 411, distance: 15.5
click at [1220, 391] on li "21 NAZ3H34 | Praça 3, Praça 4, Praça 5 | Total de atividades: 23 % de utilizaçã…" at bounding box center [658, 402] width 1186 height 78
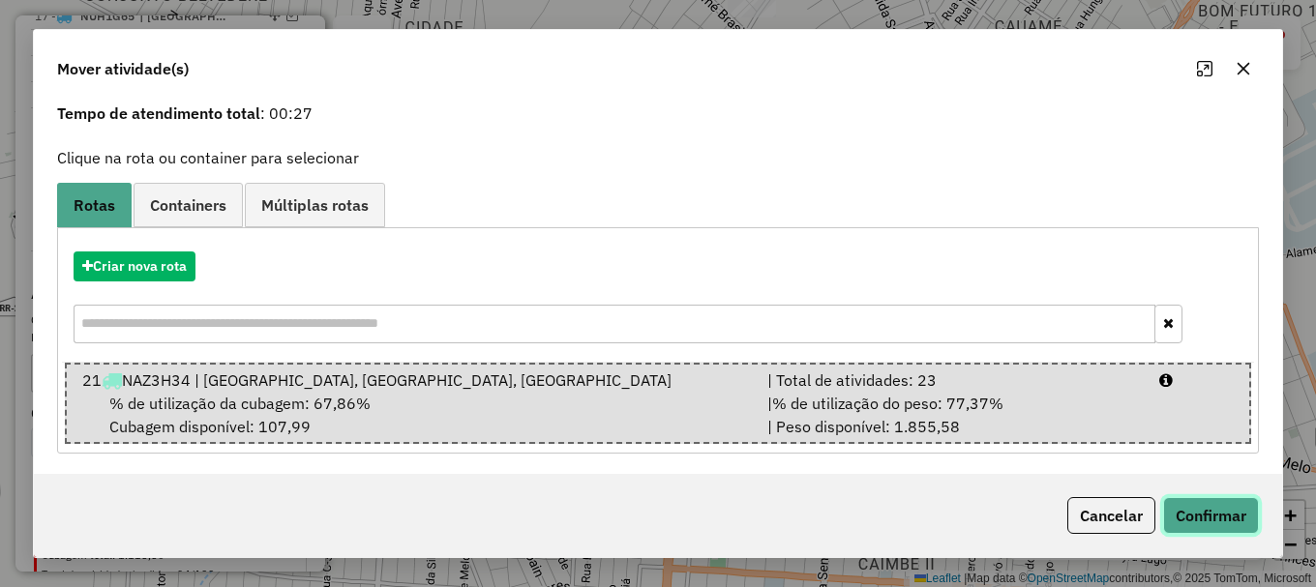
drag, startPoint x: 1217, startPoint y: 520, endPoint x: 1169, endPoint y: 505, distance: 50.5
click at [1217, 519] on button "Confirmar" at bounding box center [1211, 515] width 96 height 37
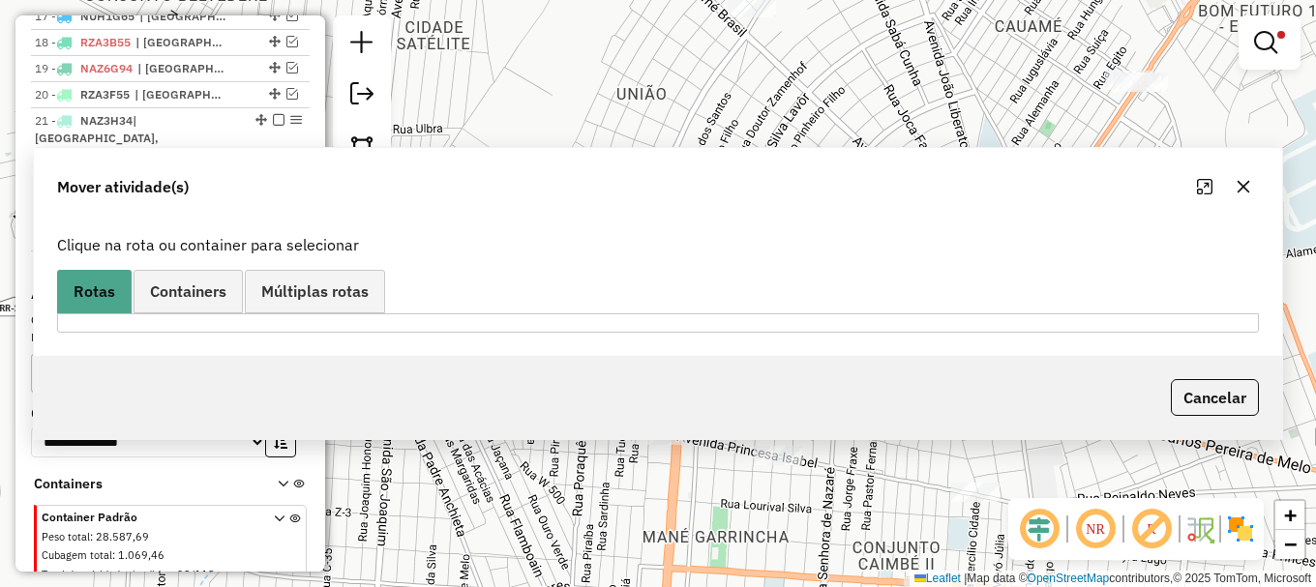
scroll to position [0, 0]
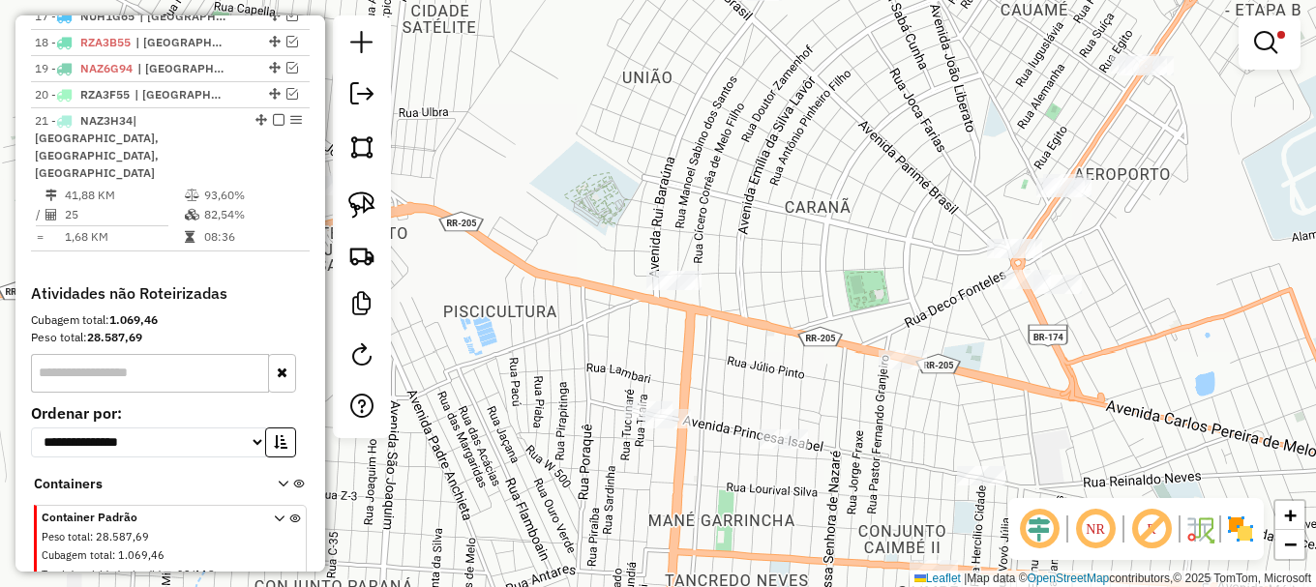
drag, startPoint x: 715, startPoint y: 359, endPoint x: 738, endPoint y: 287, distance: 75.3
click at [738, 289] on div "Limpar filtros Janela de atendimento Grade de atendimento Capacidade Transporta…" at bounding box center [658, 293] width 1316 height 587
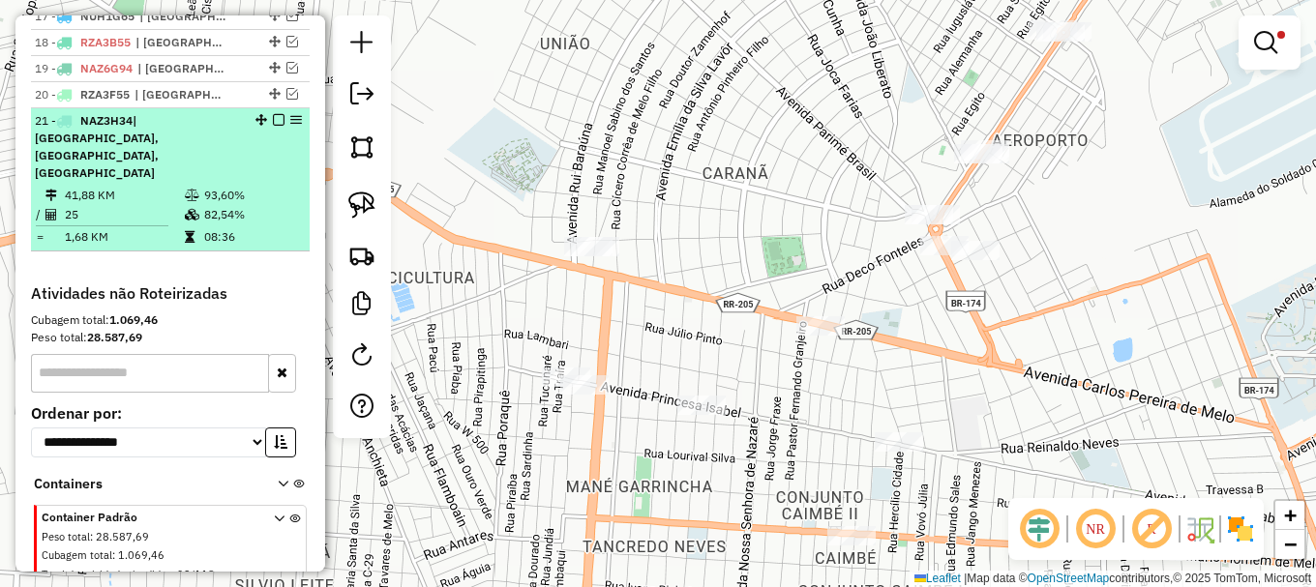
click at [273, 126] on em at bounding box center [279, 120] width 12 height 12
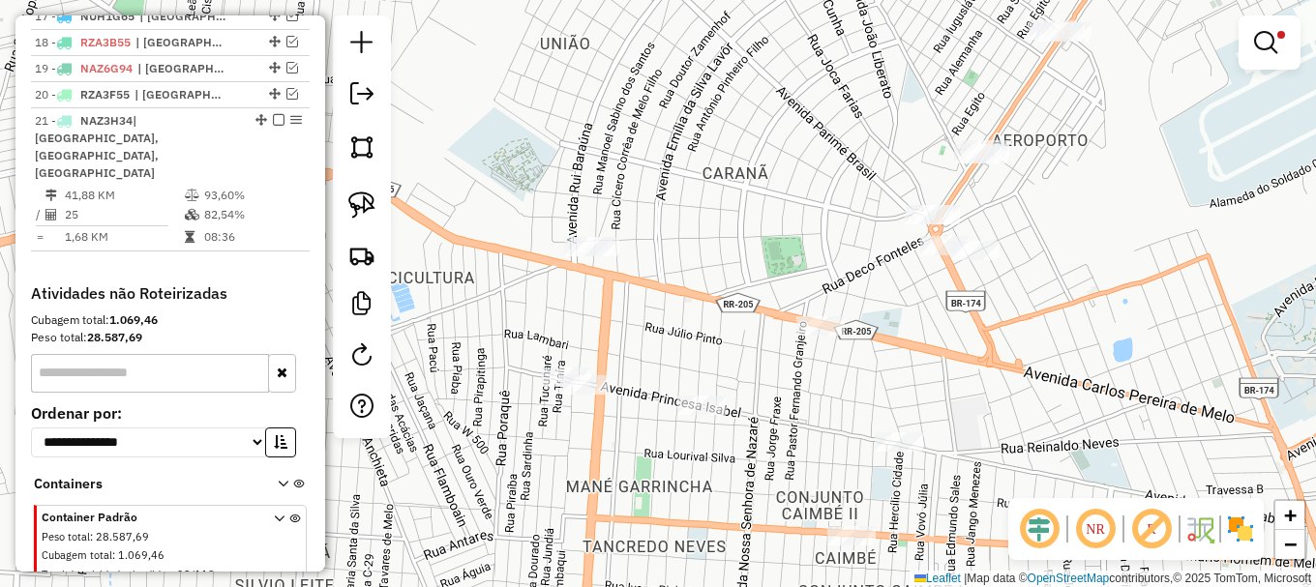
scroll to position [1140, 0]
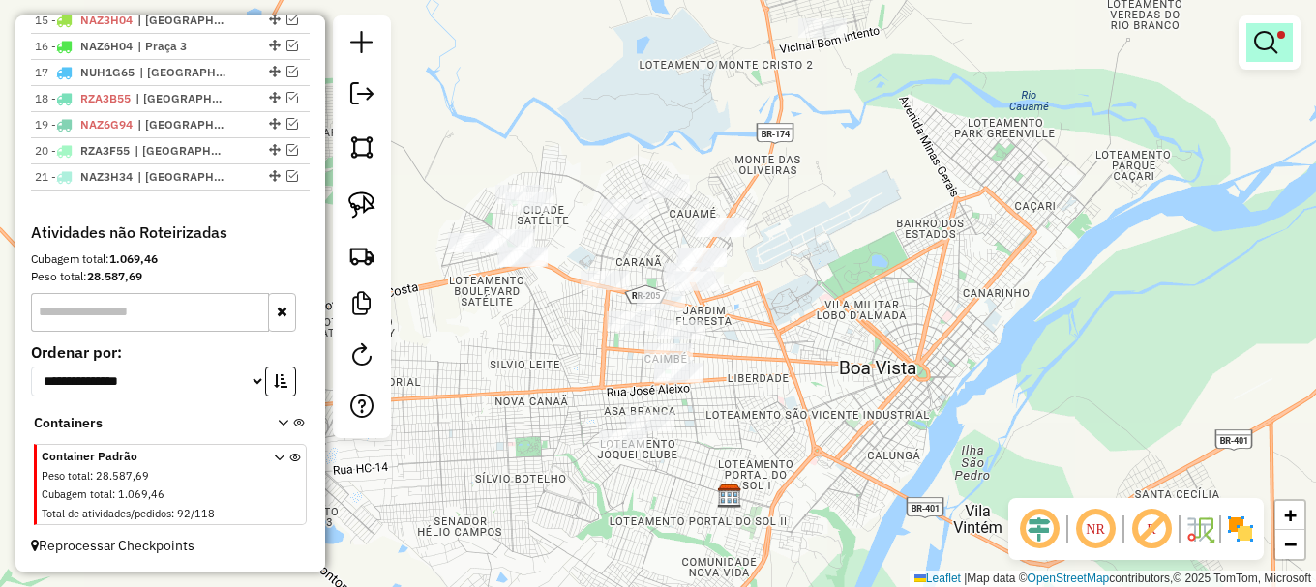
click at [1257, 36] on em at bounding box center [1265, 42] width 23 height 23
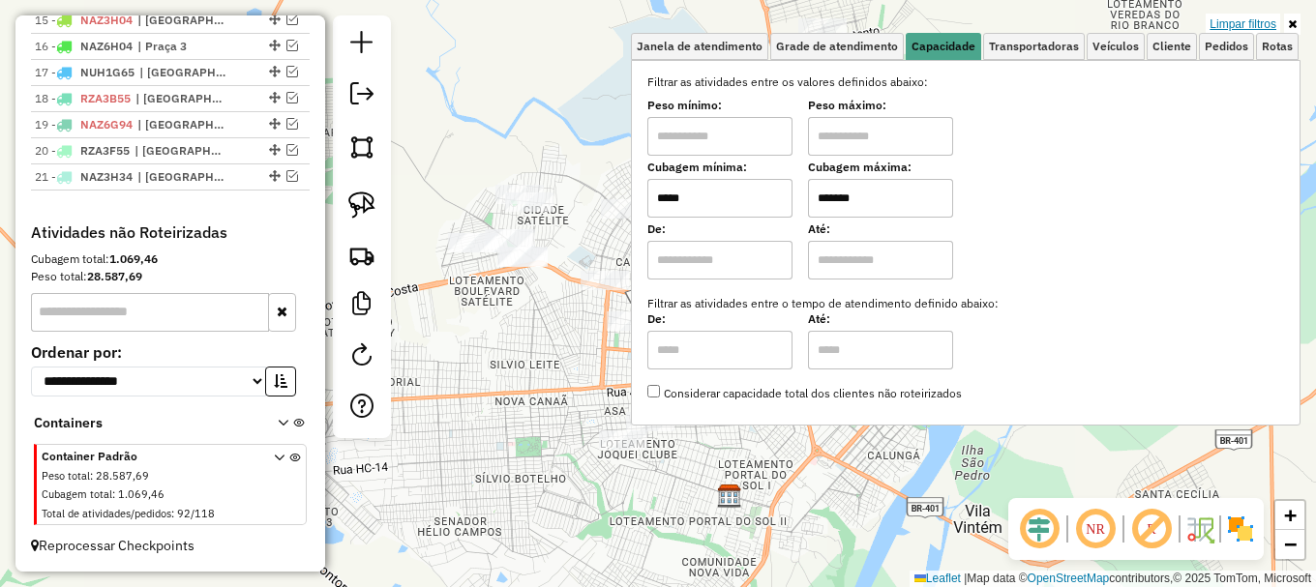
click at [1249, 20] on link "Limpar filtros" at bounding box center [1242, 24] width 74 height 21
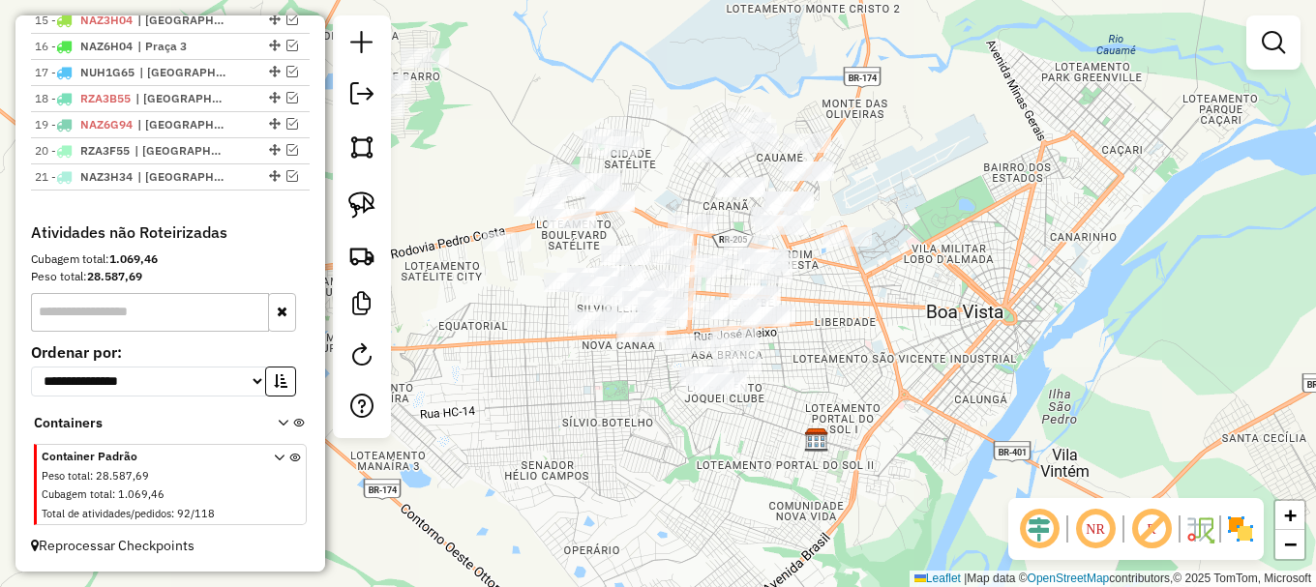
drag, startPoint x: 774, startPoint y: 401, endPoint x: 865, endPoint y: 332, distance: 114.5
click at [865, 333] on div "Janela de atendimento Grade de atendimento Capacidade Transportadoras Veículos …" at bounding box center [658, 293] width 1316 height 587
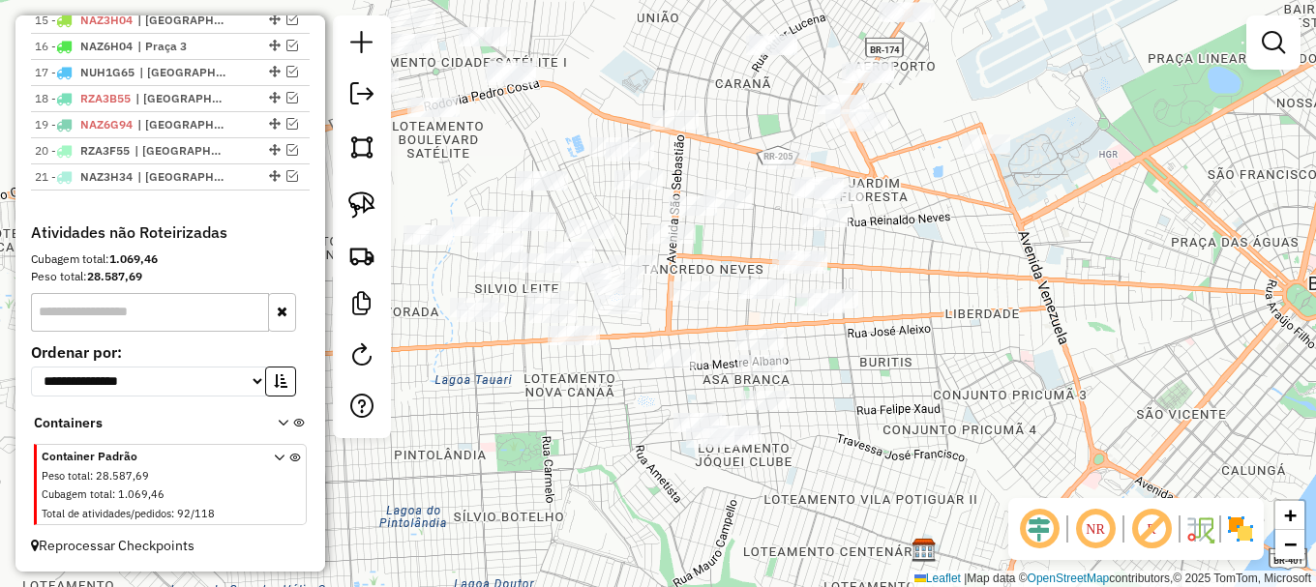
drag, startPoint x: 639, startPoint y: 439, endPoint x: 688, endPoint y: 489, distance: 69.8
click at [671, 477] on div "Janela de atendimento Grade de atendimento Capacidade Transportadoras Veículos …" at bounding box center [658, 293] width 1316 height 587
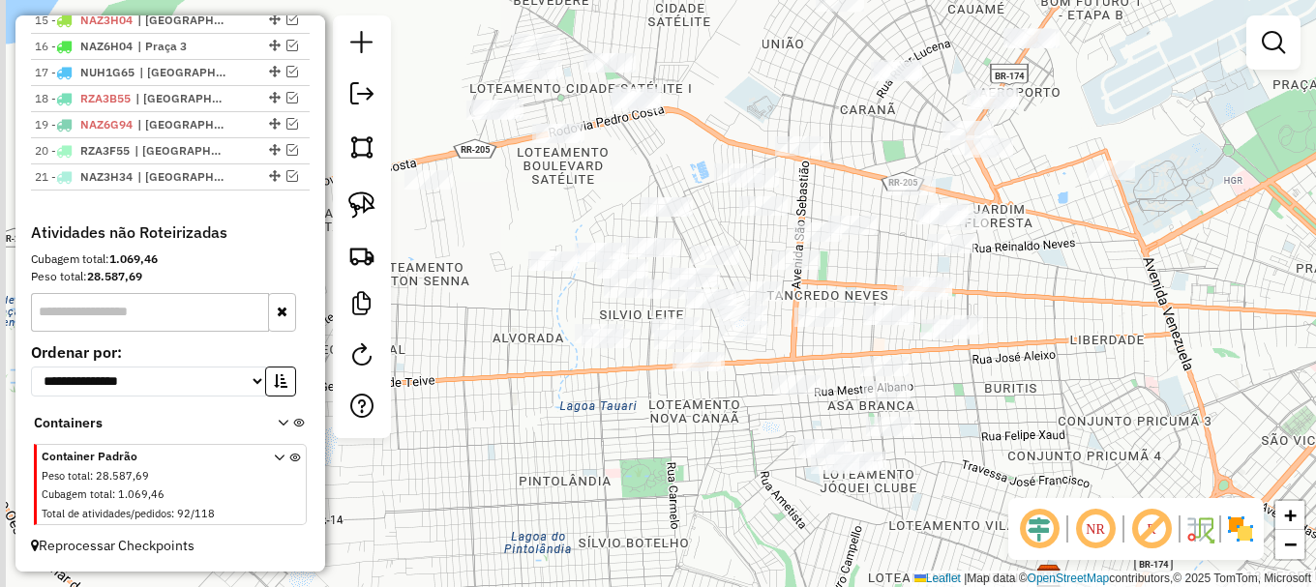
drag, startPoint x: 621, startPoint y: 520, endPoint x: 717, endPoint y: 446, distance: 120.7
click at [717, 446] on div "Janela de atendimento Grade de atendimento Capacidade Transportadoras Veículos …" at bounding box center [658, 293] width 1316 height 587
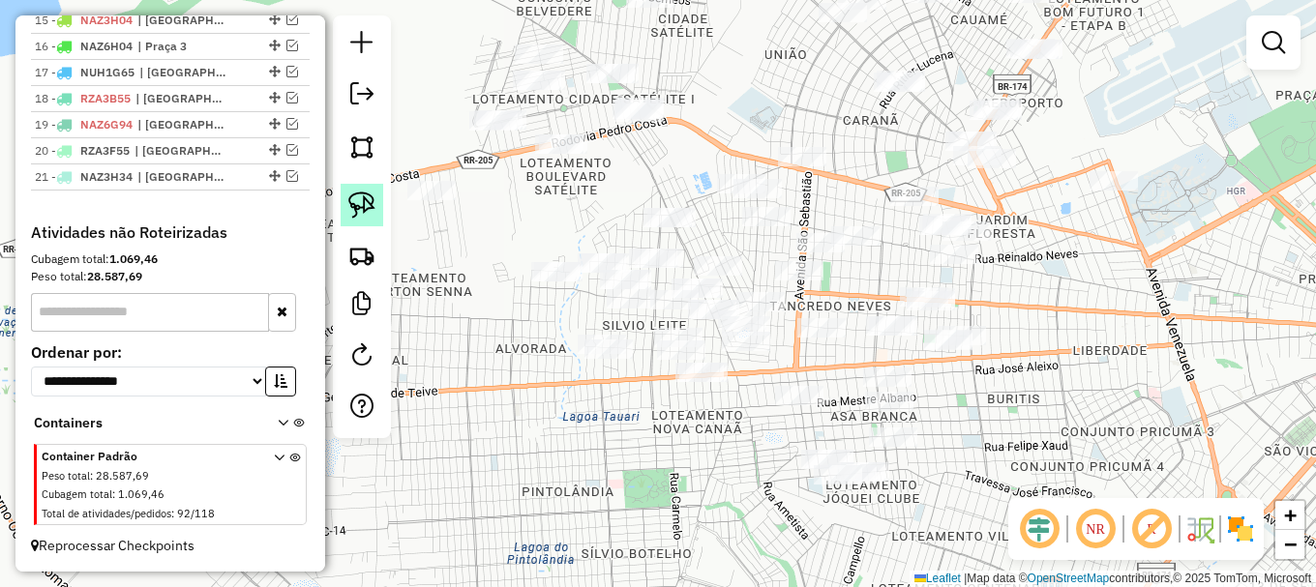
click at [378, 205] on link at bounding box center [362, 205] width 43 height 43
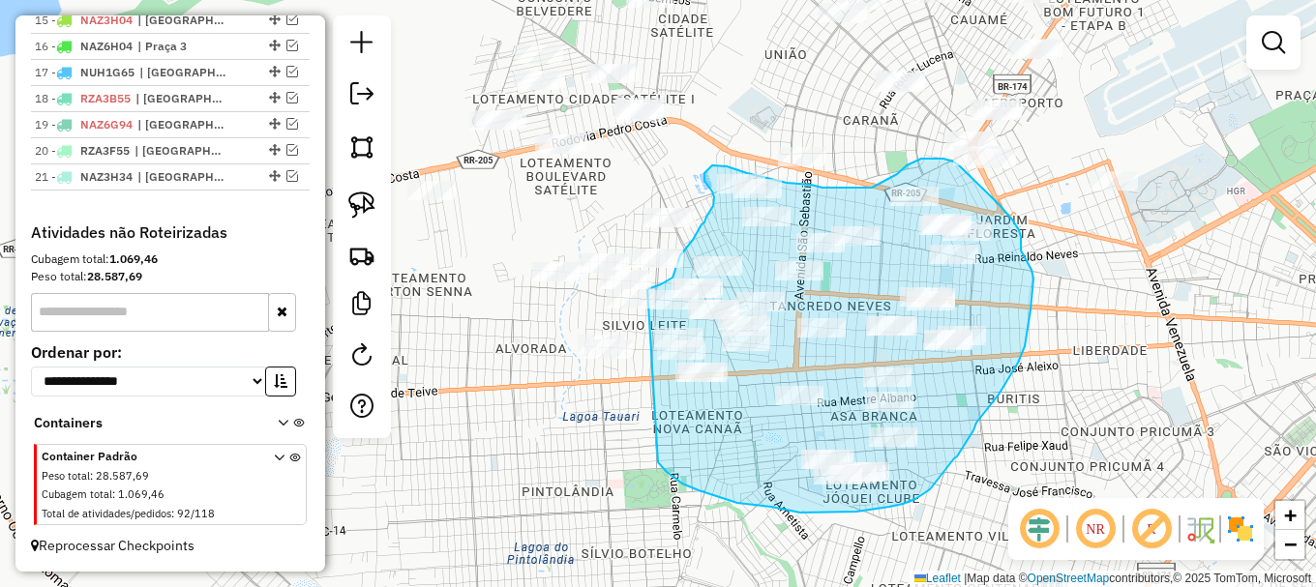
click at [646, 289] on div "Janela de atendimento Grade de atendimento Capacidade Transportadoras Veículos …" at bounding box center [658, 293] width 1316 height 587
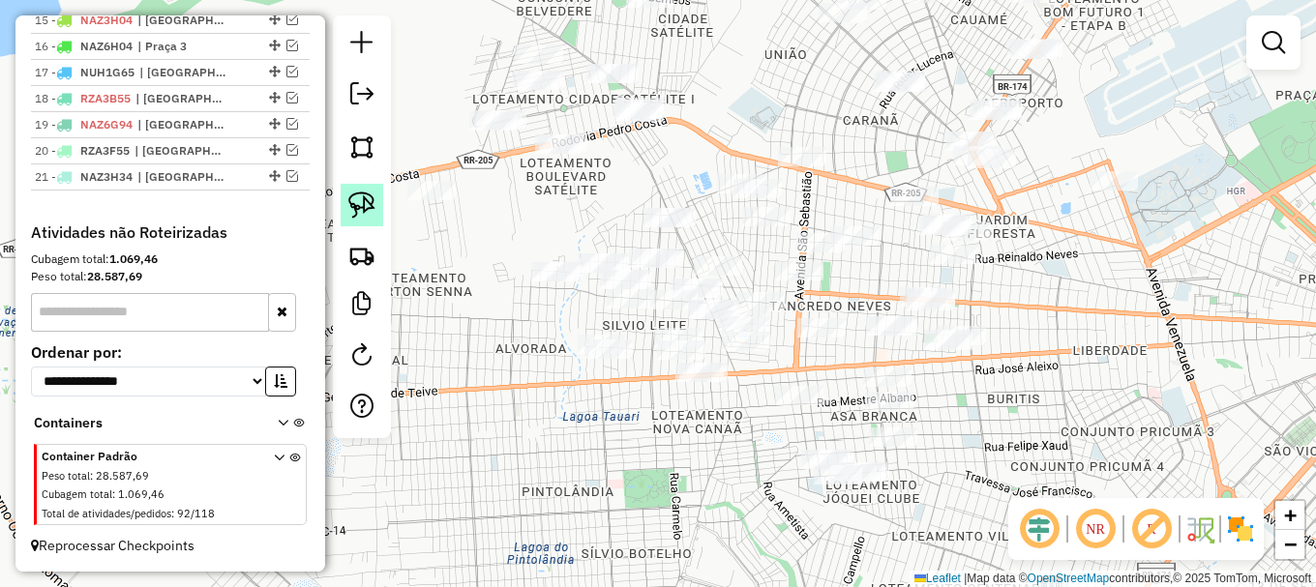
click at [371, 203] on img at bounding box center [361, 205] width 27 height 27
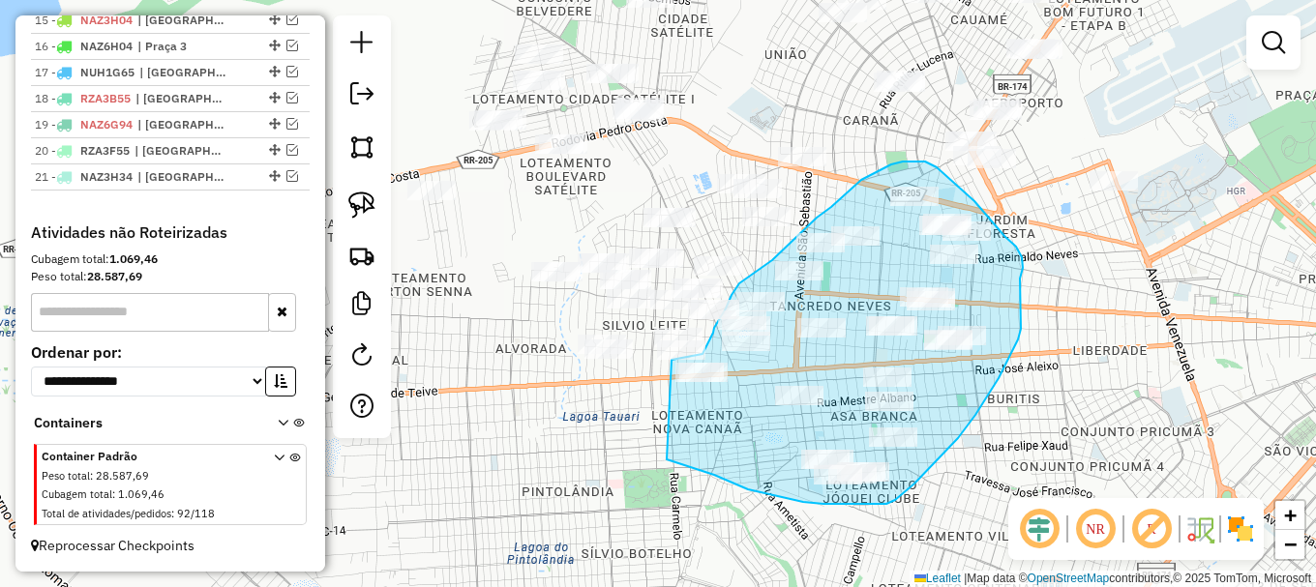
drag, startPoint x: 667, startPoint y: 460, endPoint x: 671, endPoint y: 360, distance: 99.8
click at [671, 360] on div "Janela de atendimento Grade de atendimento Capacidade Transportadoras Veículos …" at bounding box center [658, 293] width 1316 height 587
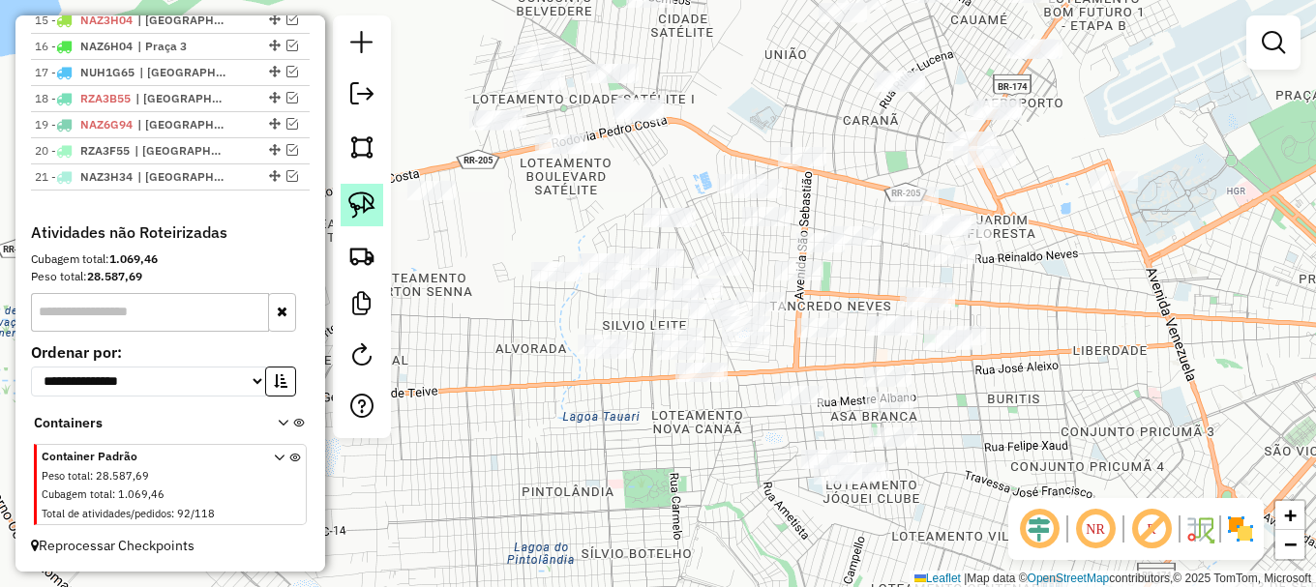
click at [362, 204] on img at bounding box center [361, 205] width 27 height 27
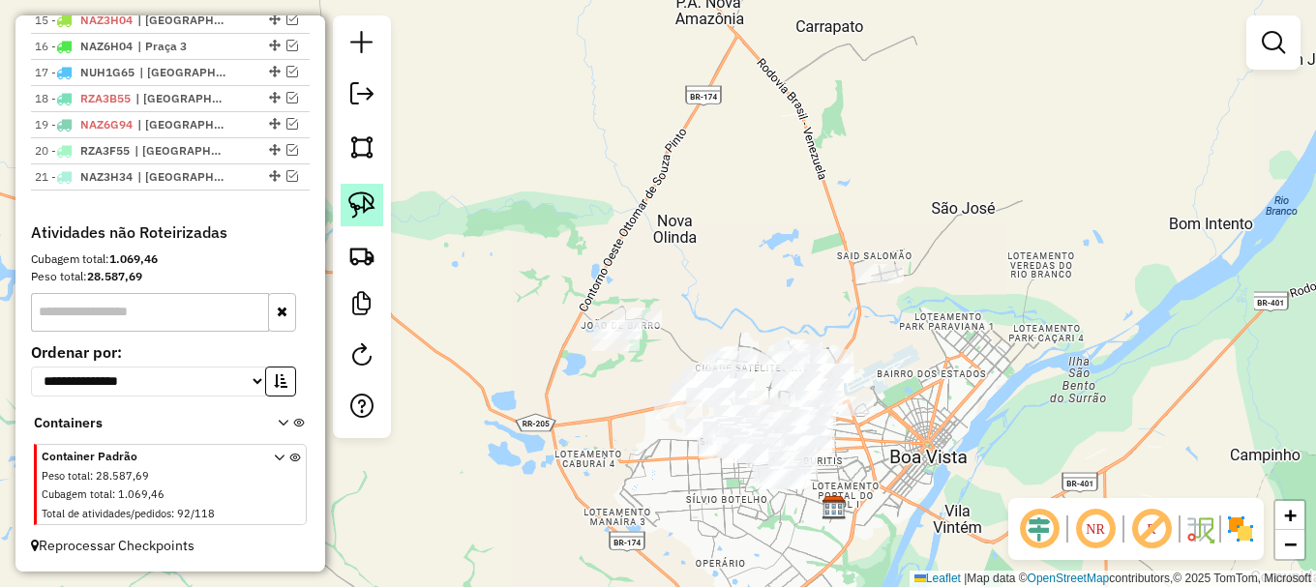
click at [373, 204] on img at bounding box center [361, 205] width 27 height 27
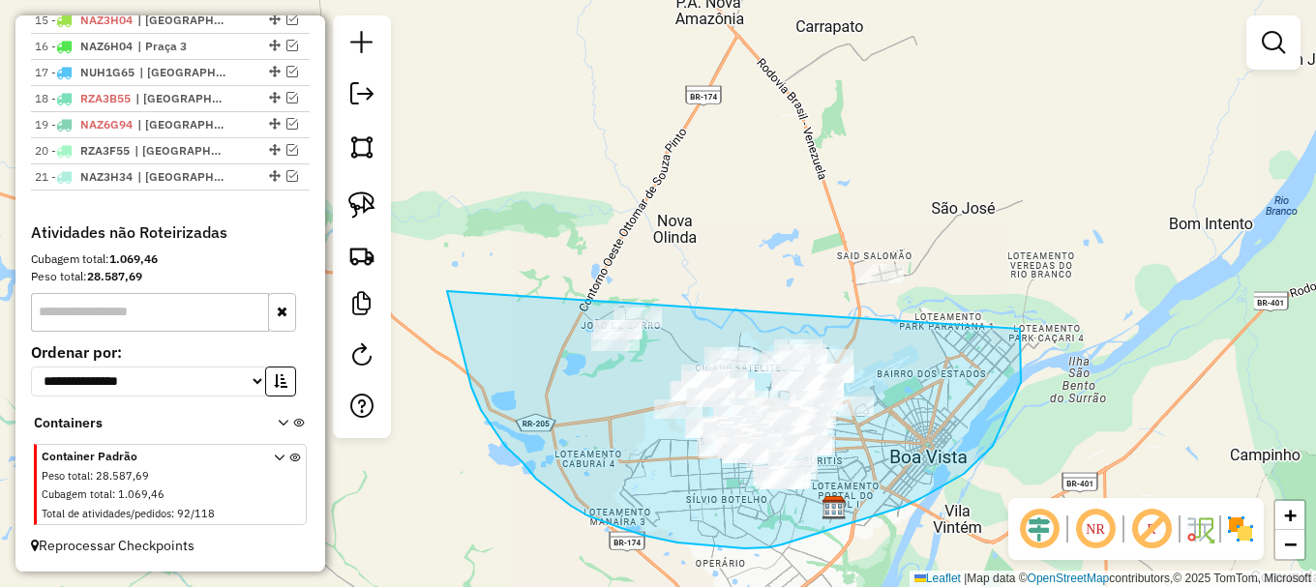
drag, startPoint x: 450, startPoint y: 302, endPoint x: 937, endPoint y: 201, distance: 497.9
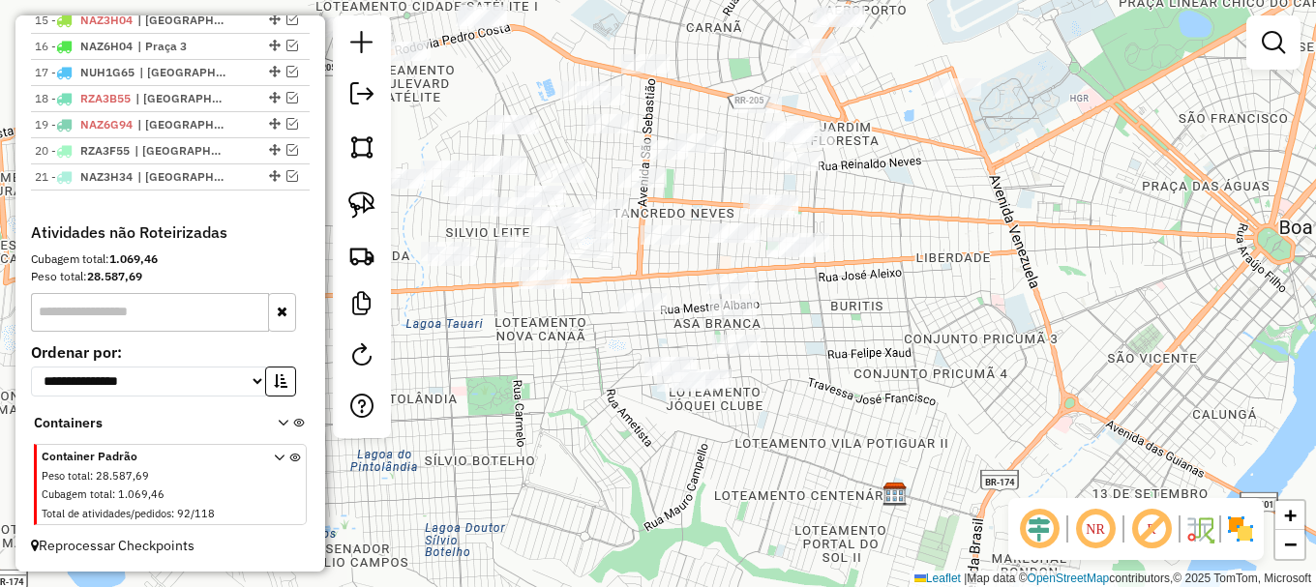
drag, startPoint x: 850, startPoint y: 347, endPoint x: 888, endPoint y: 234, distance: 119.3
click at [892, 215] on div "Janela de atendimento Grade de atendimento Capacidade Transportadoras Veículos …" at bounding box center [658, 293] width 1316 height 587
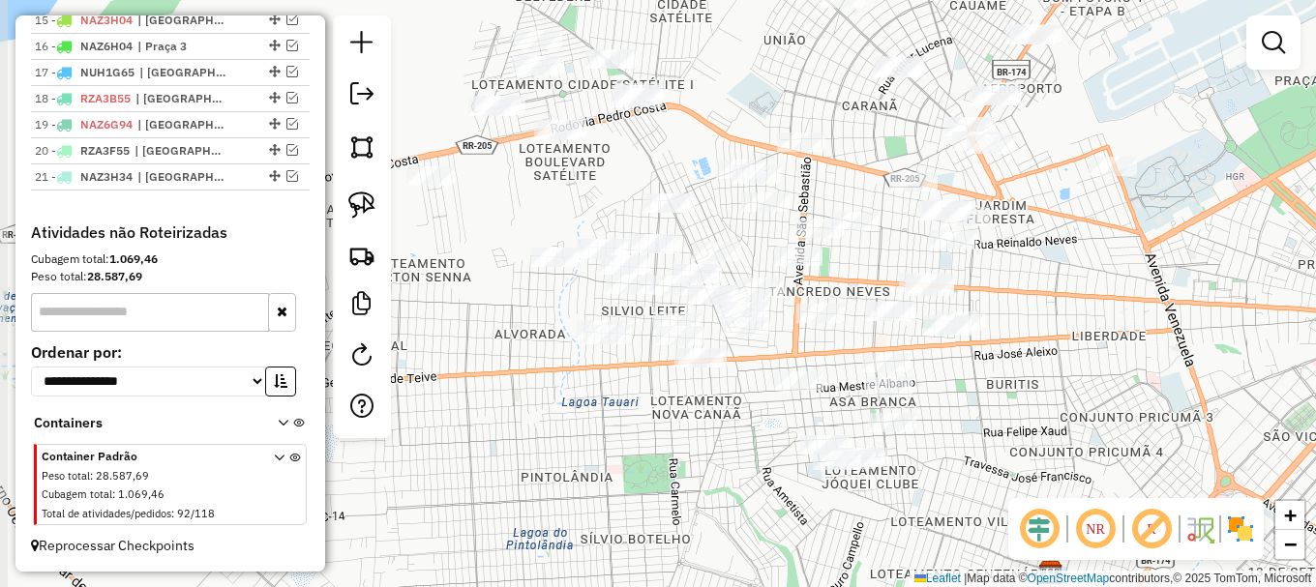
drag, startPoint x: 580, startPoint y: 274, endPoint x: 717, endPoint y: 401, distance: 186.9
click at [717, 401] on div "Janela de atendimento Grade de atendimento Capacidade Transportadoras Veículos …" at bounding box center [658, 293] width 1316 height 587
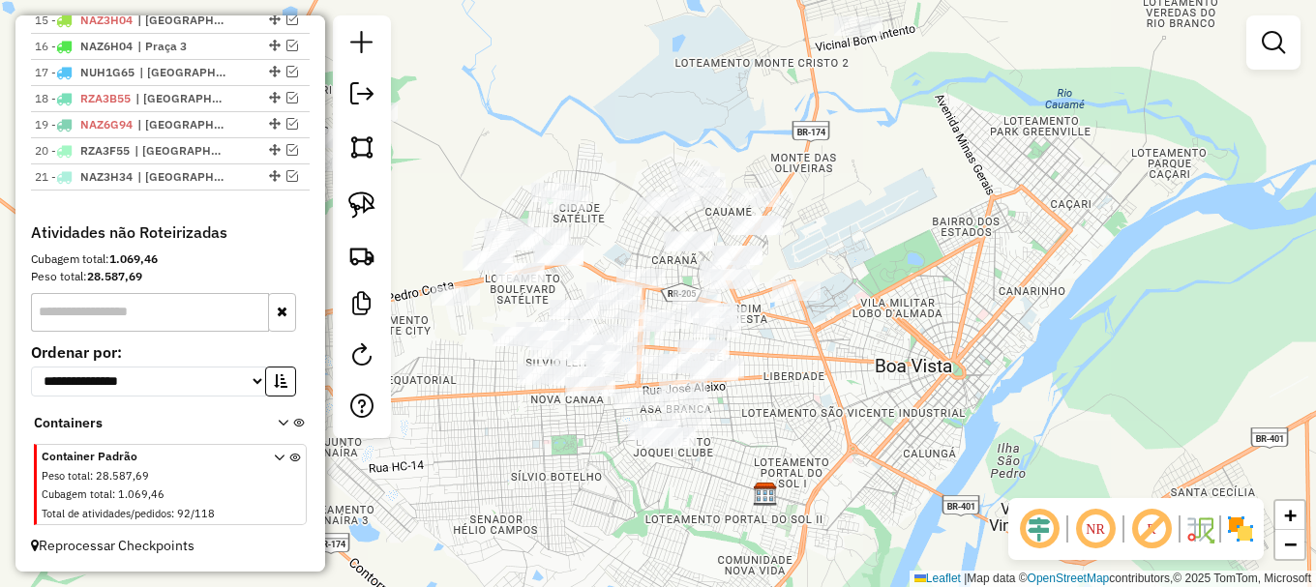
drag, startPoint x: 485, startPoint y: 275, endPoint x: 467, endPoint y: 361, distance: 87.8
click at [468, 359] on div "Janela de atendimento Grade de atendimento Capacidade Transportadoras Veículos …" at bounding box center [658, 293] width 1316 height 587
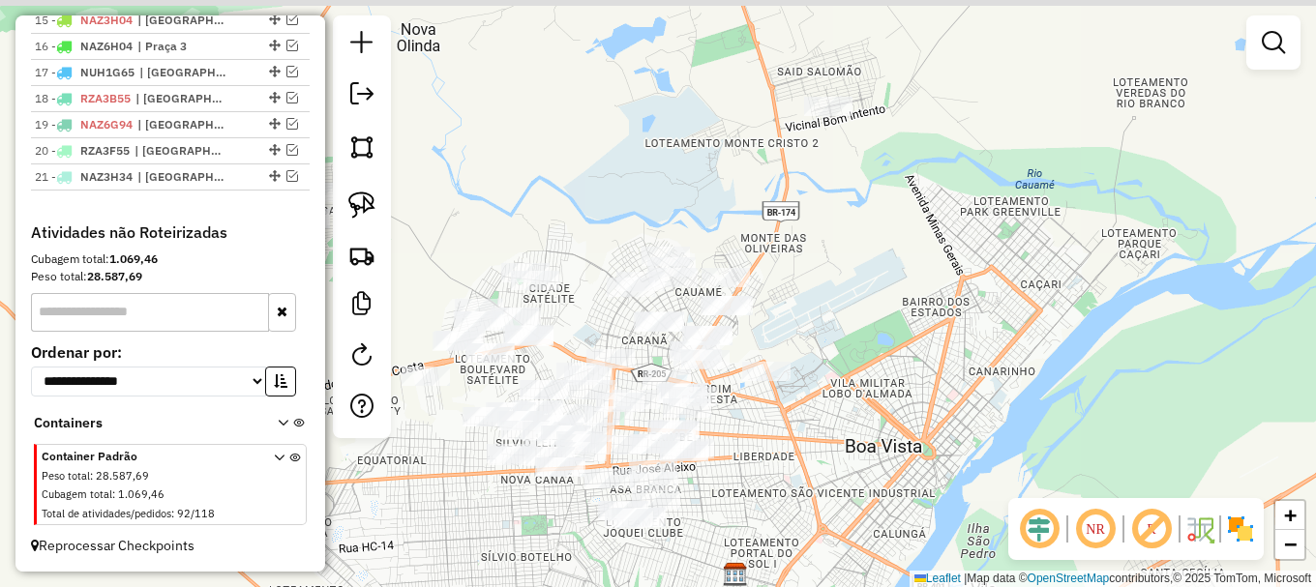
drag, startPoint x: 897, startPoint y: 281, endPoint x: 873, endPoint y: 347, distance: 71.0
click at [873, 347] on div "Janela de atendimento Grade de atendimento Capacidade Transportadoras Veículos …" at bounding box center [658, 293] width 1316 height 587
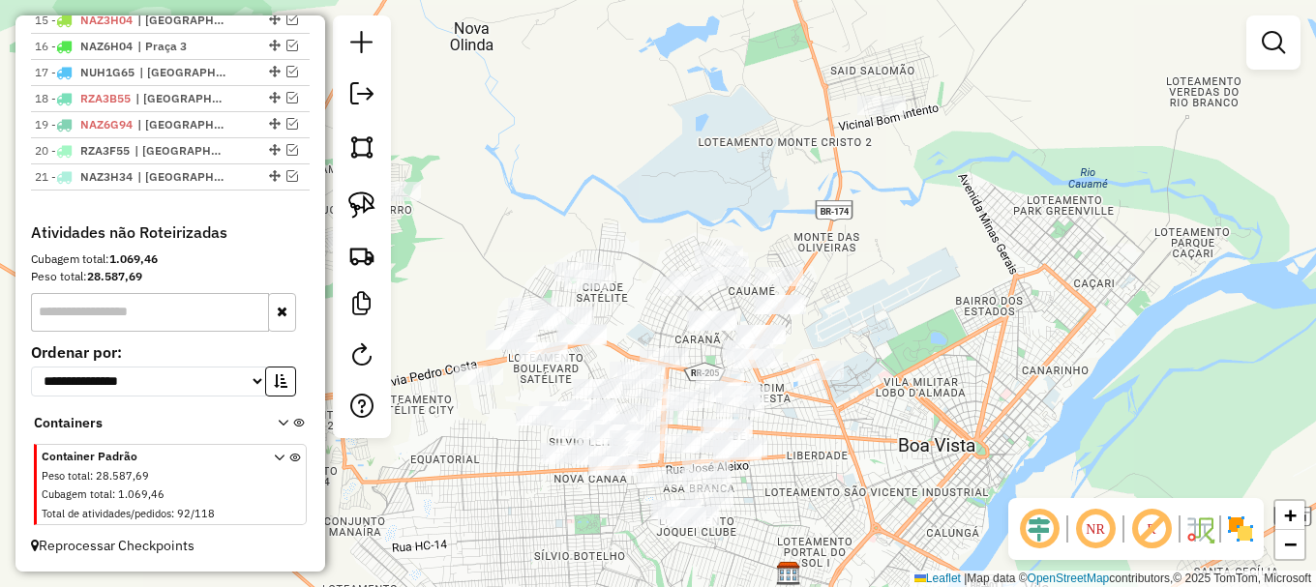
drag, startPoint x: 997, startPoint y: 332, endPoint x: 1085, endPoint y: 315, distance: 89.6
click at [1086, 317] on div "Janela de atendimento Grade de atendimento Capacidade Transportadoras Veículos …" at bounding box center [658, 293] width 1316 height 587
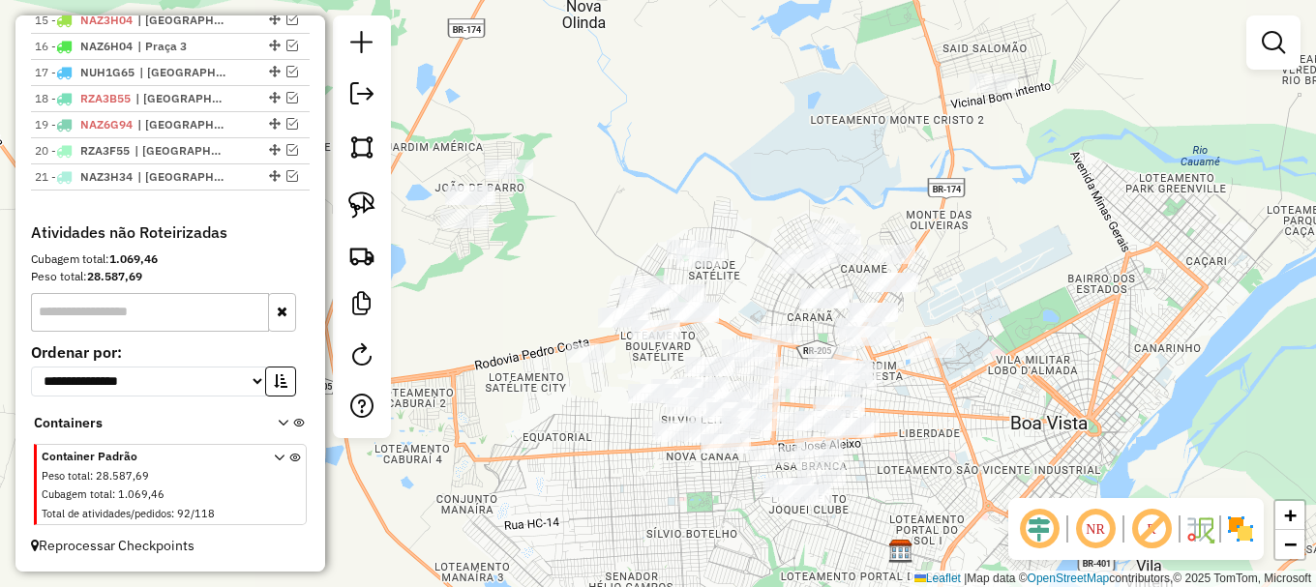
drag, startPoint x: 554, startPoint y: 128, endPoint x: 477, endPoint y: 132, distance: 77.5
click at [560, 117] on div "Janela de atendimento Grade de atendimento Capacidade Transportadoras Veículos …" at bounding box center [658, 293] width 1316 height 587
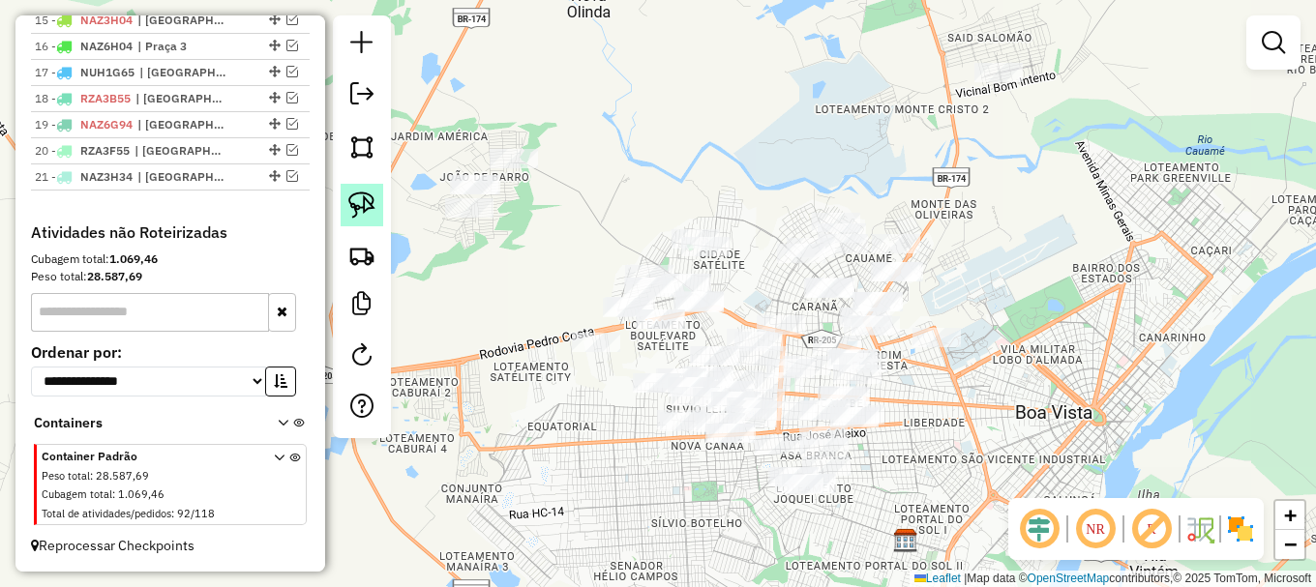
click at [349, 195] on img at bounding box center [361, 205] width 27 height 27
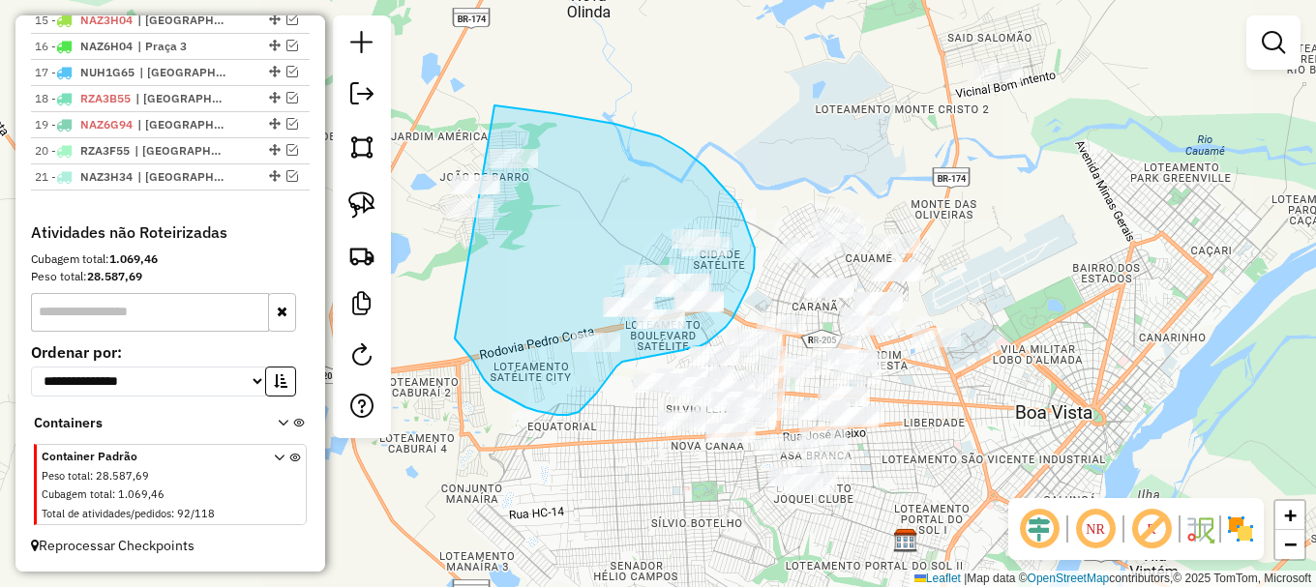
drag, startPoint x: 460, startPoint y: 345, endPoint x: 423, endPoint y: 102, distance: 246.7
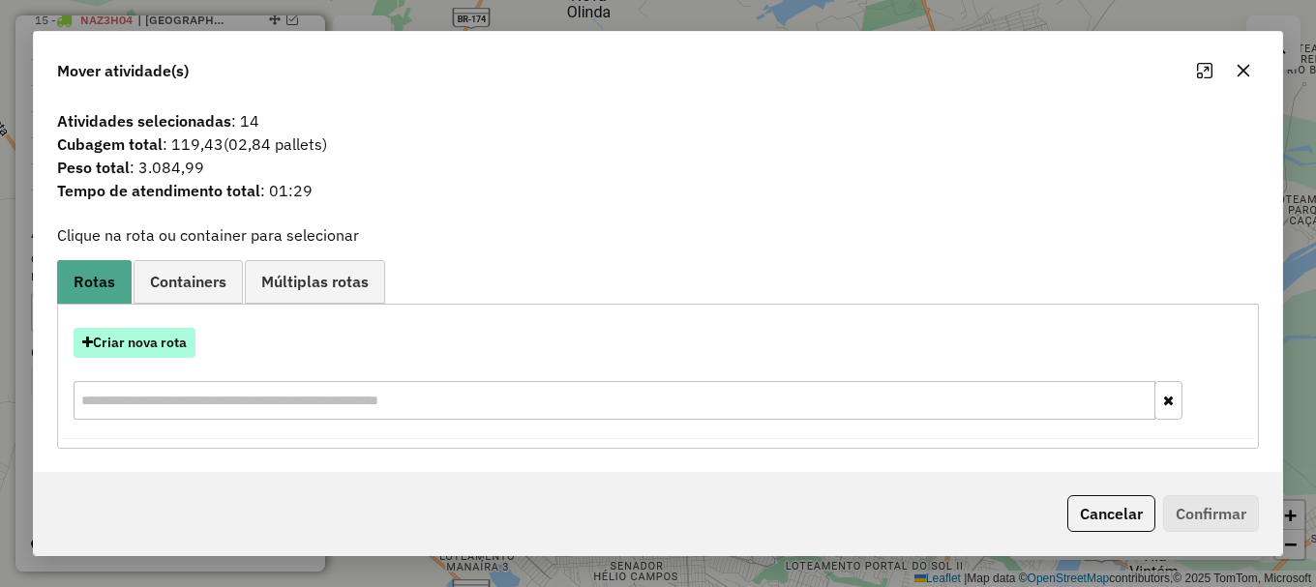
click at [148, 340] on button "Criar nova rota" at bounding box center [135, 343] width 122 height 30
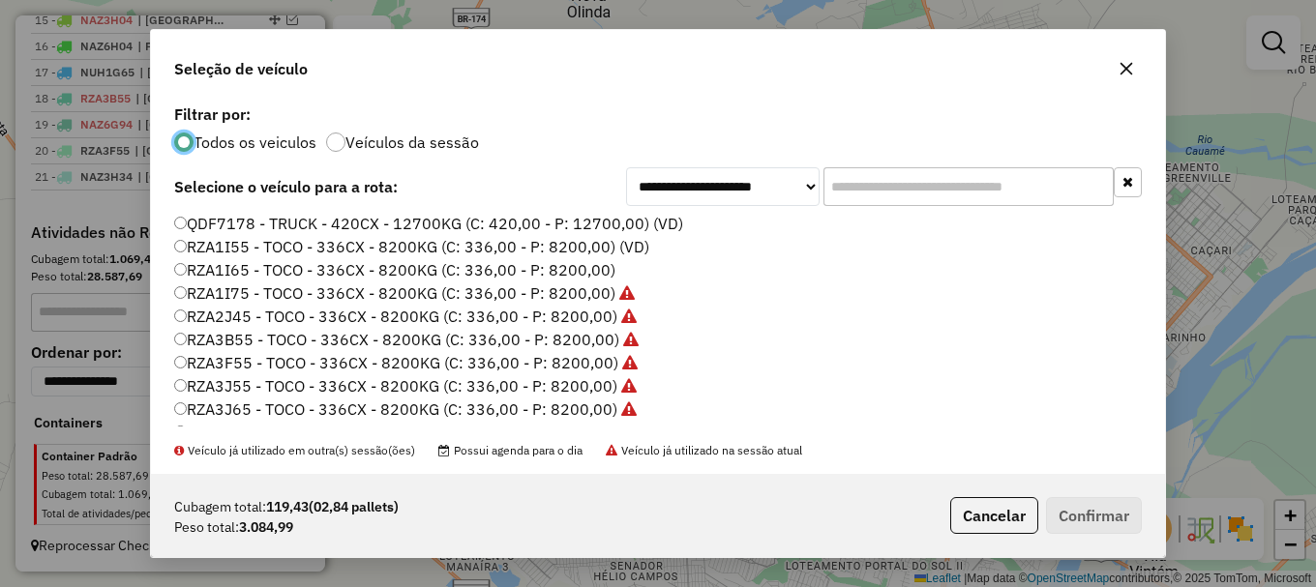
scroll to position [646, 0]
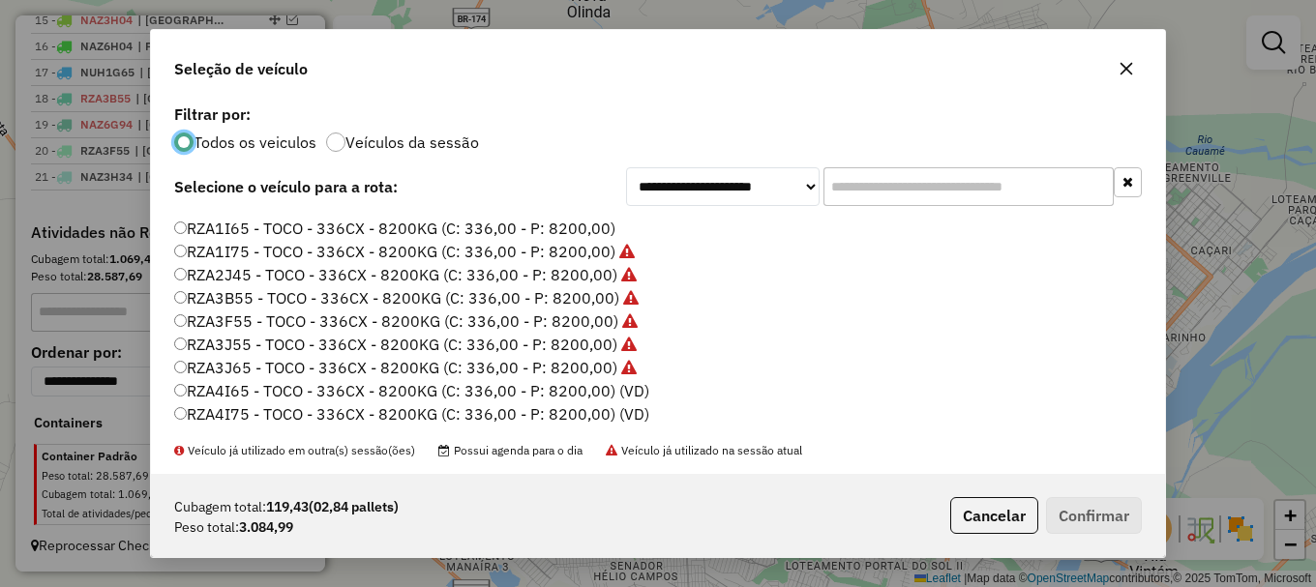
click at [246, 383] on label "RZA4I65 - TOCO - 336CX - 8200KG (C: 336,00 - P: 8200,00) (VD)" at bounding box center [411, 390] width 475 height 23
click at [1087, 517] on button "Confirmar" at bounding box center [1094, 515] width 96 height 37
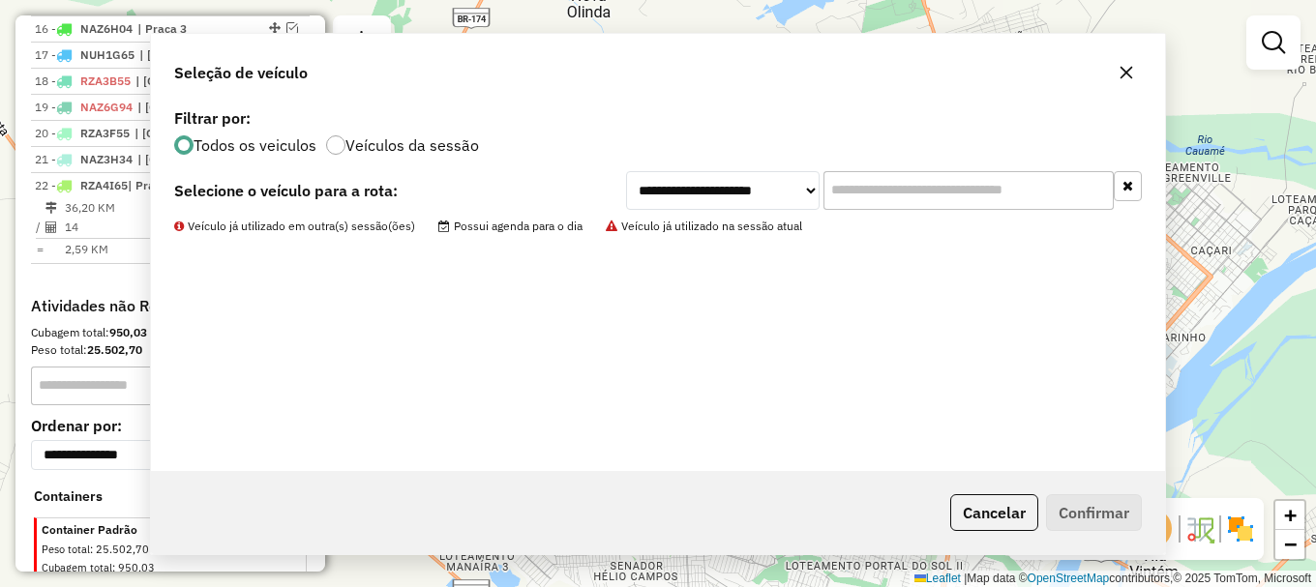
scroll to position [1178, 0]
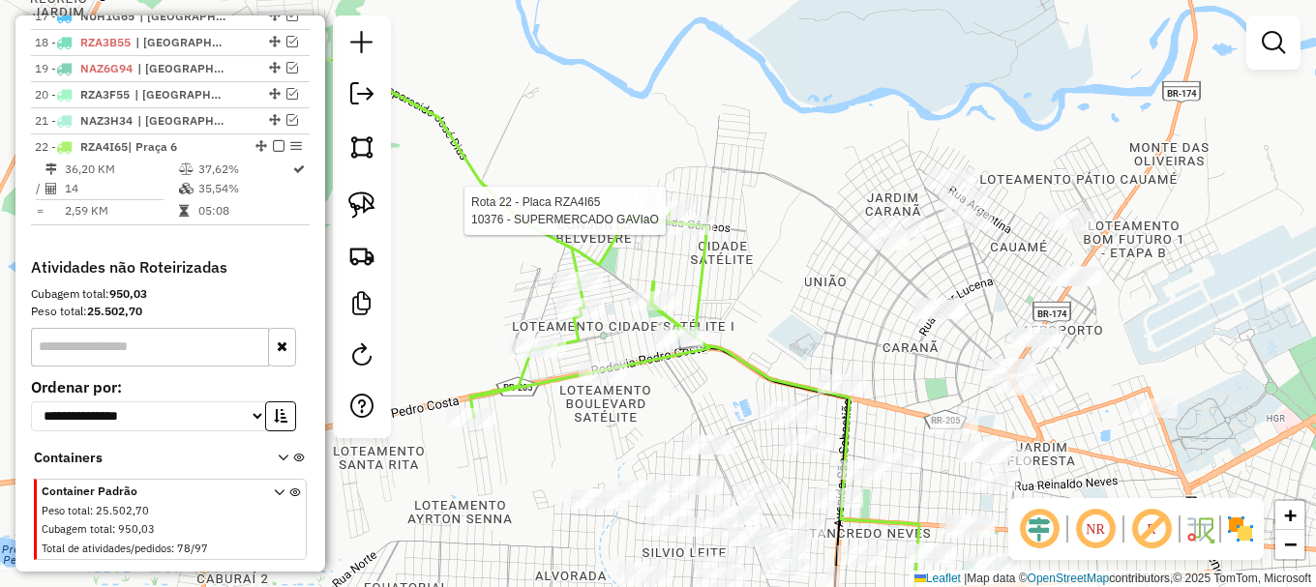
select select "**********"
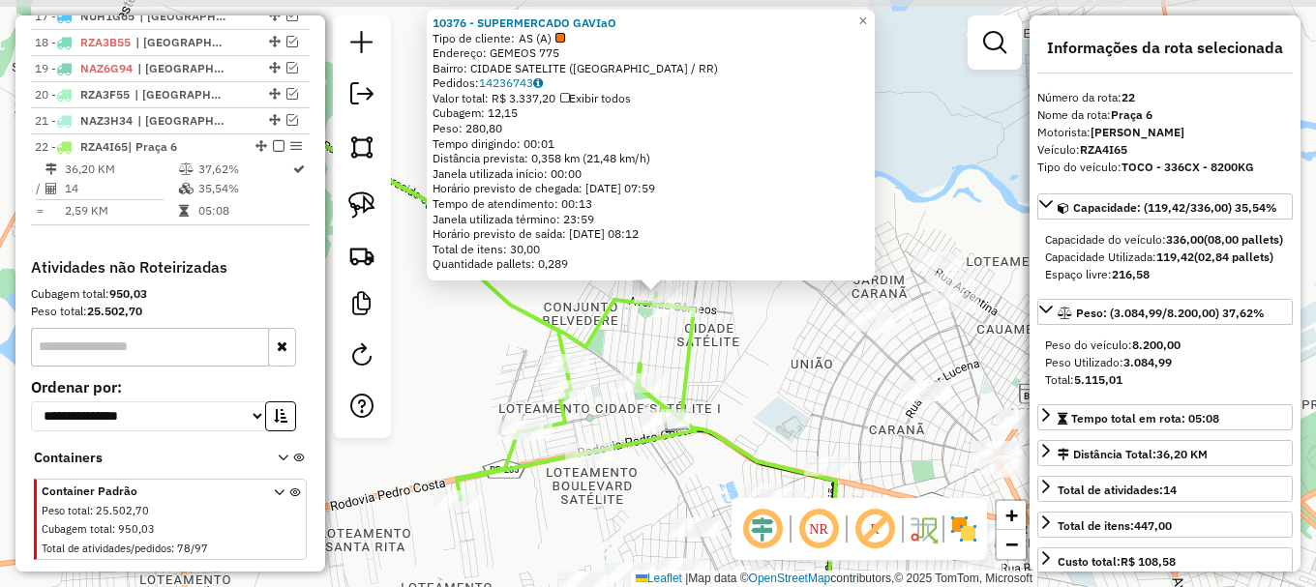
scroll to position [1231, 0]
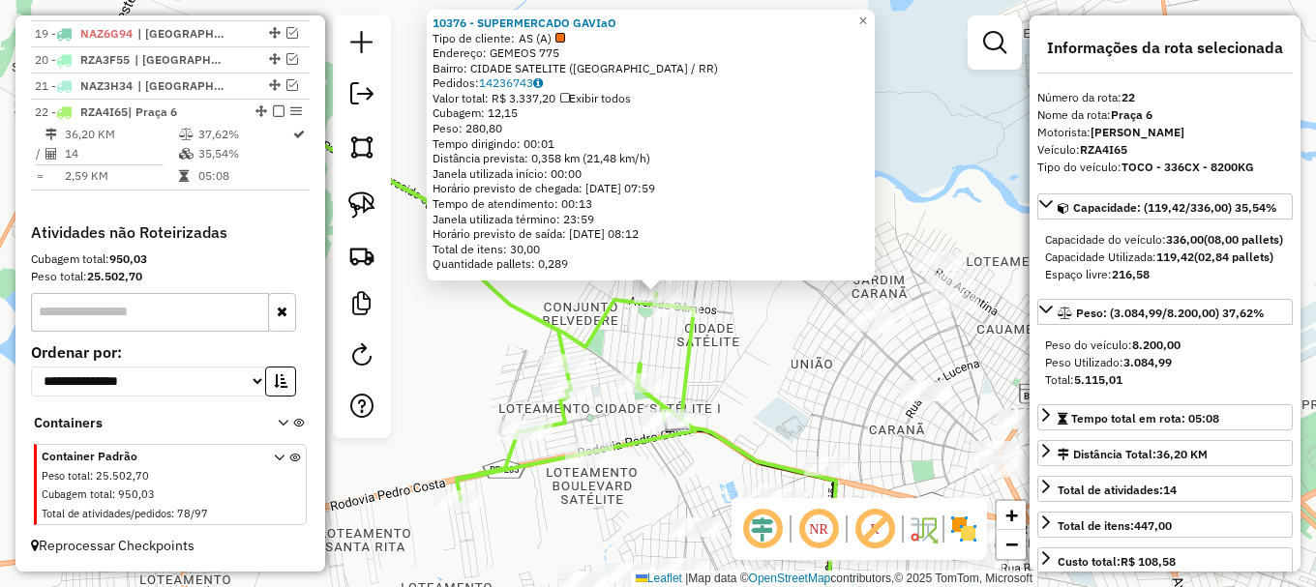
drag, startPoint x: 704, startPoint y: 320, endPoint x: 680, endPoint y: 208, distance: 114.8
click at [681, 306] on icon at bounding box center [787, 476] width 235 height 340
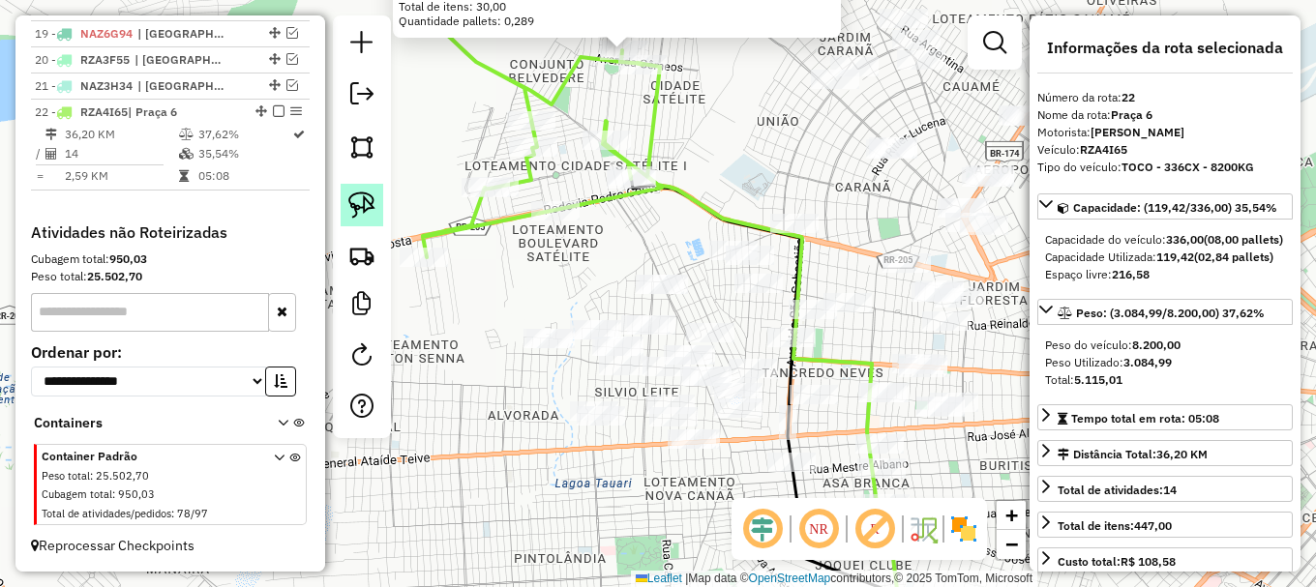
click at [352, 206] on img at bounding box center [361, 205] width 27 height 27
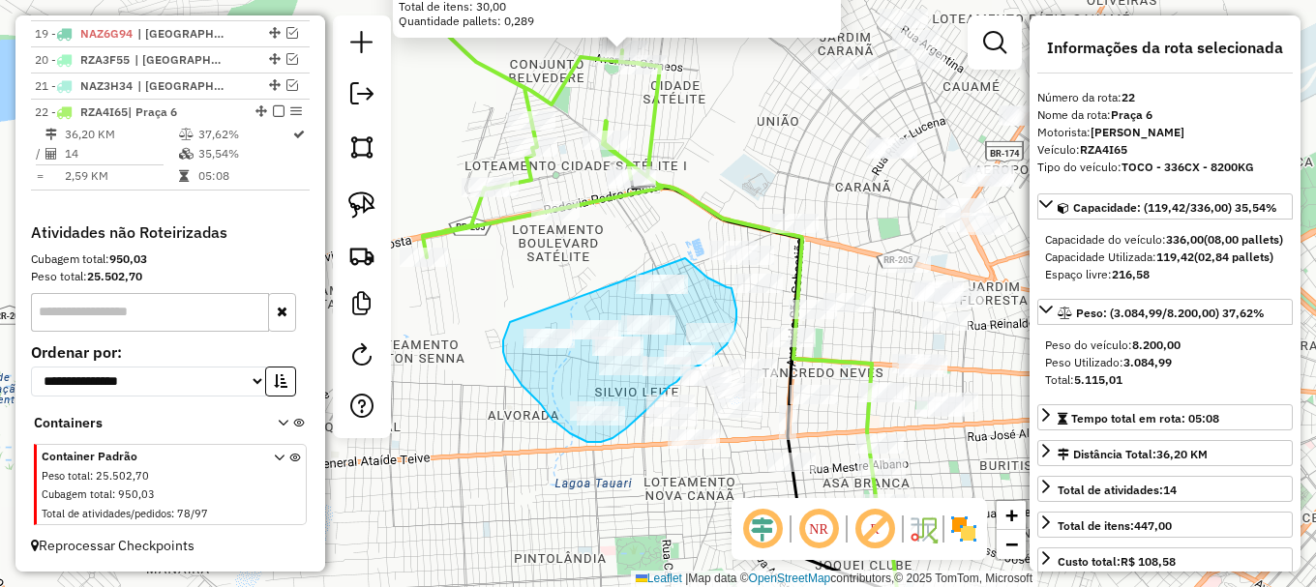
drag, startPoint x: 510, startPoint y: 322, endPoint x: 652, endPoint y: 238, distance: 165.3
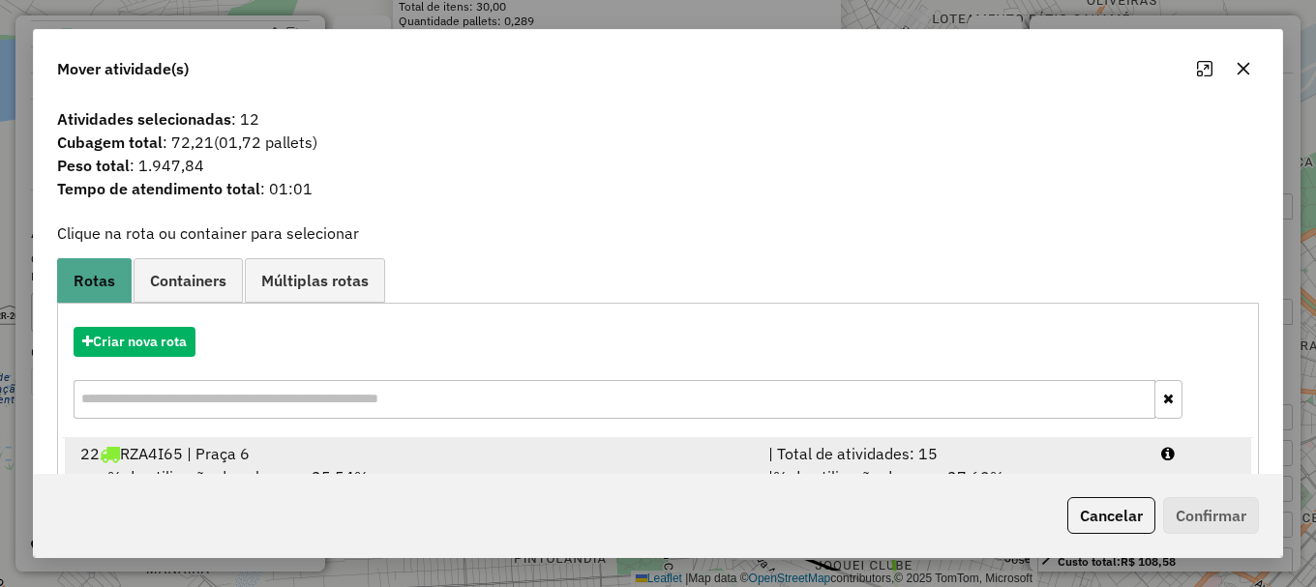
click at [1168, 450] on icon at bounding box center [1168, 453] width 14 height 15
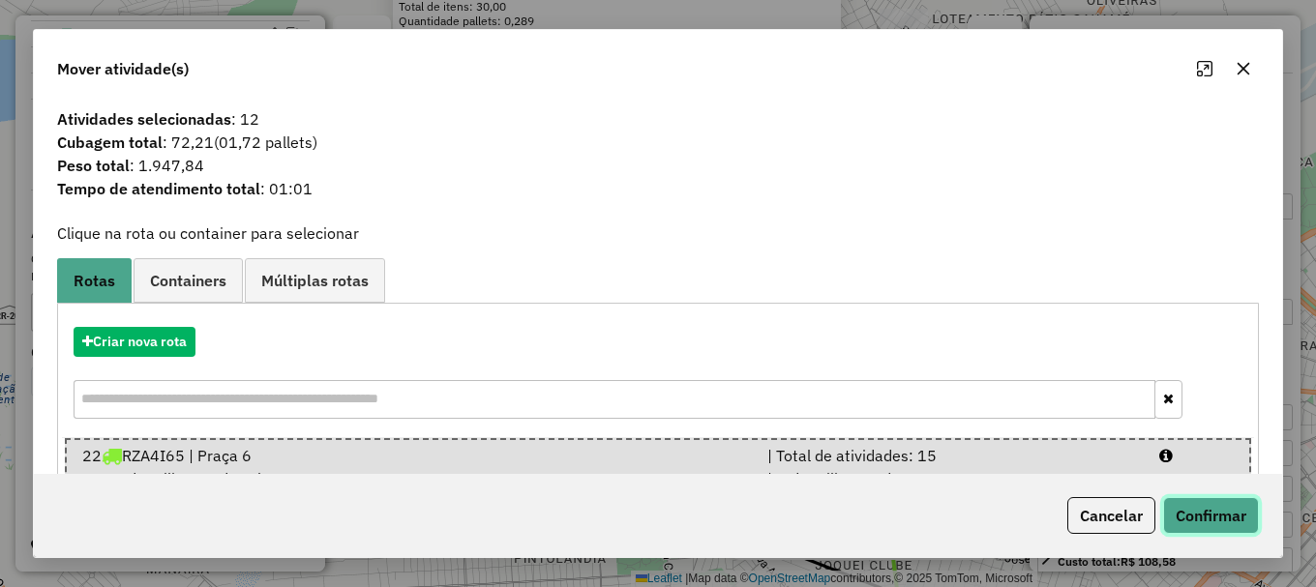
click at [1210, 511] on button "Confirmar" at bounding box center [1211, 515] width 96 height 37
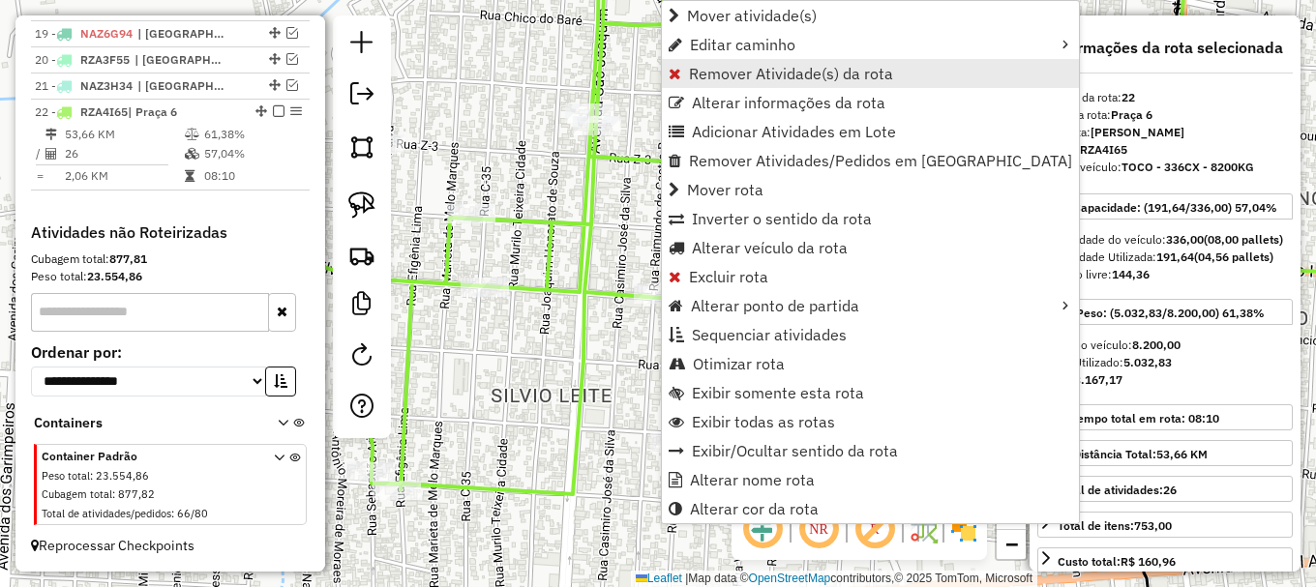
click at [732, 74] on span "Remover Atividade(s) da rota" at bounding box center [791, 73] width 204 height 15
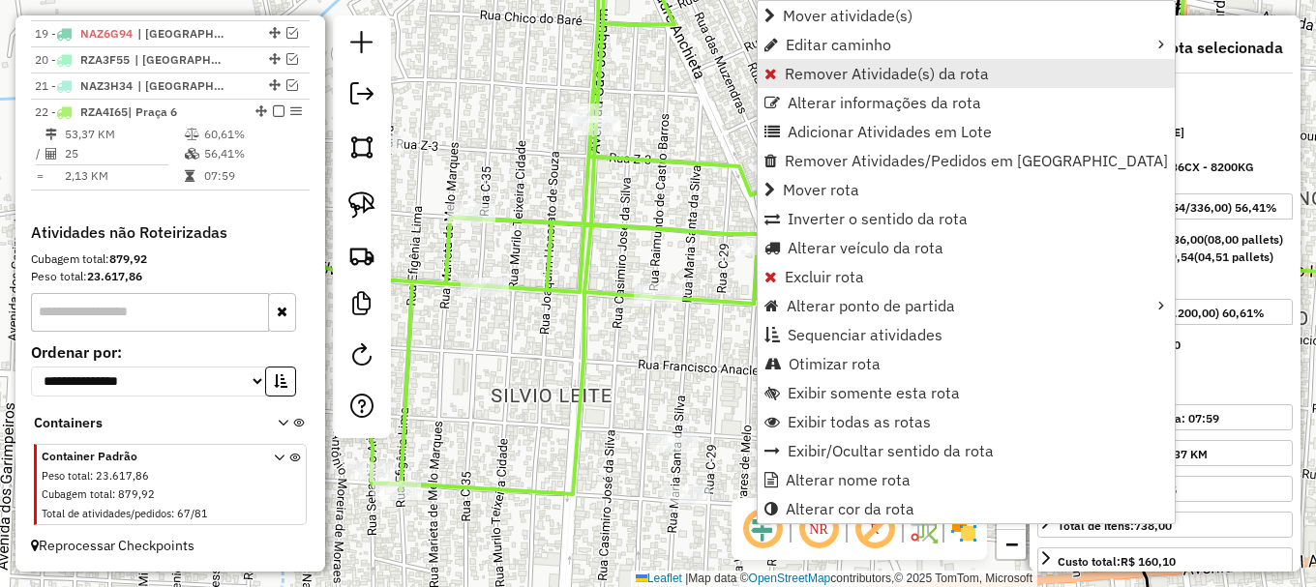
click at [789, 71] on span "Remover Atividade(s) da rota" at bounding box center [887, 73] width 204 height 15
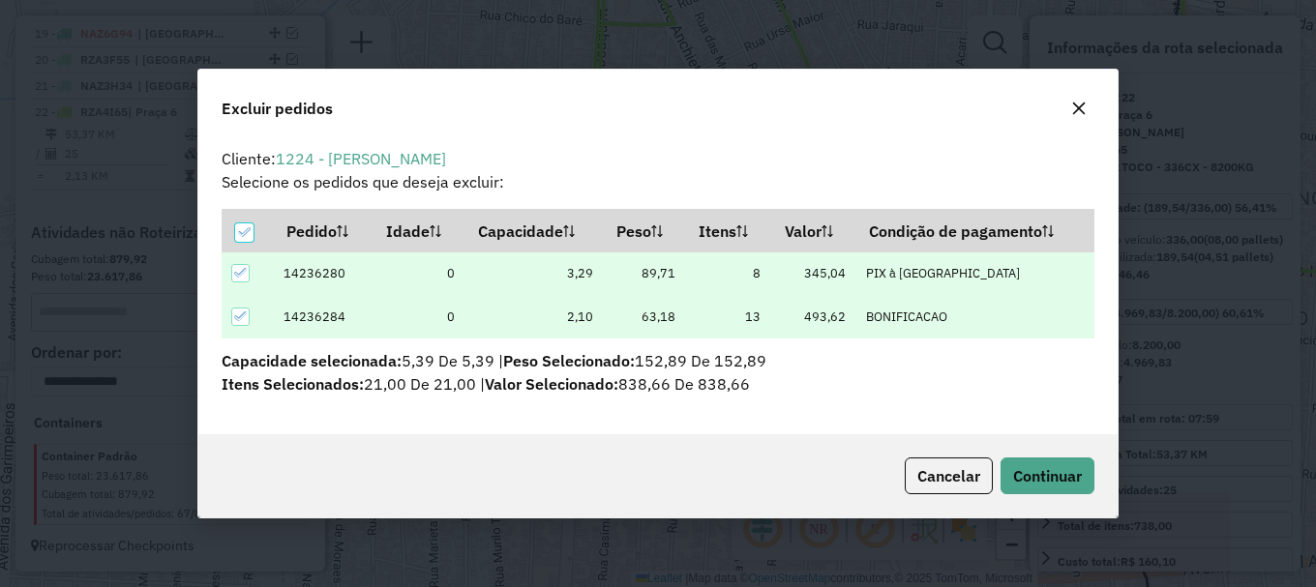
scroll to position [0, 0]
click at [1050, 467] on span "Continuar" at bounding box center [1047, 475] width 69 height 19
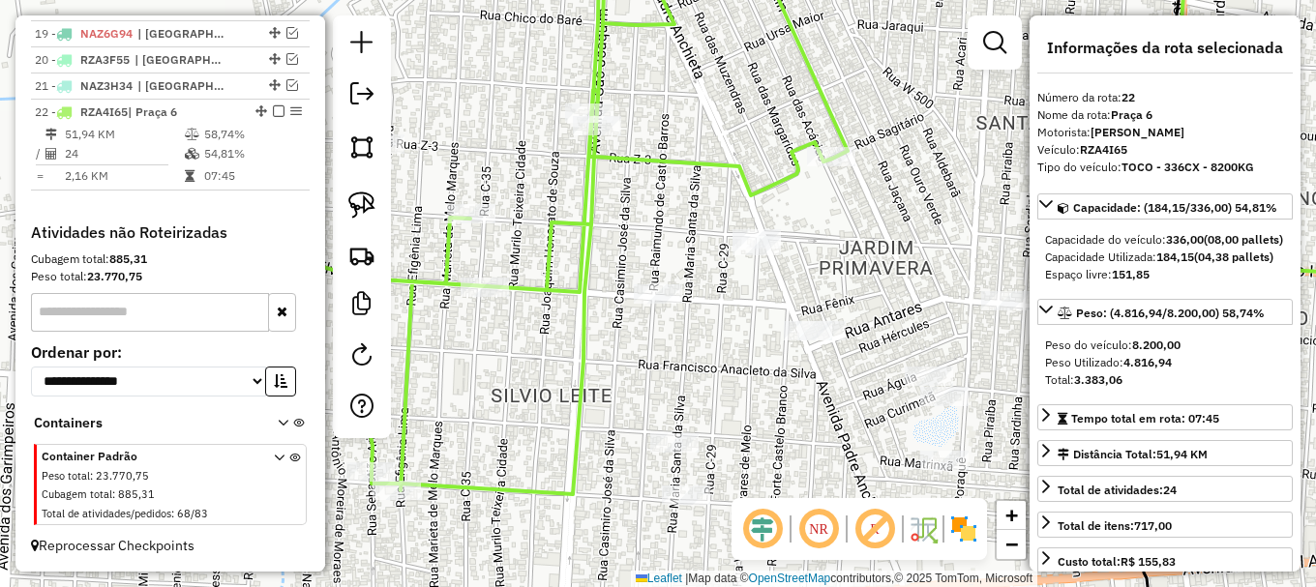
click at [996, 39] on em at bounding box center [994, 42] width 23 height 23
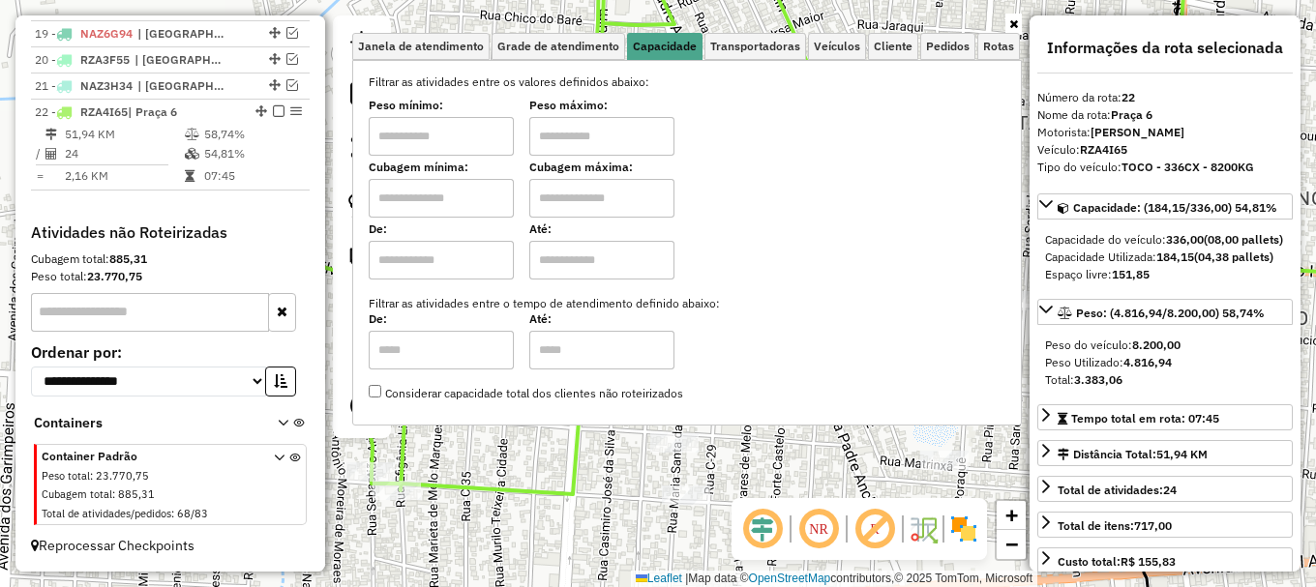
click at [465, 189] on input "text" at bounding box center [441, 198] width 145 height 39
type input "*****"
click at [589, 193] on input "text" at bounding box center [601, 198] width 145 height 39
type input "*******"
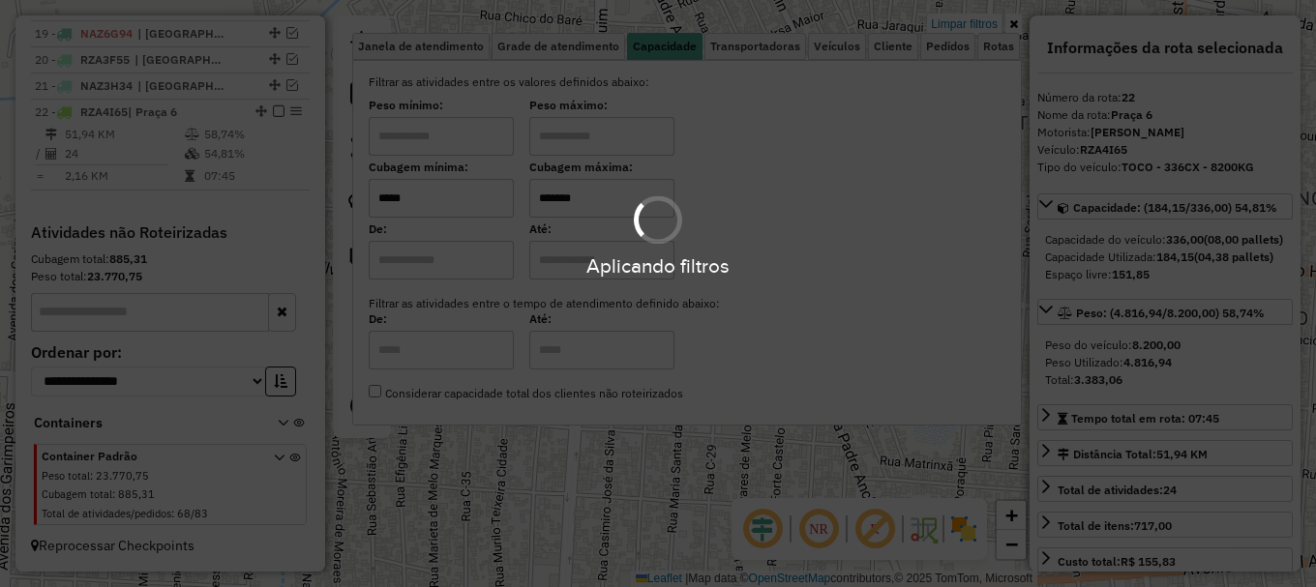
click at [570, 462] on div "Limpar filtros Janela de atendimento Grade de atendimento Capacidade Transporta…" at bounding box center [658, 293] width 1316 height 587
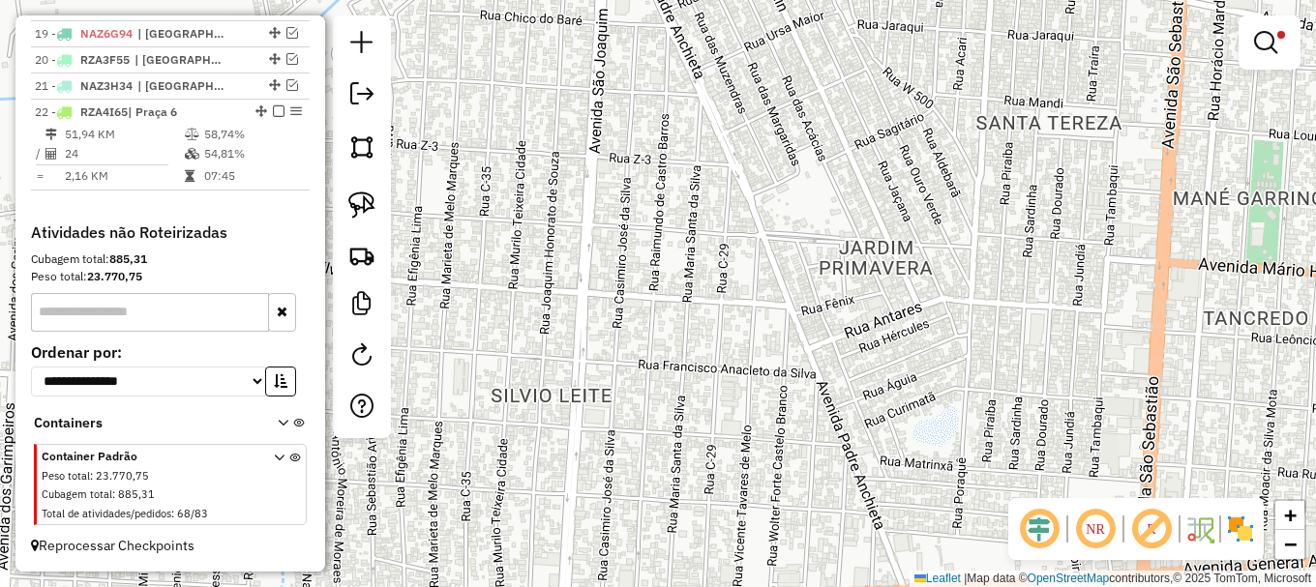
click at [570, 460] on div "Limpar filtros Janela de atendimento Grade de atendimento Capacidade Transporta…" at bounding box center [658, 293] width 1316 height 587
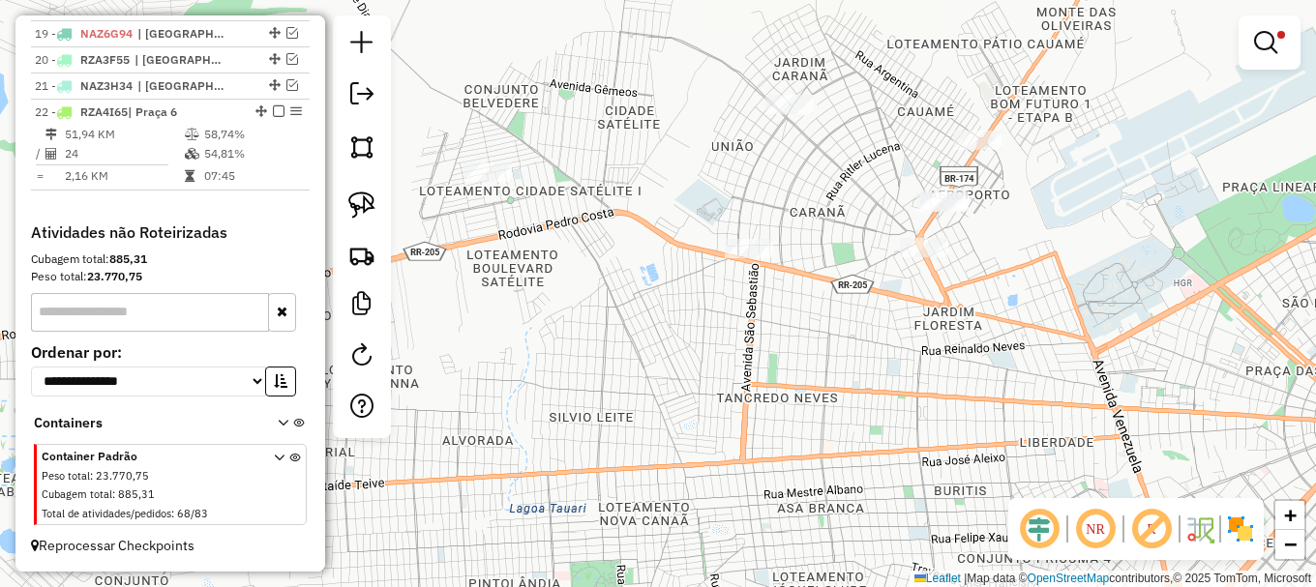
drag, startPoint x: 599, startPoint y: 321, endPoint x: 590, endPoint y: 304, distance: 19.5
click at [574, 322] on div "Limpar filtros Janela de atendimento Grade de atendimento Capacidade Transporta…" at bounding box center [658, 293] width 1316 height 587
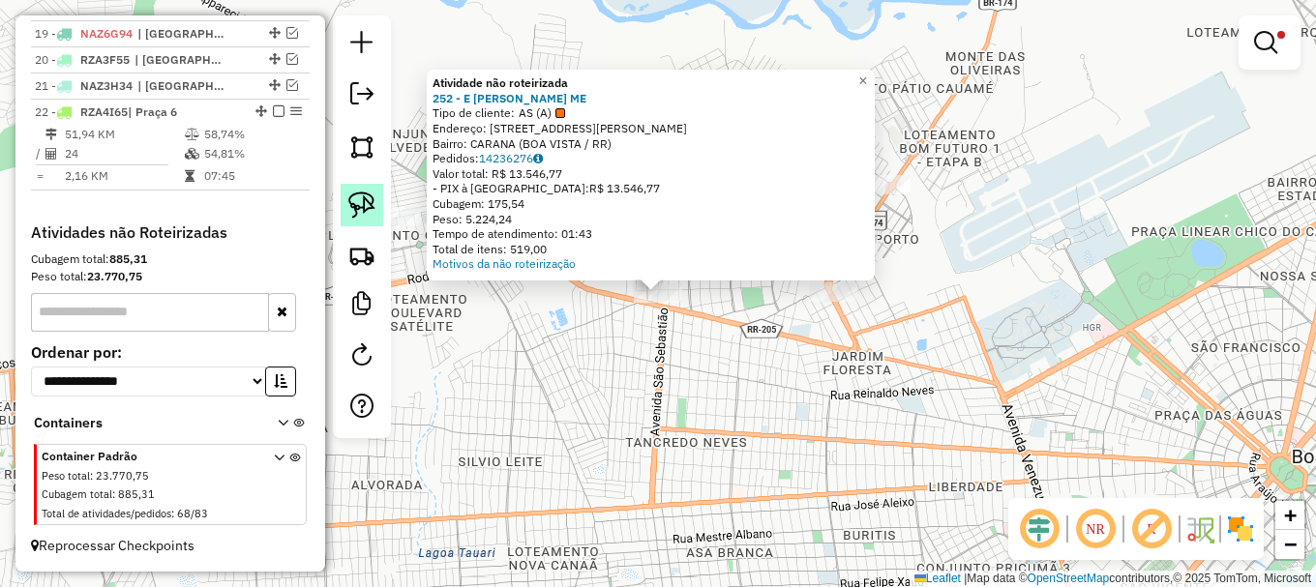
click at [367, 203] on img at bounding box center [361, 205] width 27 height 27
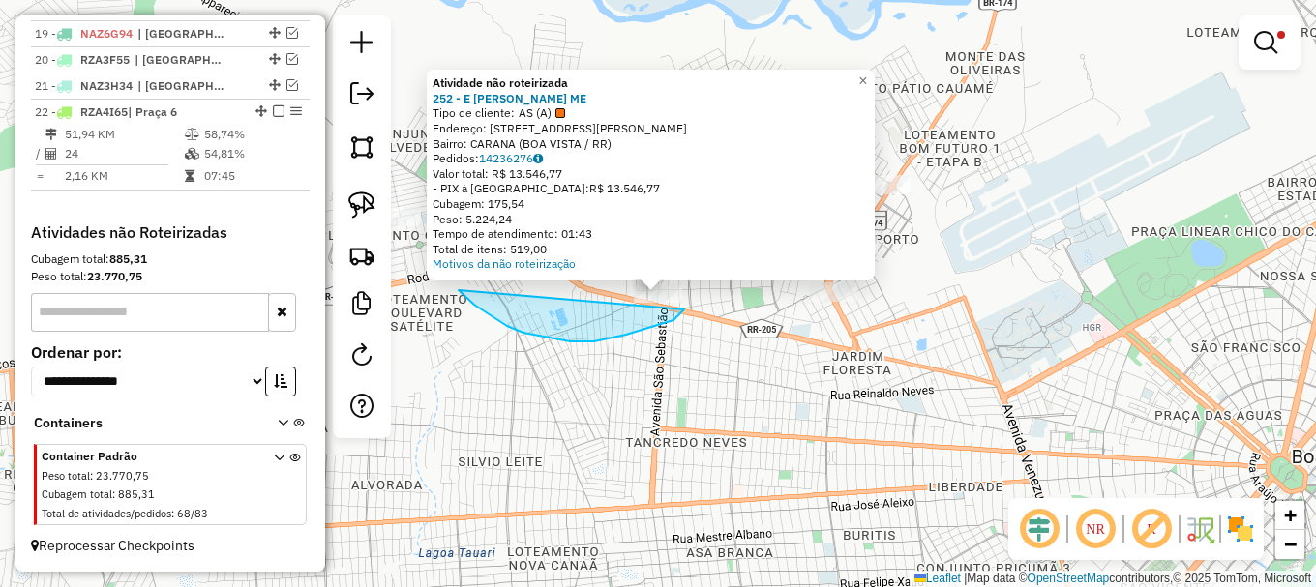
drag, startPoint x: 493, startPoint y: 317, endPoint x: 712, endPoint y: 252, distance: 228.3
click at [712, 252] on div "Atividade não roteirizada 252 - E DA SILVA AGUIAR ME Tipo de cliente: AS (A) En…" at bounding box center [658, 293] width 1316 height 587
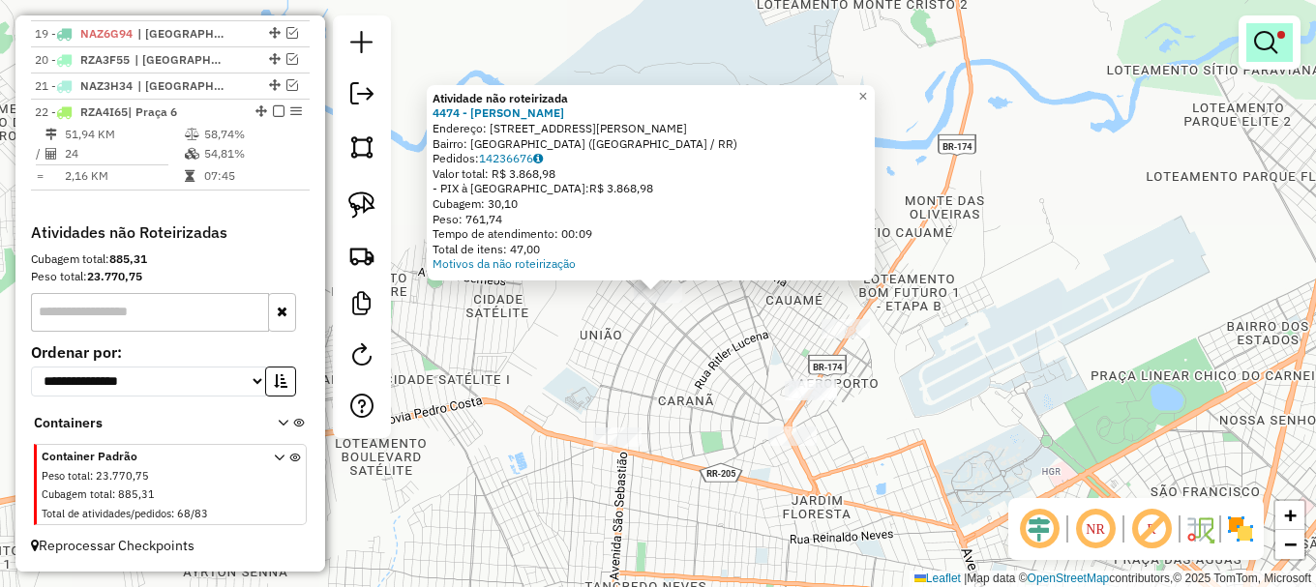
click at [1262, 37] on em at bounding box center [1265, 42] width 23 height 23
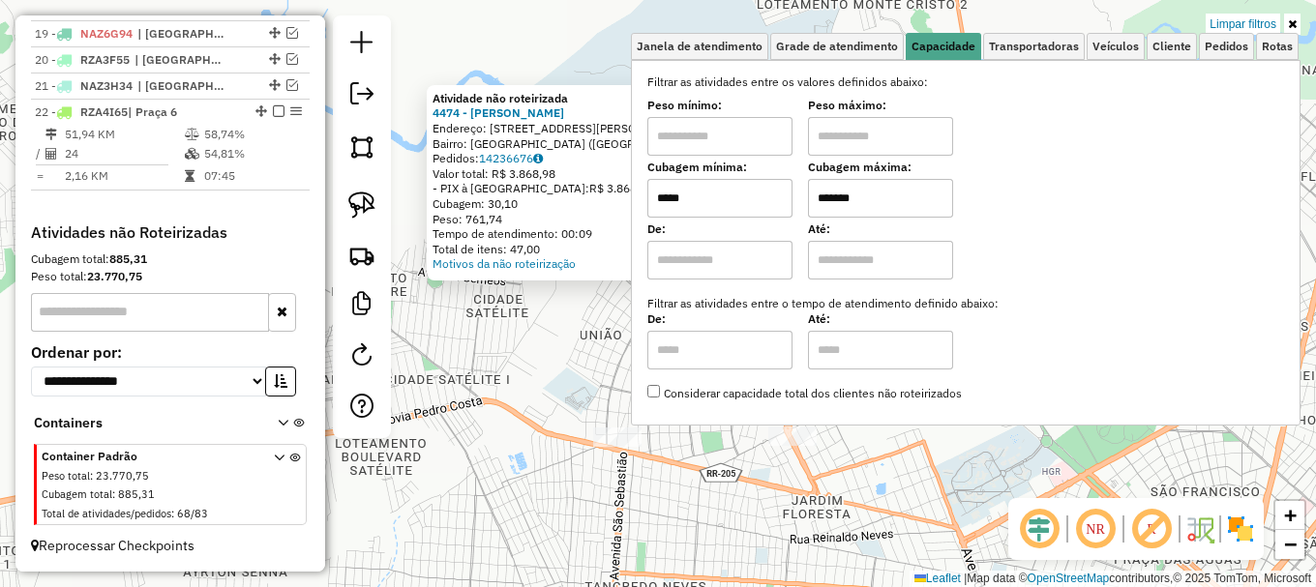
click at [719, 194] on input "*****" at bounding box center [719, 198] width 145 height 39
click at [715, 192] on input "*****" at bounding box center [719, 198] width 145 height 39
type input "*****"
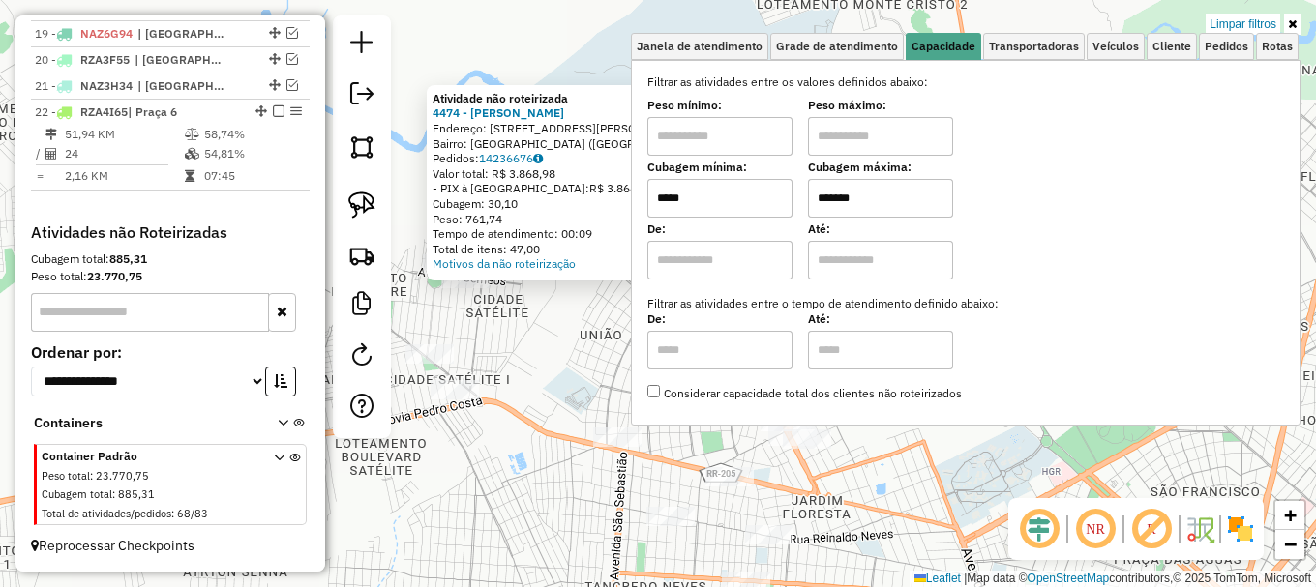
click at [511, 337] on div "Atividade não roteirizada 4474 - ROGERIO OLIVEIRA ALV Endereço: R WALDEMAR COEL…" at bounding box center [658, 293] width 1316 height 587
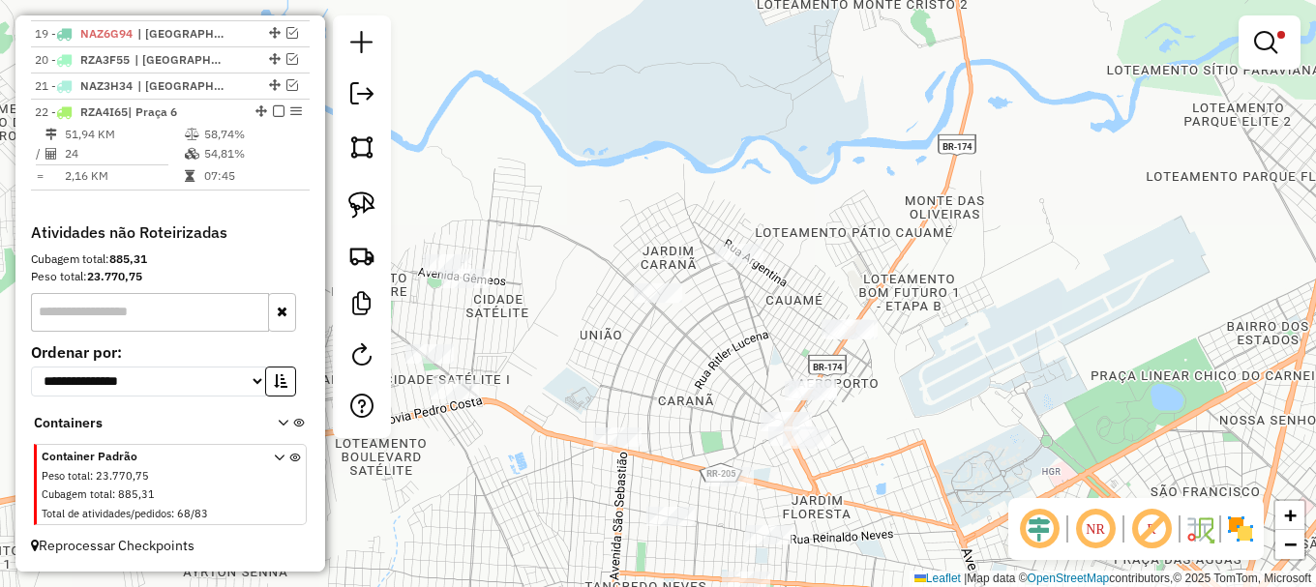
drag, startPoint x: 550, startPoint y: 284, endPoint x: 510, endPoint y: 170, distance: 121.2
click at [515, 183] on div "Limpar filtros Janela de atendimento Grade de atendimento Capacidade Transporta…" at bounding box center [658, 293] width 1316 height 587
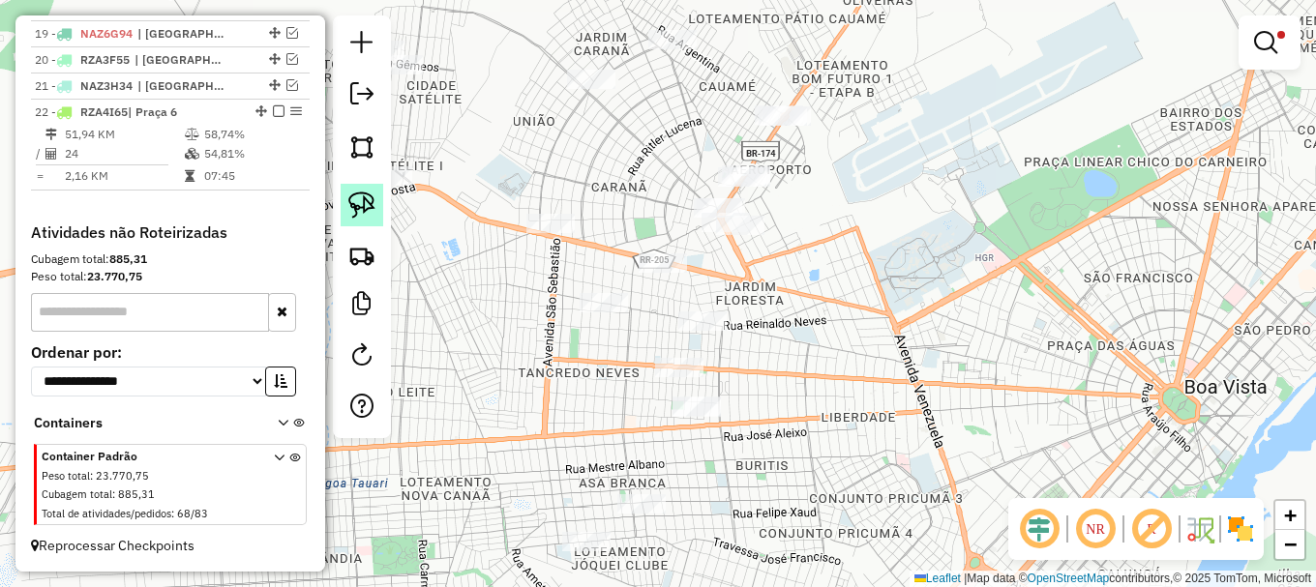
click at [378, 204] on link at bounding box center [362, 205] width 43 height 43
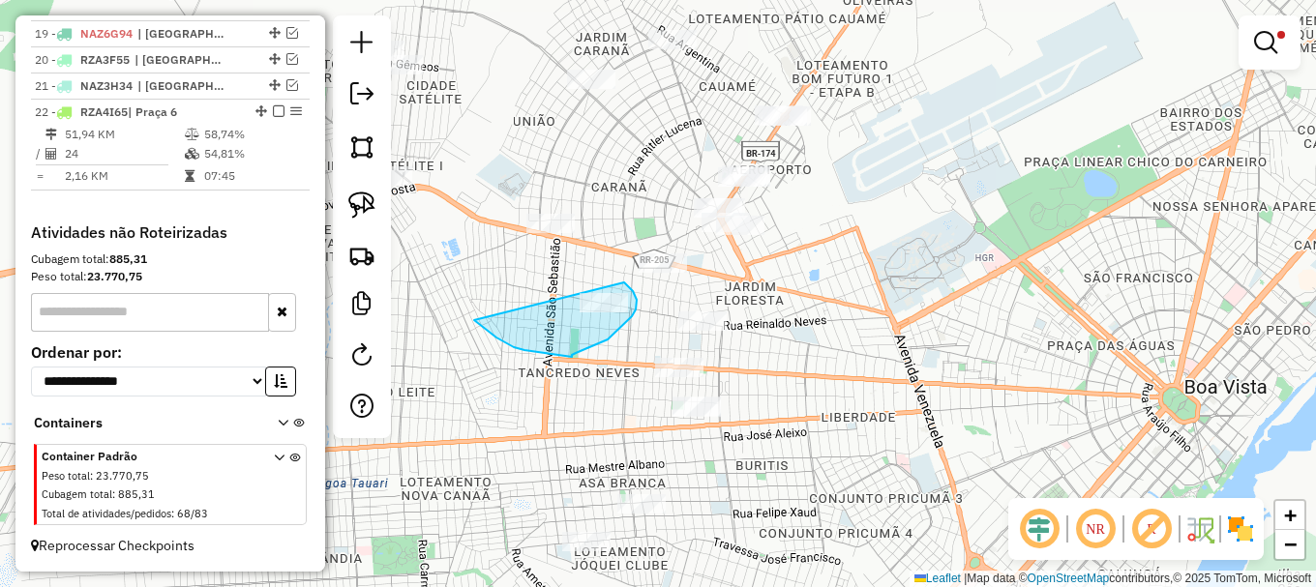
drag, startPoint x: 474, startPoint y: 320, endPoint x: 613, endPoint y: 282, distance: 144.3
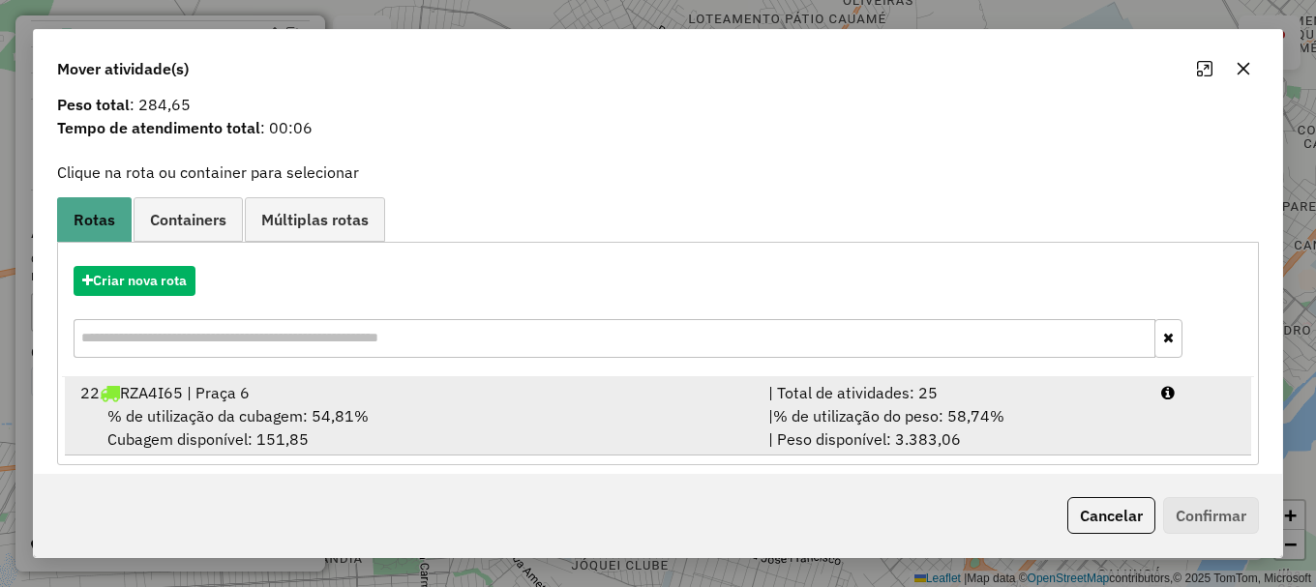
scroll to position [75, 0]
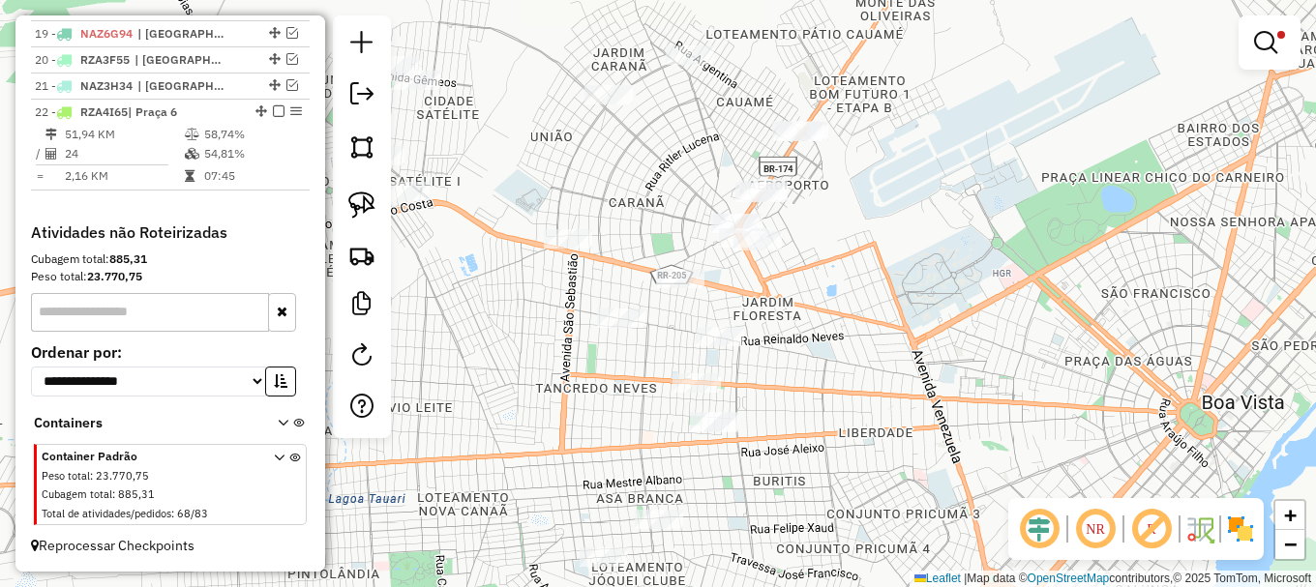
drag, startPoint x: 521, startPoint y: 147, endPoint x: 702, endPoint y: 225, distance: 197.2
click at [702, 225] on div "Limpar filtros Janela de atendimento Grade de atendimento Capacidade Transporta…" at bounding box center [658, 293] width 1316 height 587
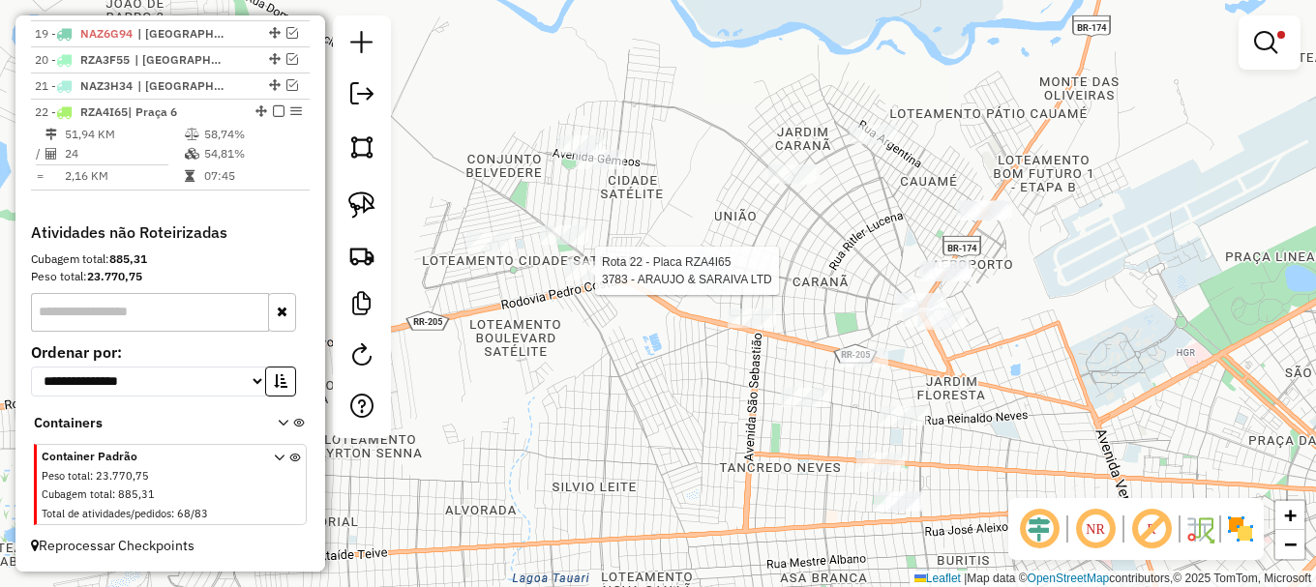
select select "**********"
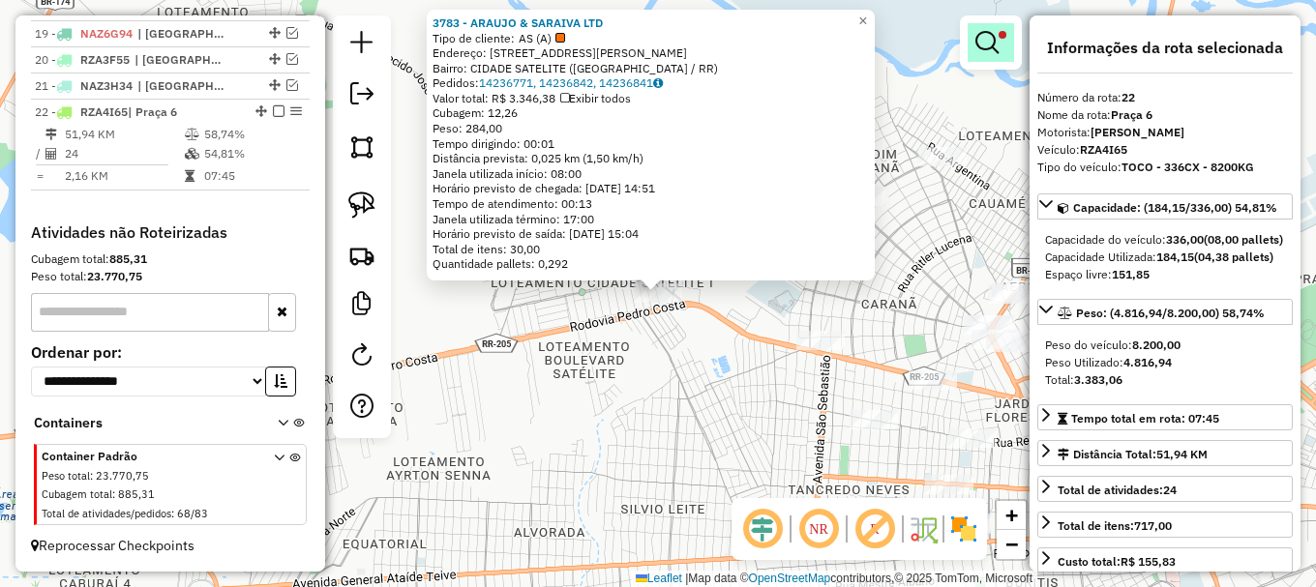
click at [970, 39] on link at bounding box center [990, 42] width 46 height 39
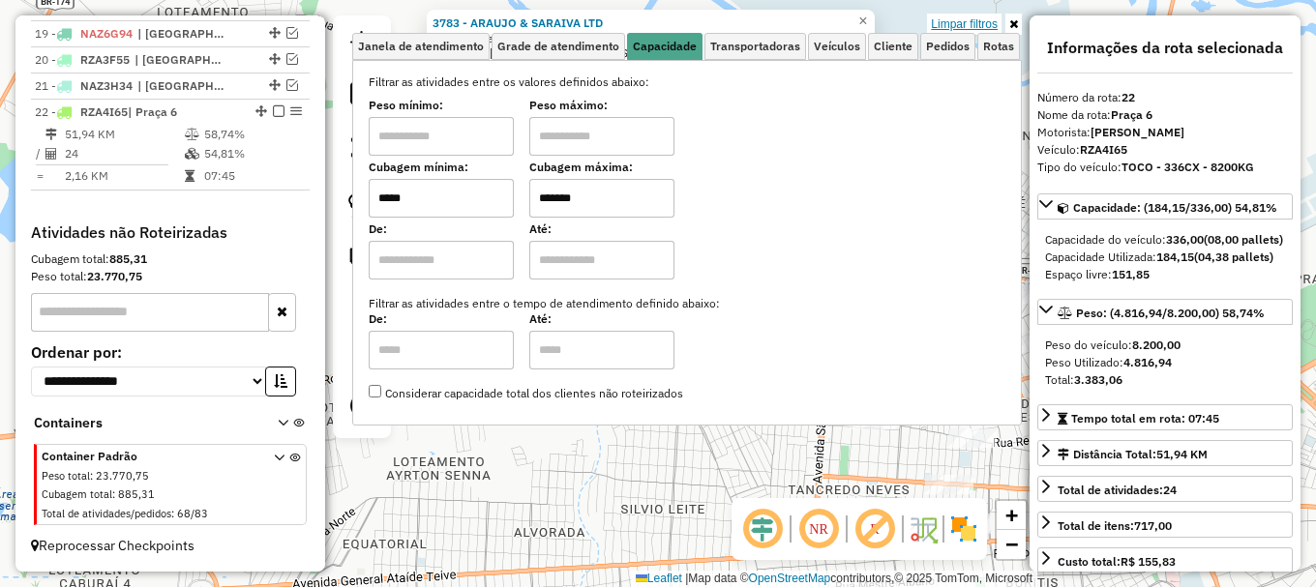
click at [959, 25] on link "Limpar filtros" at bounding box center [964, 24] width 74 height 21
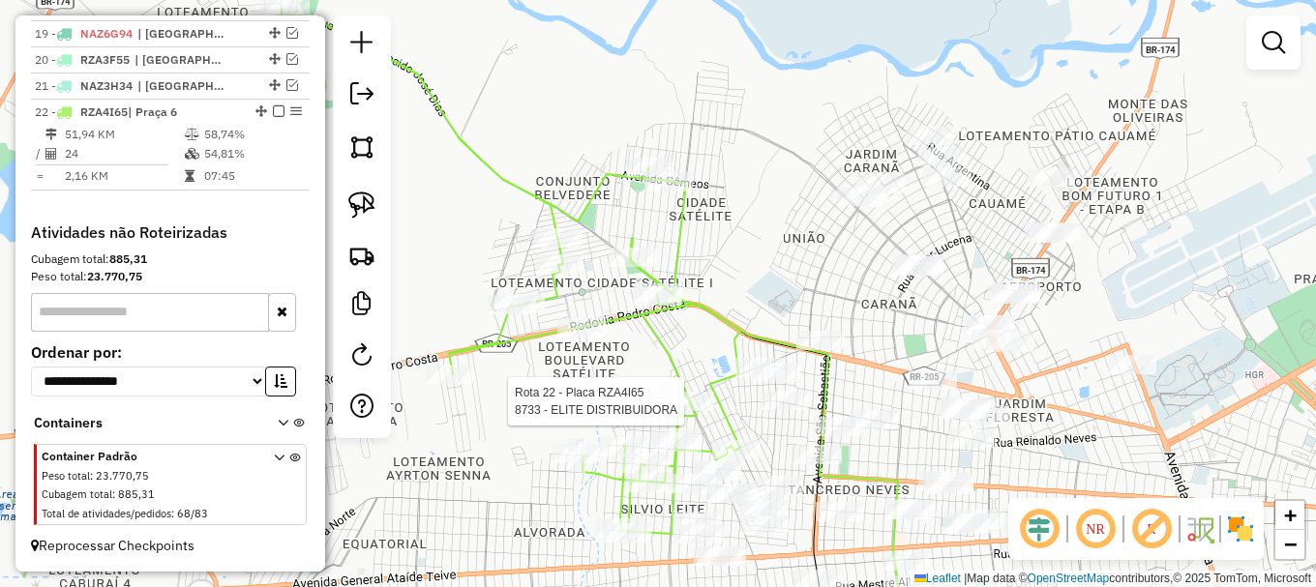
select select "**********"
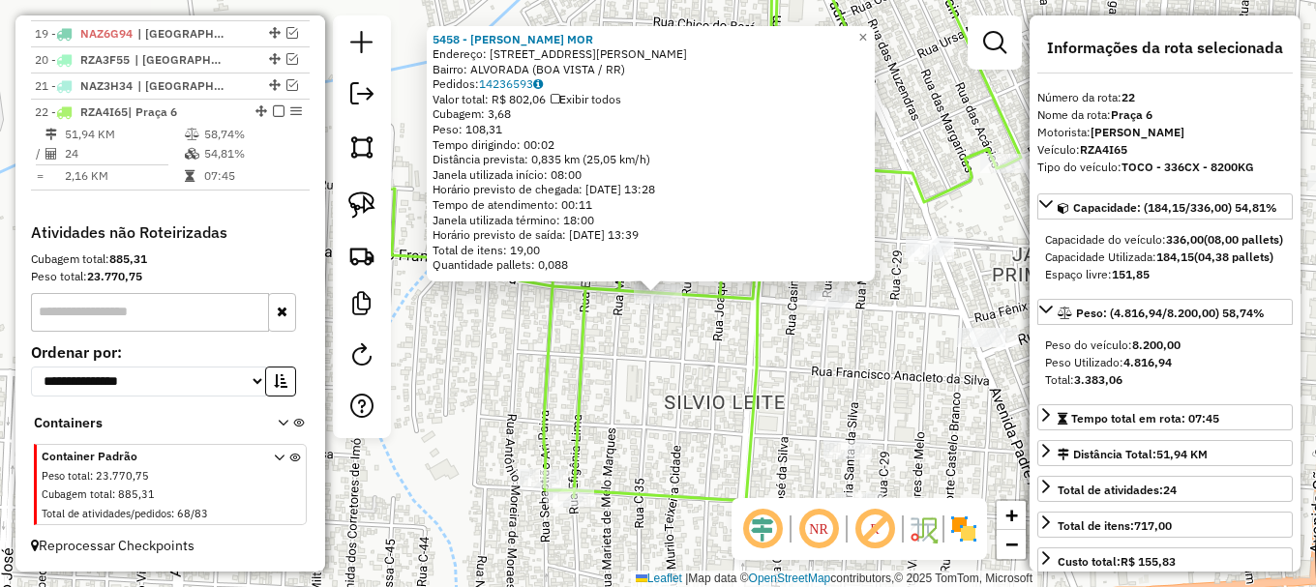
click at [692, 359] on div "5458 - DIVANILDA CORREA MOR Endereço: R EXPEDITO FRANCISCO DA SILVA 1198 Bairro…" at bounding box center [658, 293] width 1316 height 587
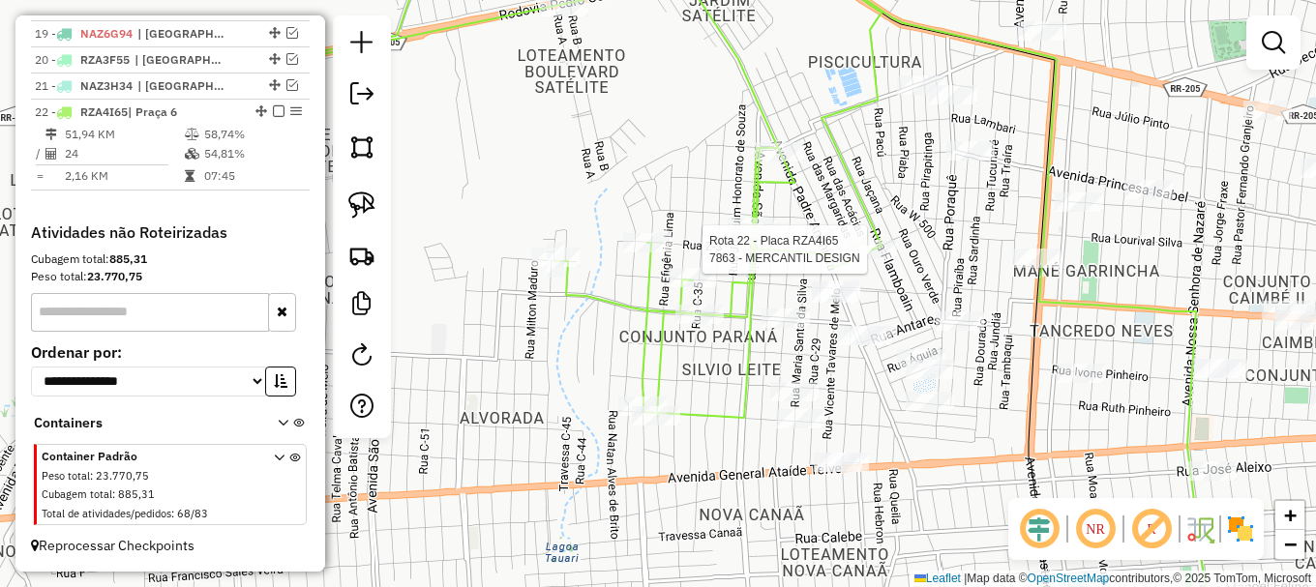
select select "**********"
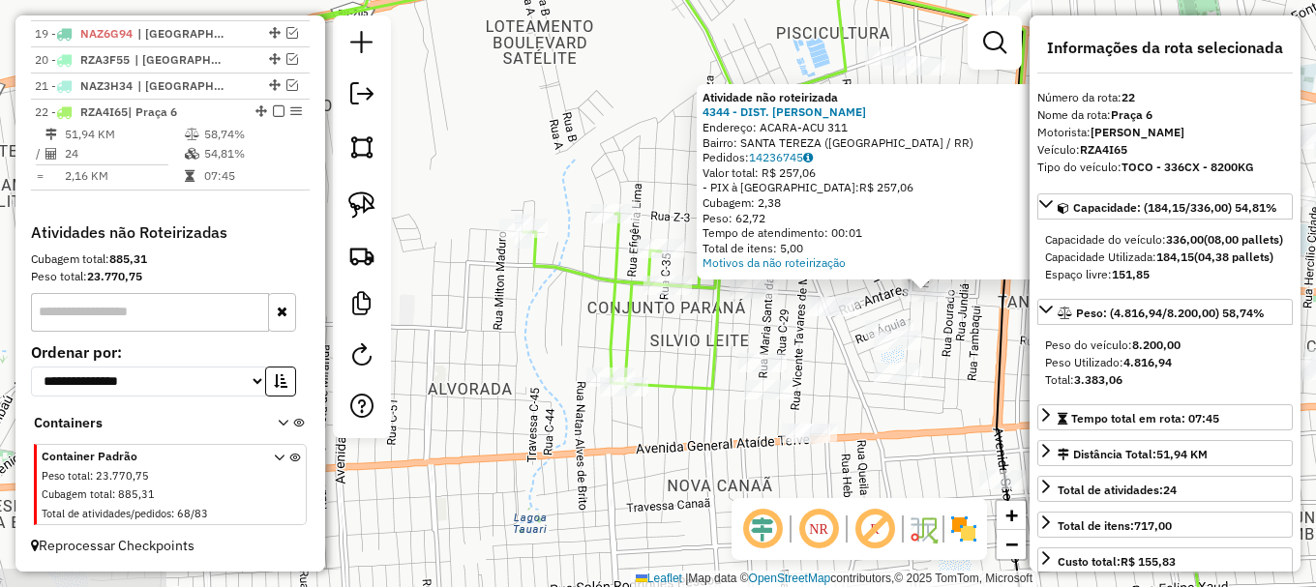
drag, startPoint x: 454, startPoint y: 364, endPoint x: 723, endPoint y: 360, distance: 269.0
click at [723, 360] on icon at bounding box center [558, 164] width 582 height 450
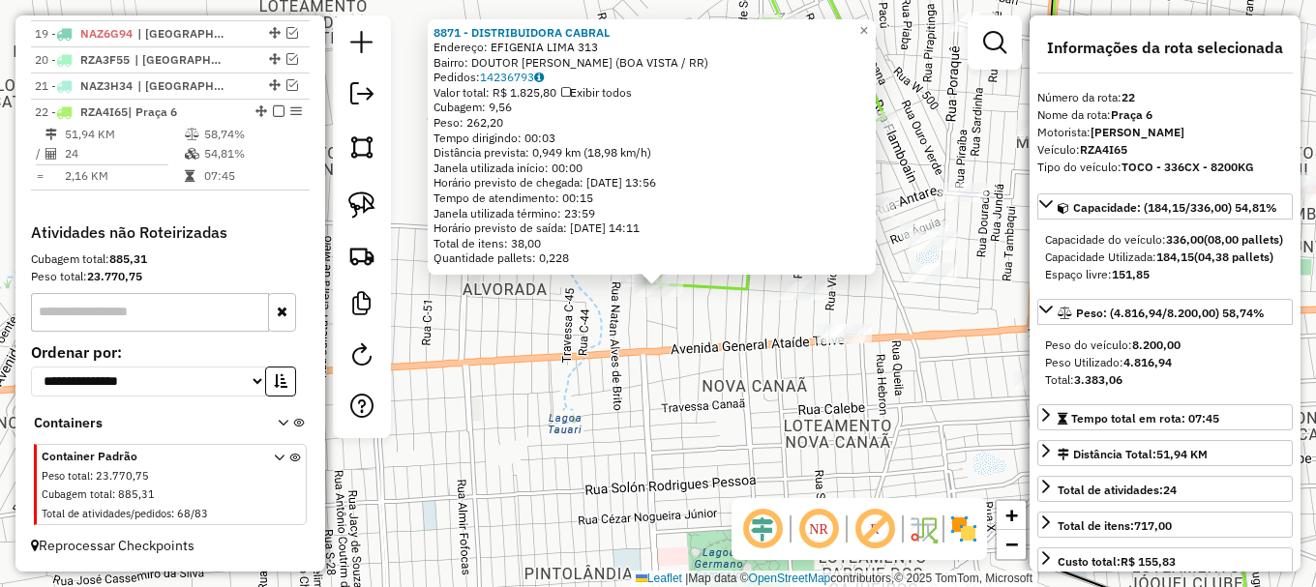
drag, startPoint x: 671, startPoint y: 377, endPoint x: 650, endPoint y: 334, distance: 48.5
click at [671, 372] on div "8871 - DISTRIBUIDORA CABRAL Endereço: EFIGENIA LIMA 313 Bairro: DOUTOR SILVIO L…" at bounding box center [658, 293] width 1316 height 587
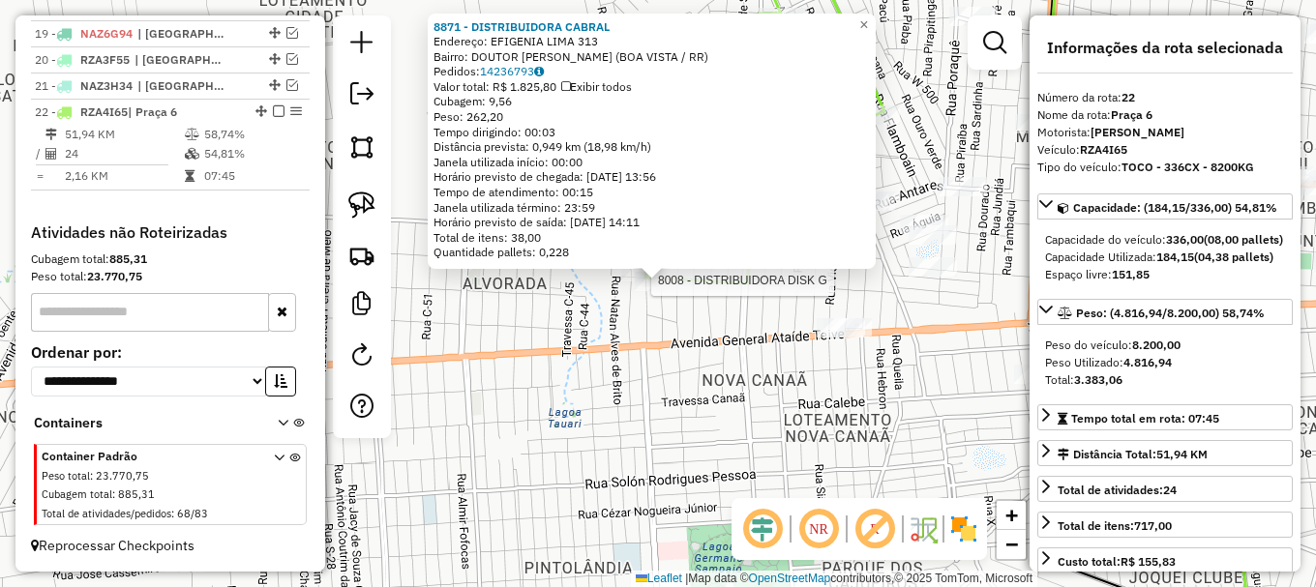
click at [623, 282] on div at bounding box center [645, 271] width 48 height 19
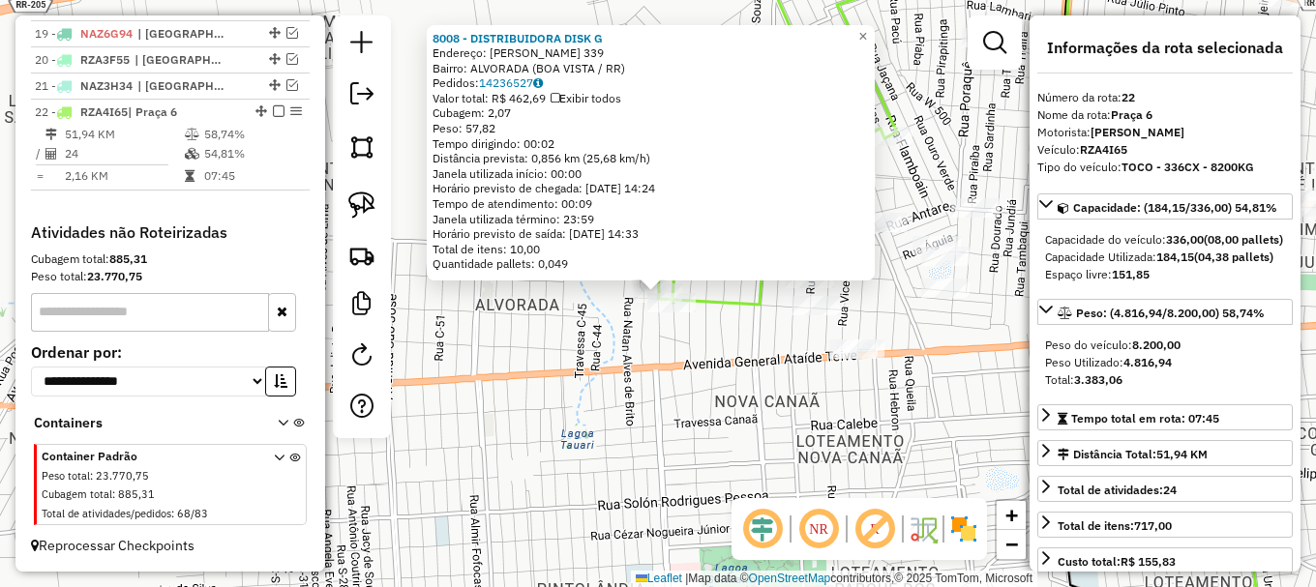
click at [668, 339] on div "8008 - DISTRIBUIDORA DISK G Endereço: SEBASTIAO ARI PAIVA 339 Bairro: ALVORADA …" at bounding box center [658, 293] width 1316 height 587
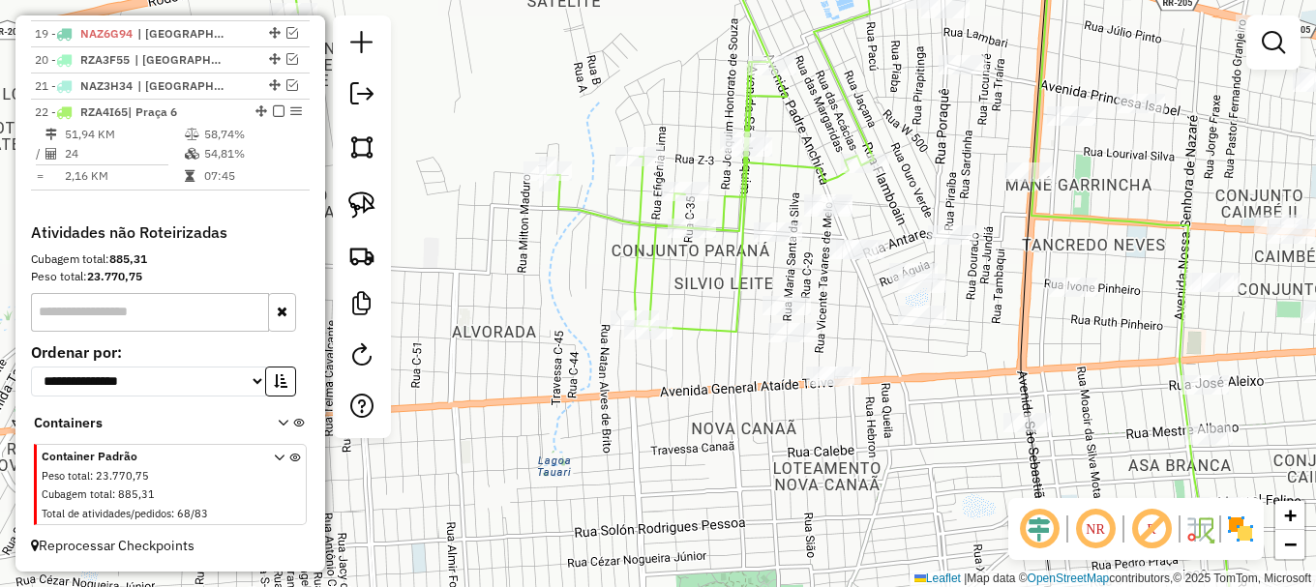
drag, startPoint x: 783, startPoint y: 298, endPoint x: 612, endPoint y: 431, distance: 216.4
click at [637, 422] on div "Janela de atendimento Grade de atendimento Capacidade Transportadoras Veículos …" at bounding box center [658, 293] width 1316 height 587
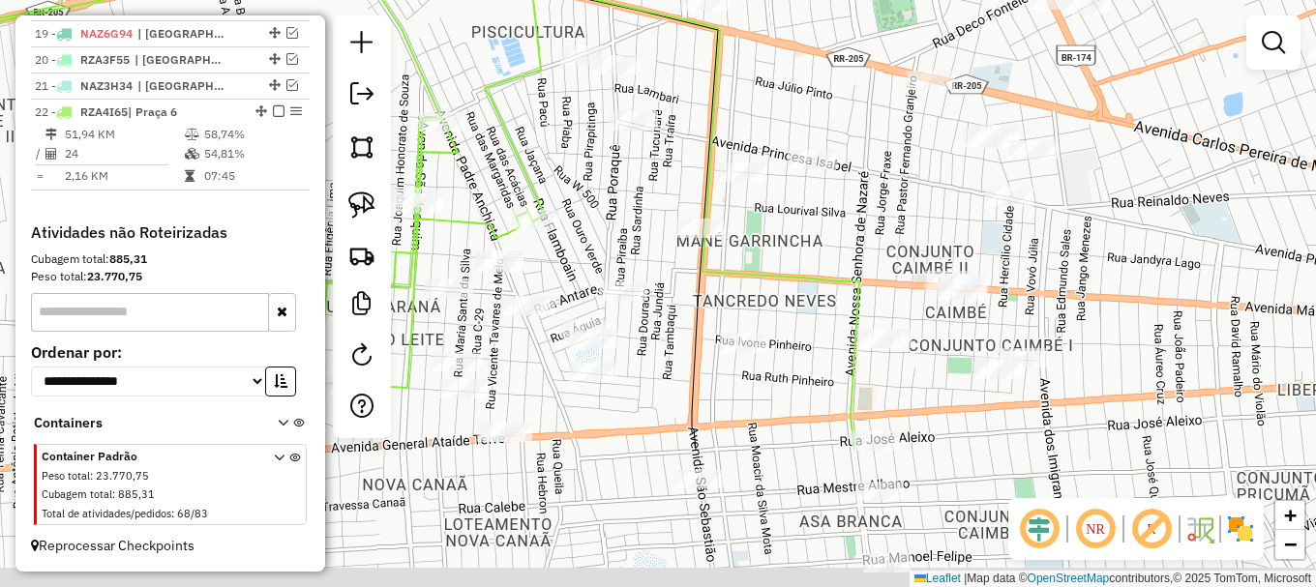
drag, startPoint x: 799, startPoint y: 308, endPoint x: 699, endPoint y: 61, distance: 266.1
click at [702, 65] on icon at bounding box center [635, 98] width 447 height 704
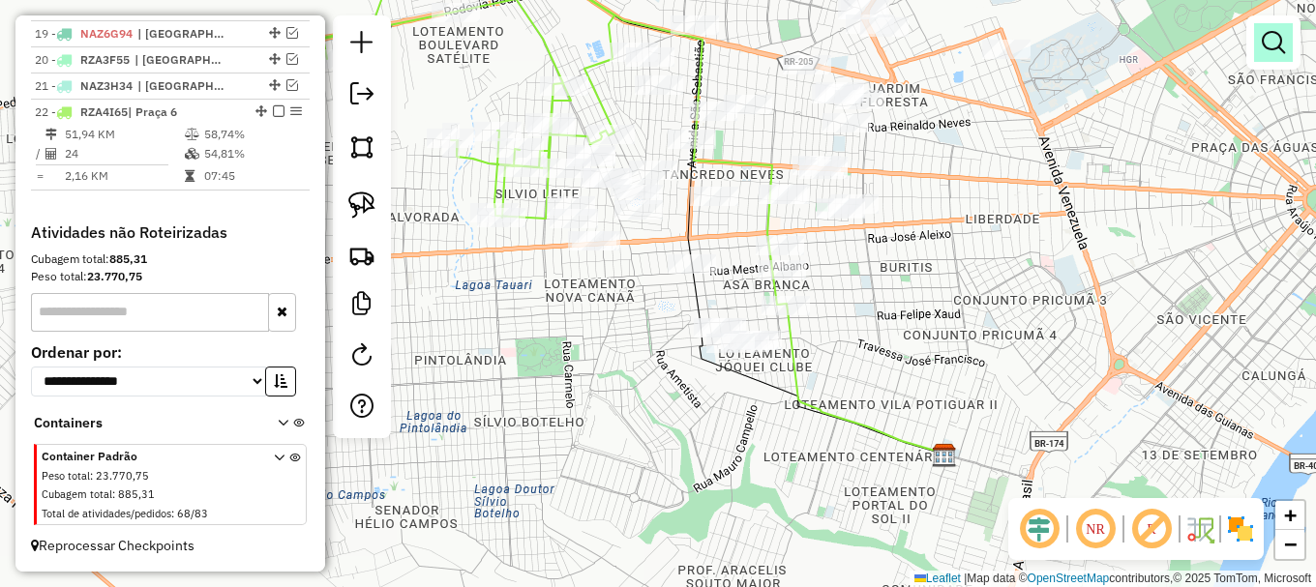
click at [1268, 42] on em at bounding box center [1273, 42] width 23 height 23
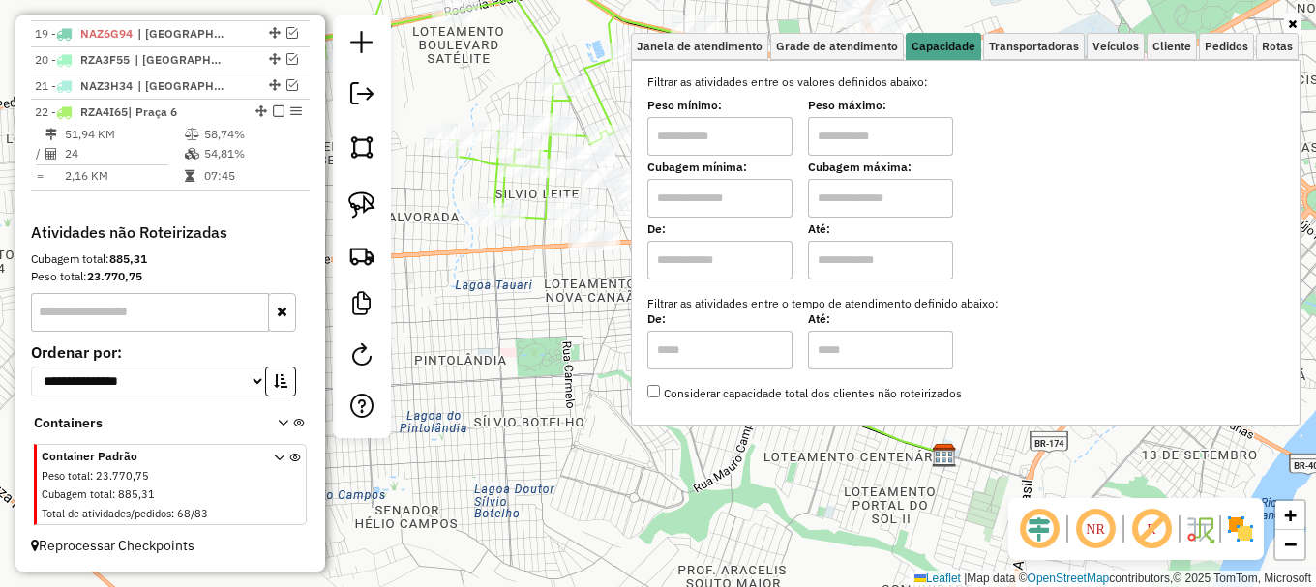
click at [731, 194] on input "text" at bounding box center [719, 198] width 145 height 39
type input "*****"
click at [875, 185] on input "text" at bounding box center [880, 198] width 145 height 39
type input "*******"
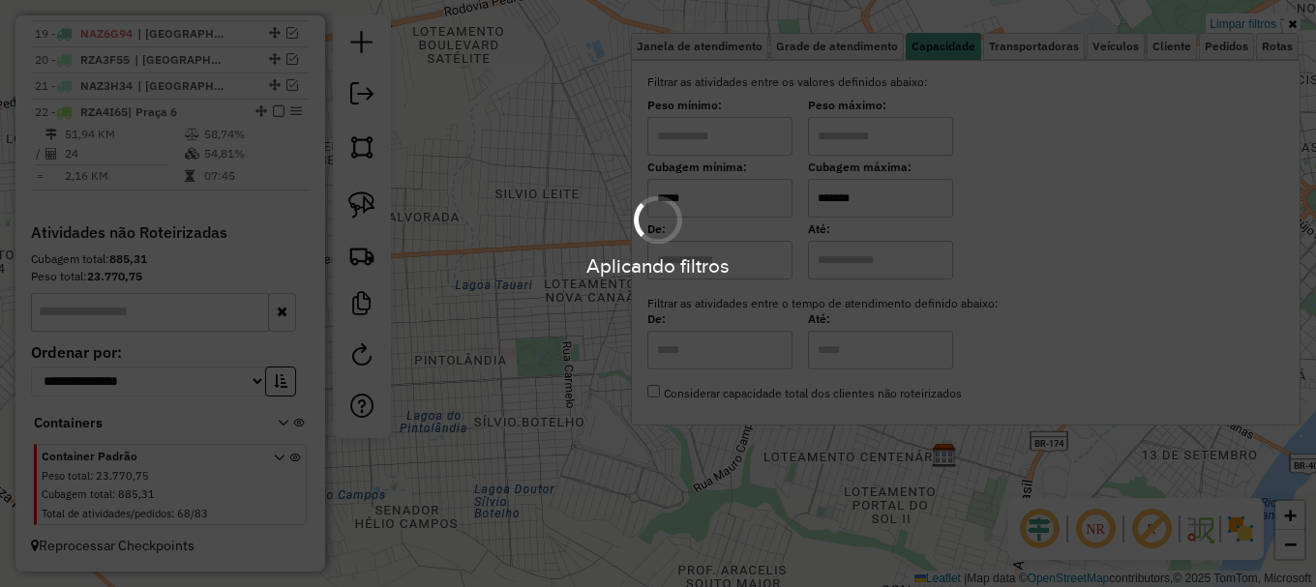
click at [533, 312] on hb-app "Aplicando filtros Pop-up bloqueado! Seu navegador bloqueou automáticamente a ab…" at bounding box center [658, 293] width 1316 height 587
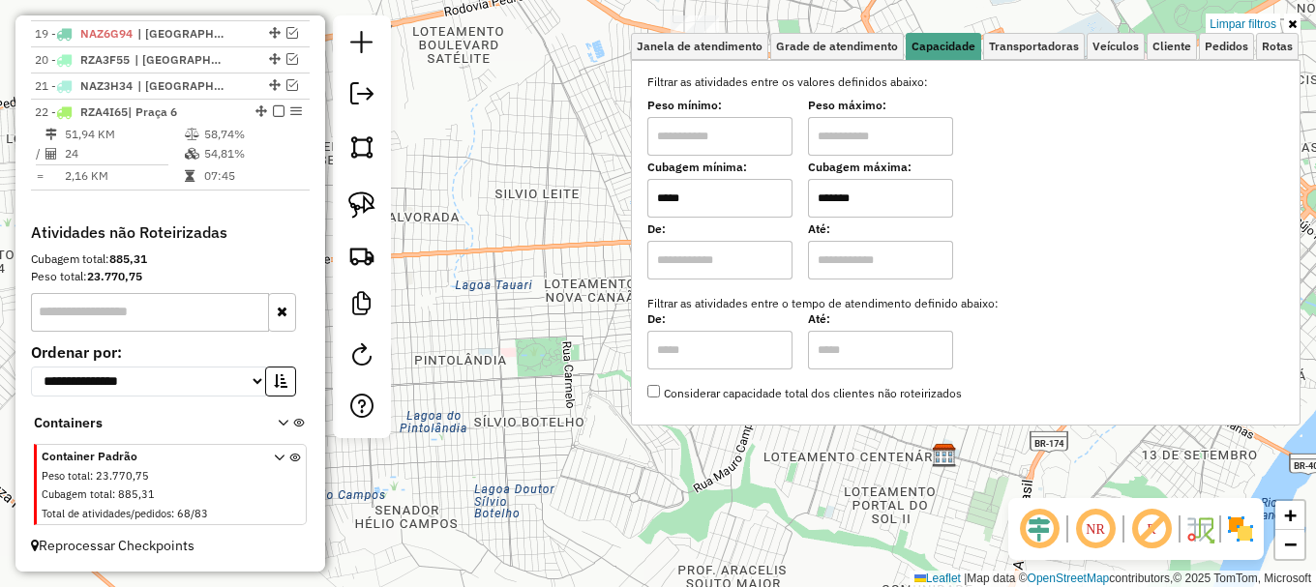
click at [533, 311] on div "Limpar filtros Janela de atendimento Grade de atendimento Capacidade Transporta…" at bounding box center [658, 293] width 1316 height 587
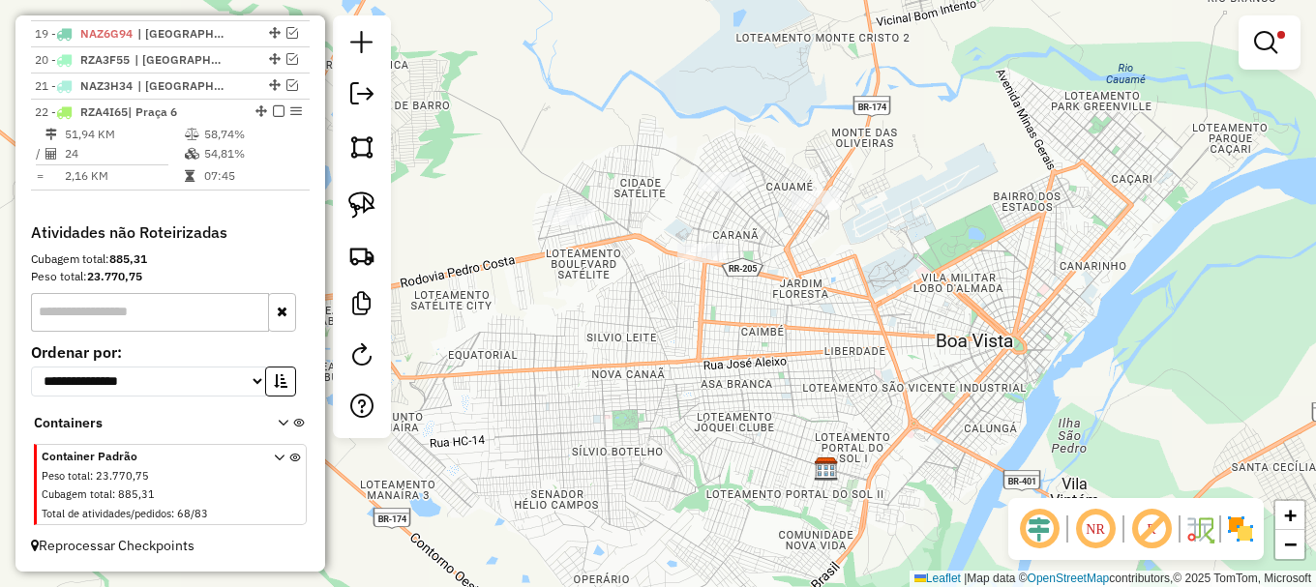
drag, startPoint x: 573, startPoint y: 205, endPoint x: 617, endPoint y: 282, distance: 89.3
click at [644, 334] on div "Limpar filtros Janela de atendimento Grade de atendimento Capacidade Transporta…" at bounding box center [658, 293] width 1316 height 587
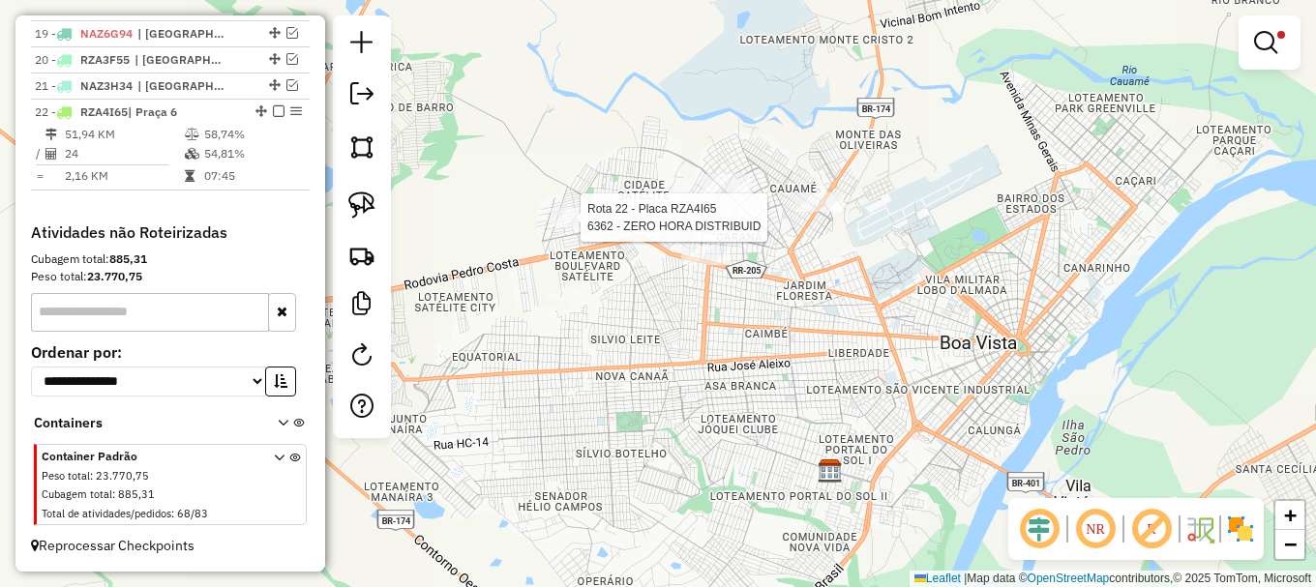
select select "**********"
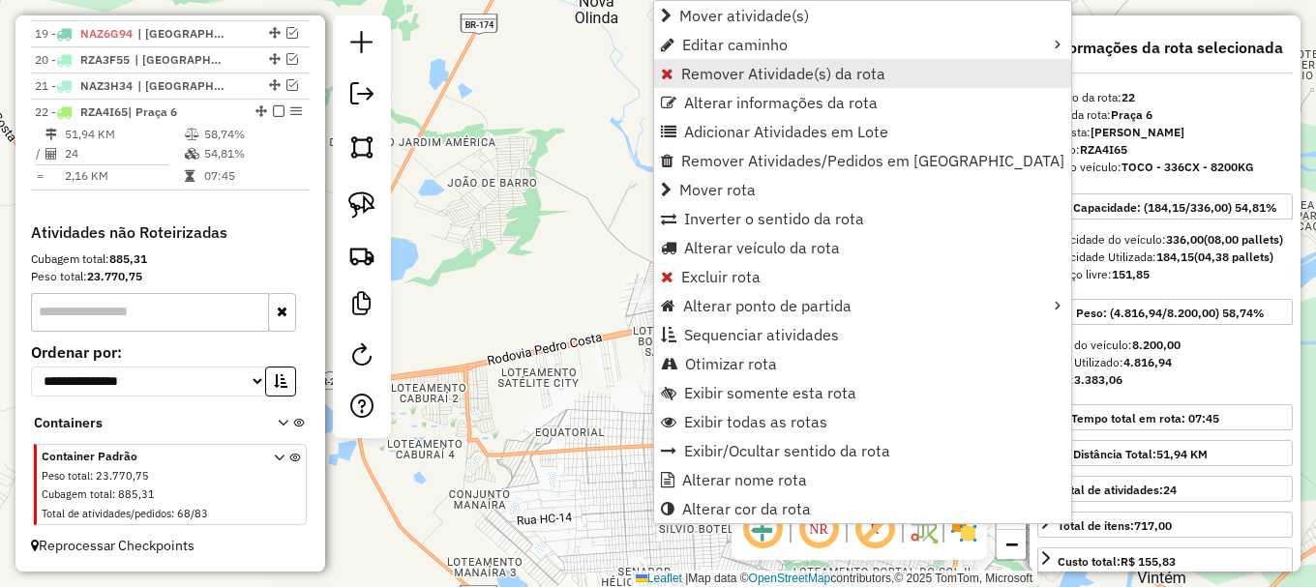
click at [718, 71] on span "Remover Atividade(s) da rota" at bounding box center [783, 73] width 204 height 15
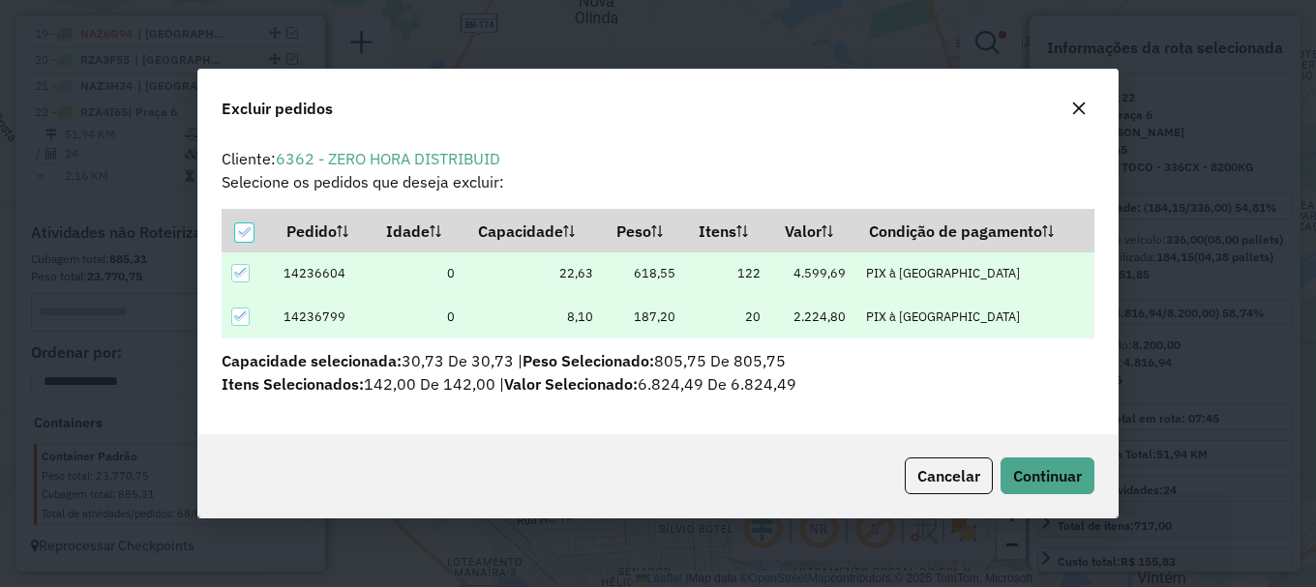
scroll to position [0, 0]
drag, startPoint x: 1051, startPoint y: 478, endPoint x: 1009, endPoint y: 441, distance: 55.5
click at [1051, 477] on span "Continuar" at bounding box center [1047, 475] width 69 height 19
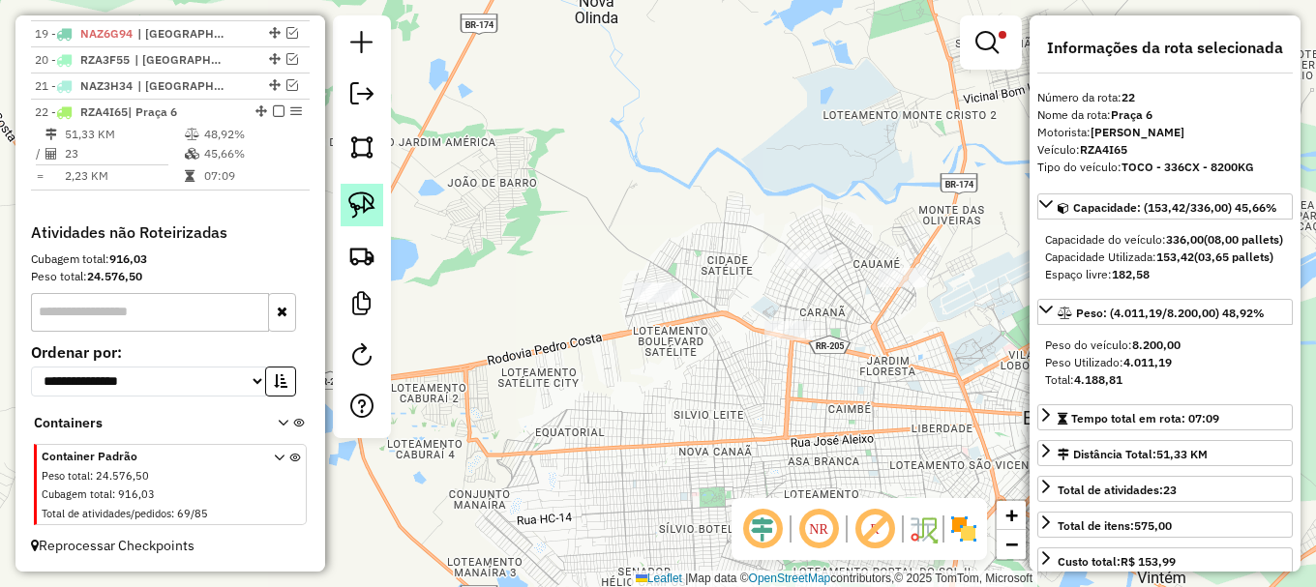
drag, startPoint x: 365, startPoint y: 207, endPoint x: 382, endPoint y: 223, distance: 24.0
click at [367, 206] on img at bounding box center [361, 205] width 27 height 27
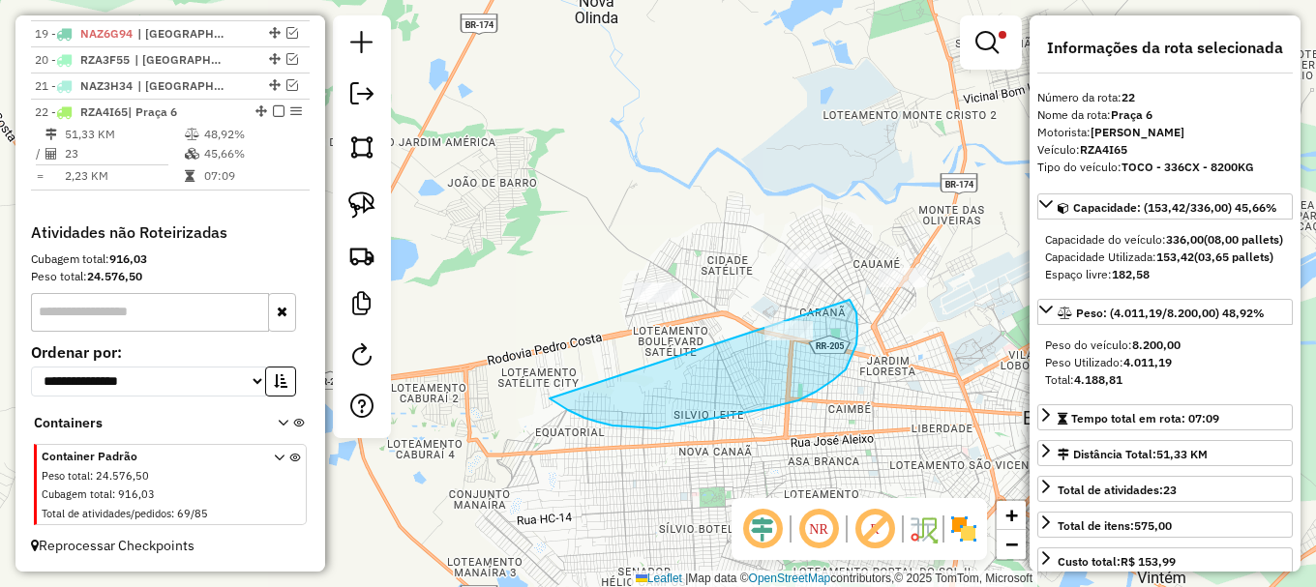
drag, startPoint x: 669, startPoint y: 427, endPoint x: 818, endPoint y: 281, distance: 208.7
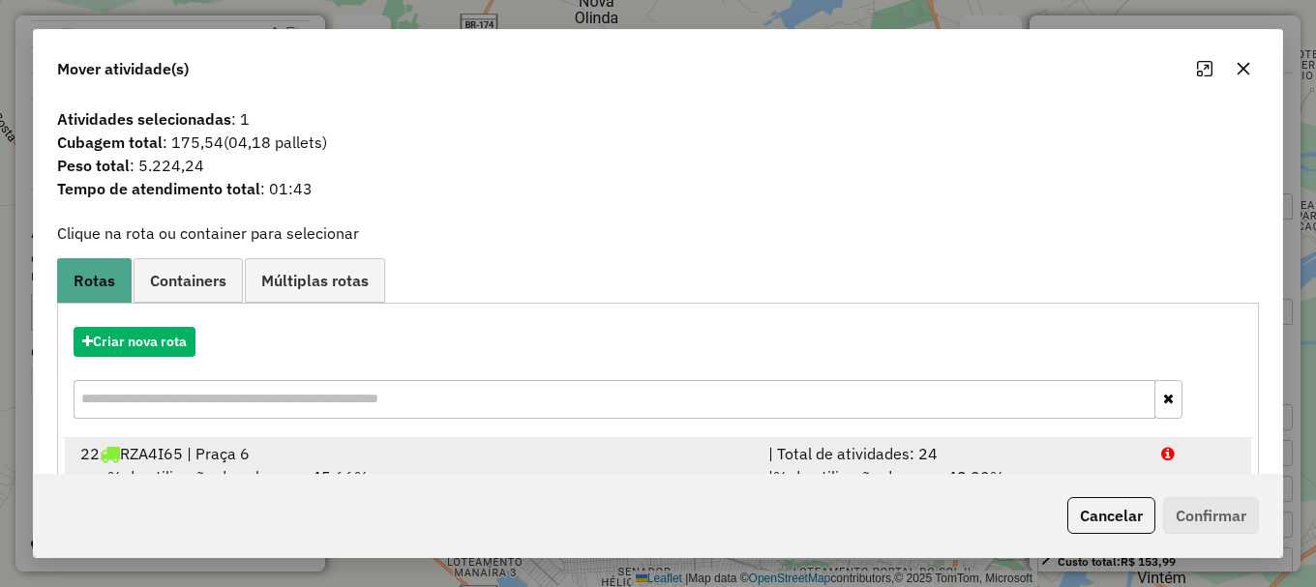
scroll to position [75, 0]
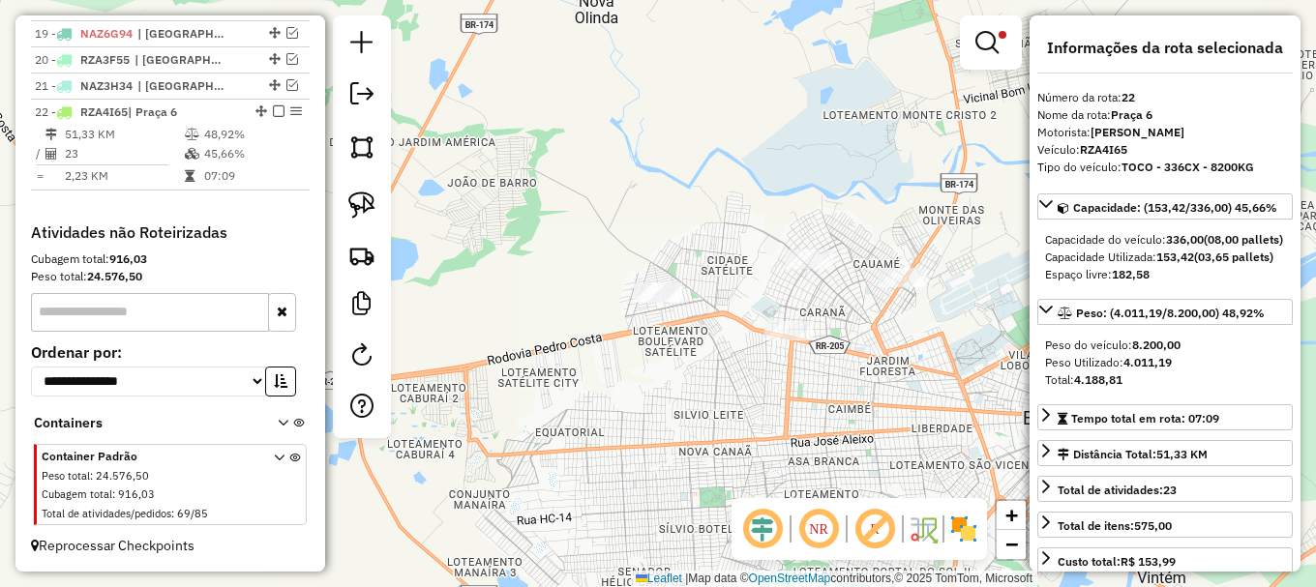
drag, startPoint x: 368, startPoint y: 198, endPoint x: 395, endPoint y: 214, distance: 31.2
click at [370, 198] on img at bounding box center [361, 205] width 27 height 27
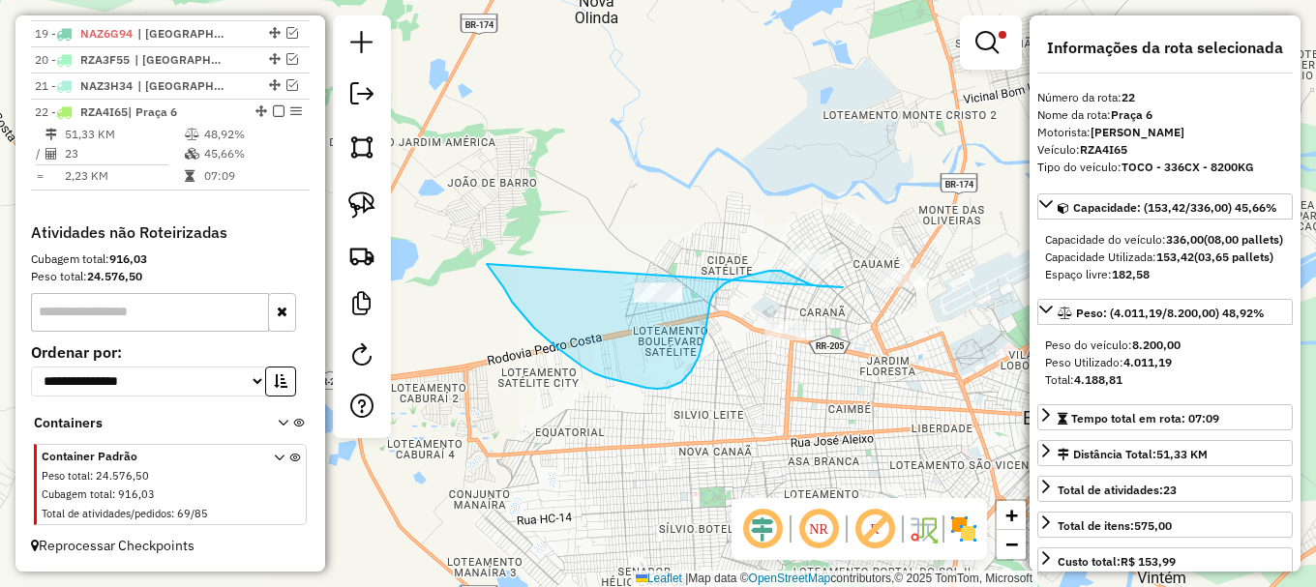
drag, startPoint x: 512, startPoint y: 302, endPoint x: 833, endPoint y: 198, distance: 337.5
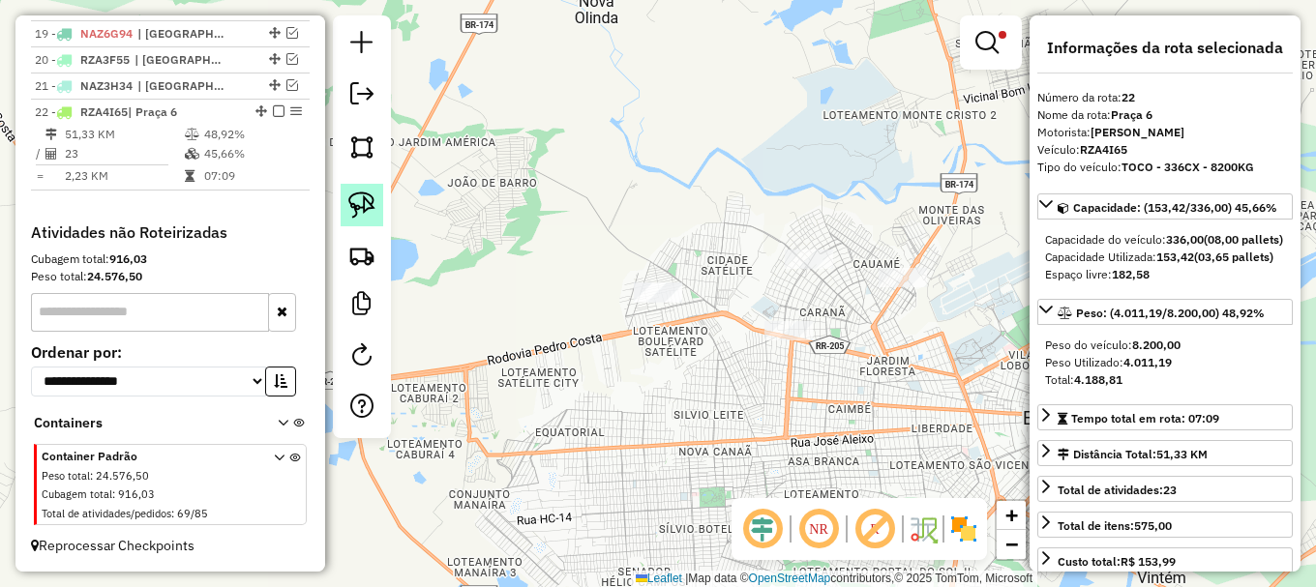
click at [355, 198] on img at bounding box center [361, 205] width 27 height 27
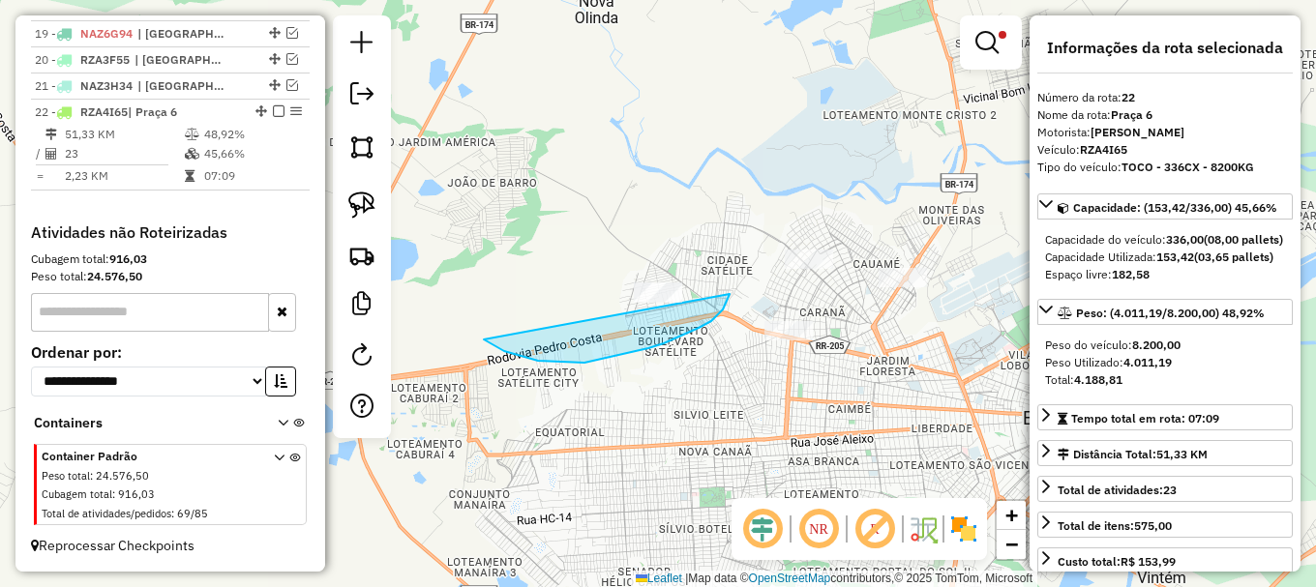
drag, startPoint x: 504, startPoint y: 351, endPoint x: 713, endPoint y: 217, distance: 248.5
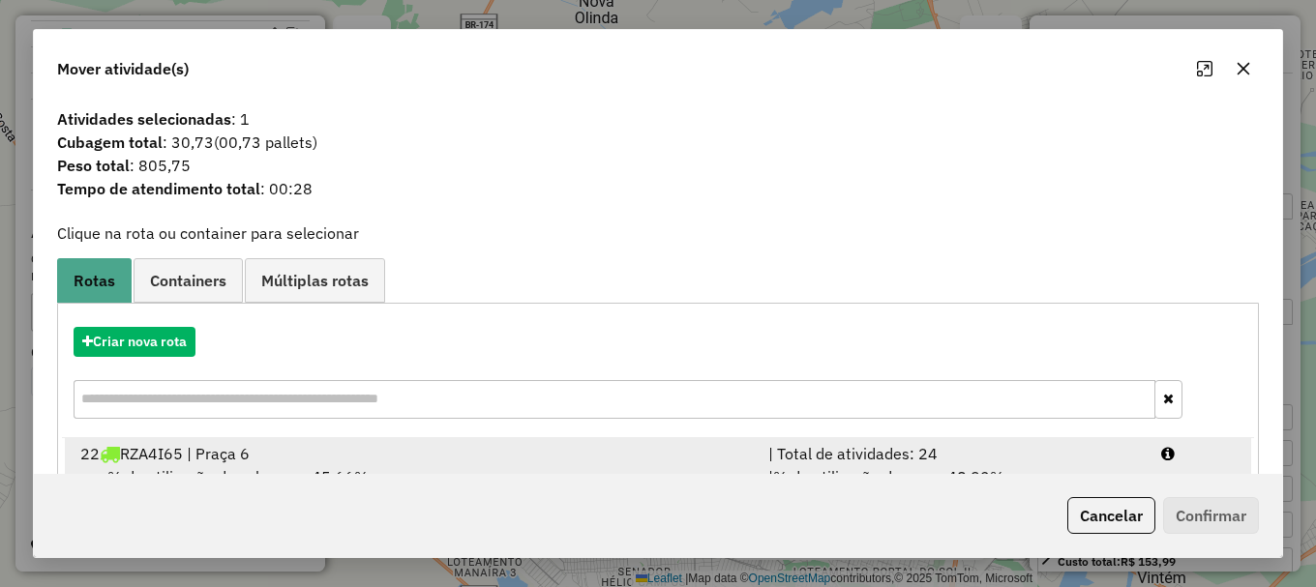
click at [1178, 450] on div at bounding box center [1198, 453] width 99 height 23
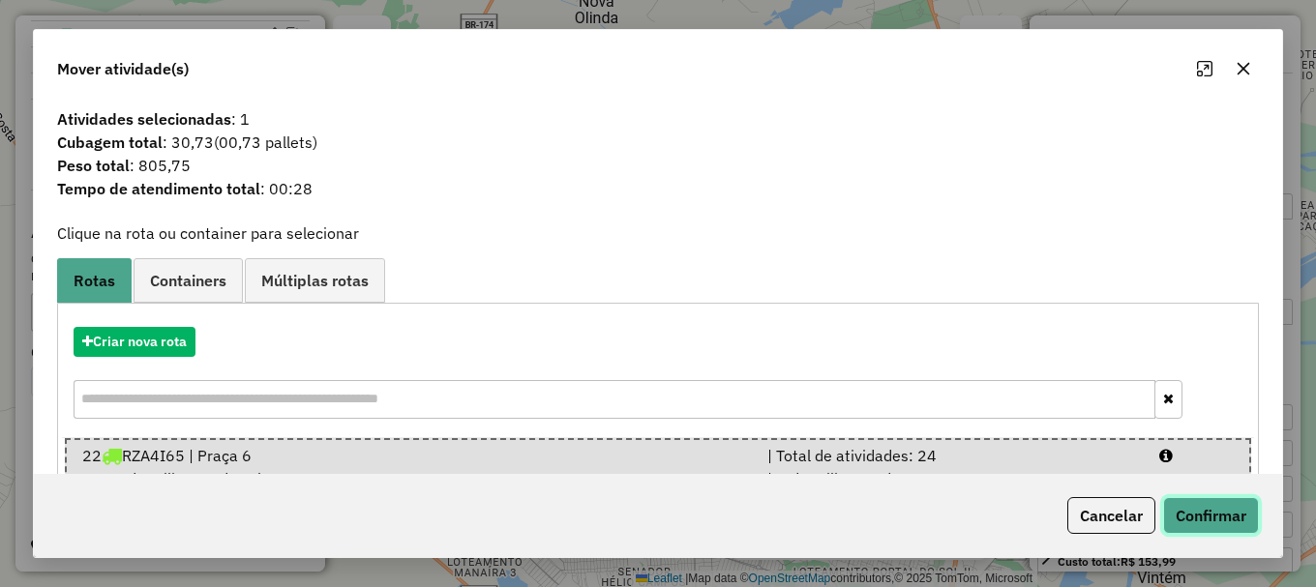
click at [1211, 510] on button "Confirmar" at bounding box center [1211, 515] width 96 height 37
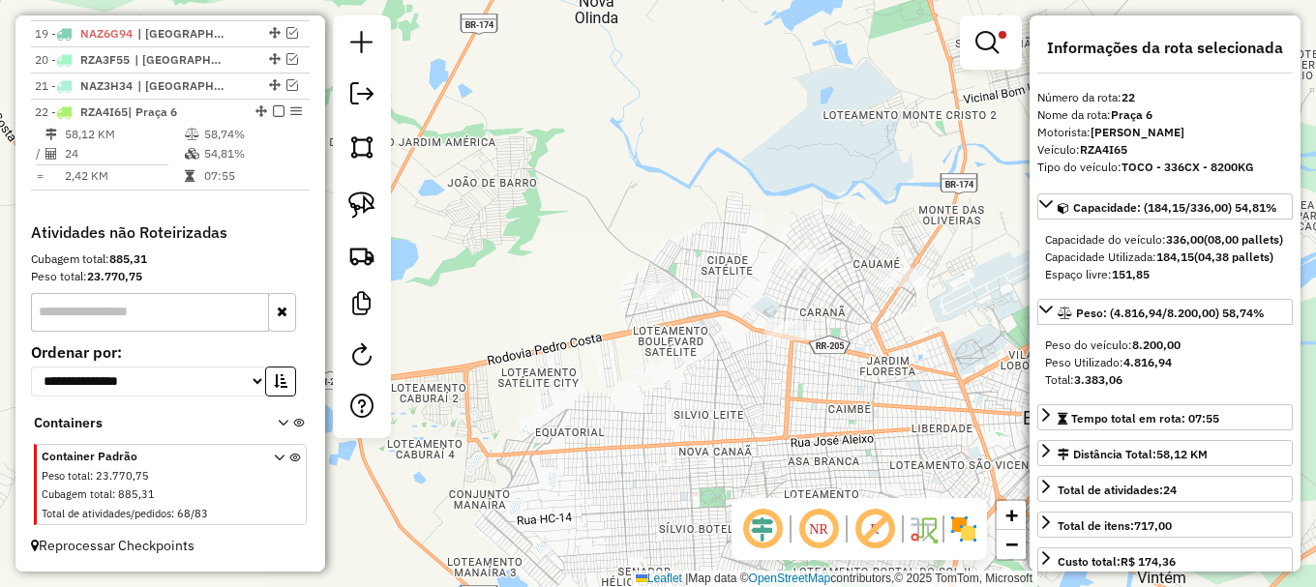
click at [986, 38] on em at bounding box center [986, 42] width 23 height 23
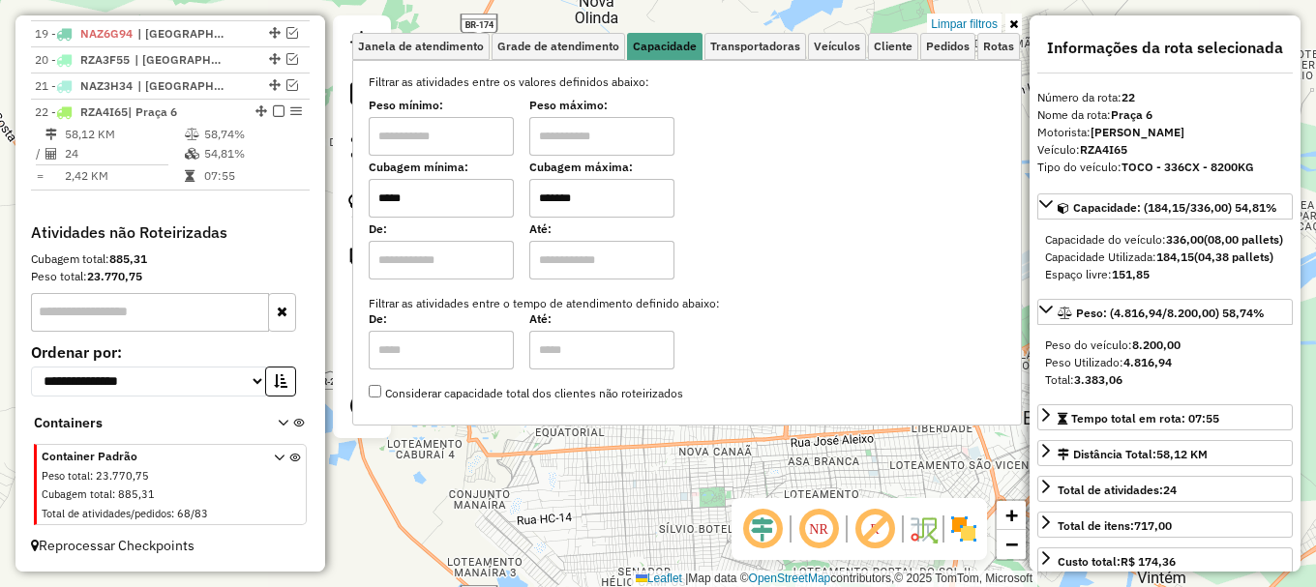
click at [444, 189] on input "*****" at bounding box center [441, 198] width 145 height 39
click at [444, 188] on input "*****" at bounding box center [441, 198] width 145 height 39
type input "*****"
click at [529, 490] on div "Limpar filtros Janela de atendimento Grade de atendimento Capacidade Transporta…" at bounding box center [658, 293] width 1316 height 587
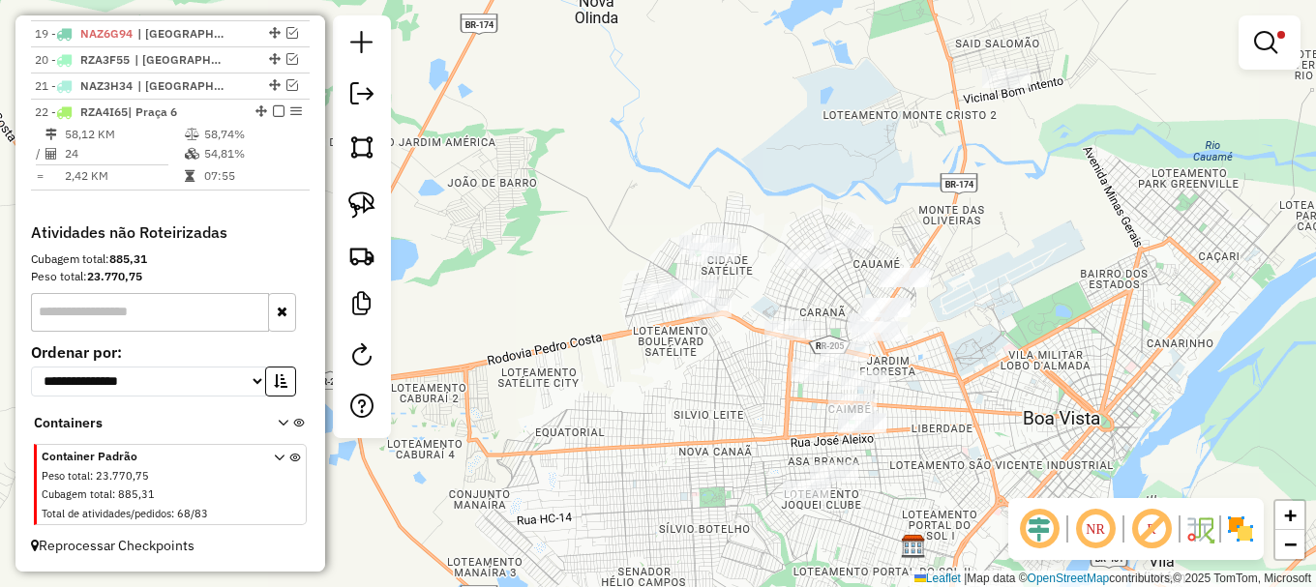
drag, startPoint x: 685, startPoint y: 476, endPoint x: 554, endPoint y: 485, distance: 130.9
click at [562, 489] on div "Limpar filtros Janela de atendimento Grade de atendimento Capacidade Transporta…" at bounding box center [658, 293] width 1316 height 587
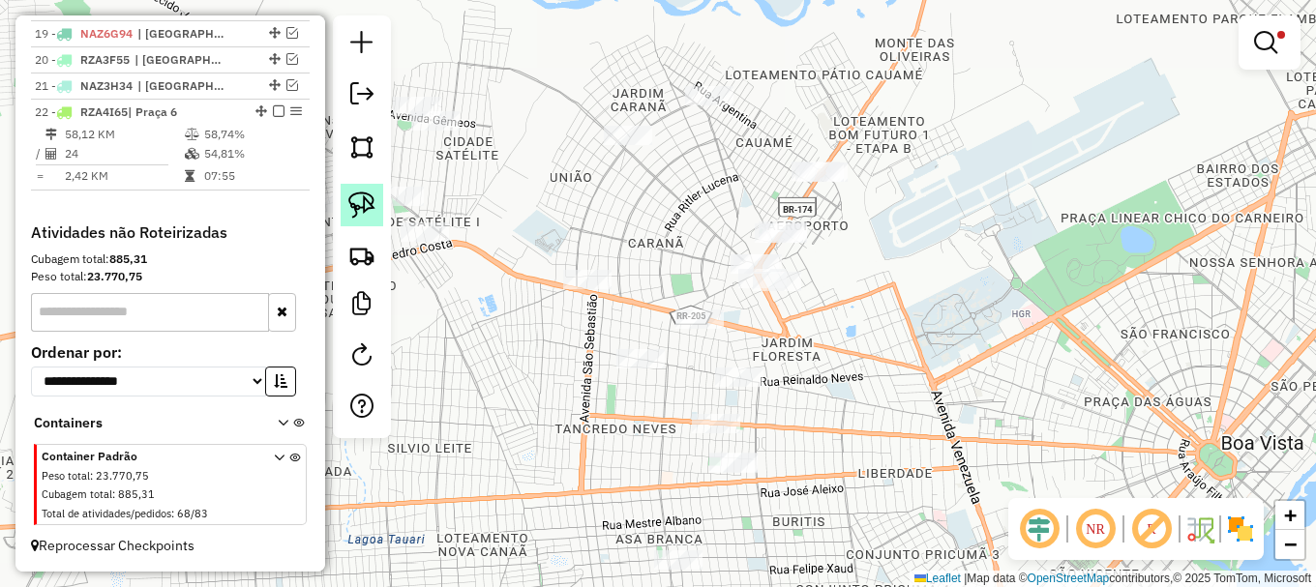
click at [358, 201] on img at bounding box center [361, 205] width 27 height 27
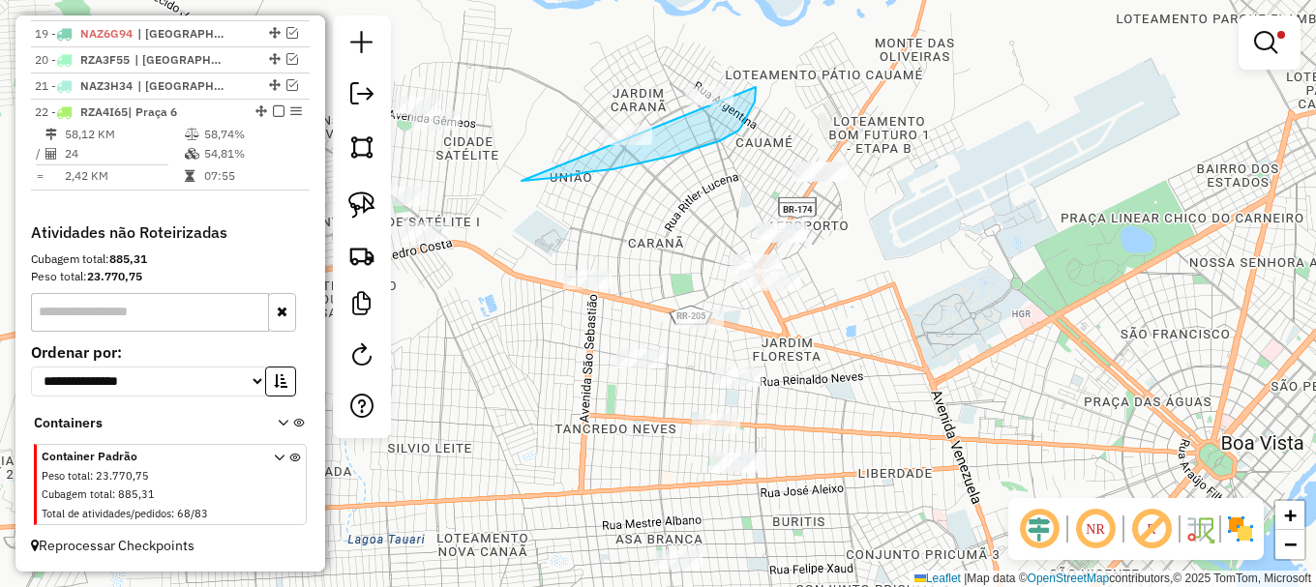
drag, startPoint x: 612, startPoint y: 169, endPoint x: 676, endPoint y: 34, distance: 149.7
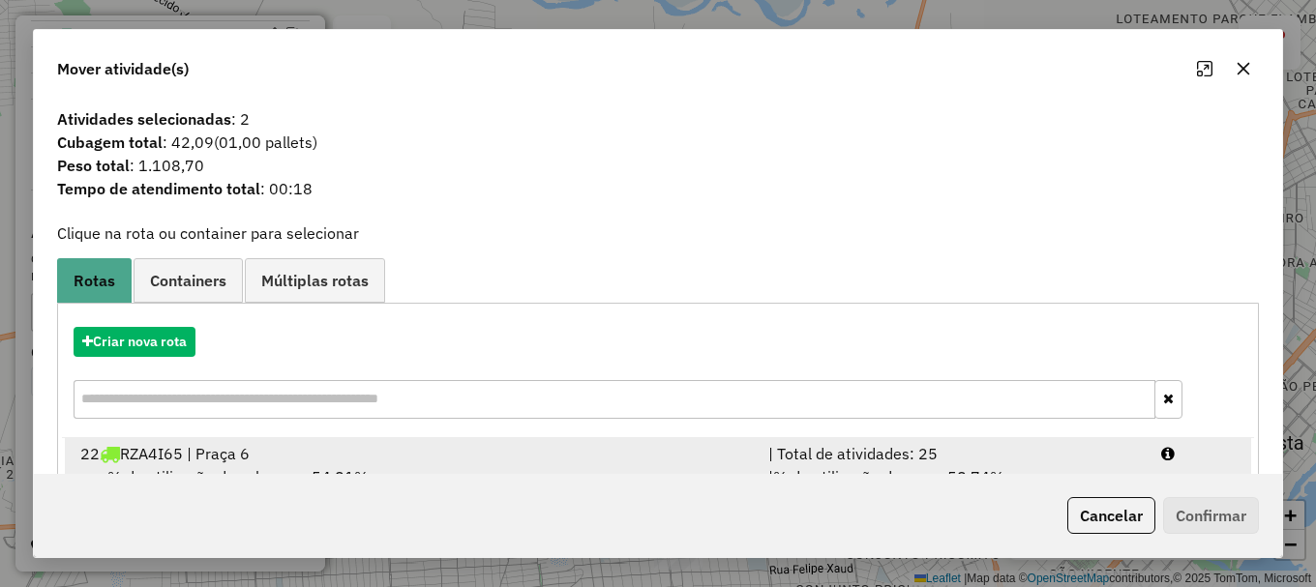
click at [1164, 444] on div at bounding box center [1198, 453] width 99 height 23
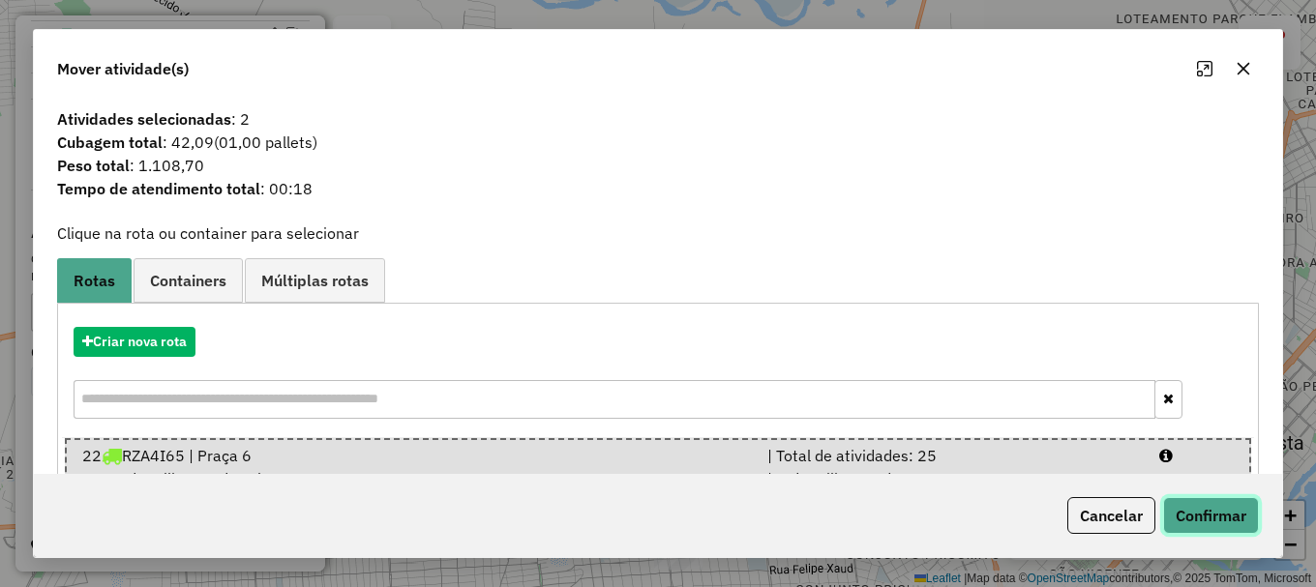
click at [1215, 510] on button "Confirmar" at bounding box center [1211, 515] width 96 height 37
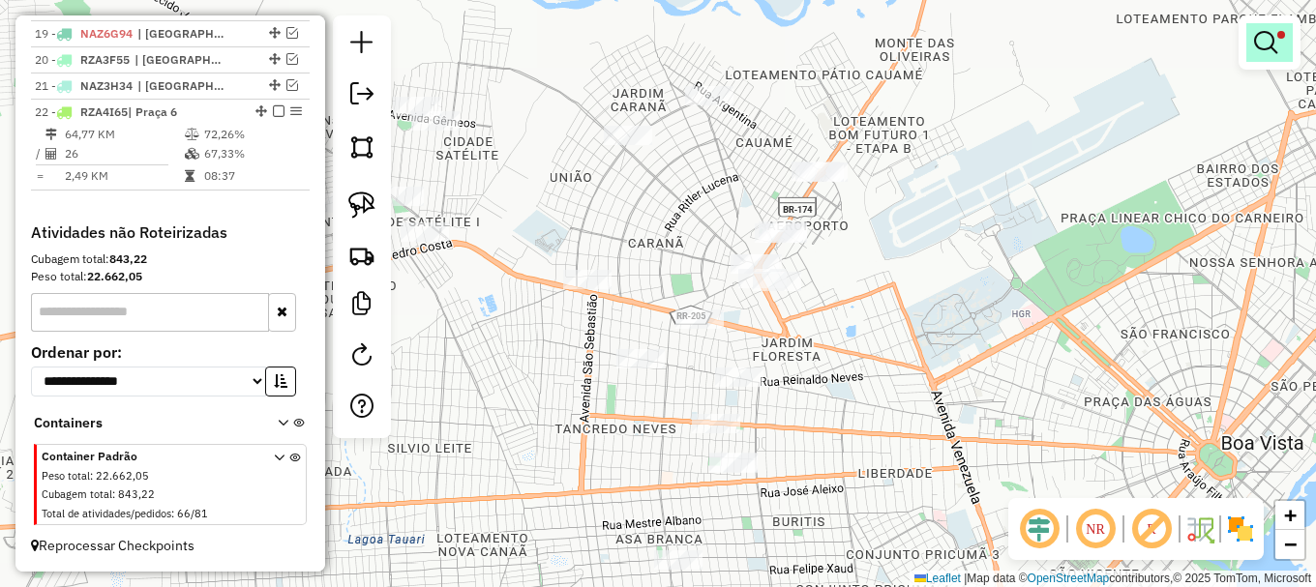
click at [1266, 46] on em at bounding box center [1265, 42] width 23 height 23
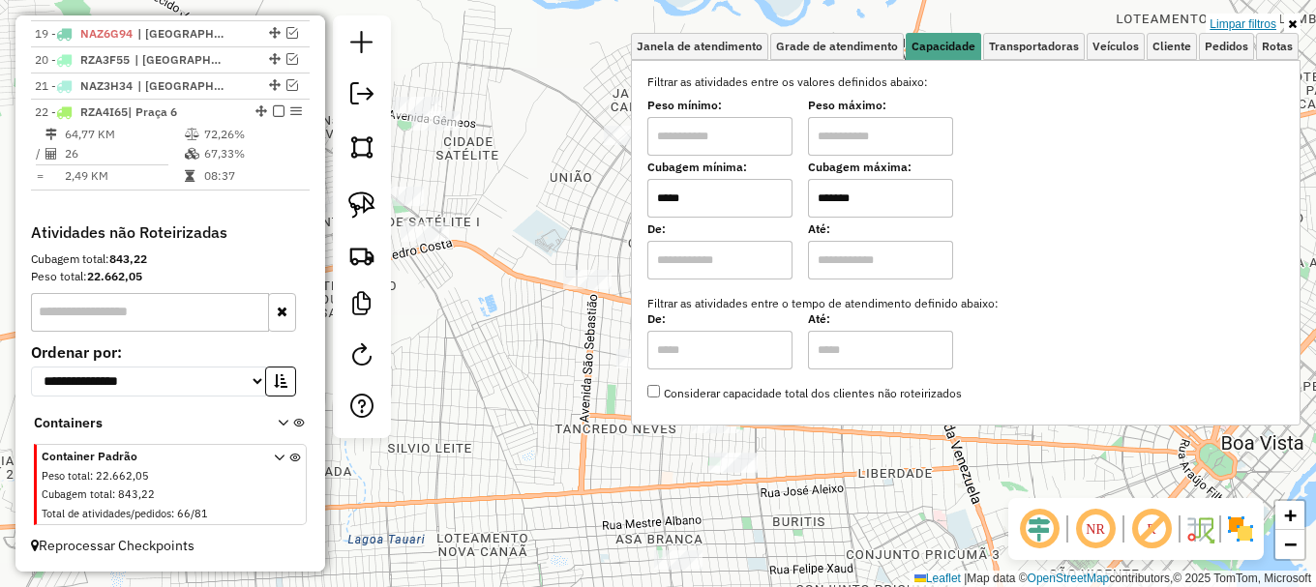
click at [1255, 23] on link "Limpar filtros" at bounding box center [1242, 24] width 74 height 21
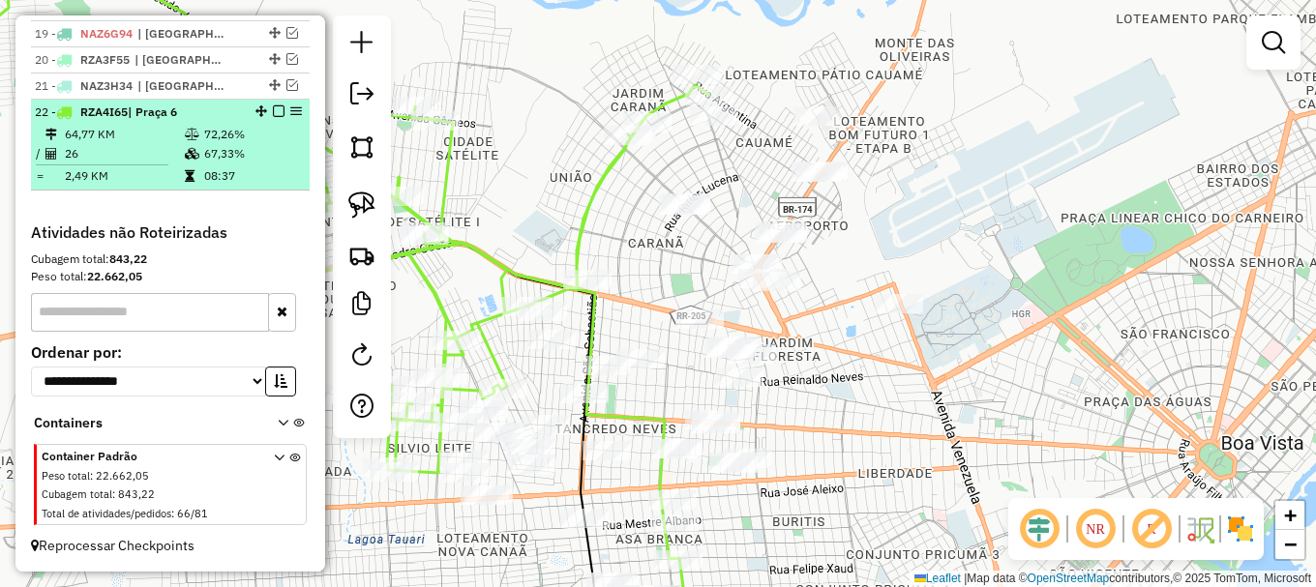
click at [274, 115] on em at bounding box center [279, 111] width 12 height 12
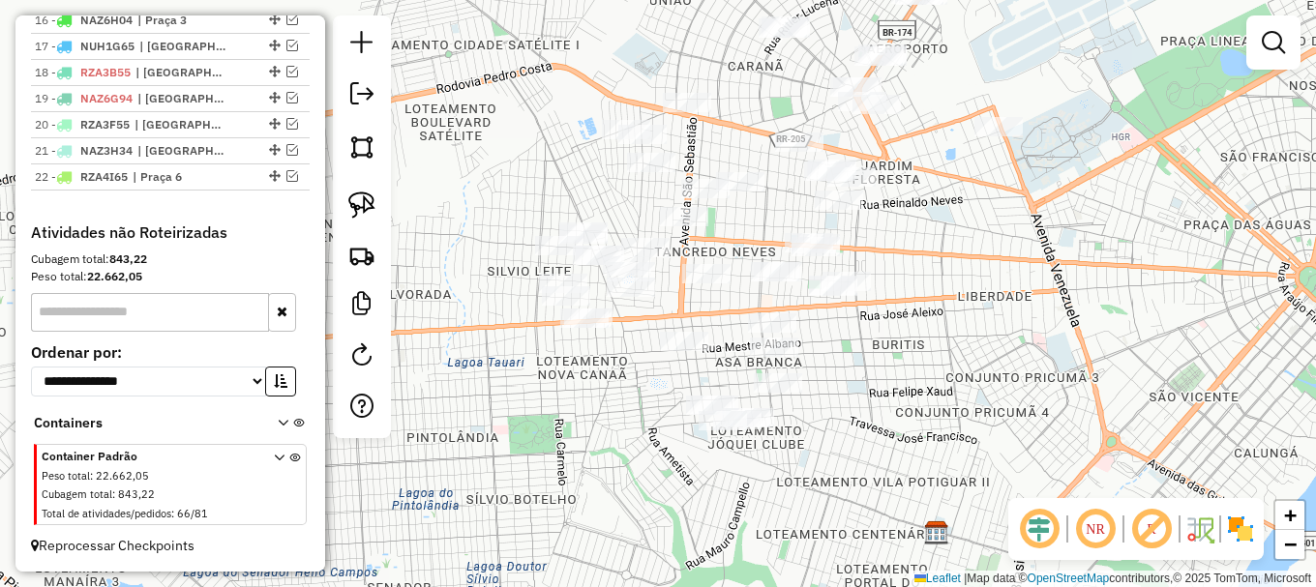
drag, startPoint x: 554, startPoint y: 194, endPoint x: 588, endPoint y: 65, distance: 134.0
click at [589, 67] on div "Janela de atendimento Grade de atendimento Capacidade Transportadoras Veículos …" at bounding box center [658, 293] width 1316 height 587
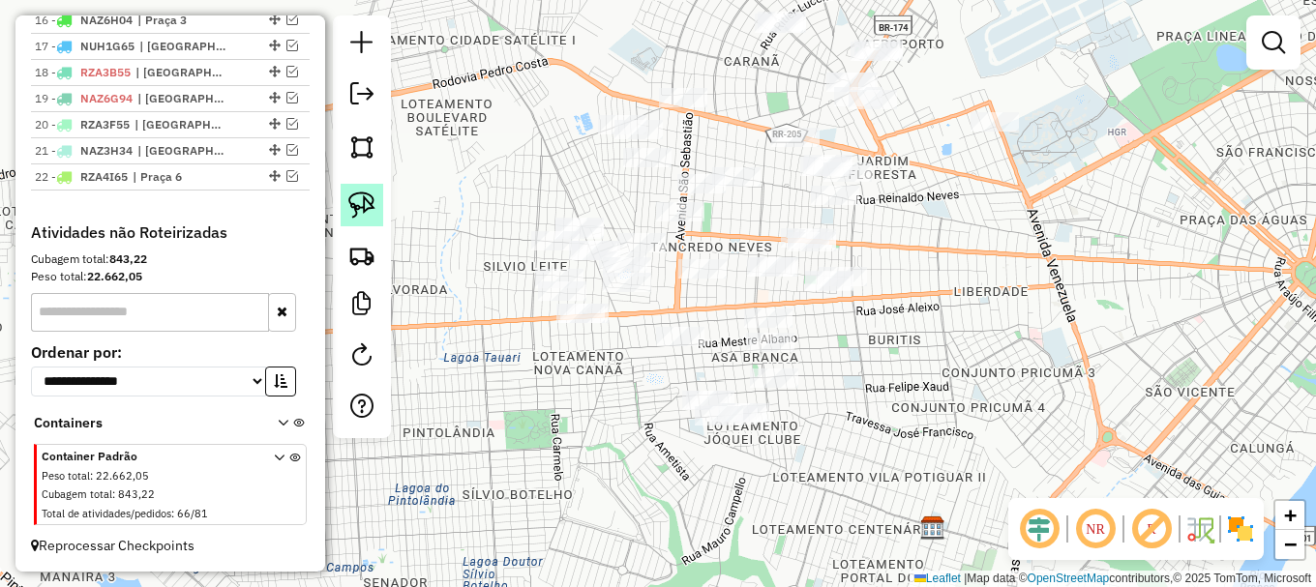
click at [363, 202] on img at bounding box center [361, 205] width 27 height 27
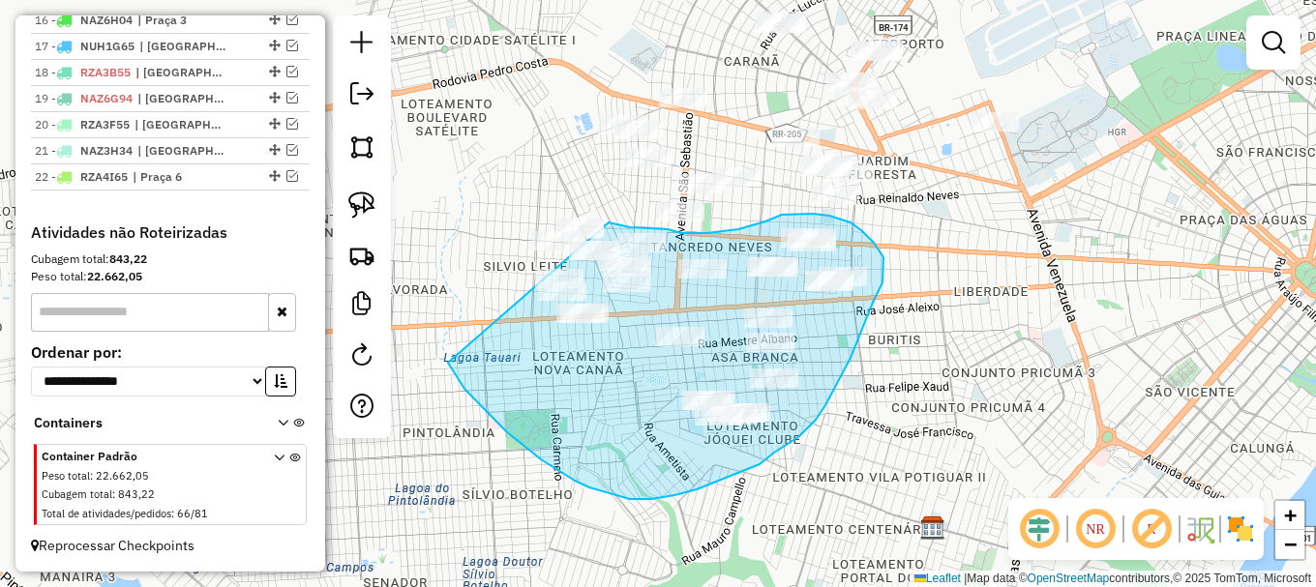
drag, startPoint x: 457, startPoint y: 377, endPoint x: 520, endPoint y: 218, distance: 171.6
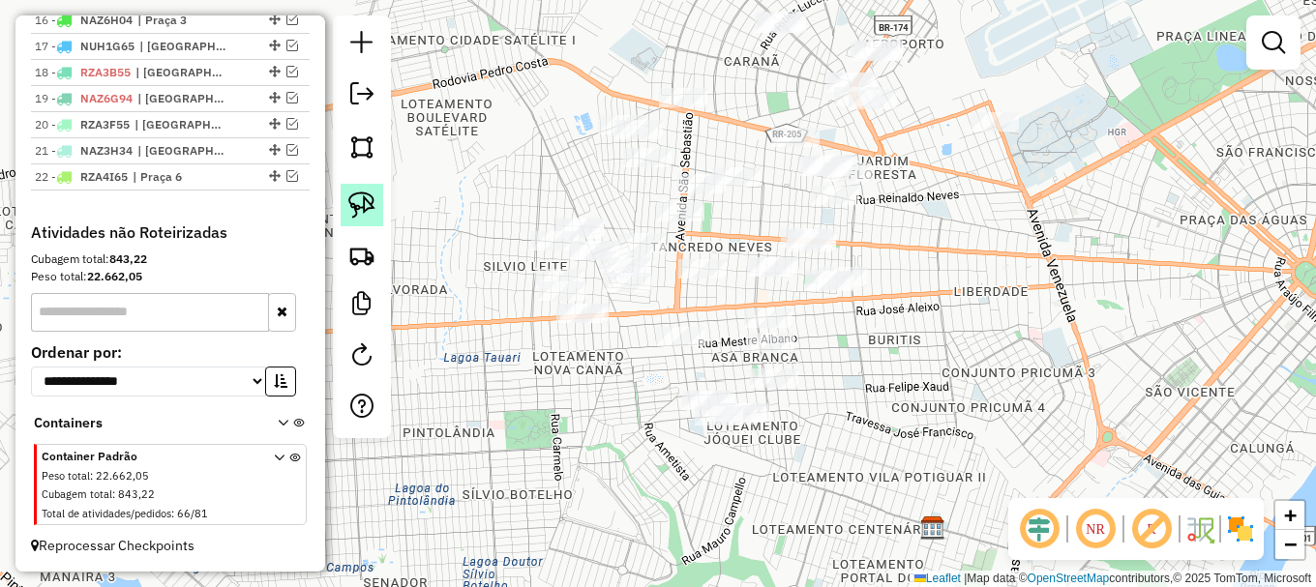
click at [366, 208] on img at bounding box center [361, 205] width 27 height 27
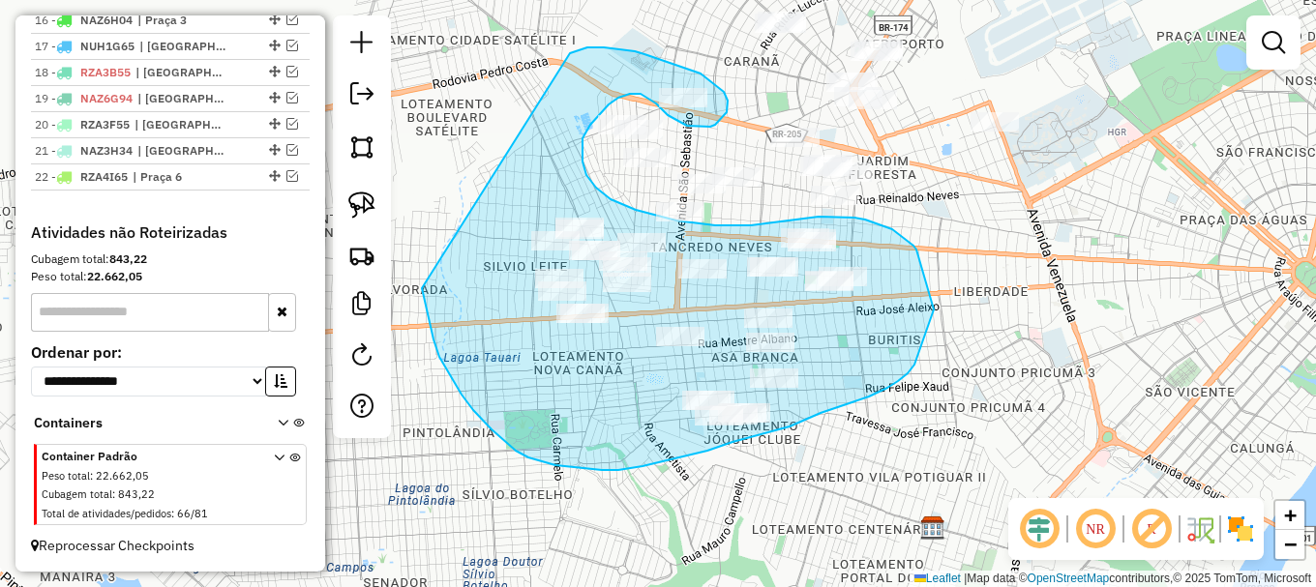
drag, startPoint x: 430, startPoint y: 319, endPoint x: 552, endPoint y: 63, distance: 284.3
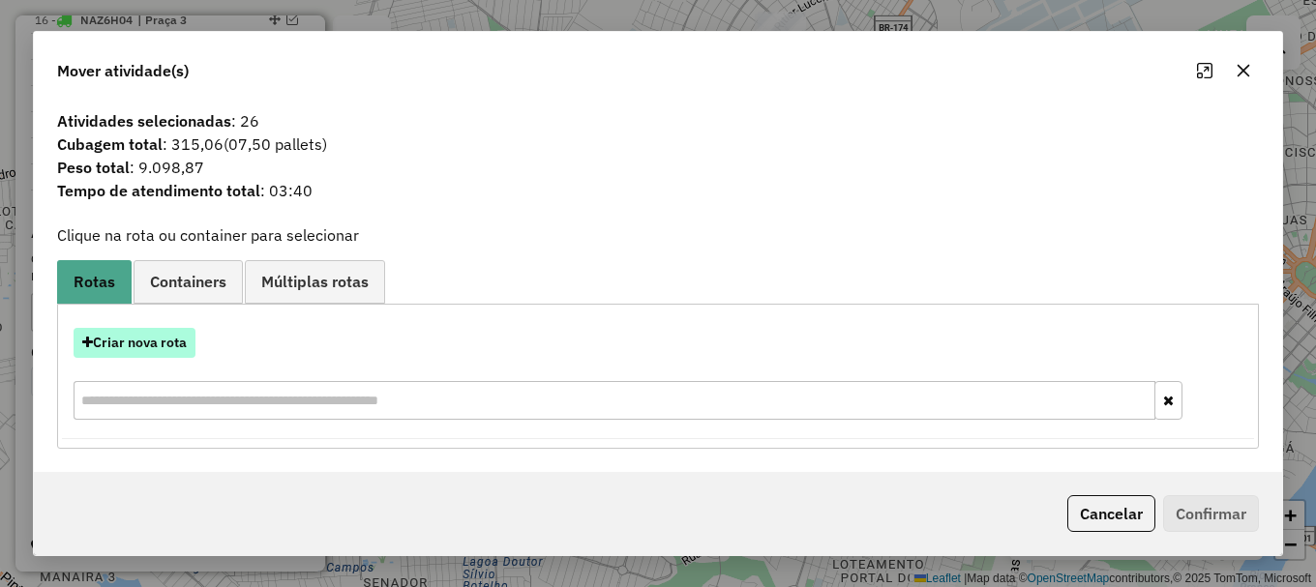
click at [157, 343] on button "Criar nova rota" at bounding box center [135, 343] width 122 height 30
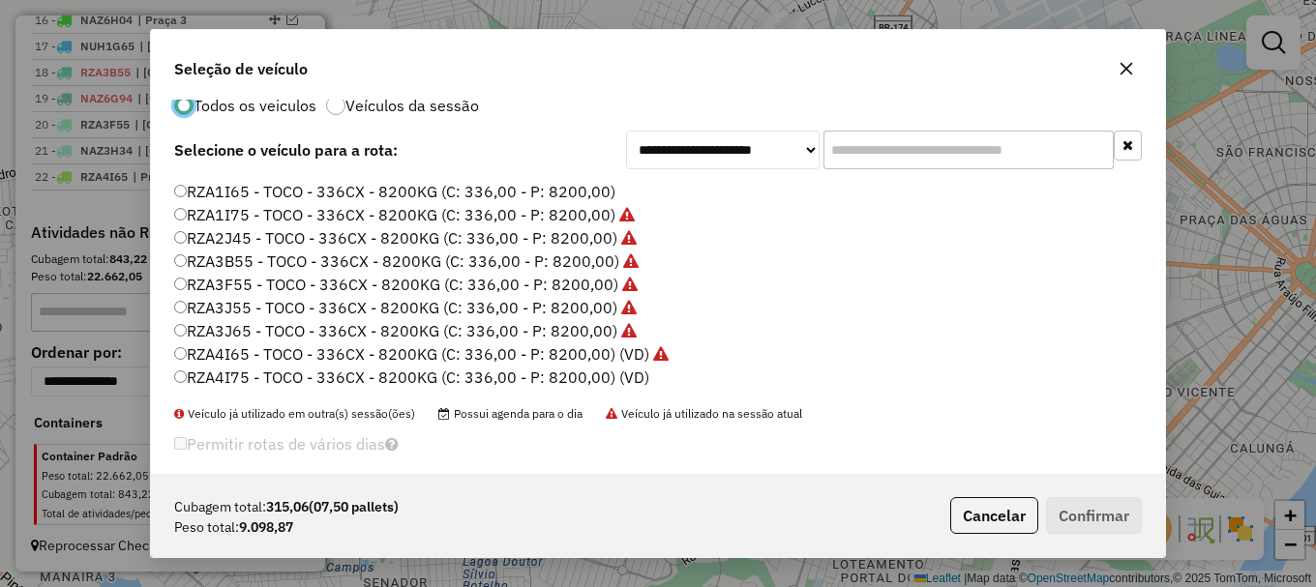
scroll to position [54, 0]
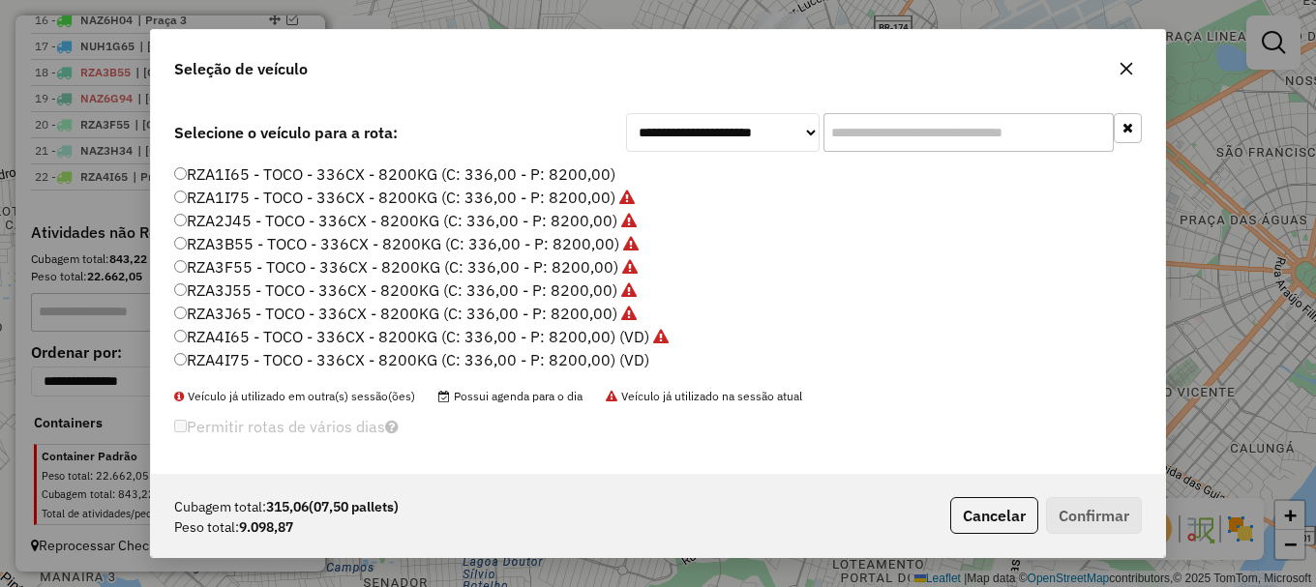
click at [271, 361] on label "RZA4I75 - TOCO - 336CX - 8200KG (C: 336,00 - P: 8200,00) (VD)" at bounding box center [411, 359] width 475 height 23
click at [192, 357] on label "RZA4I75 - TOCO - 336CX - 8200KG (C: 336,00 - P: 8200,00) (VD)" at bounding box center [411, 359] width 475 height 23
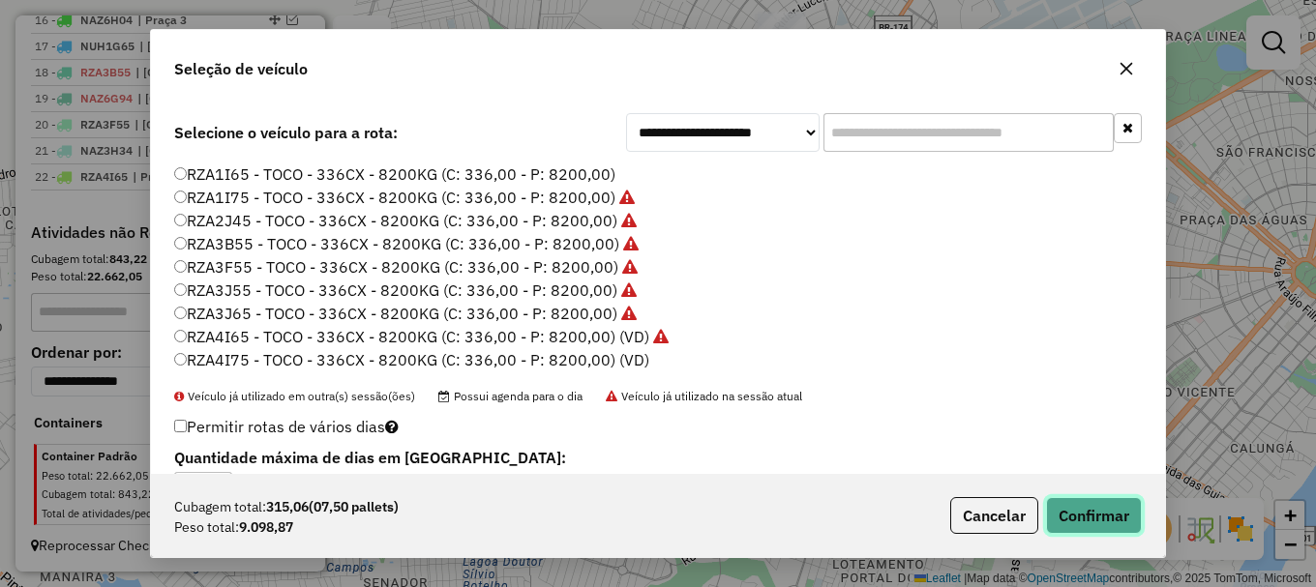
click at [1086, 513] on button "Confirmar" at bounding box center [1094, 515] width 96 height 37
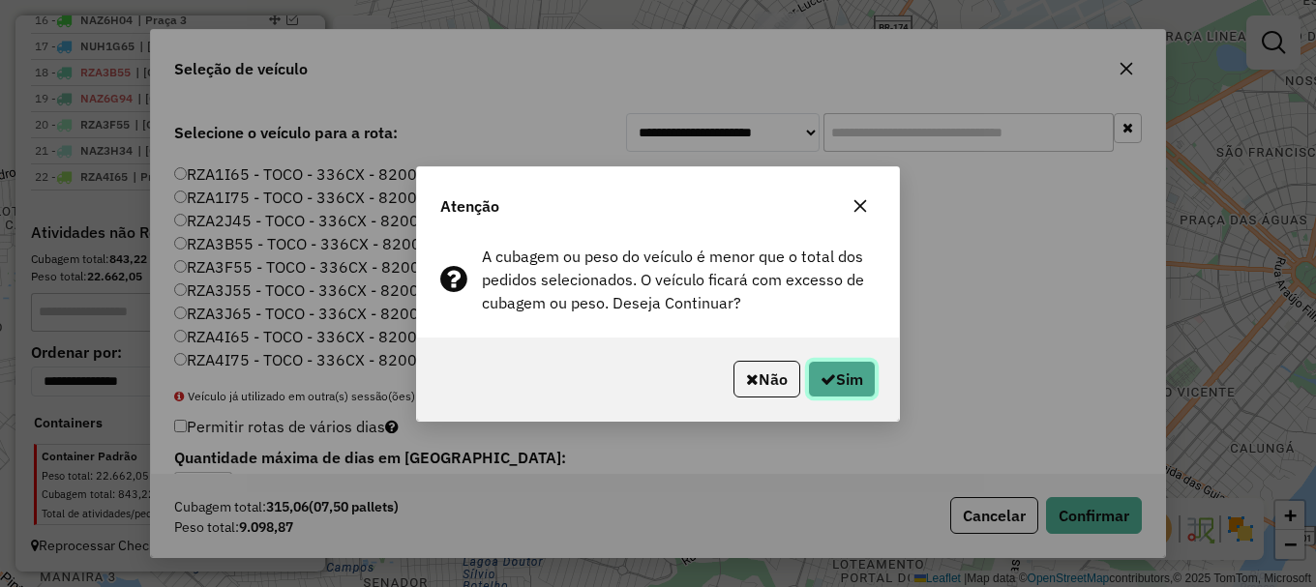
click at [840, 364] on button "Sim" at bounding box center [842, 379] width 68 height 37
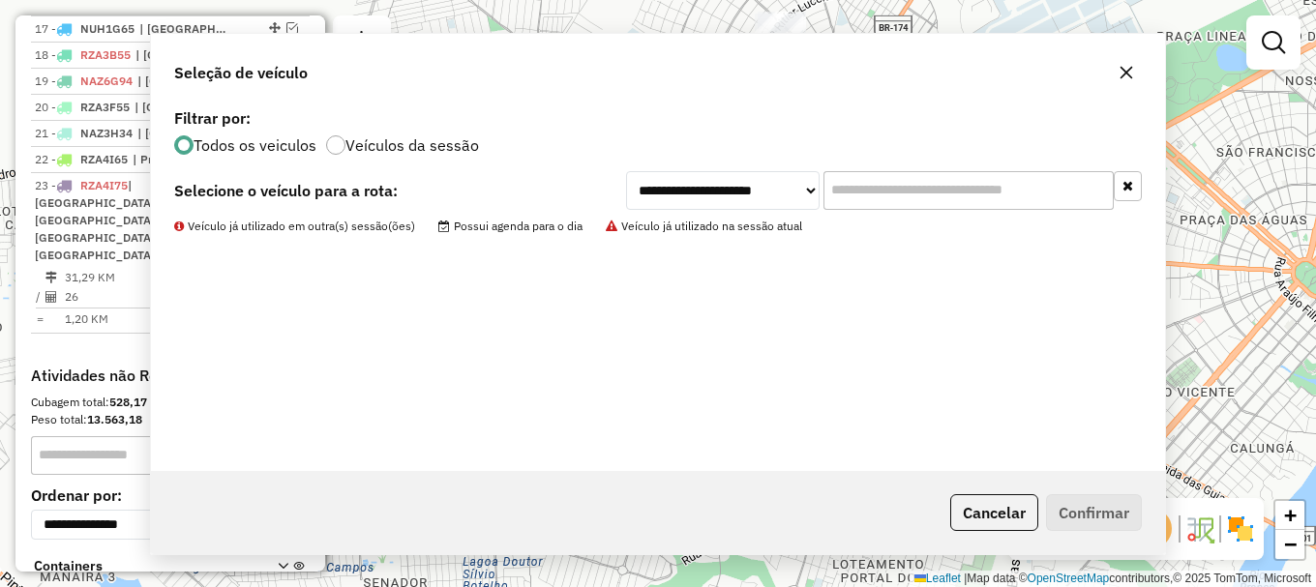
scroll to position [0, 0]
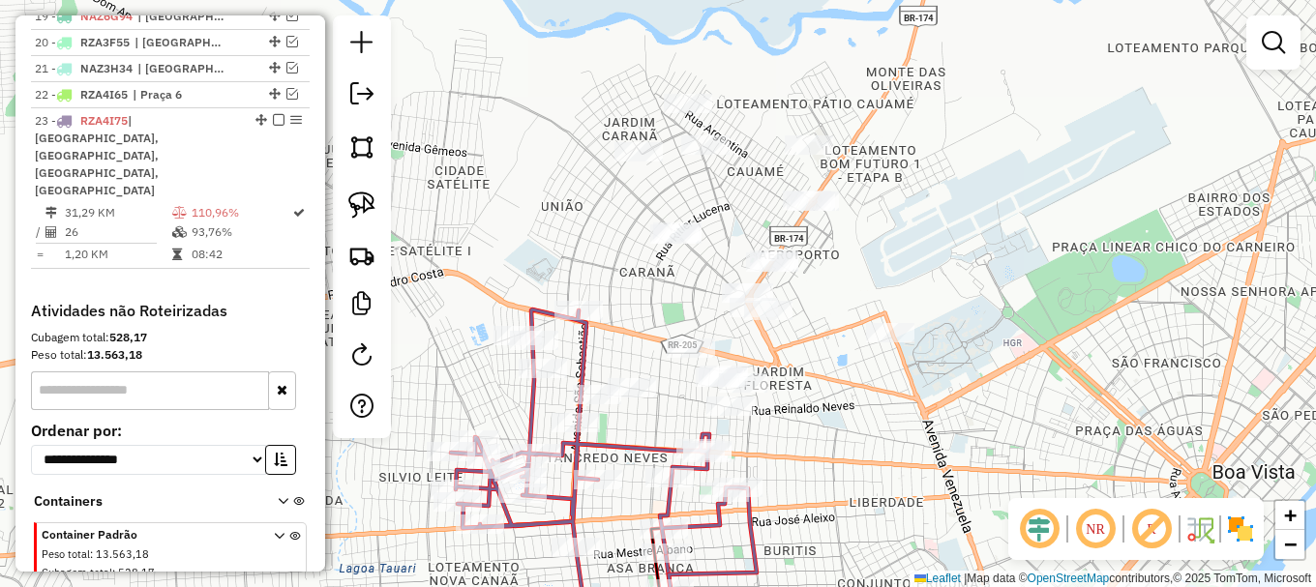
drag, startPoint x: 946, startPoint y: 322, endPoint x: 851, endPoint y: 492, distance: 194.9
click at [851, 492] on div "Janela de atendimento Grade de atendimento Capacidade Transportadoras Veículos …" at bounding box center [658, 293] width 1316 height 587
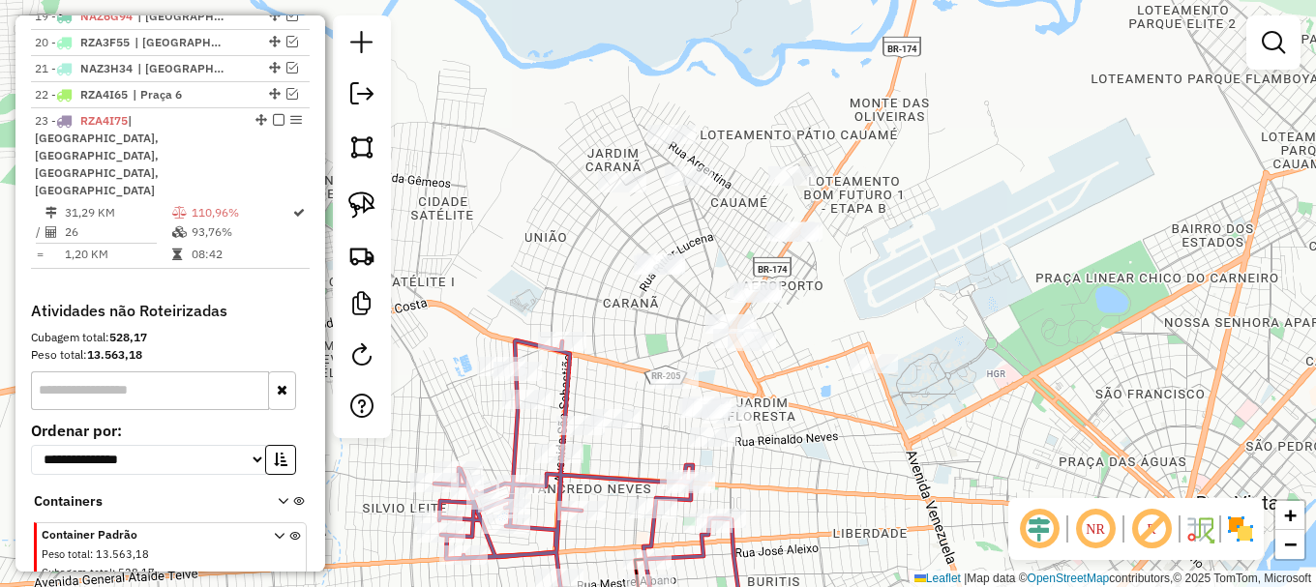
drag, startPoint x: 684, startPoint y: 235, endPoint x: 691, endPoint y: 220, distance: 16.9
click at [691, 219] on div "Janela de atendimento Grade de atendimento Capacidade Transportadoras Veículos …" at bounding box center [658, 293] width 1316 height 587
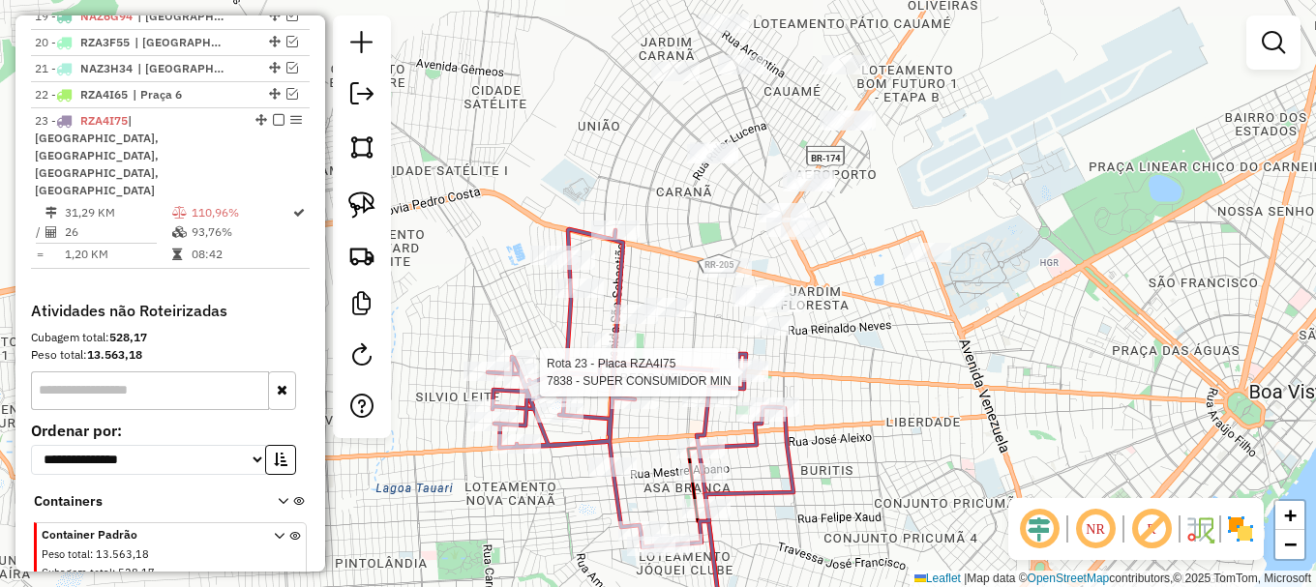
select select "**********"
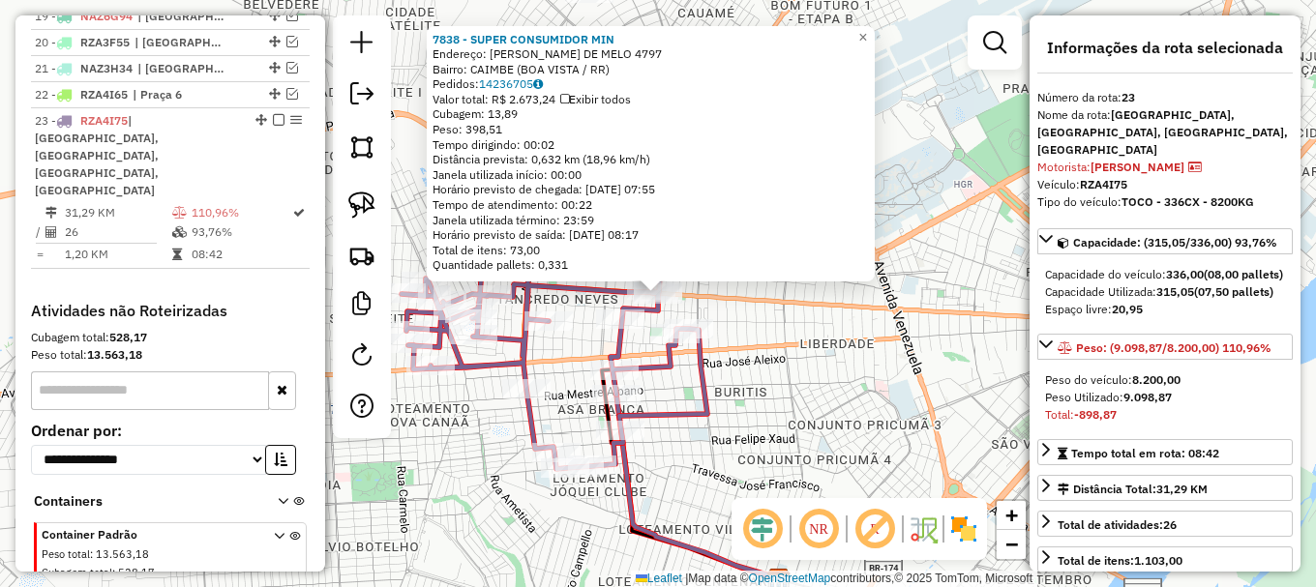
scroll to position [1274, 0]
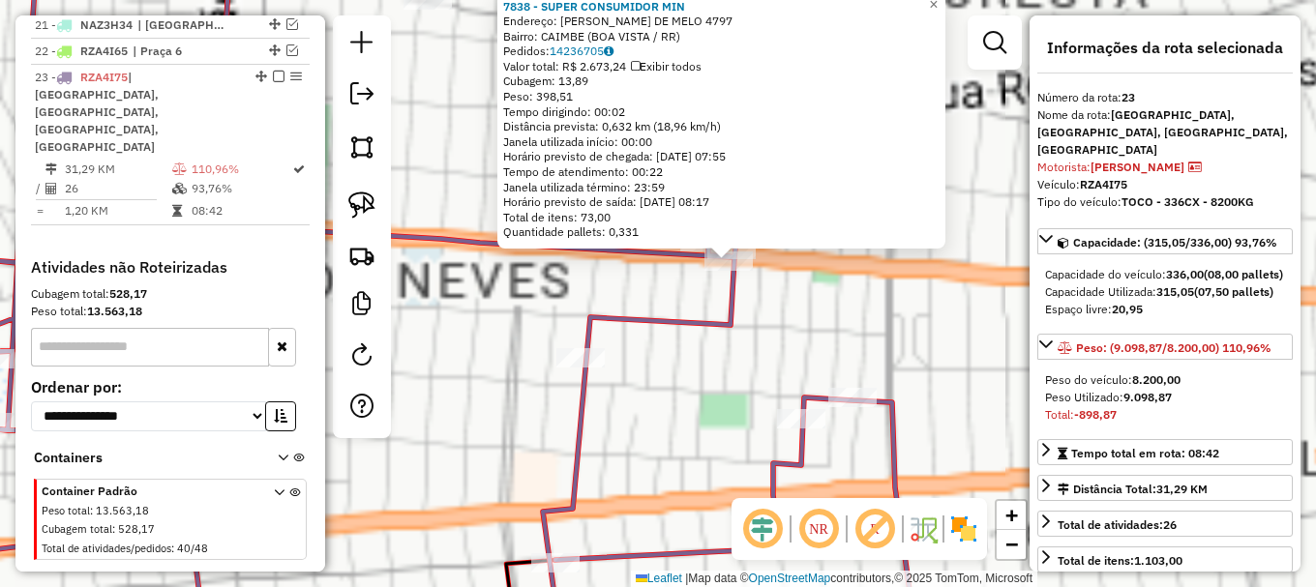
click at [631, 306] on div "7838 - SUPER CONSUMIDOR MIN Endereço: MARIO HOMEM DE MELO 4797 Bairro: CAIMBE (…" at bounding box center [658, 293] width 1316 height 587
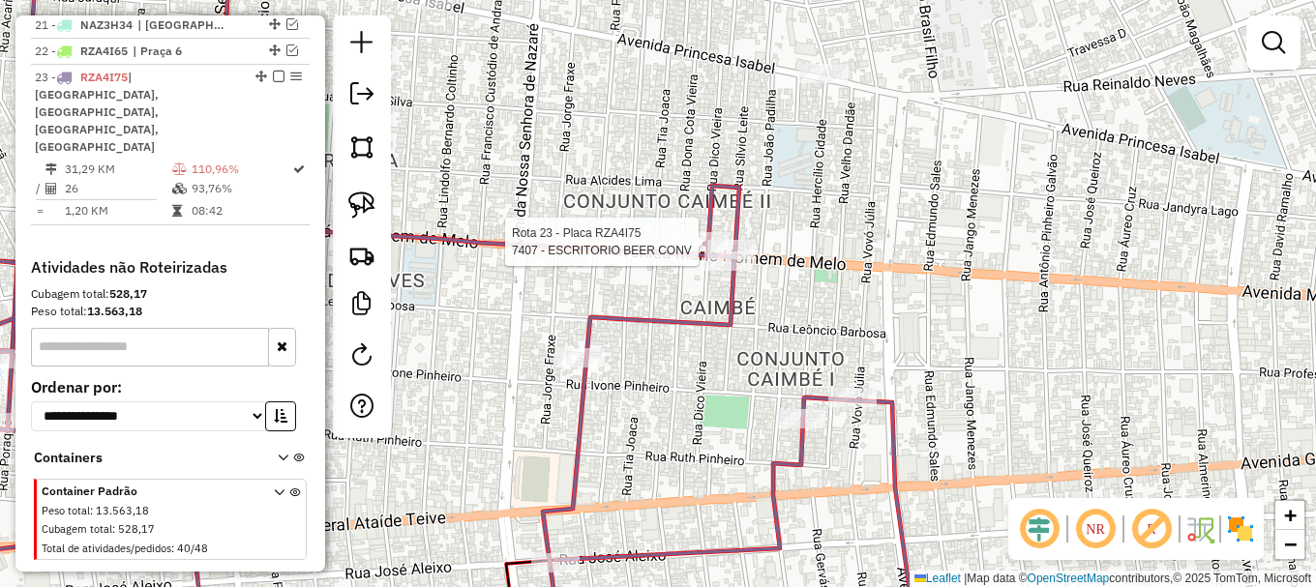
select select "**********"
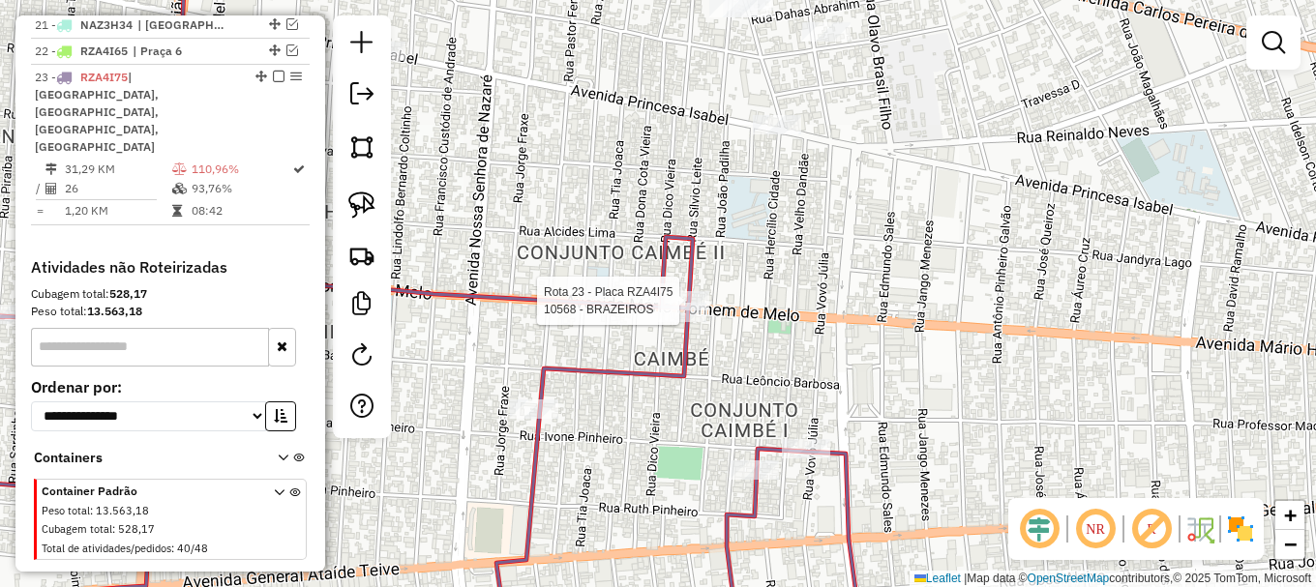
select select "**********"
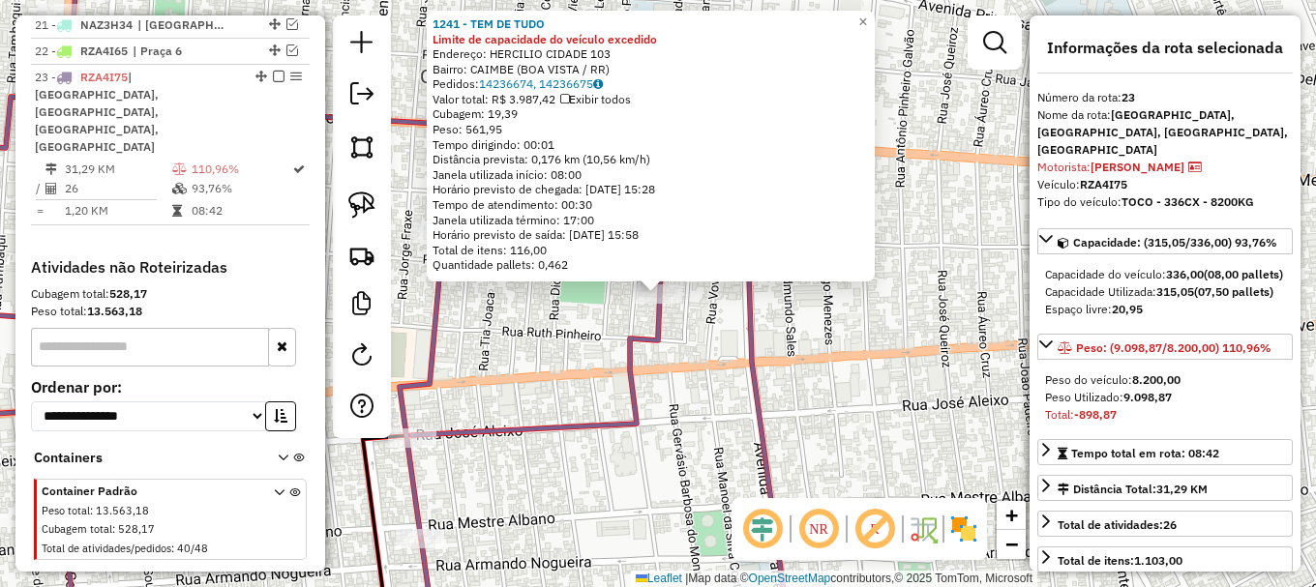
click at [607, 322] on div "1241 - TEM DE TUDO Limite de capacidade do veículo excedido Endereço: HERCILIO …" at bounding box center [658, 293] width 1316 height 587
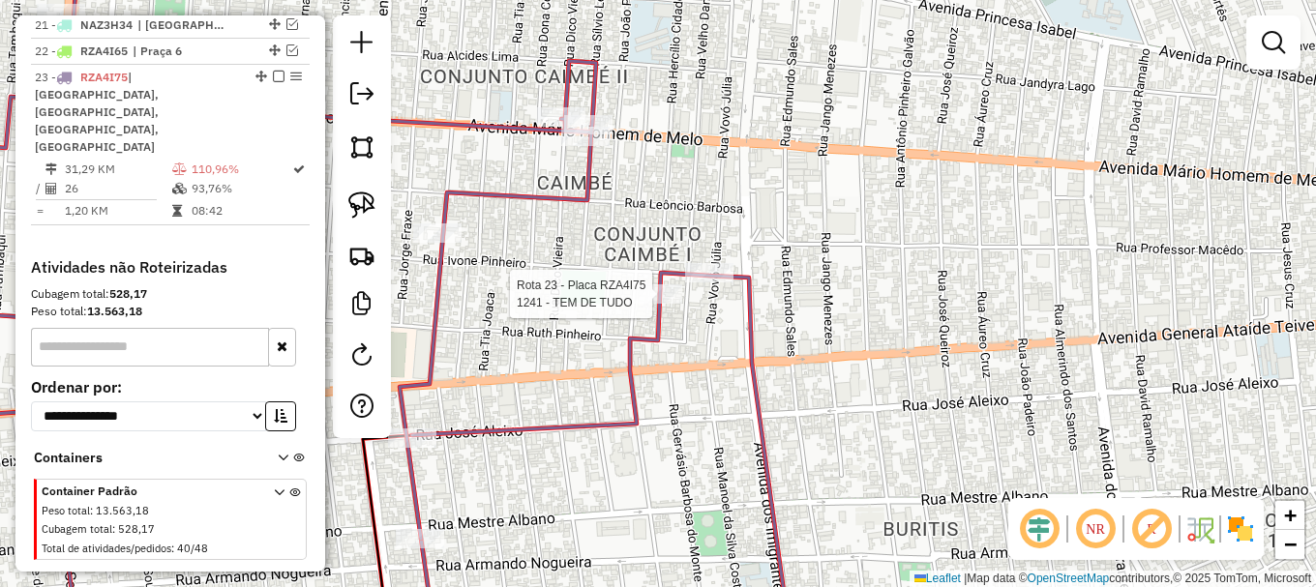
select select "**********"
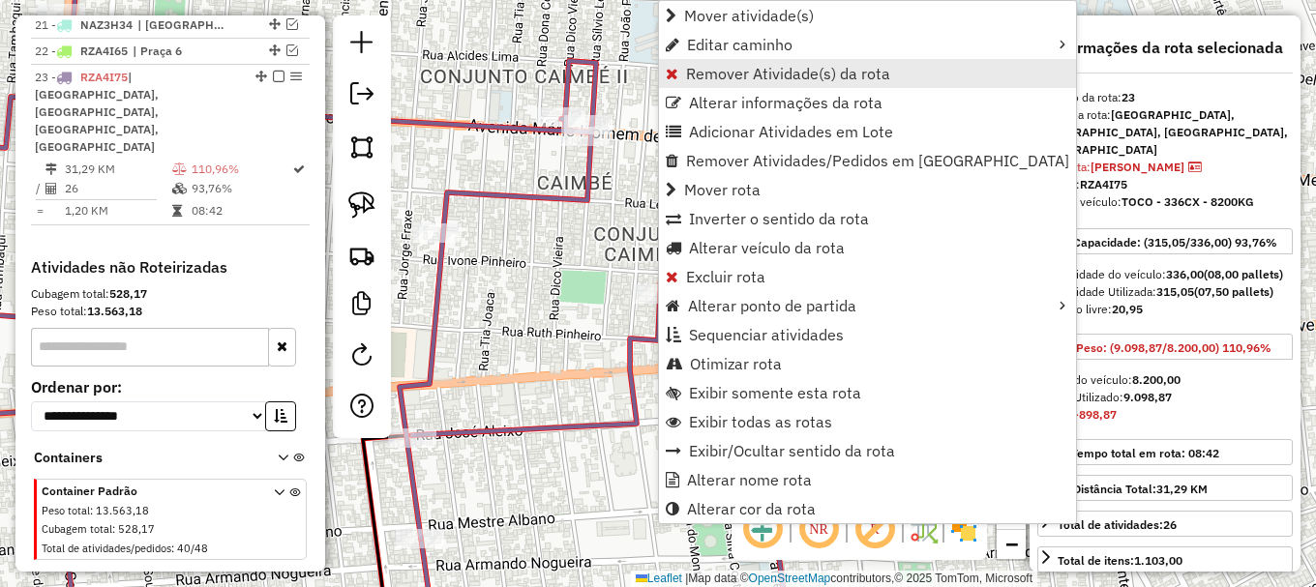
click at [725, 74] on span "Remover Atividade(s) da rota" at bounding box center [788, 73] width 204 height 15
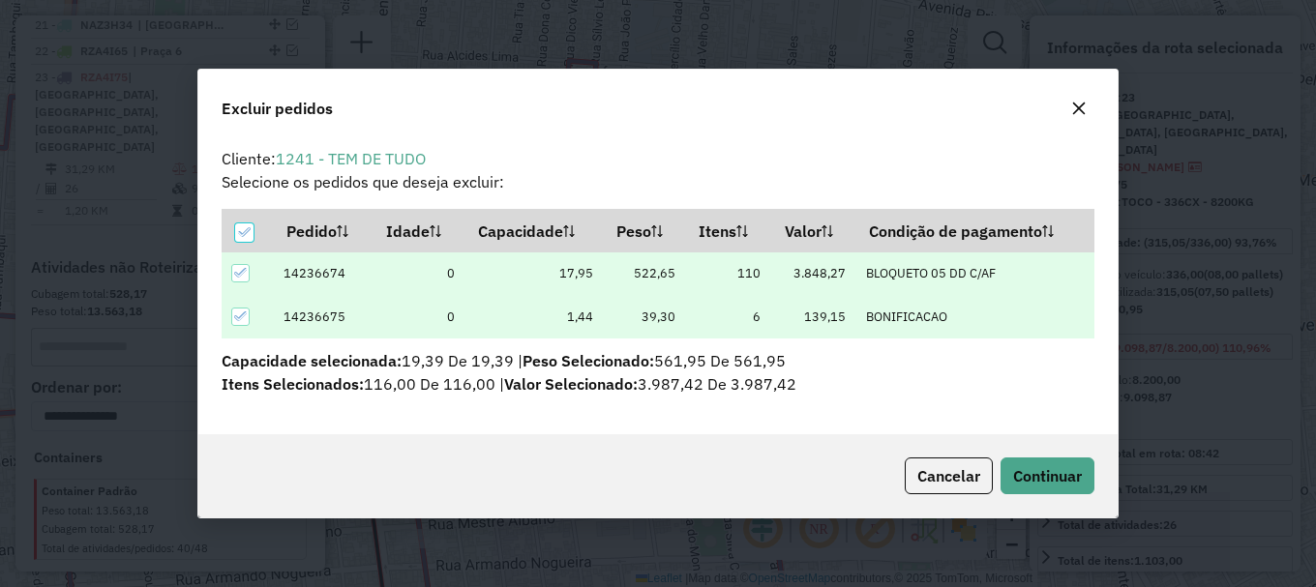
scroll to position [12, 6]
click at [1022, 461] on button "Continuar" at bounding box center [1047, 476] width 94 height 37
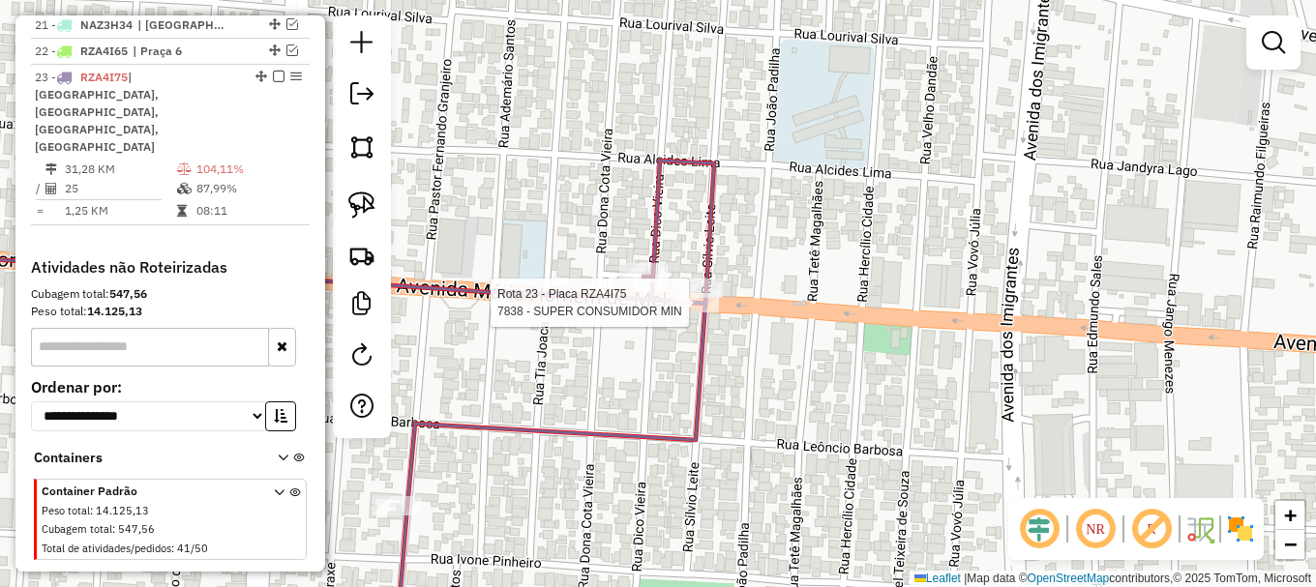
select select "**********"
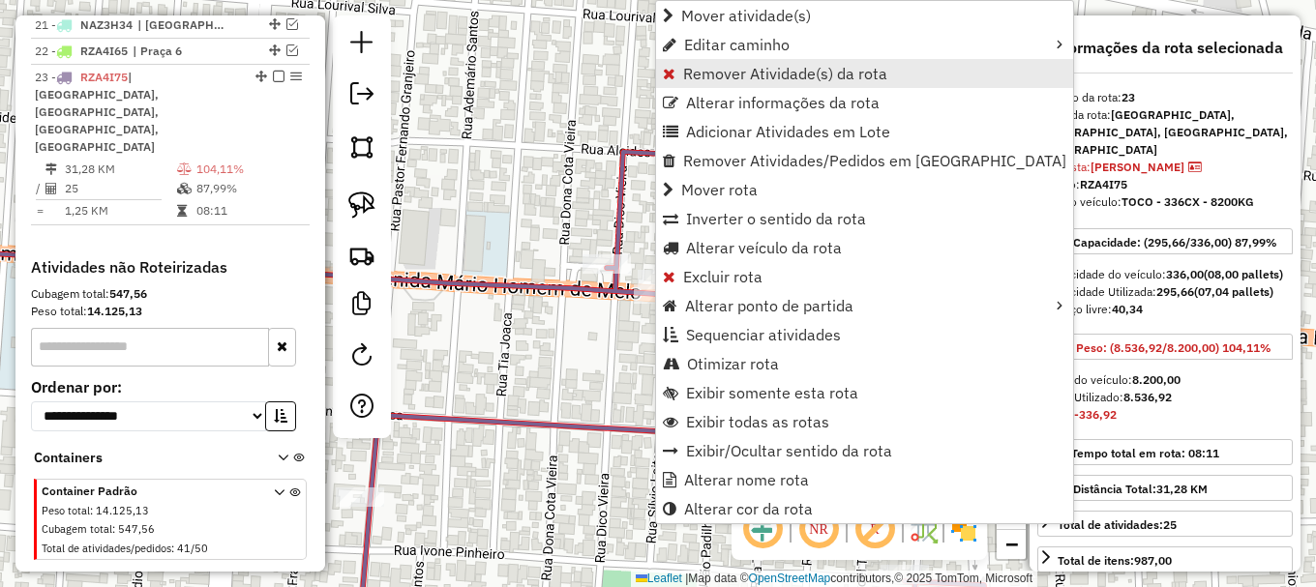
click at [730, 69] on span "Remover Atividade(s) da rota" at bounding box center [785, 73] width 204 height 15
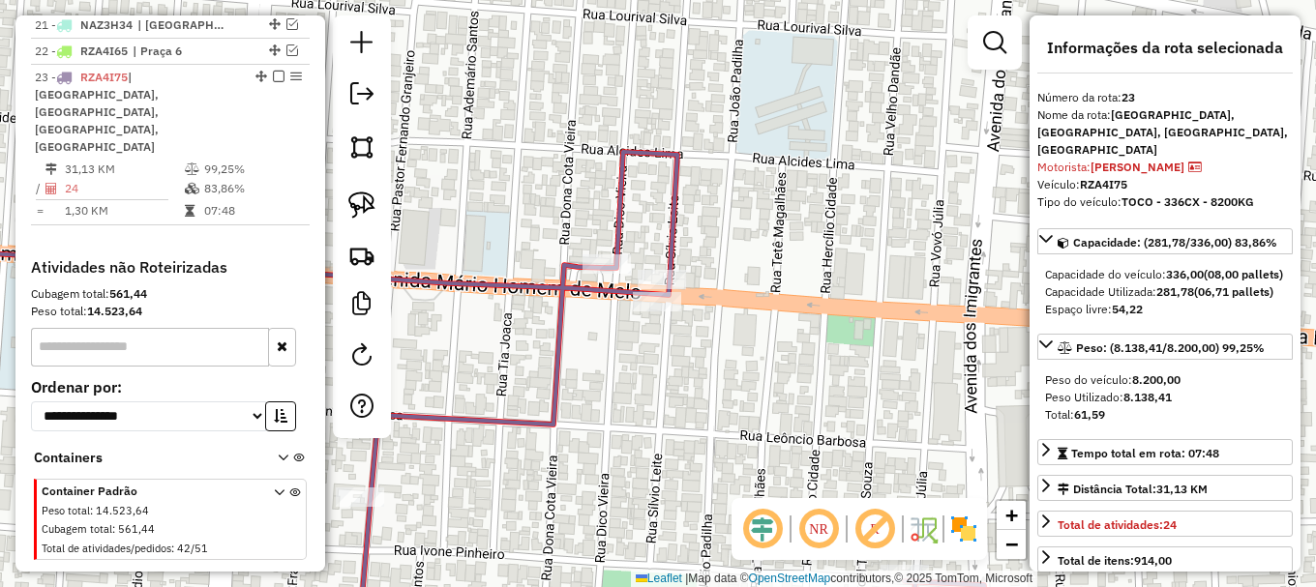
drag, startPoint x: 272, startPoint y: 89, endPoint x: 282, endPoint y: 111, distance: 24.3
click at [273, 82] on em at bounding box center [279, 77] width 12 height 12
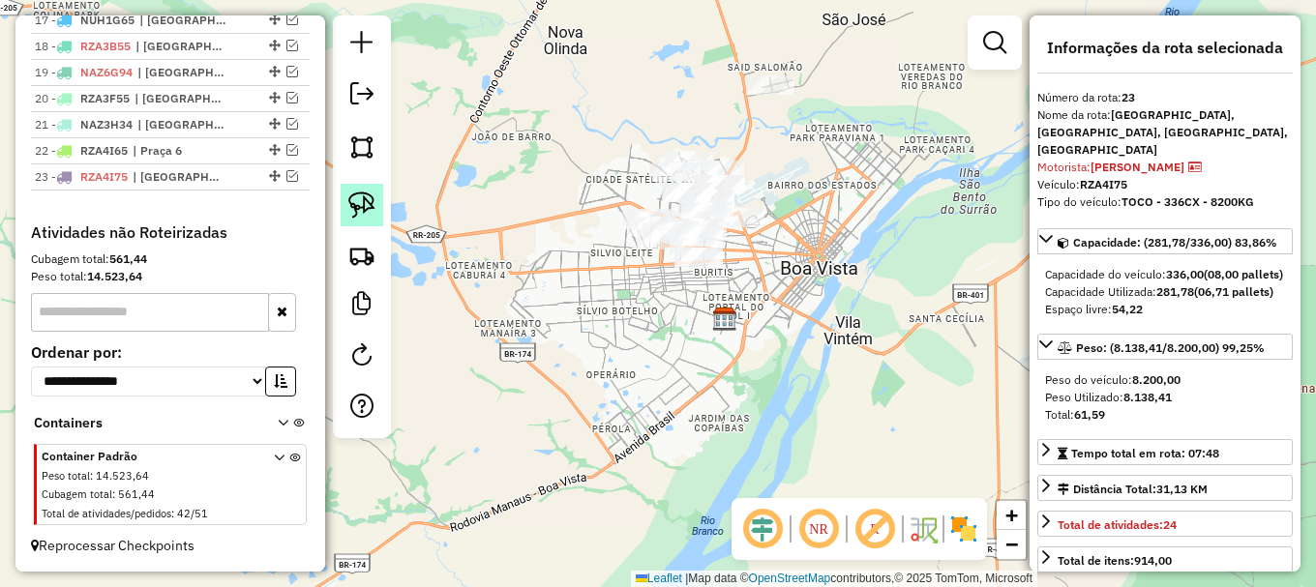
click at [363, 201] on img at bounding box center [361, 205] width 27 height 27
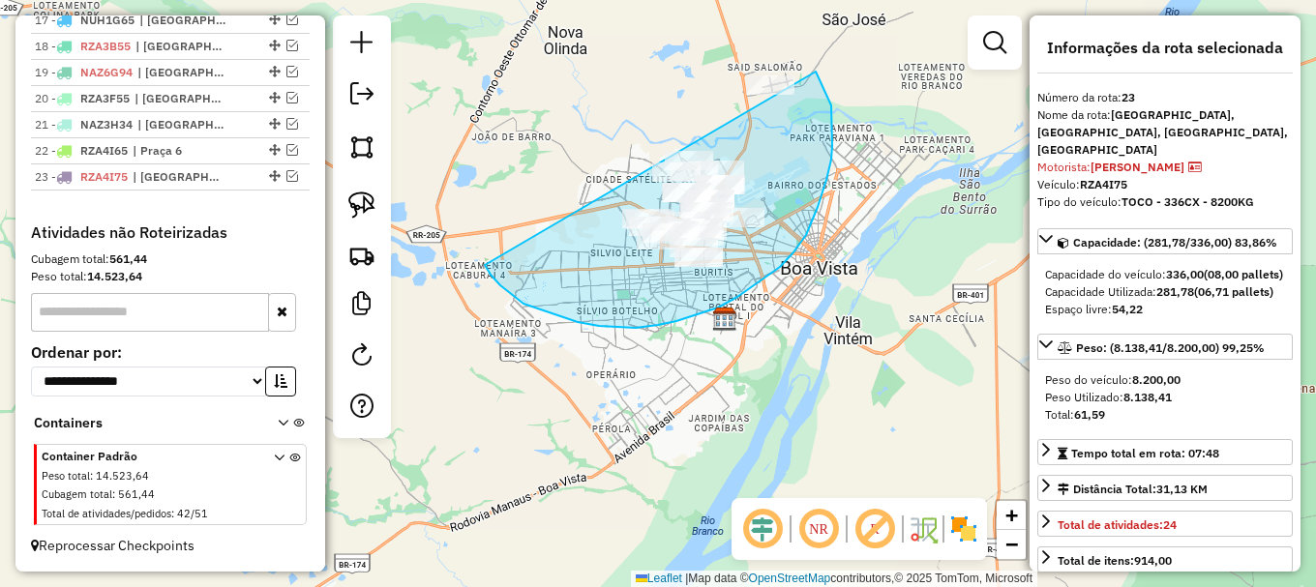
drag, startPoint x: 500, startPoint y: 285, endPoint x: 730, endPoint y: 16, distance: 354.0
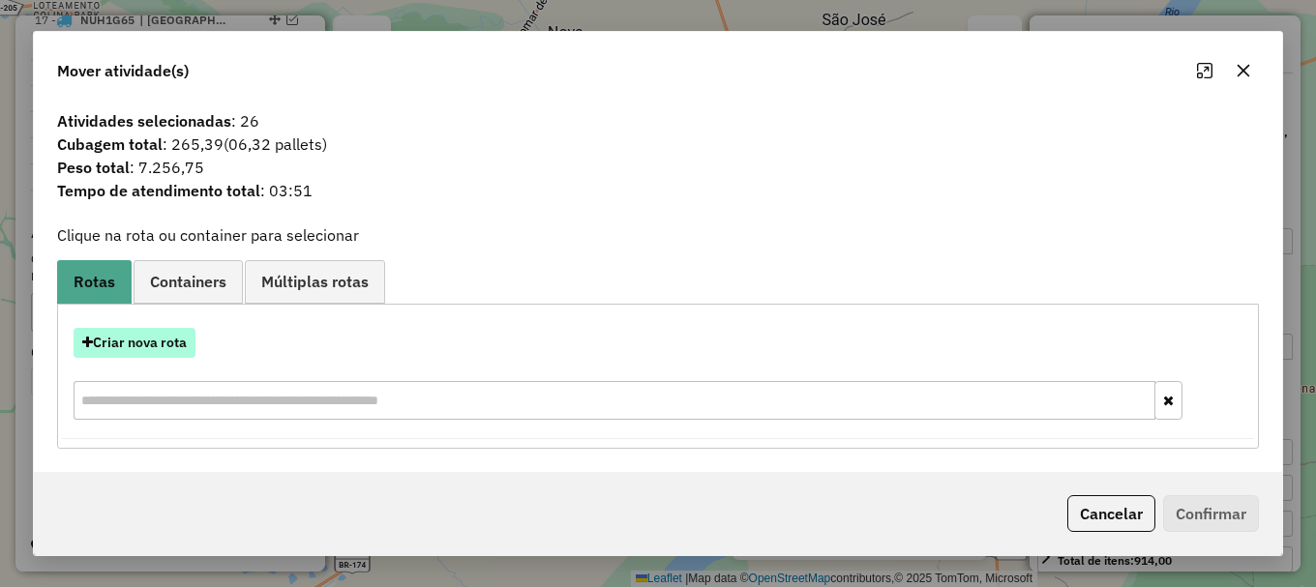
click at [145, 337] on button "Criar nova rota" at bounding box center [135, 343] width 122 height 30
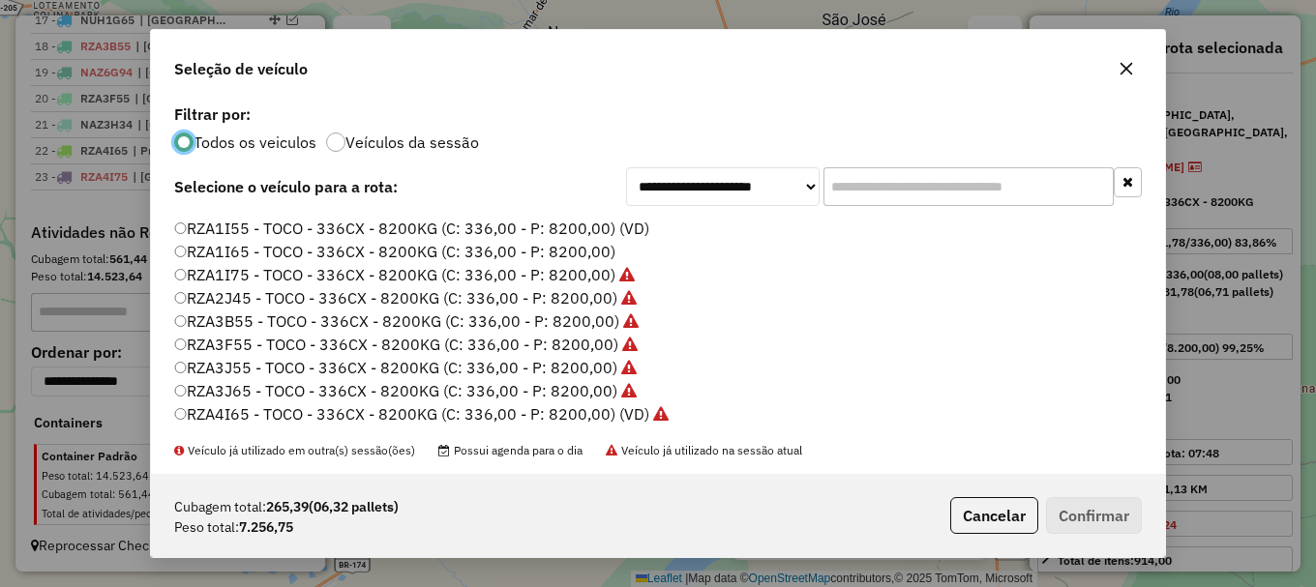
scroll to position [646, 0]
click at [258, 223] on label "RZA1I65 - TOCO - 336CX - 8200KG (C: 336,00 - P: 8200,00)" at bounding box center [394, 228] width 441 height 23
click at [1098, 510] on button "Confirmar" at bounding box center [1094, 515] width 96 height 37
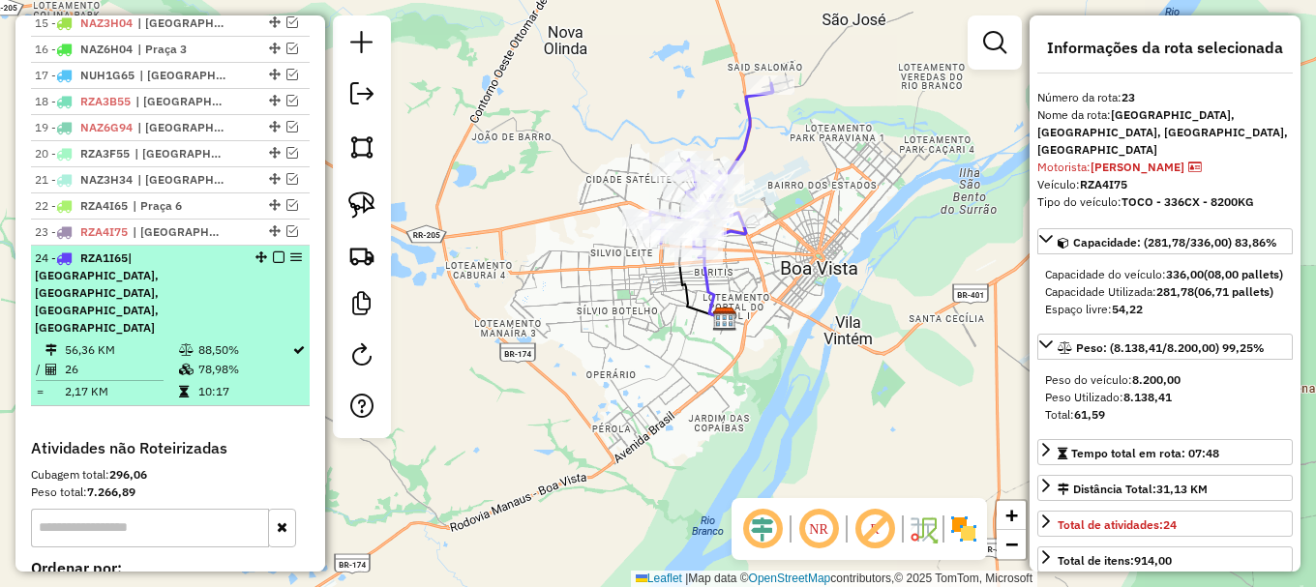
scroll to position [1107, 0]
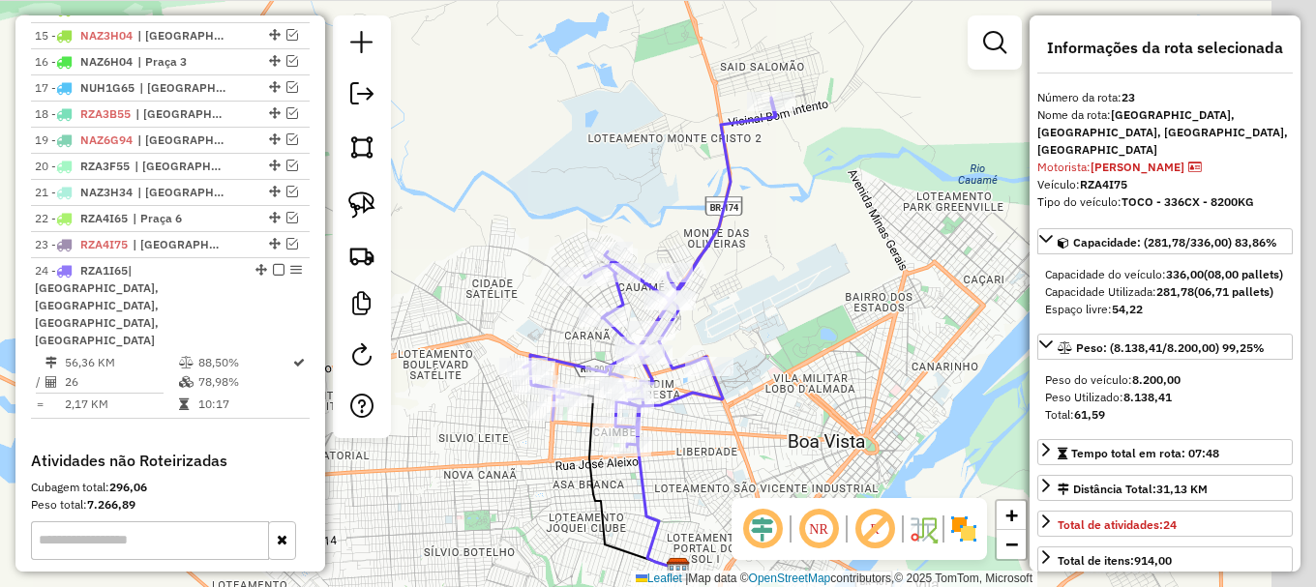
drag, startPoint x: 785, startPoint y: 232, endPoint x: 746, endPoint y: 331, distance: 106.0
click at [746, 331] on div "Janela de atendimento Grade de atendimento Capacidade Transportadoras Veículos …" at bounding box center [658, 293] width 1316 height 587
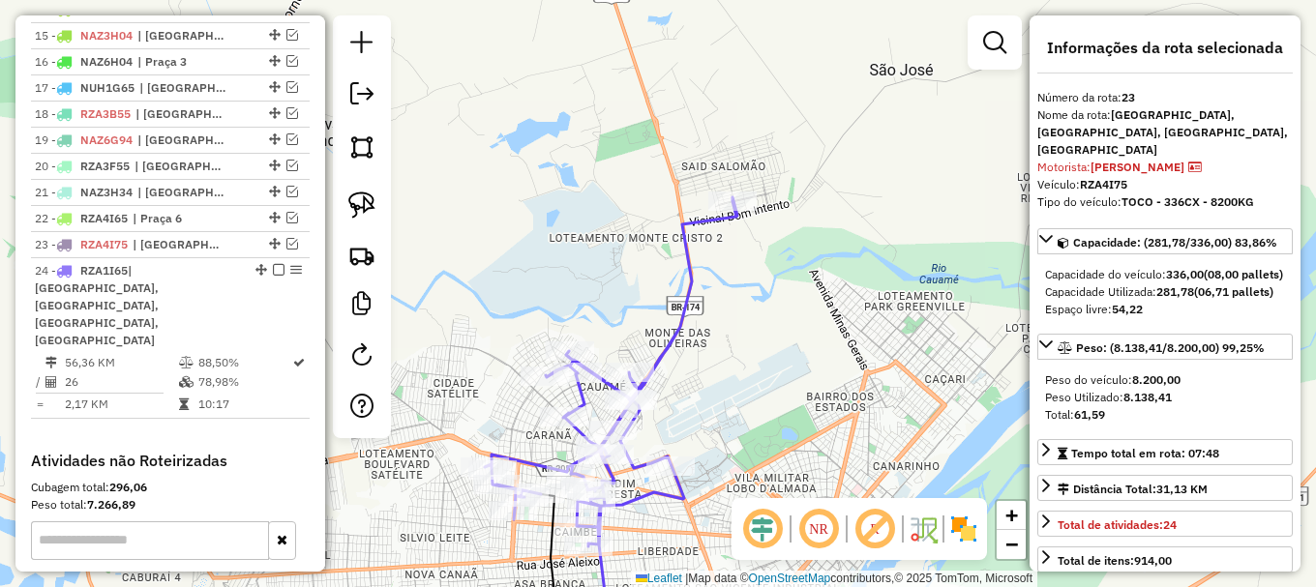
click at [698, 268] on icon at bounding box center [611, 371] width 252 height 349
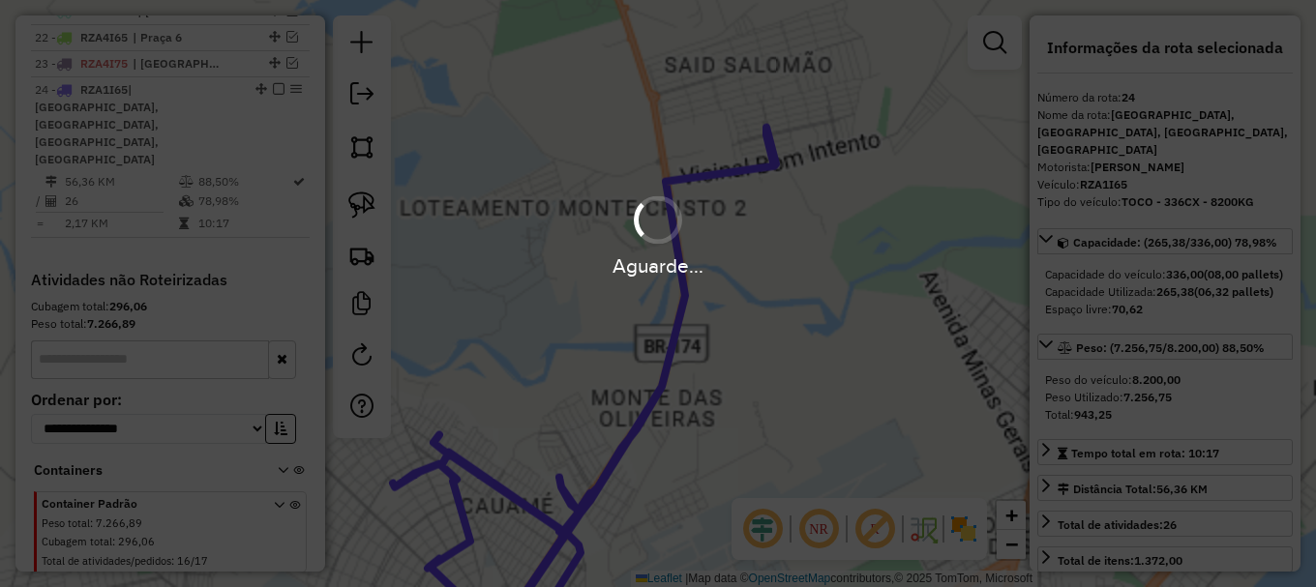
scroll to position [1300, 0]
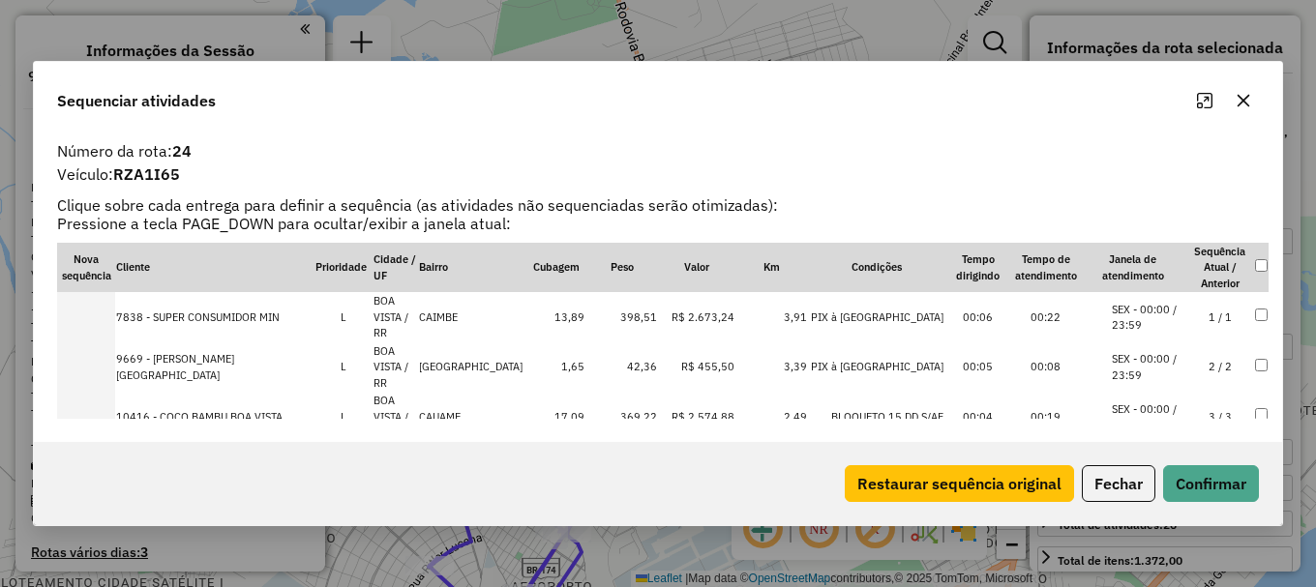
select select "**********"
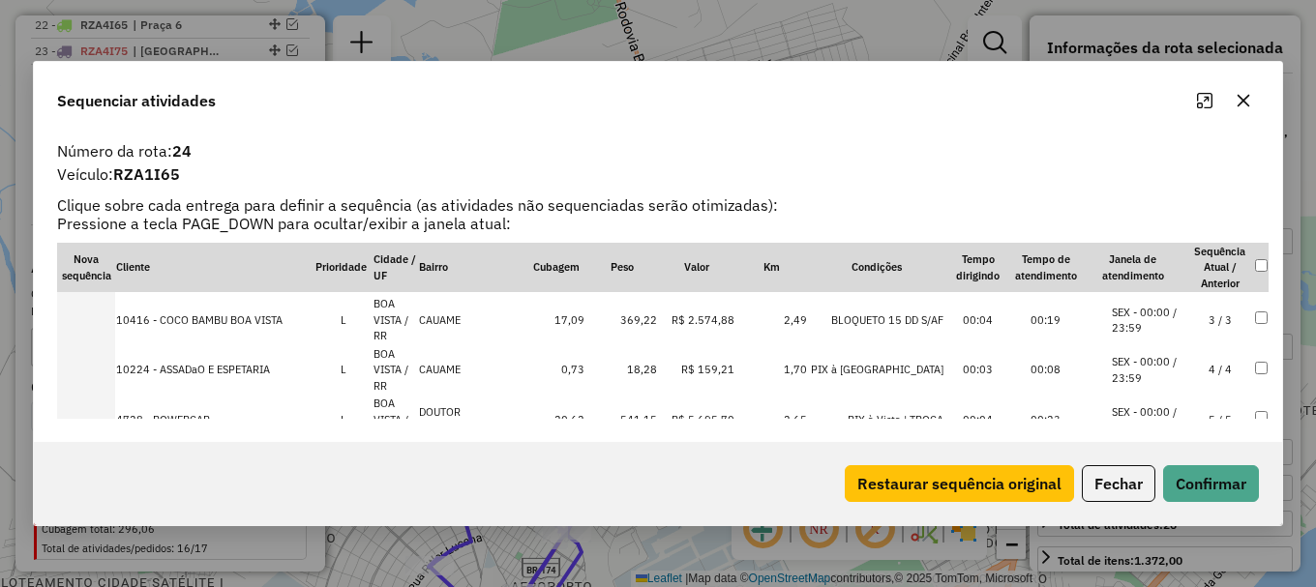
click at [1165, 454] on li "SEX - 08:00 / 17:00" at bounding box center [1149, 470] width 74 height 32
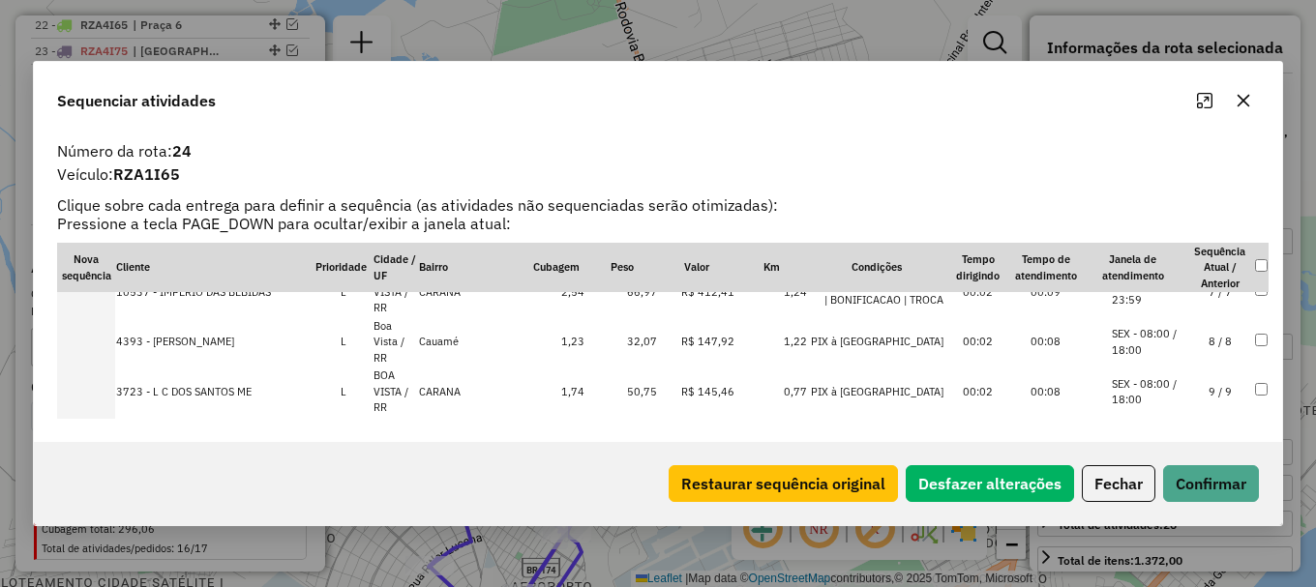
click at [1189, 466] on td "11 / 11" at bounding box center [1220, 491] width 68 height 50
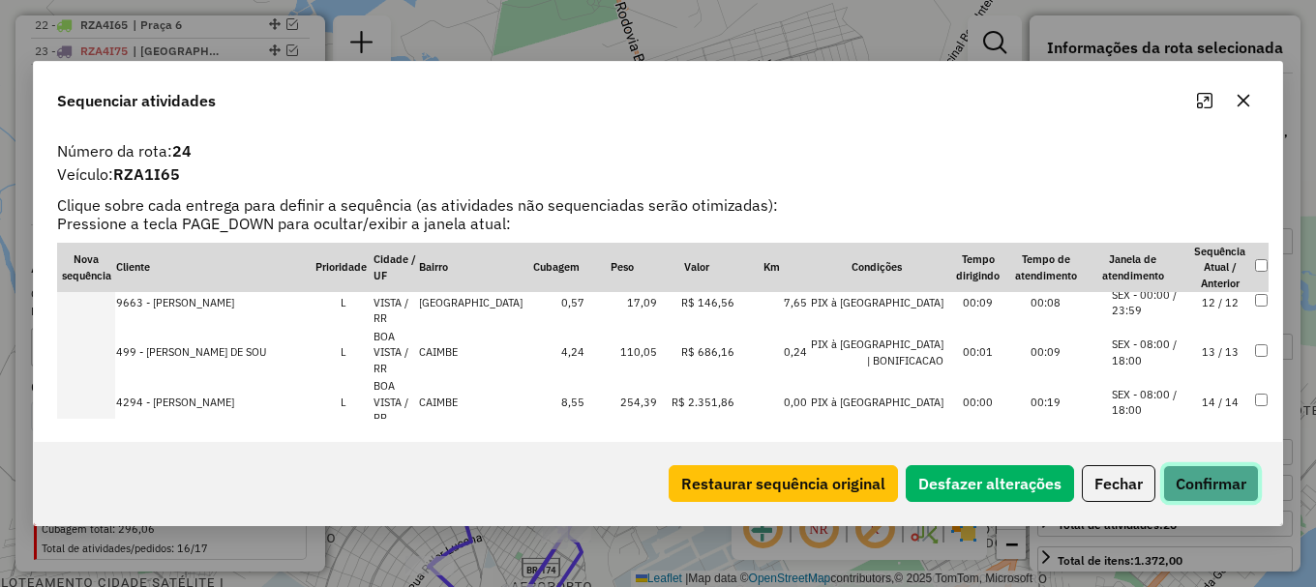
click at [1192, 488] on button "Confirmar" at bounding box center [1211, 483] width 96 height 37
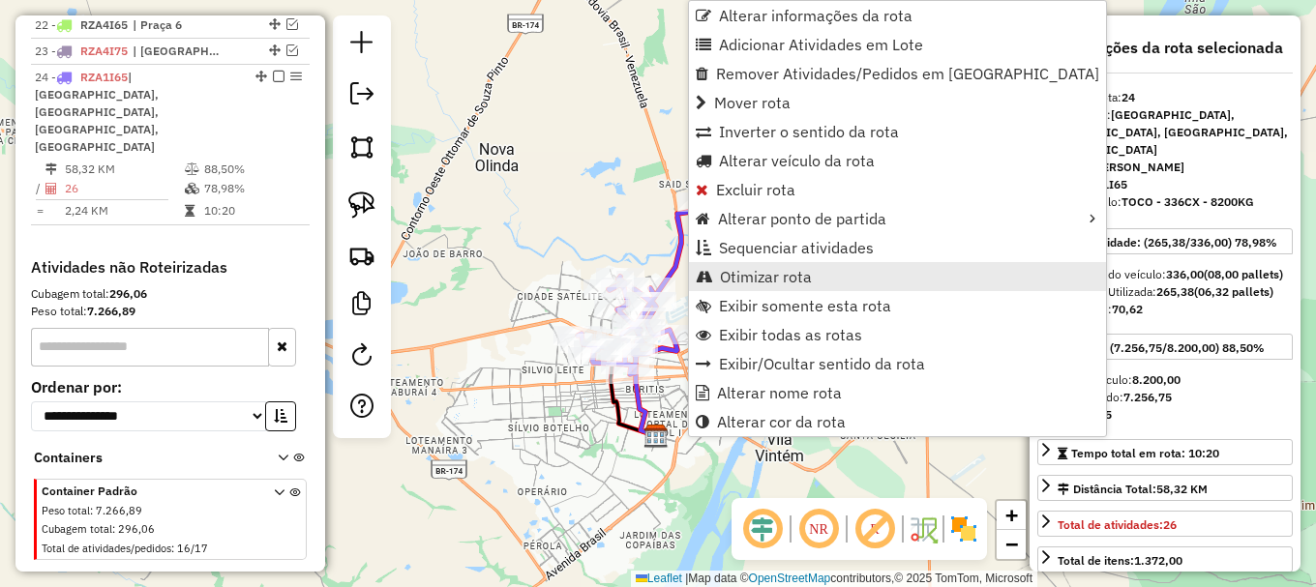
click at [765, 276] on span "Otimizar rota" at bounding box center [766, 276] width 92 height 15
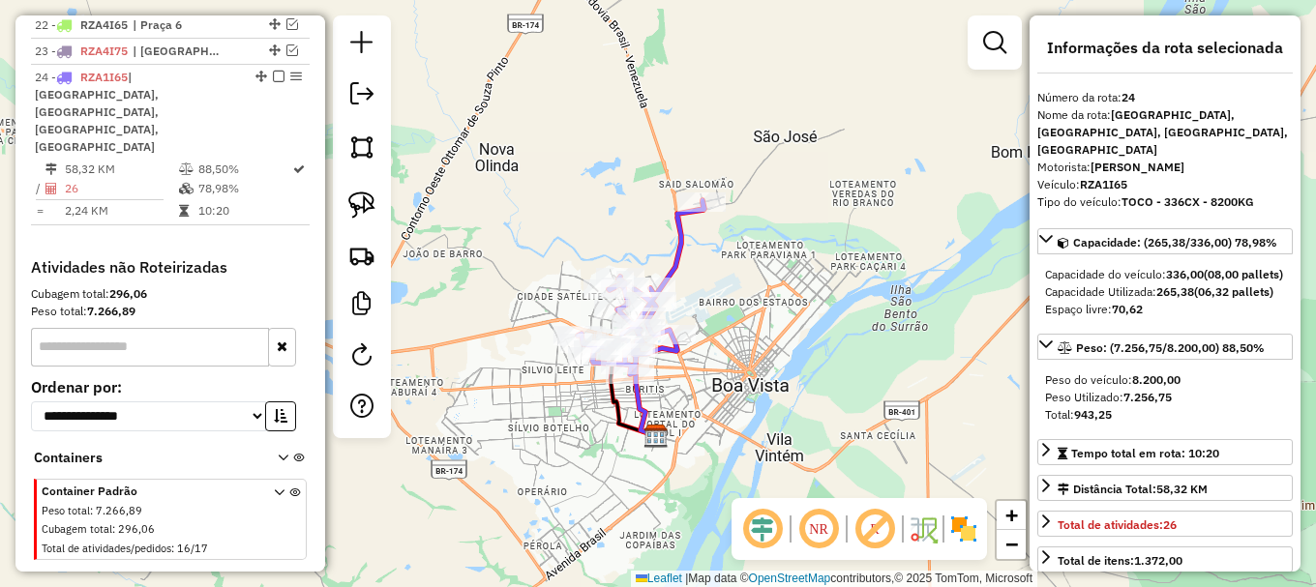
click at [273, 82] on em at bounding box center [279, 77] width 12 height 12
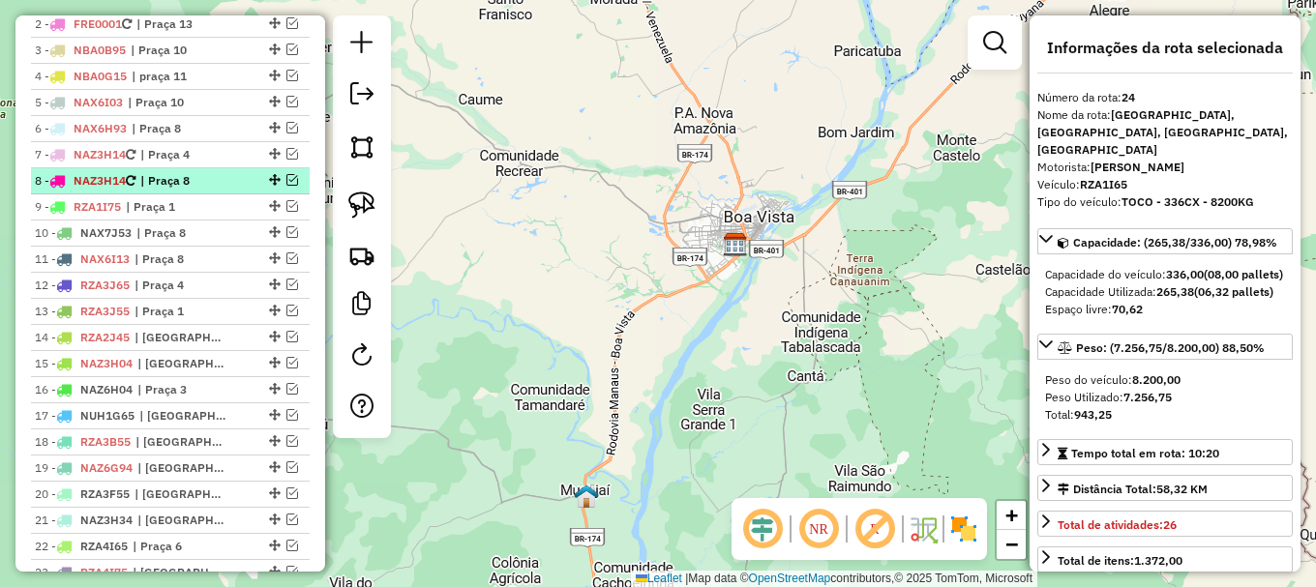
scroll to position [734, 0]
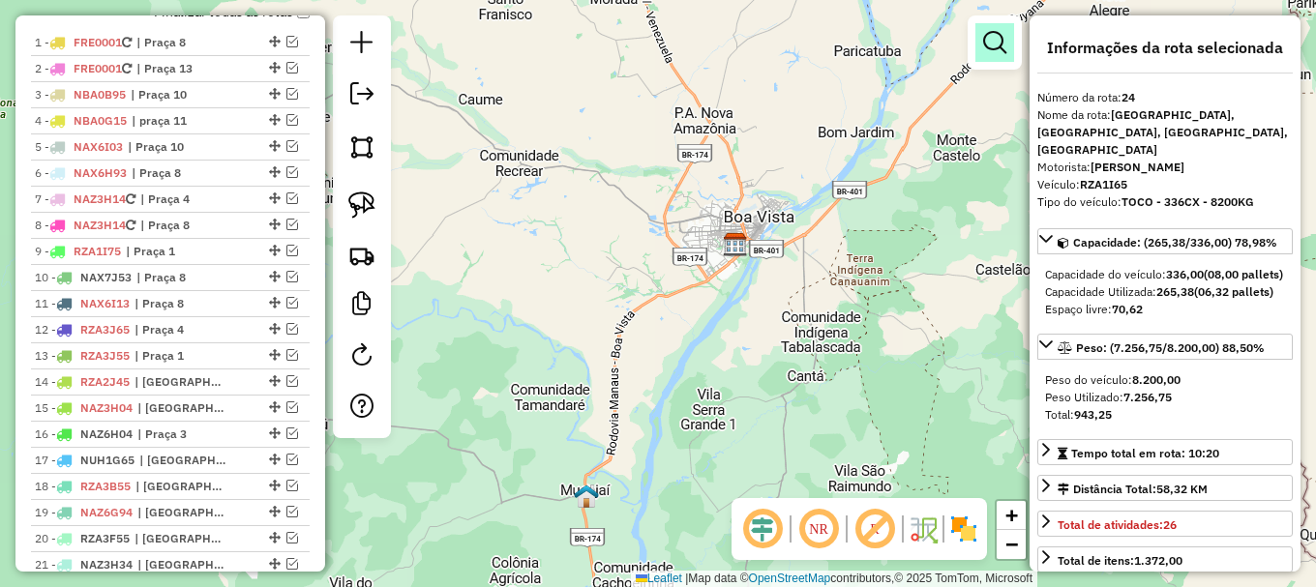
click at [982, 38] on link at bounding box center [994, 42] width 39 height 39
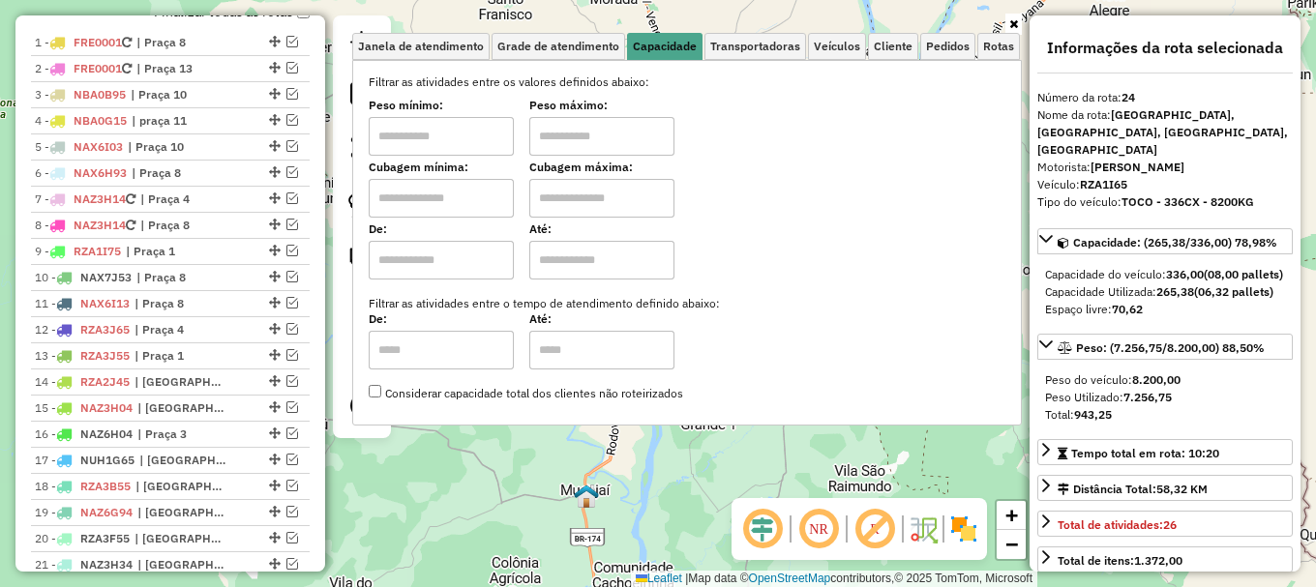
click at [594, 483] on div "Janela de atendimento Grade de atendimento Capacidade Transportadoras Veículos …" at bounding box center [658, 293] width 1316 height 587
click at [467, 503] on div "Janela de atendimento Grade de atendimento Capacidade Transportadoras Veículos …" at bounding box center [658, 293] width 1316 height 587
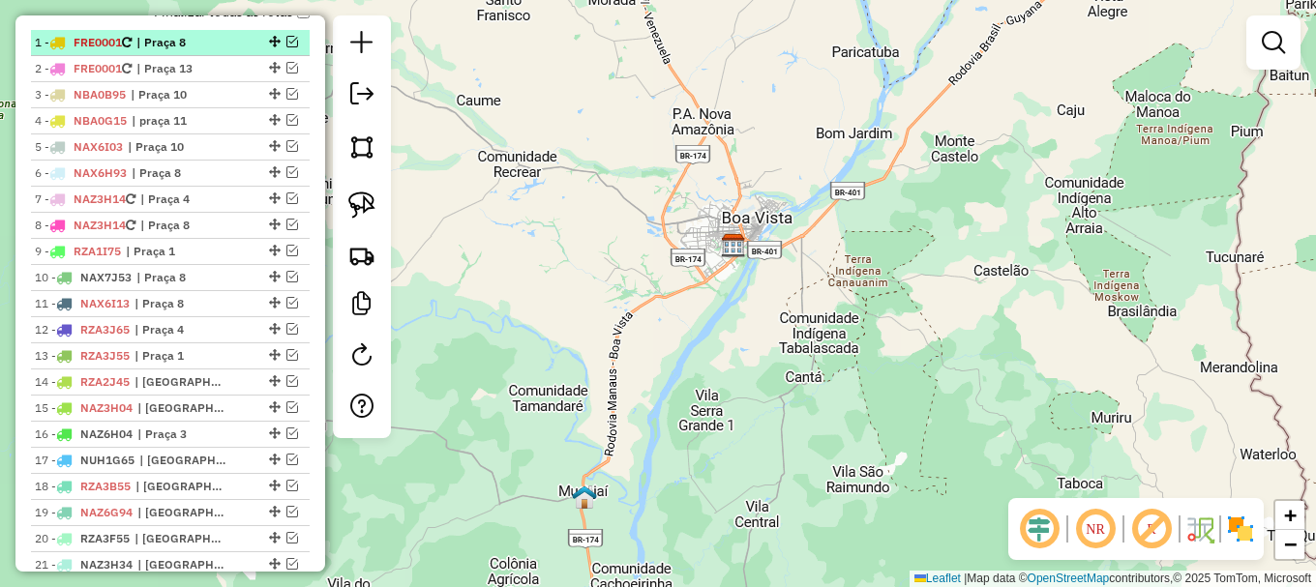
click at [286, 47] on em at bounding box center [292, 42] width 12 height 12
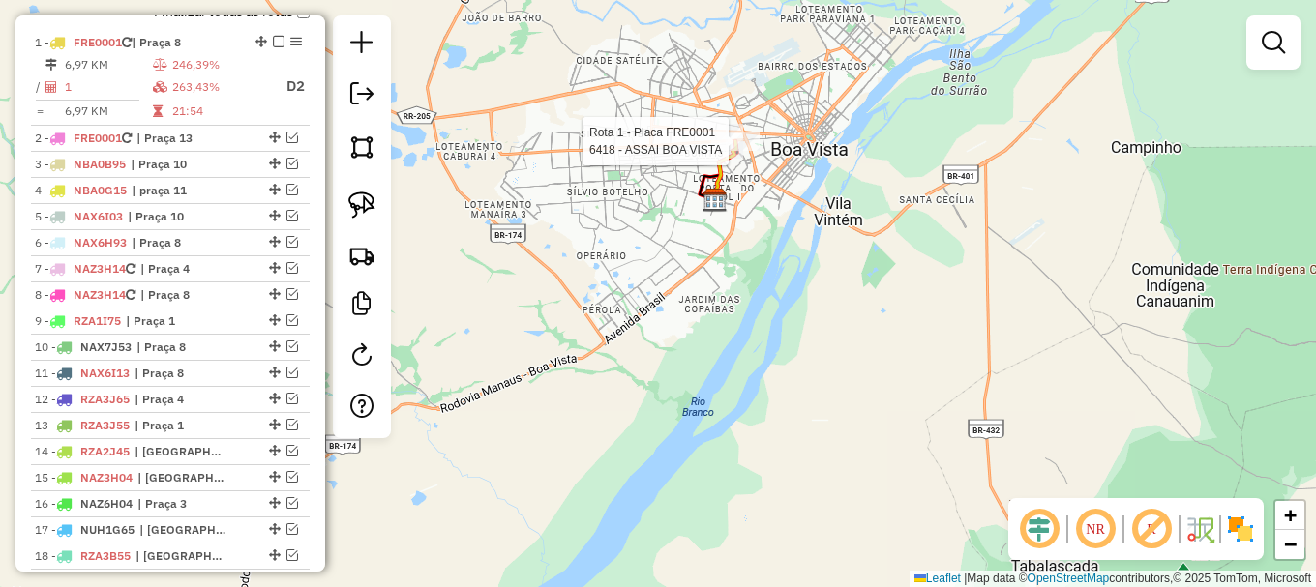
select select "**********"
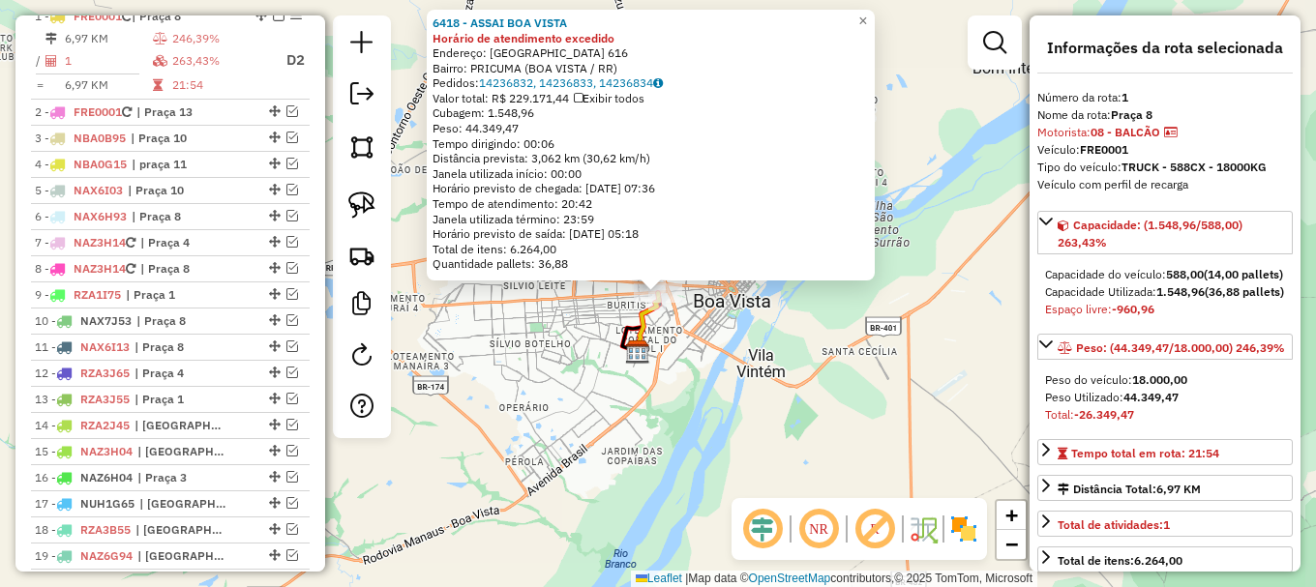
scroll to position [766, 0]
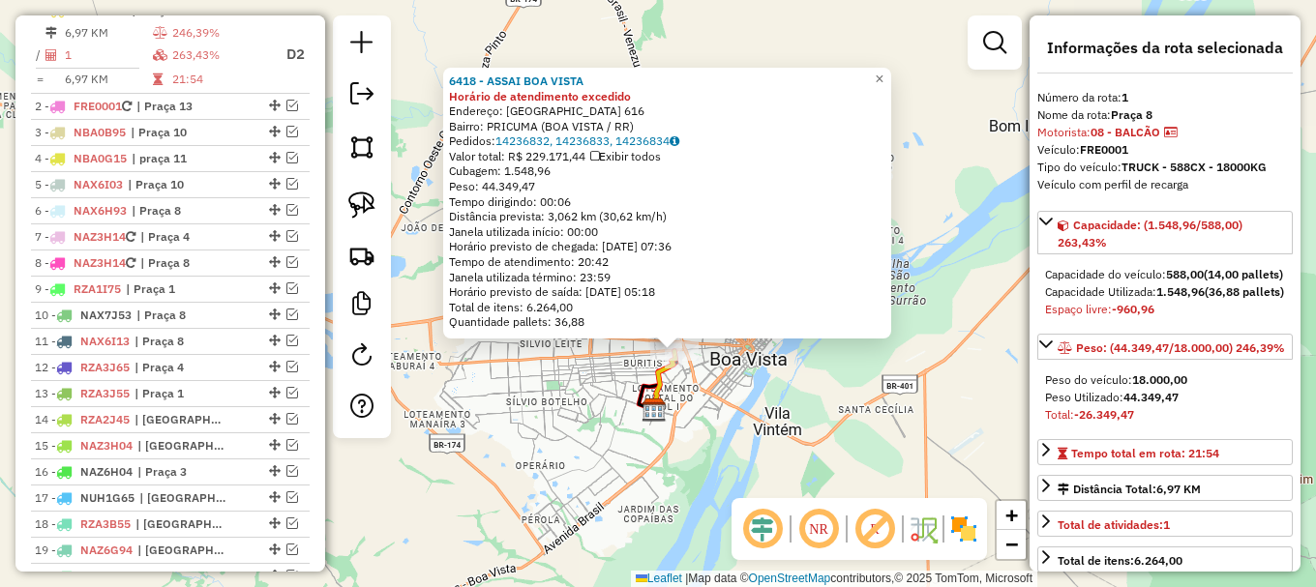
drag, startPoint x: 563, startPoint y: 460, endPoint x: 572, endPoint y: 470, distance: 13.7
click at [572, 469] on div "6418 - ASSAI BOA VISTA Horário de atendimento excedido Endereço: [GEOGRAPHIC_DA…" at bounding box center [658, 293] width 1316 height 587
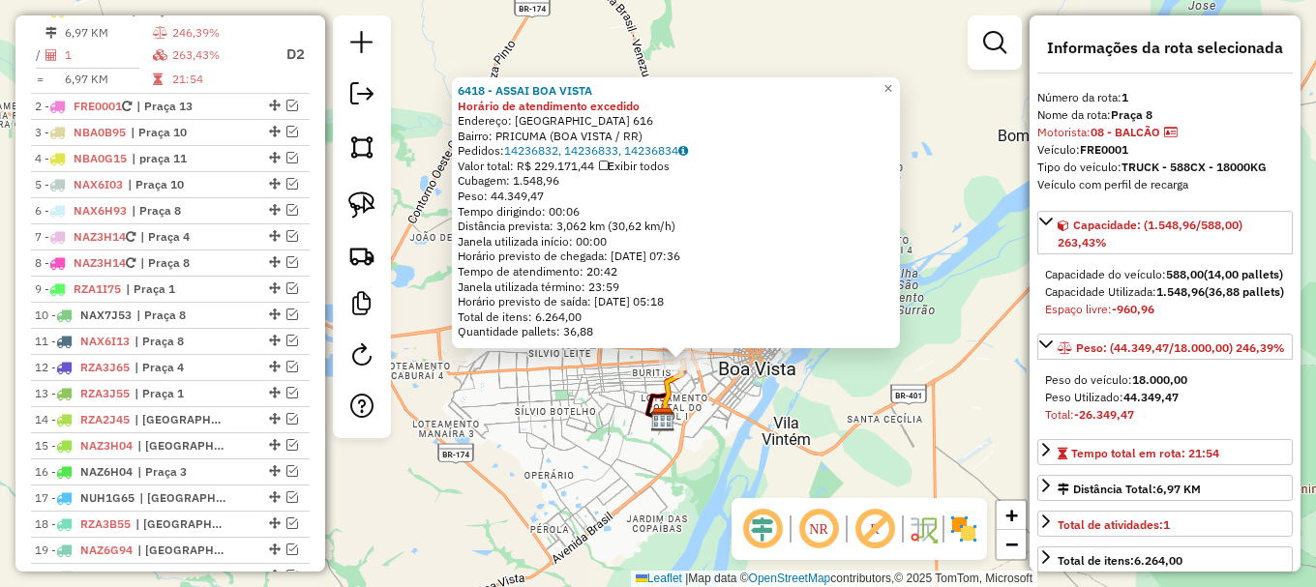
click at [669, 377] on icon at bounding box center [672, 390] width 23 height 59
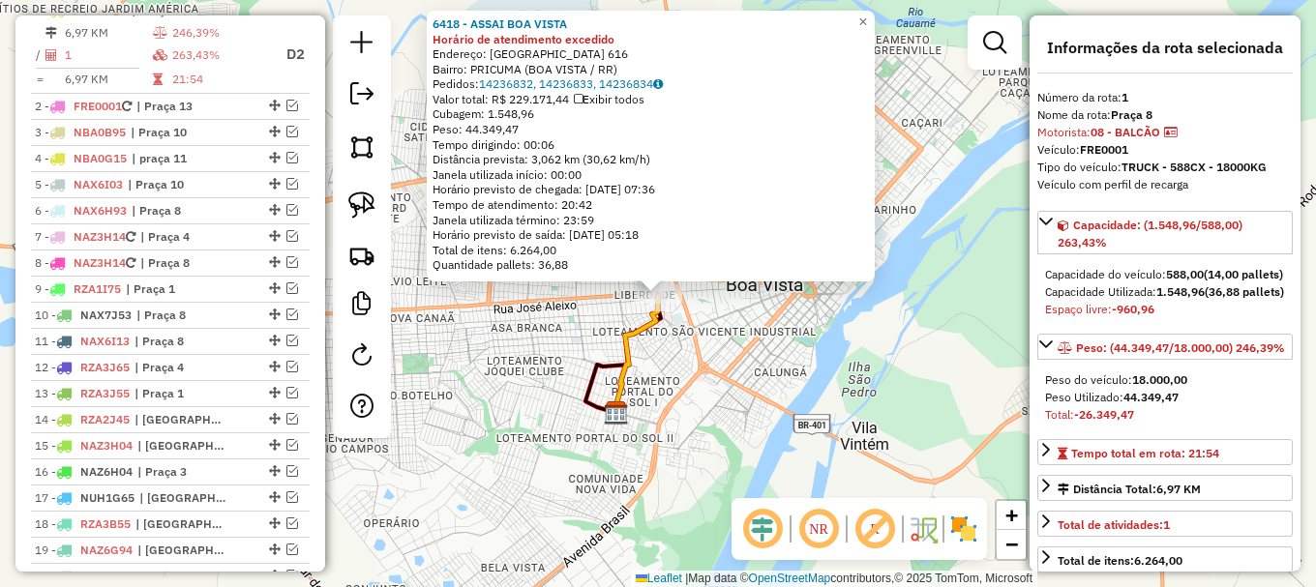
click at [514, 330] on div "6418 - ASSAI BOA VISTA Horário de atendimento excedido Endereço: [GEOGRAPHIC_DA…" at bounding box center [658, 293] width 1316 height 587
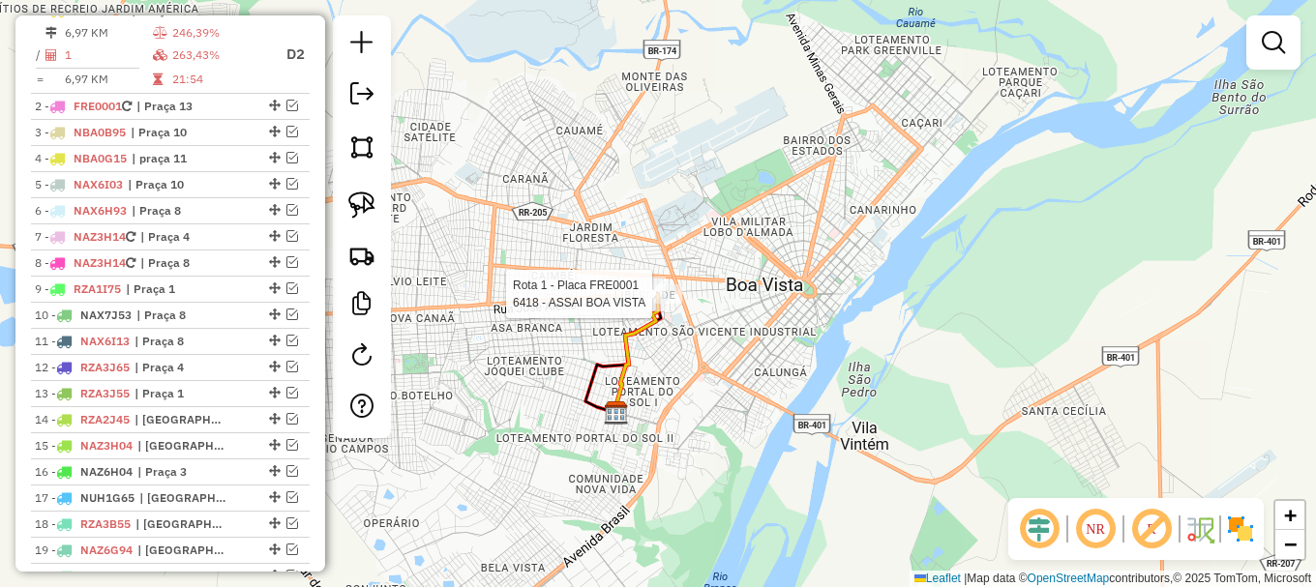
select select "**********"
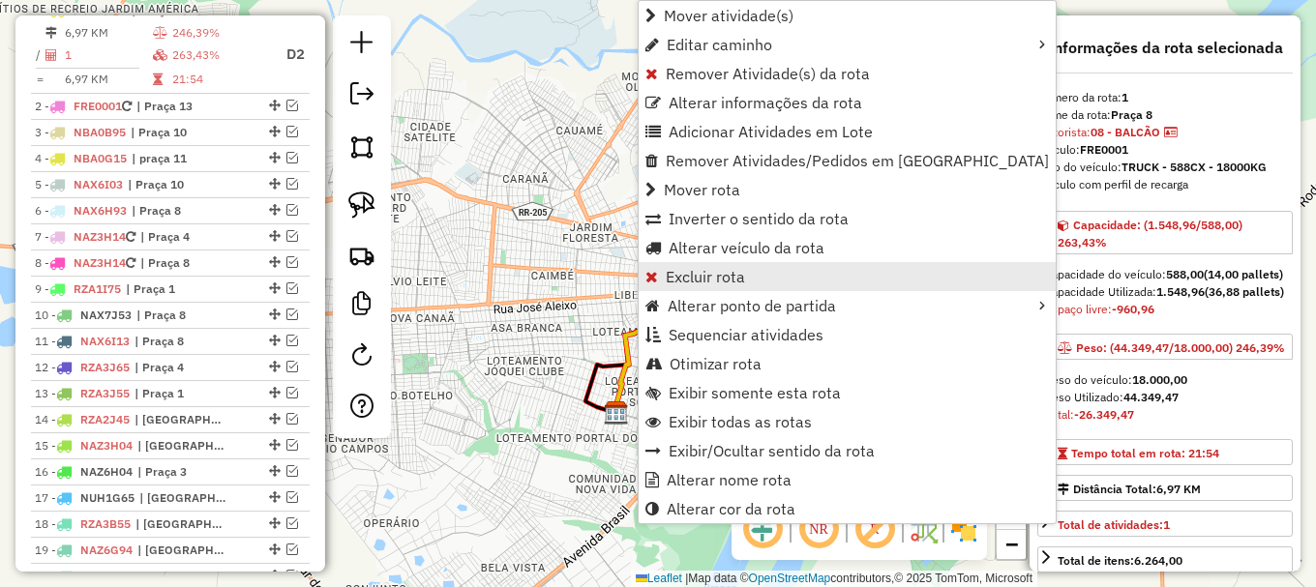
click at [734, 276] on span "Excluir rota" at bounding box center [705, 276] width 79 height 15
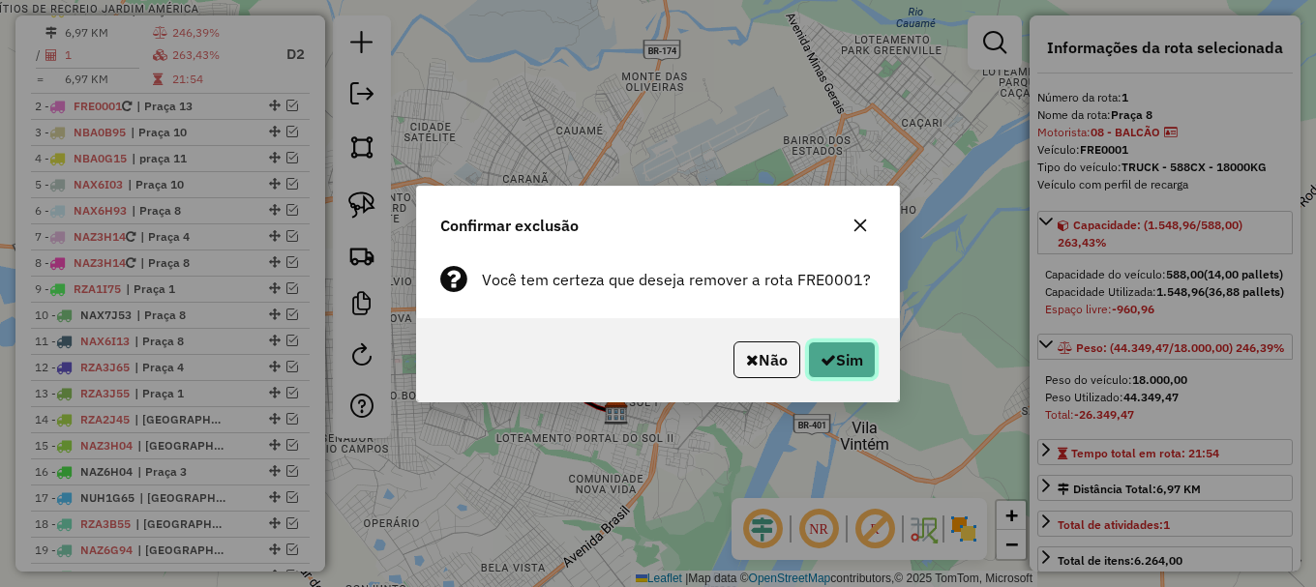
click at [866, 343] on button "Sim" at bounding box center [842, 360] width 68 height 37
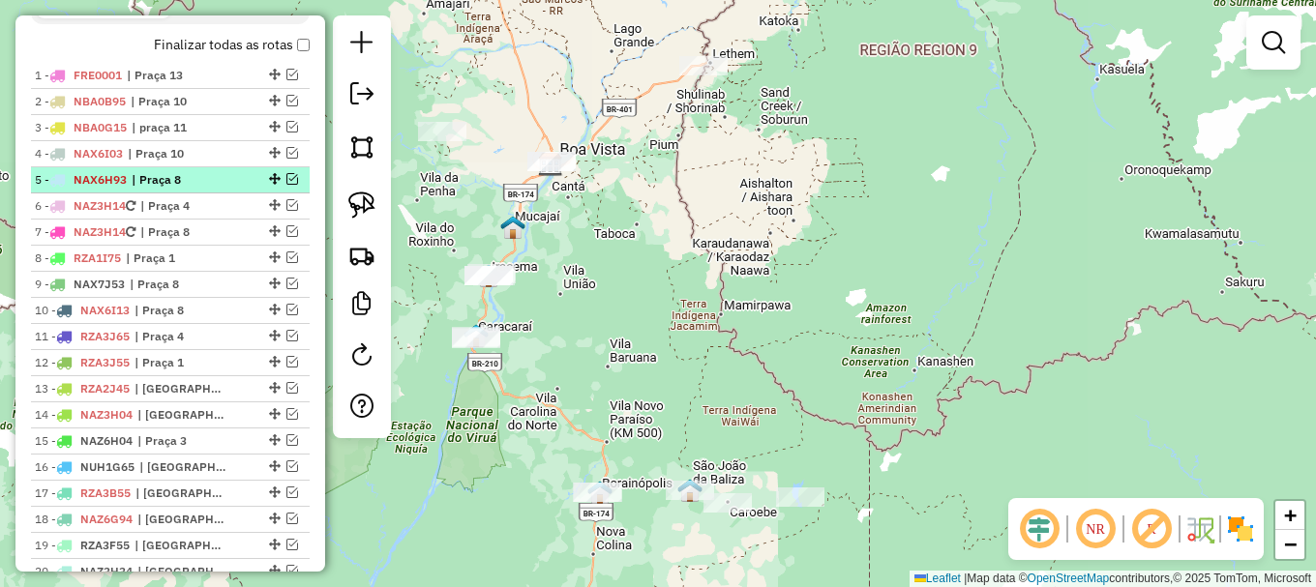
scroll to position [669, 0]
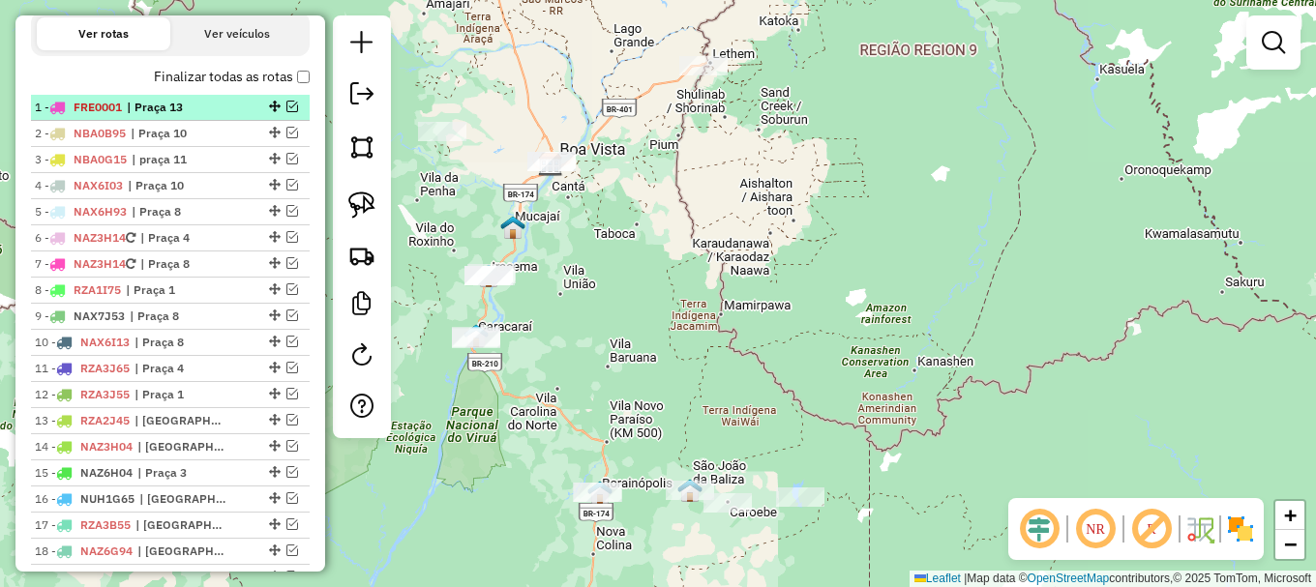
click at [282, 116] on div "1 - FRE0001 | Praça 13" at bounding box center [170, 107] width 271 height 17
select select "**********"
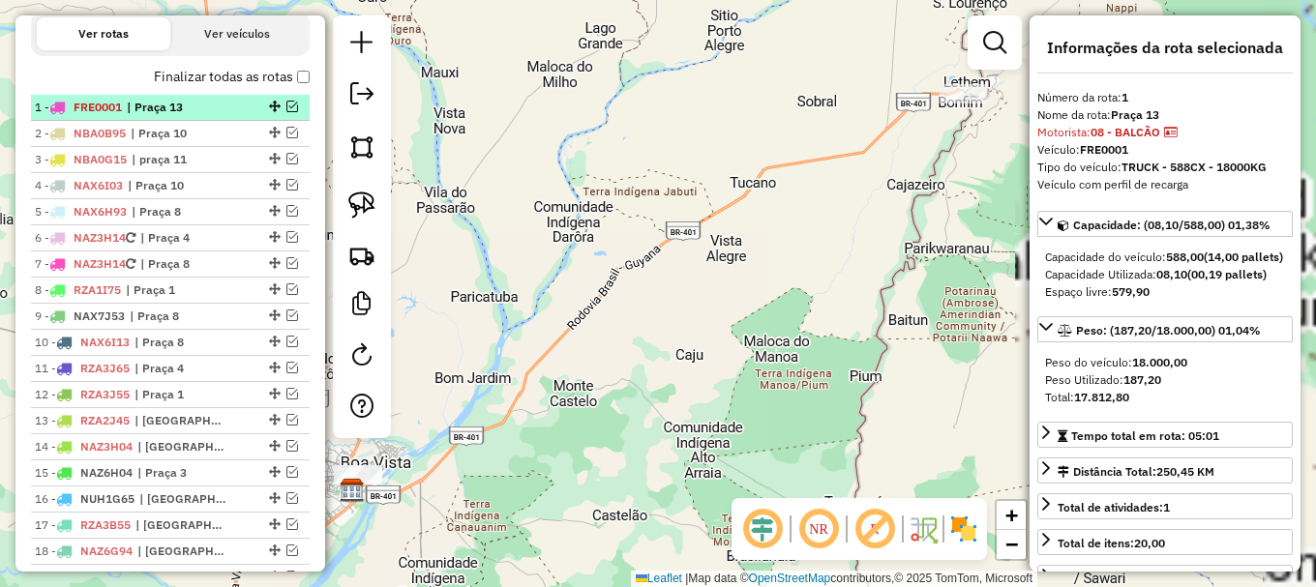
click at [286, 112] on em at bounding box center [292, 107] width 12 height 12
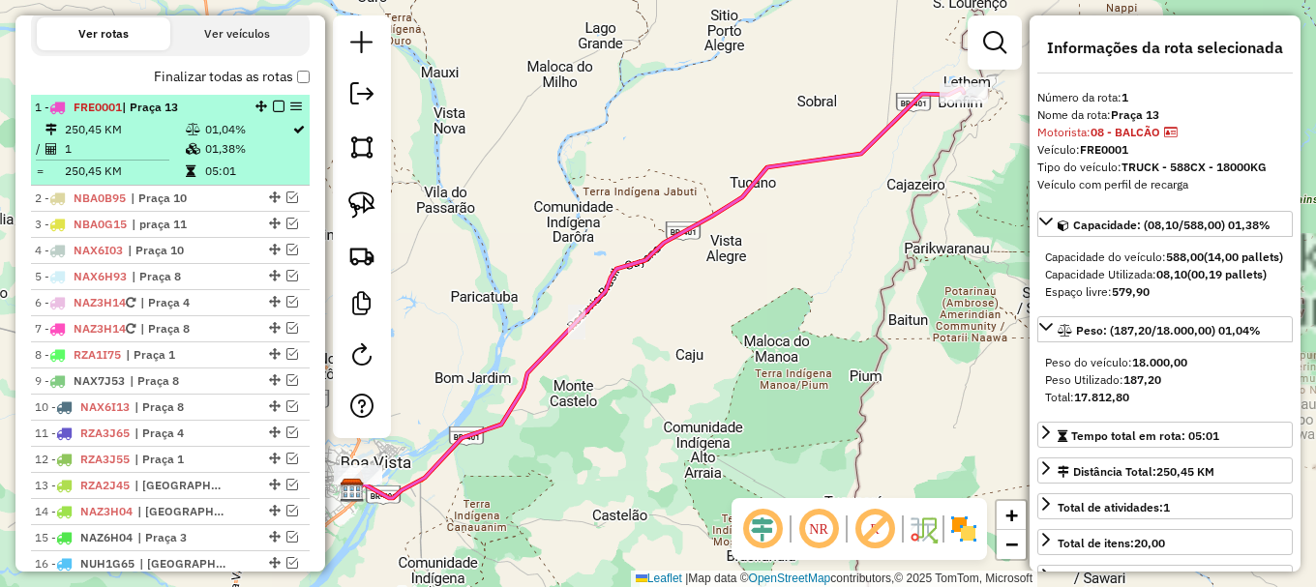
click at [248, 139] on td "01,04%" at bounding box center [247, 129] width 87 height 19
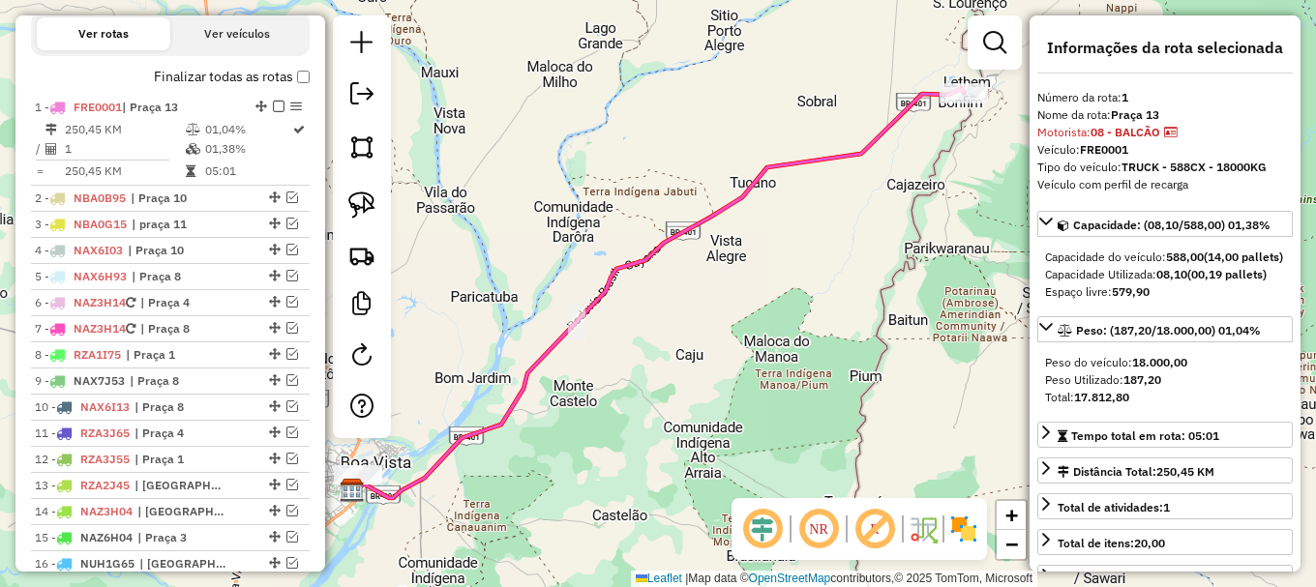
click at [837, 156] on icon at bounding box center [657, 293] width 611 height 409
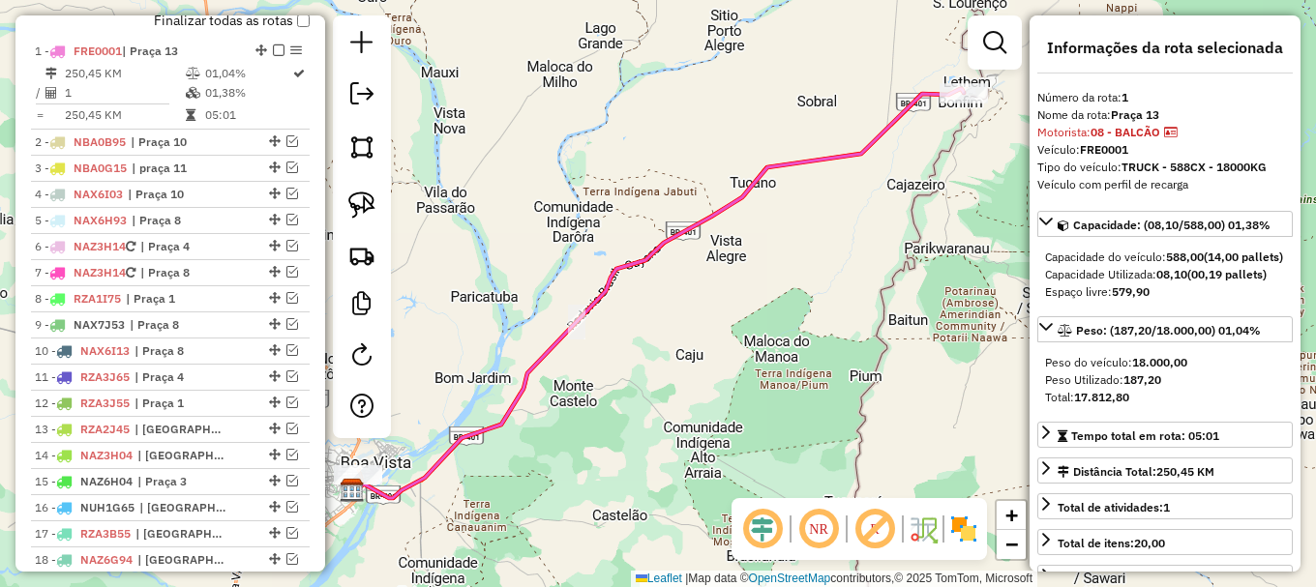
click at [834, 157] on icon at bounding box center [657, 293] width 611 height 409
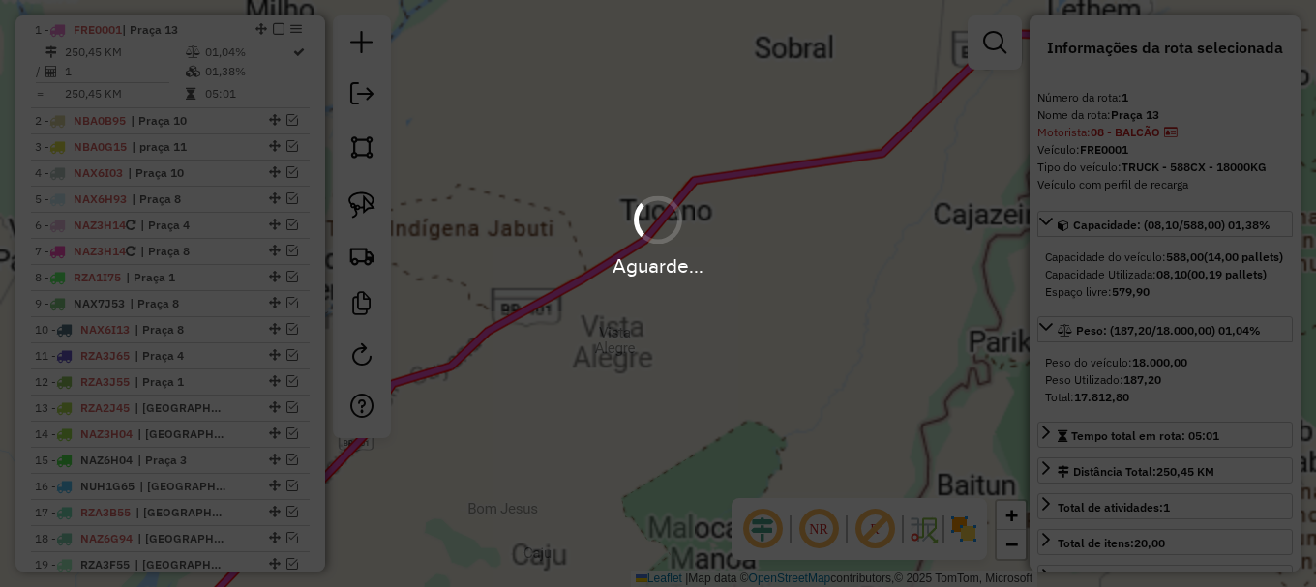
scroll to position [766, 0]
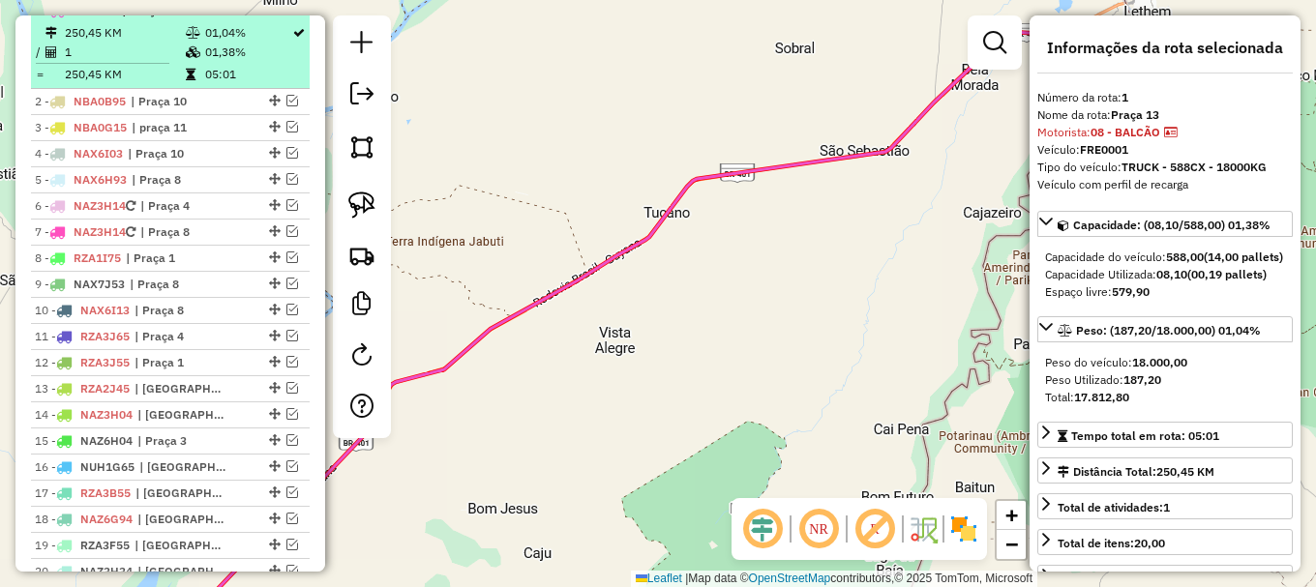
click at [273, 15] on em at bounding box center [279, 10] width 12 height 12
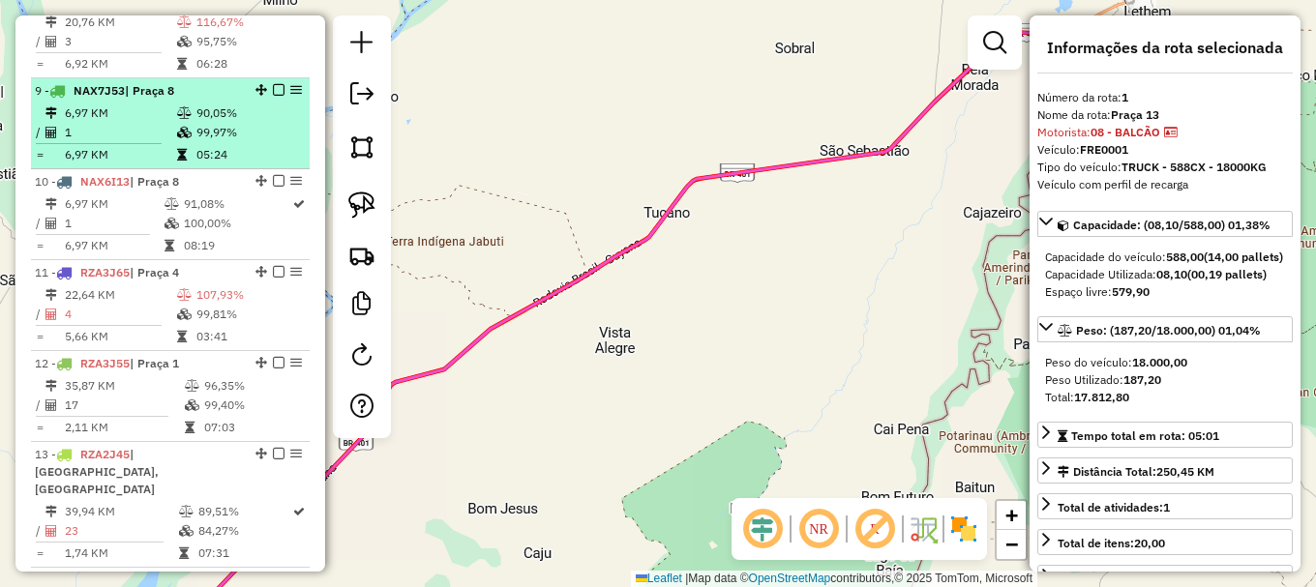
scroll to position [1440, 0]
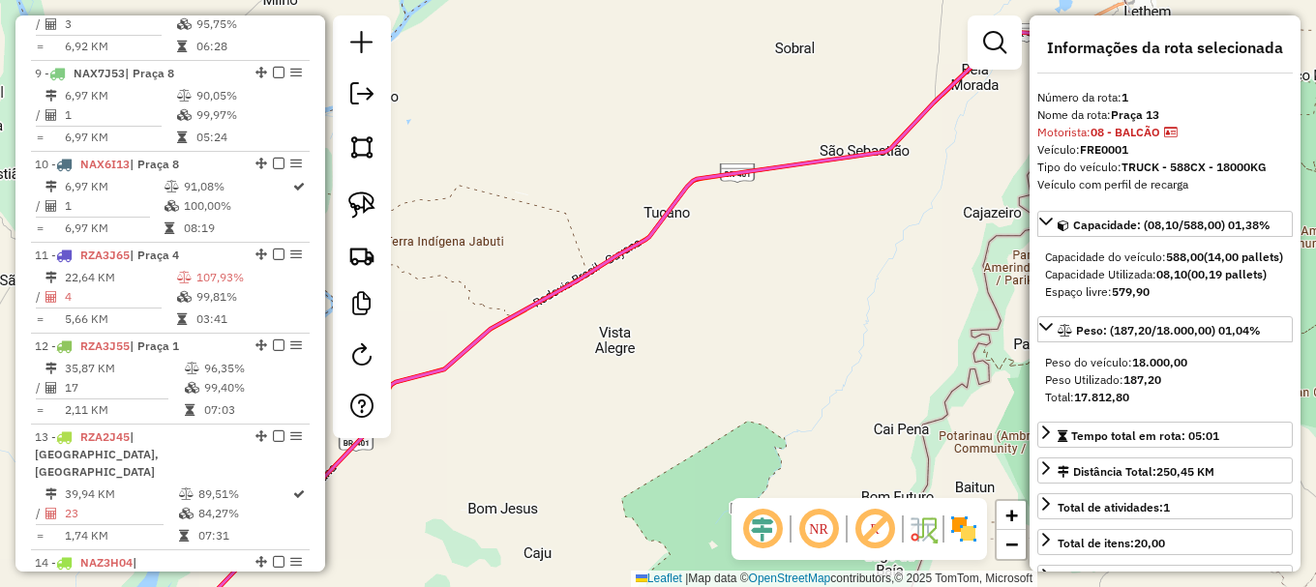
drag, startPoint x: 318, startPoint y: 331, endPoint x: 323, endPoint y: 320, distance: 11.7
click at [323, 320] on div "Informações da Sessão 979991 - [DATE] Criação: [DATE] 20:34 Depósito: Amascol -…" at bounding box center [170, 293] width 310 height 556
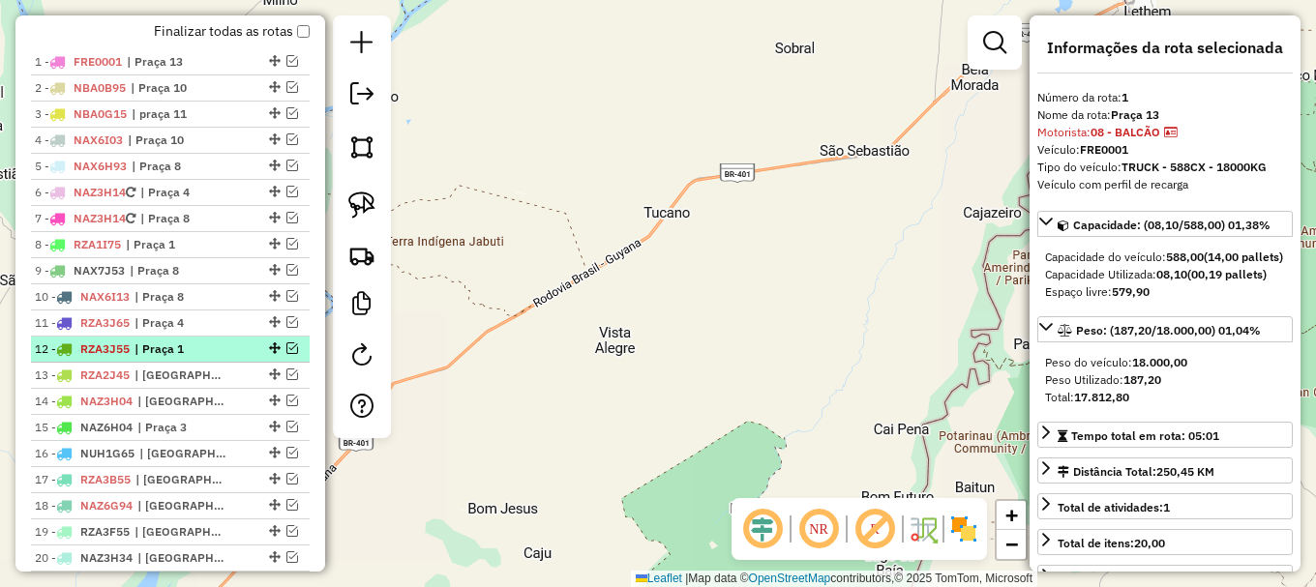
scroll to position [708, 0]
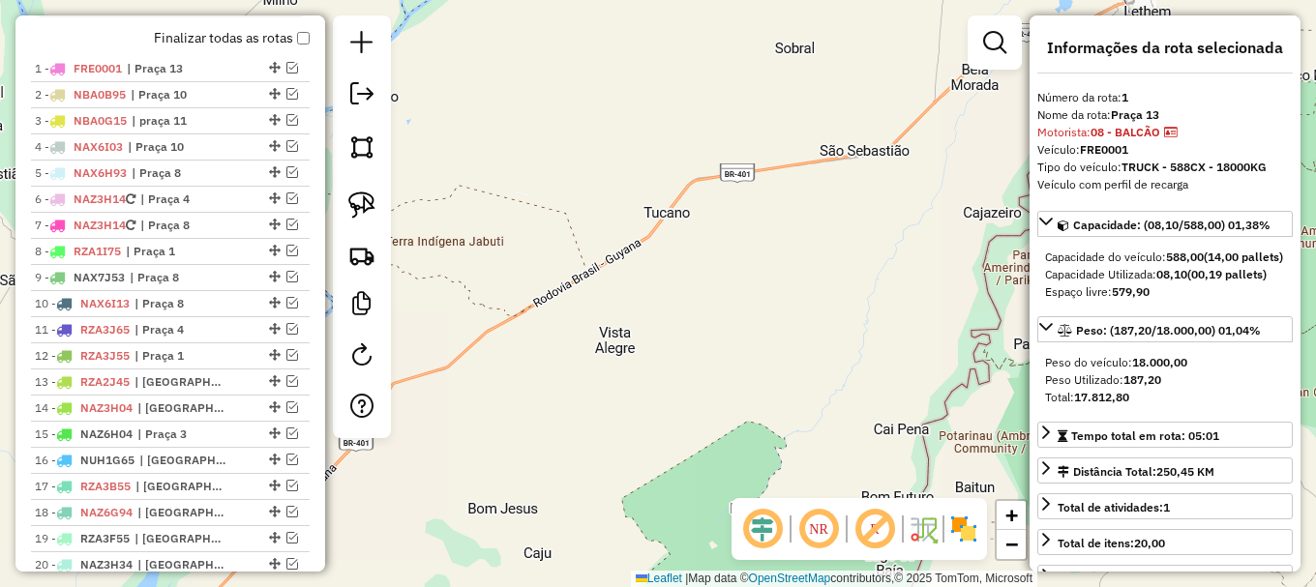
click at [487, 193] on div "Janela de atendimento Grade de atendimento Capacidade Transportadoras Veículos …" at bounding box center [658, 293] width 1316 height 587
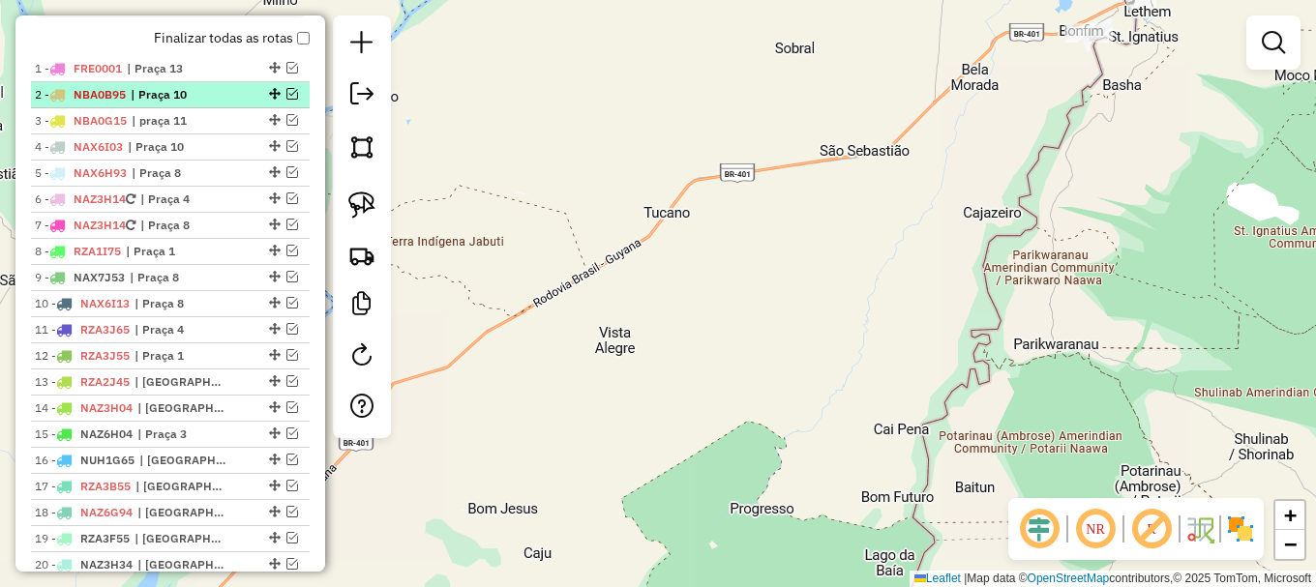
drag, startPoint x: 285, startPoint y: 108, endPoint x: 273, endPoint y: 114, distance: 13.9
click at [286, 100] on em at bounding box center [292, 94] width 12 height 12
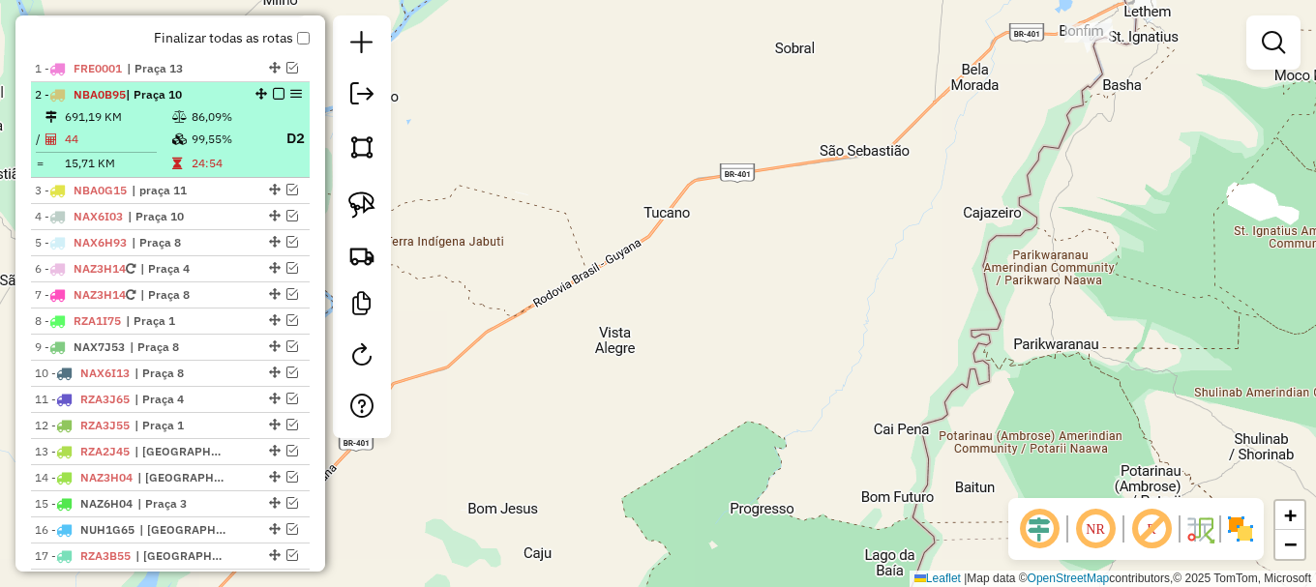
click at [243, 104] on div "2 - NBA0B95 | Praça 10" at bounding box center [170, 94] width 271 height 17
select select "**********"
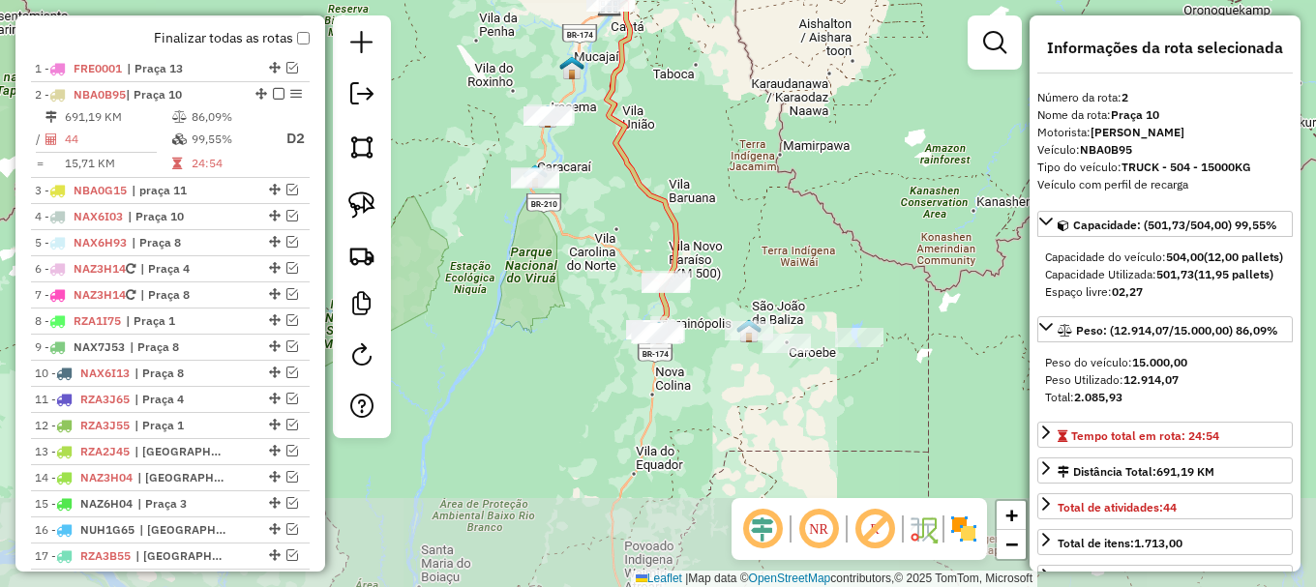
drag, startPoint x: 570, startPoint y: 379, endPoint x: 544, endPoint y: 265, distance: 117.1
click at [550, 264] on div "Janela de atendimento Grade de atendimento Capacidade Transportadoras Veículos …" at bounding box center [658, 293] width 1316 height 587
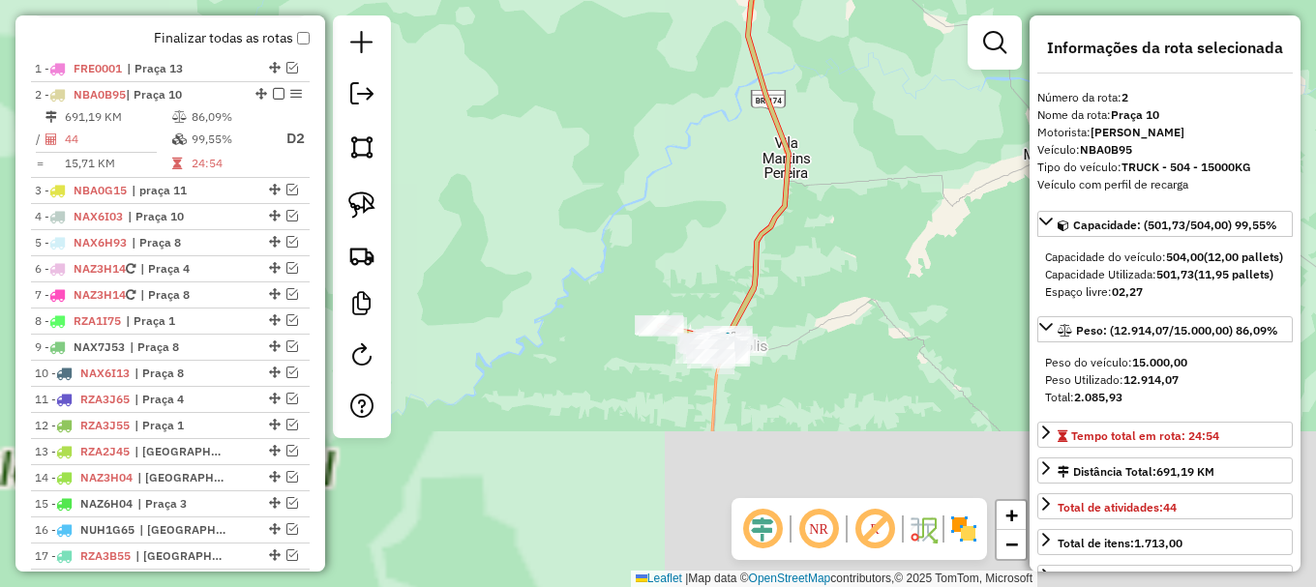
drag, startPoint x: 773, startPoint y: 352, endPoint x: 840, endPoint y: 272, distance: 104.4
click at [843, 274] on div "Janela de atendimento Grade de atendimento Capacidade Transportadoras Veículos …" at bounding box center [658, 293] width 1316 height 587
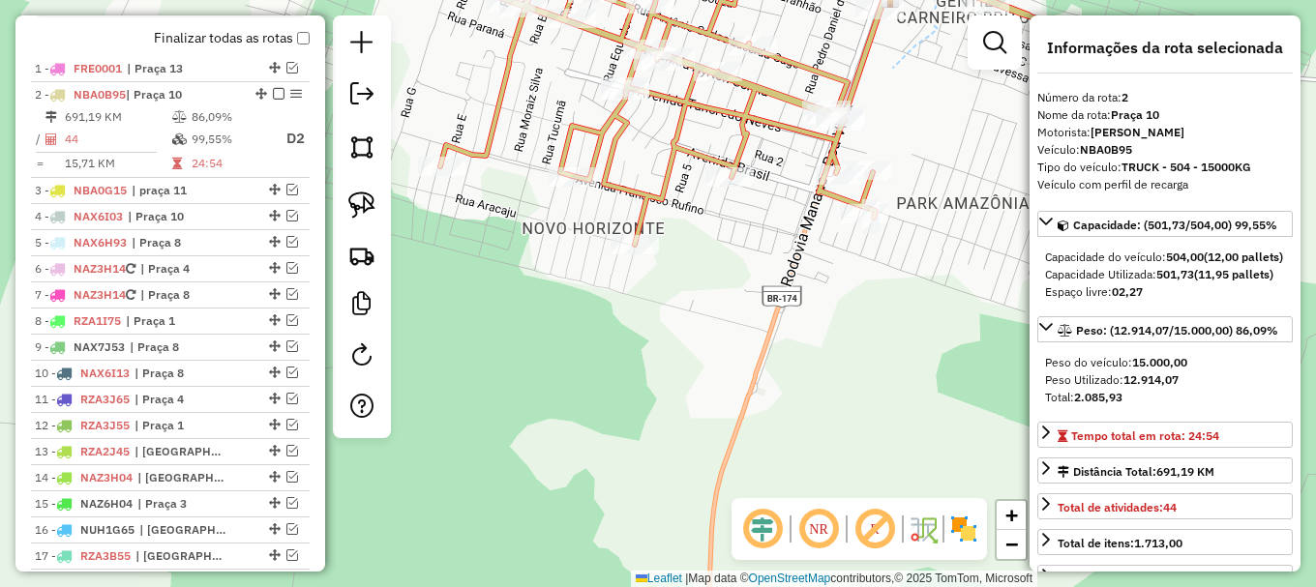
click at [639, 191] on icon at bounding box center [786, 93] width 692 height 304
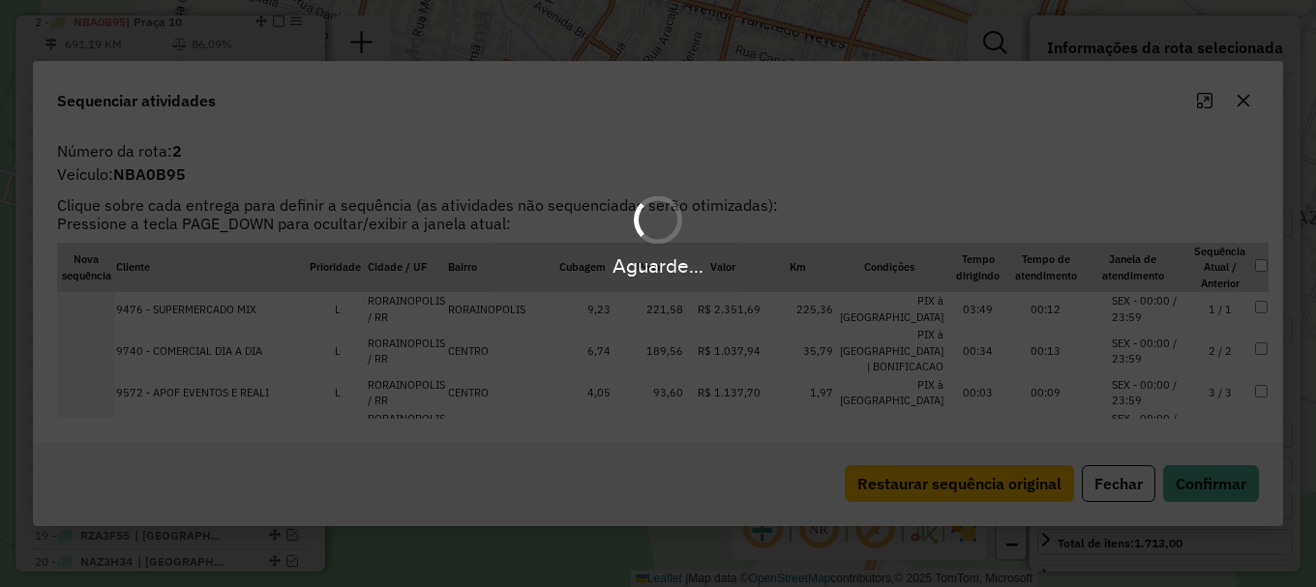
scroll to position [792, 0]
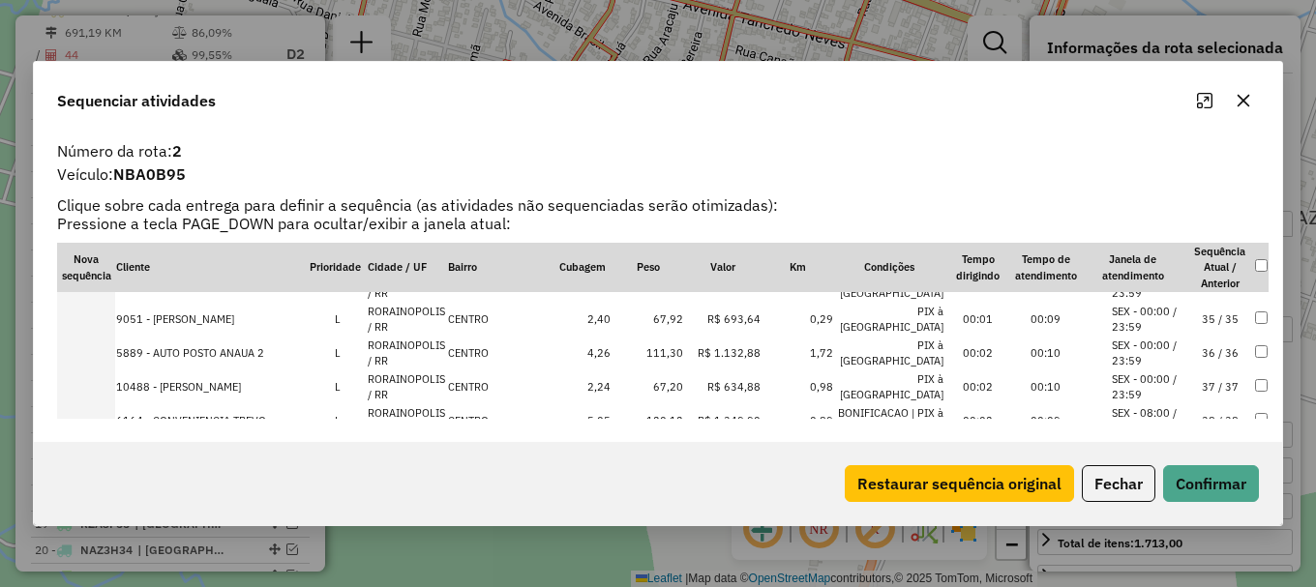
click at [1149, 473] on li "SEX - 00:00 / 23:59" at bounding box center [1149, 489] width 74 height 32
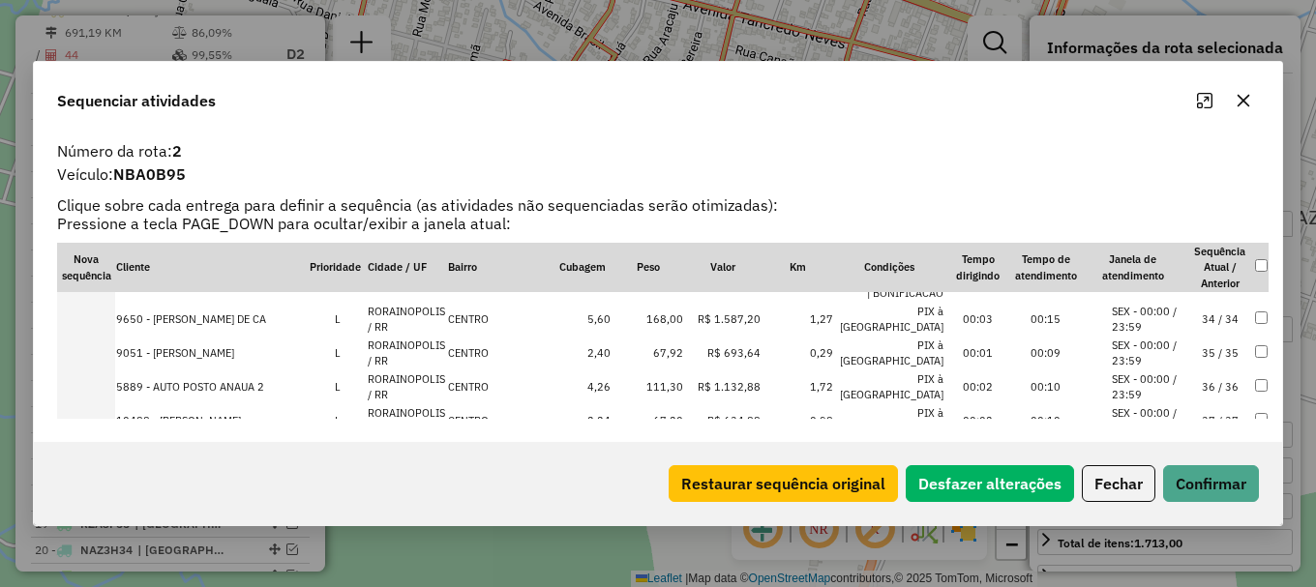
scroll to position [1351, 0]
click at [1202, 482] on button "Confirmar" at bounding box center [1211, 483] width 96 height 37
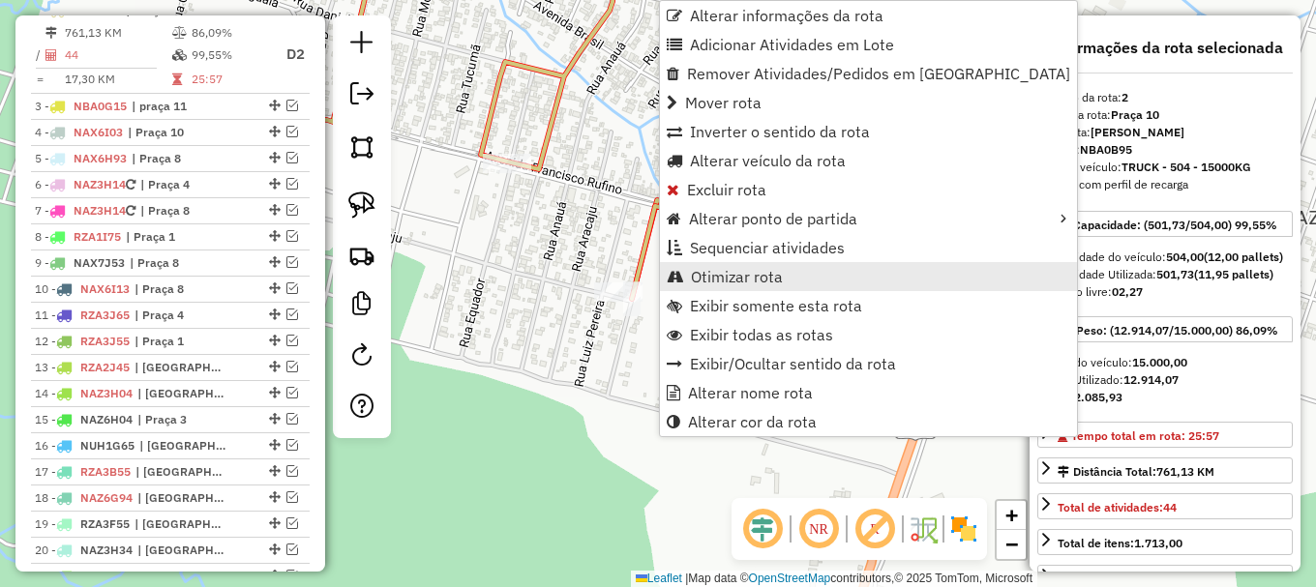
click at [730, 272] on span "Otimizar rota" at bounding box center [737, 276] width 92 height 15
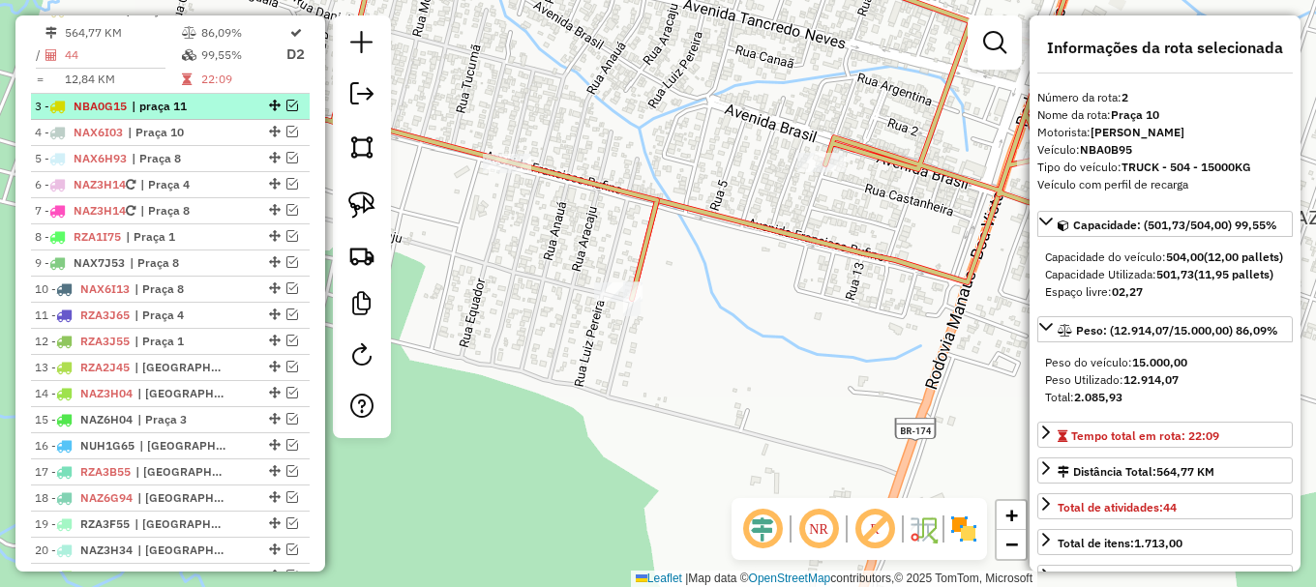
click at [286, 111] on em at bounding box center [292, 106] width 12 height 12
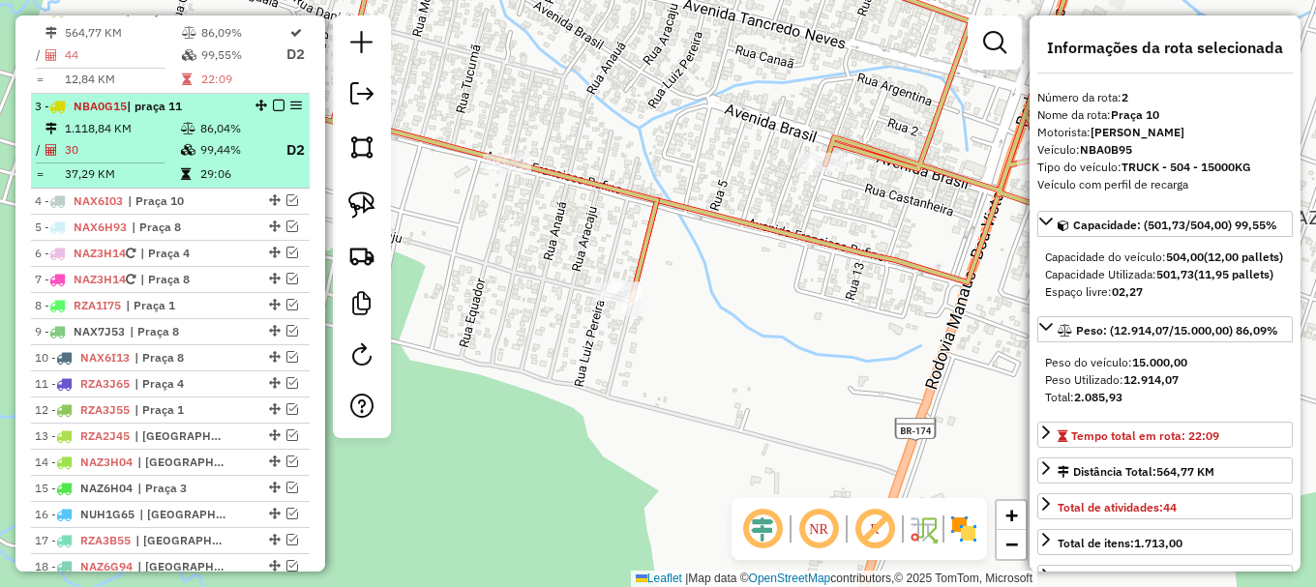
drag, startPoint x: 274, startPoint y: 23, endPoint x: 264, endPoint y: 51, distance: 29.7
click at [273, 15] on em at bounding box center [279, 10] width 12 height 12
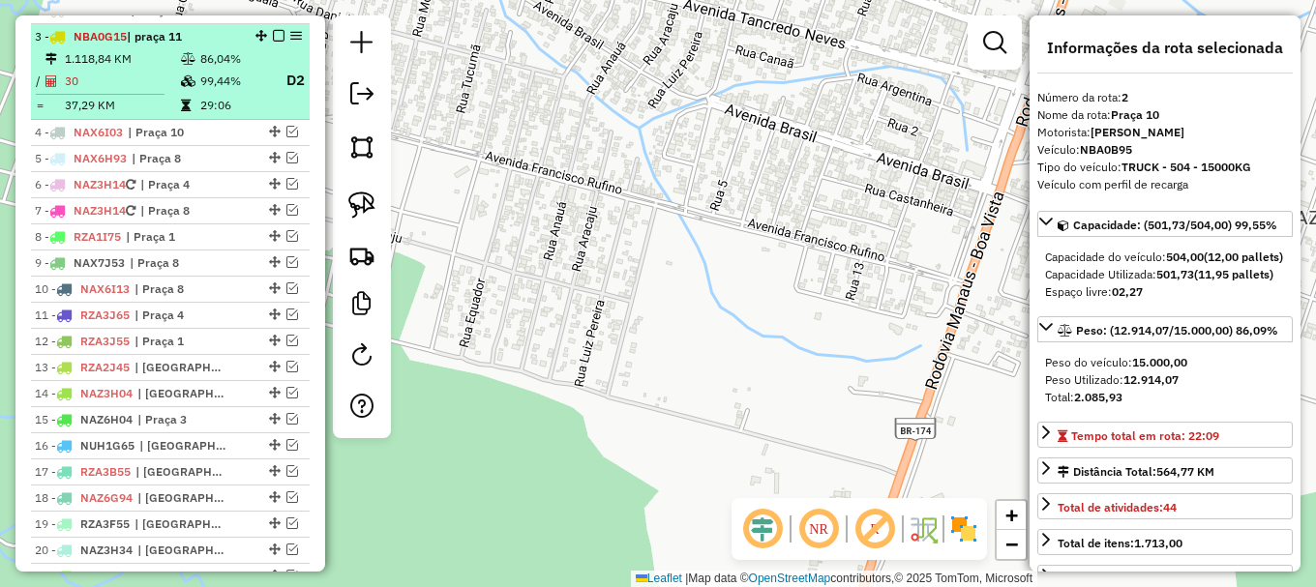
click at [234, 114] on td "29:06" at bounding box center [235, 105] width 72 height 19
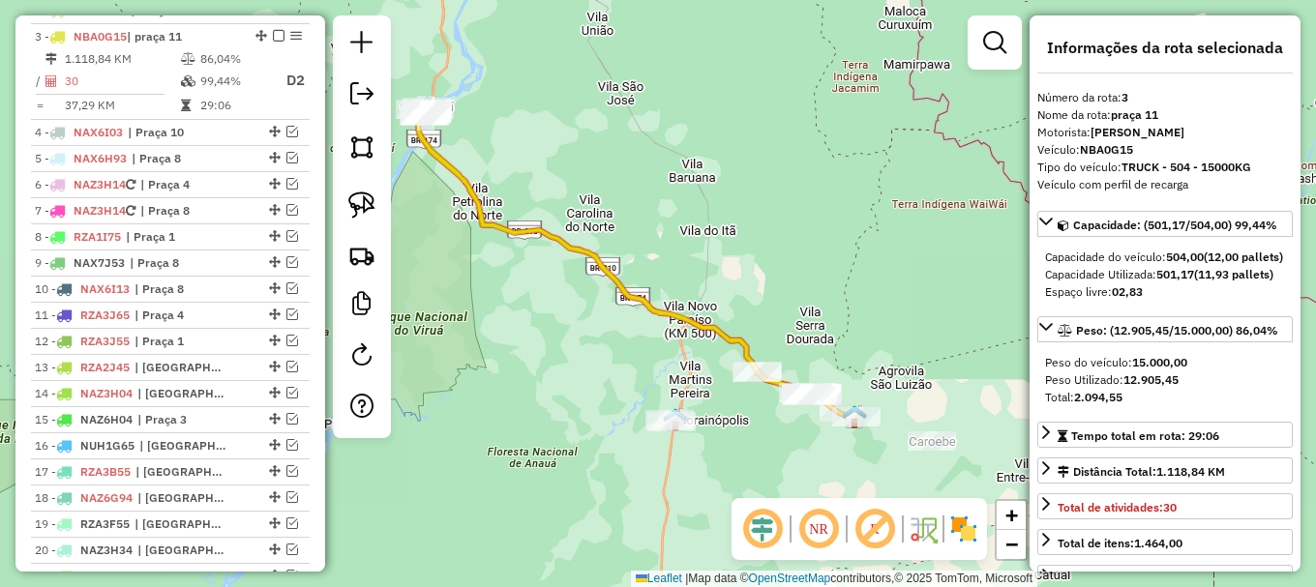
drag, startPoint x: 794, startPoint y: 264, endPoint x: 732, endPoint y: 163, distance: 119.0
click at [733, 163] on div "Janela de atendimento Grade de atendimento Capacidade Transportadoras Veículos …" at bounding box center [658, 293] width 1316 height 587
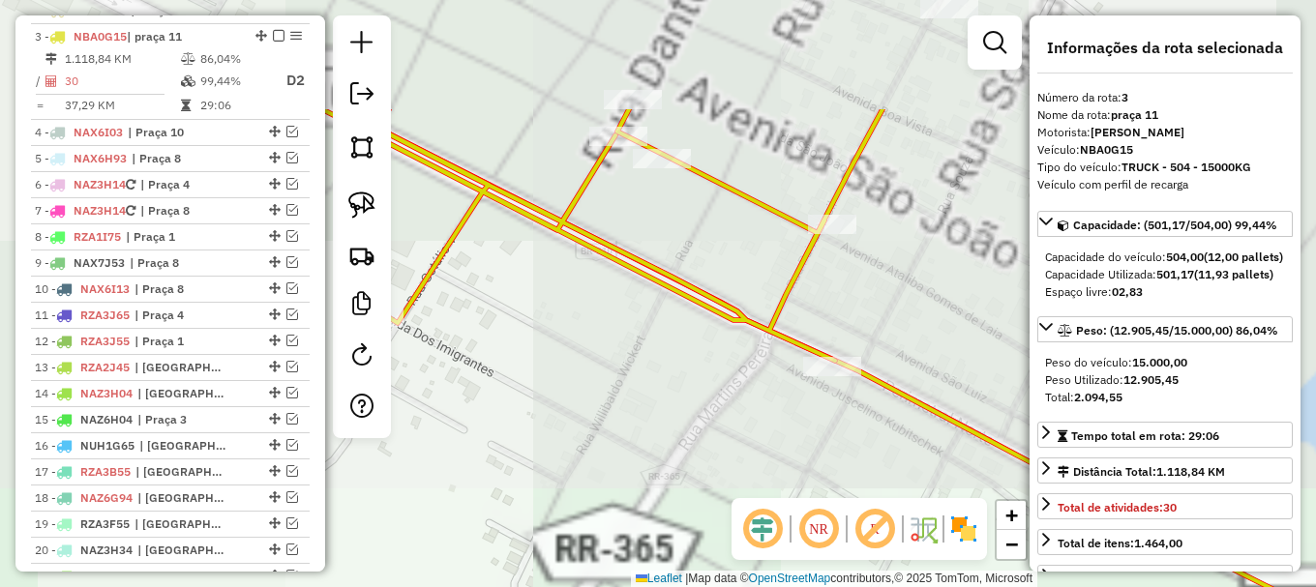
drag, startPoint x: 776, startPoint y: 196, endPoint x: 695, endPoint y: 412, distance: 230.5
click at [697, 410] on div "Janela de atendimento Grade de atendimento Capacidade Transportadoras Veículos …" at bounding box center [658, 293] width 1316 height 587
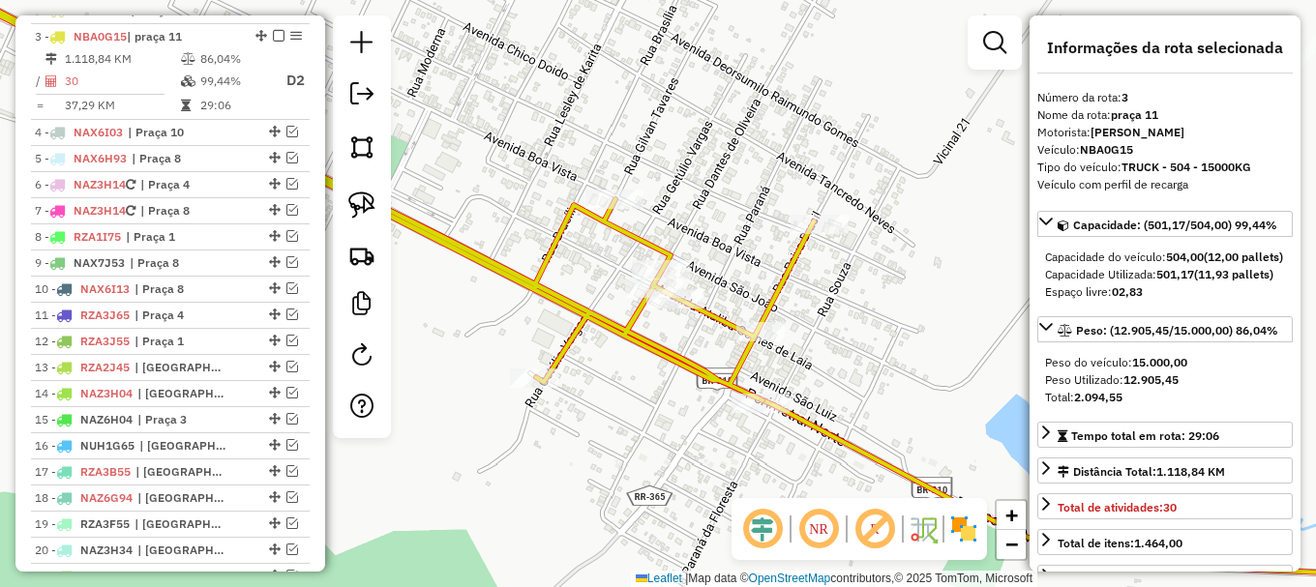
click at [705, 309] on icon at bounding box center [340, 182] width 945 height 435
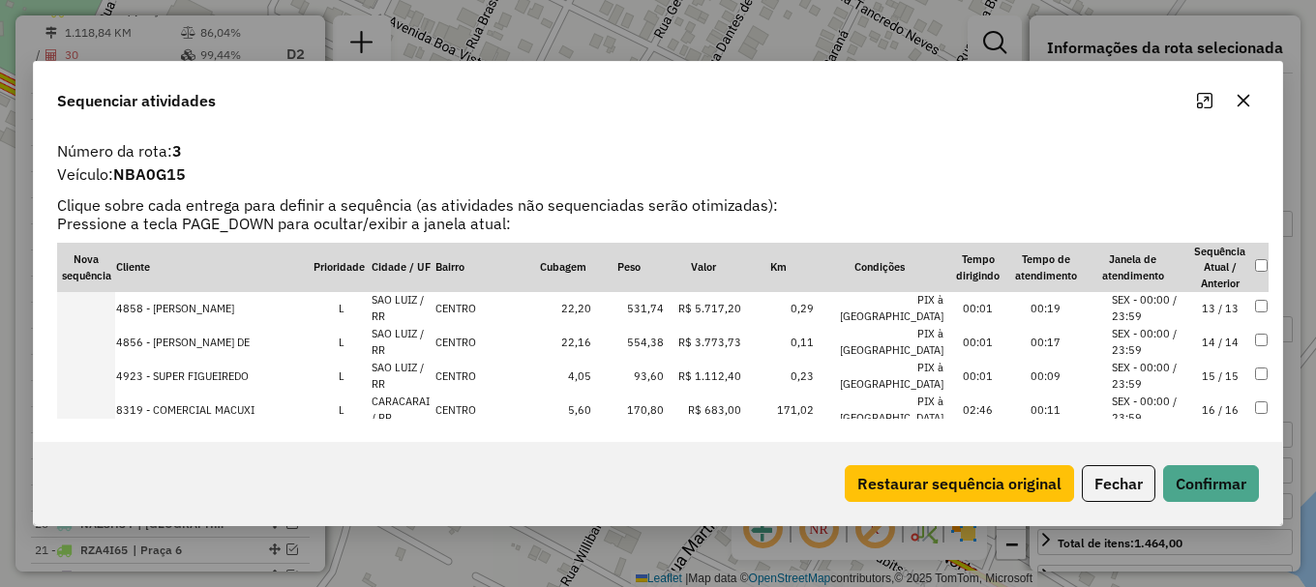
scroll to position [923, 0]
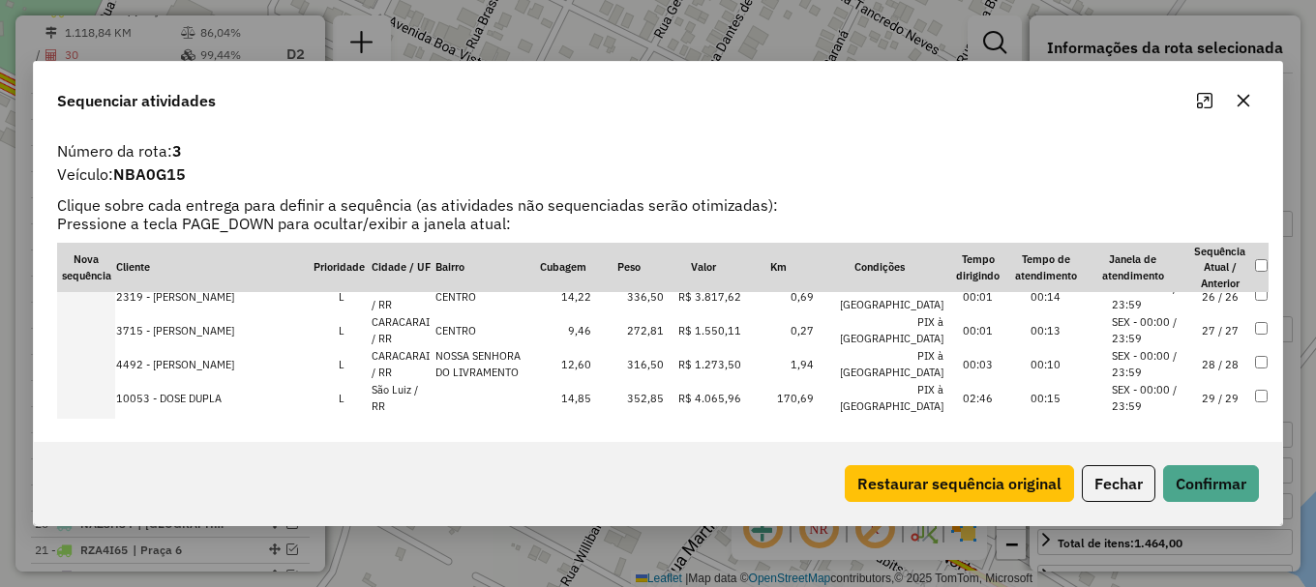
click at [1163, 416] on li "SEX - 00:00 / 23:59" at bounding box center [1149, 432] width 74 height 32
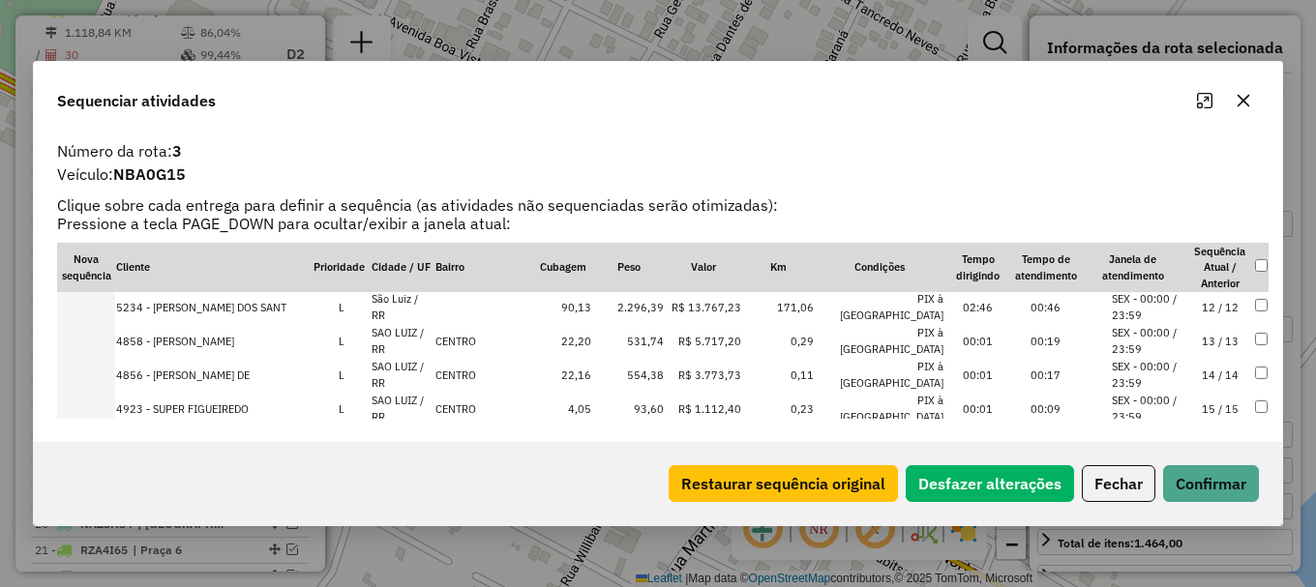
click at [1148, 393] on li "SEX - 00:00 / 23:59" at bounding box center [1149, 409] width 74 height 32
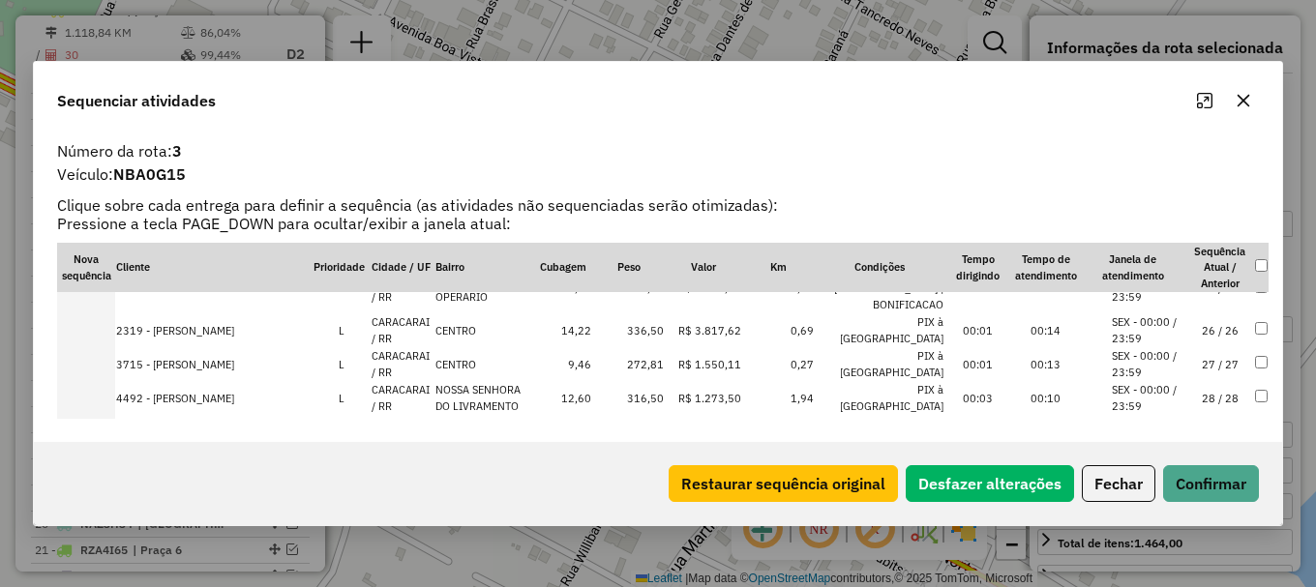
click at [1152, 416] on li "SEX - 00:00 / 23:59" at bounding box center [1149, 432] width 74 height 32
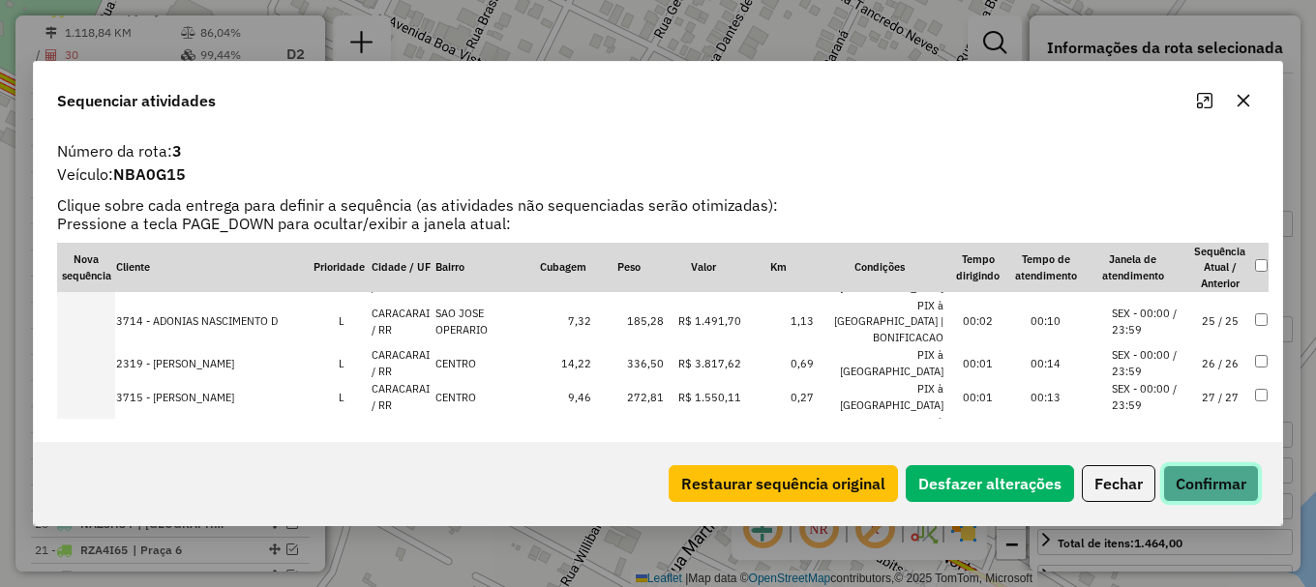
click at [1196, 488] on button "Confirmar" at bounding box center [1211, 483] width 96 height 37
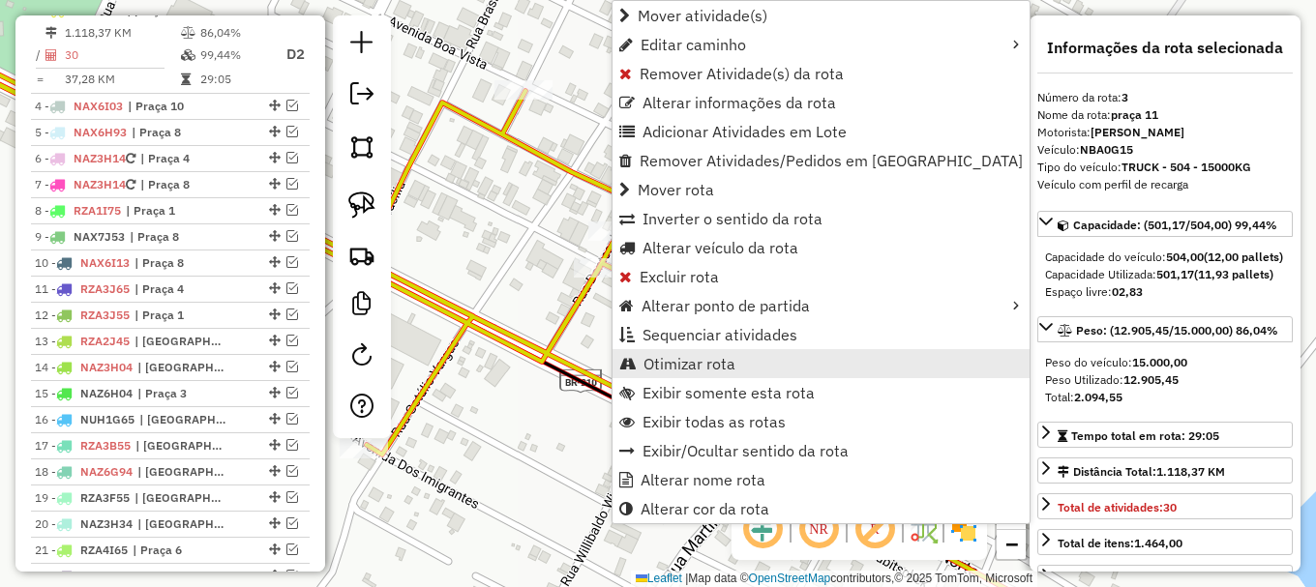
click at [667, 364] on span "Otimizar rota" at bounding box center [689, 363] width 92 height 15
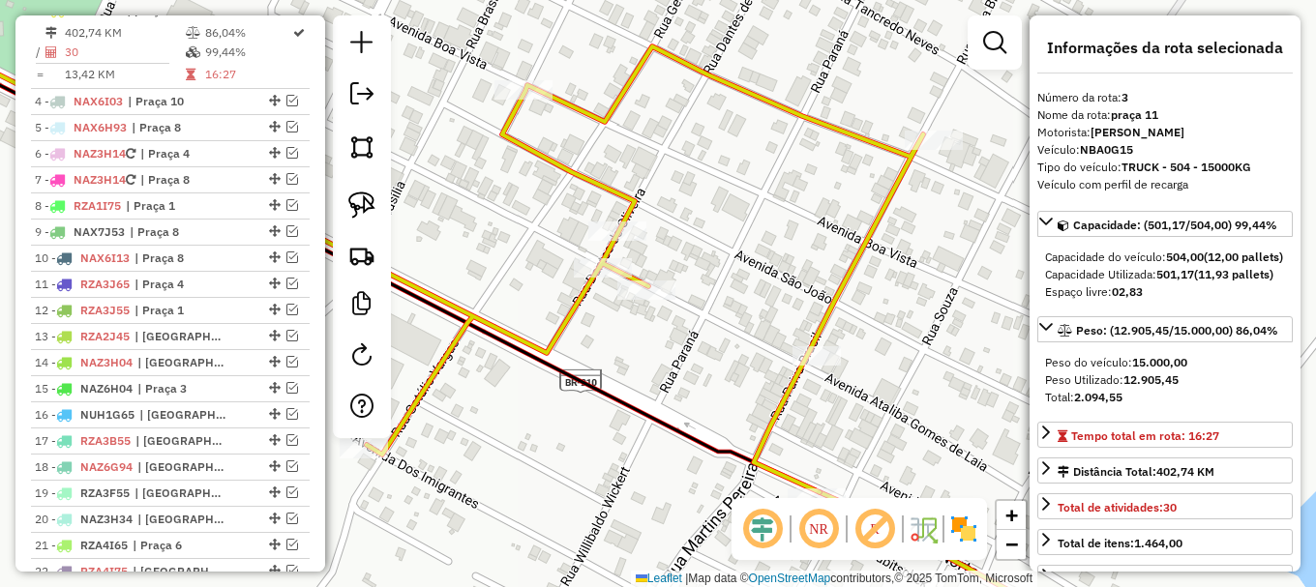
click at [497, 325] on icon at bounding box center [395, 251] width 1055 height 484
click at [497, 324] on icon at bounding box center [395, 251] width 1055 height 484
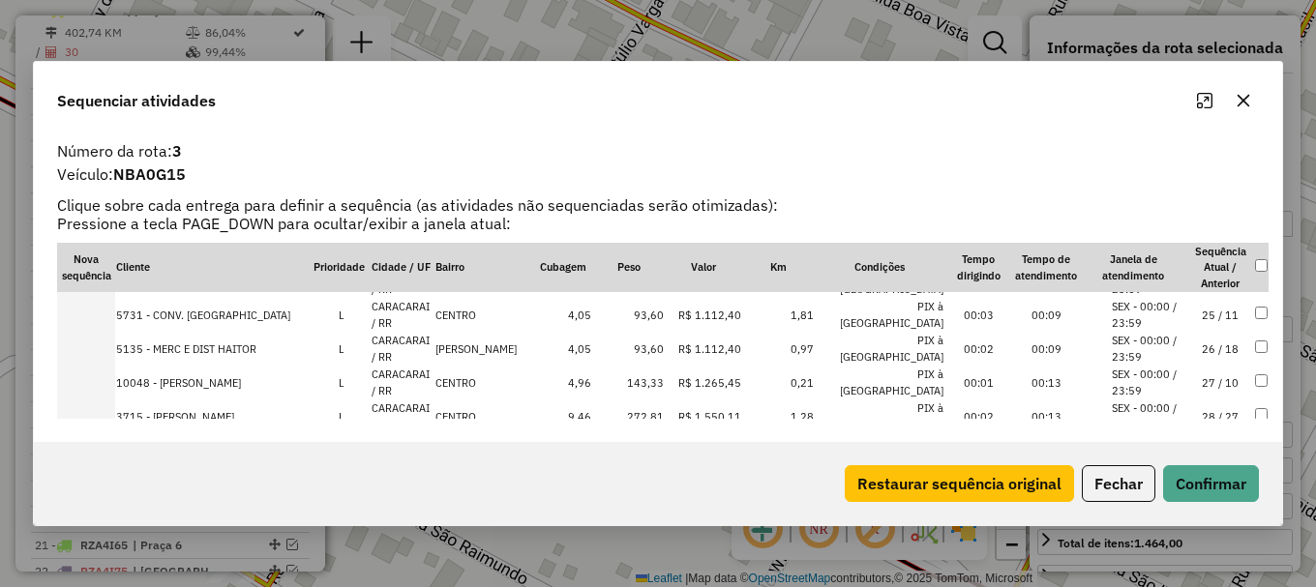
scroll to position [923, 0]
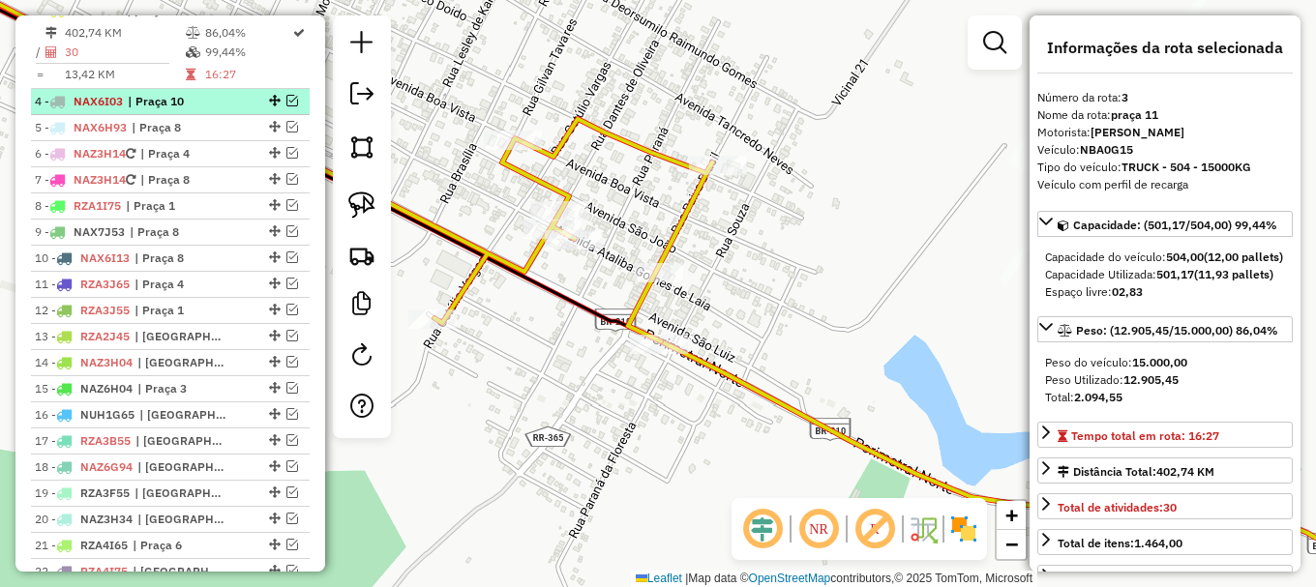
click at [287, 106] on em at bounding box center [292, 101] width 12 height 12
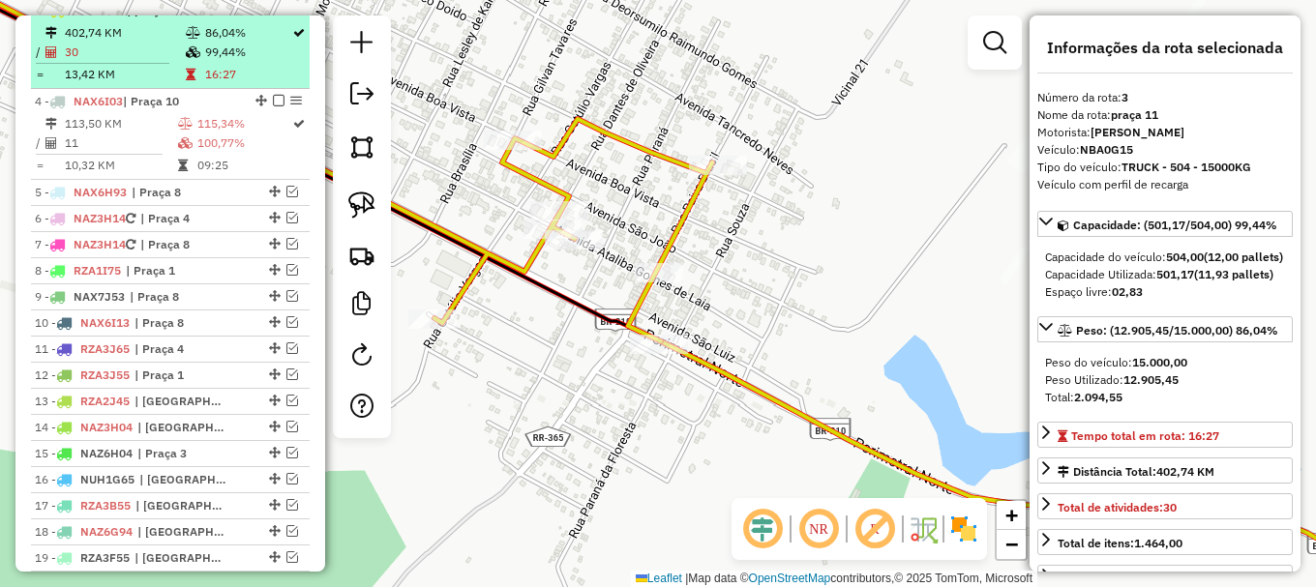
click at [273, 15] on em at bounding box center [279, 10] width 12 height 12
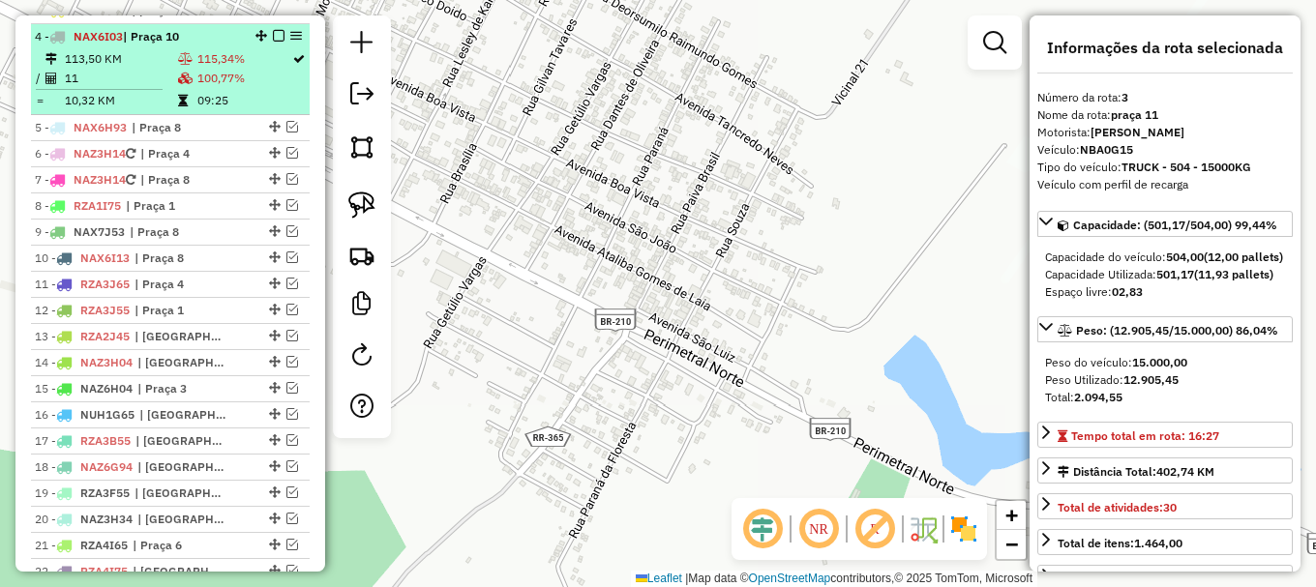
click at [250, 88] on td "100,77%" at bounding box center [243, 78] width 95 height 19
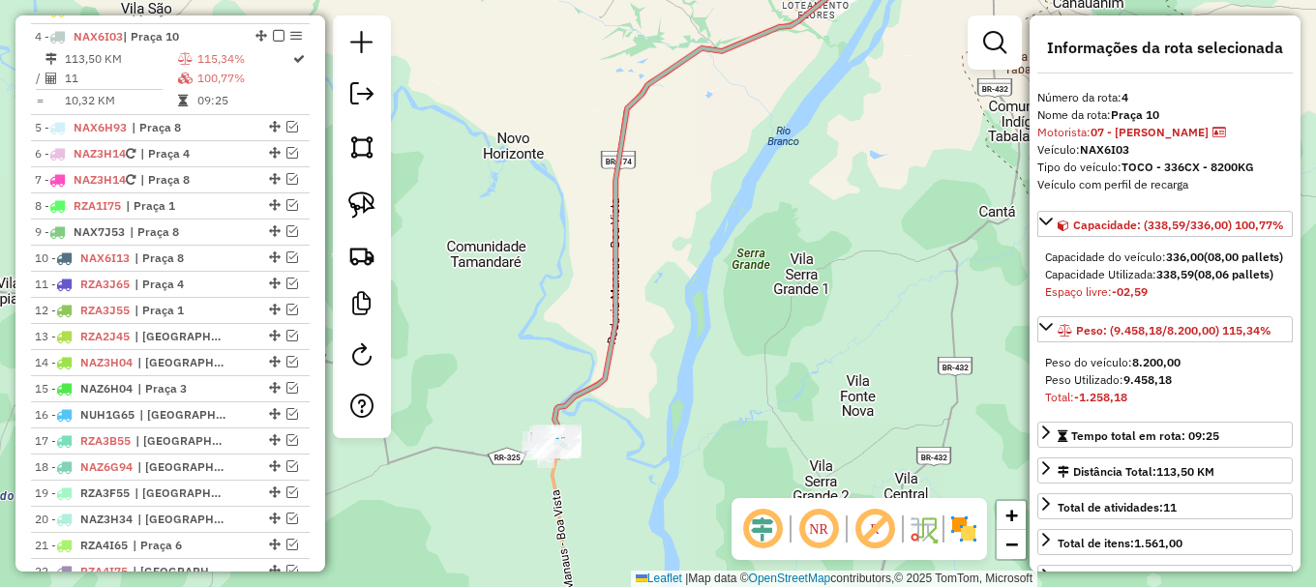
drag, startPoint x: 592, startPoint y: 492, endPoint x: 649, endPoint y: 269, distance: 230.7
click at [672, 266] on div "Janela de atendimento Grade de atendimento Capacidade Transportadoras Veículos …" at bounding box center [658, 293] width 1316 height 587
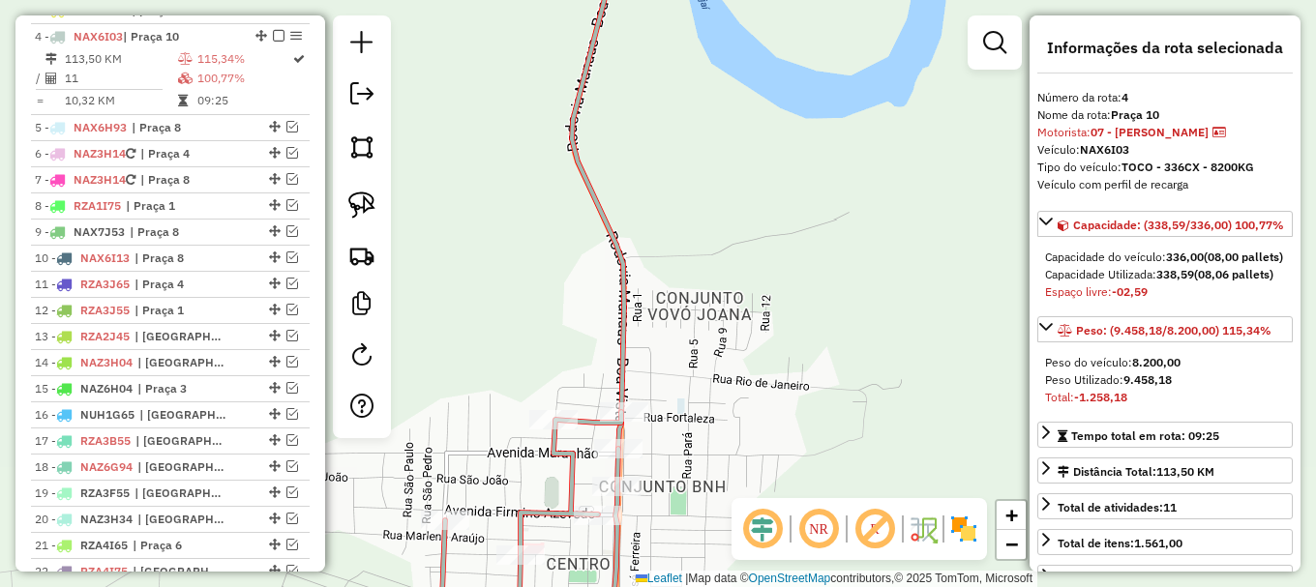
click at [622, 342] on icon at bounding box center [655, 195] width 166 height 508
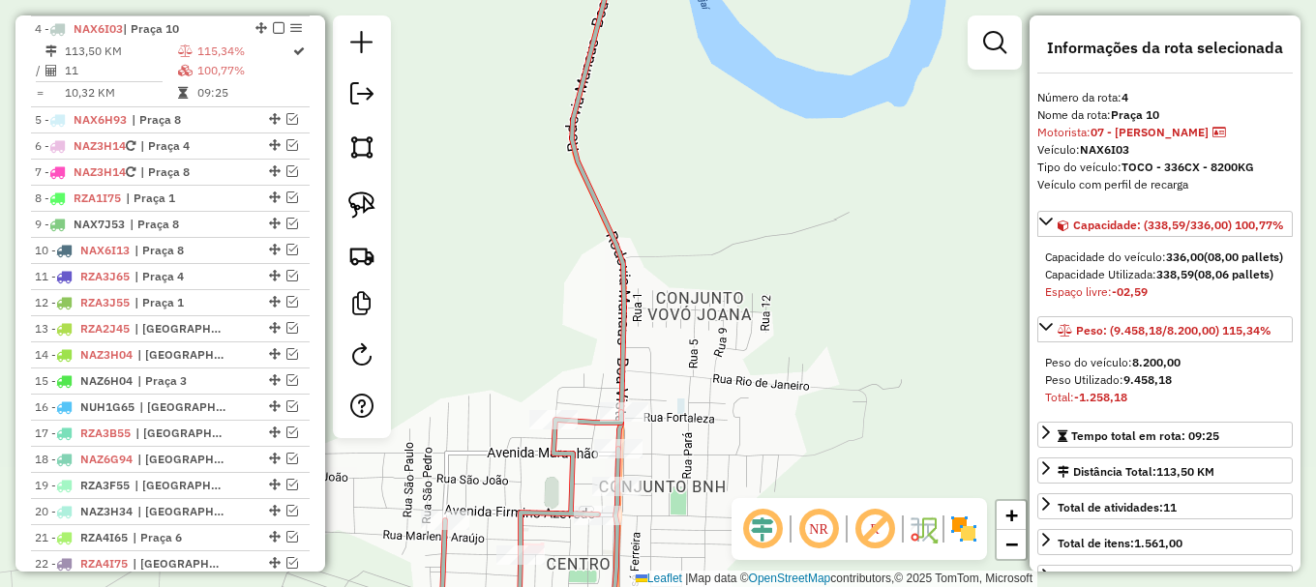
click at [621, 342] on icon at bounding box center [655, 195] width 166 height 508
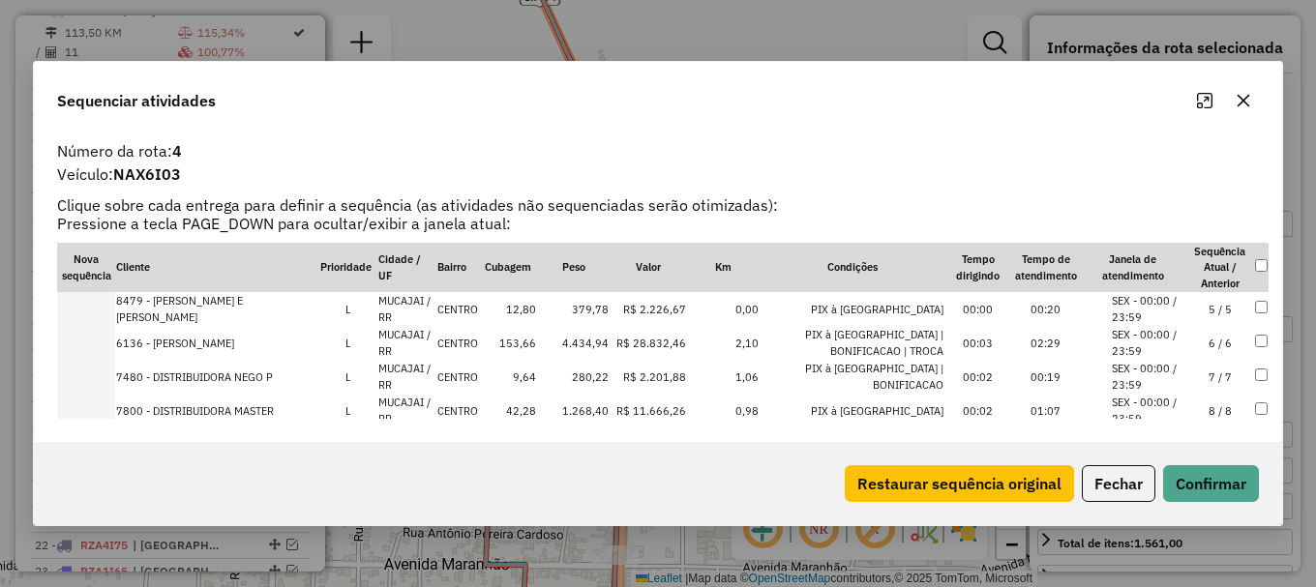
scroll to position [264, 0]
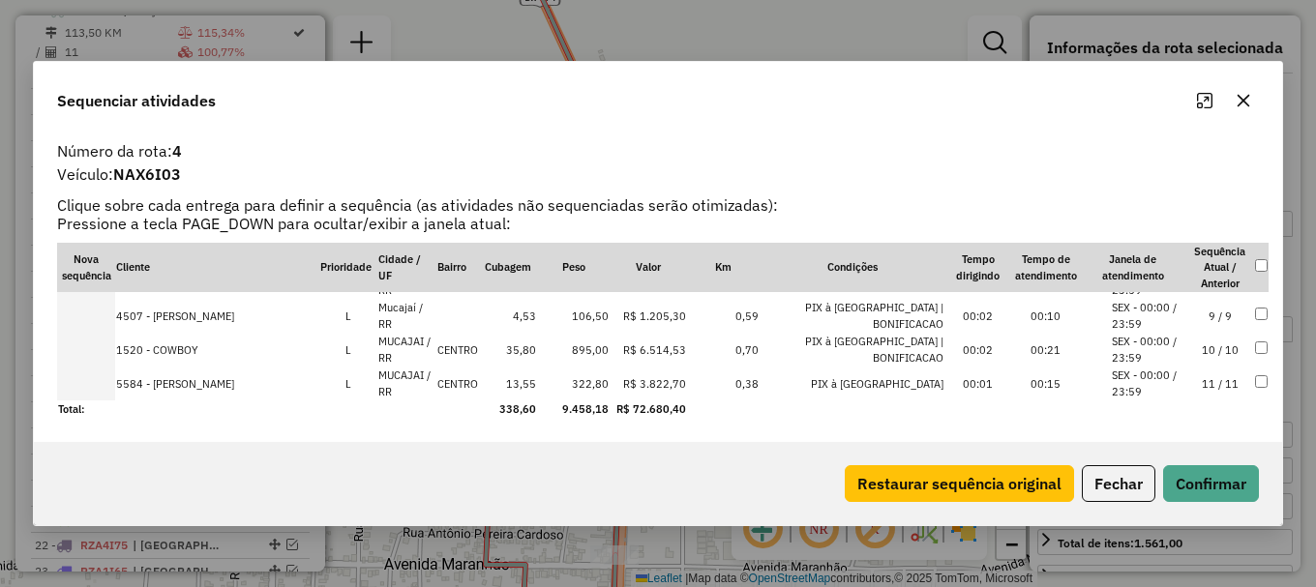
click at [1141, 380] on li "SEX - 00:00 / 23:59" at bounding box center [1149, 384] width 74 height 32
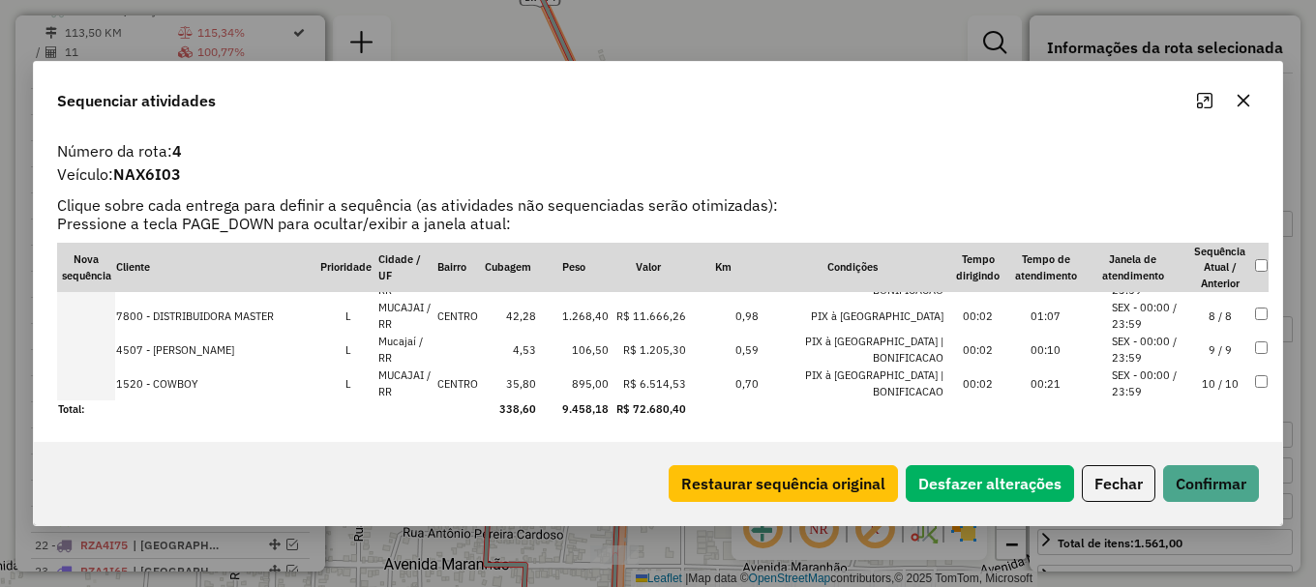
click at [1142, 382] on li "SEX - 00:00 / 23:59" at bounding box center [1149, 384] width 74 height 32
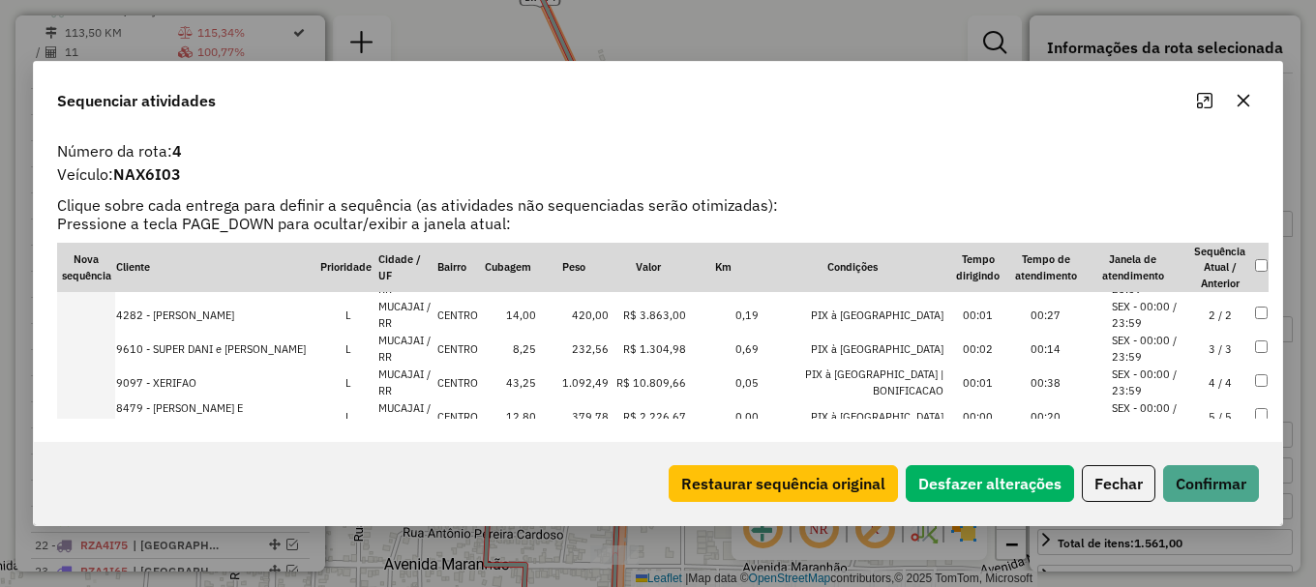
scroll to position [0, 0]
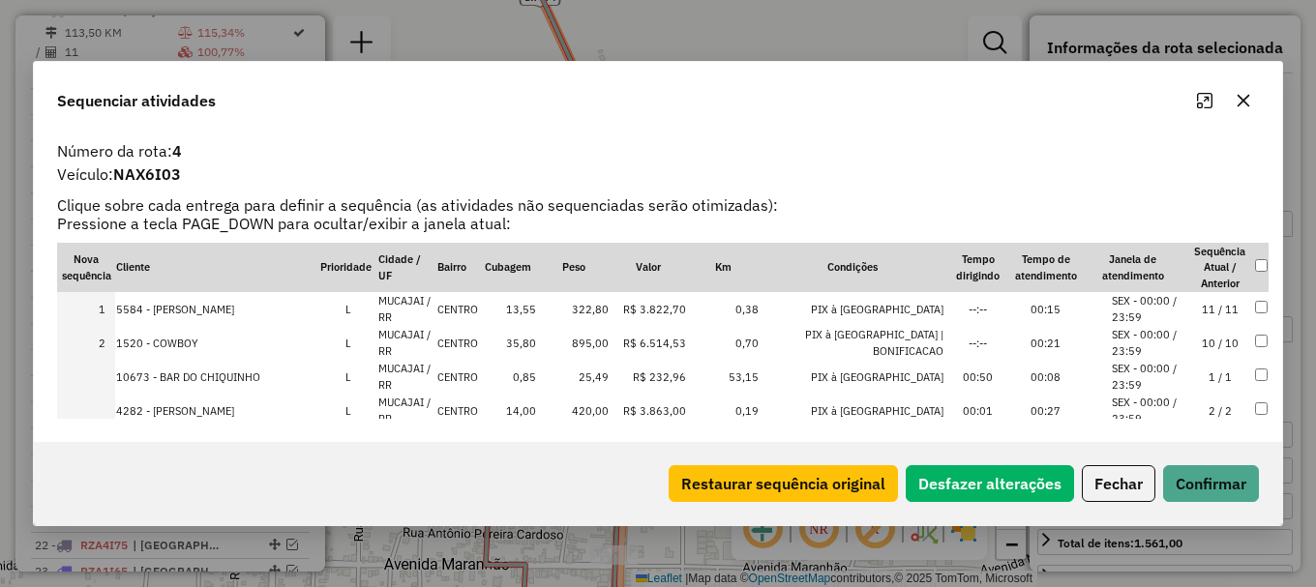
click at [1131, 368] on li "SEX - 00:00 / 23:59" at bounding box center [1149, 377] width 74 height 32
click at [1144, 400] on li "SEX - 00:00 / 23:59" at bounding box center [1149, 411] width 74 height 32
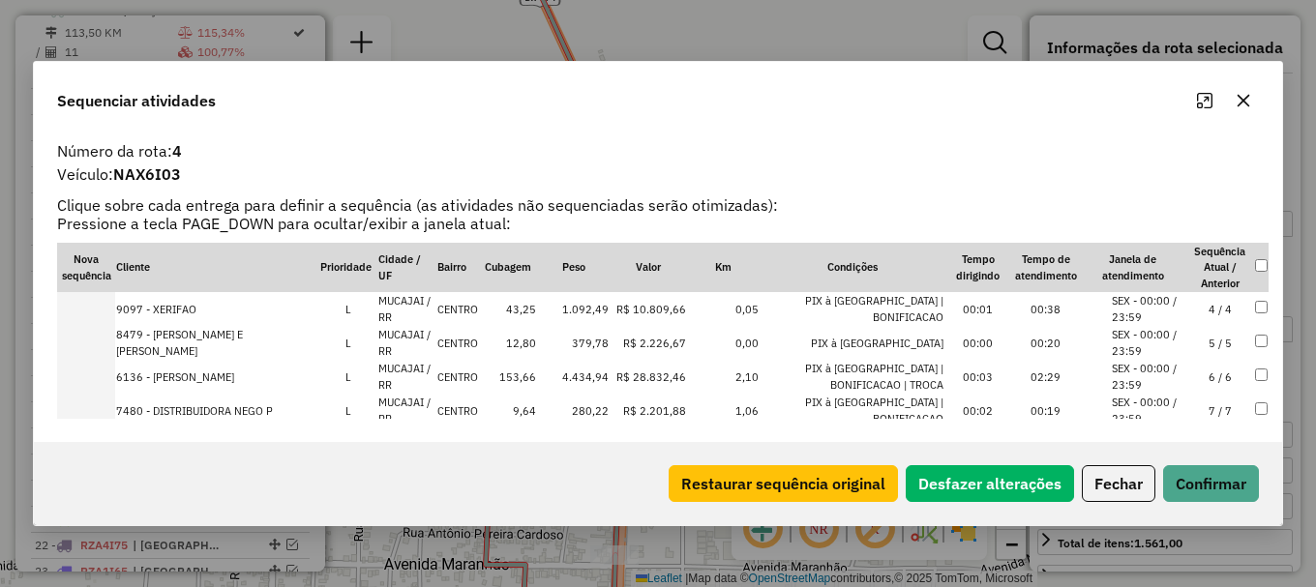
scroll to position [264, 0]
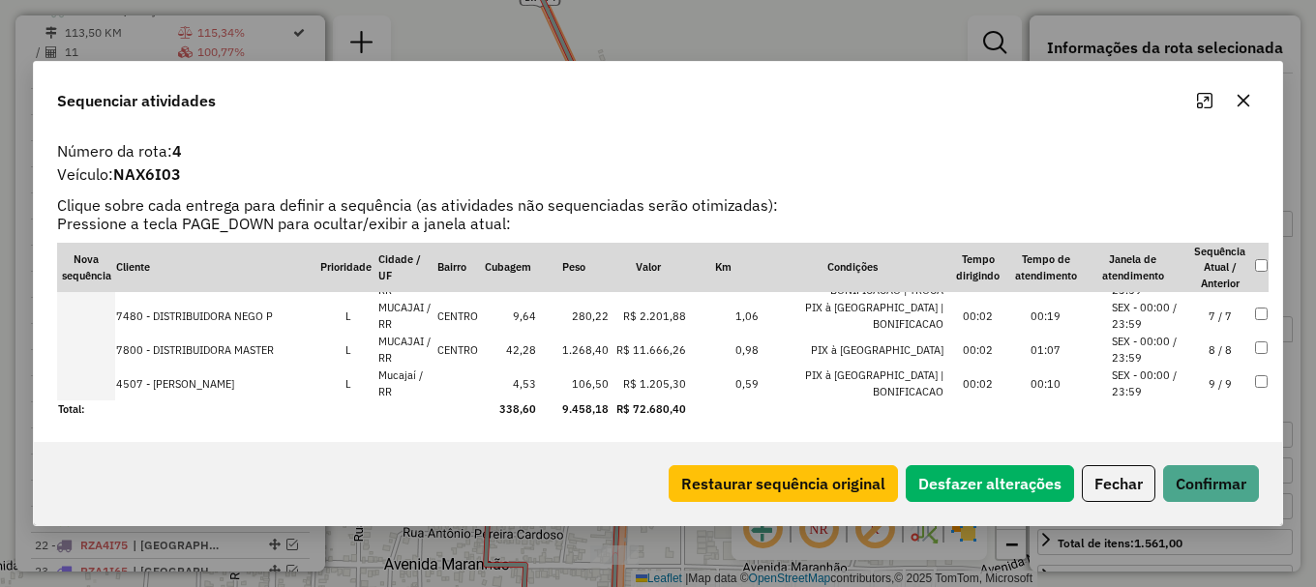
click at [1157, 380] on li "SEX - 00:00 / 23:59" at bounding box center [1149, 384] width 74 height 32
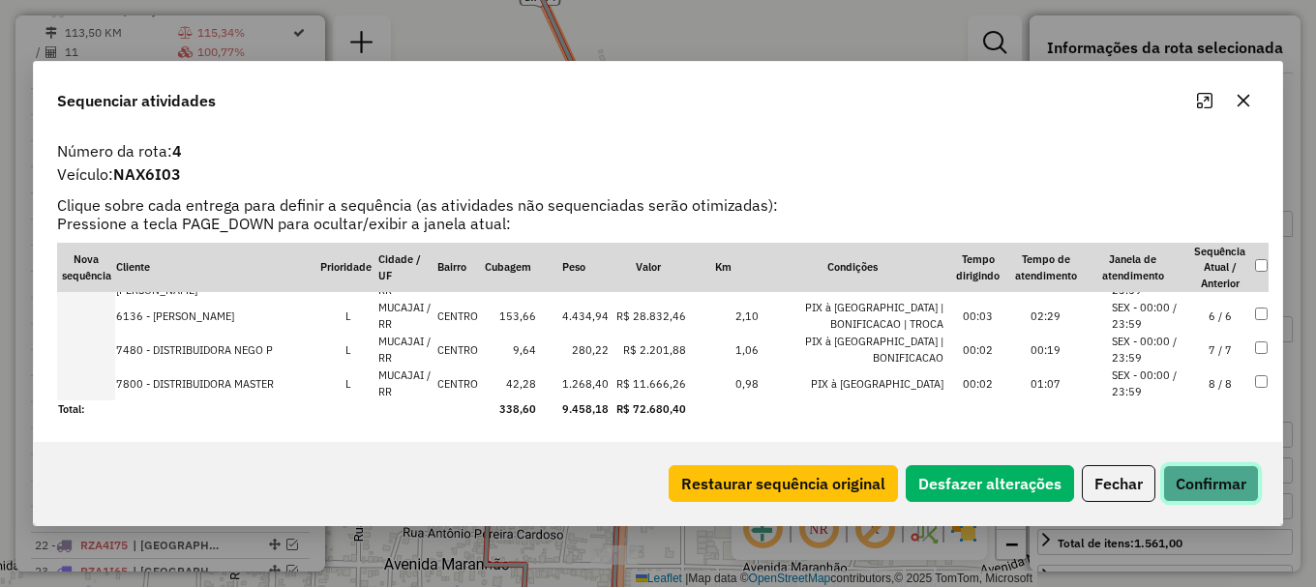
click at [1195, 489] on button "Confirmar" at bounding box center [1211, 483] width 96 height 37
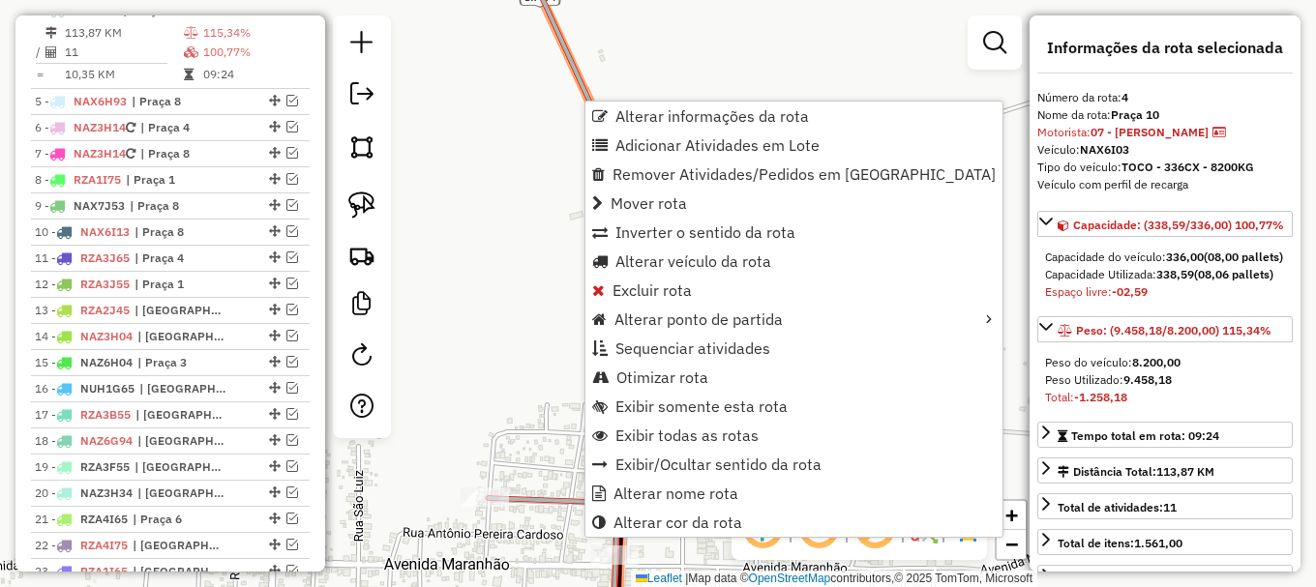
click at [676, 379] on span "Otimizar rota" at bounding box center [662, 377] width 92 height 15
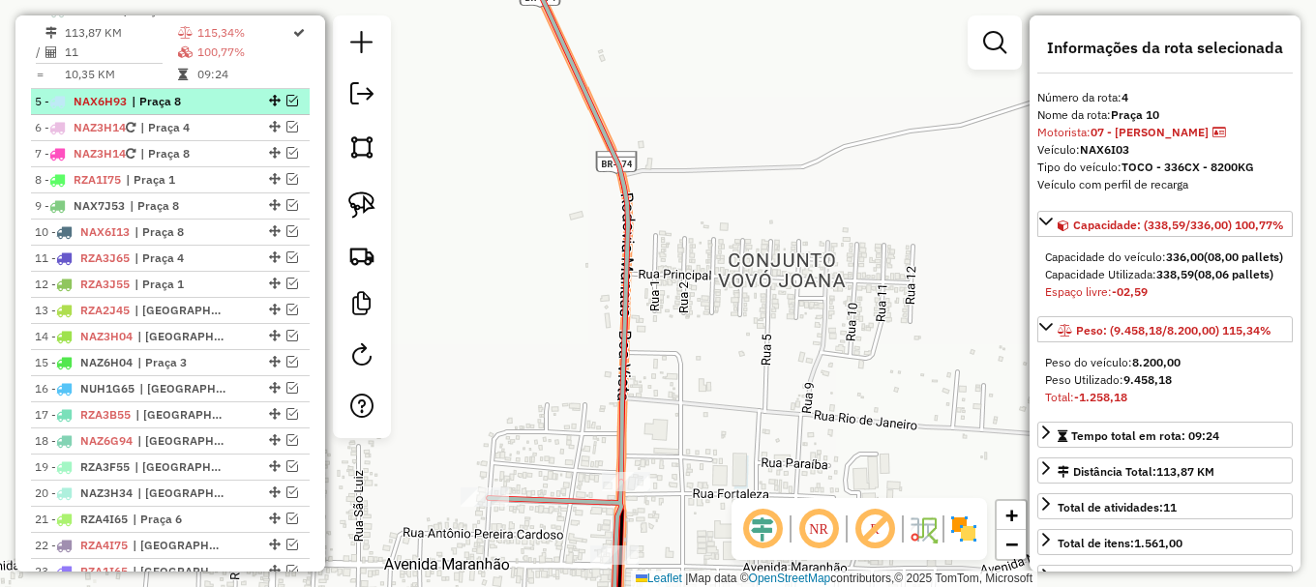
click at [286, 106] on em at bounding box center [292, 101] width 12 height 12
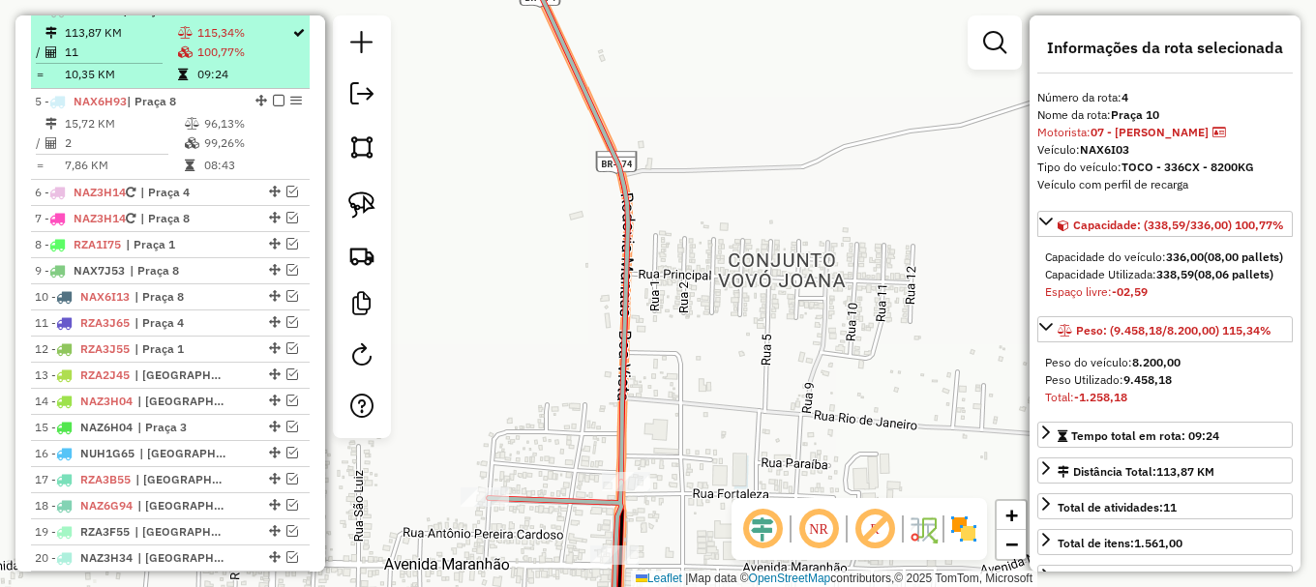
click at [273, 15] on em at bounding box center [279, 10] width 12 height 12
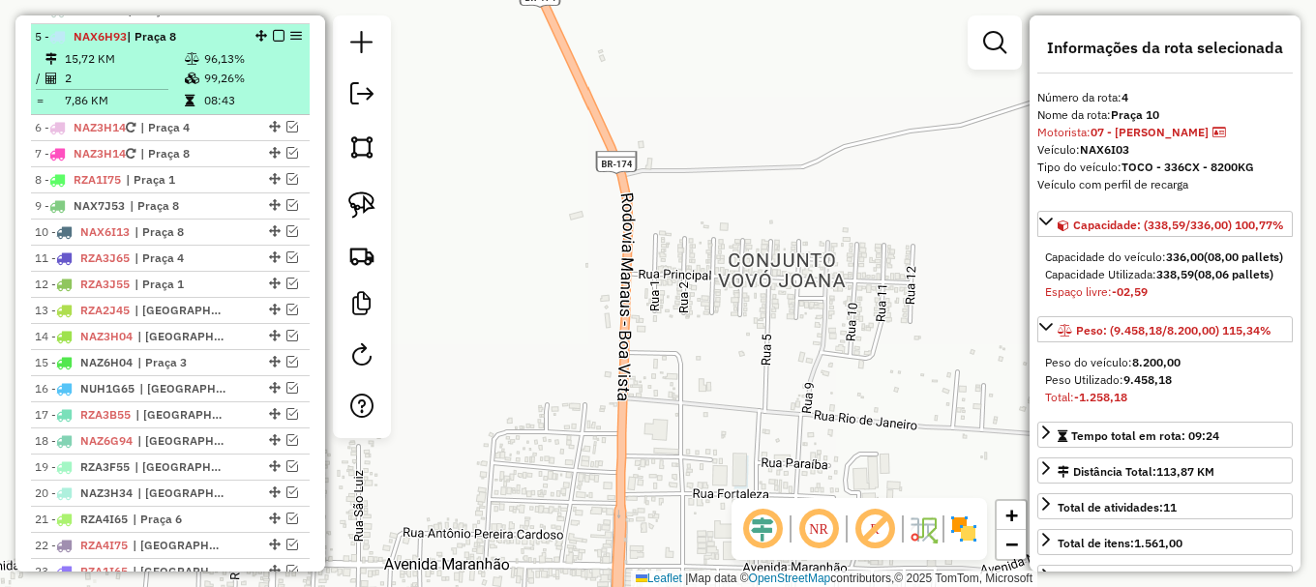
click at [267, 86] on td "99,26%" at bounding box center [252, 78] width 98 height 19
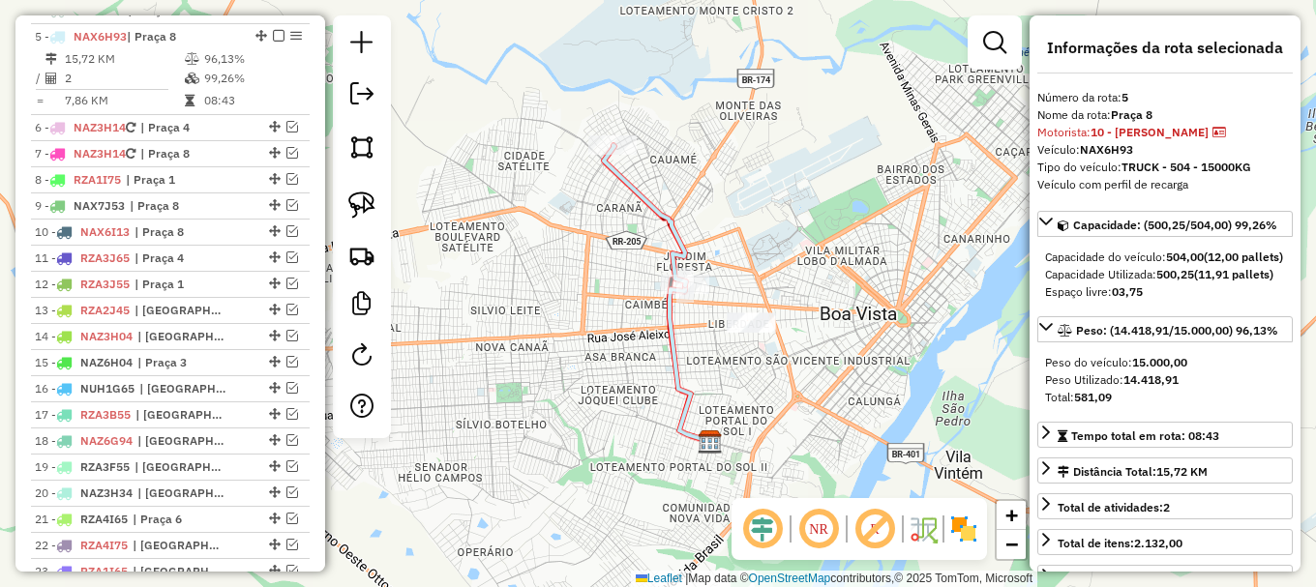
click at [630, 187] on icon at bounding box center [645, 215] width 82 height 140
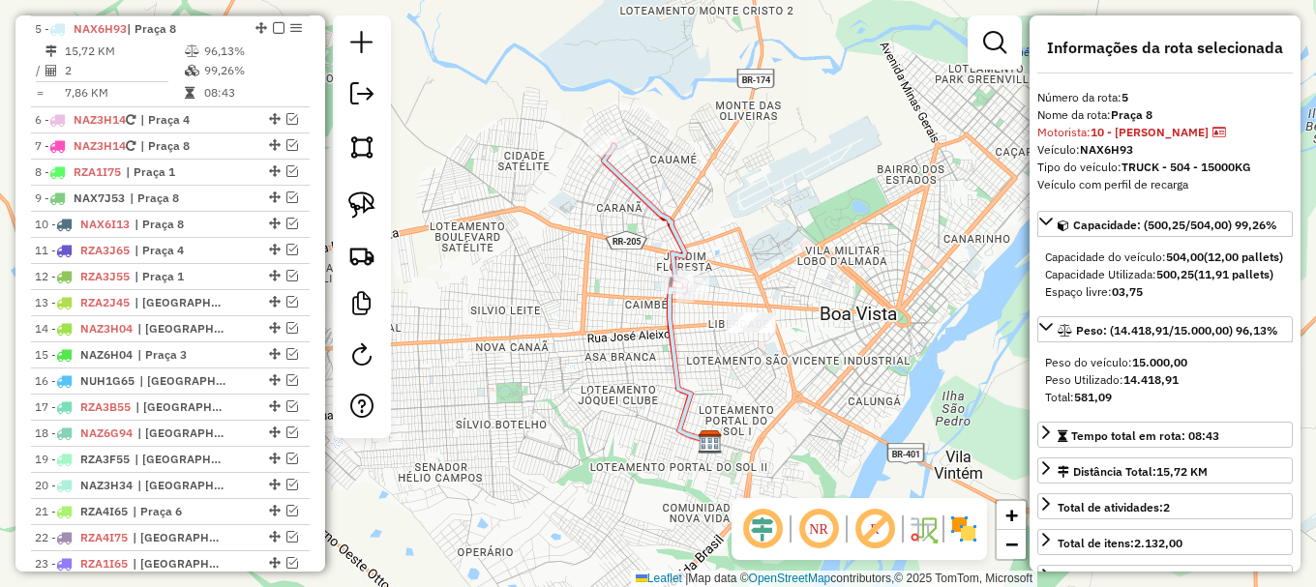
click at [630, 187] on icon at bounding box center [645, 215] width 82 height 140
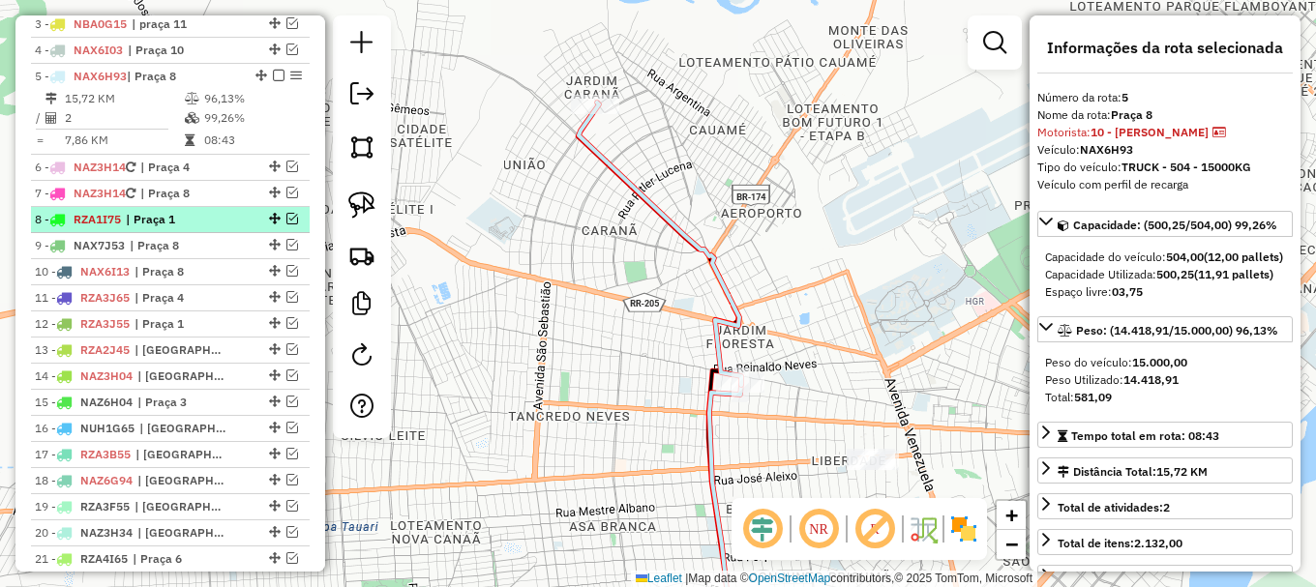
scroll to position [774, 0]
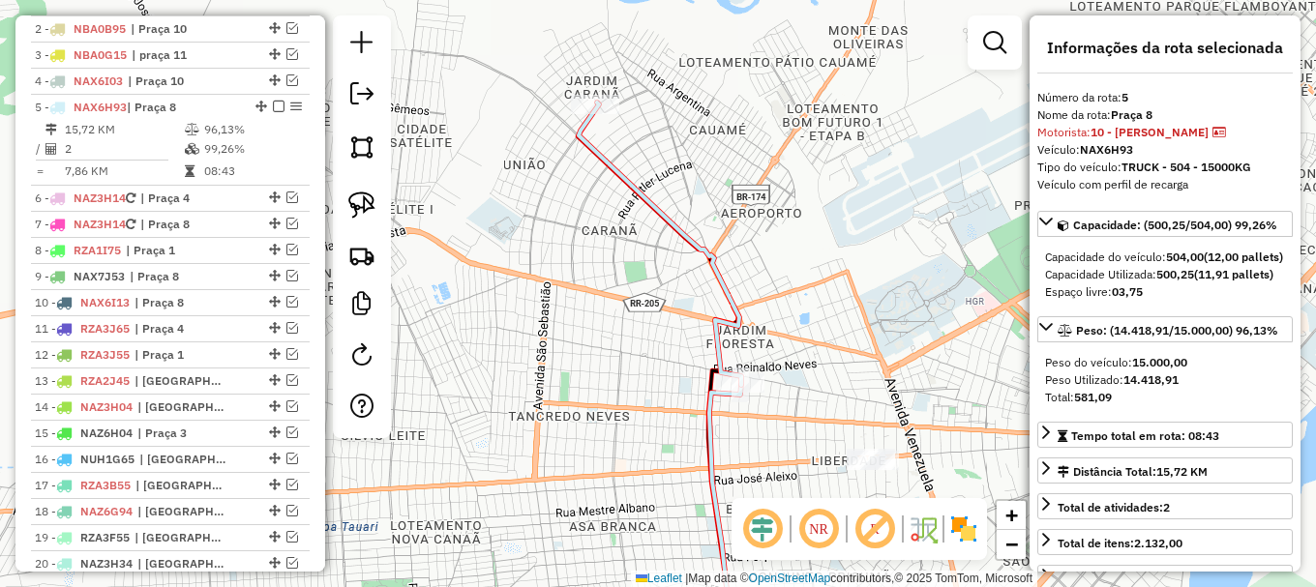
click at [650, 202] on icon at bounding box center [660, 244] width 163 height 282
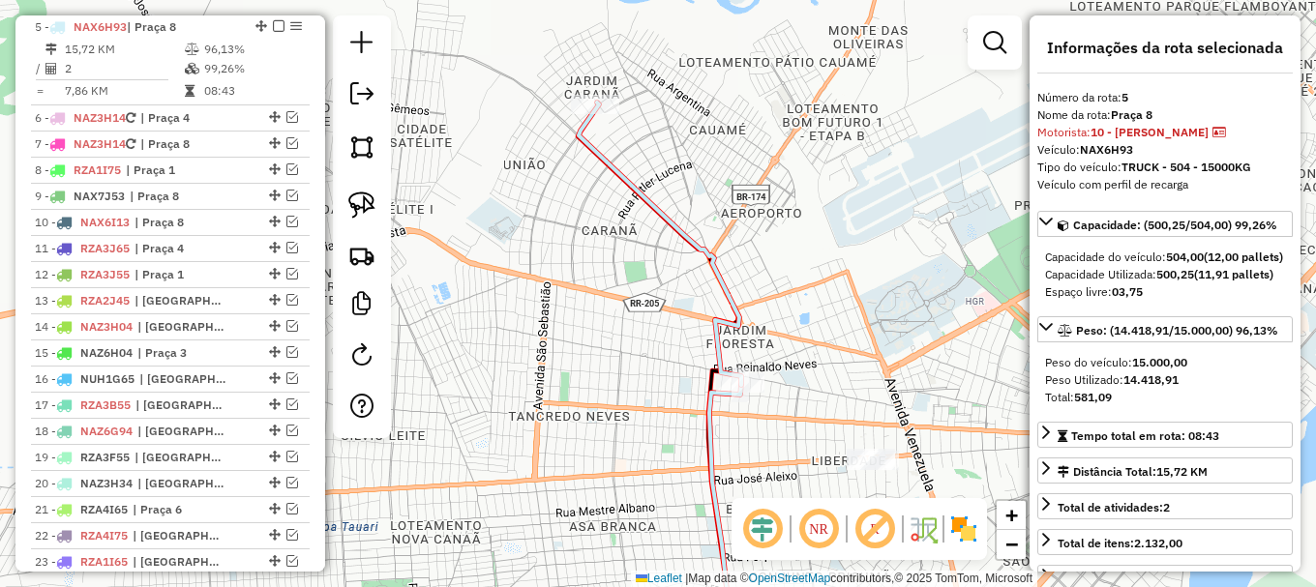
click at [649, 202] on icon at bounding box center [660, 244] width 163 height 282
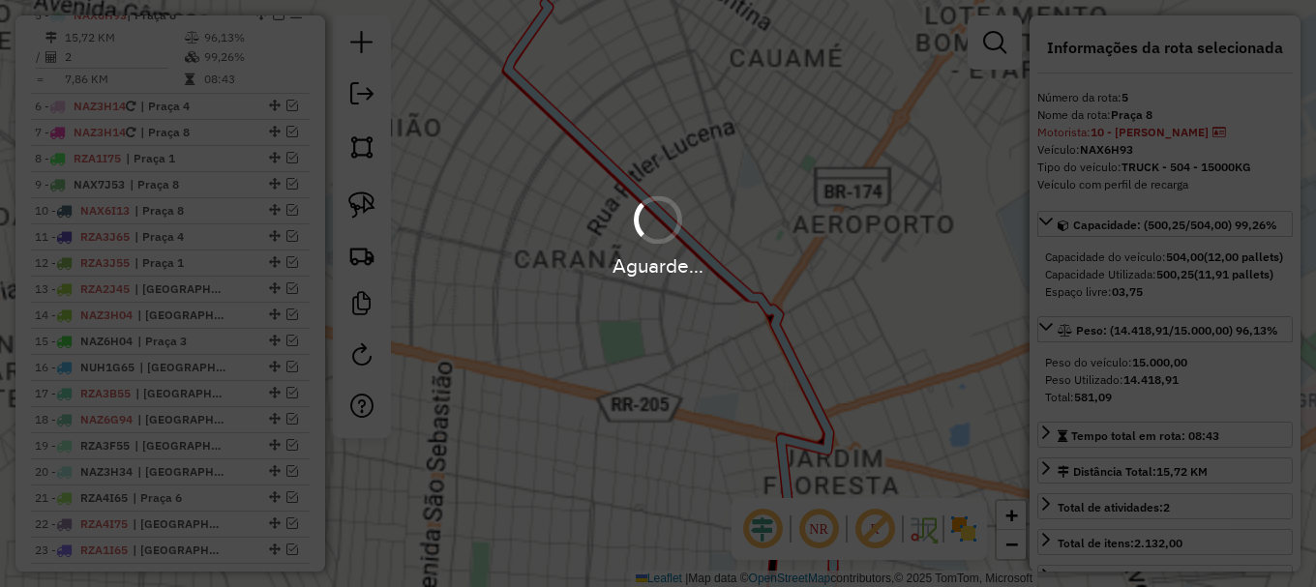
scroll to position [871, 0]
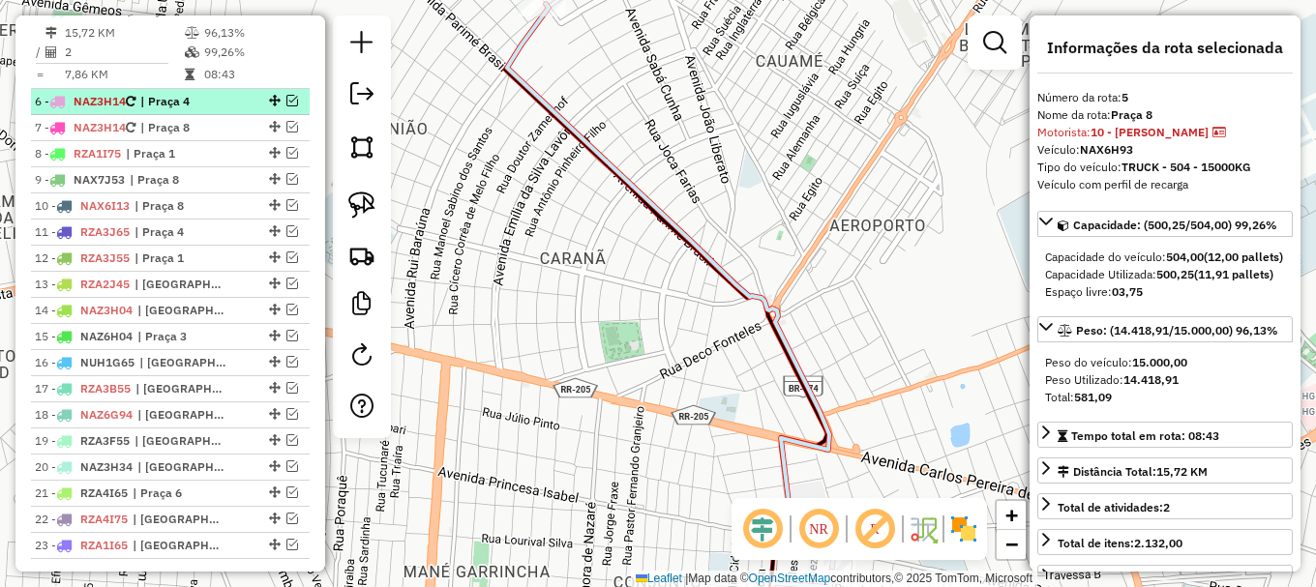
click at [286, 106] on em at bounding box center [292, 101] width 12 height 12
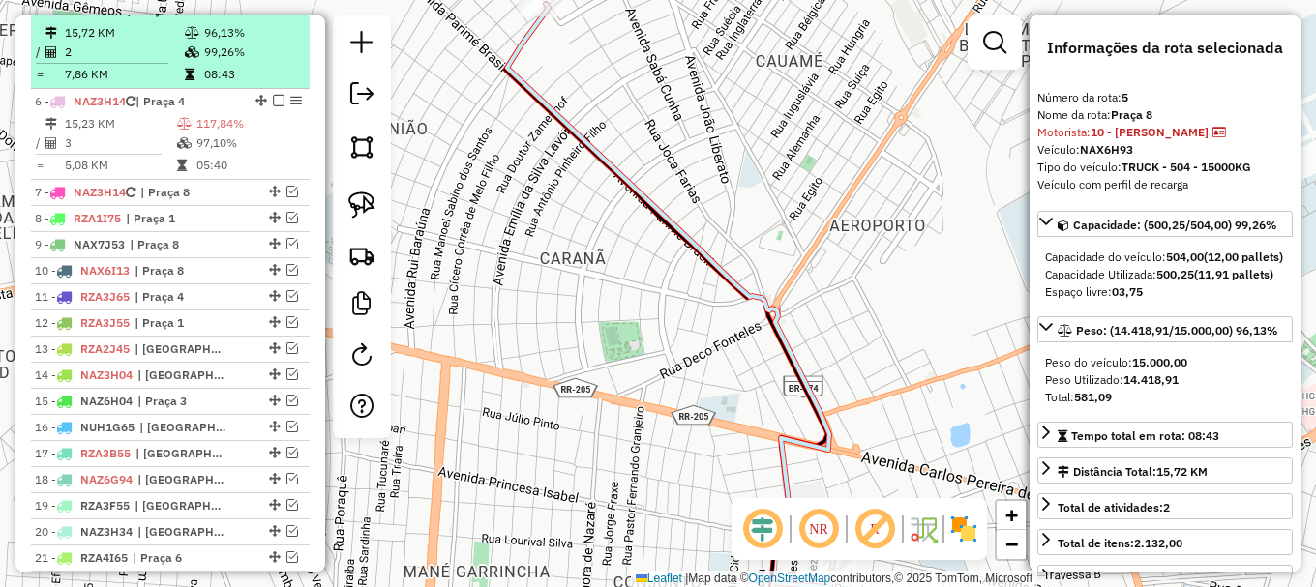
click at [273, 15] on em at bounding box center [279, 10] width 12 height 12
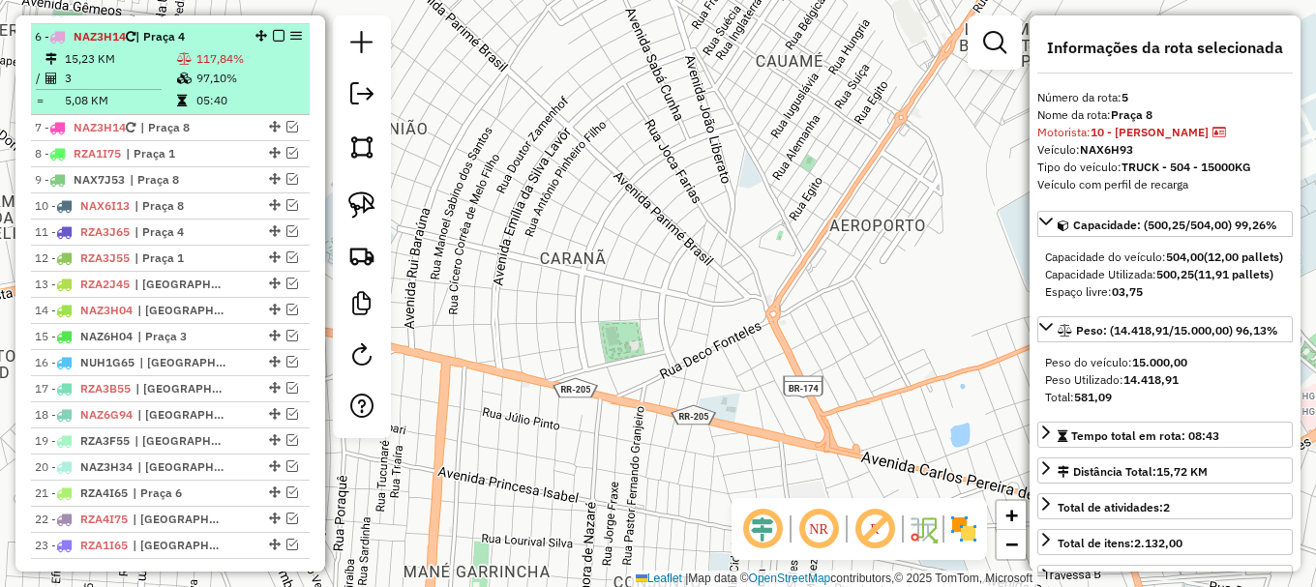
click at [260, 69] on td "117,84%" at bounding box center [248, 58] width 106 height 19
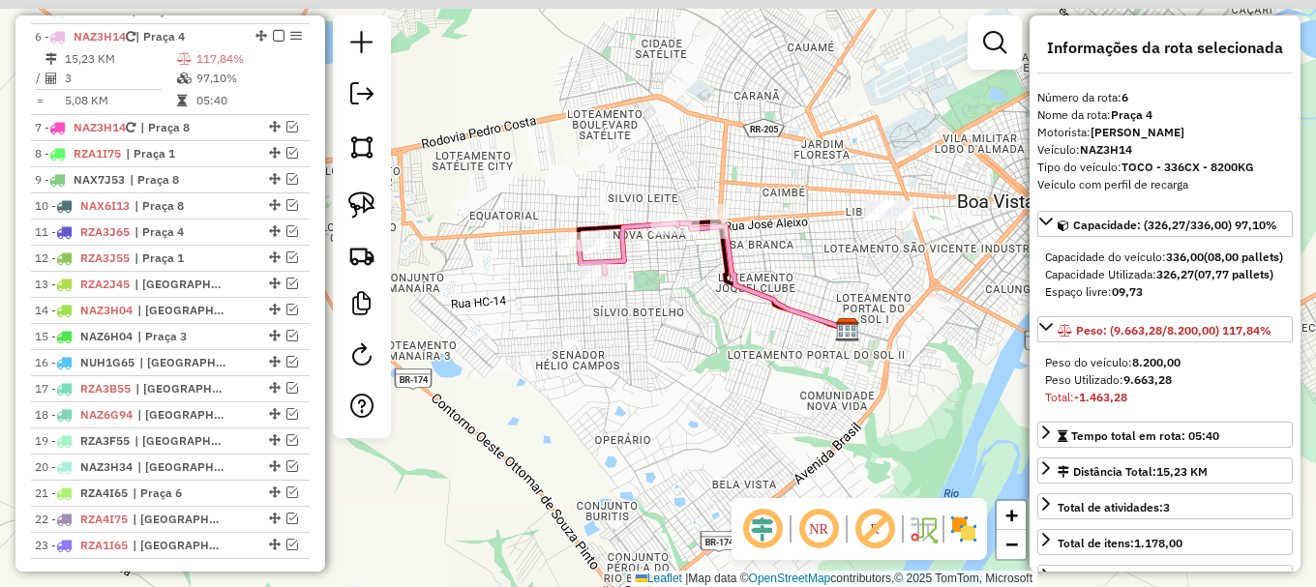
drag, startPoint x: 564, startPoint y: 188, endPoint x: 676, endPoint y: 257, distance: 132.1
click at [676, 257] on div "Janela de atendimento Grade de atendimento Capacidade Transportadoras Veículos …" at bounding box center [658, 293] width 1316 height 587
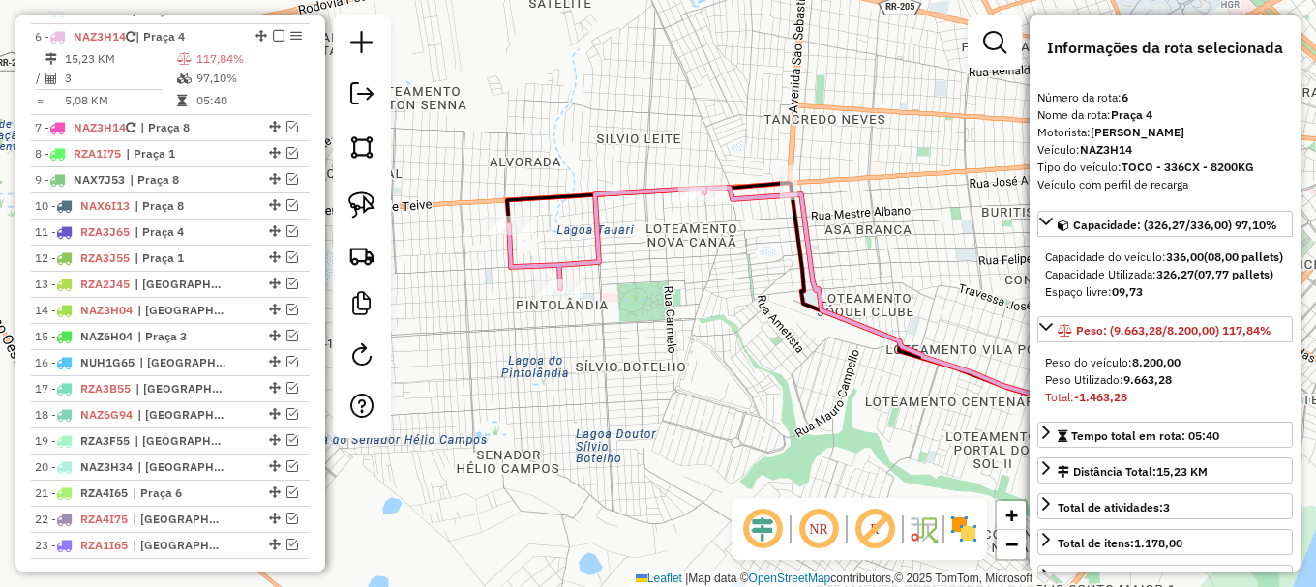
click at [609, 193] on icon at bounding box center [606, 239] width 195 height 100
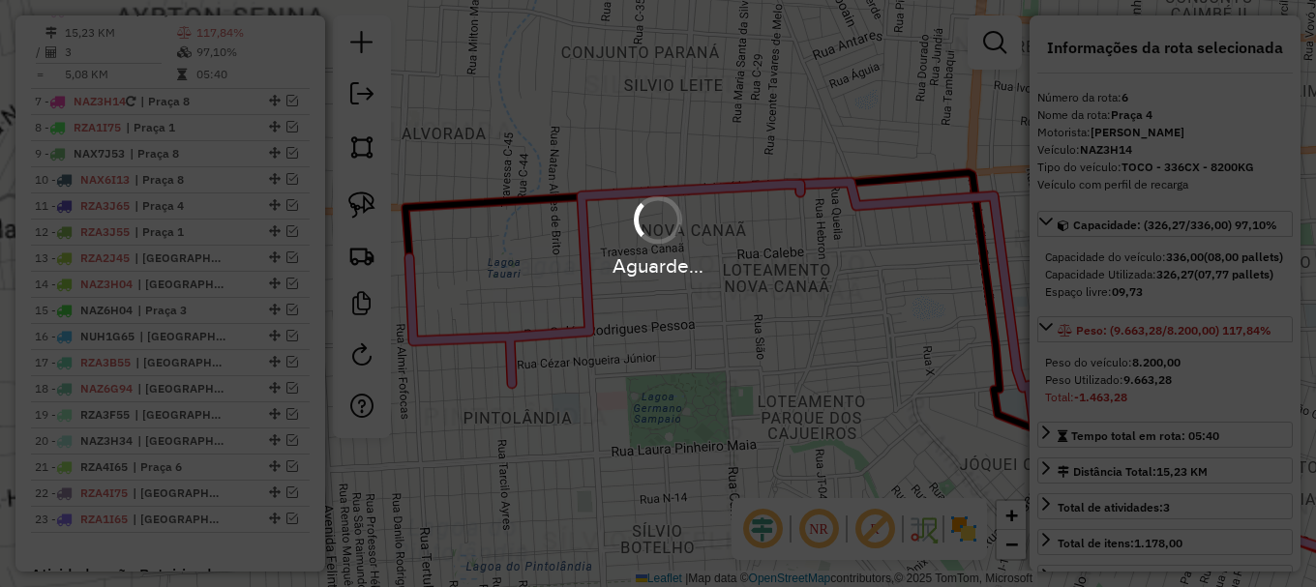
scroll to position [897, 0]
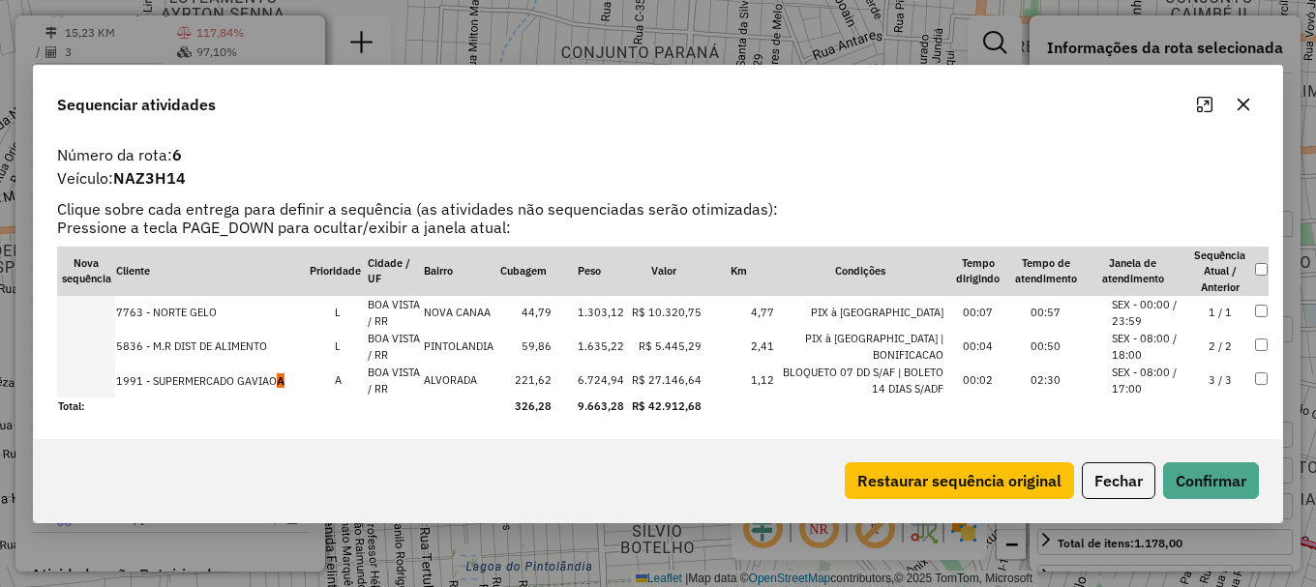
click at [88, 378] on td at bounding box center [86, 381] width 58 height 34
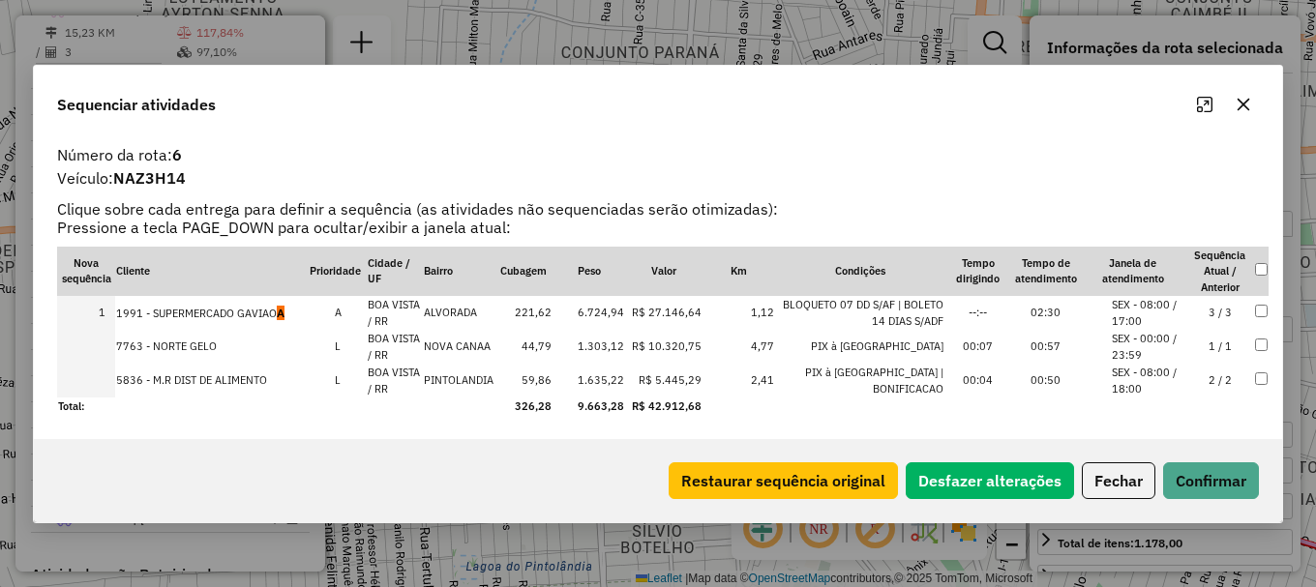
click at [88, 378] on td at bounding box center [86, 381] width 58 height 34
click at [1221, 481] on button "Confirmar" at bounding box center [1211, 480] width 96 height 37
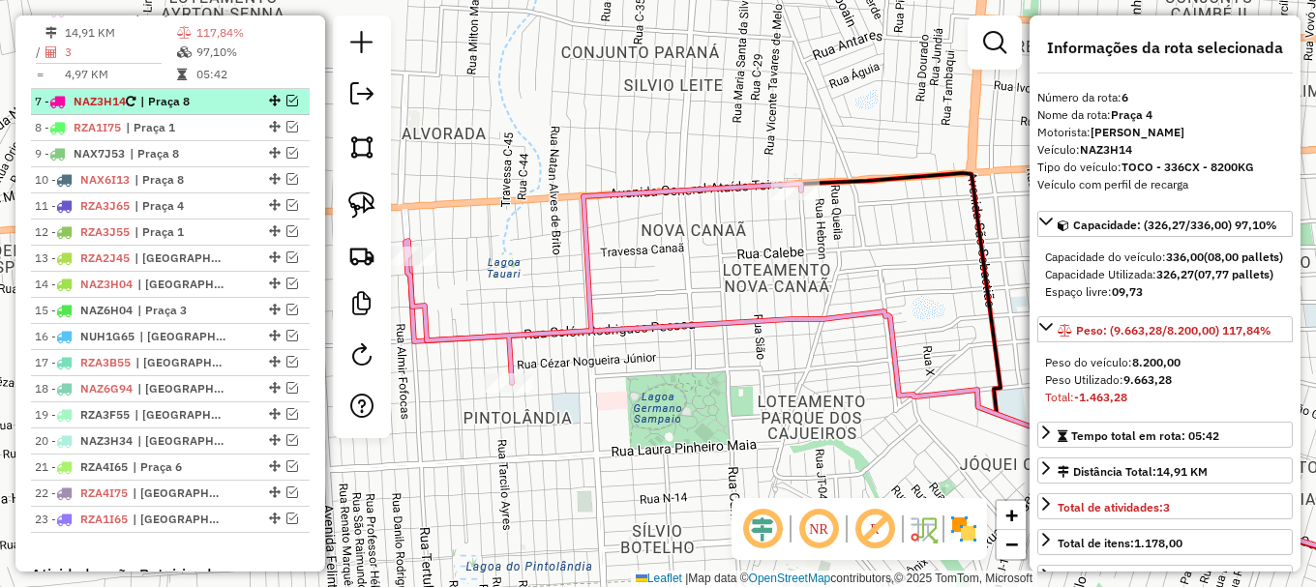
click at [286, 106] on em at bounding box center [292, 101] width 12 height 12
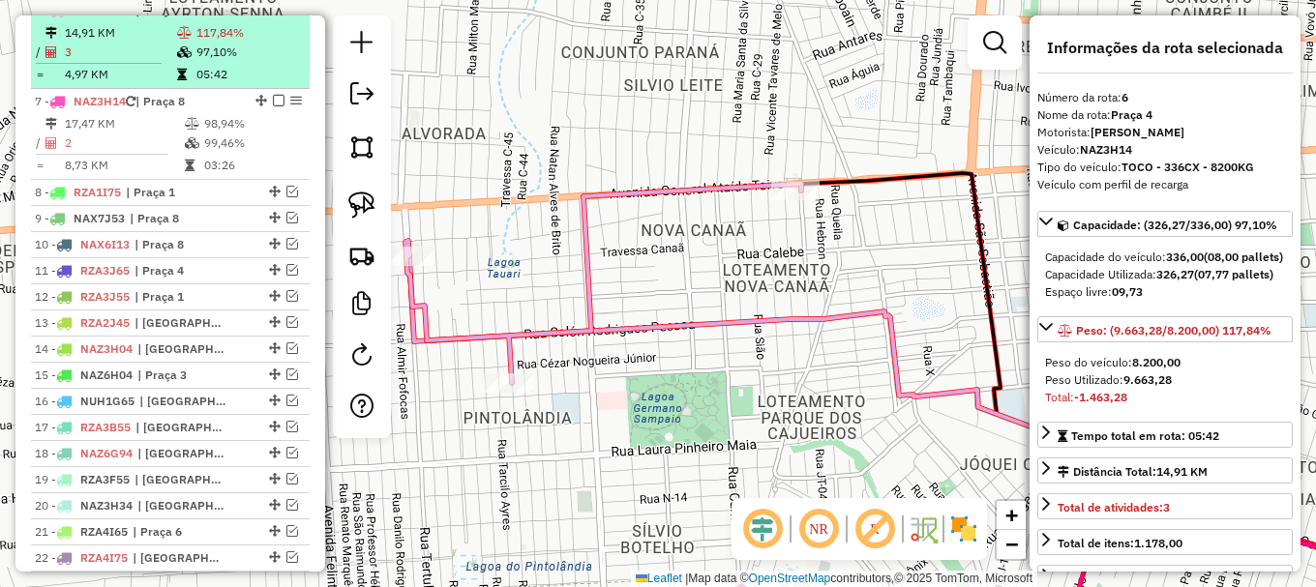
click at [273, 15] on em at bounding box center [279, 10] width 12 height 12
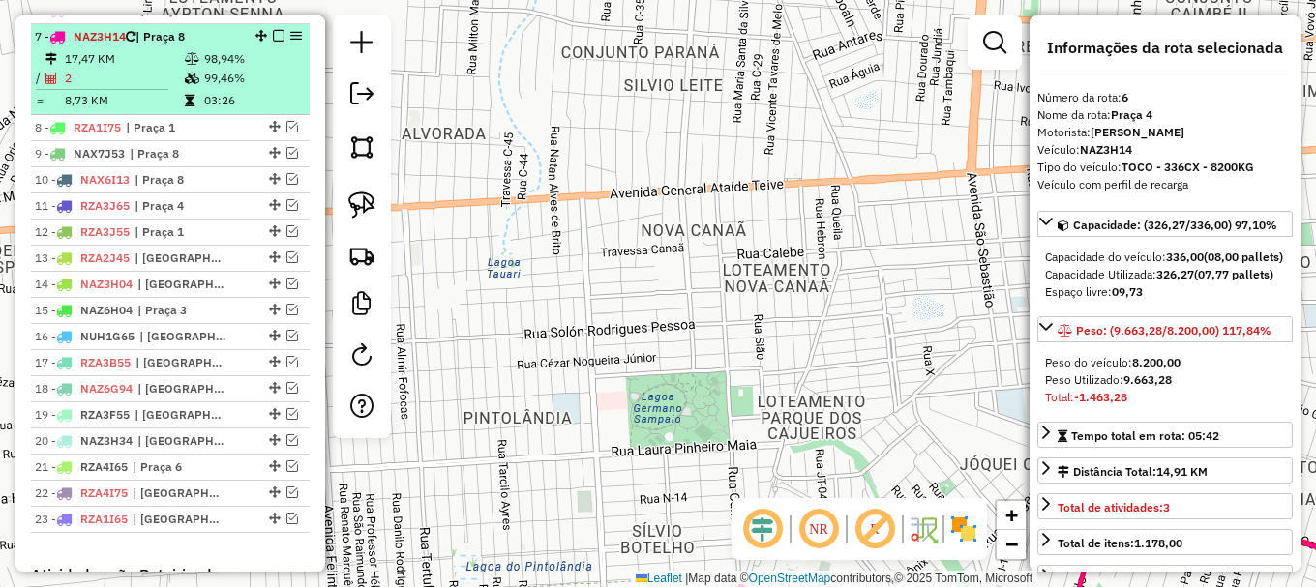
click at [259, 88] on td "99,46%" at bounding box center [252, 78] width 98 height 19
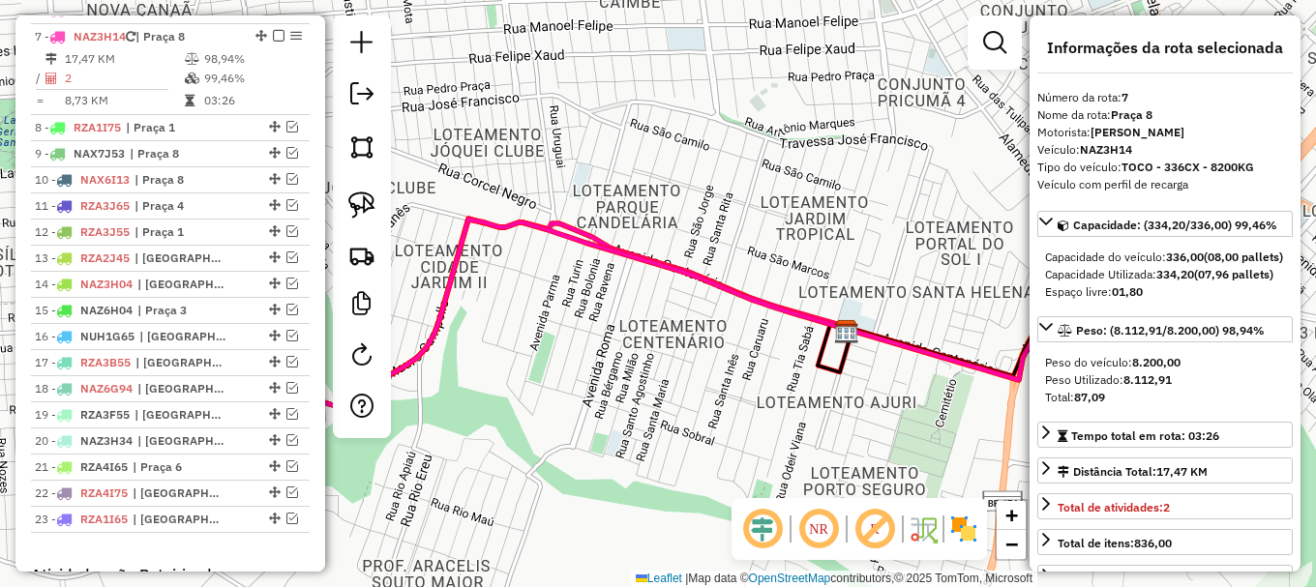
click at [503, 226] on icon at bounding box center [658, 294] width 1244 height 344
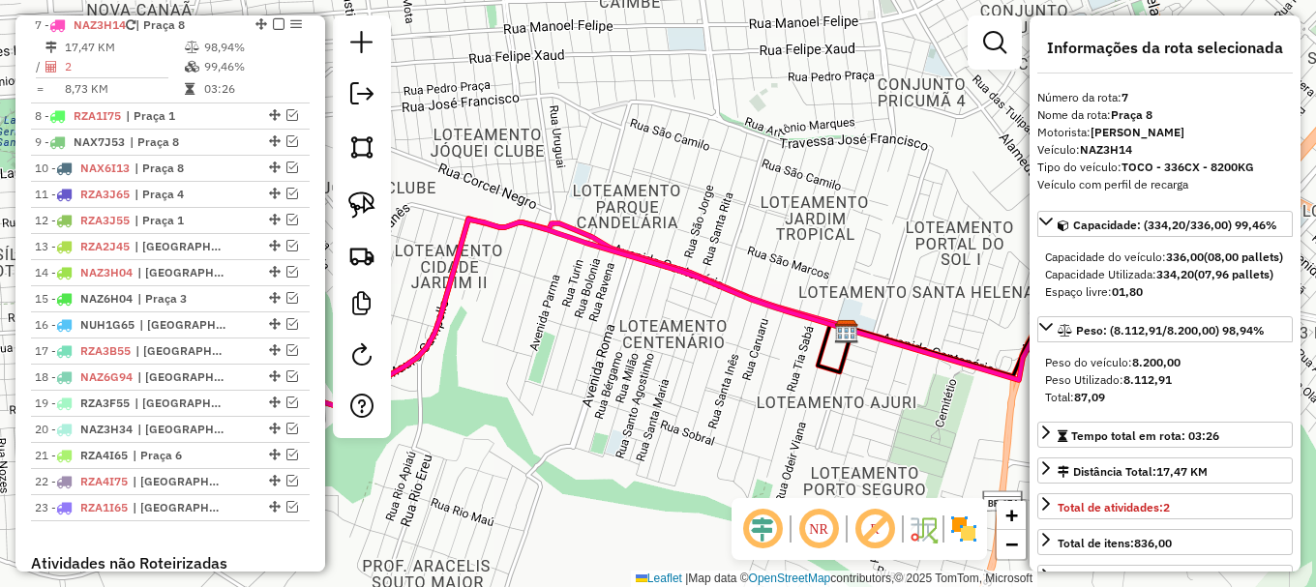
click at [502, 226] on icon at bounding box center [658, 294] width 1244 height 344
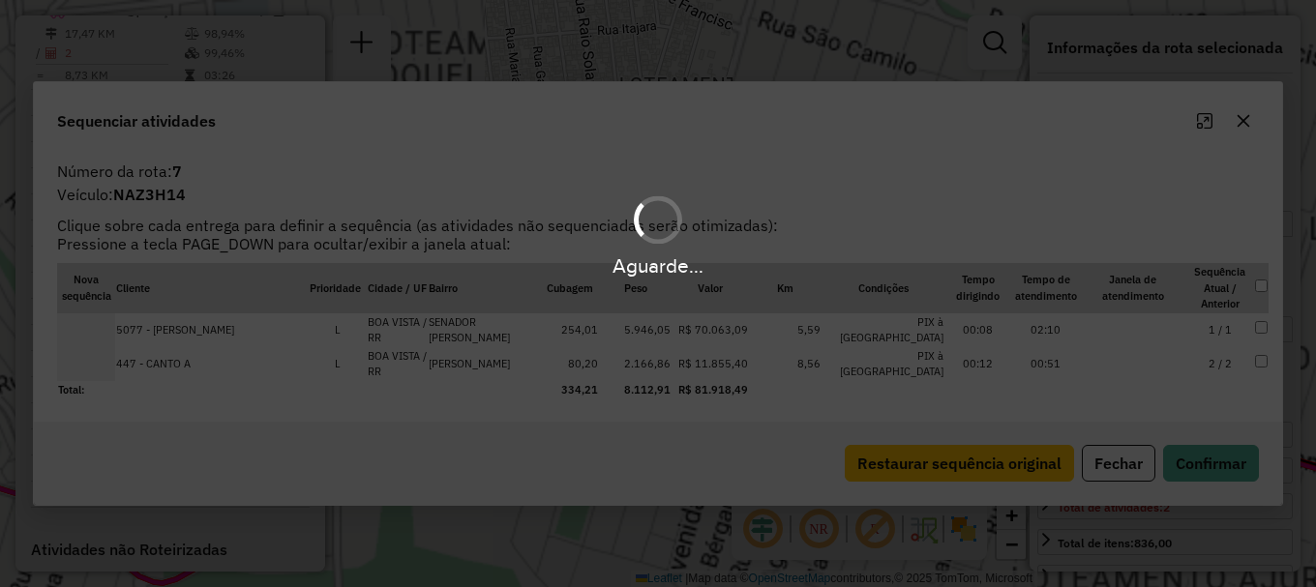
scroll to position [923, 0]
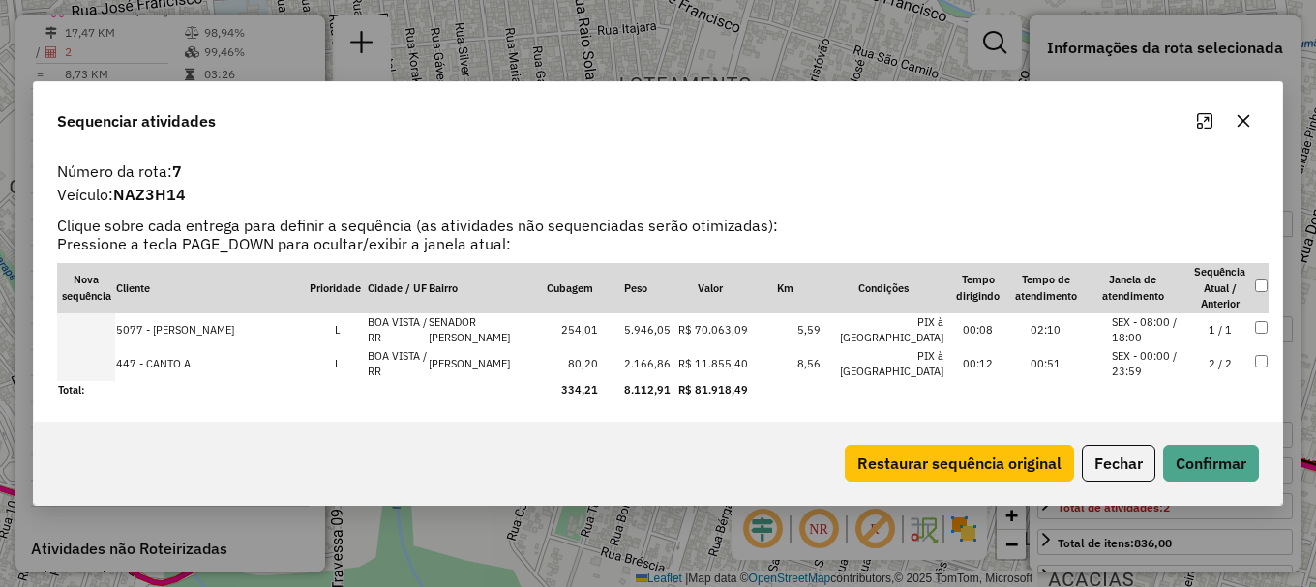
click at [90, 366] on td at bounding box center [86, 364] width 58 height 34
click at [90, 347] on td at bounding box center [86, 330] width 58 height 34
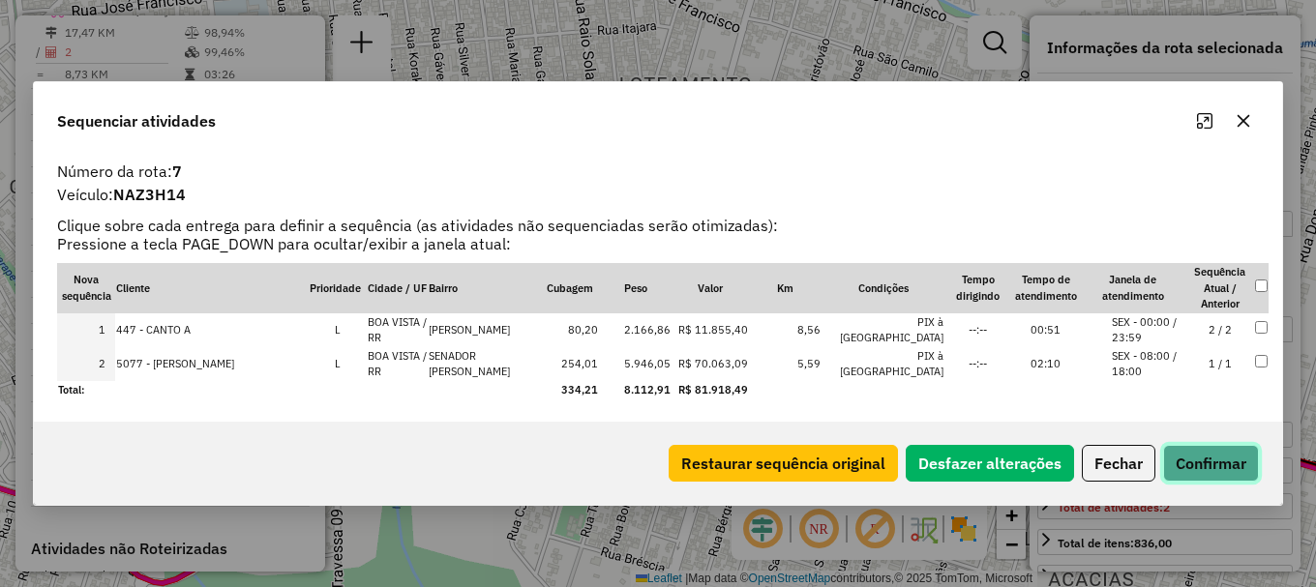
click at [1215, 468] on button "Confirmar" at bounding box center [1211, 463] width 96 height 37
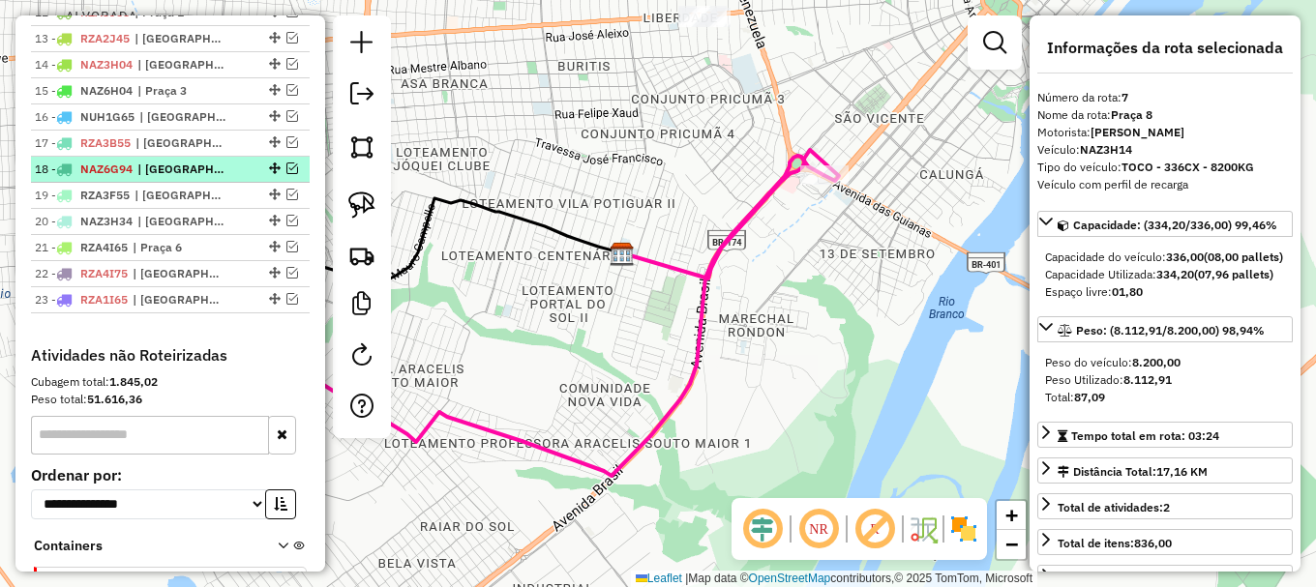
scroll to position [826, 0]
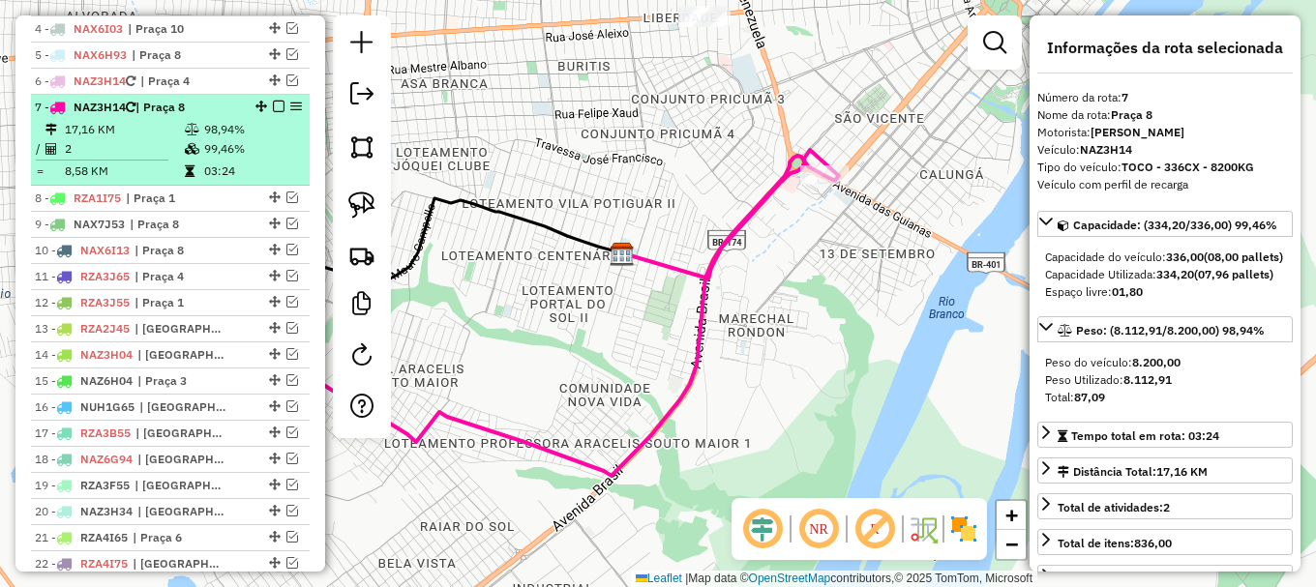
drag, startPoint x: 289, startPoint y: 215, endPoint x: 288, endPoint y: 195, distance: 19.4
click at [288, 203] on em at bounding box center [292, 198] width 12 height 12
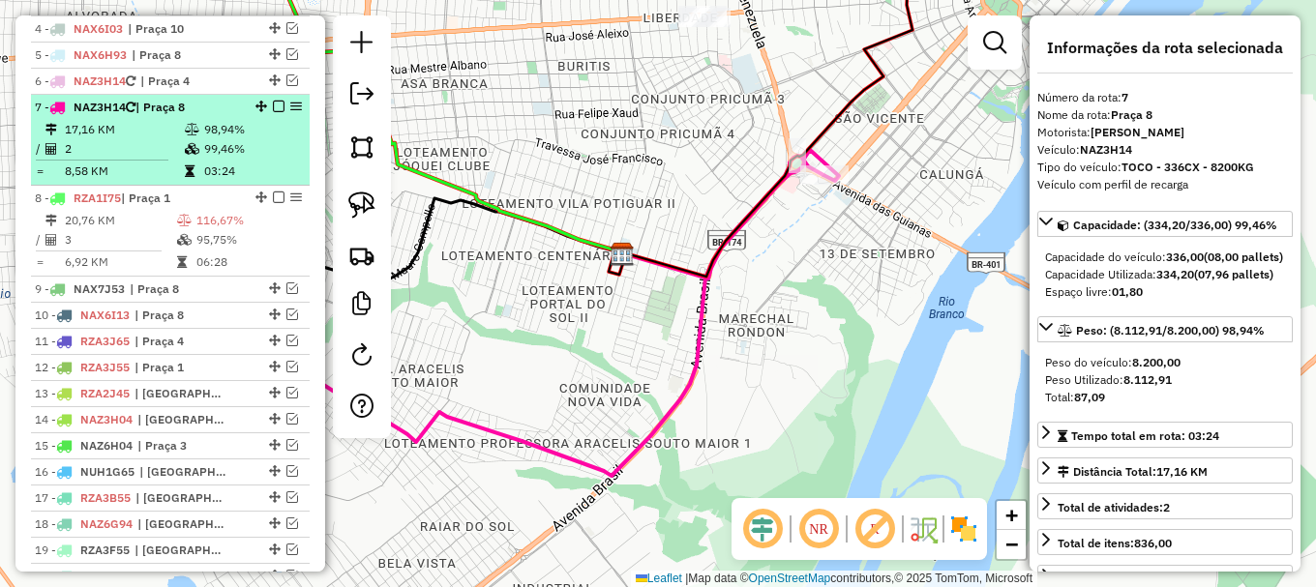
click at [273, 112] on em at bounding box center [279, 107] width 12 height 12
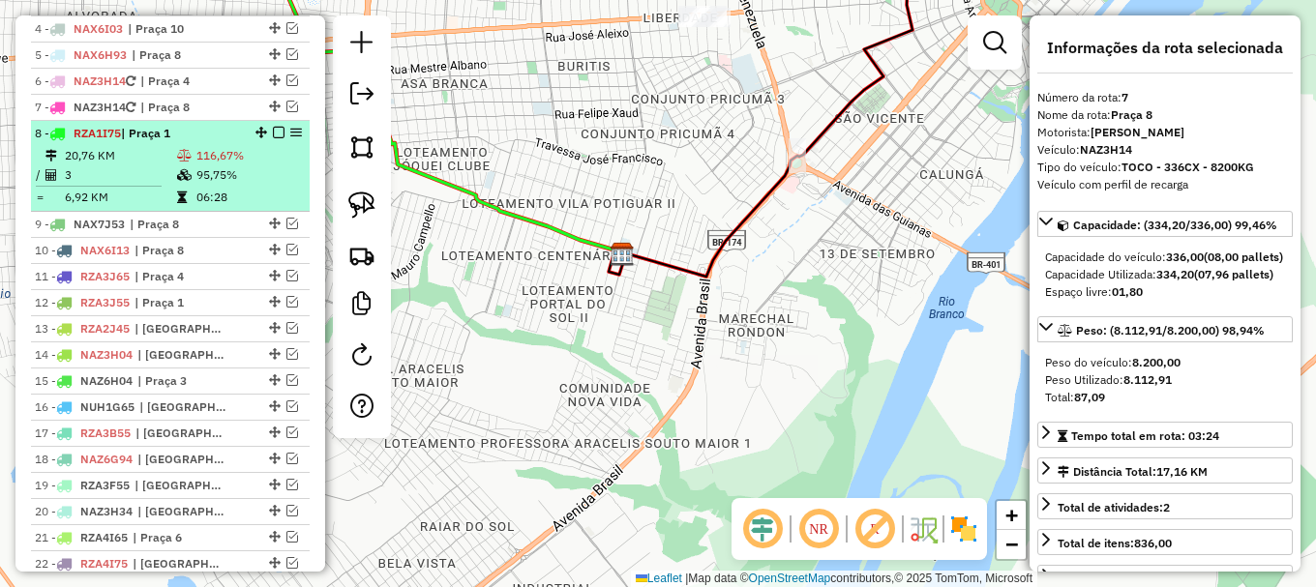
click at [275, 185] on td "95,75%" at bounding box center [248, 174] width 106 height 19
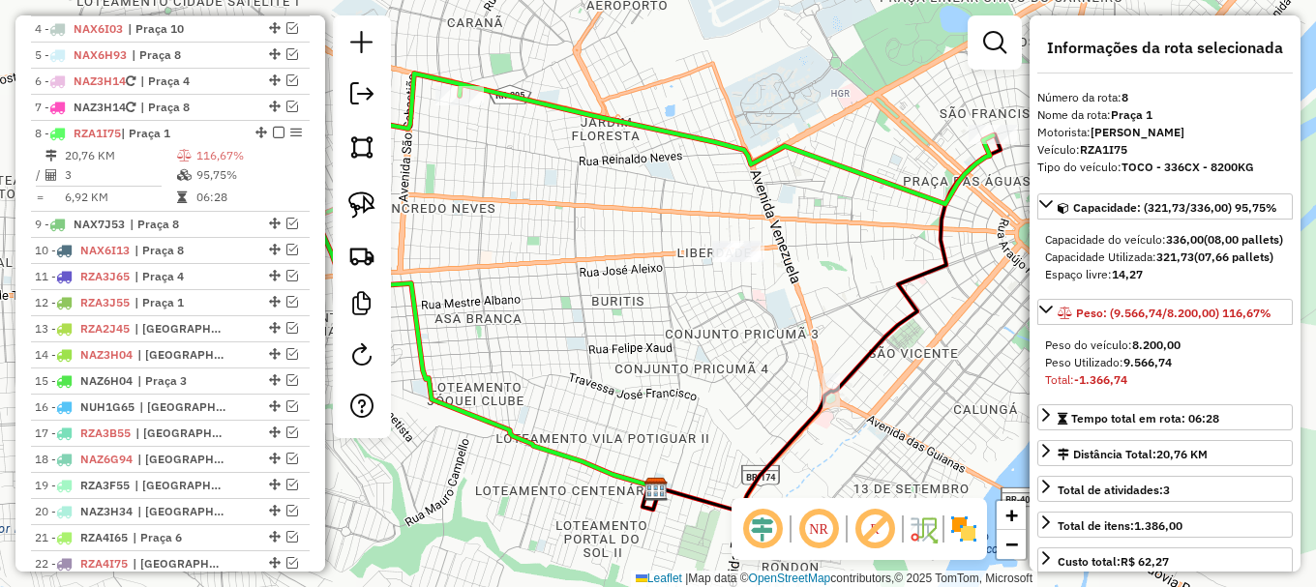
click at [411, 311] on icon at bounding box center [487, 350] width 344 height 277
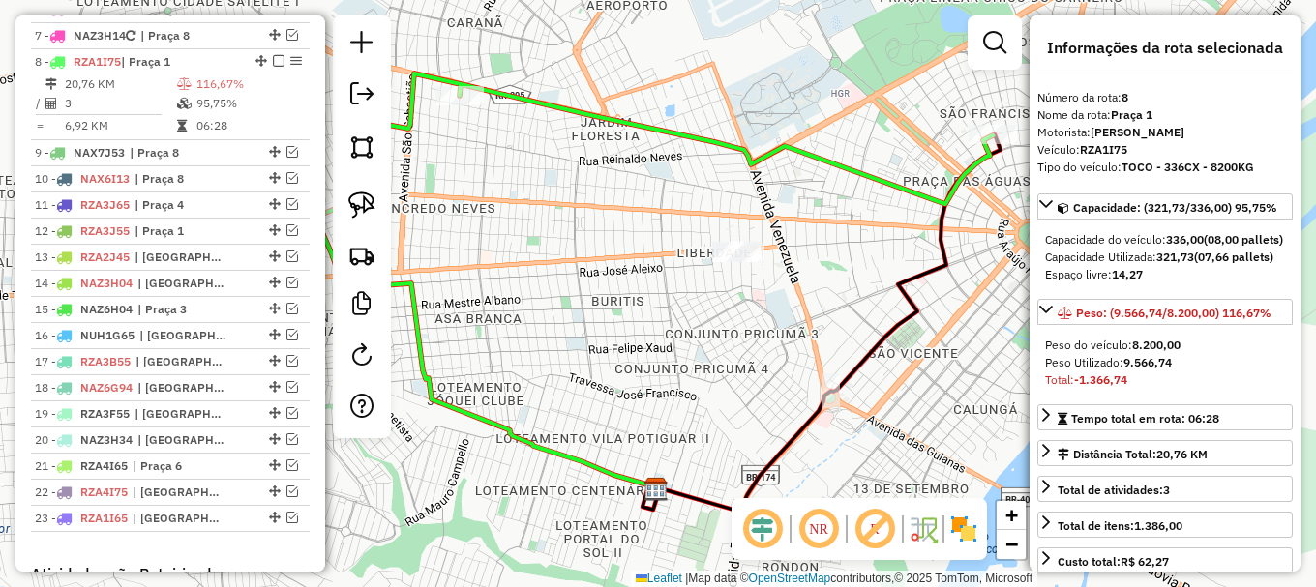
click at [411, 311] on icon at bounding box center [487, 350] width 344 height 277
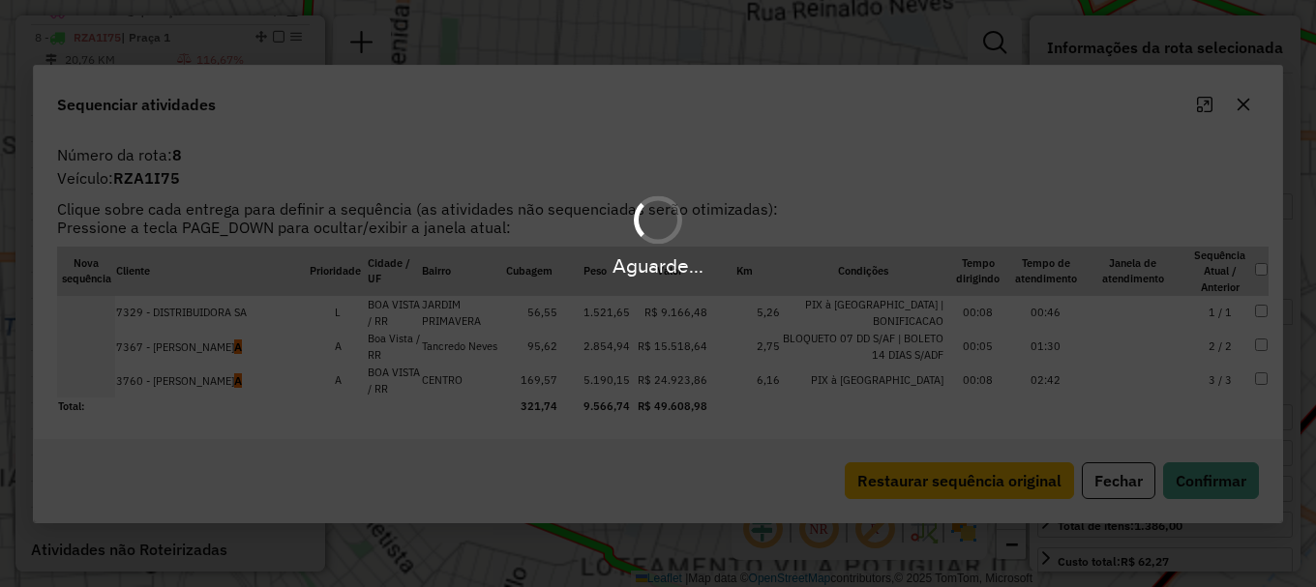
scroll to position [949, 0]
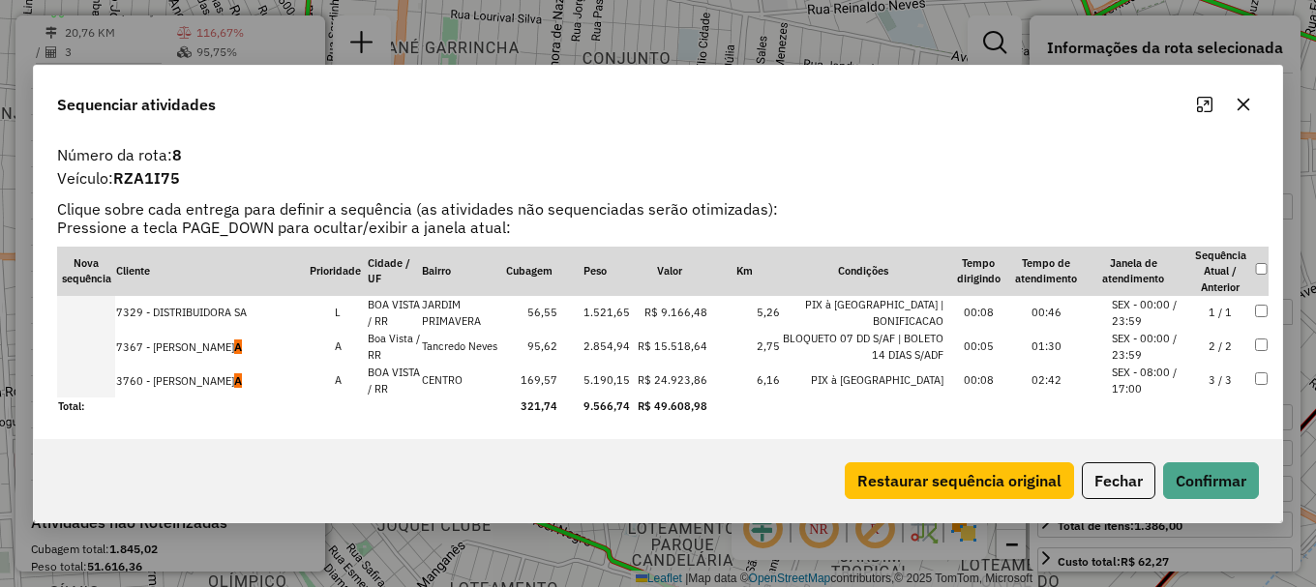
click at [90, 384] on td at bounding box center [86, 381] width 58 height 34
click at [90, 364] on td at bounding box center [86, 347] width 58 height 34
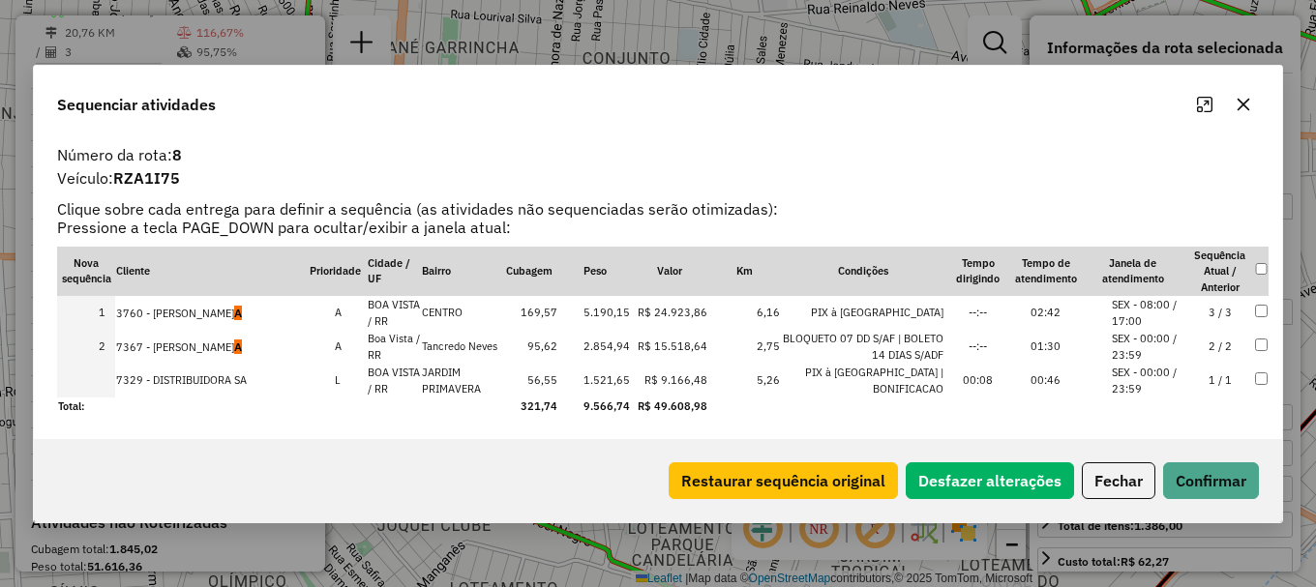
click at [91, 384] on td at bounding box center [86, 381] width 58 height 34
click at [1212, 473] on button "Confirmar" at bounding box center [1211, 480] width 96 height 37
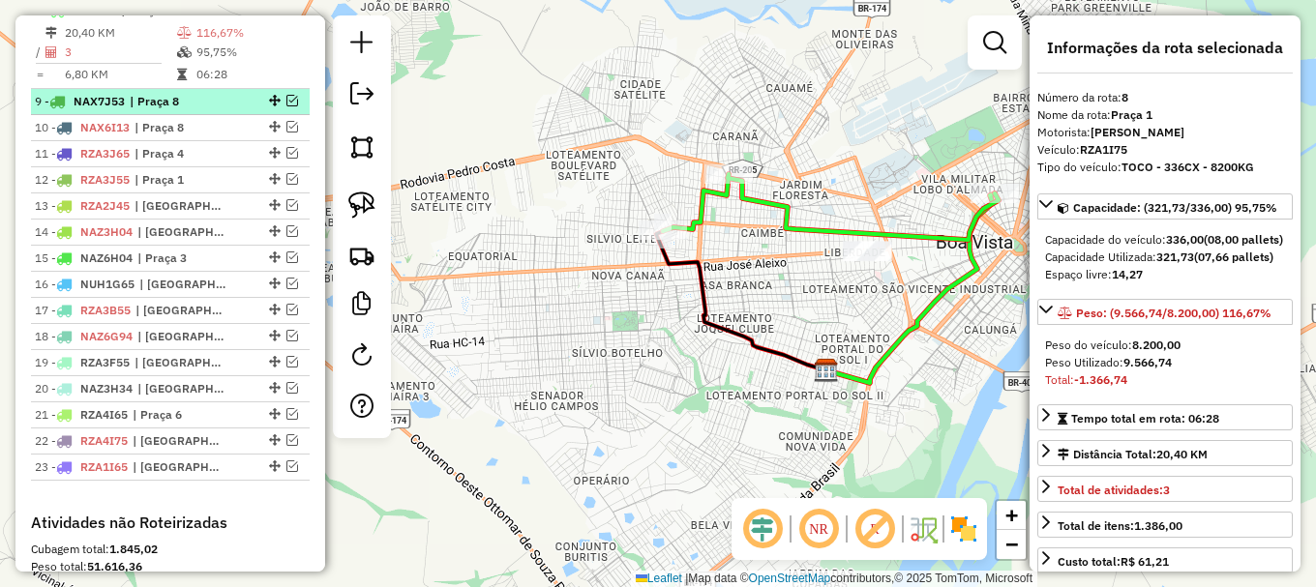
click at [287, 106] on em at bounding box center [292, 101] width 12 height 12
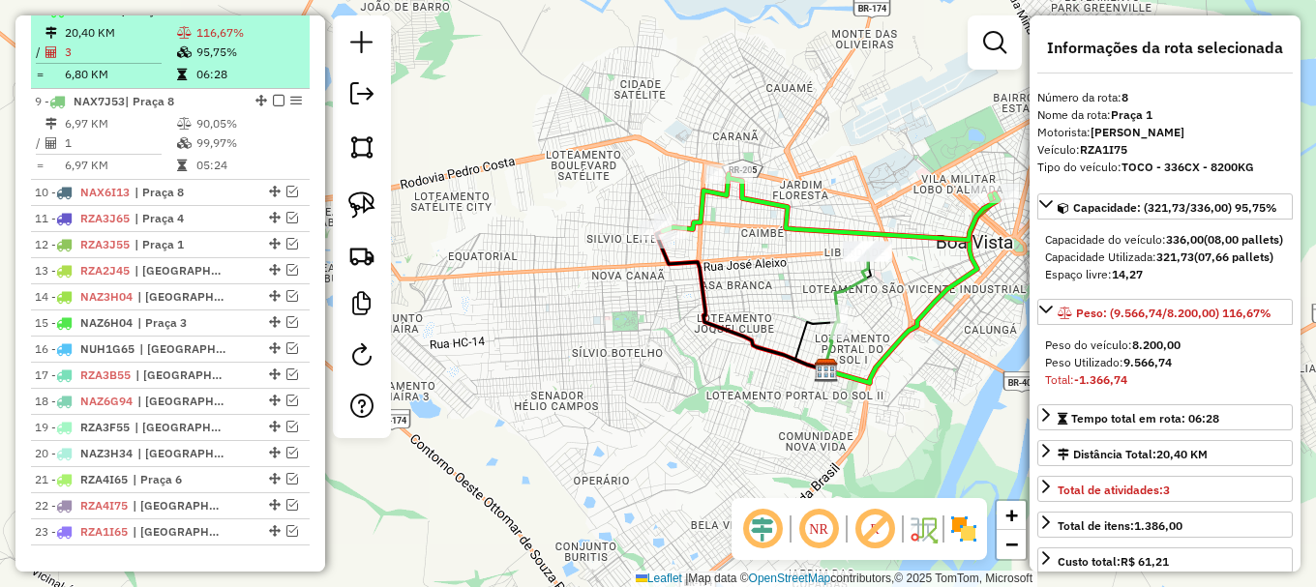
click at [274, 15] on em at bounding box center [279, 10] width 12 height 12
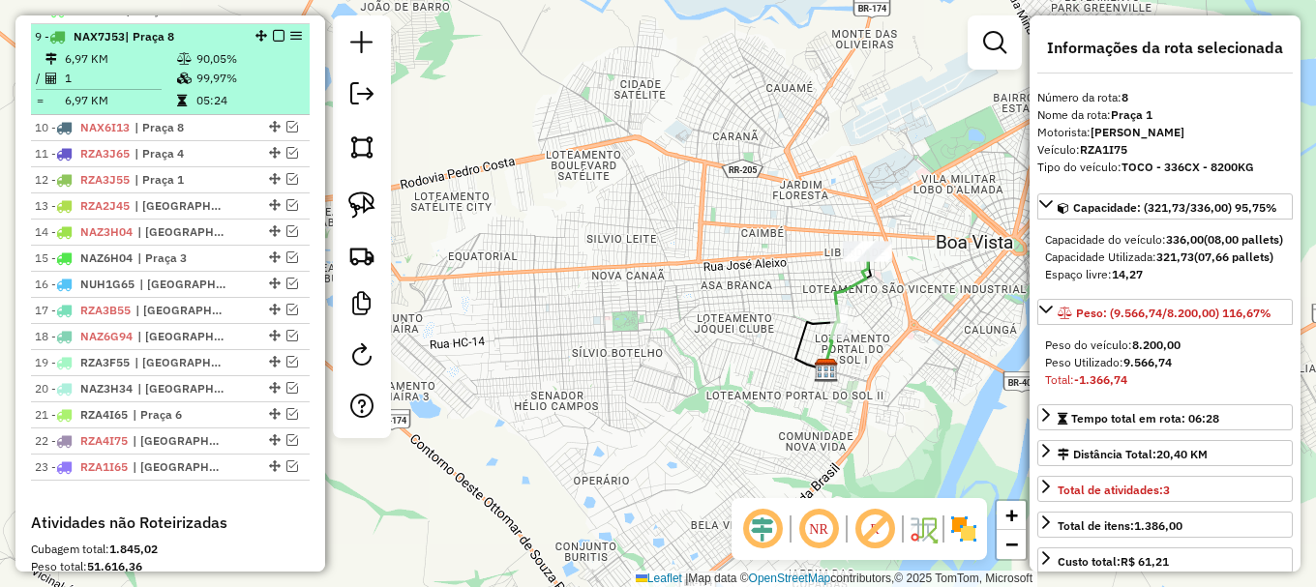
drag, startPoint x: 263, startPoint y: 78, endPoint x: 273, endPoint y: 79, distance: 9.7
click at [263, 69] on td "90,05%" at bounding box center [247, 58] width 105 height 19
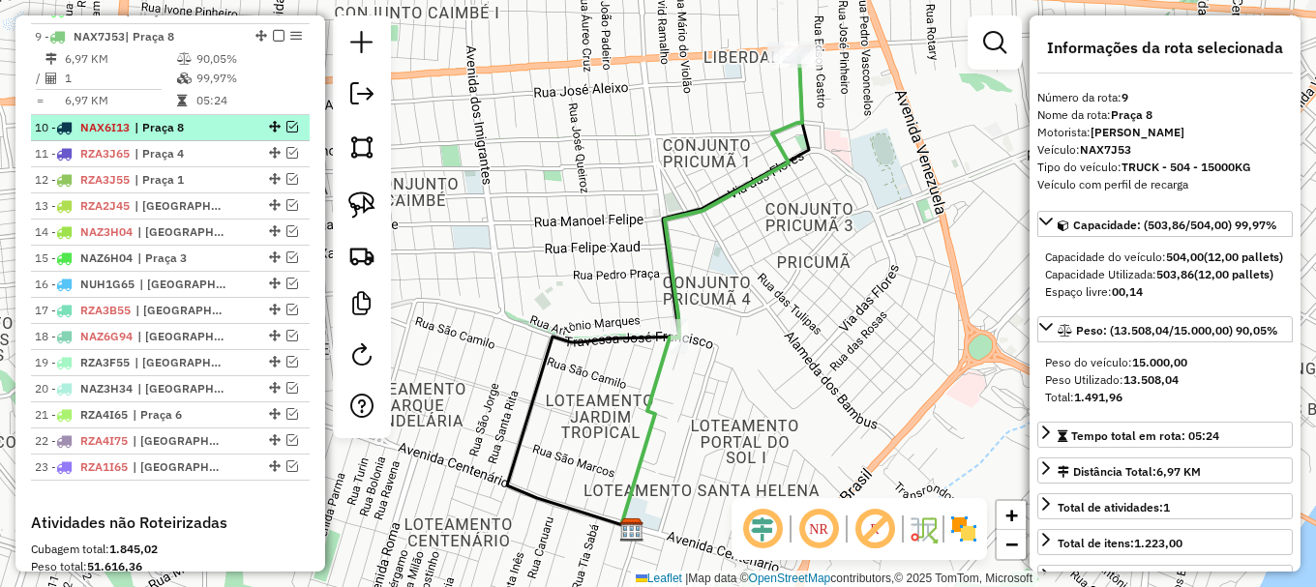
click at [287, 133] on em at bounding box center [292, 127] width 12 height 12
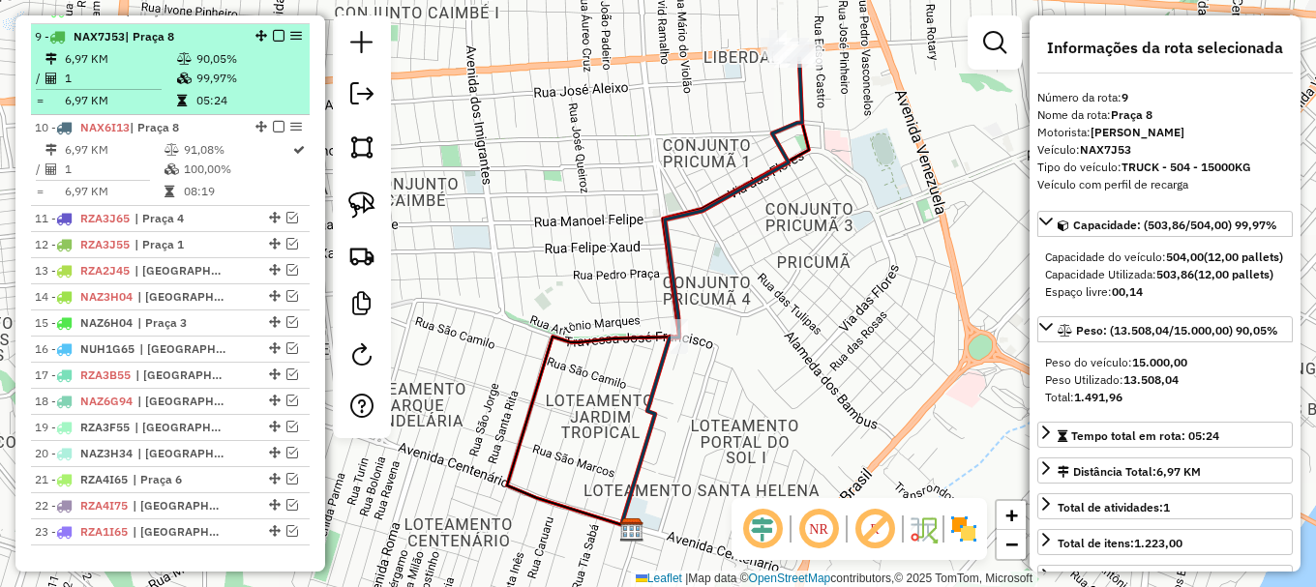
click at [275, 42] on em at bounding box center [279, 36] width 12 height 12
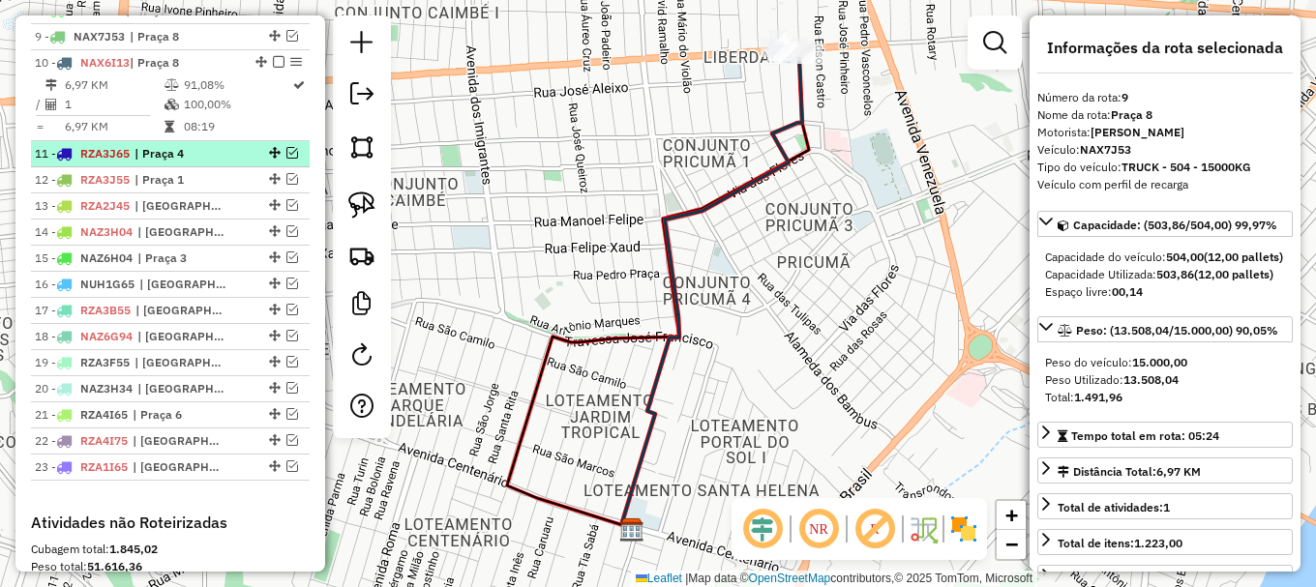
click at [286, 159] on em at bounding box center [292, 153] width 12 height 12
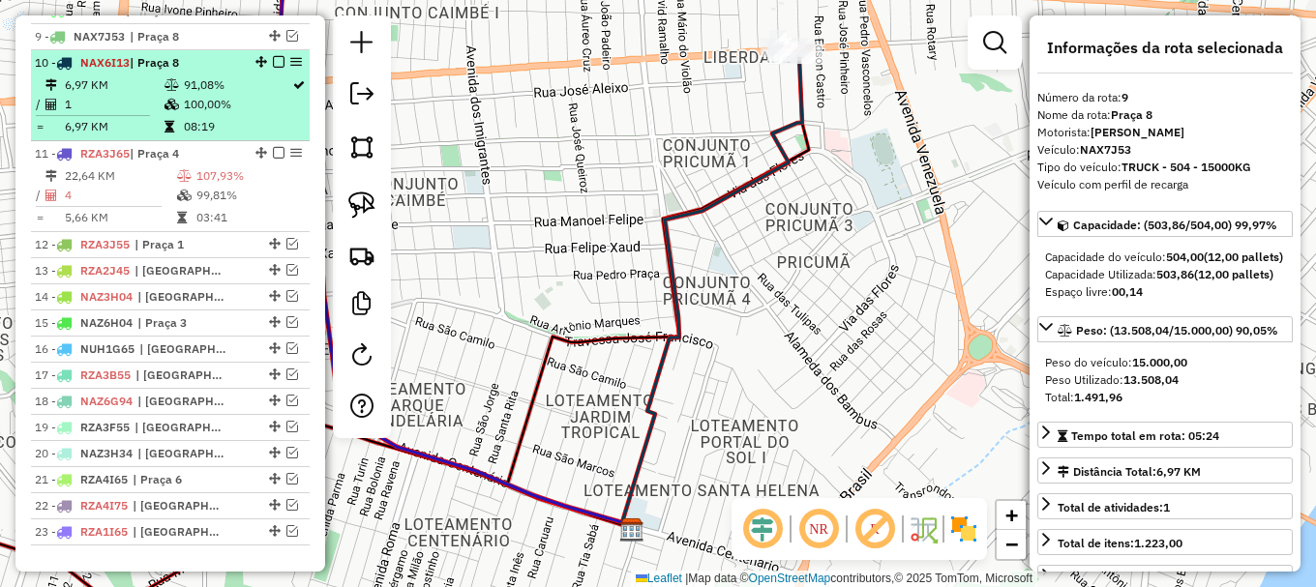
click at [277, 68] on em at bounding box center [279, 62] width 12 height 12
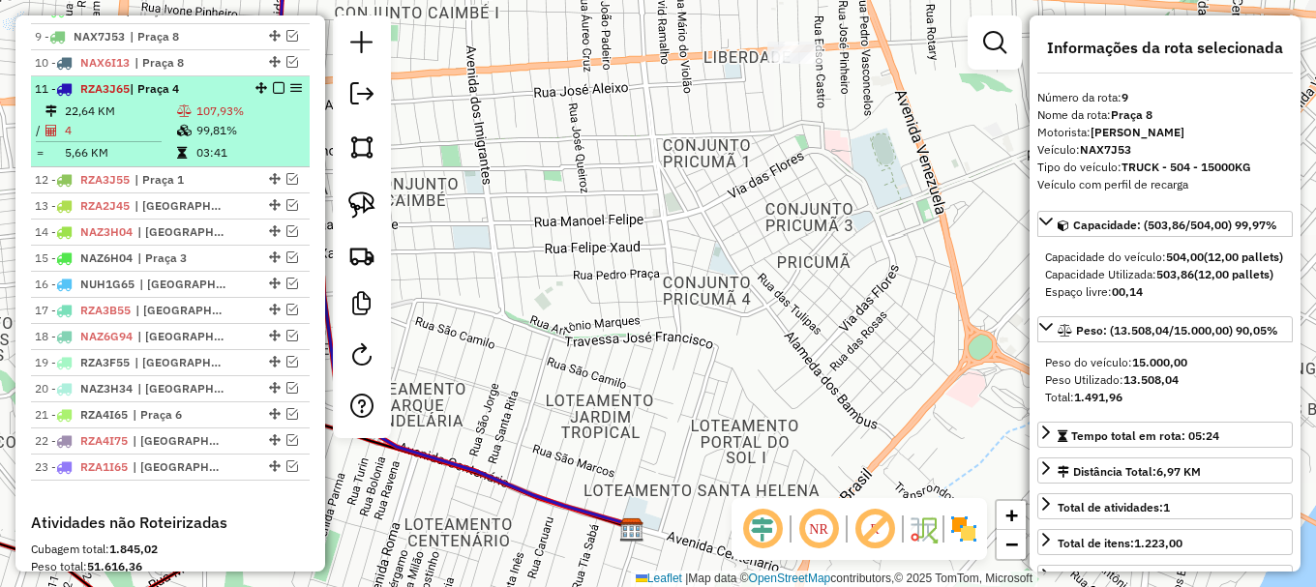
click at [245, 140] on td "99,81%" at bounding box center [248, 130] width 106 height 19
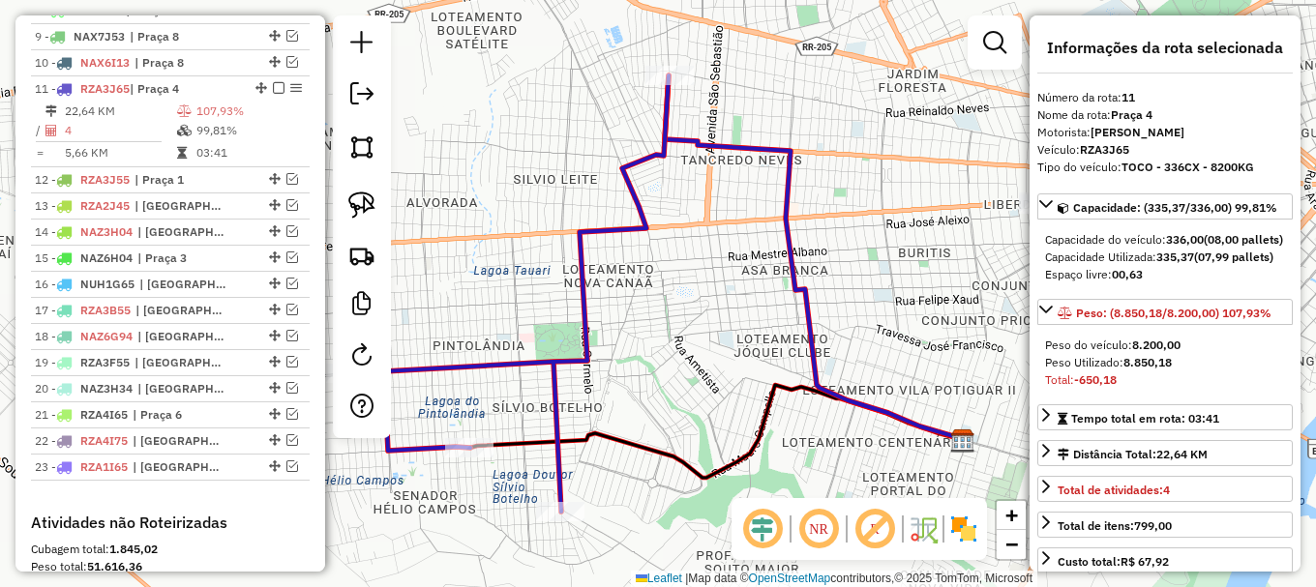
click at [606, 228] on icon at bounding box center [509, 293] width 318 height 436
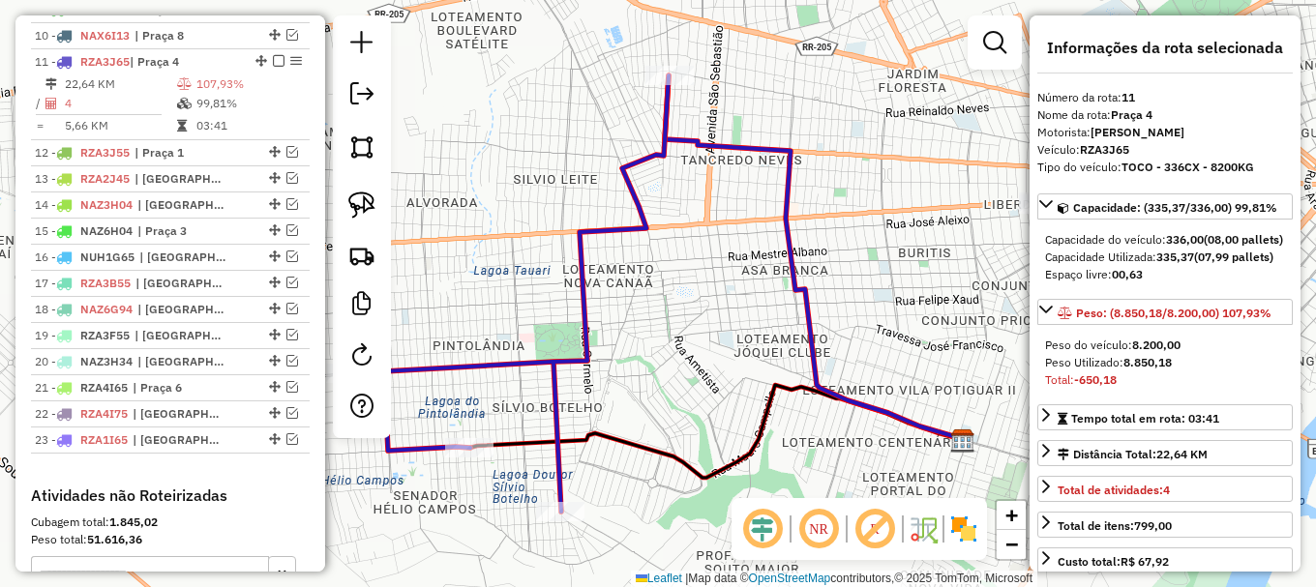
click at [606, 228] on icon at bounding box center [509, 293] width 318 height 436
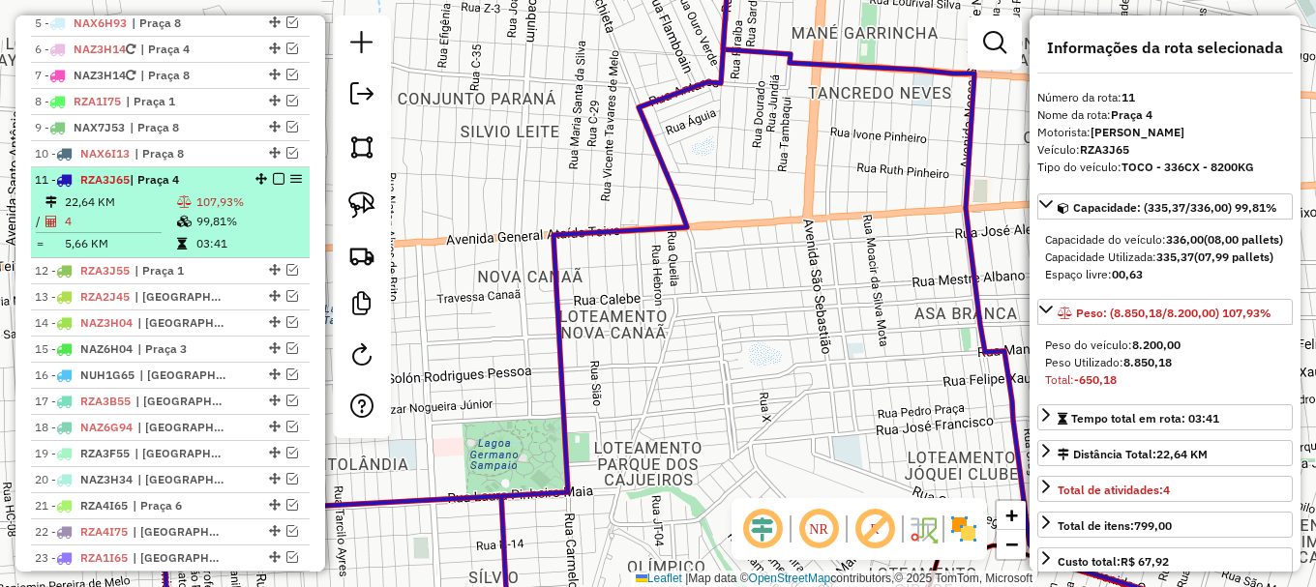
scroll to position [834, 0]
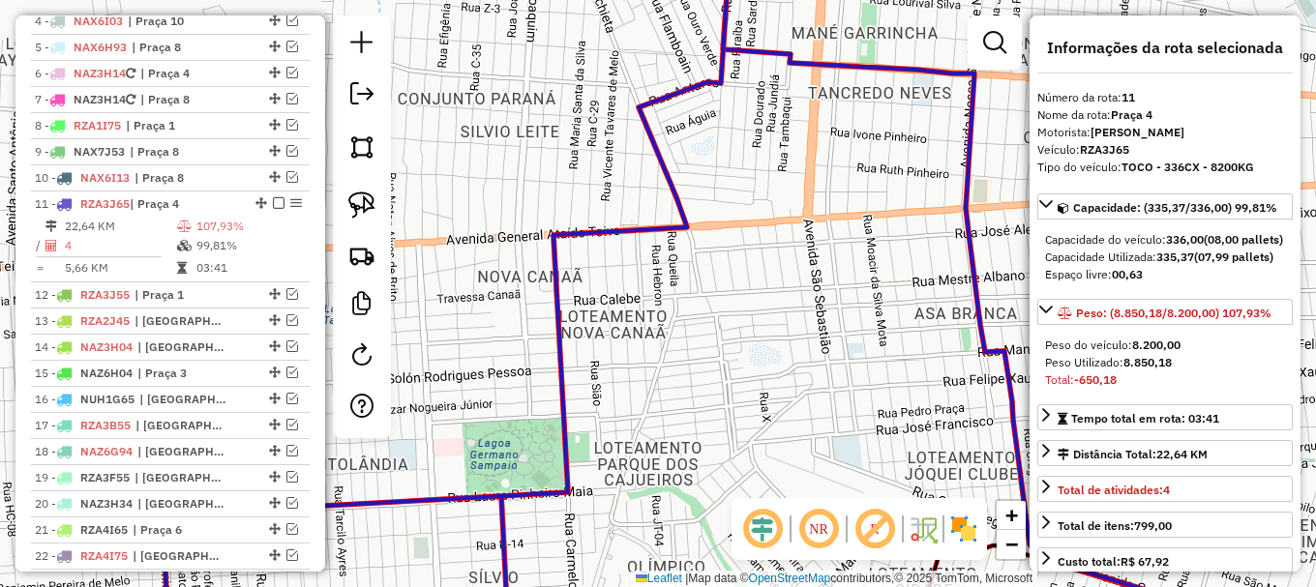
click at [581, 229] on icon at bounding box center [413, 293] width 636 height 704
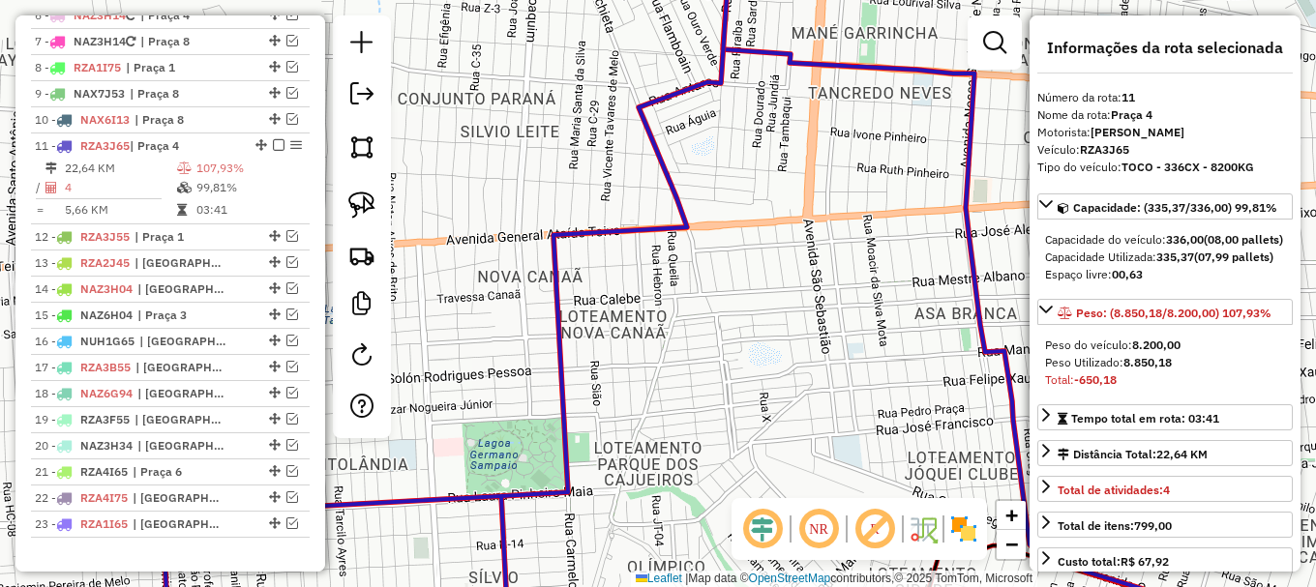
click at [581, 229] on icon at bounding box center [413, 293] width 636 height 704
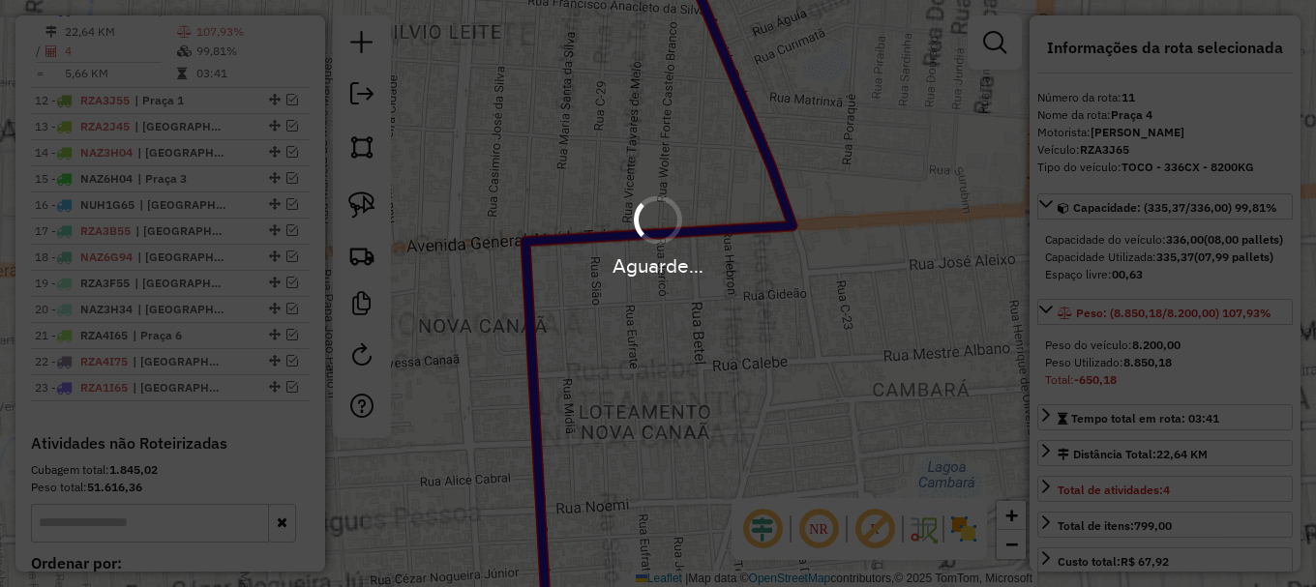
scroll to position [1027, 0]
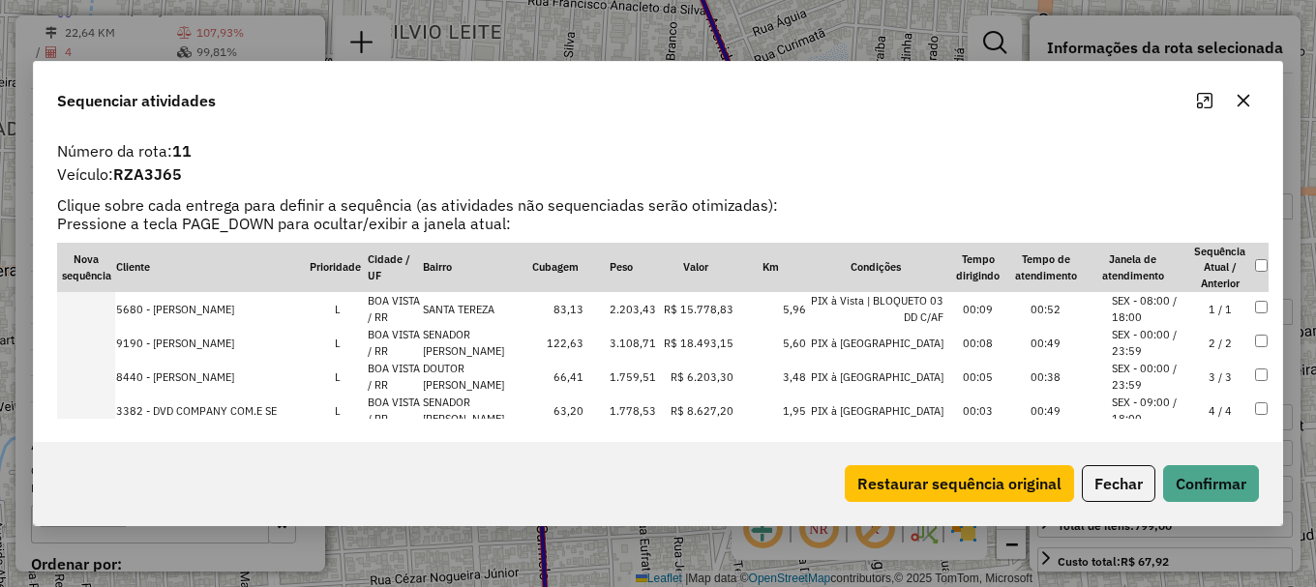
click at [91, 409] on td at bounding box center [86, 411] width 58 height 34
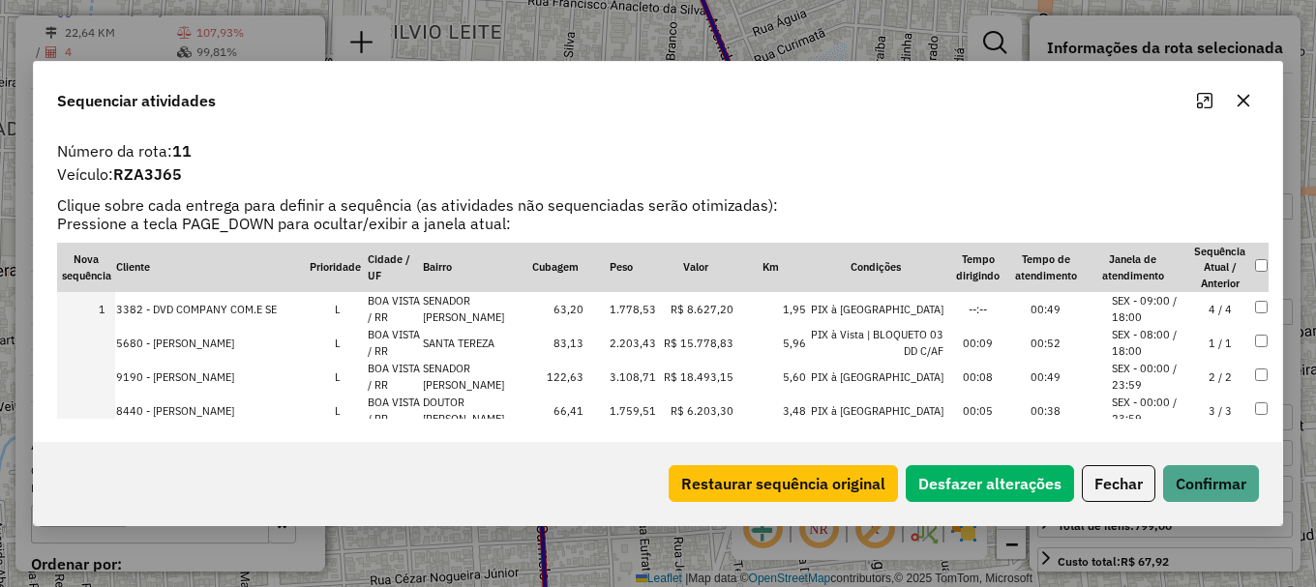
click at [91, 409] on td at bounding box center [86, 411] width 58 height 34
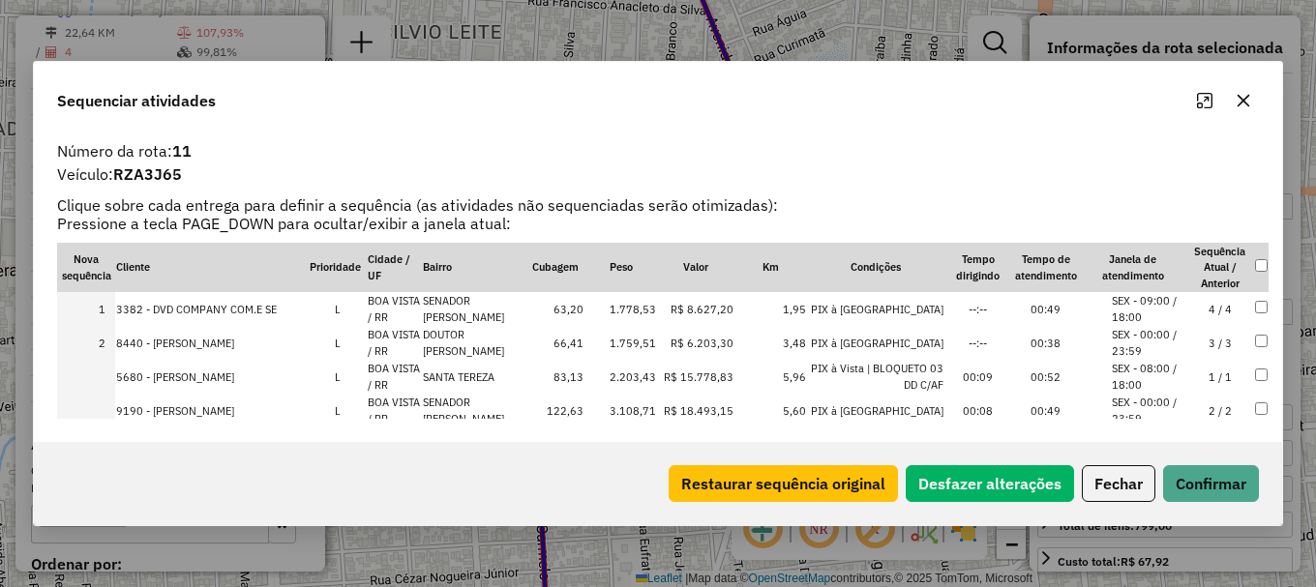
drag, startPoint x: 95, startPoint y: 375, endPoint x: 88, endPoint y: 383, distance: 10.3
click at [93, 376] on td at bounding box center [86, 377] width 58 height 34
click at [95, 406] on td at bounding box center [86, 411] width 58 height 34
click at [1218, 484] on button "Confirmar" at bounding box center [1211, 483] width 96 height 37
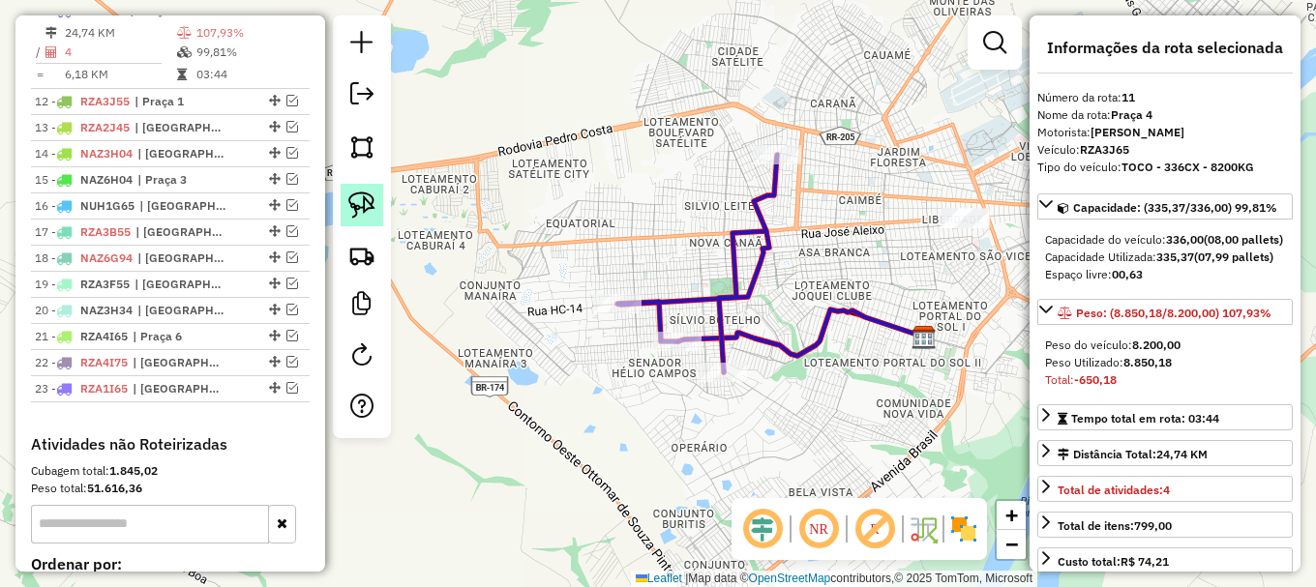
click at [351, 204] on img at bounding box center [361, 205] width 27 height 27
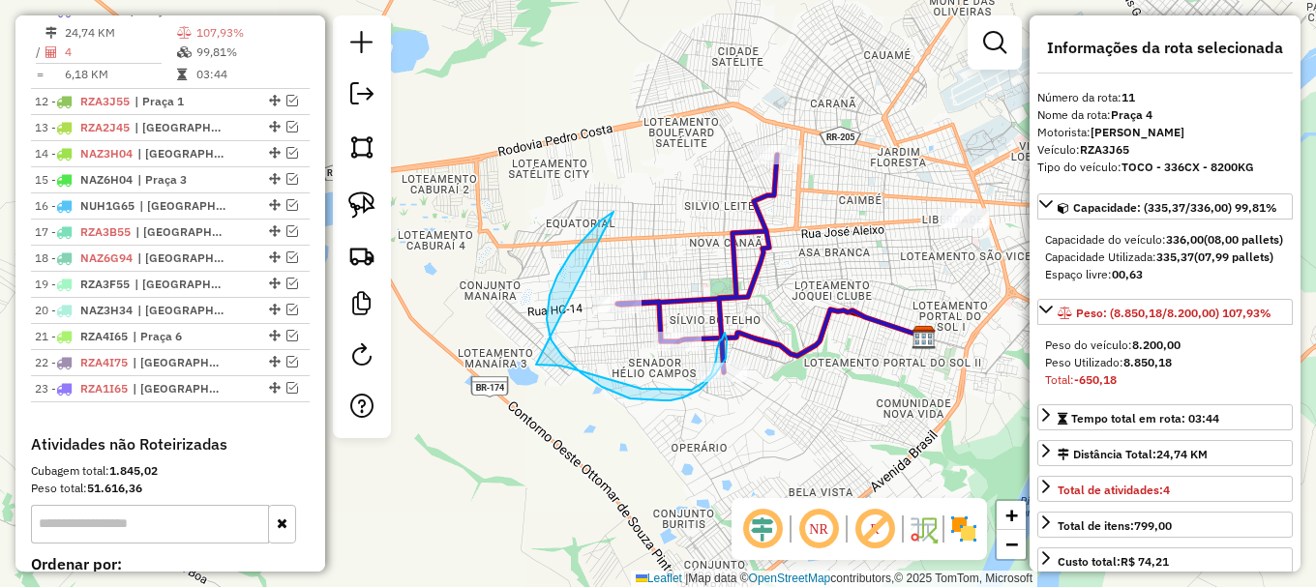
drag, startPoint x: 571, startPoint y: 253, endPoint x: 532, endPoint y: 365, distance: 117.8
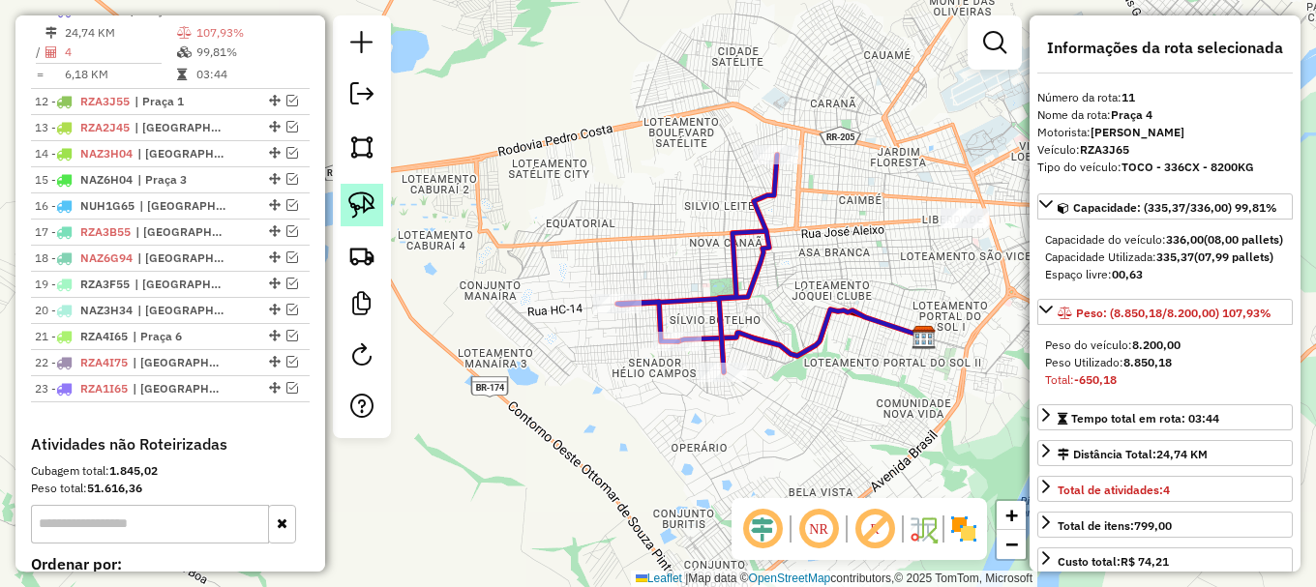
click at [351, 203] on img at bounding box center [361, 205] width 27 height 27
drag, startPoint x: 504, startPoint y: 339, endPoint x: 579, endPoint y: 359, distance: 77.2
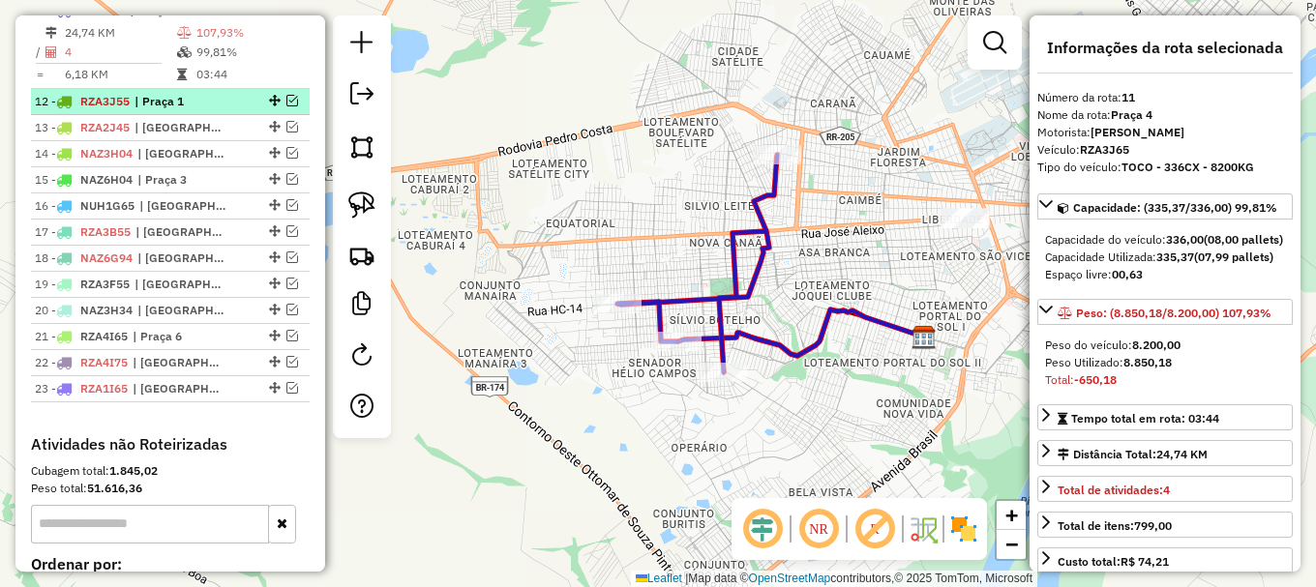
click at [280, 106] on div at bounding box center [273, 101] width 58 height 12
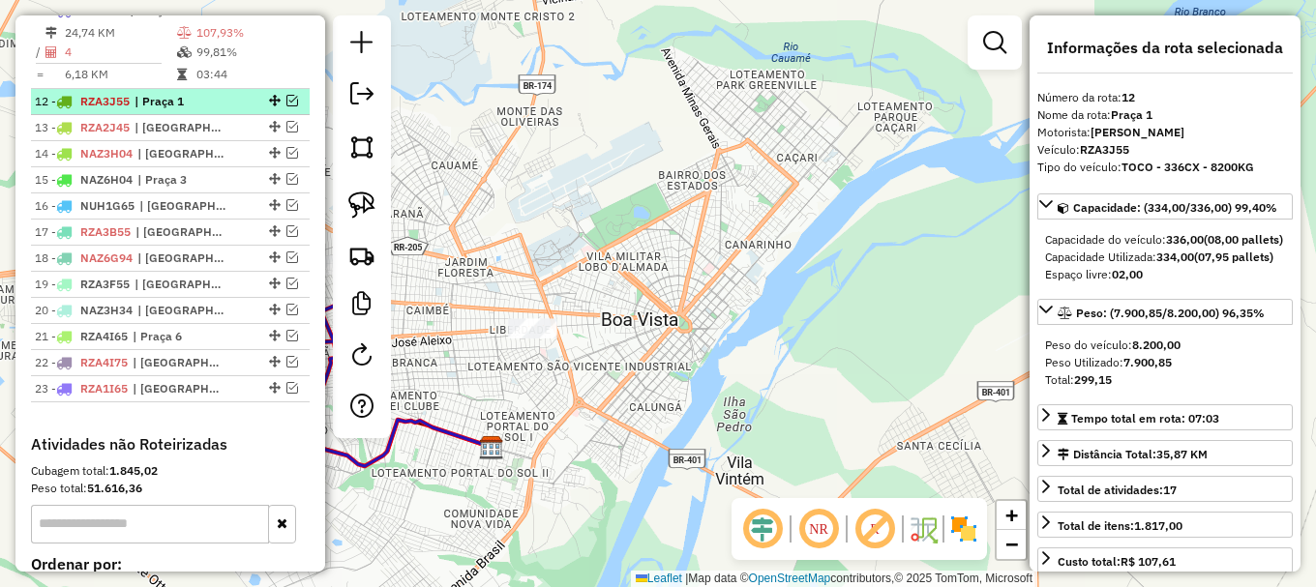
click at [286, 106] on em at bounding box center [292, 101] width 12 height 12
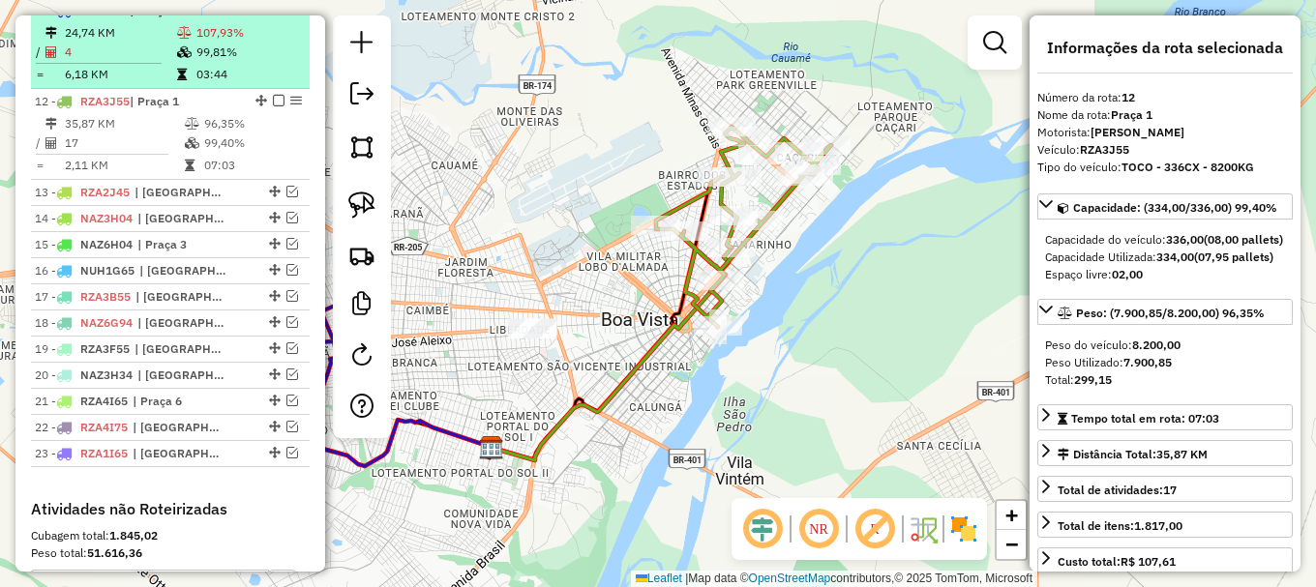
click at [274, 15] on em at bounding box center [279, 10] width 12 height 12
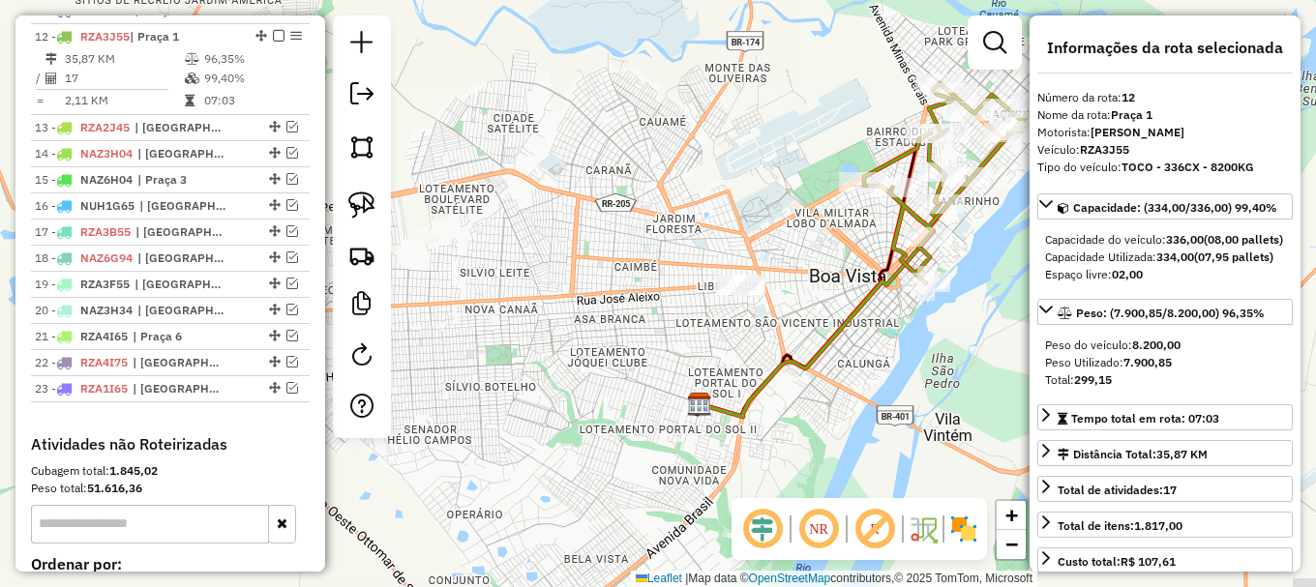
drag, startPoint x: 696, startPoint y: 129, endPoint x: 728, endPoint y: 110, distance: 36.8
click at [727, 112] on div "Janela de atendimento Grade de atendimento Capacidade Transportadoras Veículos …" at bounding box center [658, 293] width 1316 height 587
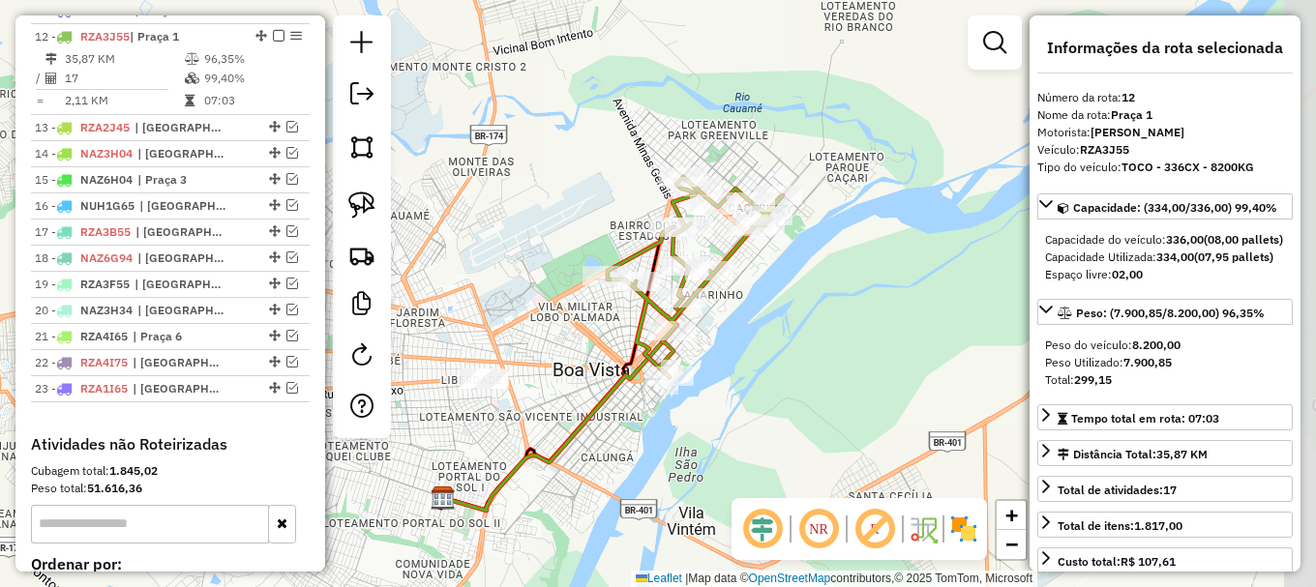
drag, startPoint x: 547, startPoint y: 261, endPoint x: 452, endPoint y: 297, distance: 101.3
click at [452, 297] on div "Janela de atendimento Grade de atendimento Capacidade Transportadoras Veículos …" at bounding box center [658, 293] width 1316 height 587
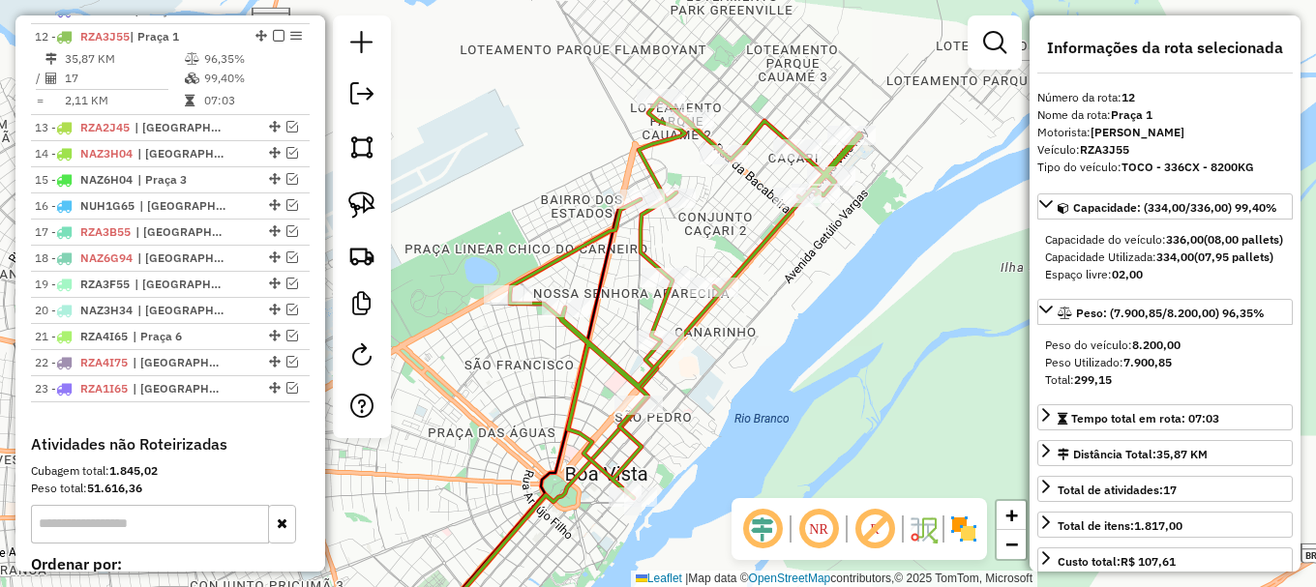
click at [742, 261] on icon at bounding box center [685, 299] width 351 height 400
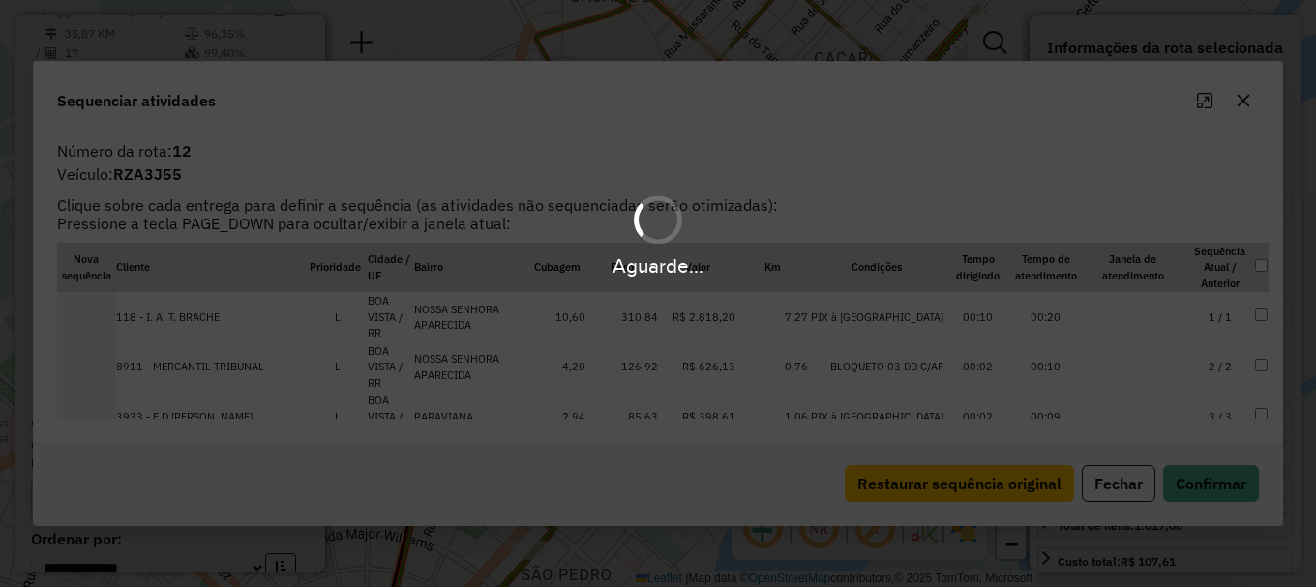
scroll to position [1054, 0]
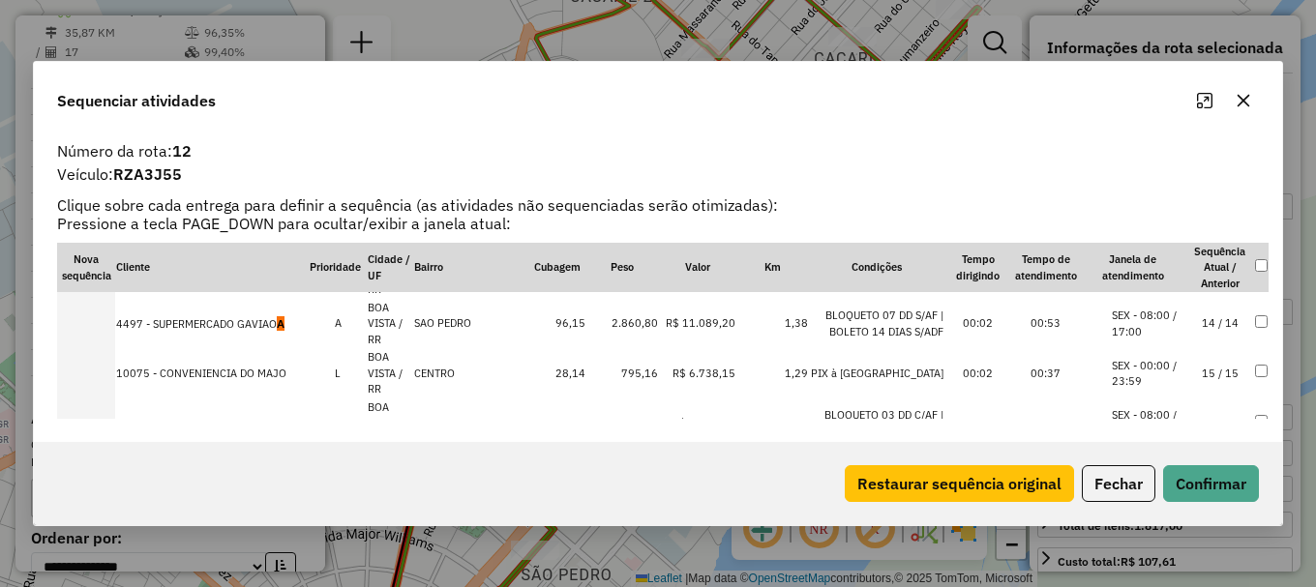
click at [1132, 319] on li "SEX - 08:00 / 17:00" at bounding box center [1149, 324] width 74 height 32
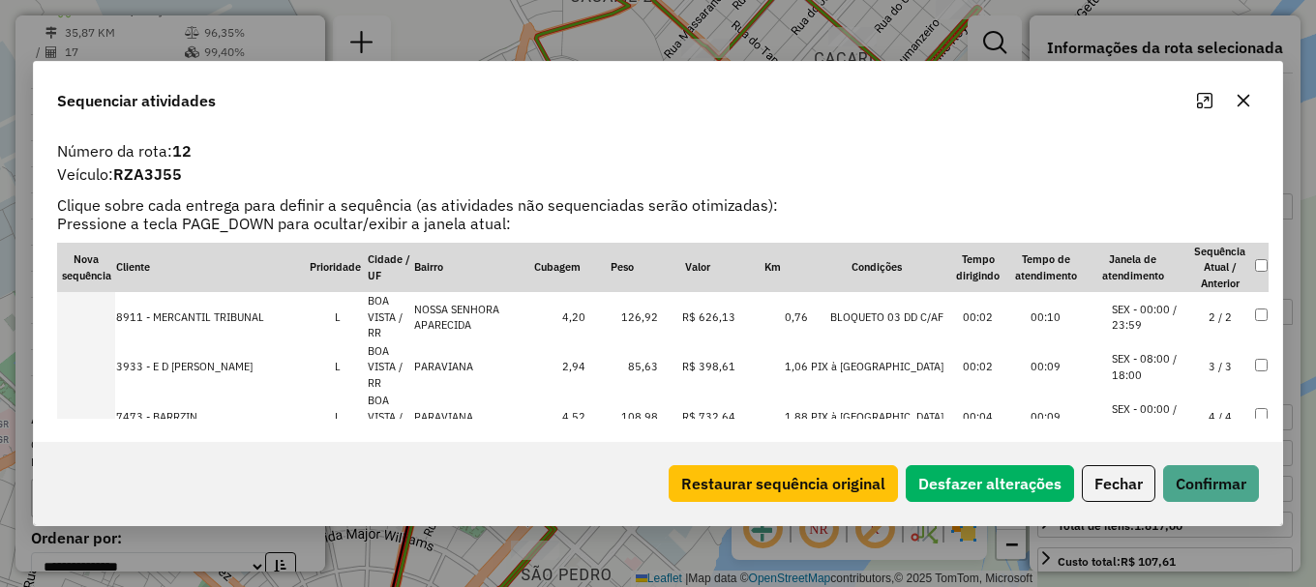
scroll to position [193, 0]
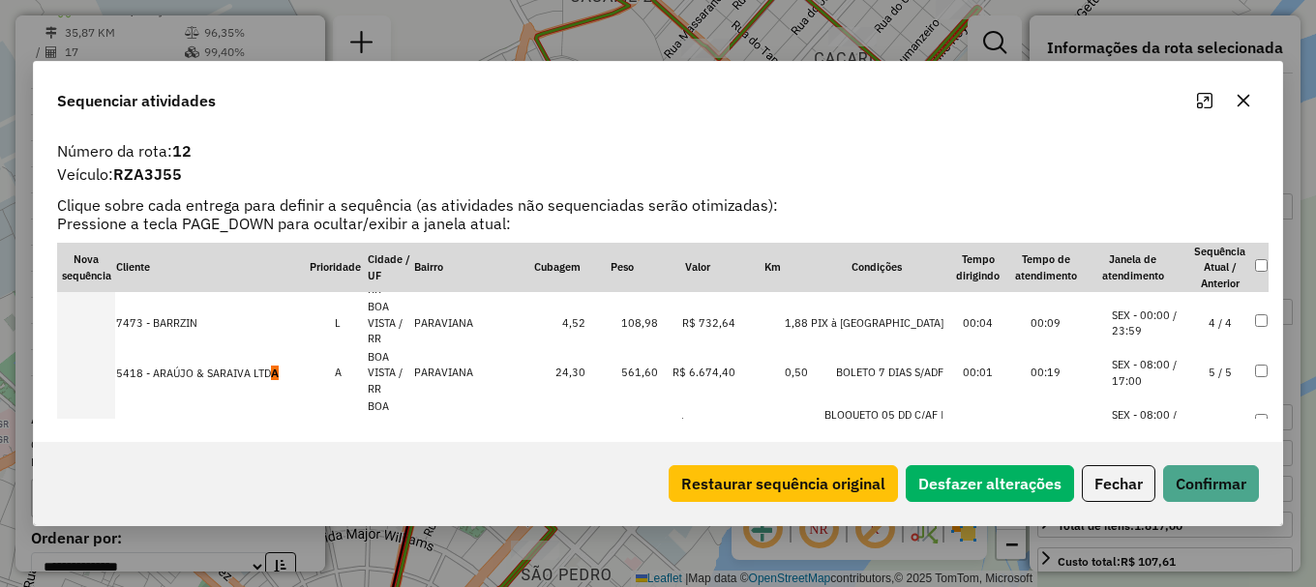
click at [418, 367] on td "PARAVIANA" at bounding box center [470, 373] width 115 height 50
click at [1254, 492] on button "Confirmar" at bounding box center [1211, 483] width 96 height 37
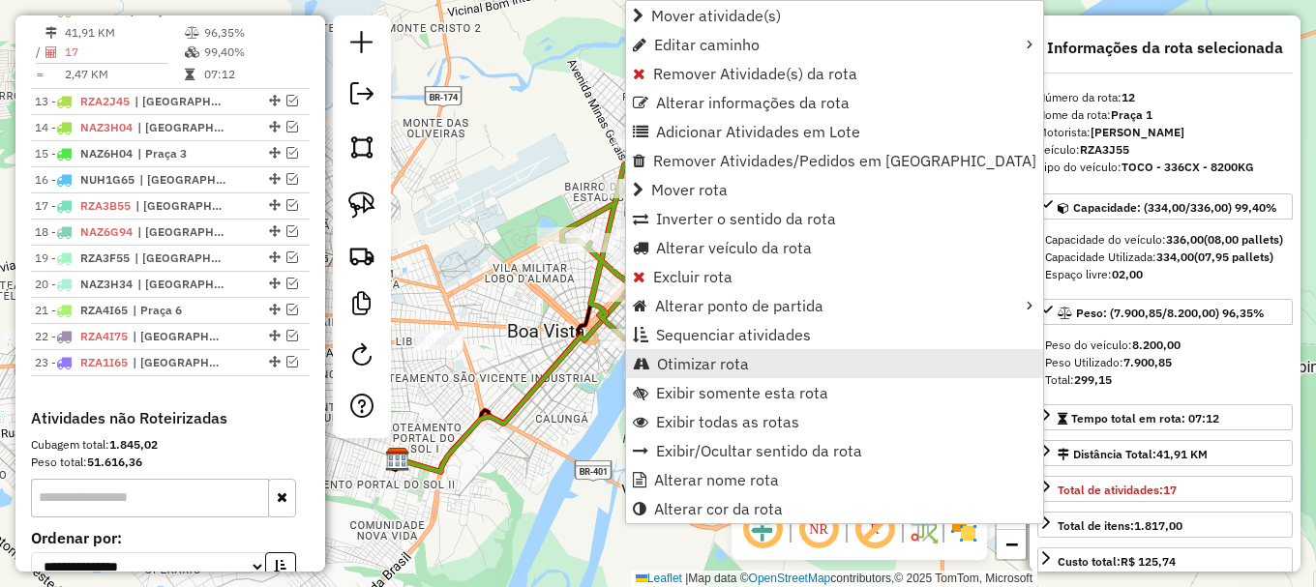
click at [713, 367] on span "Otimizar rota" at bounding box center [703, 363] width 92 height 15
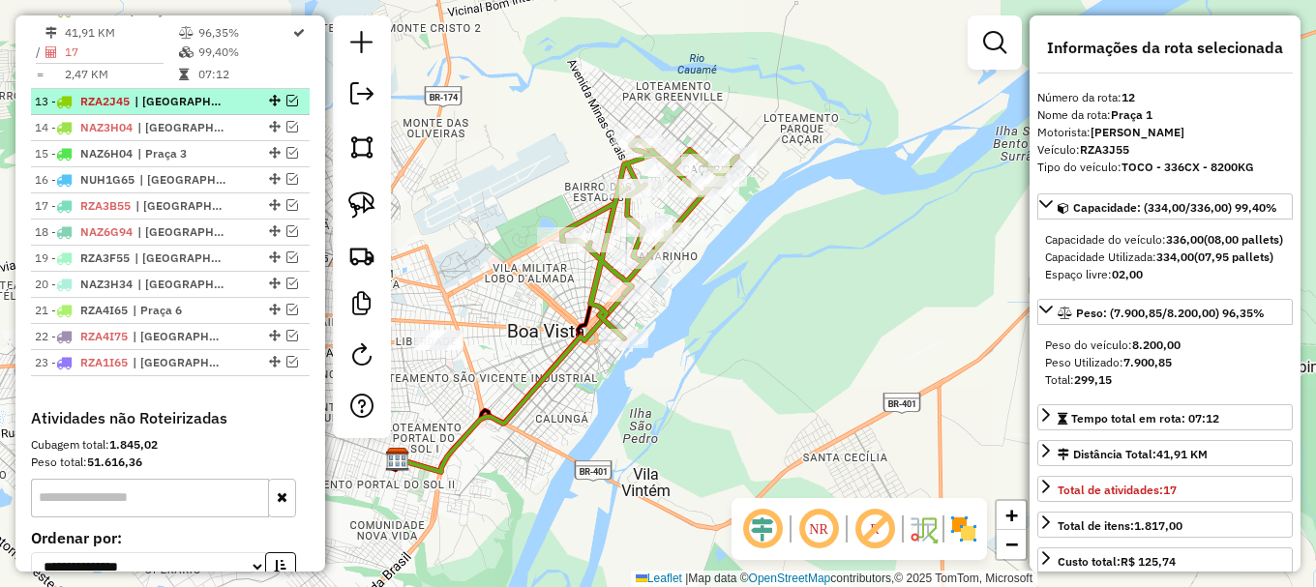
click at [286, 106] on em at bounding box center [292, 101] width 12 height 12
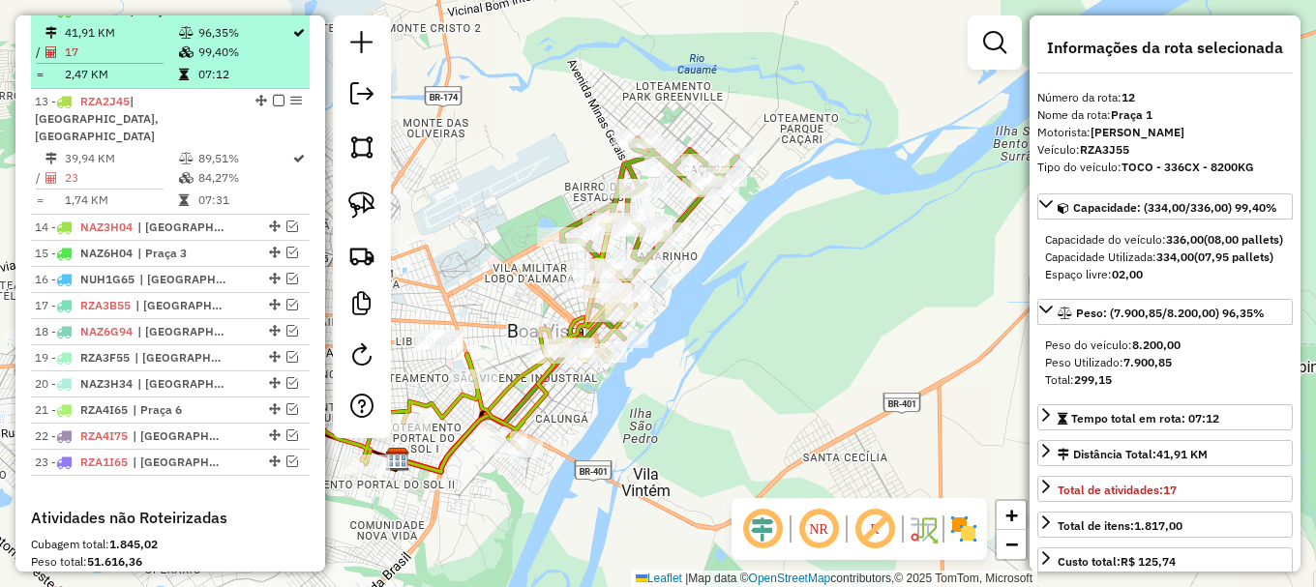
click at [273, 15] on em at bounding box center [279, 10] width 12 height 12
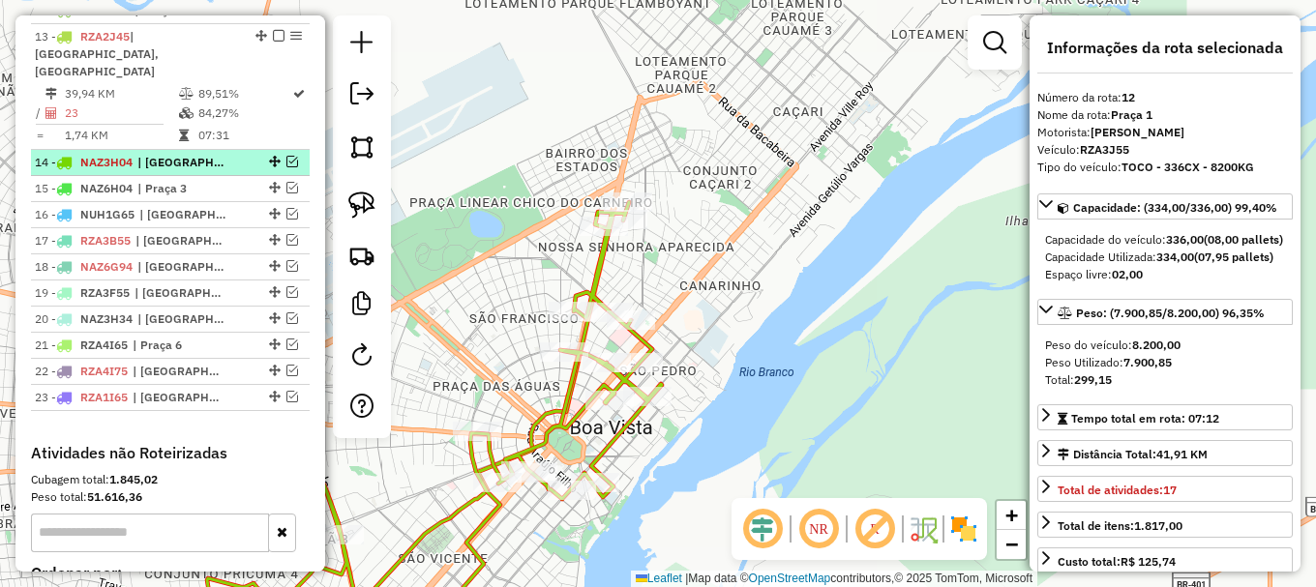
click at [287, 156] on em at bounding box center [292, 162] width 12 height 12
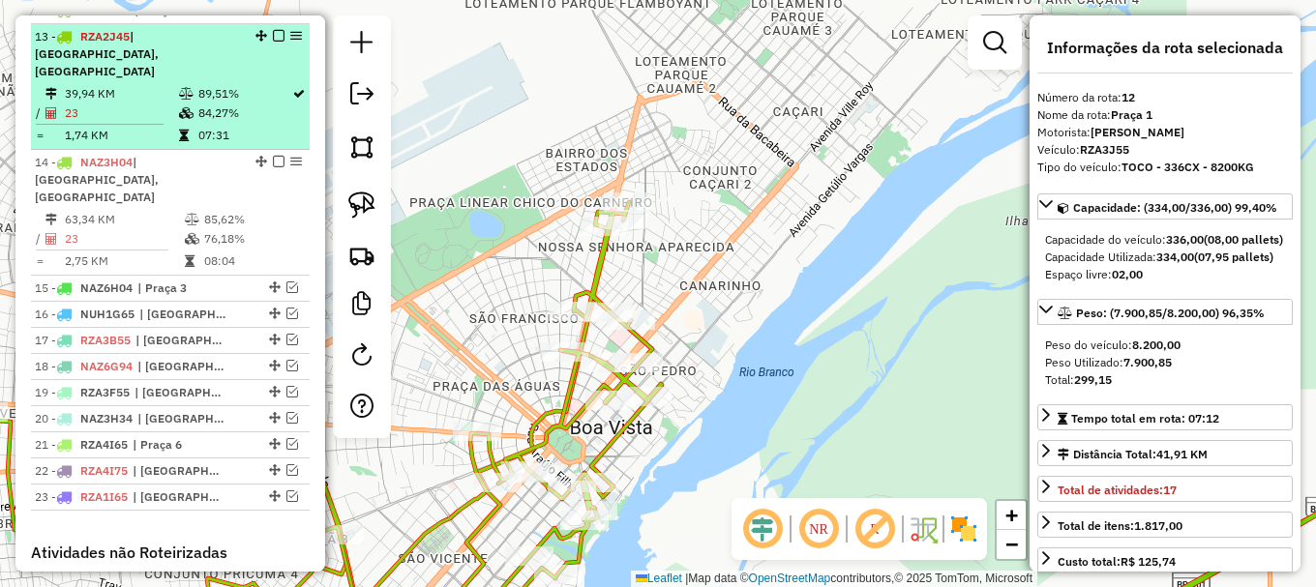
click at [277, 42] on em at bounding box center [279, 36] width 12 height 12
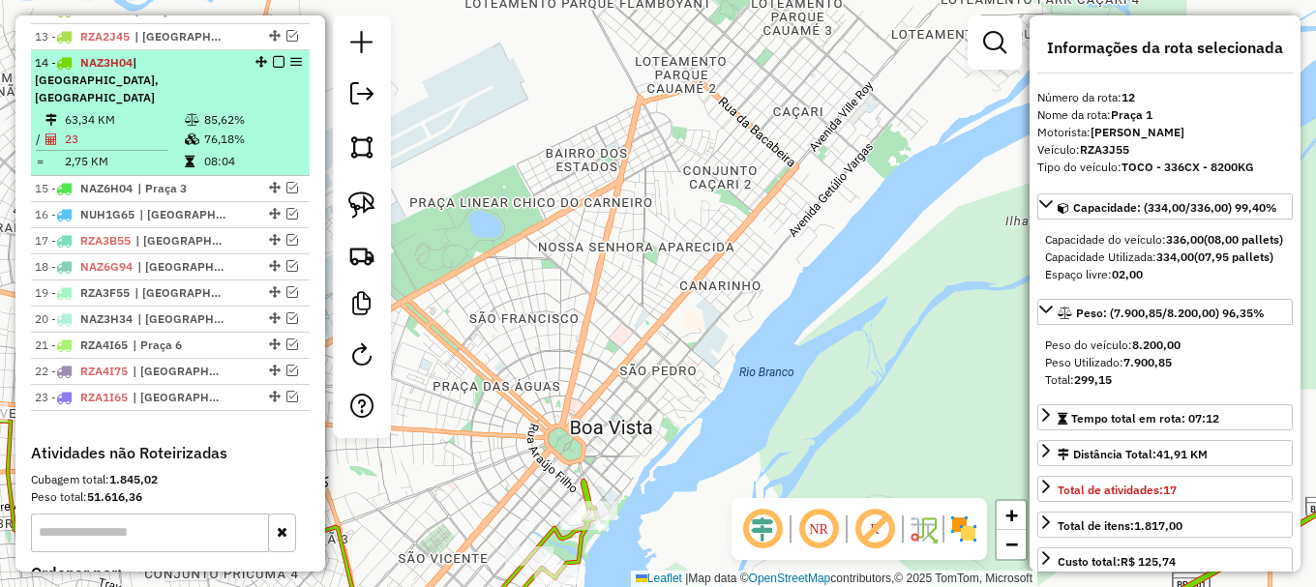
click at [254, 130] on td "76,18%" at bounding box center [252, 139] width 98 height 19
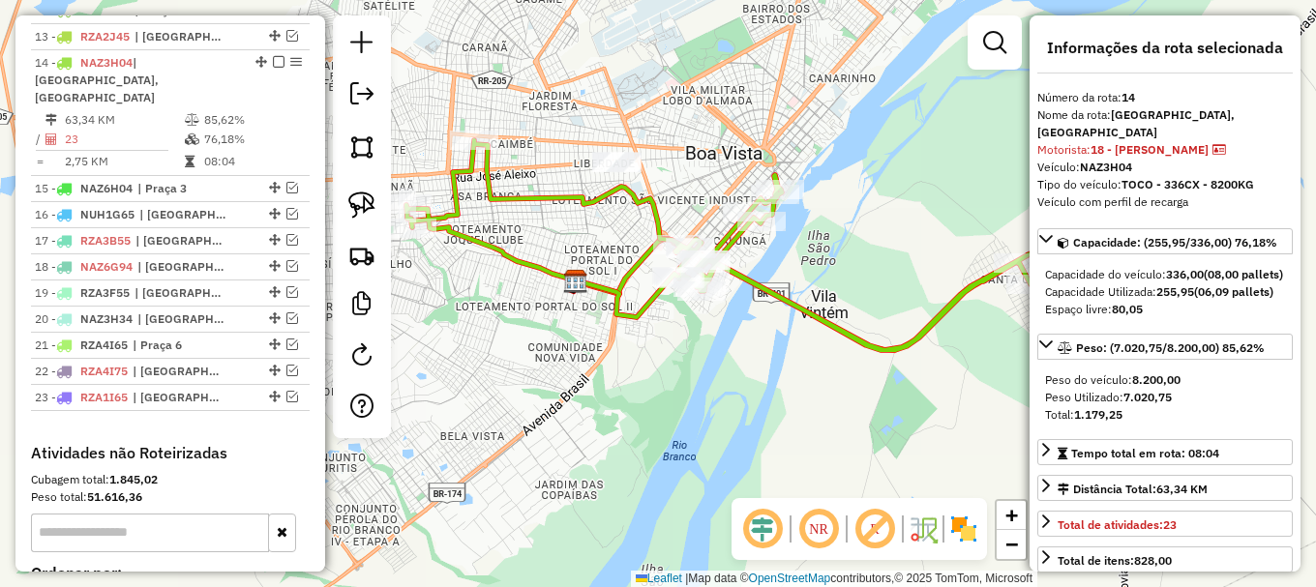
drag, startPoint x: 696, startPoint y: 206, endPoint x: 850, endPoint y: 143, distance: 167.1
click at [850, 147] on div "Janela de atendimento Grade de atendimento Capacidade Transportadoras Veículos …" at bounding box center [658, 293] width 1316 height 587
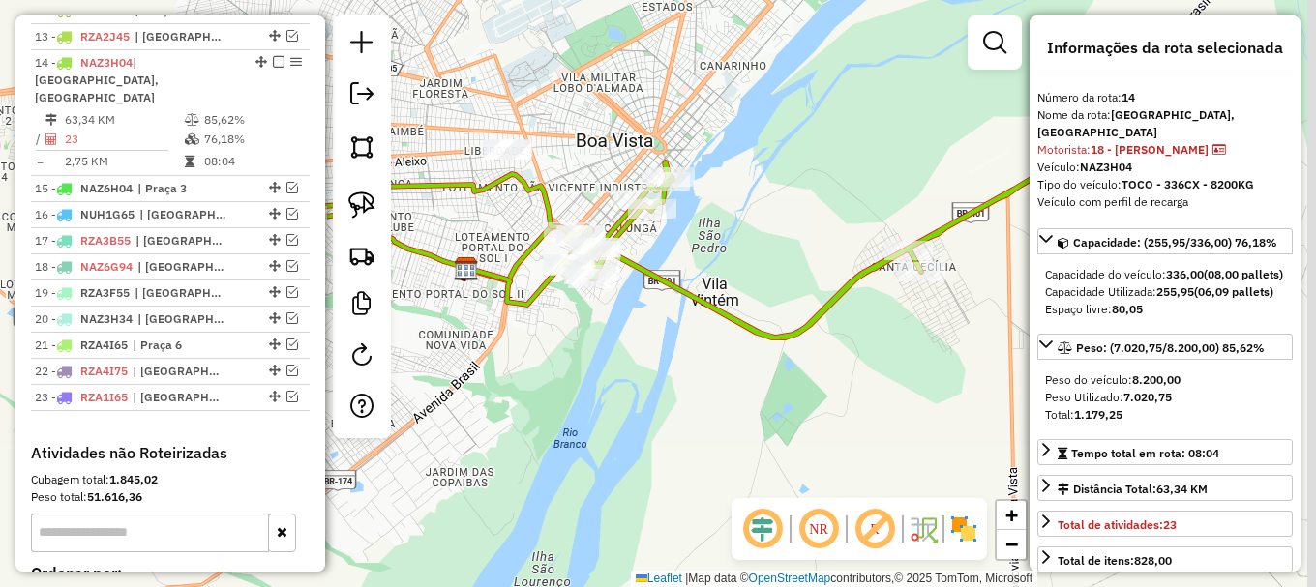
drag, startPoint x: 920, startPoint y: 180, endPoint x: 673, endPoint y: 312, distance: 279.6
click at [674, 312] on div "Janela de atendimento Grade de atendimento Capacidade Transportadoras Veículos …" at bounding box center [658, 293] width 1316 height 587
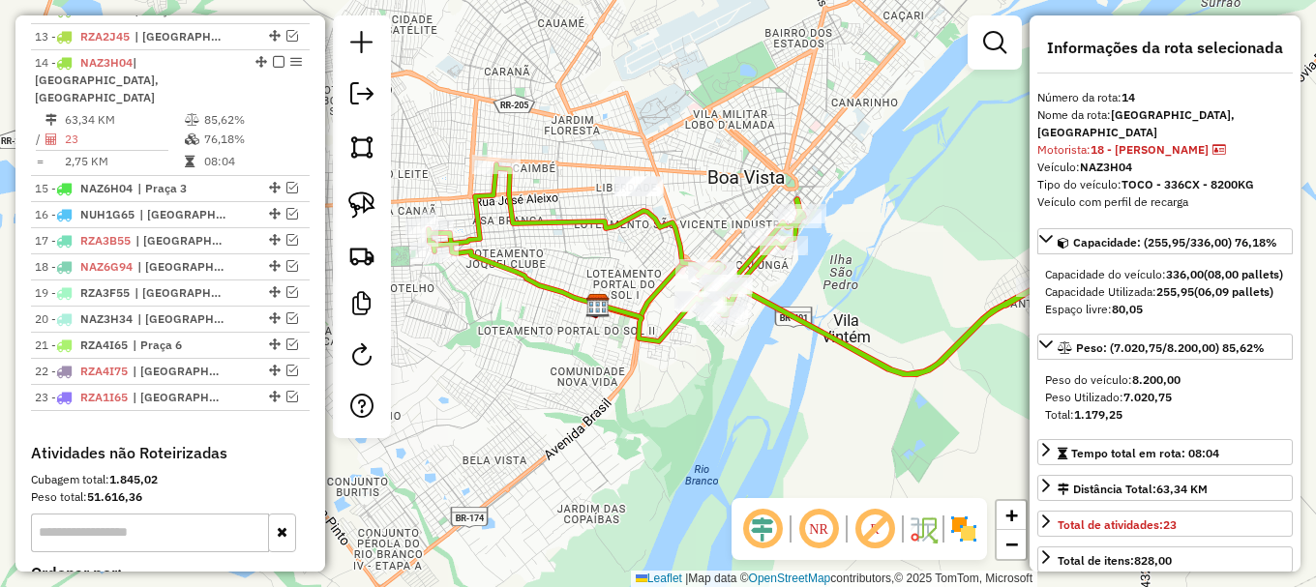
drag, startPoint x: 495, startPoint y: 353, endPoint x: 806, endPoint y: 279, distance: 319.4
click at [836, 283] on div "Janela de atendimento Grade de atendimento Capacidade Transportadoras Veículos …" at bounding box center [658, 293] width 1316 height 587
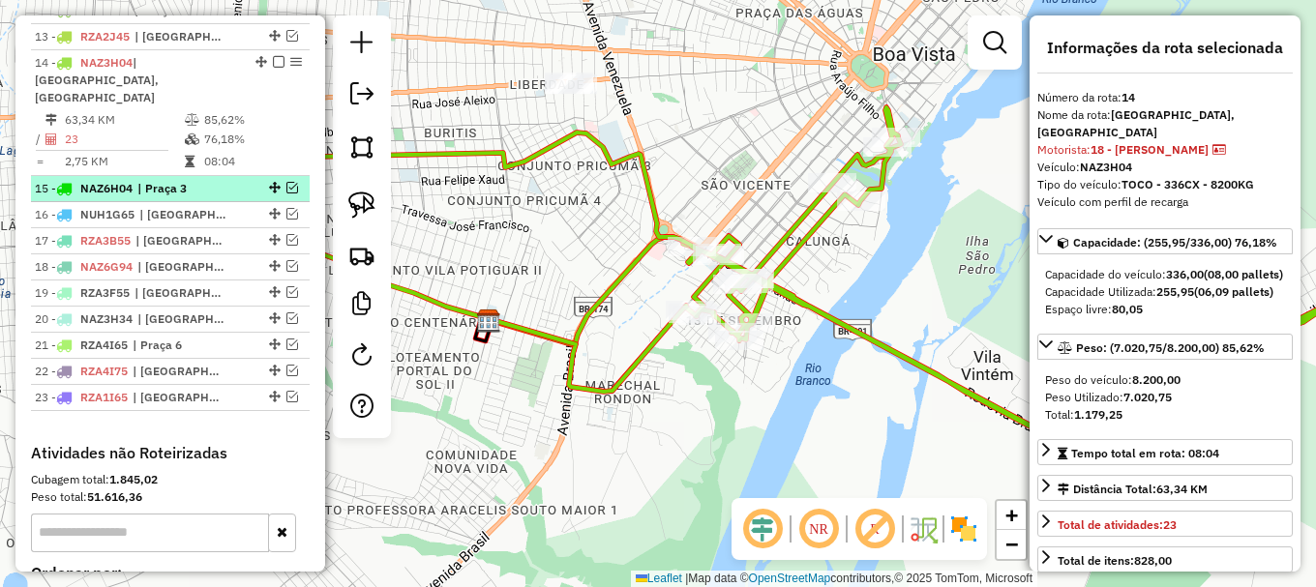
click at [286, 182] on em at bounding box center [292, 188] width 12 height 12
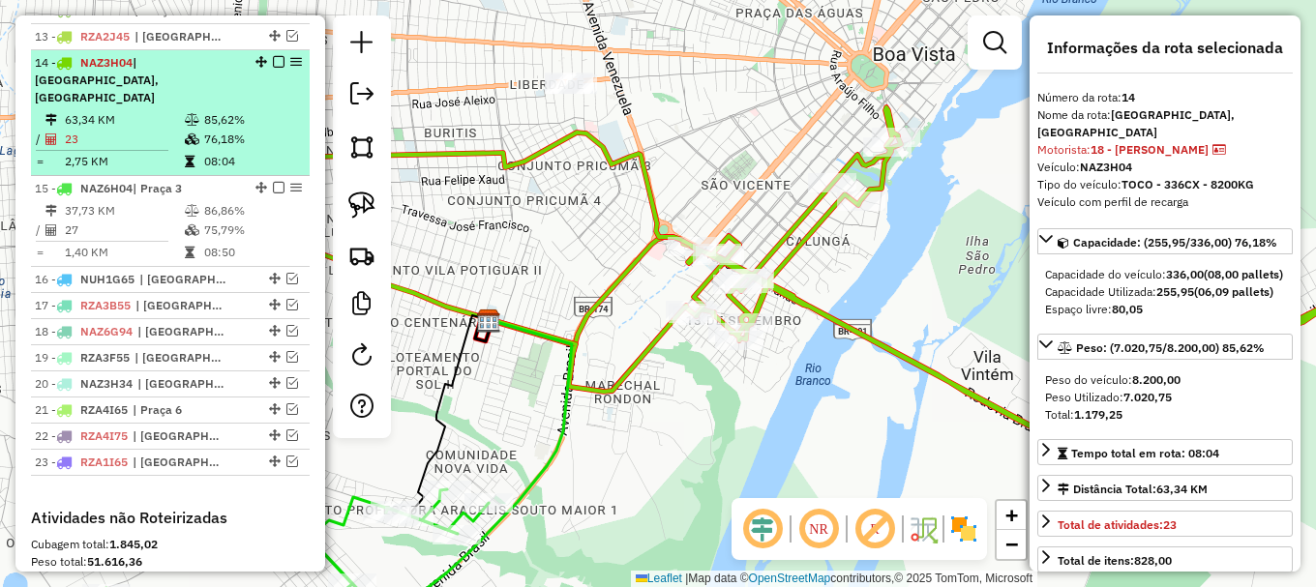
click at [273, 68] on em at bounding box center [279, 62] width 12 height 12
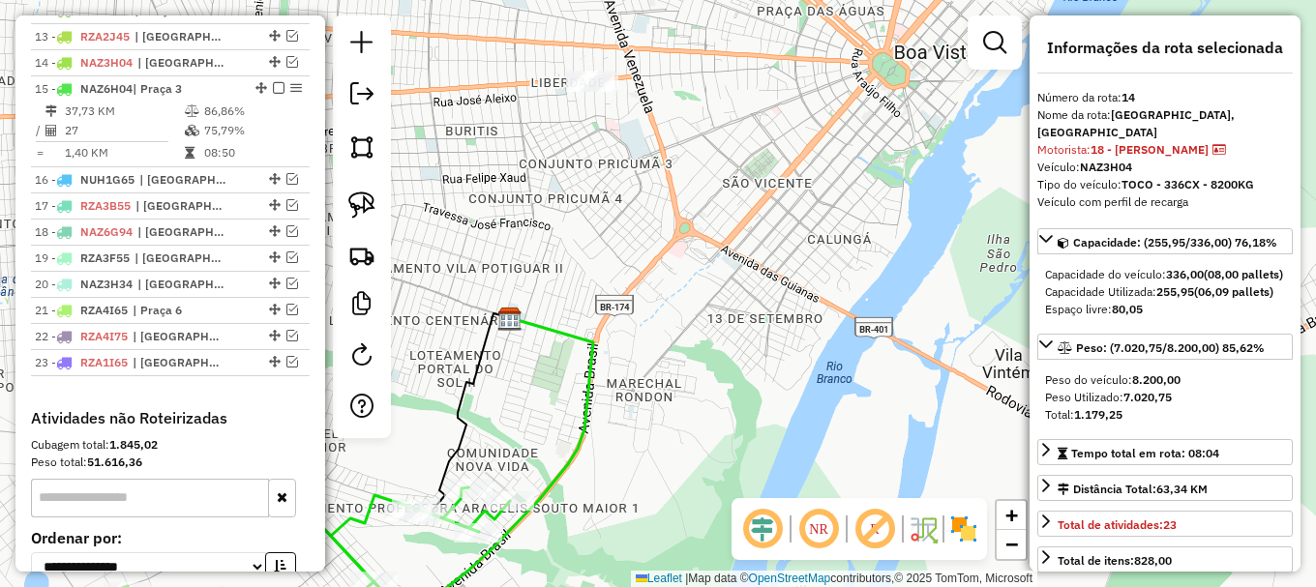
drag, startPoint x: 474, startPoint y: 174, endPoint x: 608, endPoint y: 131, distance: 140.4
click at [599, 137] on div "Janela de atendimento Grade de atendimento Capacidade Transportadoras Veículos …" at bounding box center [658, 293] width 1316 height 587
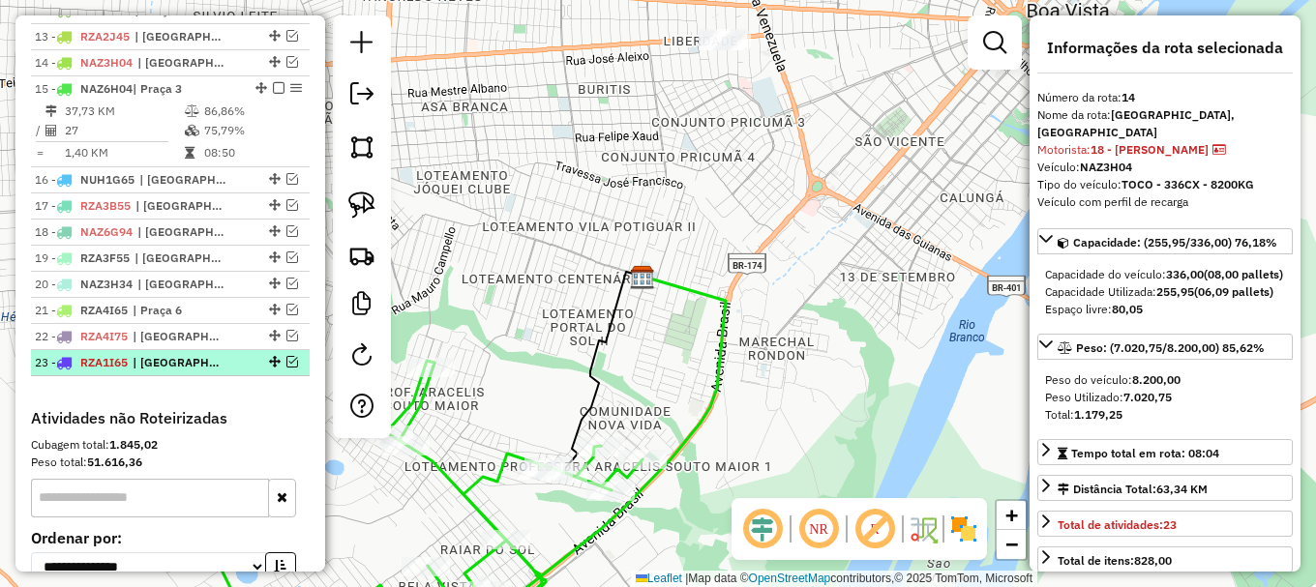
click at [286, 368] on em at bounding box center [292, 362] width 12 height 12
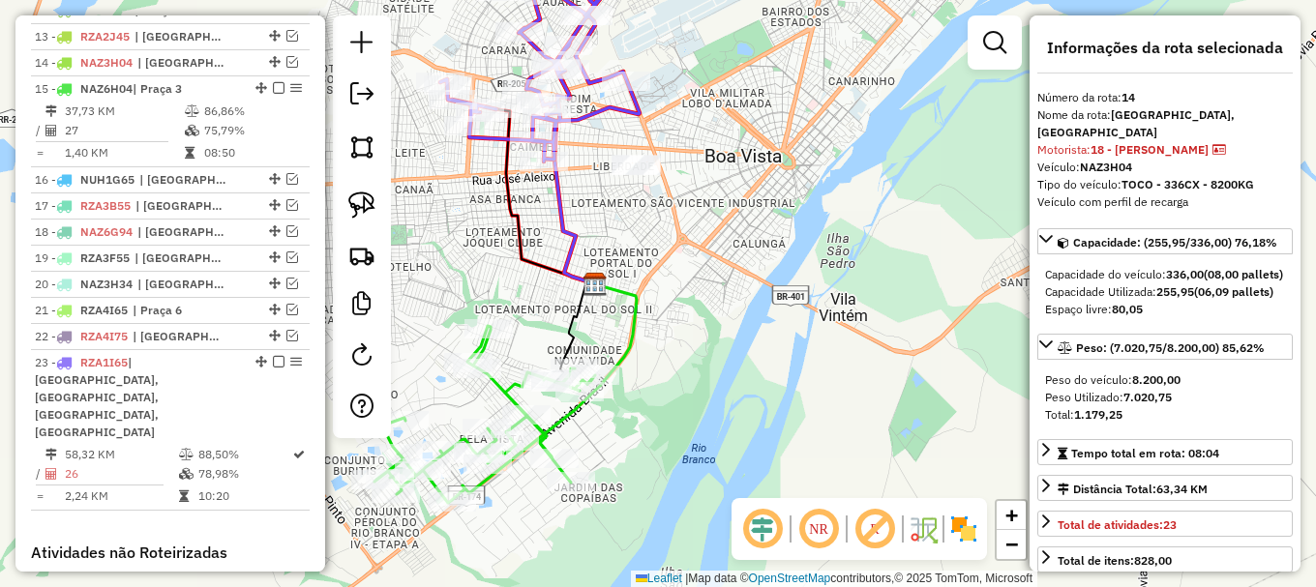
drag, startPoint x: 526, startPoint y: 223, endPoint x: 544, endPoint y: 275, distance: 55.1
click at [543, 274] on icon at bounding box center [545, 196] width 99 height 175
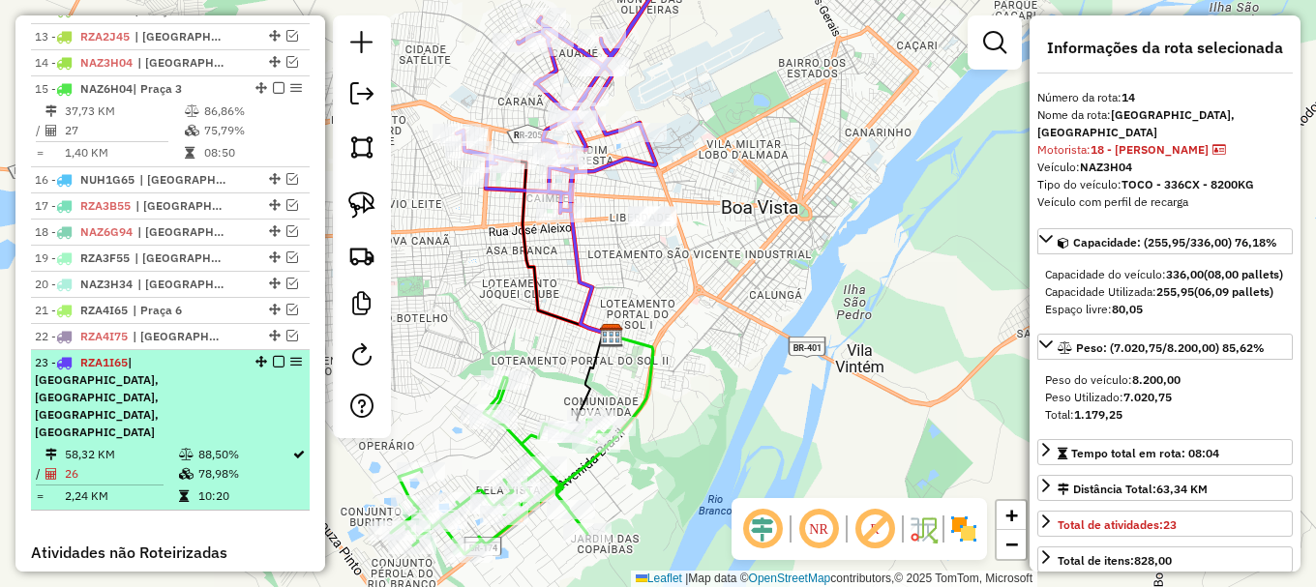
click at [276, 368] on em at bounding box center [279, 362] width 12 height 12
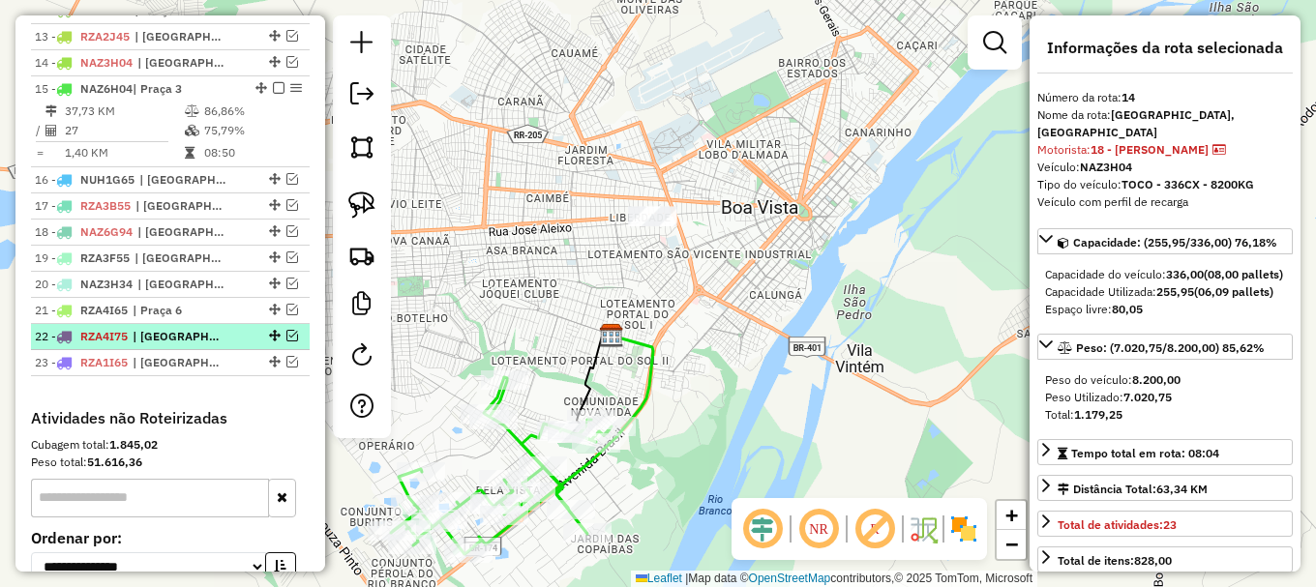
click at [287, 342] on em at bounding box center [292, 336] width 12 height 12
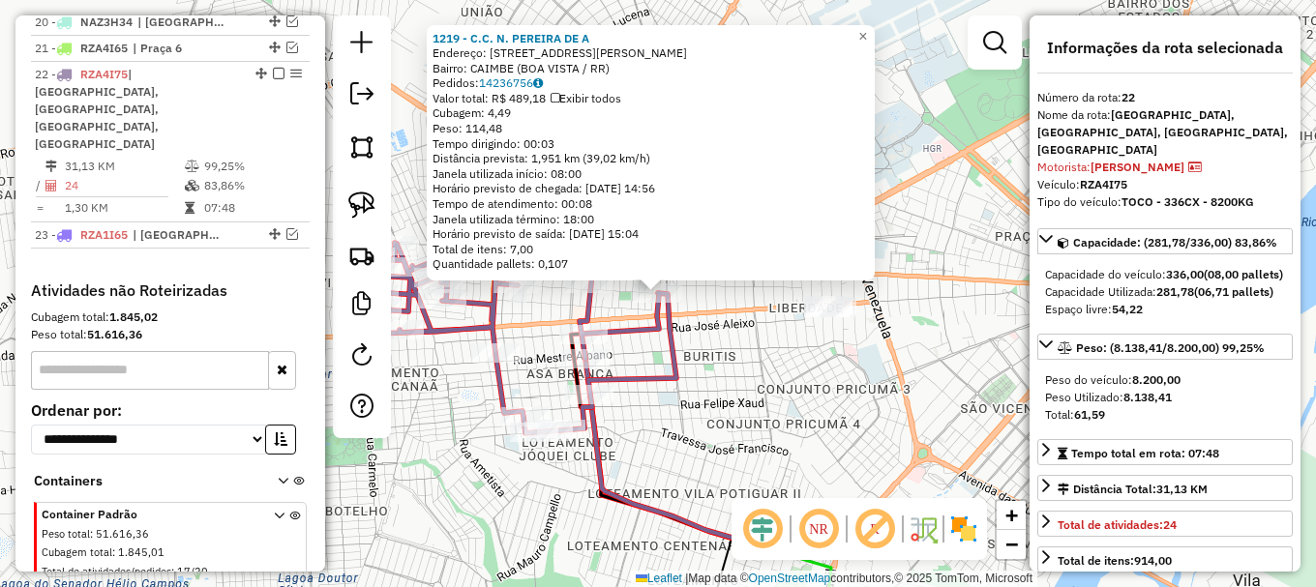
scroll to position [1339, 0]
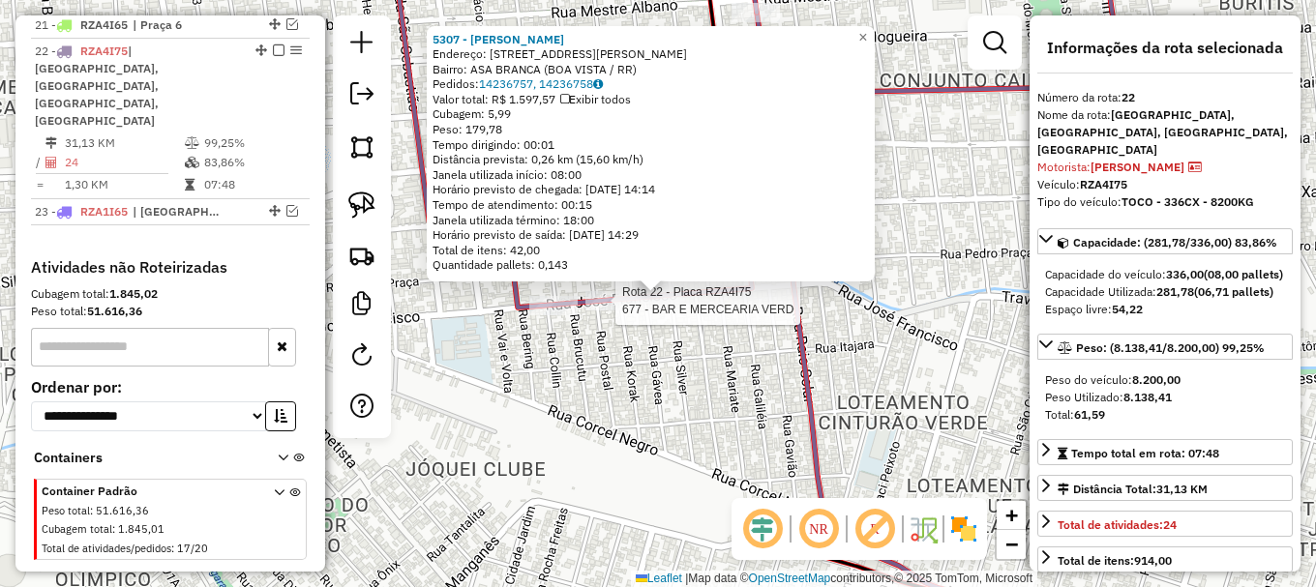
click at [613, 311] on div at bounding box center [609, 300] width 48 height 19
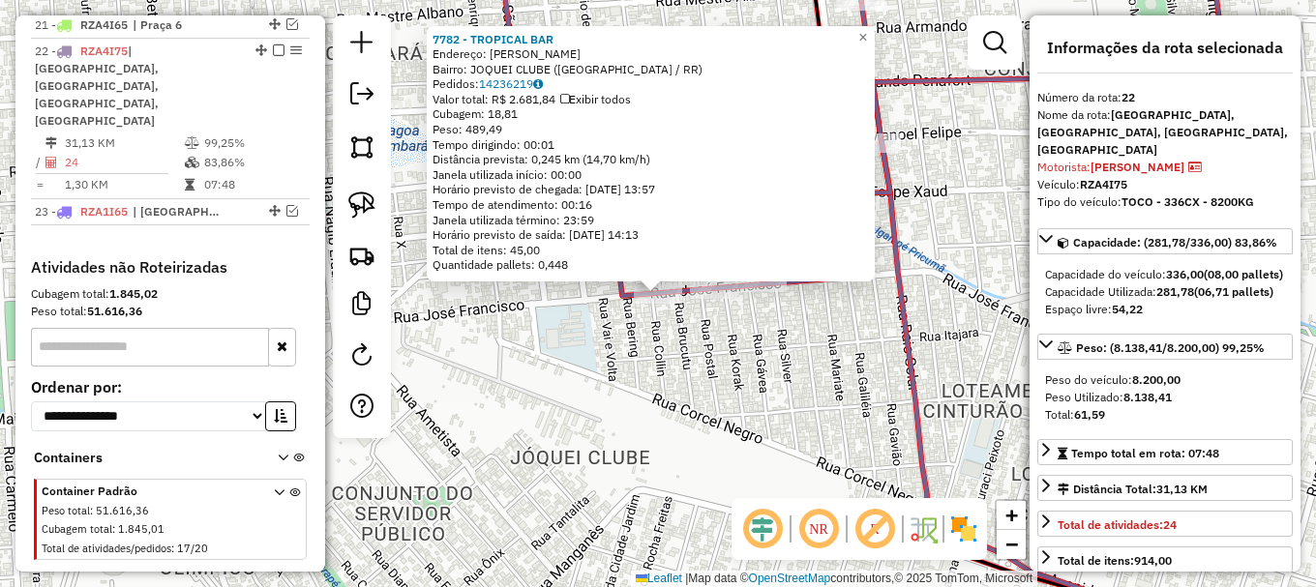
click at [574, 313] on div "7782 - TROPICAL BAR Endereço: [PERSON_NAME]: JOQUEI CLUBE ([GEOGRAPHIC_DATA] / …" at bounding box center [658, 293] width 1316 height 587
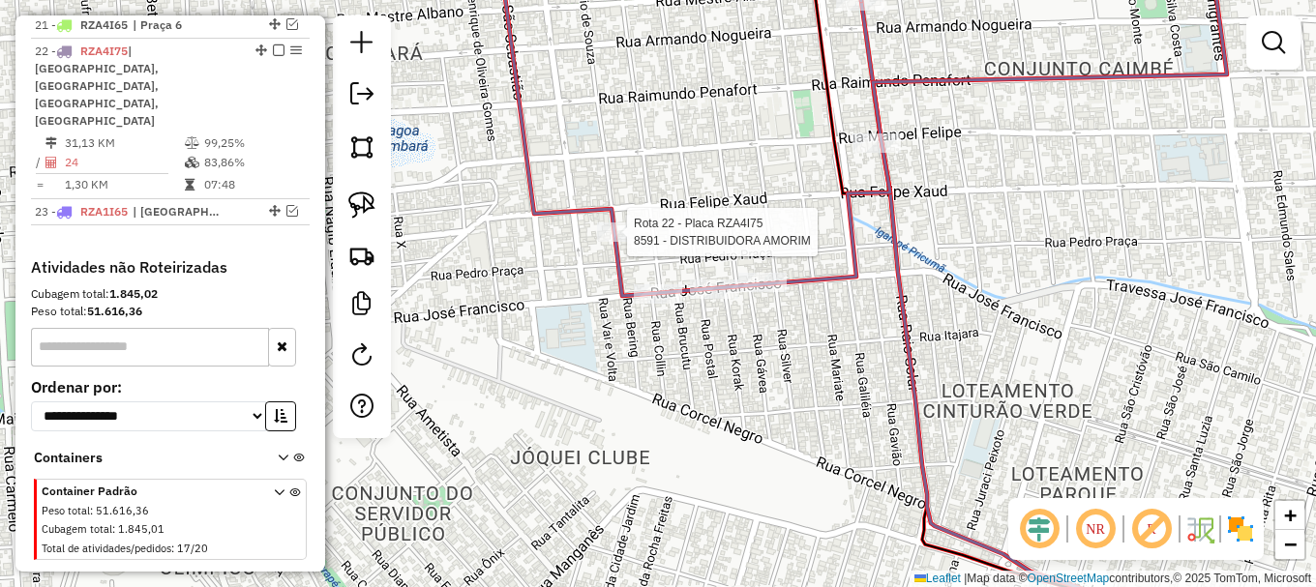
select select "**********"
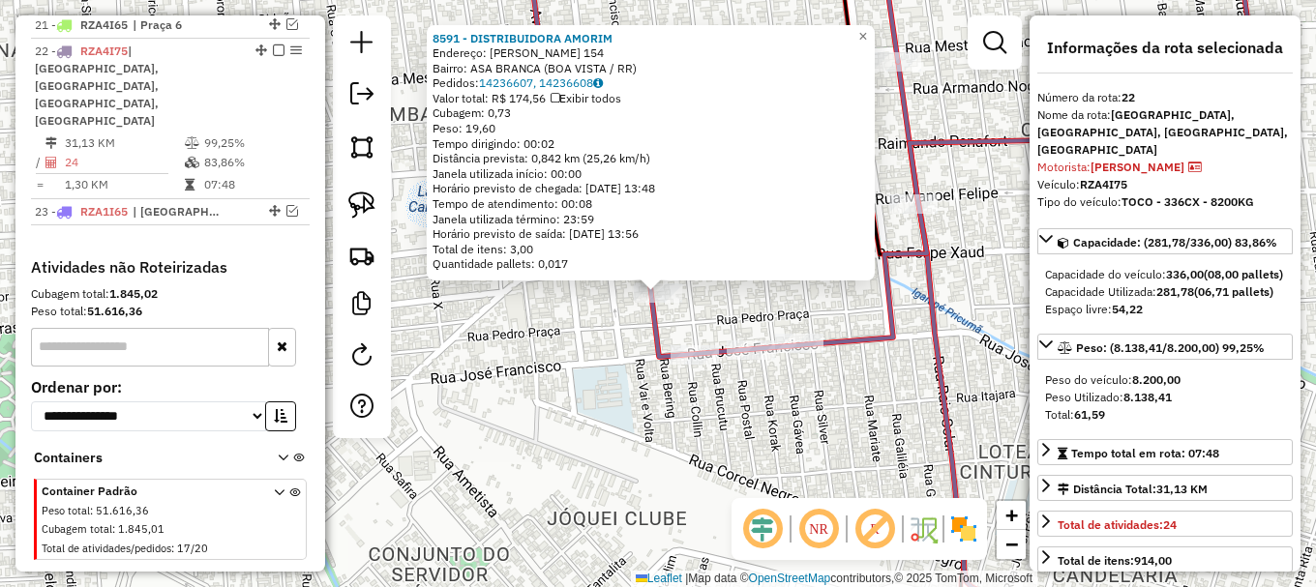
click at [611, 302] on div "8591 - DISTRIBUIDORA AMORIM Endereço: [PERSON_NAME] 154 Bairro: ASA BRANCA (BOA…" at bounding box center [658, 293] width 1316 height 587
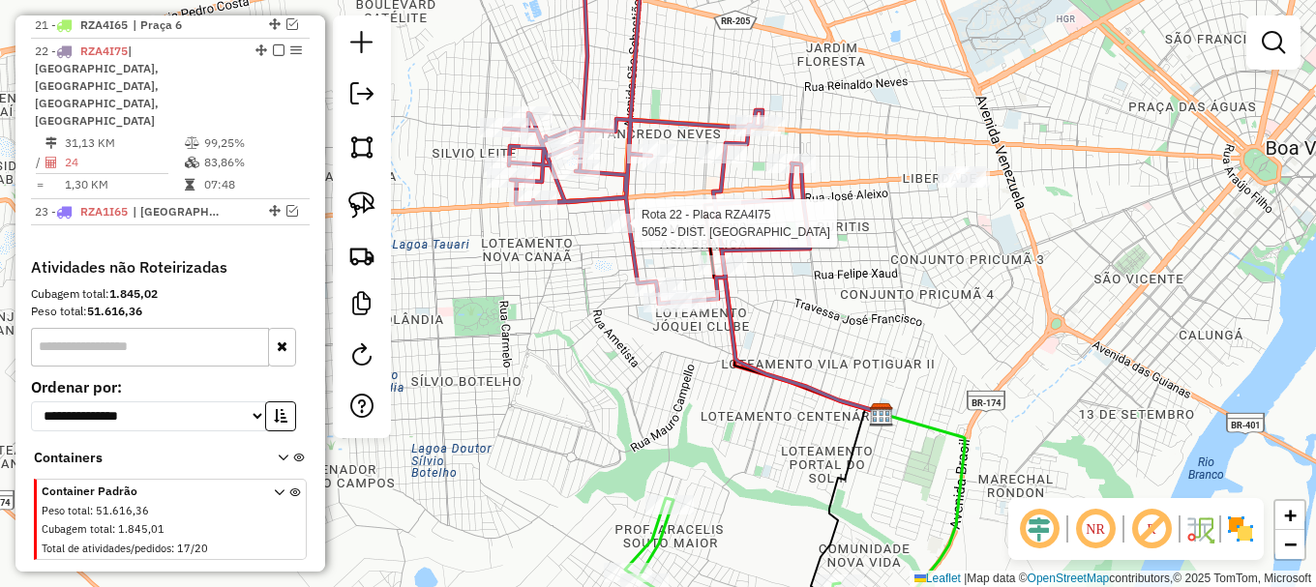
select select "**********"
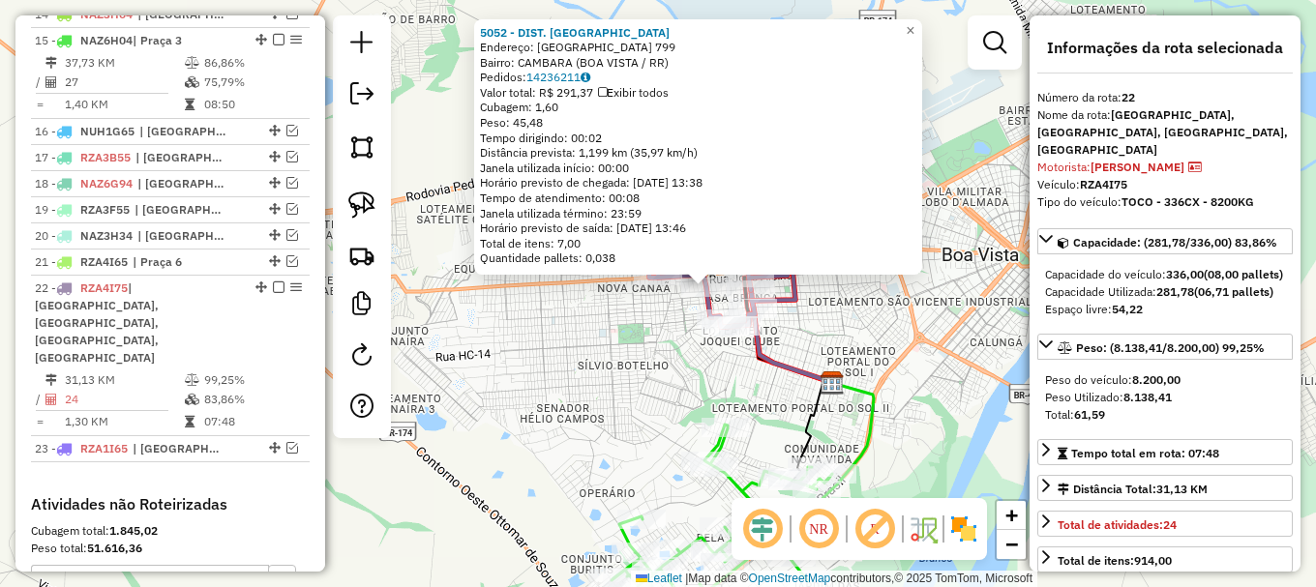
scroll to position [1049, 0]
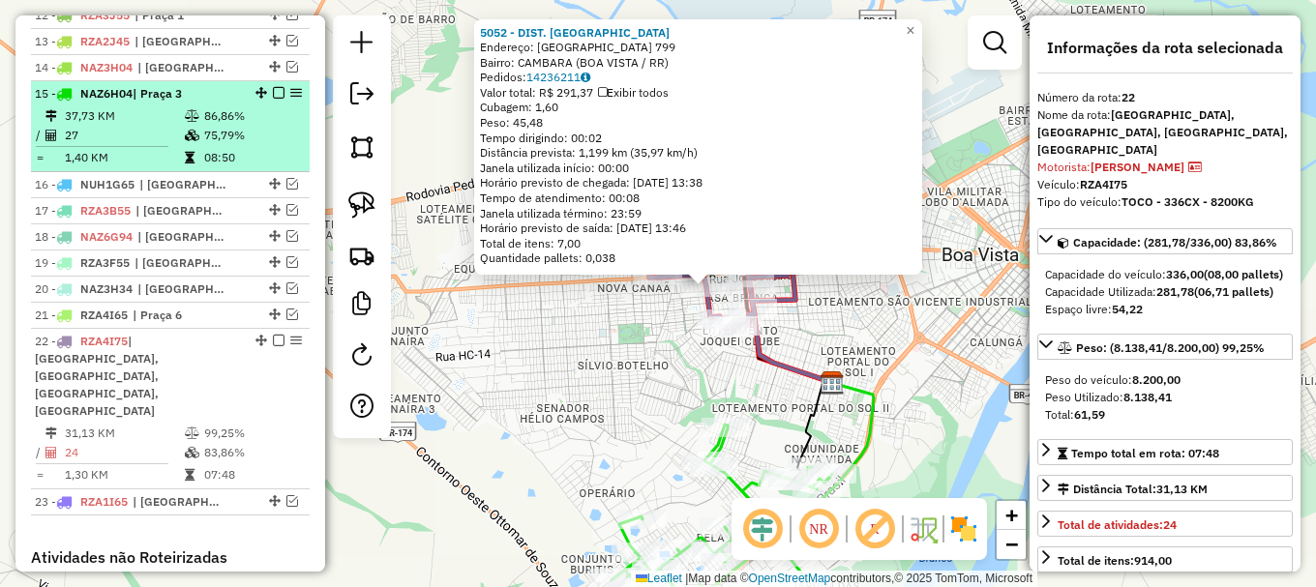
click at [273, 99] on em at bounding box center [279, 93] width 12 height 12
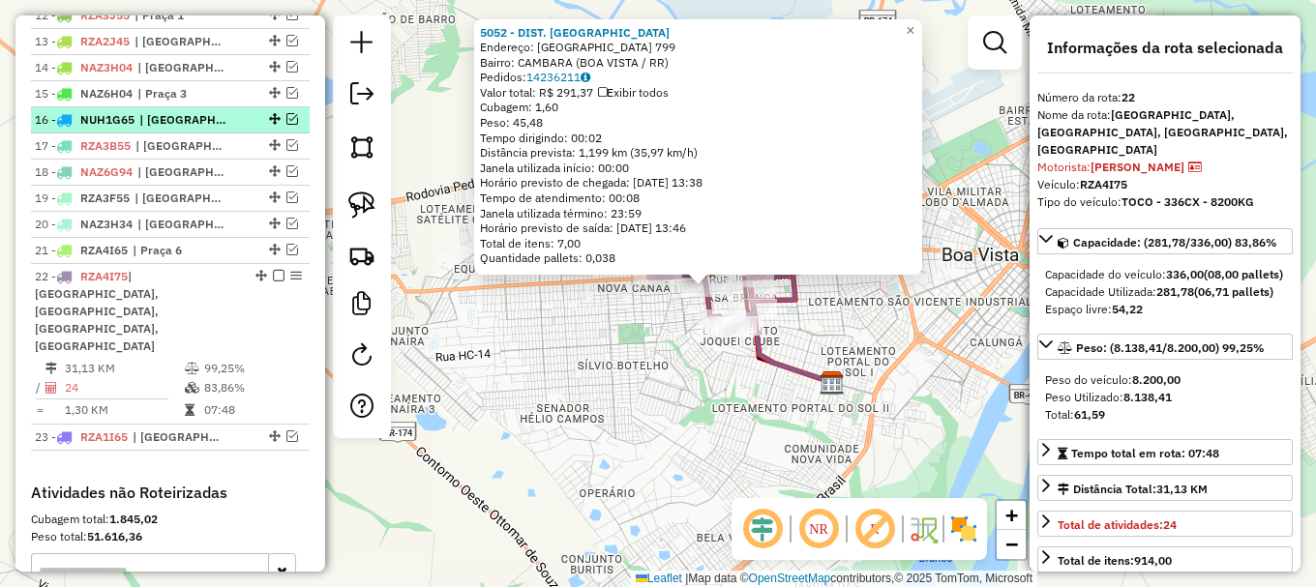
click at [286, 125] on em at bounding box center [292, 119] width 12 height 12
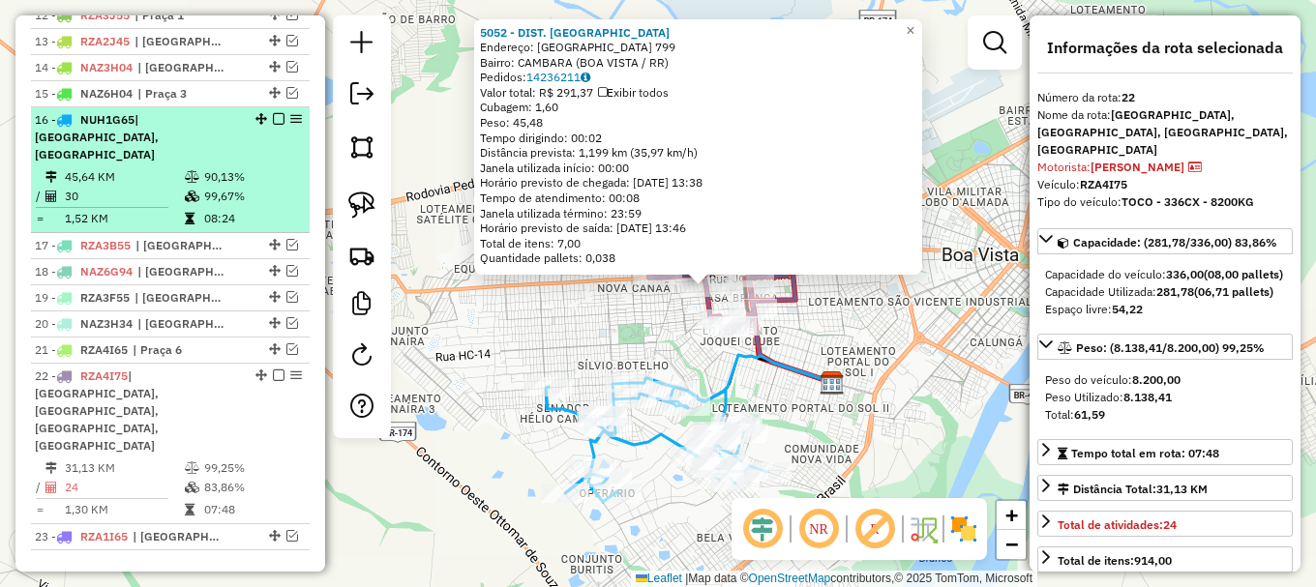
click at [259, 167] on td "90,13%" at bounding box center [252, 176] width 98 height 19
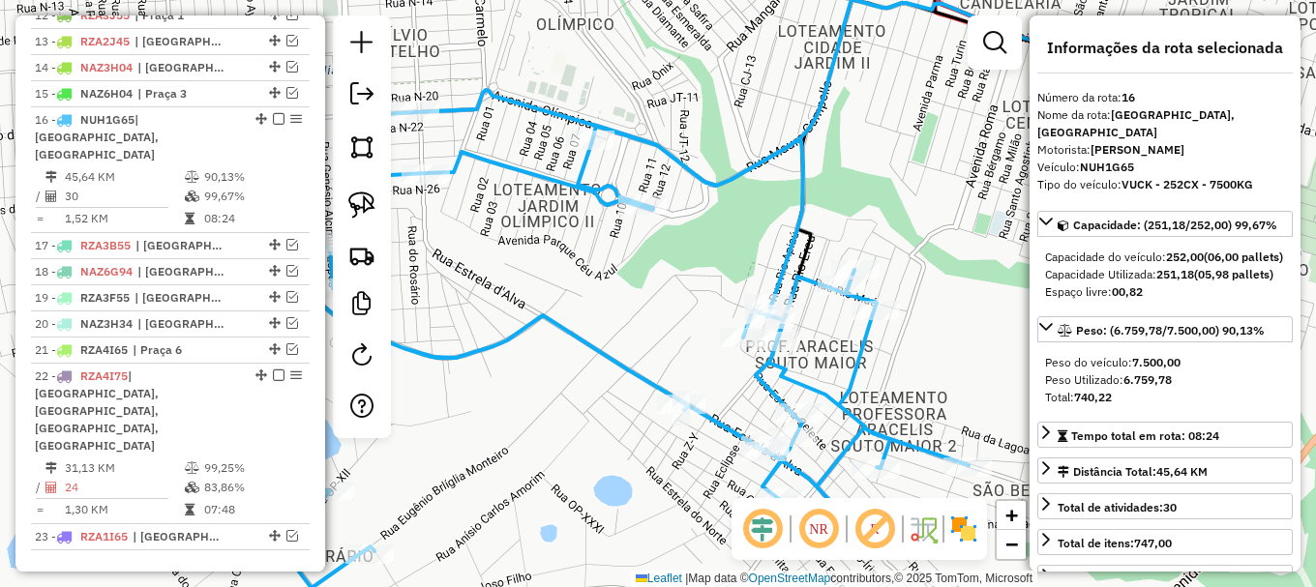
drag, startPoint x: 579, startPoint y: 359, endPoint x: 622, endPoint y: 331, distance: 51.0
click at [619, 336] on div "Janela de atendimento Grade de atendimento Capacidade Transportadoras Veículos …" at bounding box center [658, 293] width 1316 height 587
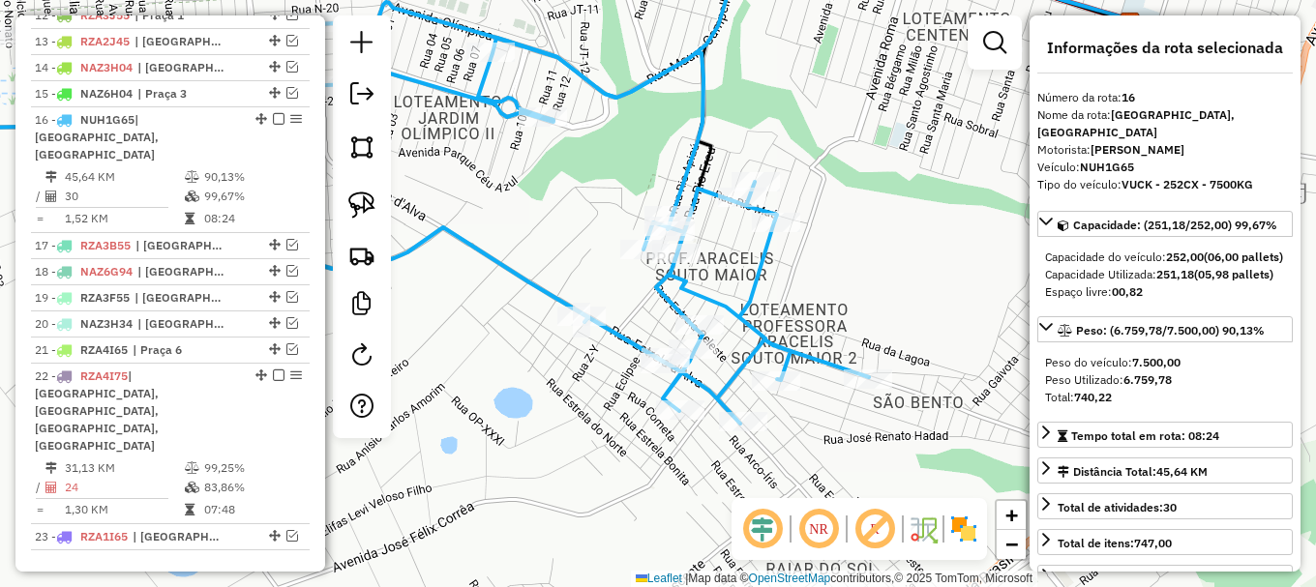
click at [744, 320] on icon at bounding box center [425, 262] width 888 height 476
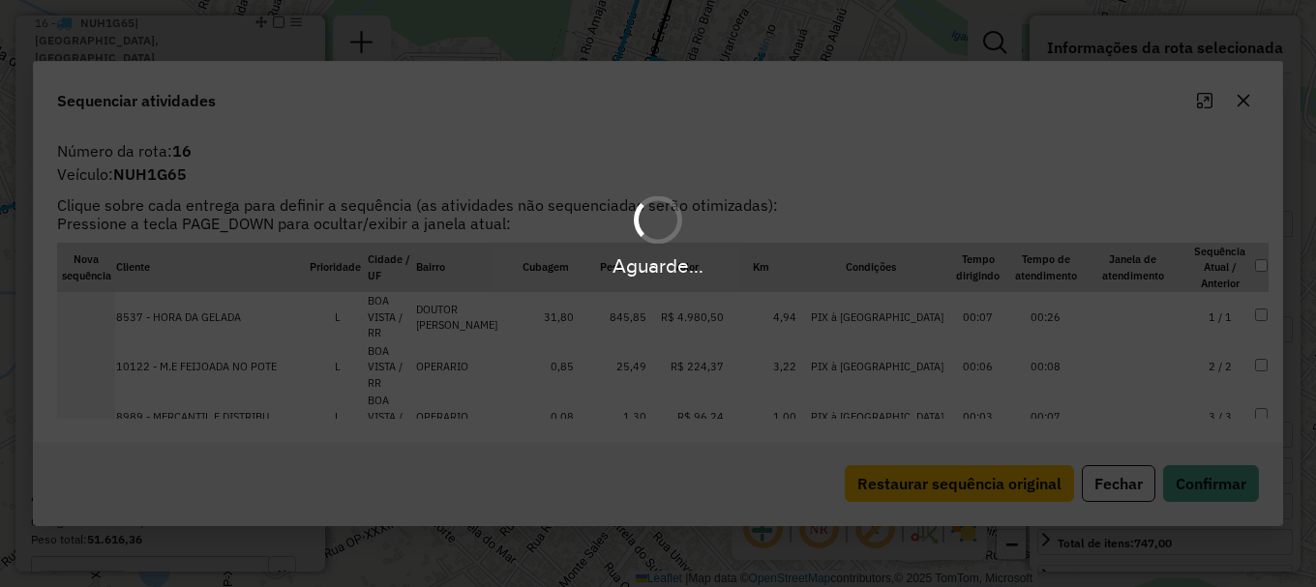
scroll to position [1158, 0]
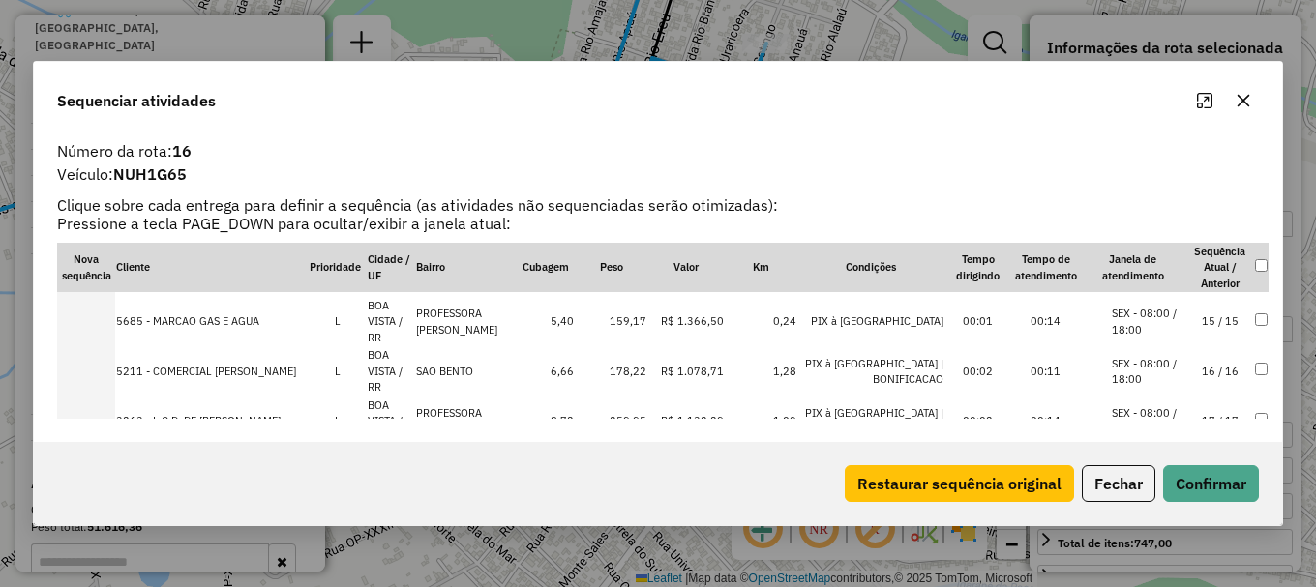
click at [1153, 371] on li "SEX - 08:00 / 18:00" at bounding box center [1149, 372] width 74 height 32
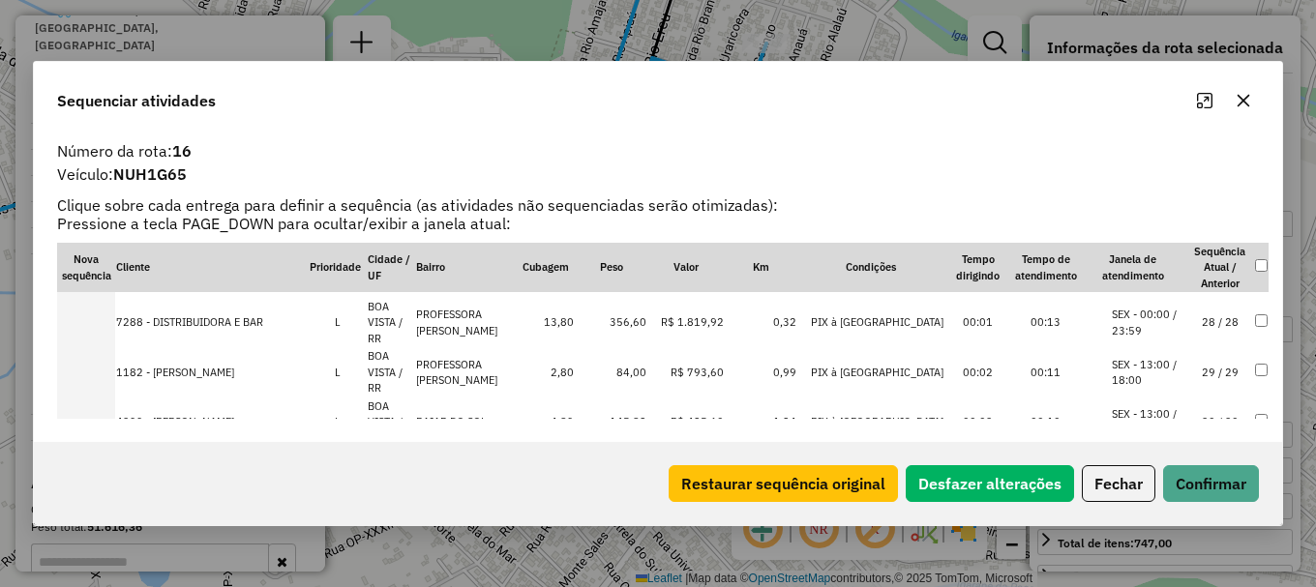
click at [1161, 367] on li "SEX - 13:00 / 18:00" at bounding box center [1149, 373] width 74 height 32
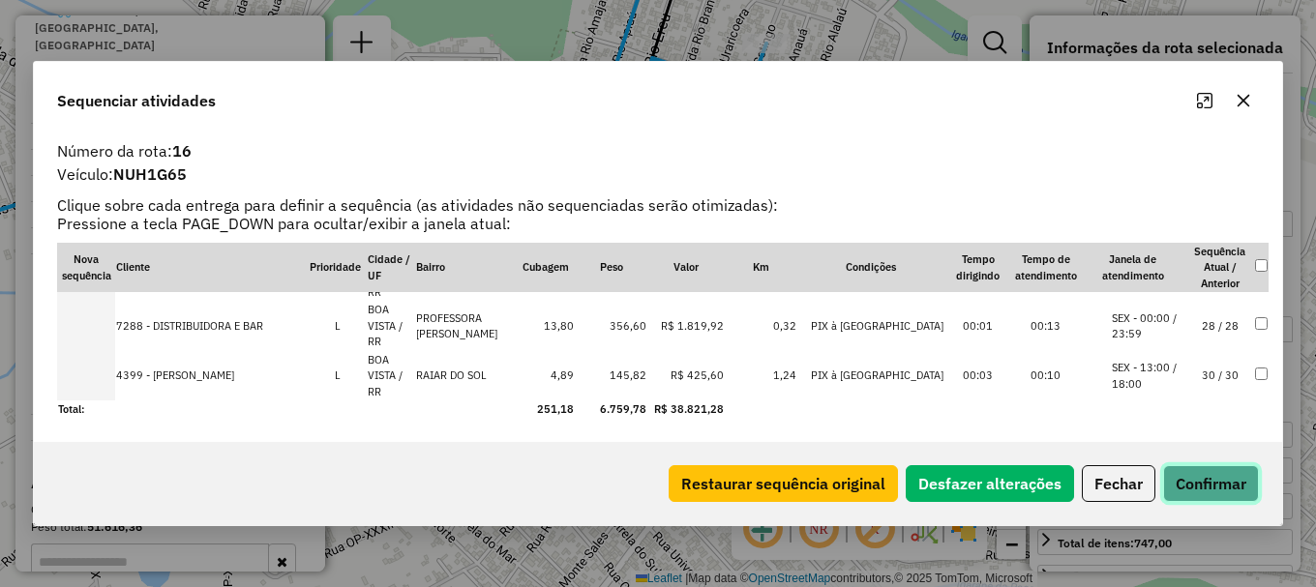
click at [1203, 482] on button "Confirmar" at bounding box center [1211, 483] width 96 height 37
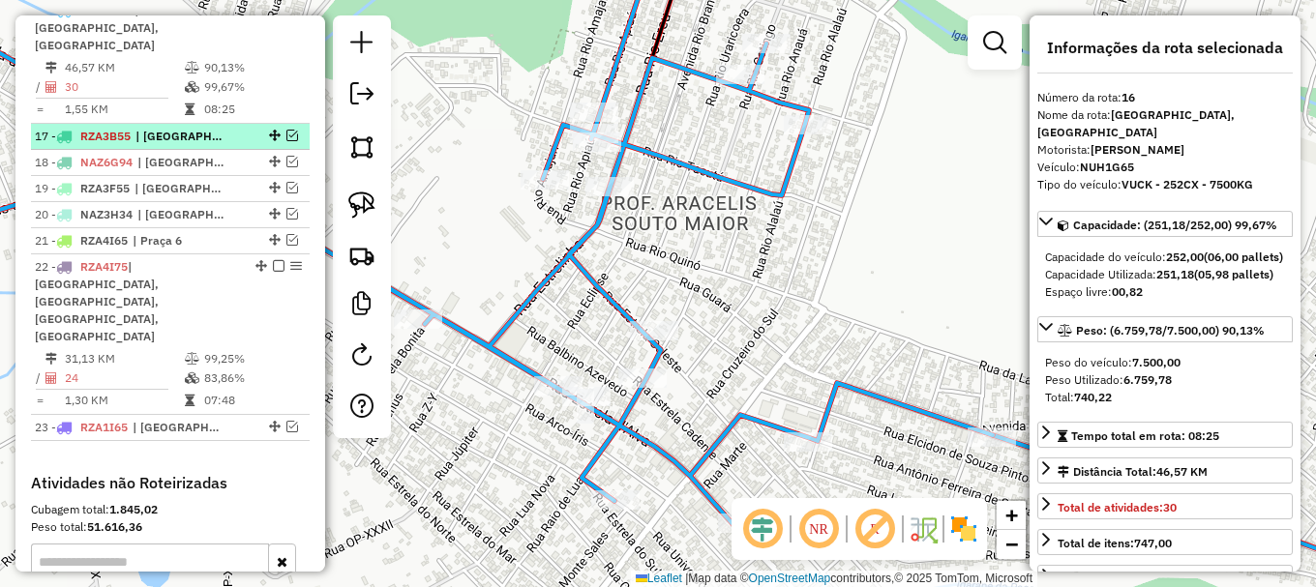
click at [286, 130] on em at bounding box center [292, 136] width 12 height 12
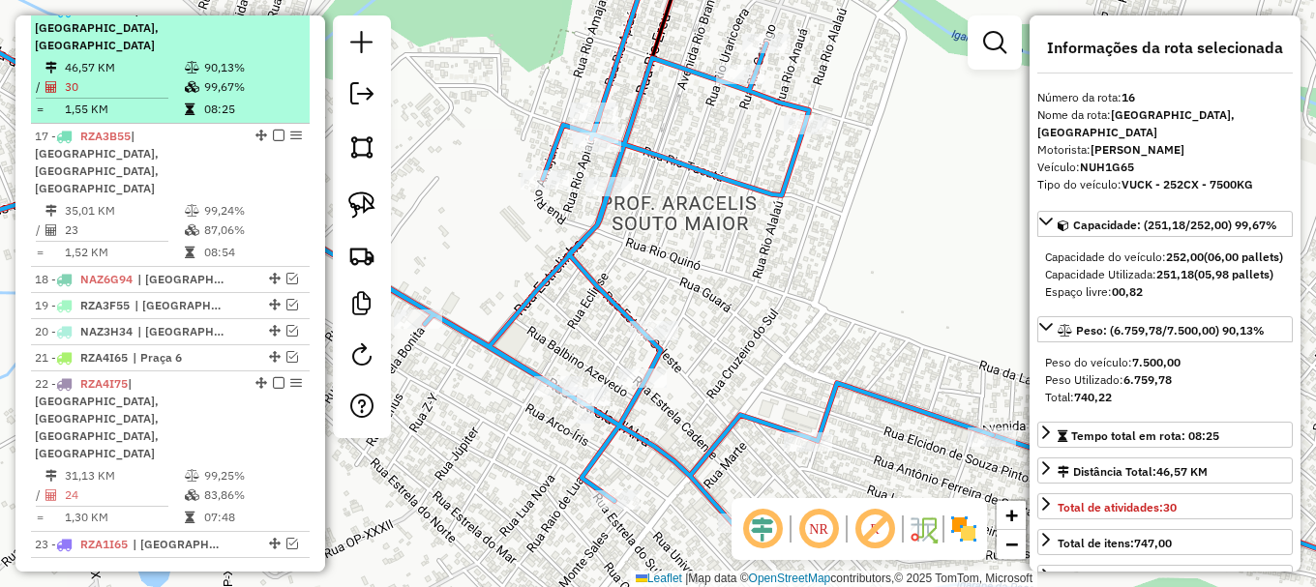
click at [273, 15] on em at bounding box center [279, 10] width 12 height 12
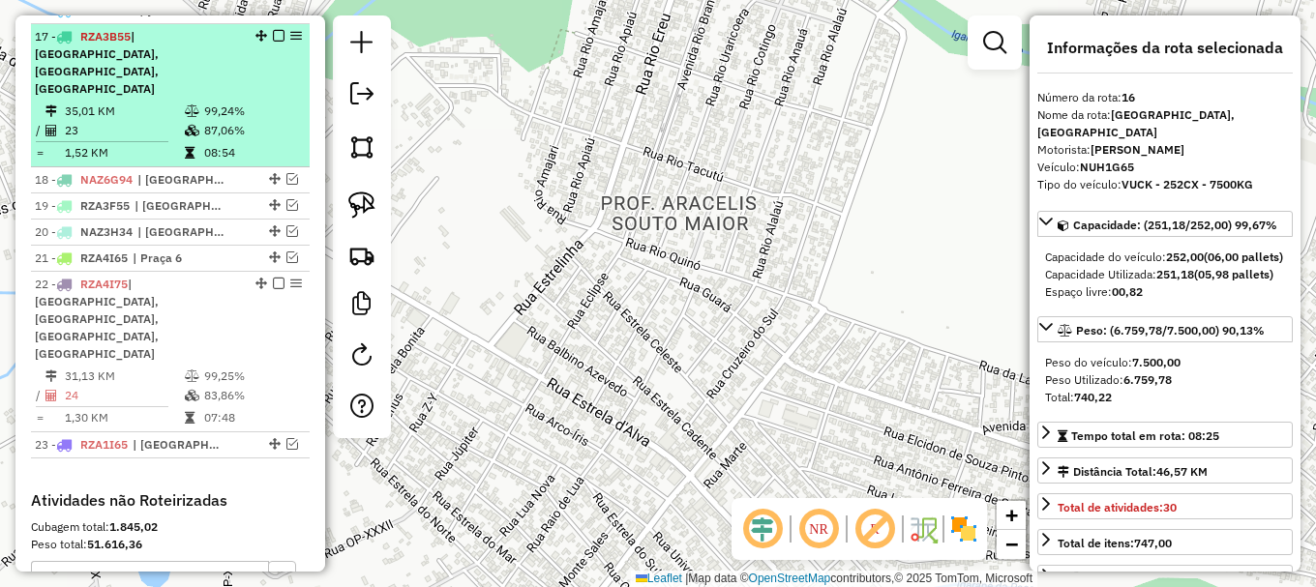
click at [262, 102] on td "99,24%" at bounding box center [252, 111] width 98 height 19
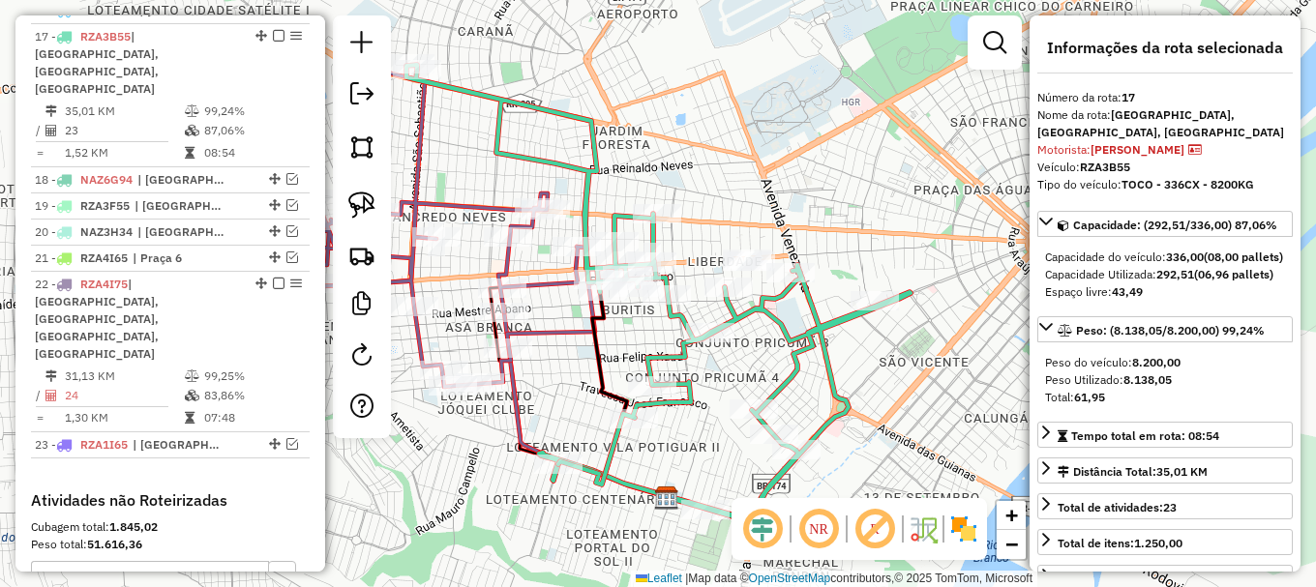
click at [743, 314] on icon at bounding box center [658, 294] width 504 height 458
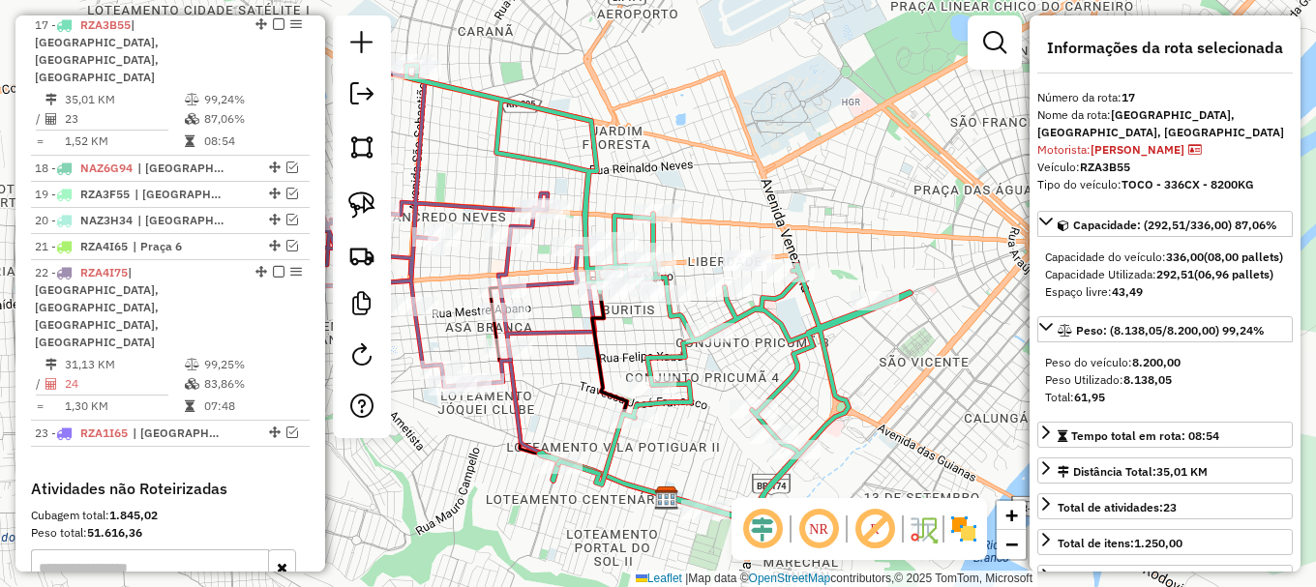
click at [743, 314] on icon at bounding box center [658, 294] width 504 height 458
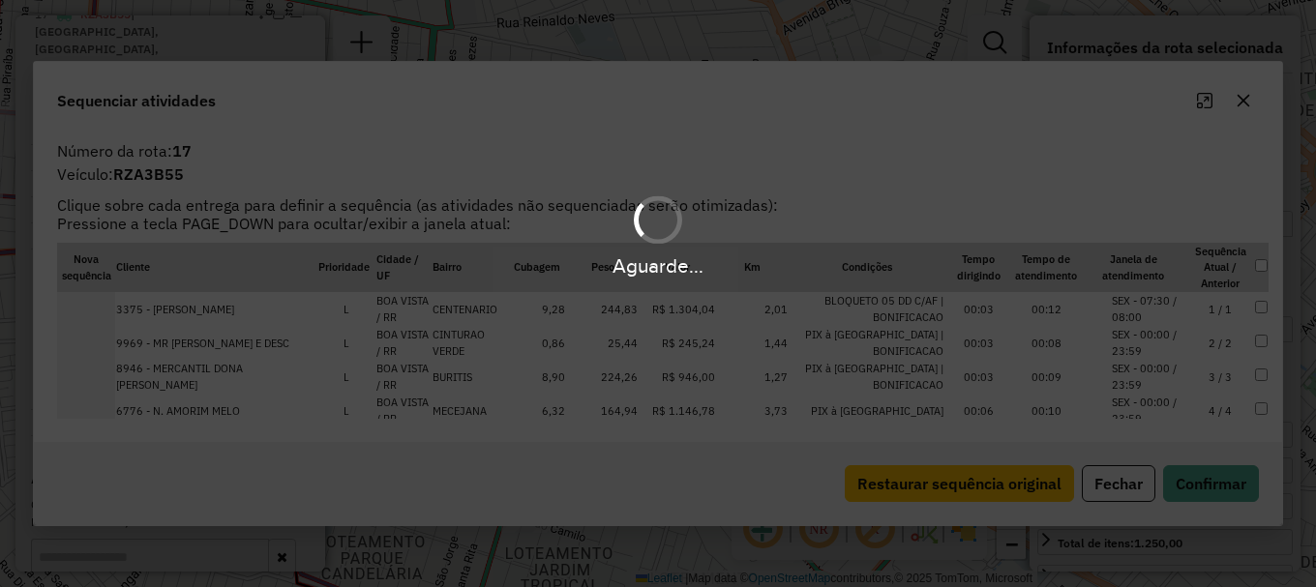
scroll to position [1184, 0]
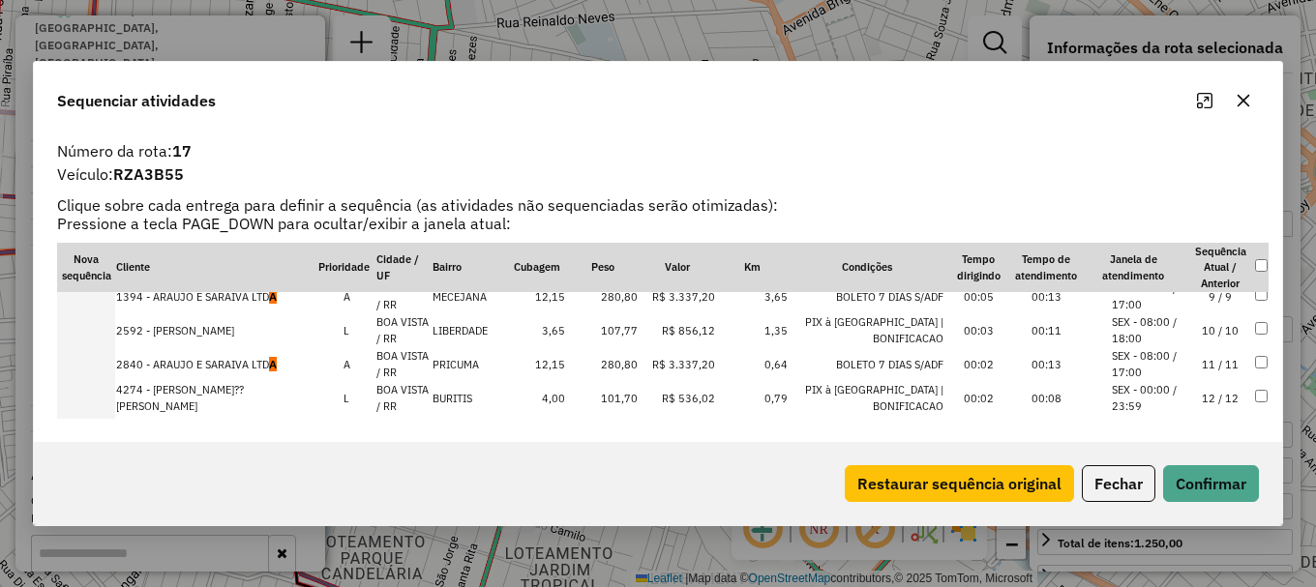
click at [1156, 354] on li "SEX - 08:00 / 17:00" at bounding box center [1149, 364] width 74 height 32
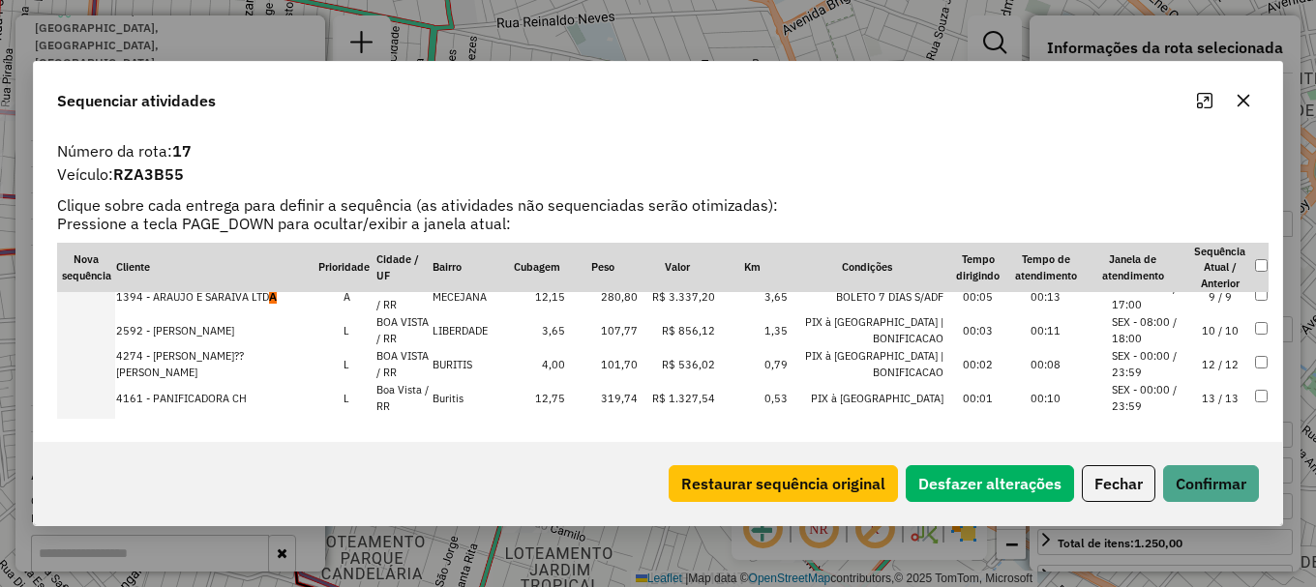
click at [1167, 299] on li "SEX - 08:00 / 17:00" at bounding box center [1149, 297] width 74 height 32
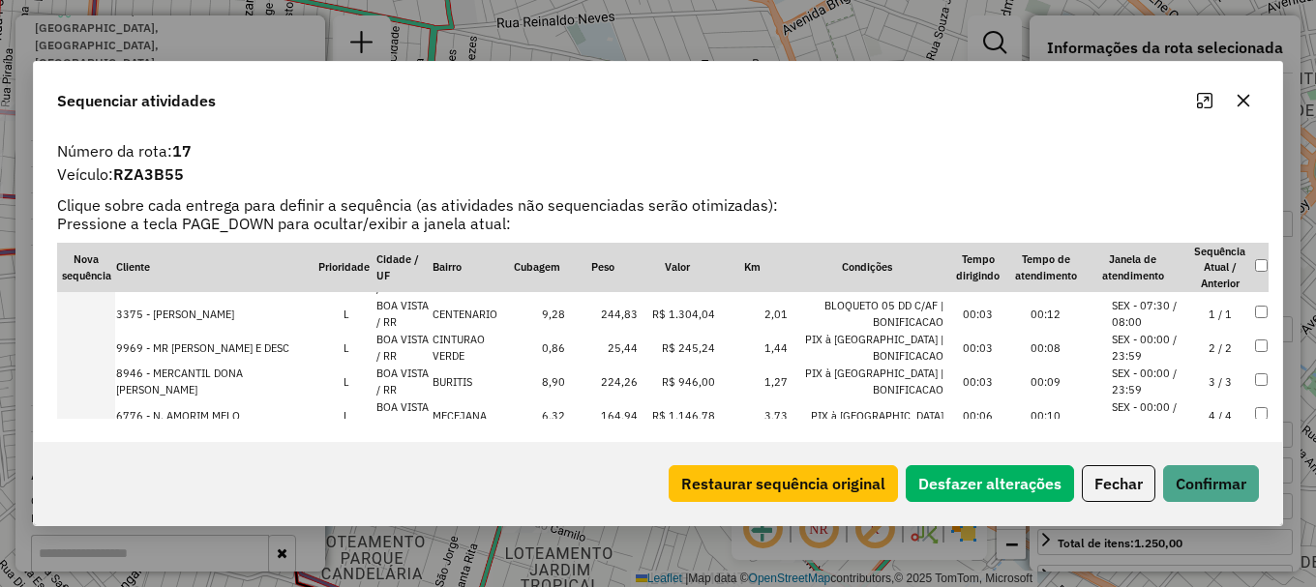
scroll to position [97, 0]
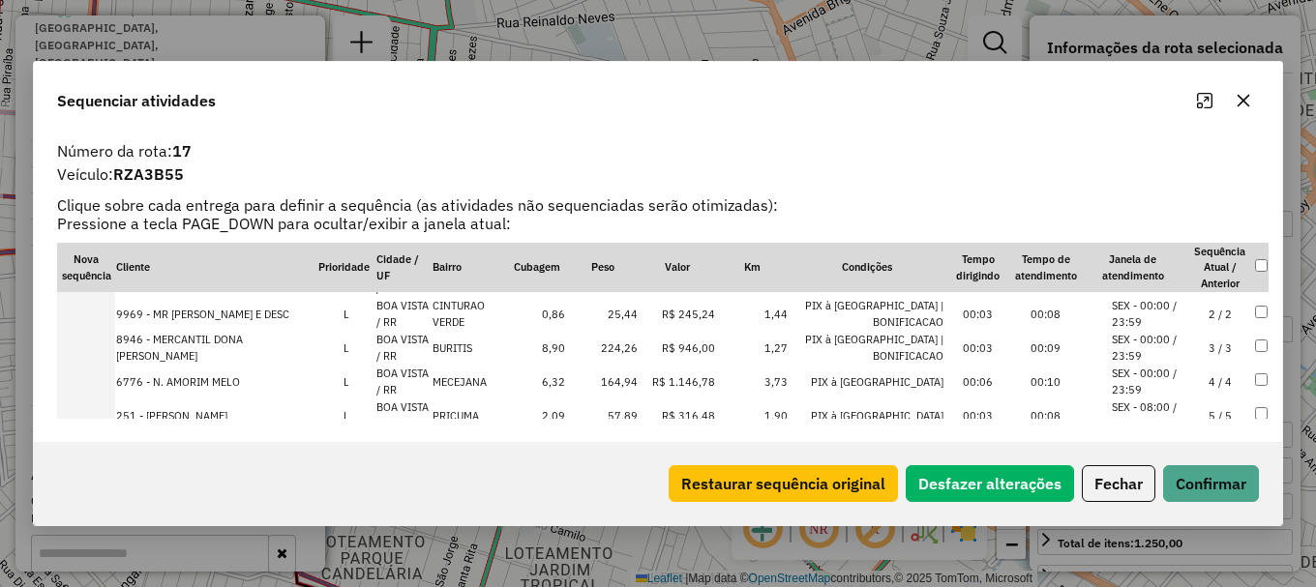
click at [1158, 371] on li "SEX - 00:00 / 23:59" at bounding box center [1149, 382] width 74 height 32
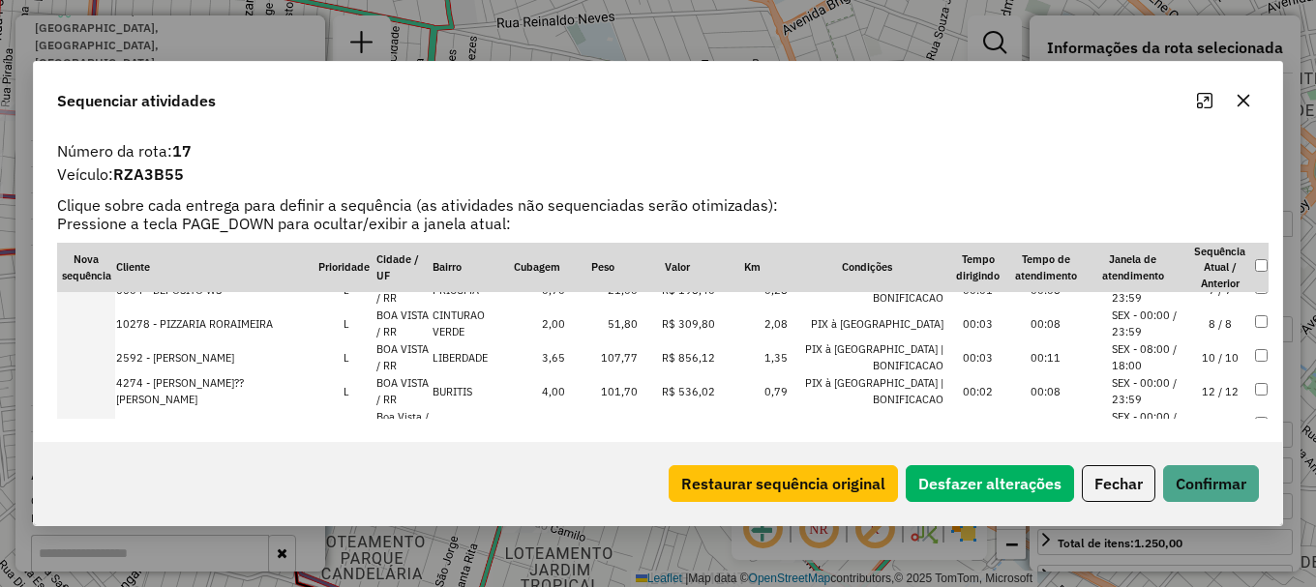
click at [1167, 351] on li "SEX - 08:00 / 18:00" at bounding box center [1149, 358] width 74 height 32
click at [1204, 482] on button "Confirmar" at bounding box center [1211, 483] width 96 height 37
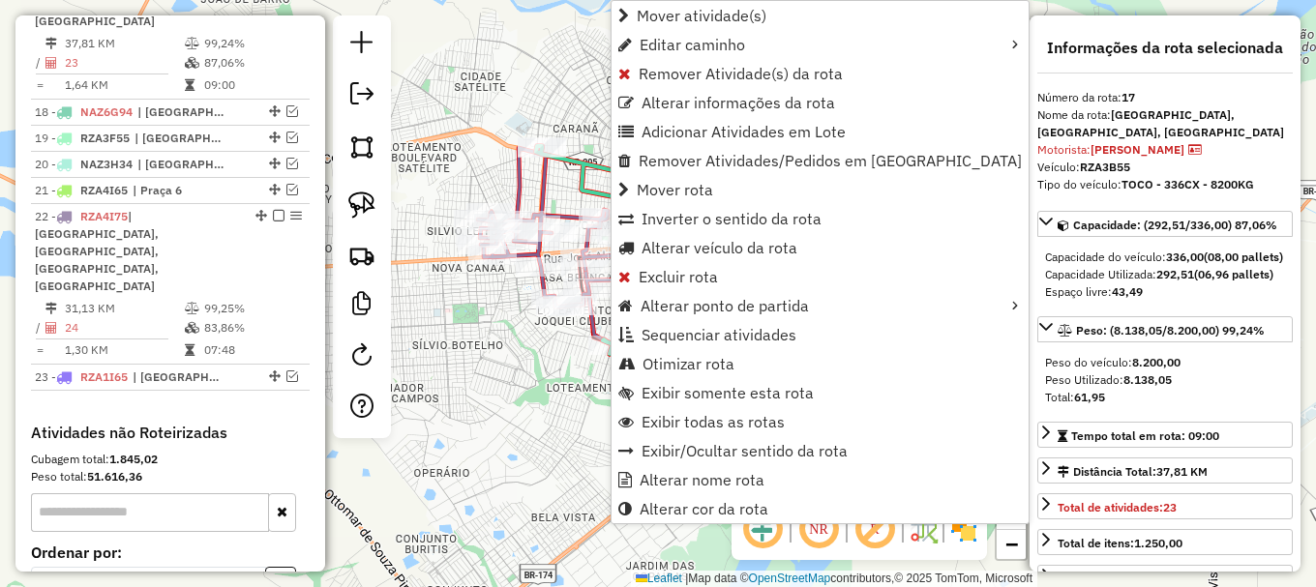
scroll to position [1184, 0]
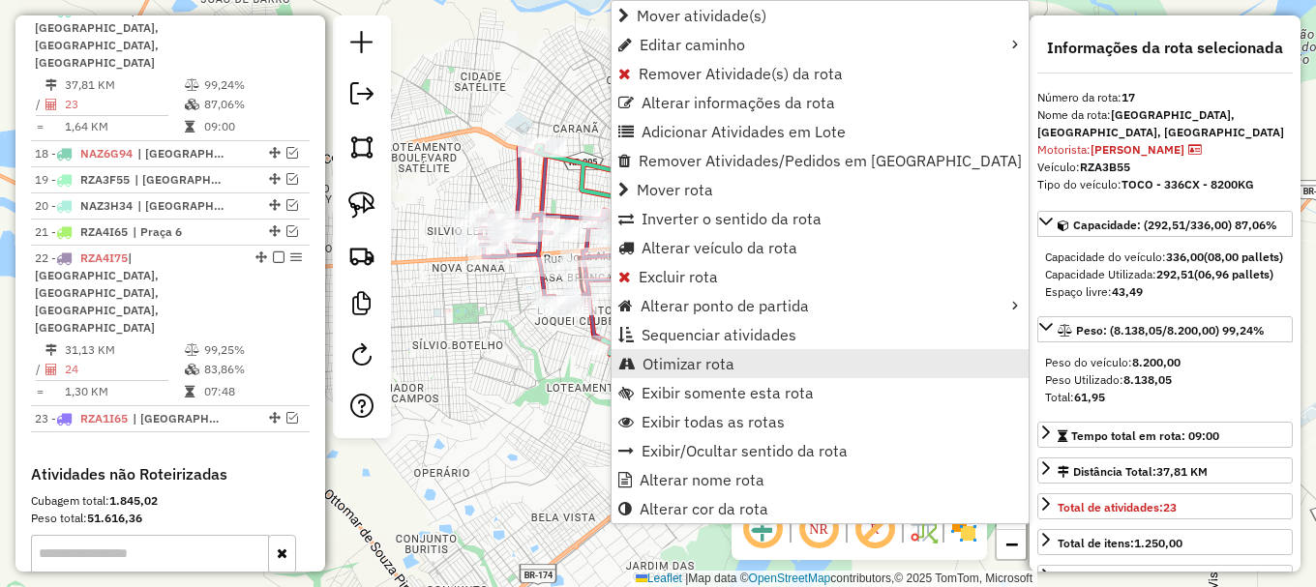
click at [707, 364] on span "Otimizar rota" at bounding box center [688, 363] width 92 height 15
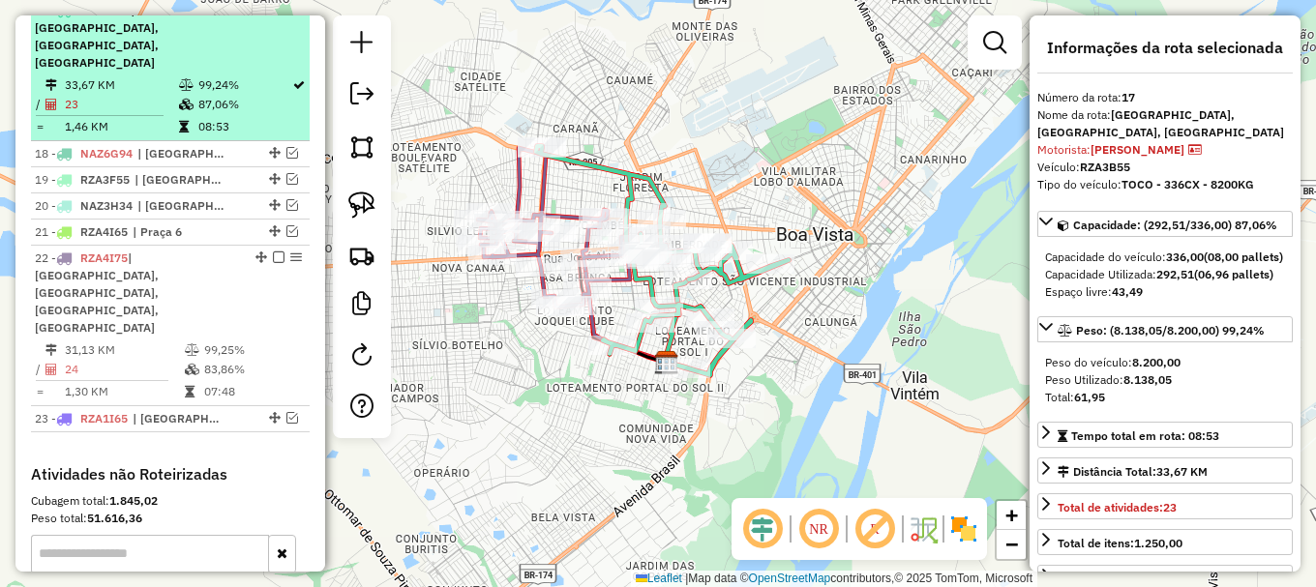
click at [274, 15] on em at bounding box center [279, 10] width 12 height 12
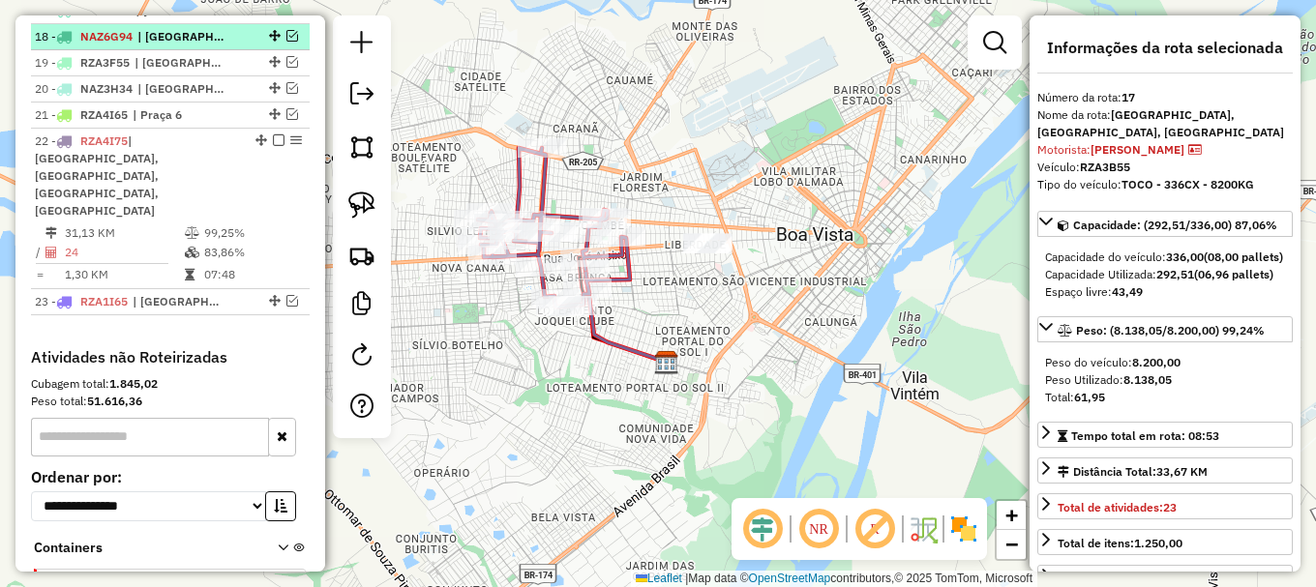
click at [286, 42] on em at bounding box center [292, 36] width 12 height 12
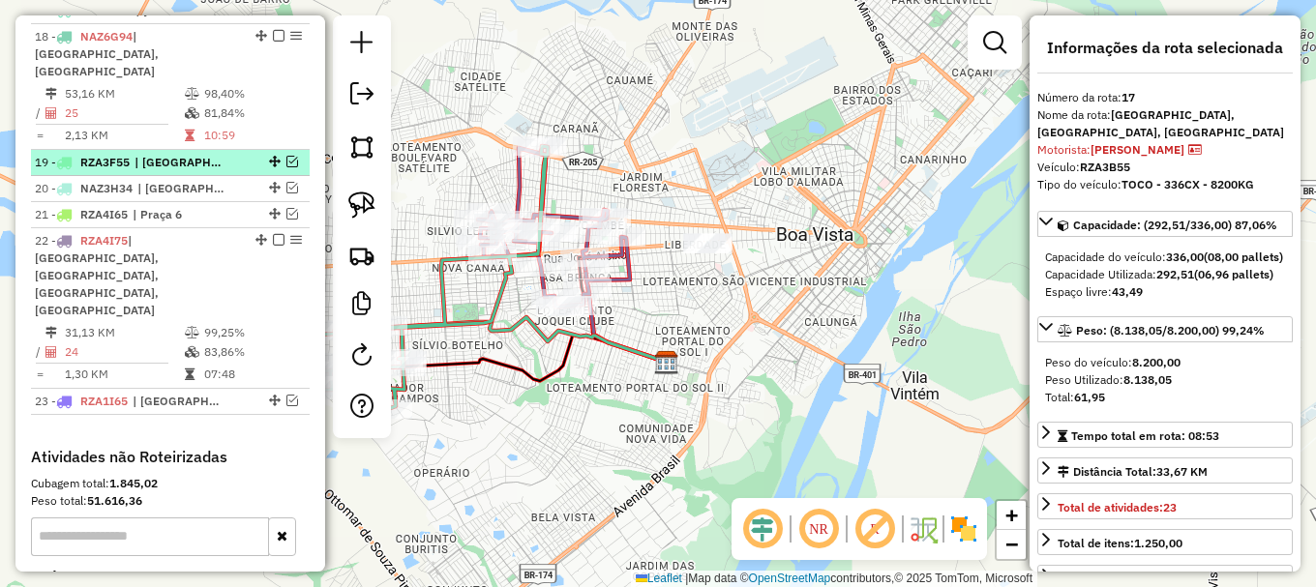
scroll to position [1087, 0]
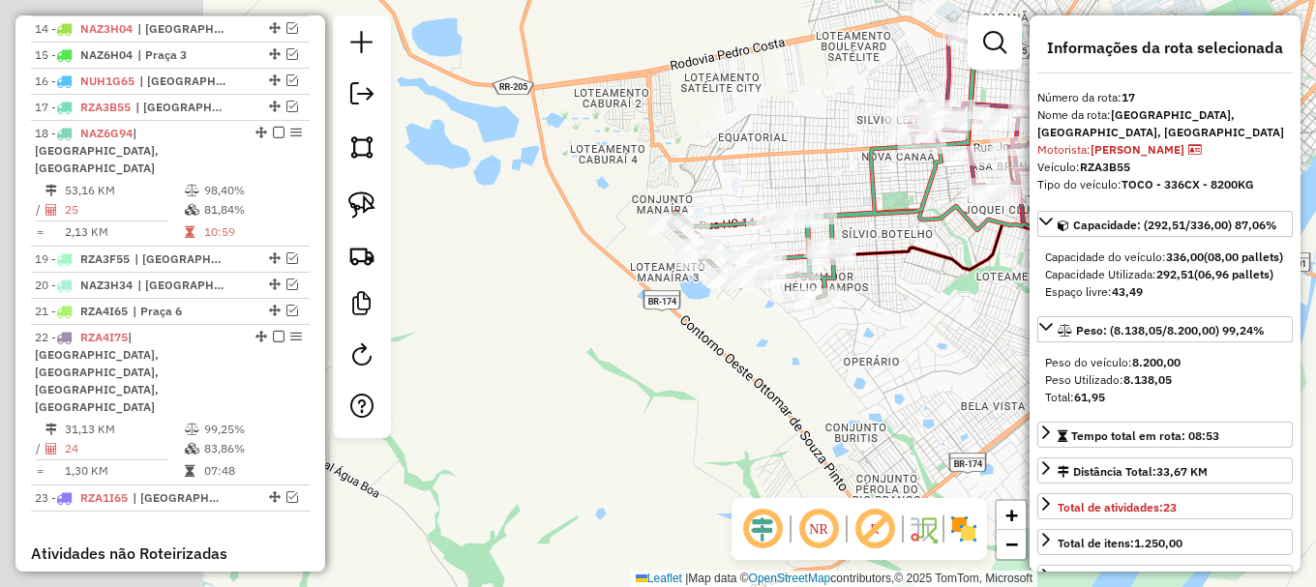
drag, startPoint x: 508, startPoint y: 150, endPoint x: 872, endPoint y: 57, distance: 375.4
click at [889, 44] on div "Janela de atendimento Grade de atendimento Capacidade Transportadoras Veículos …" at bounding box center [658, 293] width 1316 height 587
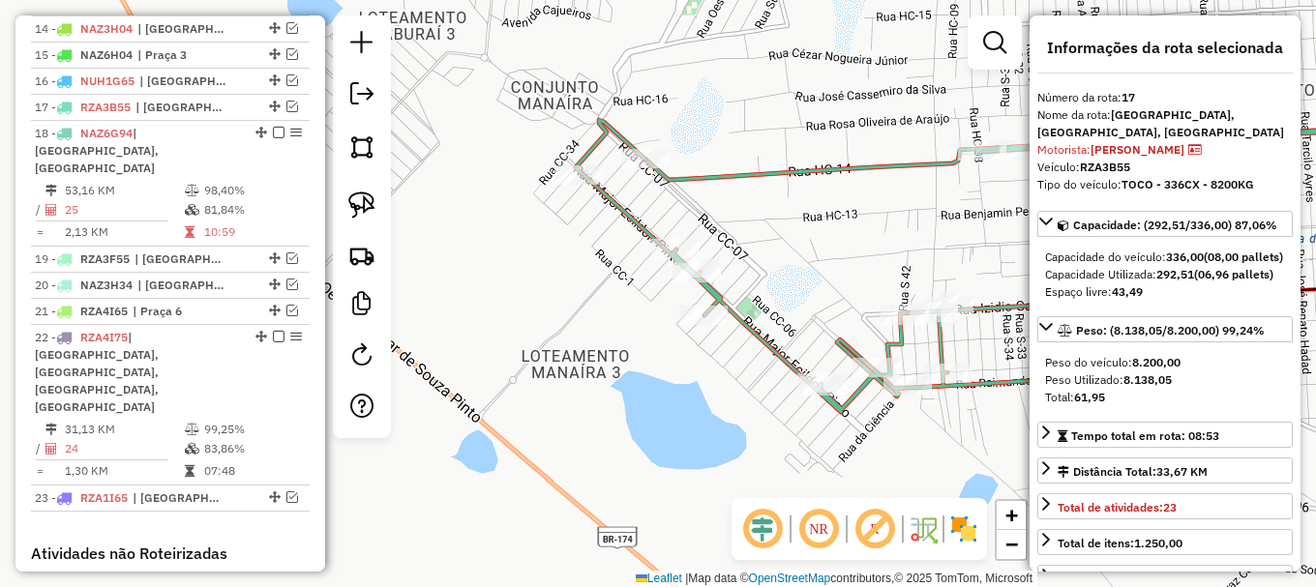
drag, startPoint x: 639, startPoint y: 248, endPoint x: 542, endPoint y: 228, distance: 98.7
click at [552, 237] on div "Rota 22 - Placa RZA4I75 252 - E DA SILVA AGUIAR ME Janela de atendimento Grade …" at bounding box center [658, 293] width 1316 height 587
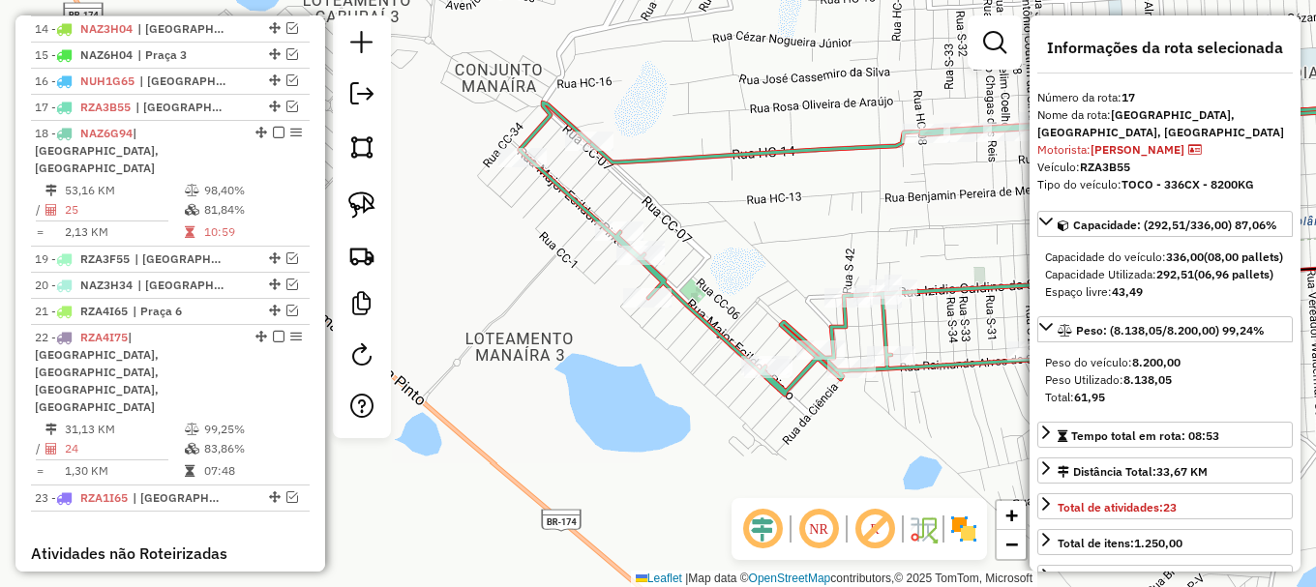
click at [576, 193] on icon at bounding box center [984, 195] width 928 height 508
click at [576, 192] on icon at bounding box center [984, 195] width 928 height 508
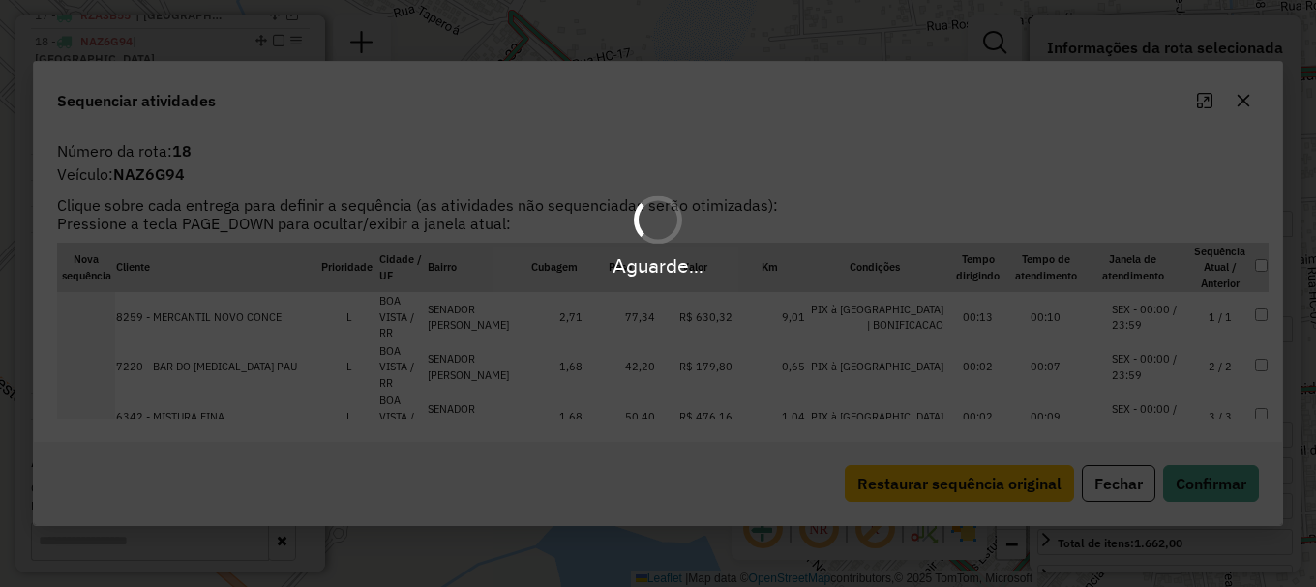
scroll to position [1210, 0]
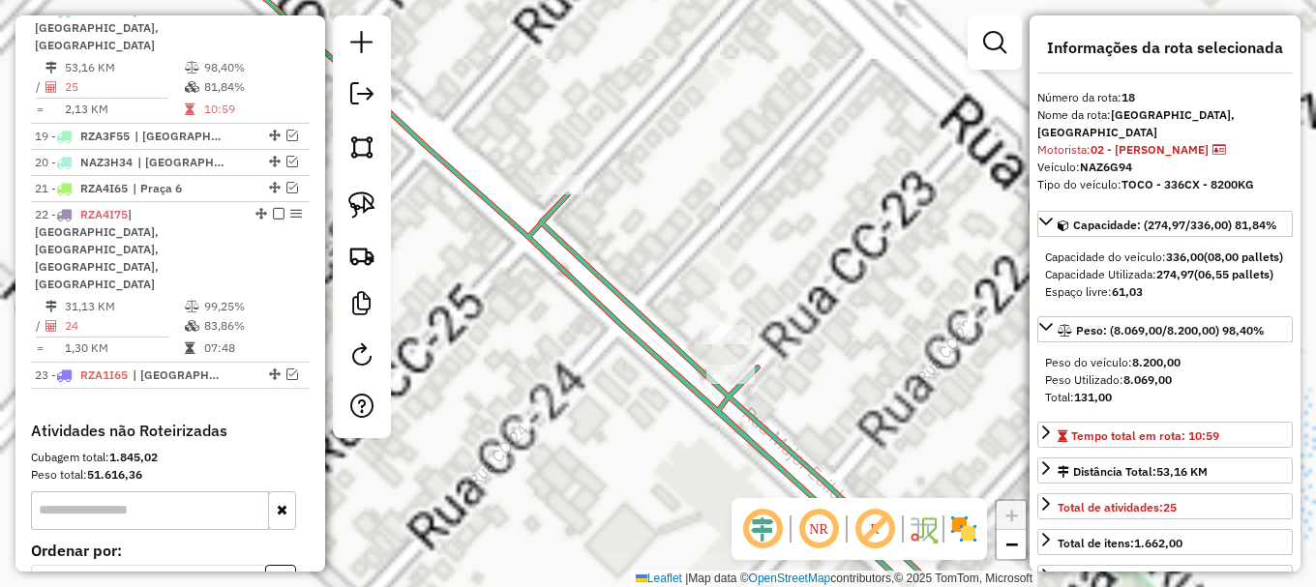
drag, startPoint x: 768, startPoint y: 278, endPoint x: 715, endPoint y: 139, distance: 148.2
click at [717, 149] on div "Janela de atendimento Grade de atendimento Capacidade Transportadoras Veículos …" at bounding box center [658, 293] width 1316 height 587
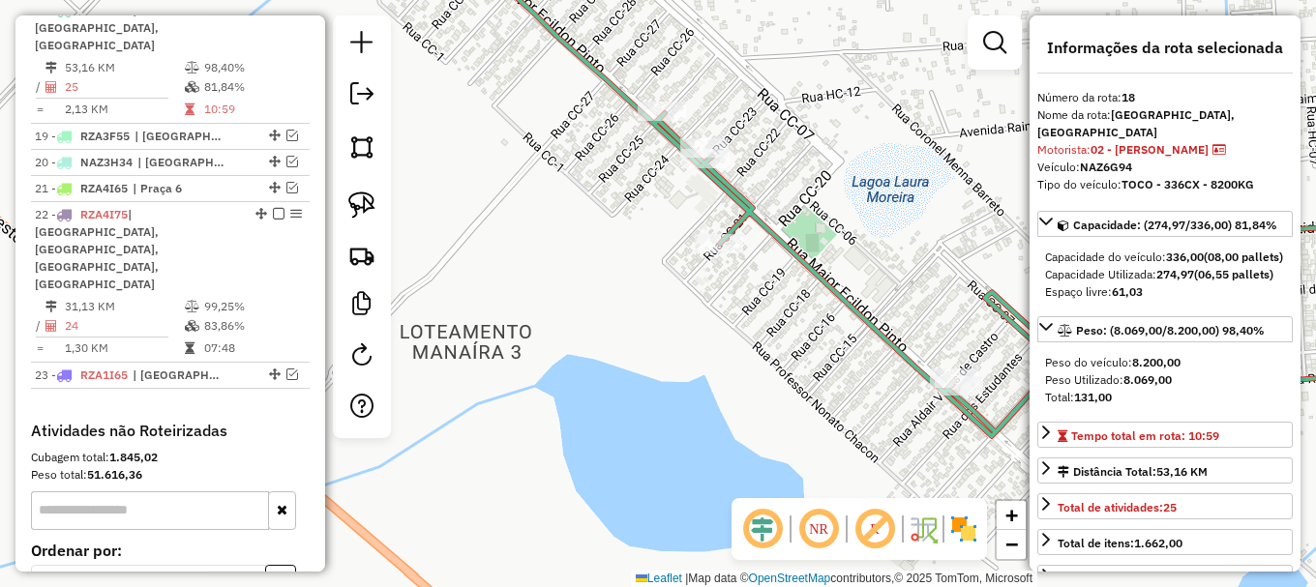
click at [607, 81] on icon at bounding box center [954, 188] width 986 height 495
click at [607, 80] on icon at bounding box center [954, 188] width 986 height 495
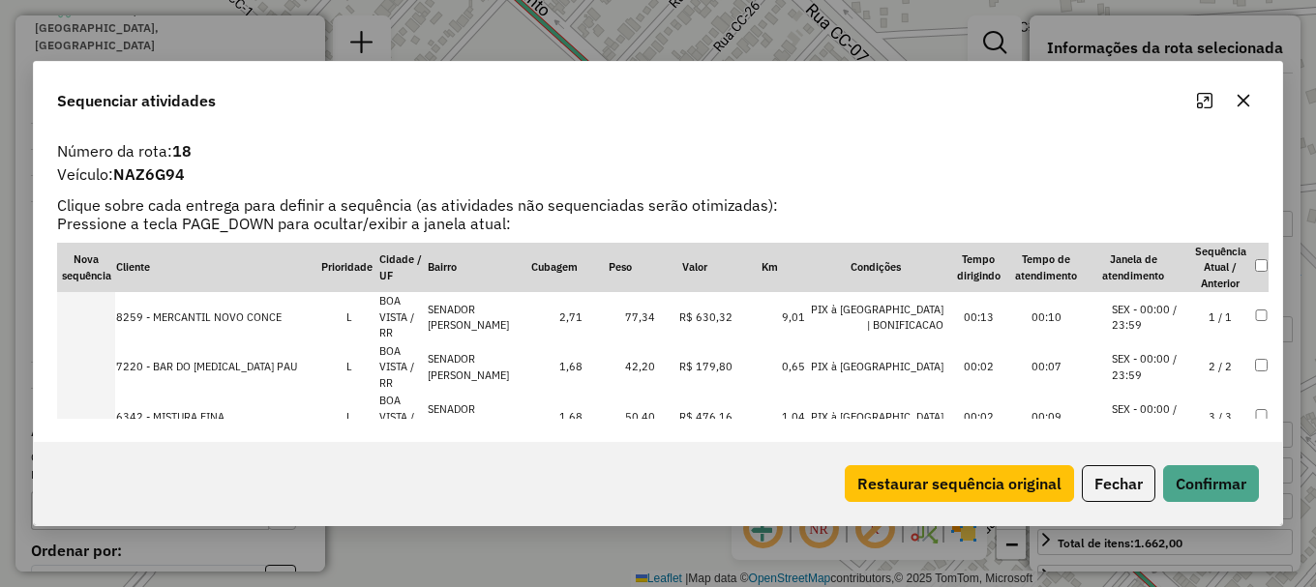
click at [1164, 351] on li "SEX - 00:00 / 23:59" at bounding box center [1149, 367] width 74 height 32
click at [1164, 334] on li "SEX - 00:00 / 23:59" at bounding box center [1149, 318] width 74 height 32
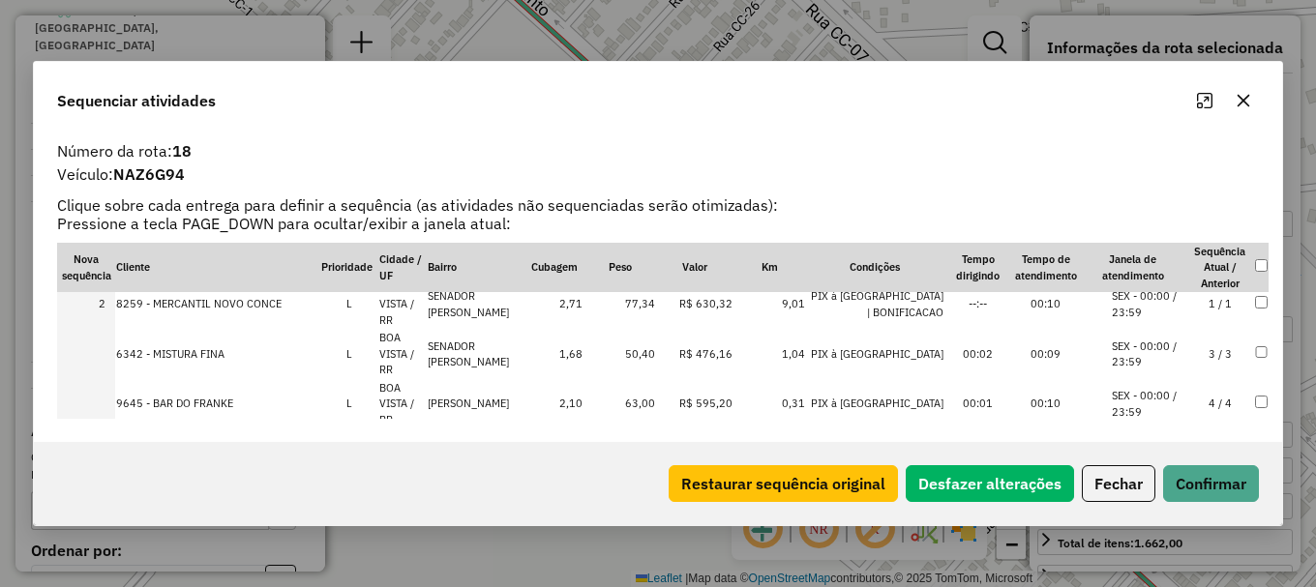
scroll to position [97, 0]
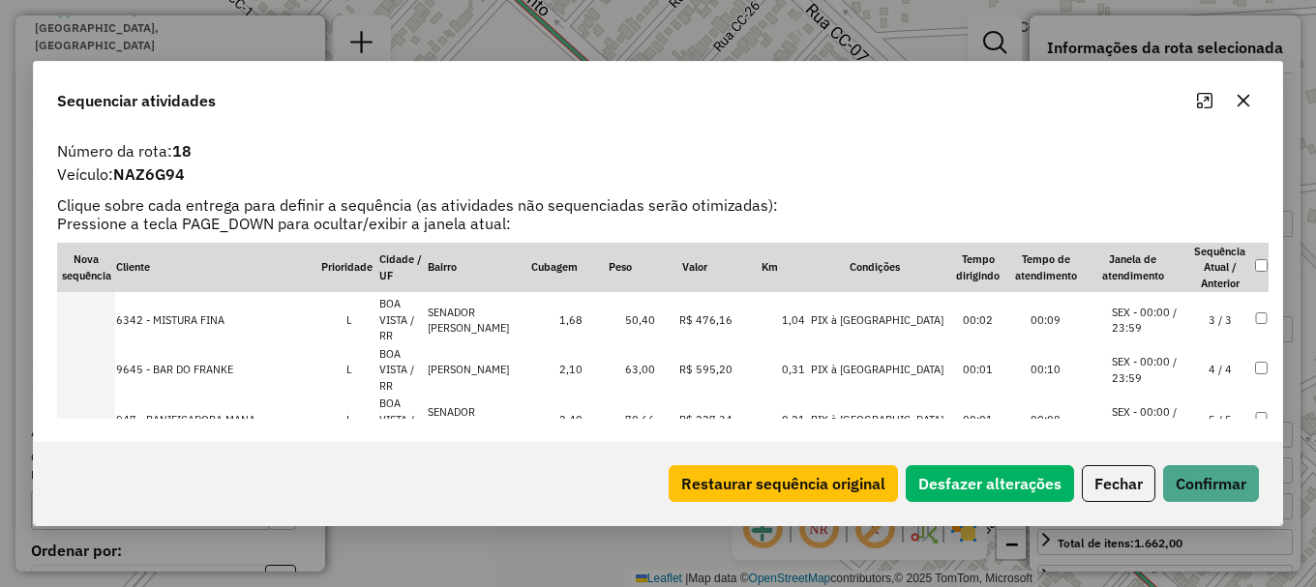
click at [1163, 404] on li "SEX - 00:00 / 23:59" at bounding box center [1149, 420] width 74 height 32
click at [1159, 454] on li "SEX - 08:00 / 18:00" at bounding box center [1149, 470] width 74 height 32
click at [1159, 454] on li "SEX - 00:00 / 23:59" at bounding box center [1149, 470] width 74 height 32
click at [1158, 504] on li "SEX - 00:00 / 23:59" at bounding box center [1149, 520] width 74 height 32
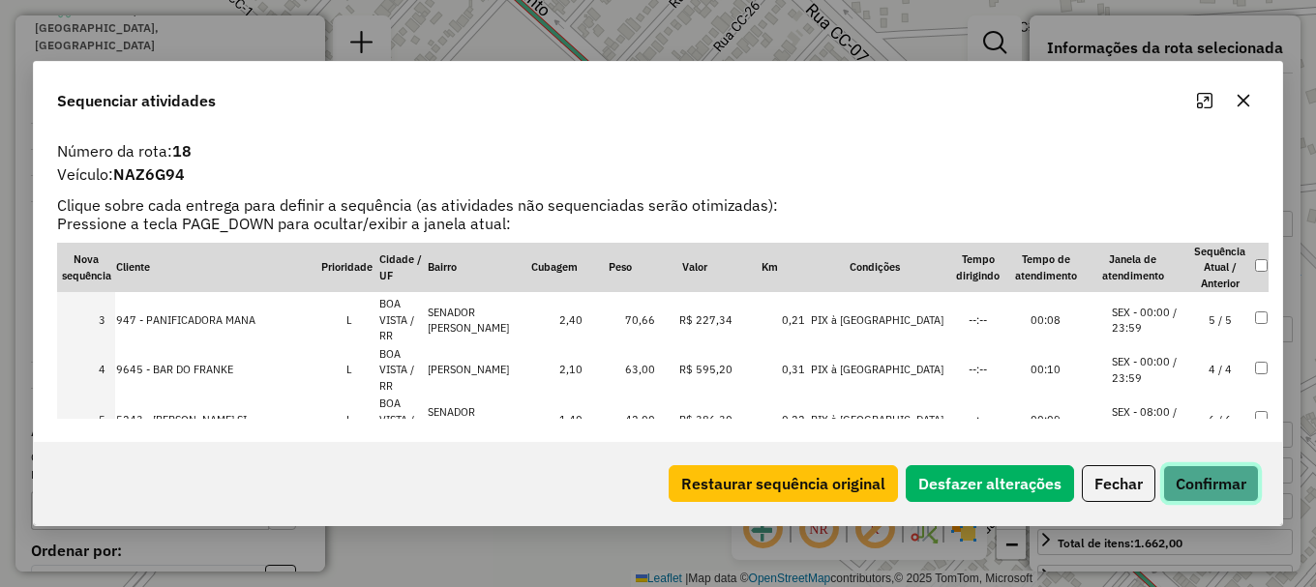
drag, startPoint x: 1204, startPoint y: 492, endPoint x: 1189, endPoint y: 482, distance: 18.8
click at [1203, 491] on button "Confirmar" at bounding box center [1211, 483] width 96 height 37
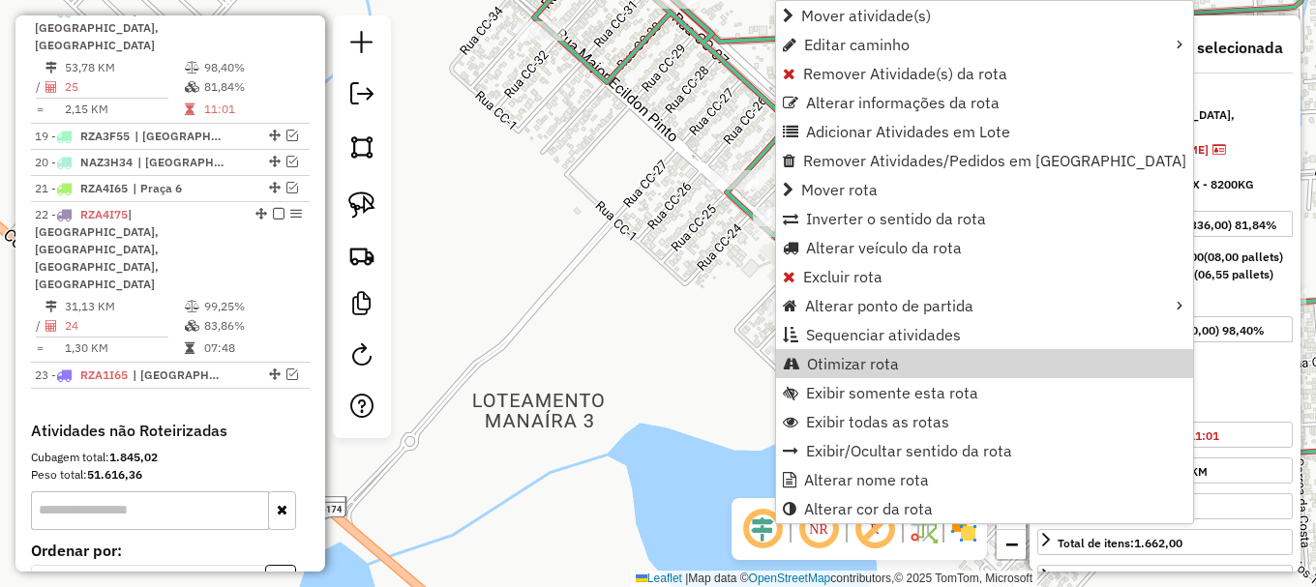
drag, startPoint x: 849, startPoint y: 360, endPoint x: 816, endPoint y: 335, distance: 42.2
click at [848, 359] on span "Otimizar rota" at bounding box center [853, 363] width 92 height 15
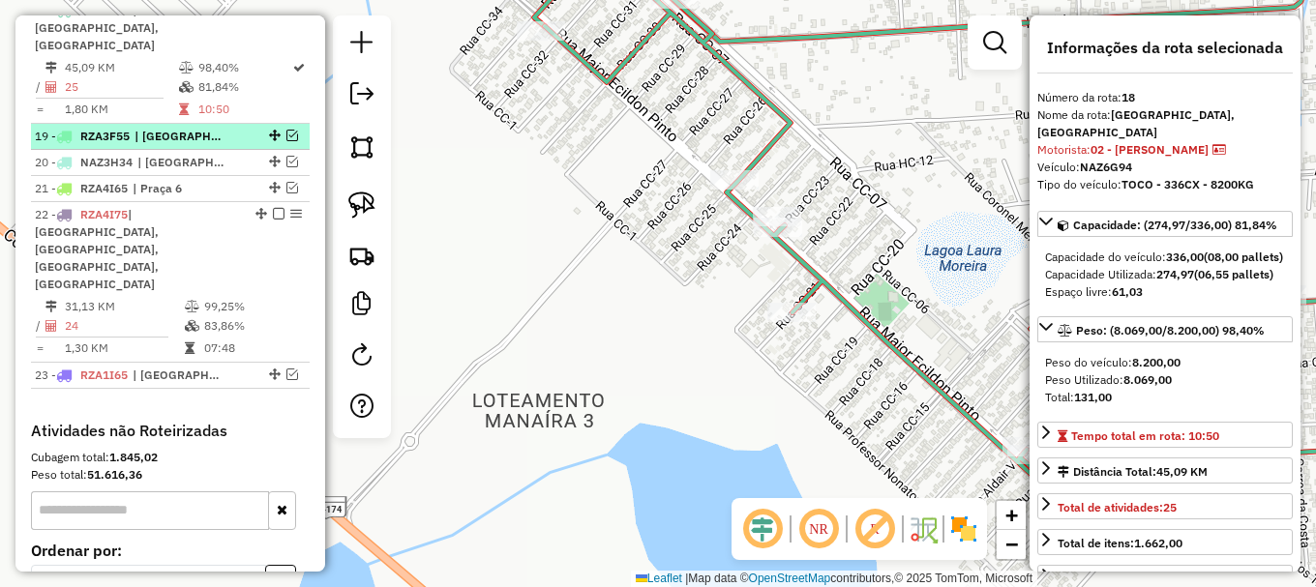
click at [286, 130] on em at bounding box center [292, 136] width 12 height 12
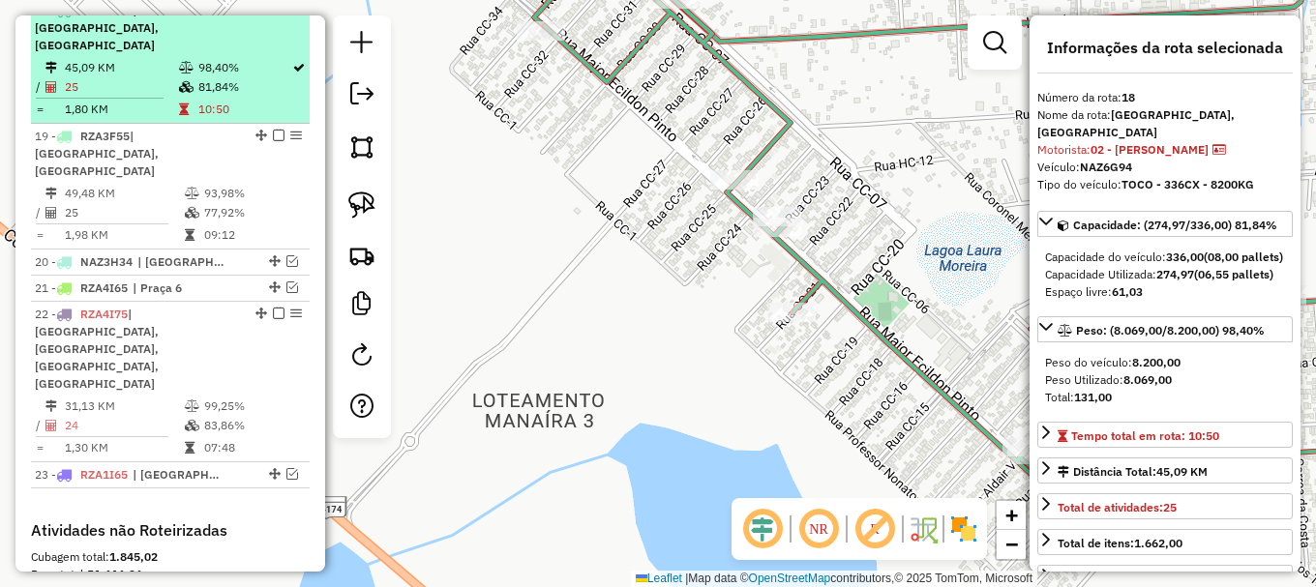
click at [275, 15] on em at bounding box center [279, 10] width 12 height 12
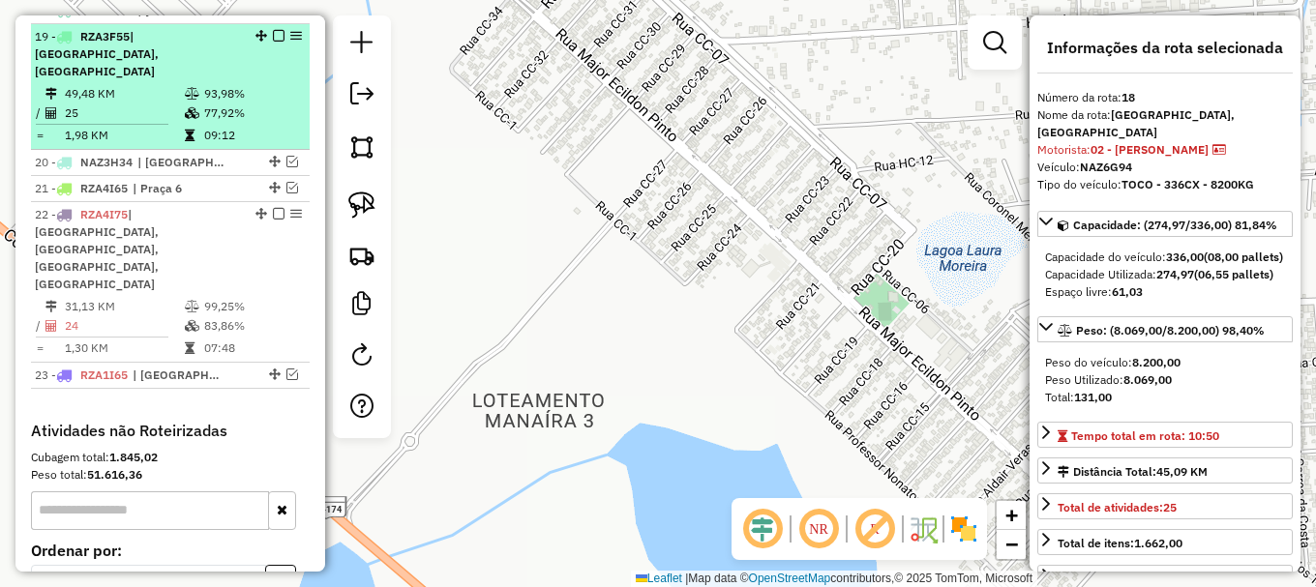
click at [260, 104] on td "77,92%" at bounding box center [252, 113] width 98 height 19
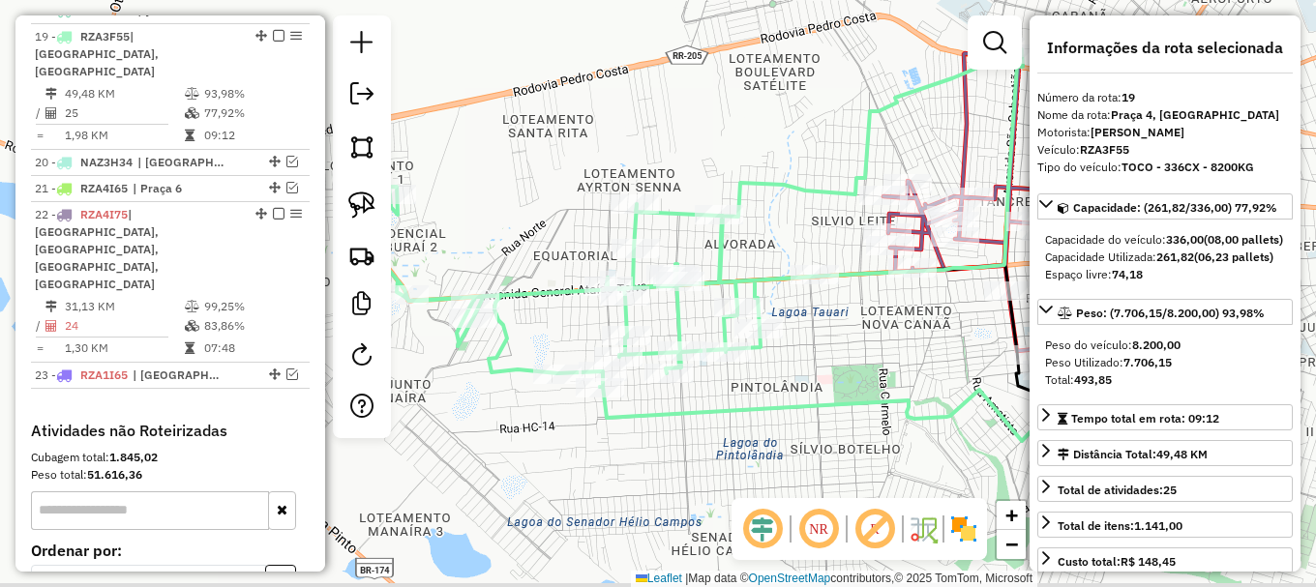
drag, startPoint x: 601, startPoint y: 134, endPoint x: 819, endPoint y: 89, distance: 223.3
click at [818, 89] on div "Janela de atendimento Grade de atendimento Capacidade Transportadoras Veículos …" at bounding box center [658, 293] width 1316 height 587
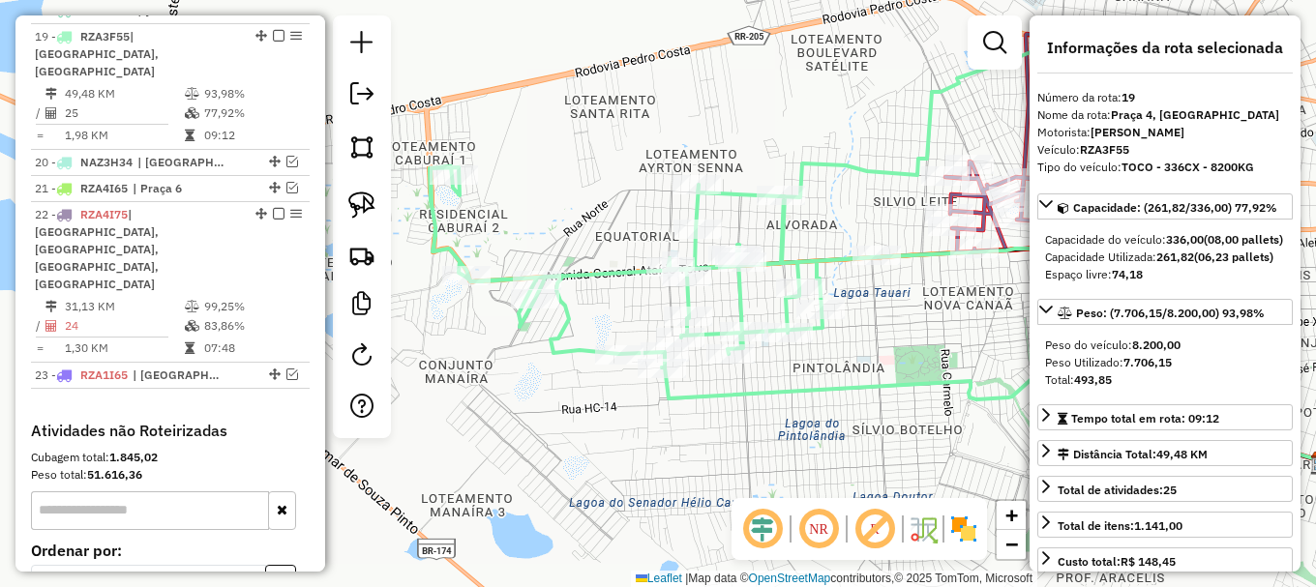
click at [584, 271] on icon at bounding box center [757, 199] width 655 height 338
click at [582, 272] on icon at bounding box center [755, 200] width 655 height 338
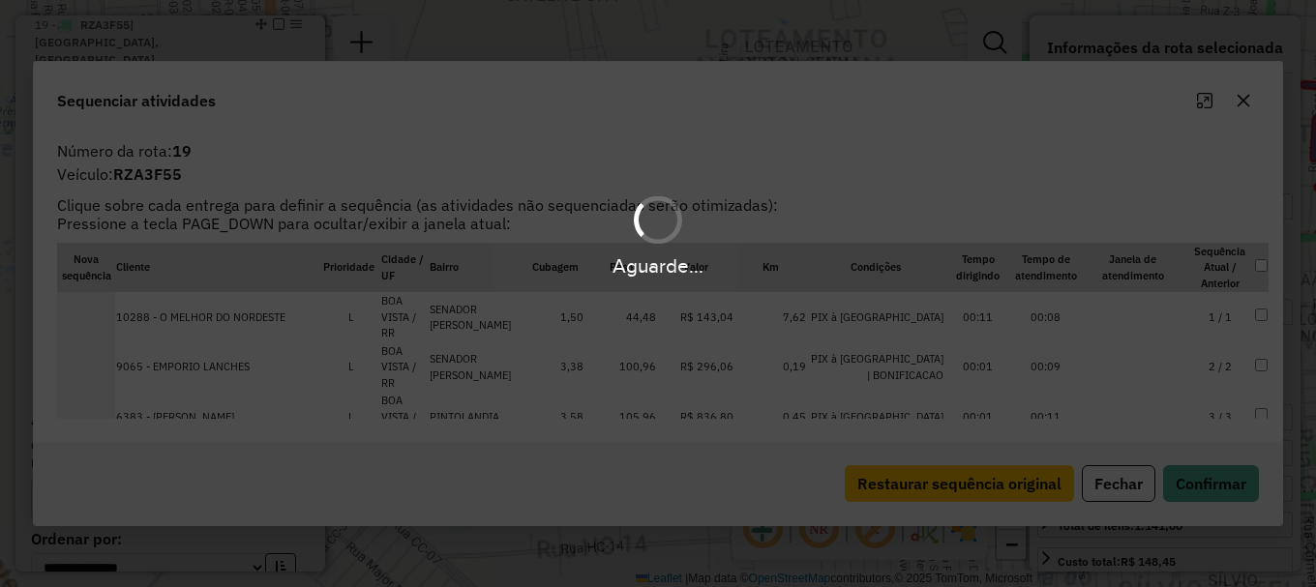
scroll to position [1236, 0]
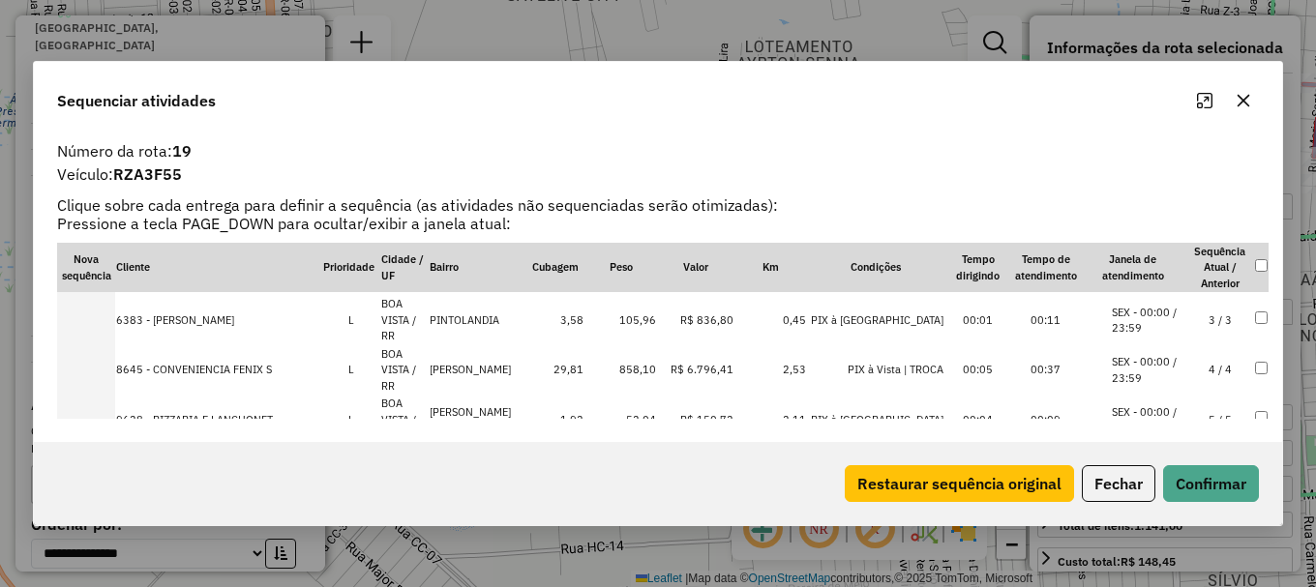
click at [1158, 404] on li "SEX - 00:00 / 23:59" at bounding box center [1149, 420] width 74 height 32
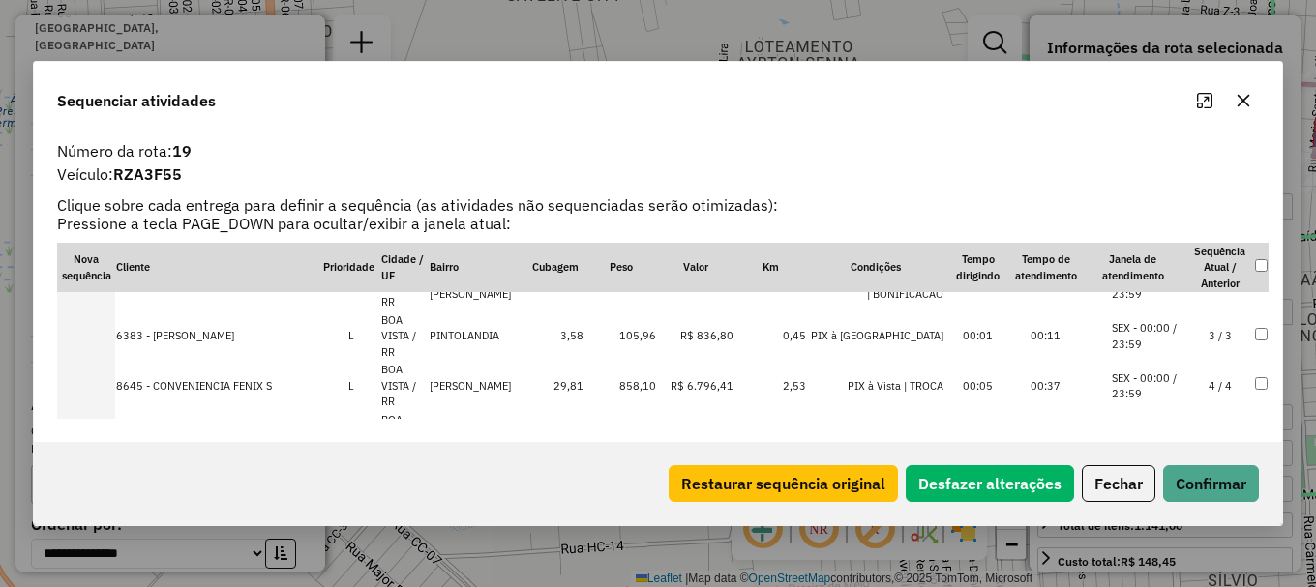
click at [1160, 371] on li "SEX - 00:00 / 23:59" at bounding box center [1149, 387] width 74 height 32
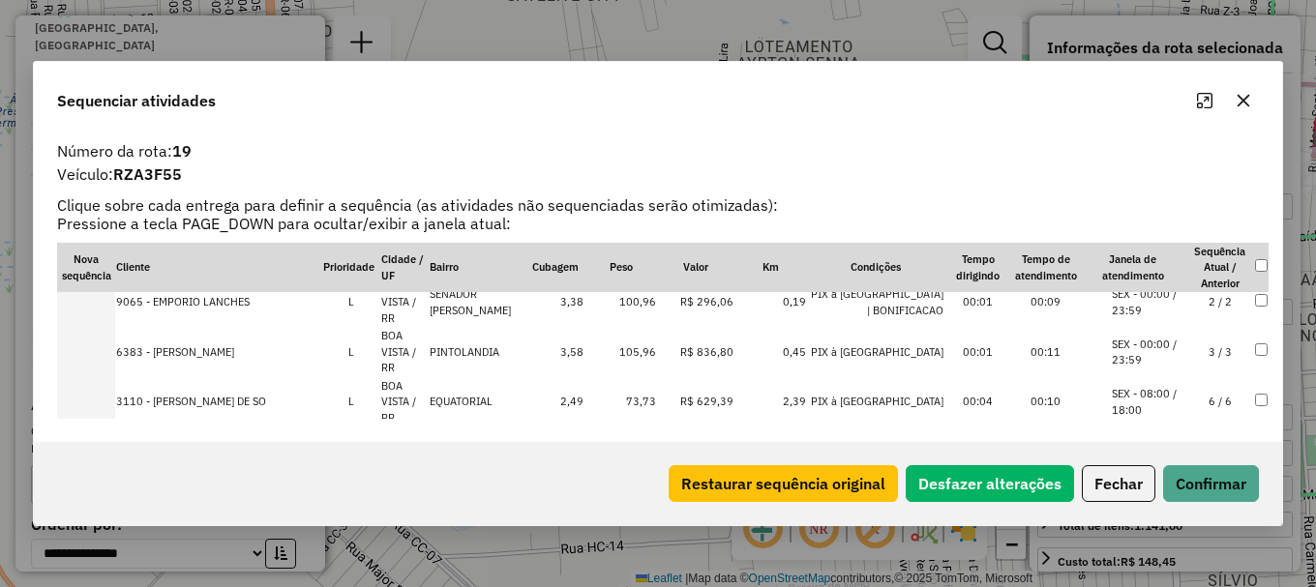
click at [1160, 386] on li "SEX - 08:00 / 18:00" at bounding box center [1149, 402] width 74 height 32
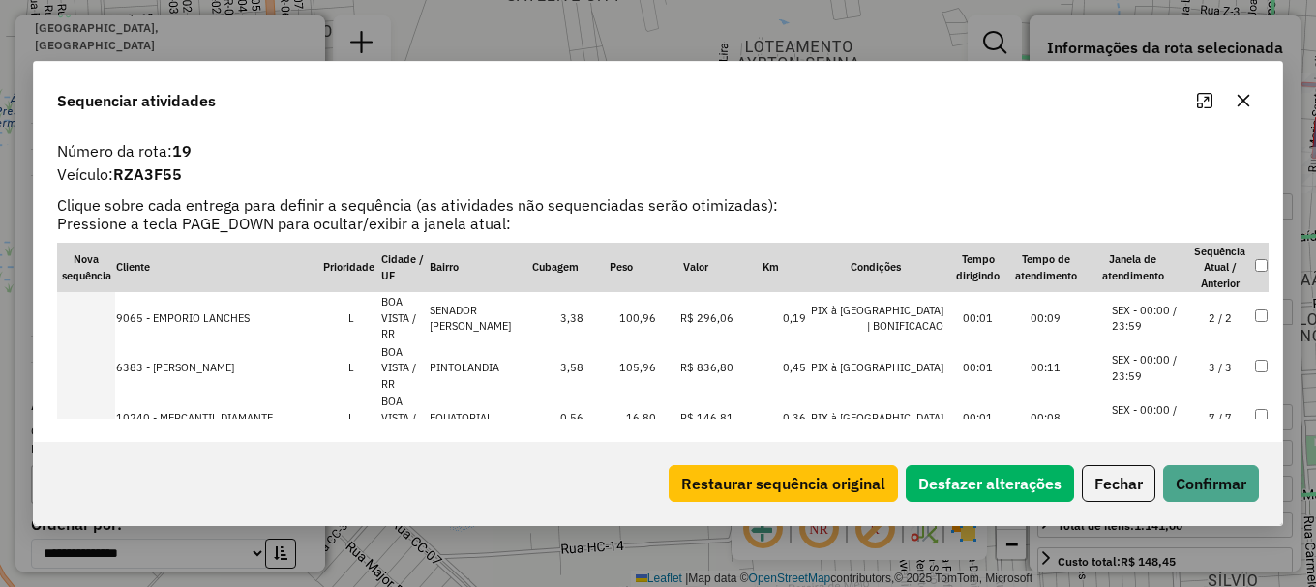
click at [1160, 402] on li "SEX - 00:00 / 23:59" at bounding box center [1149, 418] width 74 height 32
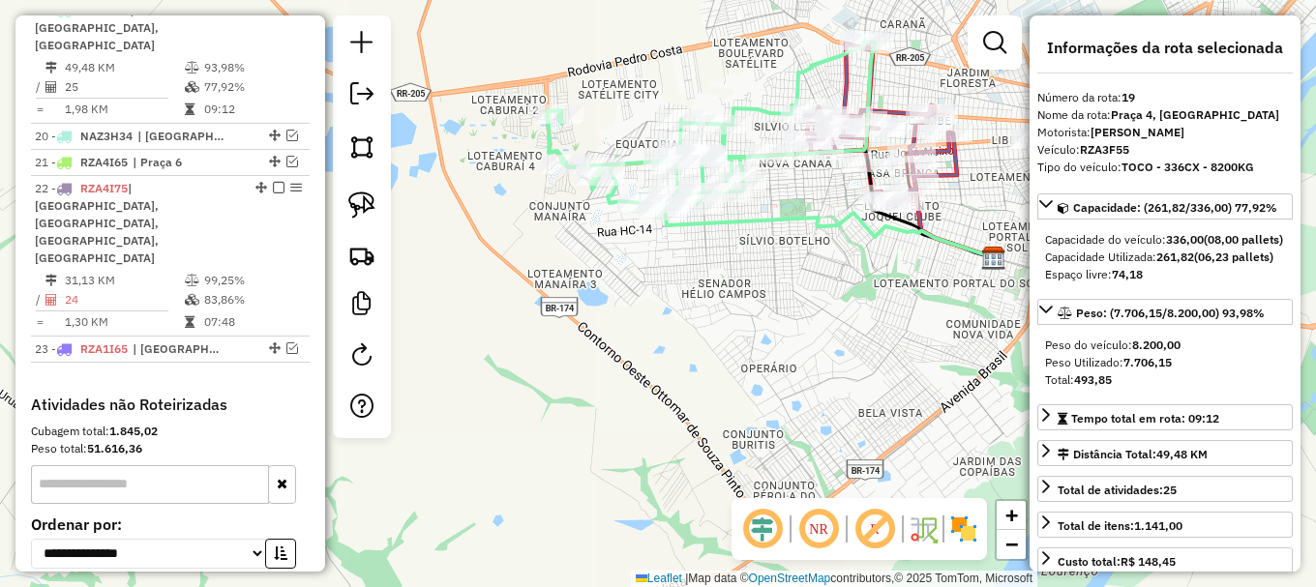
drag, startPoint x: 711, startPoint y: 97, endPoint x: 786, endPoint y: 57, distance: 84.4
click at [786, 57] on div "Janela de atendimento Grade de atendimento Capacidade Transportadoras Veículos …" at bounding box center [658, 293] width 1316 height 587
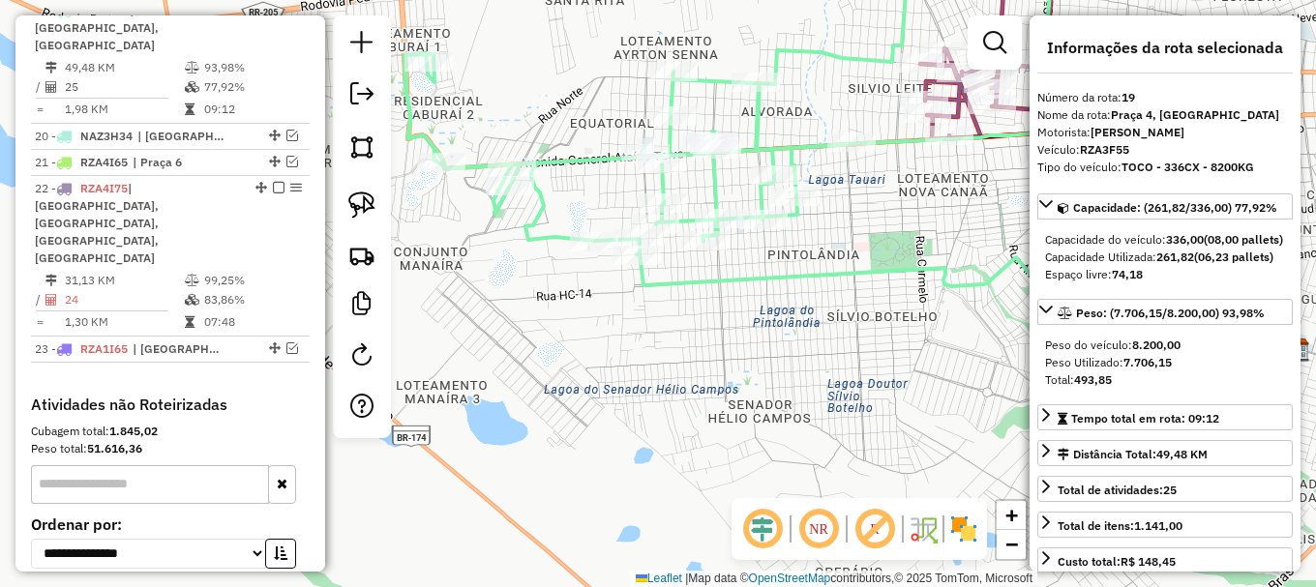
click at [757, 111] on icon at bounding box center [728, 97] width 649 height 313
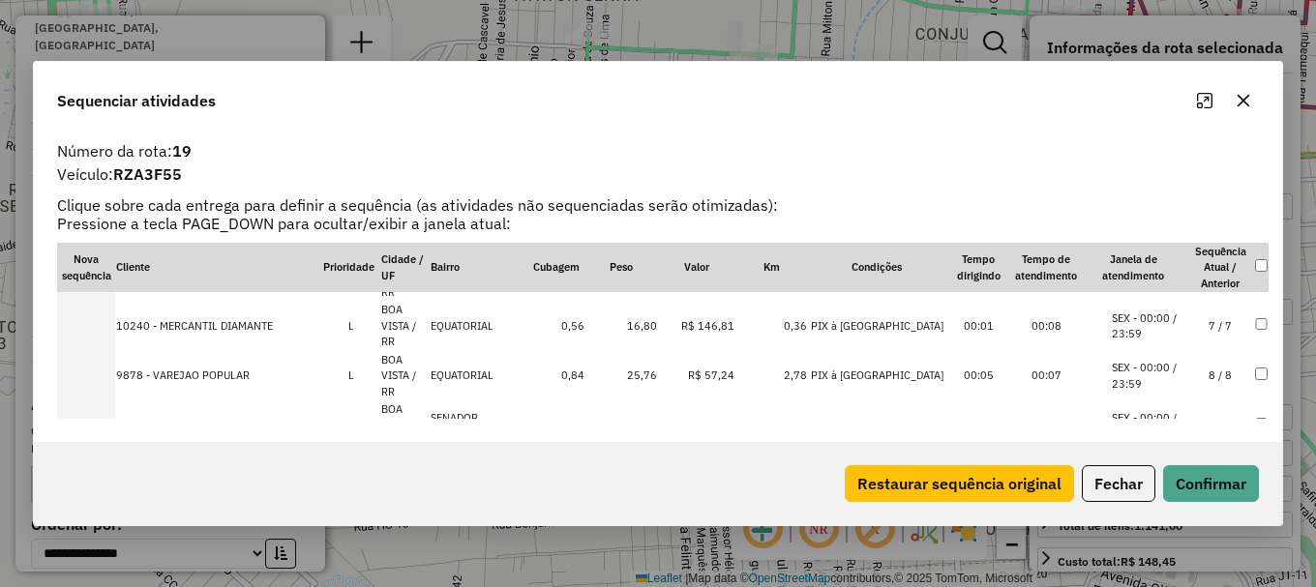
click at [250, 451] on td "252 - E [PERSON_NAME] ME A" at bounding box center [218, 476] width 207 height 50
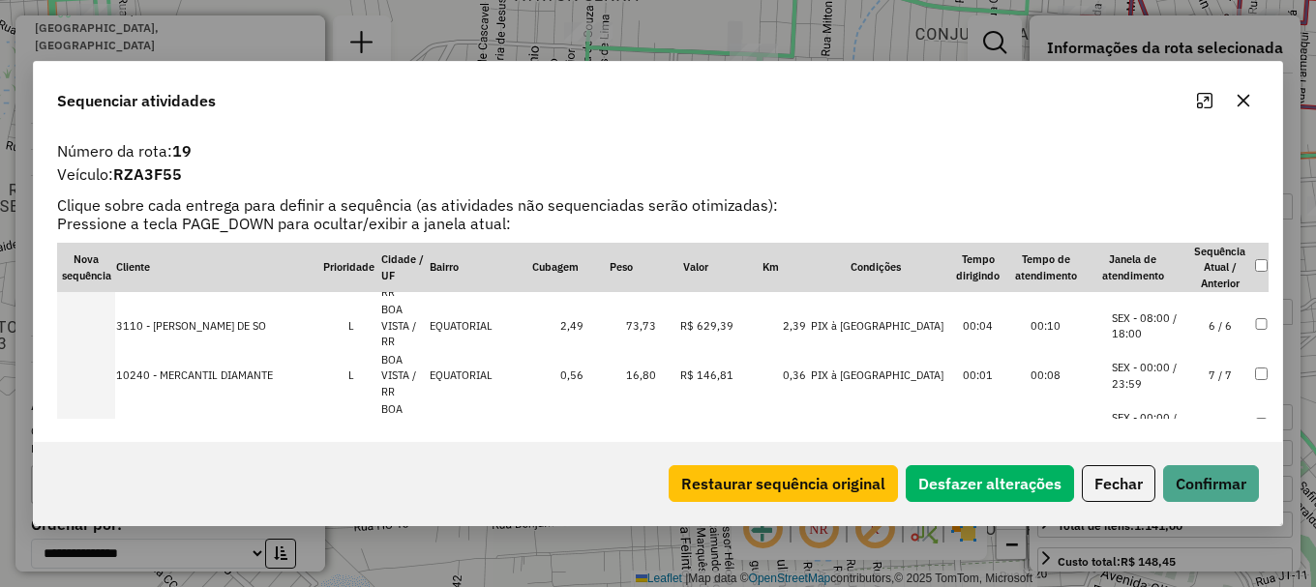
scroll to position [324, 0]
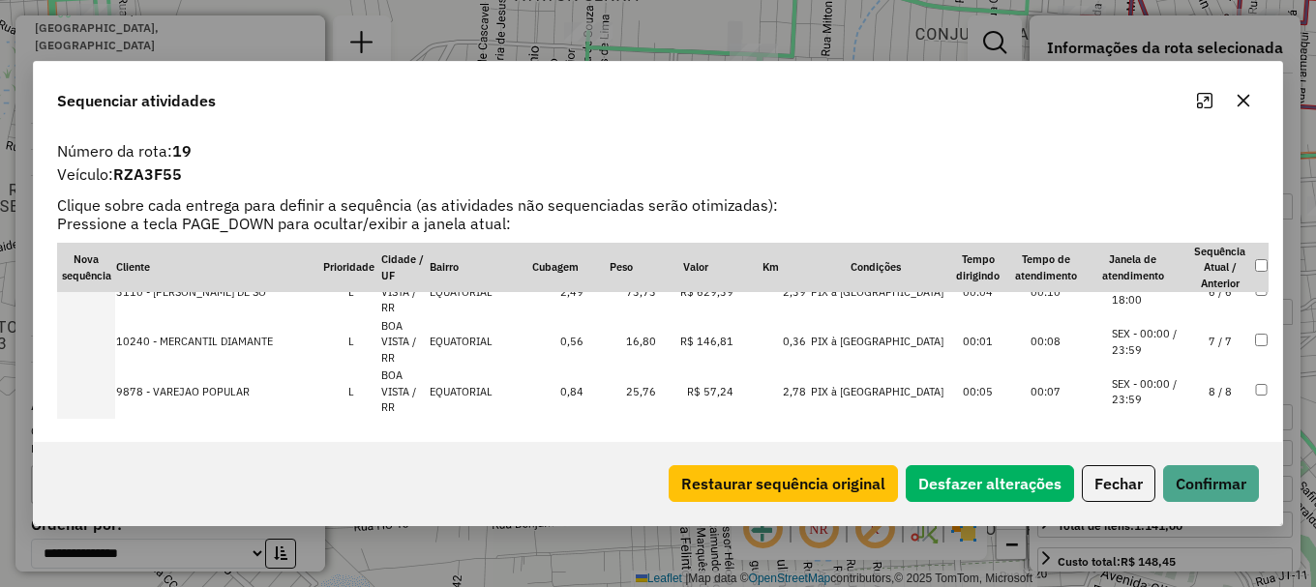
click at [1136, 576] on li "SEX - 00:00 / 23:59" at bounding box center [1149, 592] width 74 height 32
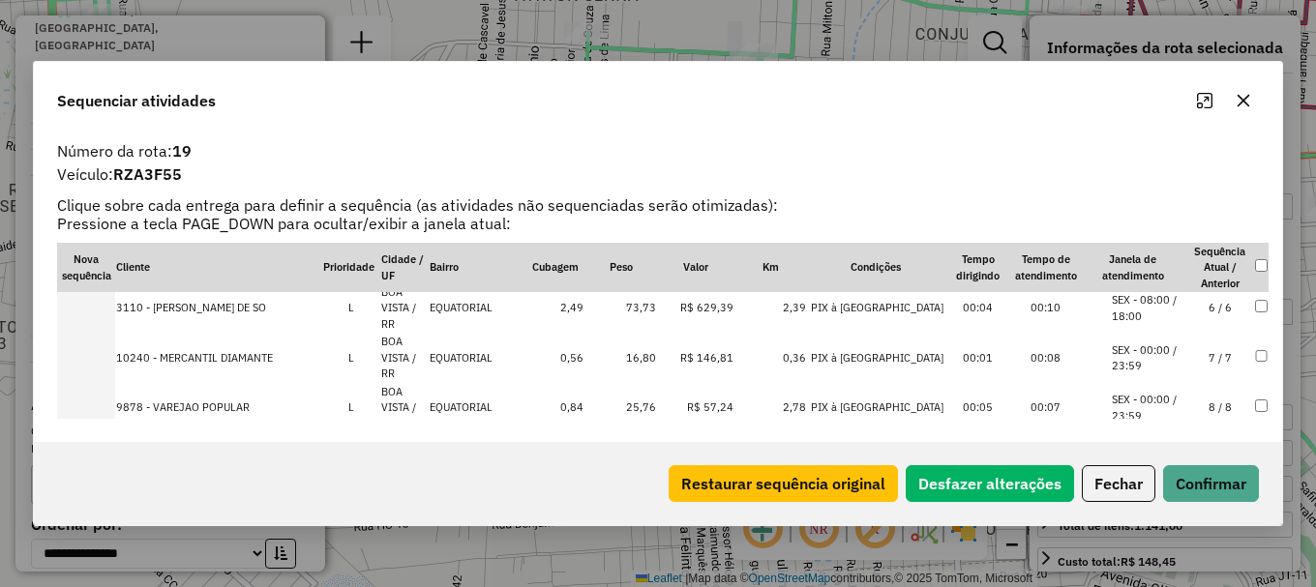
scroll to position [261, 0]
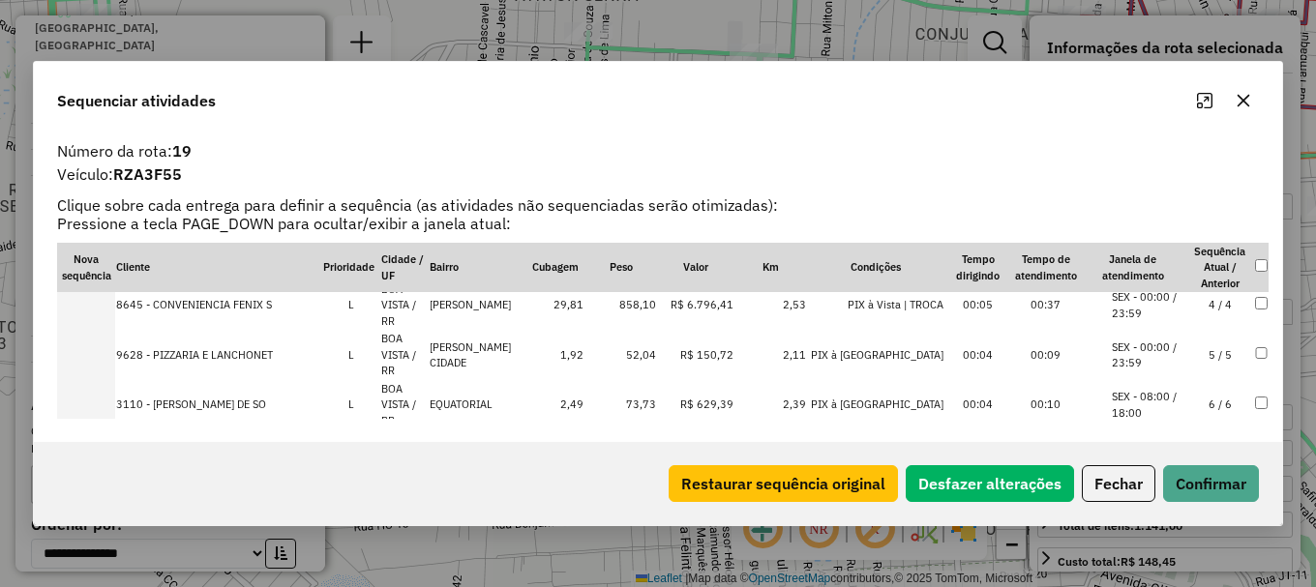
click at [1173, 539] on li "SEX - 00:00 / 23:59" at bounding box center [1149, 555] width 74 height 32
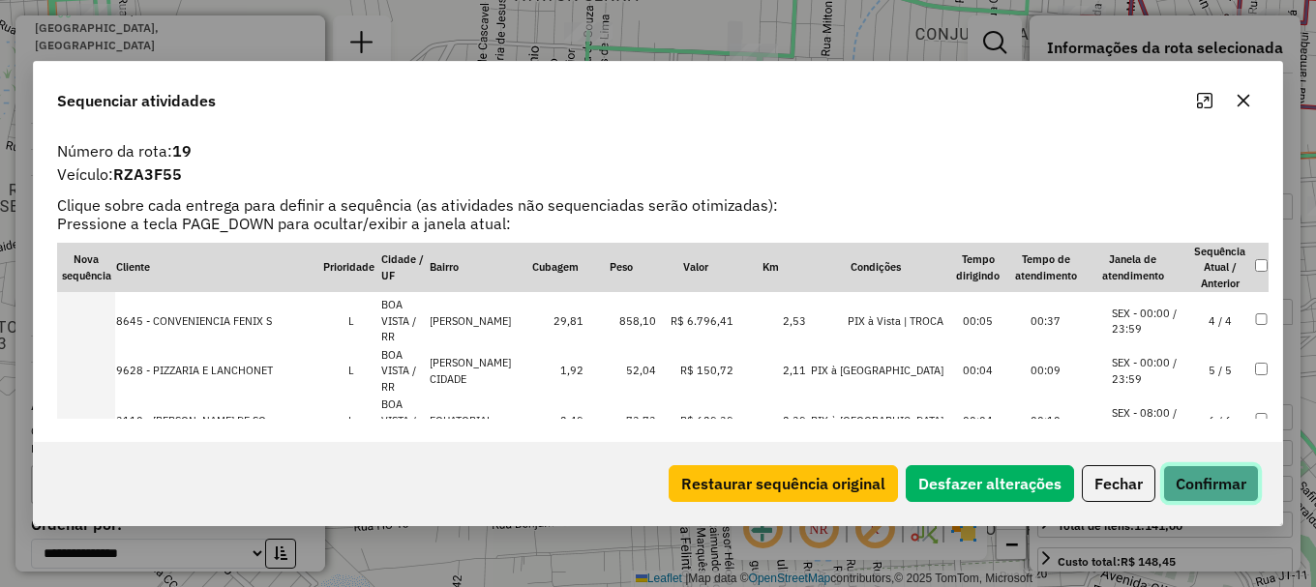
click at [1196, 493] on button "Confirmar" at bounding box center [1211, 483] width 96 height 37
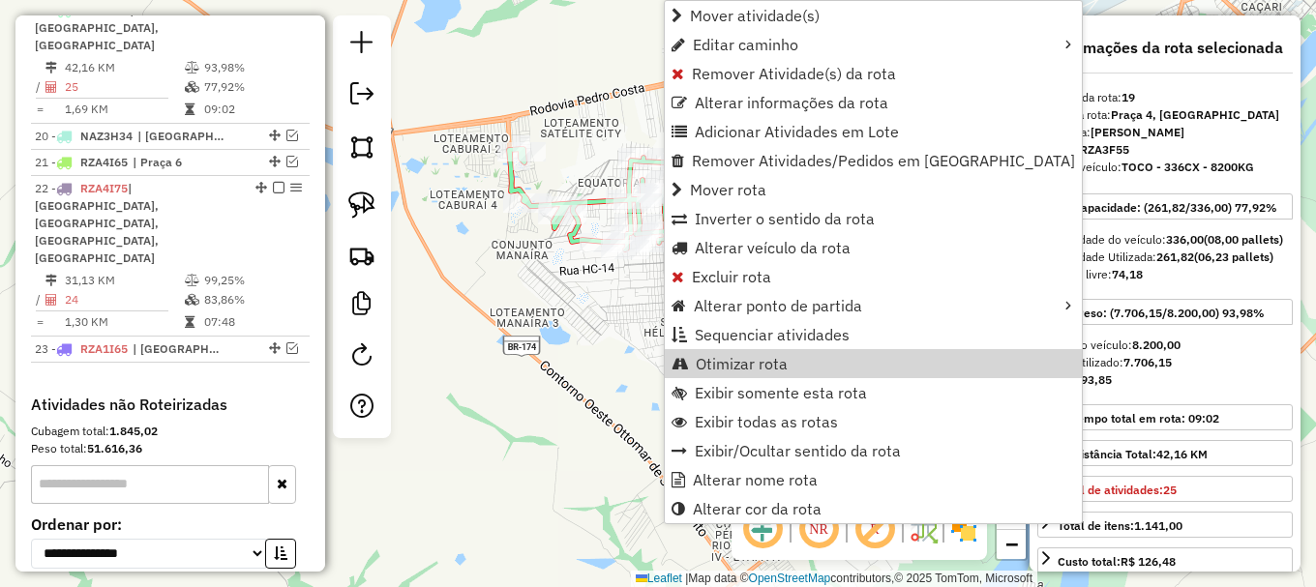
drag, startPoint x: 717, startPoint y: 363, endPoint x: 670, endPoint y: 334, distance: 54.8
click at [715, 363] on span "Otimizar rota" at bounding box center [742, 363] width 92 height 15
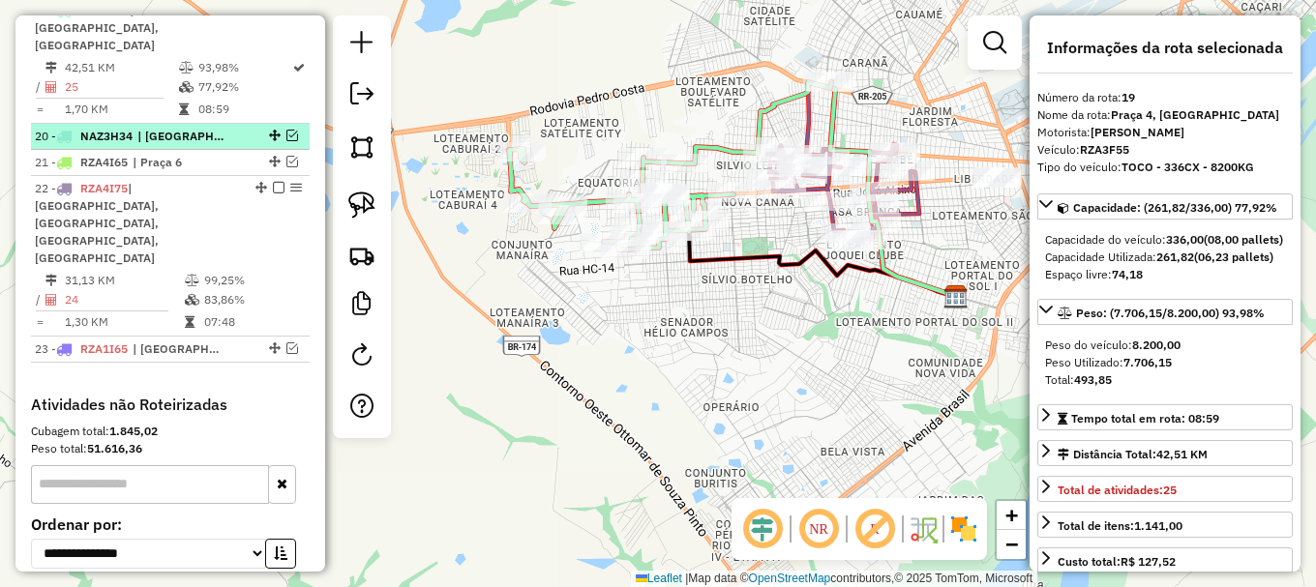
click at [286, 130] on em at bounding box center [292, 136] width 12 height 12
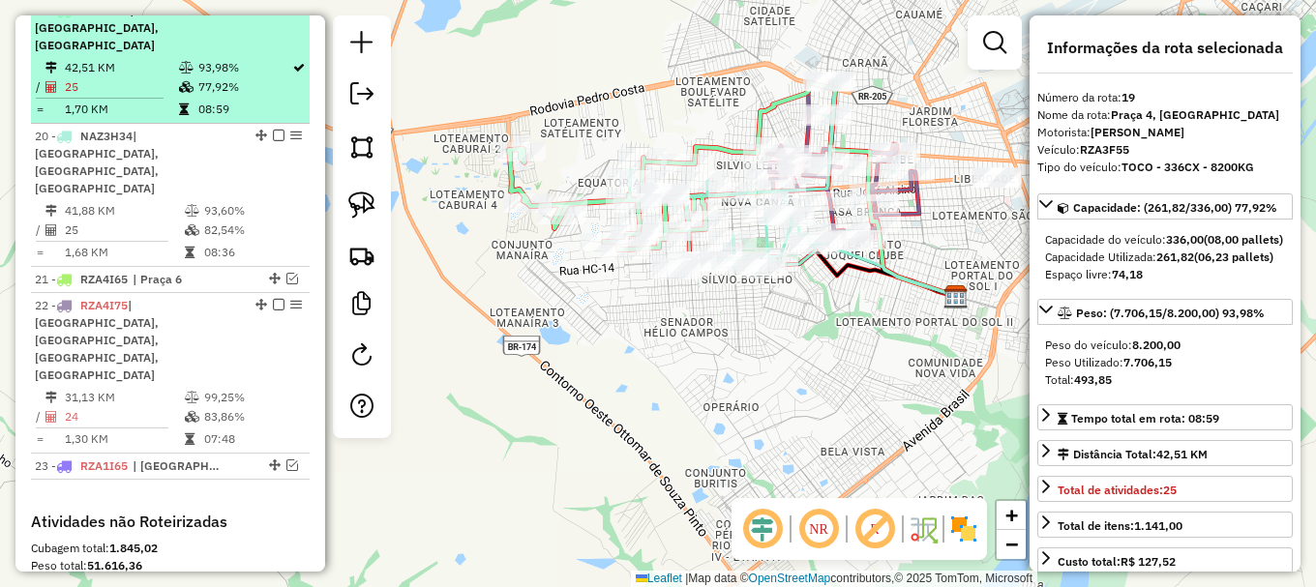
click at [273, 15] on em at bounding box center [279, 10] width 12 height 12
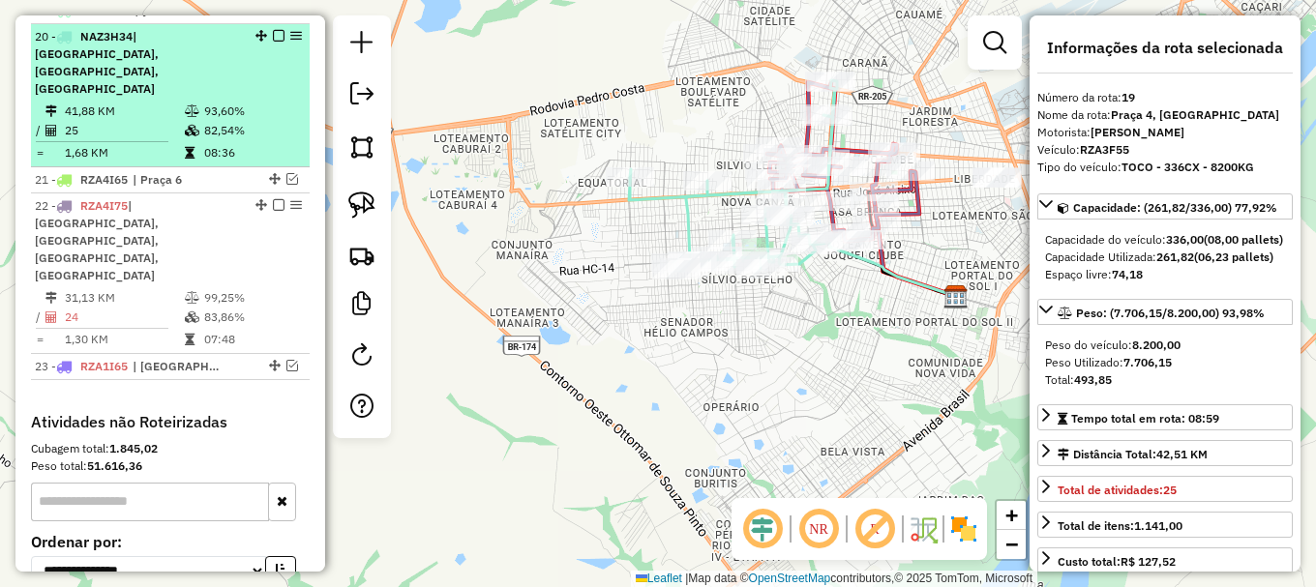
click at [261, 121] on td "82,54%" at bounding box center [252, 130] width 98 height 19
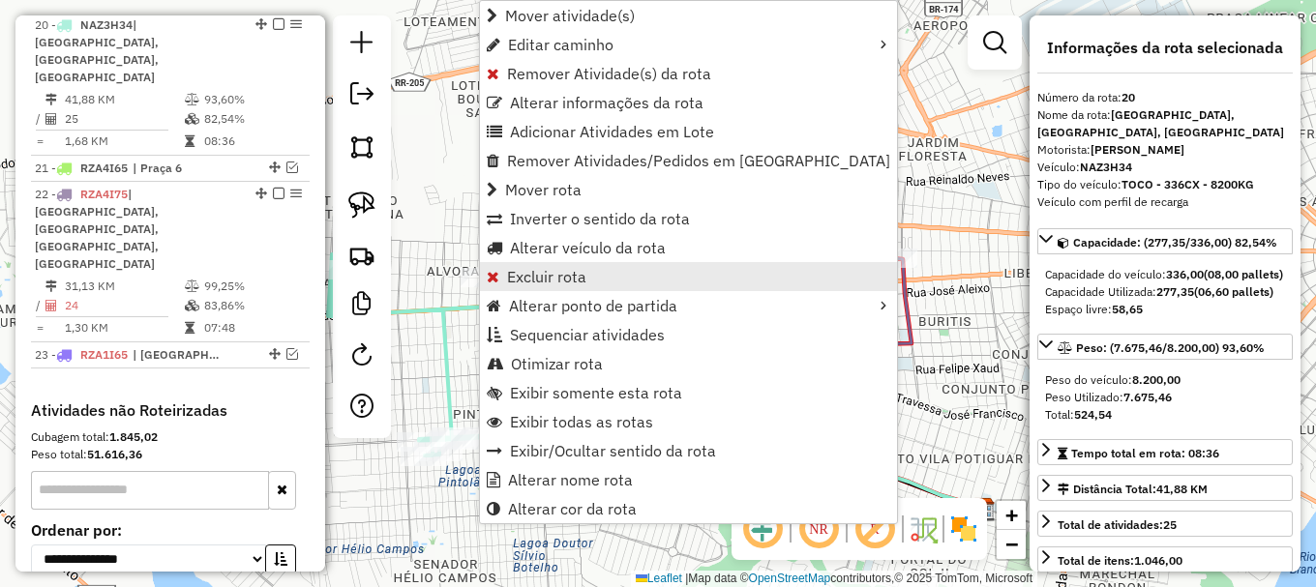
scroll to position [1262, 0]
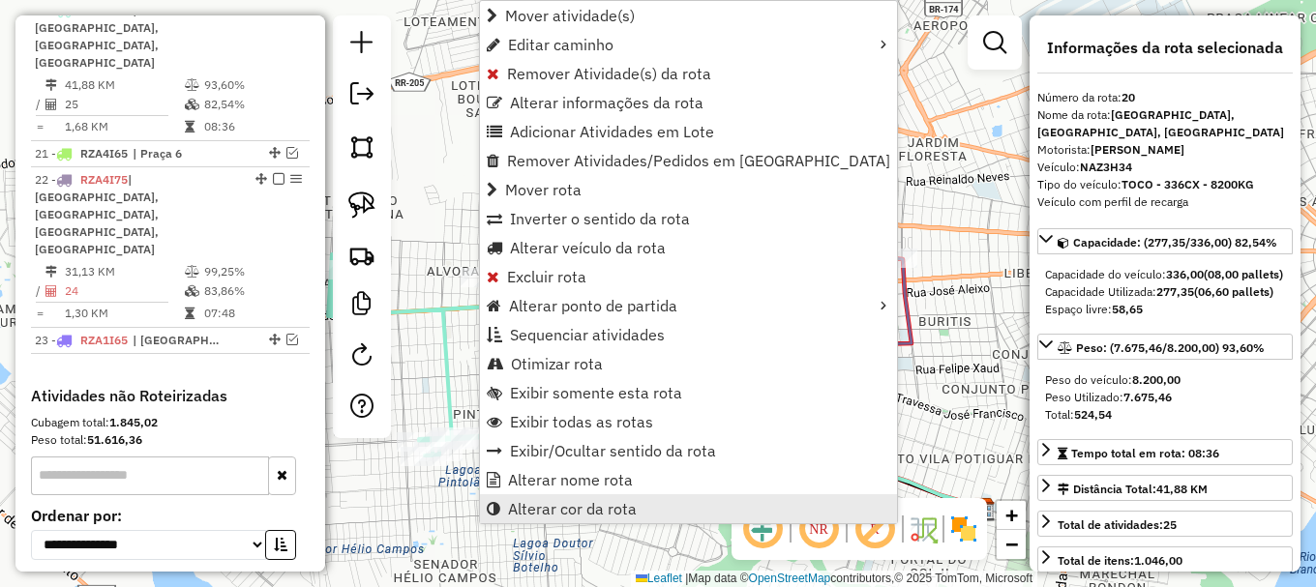
click at [609, 506] on span "Alterar cor da rota" at bounding box center [572, 508] width 129 height 15
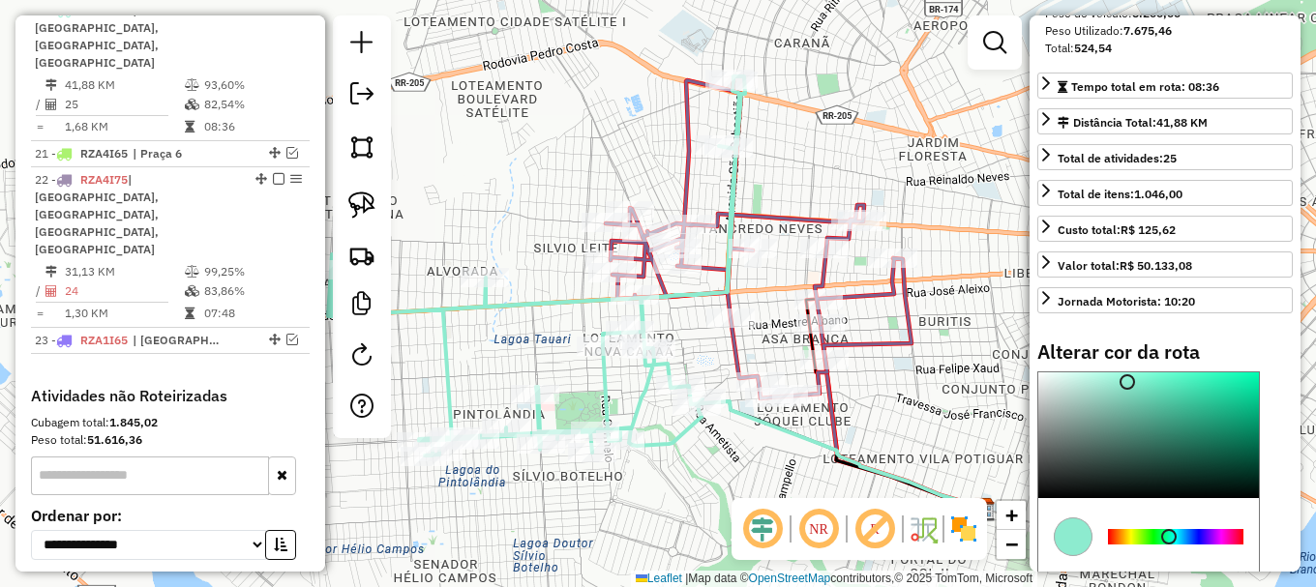
scroll to position [484, 0]
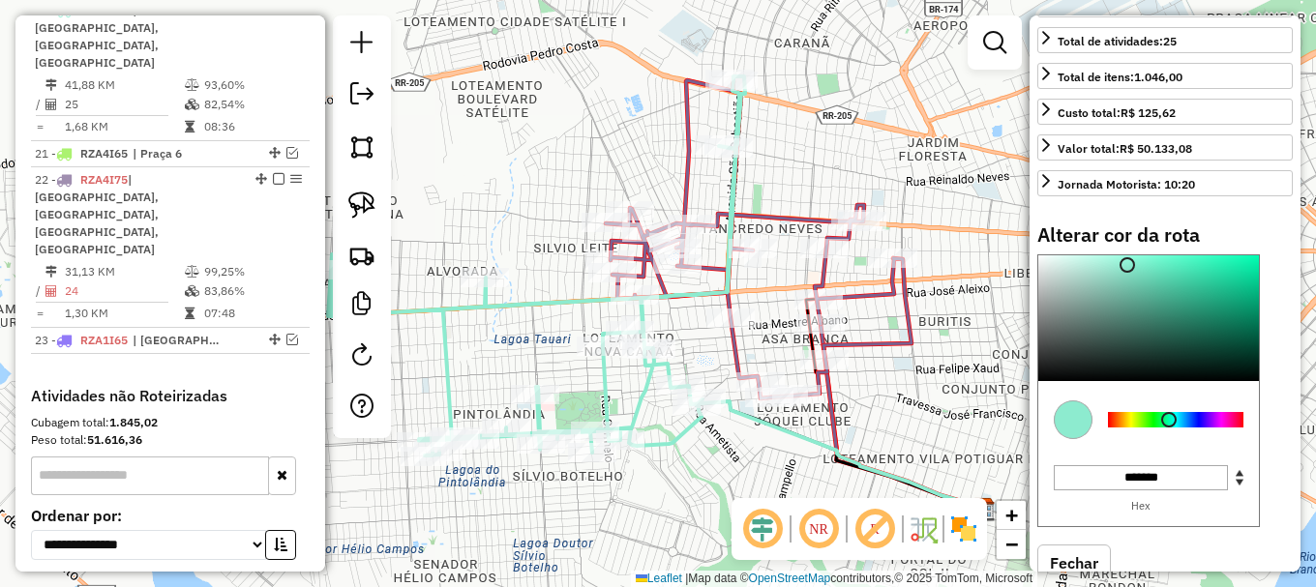
type input "*******"
click at [1200, 428] on div at bounding box center [1175, 419] width 135 height 15
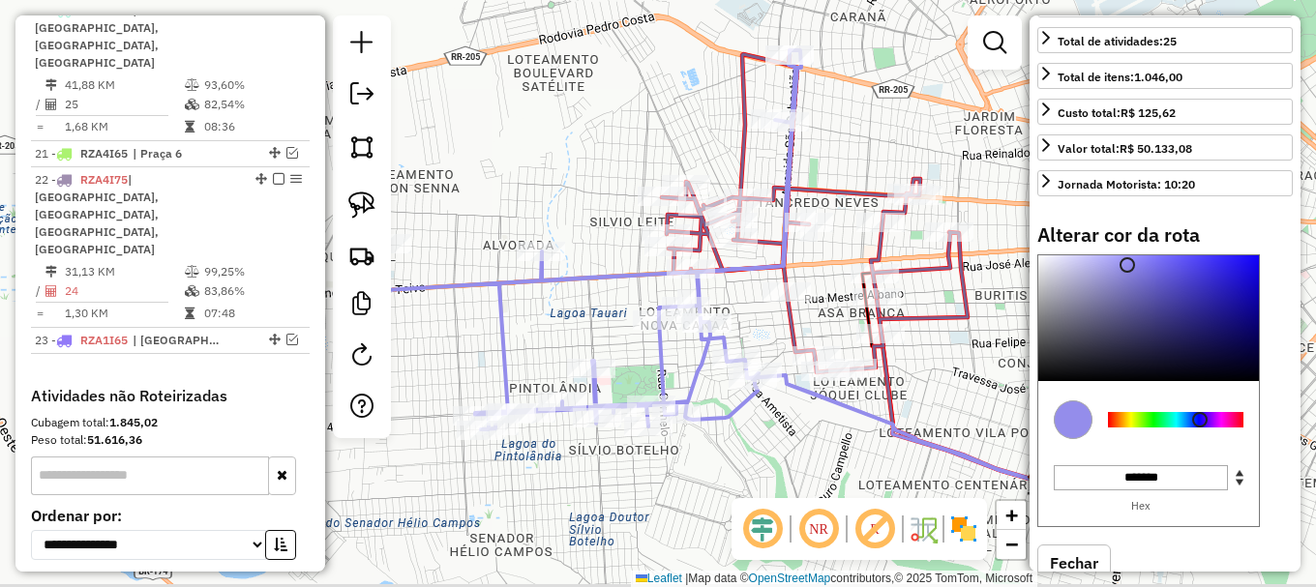
drag, startPoint x: 504, startPoint y: 163, endPoint x: 568, endPoint y: 130, distance: 71.8
click at [568, 130] on div "Janela de atendimento Grade de atendimento Capacidade Transportadoras Veículos …" at bounding box center [658, 293] width 1316 height 587
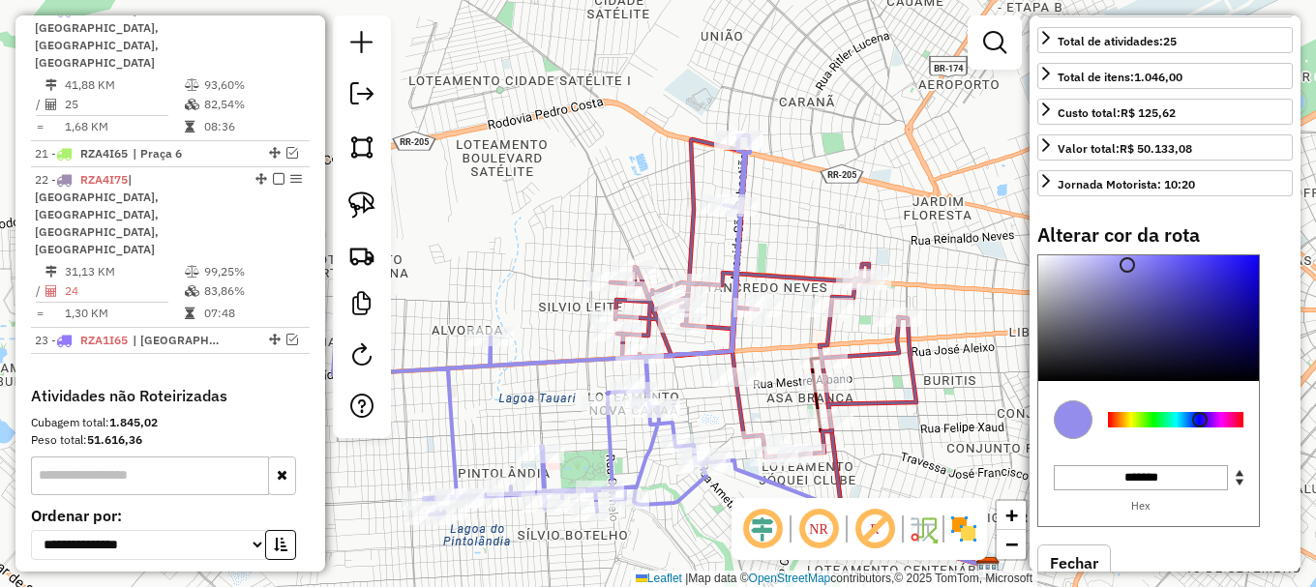
drag, startPoint x: 561, startPoint y: 203, endPoint x: 722, endPoint y: 108, distance: 186.5
click at [722, 108] on div "Janela de atendimento Grade de atendimento Capacidade Transportadoras Veículos …" at bounding box center [658, 293] width 1316 height 587
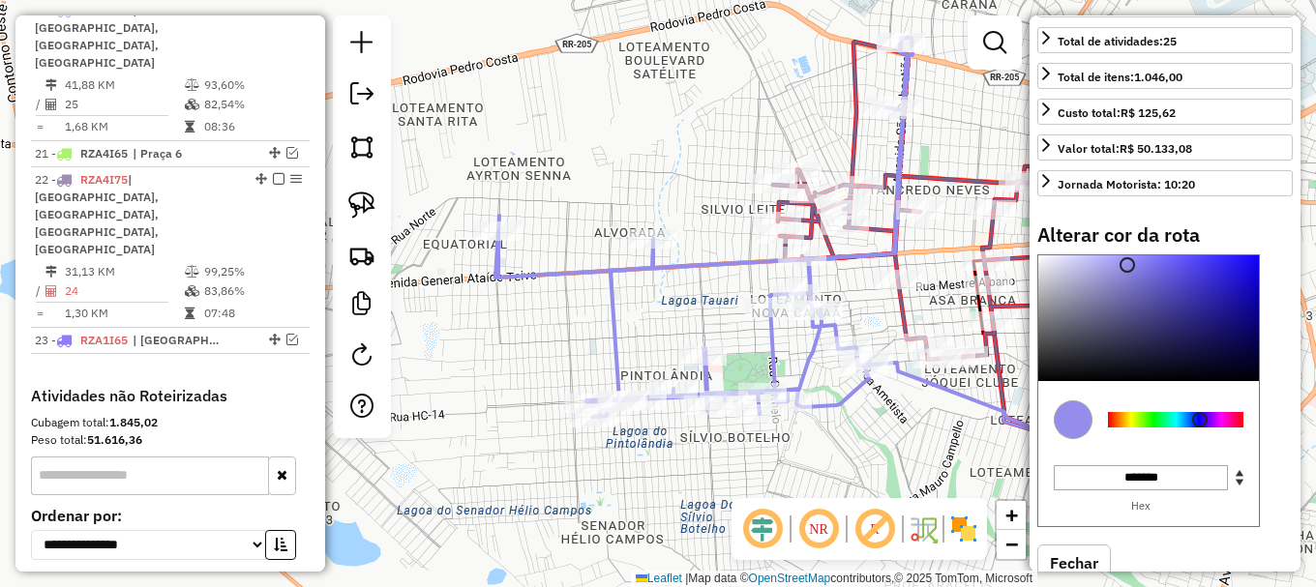
click at [699, 263] on icon at bounding box center [703, 227] width 417 height 379
select select "**********"
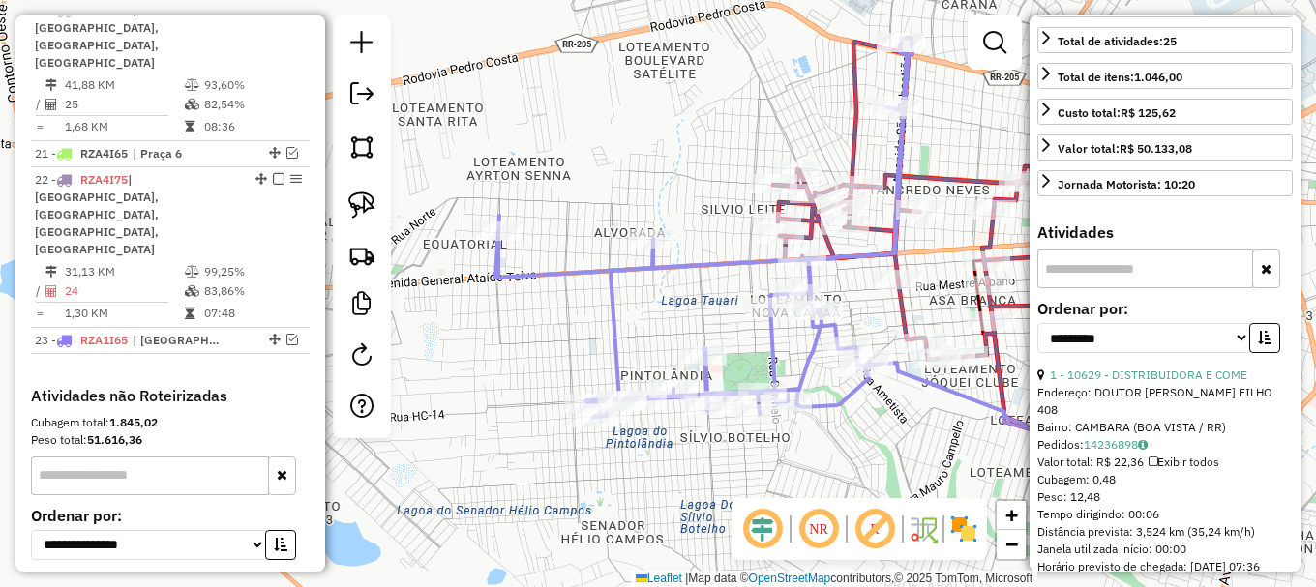
click at [699, 263] on icon at bounding box center [703, 227] width 417 height 379
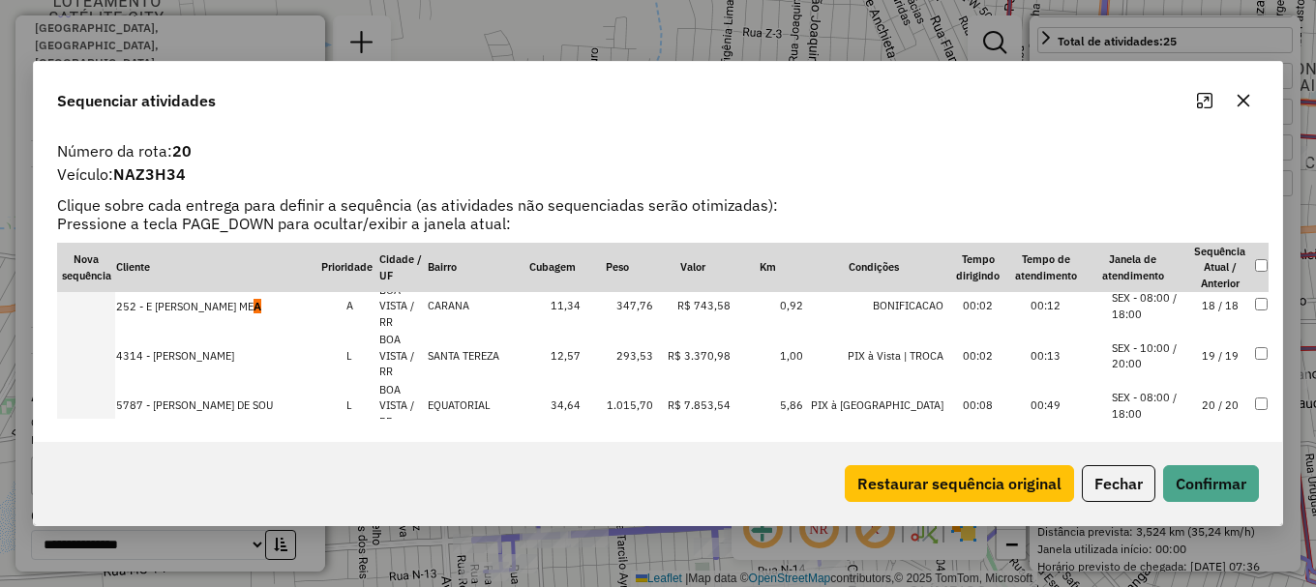
scroll to position [871, 0]
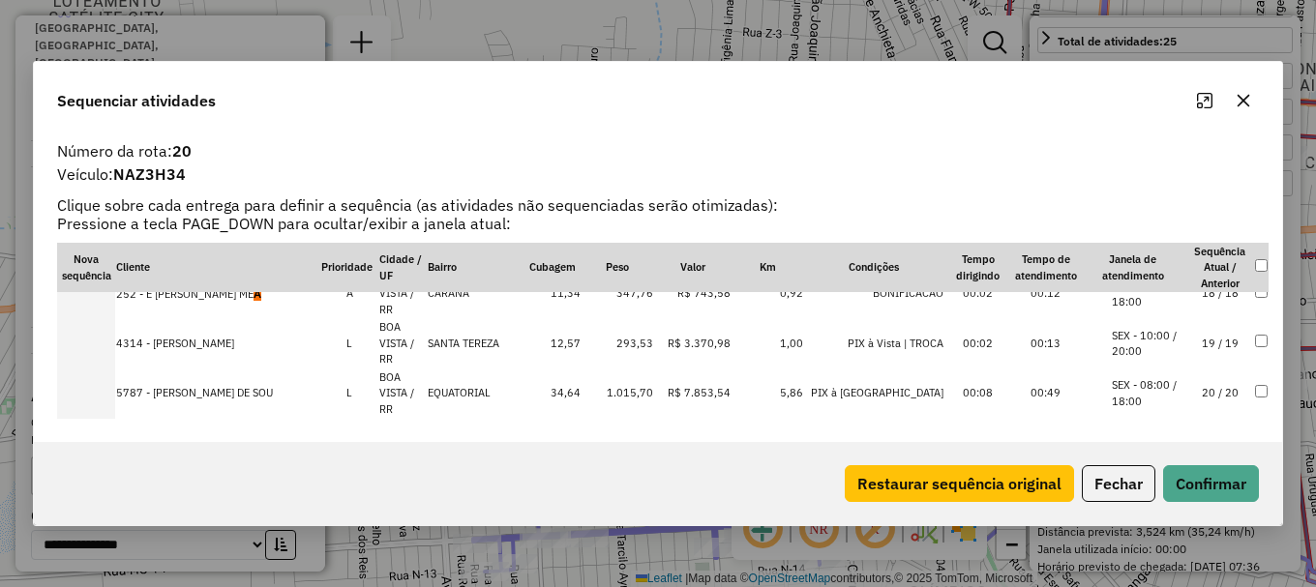
click at [252, 296] on td "252 - E [PERSON_NAME] ME A" at bounding box center [217, 294] width 205 height 50
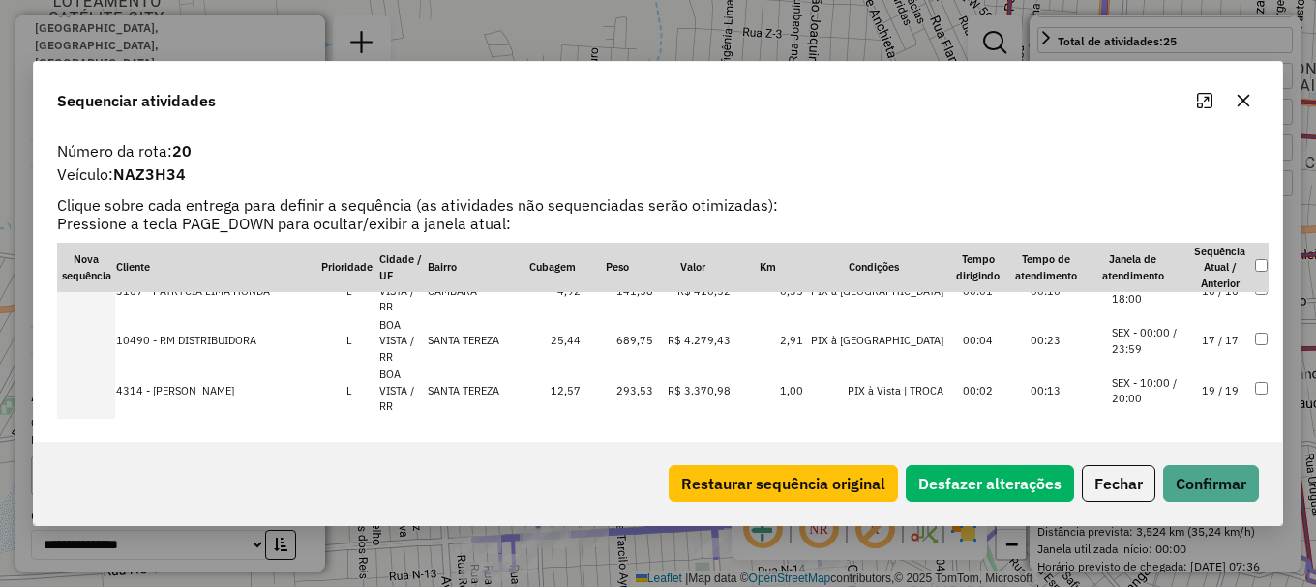
click at [1165, 336] on li "SEX - 00:00 / 23:59" at bounding box center [1149, 341] width 74 height 32
click at [1165, 334] on li "SEX - 10:00 / 20:00" at bounding box center [1149, 341] width 74 height 32
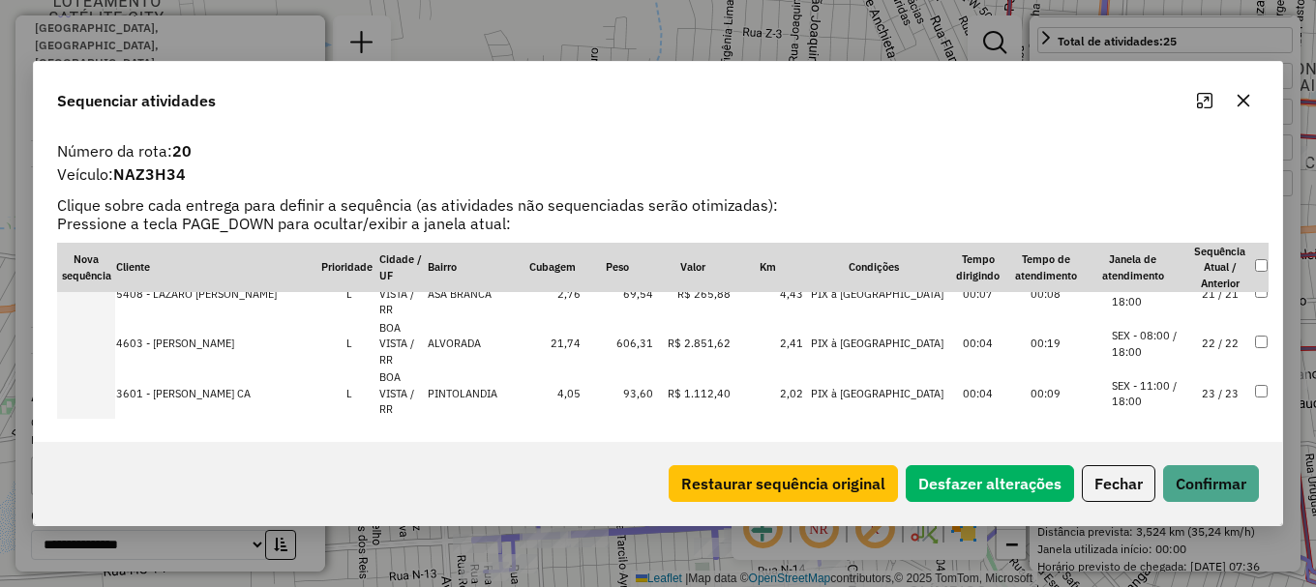
click at [1168, 339] on li "SEX - 08:00 / 18:00" at bounding box center [1149, 344] width 74 height 32
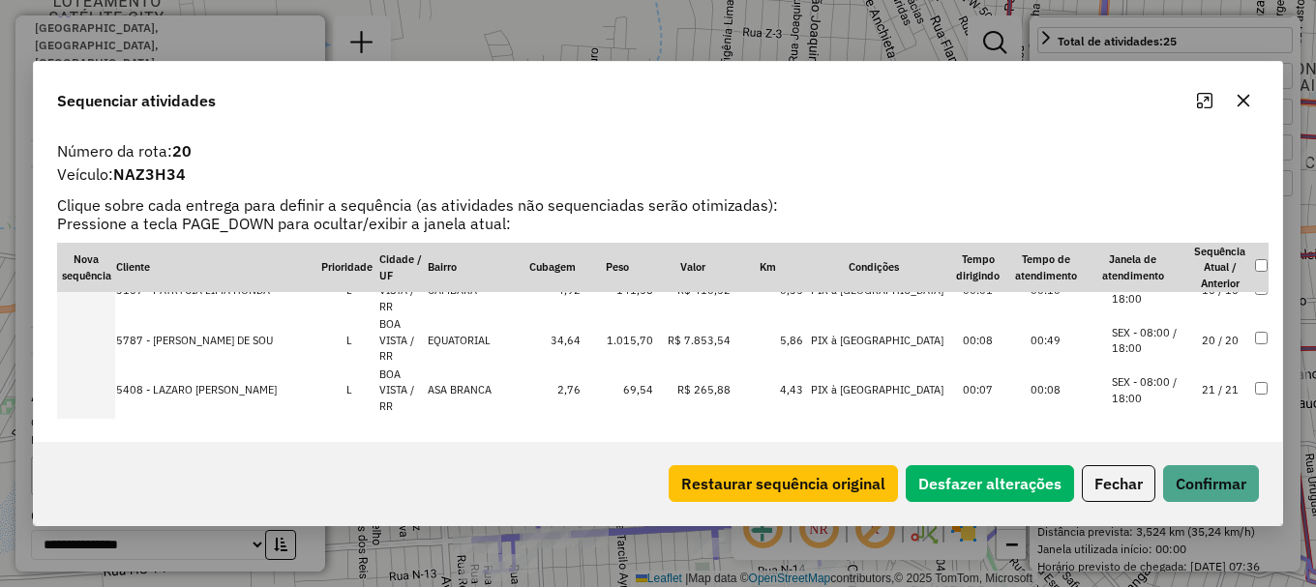
click at [1162, 336] on li "SEX - 08:00 / 18:00" at bounding box center [1149, 341] width 74 height 32
click at [1192, 489] on button "Confirmar" at bounding box center [1211, 483] width 96 height 37
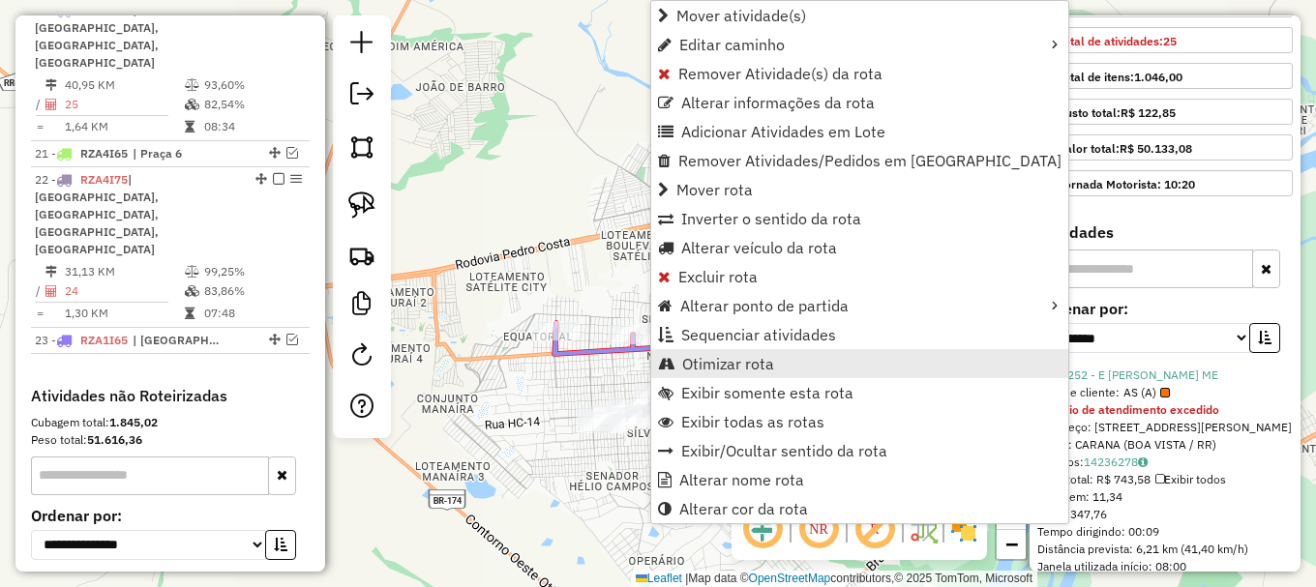
click at [694, 359] on span "Otimizar rota" at bounding box center [728, 363] width 92 height 15
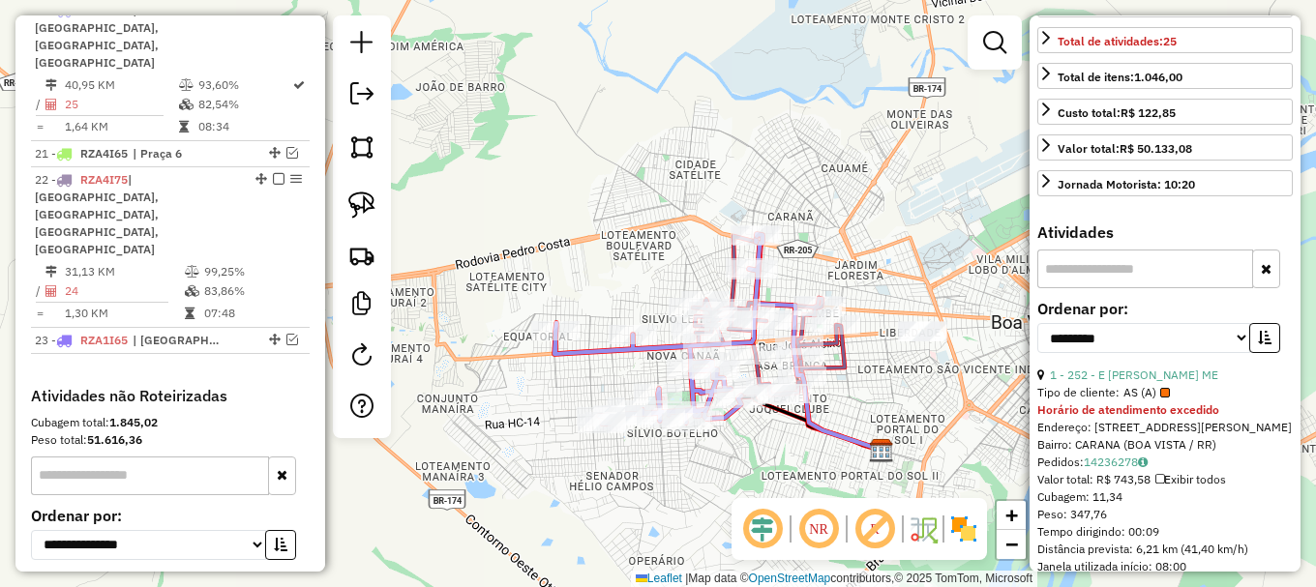
click at [286, 147] on em at bounding box center [292, 153] width 12 height 12
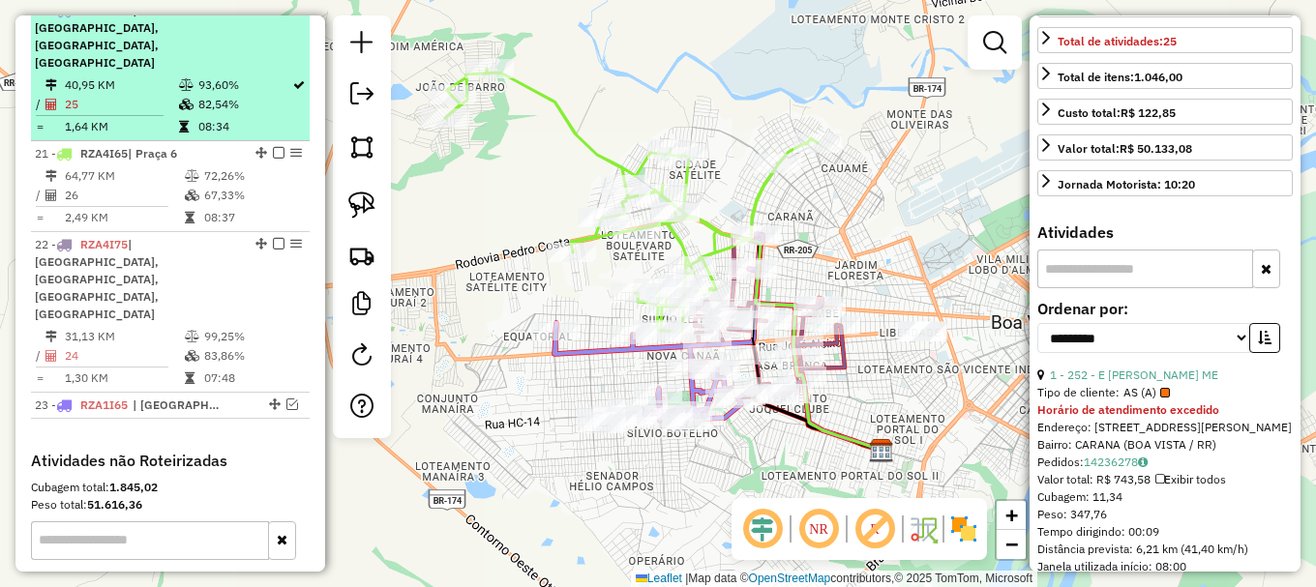
click at [275, 15] on em at bounding box center [279, 10] width 12 height 12
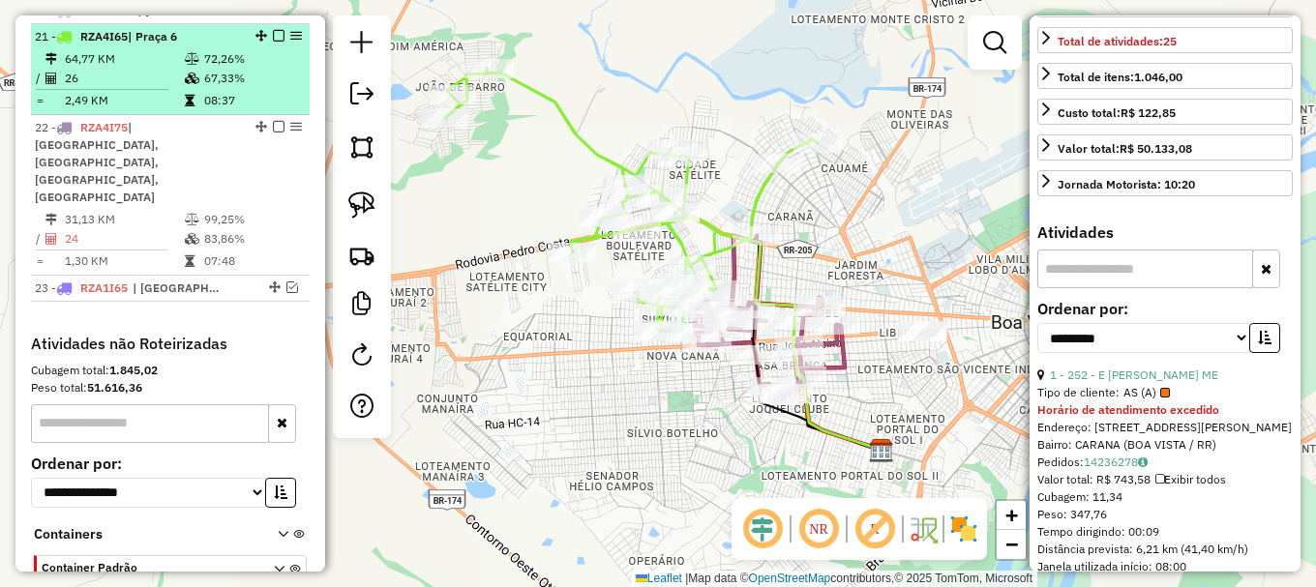
click at [258, 88] on td "67,33%" at bounding box center [252, 78] width 98 height 19
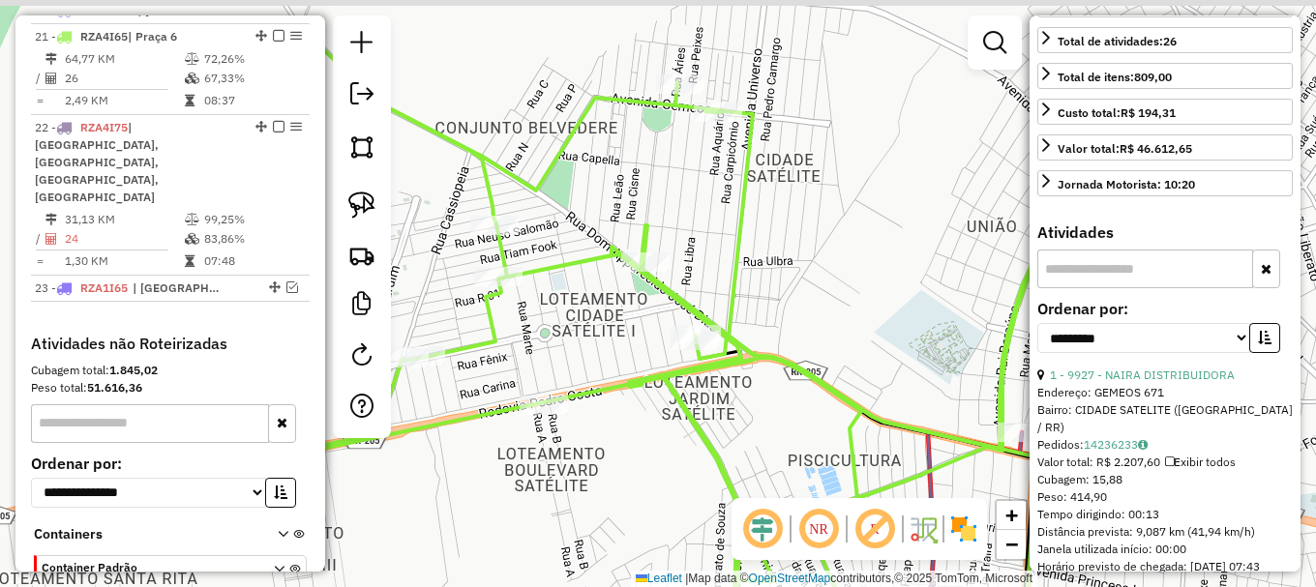
drag, startPoint x: 574, startPoint y: 82, endPoint x: 721, endPoint y: 226, distance: 205.9
click at [721, 226] on div "Janela de atendimento Grade de atendimento Capacidade Transportadoras Veículos …" at bounding box center [658, 293] width 1316 height 587
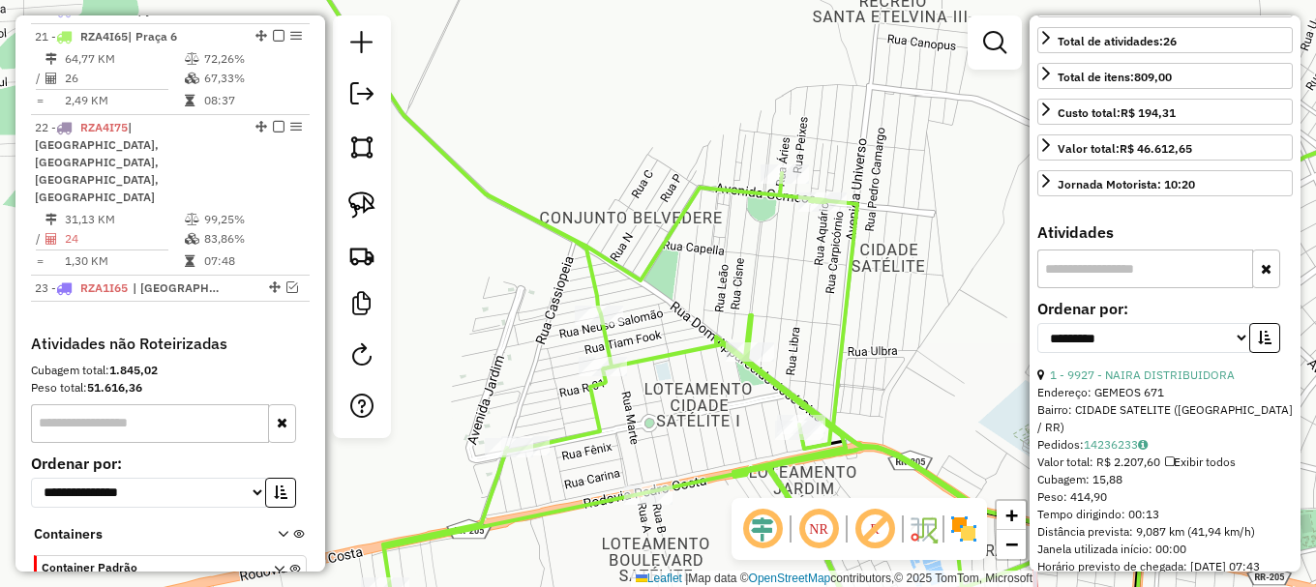
click at [707, 196] on icon at bounding box center [626, 293] width 1490 height 704
click at [707, 195] on icon at bounding box center [626, 293] width 1490 height 704
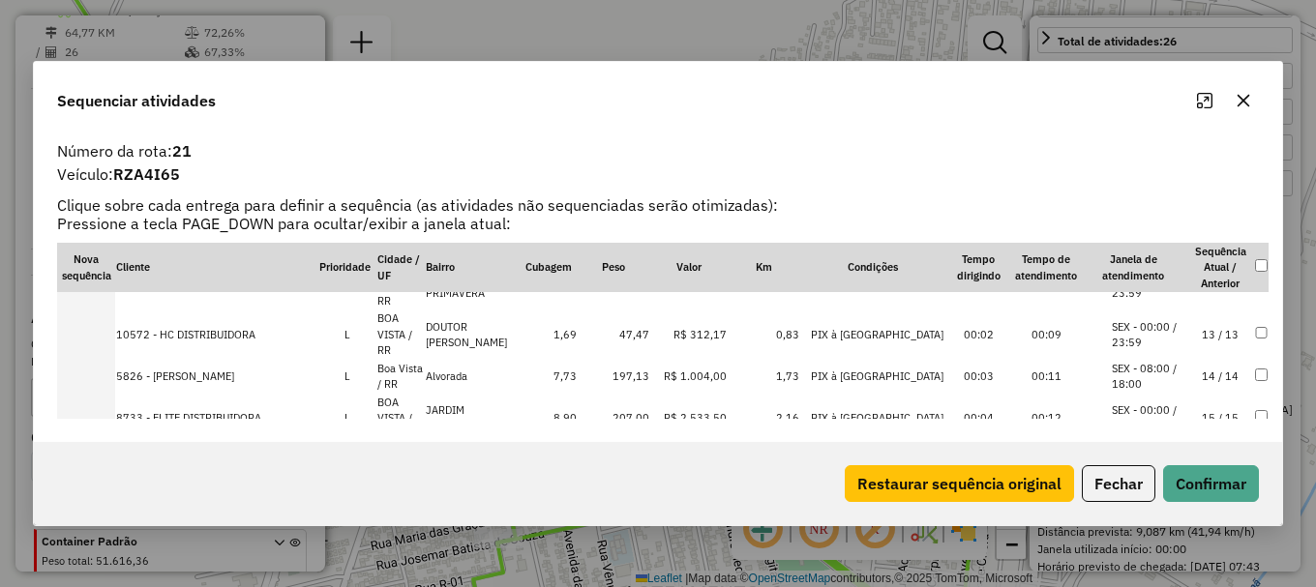
scroll to position [1155, 0]
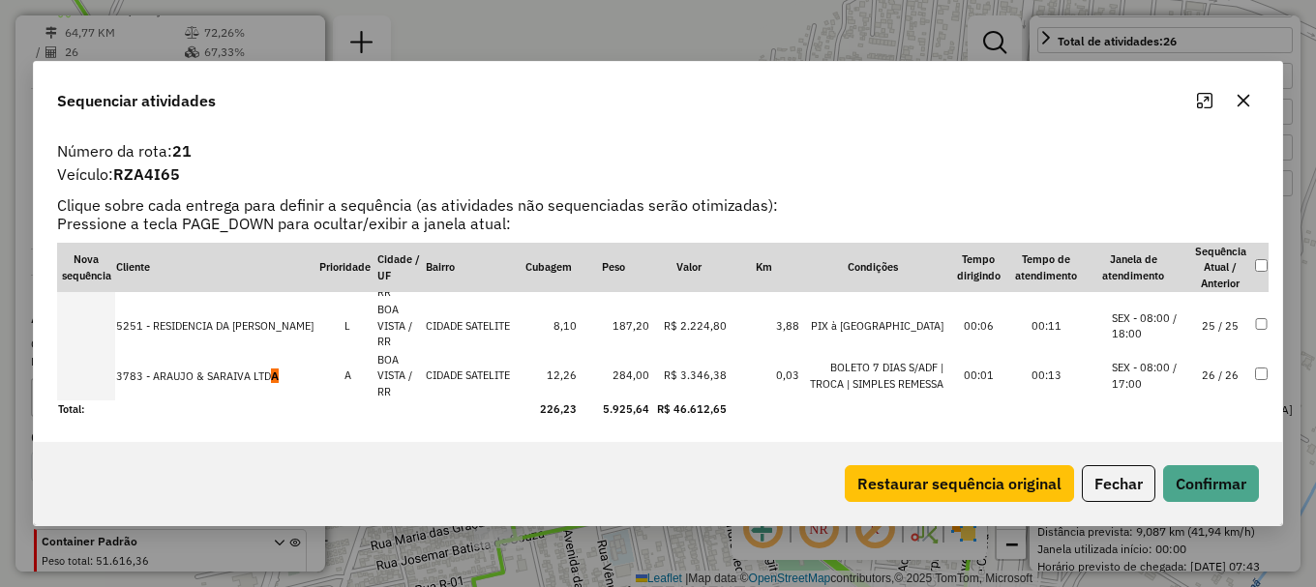
click at [1186, 325] on td "25 / 25" at bounding box center [1220, 326] width 68 height 50
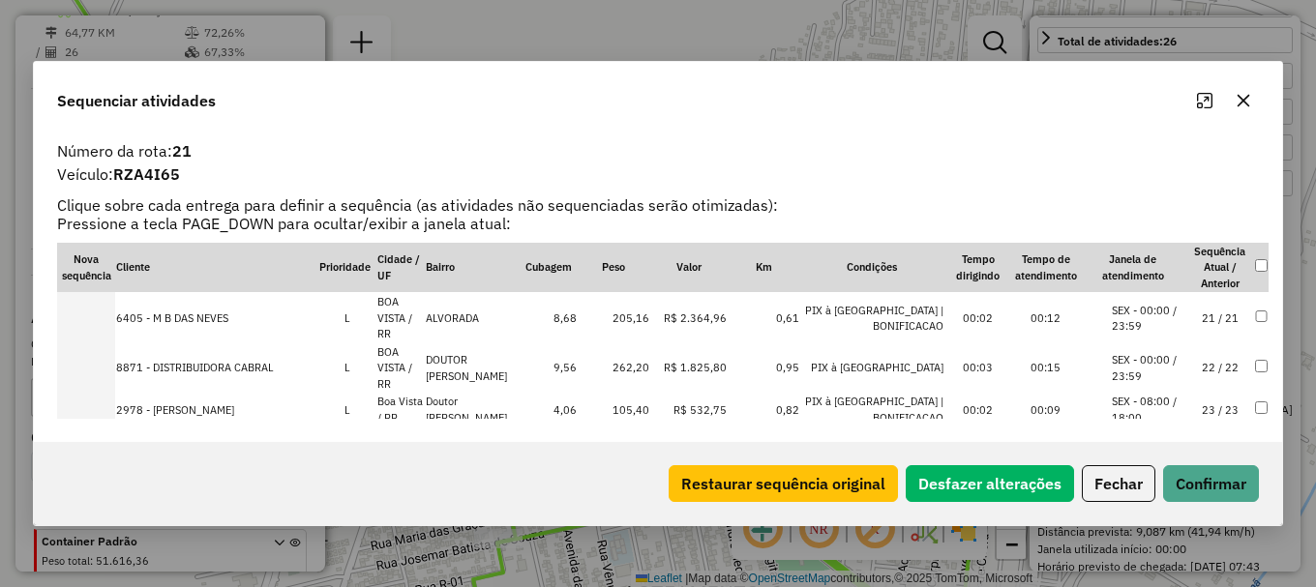
scroll to position [865, 0]
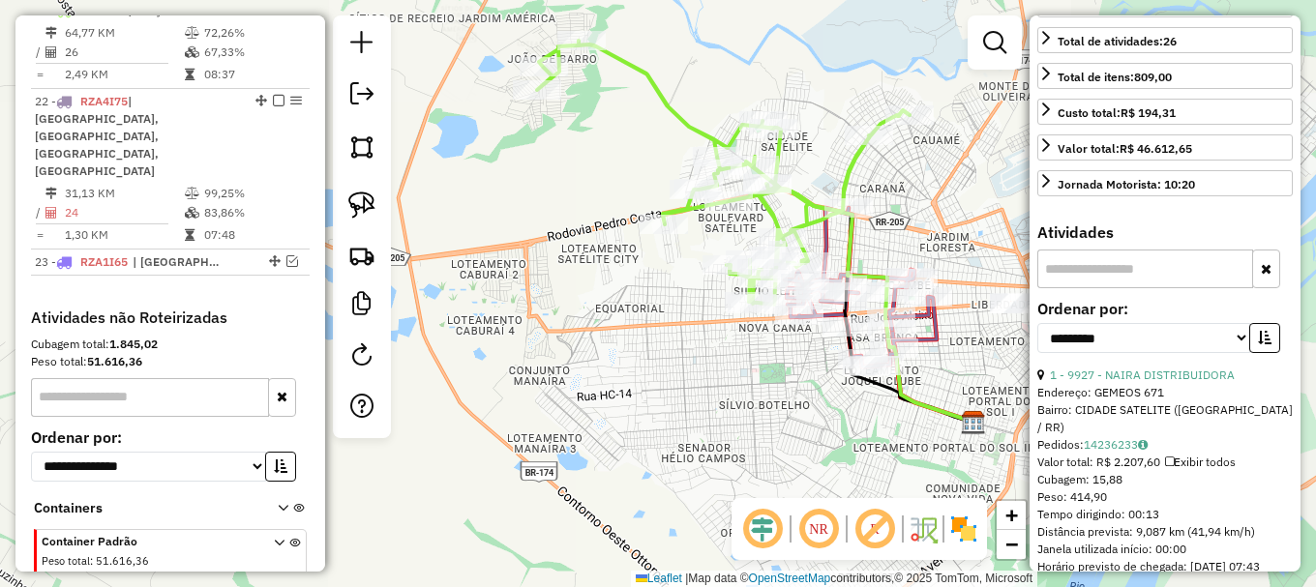
click at [779, 163] on icon at bounding box center [872, 275] width 206 height 295
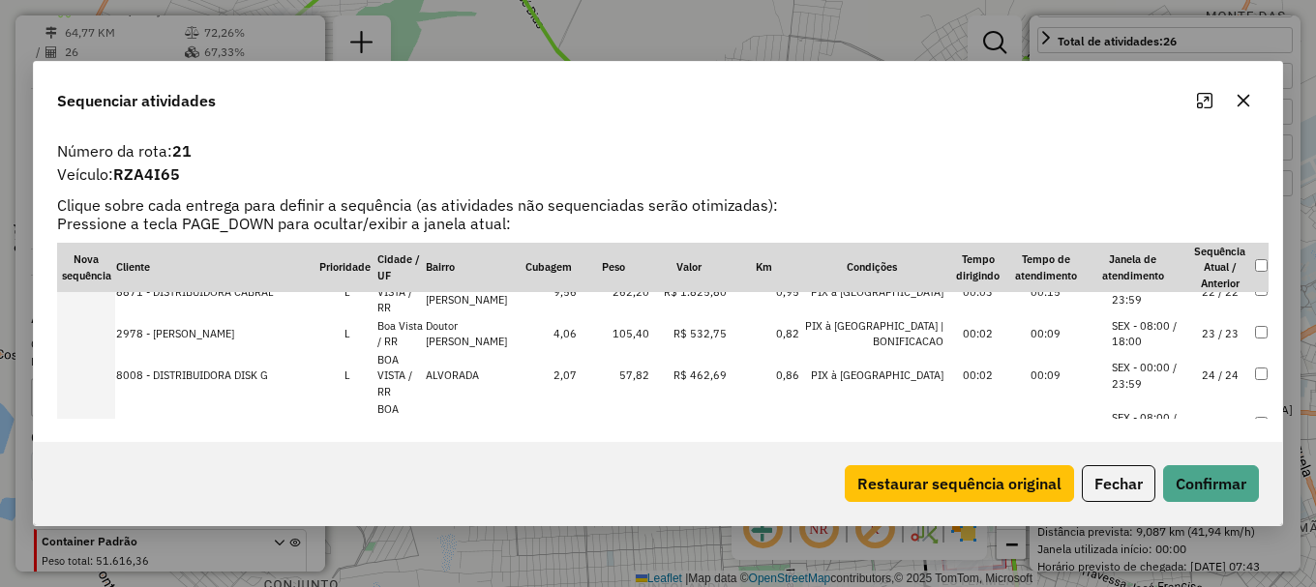
scroll to position [1155, 0]
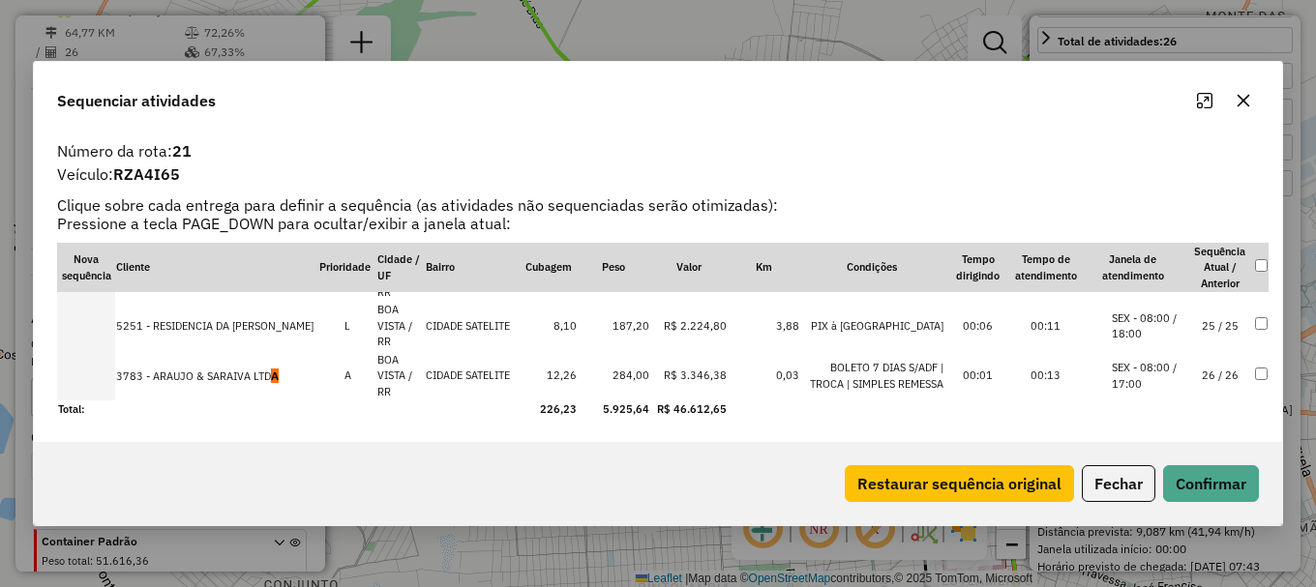
click at [1157, 367] on li "SEX - 08:00 / 17:00" at bounding box center [1149, 376] width 74 height 32
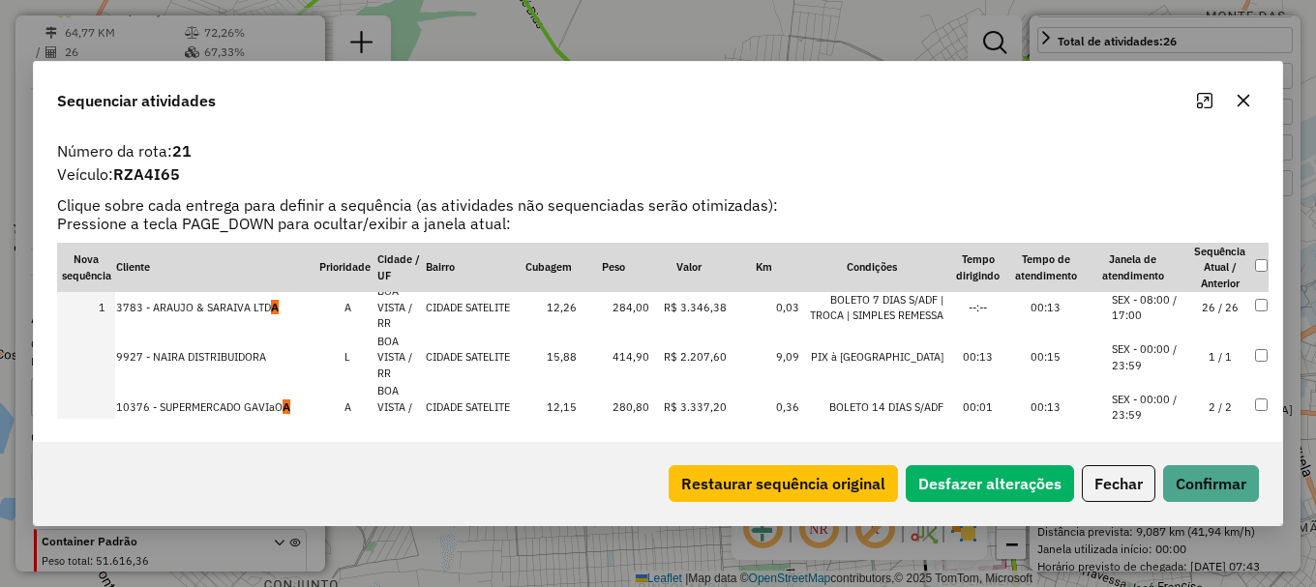
scroll to position [0, 0]
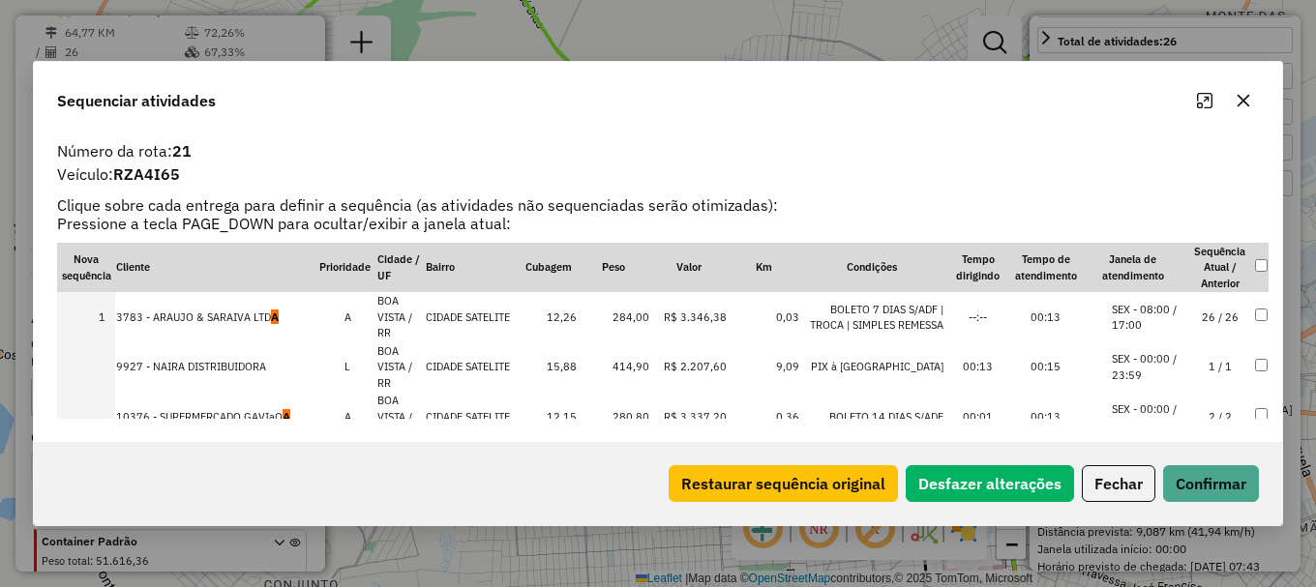
click at [1114, 405] on li "SEX - 00:00 / 23:59" at bounding box center [1149, 417] width 74 height 32
click at [1199, 495] on button "Confirmar" at bounding box center [1211, 483] width 96 height 37
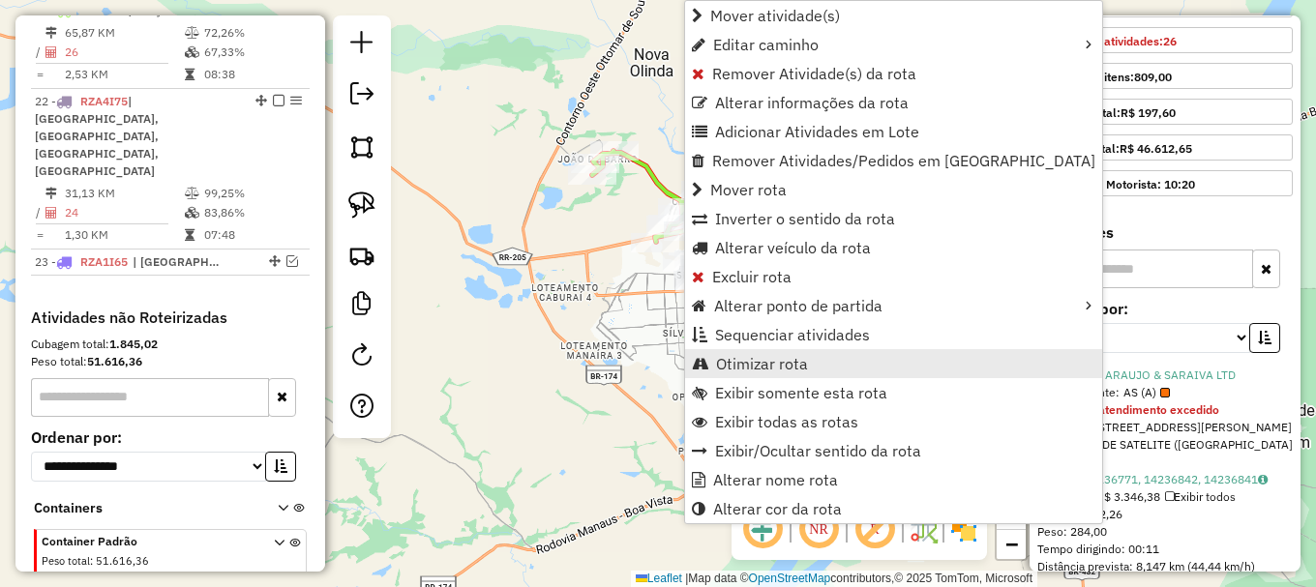
click at [768, 361] on span "Otimizar rota" at bounding box center [762, 363] width 92 height 15
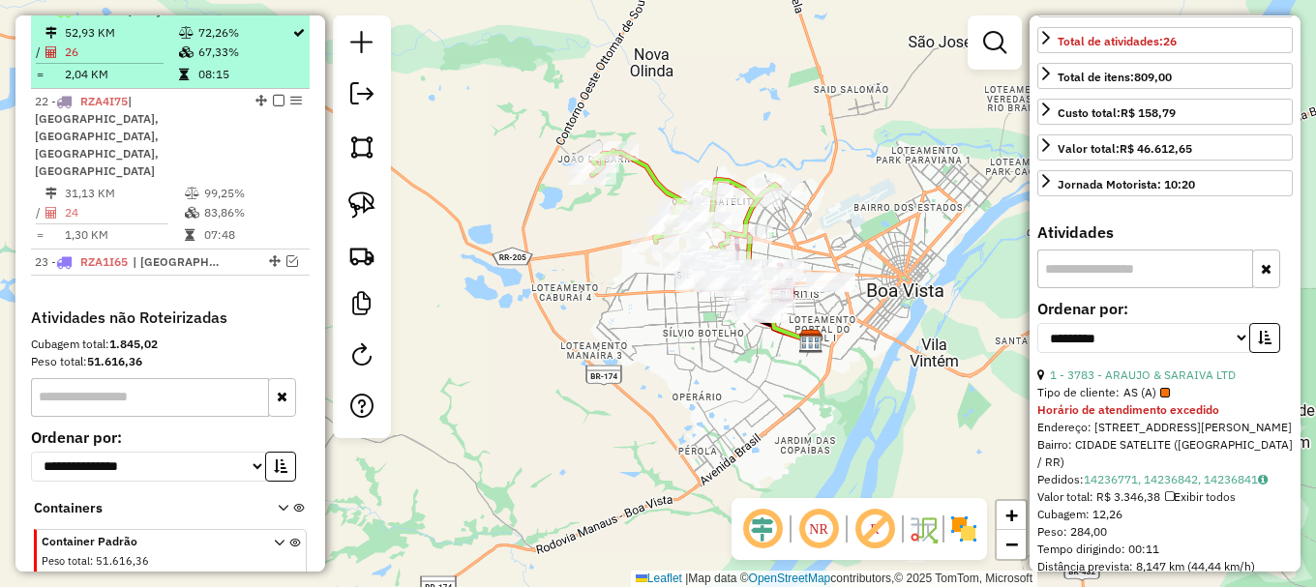
click at [275, 15] on em at bounding box center [279, 10] width 12 height 12
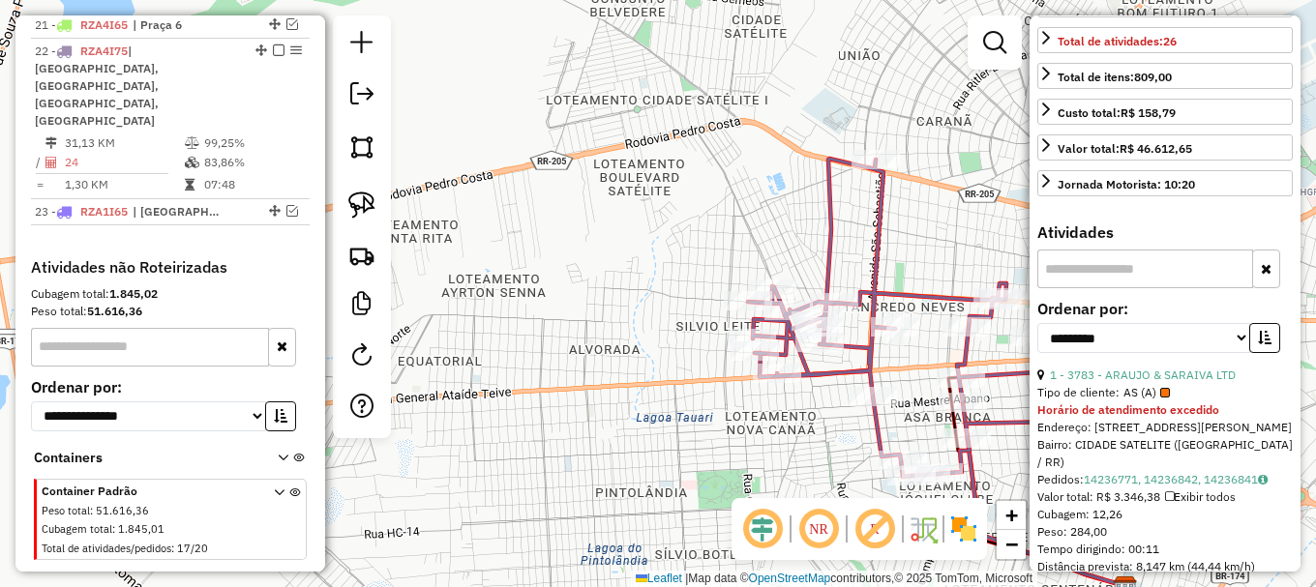
click at [831, 242] on icon at bounding box center [901, 318] width 306 height 318
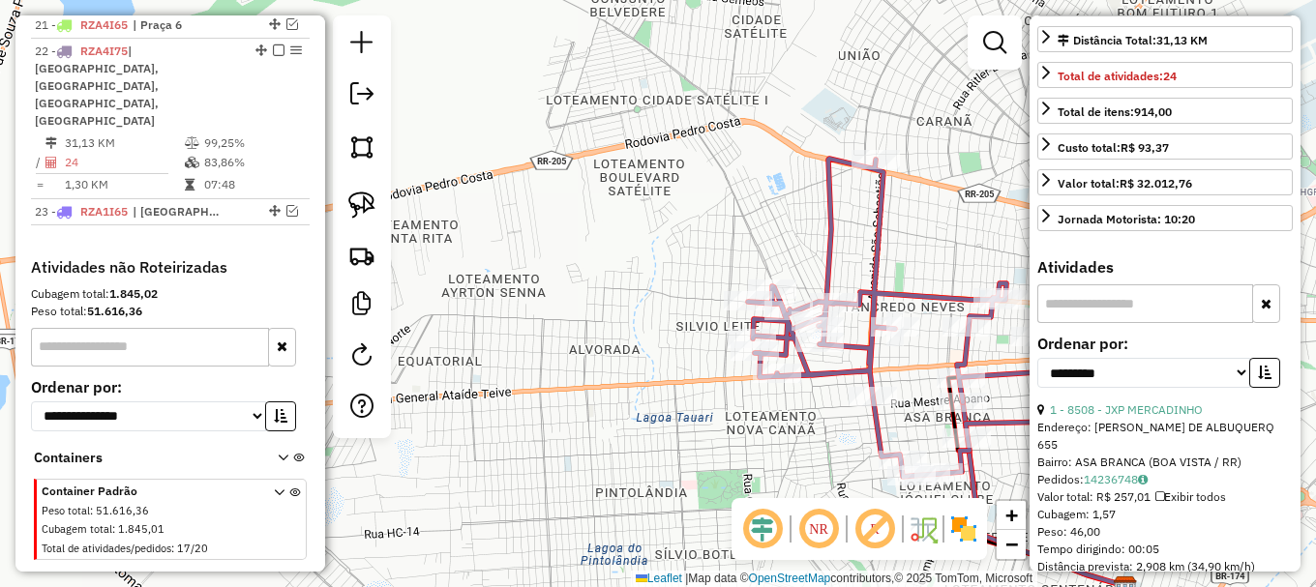
scroll to position [466, 0]
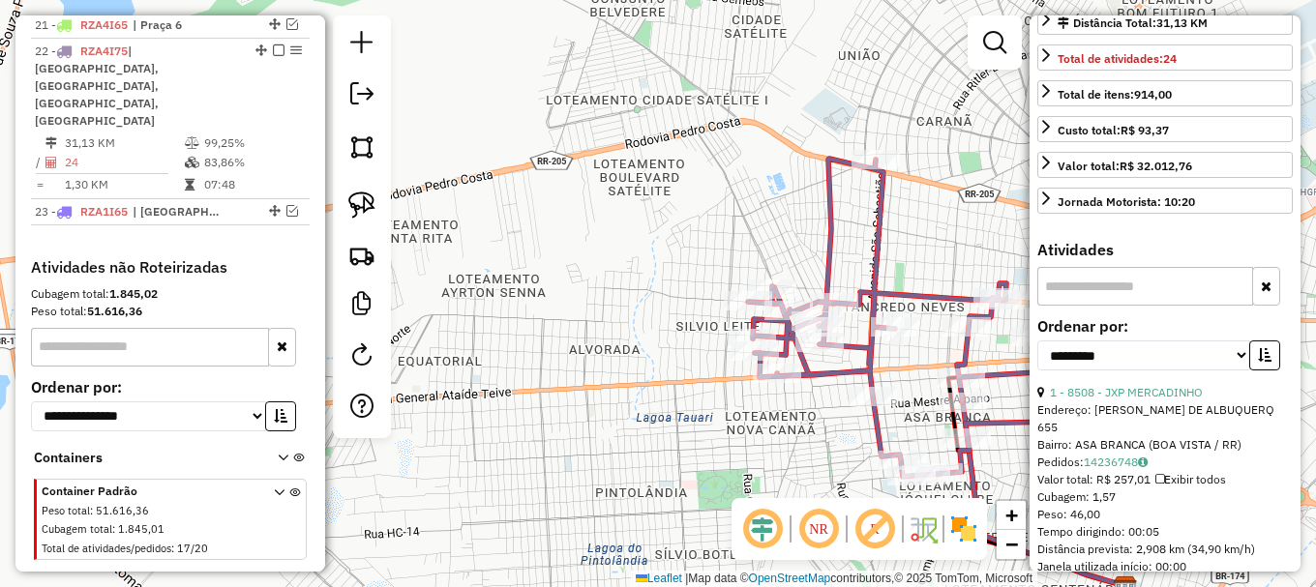
click at [831, 241] on icon at bounding box center [901, 318] width 306 height 318
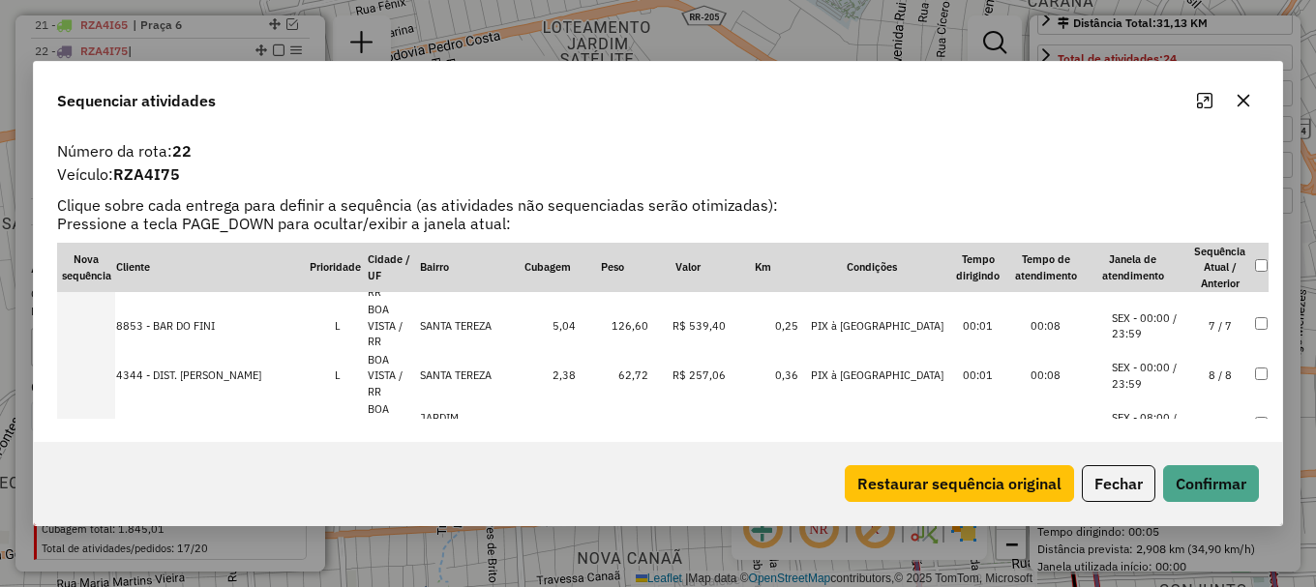
click at [1172, 460] on li "SEX - 08:00 / 18:00" at bounding box center [1149, 476] width 74 height 32
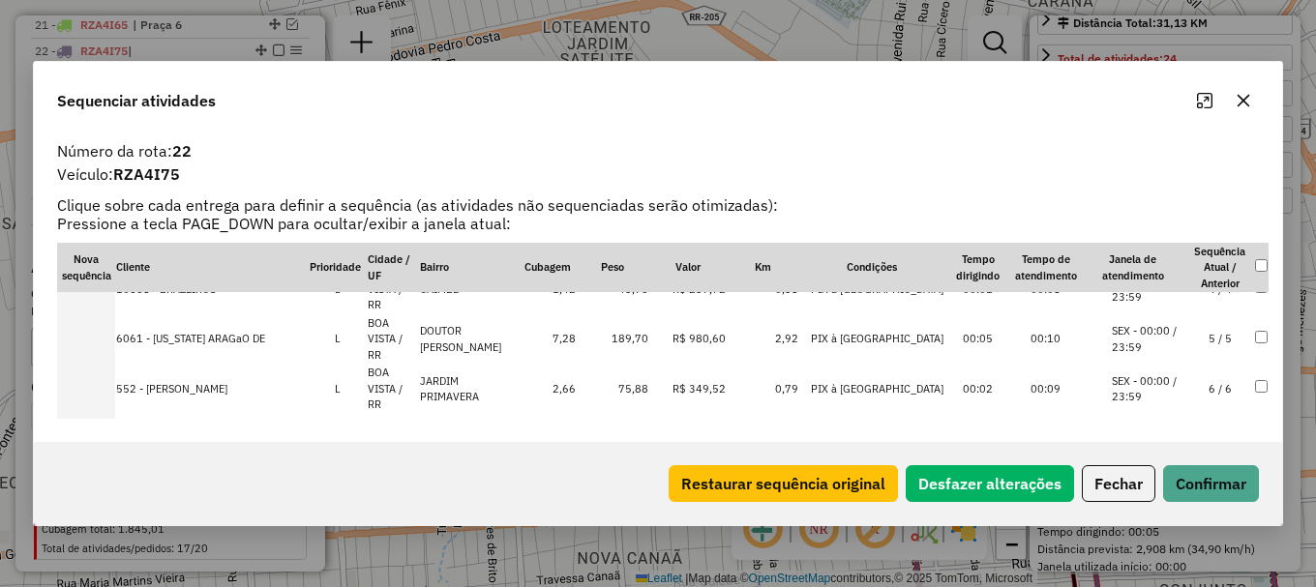
click at [1159, 473] on li "SEX - 00:00 / 23:59" at bounding box center [1149, 489] width 74 height 32
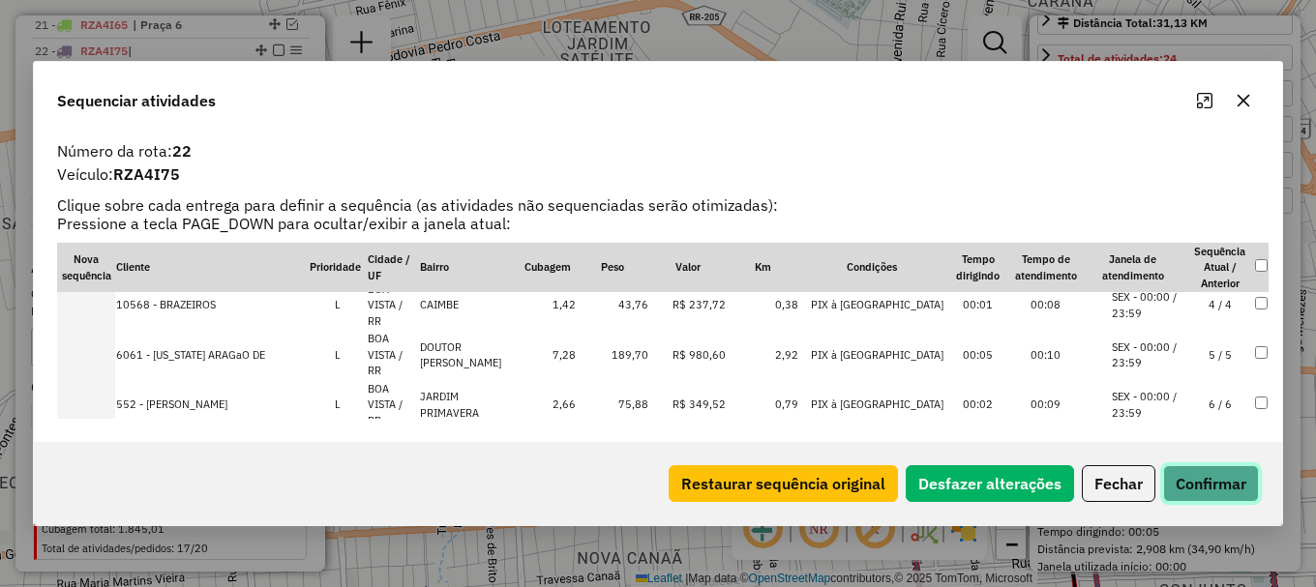
click at [1200, 490] on button "Confirmar" at bounding box center [1211, 483] width 96 height 37
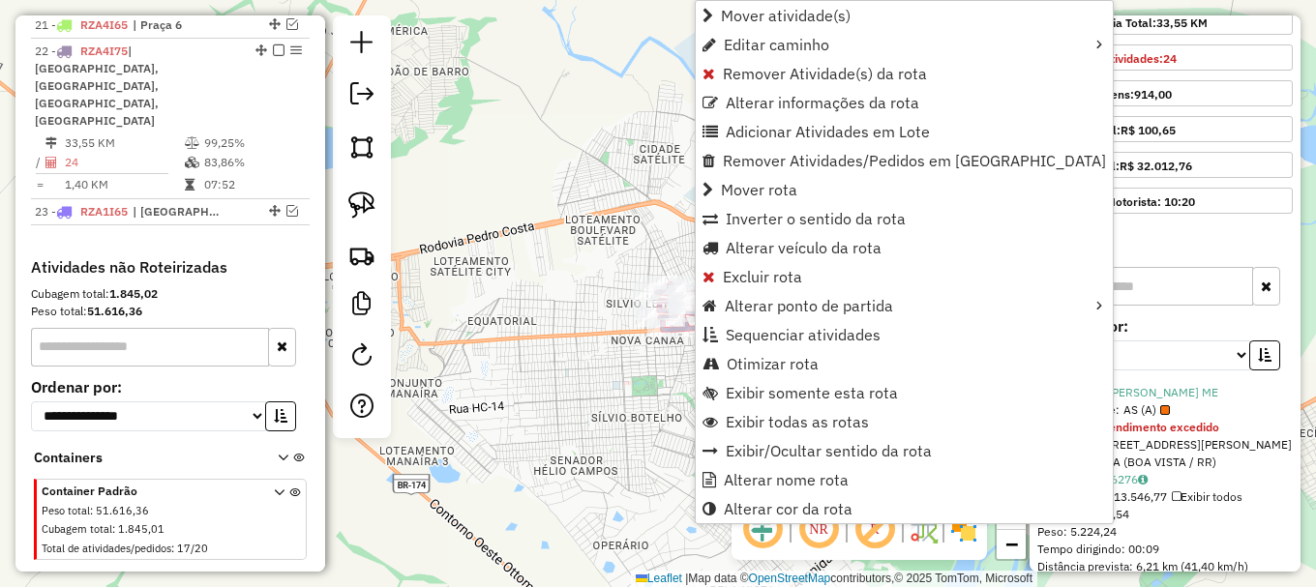
drag, startPoint x: 784, startPoint y: 363, endPoint x: 680, endPoint y: 318, distance: 112.7
click at [784, 364] on span "Otimizar rota" at bounding box center [773, 363] width 92 height 15
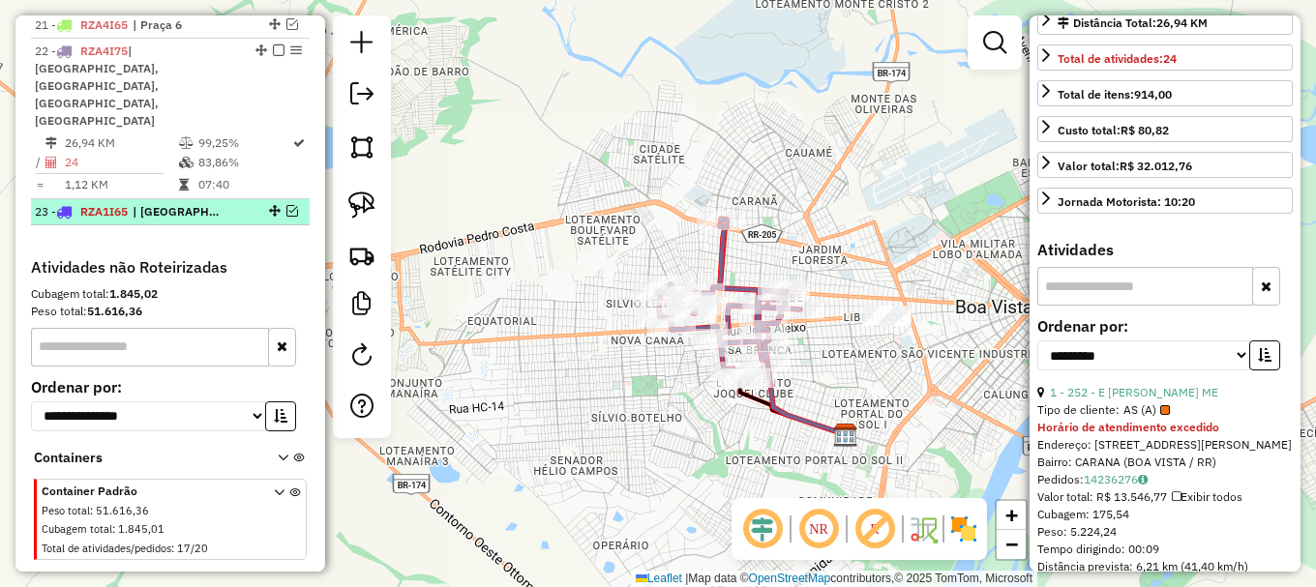
click at [287, 205] on em at bounding box center [292, 211] width 12 height 12
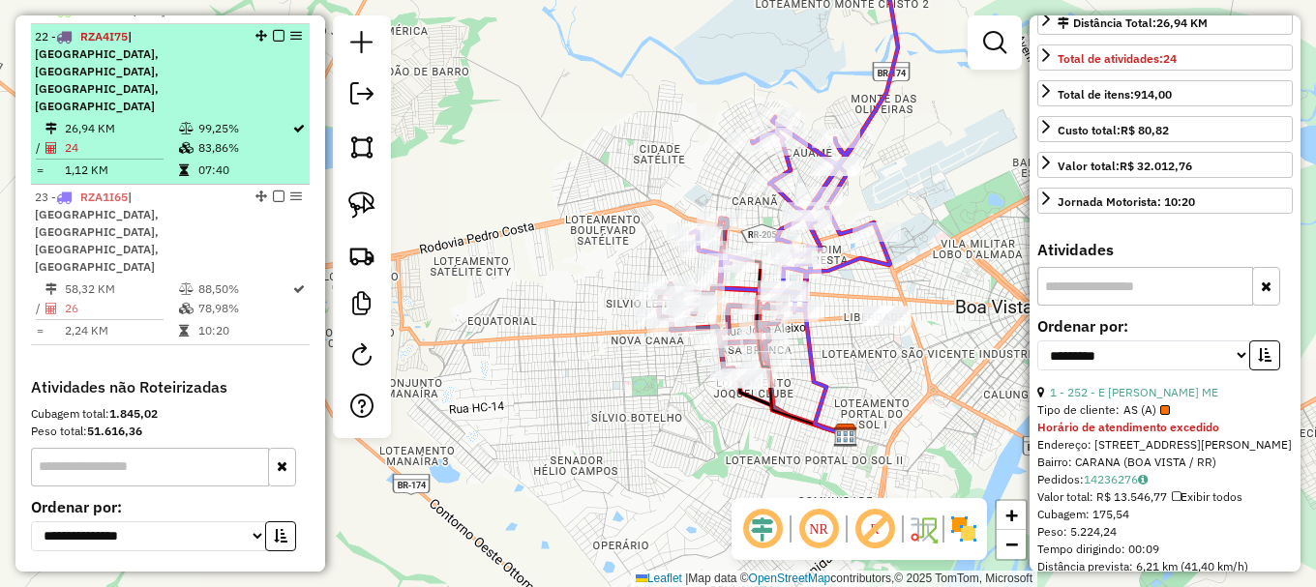
click at [273, 42] on em at bounding box center [279, 36] width 12 height 12
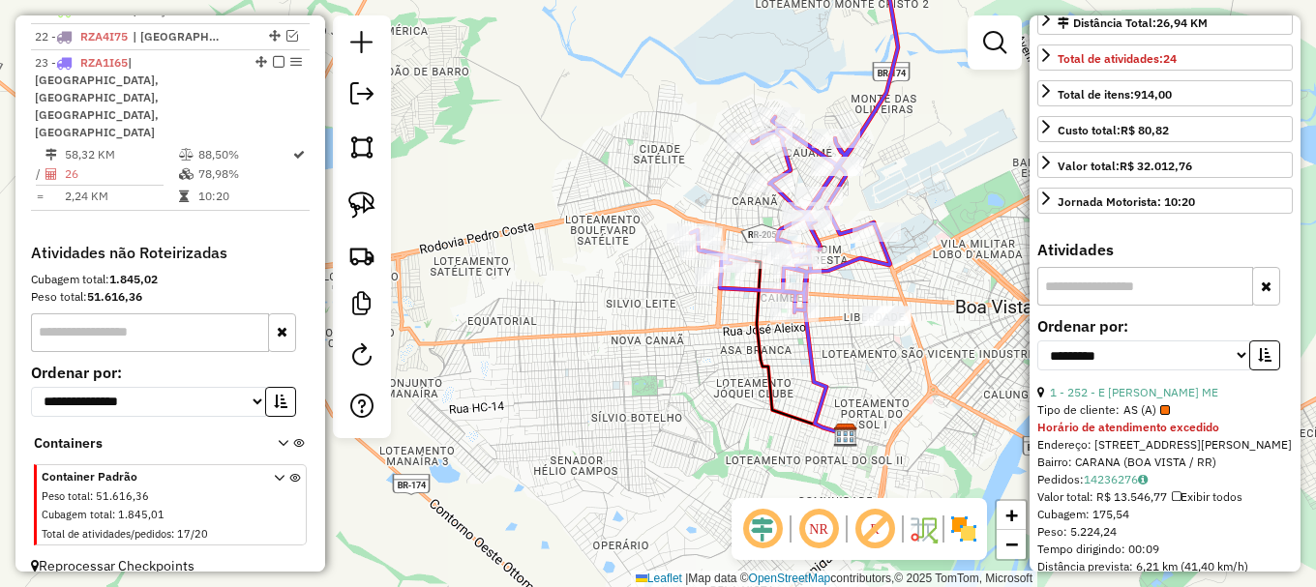
scroll to position [1274, 0]
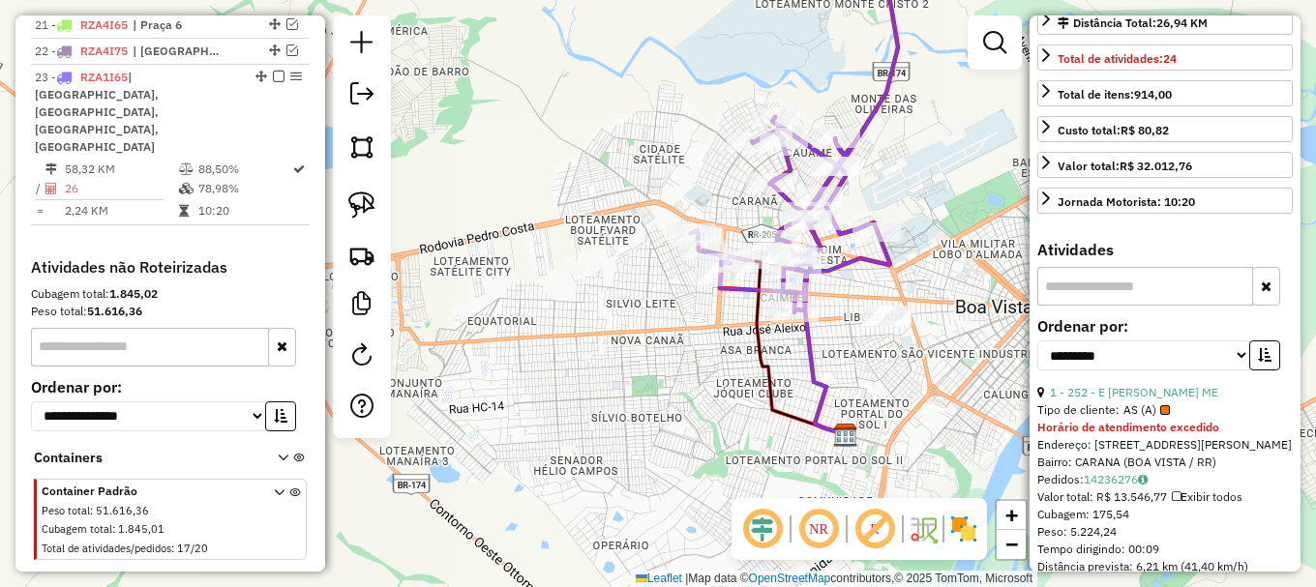
drag, startPoint x: 654, startPoint y: 136, endPoint x: 570, endPoint y: 242, distance: 134.9
click at [570, 242] on div "Janela de atendimento Grade de atendimento Capacidade Transportadoras Veículos …" at bounding box center [658, 293] width 1316 height 587
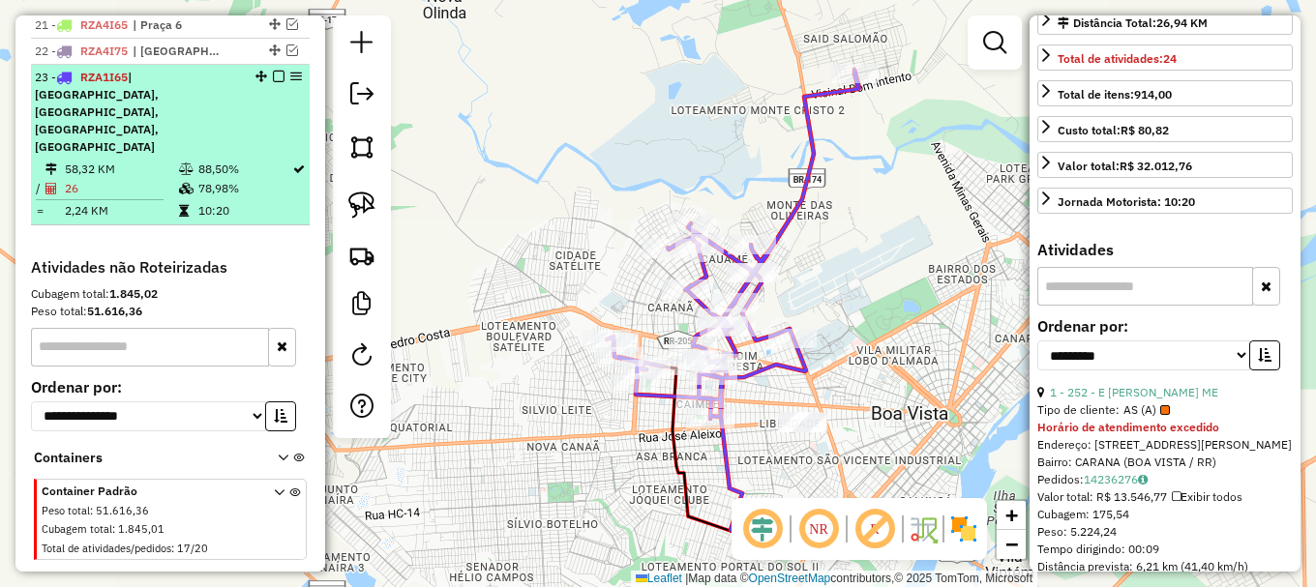
click at [273, 82] on em at bounding box center [279, 77] width 12 height 12
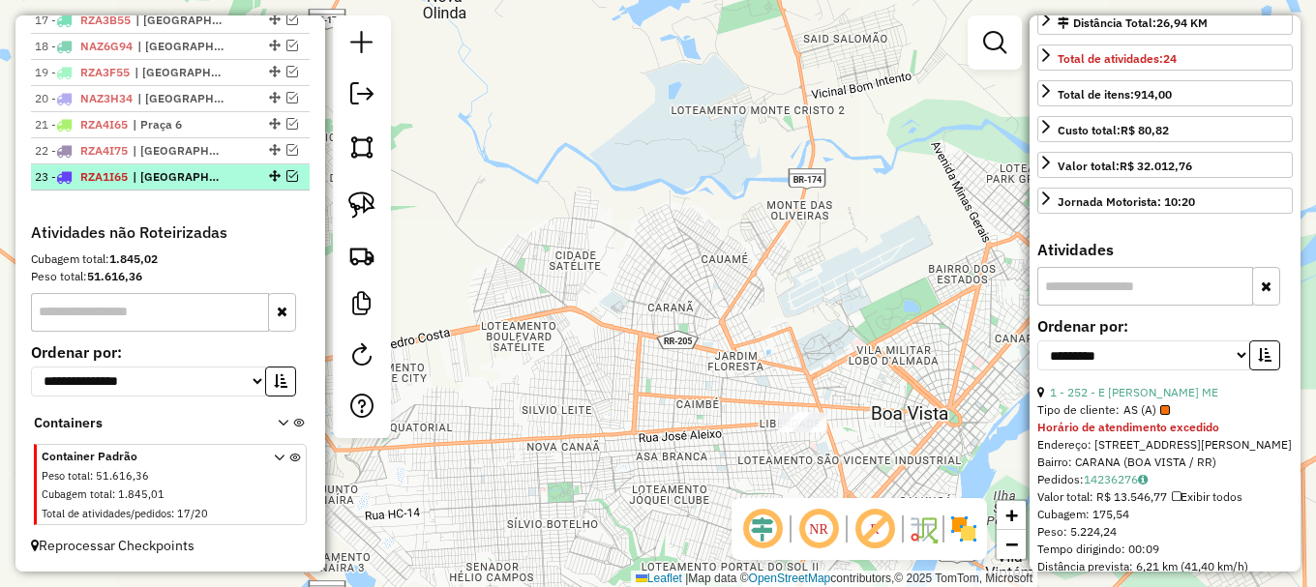
scroll to position [1192, 0]
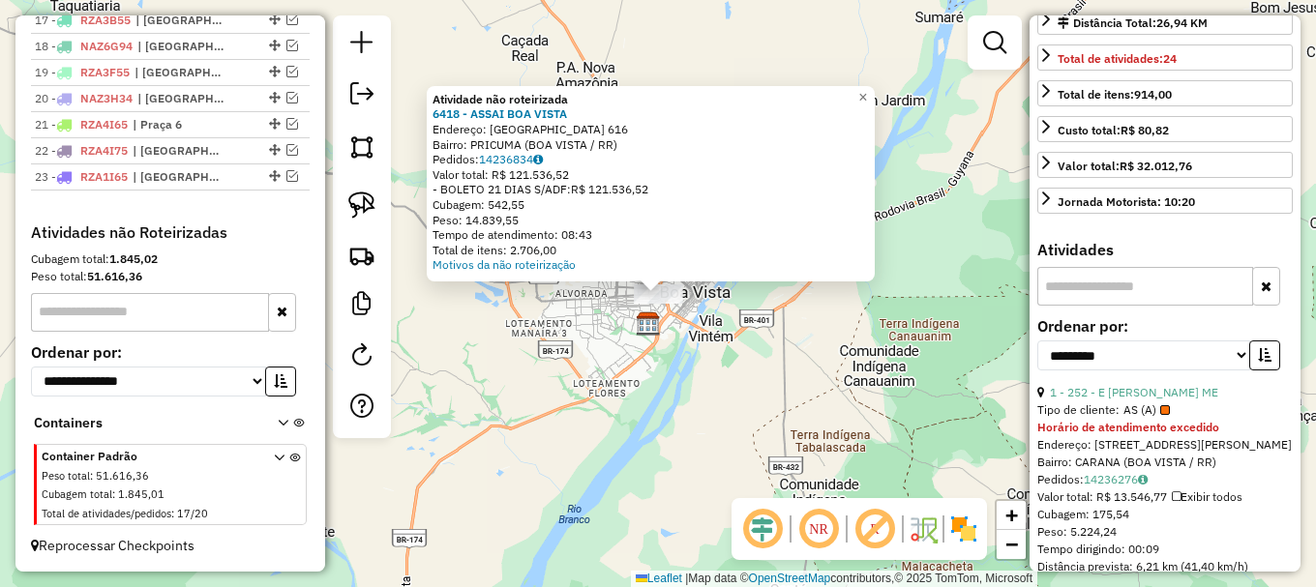
drag, startPoint x: 594, startPoint y: 369, endPoint x: 619, endPoint y: 369, distance: 25.2
click at [604, 368] on div "Atividade não roteirizada 6418 - ASSAI BOA VISTA Endereço: [GEOGRAPHIC_DATA] 61…" at bounding box center [658, 293] width 1316 height 587
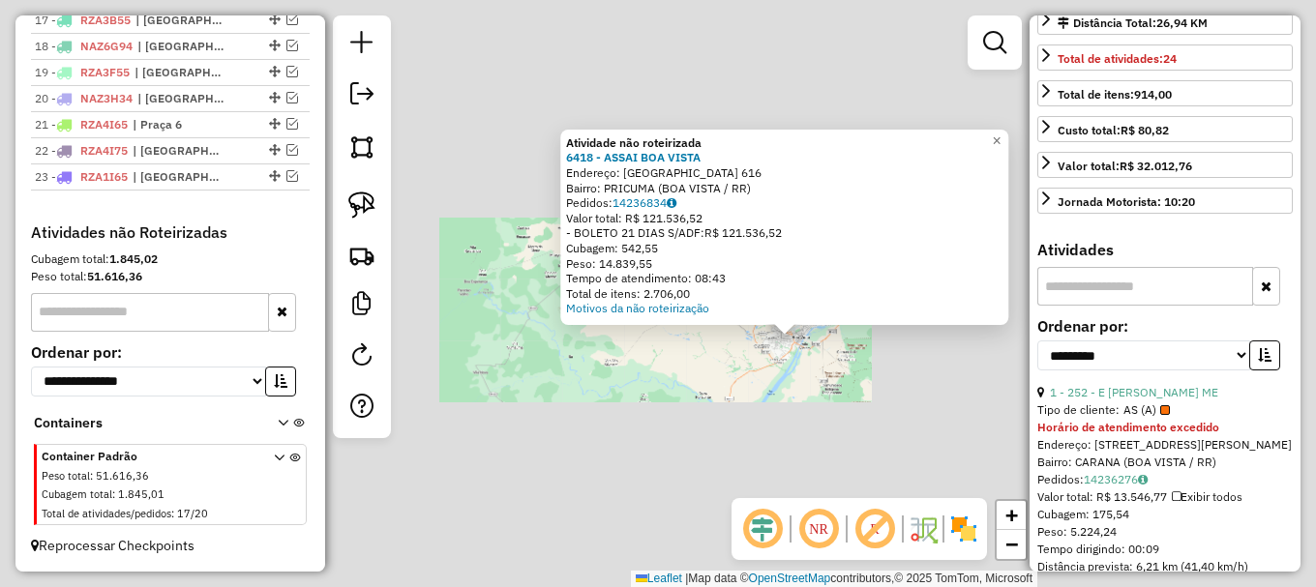
click at [827, 372] on div "Atividade não roteirizada 6418 - ASSAI BOA VISTA Endereço: [GEOGRAPHIC_DATA] 61…" at bounding box center [658, 293] width 1316 height 587
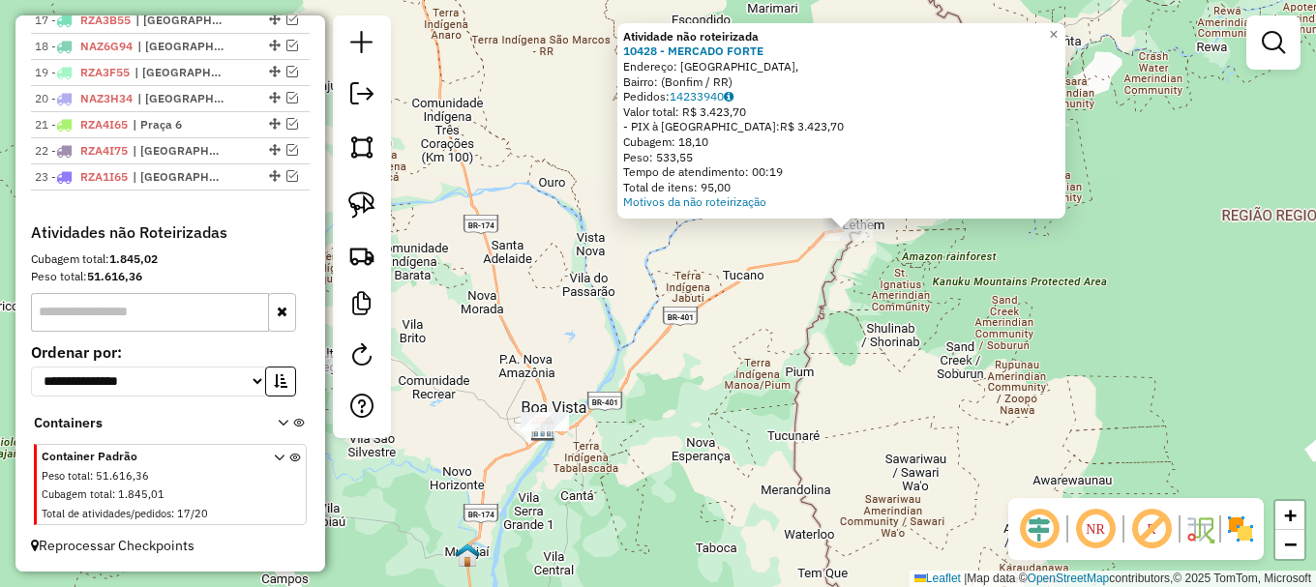
drag, startPoint x: 561, startPoint y: 381, endPoint x: 626, endPoint y: 353, distance: 70.6
click at [725, 310] on div "Atividade não roteirizada 10428 - MERCADO FORTE Endereço: [GEOGRAPHIC_DATA], [G…" at bounding box center [658, 293] width 1316 height 587
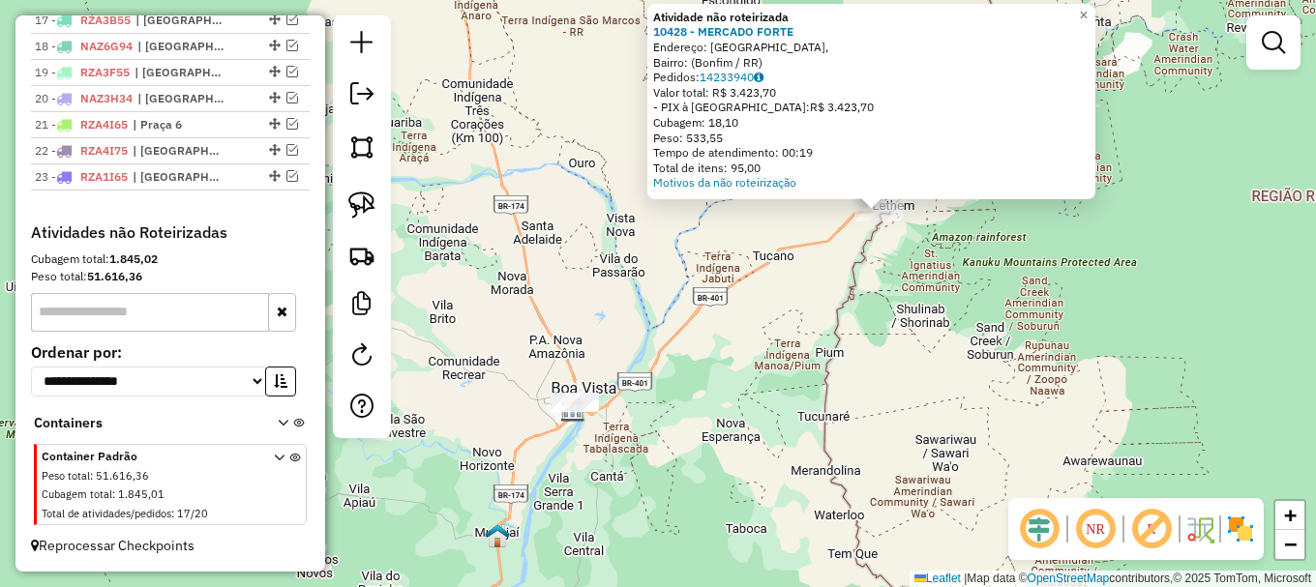
drag, startPoint x: 601, startPoint y: 318, endPoint x: 873, endPoint y: 361, distance: 275.2
click at [873, 361] on div "Atividade não roteirizada 10428 - MERCADO FORTE Endereço: [GEOGRAPHIC_DATA], [G…" at bounding box center [658, 293] width 1316 height 587
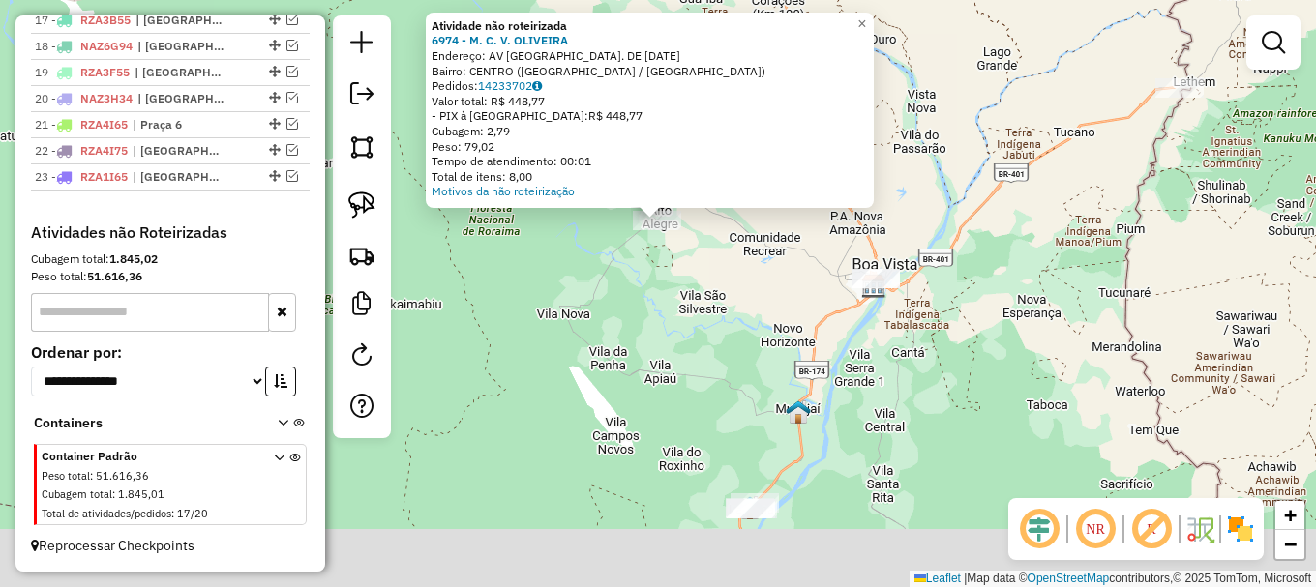
drag, startPoint x: 733, startPoint y: 460, endPoint x: 699, endPoint y: 172, distance: 289.3
click at [712, 216] on div "Atividade não roteirizada 6974 - M. C. V. [GEOGRAPHIC_DATA]: AV [GEOGRAPHIC_DAT…" at bounding box center [658, 293] width 1316 height 587
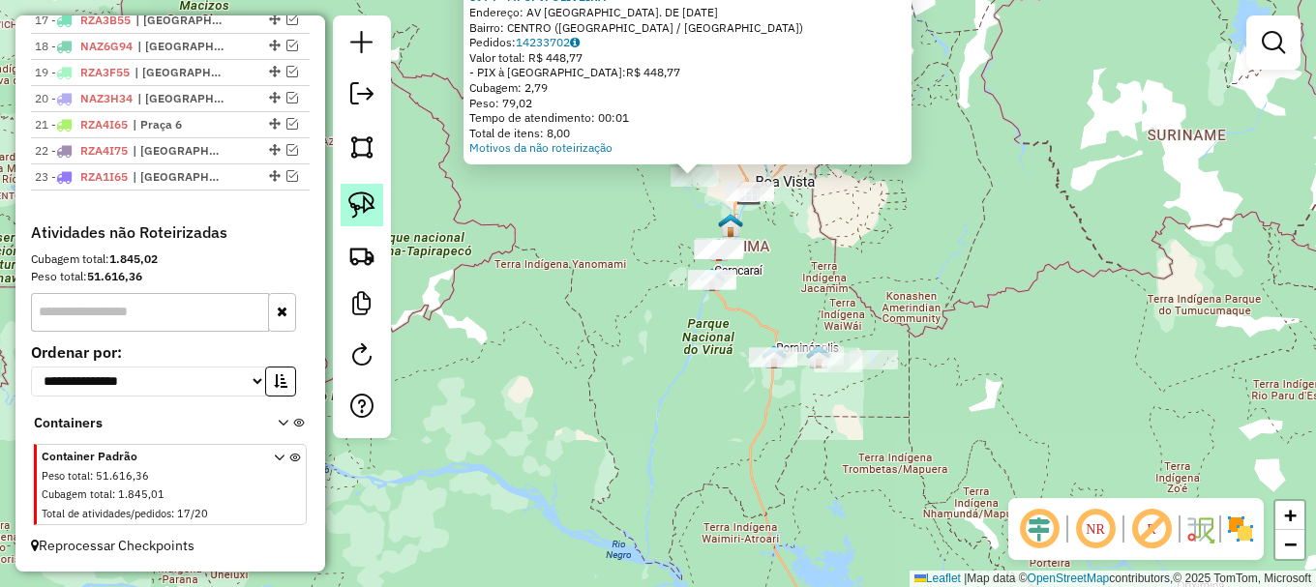
click at [376, 208] on link at bounding box center [362, 205] width 43 height 43
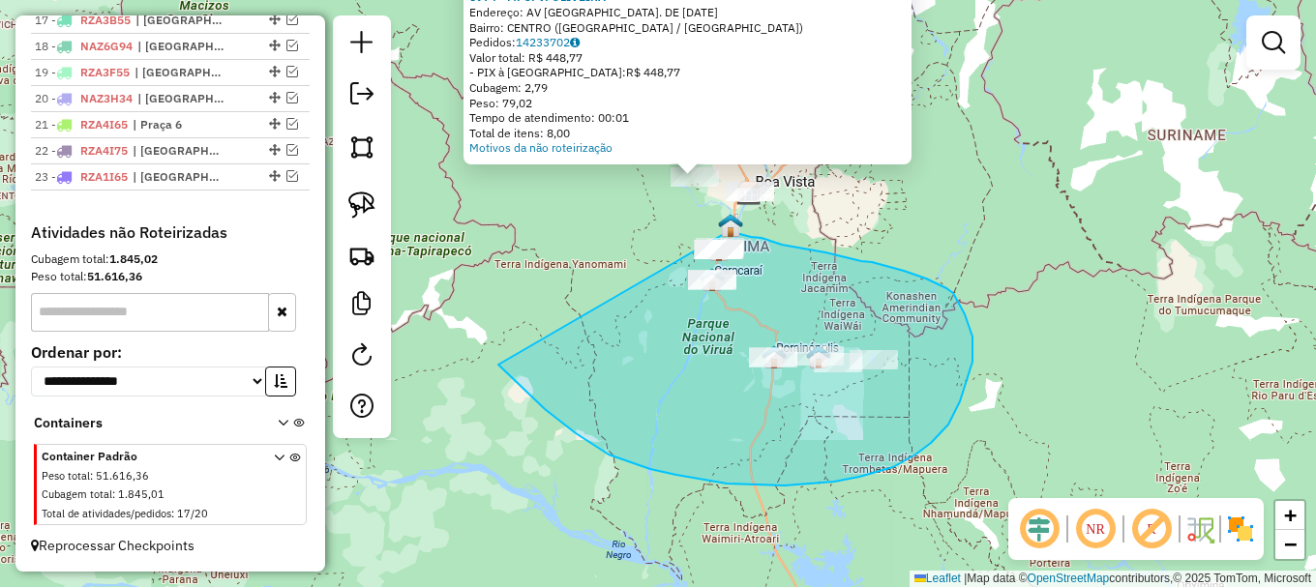
drag, startPoint x: 526, startPoint y: 393, endPoint x: 681, endPoint y: 237, distance: 219.6
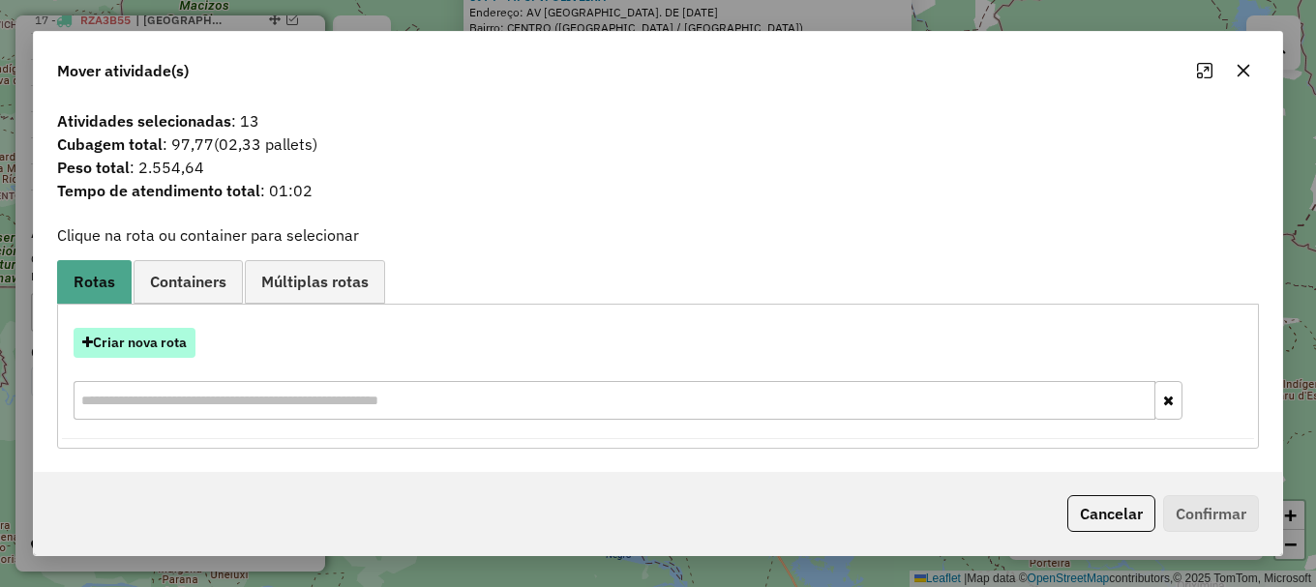
click at [158, 340] on button "Criar nova rota" at bounding box center [135, 343] width 122 height 30
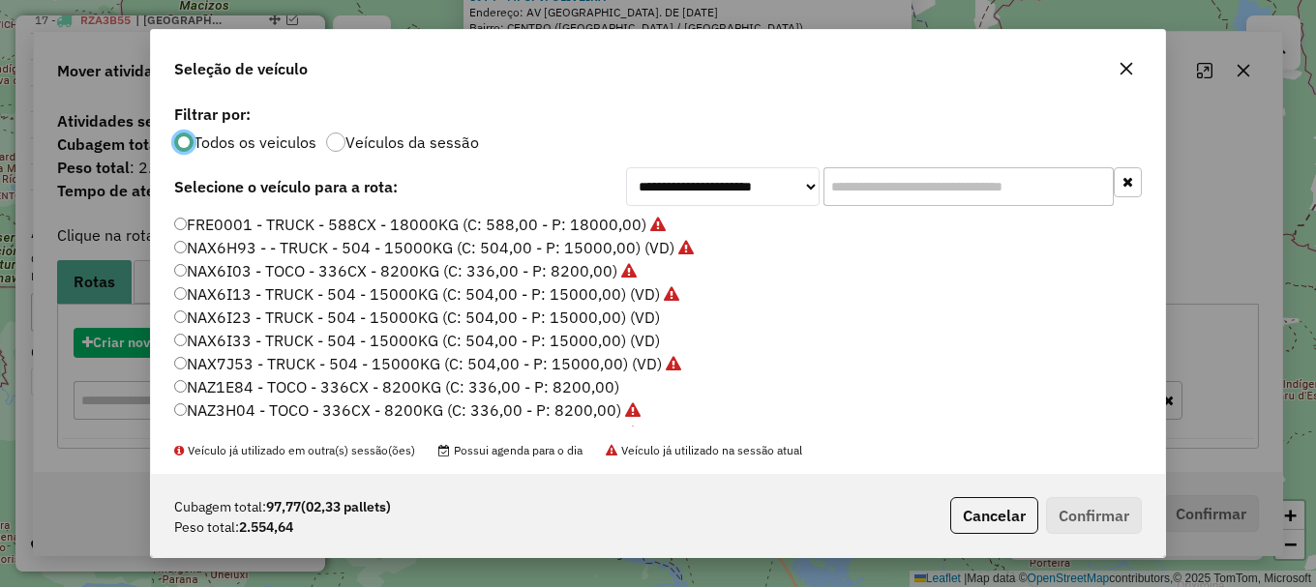
scroll to position [11, 6]
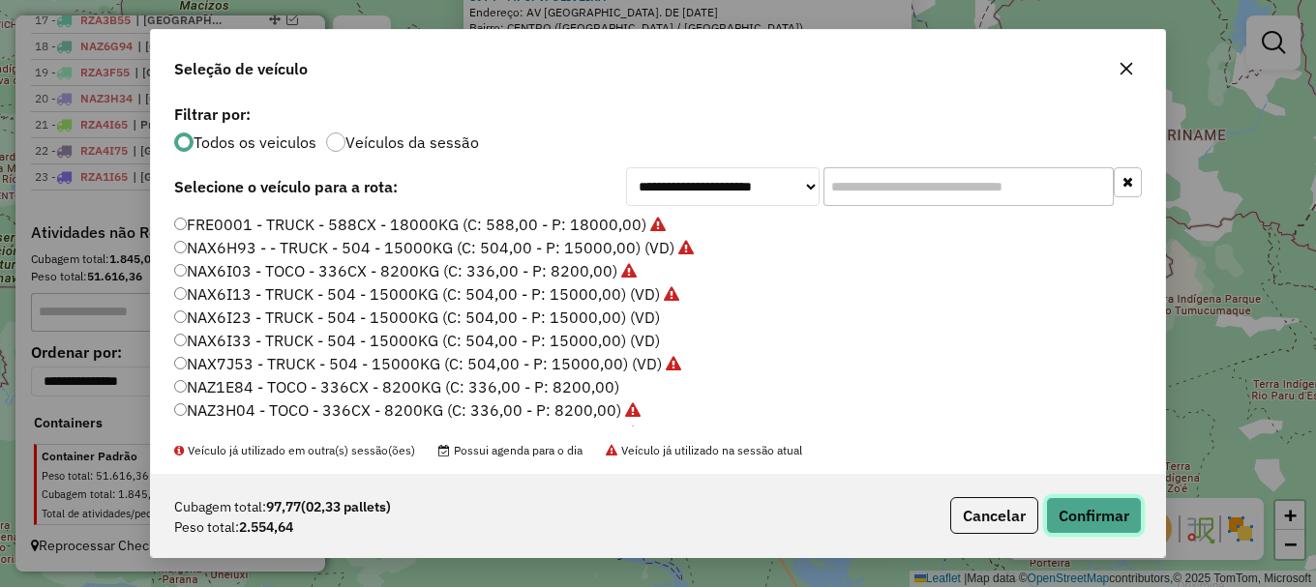
click at [1081, 508] on button "Confirmar" at bounding box center [1094, 515] width 96 height 37
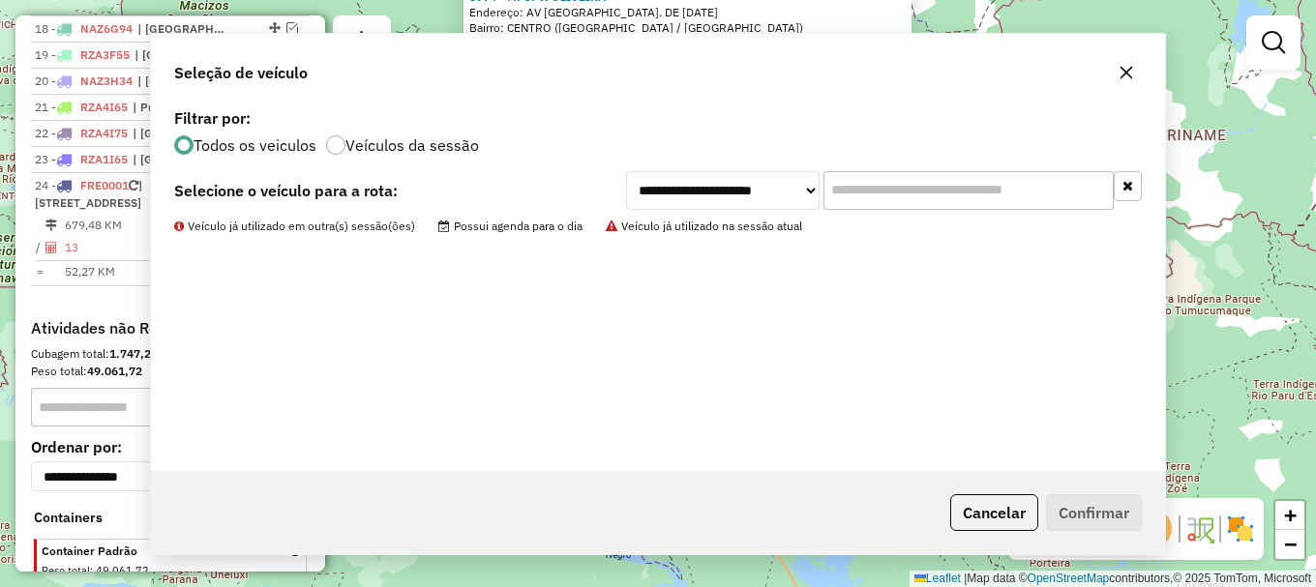
scroll to position [1289, 0]
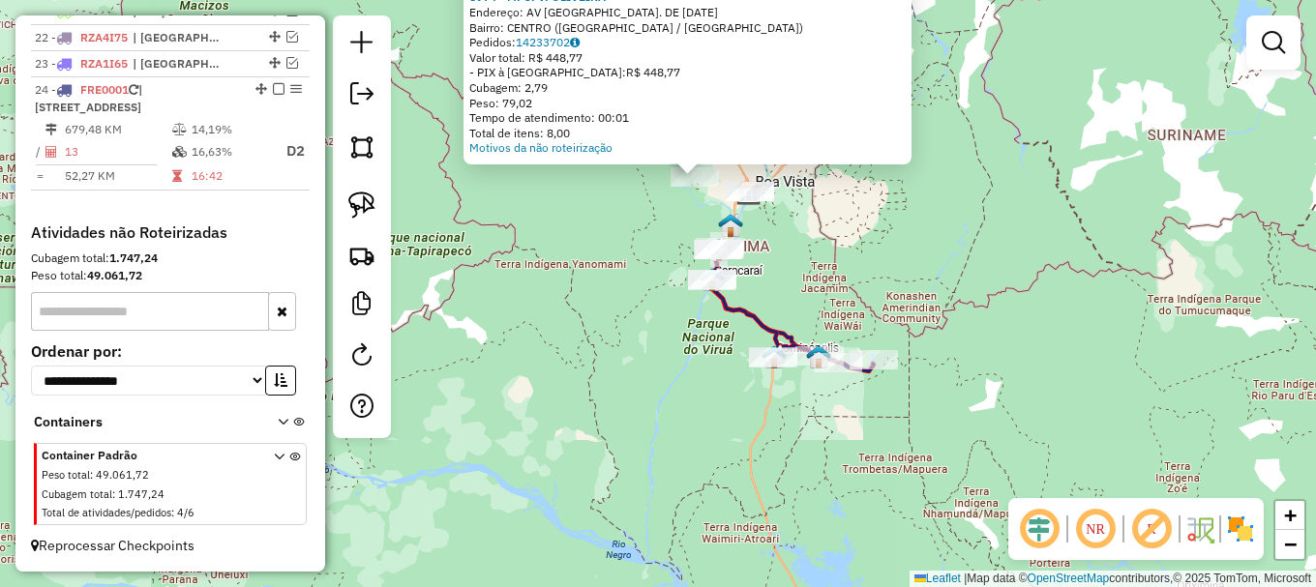
click at [733, 305] on icon at bounding box center [791, 310] width 164 height 124
select select "**********"
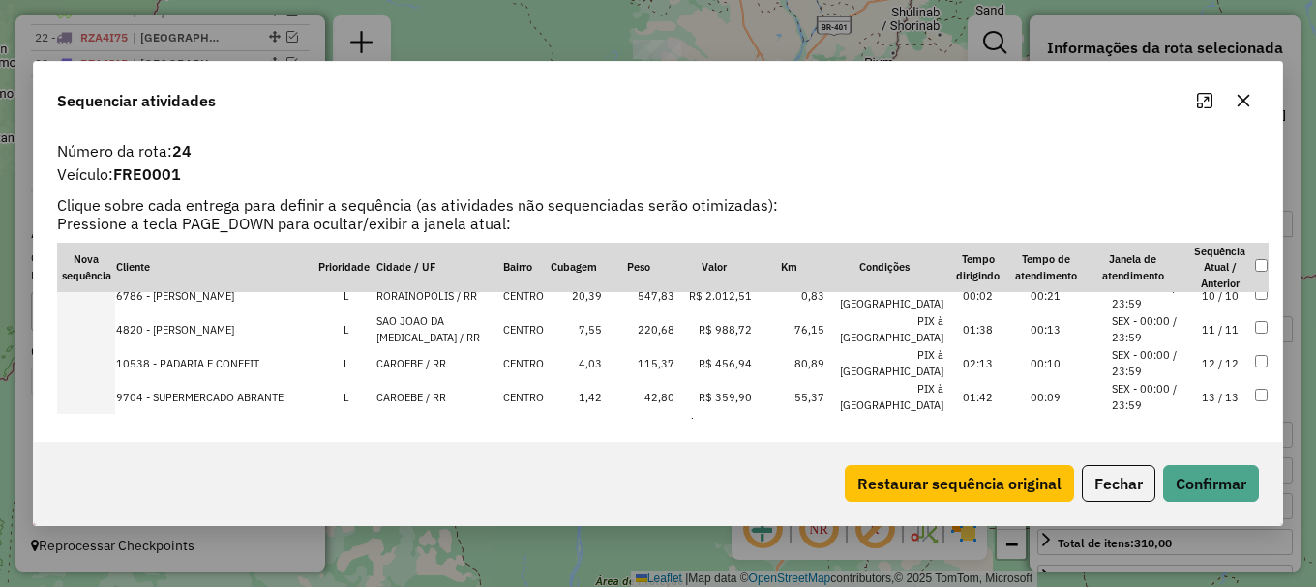
scroll to position [332, 0]
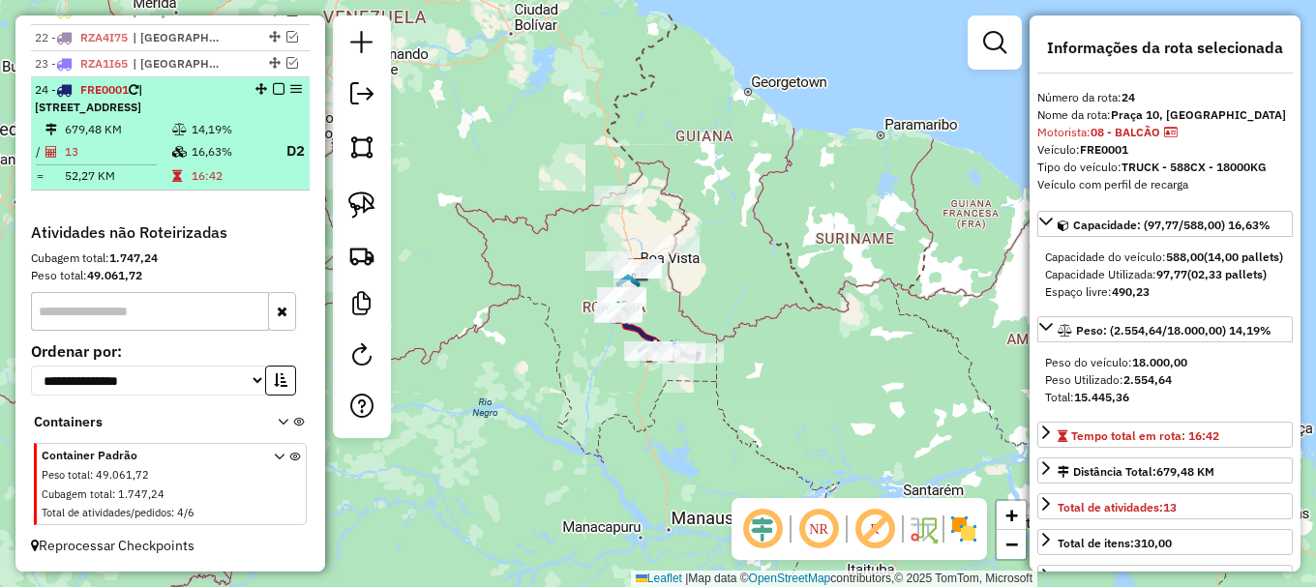
click at [274, 89] on em at bounding box center [279, 89] width 12 height 12
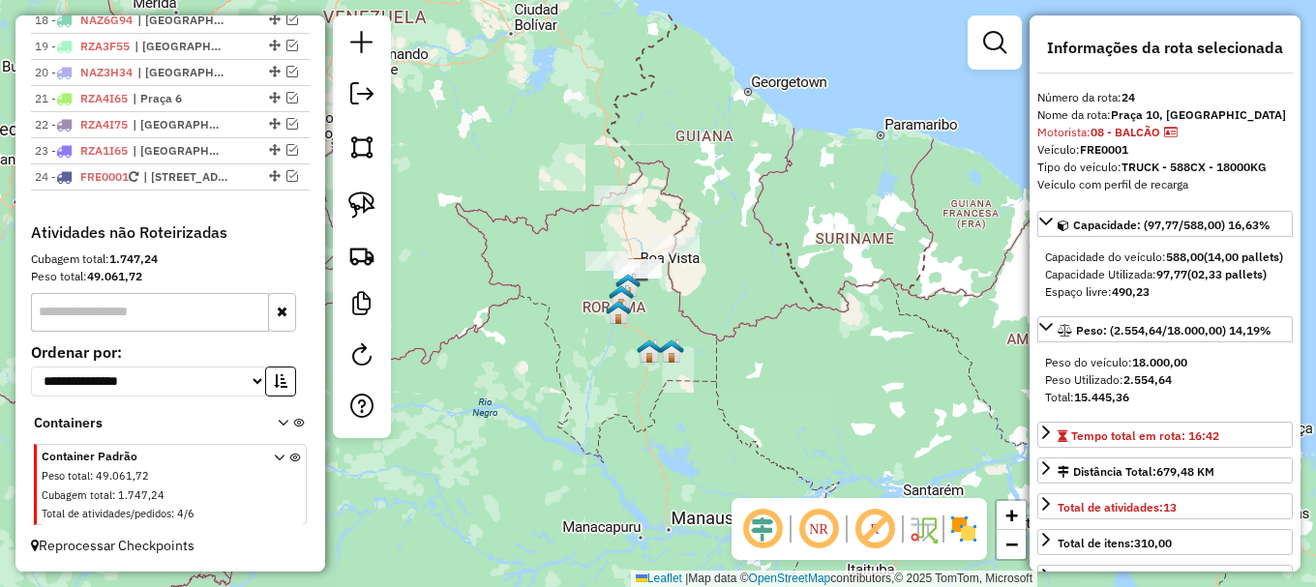
scroll to position [1218, 0]
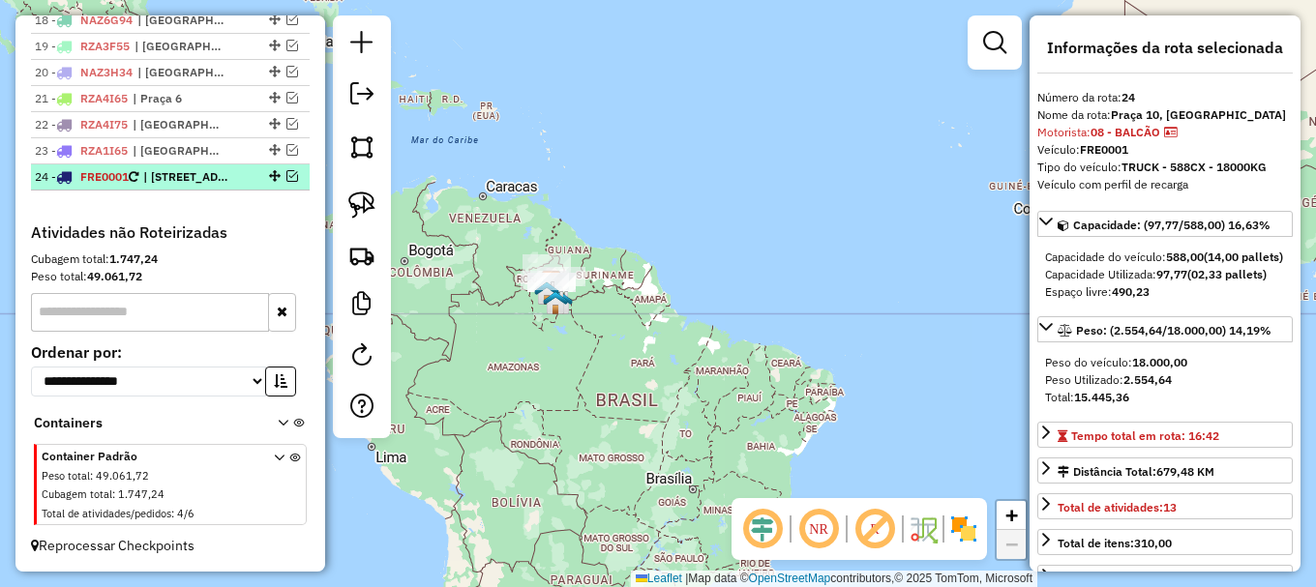
click at [288, 176] on em at bounding box center [292, 176] width 12 height 12
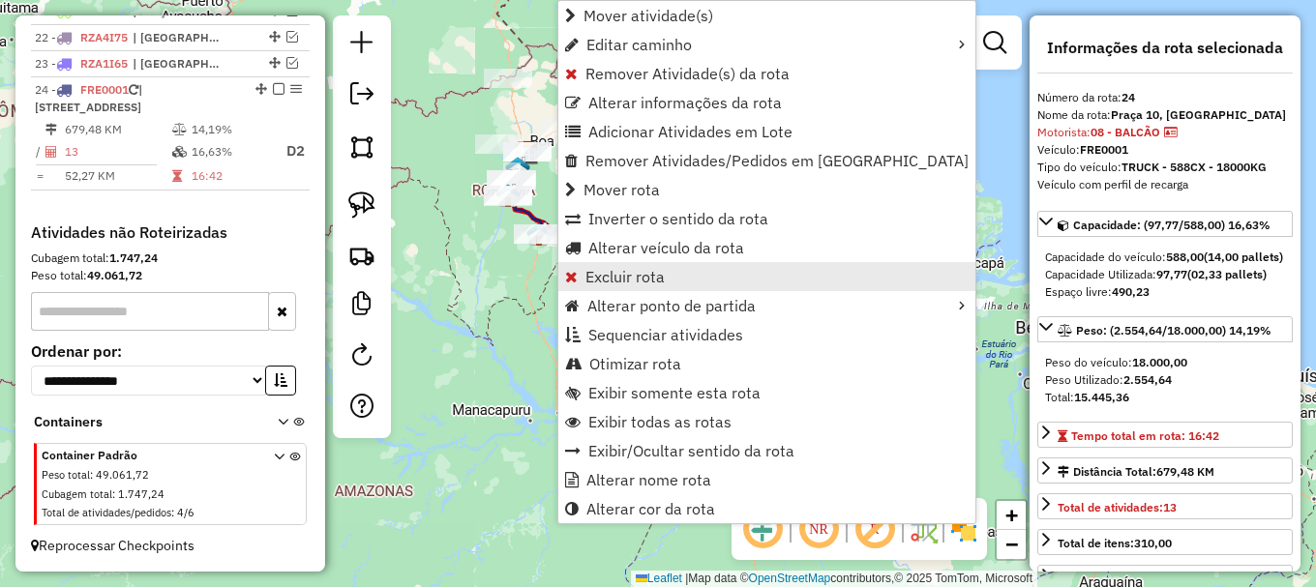
click at [620, 269] on span "Excluir rota" at bounding box center [624, 276] width 79 height 15
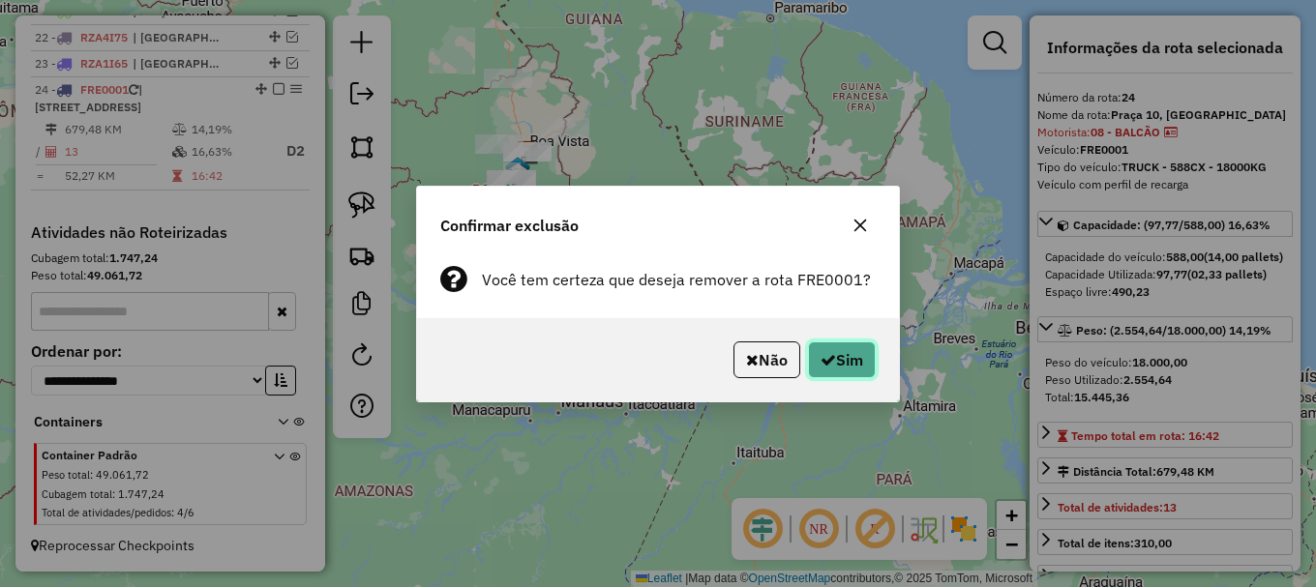
click at [860, 342] on button "Sim" at bounding box center [842, 360] width 68 height 37
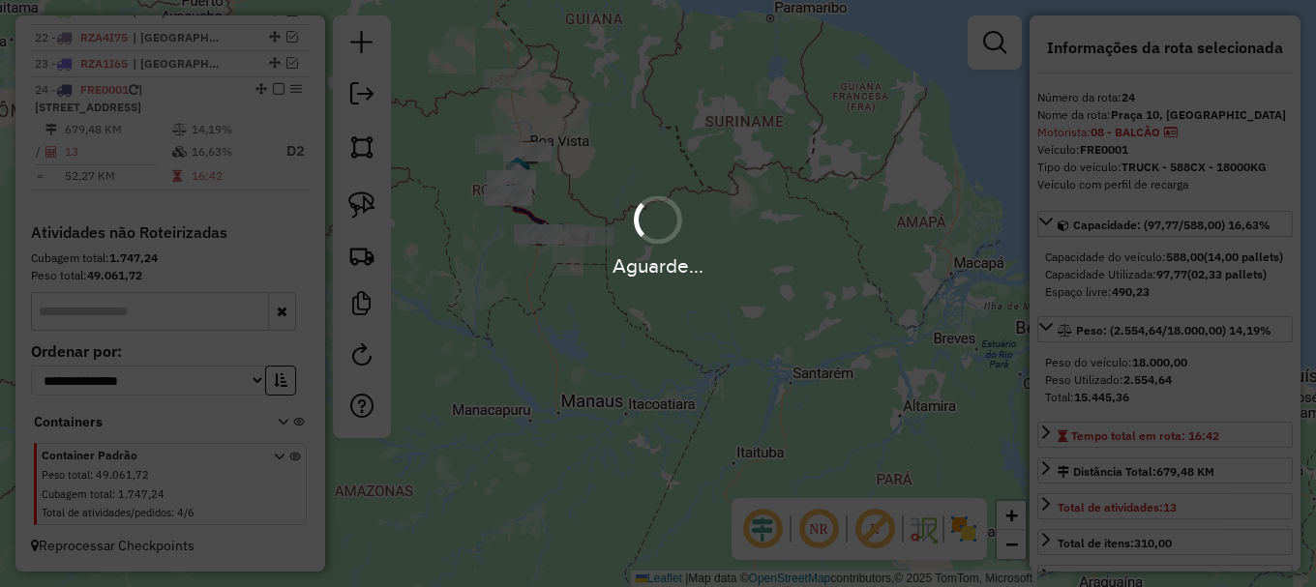
scroll to position [1192, 0]
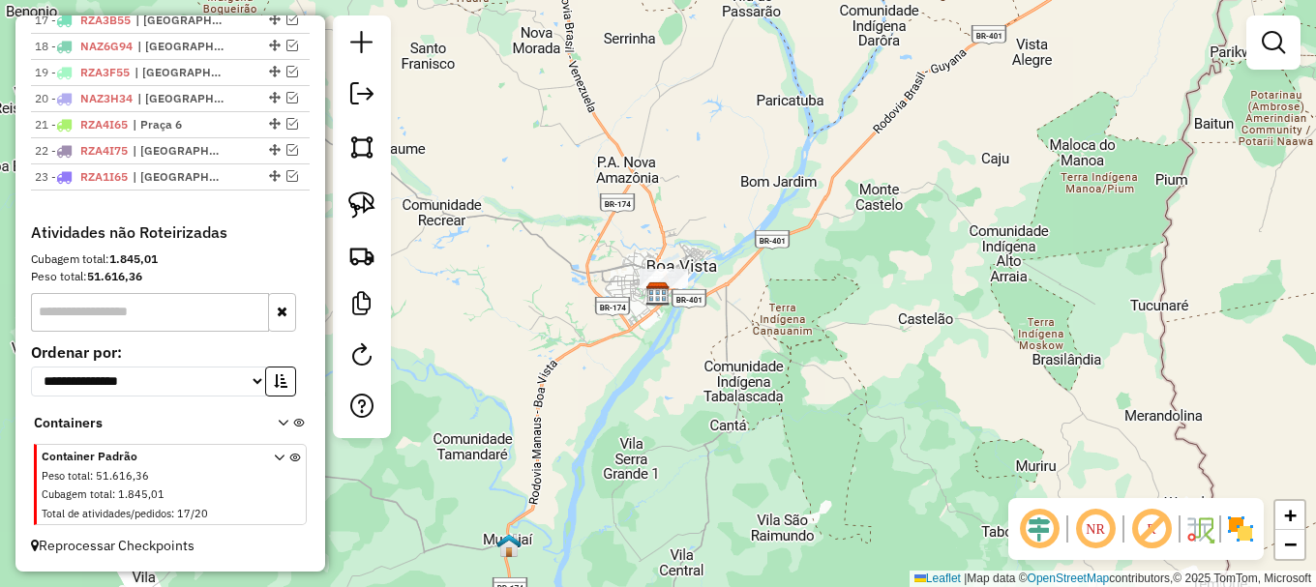
click at [510, 321] on div "Janela de atendimento Grade de atendimento Capacidade Transportadoras Veículos …" at bounding box center [658, 293] width 1316 height 587
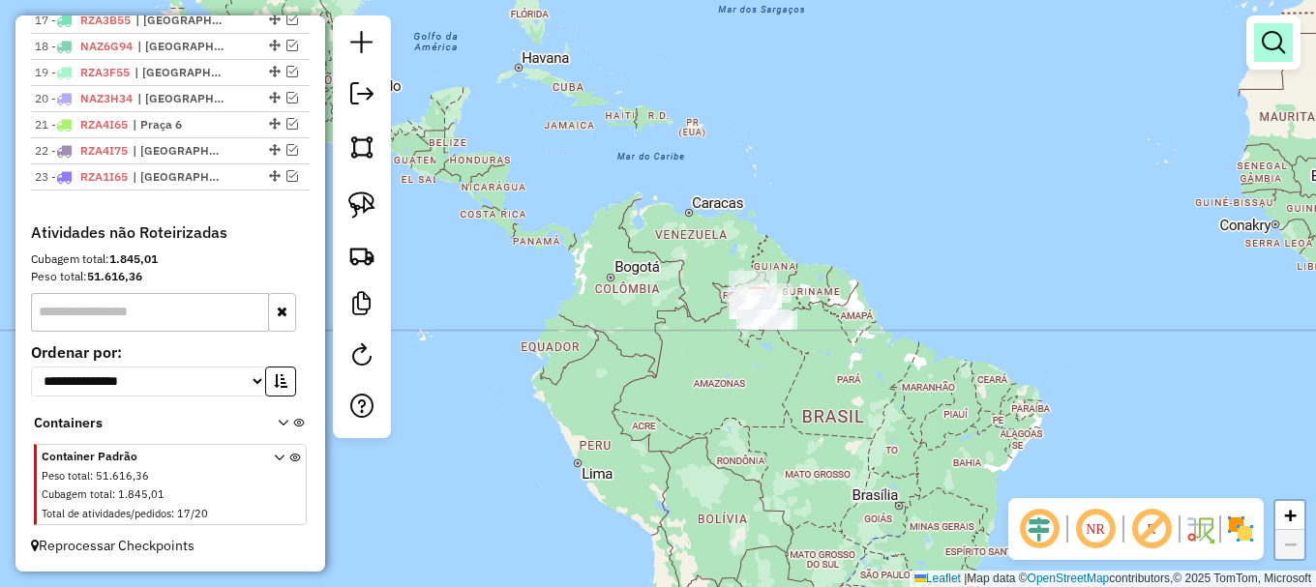
click at [1287, 33] on link at bounding box center [1273, 42] width 39 height 39
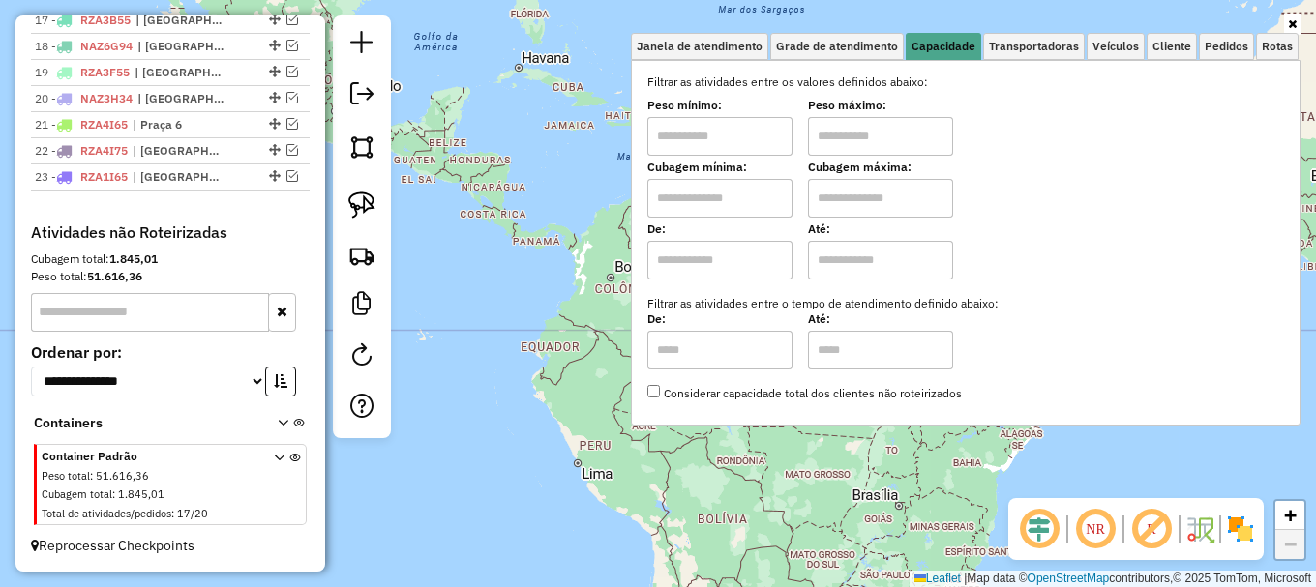
click at [532, 144] on div "Janela de atendimento Grade de atendimento Capacidade Transportadoras Veículos …" at bounding box center [658, 293] width 1316 height 587
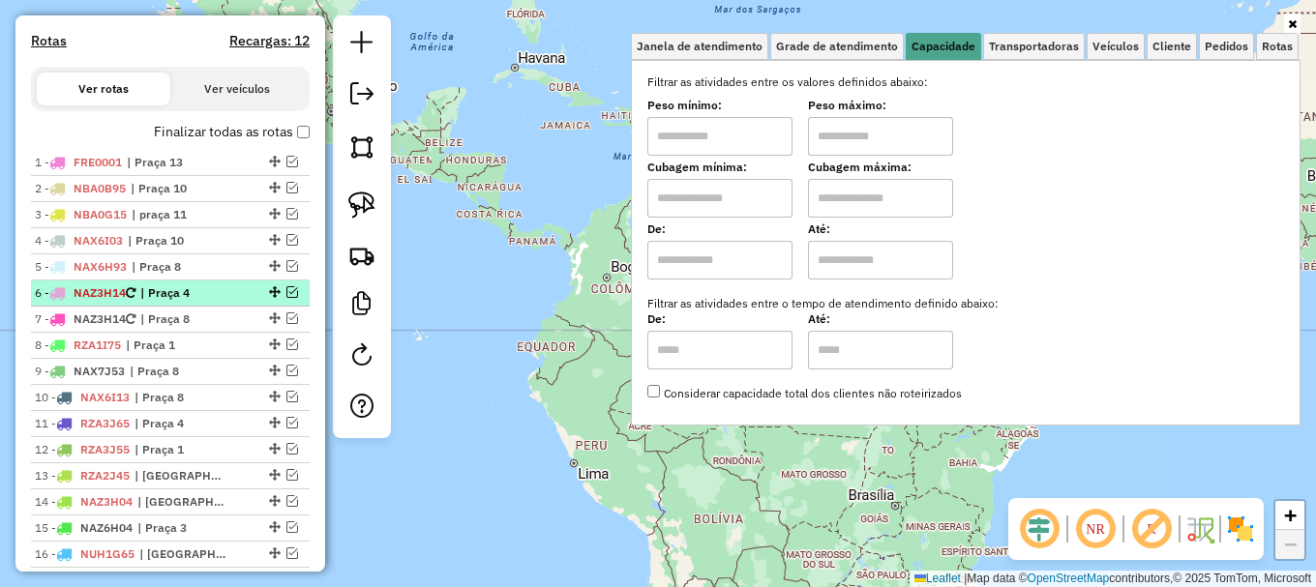
scroll to position [611, 0]
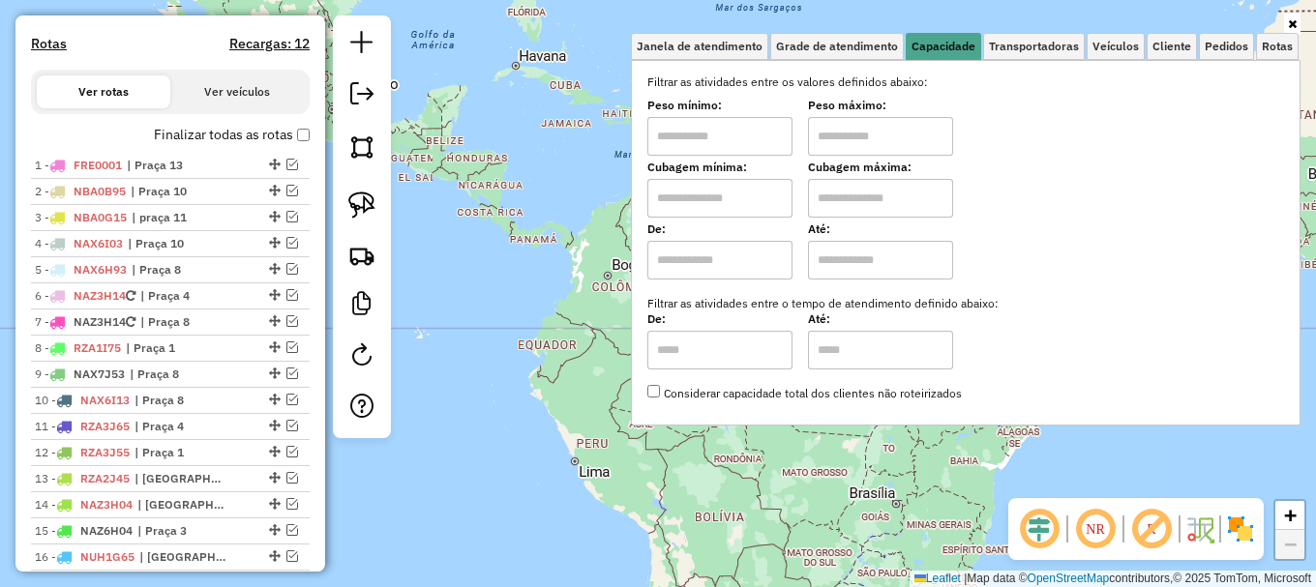
click at [473, 215] on div "Janela de atendimento Grade de atendimento Capacidade Transportadoras Veículos …" at bounding box center [658, 293] width 1316 height 587
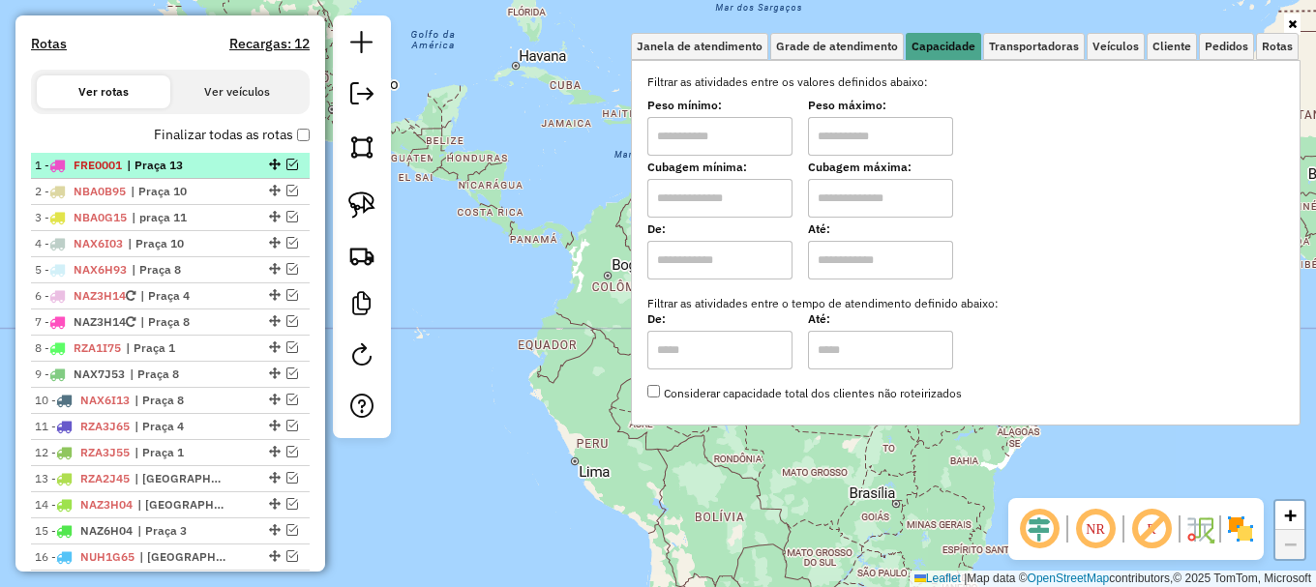
click at [286, 170] on em at bounding box center [292, 165] width 12 height 12
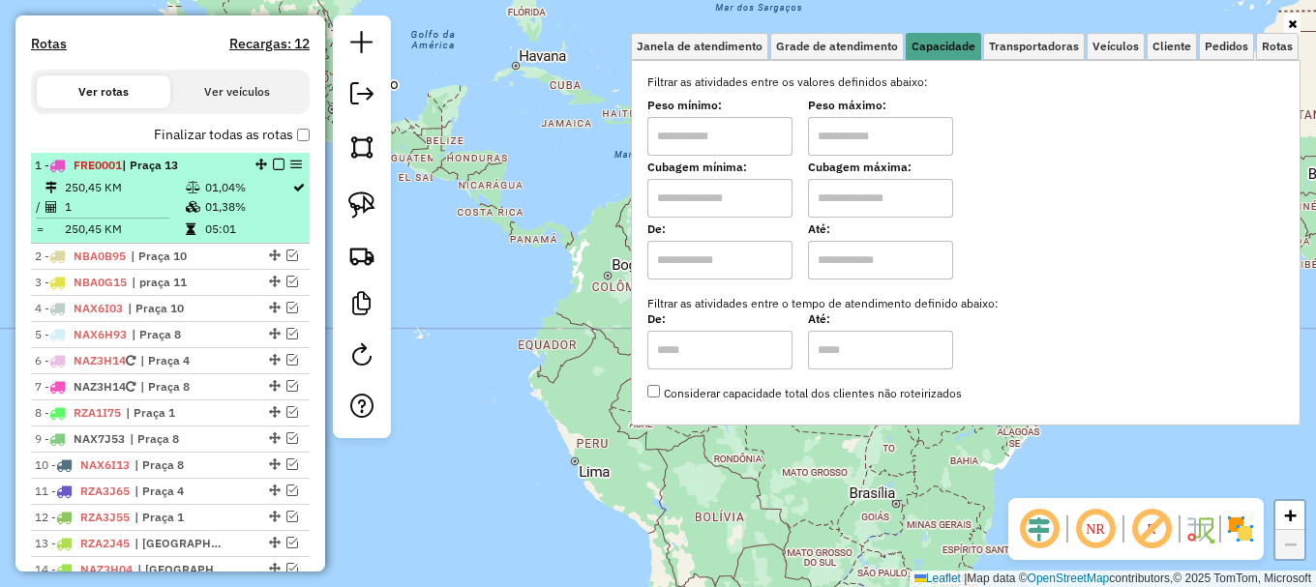
click at [250, 197] on td "01,04%" at bounding box center [247, 187] width 87 height 19
select select "**********"
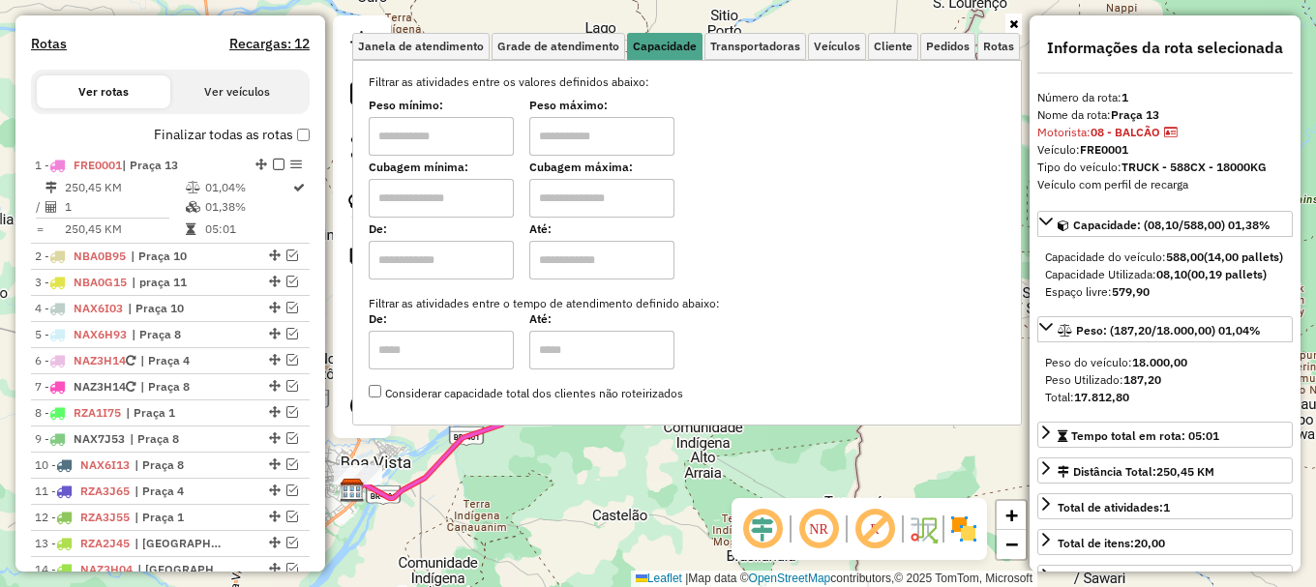
click at [427, 466] on icon at bounding box center [657, 293] width 611 height 409
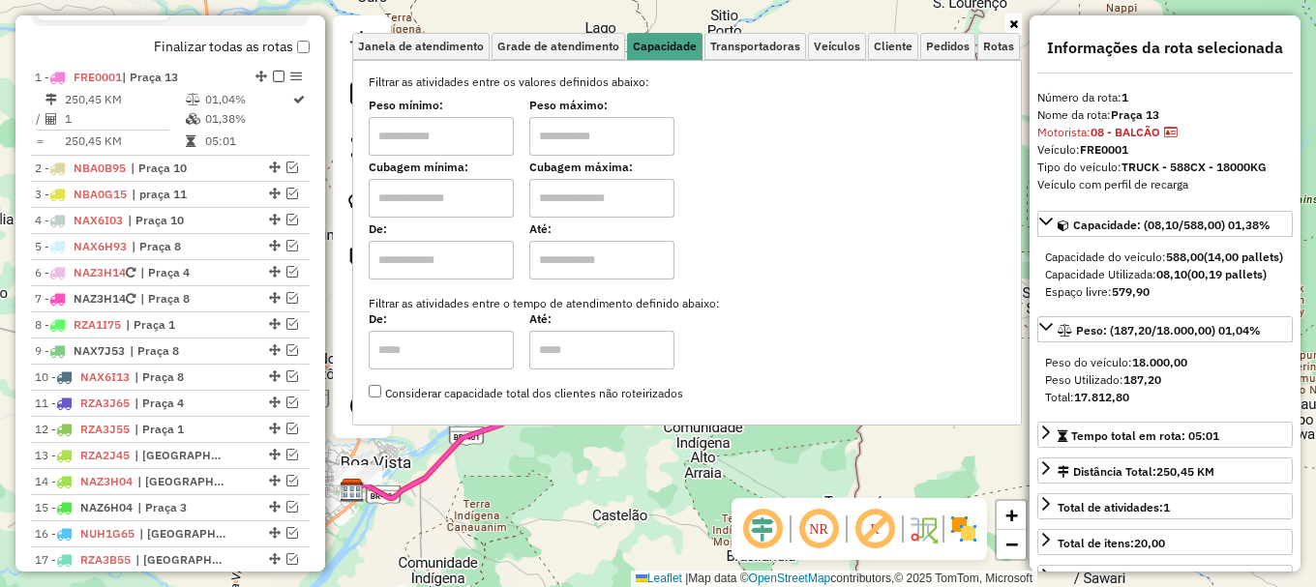
click at [427, 466] on icon at bounding box center [657, 293] width 611 height 409
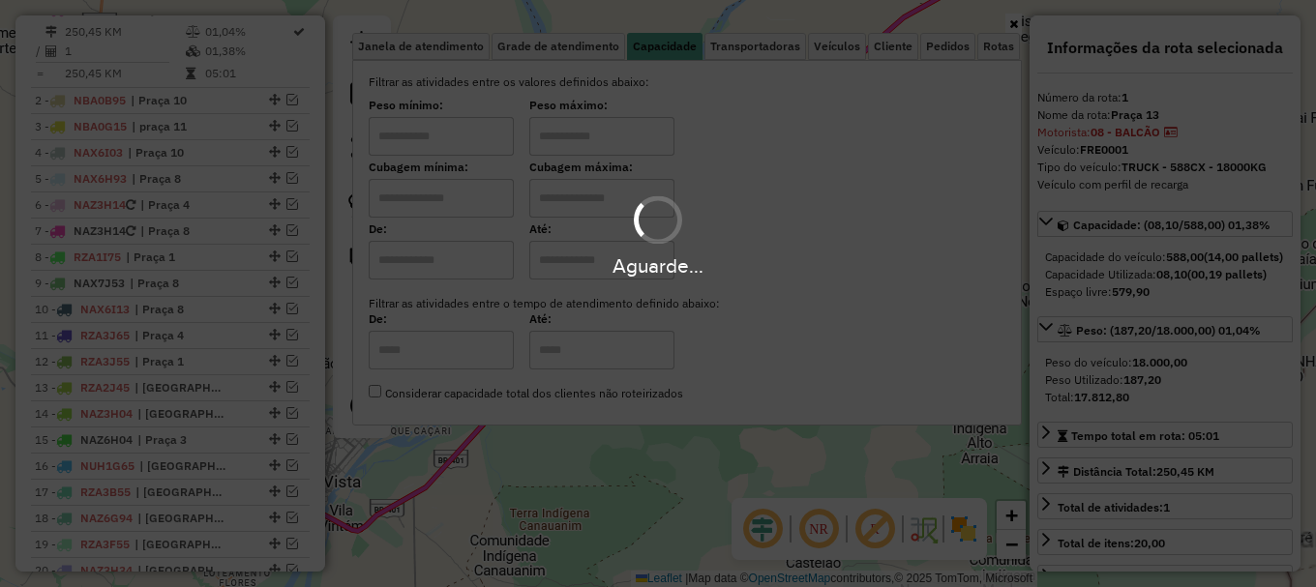
scroll to position [766, 0]
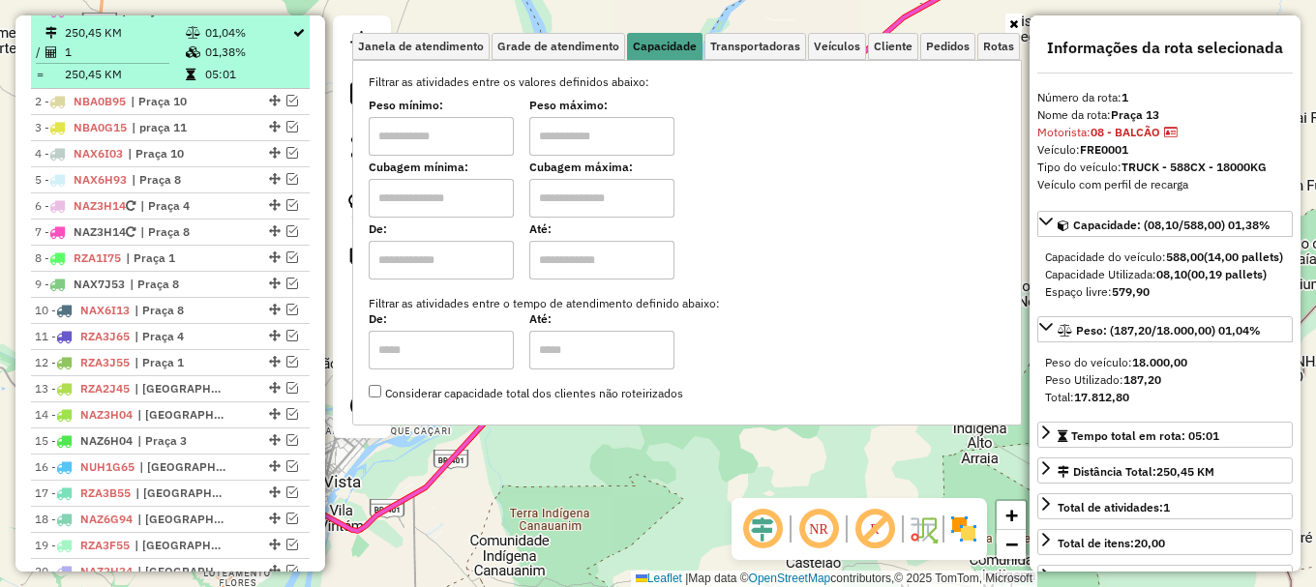
click at [279, 15] on div at bounding box center [273, 10] width 58 height 12
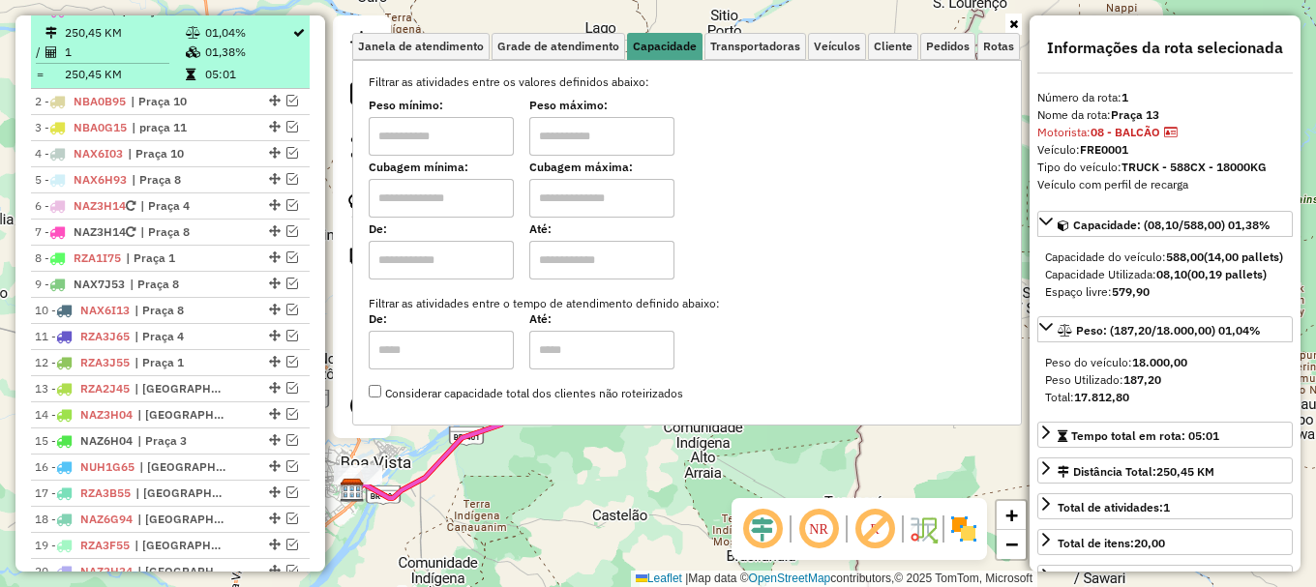
click at [274, 15] on em at bounding box center [279, 10] width 12 height 12
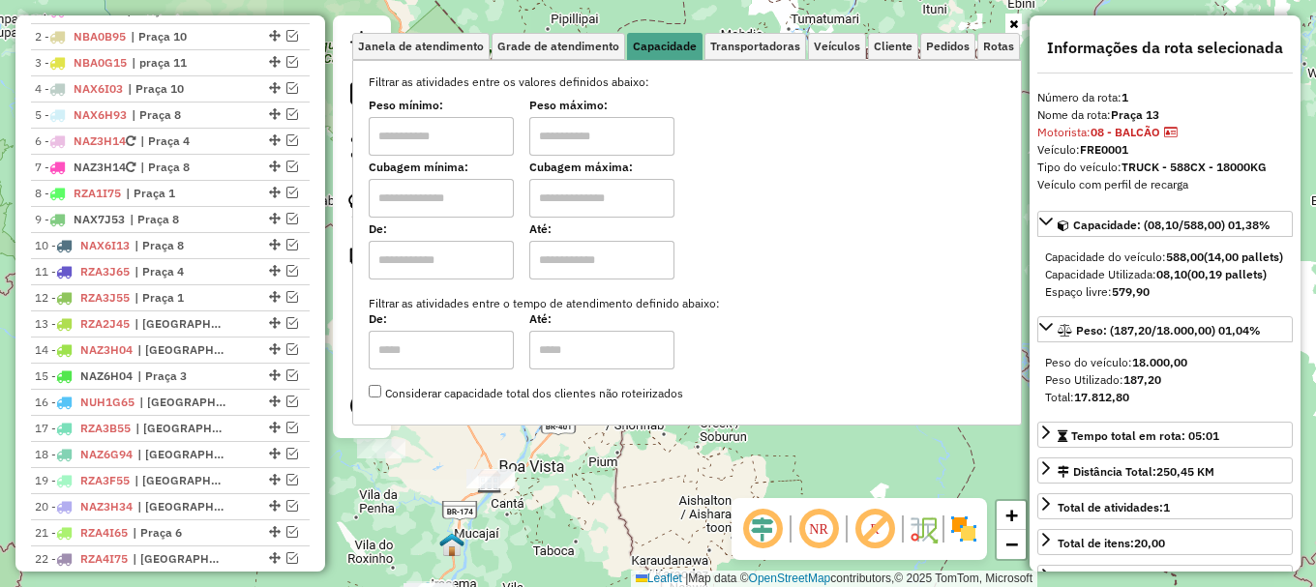
click at [567, 486] on div "Janela de atendimento Grade de atendimento Capacidade Transportadoras Veículos …" at bounding box center [658, 293] width 1316 height 587
click at [567, 456] on div "Janela de atendimento Grade de atendimento Capacidade Transportadoras Veículos …" at bounding box center [658, 293] width 1316 height 587
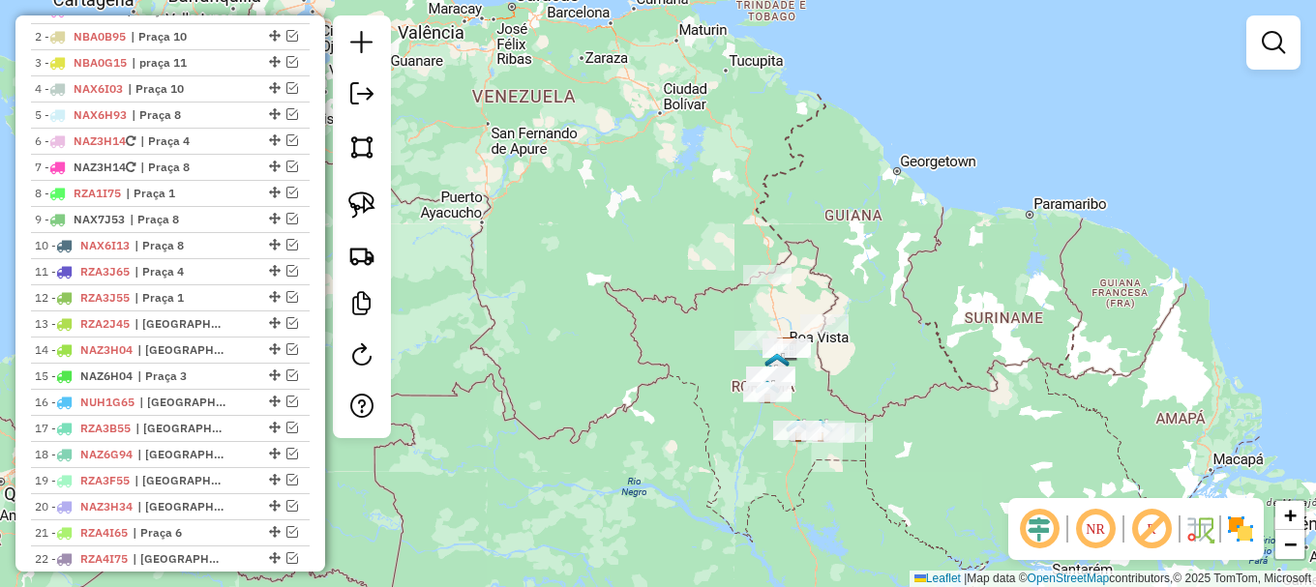
drag, startPoint x: 583, startPoint y: 339, endPoint x: 674, endPoint y: 292, distance: 102.1
click at [673, 295] on div "Janela de atendimento Grade de atendimento Capacidade Transportadoras Veículos …" at bounding box center [658, 293] width 1316 height 587
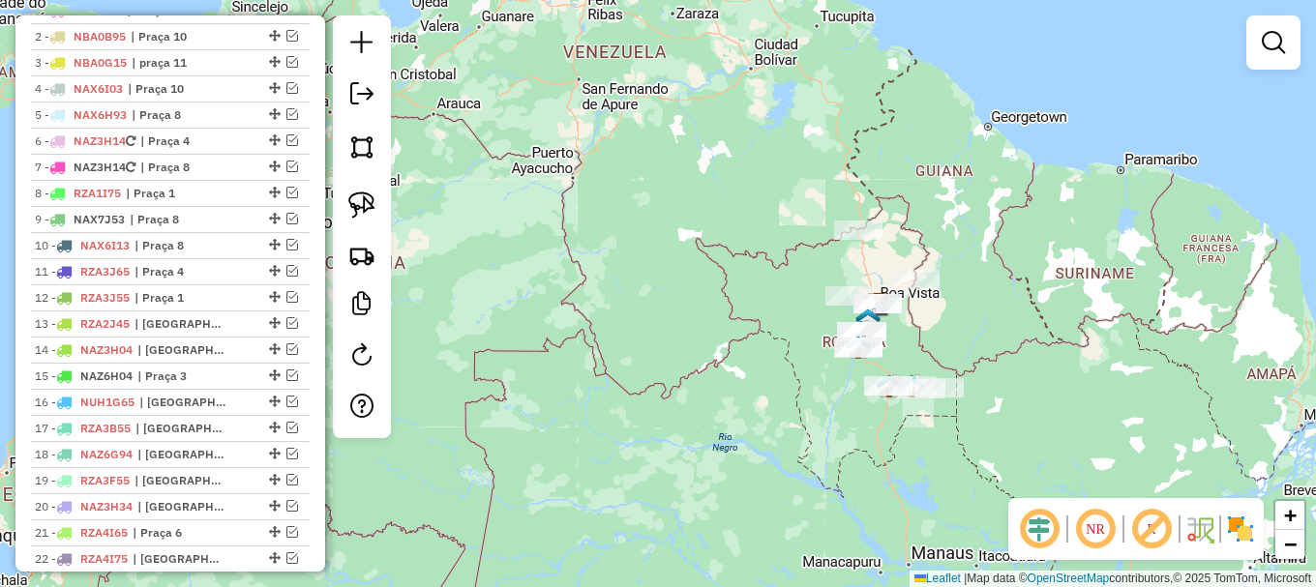
click at [514, 236] on div "Janela de atendimento Grade de atendimento Capacidade Transportadoras Veículos …" at bounding box center [658, 293] width 1316 height 587
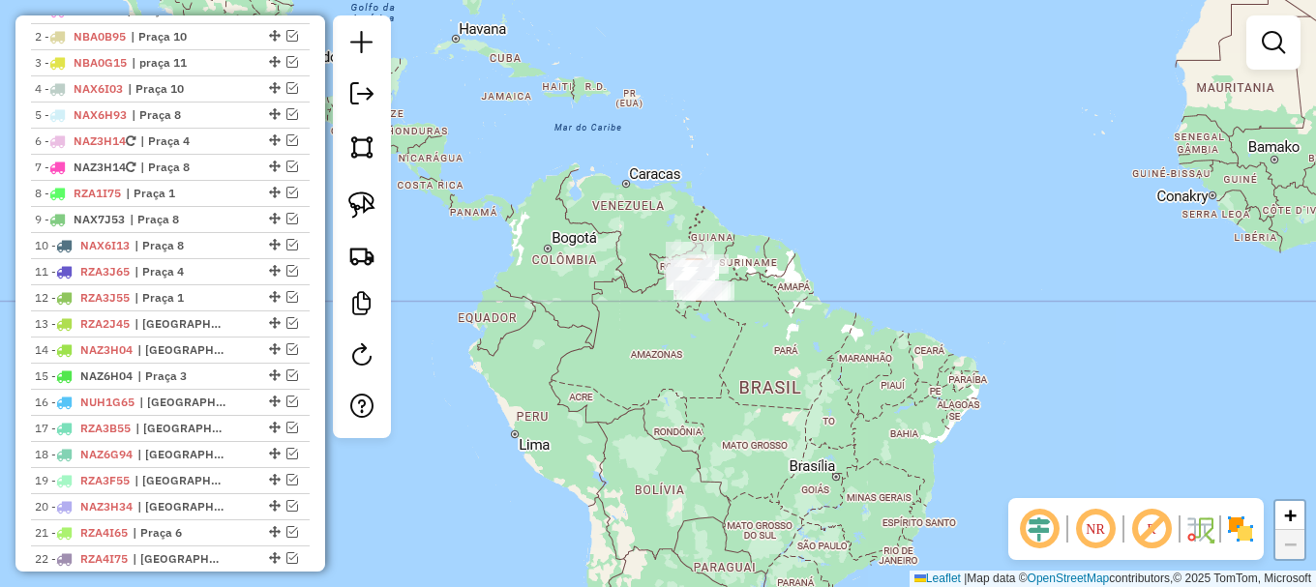
click at [577, 241] on div "Janela de atendimento Grade de atendimento Capacidade Transportadoras Veículos …" at bounding box center [658, 293] width 1316 height 587
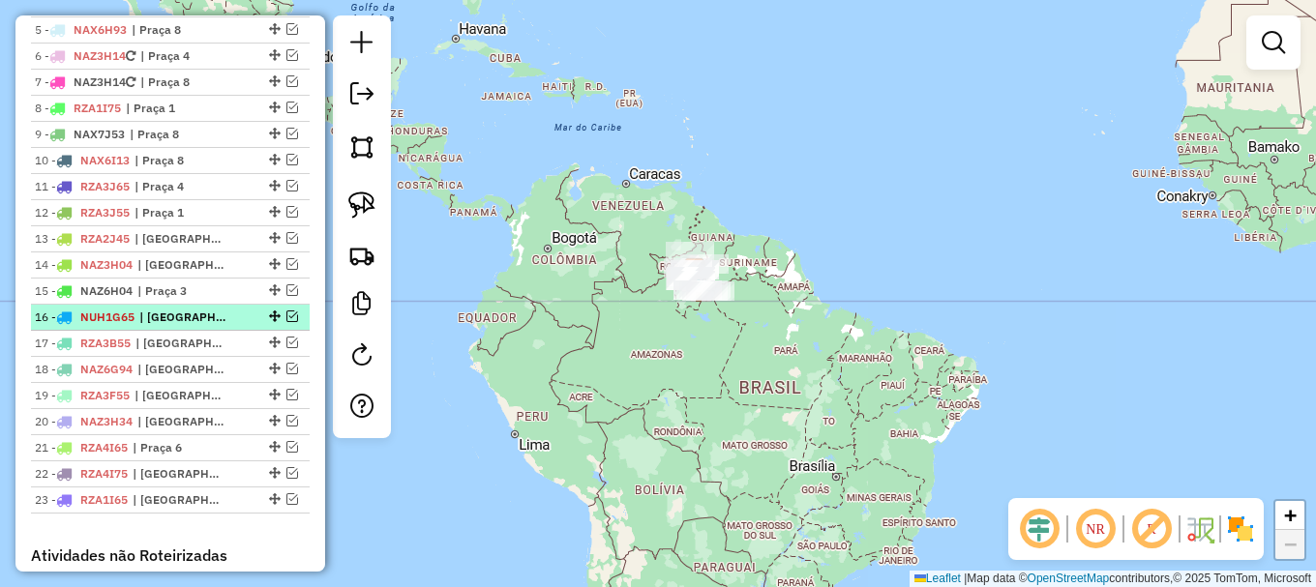
scroll to position [863, 0]
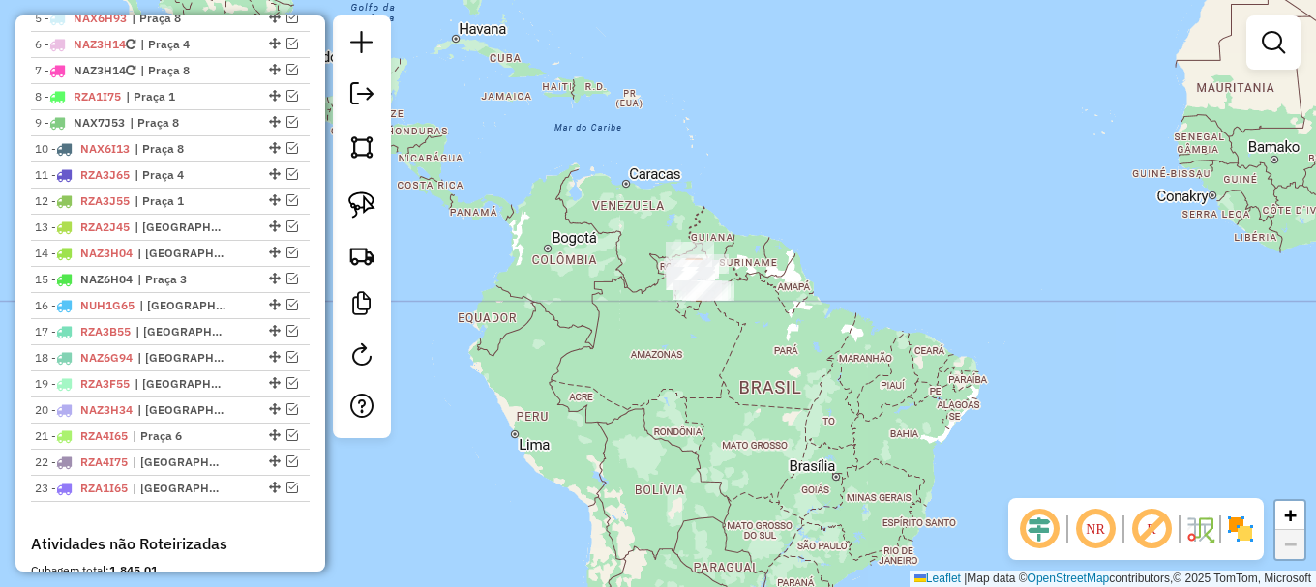
click at [509, 325] on div "Janela de atendimento Grade de atendimento Capacidade Transportadoras Veículos …" at bounding box center [658, 293] width 1316 height 587
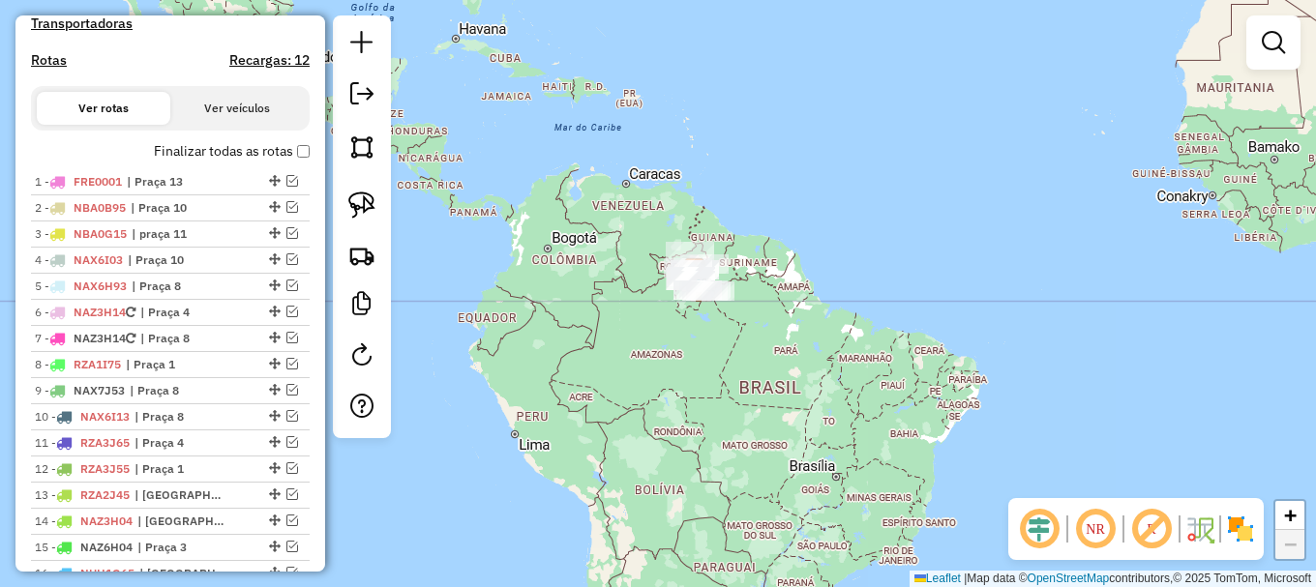
scroll to position [573, 0]
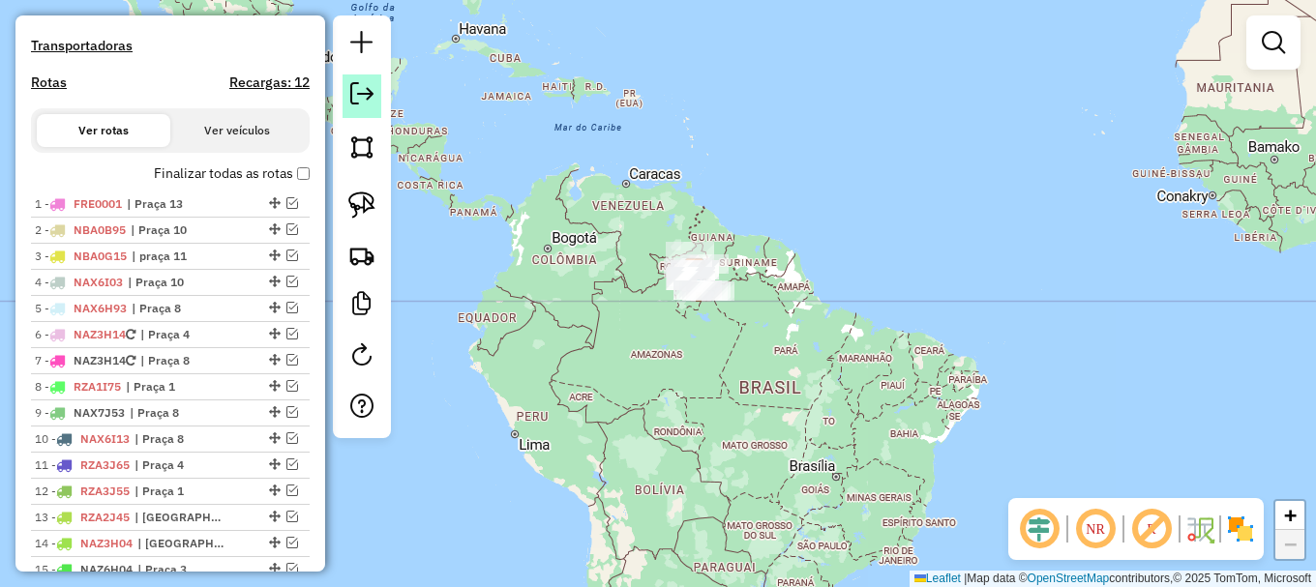
click at [368, 90] on em at bounding box center [361, 93] width 23 height 23
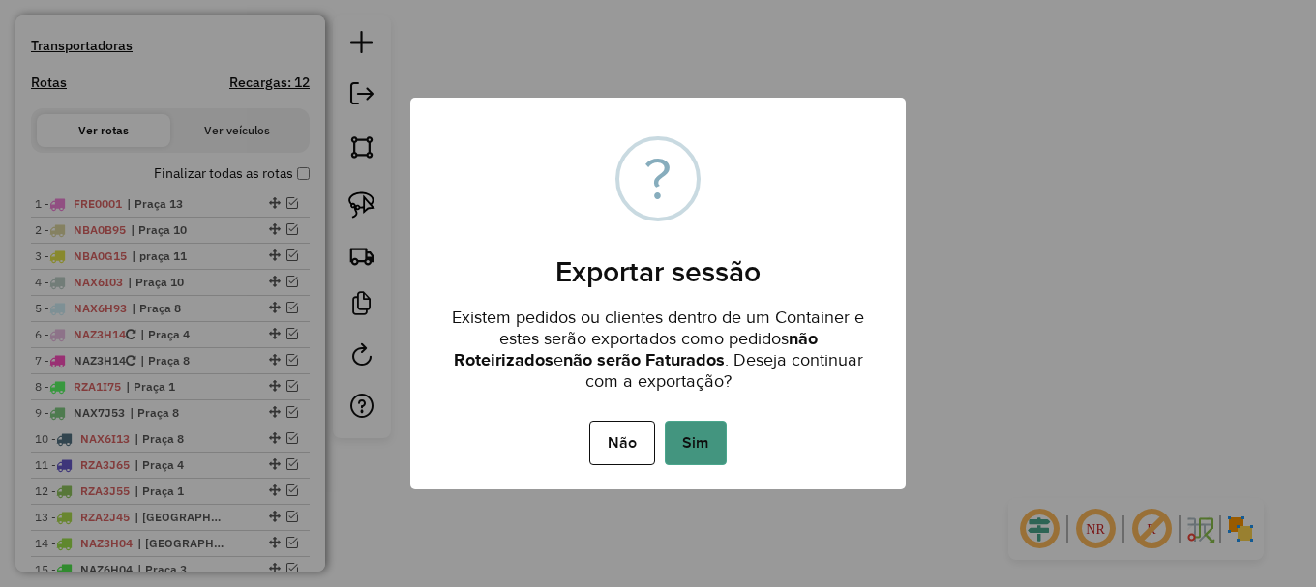
click at [689, 437] on button "Sim" at bounding box center [696, 443] width 62 height 45
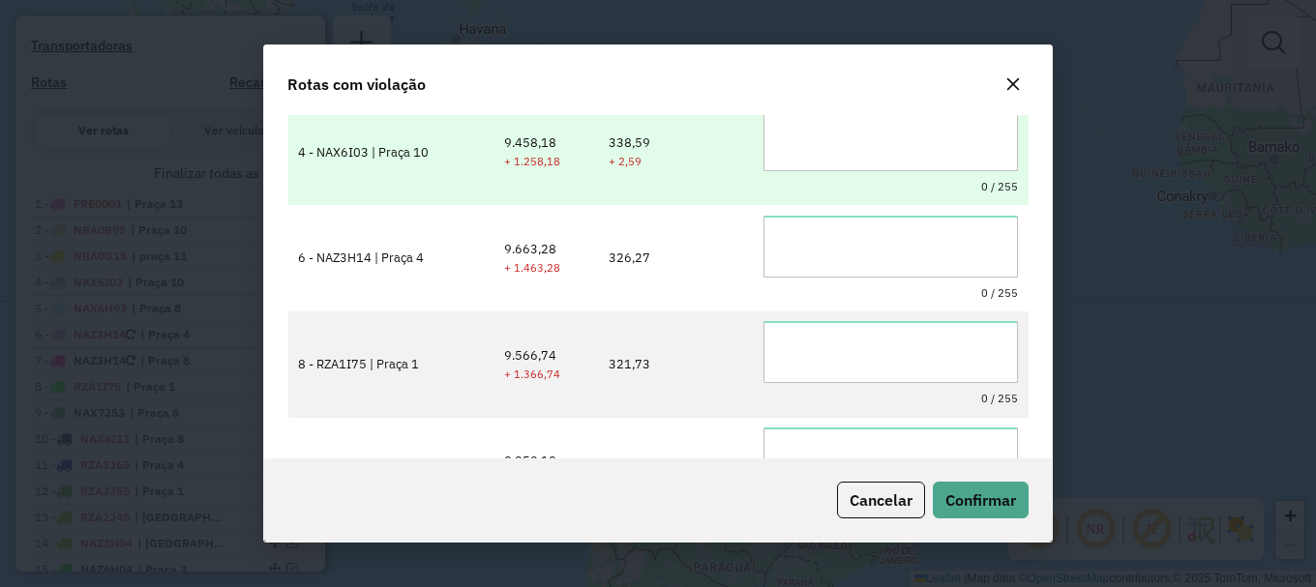
scroll to position [0, 0]
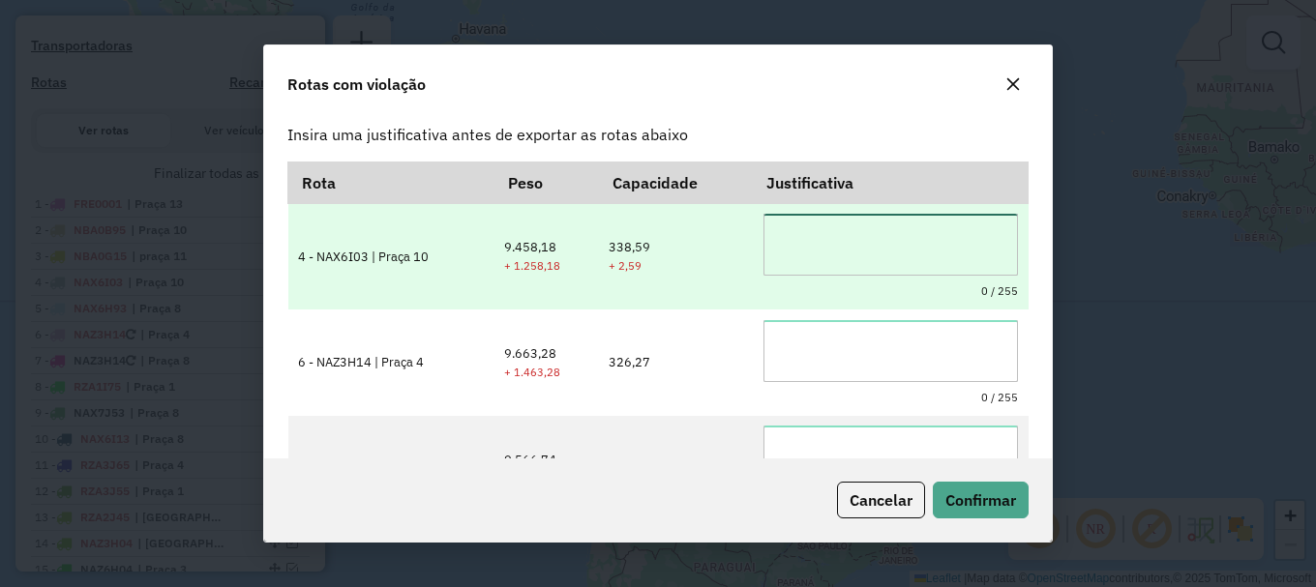
click at [832, 233] on textarea at bounding box center [890, 245] width 254 height 62
drag, startPoint x: 874, startPoint y: 242, endPoint x: 694, endPoint y: 257, distance: 180.6
click at [699, 257] on tr "**********" at bounding box center [658, 256] width 740 height 106
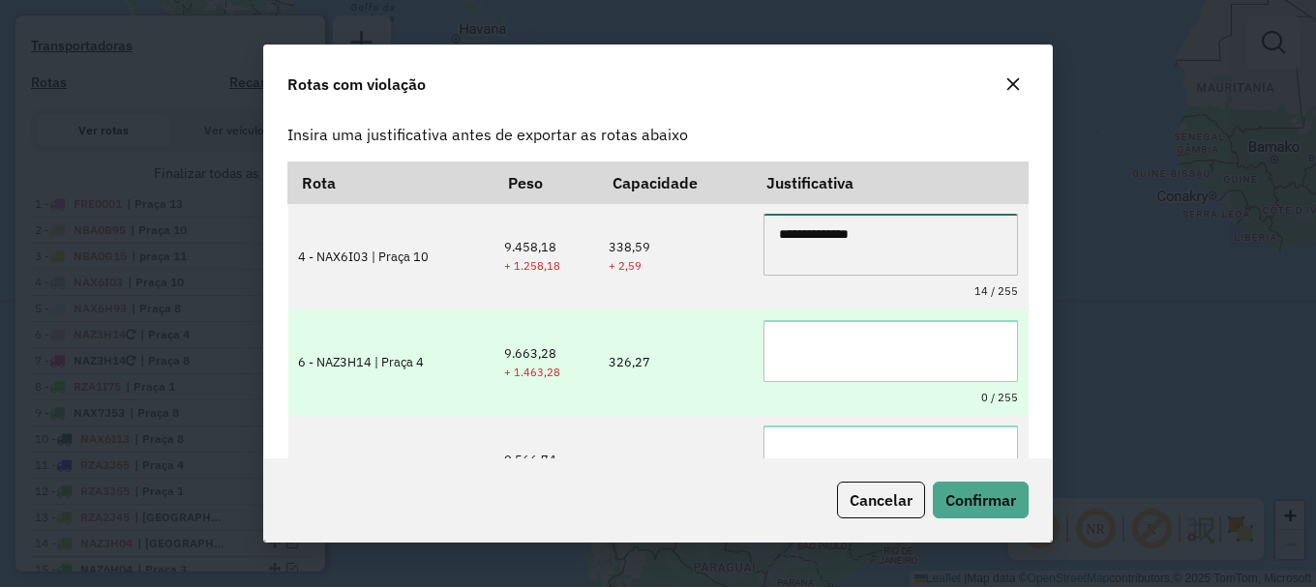
type textarea "**********"
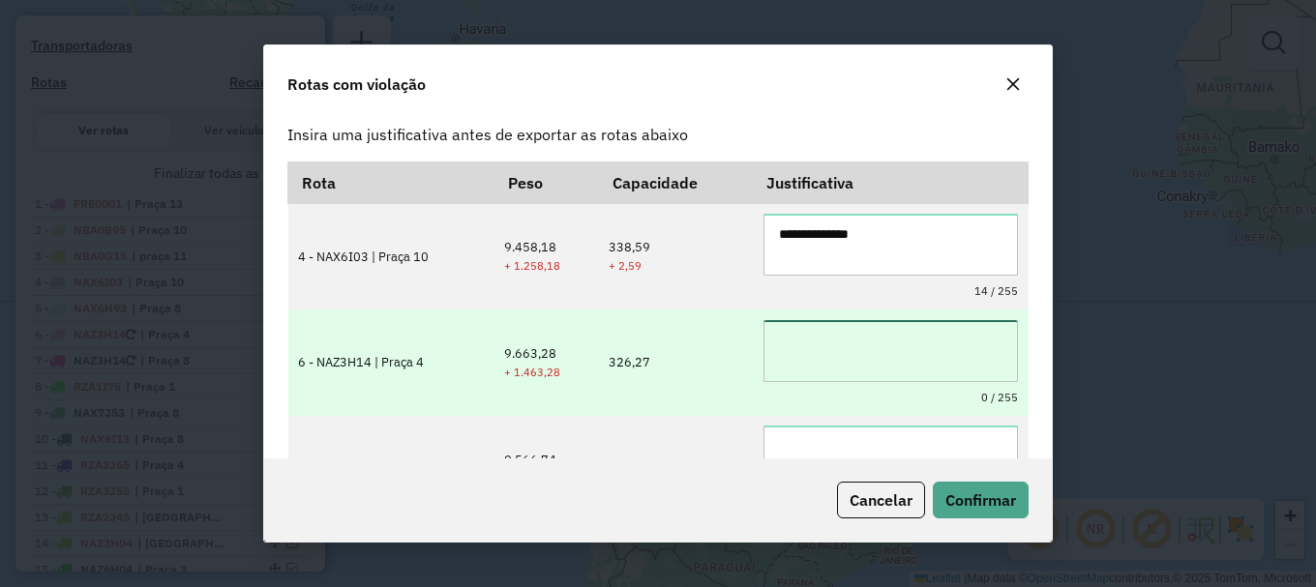
click at [863, 341] on textarea at bounding box center [890, 351] width 254 height 62
paste textarea "**********"
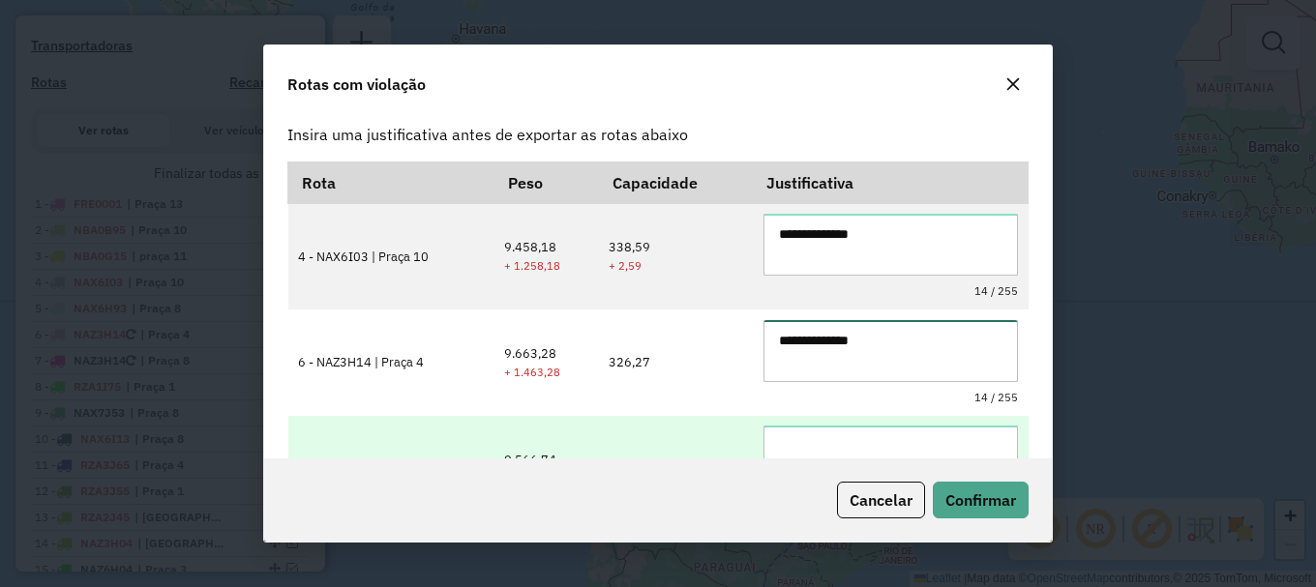
type textarea "**********"
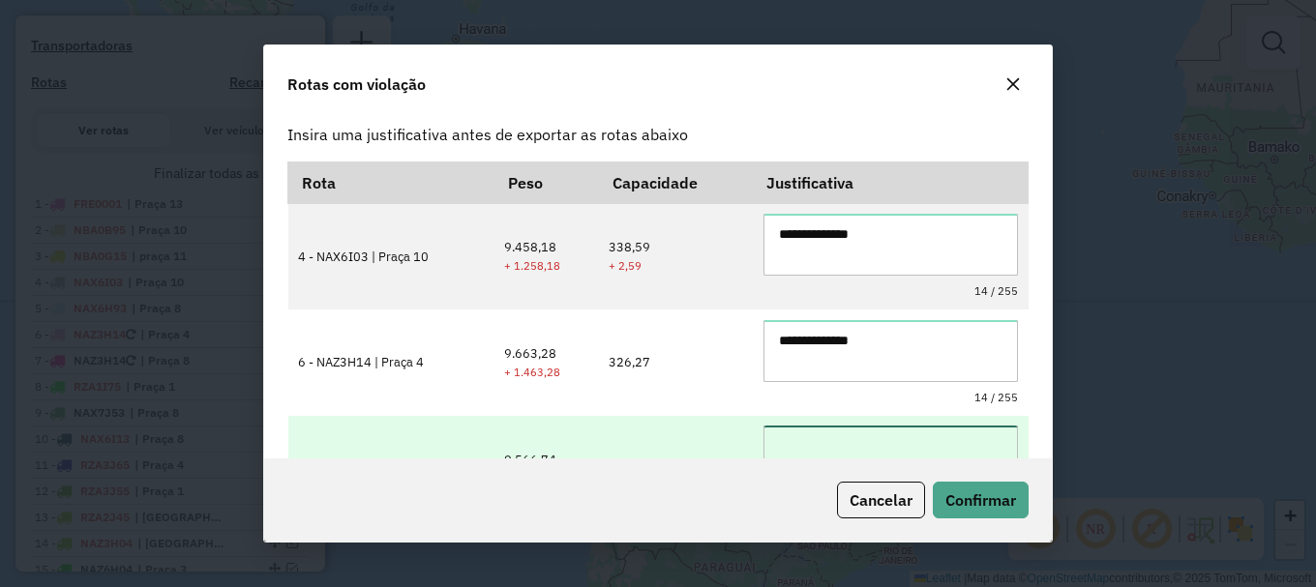
click at [891, 444] on textarea at bounding box center [890, 457] width 254 height 62
paste textarea "**********"
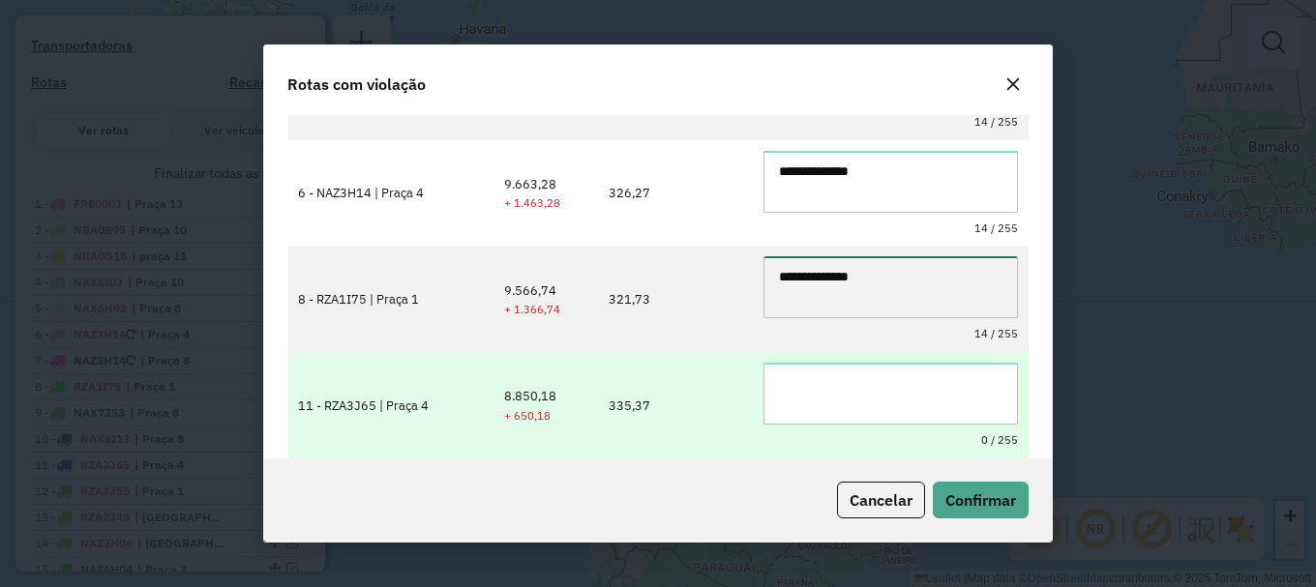
type textarea "**********"
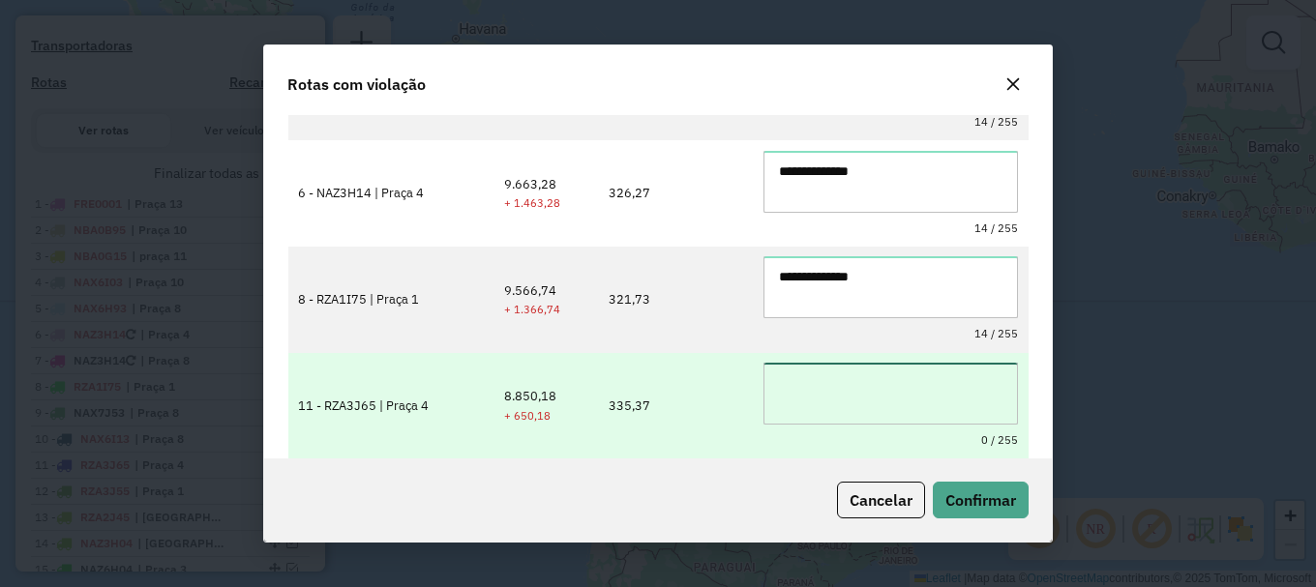
click at [862, 395] on textarea at bounding box center [890, 394] width 254 height 62
paste textarea "**********"
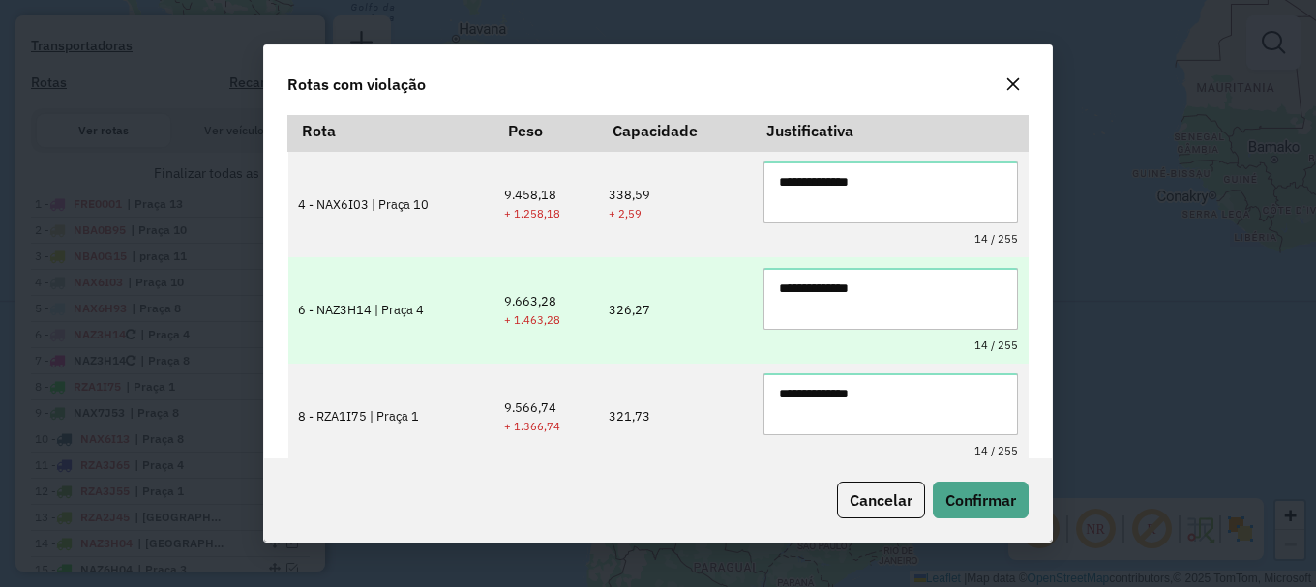
scroll to position [0, 0]
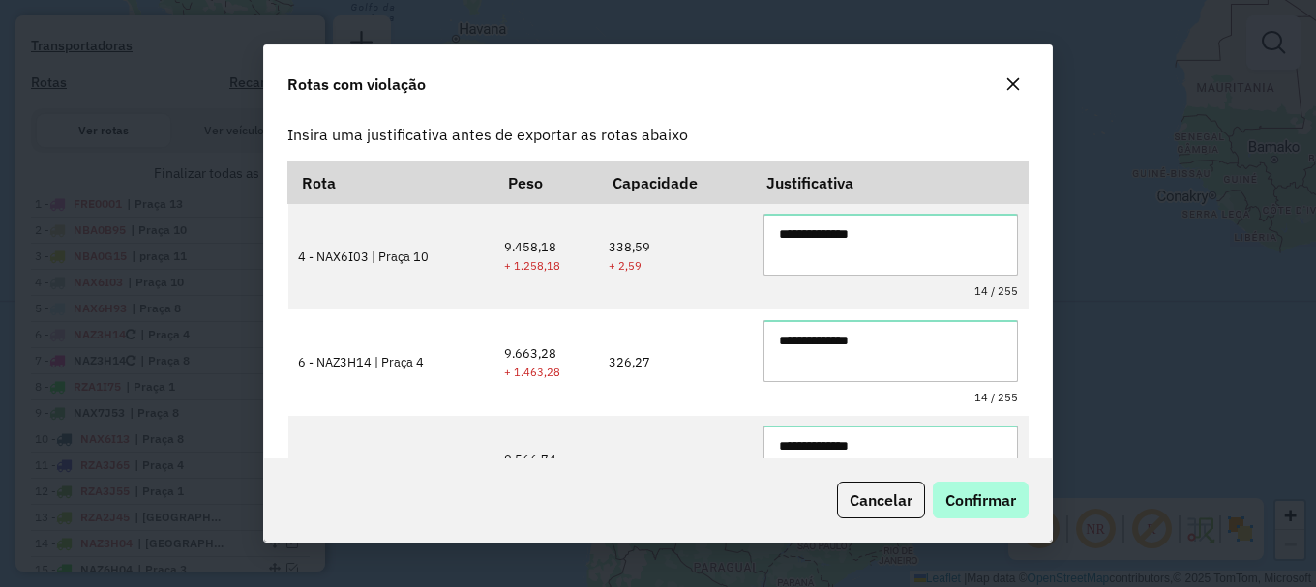
type textarea "**********"
click at [984, 497] on span "Confirmar" at bounding box center [980, 499] width 71 height 19
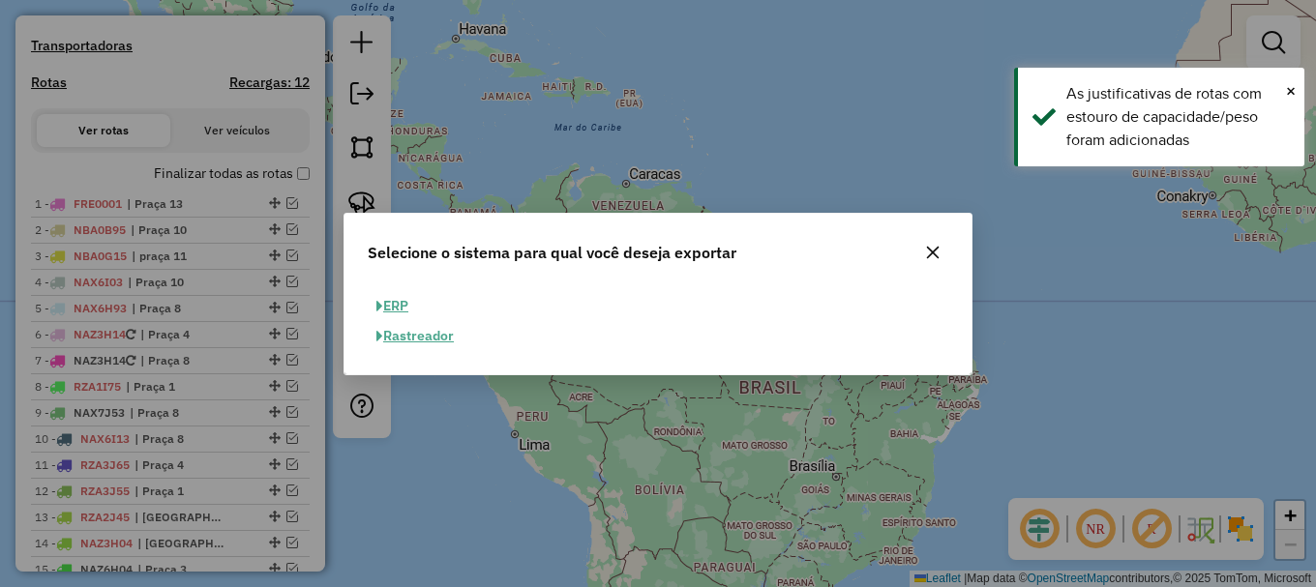
click at [386, 308] on button "ERP" at bounding box center [392, 306] width 49 height 30
select select "**"
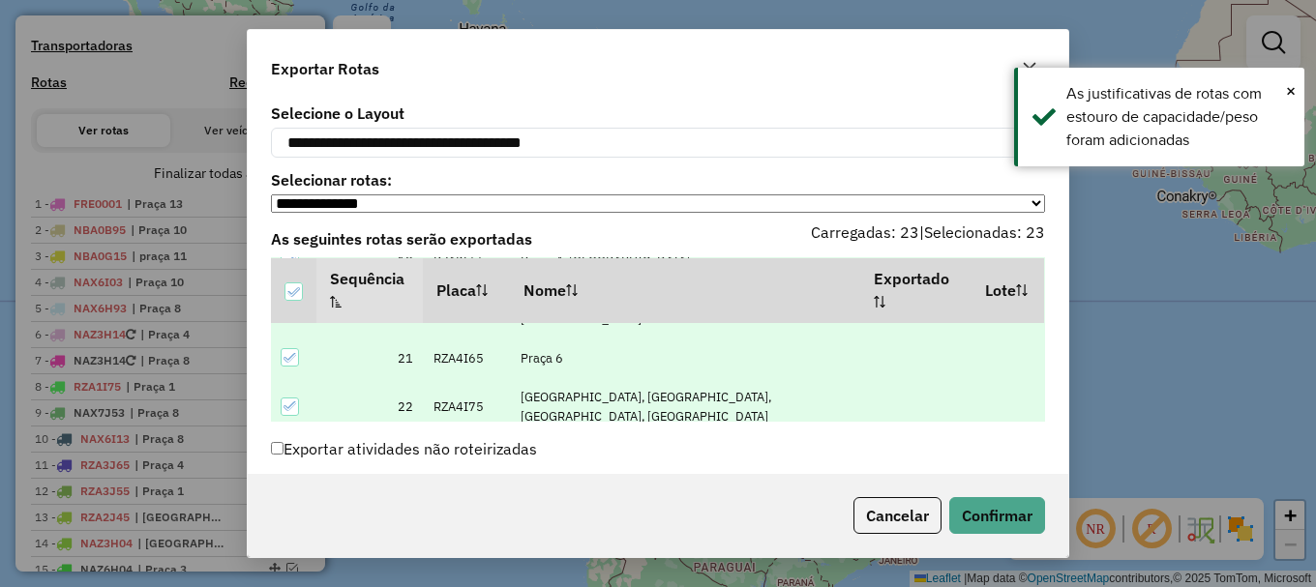
scroll to position [93, 0]
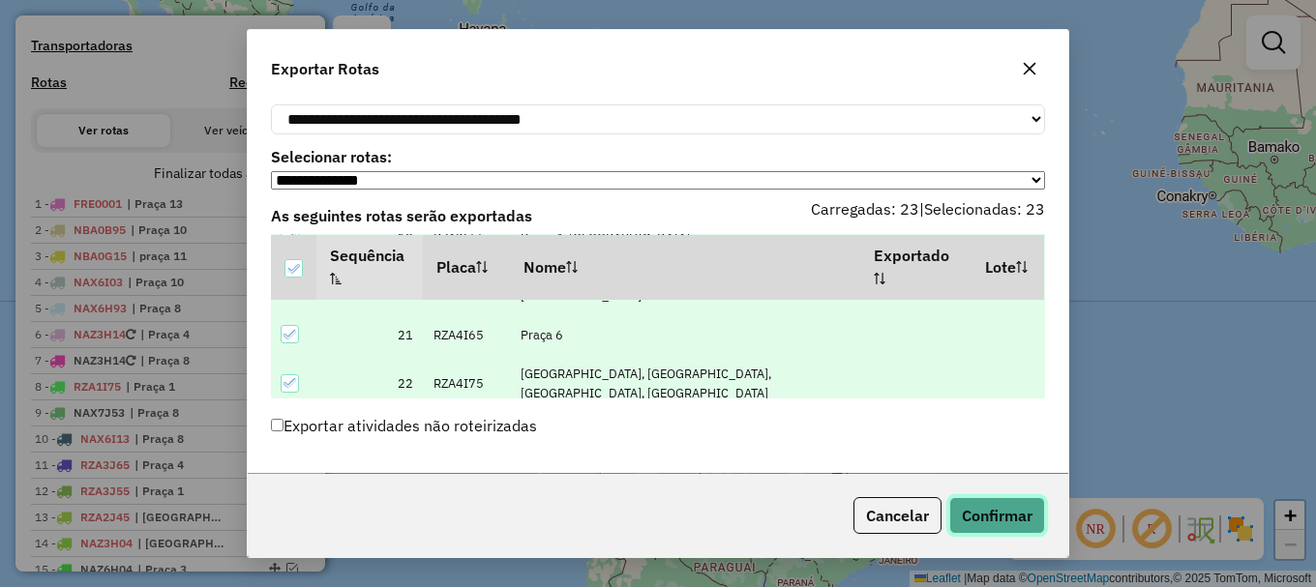
click at [1005, 518] on button "Confirmar" at bounding box center [997, 515] width 96 height 37
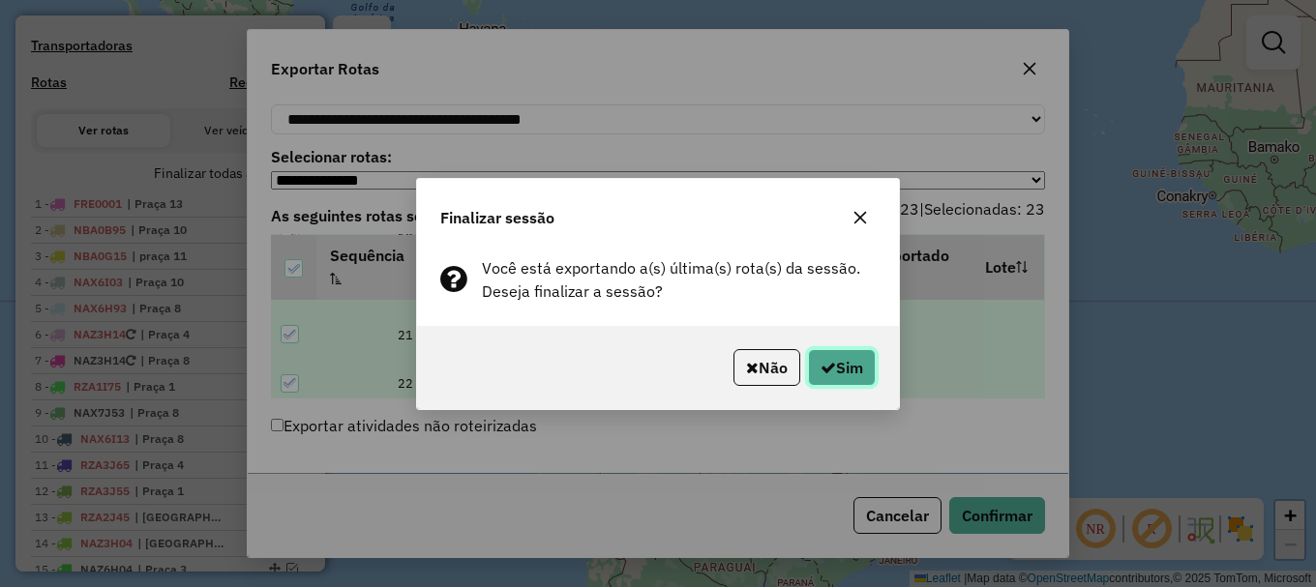
click at [859, 375] on button "Sim" at bounding box center [842, 367] width 68 height 37
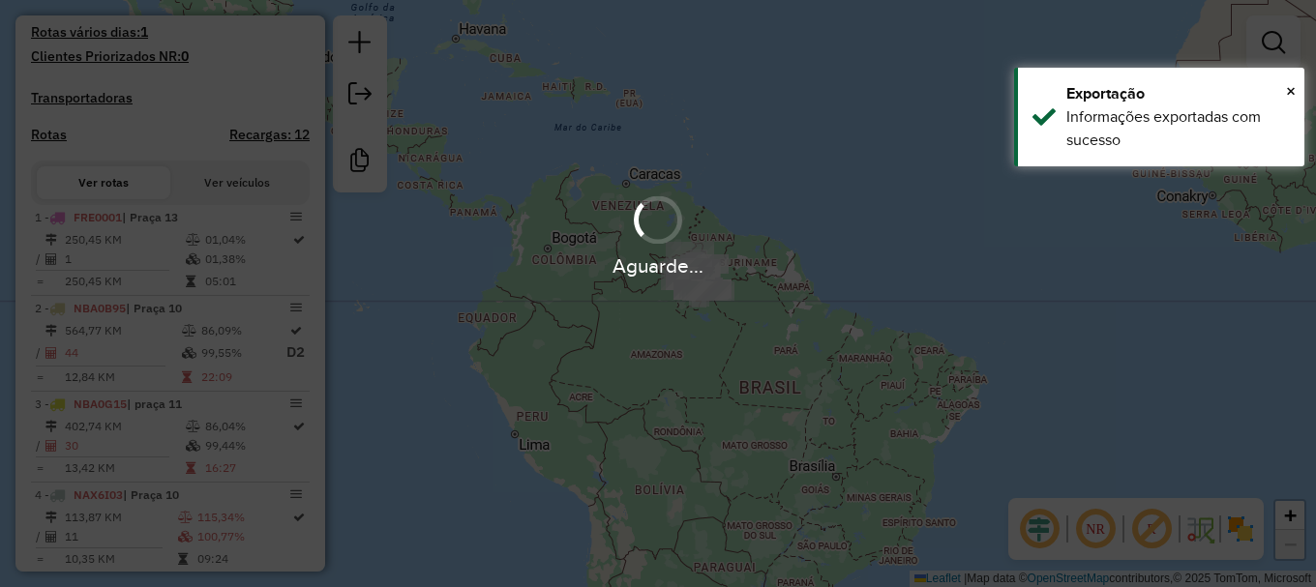
scroll to position [625, 0]
